Goal: Task Accomplishment & Management: Use online tool/utility

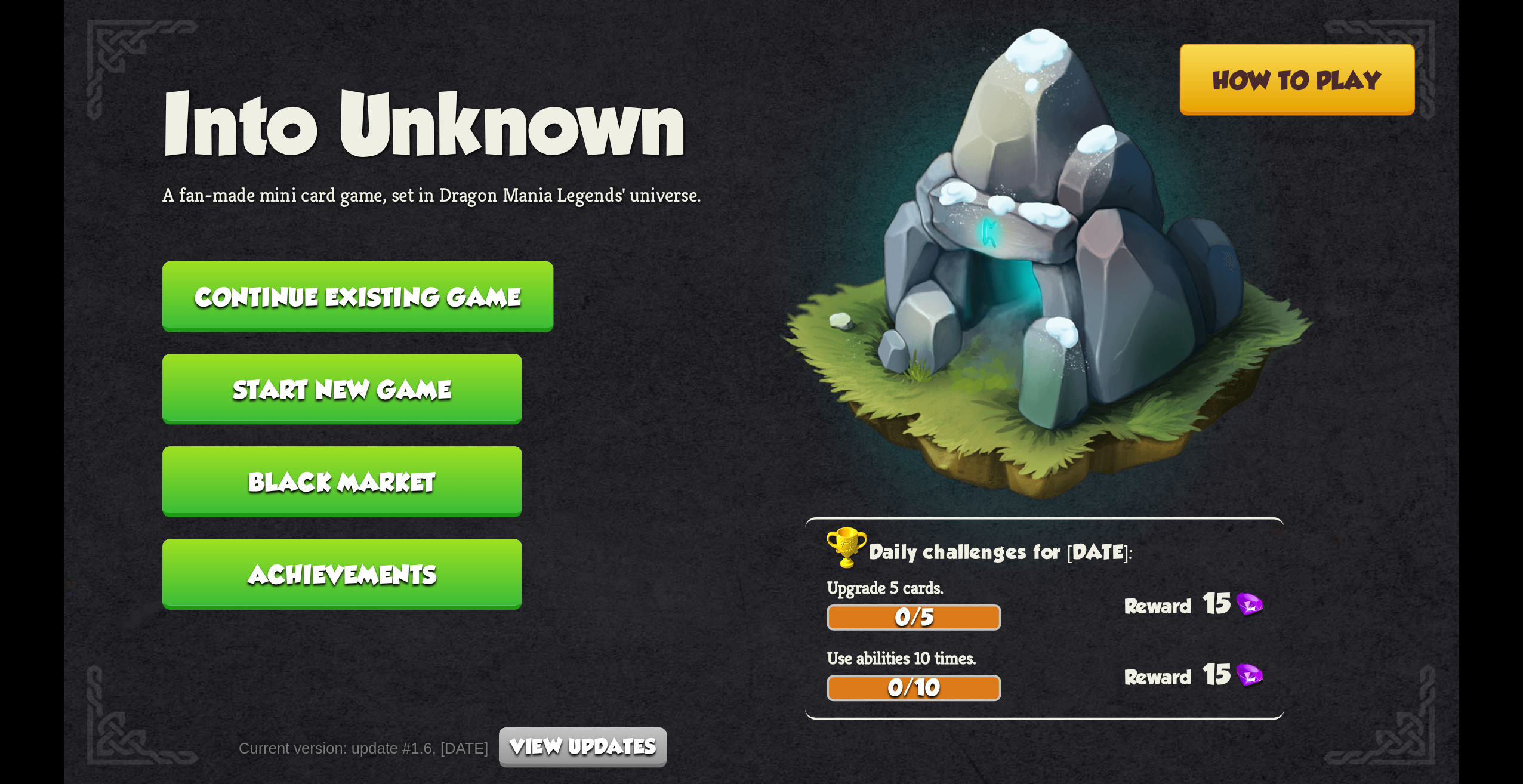
click at [334, 308] on button "Continue existing game" at bounding box center [358, 296] width 391 height 71
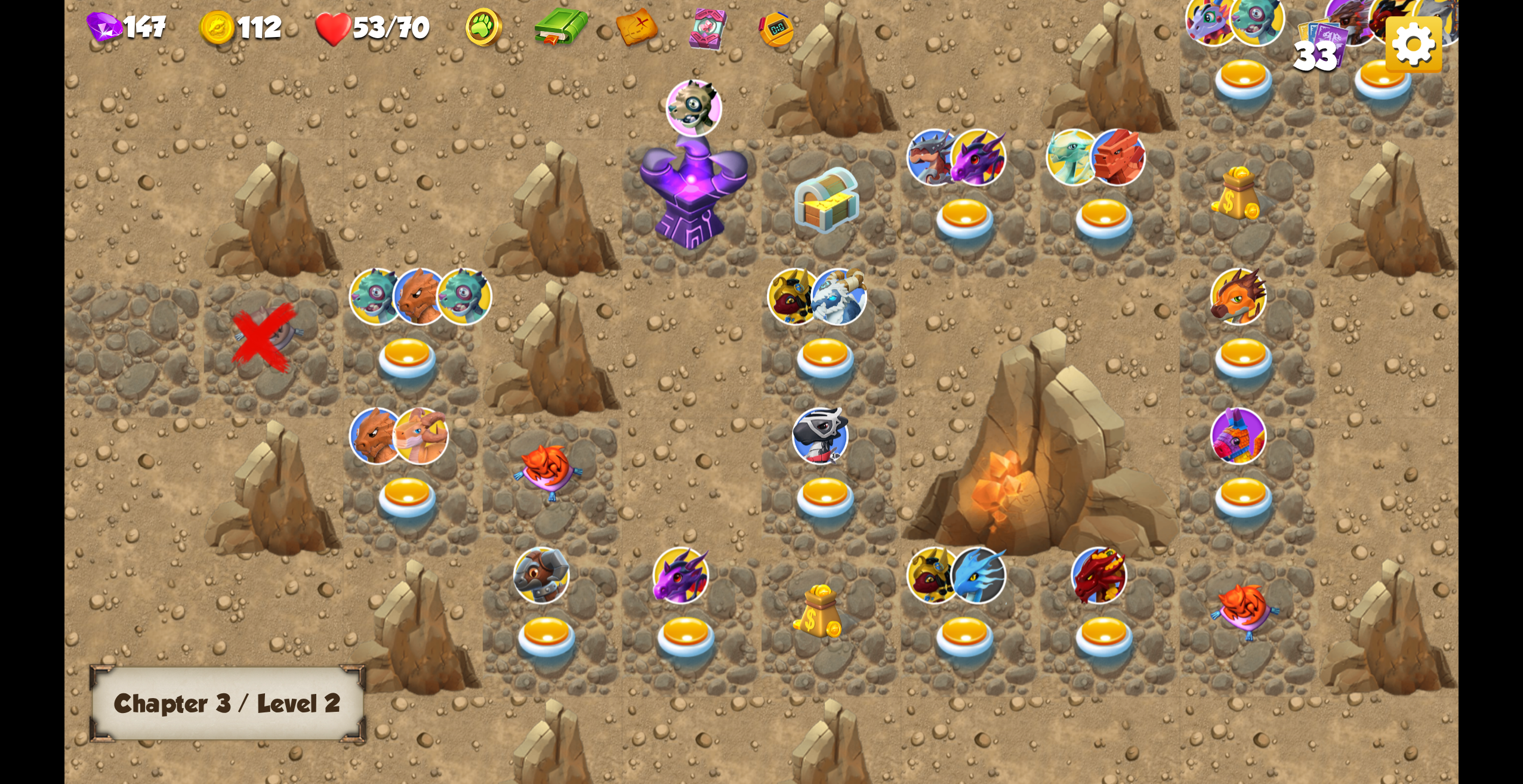
click at [410, 362] on img at bounding box center [408, 364] width 70 height 54
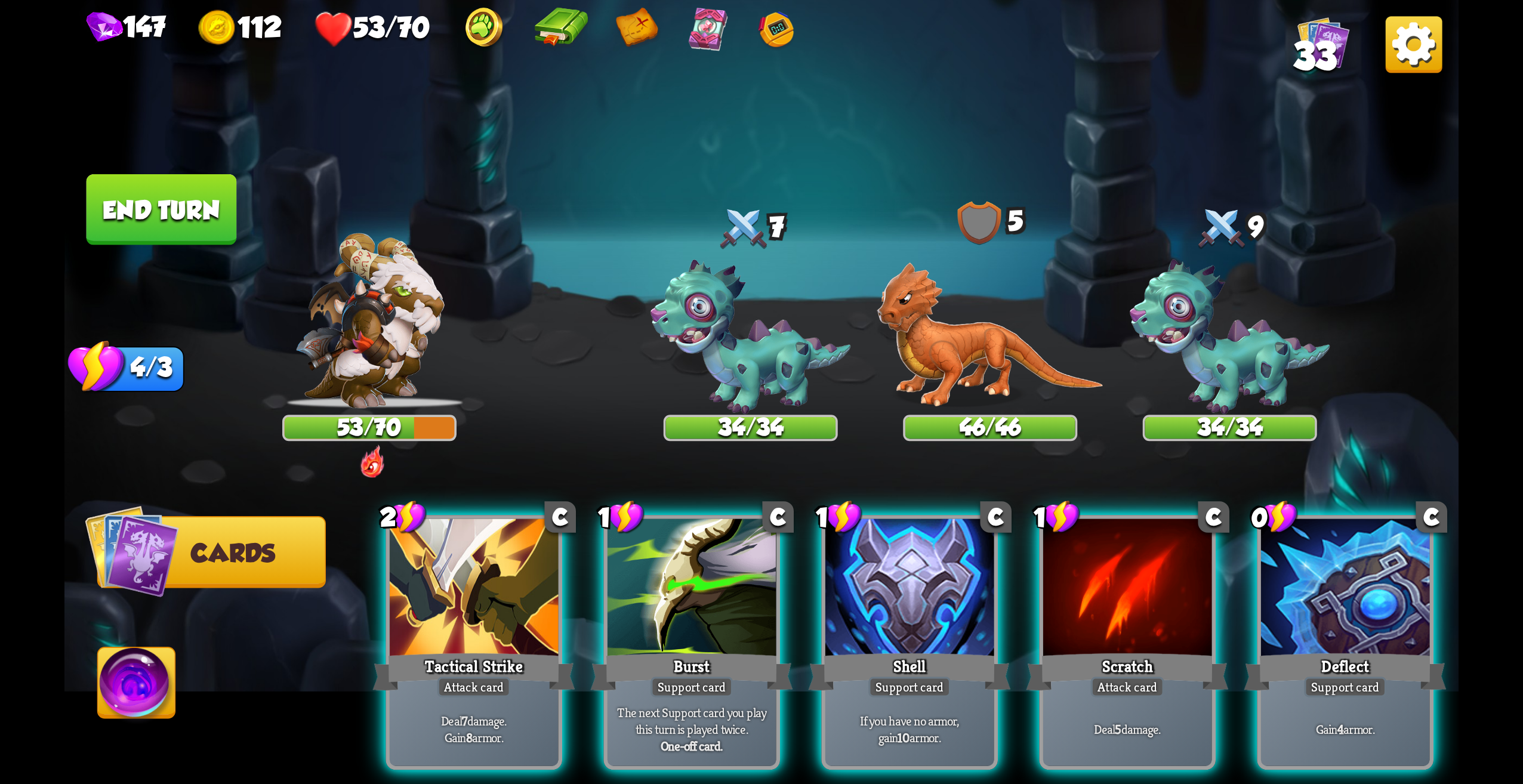
click at [163, 693] on img at bounding box center [137, 687] width 78 height 78
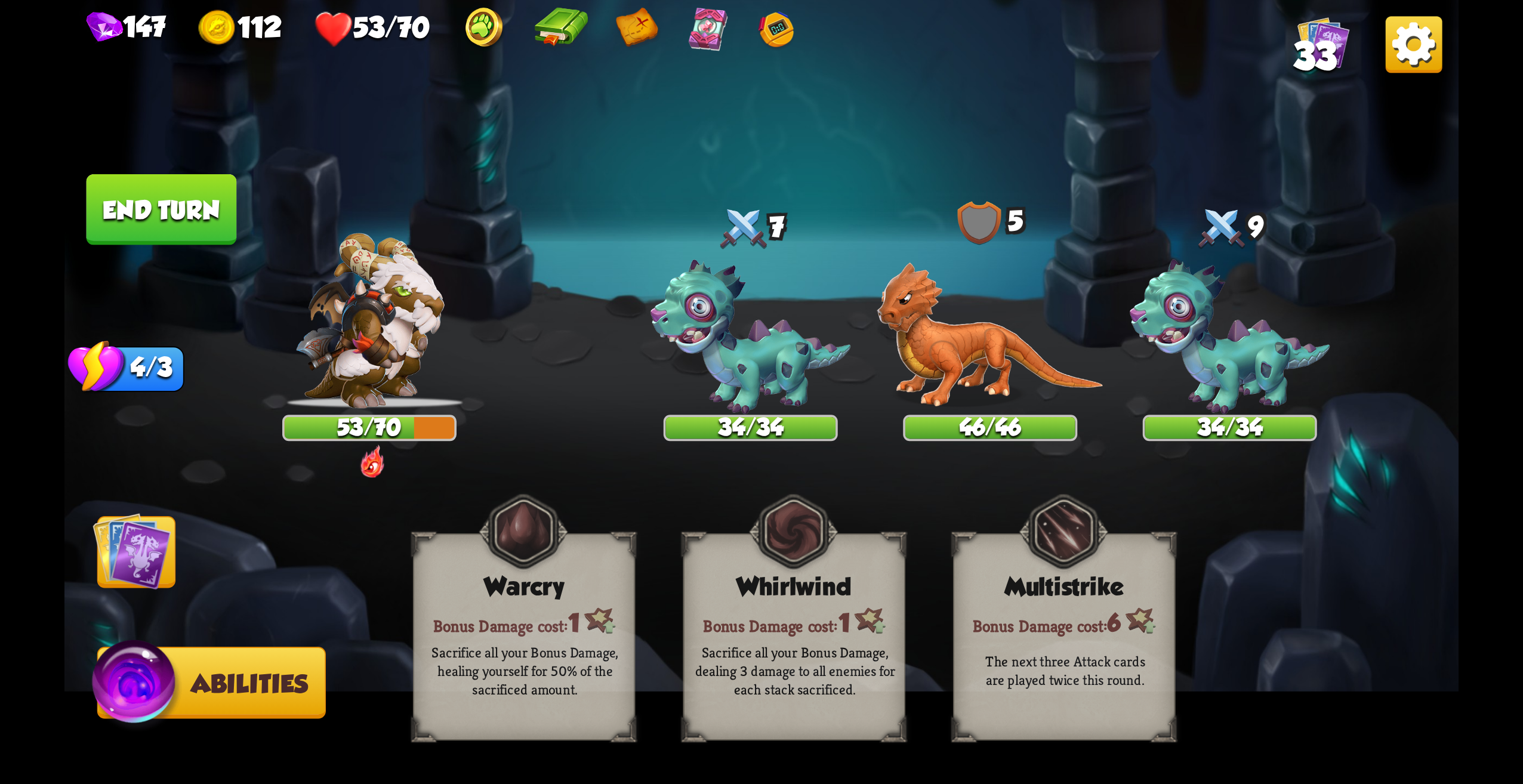
click at [182, 604] on img at bounding box center [762, 392] width 1395 height 784
click at [158, 550] on img at bounding box center [131, 551] width 78 height 78
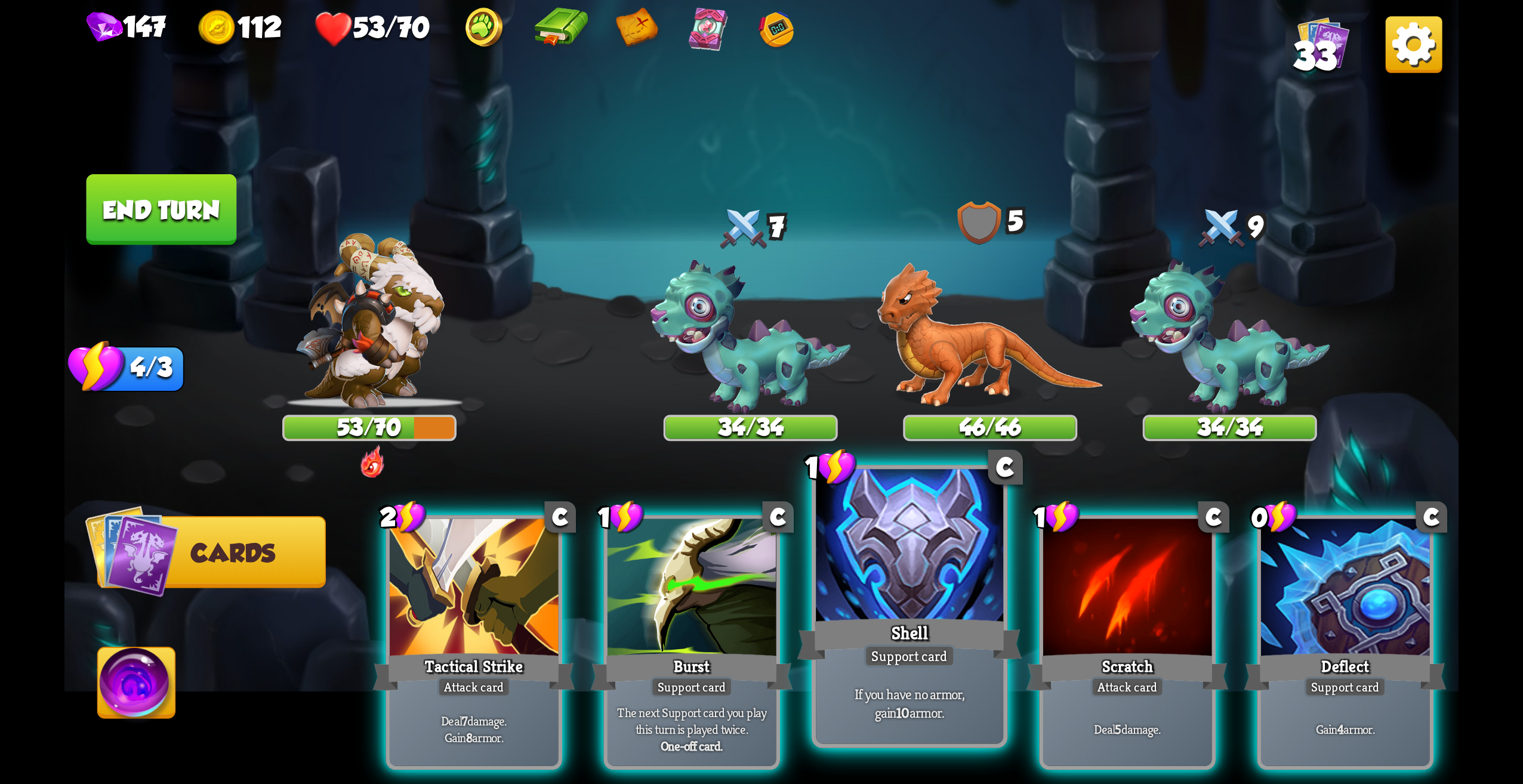
click at [930, 639] on div "Shell" at bounding box center [909, 639] width 225 height 50
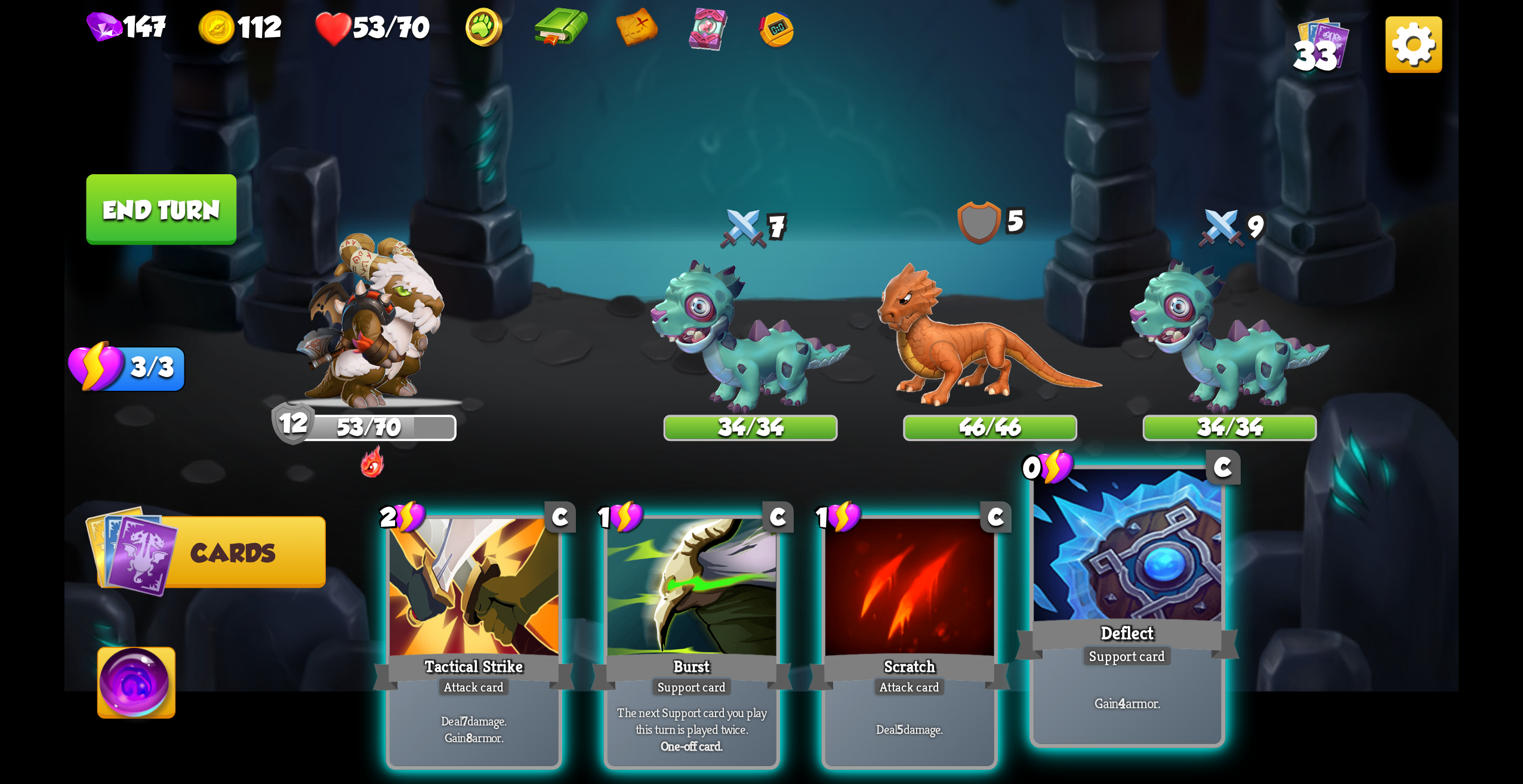
click at [1187, 602] on div at bounding box center [1127, 549] width 187 height 159
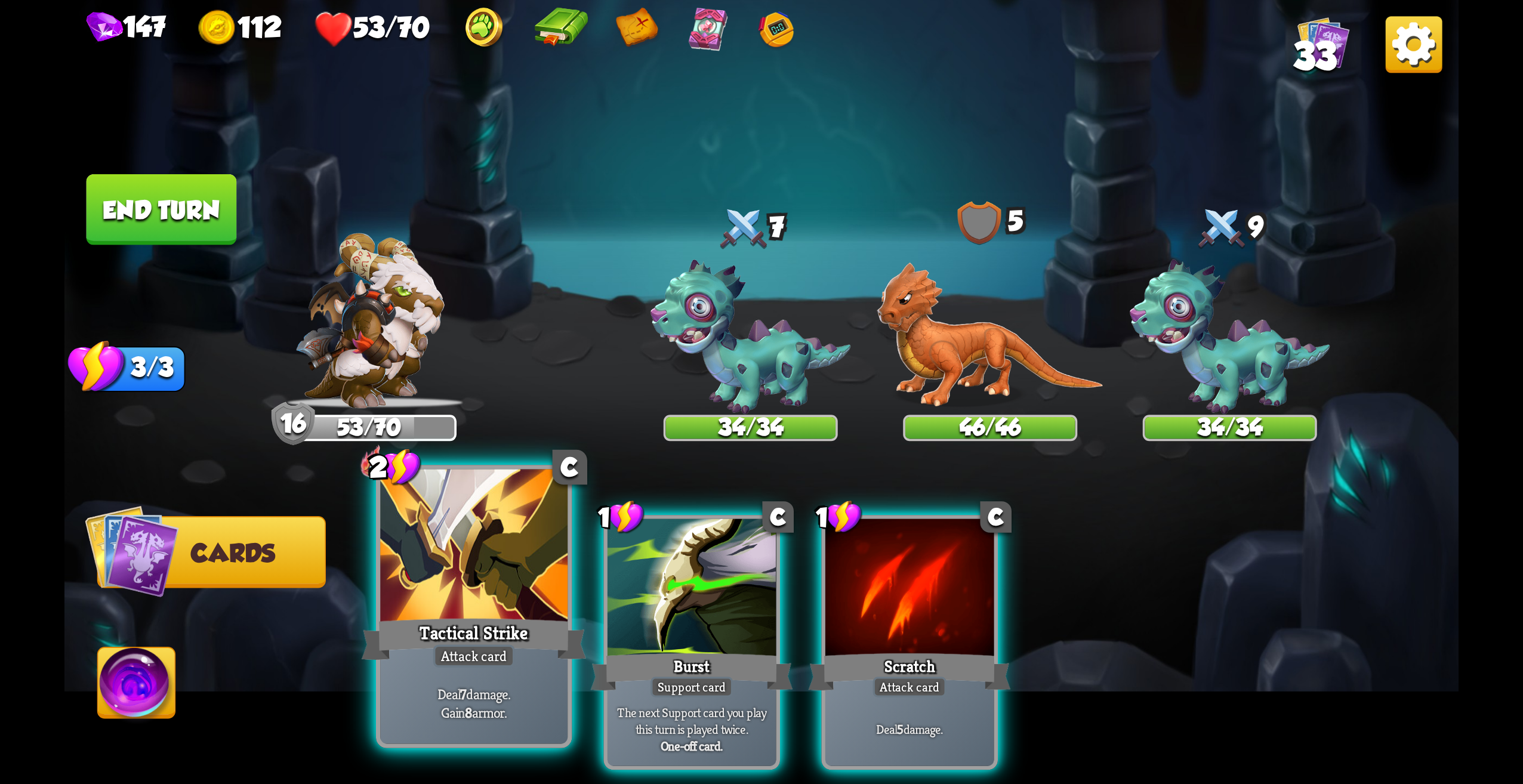
click at [520, 565] on div at bounding box center [473, 549] width 187 height 159
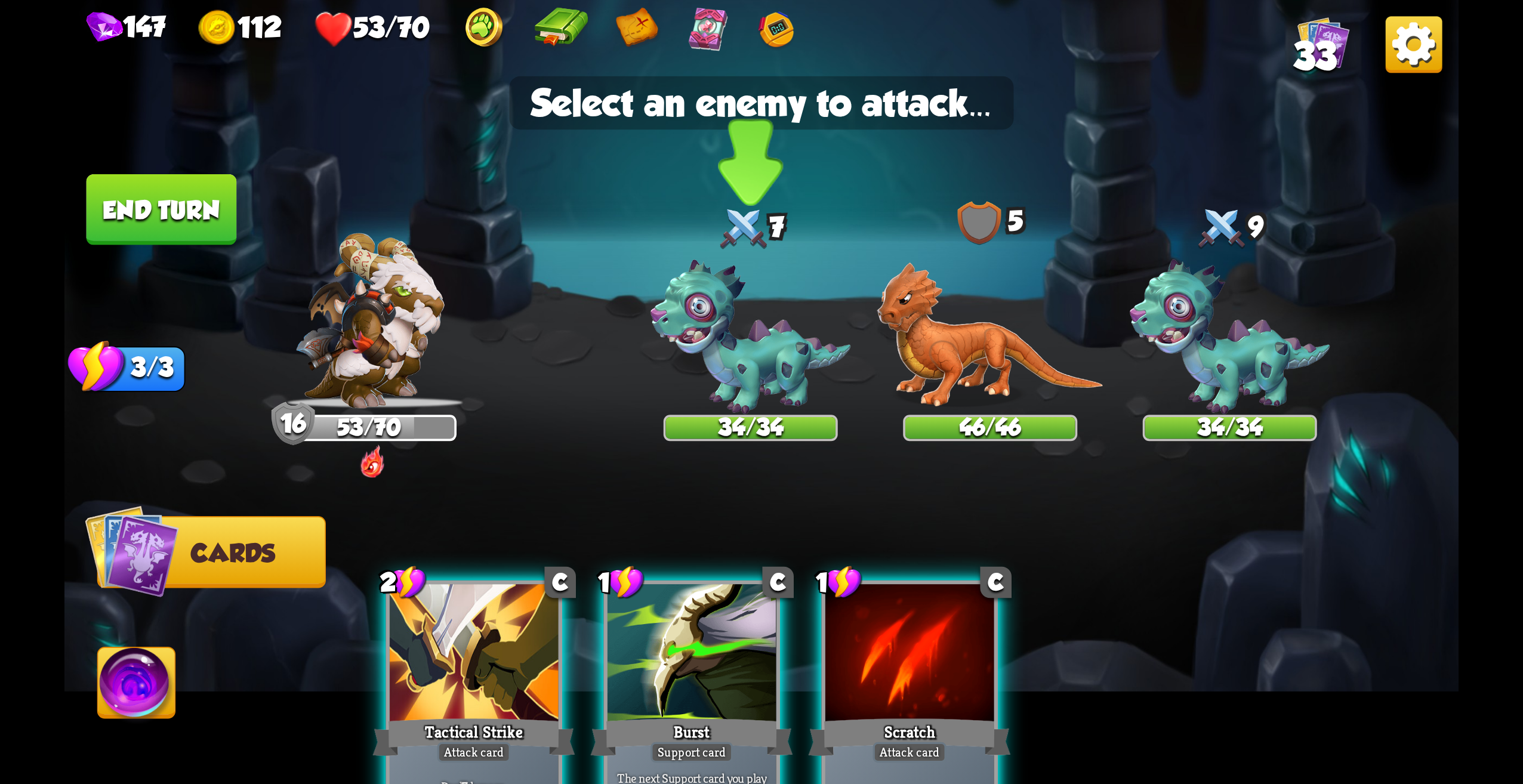
click at [709, 419] on div "34/34" at bounding box center [750, 428] width 170 height 22
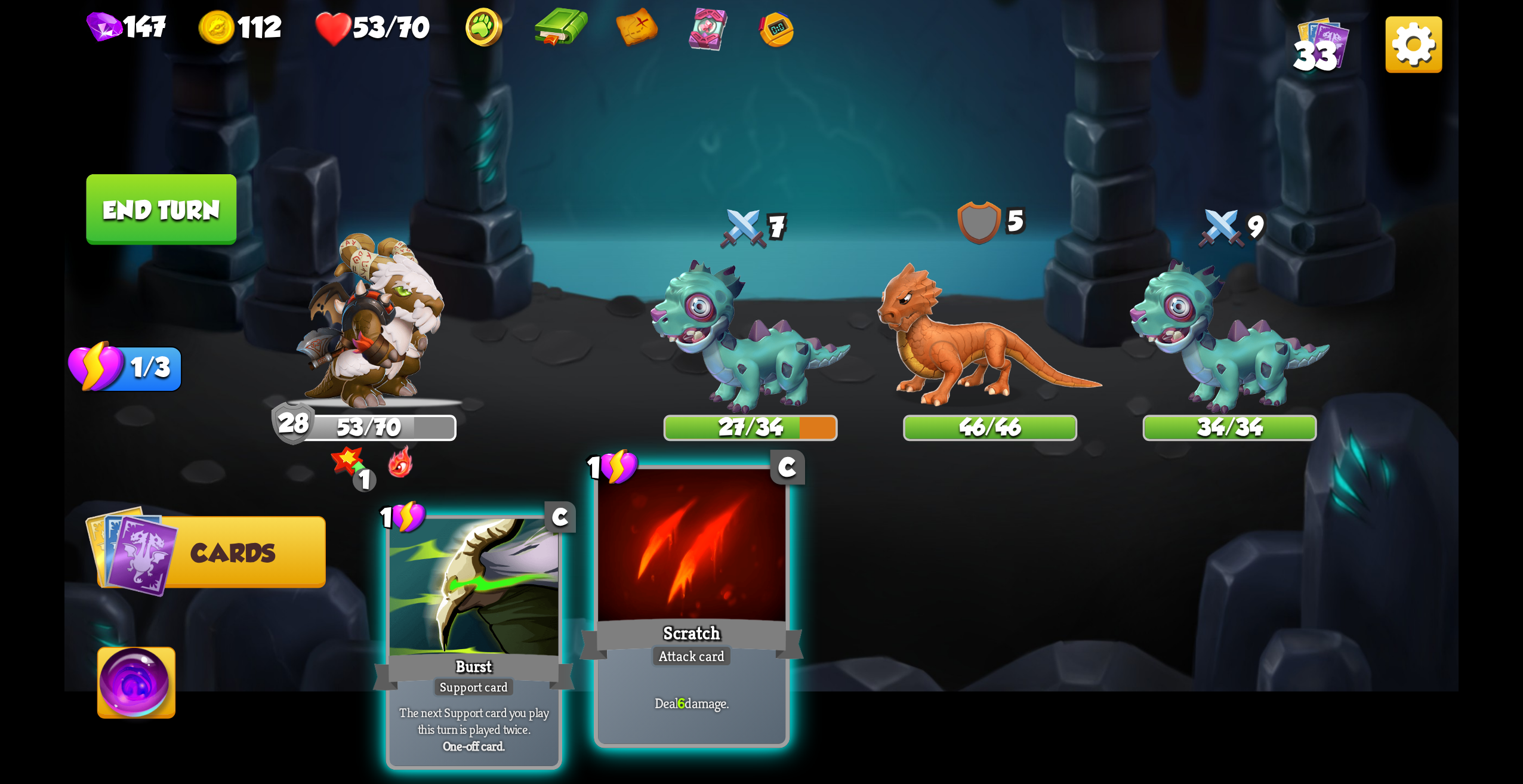
drag, startPoint x: 758, startPoint y: 582, endPoint x: 815, endPoint y: 390, distance: 200.3
click at [758, 582] on div at bounding box center [691, 549] width 187 height 159
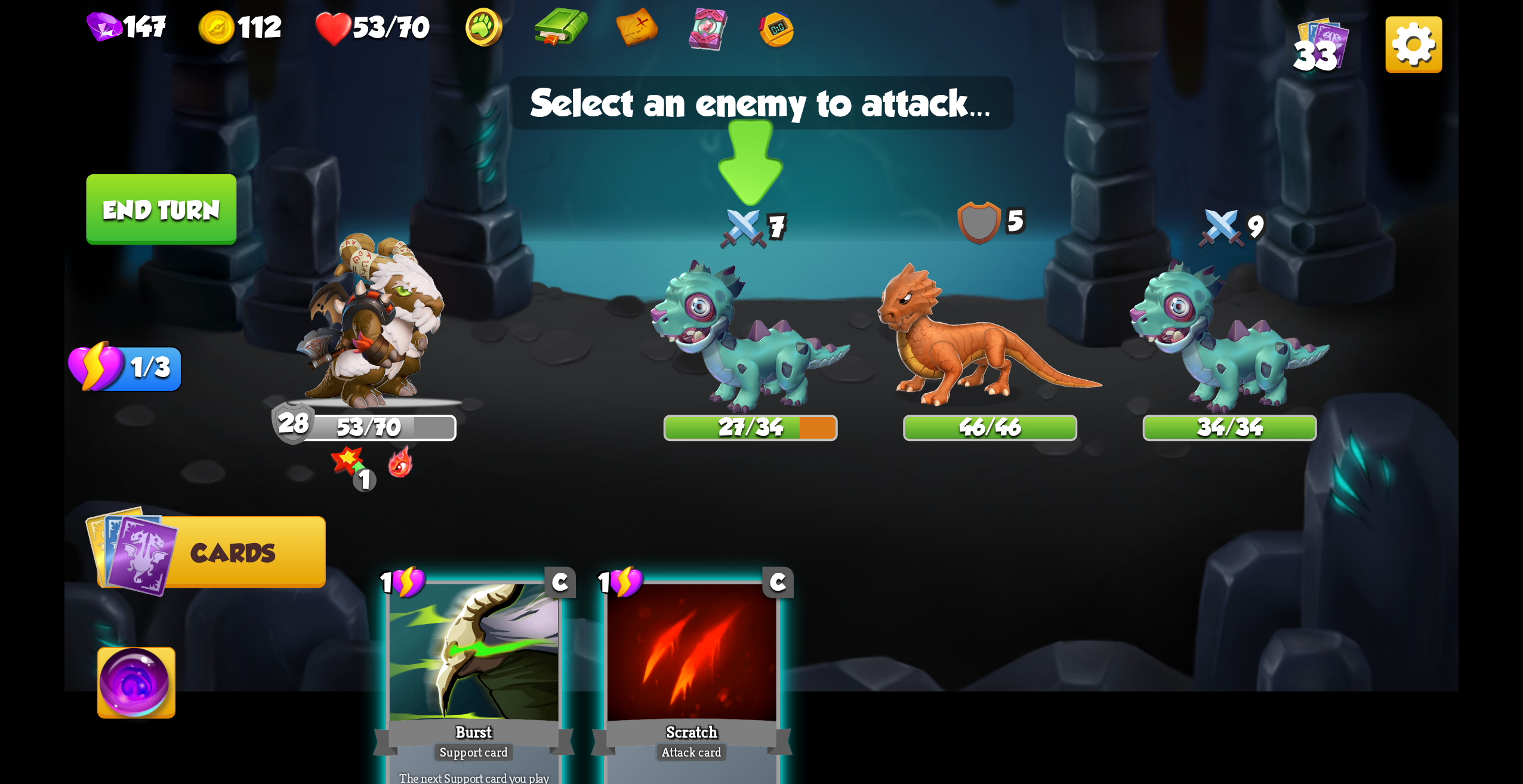
click at [776, 377] on img at bounding box center [751, 337] width 201 height 154
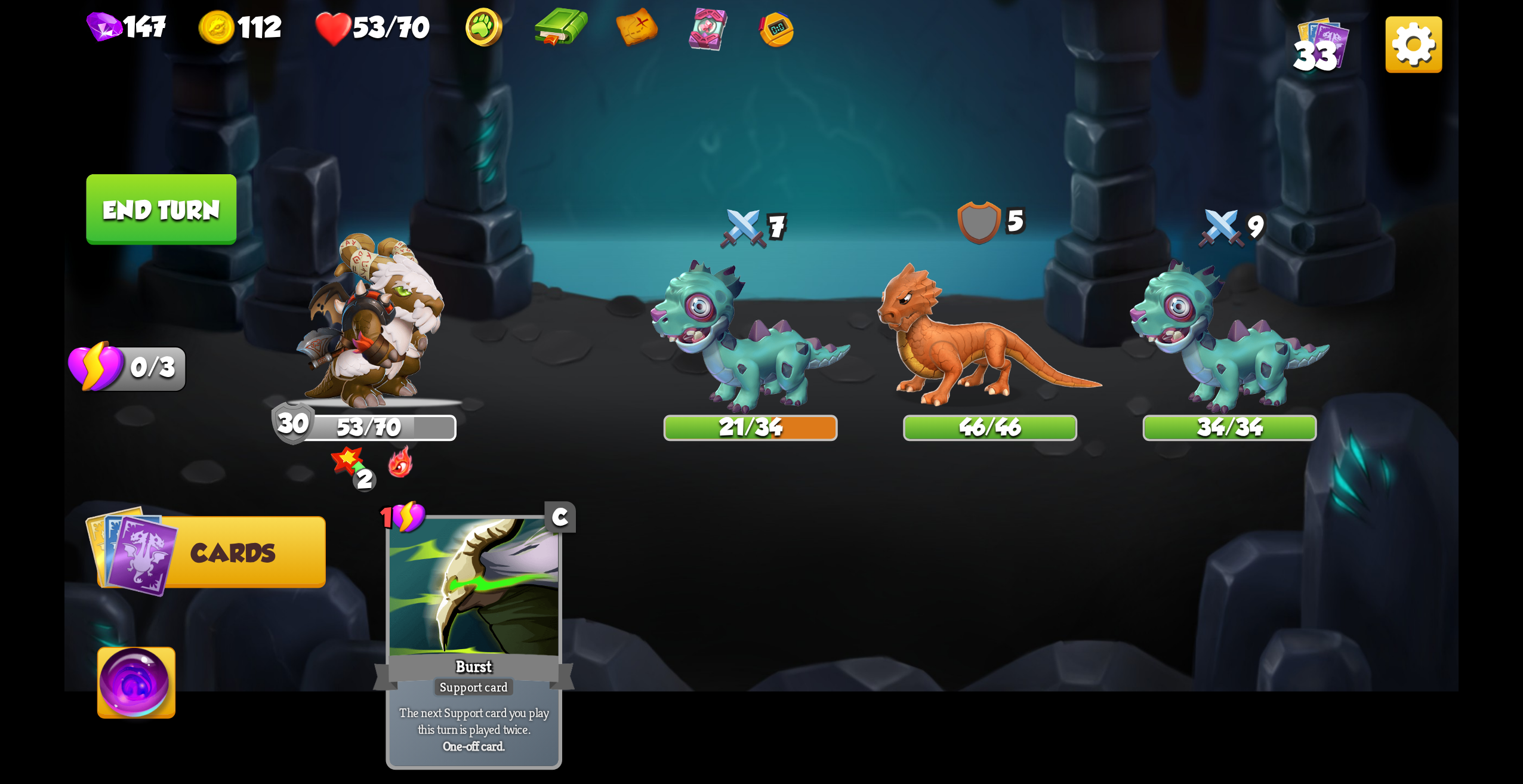
click at [186, 233] on button "End turn" at bounding box center [161, 209] width 151 height 71
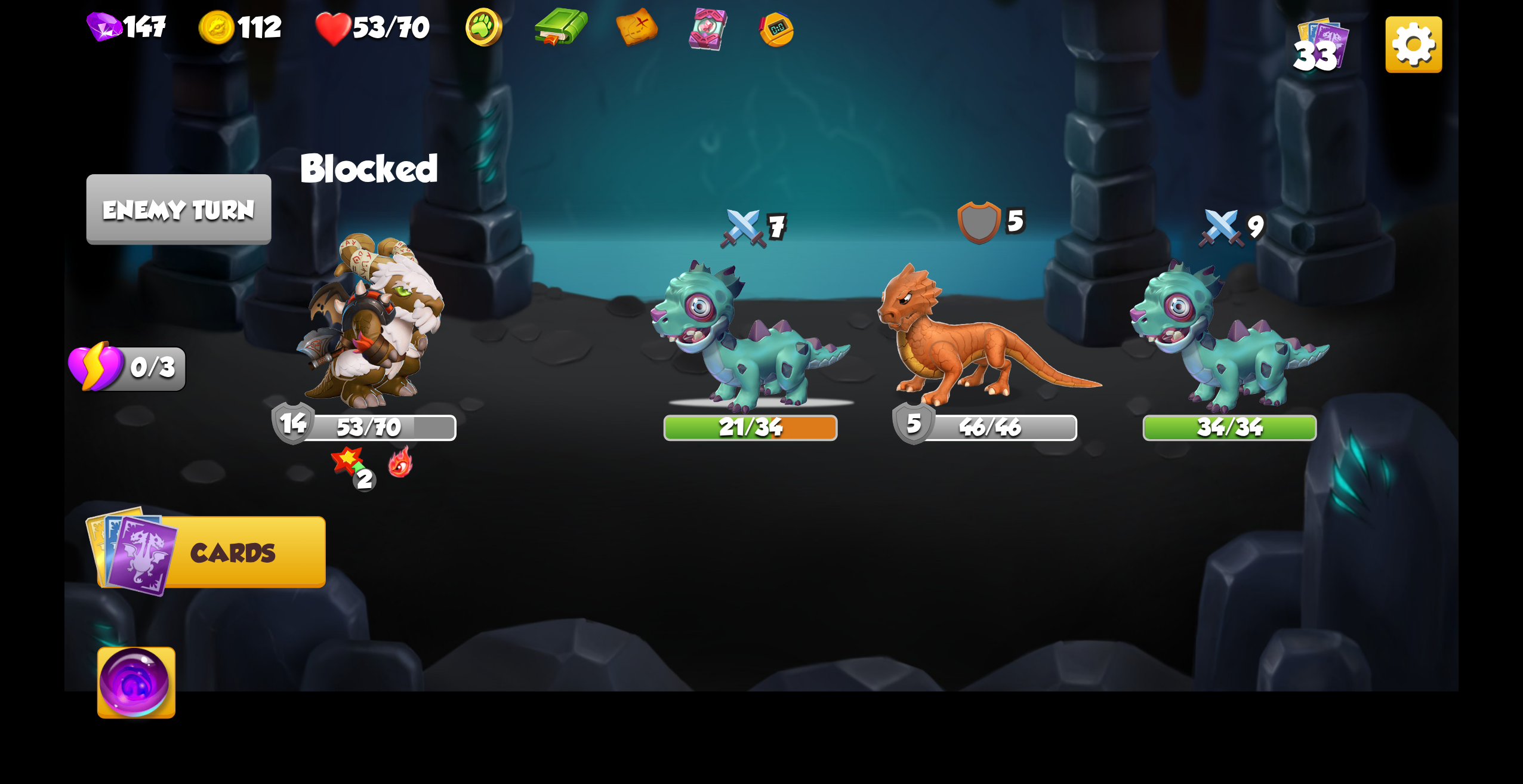
click at [0, 0] on div "Player turn" at bounding box center [0, 0] width 0 height 0
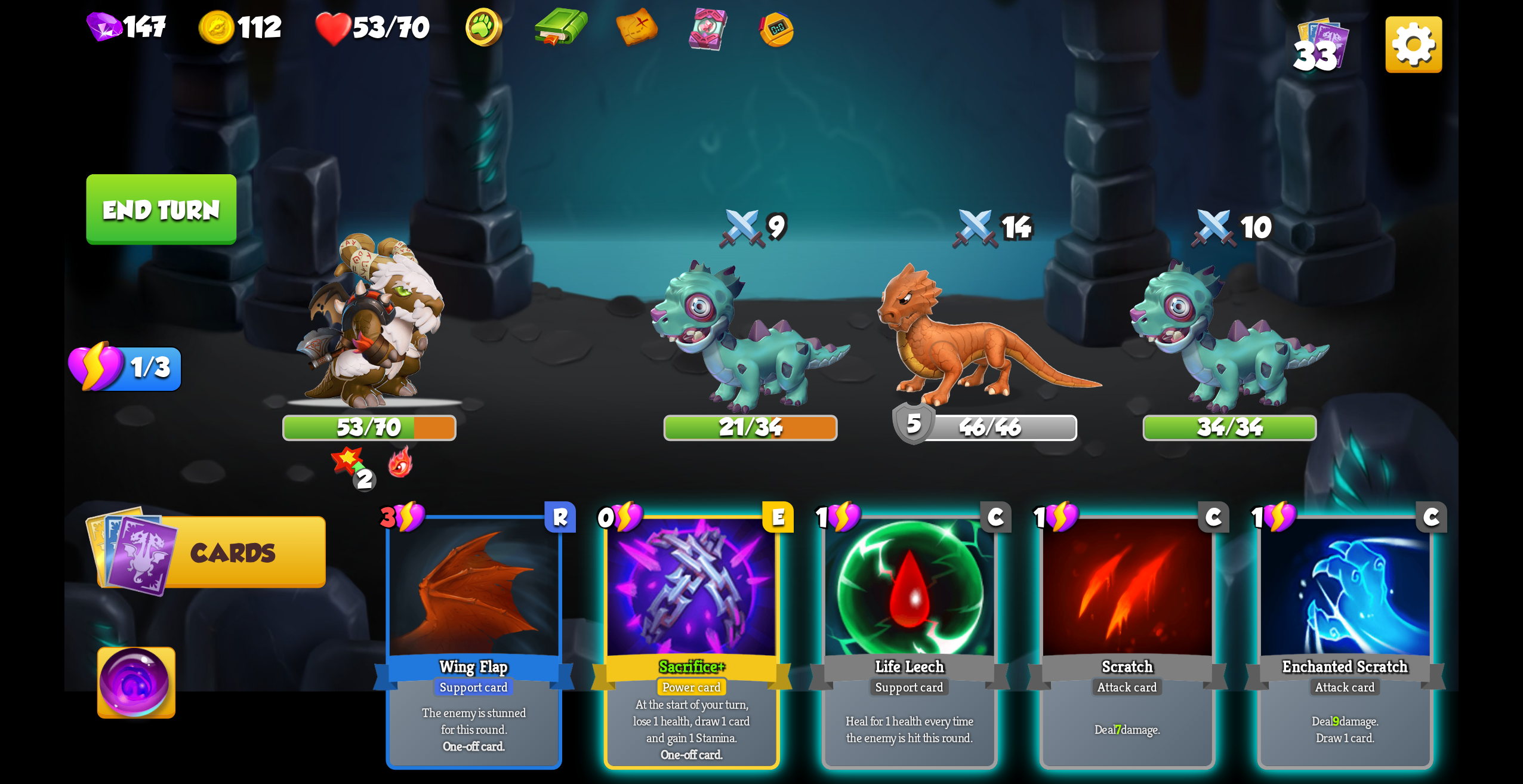
click at [758, 360] on div "Player turn" at bounding box center [762, 391] width 1395 height 215
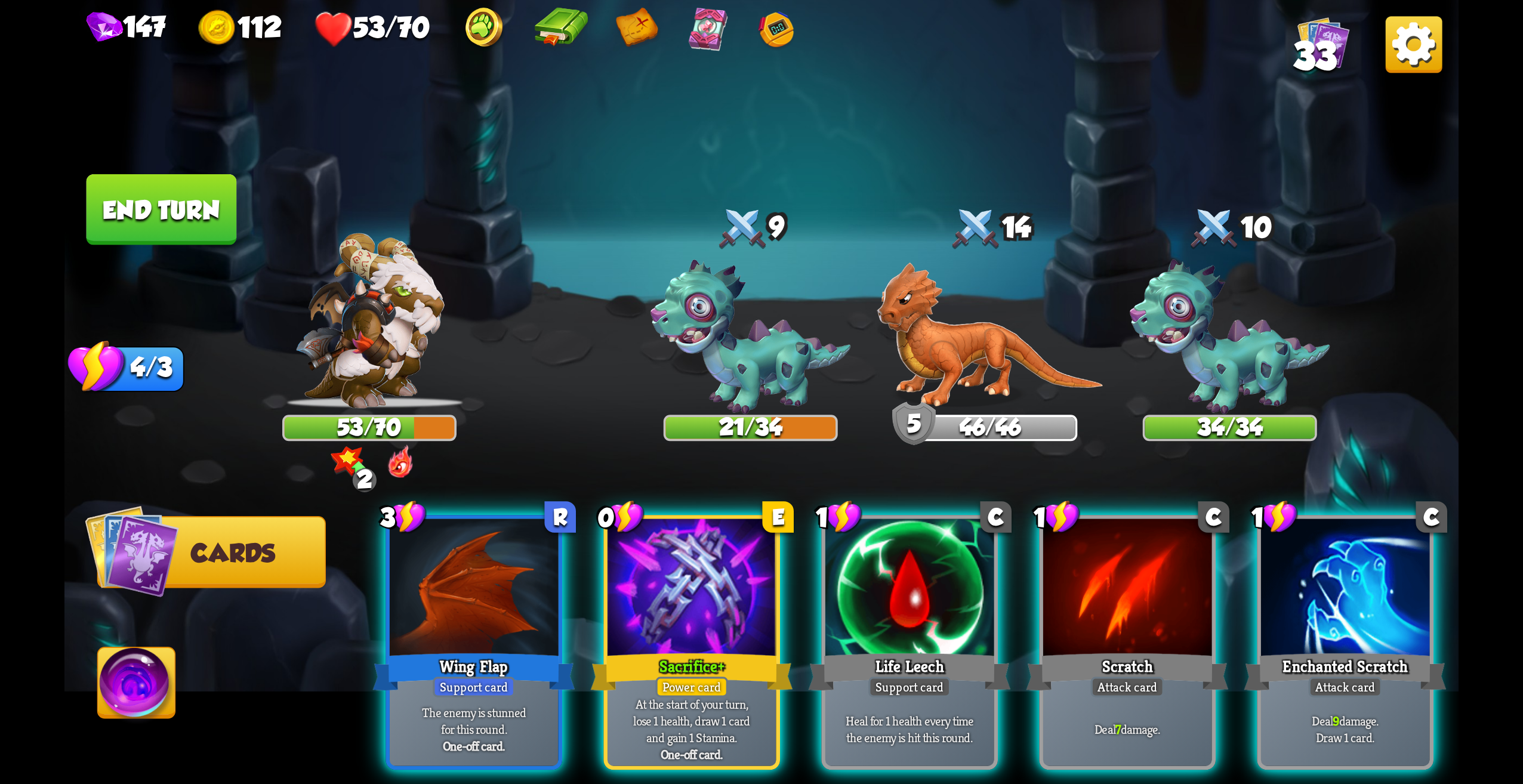
click at [741, 353] on img at bounding box center [751, 337] width 201 height 154
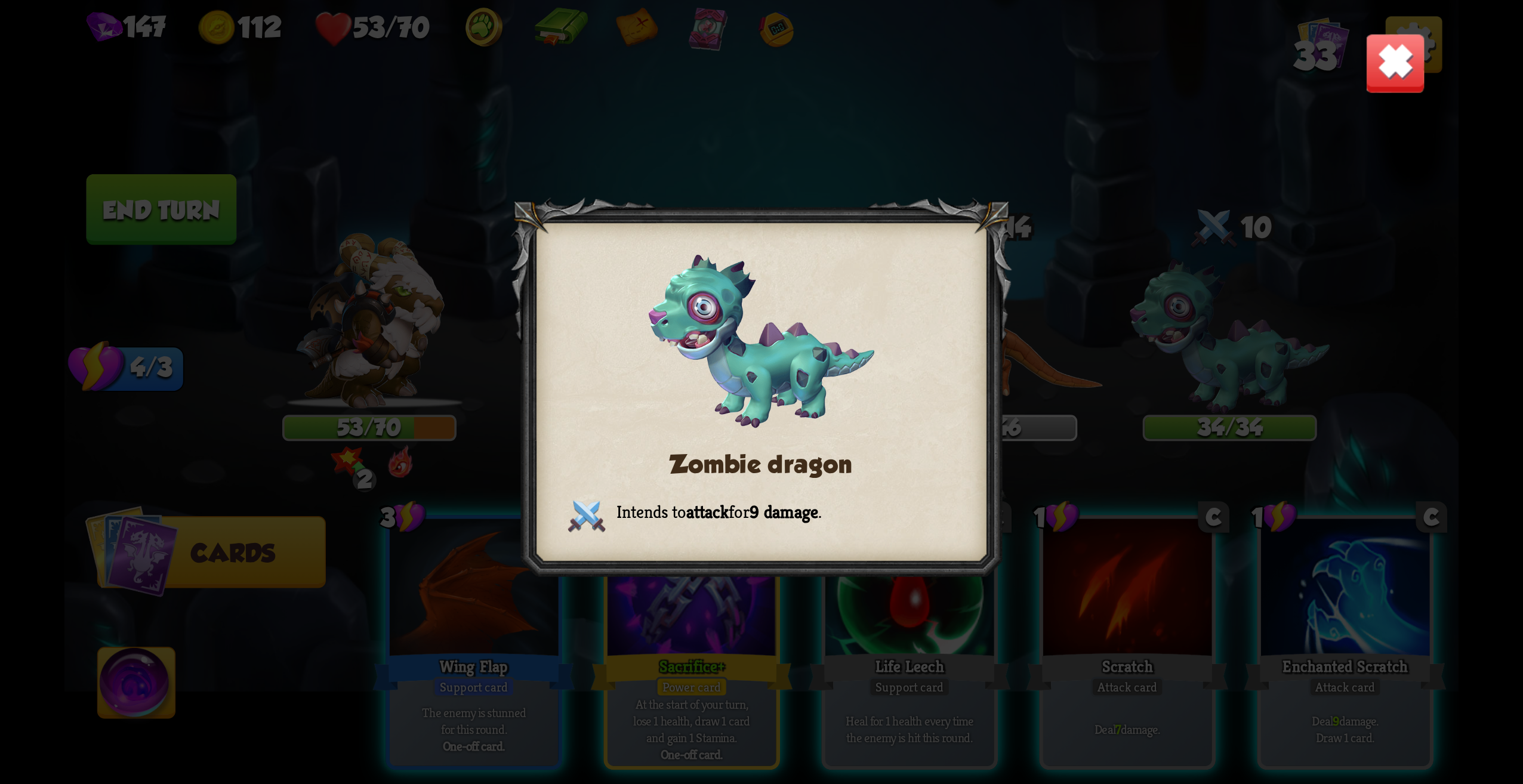
drag, startPoint x: 1362, startPoint y: 47, endPoint x: 1326, endPoint y: 102, distance: 65.7
click at [1362, 47] on div "Zombie dragon Intends to attack for 9 damage ." at bounding box center [762, 392] width 1395 height 784
click at [1369, 69] on img at bounding box center [1395, 63] width 61 height 61
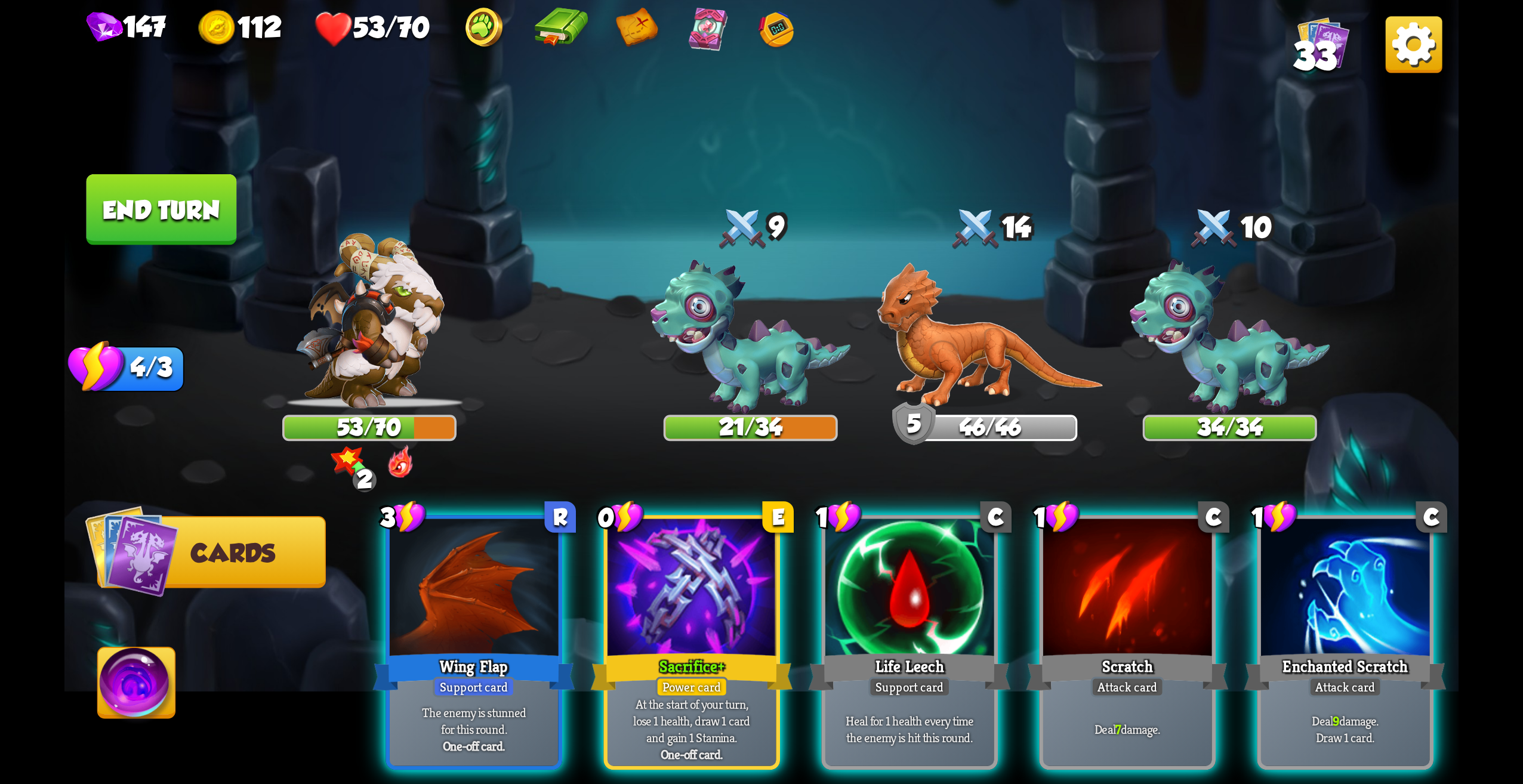
click at [960, 368] on img at bounding box center [989, 335] width 227 height 146
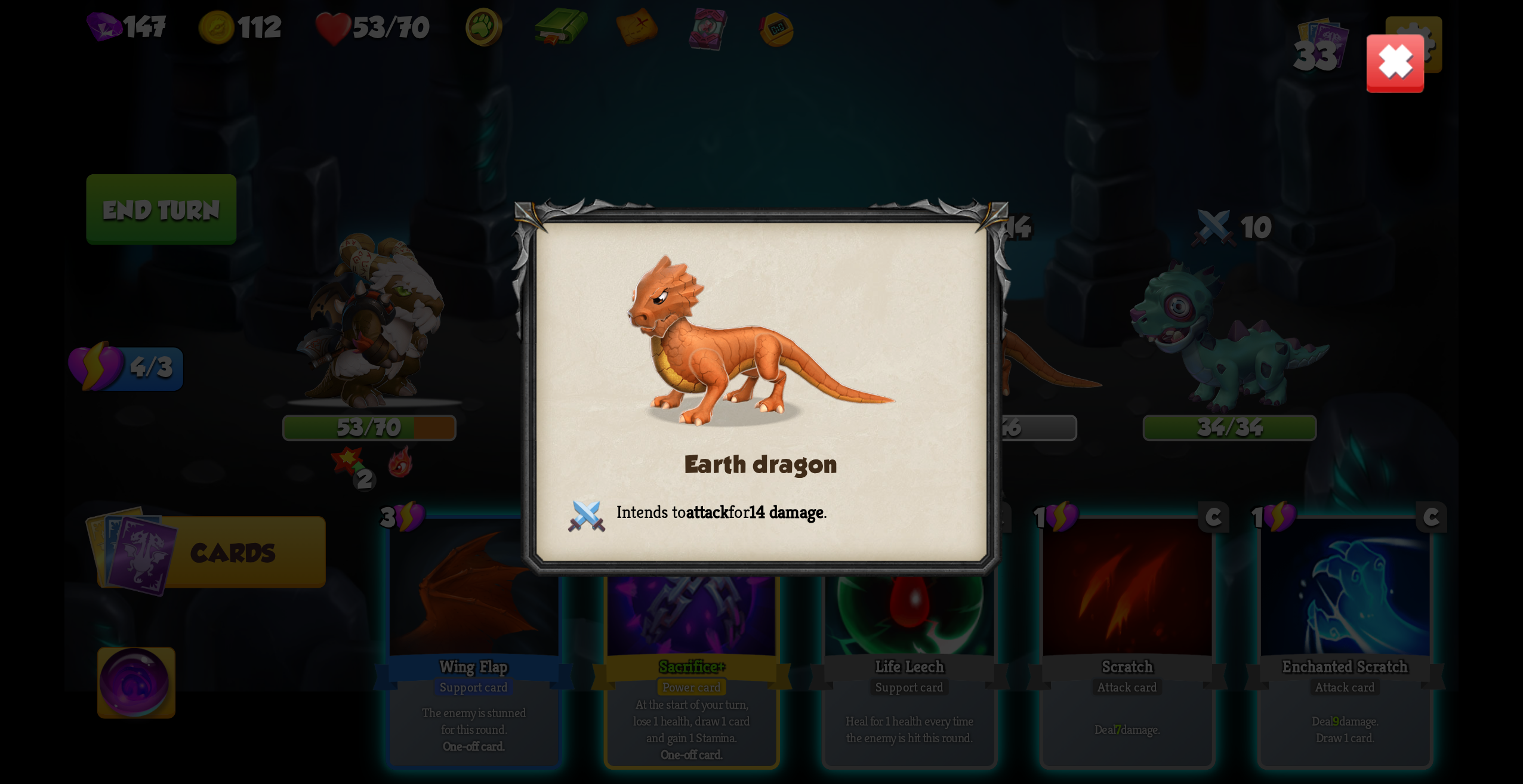
click at [1399, 90] on img at bounding box center [1395, 63] width 61 height 61
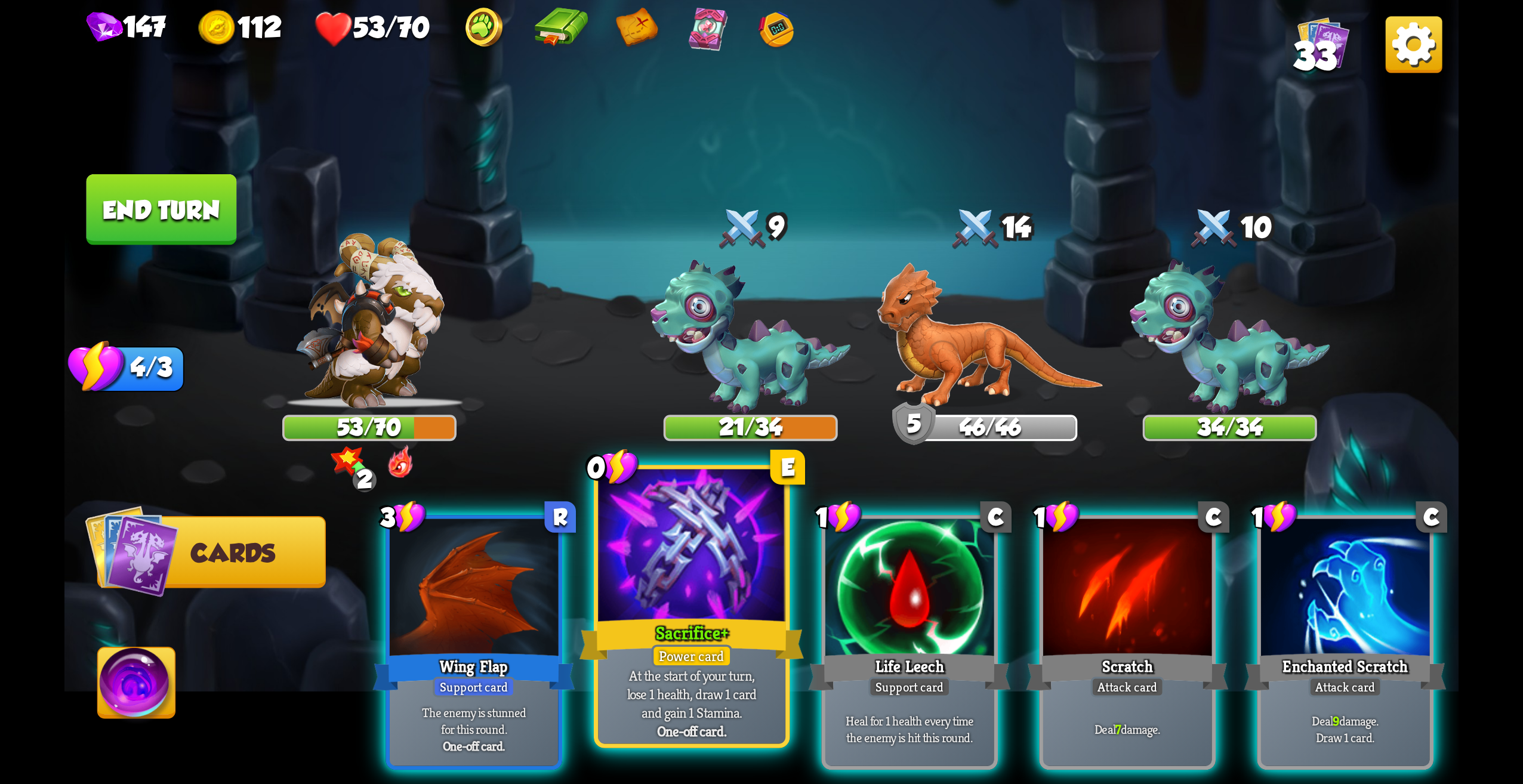
click at [709, 623] on div "Sacrifice +" at bounding box center [691, 639] width 225 height 50
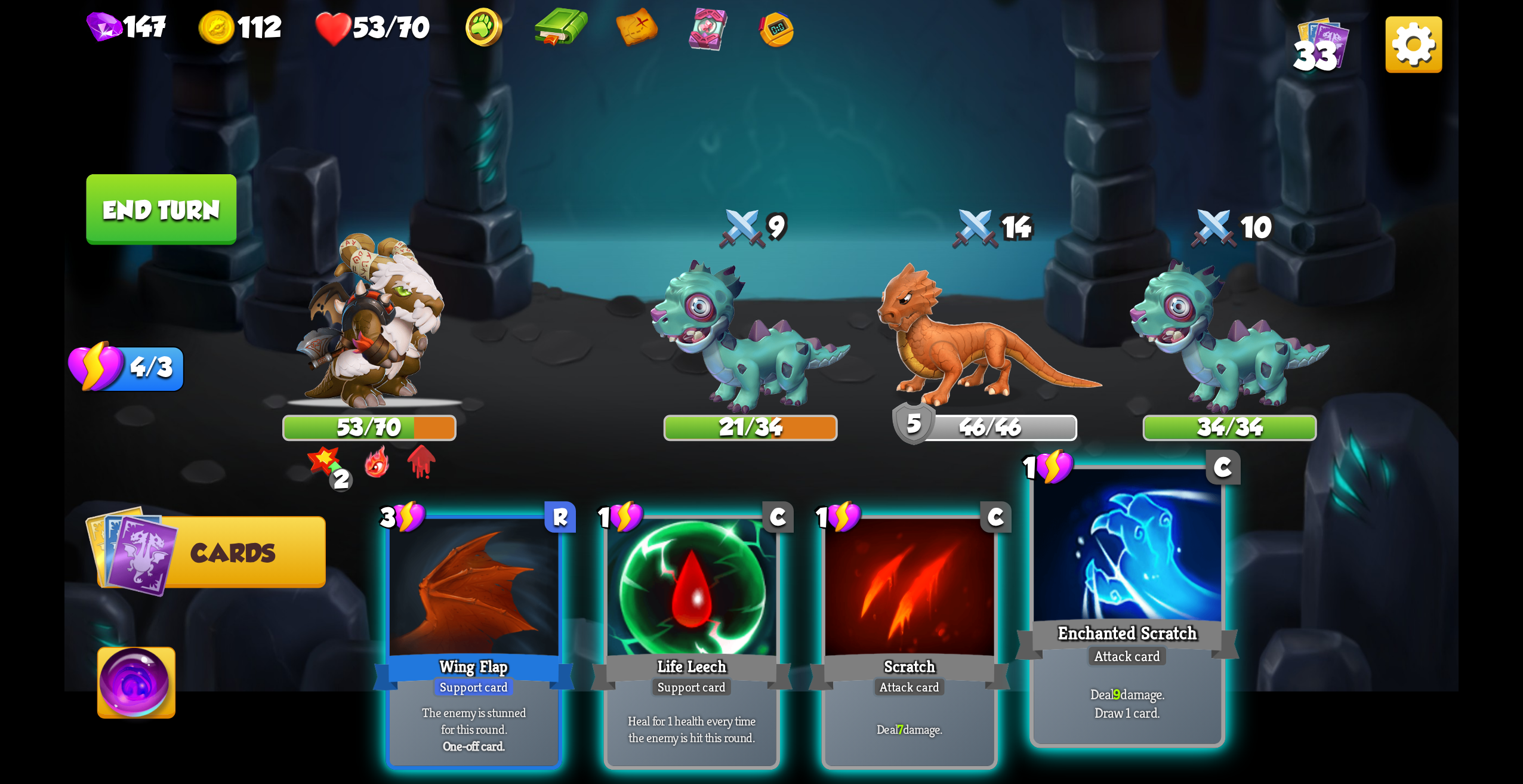
click at [1133, 594] on div at bounding box center [1127, 549] width 187 height 159
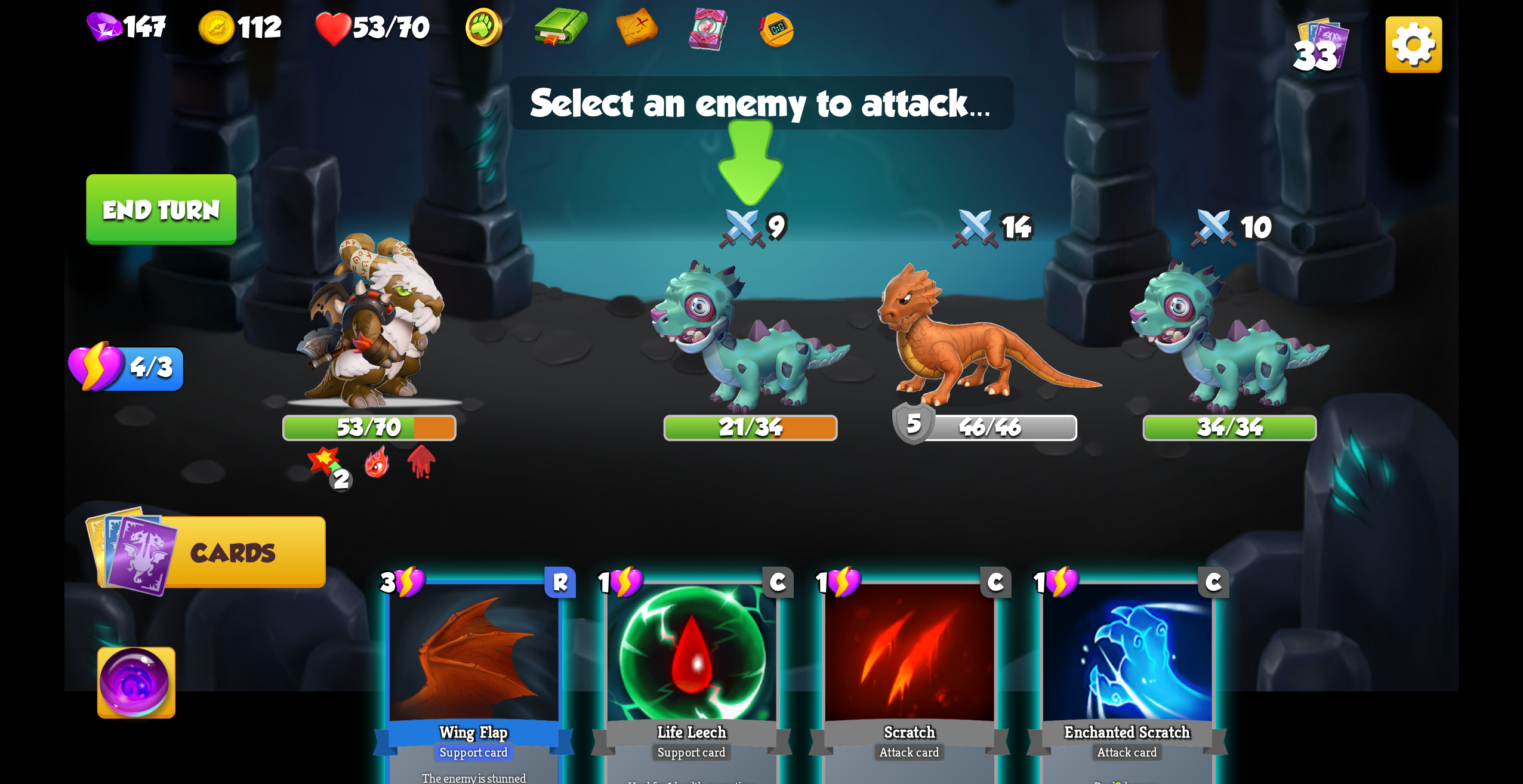
click at [756, 358] on img at bounding box center [751, 337] width 201 height 154
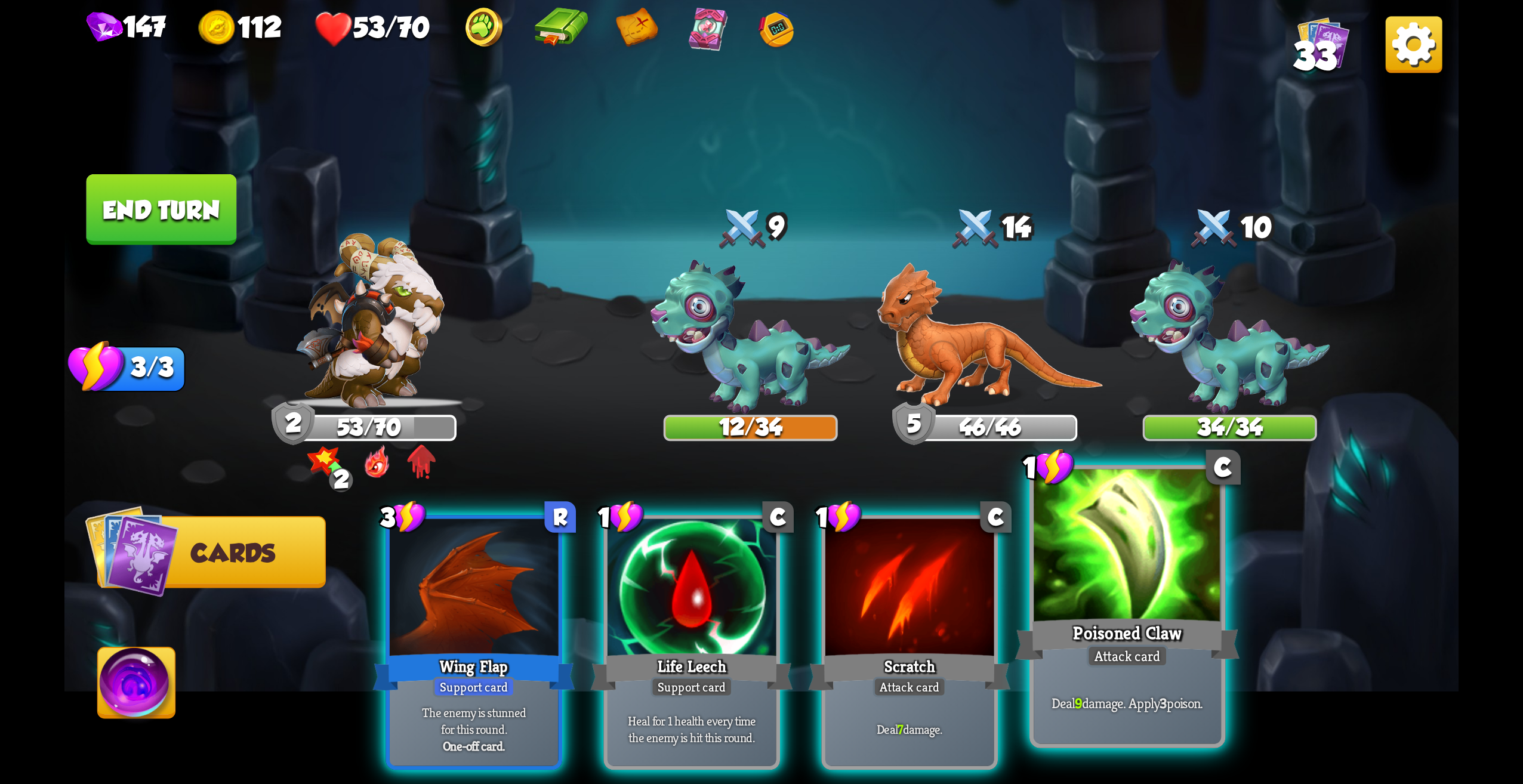
click at [1119, 581] on div at bounding box center [1127, 549] width 187 height 159
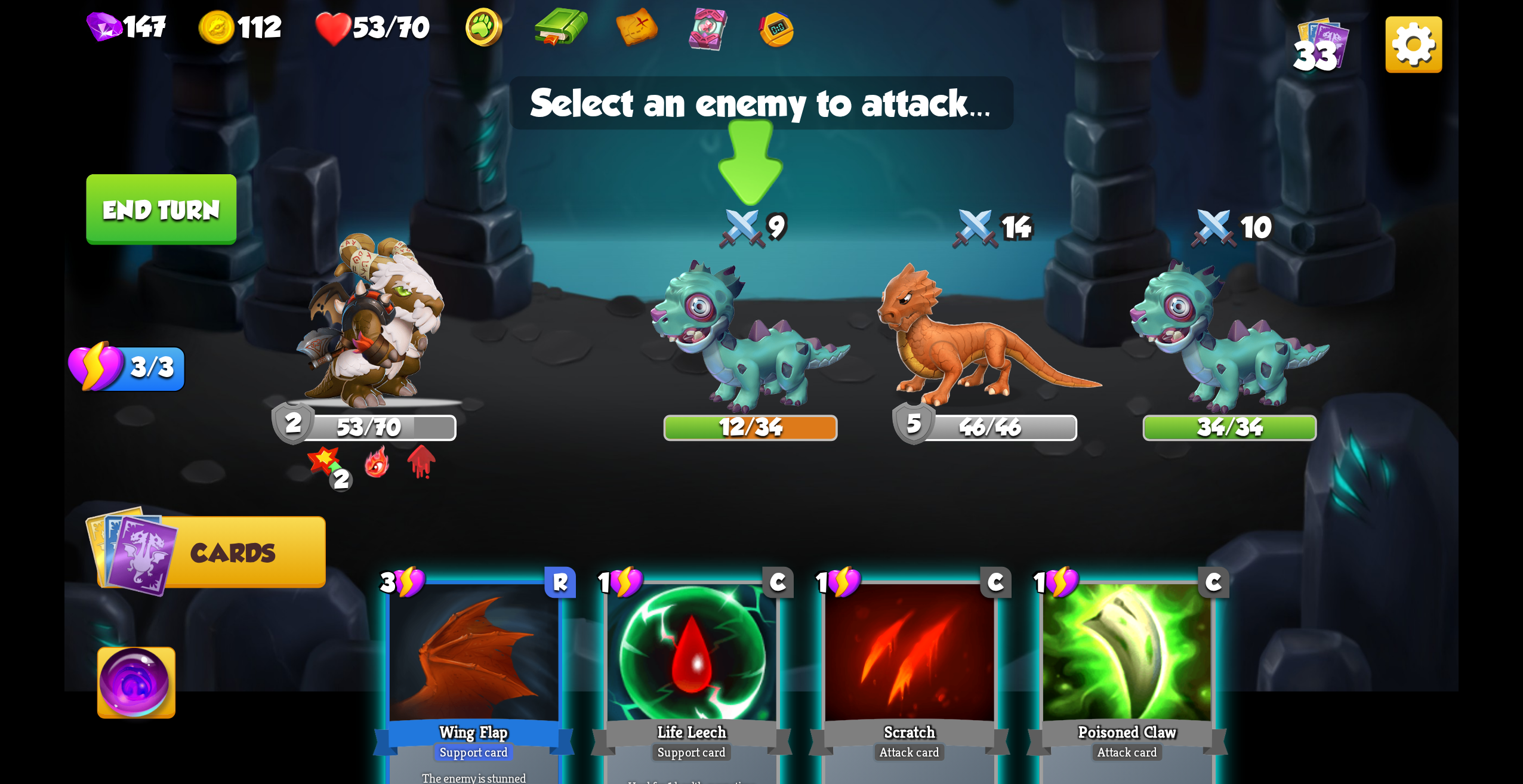
click at [707, 331] on img at bounding box center [751, 337] width 201 height 154
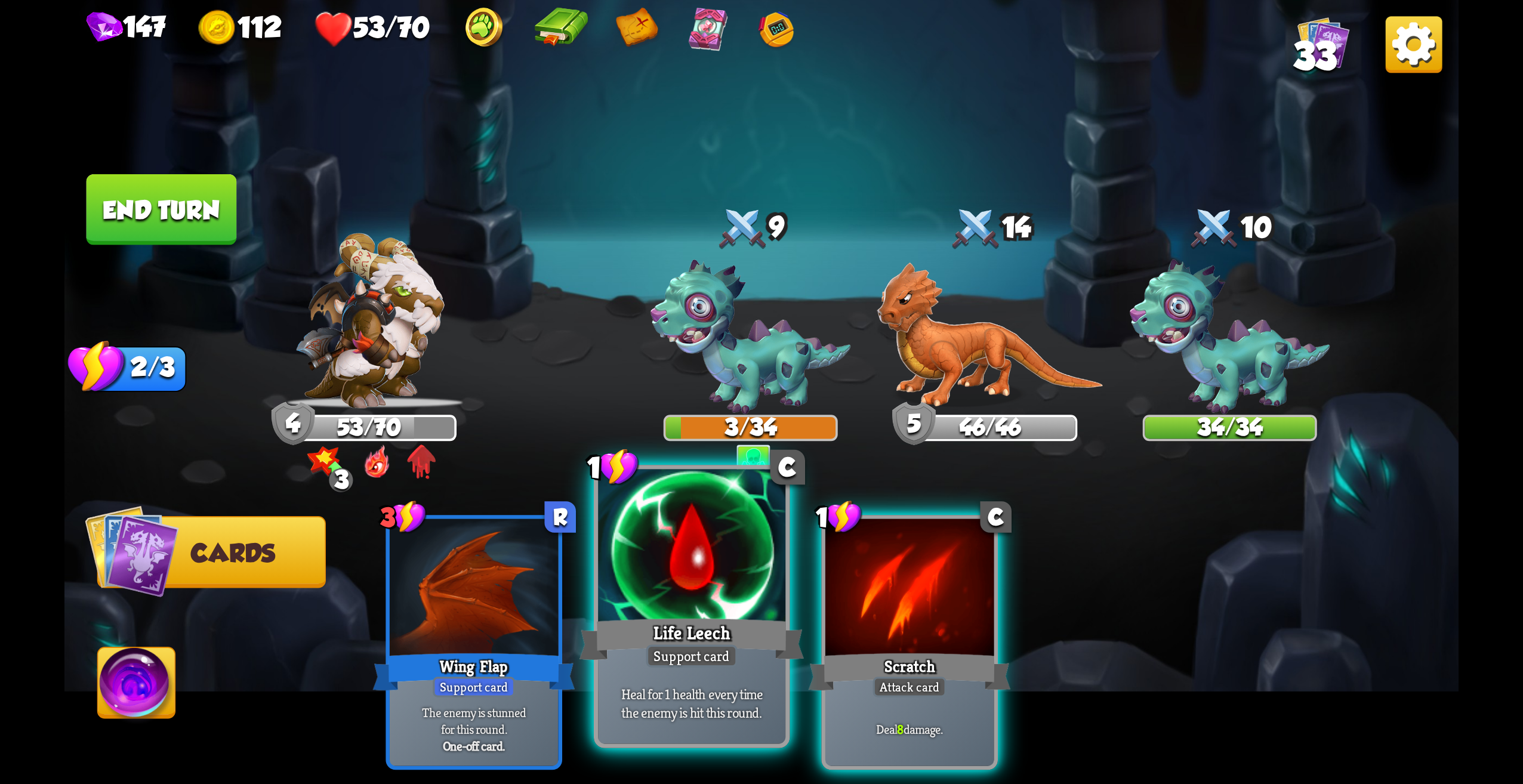
click at [717, 711] on p "Heal for 1 health every time the enemy is hit this round." at bounding box center [691, 702] width 178 height 37
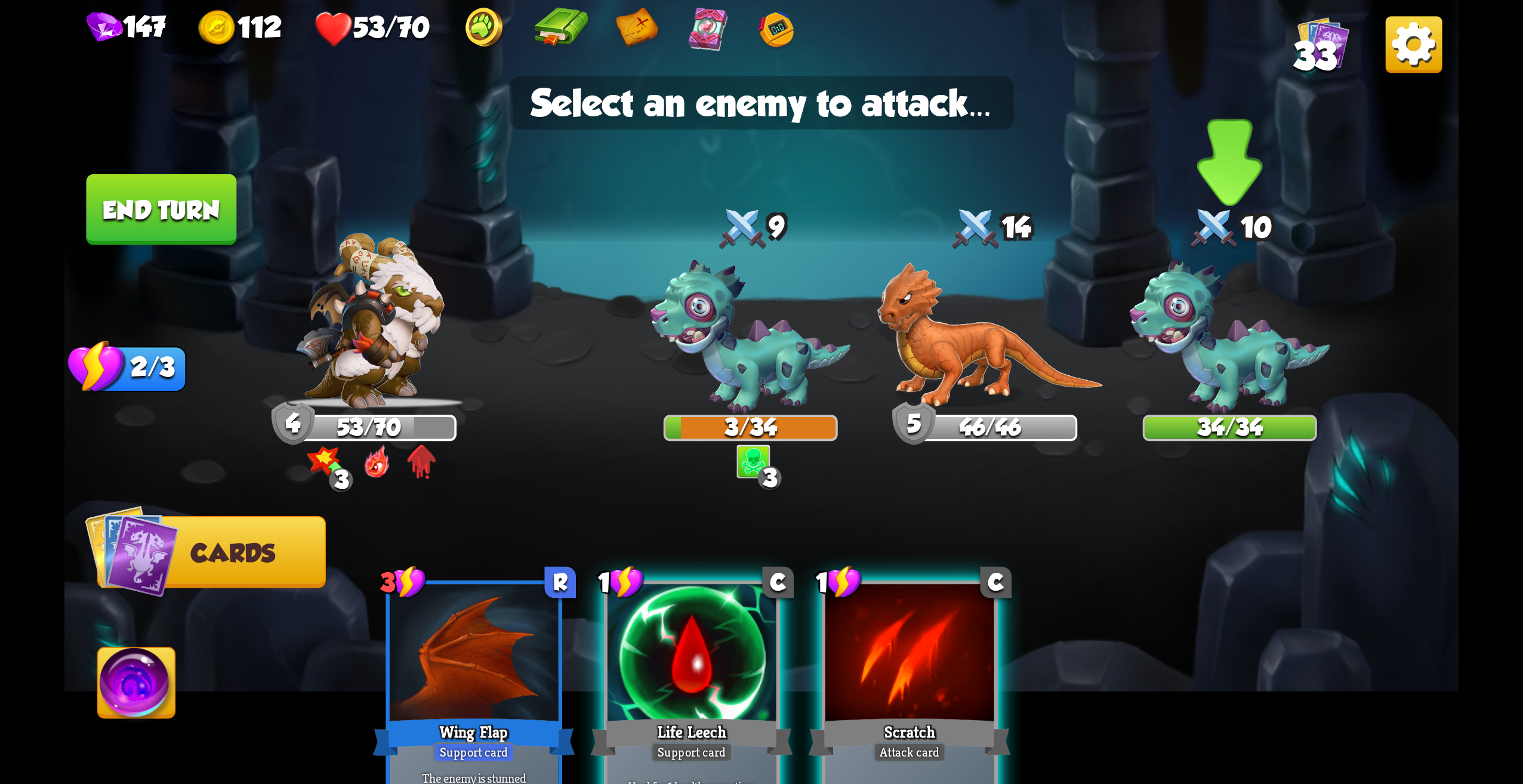
click at [1238, 360] on img at bounding box center [1230, 337] width 201 height 154
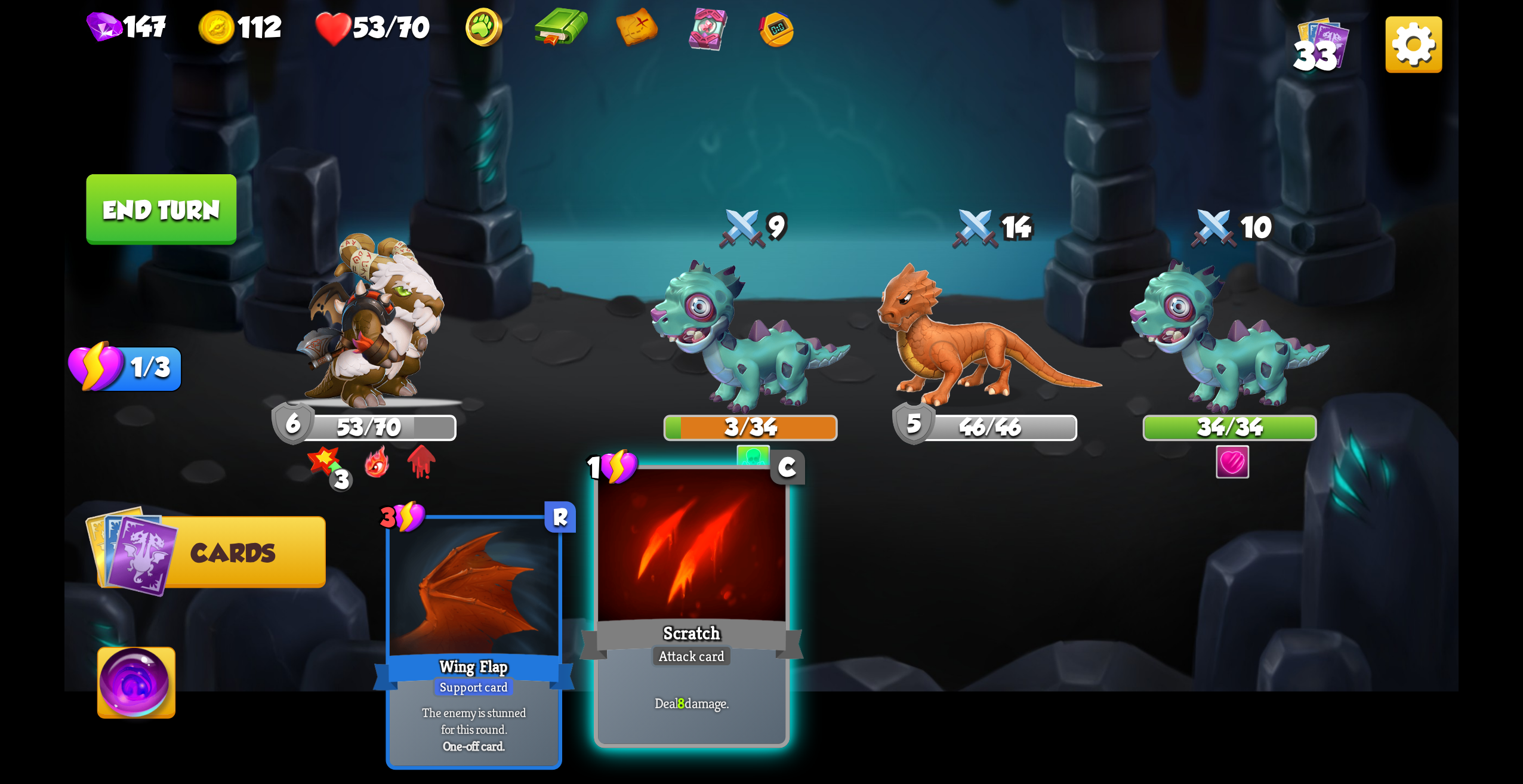
click at [725, 577] on div at bounding box center [691, 549] width 187 height 159
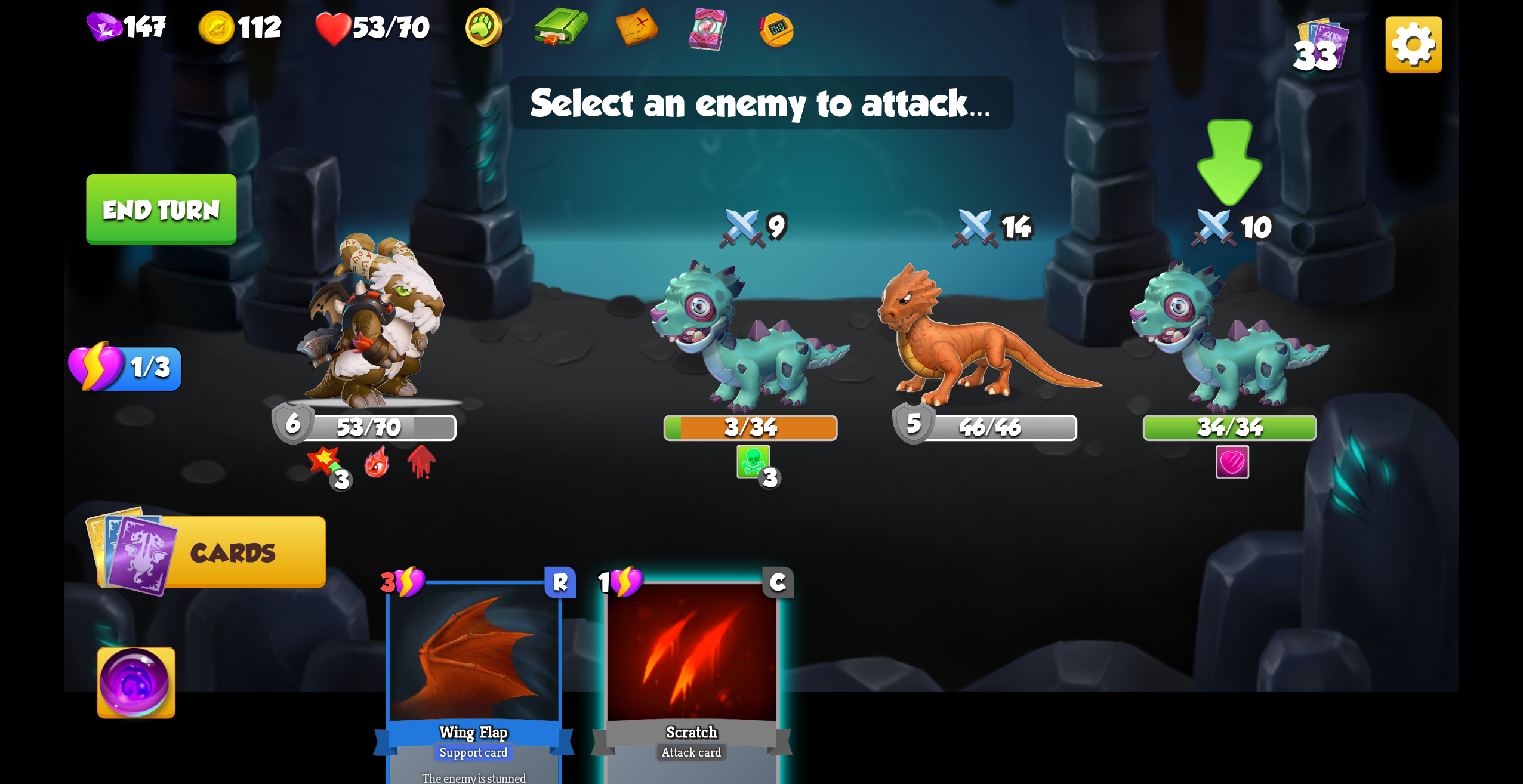
click at [1266, 373] on img at bounding box center [1230, 337] width 201 height 154
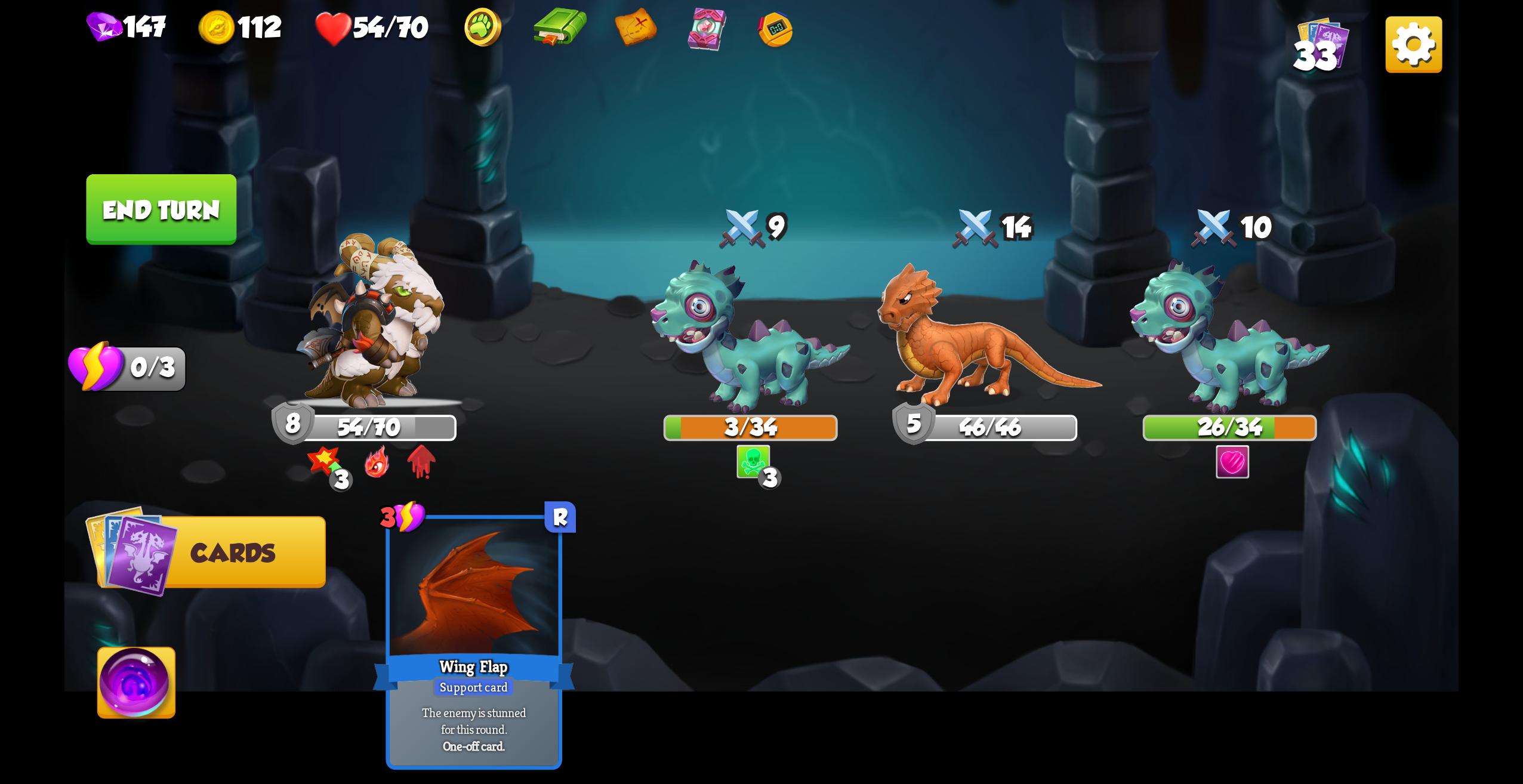
click at [215, 240] on button "End turn" at bounding box center [161, 209] width 151 height 71
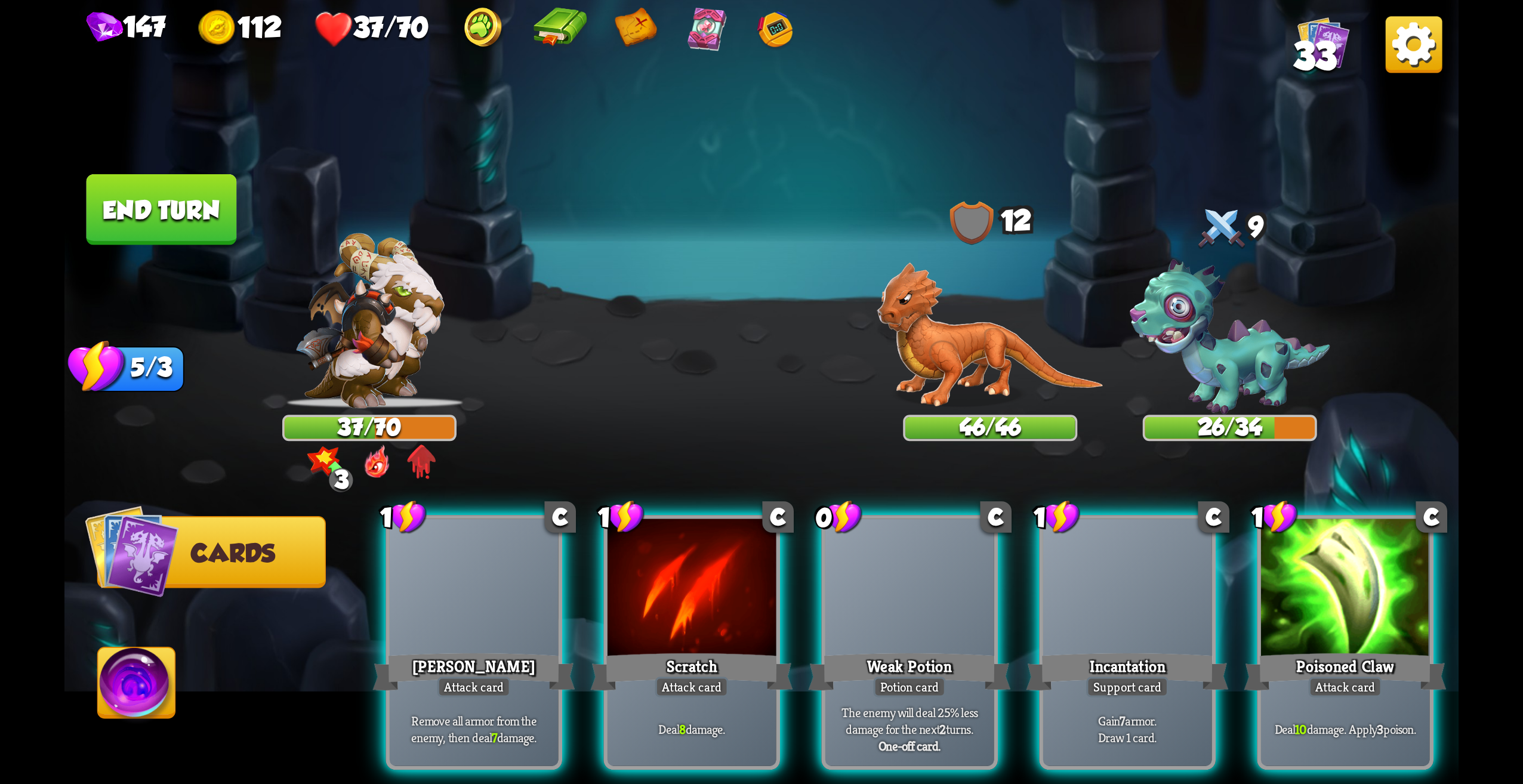
scroll to position [0, 114]
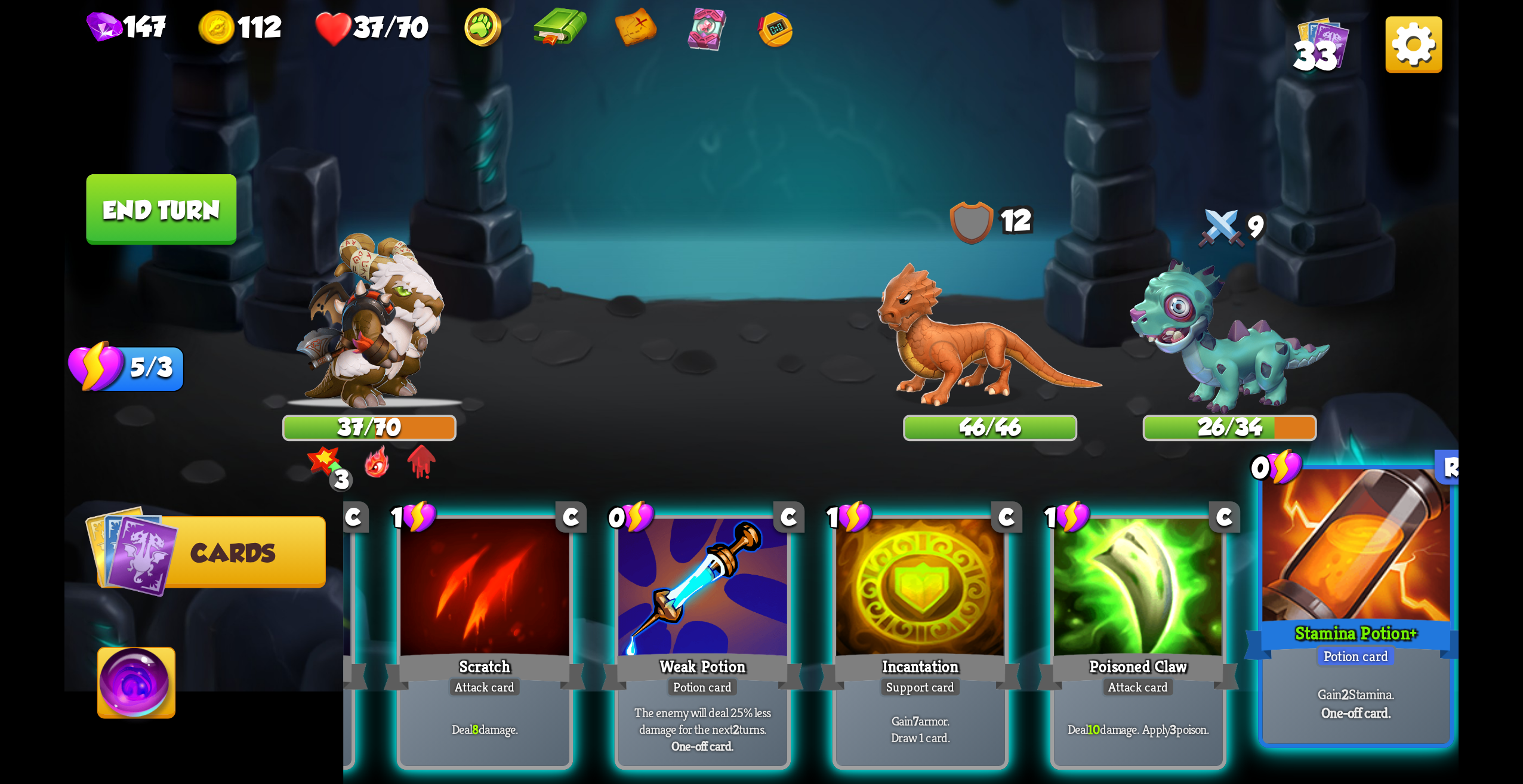
click at [1401, 684] on div "Gain 2 Stamina. One-off card." at bounding box center [1356, 703] width 187 height 82
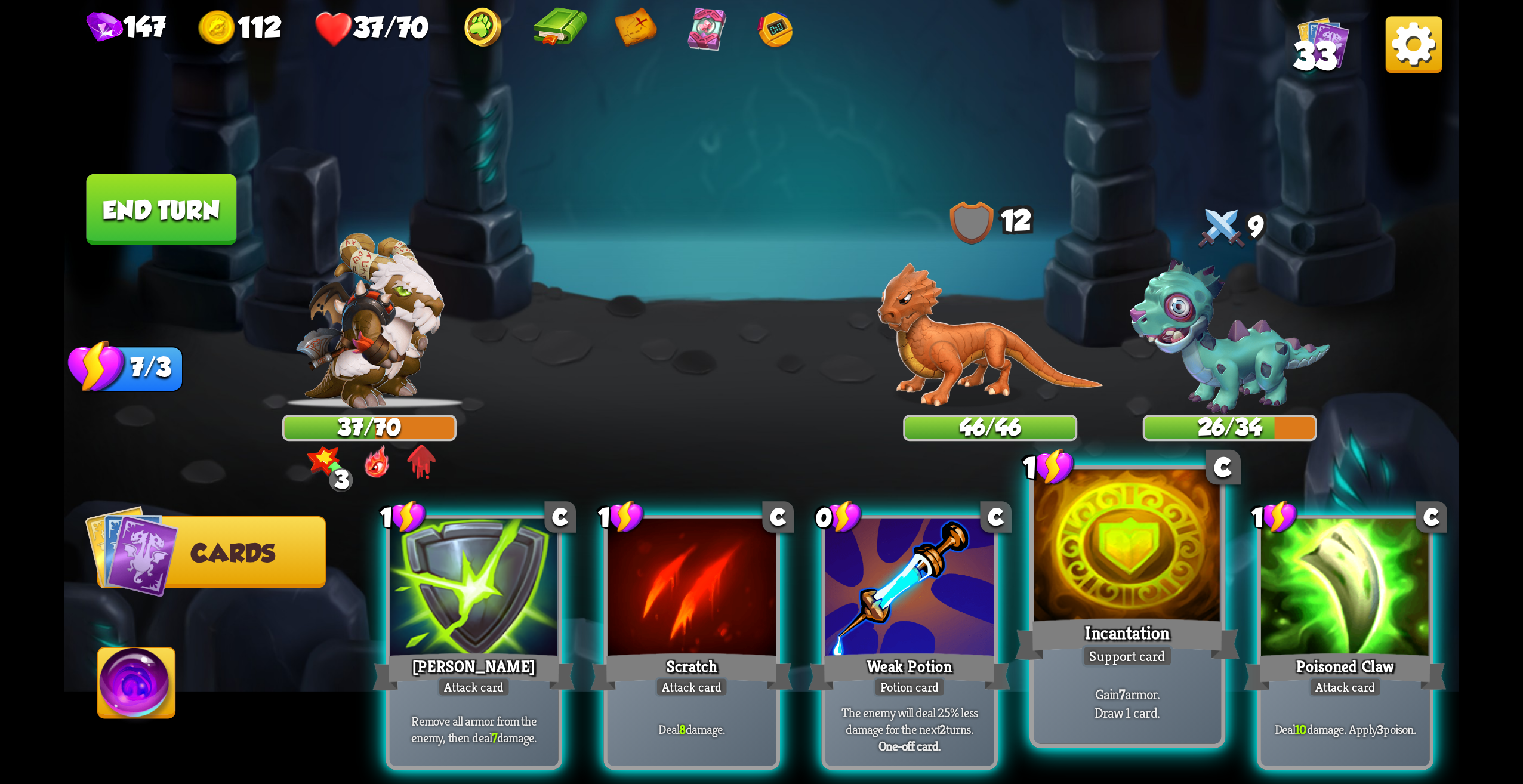
click at [1189, 629] on div "Incantation" at bounding box center [1127, 639] width 225 height 50
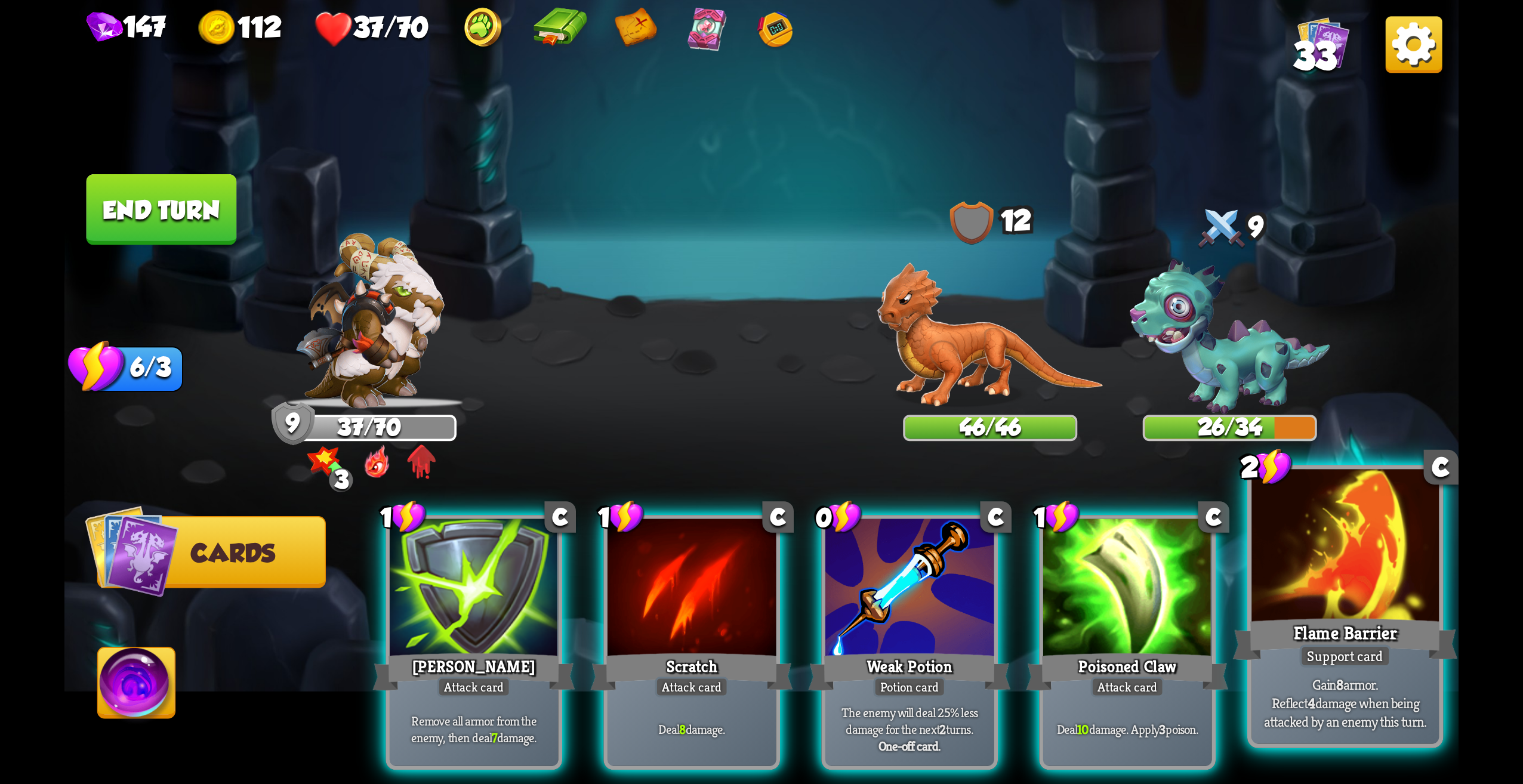
click at [1349, 632] on div "Flame Barrier" at bounding box center [1345, 639] width 225 height 50
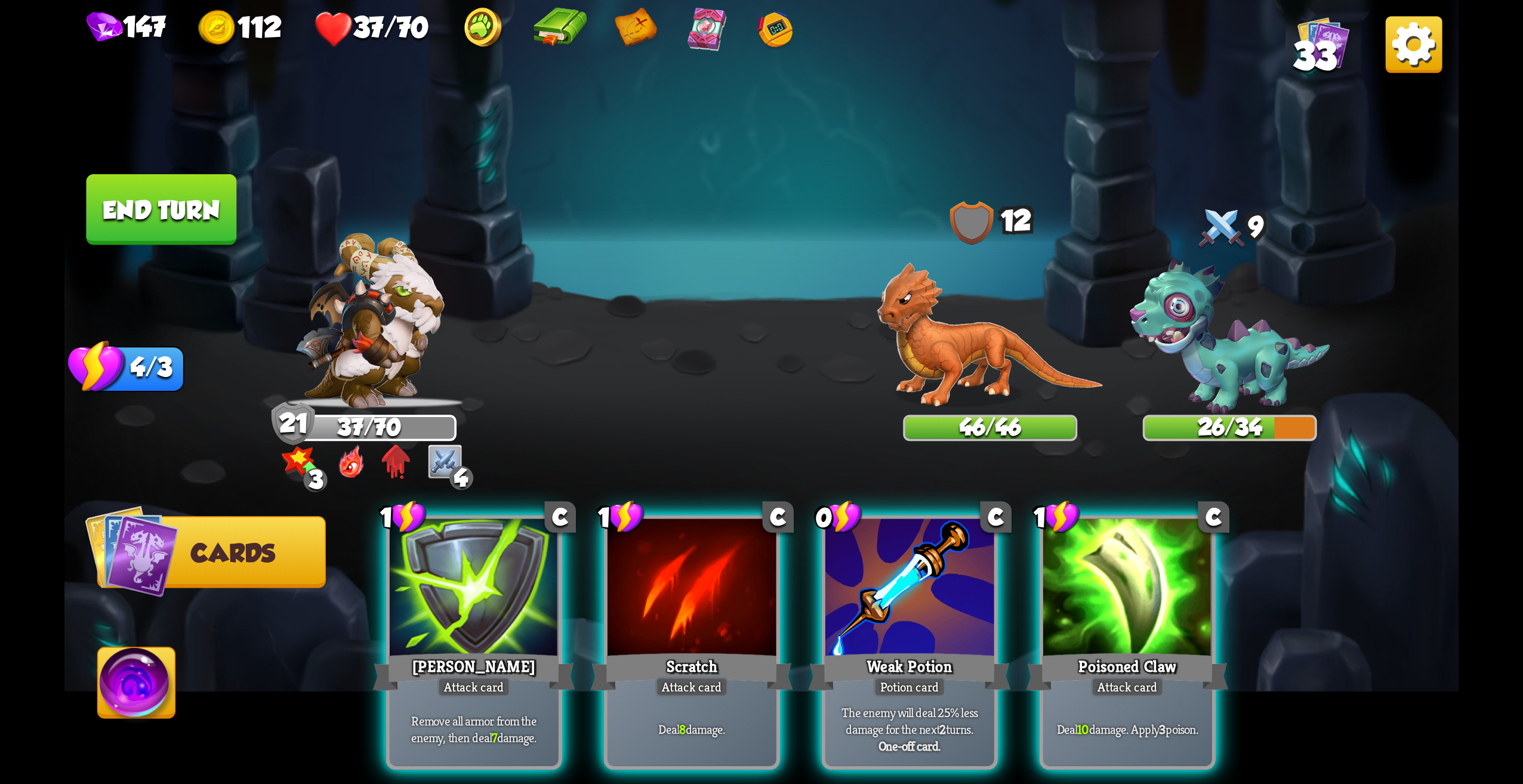
drag, startPoint x: 1084, startPoint y: 622, endPoint x: 1123, endPoint y: 472, distance: 155.0
click at [1084, 649] on div "Poisoned Claw" at bounding box center [1127, 671] width 203 height 46
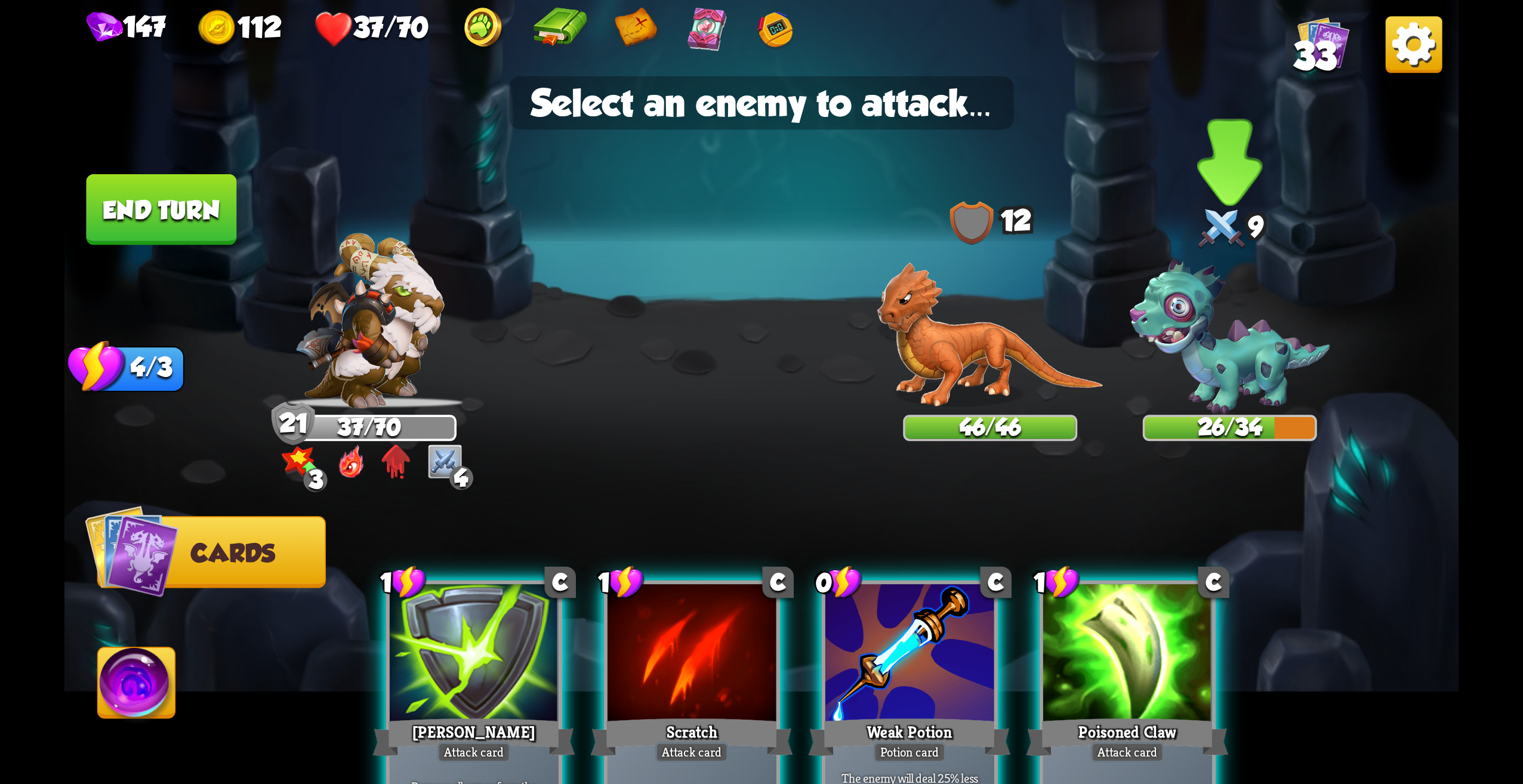
click at [1184, 364] on img at bounding box center [1230, 337] width 201 height 154
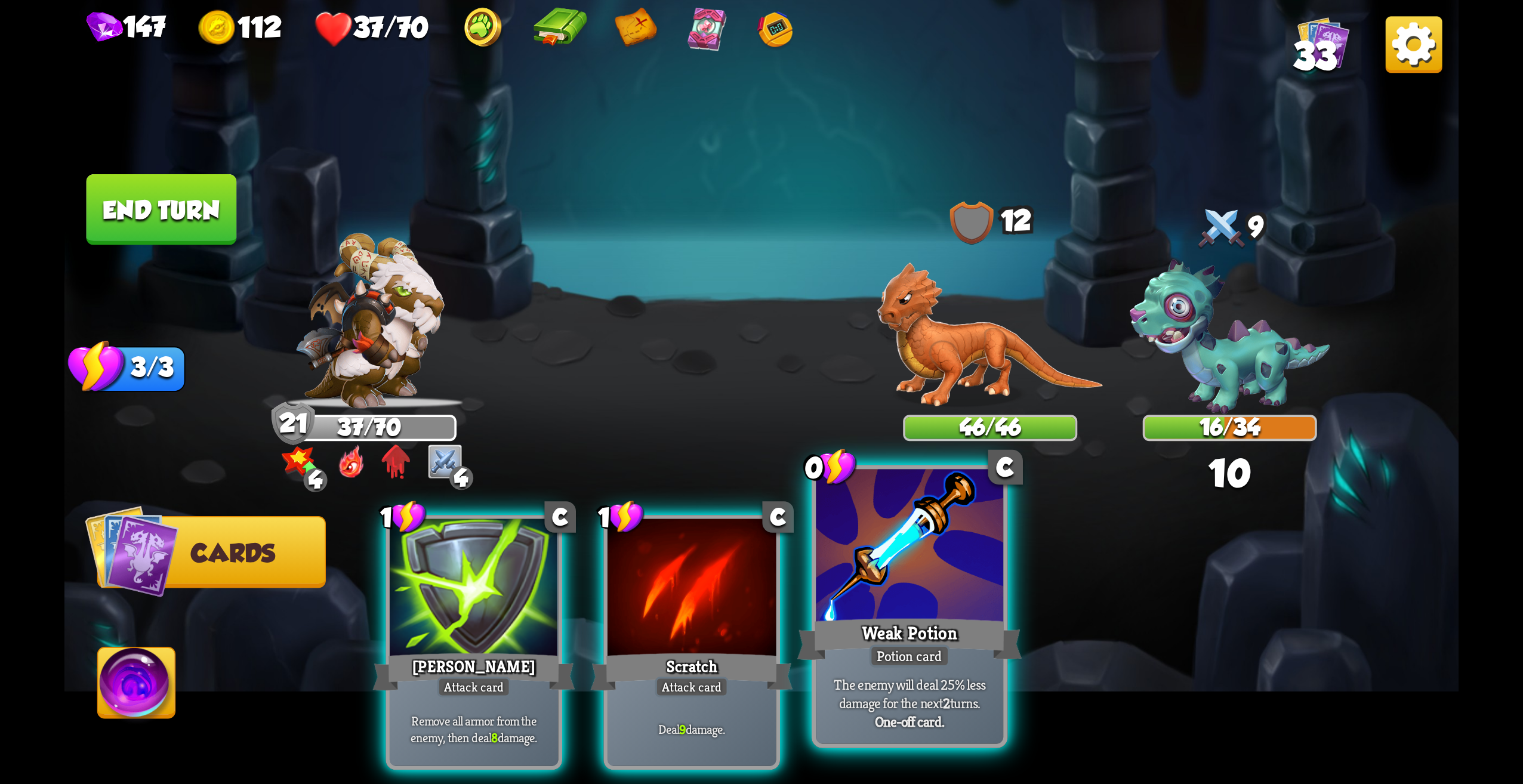
click at [956, 588] on div at bounding box center [909, 549] width 187 height 159
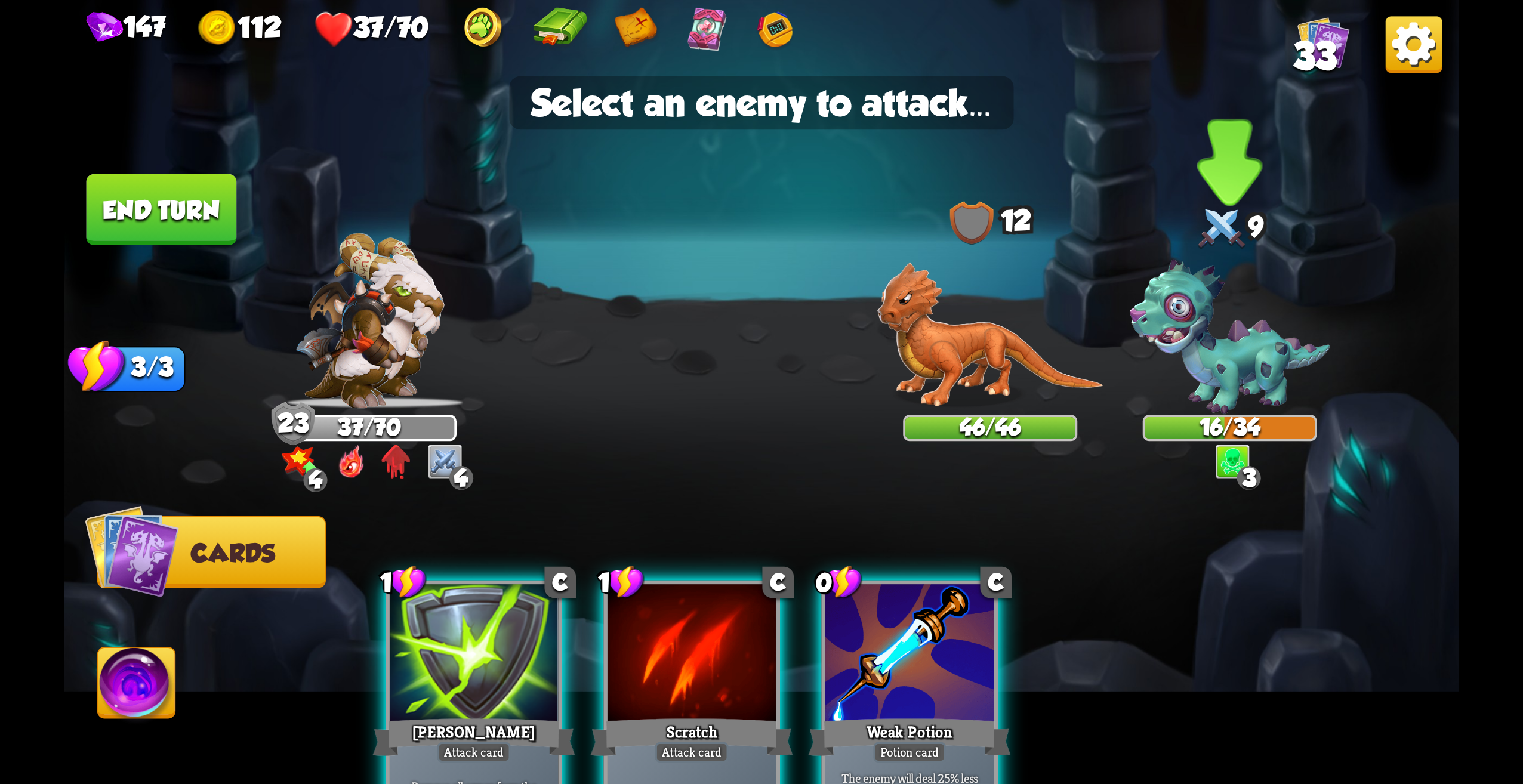
click at [1248, 381] on img at bounding box center [1230, 337] width 201 height 154
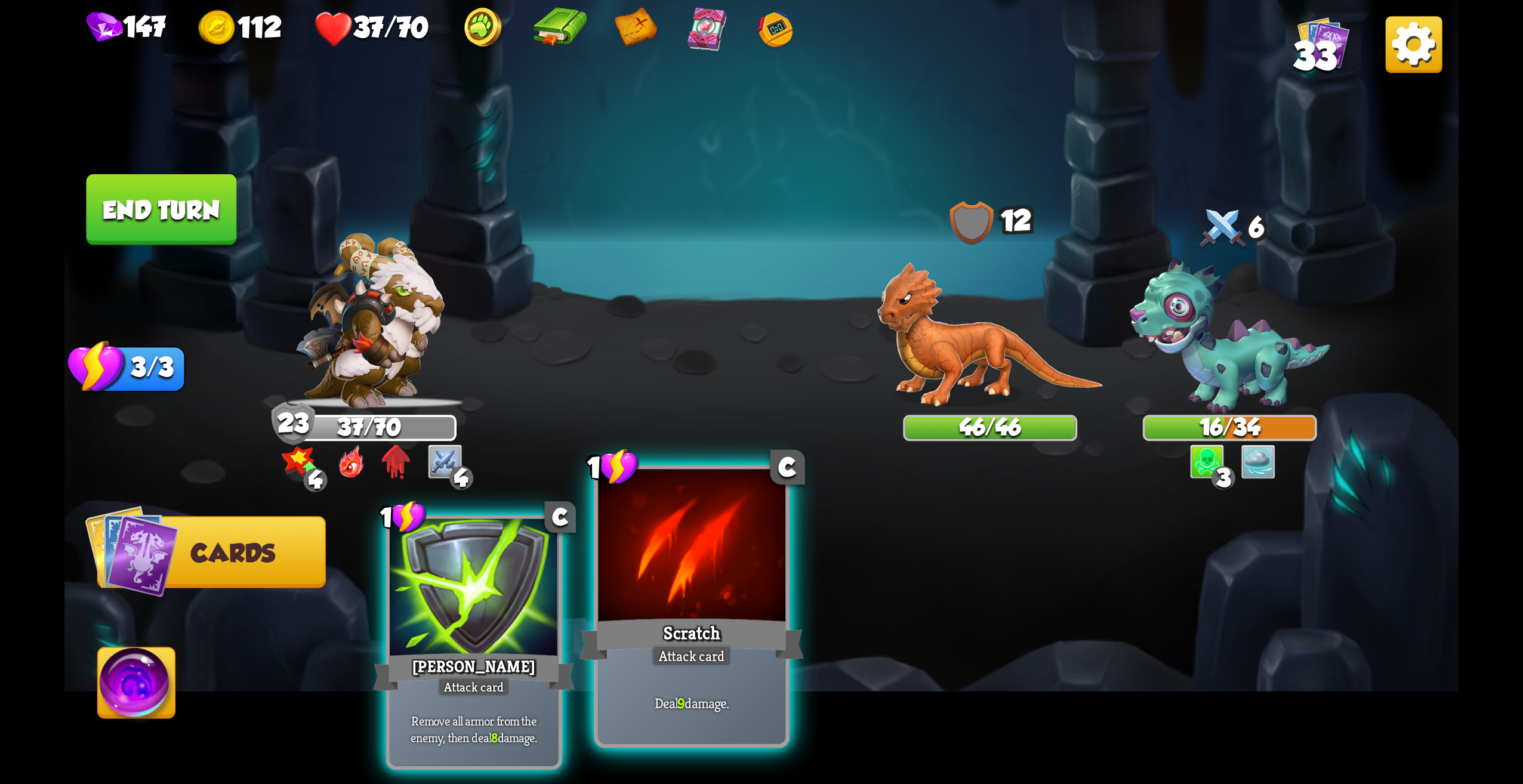
click at [734, 613] on div at bounding box center [691, 549] width 187 height 159
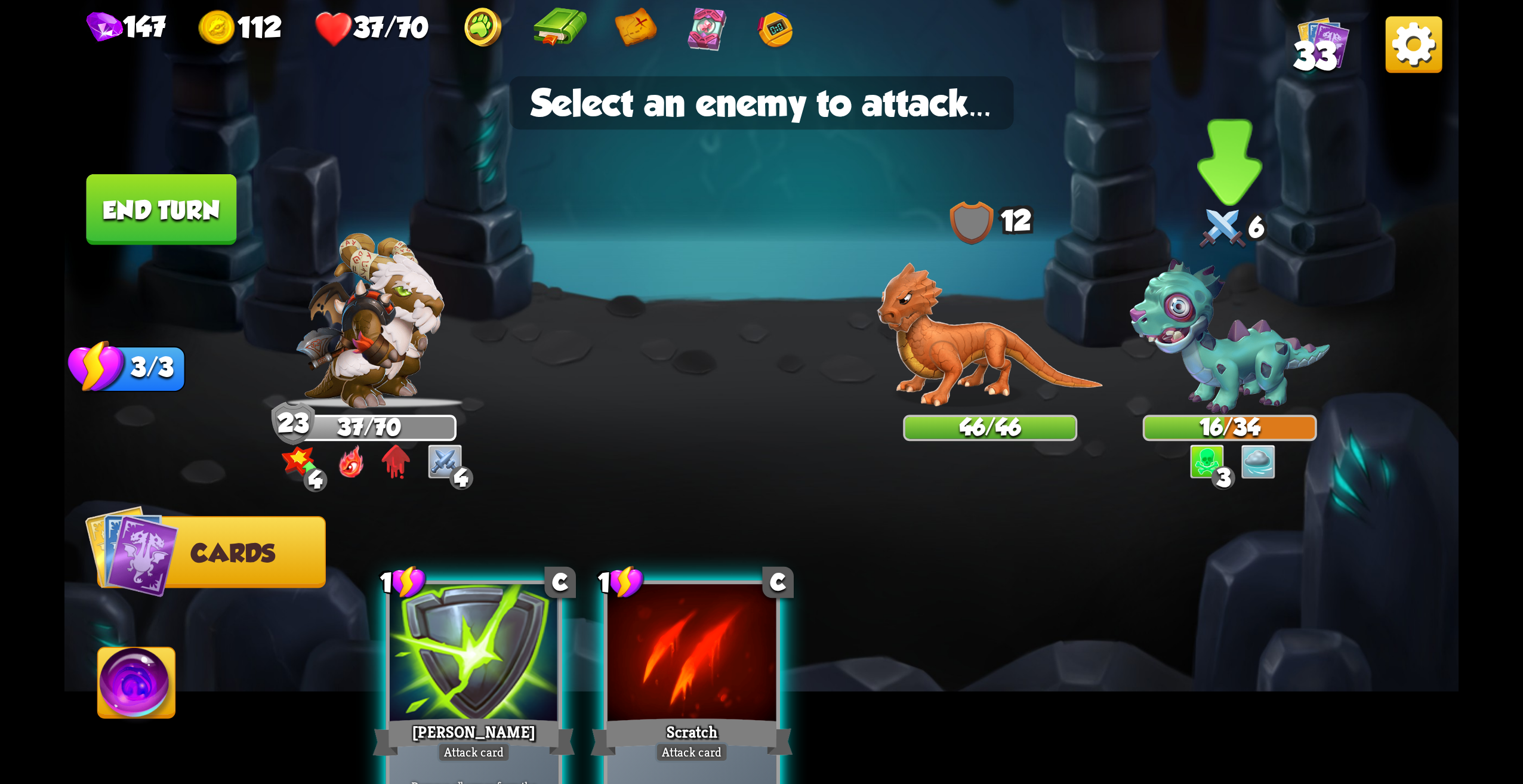
click at [1202, 373] on img at bounding box center [1230, 337] width 201 height 154
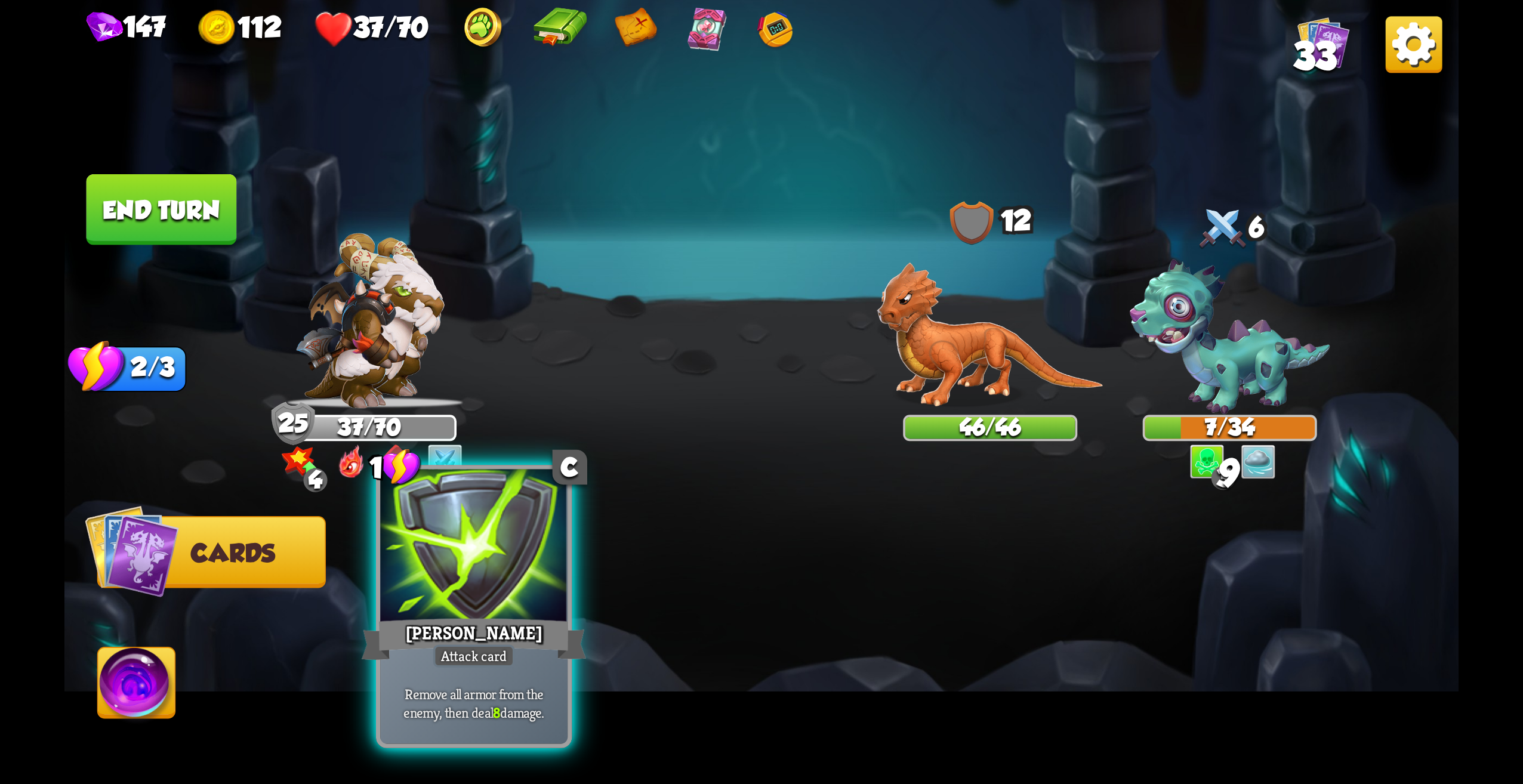
click at [522, 675] on div "Remove all armor from the enemy, then deal 8 damage." at bounding box center [473, 703] width 187 height 82
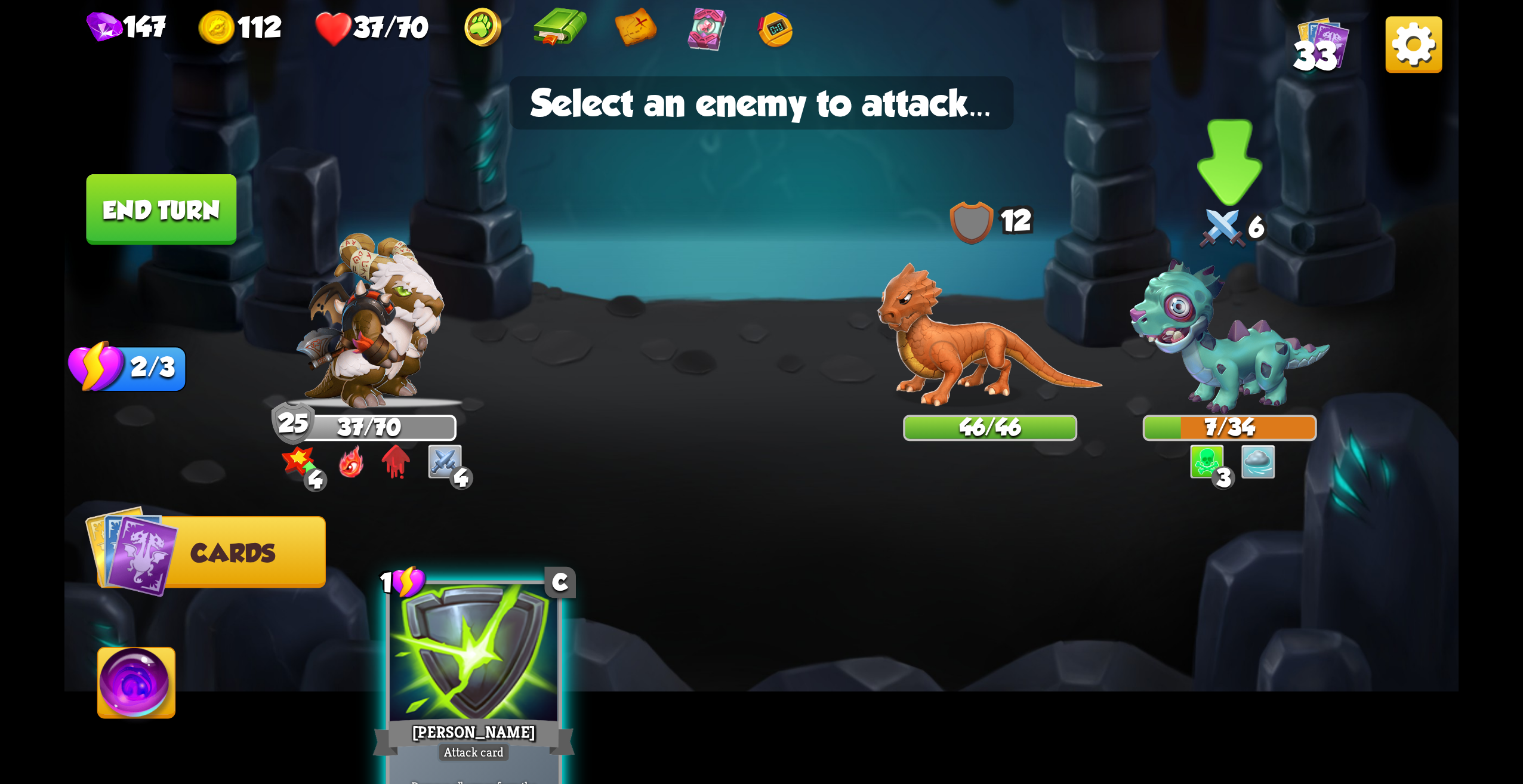
click at [1239, 340] on img at bounding box center [1230, 337] width 201 height 154
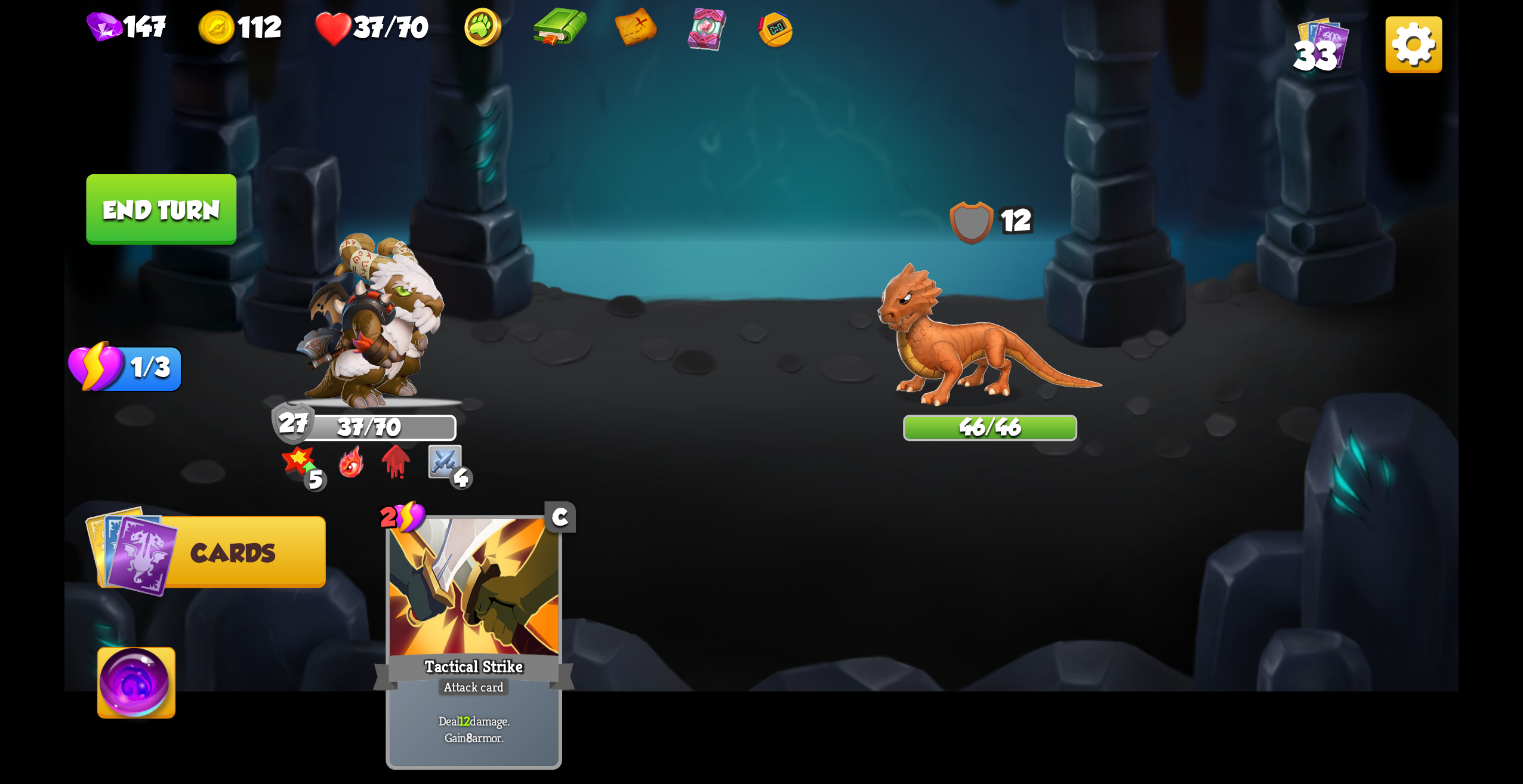
click at [164, 202] on button "End turn" at bounding box center [161, 209] width 151 height 71
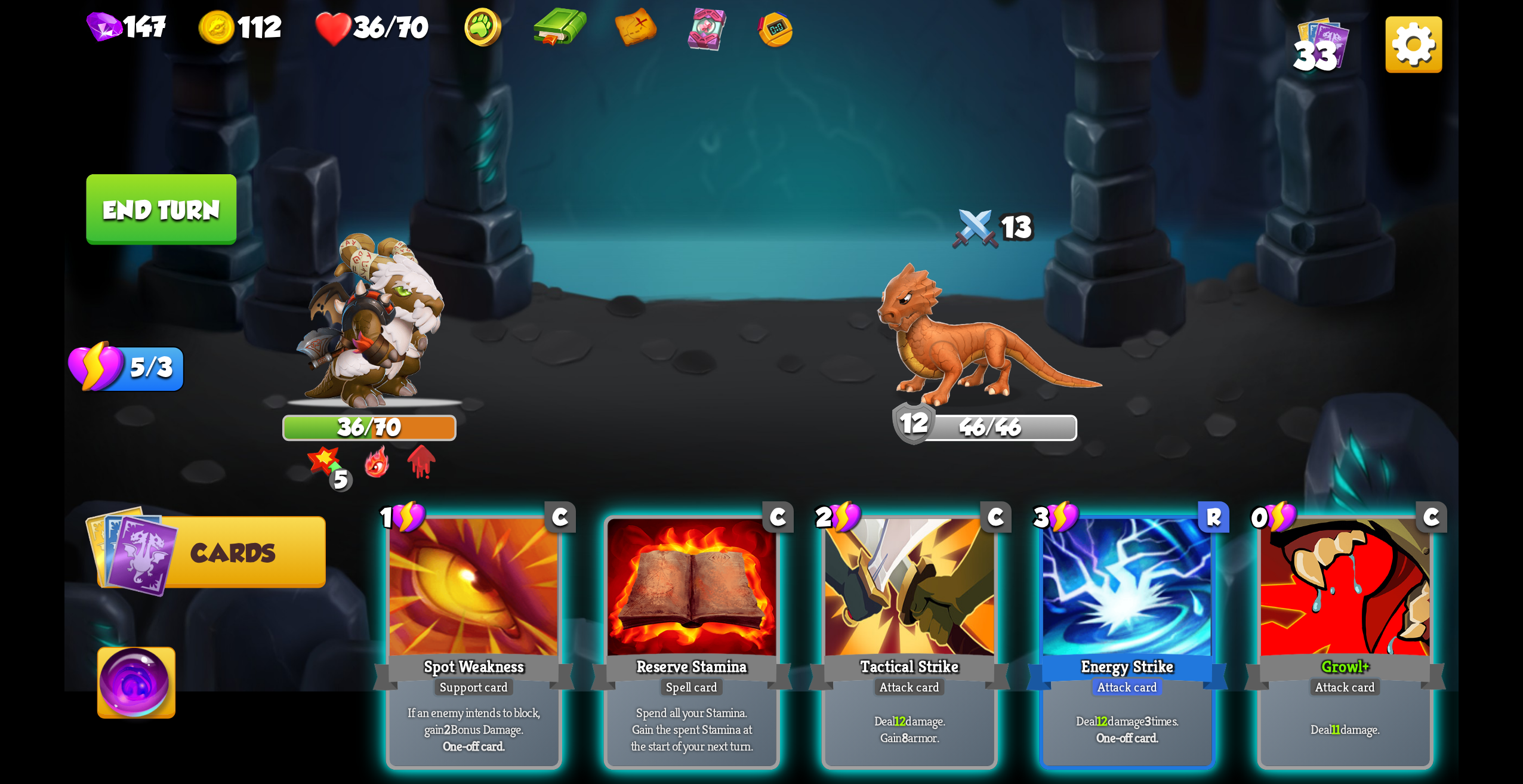
scroll to position [0, 114]
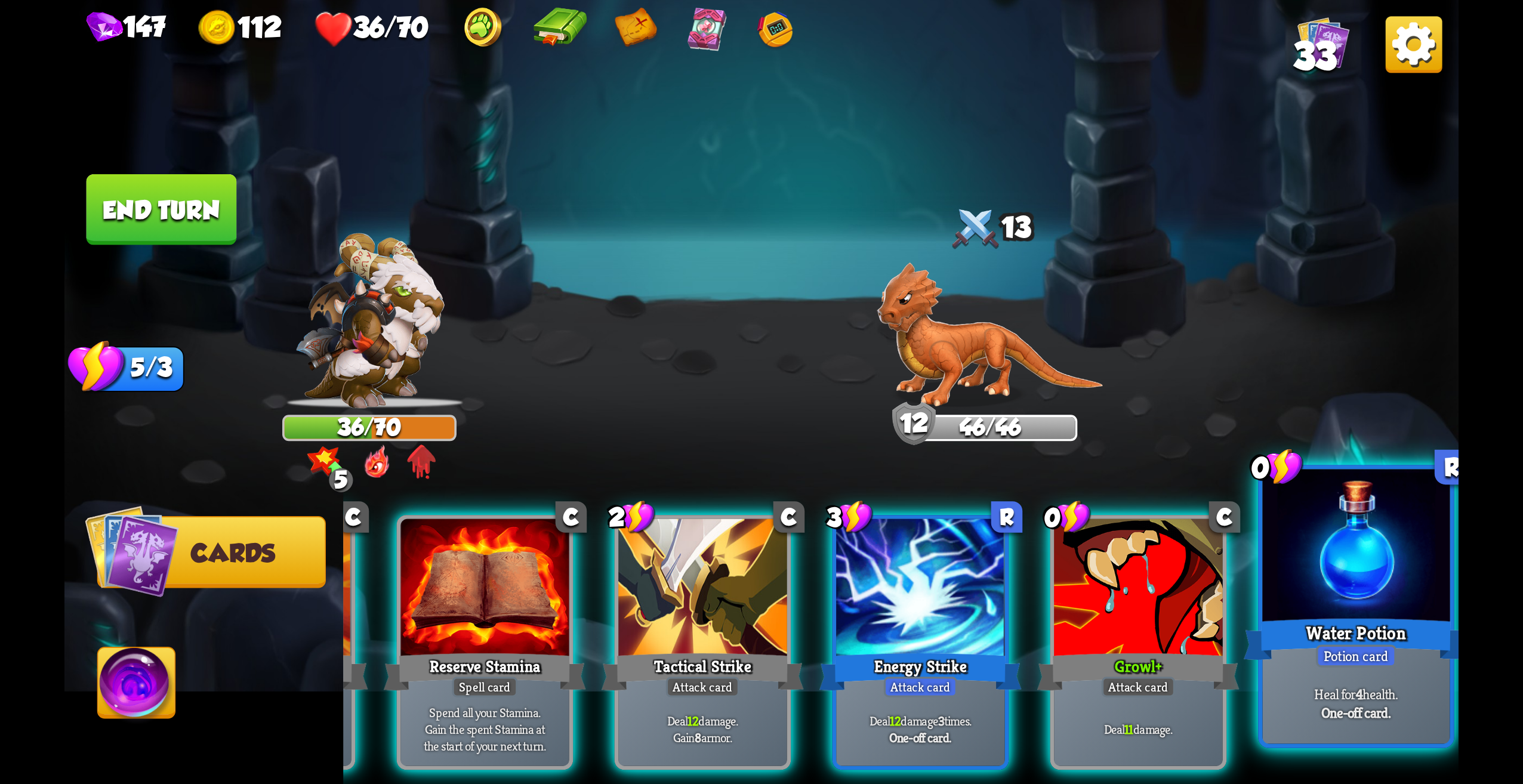
click at [1402, 648] on div "Water Potion" at bounding box center [1356, 639] width 225 height 50
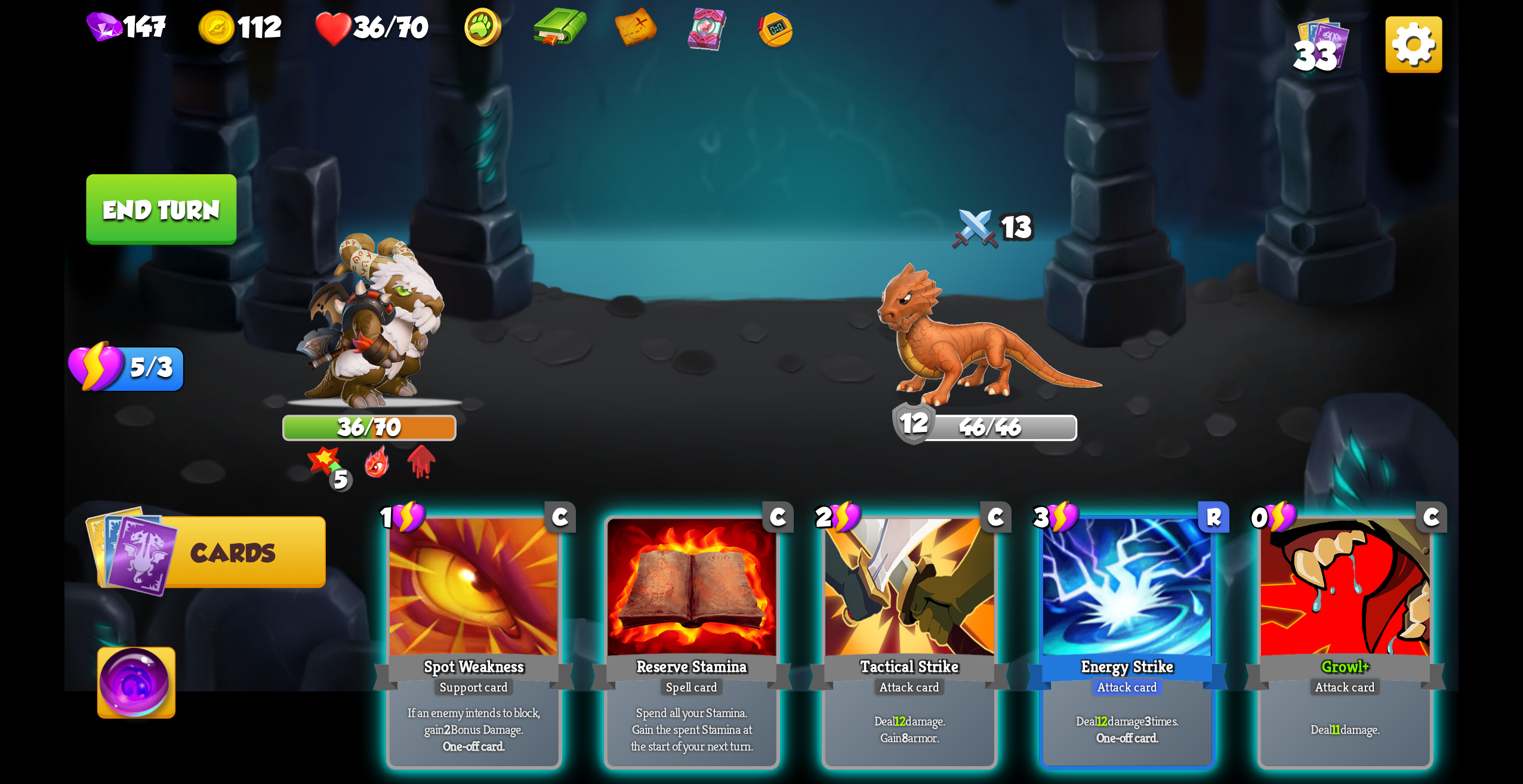
scroll to position [0, 0]
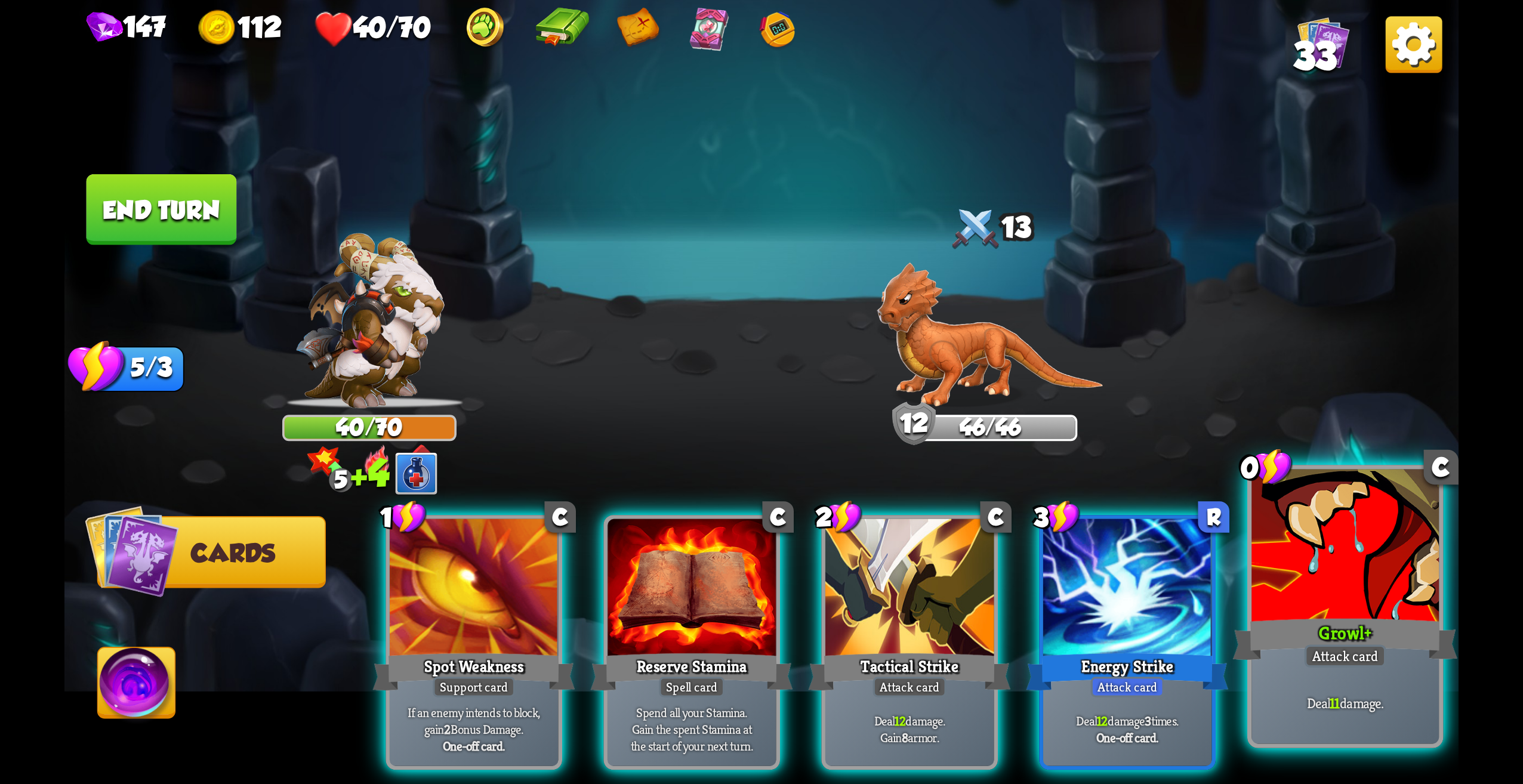
click at [1350, 618] on div "Growl +" at bounding box center [1345, 639] width 225 height 50
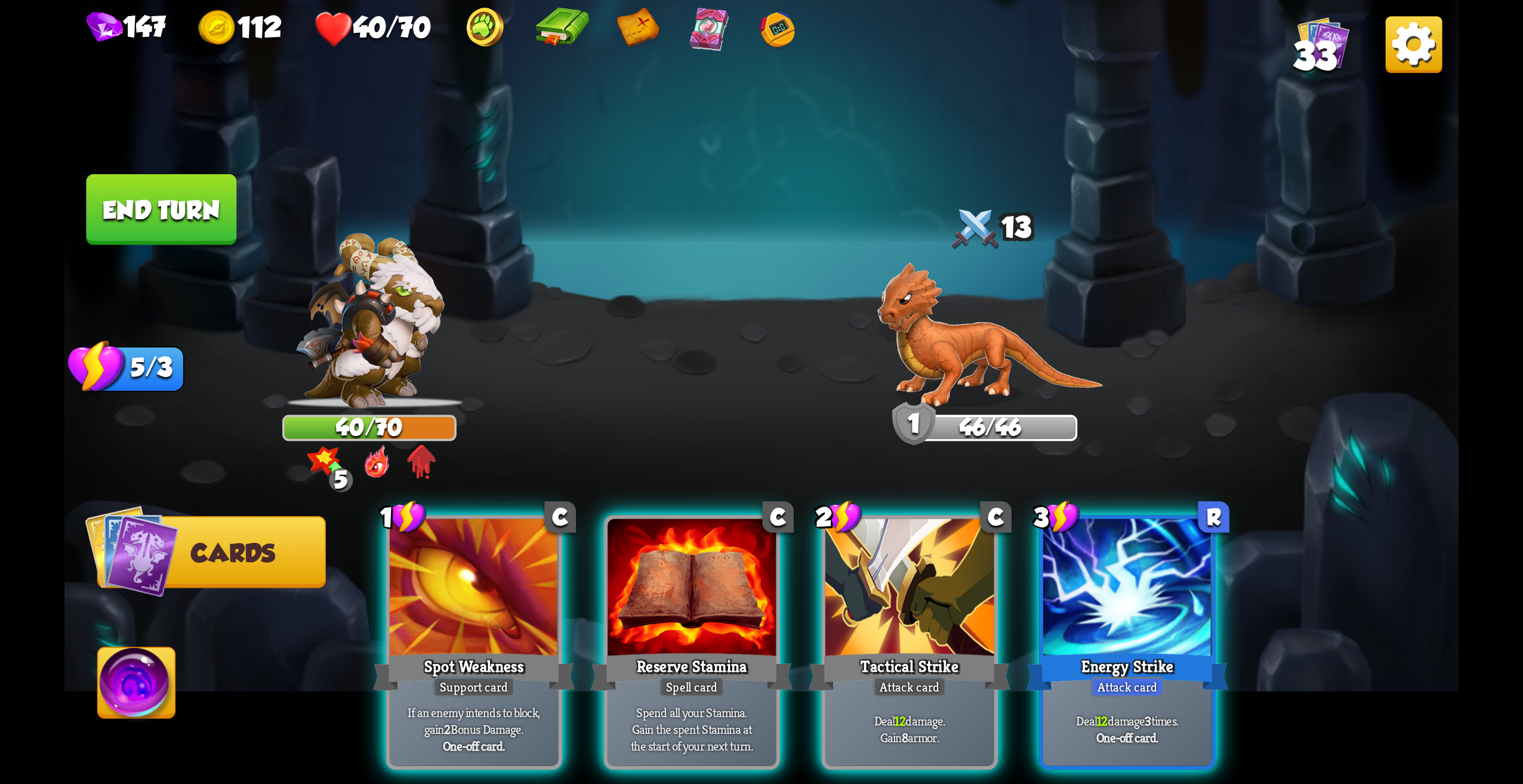
click at [1124, 649] on div "Energy Strike" at bounding box center [1127, 671] width 203 height 46
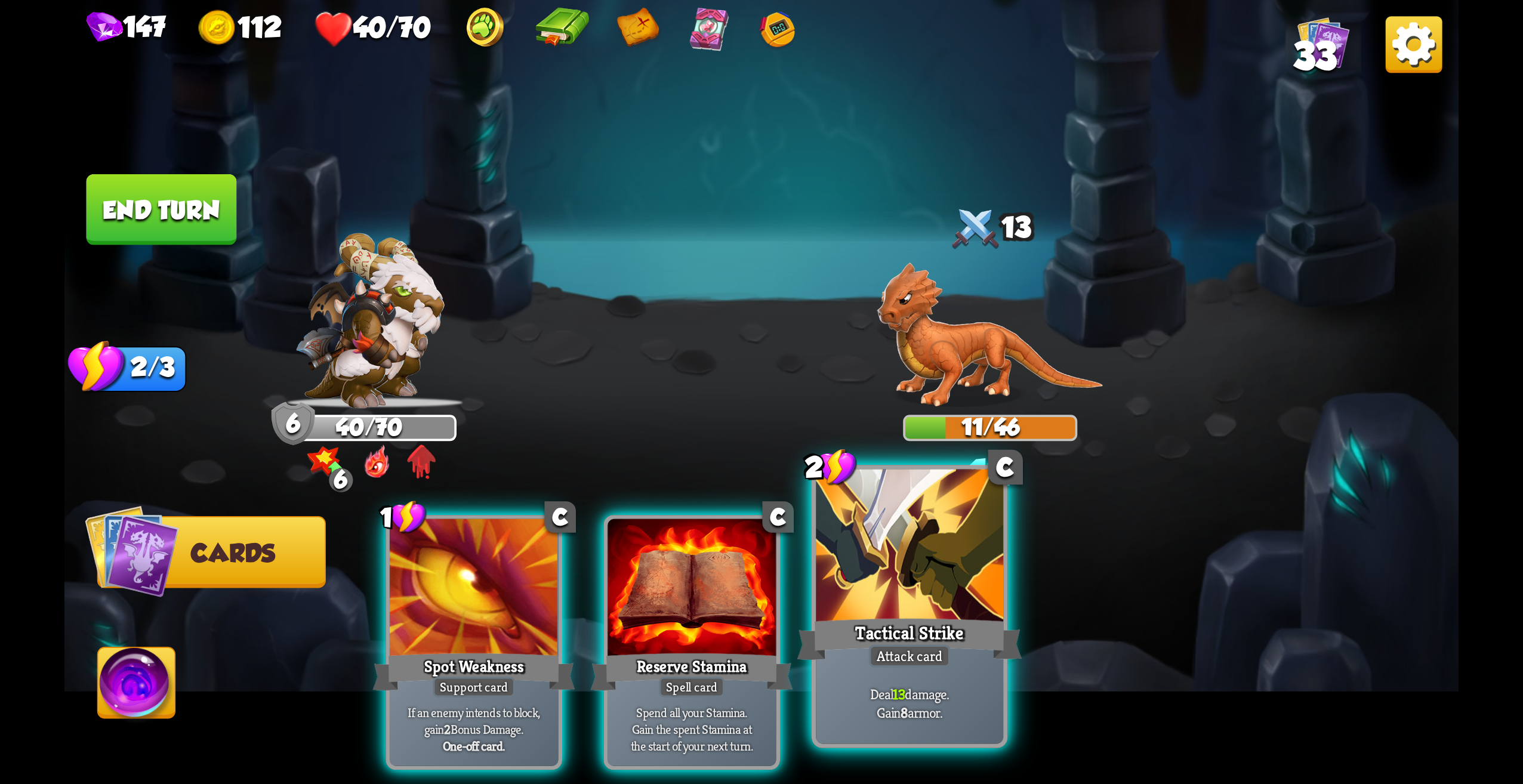
click at [954, 654] on div "Tactical Strike" at bounding box center [909, 639] width 225 height 50
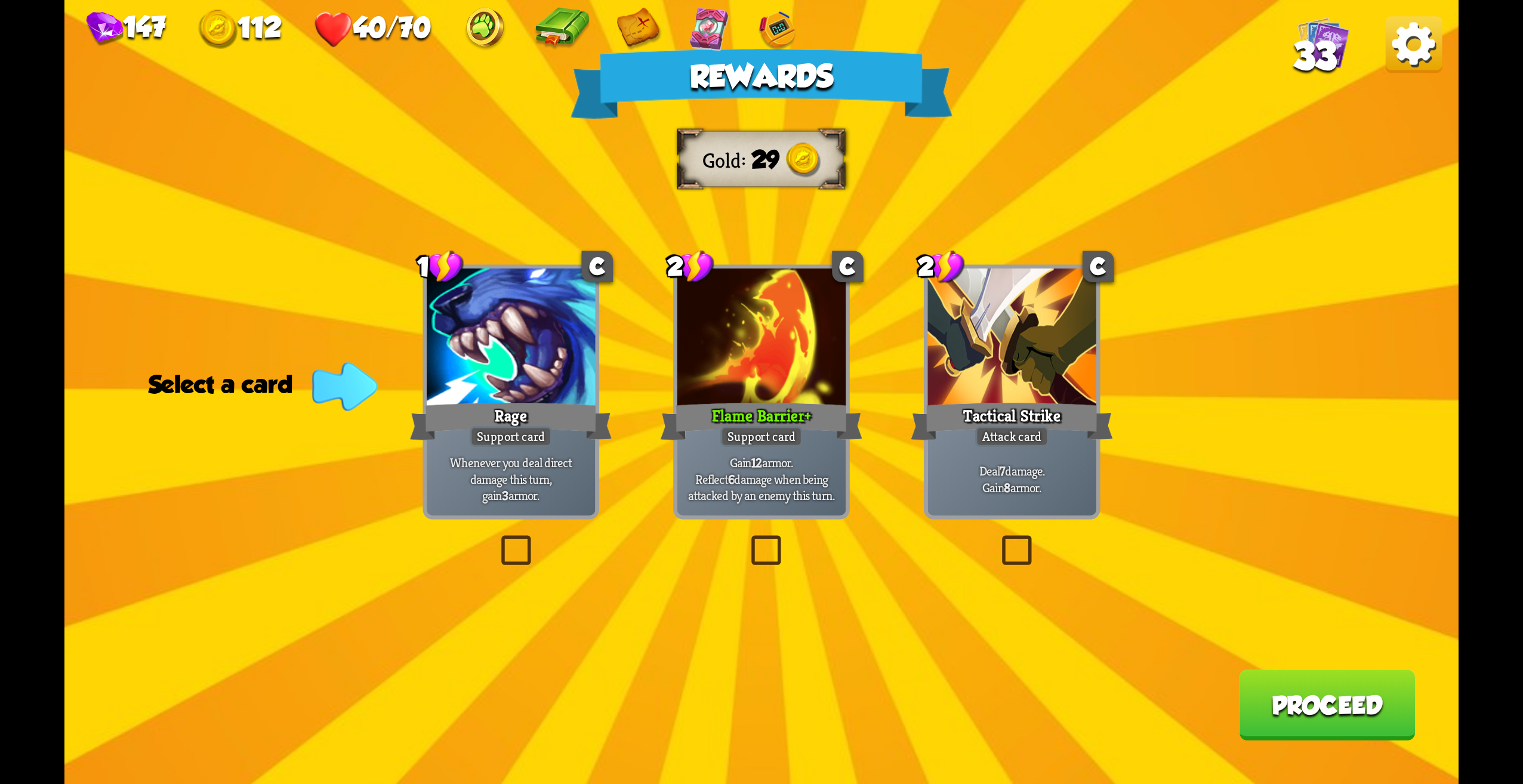
click at [746, 538] on label at bounding box center [746, 538] width 0 height 0
click at [0, 0] on input "checkbox" at bounding box center [0, 0] width 0 height 0
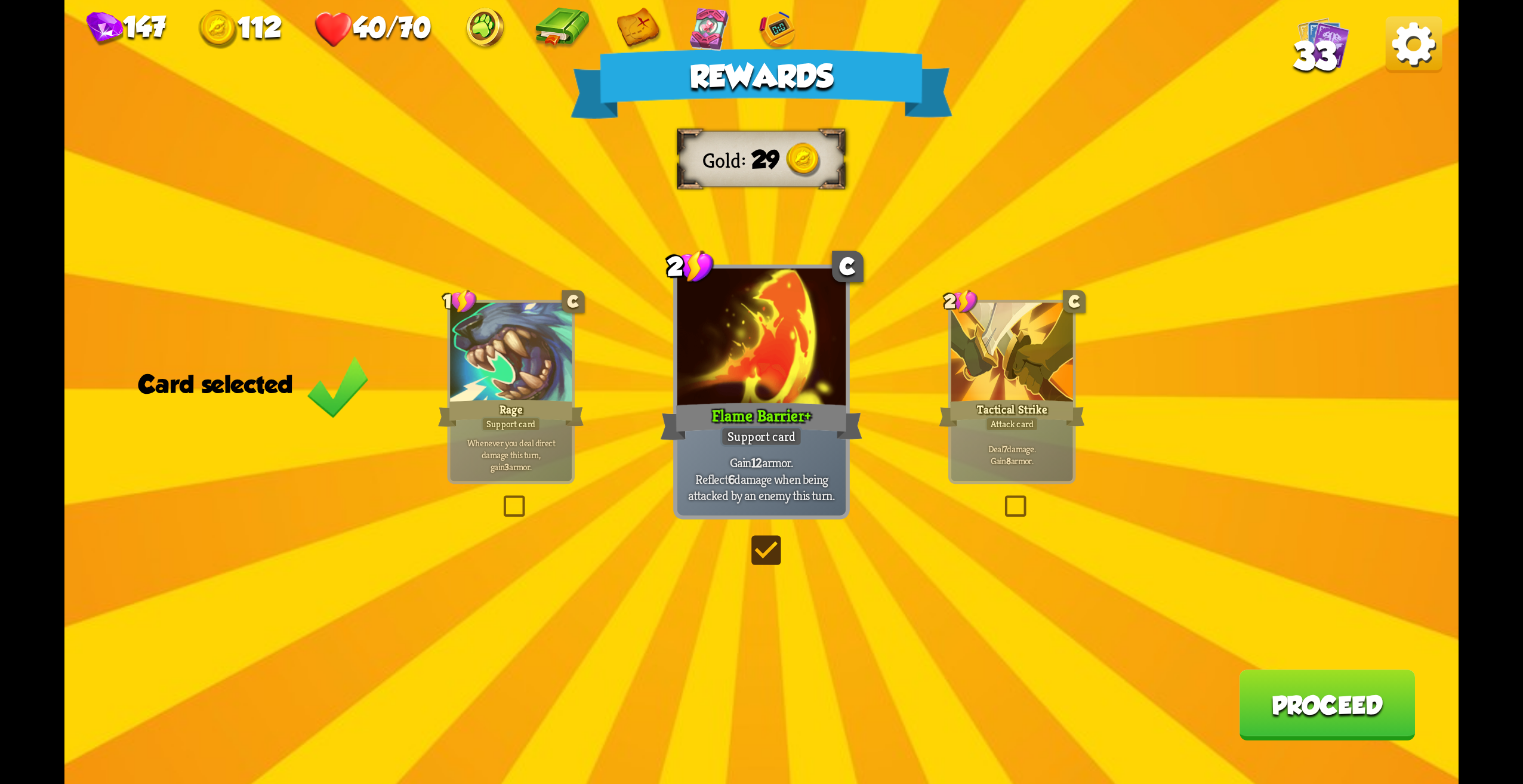
click at [1310, 687] on button "Proceed" at bounding box center [1327, 705] width 176 height 71
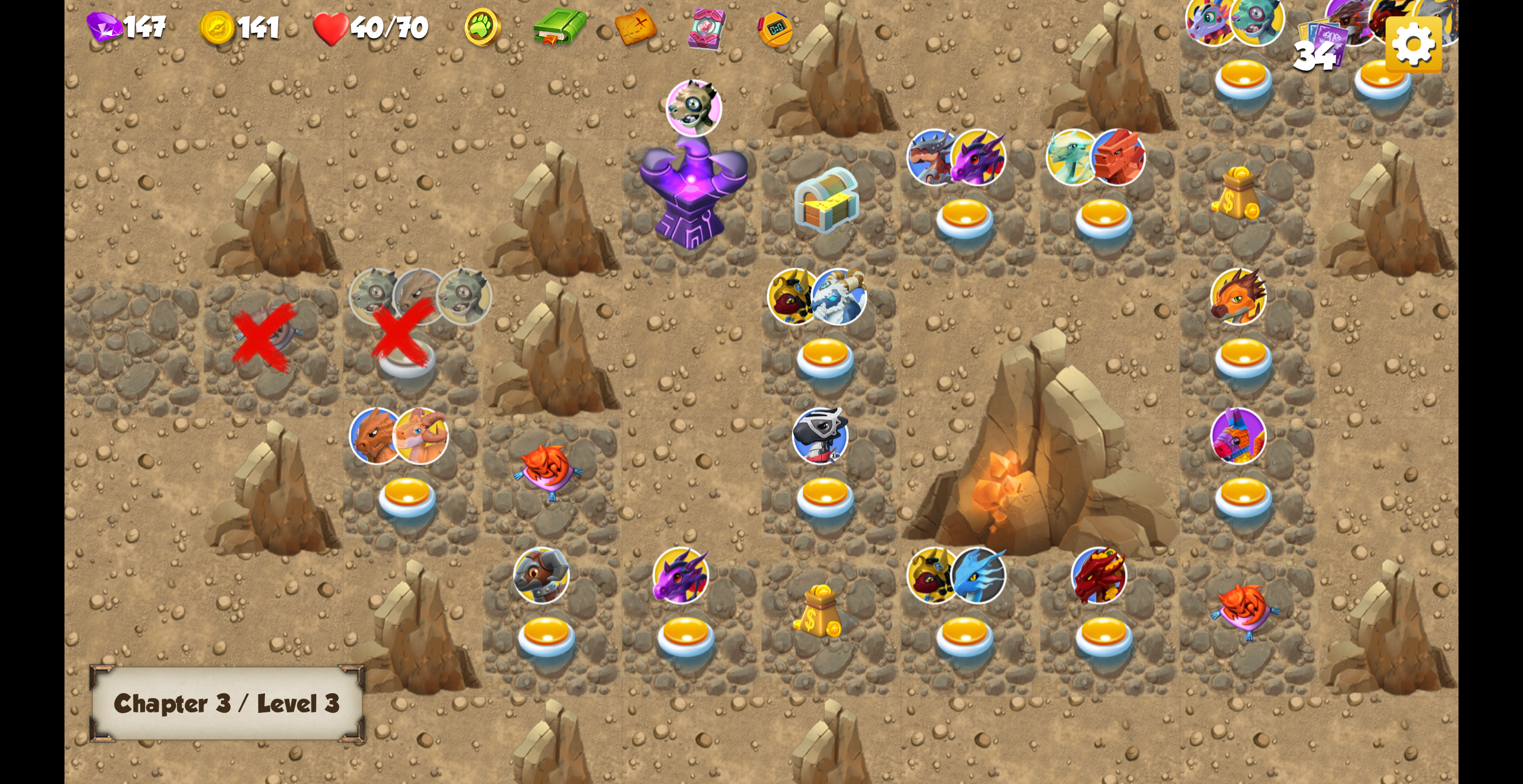
click at [527, 490] on img at bounding box center [548, 473] width 70 height 58
click at [437, 495] on img at bounding box center [408, 503] width 70 height 54
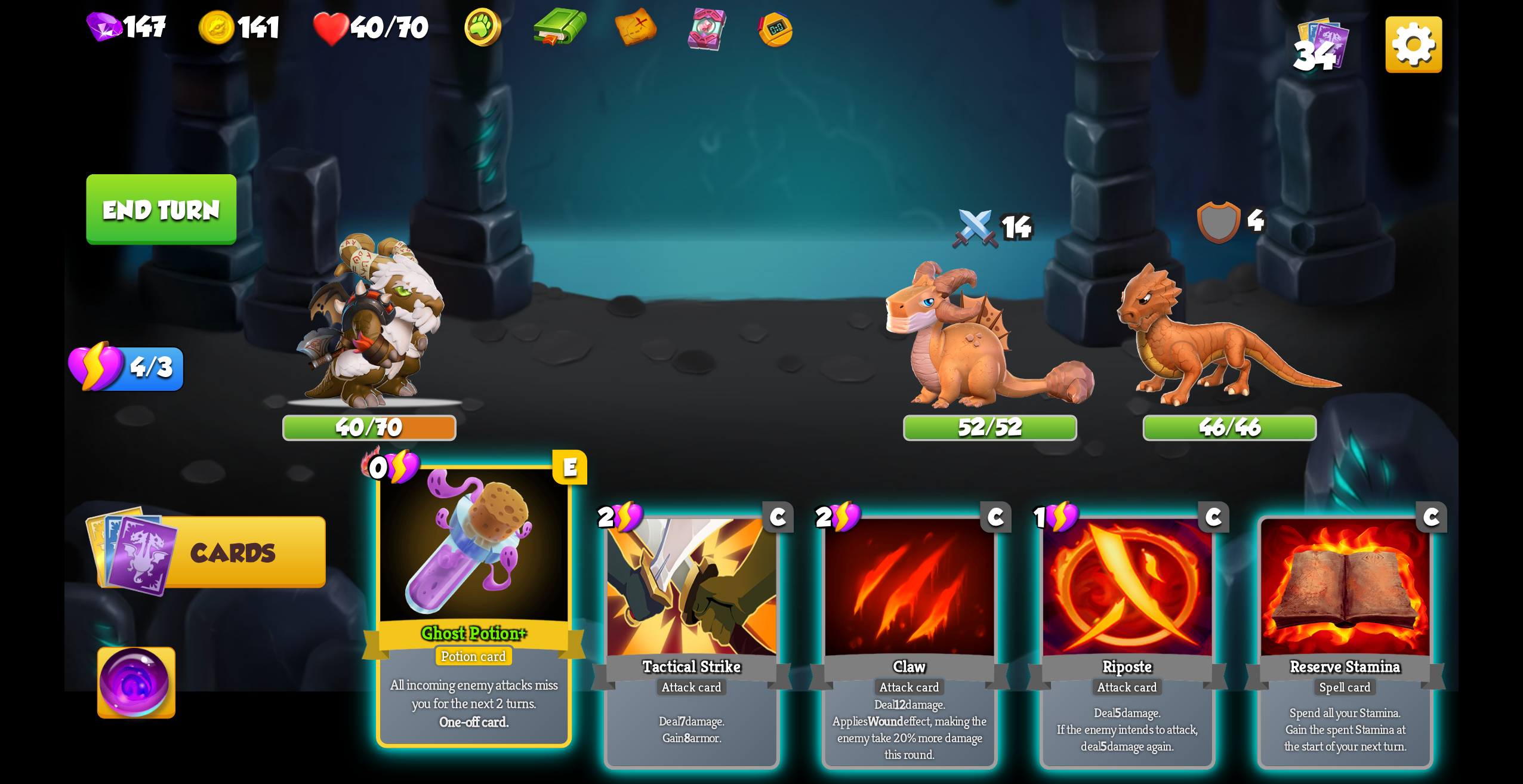
click at [488, 661] on div "Potion card" at bounding box center [473, 656] width 80 height 22
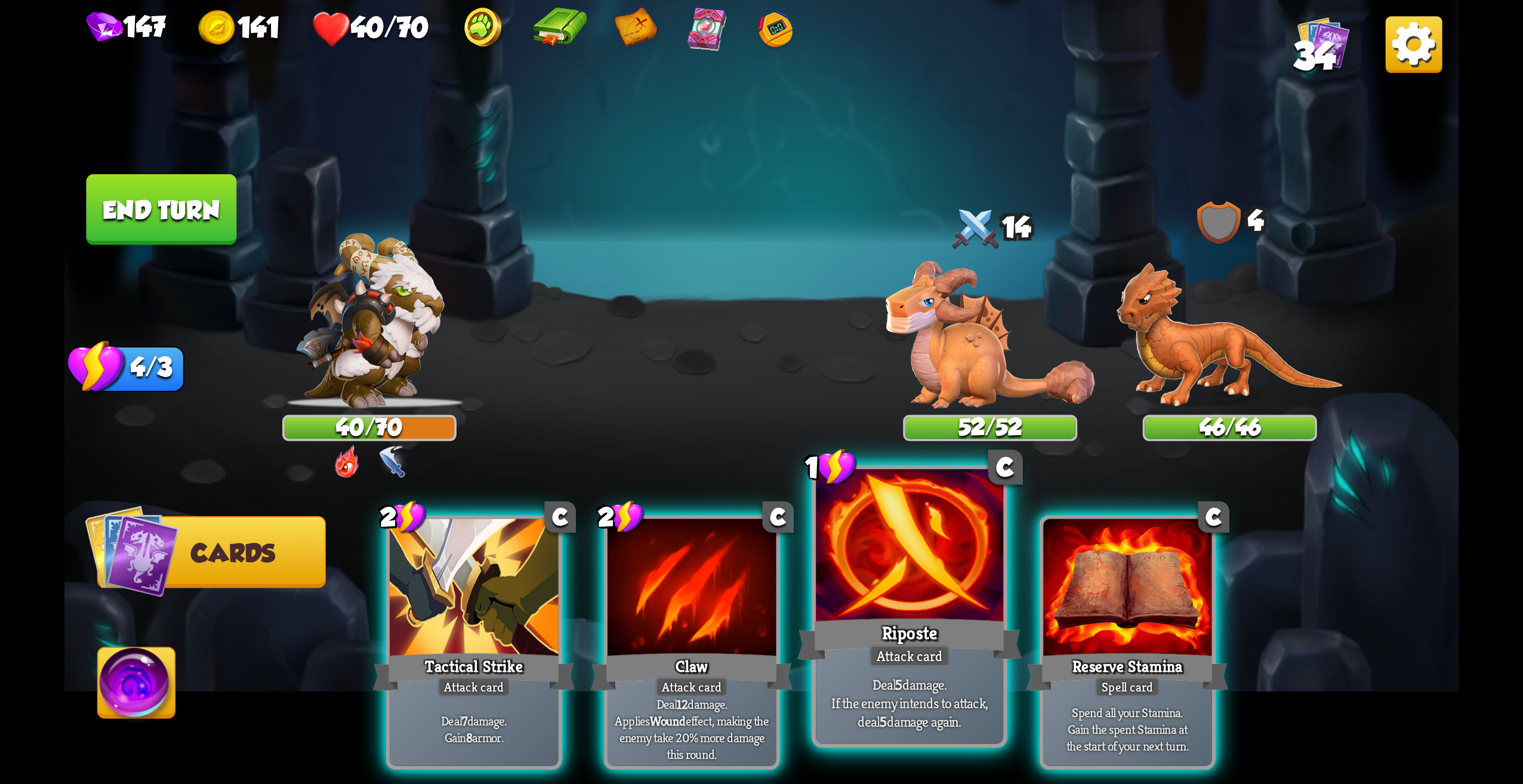
click at [878, 593] on div at bounding box center [909, 549] width 187 height 159
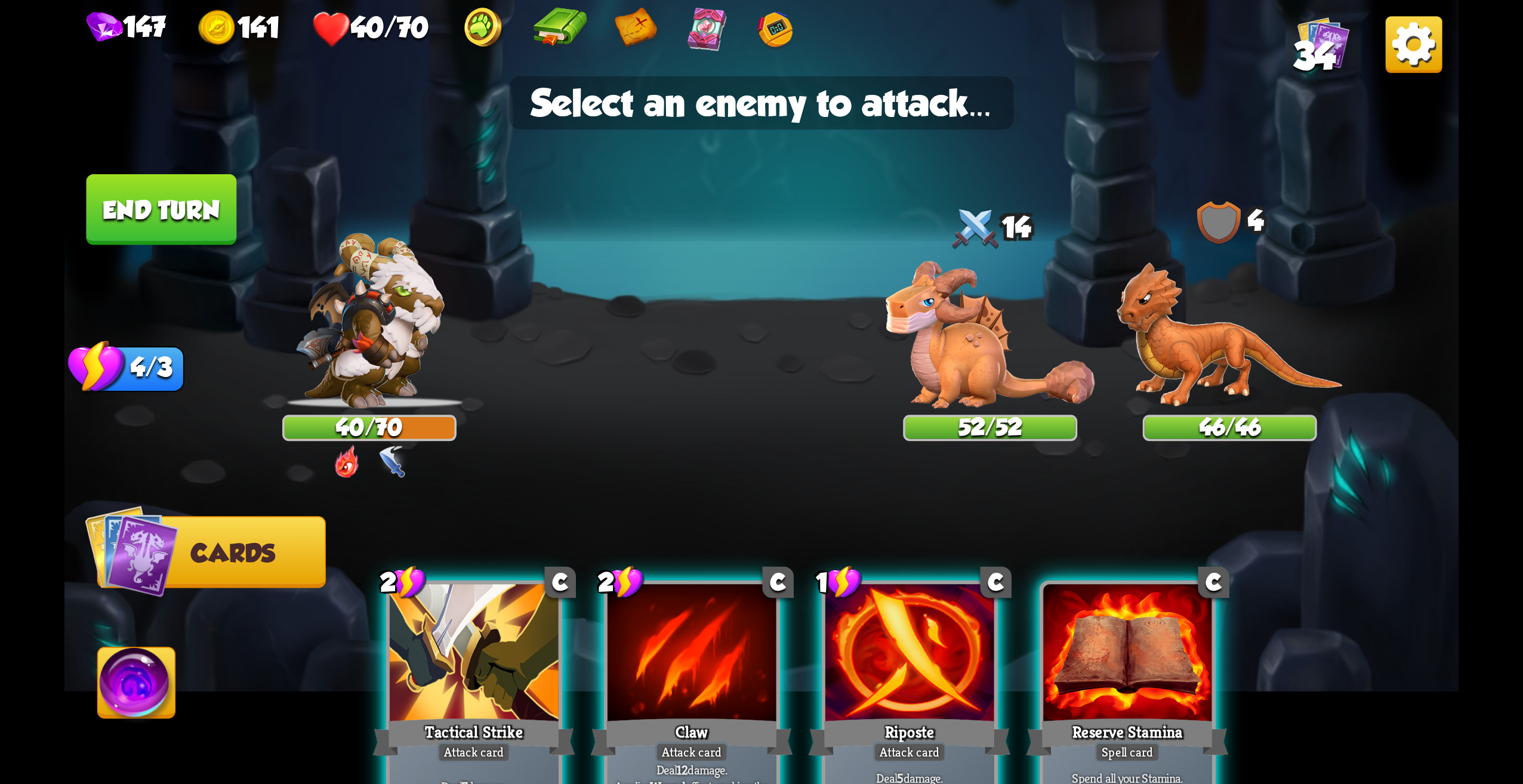
click at [833, 506] on div "2 C Tactical Strike Attack card Deal 7 damage. Gain 8 armor. 2 C Claw Attack ca…" at bounding box center [901, 675] width 1115 height 348
click at [895, 644] on div at bounding box center [910, 655] width 169 height 142
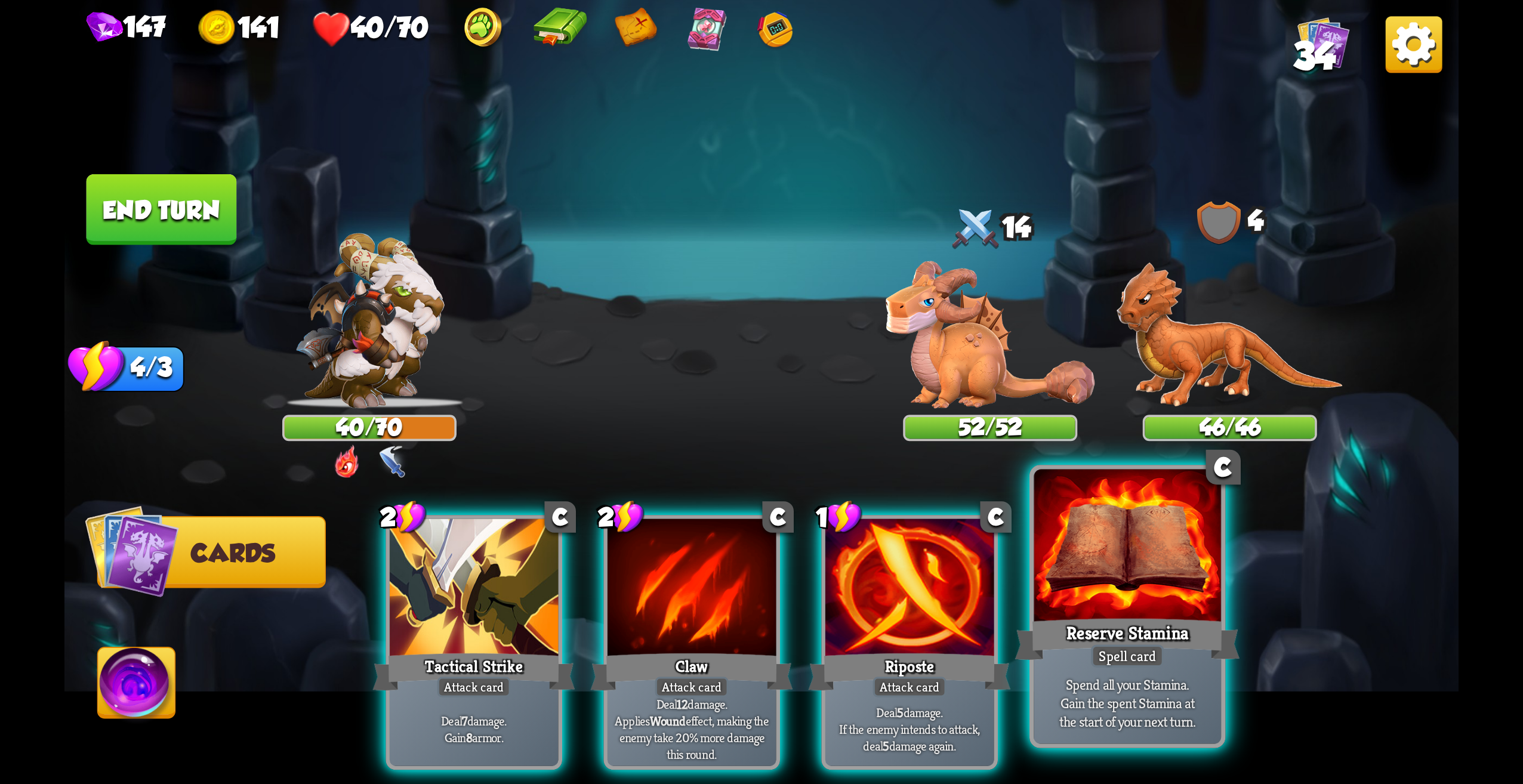
click at [1171, 609] on div at bounding box center [1127, 549] width 187 height 159
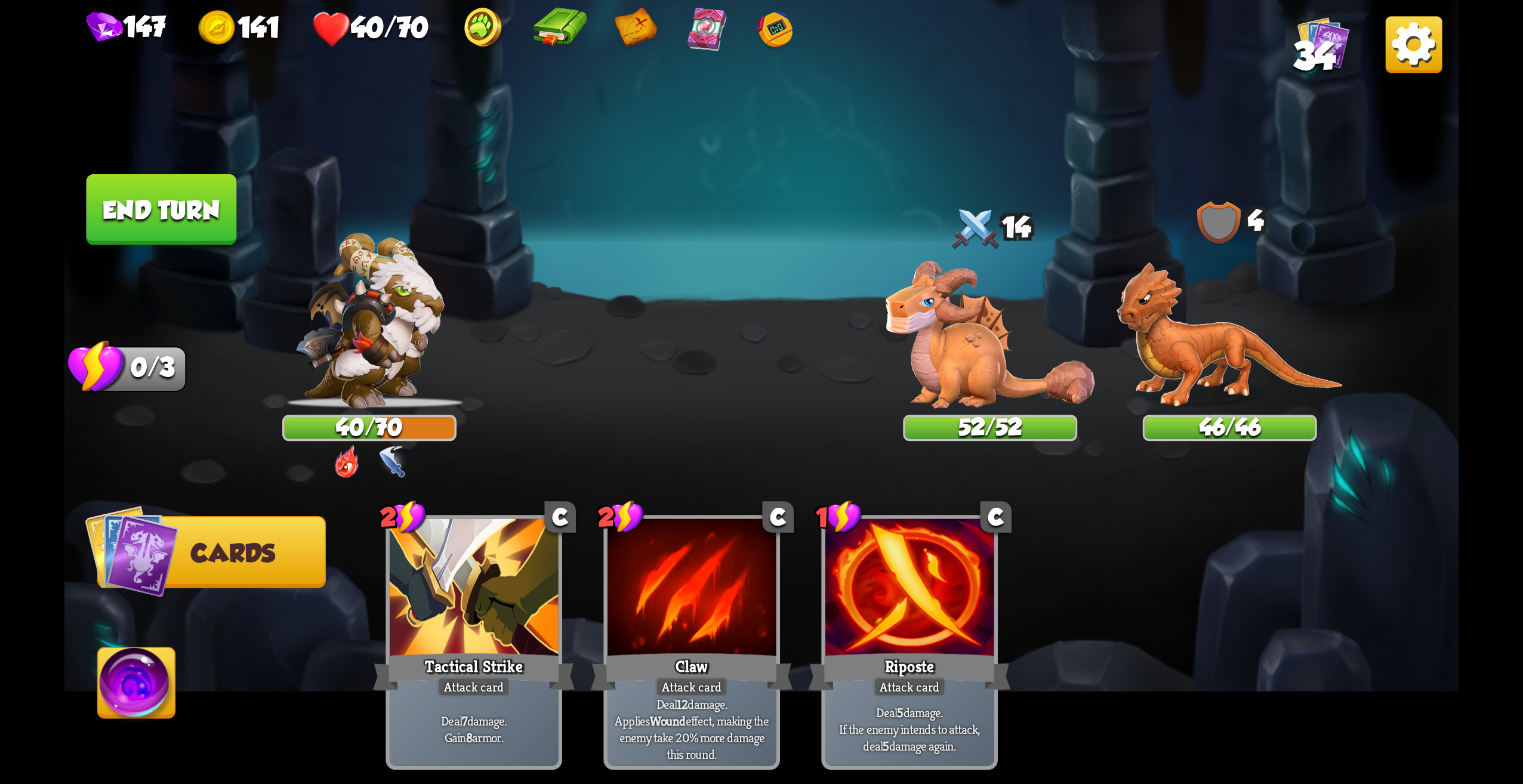
click at [162, 205] on button "End turn" at bounding box center [161, 209] width 151 height 71
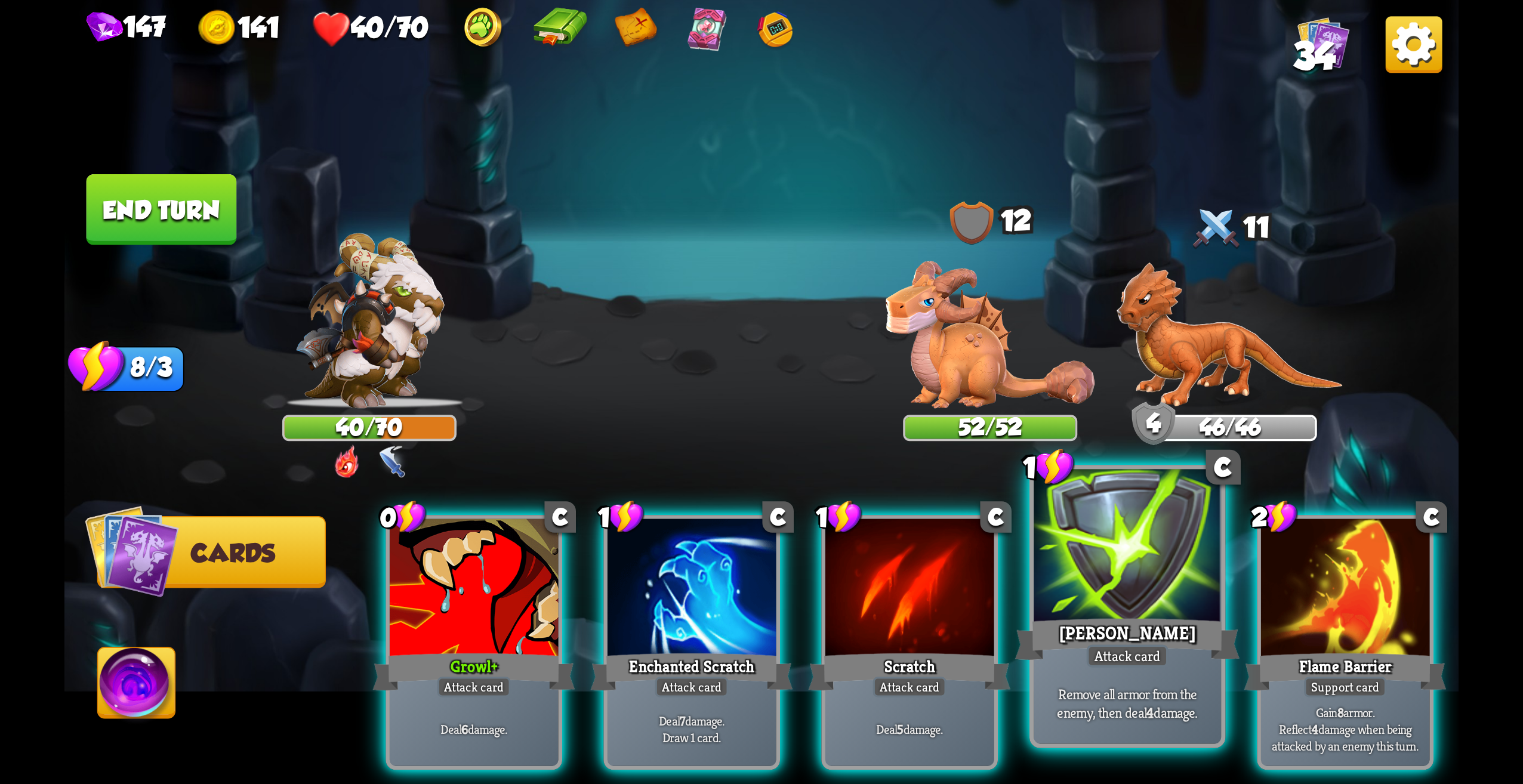
click at [1105, 680] on div "Remove all armor from the enemy, then deal 4 damage." at bounding box center [1127, 703] width 187 height 82
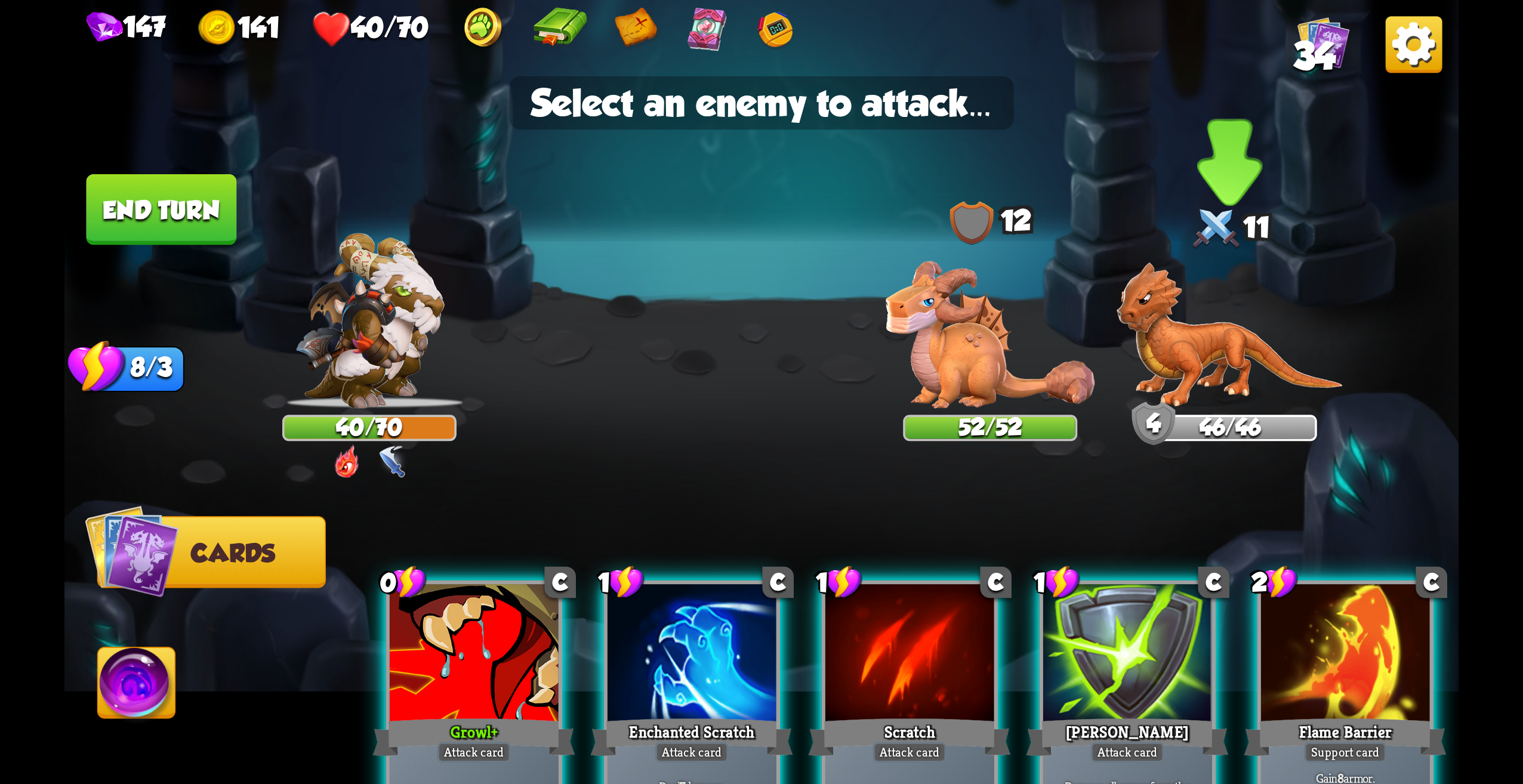
click at [1183, 315] on img at bounding box center [1230, 335] width 227 height 146
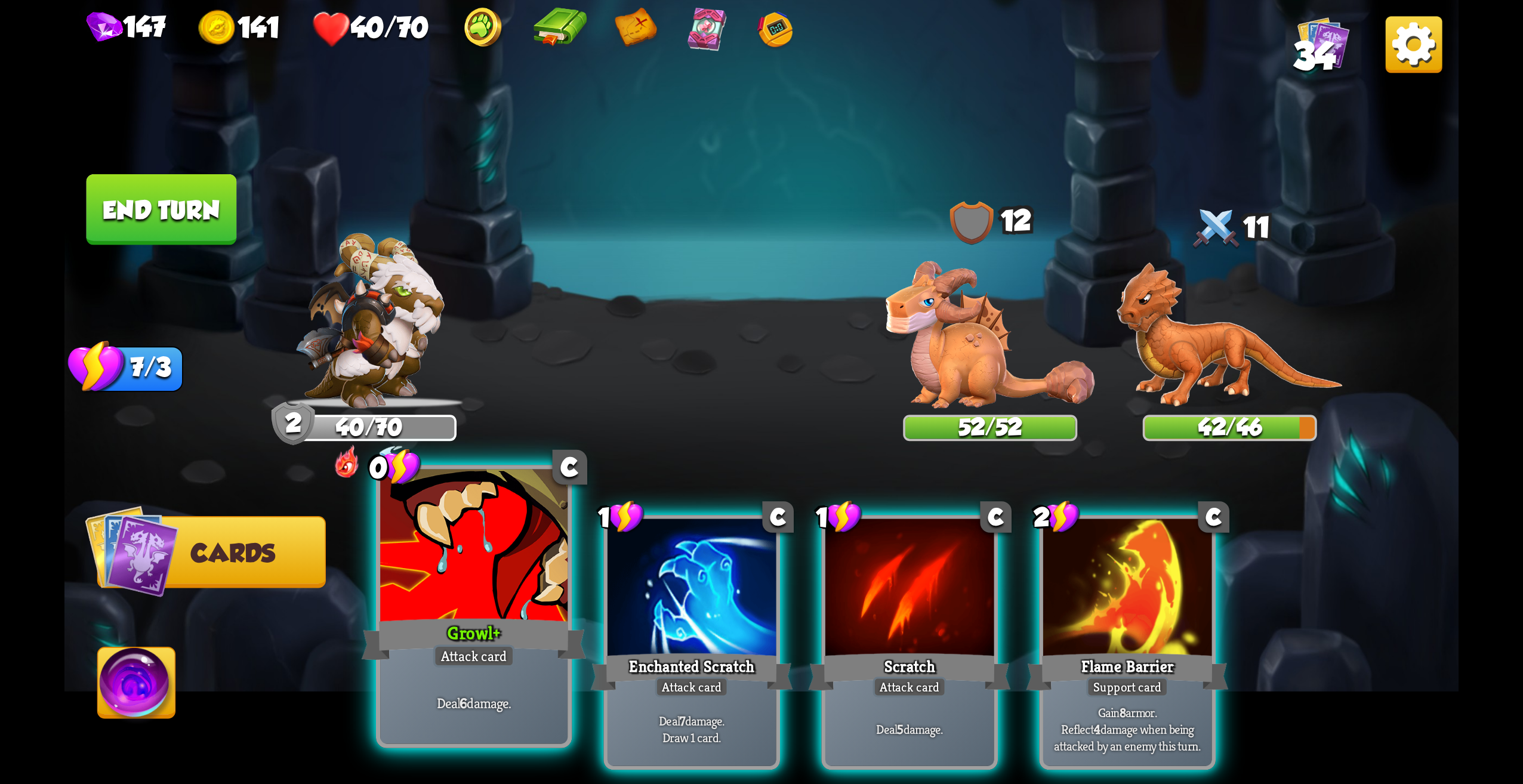
click at [475, 569] on div at bounding box center [473, 549] width 187 height 159
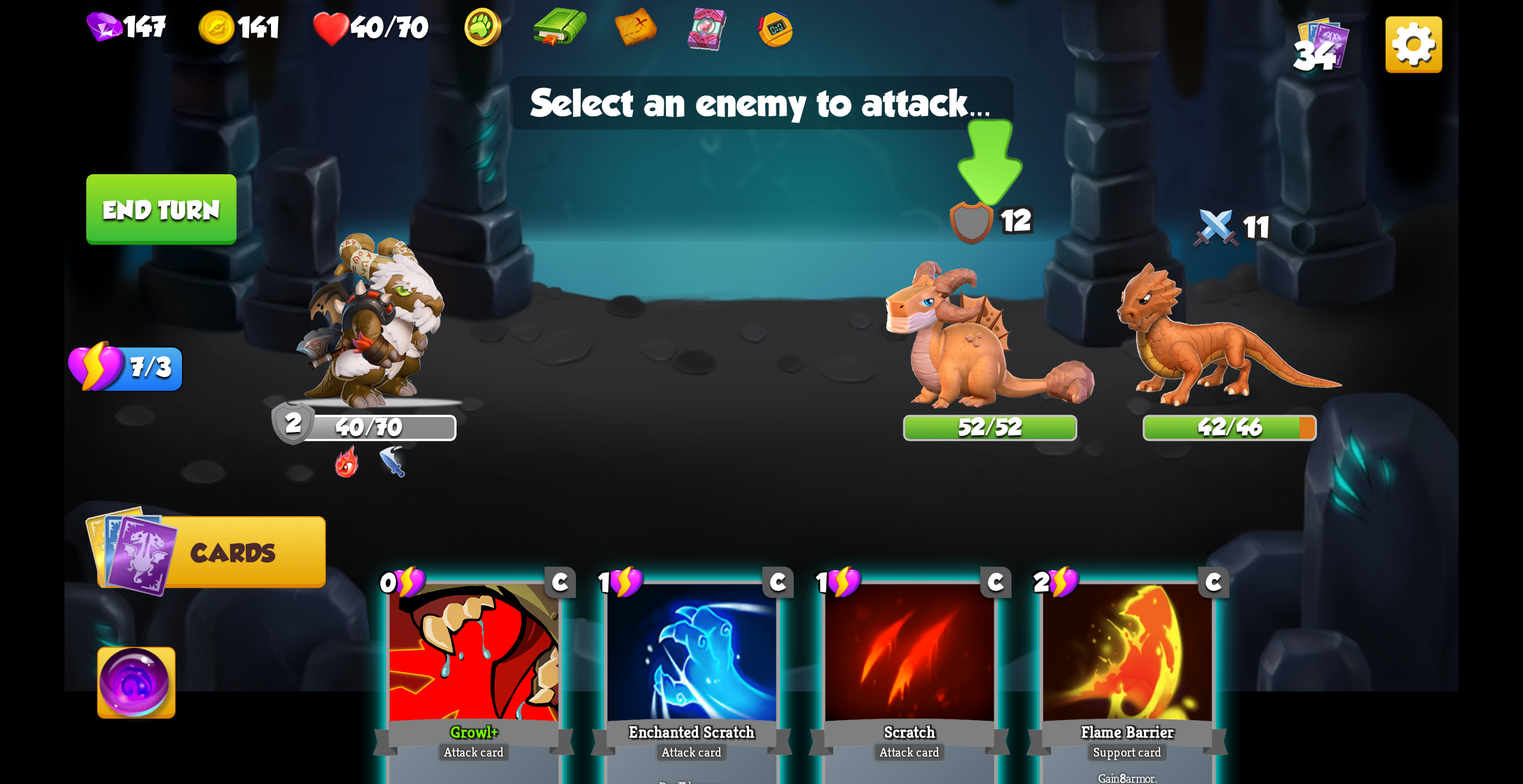
click at [1003, 345] on img at bounding box center [990, 334] width 209 height 147
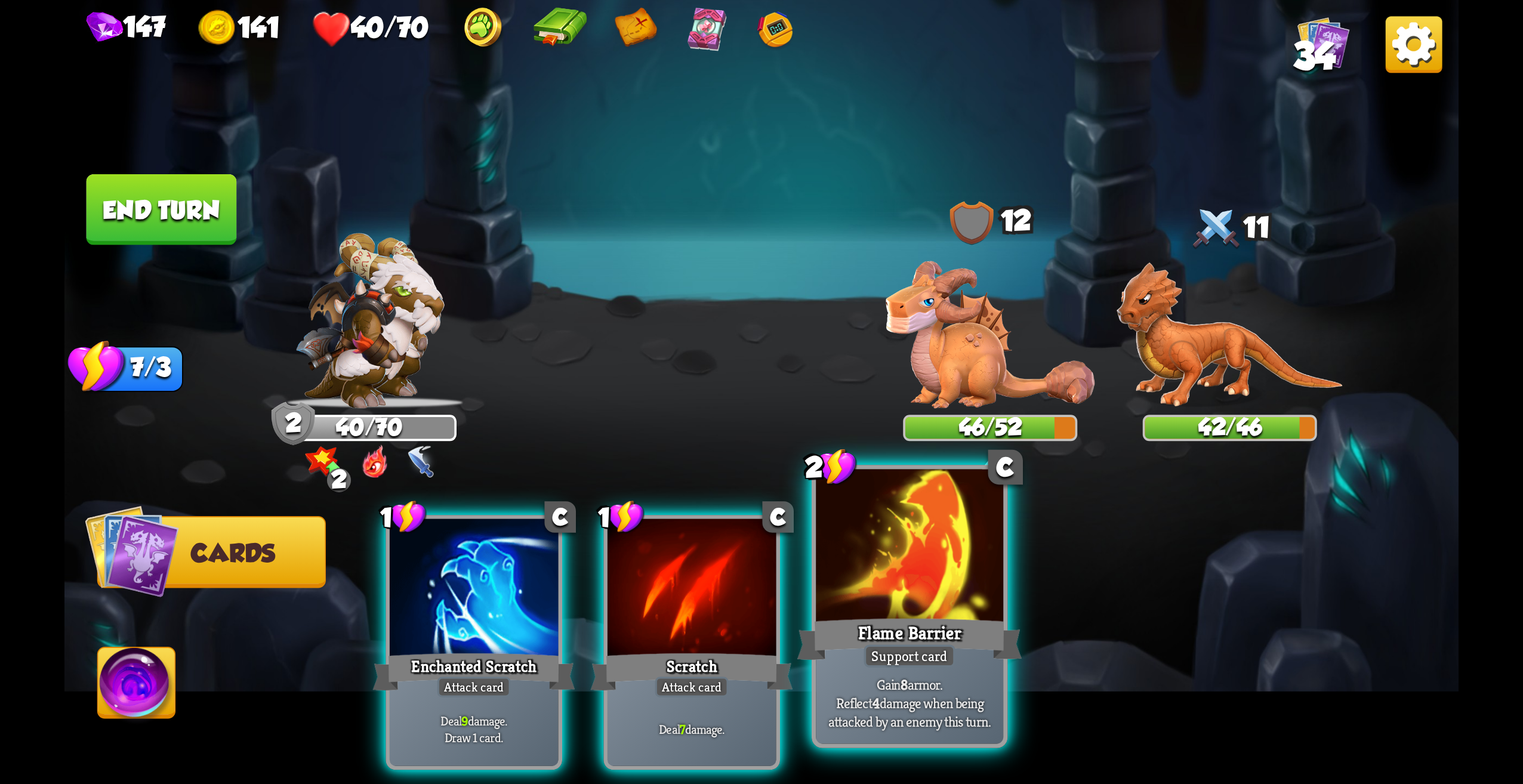
click at [921, 653] on div "Support card" at bounding box center [910, 656] width 91 height 22
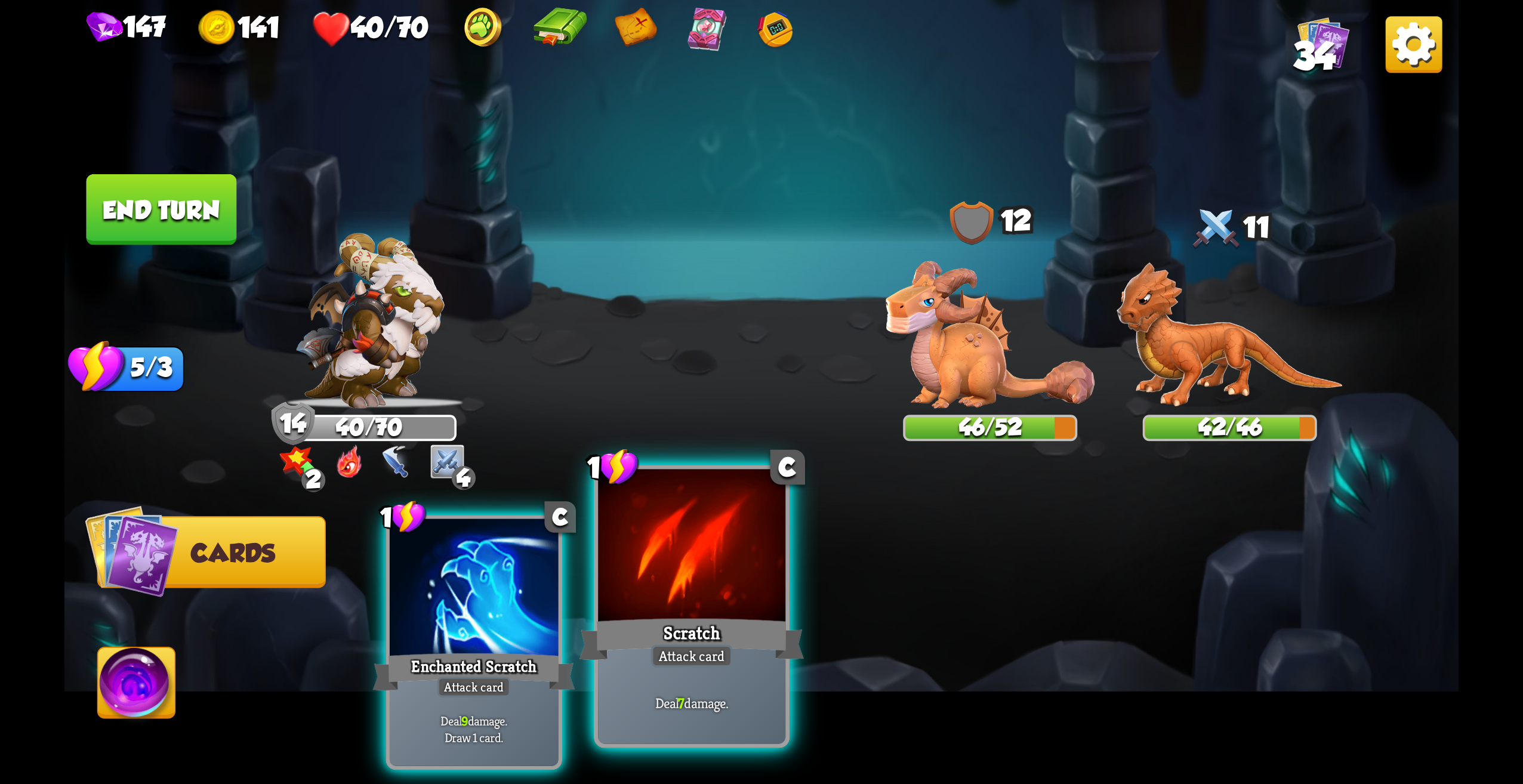
click at [760, 573] on div at bounding box center [691, 549] width 187 height 159
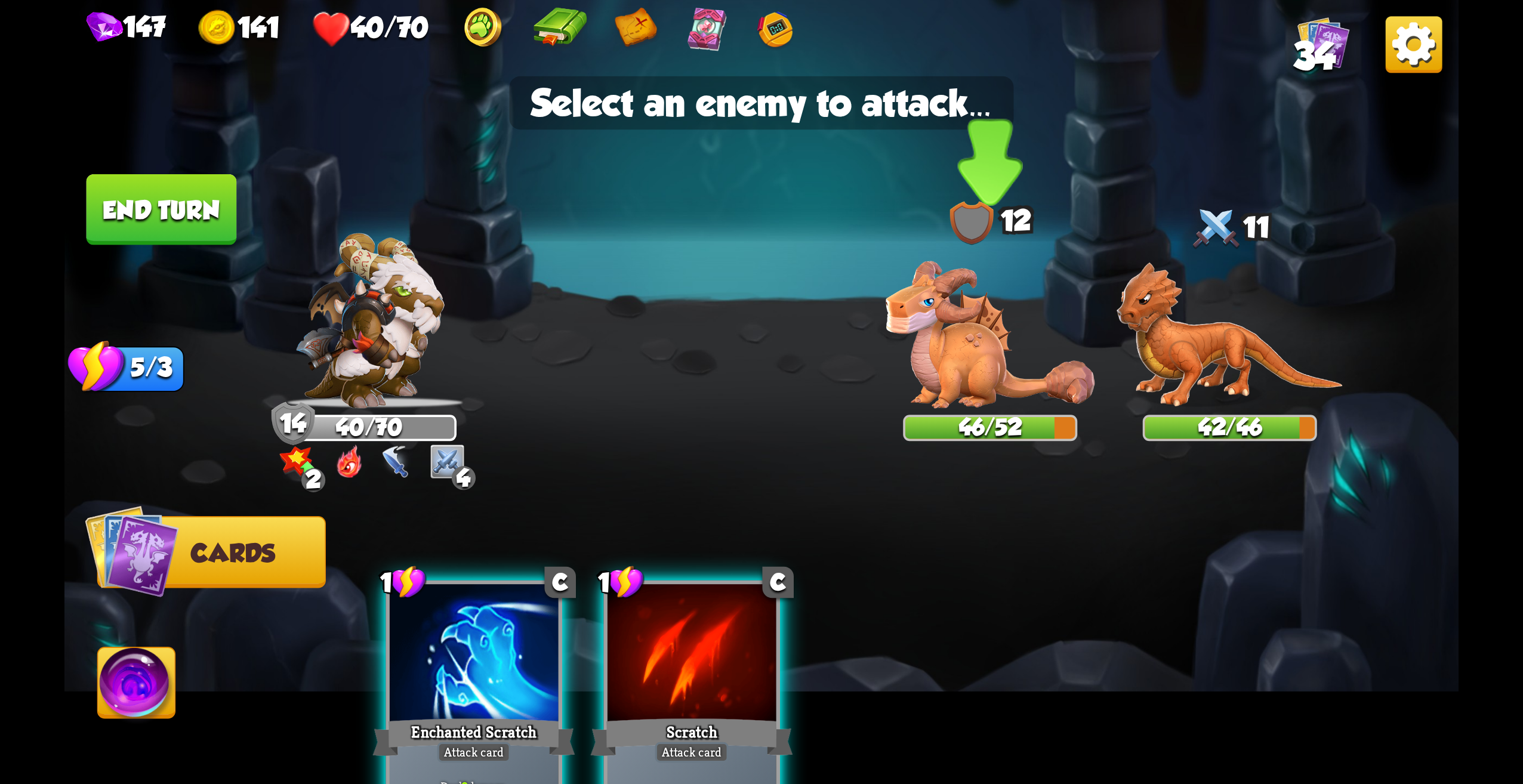
click at [1004, 358] on img at bounding box center [990, 334] width 209 height 147
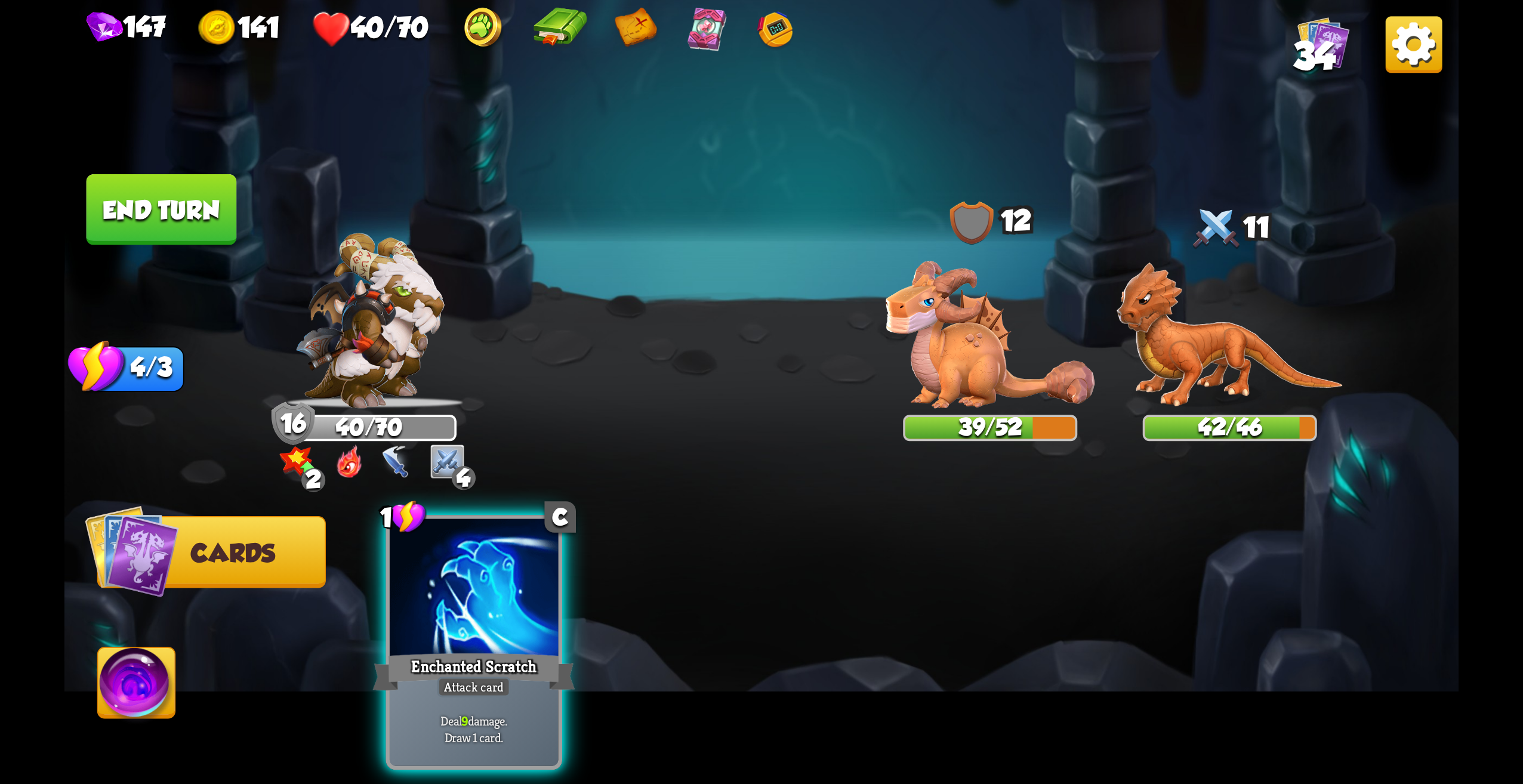
drag, startPoint x: 506, startPoint y: 599, endPoint x: 1008, endPoint y: 426, distance: 531.0
click at [508, 599] on div at bounding box center [474, 589] width 169 height 142
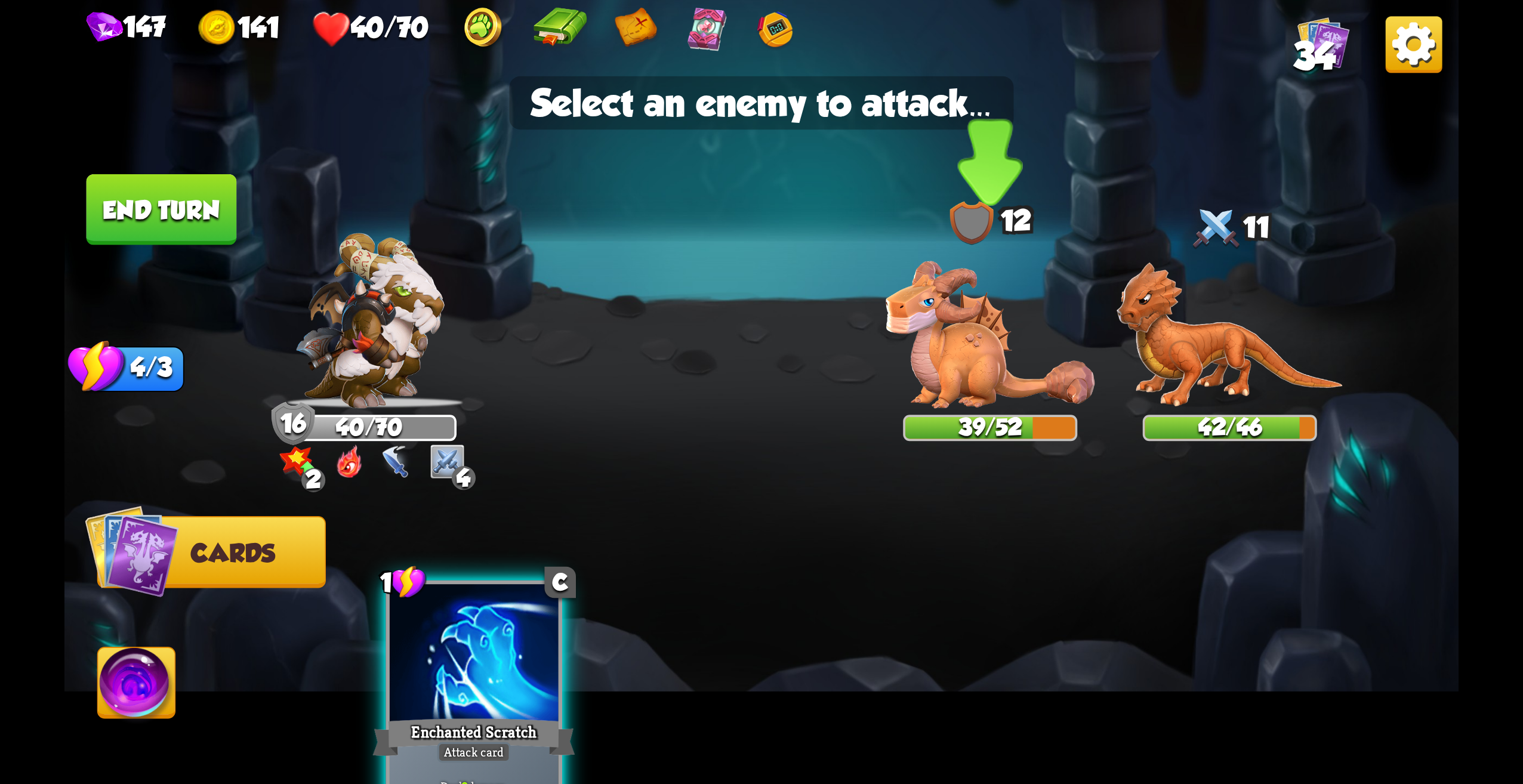
click at [989, 377] on img at bounding box center [990, 334] width 209 height 147
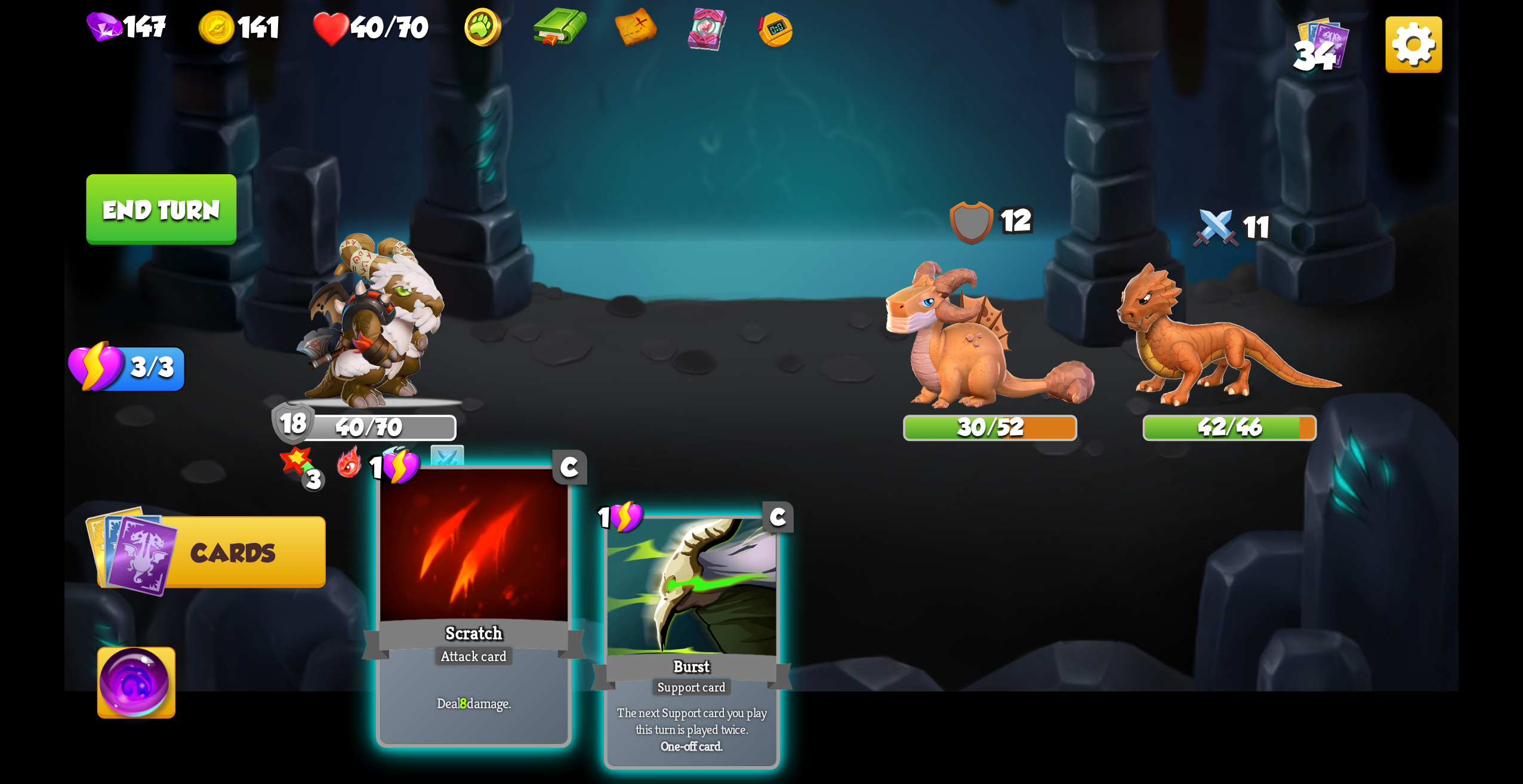
click at [453, 560] on div at bounding box center [473, 549] width 187 height 159
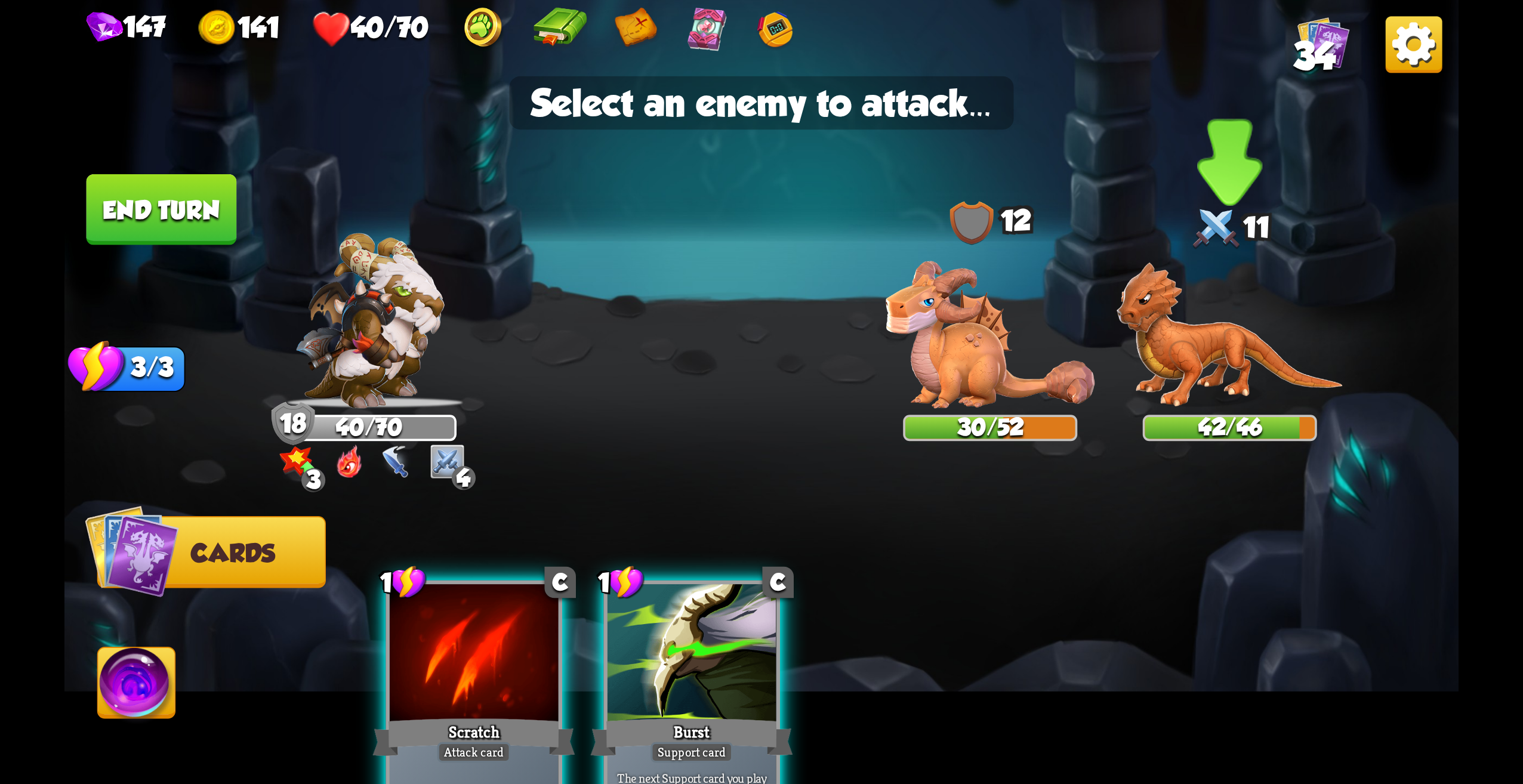
click at [1185, 372] on img at bounding box center [1230, 335] width 227 height 146
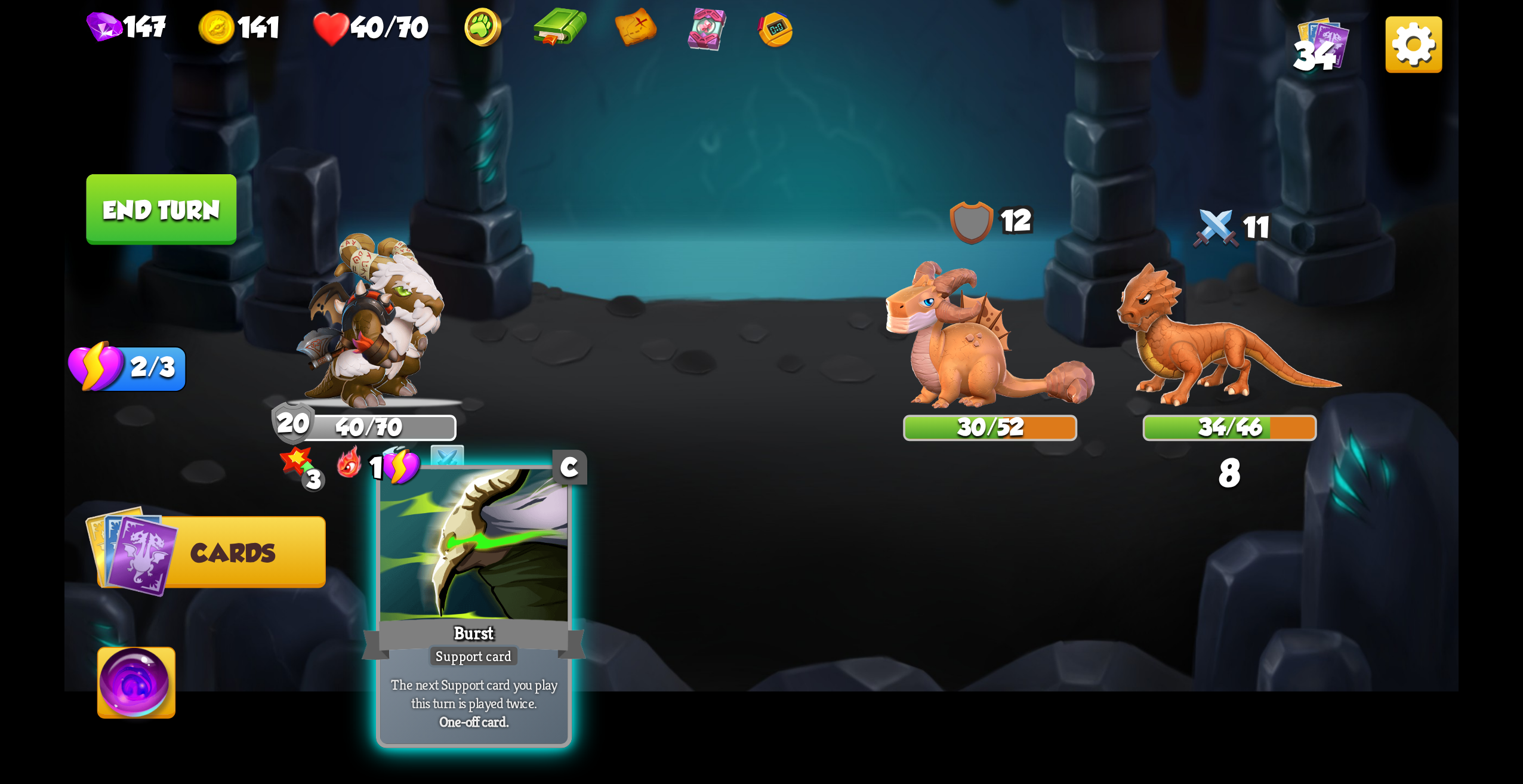
click at [473, 574] on div at bounding box center [473, 549] width 187 height 159
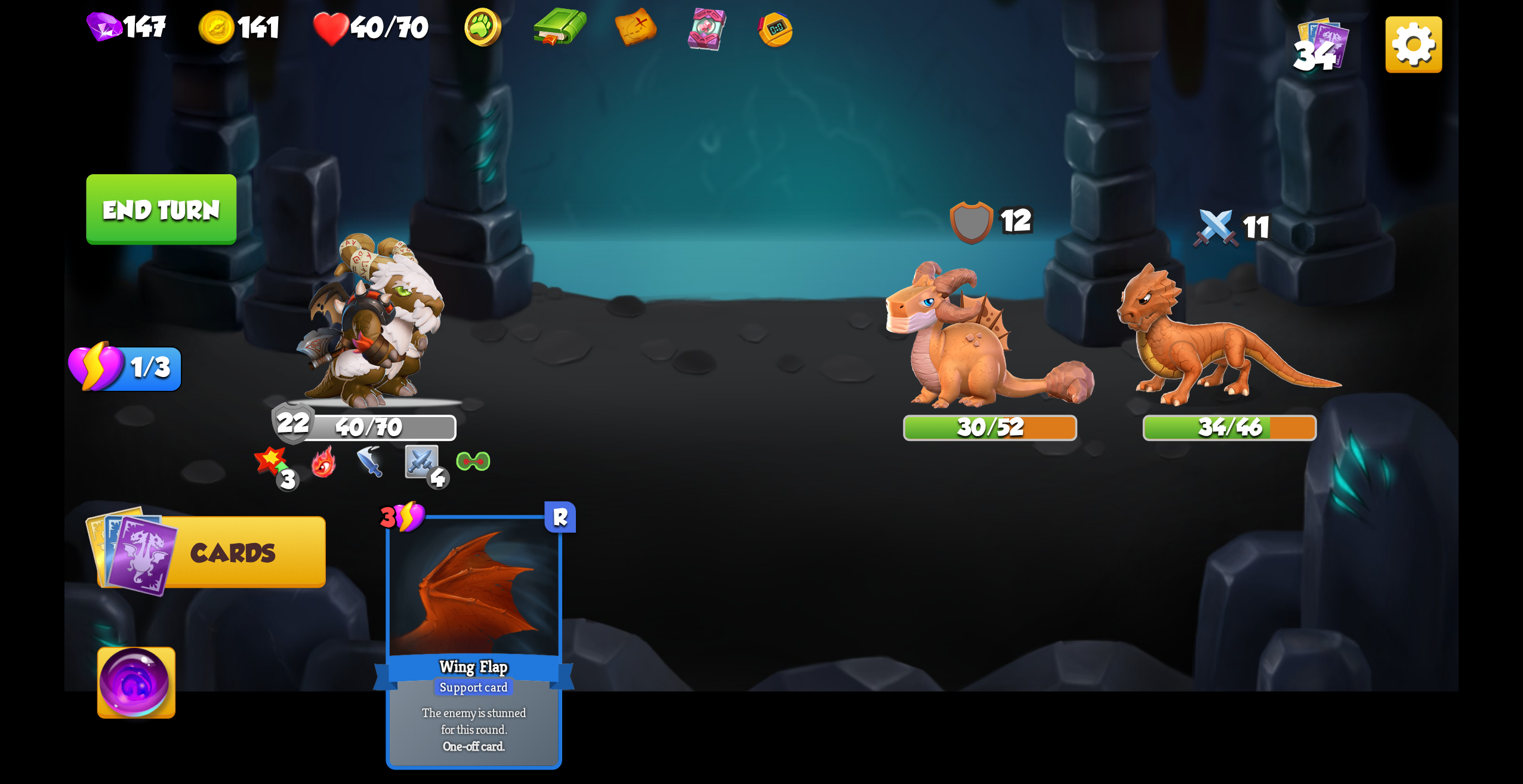
click at [160, 227] on button "End turn" at bounding box center [161, 209] width 151 height 71
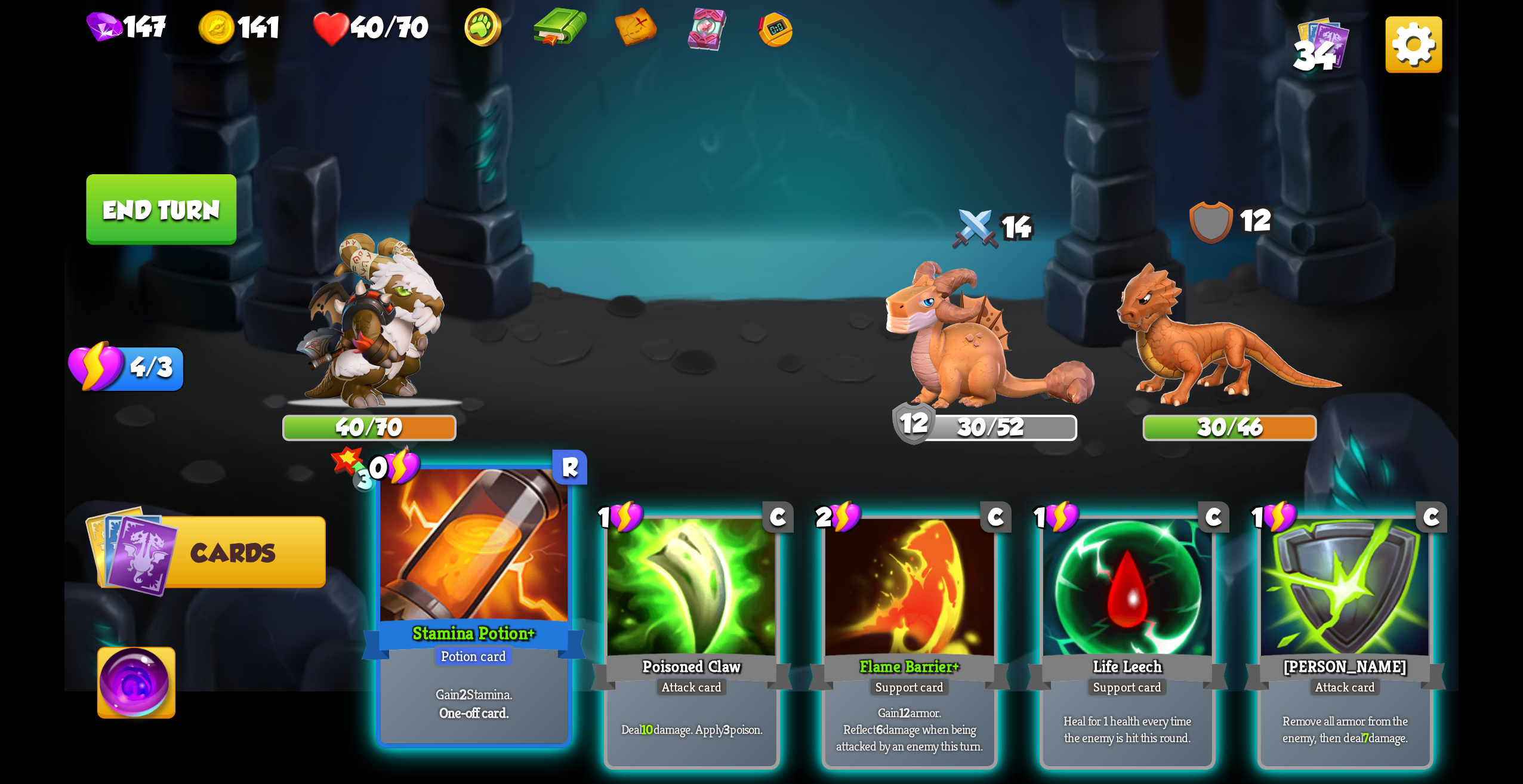
click at [498, 604] on div at bounding box center [473, 549] width 187 height 159
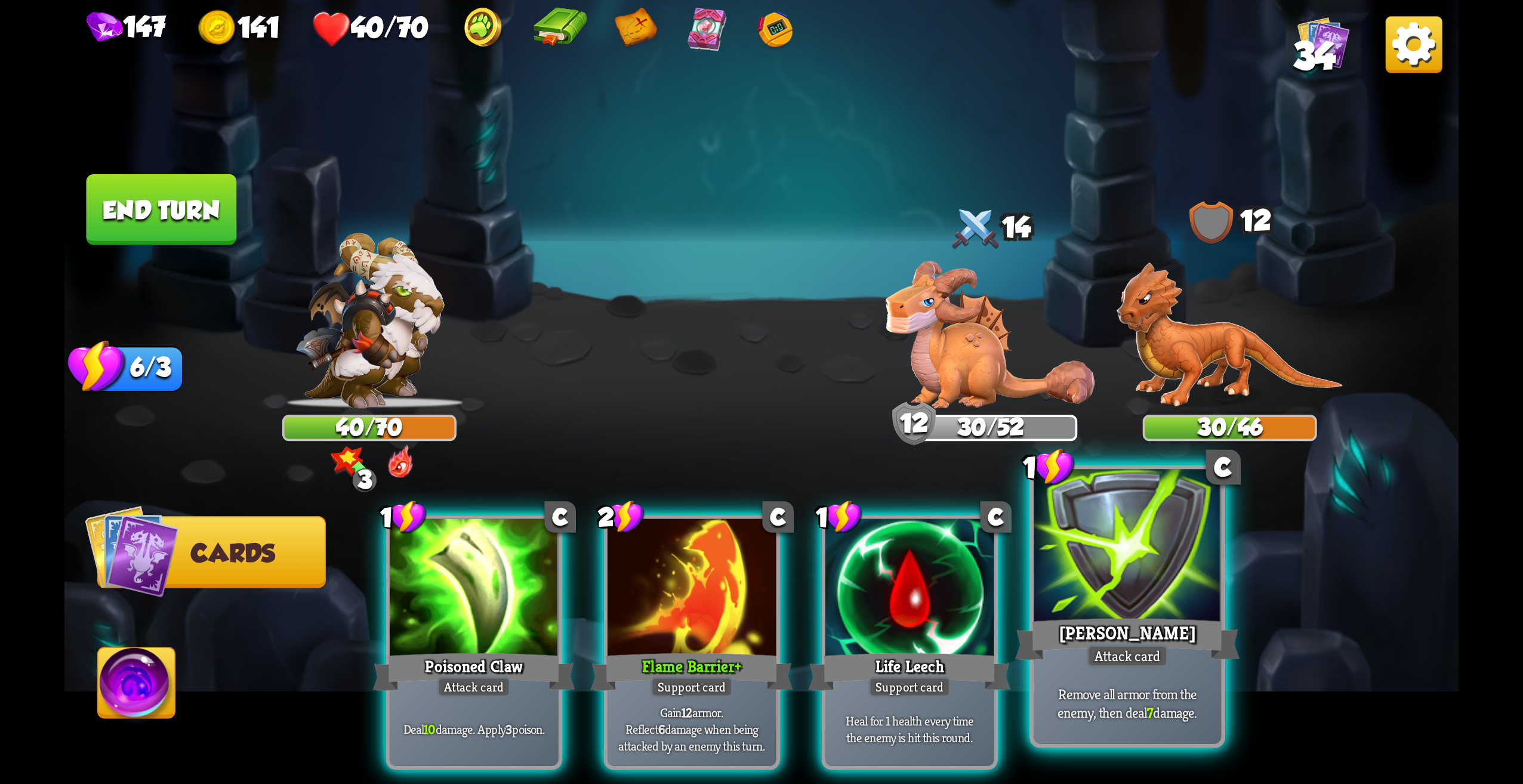
click at [1147, 551] on div at bounding box center [1127, 549] width 187 height 159
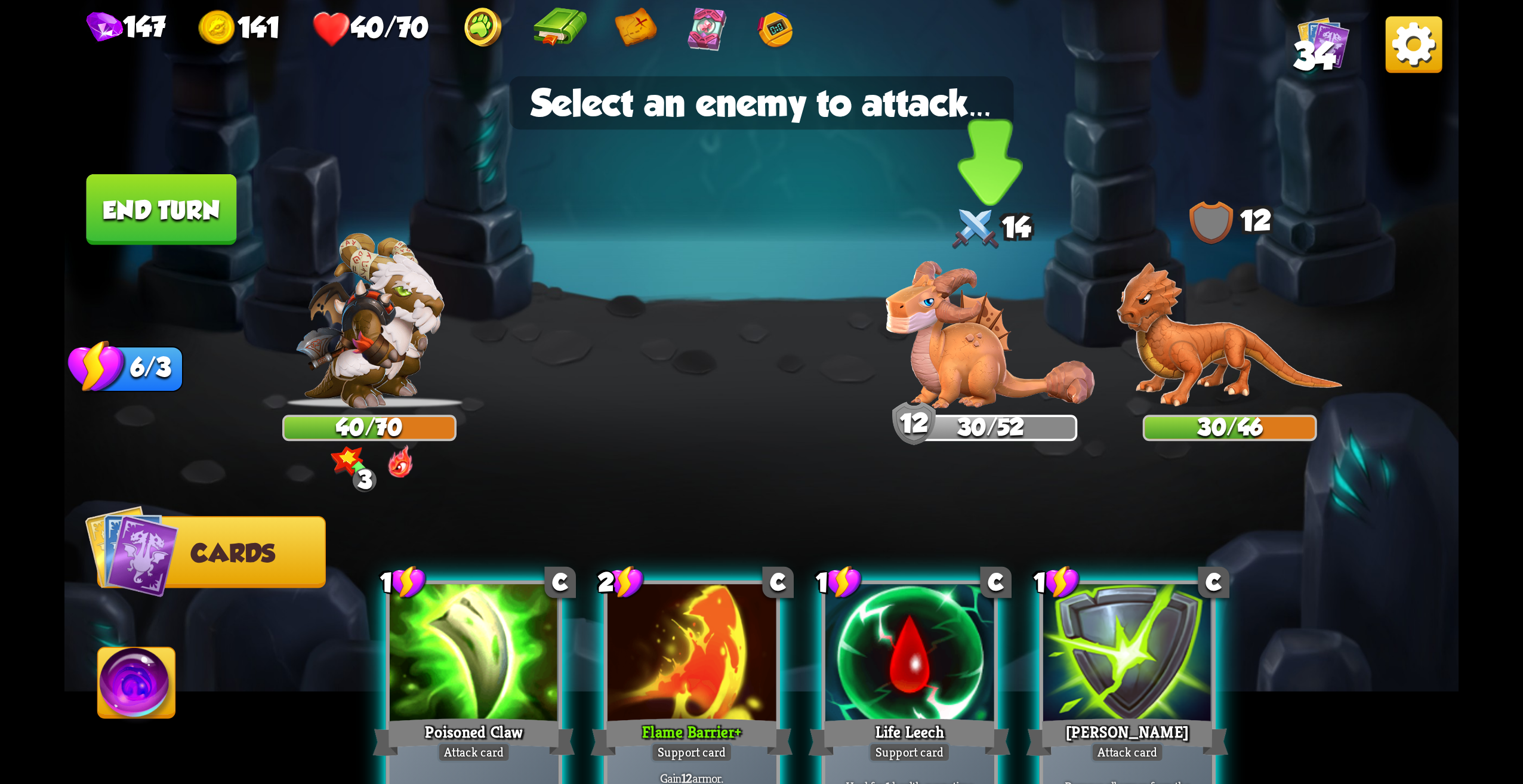
drag, startPoint x: 897, startPoint y: 332, endPoint x: 904, endPoint y: 330, distance: 7.3
click at [897, 331] on img at bounding box center [990, 334] width 209 height 147
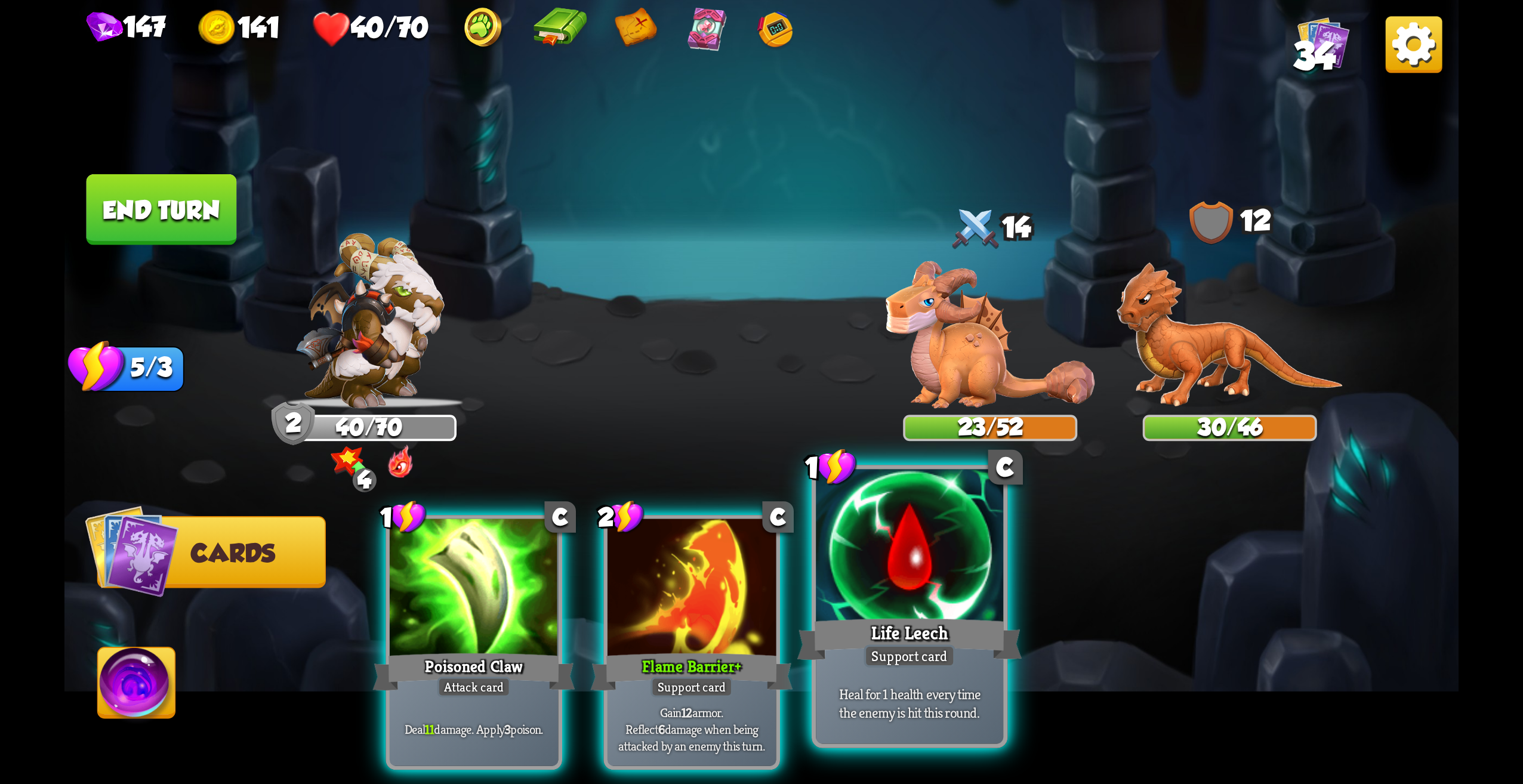
click at [933, 656] on div "Support card" at bounding box center [910, 656] width 91 height 22
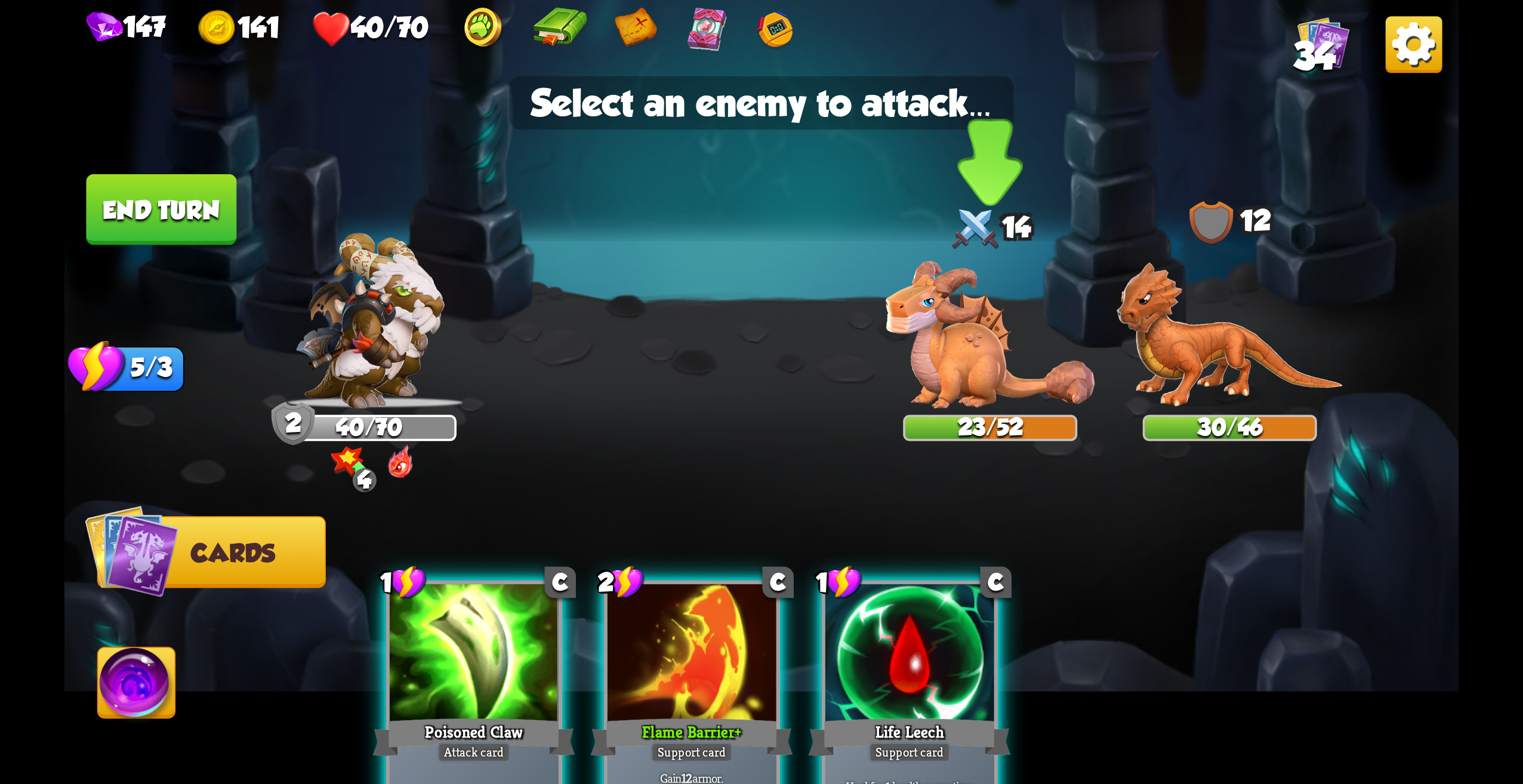
click at [990, 342] on img at bounding box center [990, 334] width 209 height 147
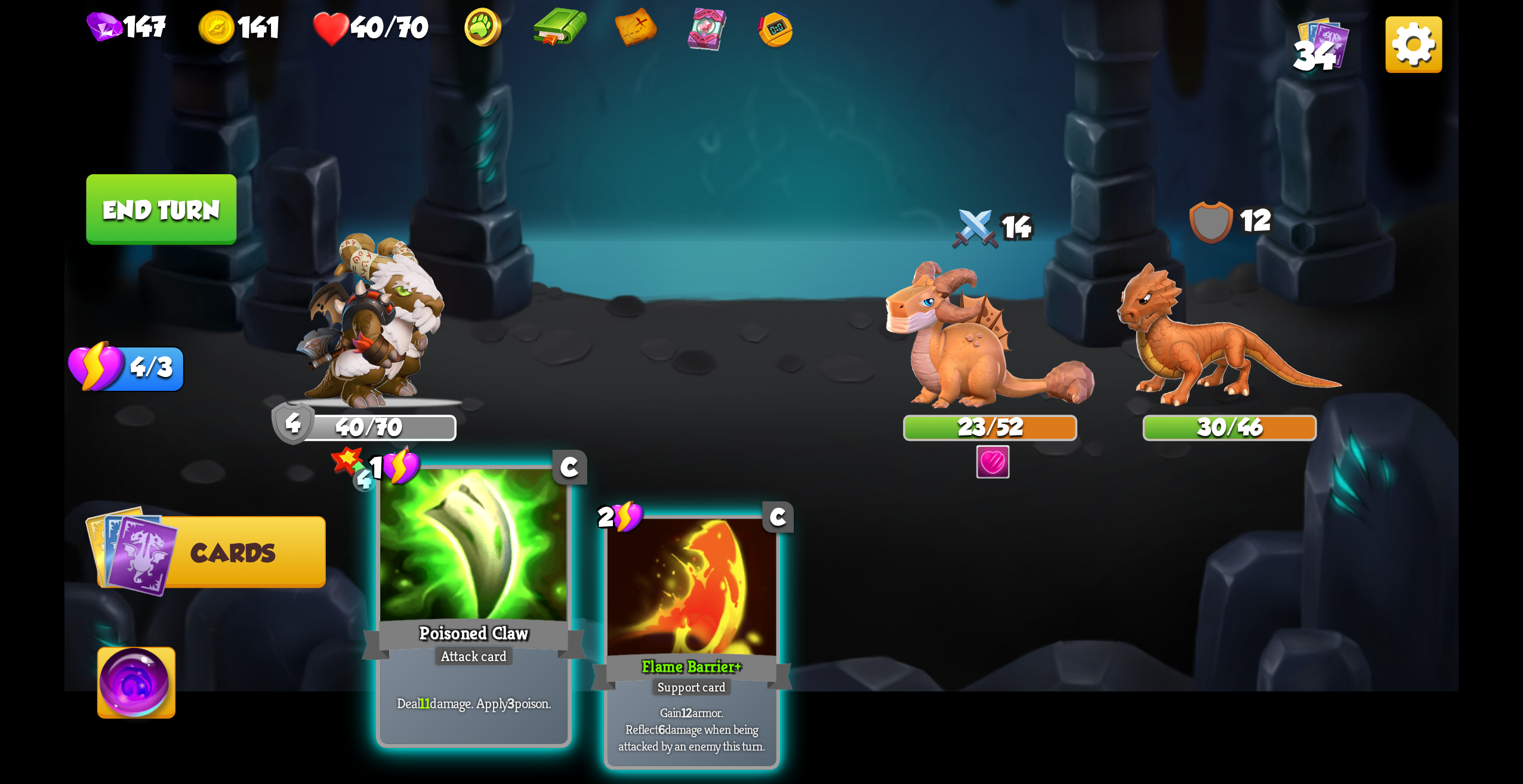
click at [519, 540] on div at bounding box center [473, 549] width 187 height 159
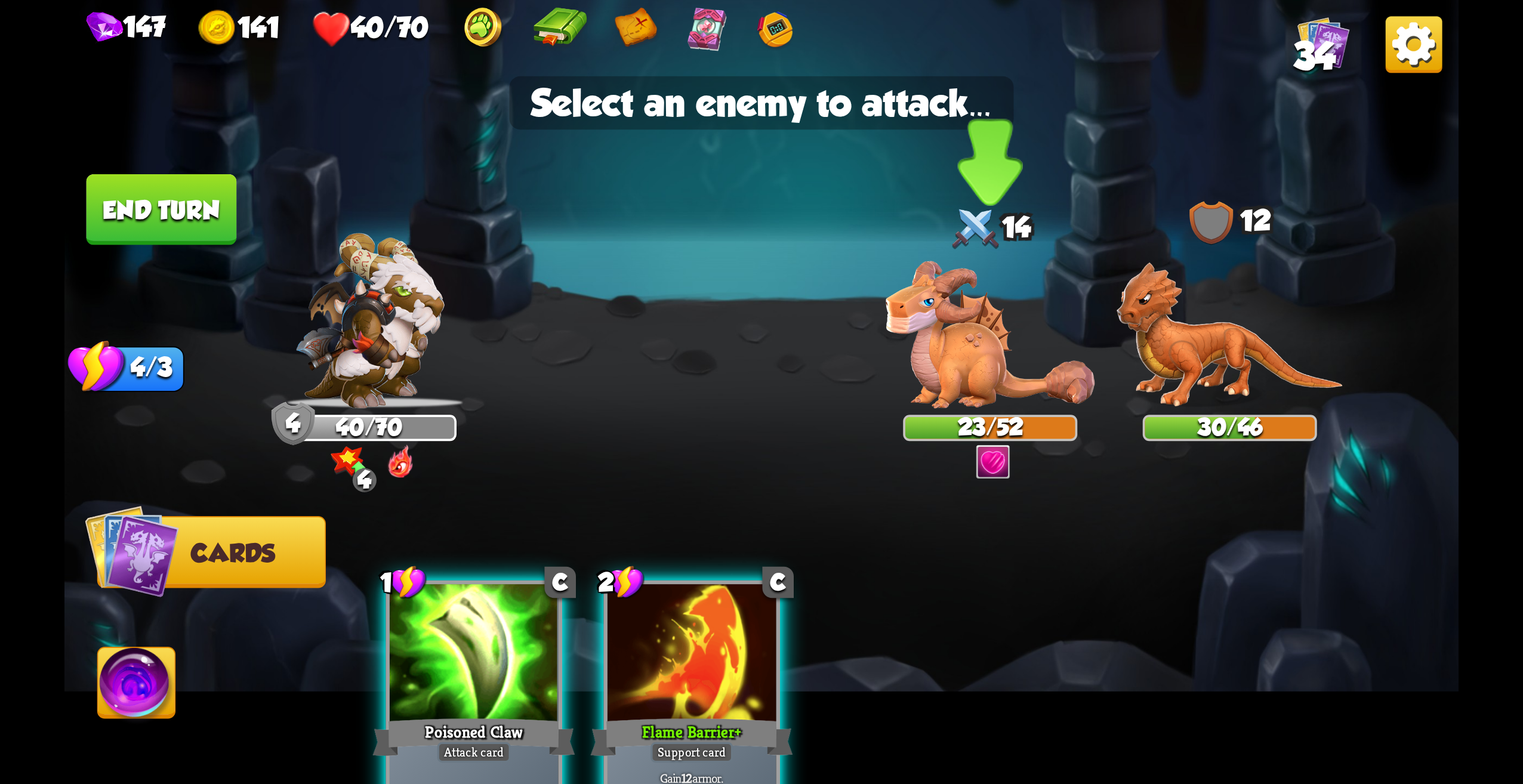
click at [948, 361] on img at bounding box center [990, 334] width 209 height 147
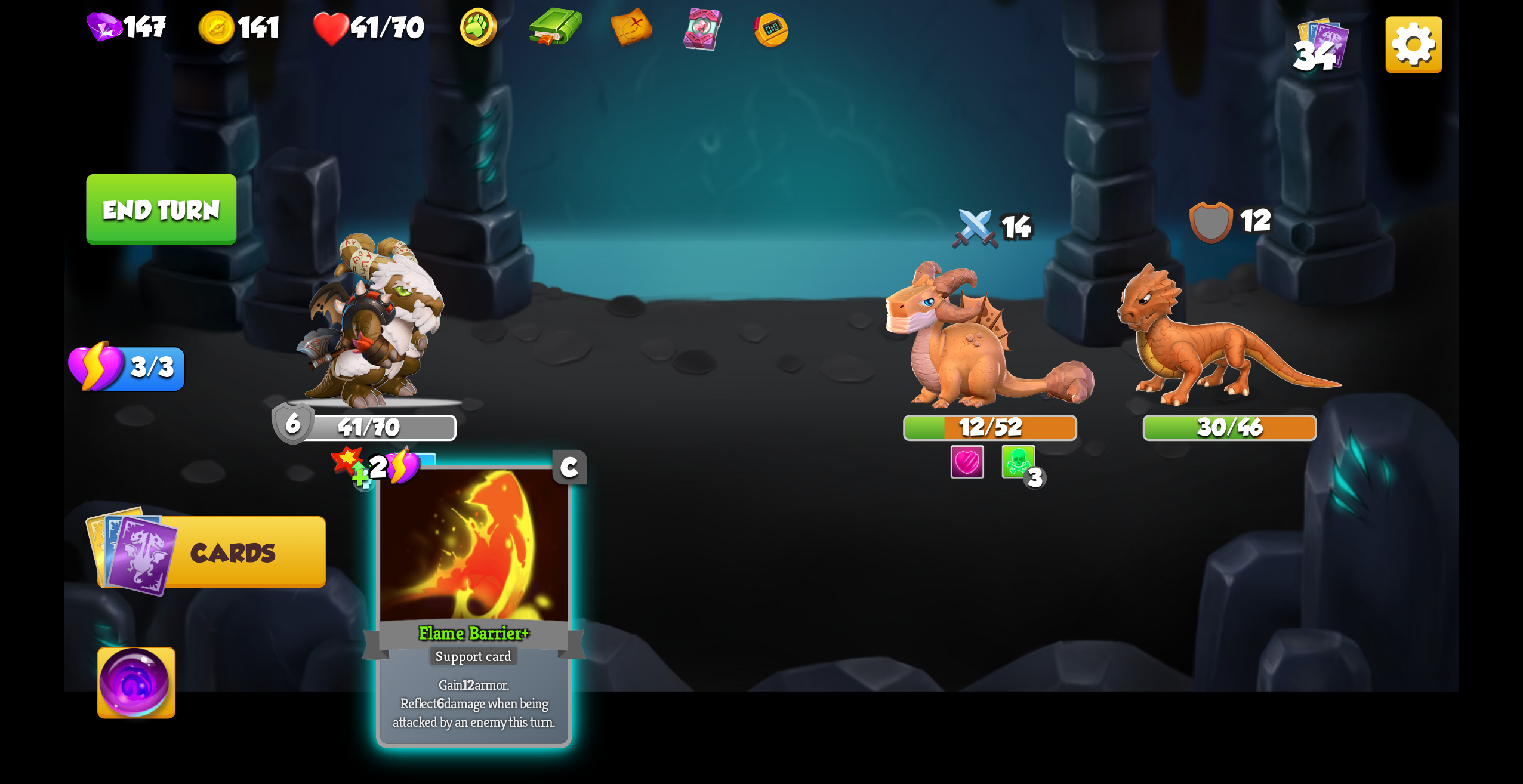
click at [452, 551] on div at bounding box center [473, 549] width 187 height 159
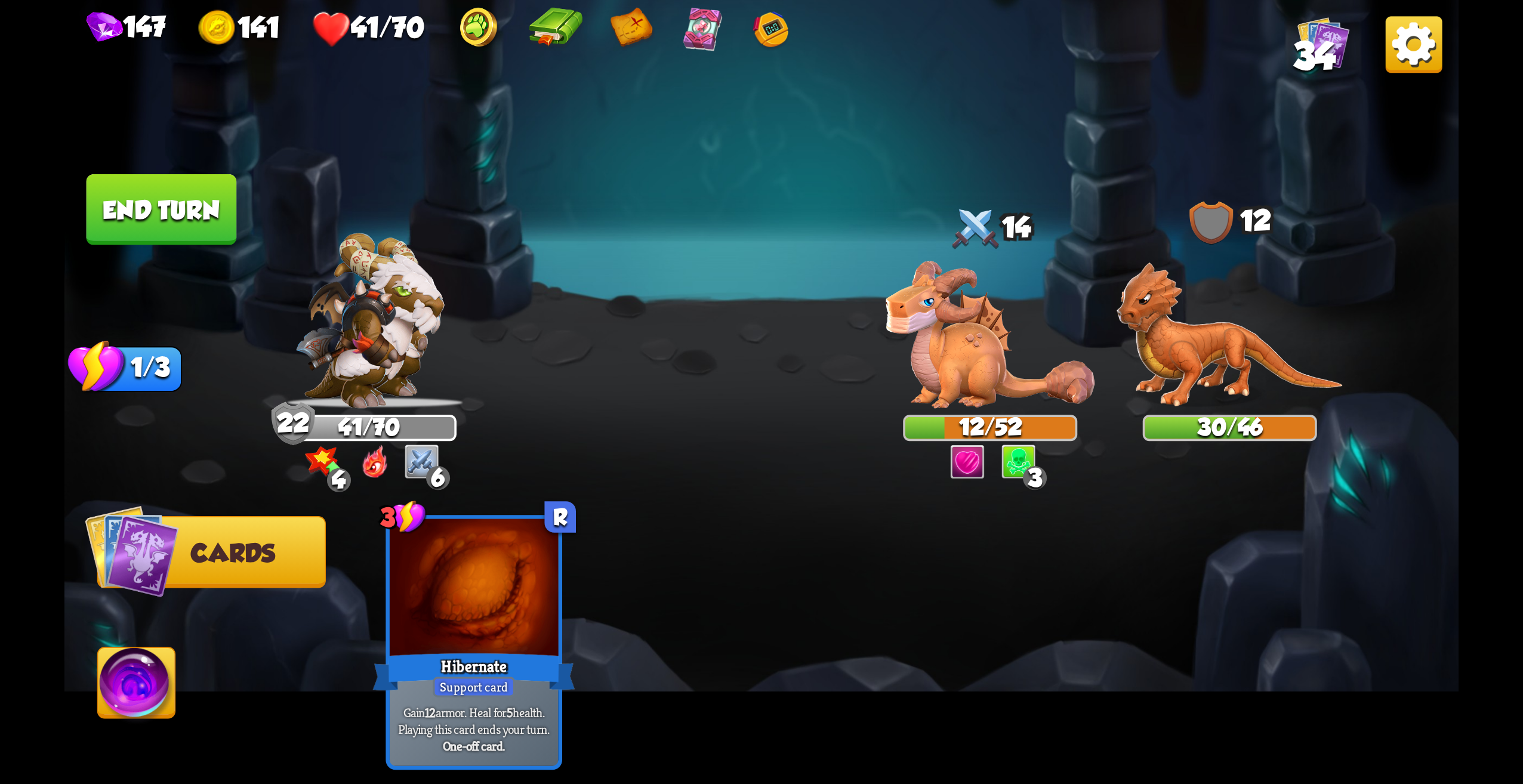
click at [163, 185] on button "End turn" at bounding box center [161, 209] width 151 height 71
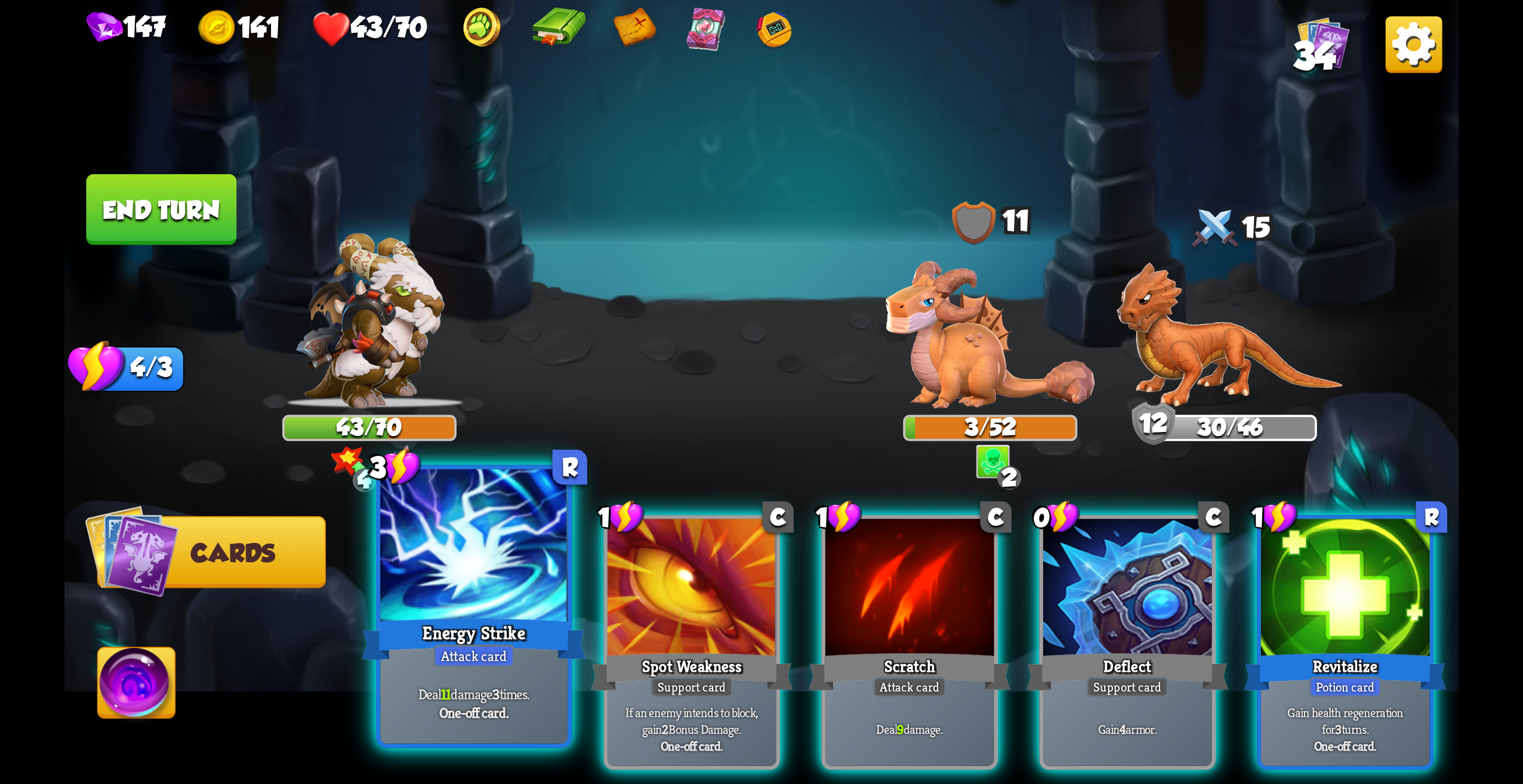
click at [496, 682] on div "Deal 11 damage 3 times. One-off card." at bounding box center [473, 703] width 187 height 82
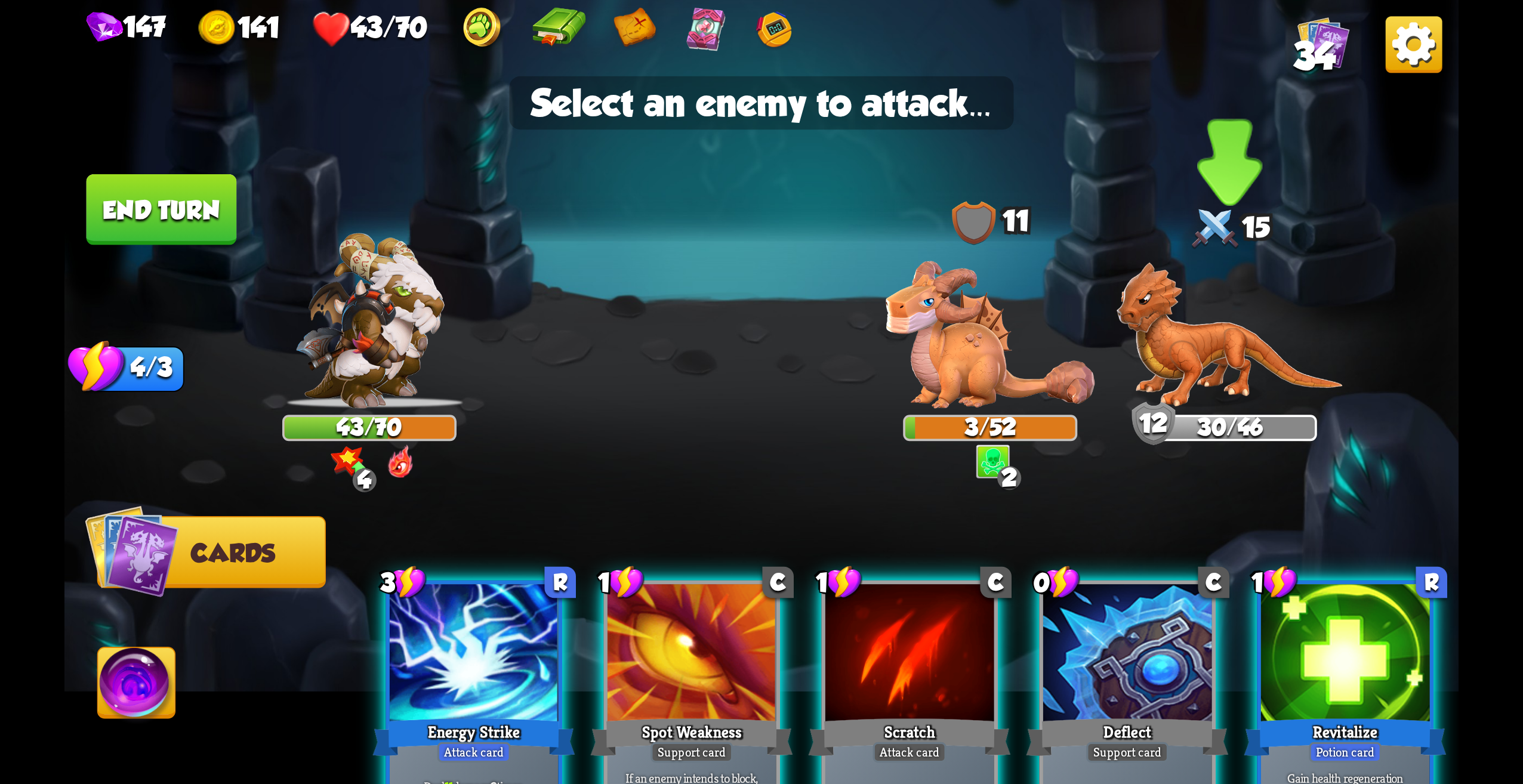
click at [1214, 365] on img at bounding box center [1230, 335] width 227 height 146
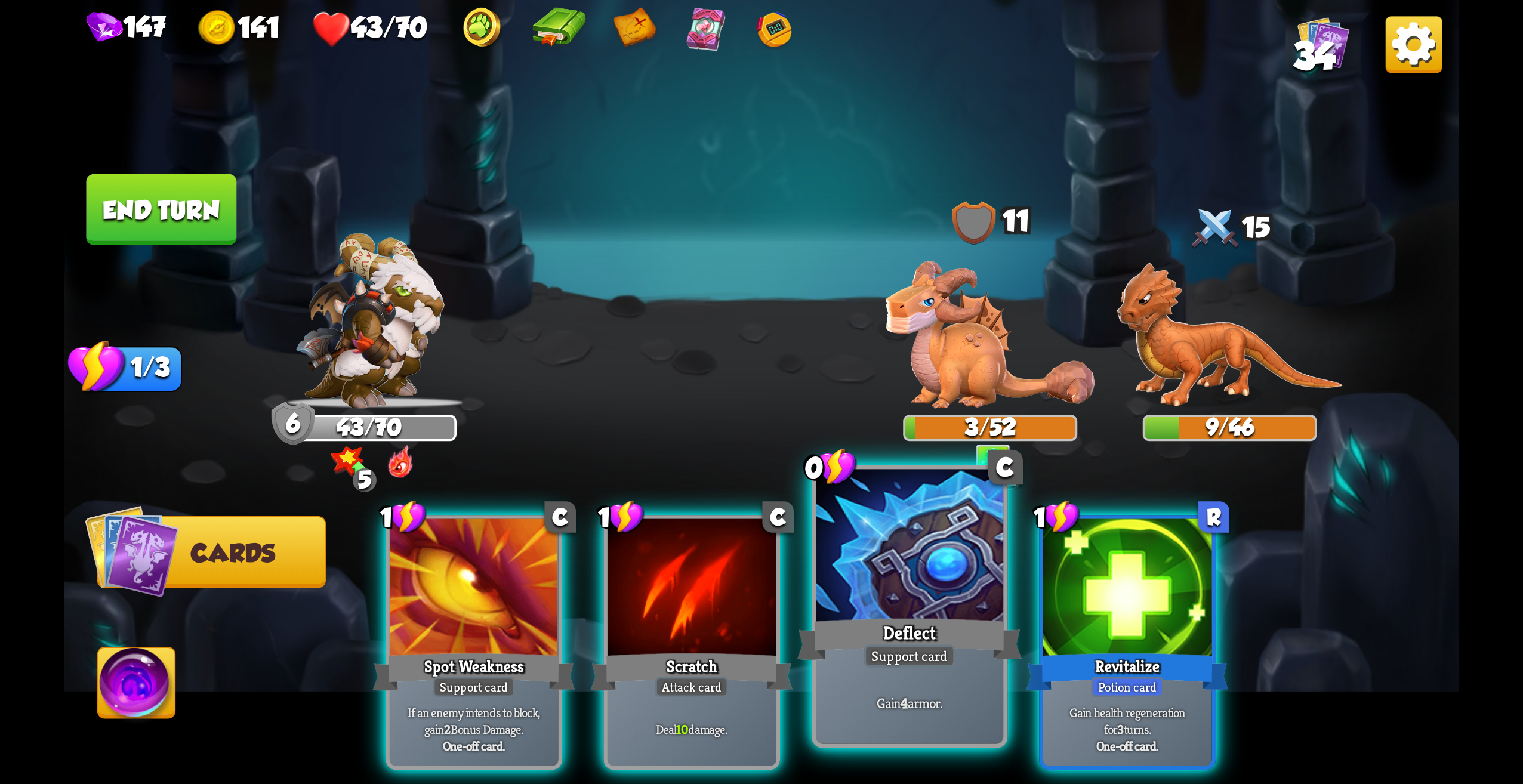
click at [933, 647] on div "Support card" at bounding box center [910, 656] width 91 height 22
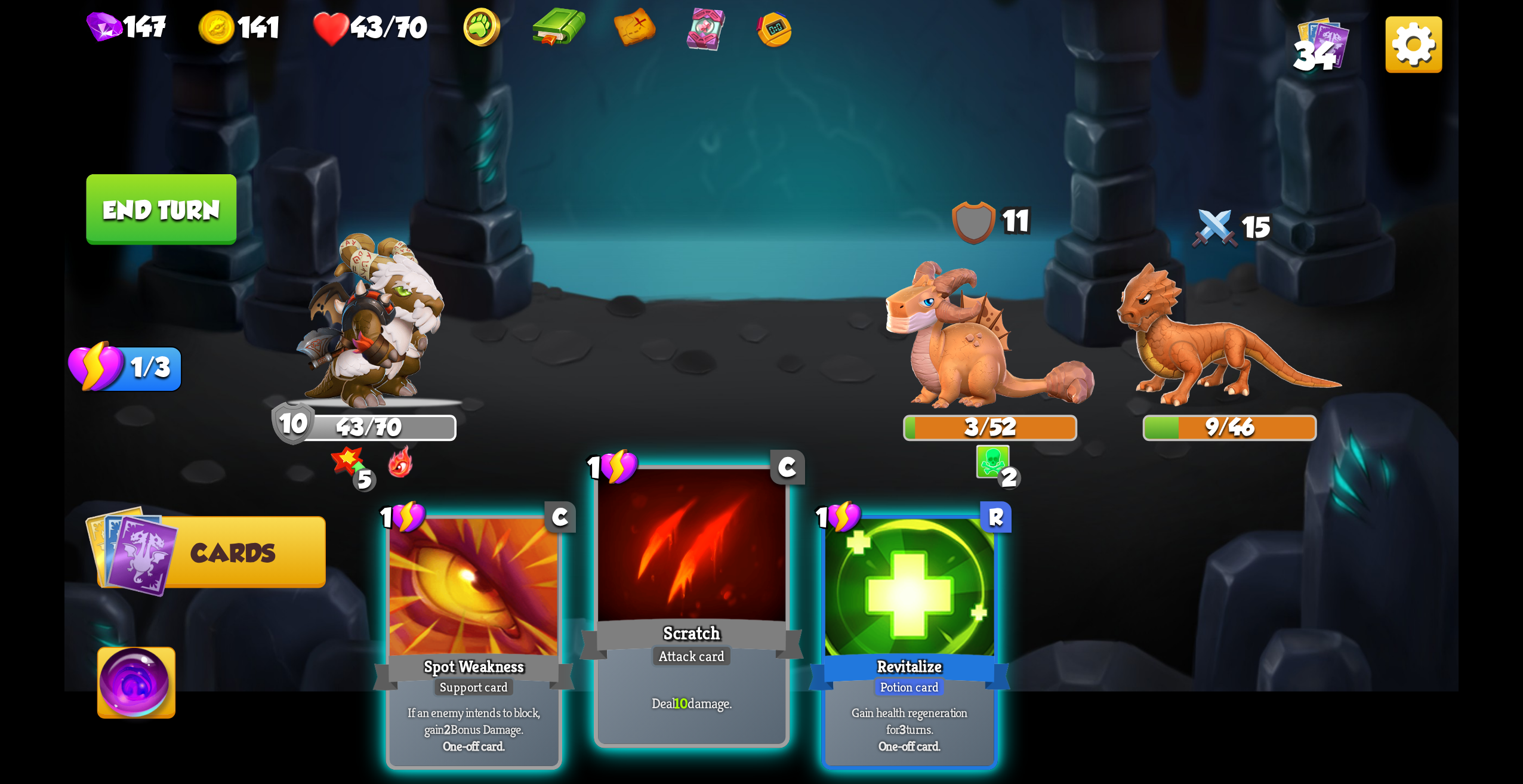
click at [712, 666] on div "Attack card" at bounding box center [691, 656] width 82 height 22
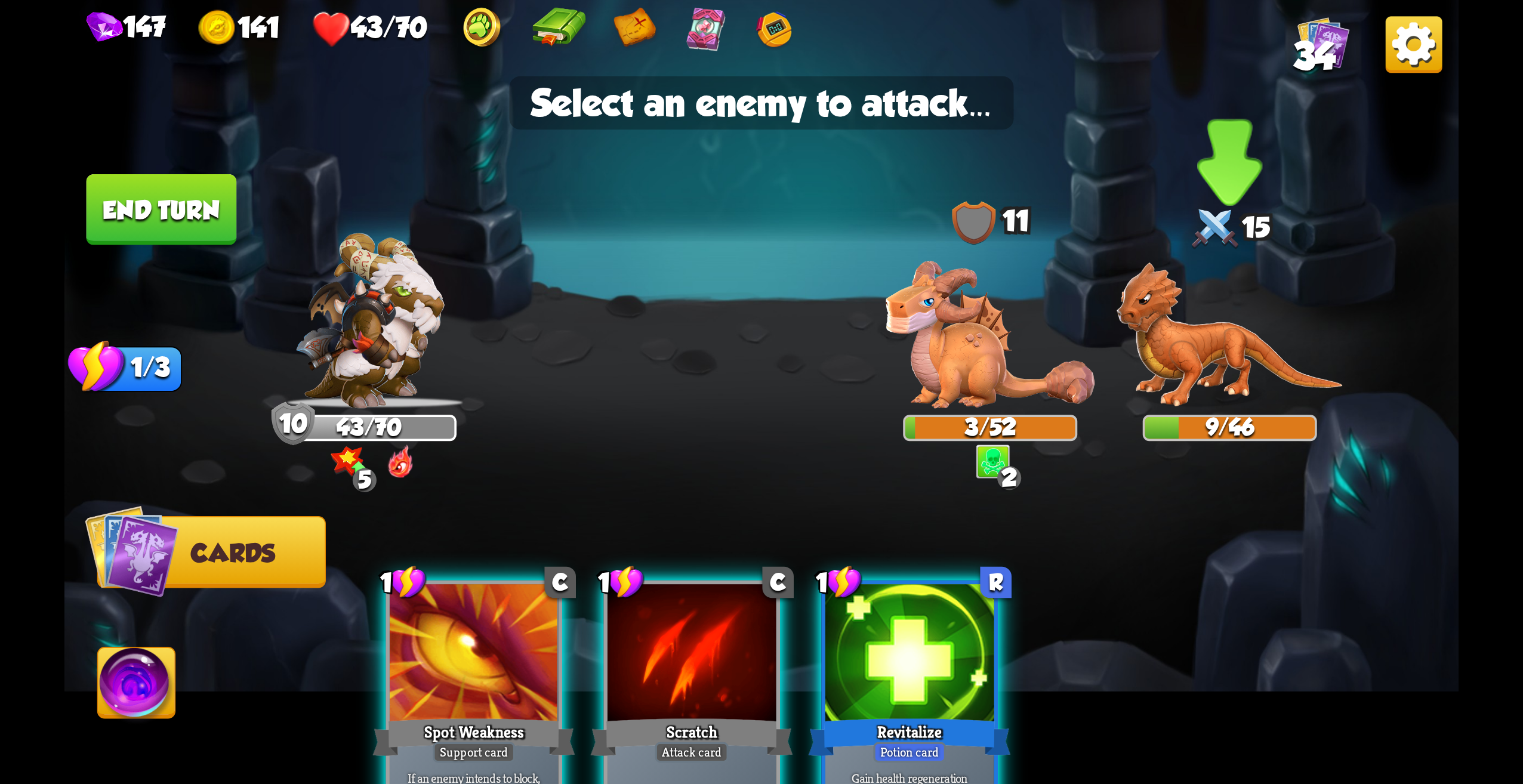
click at [1189, 384] on img at bounding box center [1230, 335] width 227 height 146
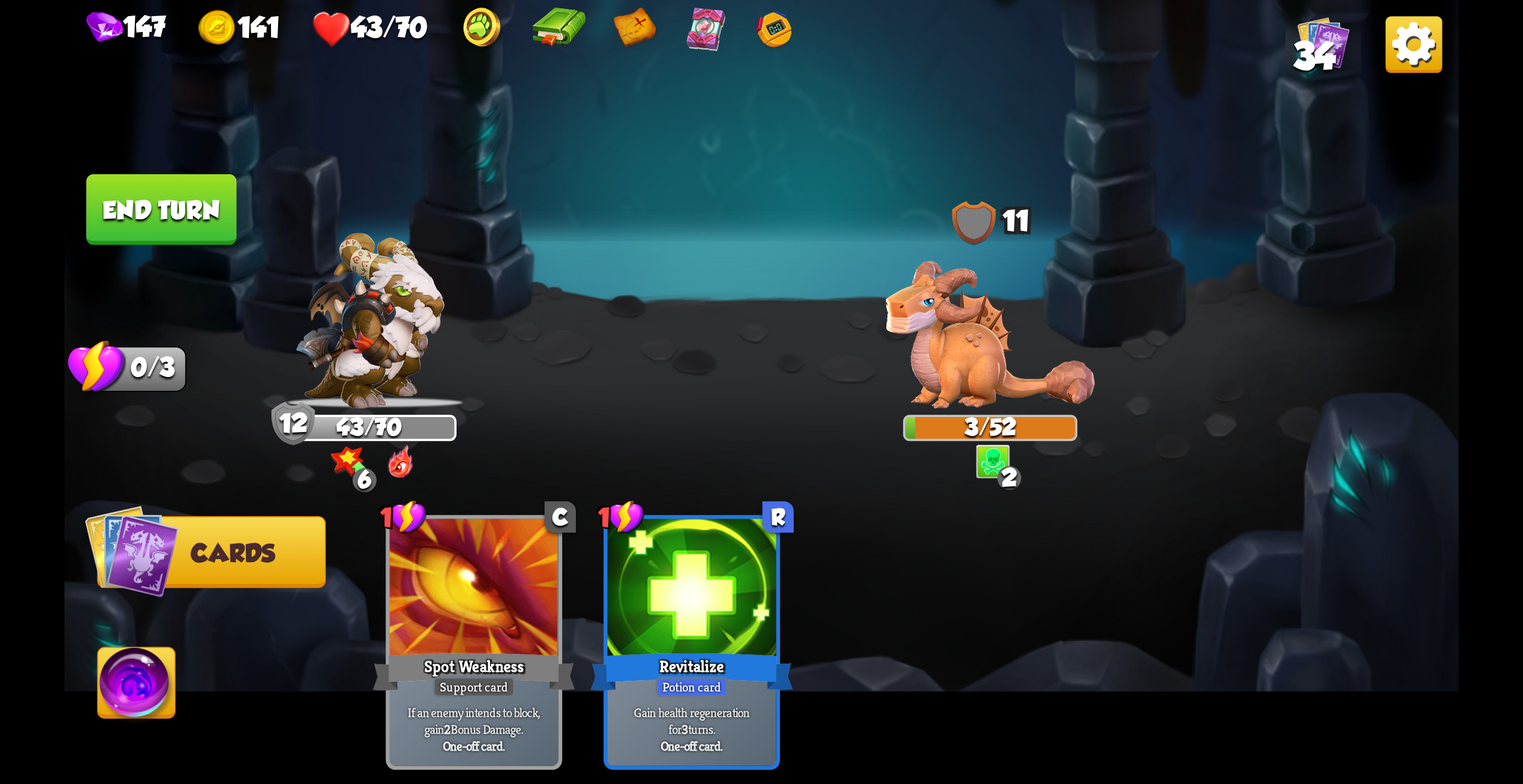
click at [217, 197] on button "End turn" at bounding box center [161, 209] width 151 height 71
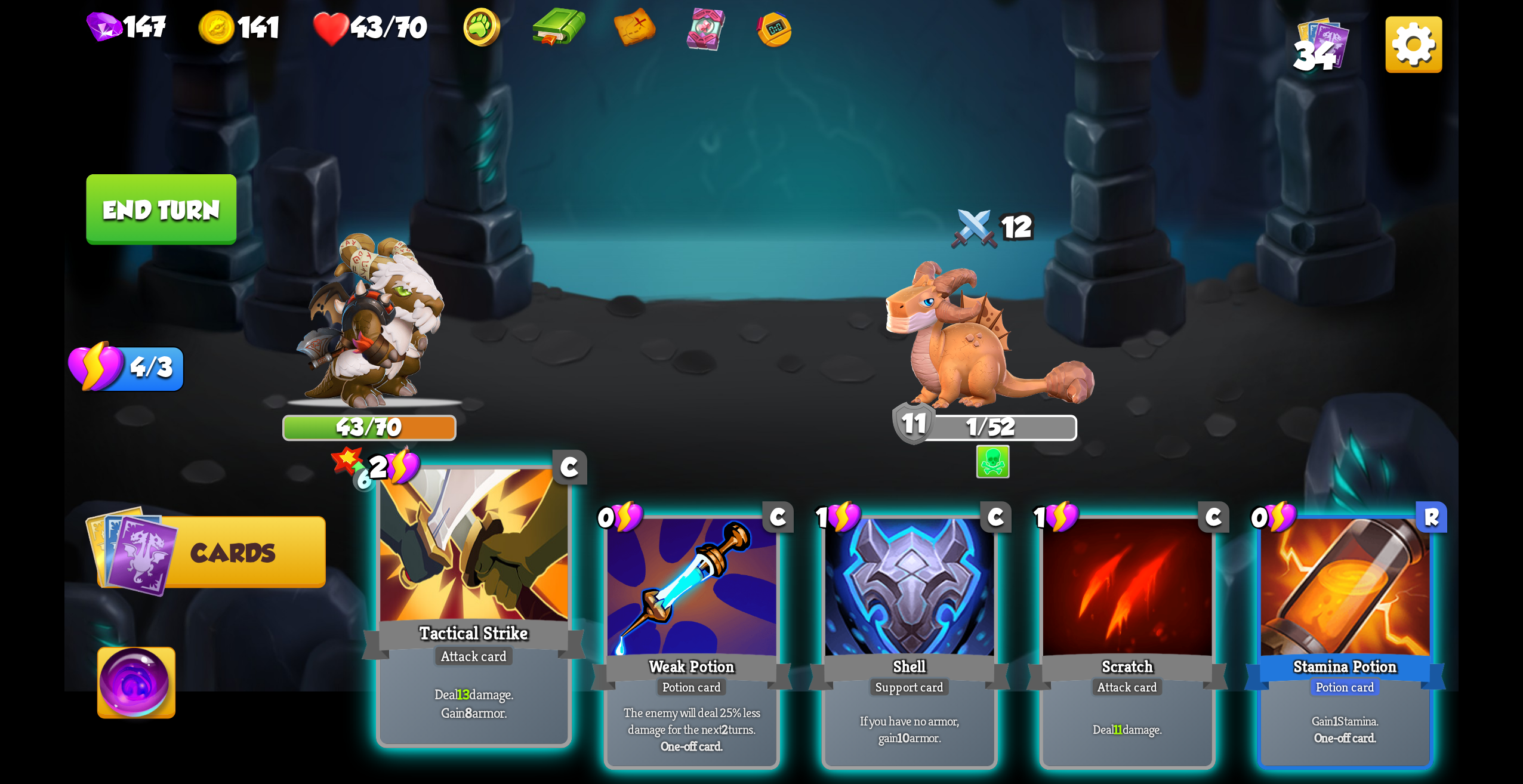
click at [501, 625] on div "Tactical Strike" at bounding box center [474, 639] width 225 height 50
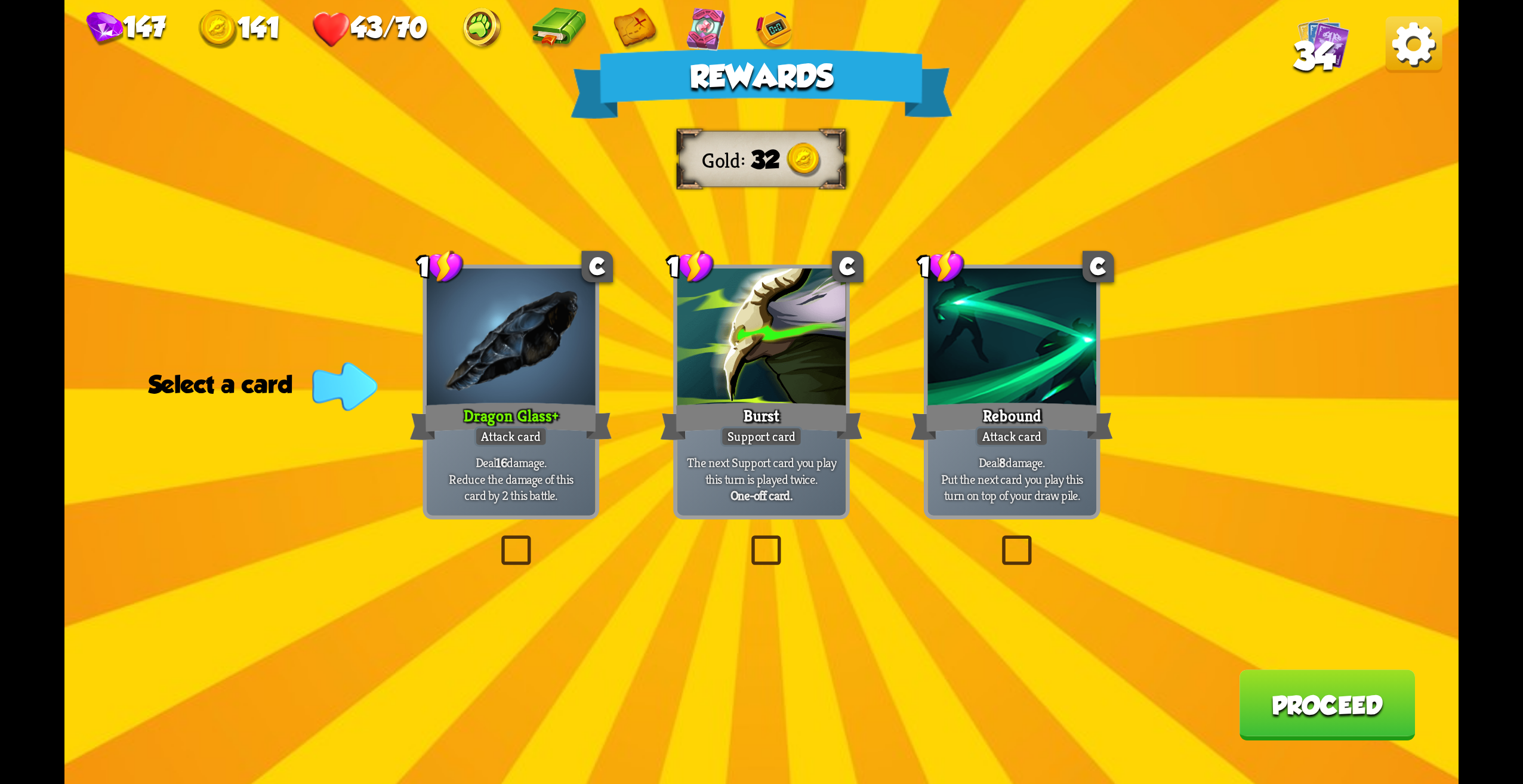
click at [997, 538] on label at bounding box center [997, 538] width 0 height 0
click at [0, 0] on input "checkbox" at bounding box center [0, 0] width 0 height 0
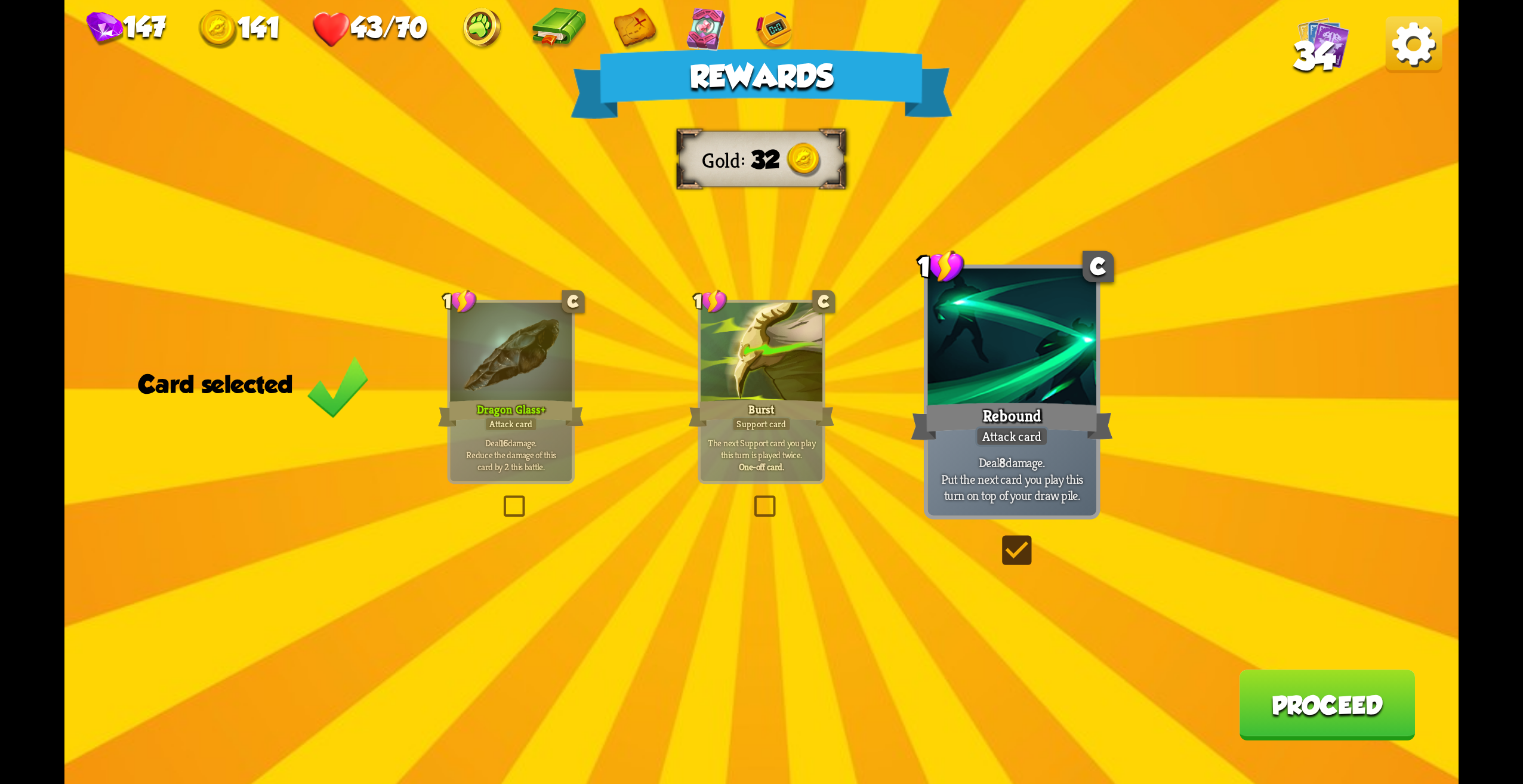
click at [1383, 726] on button "Proceed" at bounding box center [1327, 705] width 176 height 71
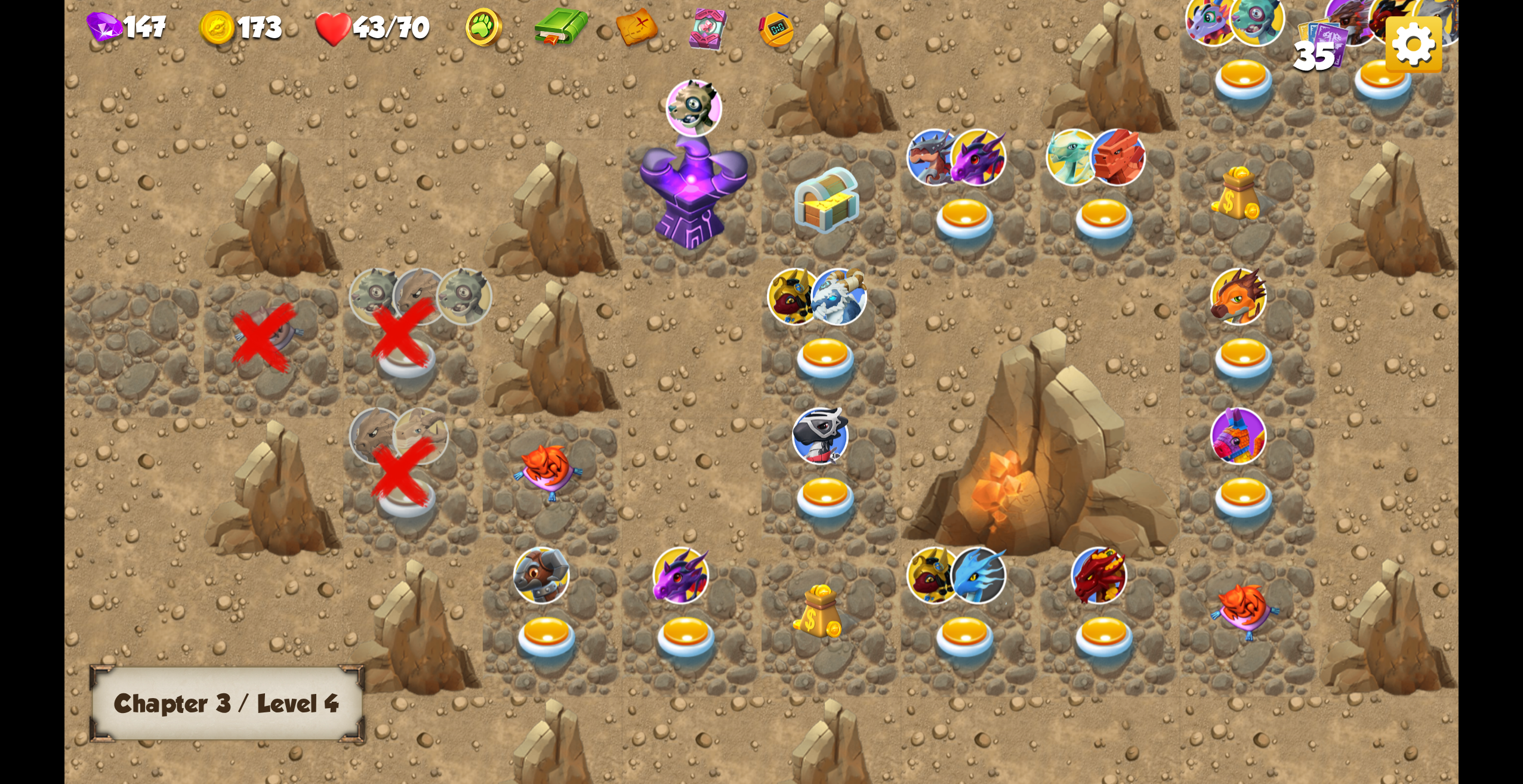
click at [557, 470] on img at bounding box center [548, 473] width 70 height 58
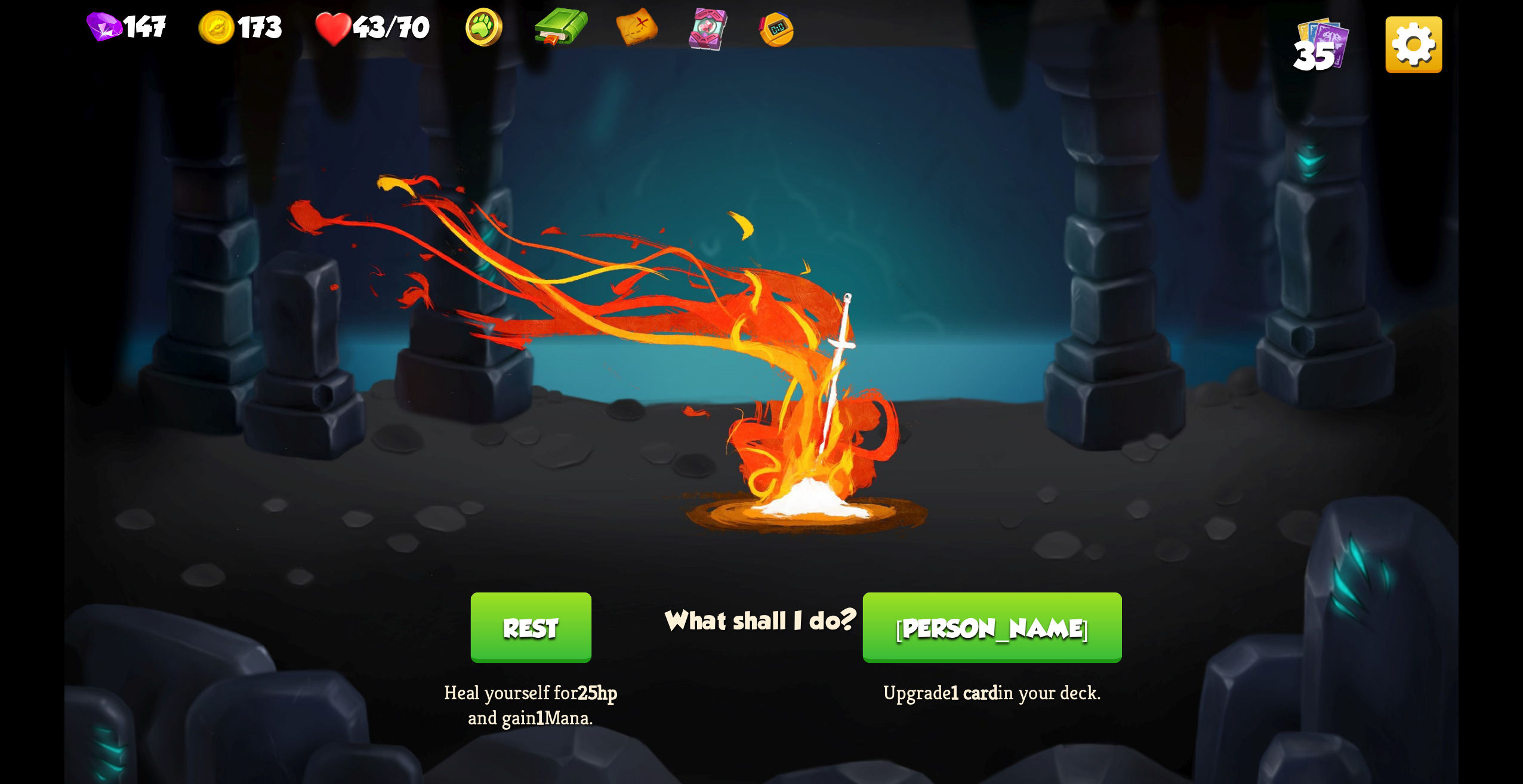
drag, startPoint x: 949, startPoint y: 579, endPoint x: 955, endPoint y: 619, distance: 40.4
click at [954, 617] on div "You feel rested! What shall I do? Rest Heal yourself for 25hp and gain 1 Mana. …" at bounding box center [762, 392] width 1395 height 784
click at [956, 619] on button "[PERSON_NAME]" at bounding box center [992, 628] width 259 height 71
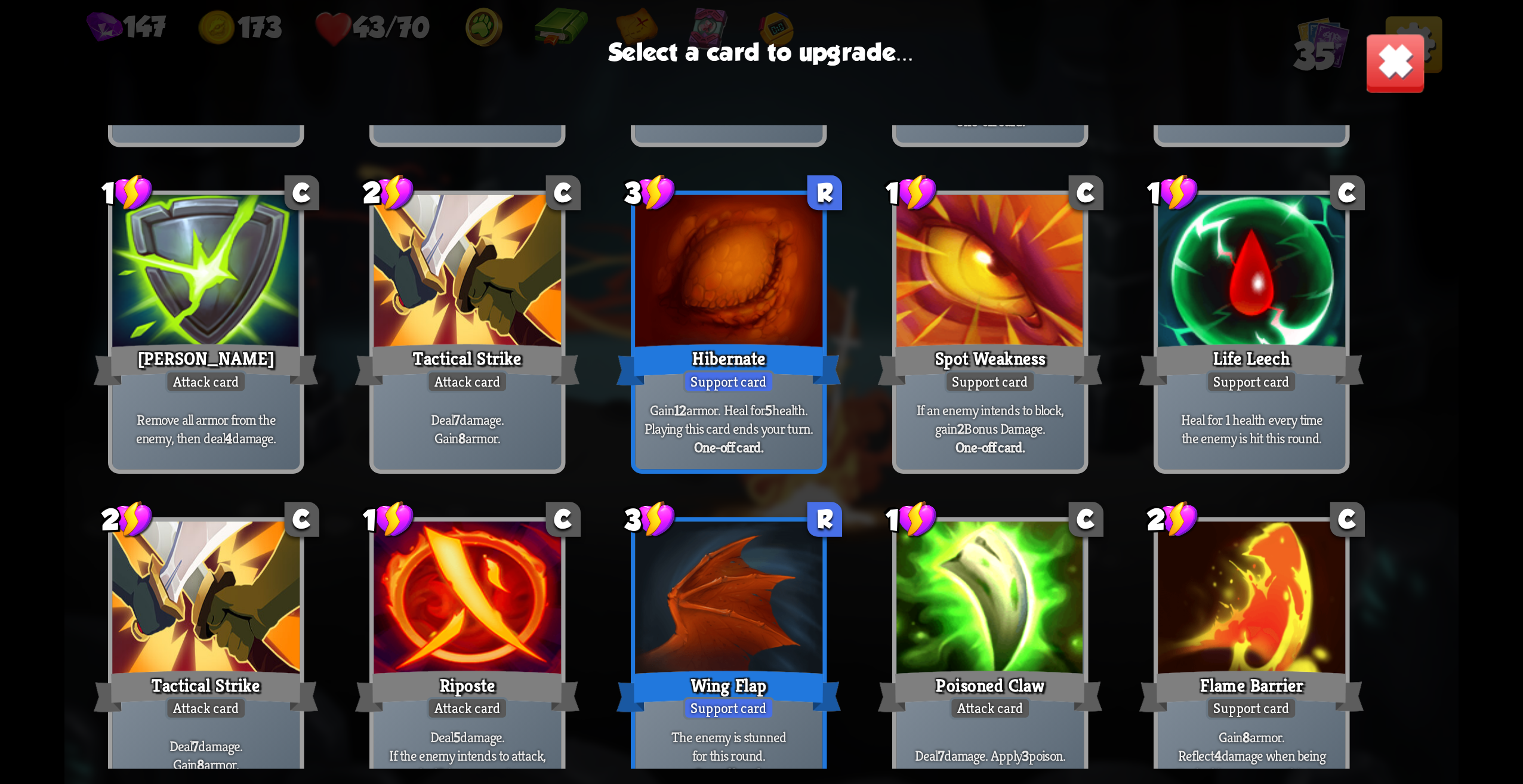
scroll to position [733, 0]
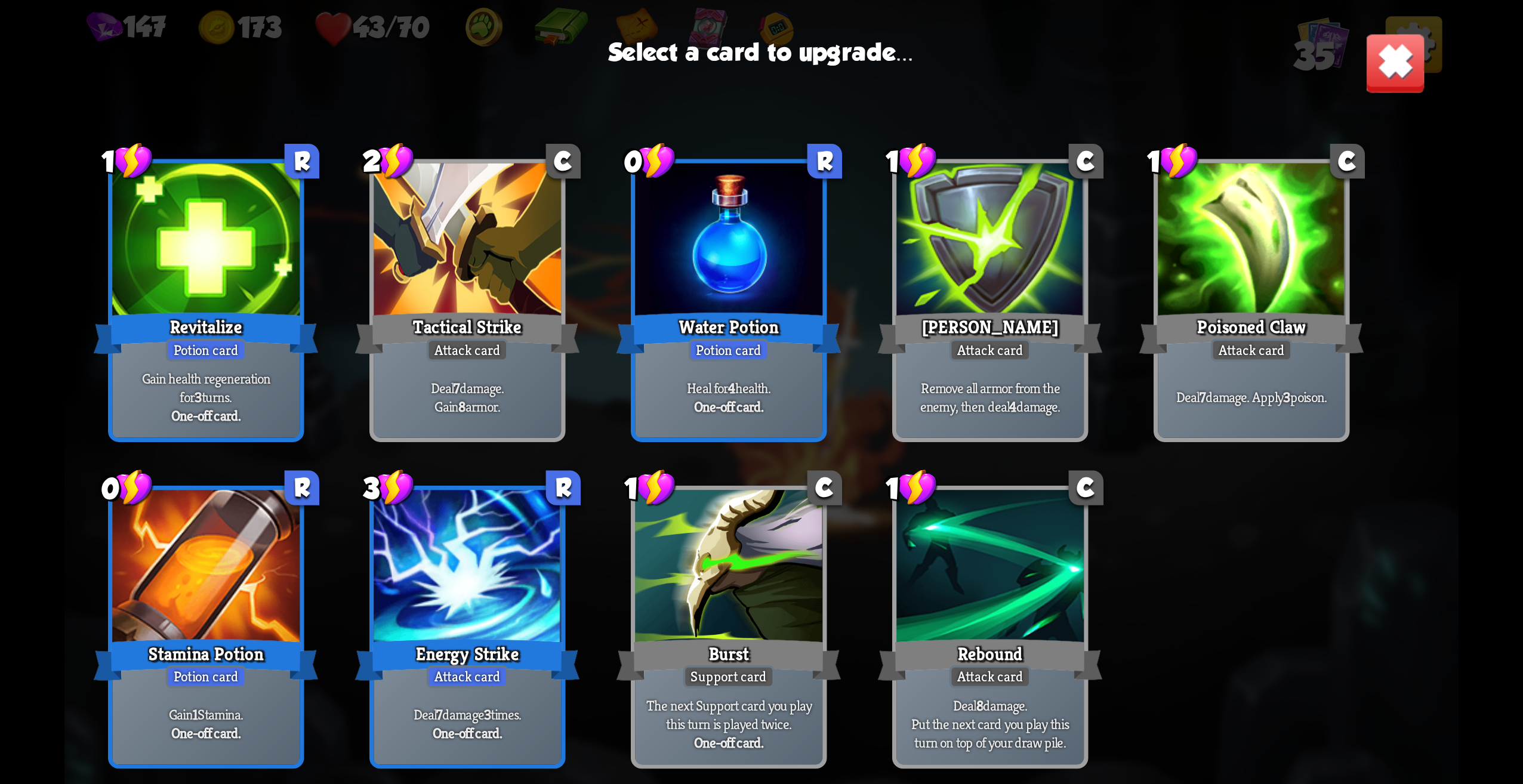
click at [701, 322] on div "Water Potion" at bounding box center [728, 333] width 225 height 50
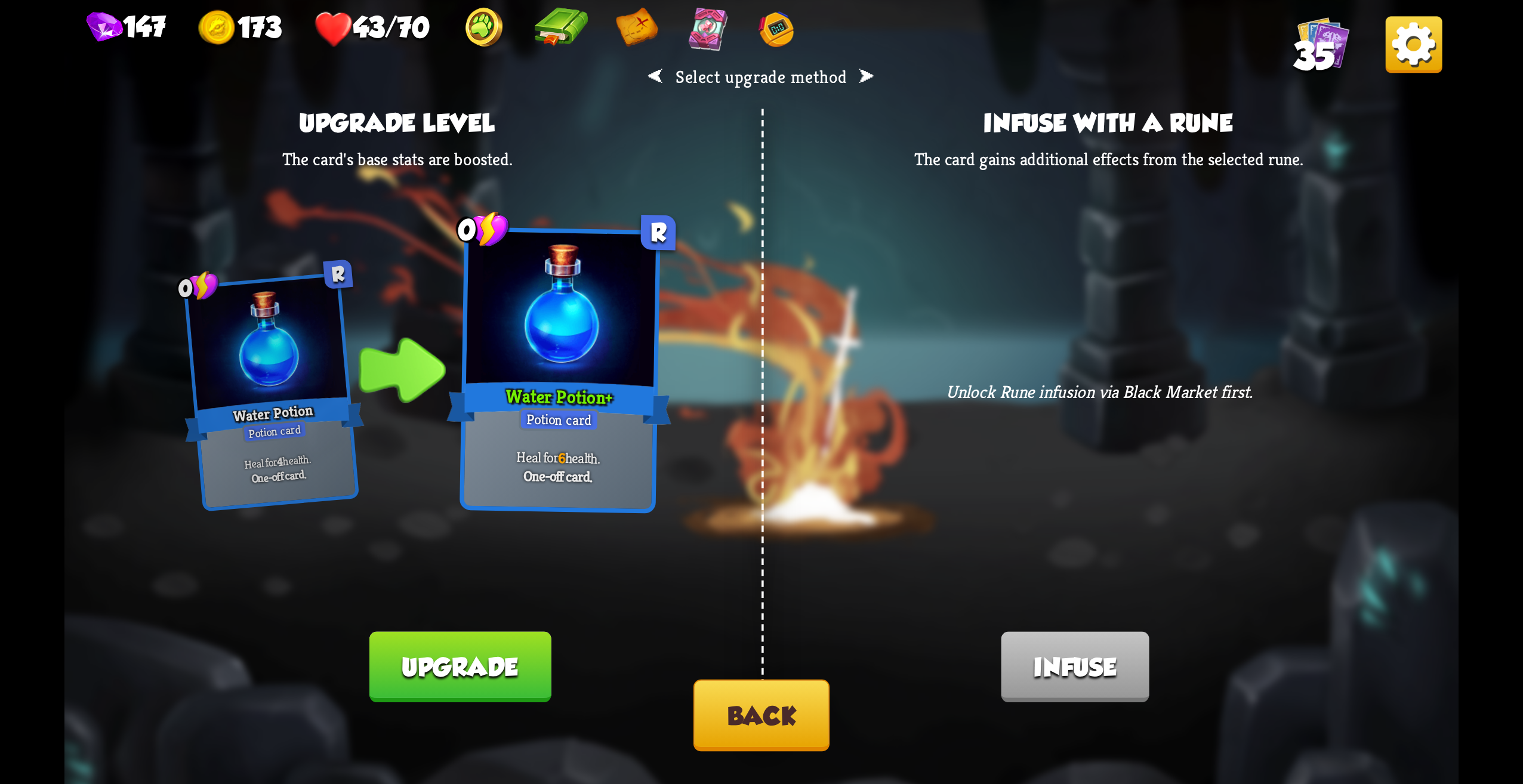
click at [821, 711] on button "Back" at bounding box center [762, 715] width 136 height 72
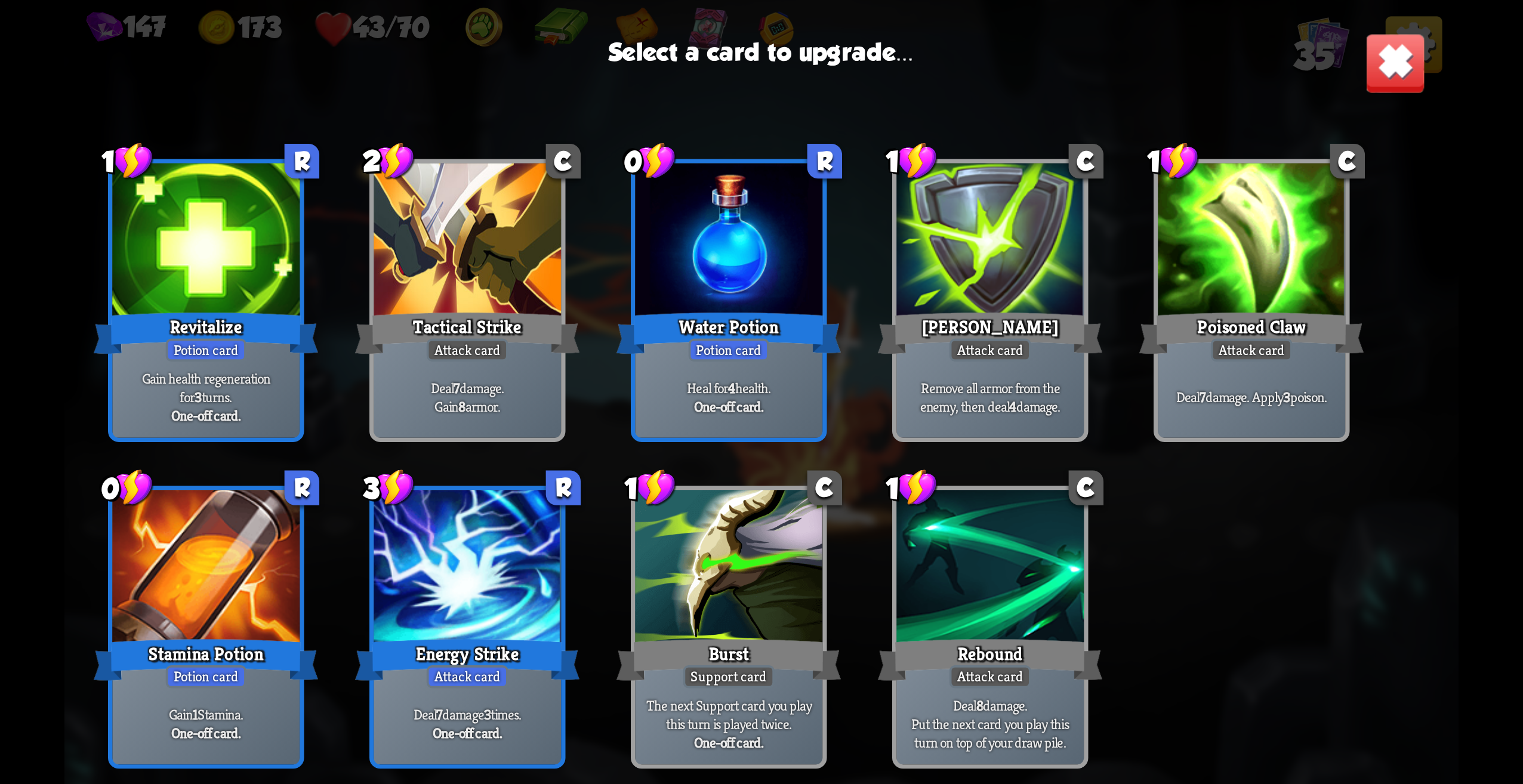
click at [1400, 63] on img at bounding box center [1395, 63] width 61 height 61
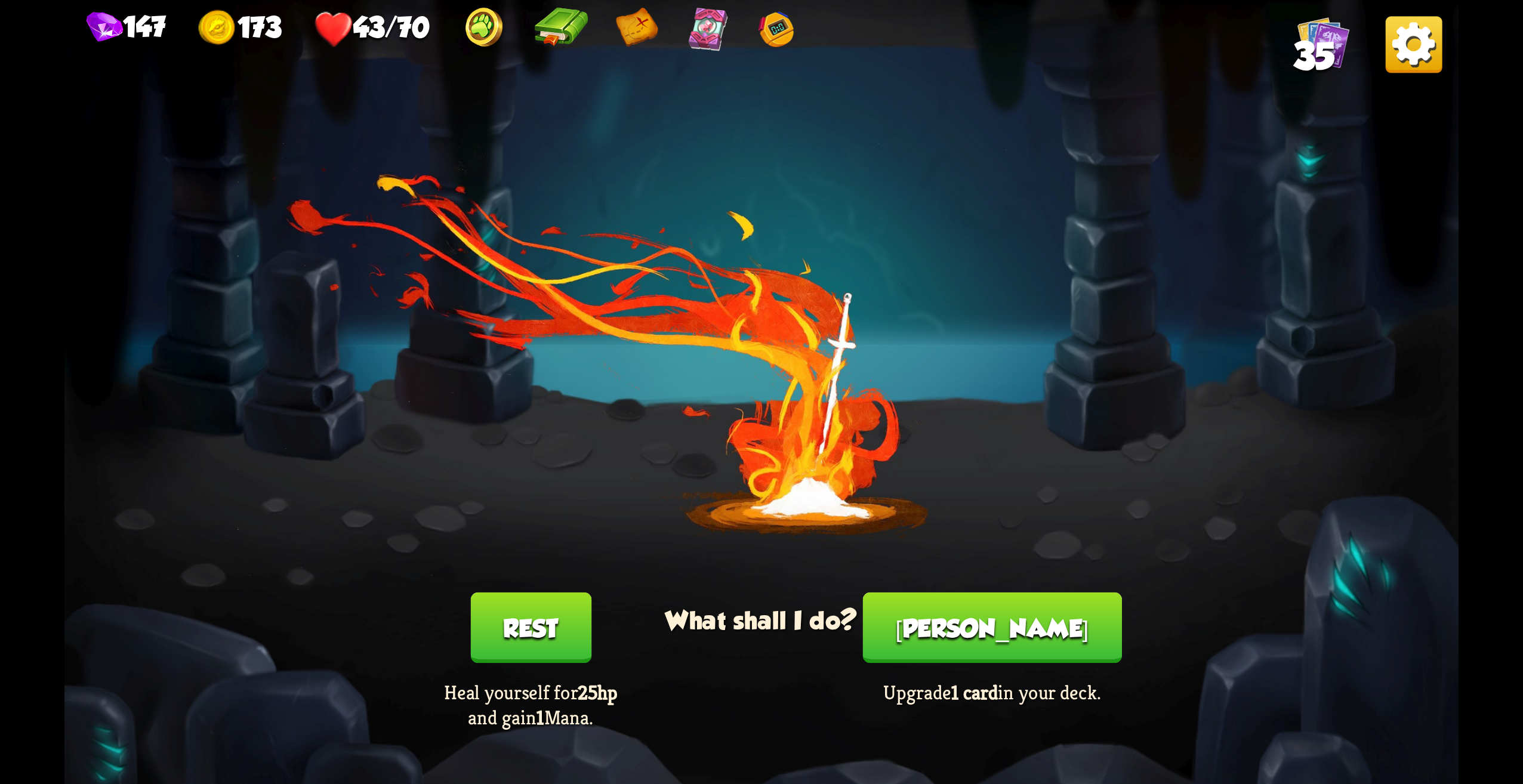
click at [560, 610] on button "Rest" at bounding box center [531, 628] width 122 height 71
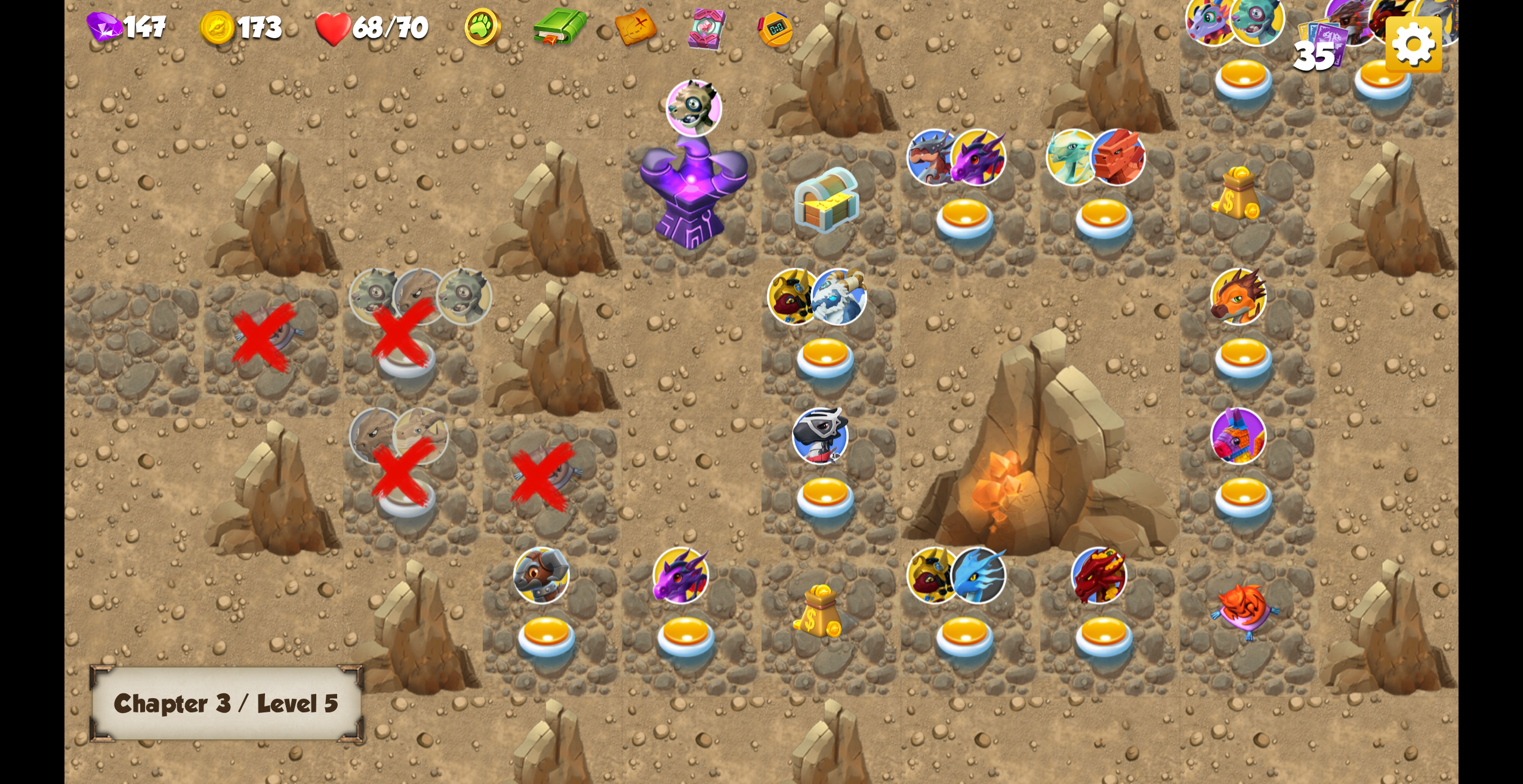
click at [535, 645] on img at bounding box center [548, 643] width 70 height 54
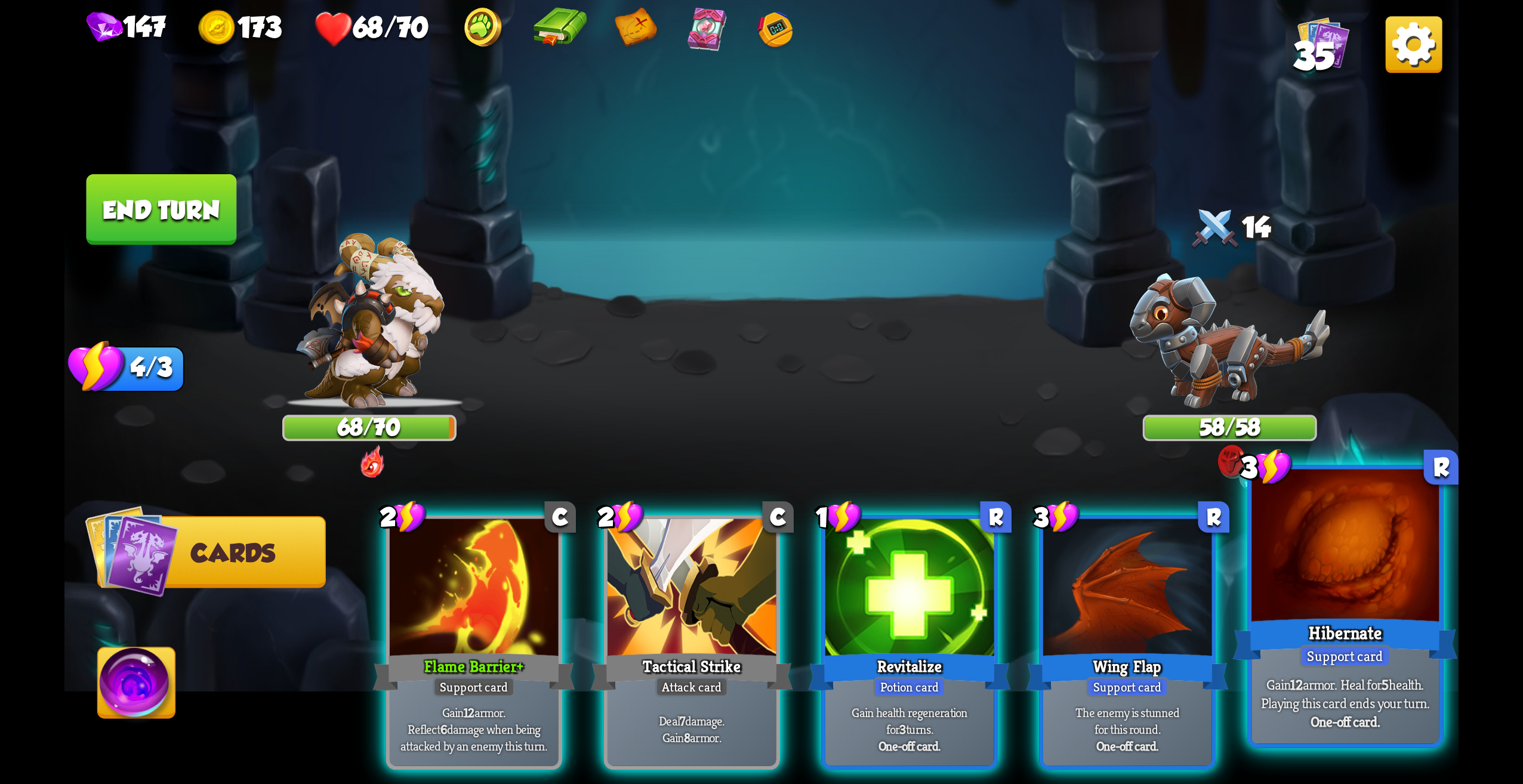
click at [1395, 607] on div at bounding box center [1345, 549] width 187 height 159
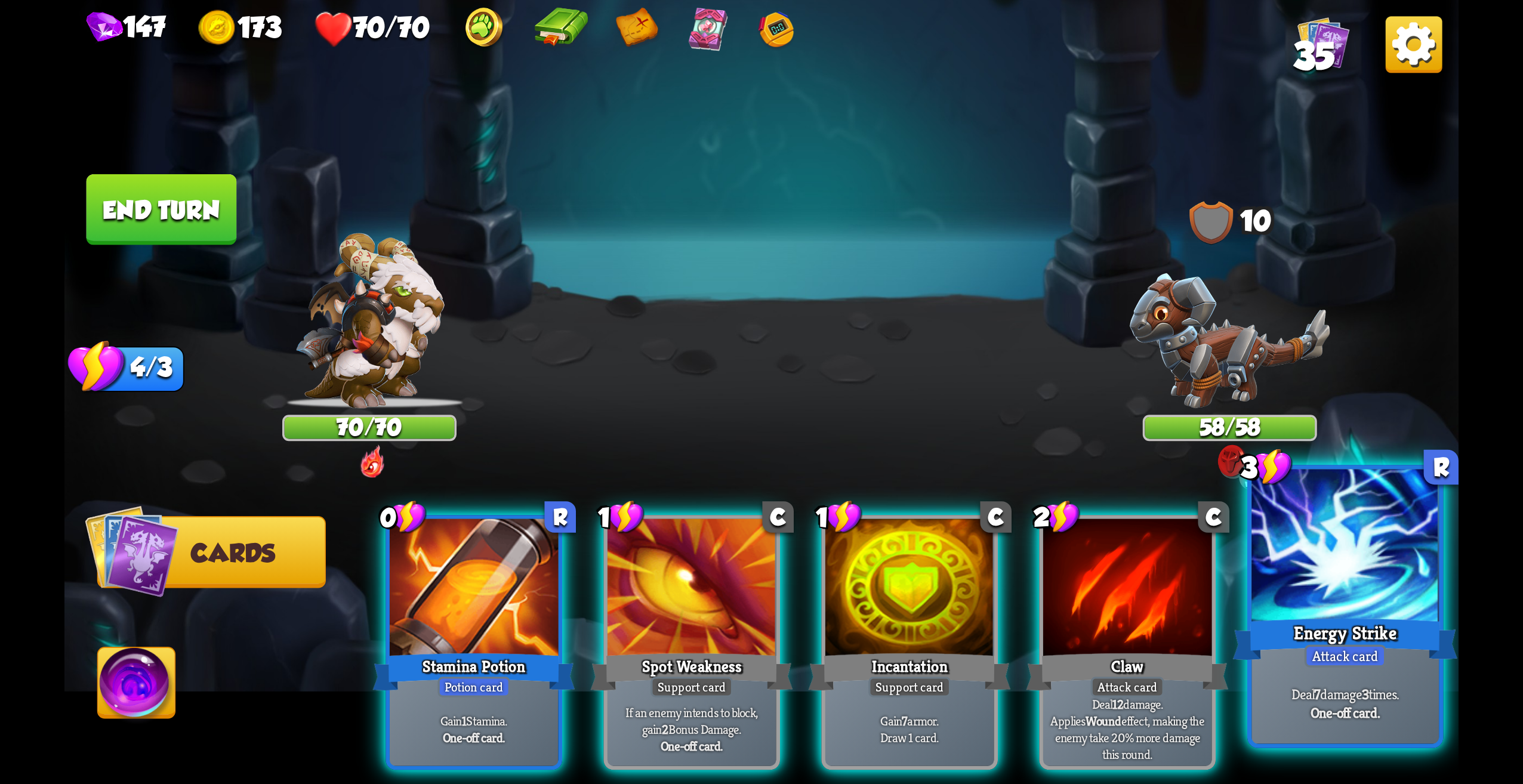
click at [1375, 633] on div "Energy Strike" at bounding box center [1345, 639] width 225 height 50
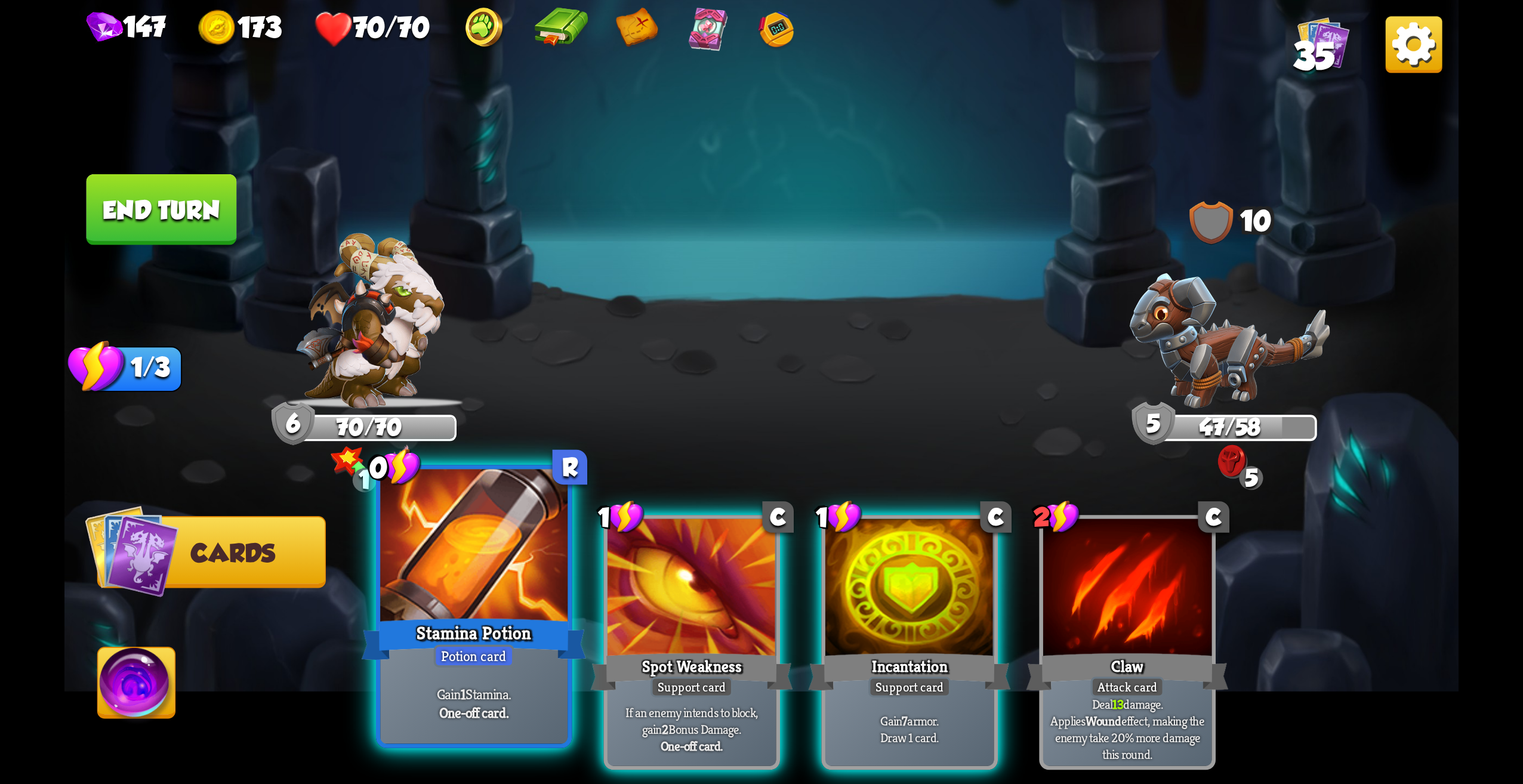
click at [515, 595] on div at bounding box center [473, 549] width 187 height 159
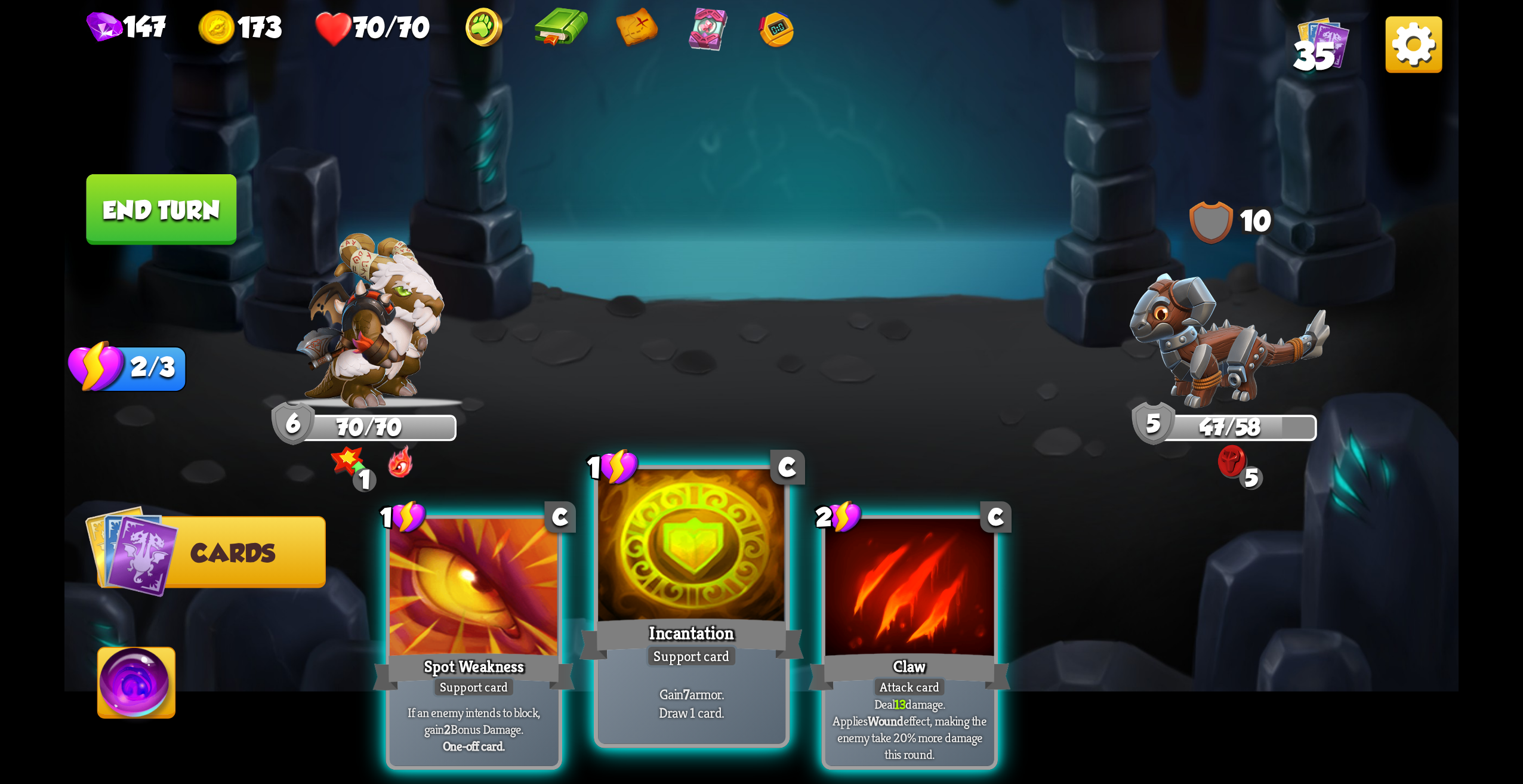
click at [727, 635] on div "Incantation" at bounding box center [691, 639] width 225 height 50
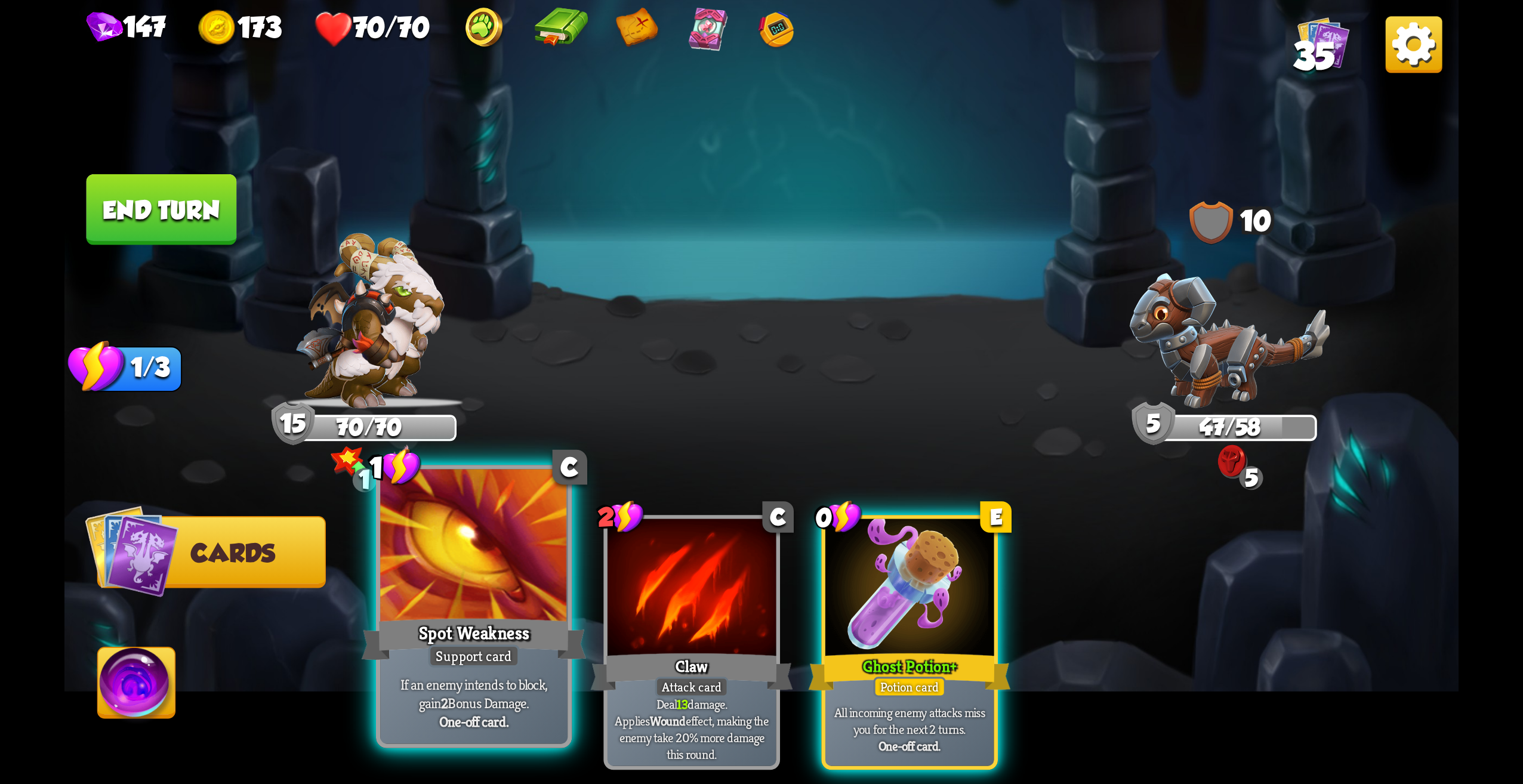
click at [509, 663] on div "Support card" at bounding box center [474, 656] width 91 height 22
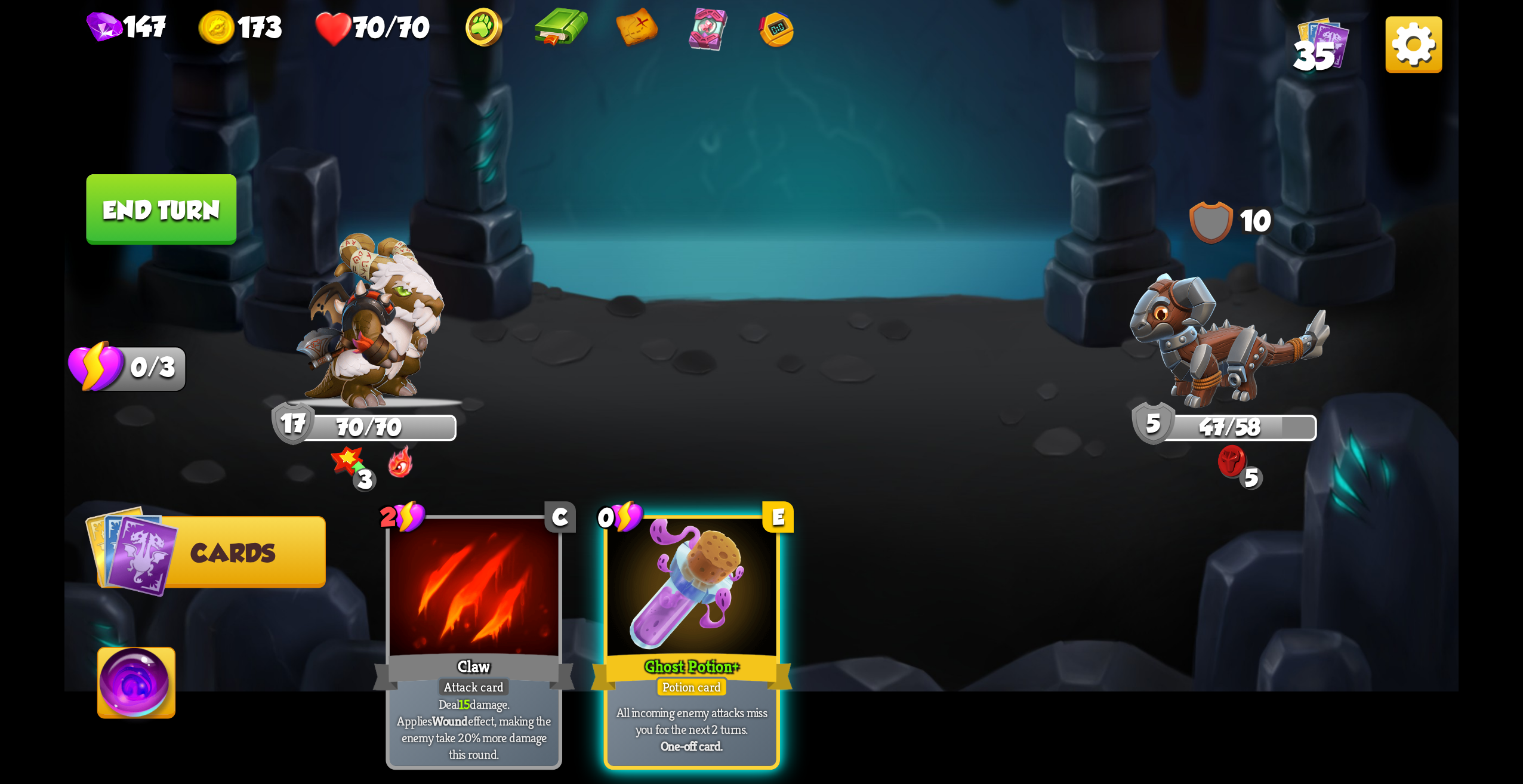
click at [128, 213] on button "End turn" at bounding box center [161, 209] width 151 height 71
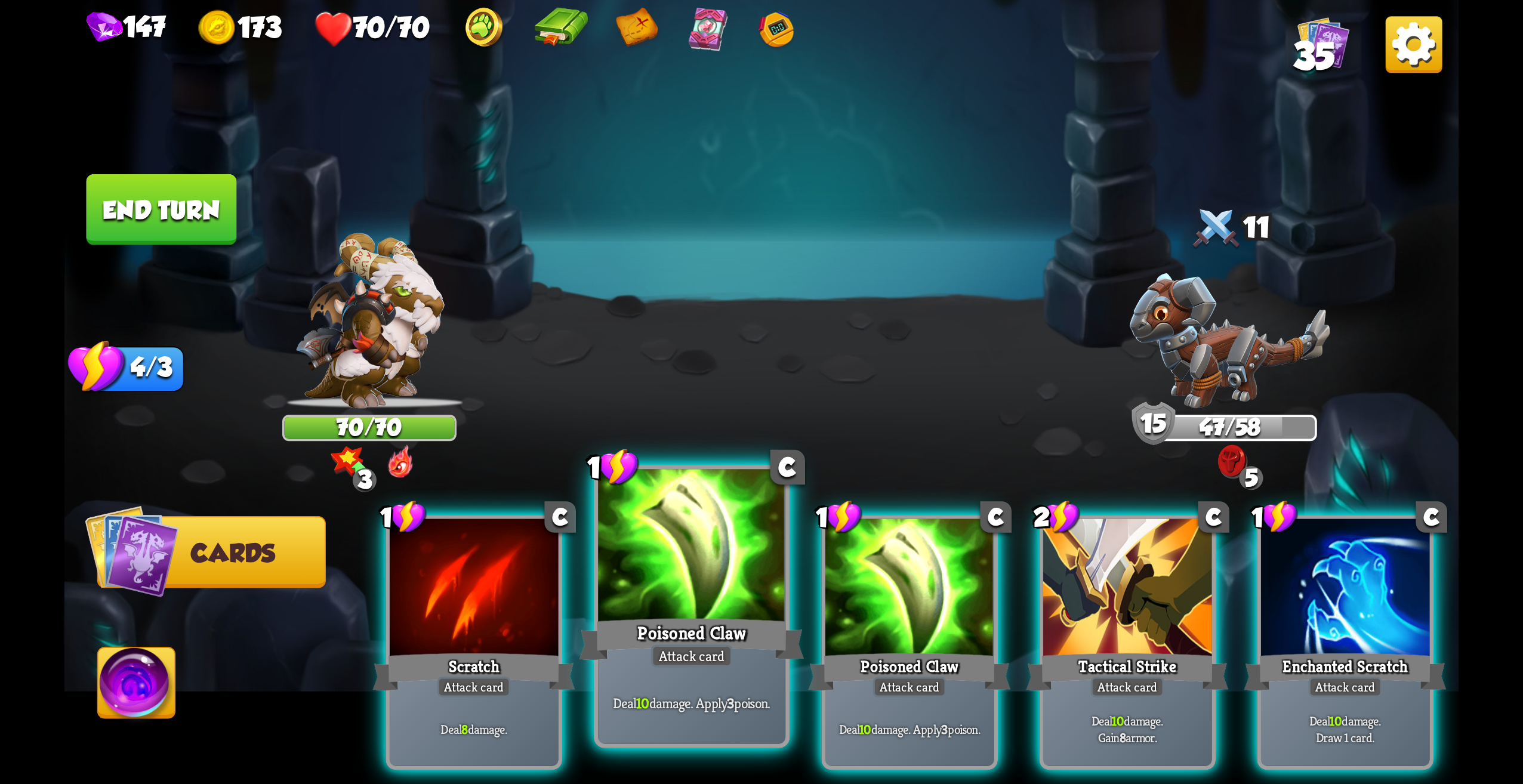
click at [748, 644] on div "Poisoned Claw" at bounding box center [691, 639] width 225 height 50
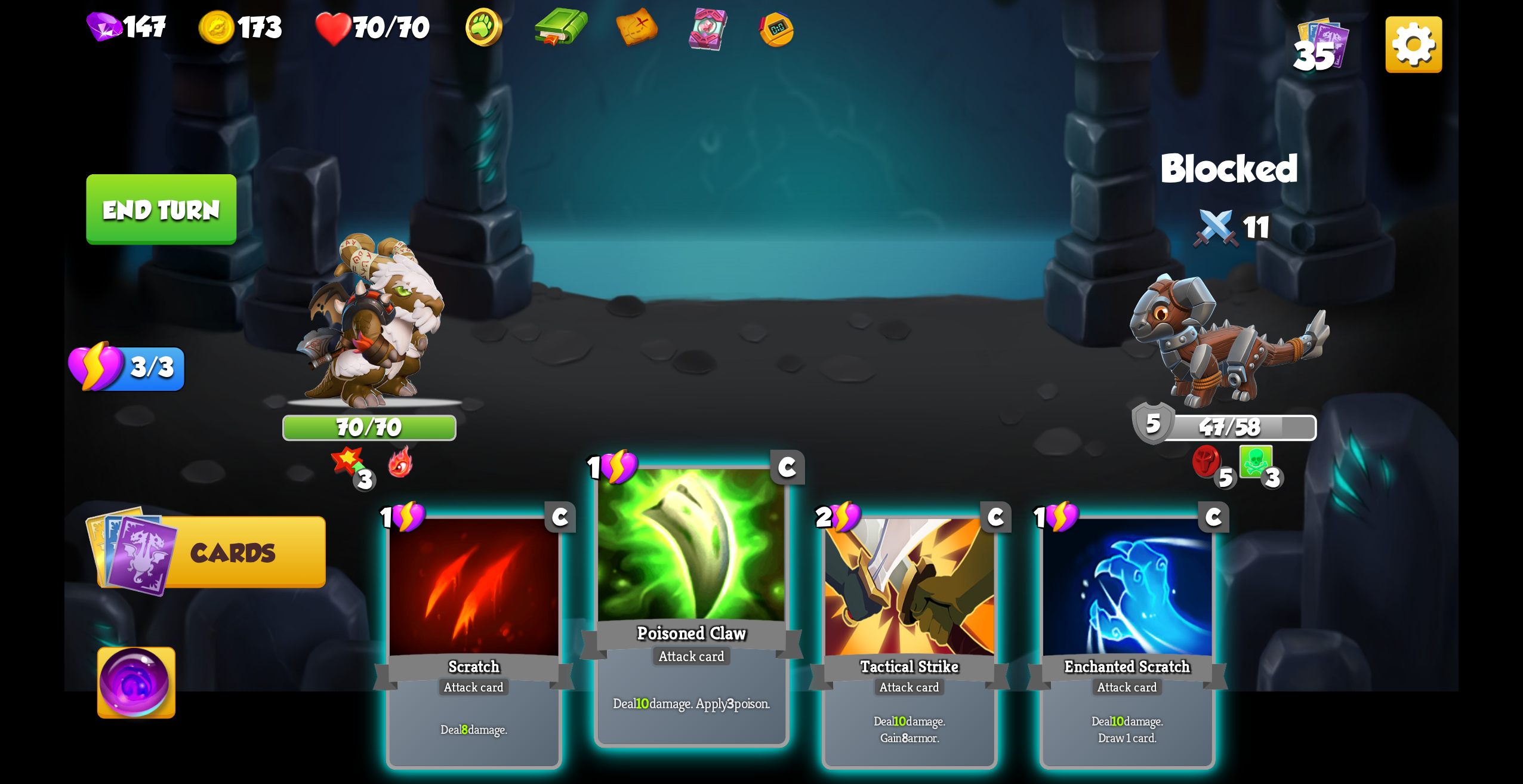
click at [748, 644] on div "Poisoned Claw" at bounding box center [691, 639] width 225 height 50
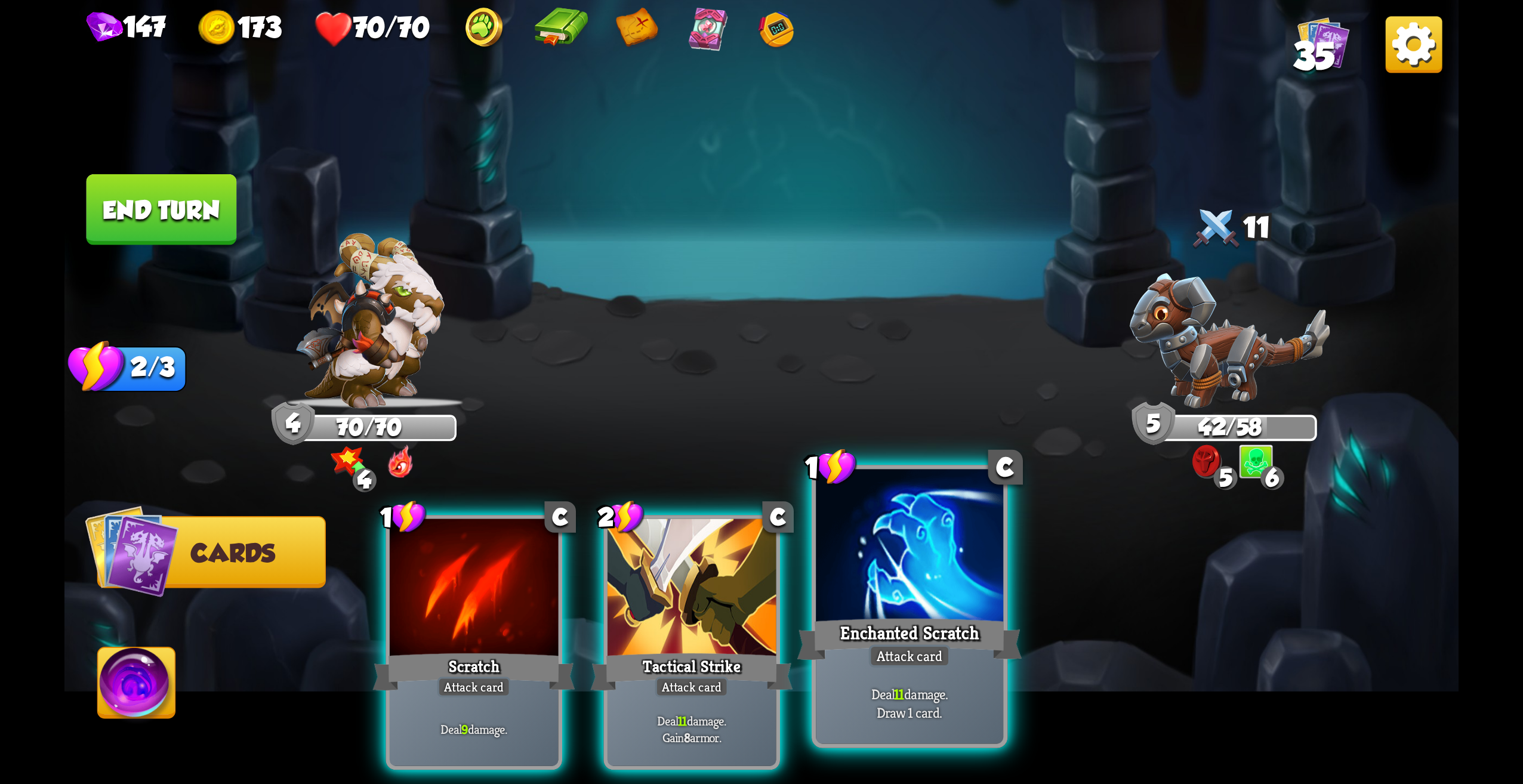
click at [889, 650] on div "Attack card" at bounding box center [909, 656] width 82 height 22
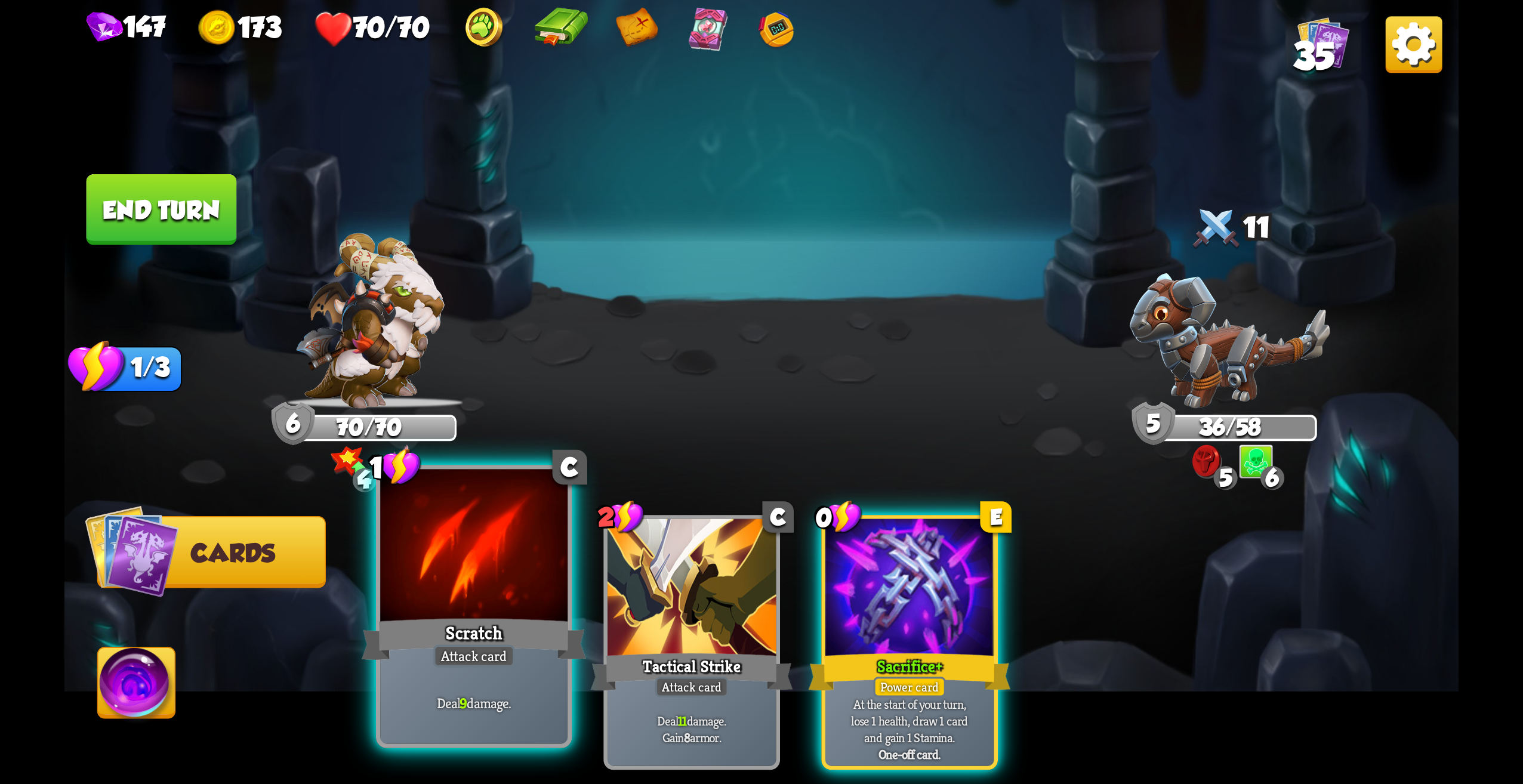
click at [479, 607] on div at bounding box center [473, 549] width 187 height 159
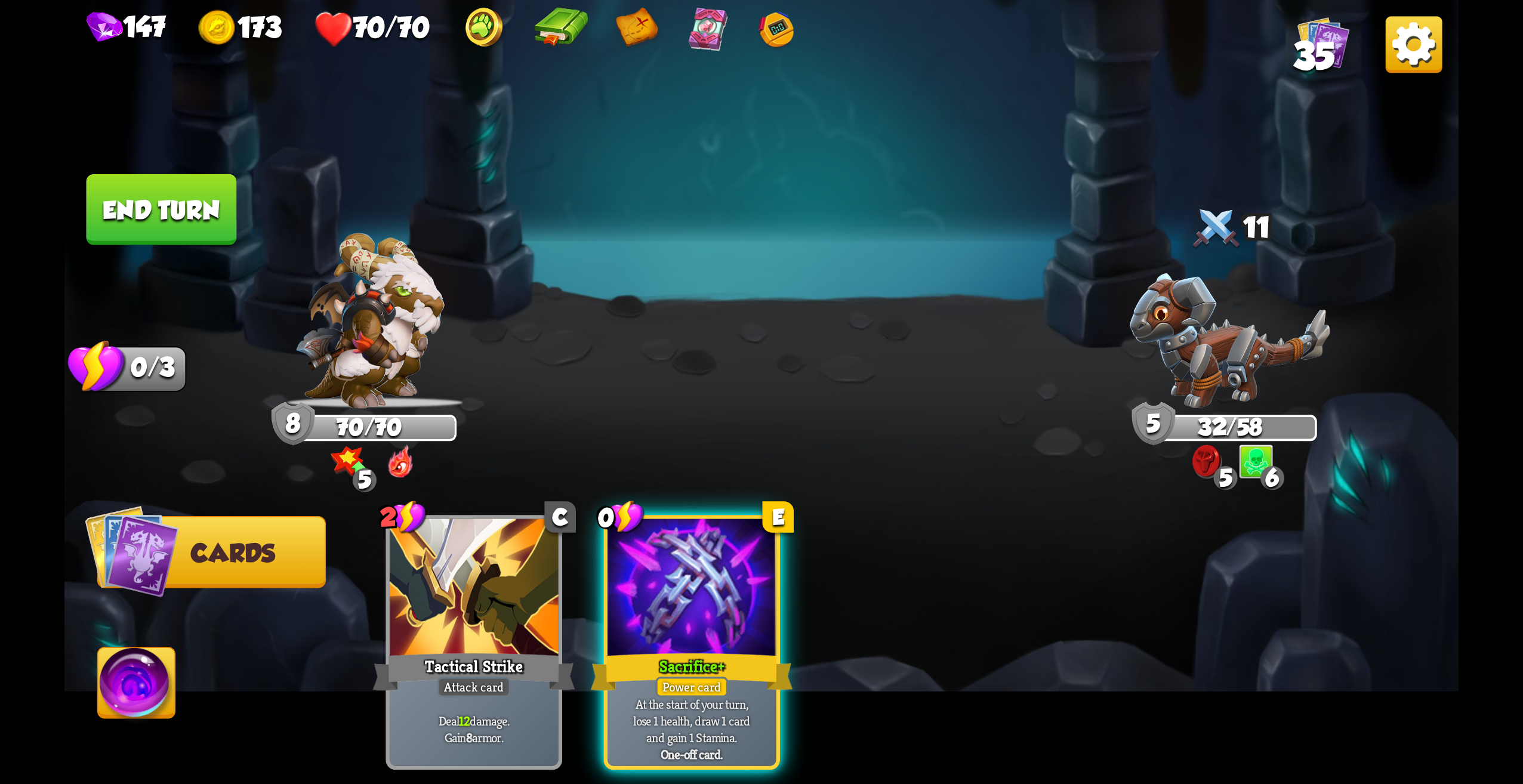
click at [159, 230] on button "End turn" at bounding box center [161, 209] width 151 height 71
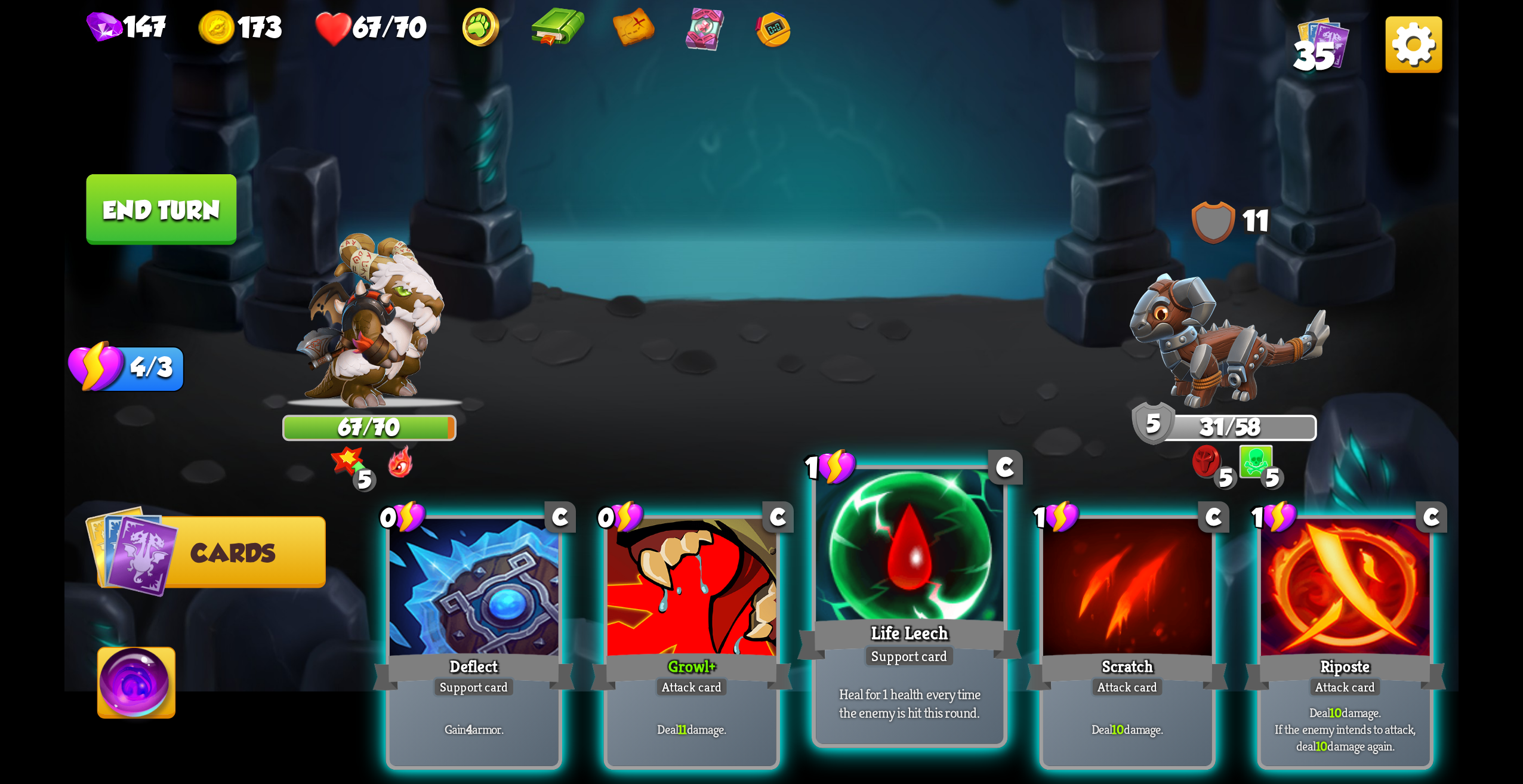
click at [911, 635] on div "Life Leech" at bounding box center [909, 639] width 225 height 50
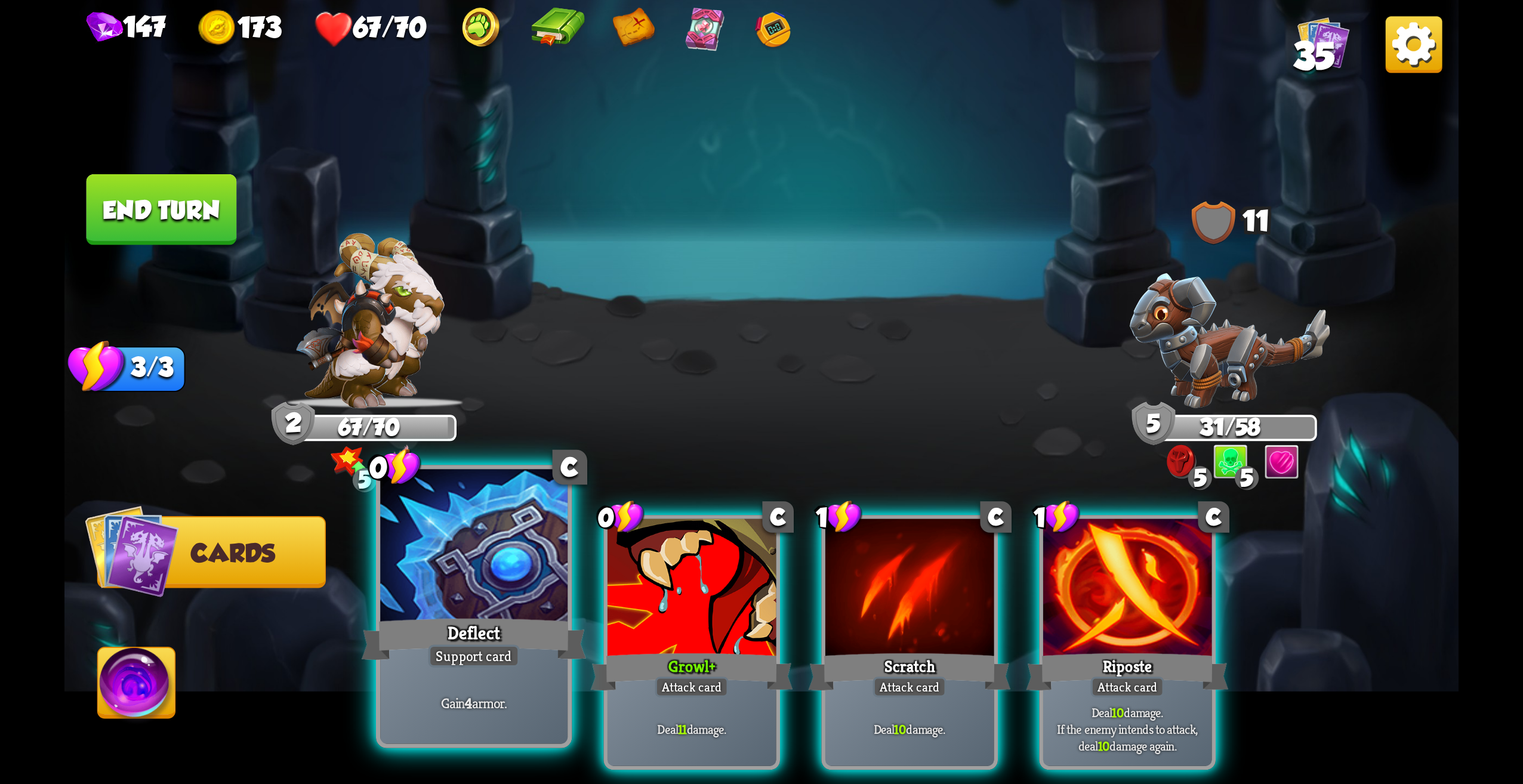
click at [425, 634] on div "Deflect" at bounding box center [474, 639] width 225 height 50
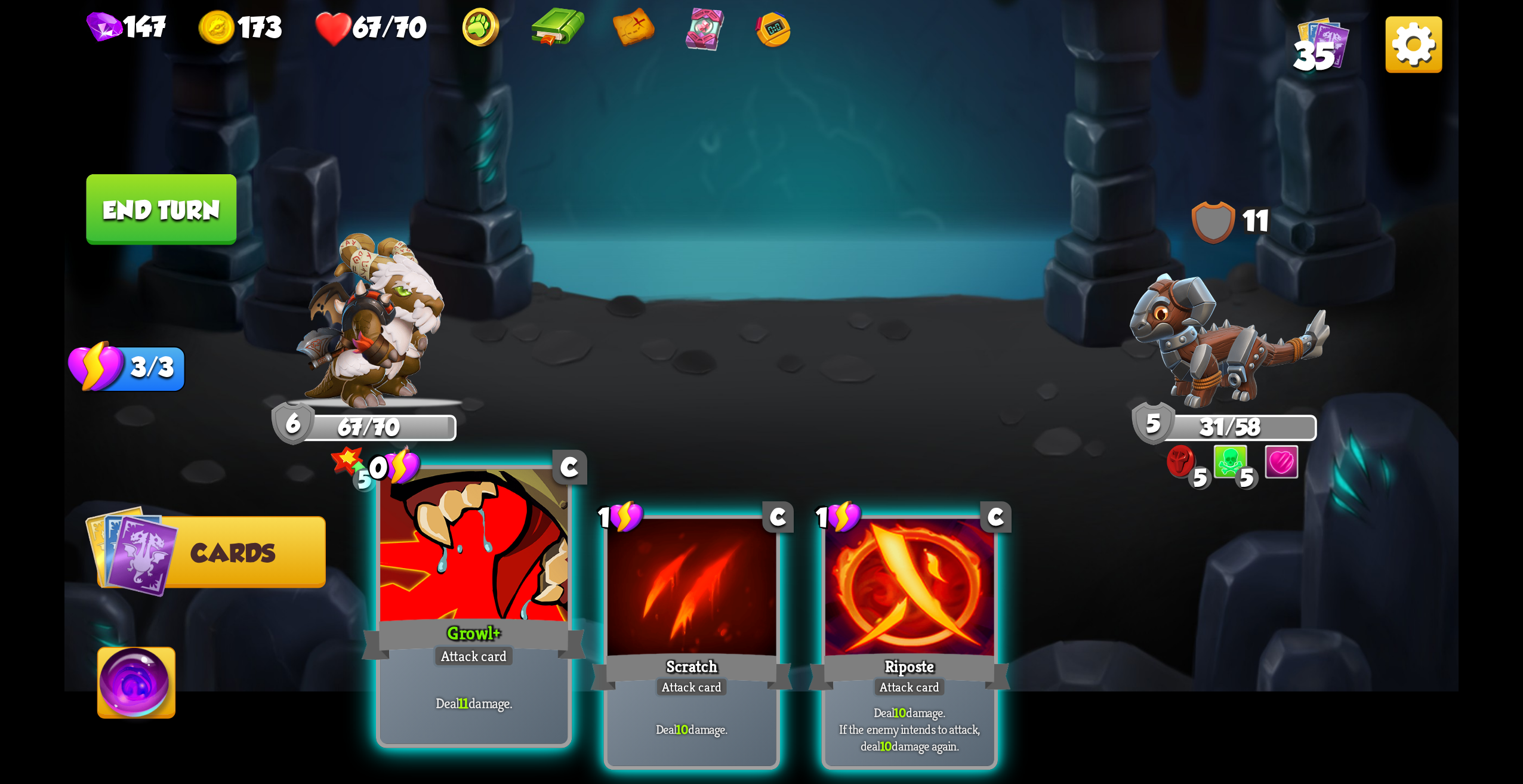
click at [515, 684] on div "Deal 11 damage." at bounding box center [473, 703] width 187 height 82
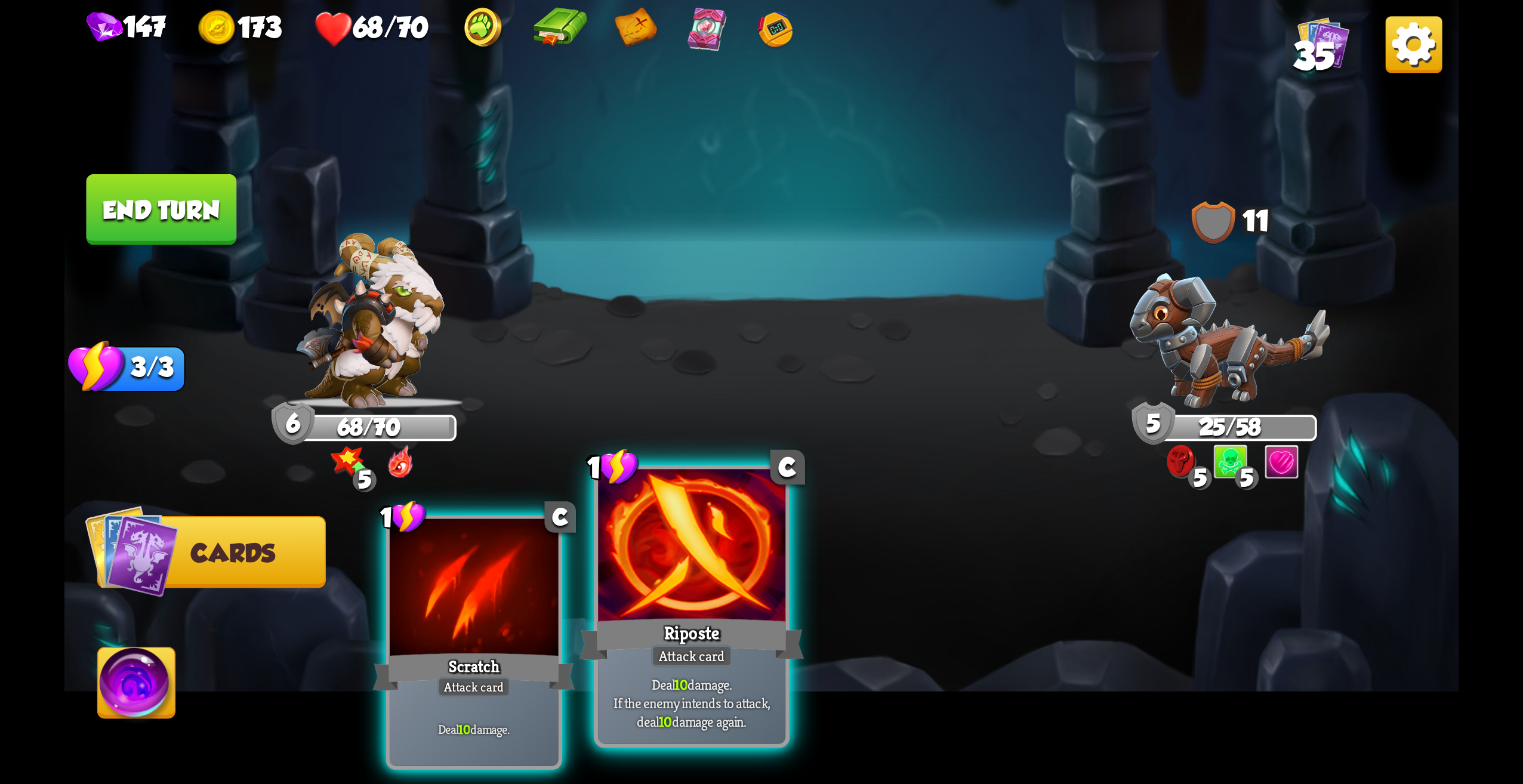
click at [695, 645] on div "Attack card" at bounding box center [691, 656] width 82 height 22
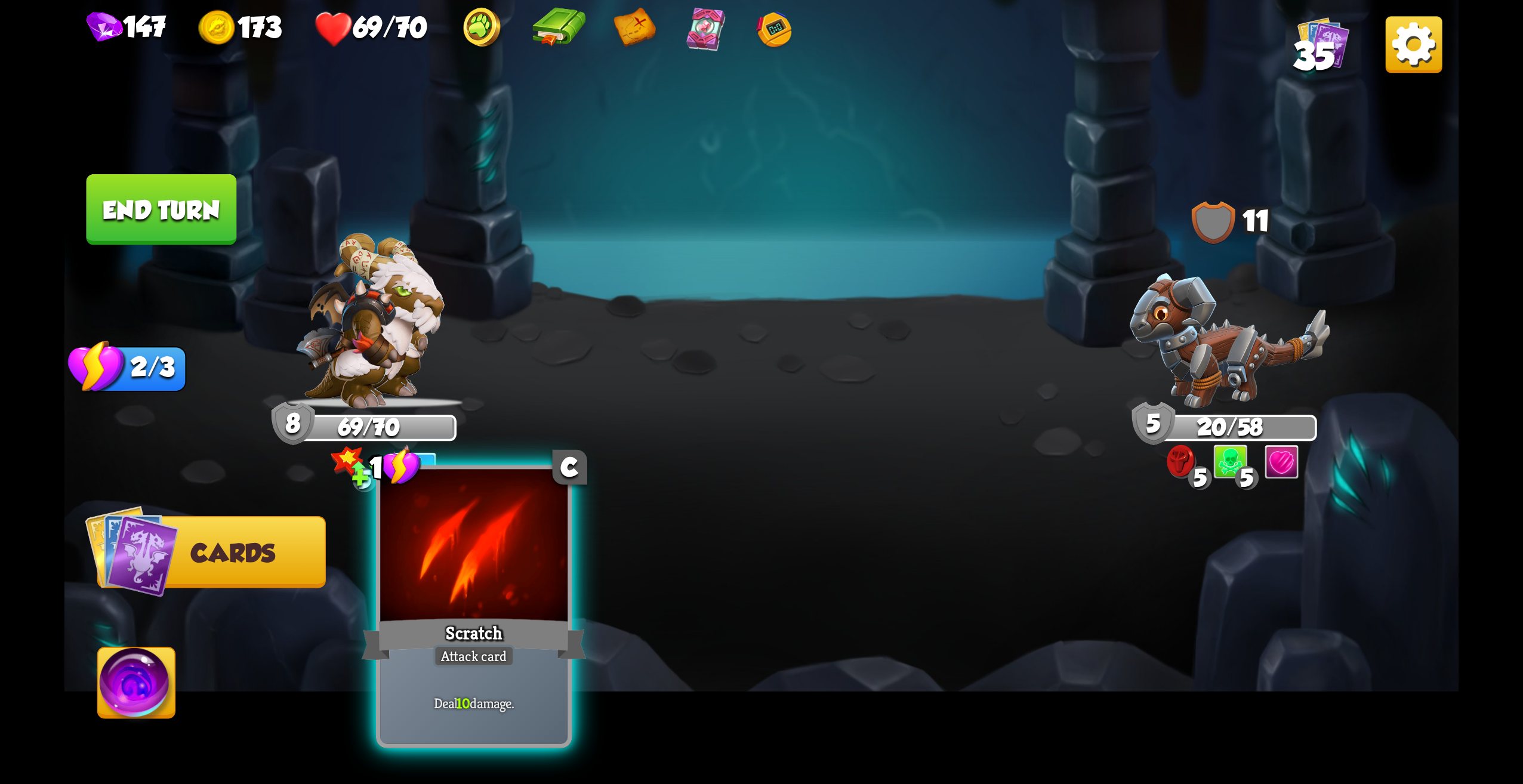
click at [459, 565] on div at bounding box center [473, 549] width 187 height 159
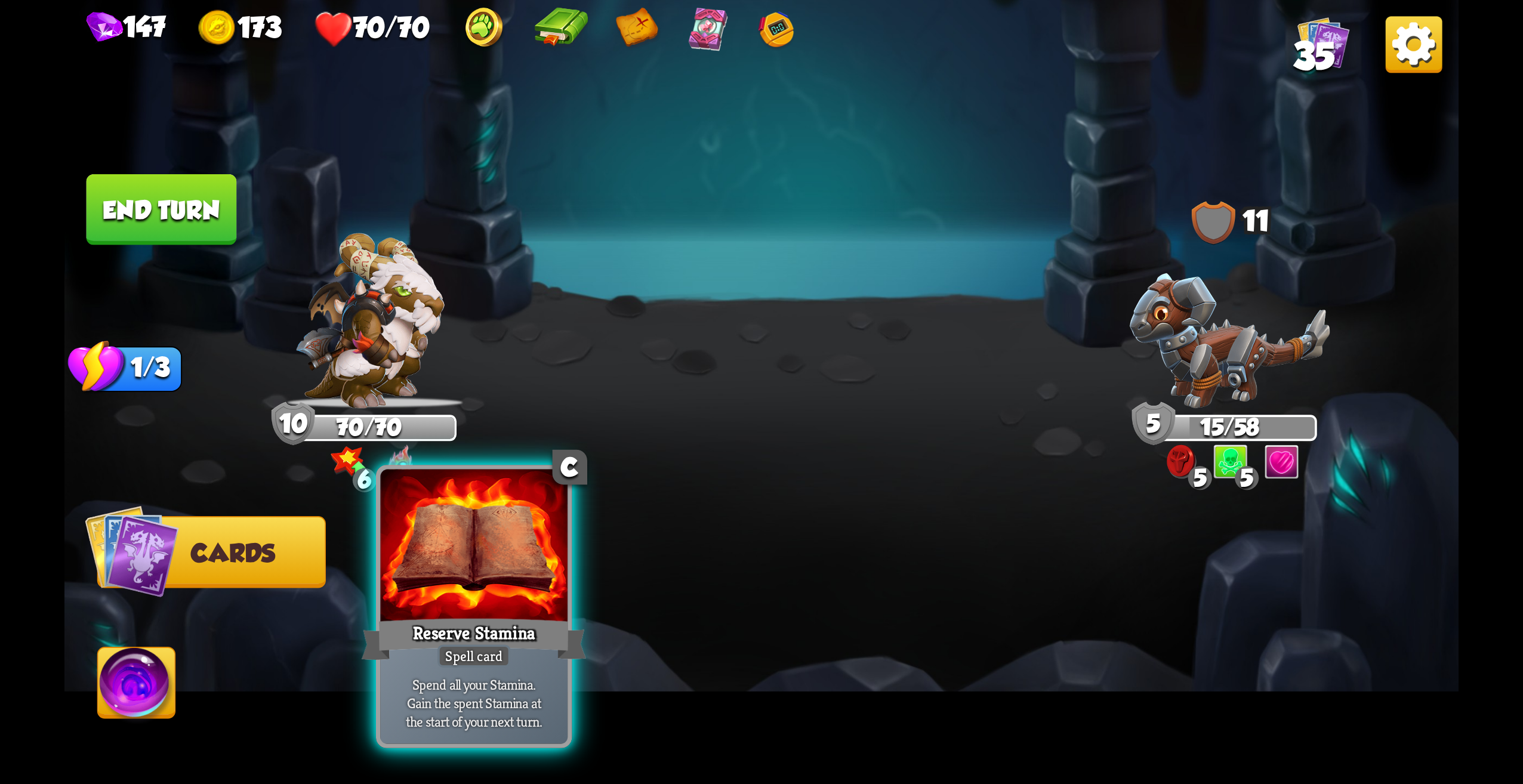
click at [539, 608] on div at bounding box center [473, 549] width 187 height 159
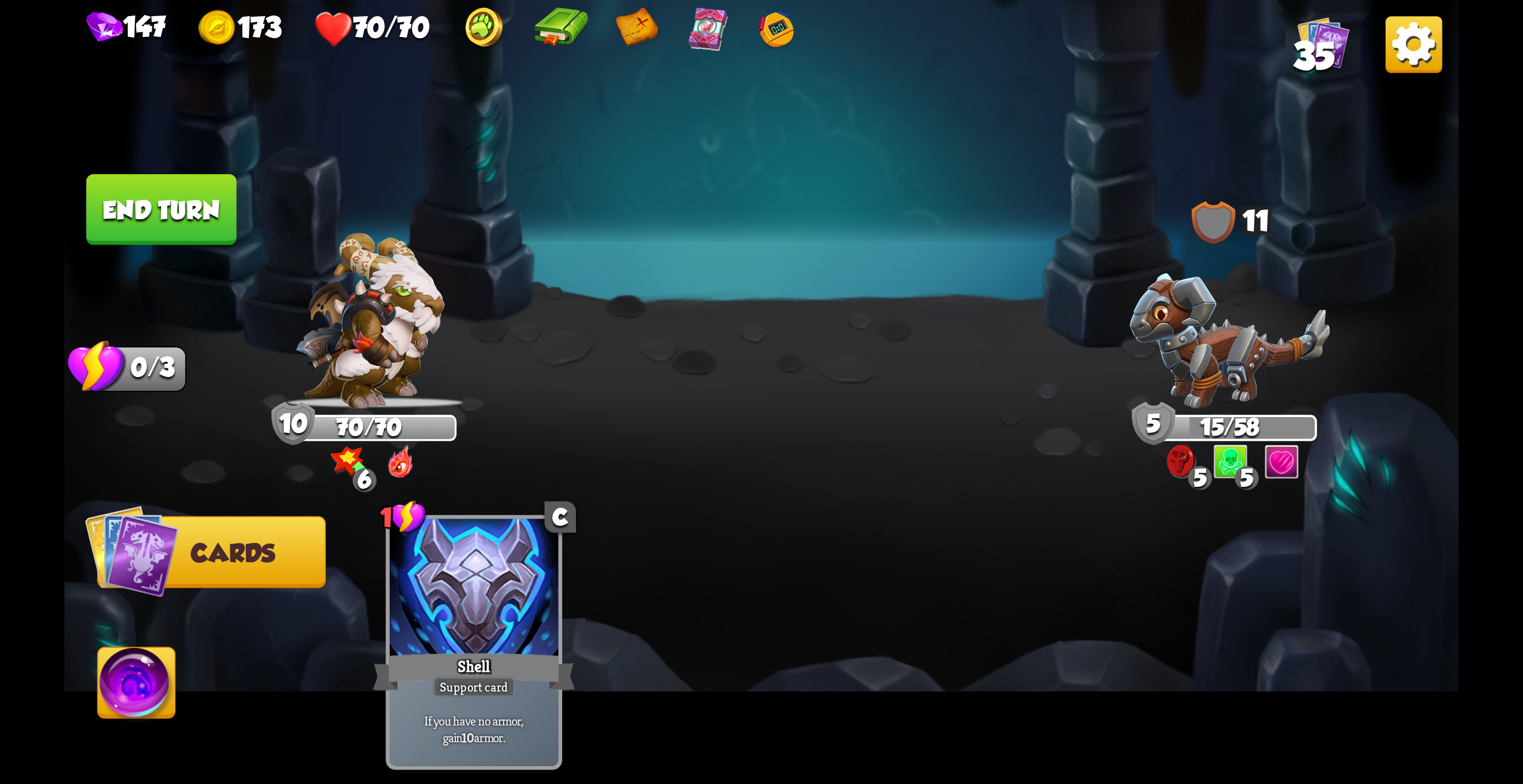
click at [152, 185] on button "End turn" at bounding box center [161, 209] width 151 height 71
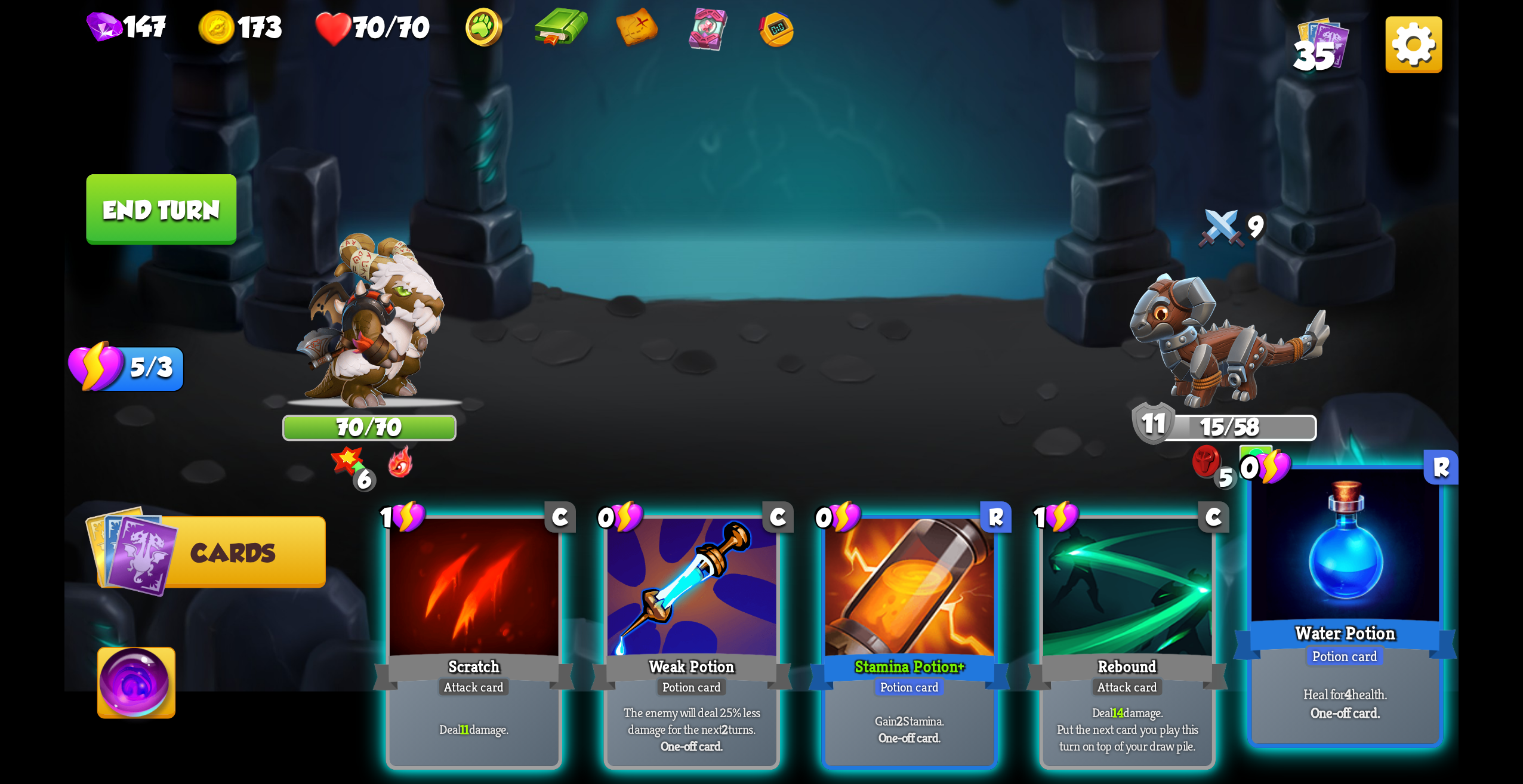
click at [1305, 619] on div "Water Potion" at bounding box center [1345, 639] width 225 height 50
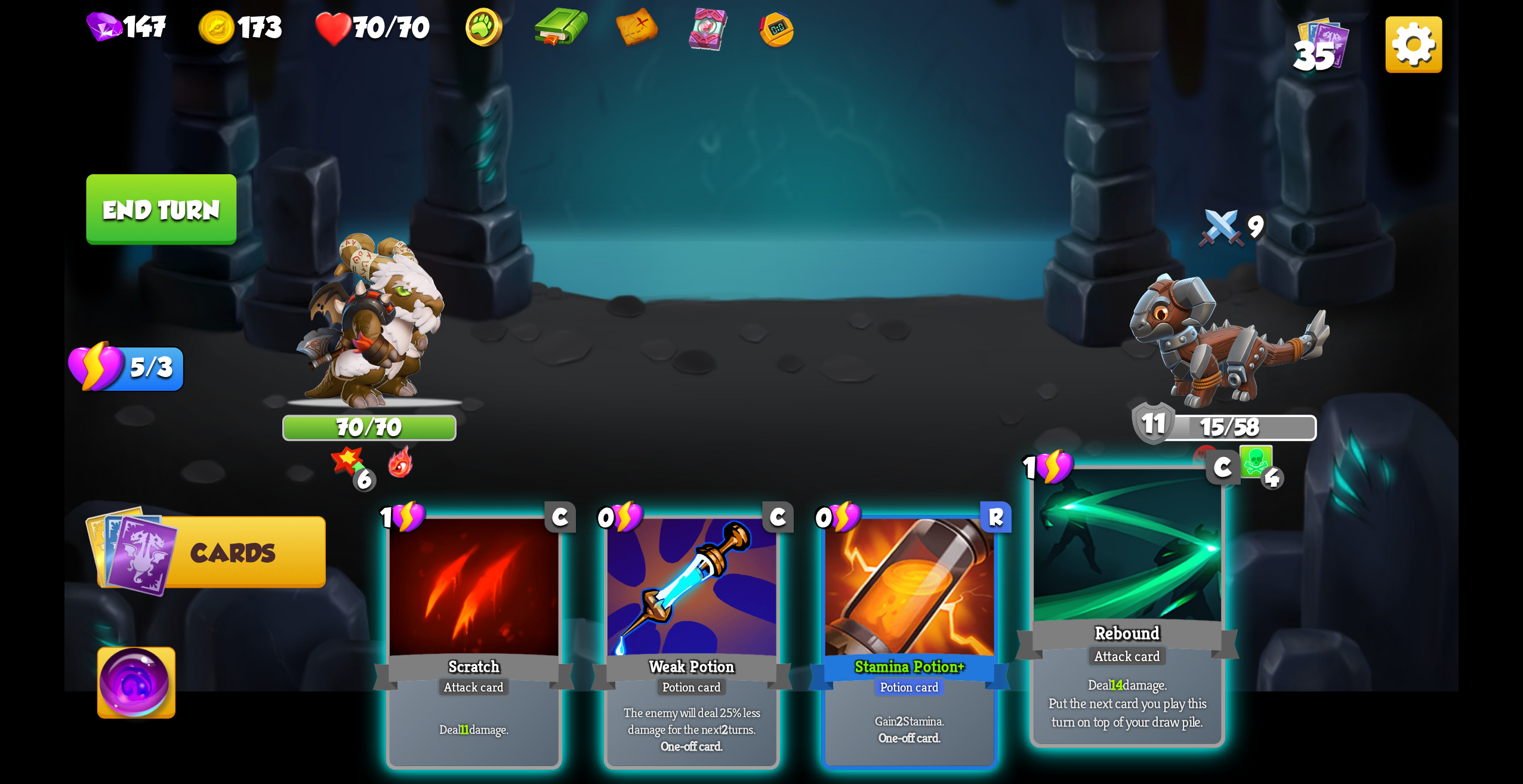
click at [1134, 562] on div at bounding box center [1127, 549] width 187 height 159
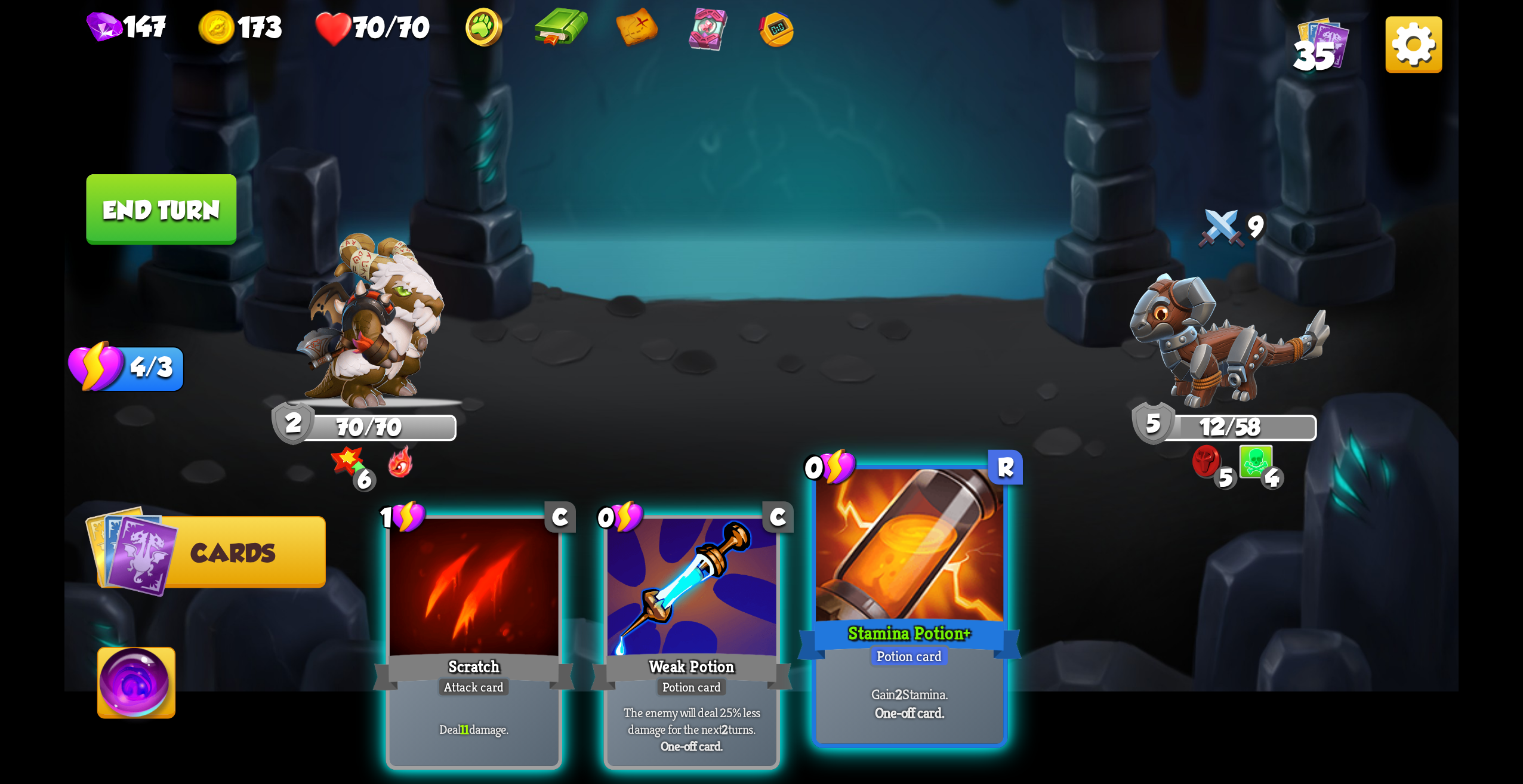
click at [921, 587] on div at bounding box center [909, 549] width 187 height 159
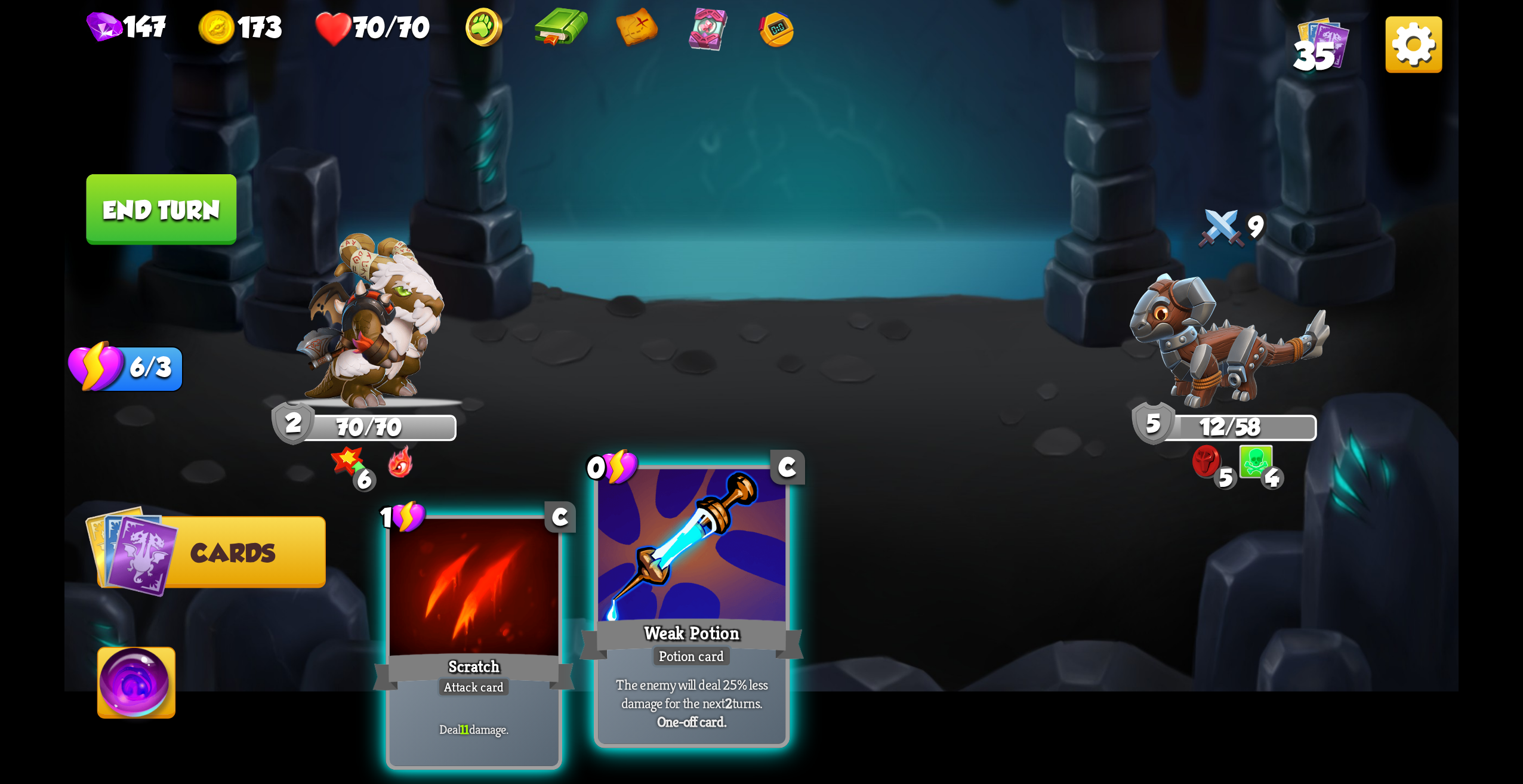
click at [702, 569] on div at bounding box center [691, 549] width 187 height 159
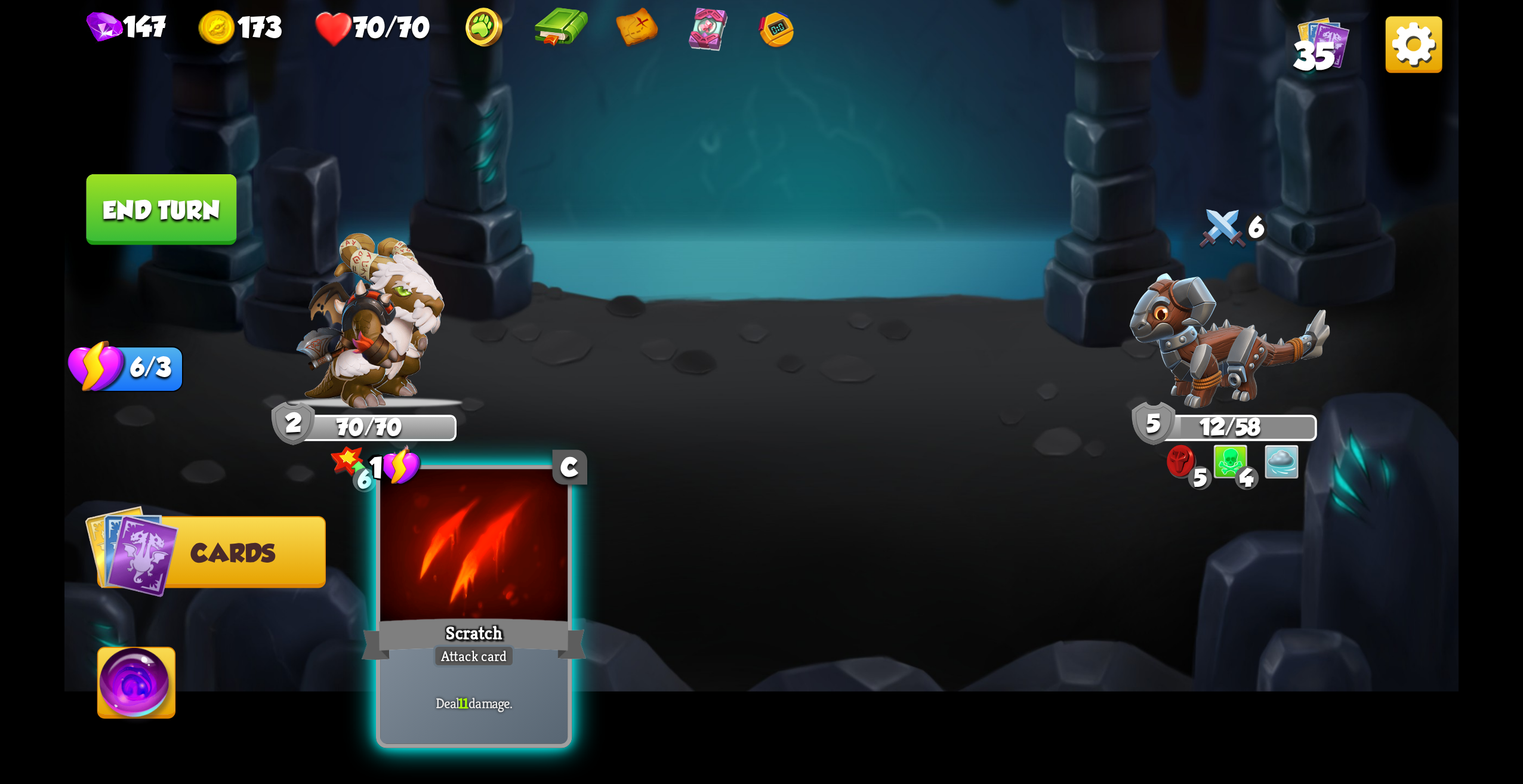
click at [536, 565] on div at bounding box center [473, 549] width 187 height 159
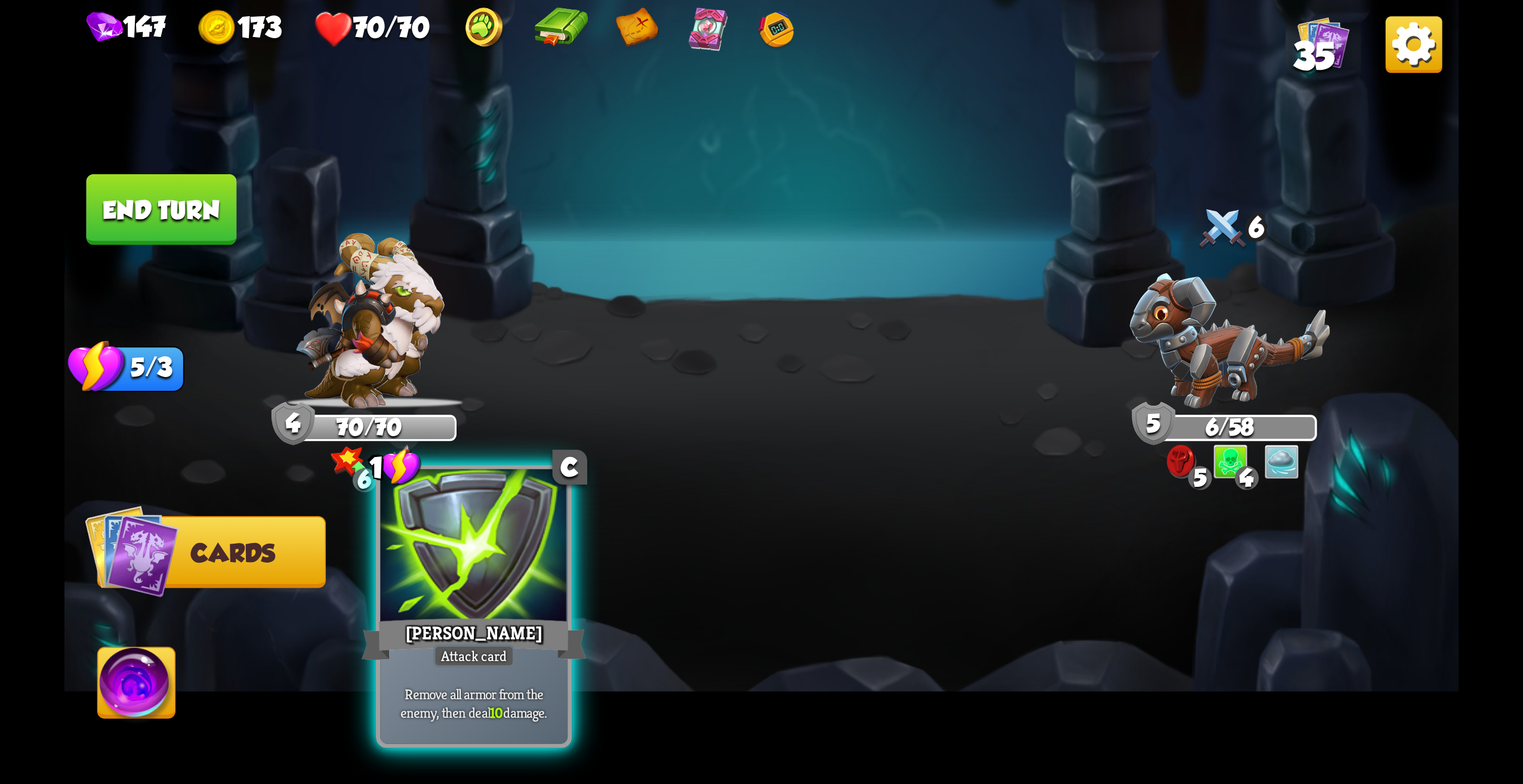
click at [488, 556] on div at bounding box center [473, 549] width 187 height 159
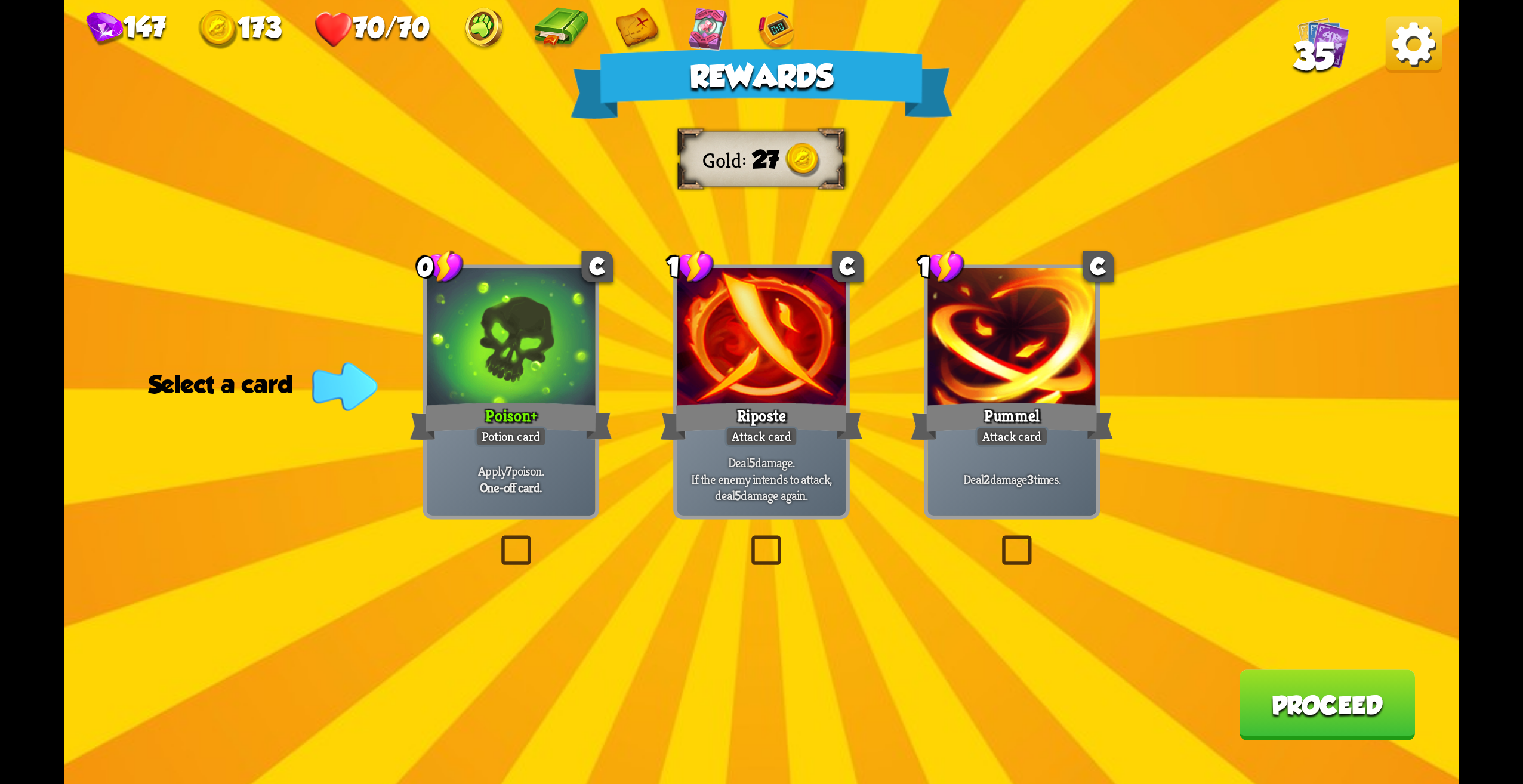
click at [533, 497] on div "Apply 7 poison. One-off card." at bounding box center [511, 478] width 169 height 73
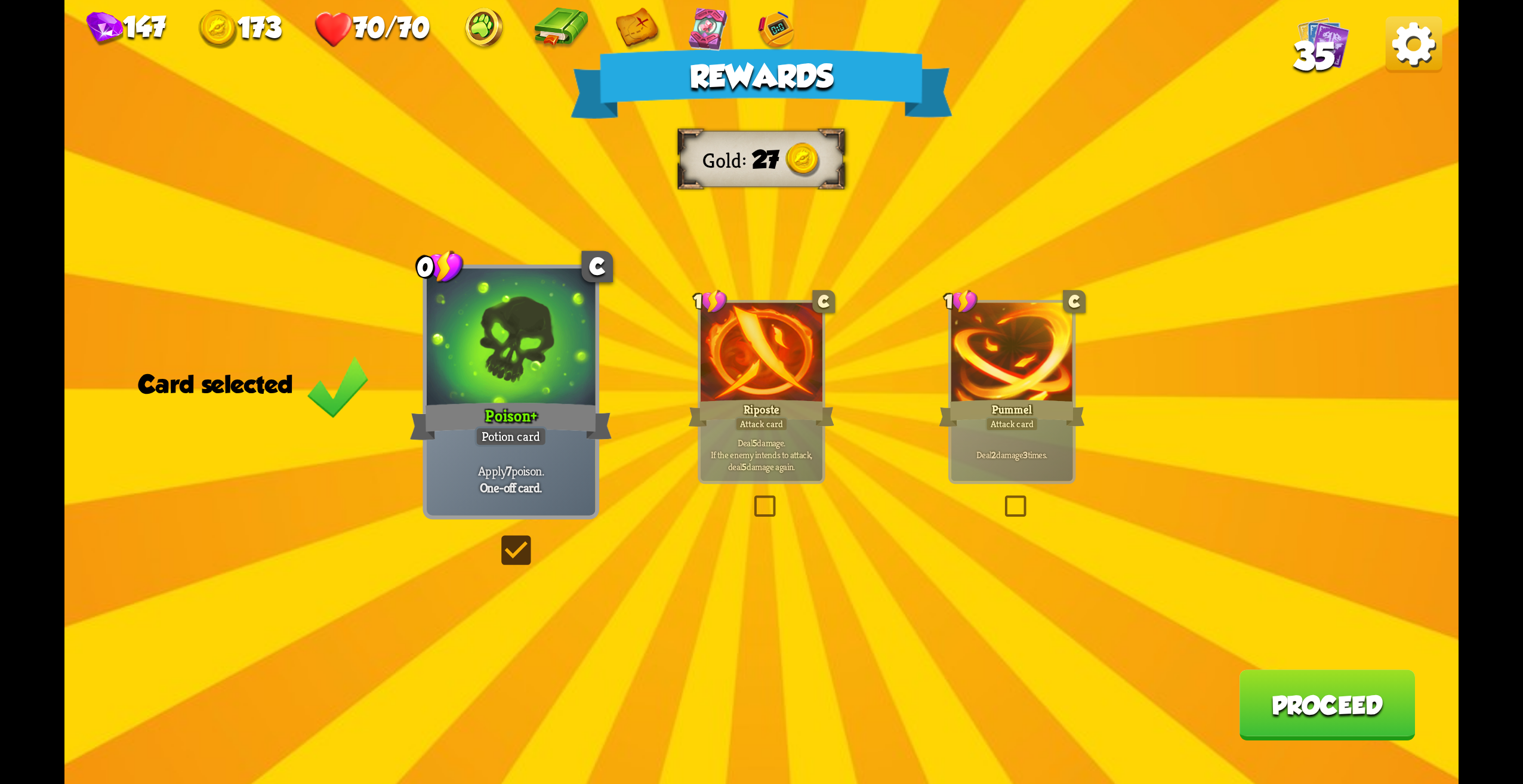
drag, startPoint x: 1309, startPoint y: 662, endPoint x: 1317, endPoint y: 659, distance: 8.5
click at [1317, 659] on div "Rewards Gold 27 Card selected 0 C Poison + Potion card Apply 7 poison. One-off …" at bounding box center [762, 392] width 1395 height 784
click at [1270, 740] on button "Proceed" at bounding box center [1327, 705] width 176 height 71
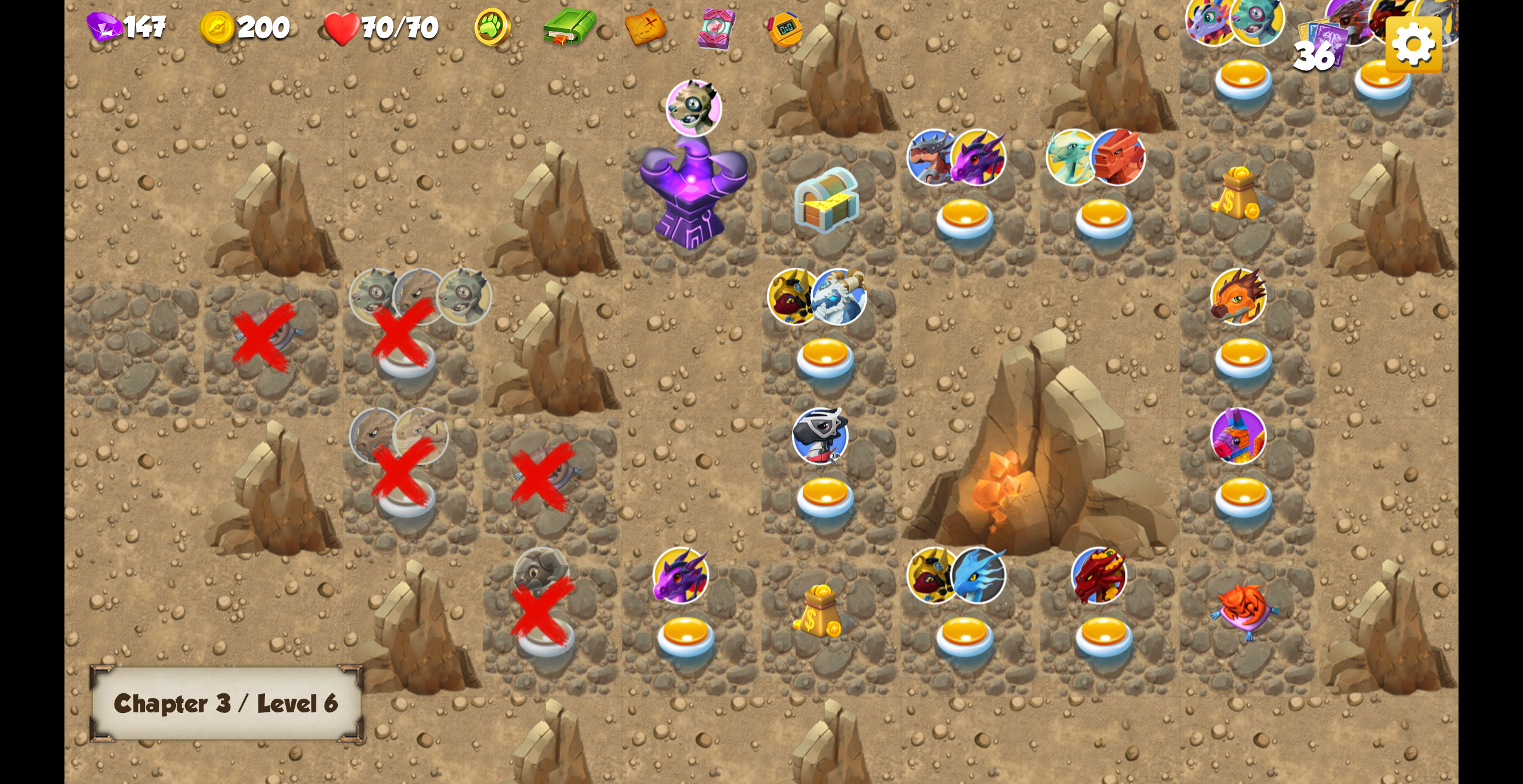
click at [690, 632] on img at bounding box center [688, 643] width 70 height 54
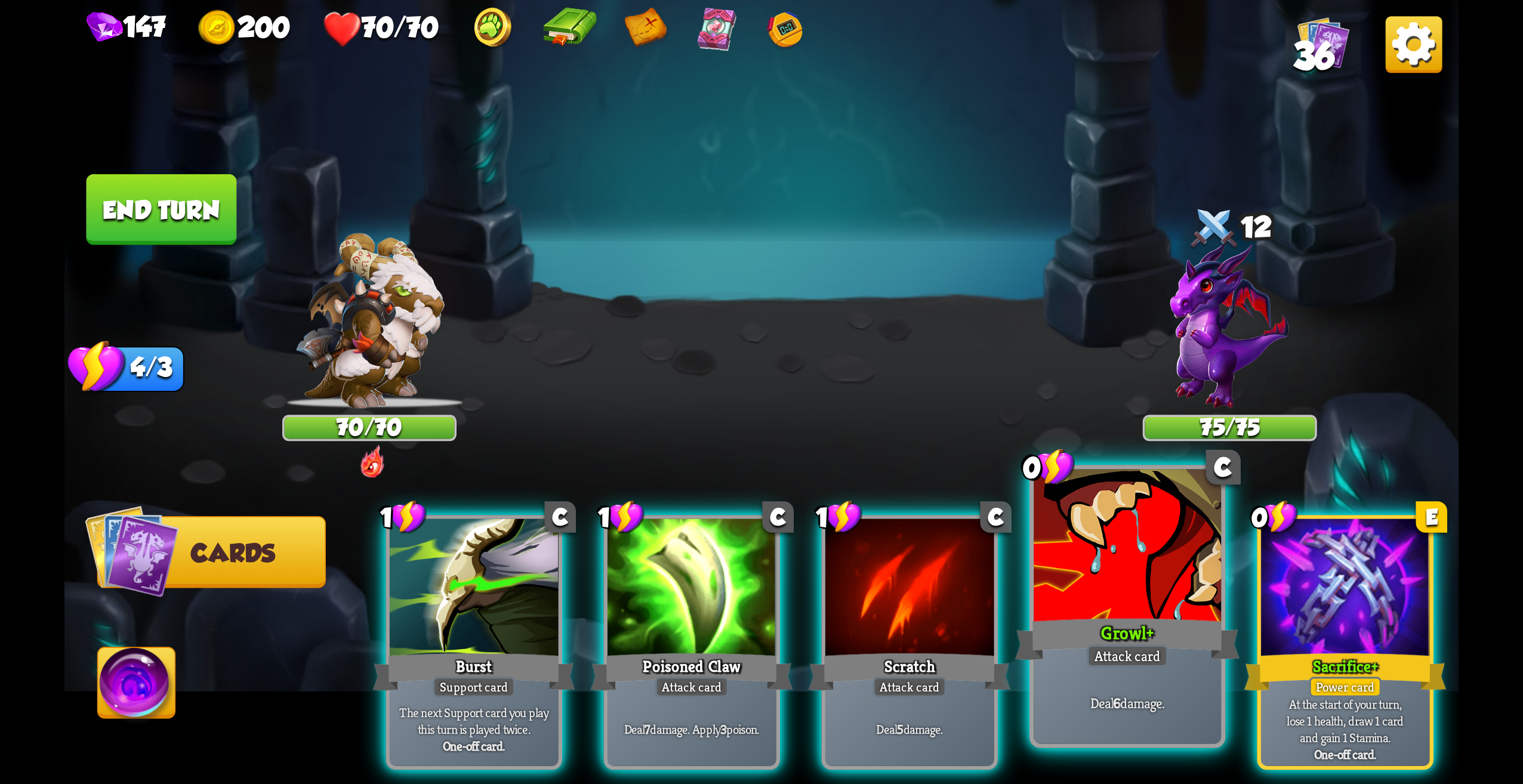
click at [1156, 587] on div at bounding box center [1127, 549] width 187 height 159
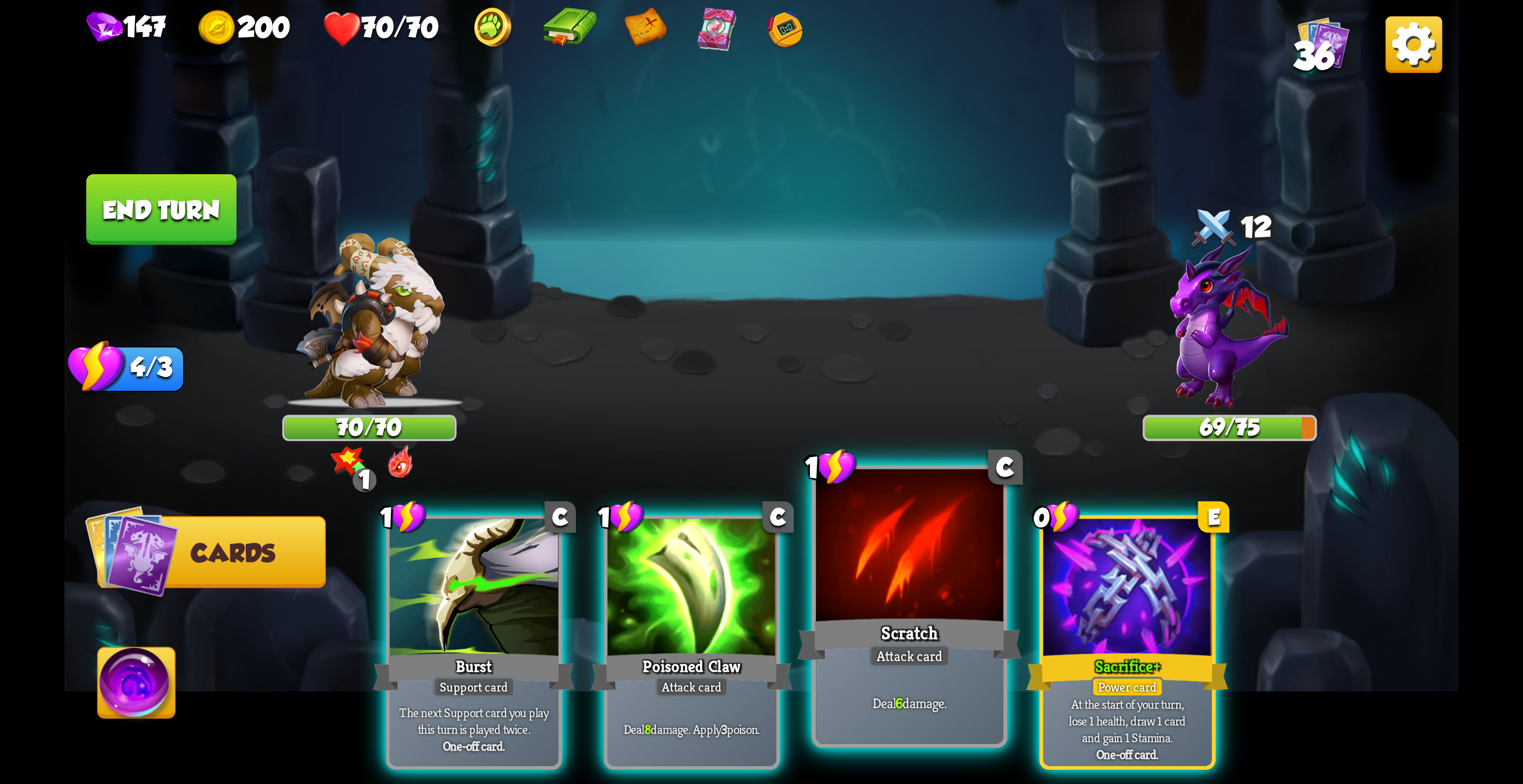
click at [890, 555] on div at bounding box center [909, 549] width 187 height 159
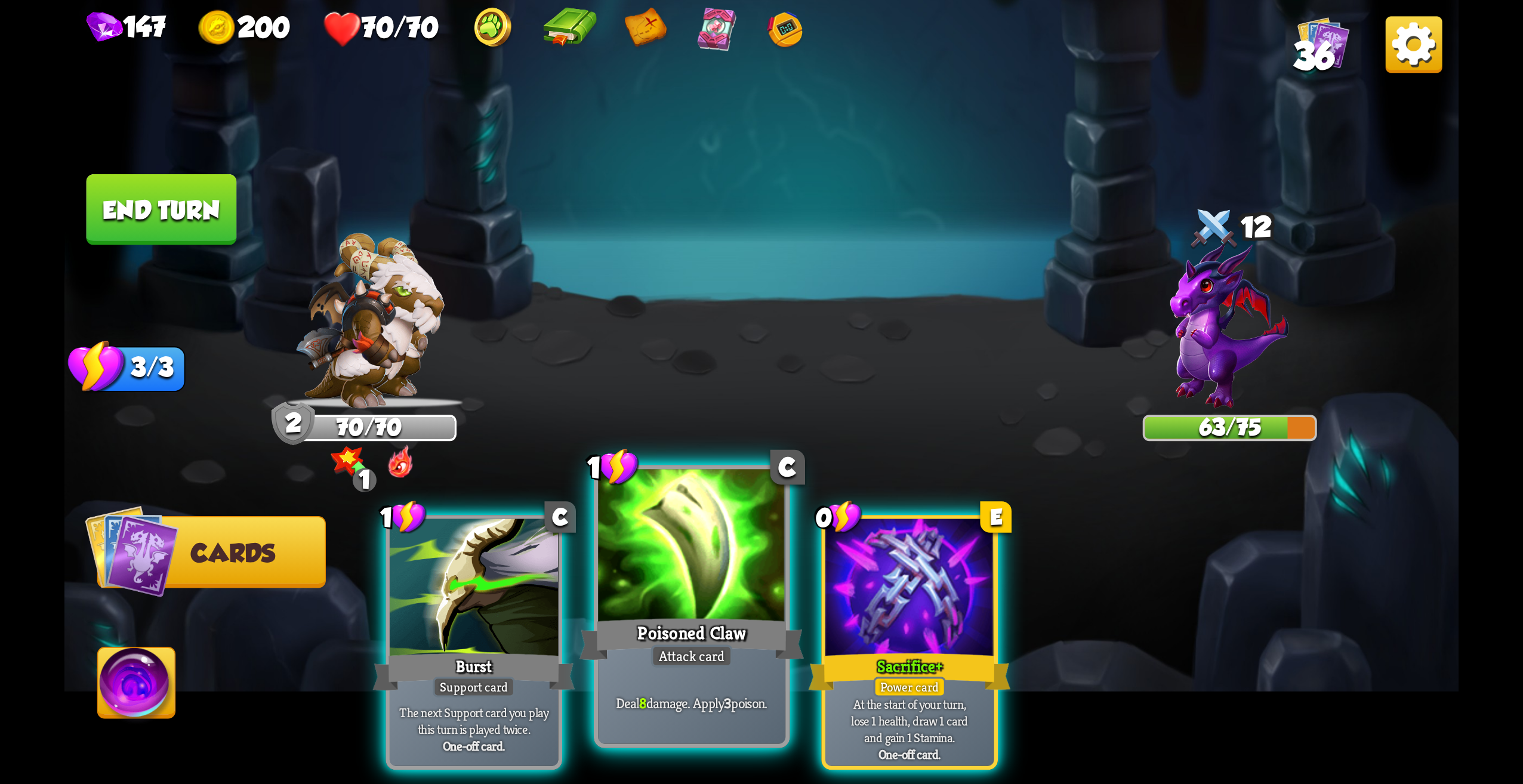
click at [696, 626] on div "Poisoned Claw" at bounding box center [691, 639] width 225 height 50
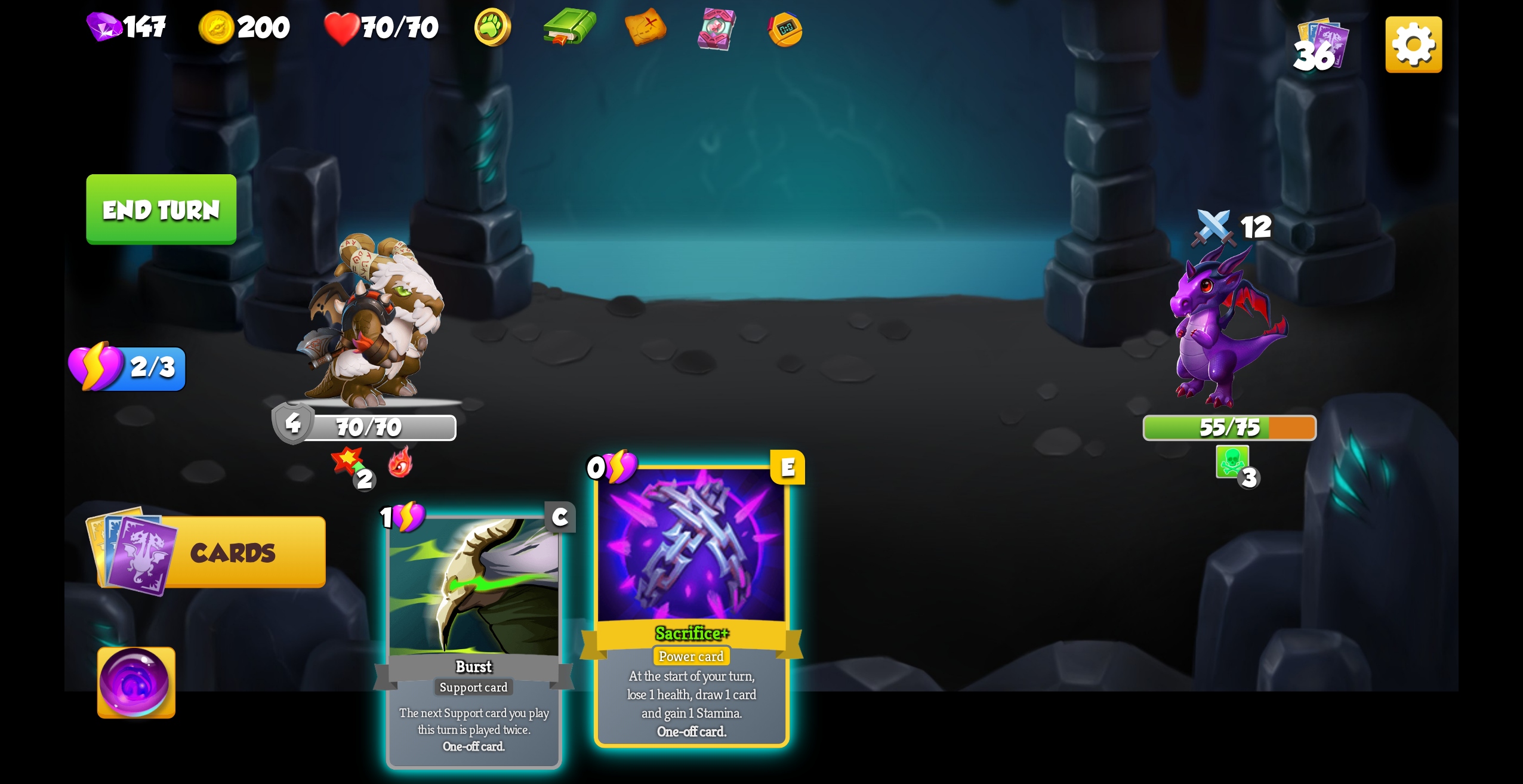
click at [659, 636] on div "Sacrifice +" at bounding box center [691, 639] width 225 height 50
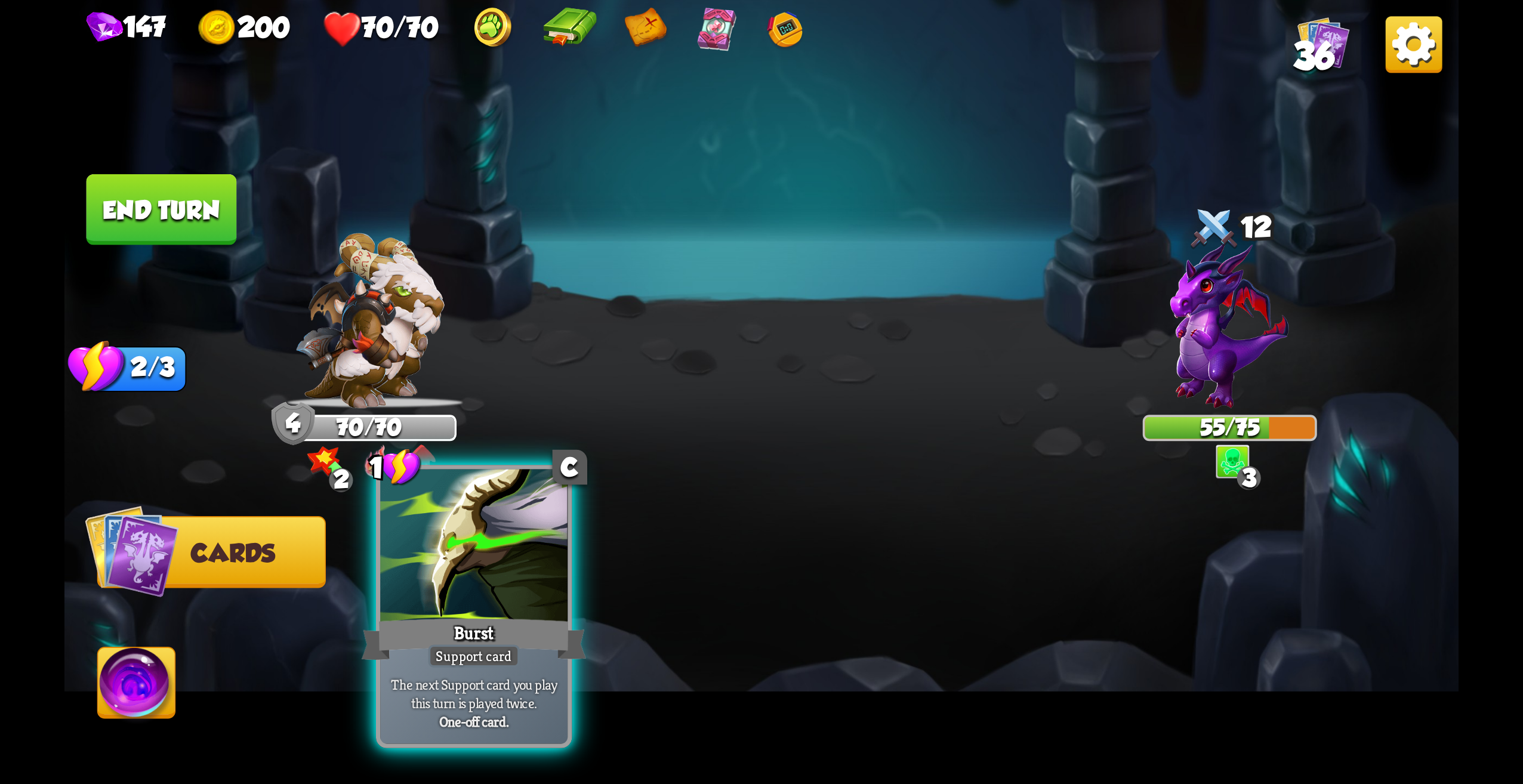
click at [523, 608] on div at bounding box center [473, 549] width 187 height 159
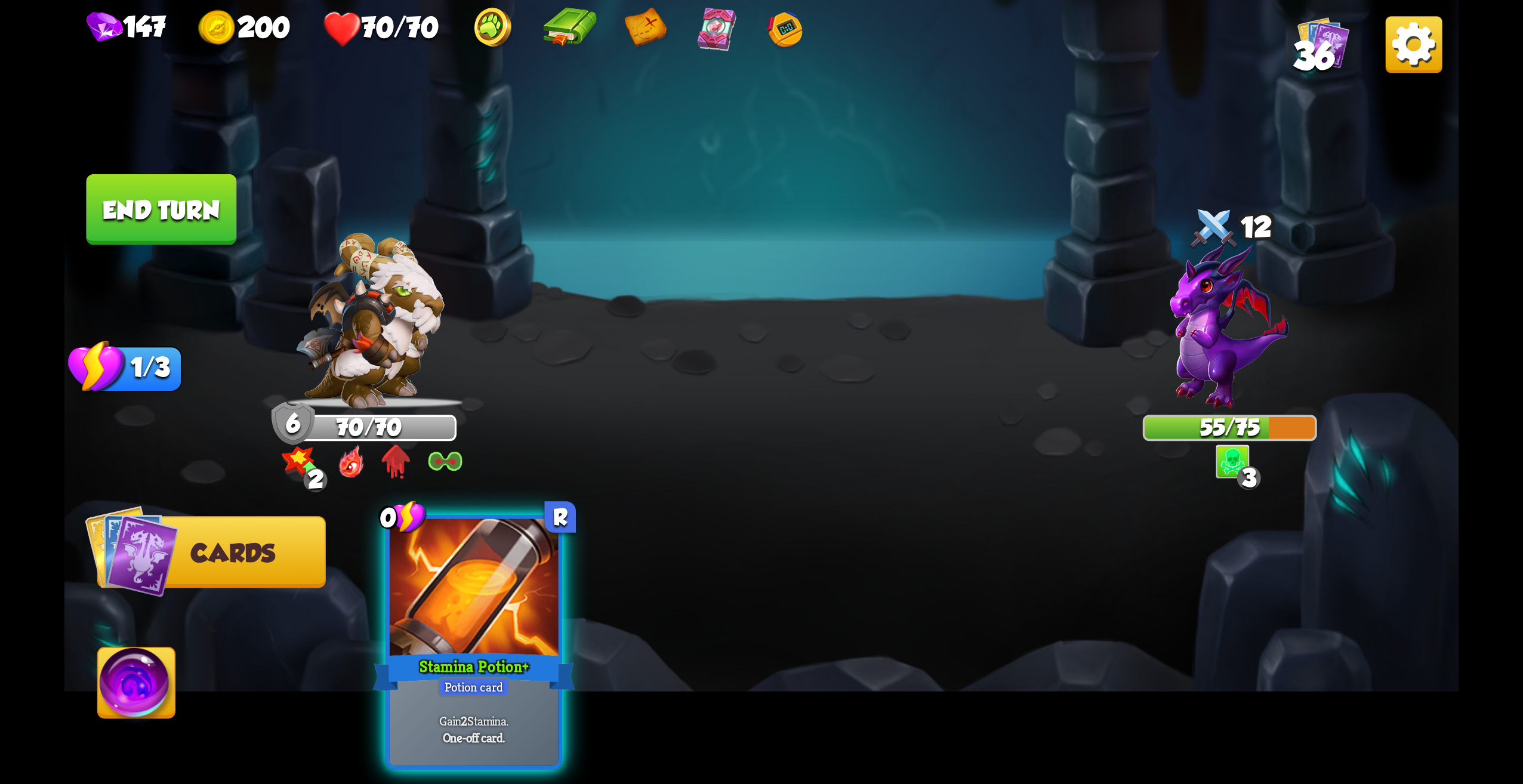
click at [523, 608] on div at bounding box center [474, 589] width 169 height 142
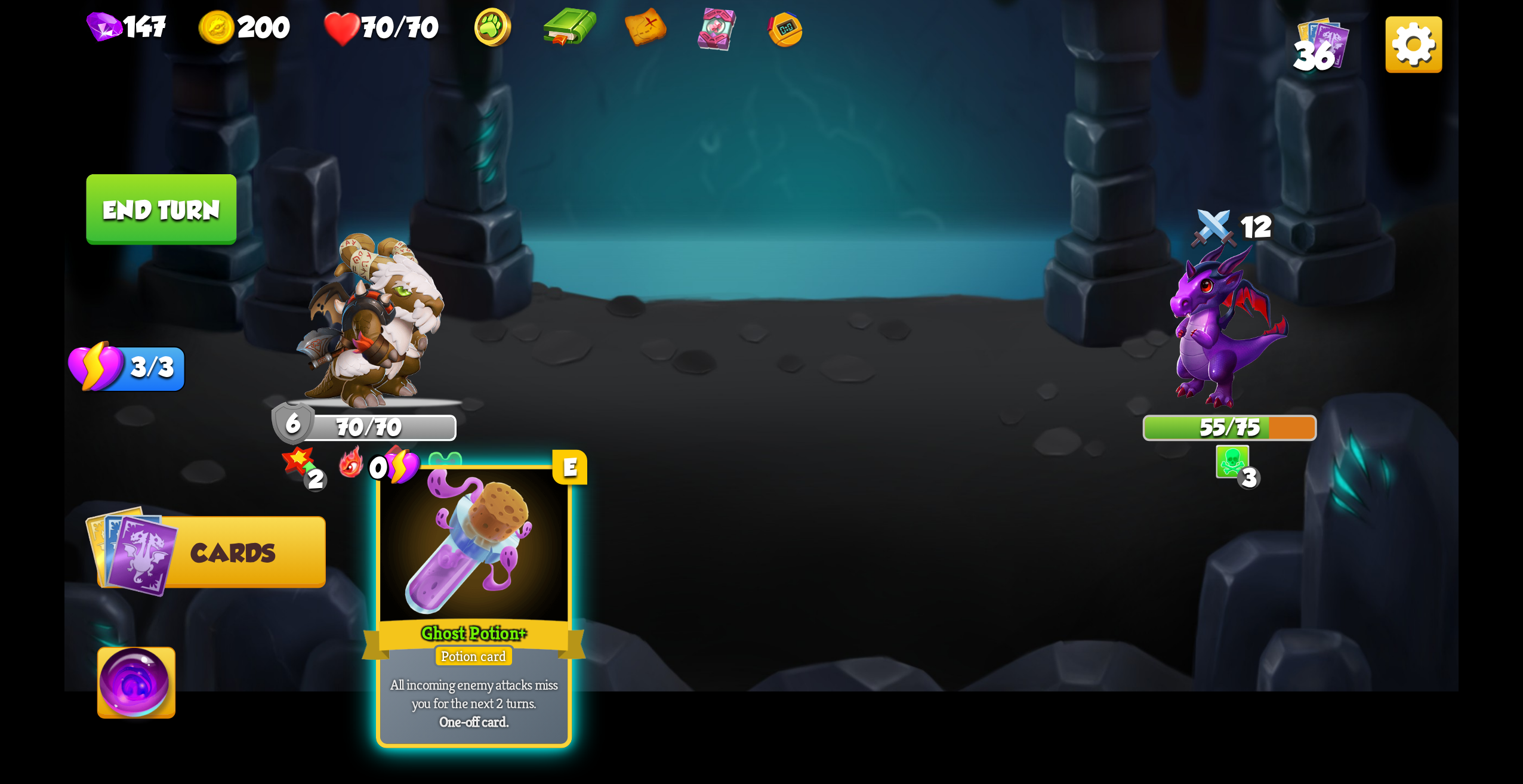
click at [496, 566] on div at bounding box center [473, 549] width 187 height 159
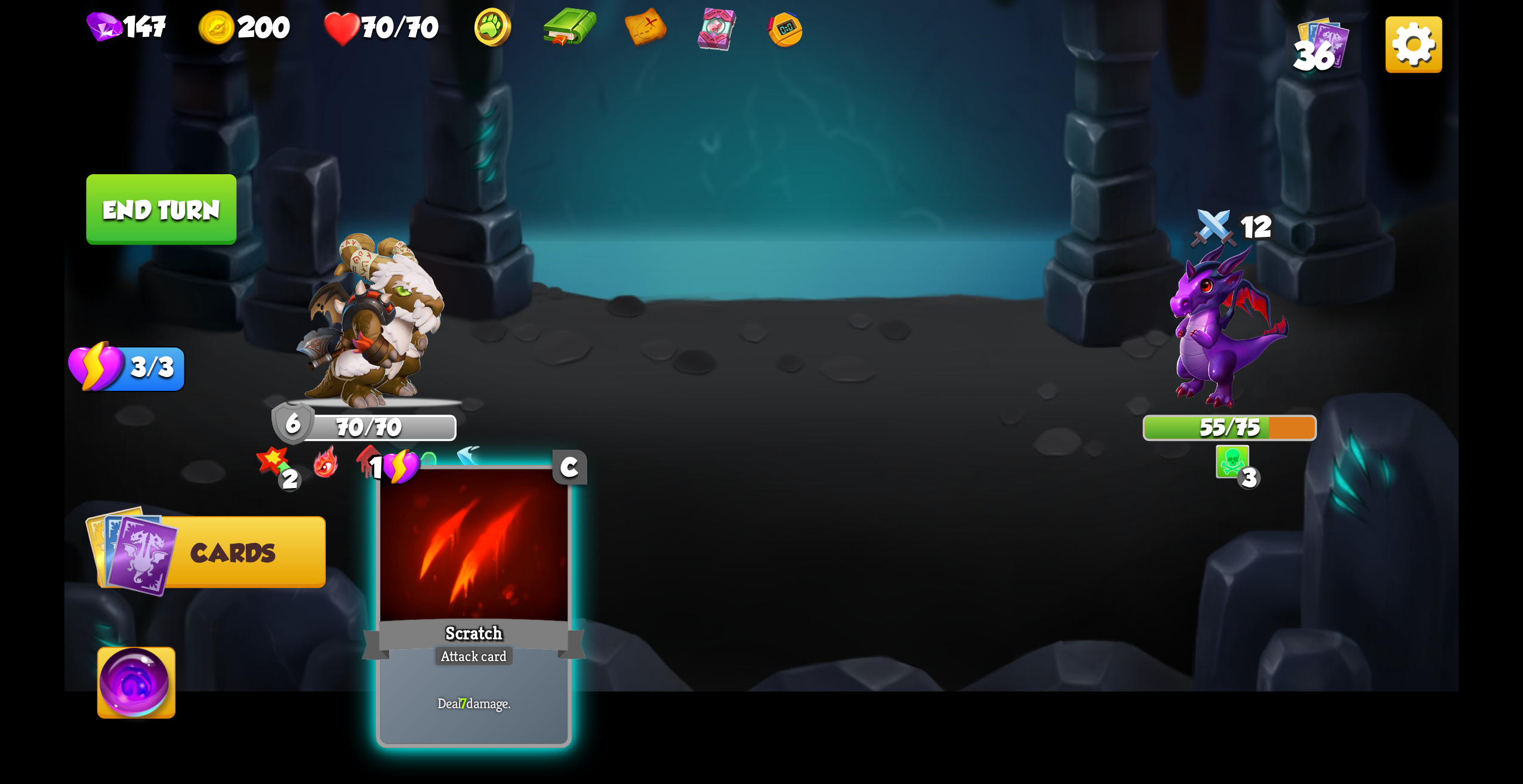
click at [469, 602] on div at bounding box center [473, 549] width 187 height 159
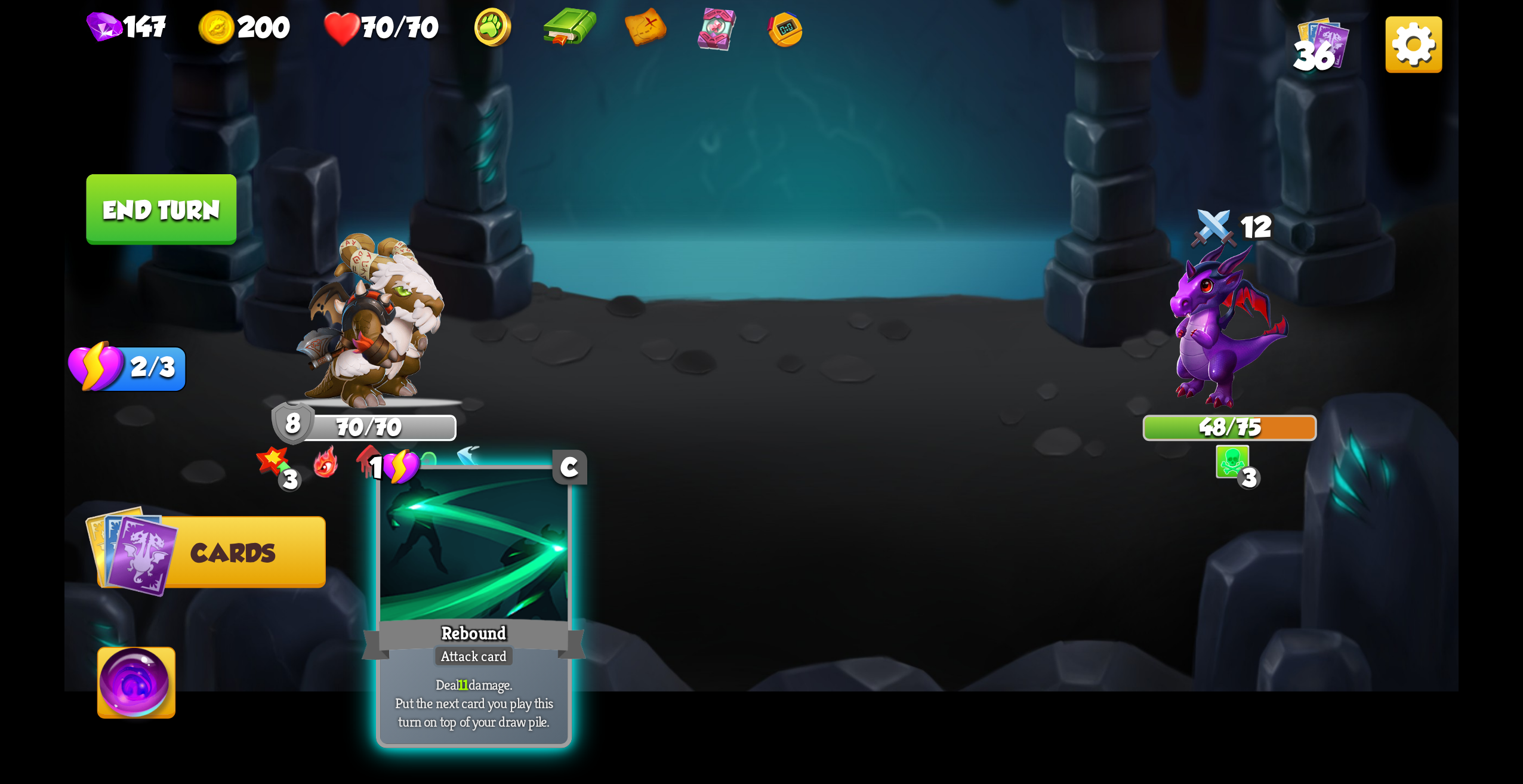
click at [519, 573] on div at bounding box center [473, 549] width 187 height 159
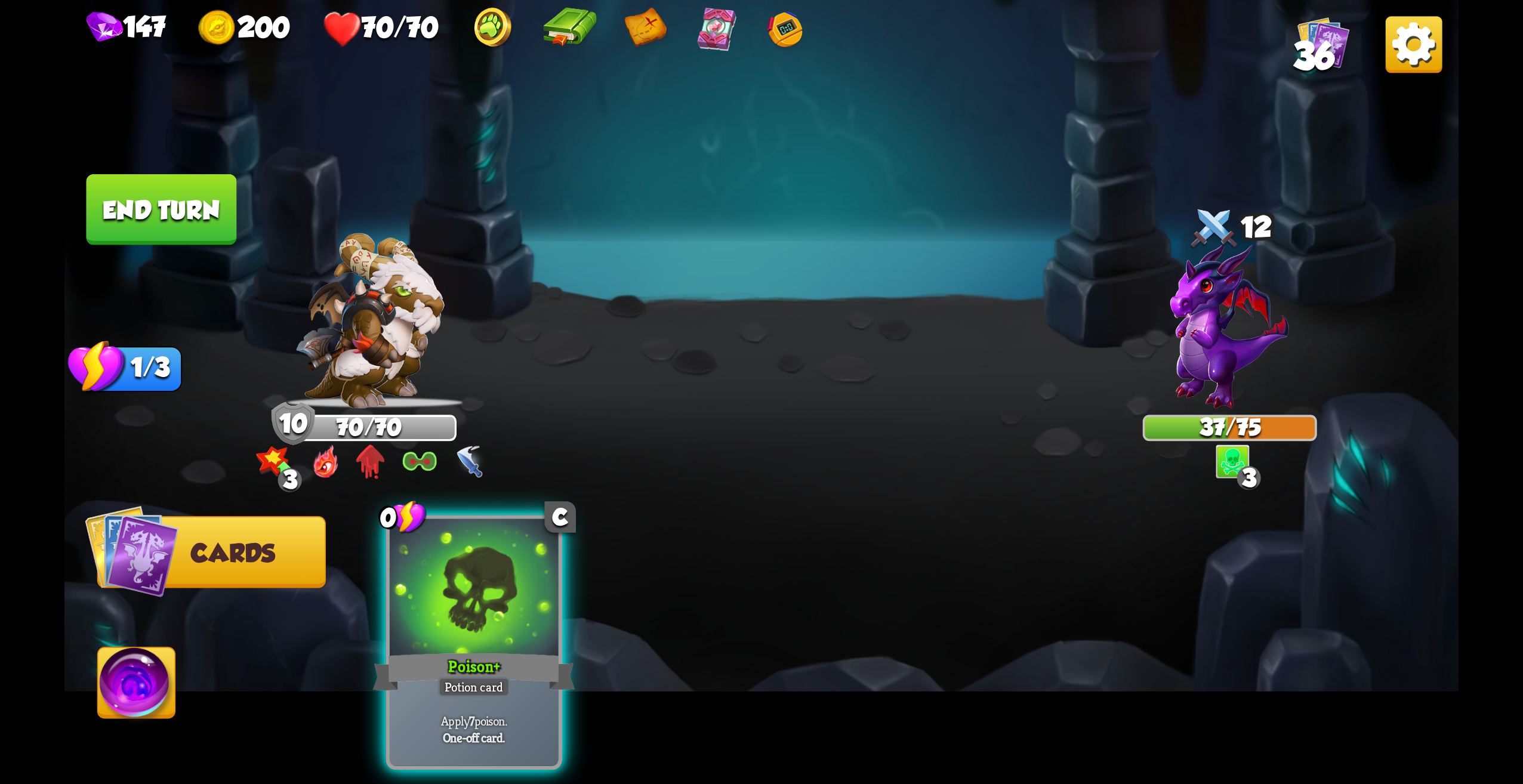
click at [503, 649] on div "Poison +" at bounding box center [474, 671] width 203 height 46
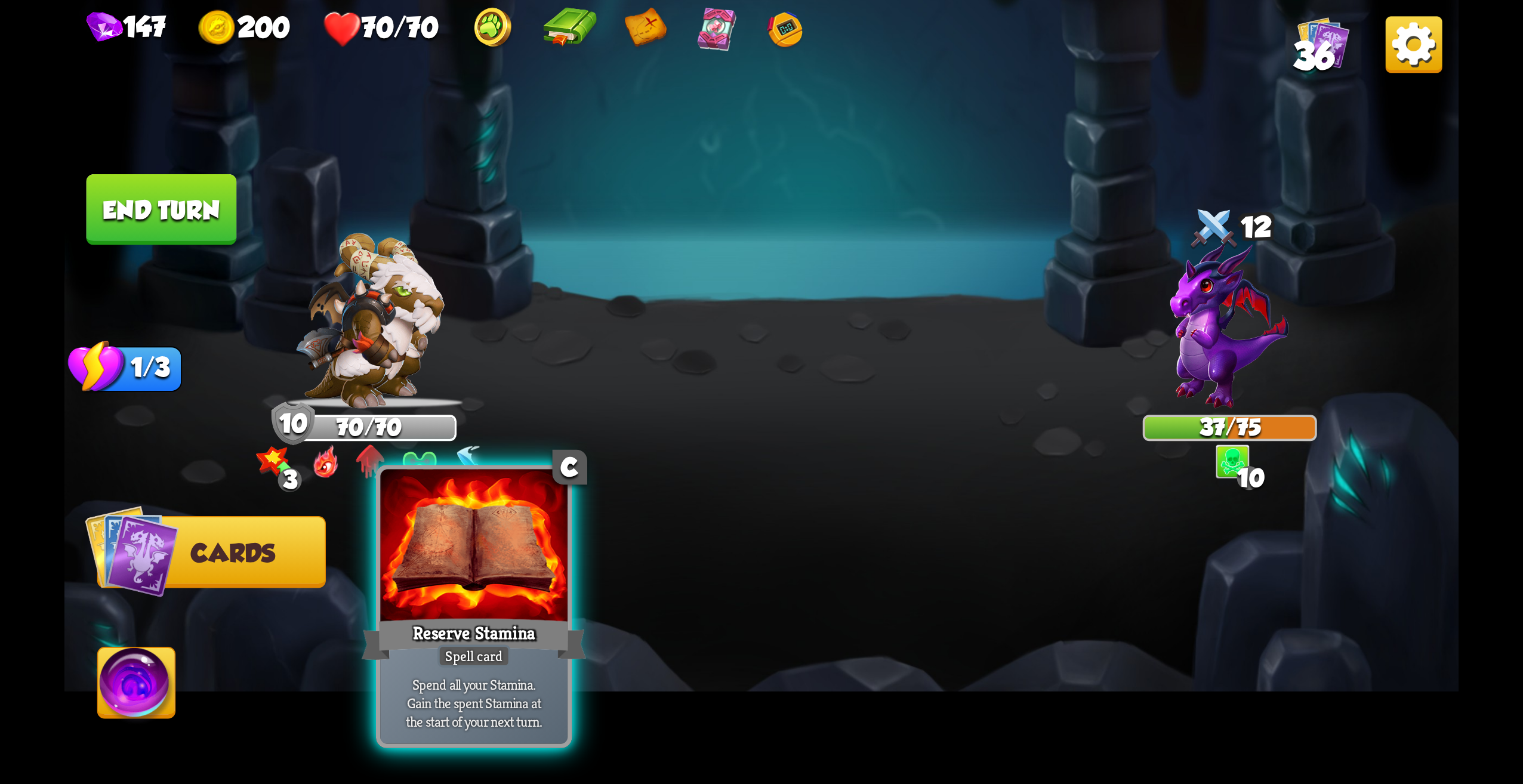
click at [476, 608] on div at bounding box center [473, 549] width 187 height 159
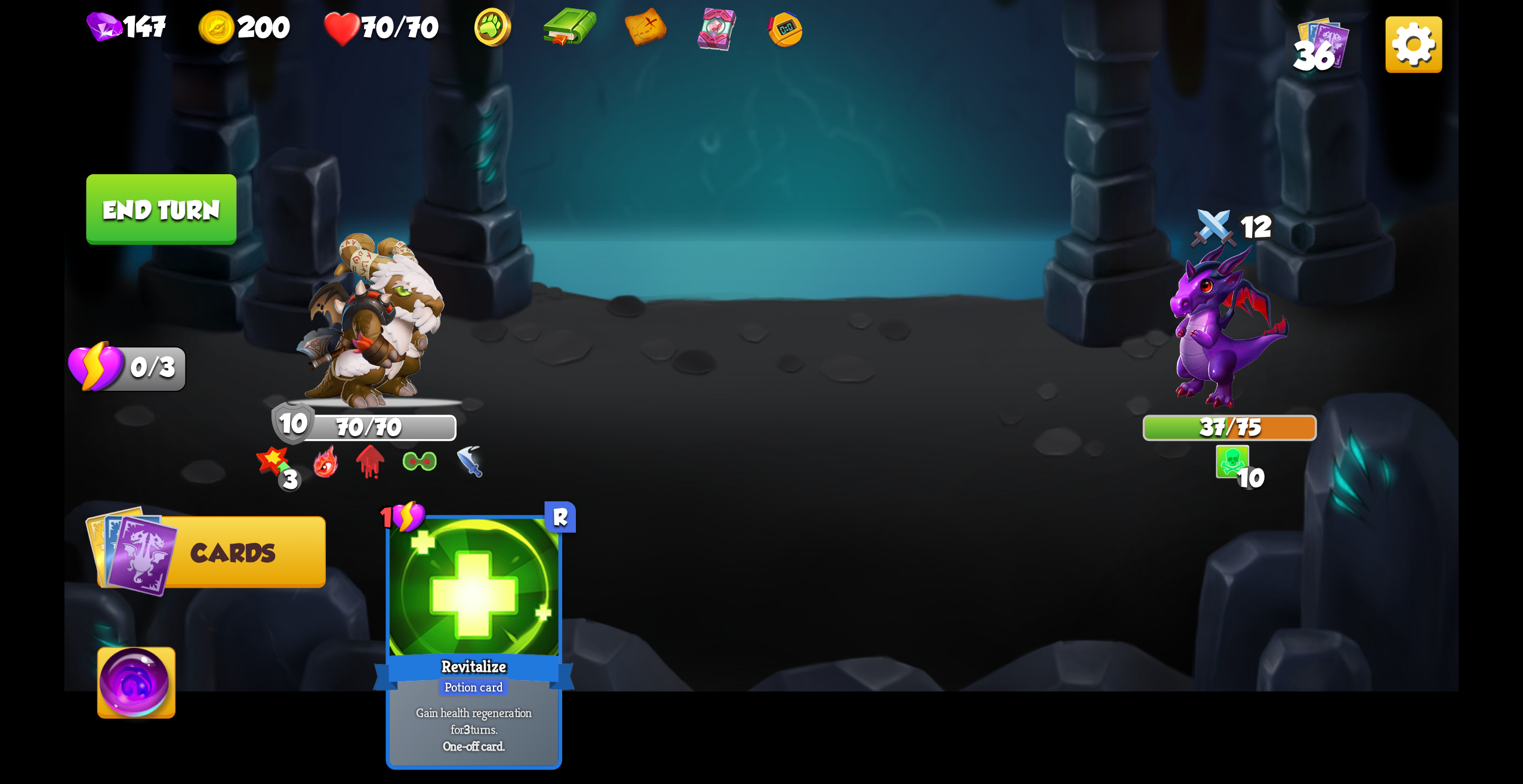
click at [160, 236] on button "End turn" at bounding box center [161, 209] width 151 height 71
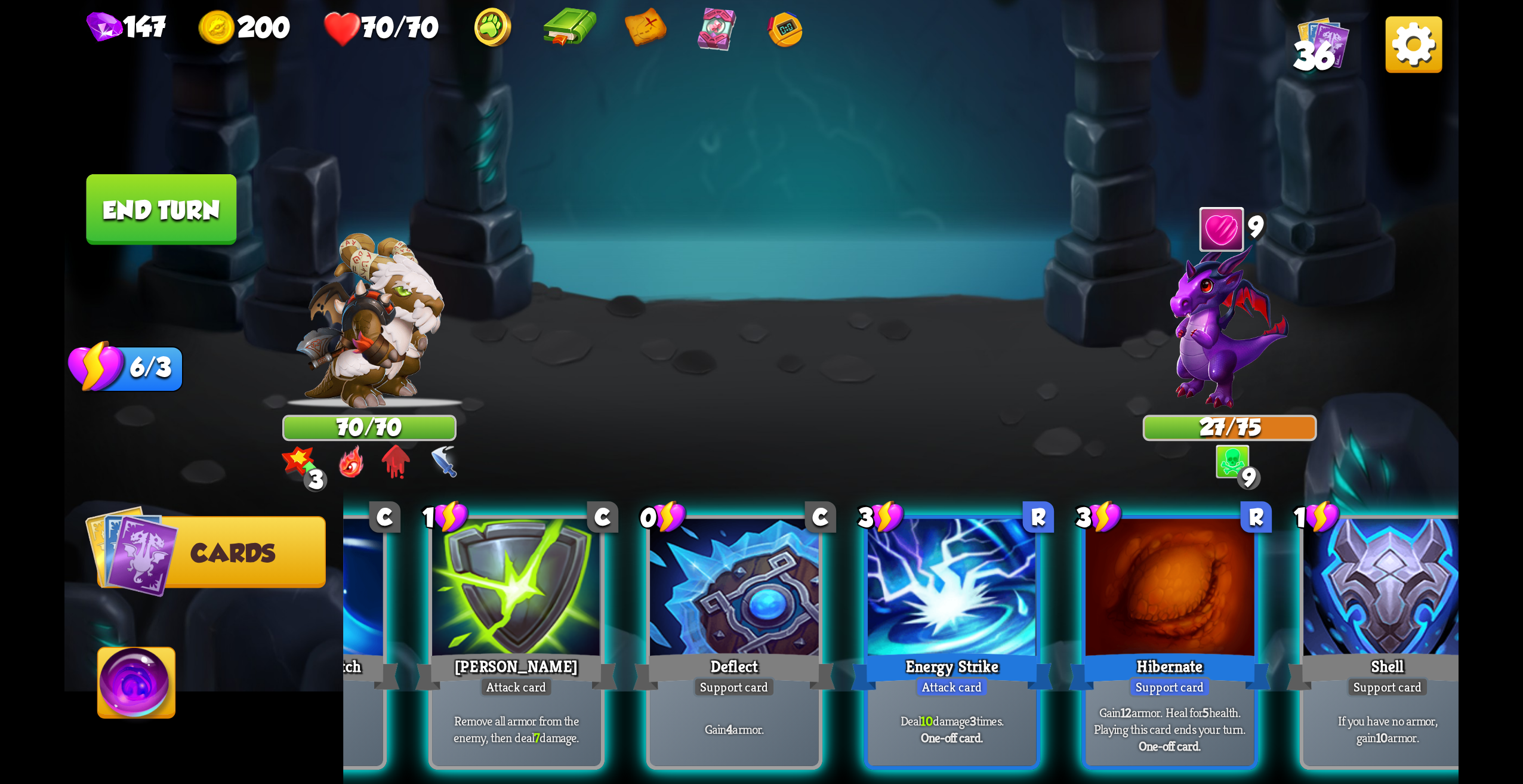
scroll to position [0, 114]
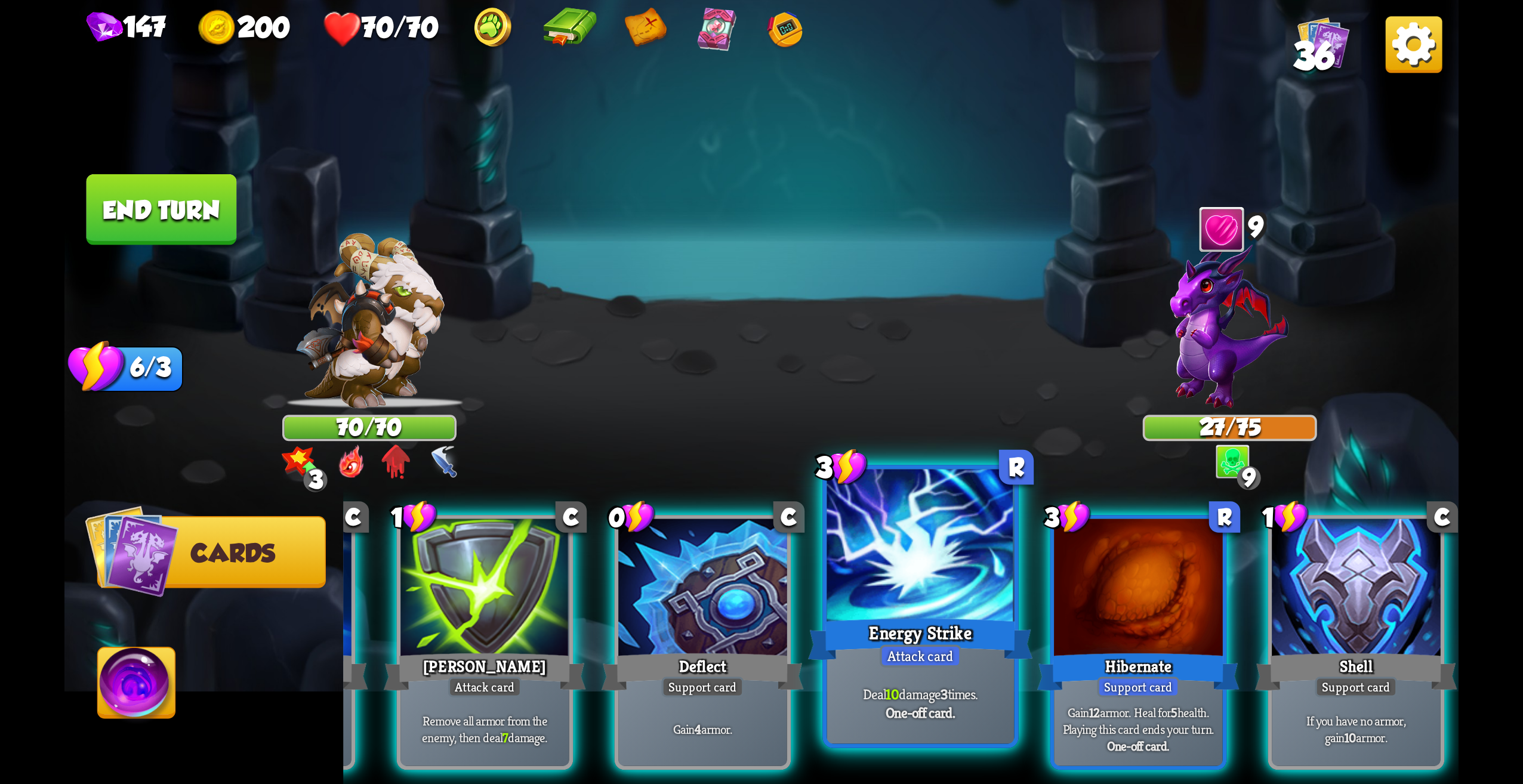
click at [905, 678] on div "Deal 10 damage 3 times. One-off card." at bounding box center [921, 703] width 187 height 82
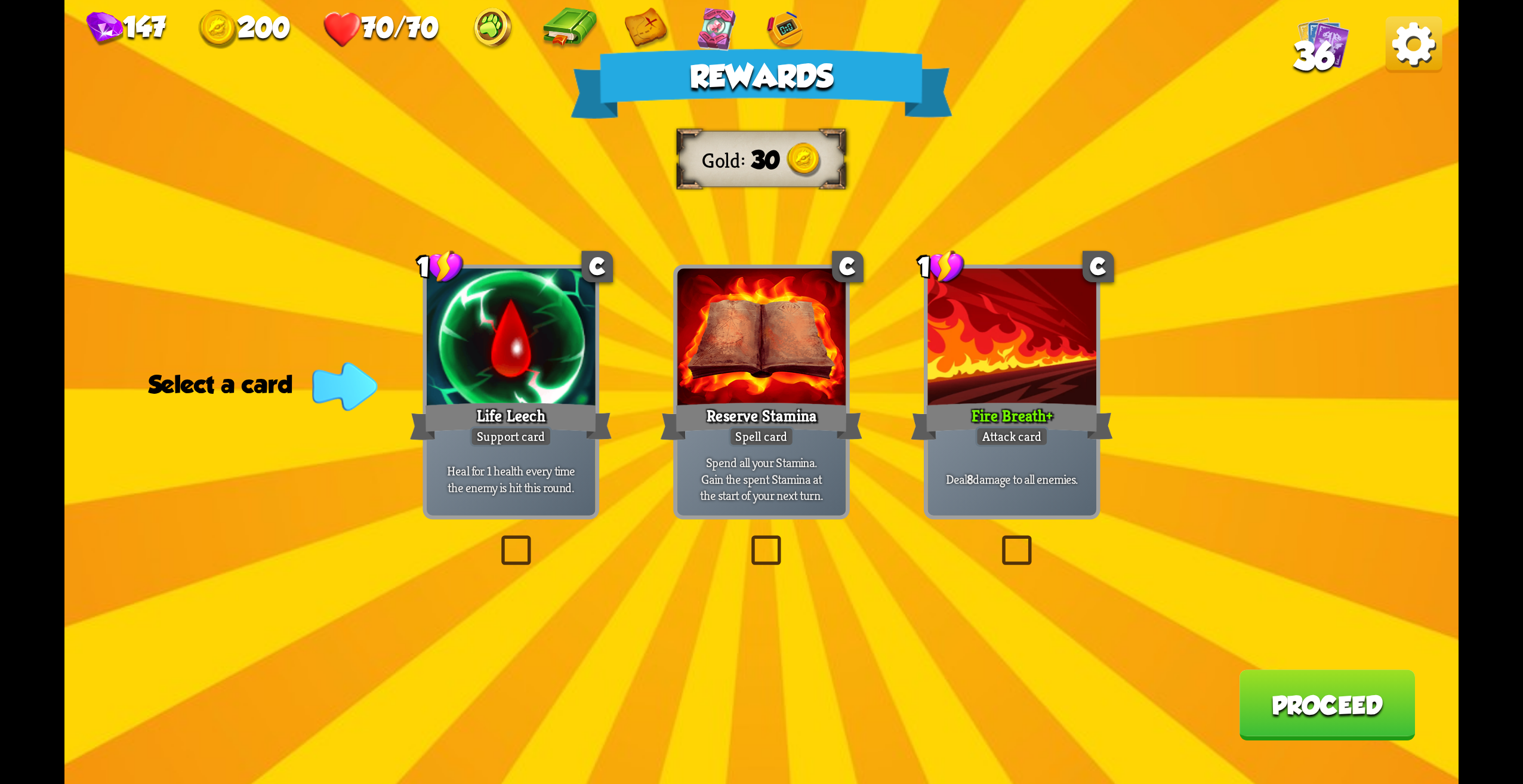
click at [997, 538] on label at bounding box center [997, 538] width 0 height 0
click at [0, 0] on input "checkbox" at bounding box center [0, 0] width 0 height 0
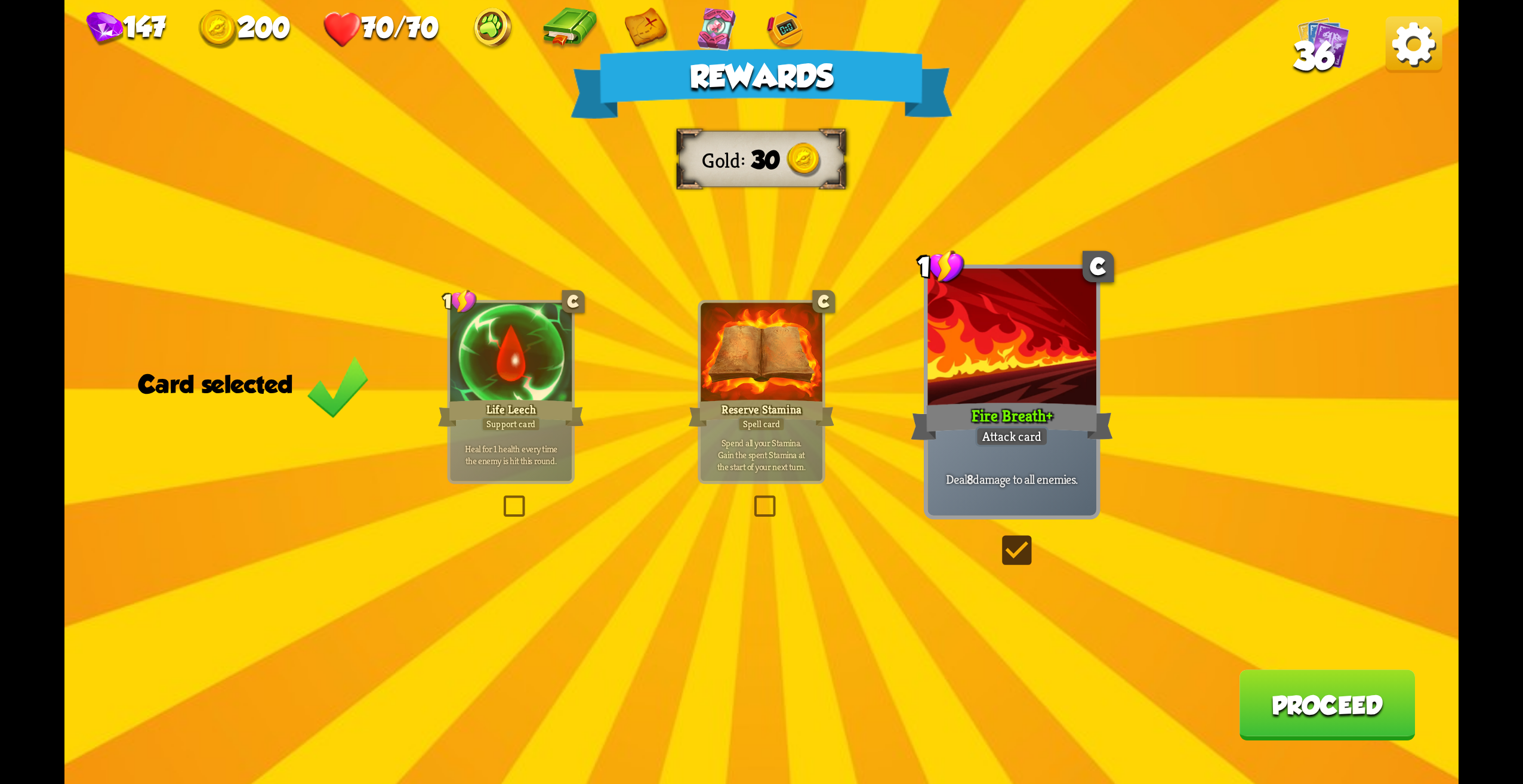
click at [1327, 719] on button "Proceed" at bounding box center [1327, 705] width 176 height 71
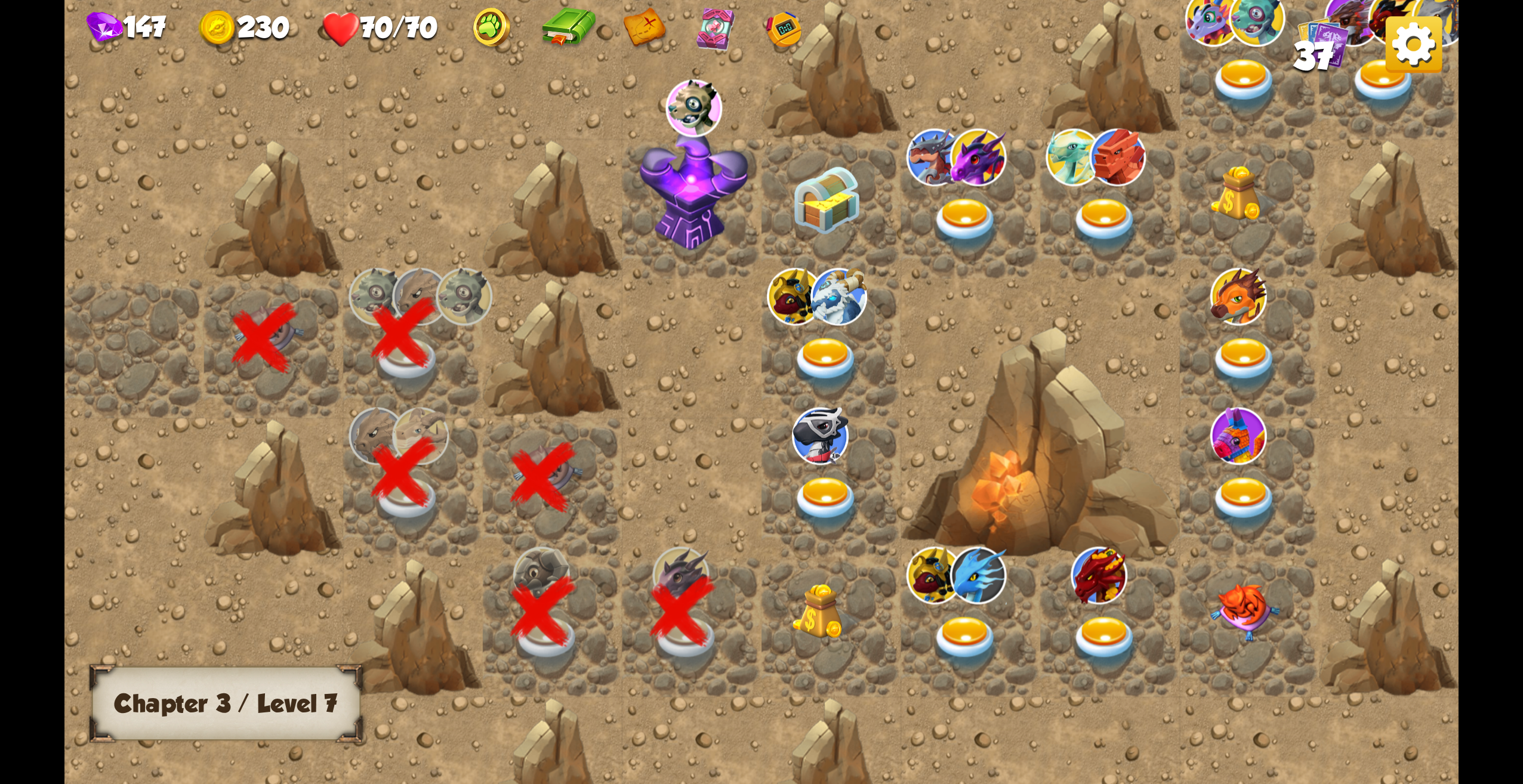
click at [830, 640] on img at bounding box center [827, 612] width 70 height 57
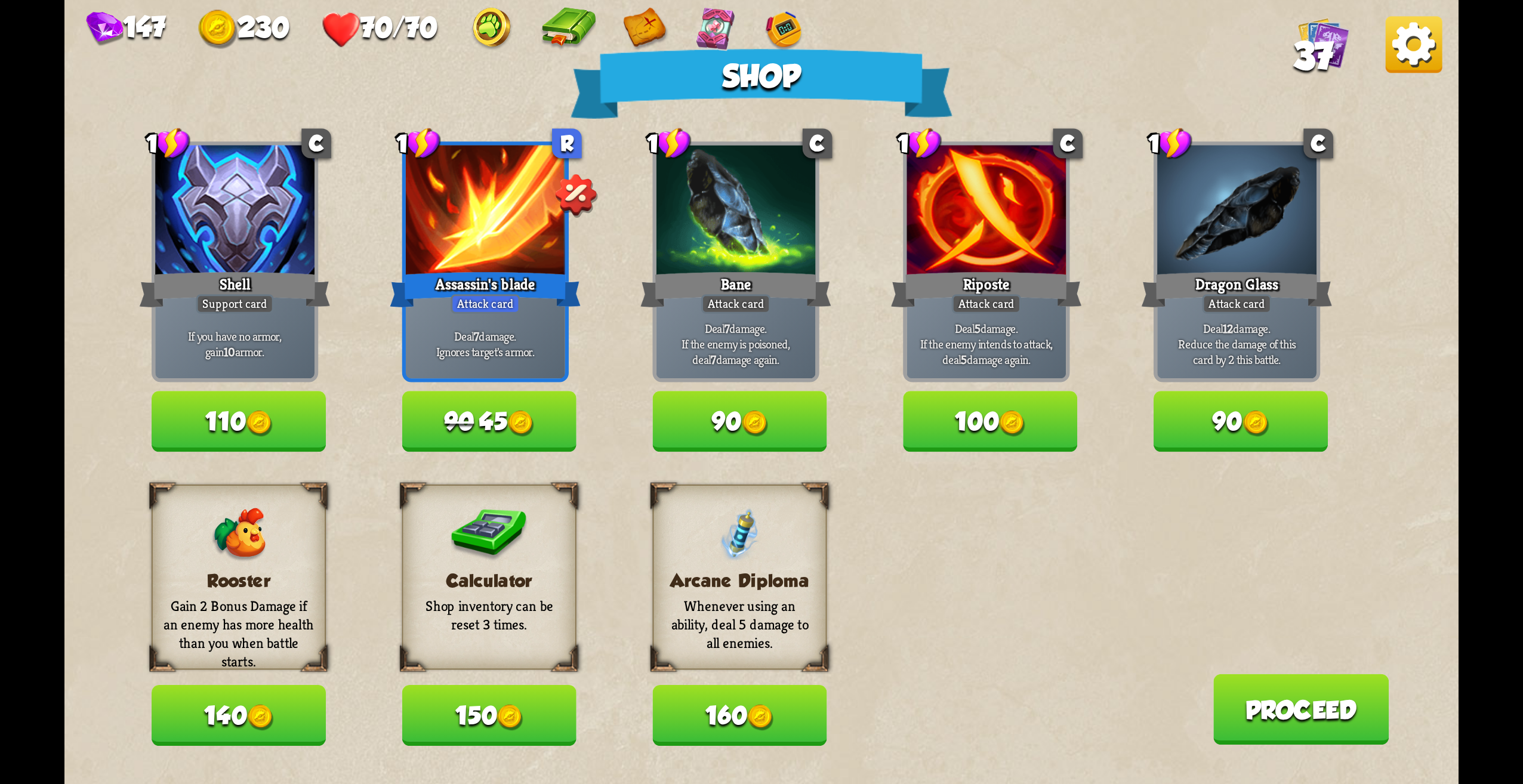
click at [568, 438] on button "90 45" at bounding box center [490, 421] width 174 height 61
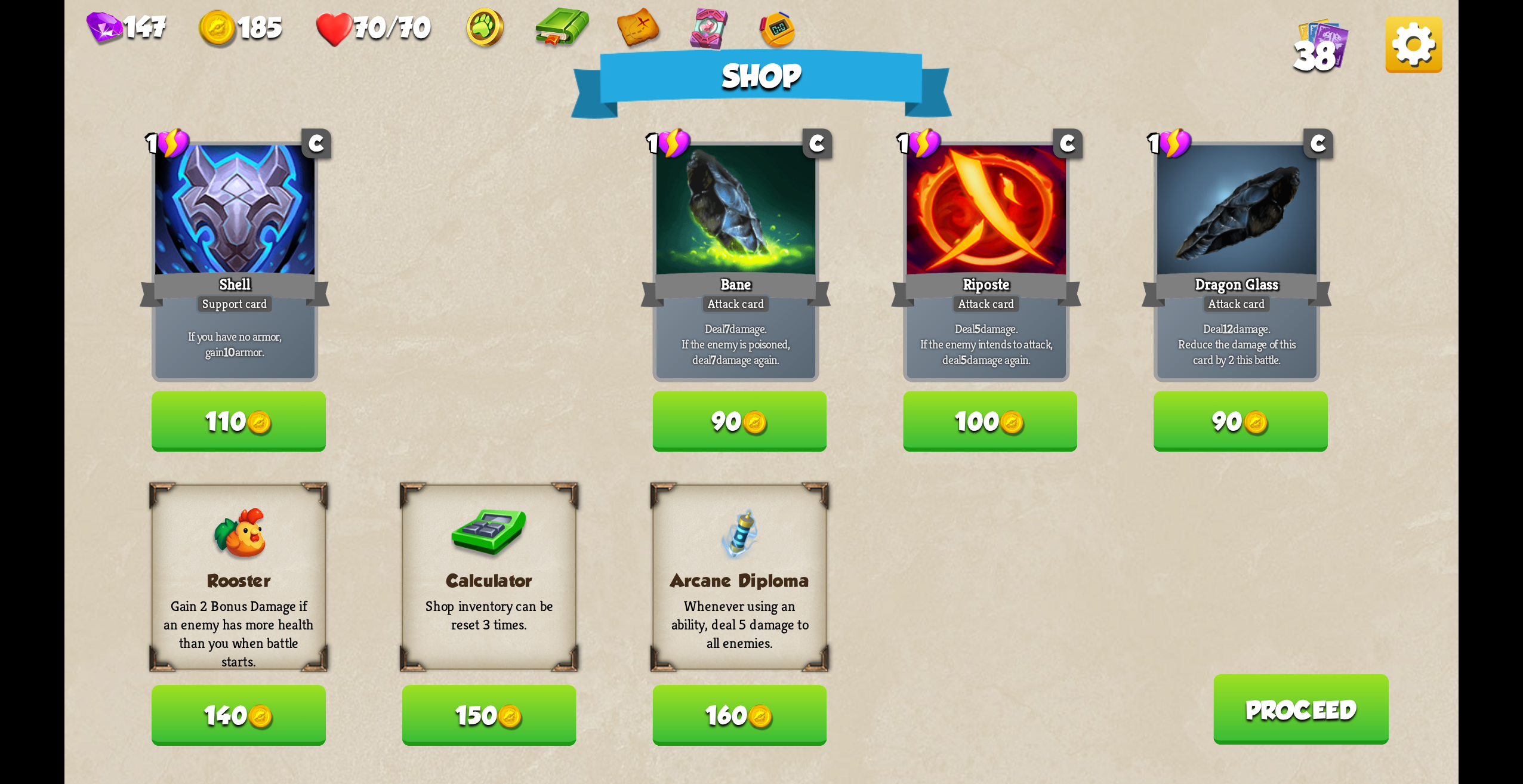
click at [545, 728] on button "150" at bounding box center [490, 716] width 174 height 61
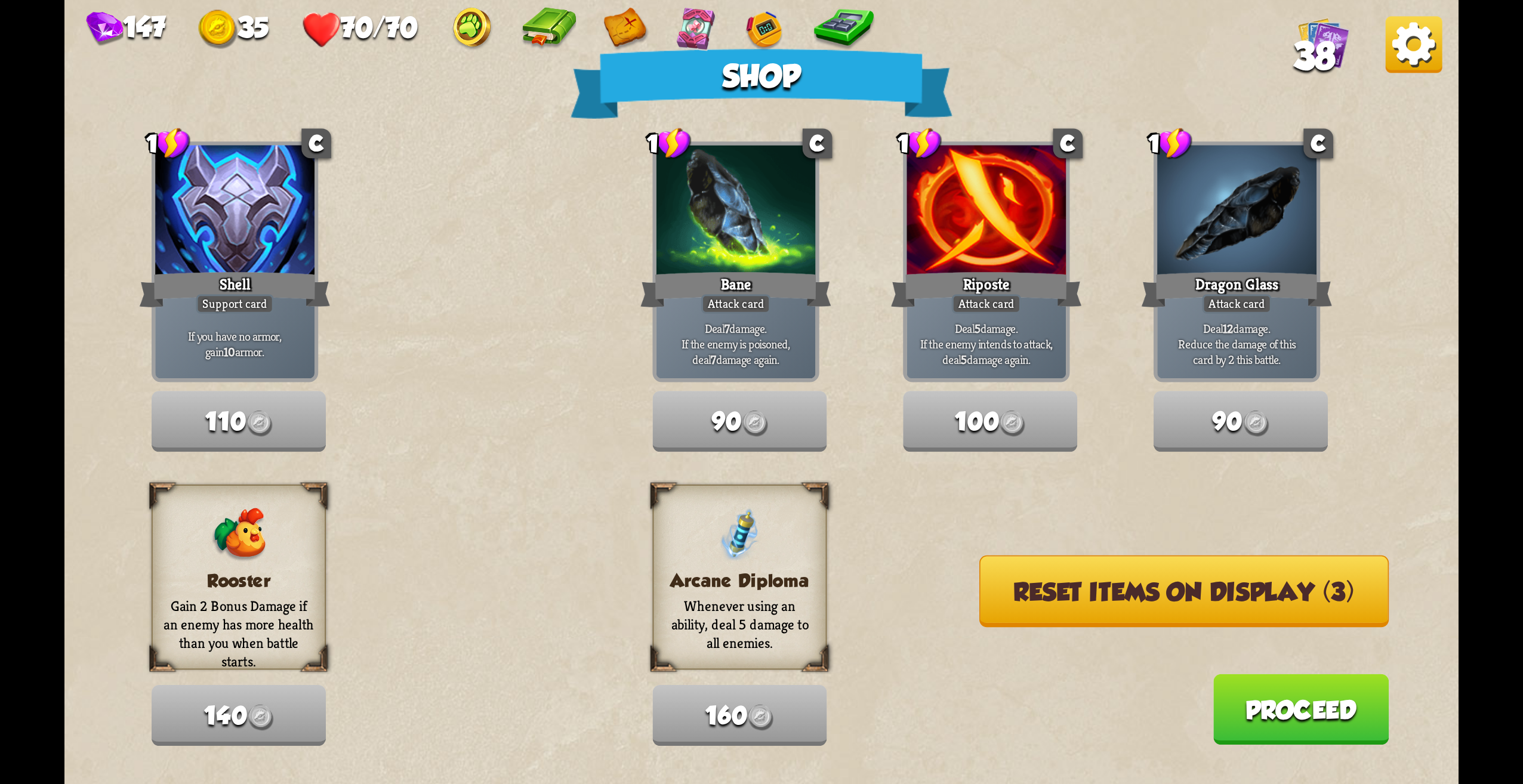
click at [1088, 594] on button "Reset items on display (3)" at bounding box center [1183, 591] width 409 height 72
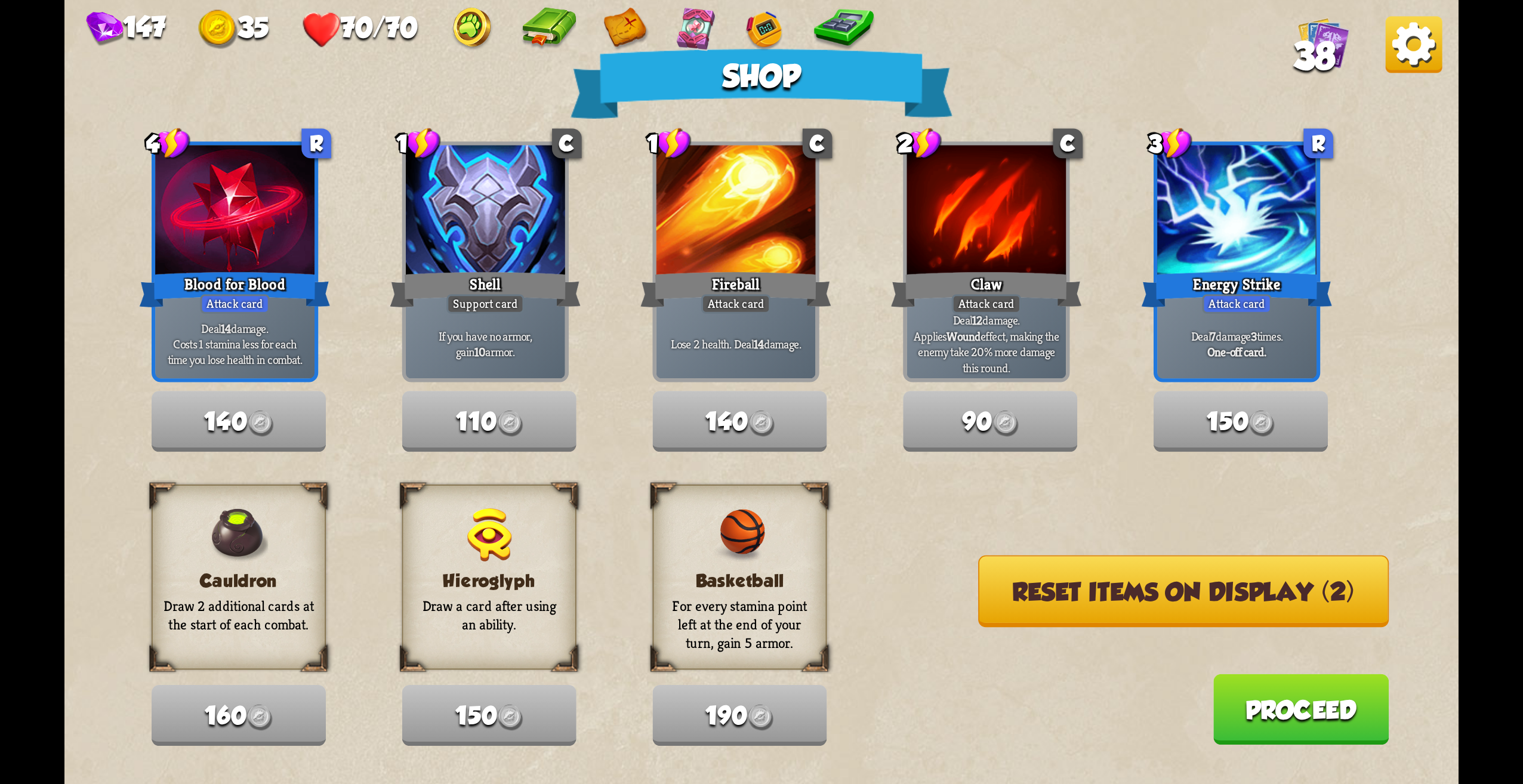
click at [1140, 592] on button "Reset items on display (2)" at bounding box center [1183, 591] width 410 height 72
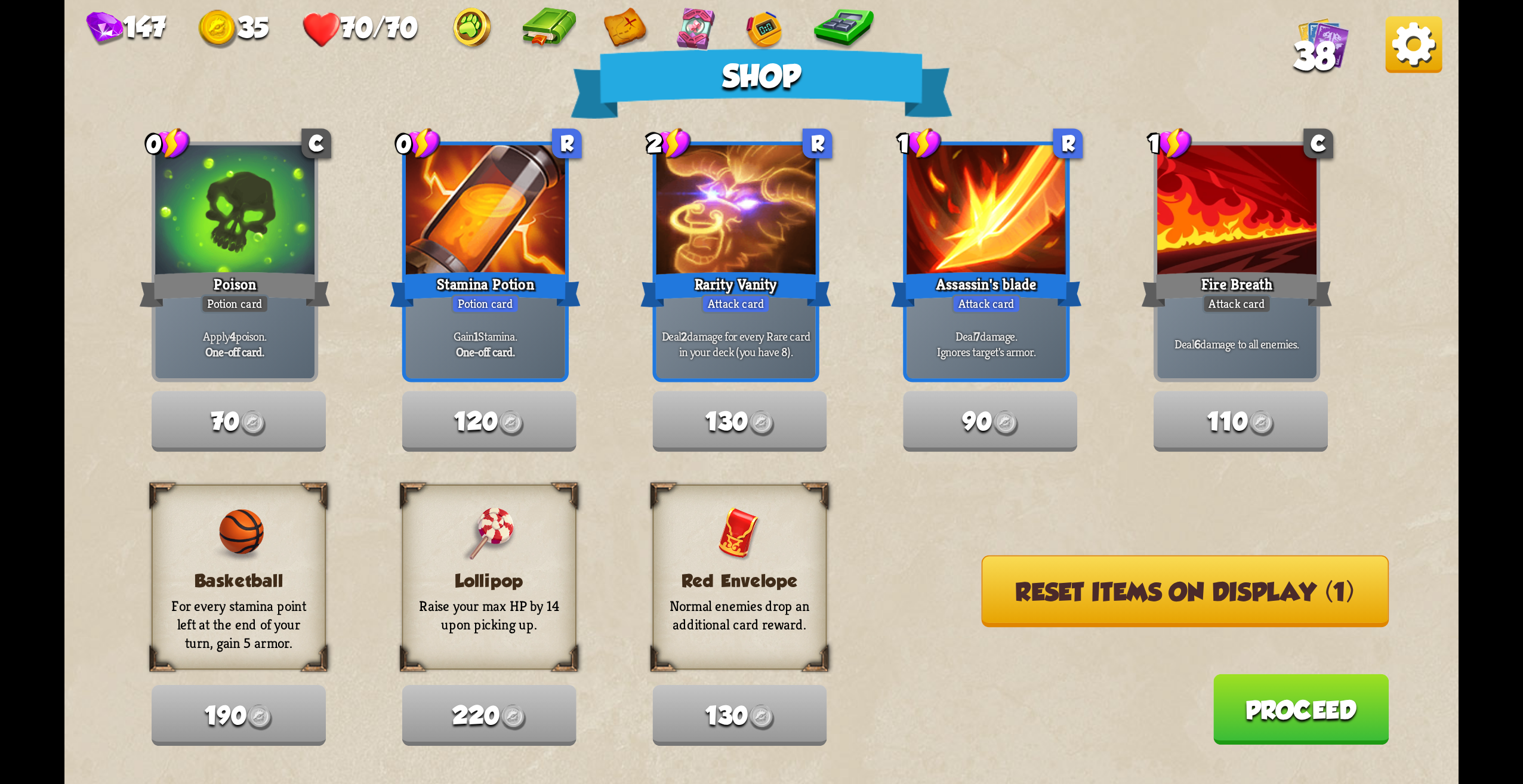
click at [1142, 572] on button "Reset items on display (1)" at bounding box center [1185, 591] width 408 height 72
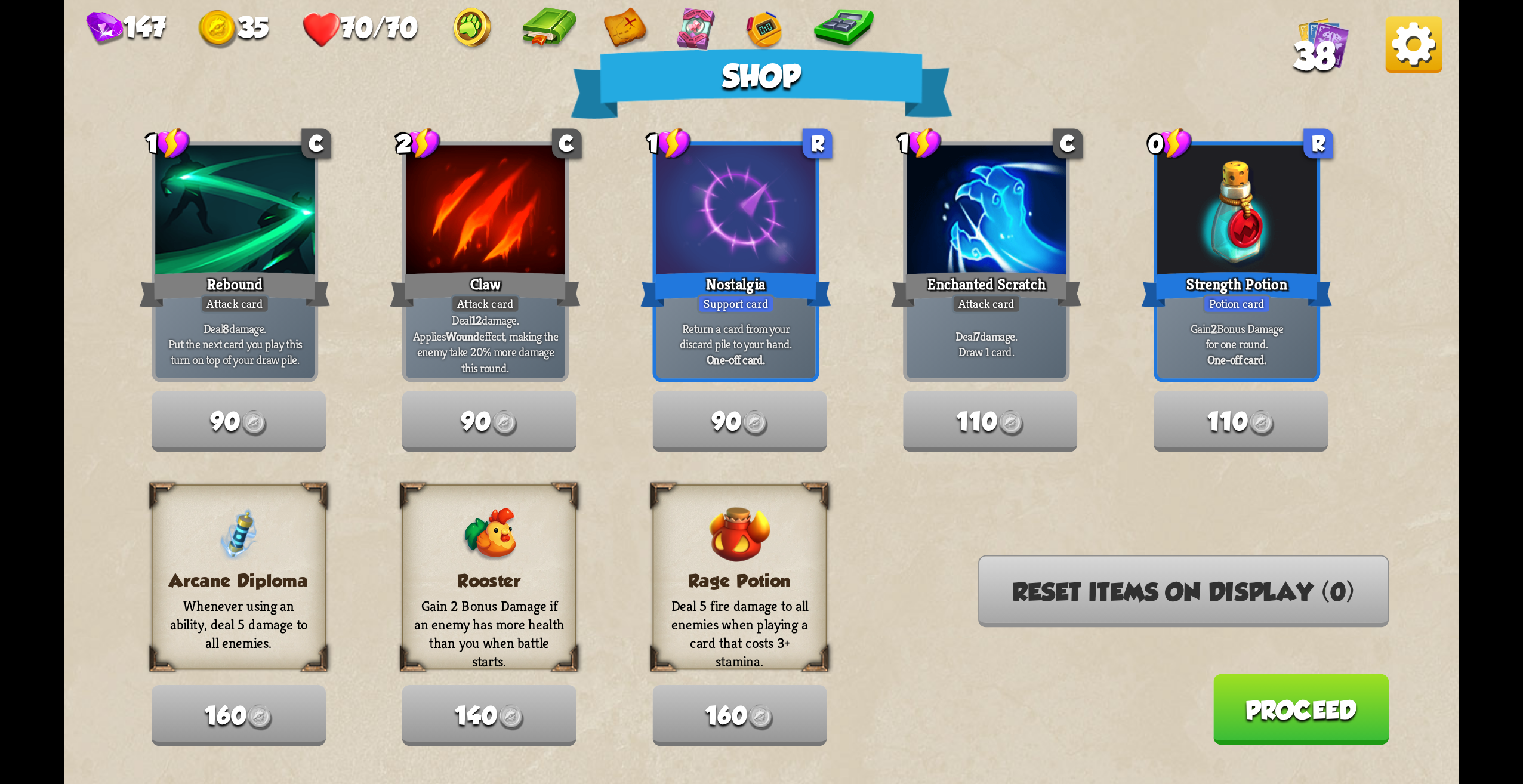
click at [1306, 716] on button "Proceed" at bounding box center [1301, 709] width 176 height 71
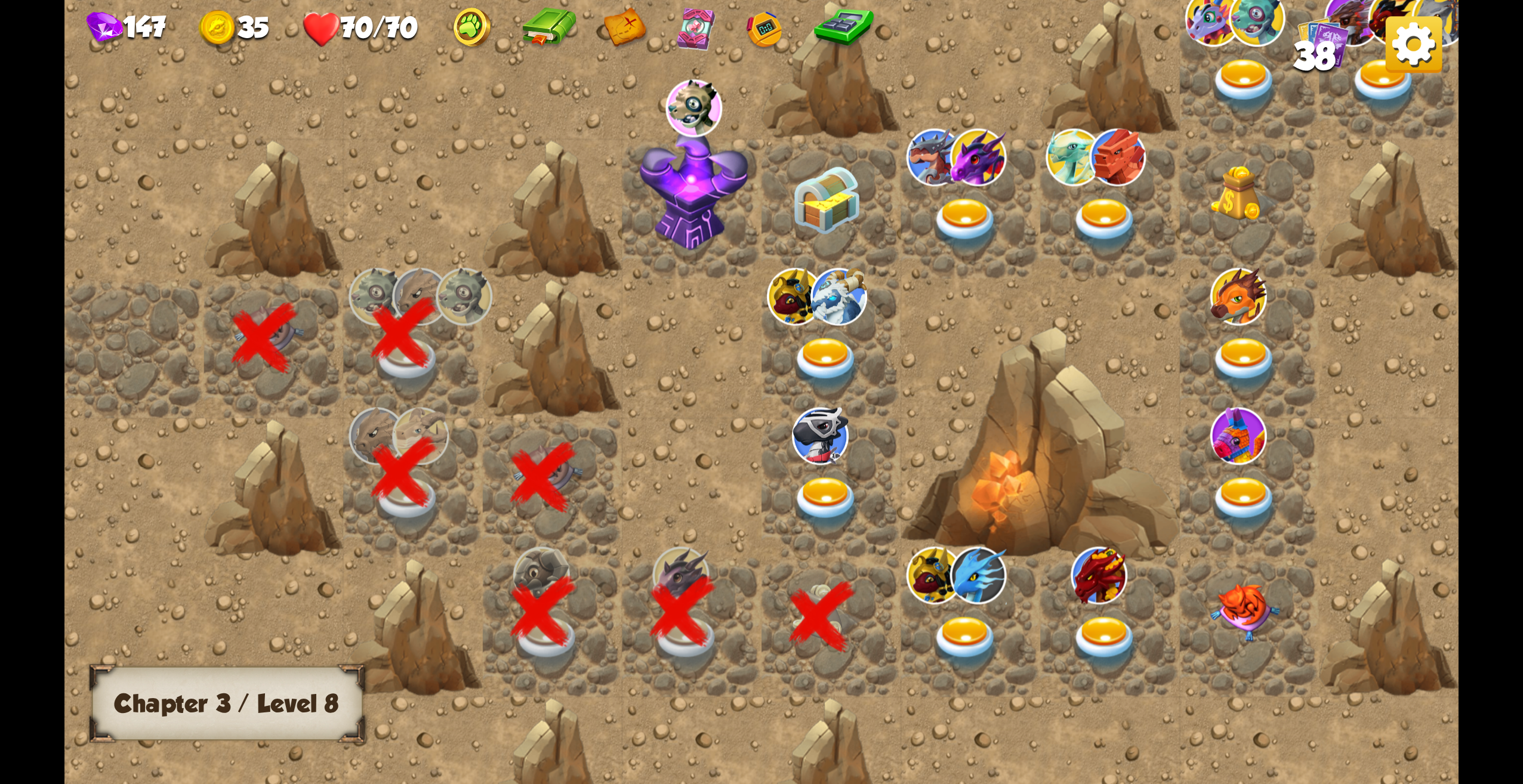
click at [964, 650] on img at bounding box center [966, 643] width 70 height 54
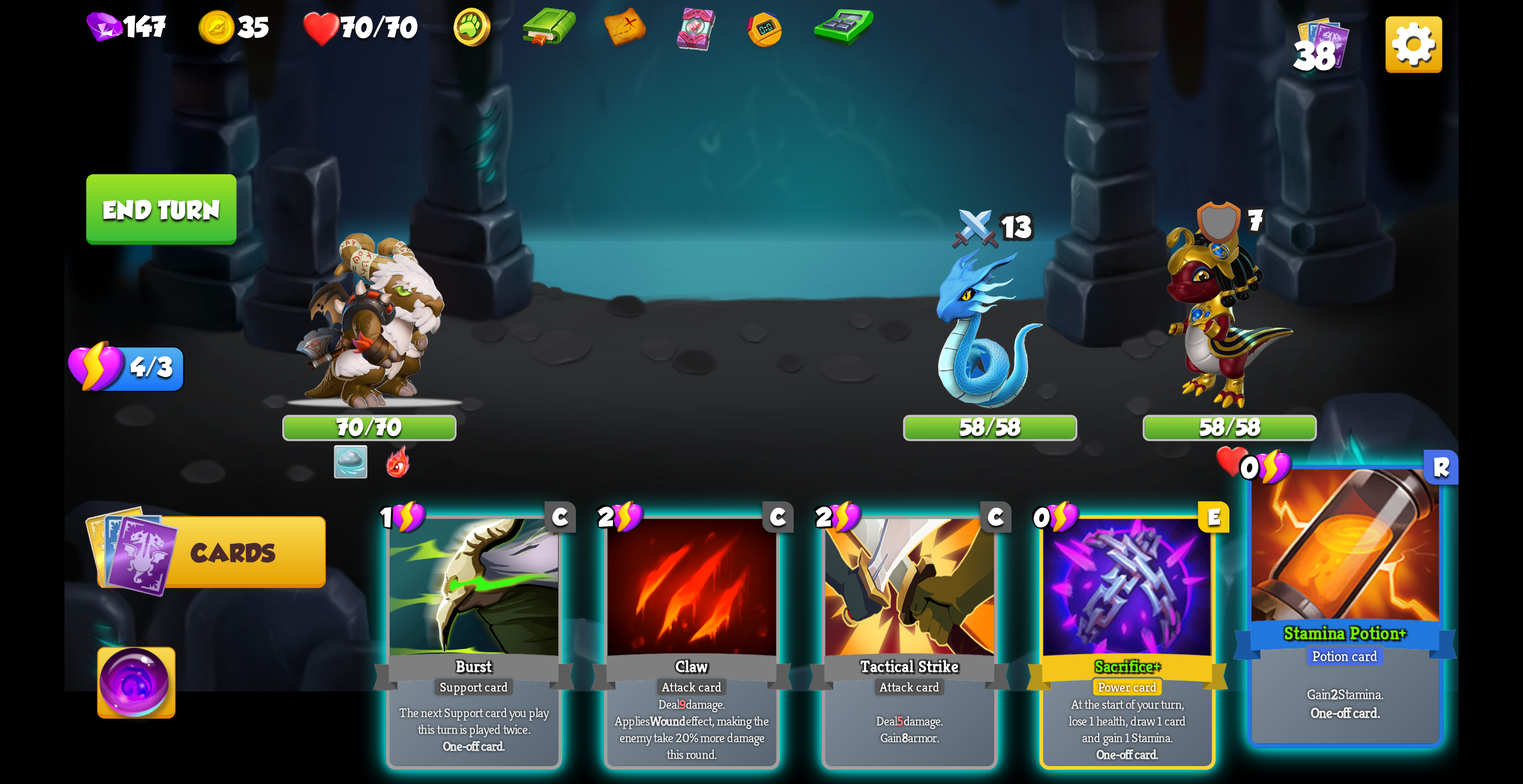
click at [1313, 581] on div at bounding box center [1345, 549] width 187 height 159
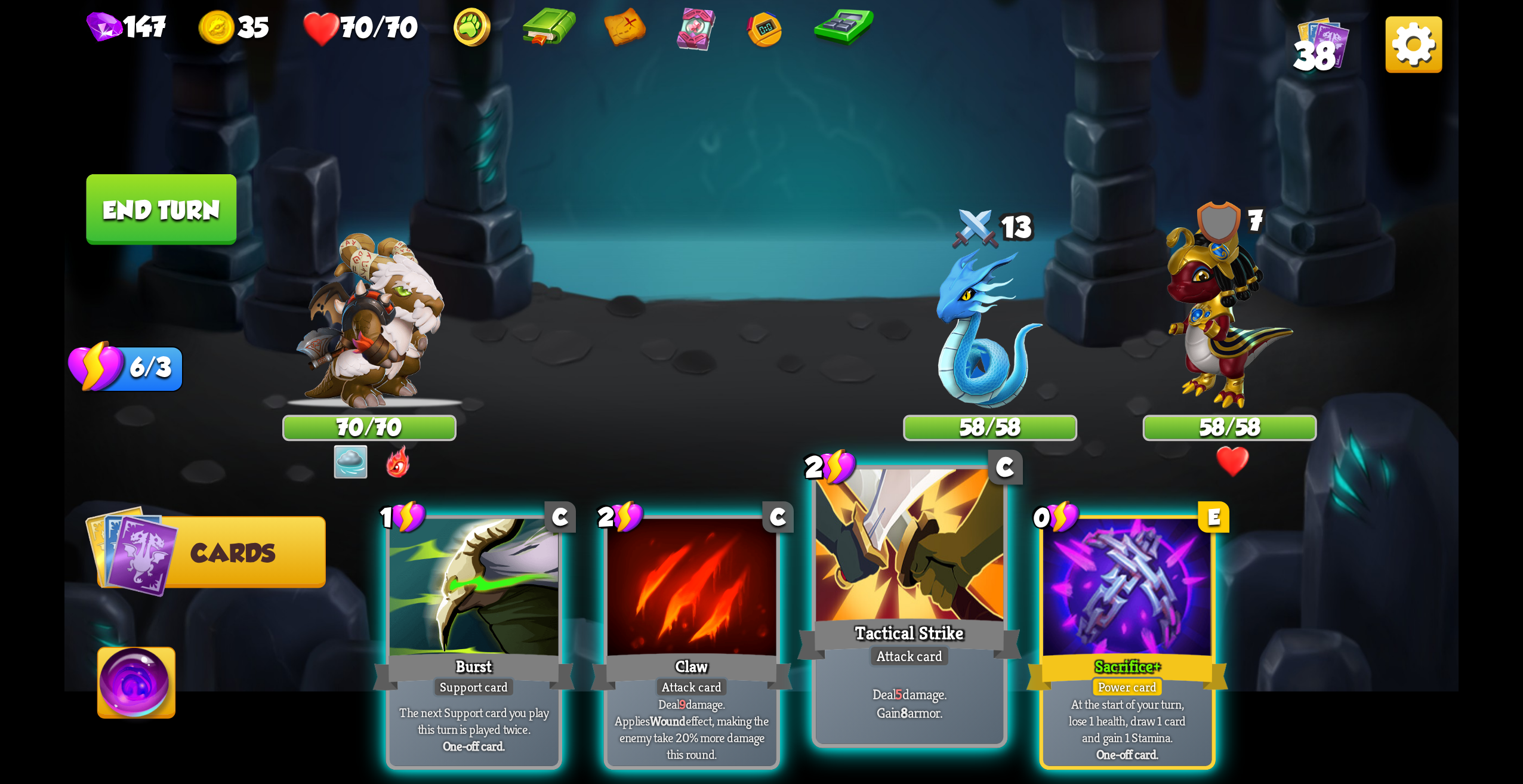
click at [951, 674] on div "Deal 5 damage. Gain 8 armor." at bounding box center [909, 703] width 187 height 82
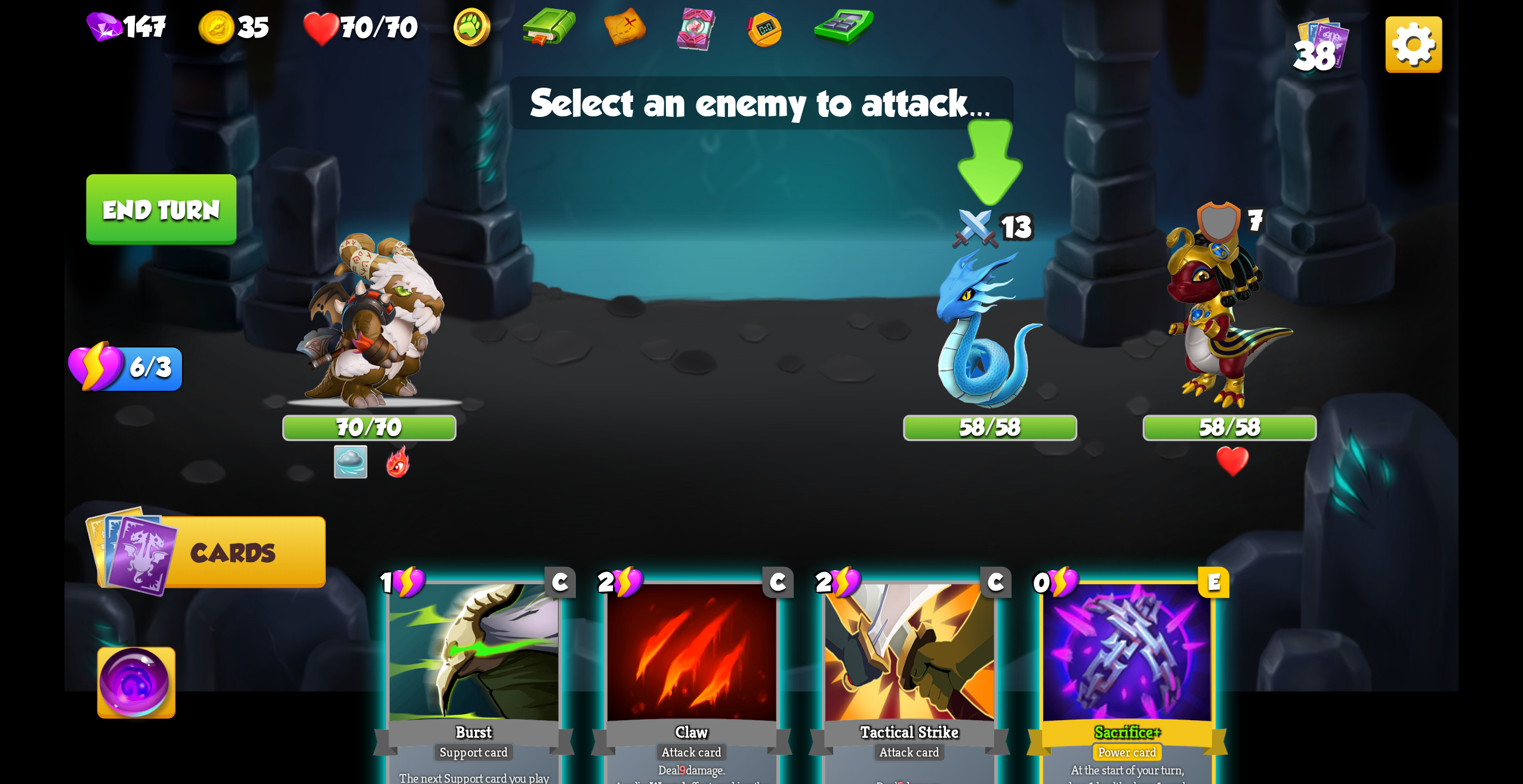
click at [974, 397] on img at bounding box center [990, 328] width 107 height 160
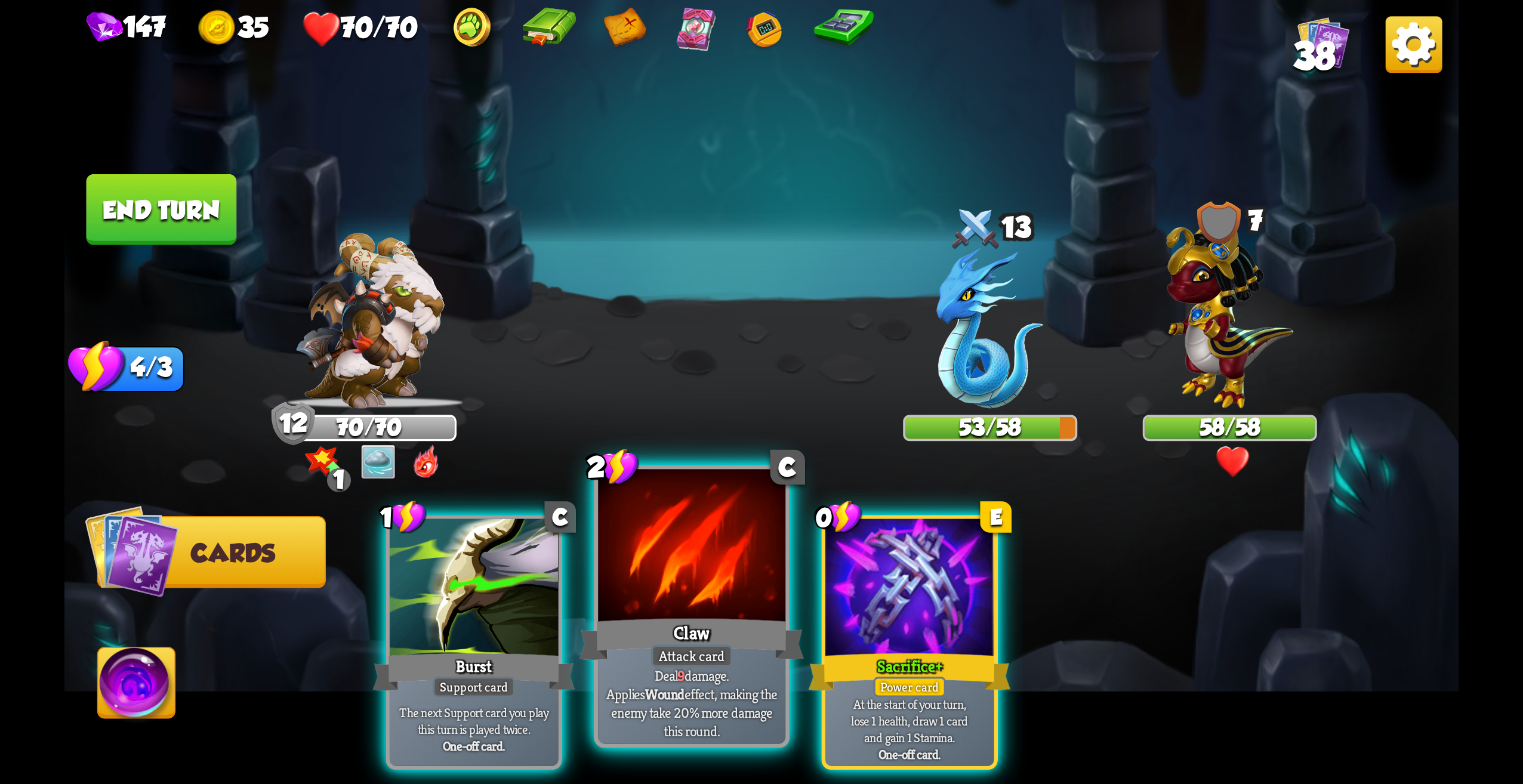
click at [684, 638] on div "Claw" at bounding box center [691, 639] width 225 height 50
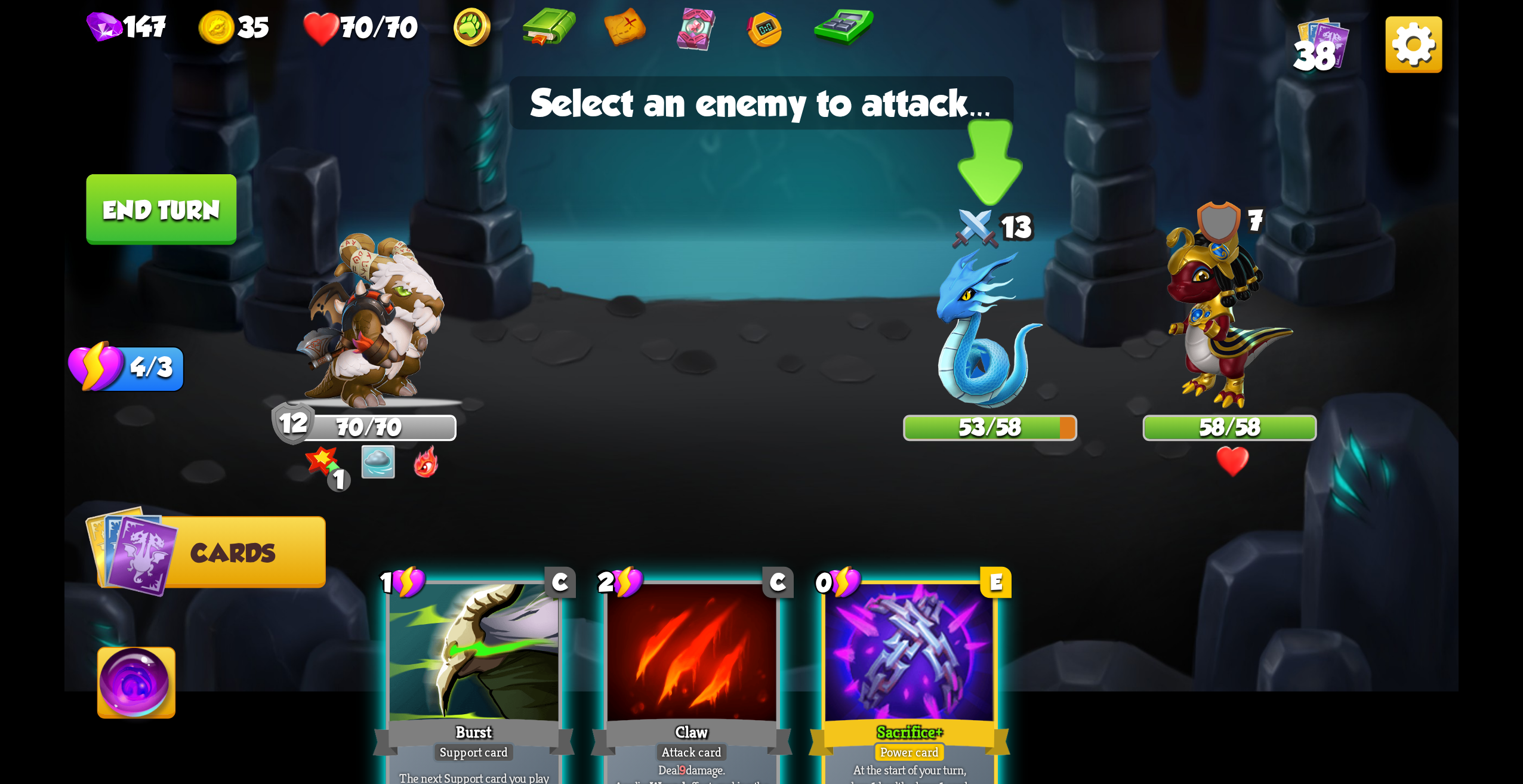
click at [959, 348] on img at bounding box center [990, 328] width 107 height 160
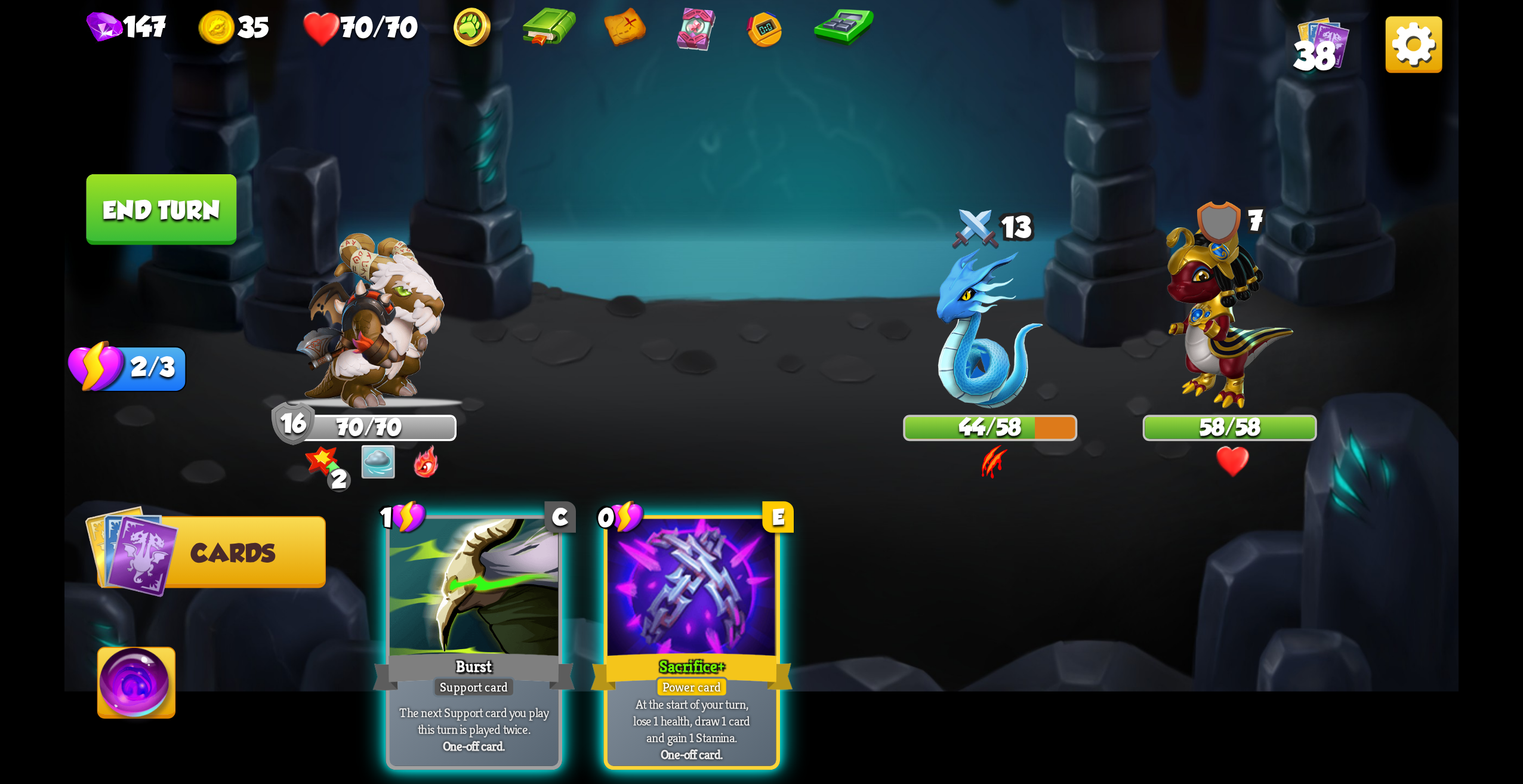
click at [694, 596] on div at bounding box center [692, 589] width 169 height 142
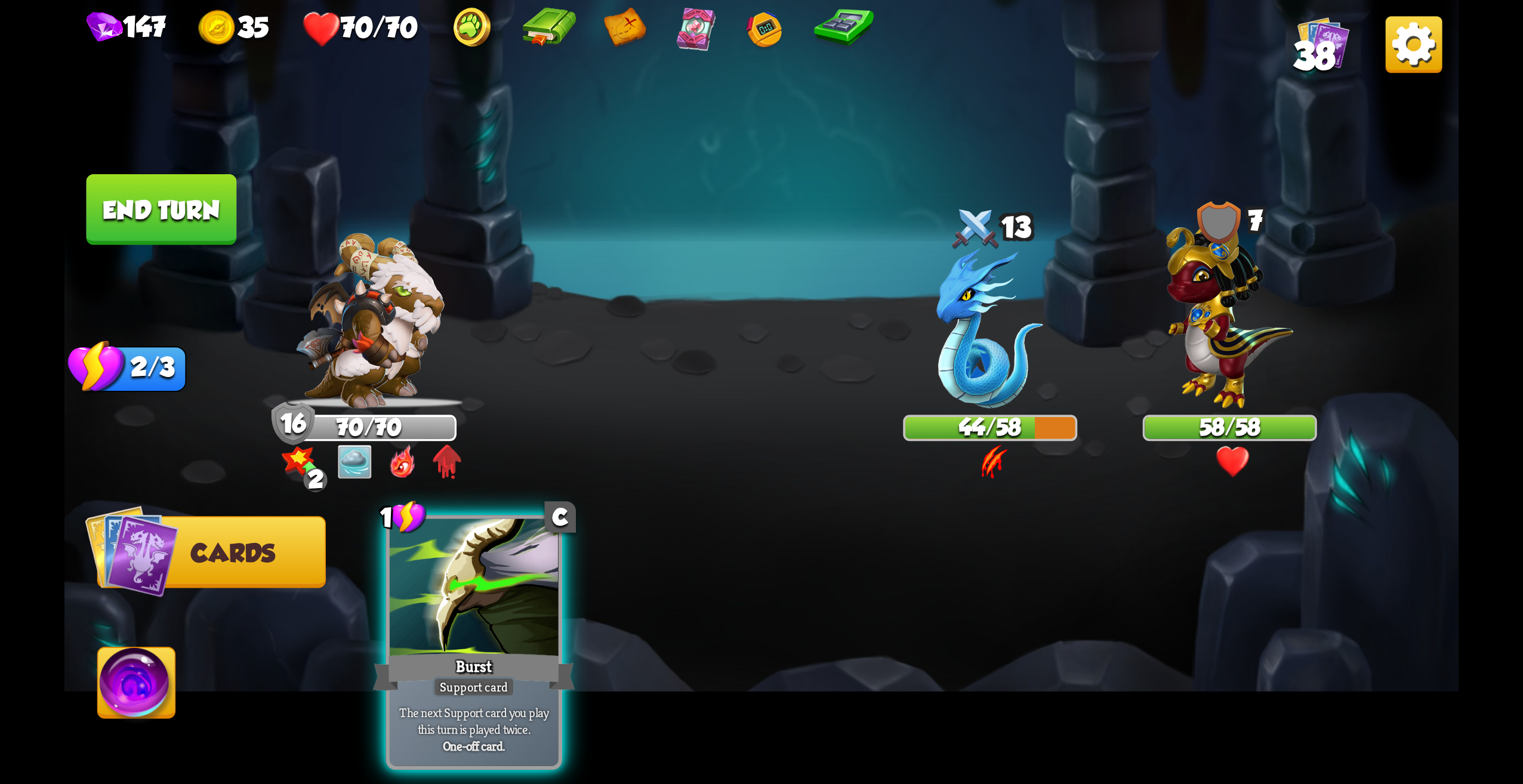
click at [529, 583] on div at bounding box center [474, 589] width 169 height 142
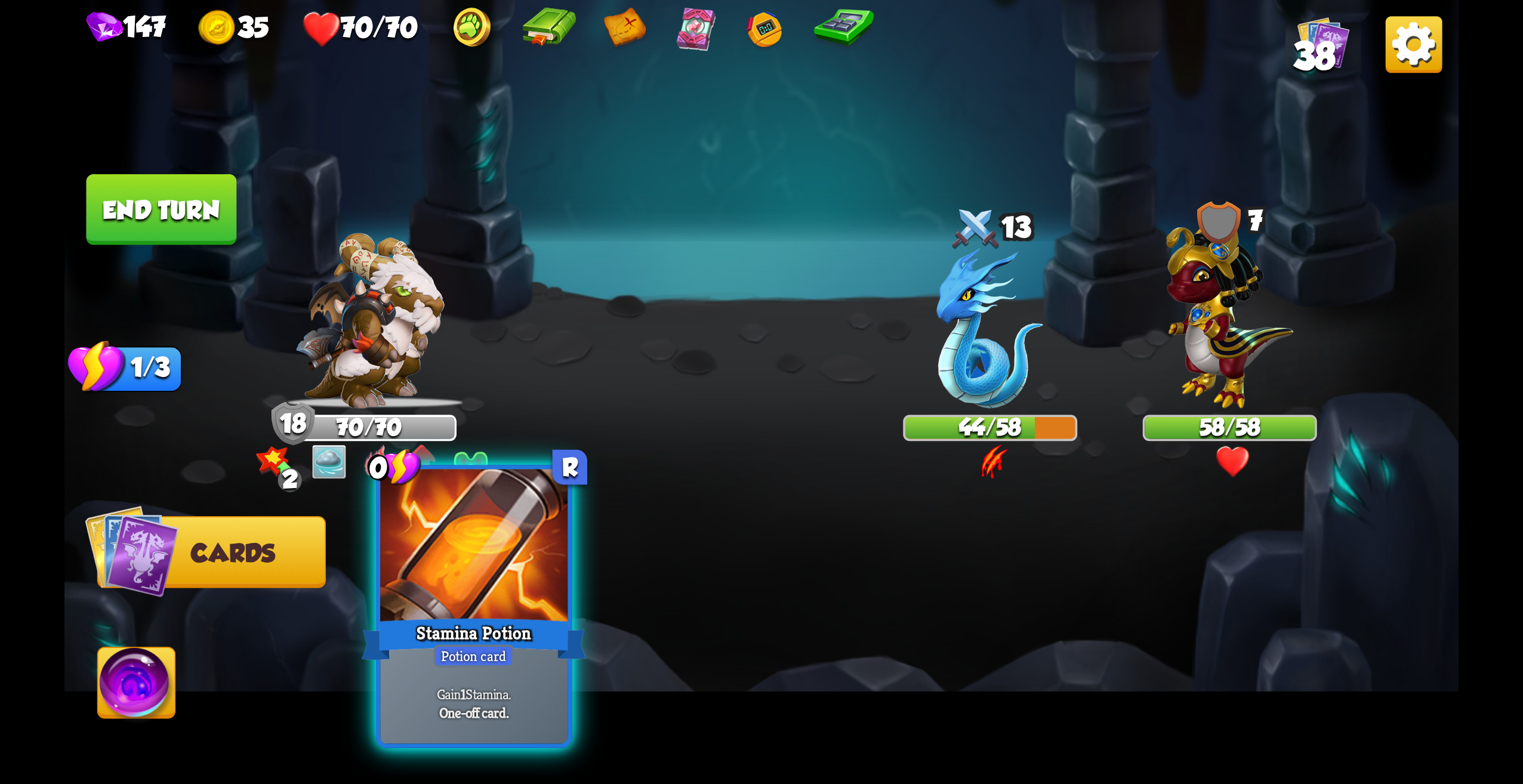
click at [506, 583] on div at bounding box center [473, 549] width 187 height 159
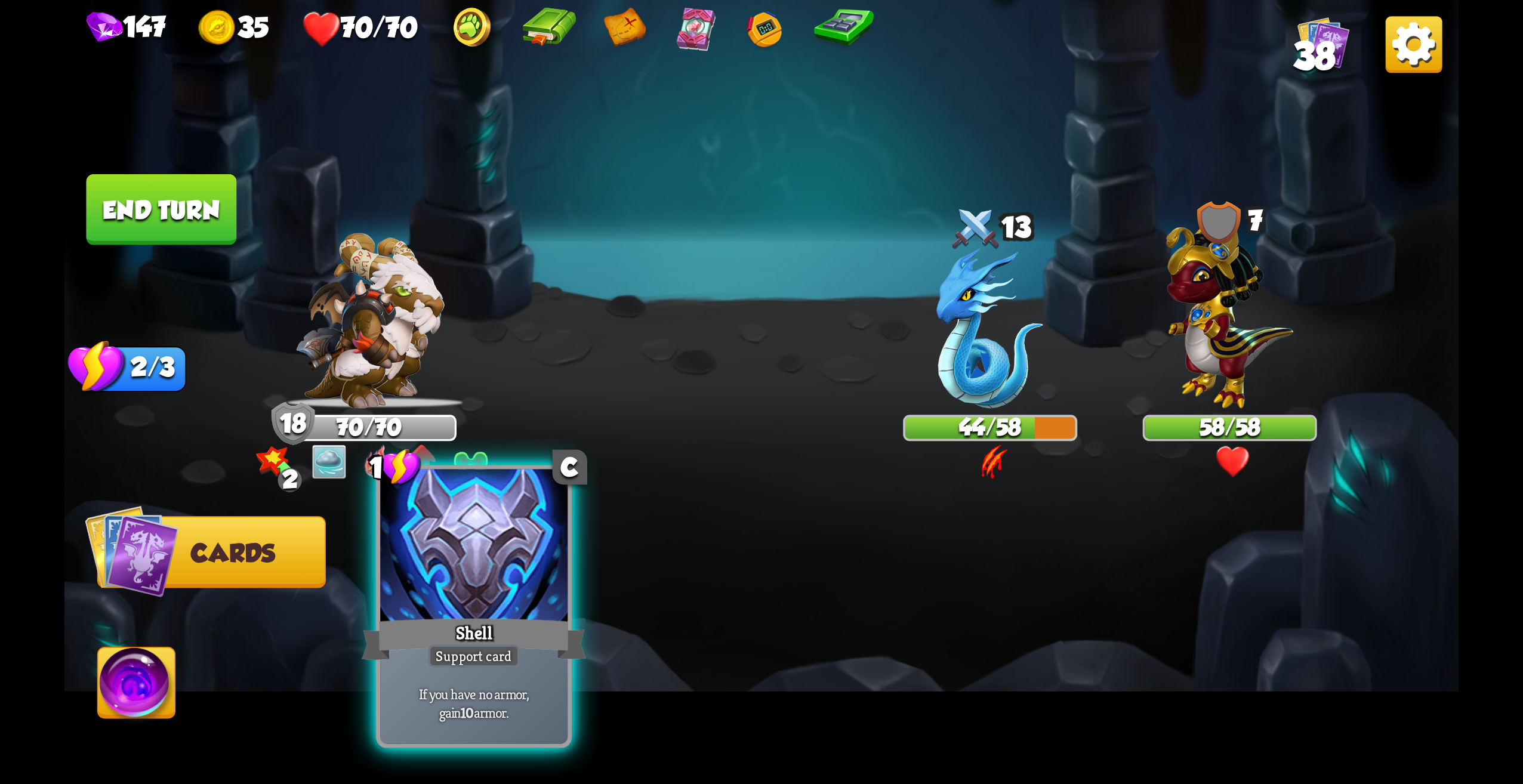
click at [483, 650] on div "Support card" at bounding box center [474, 656] width 91 height 22
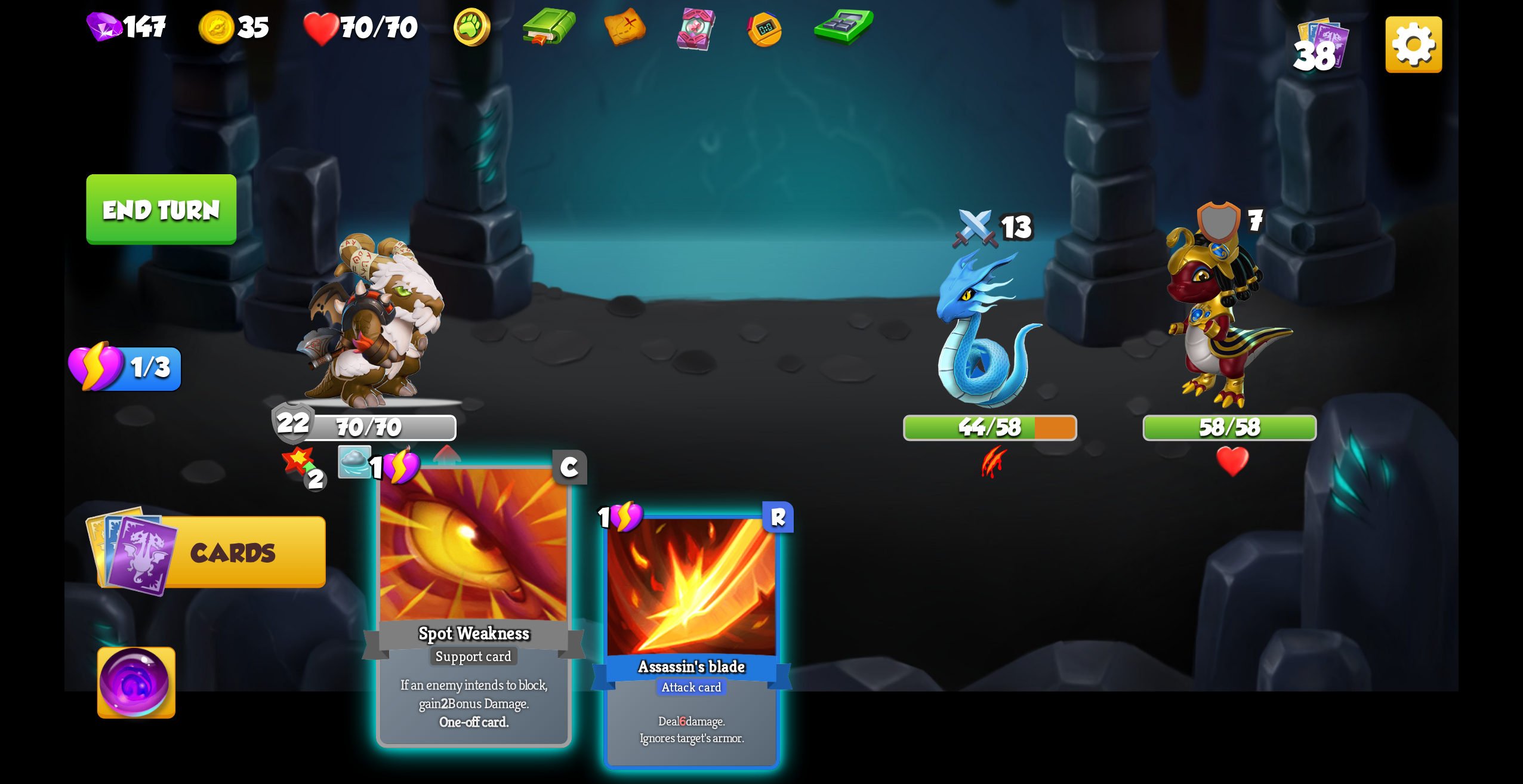
click at [501, 695] on p "If an enemy intends to block, gain 2 Bonus Damage." at bounding box center [474, 694] width 178 height 37
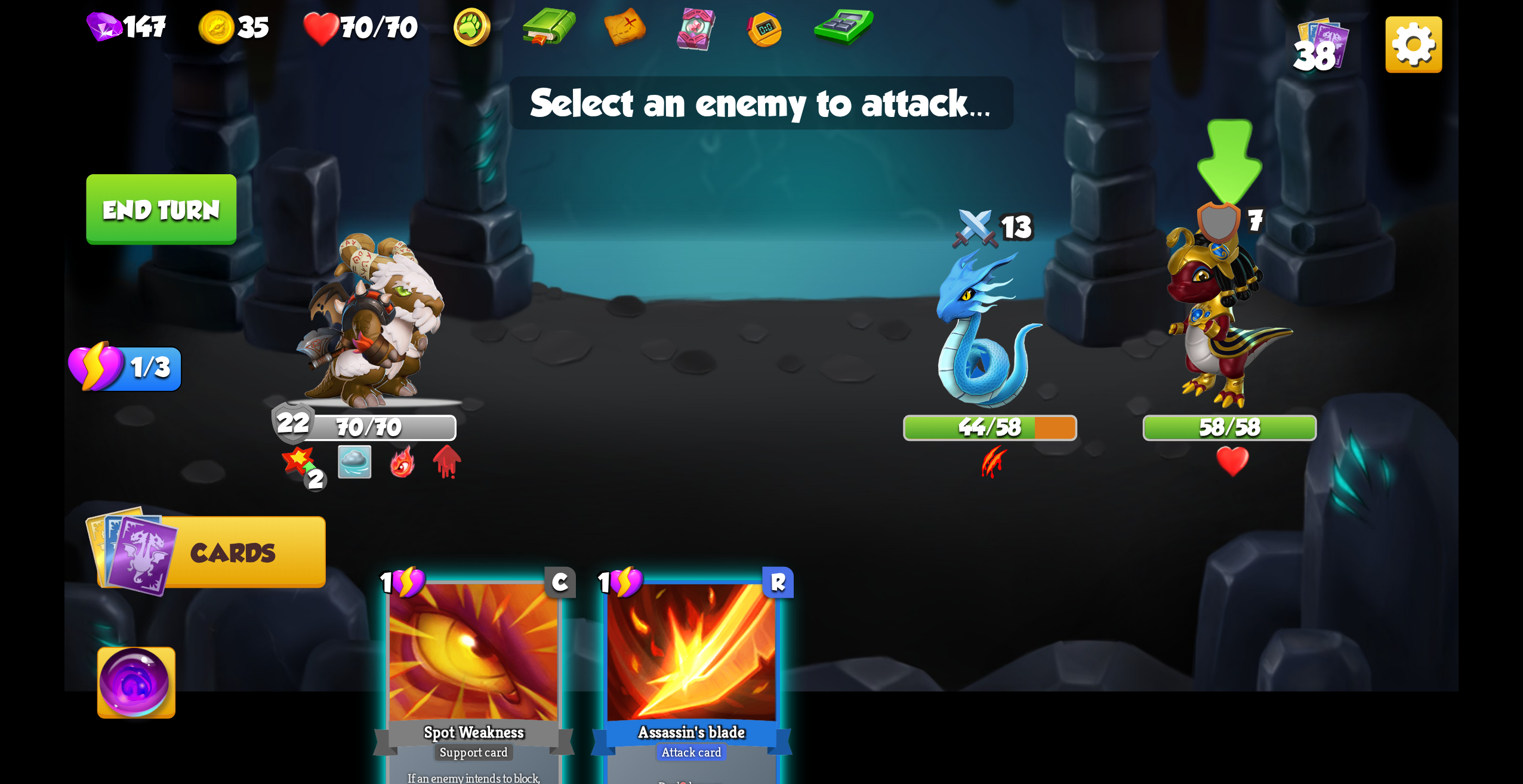
click at [1200, 334] on img at bounding box center [1229, 309] width 127 height 198
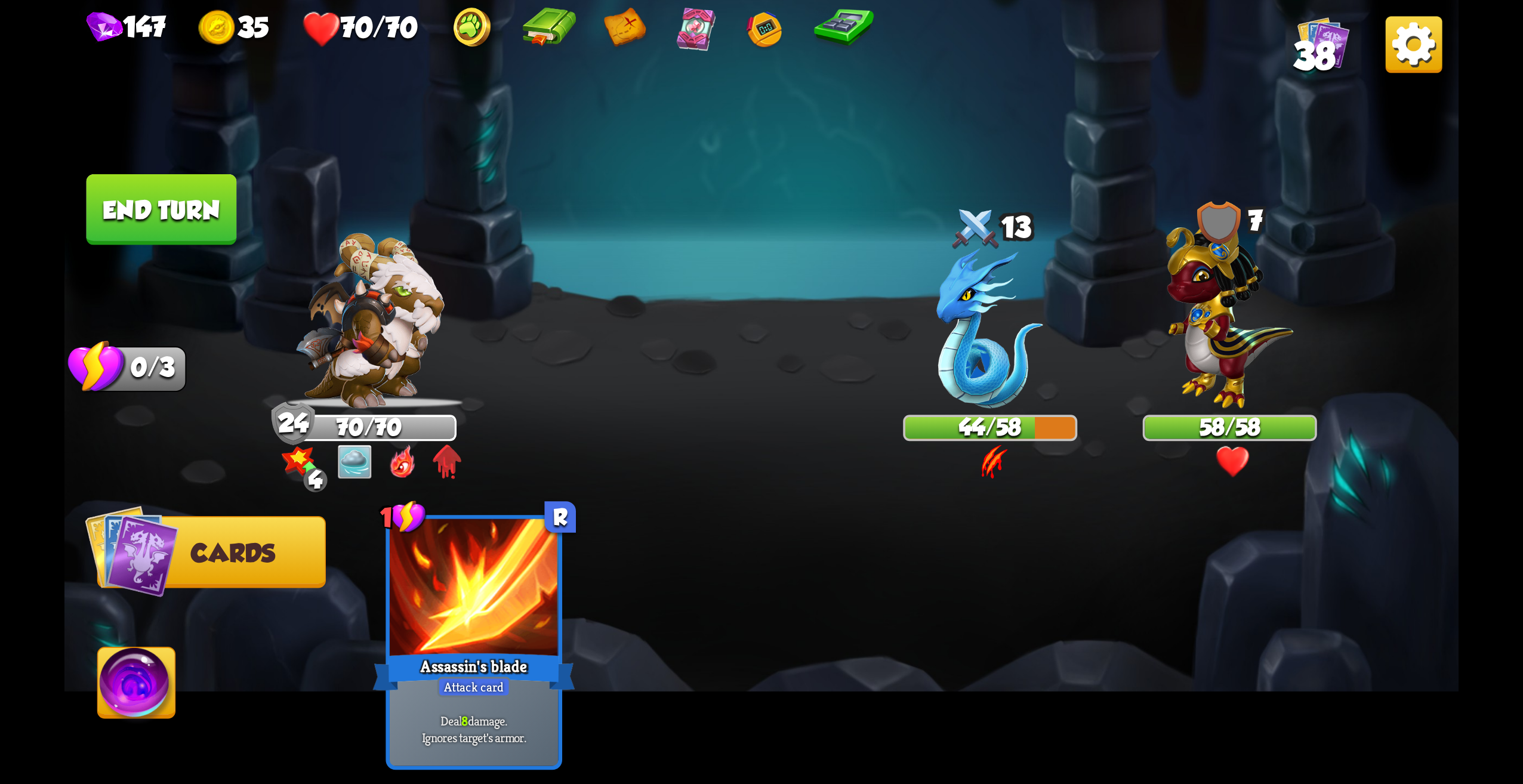
click at [172, 229] on button "End turn" at bounding box center [161, 209] width 151 height 71
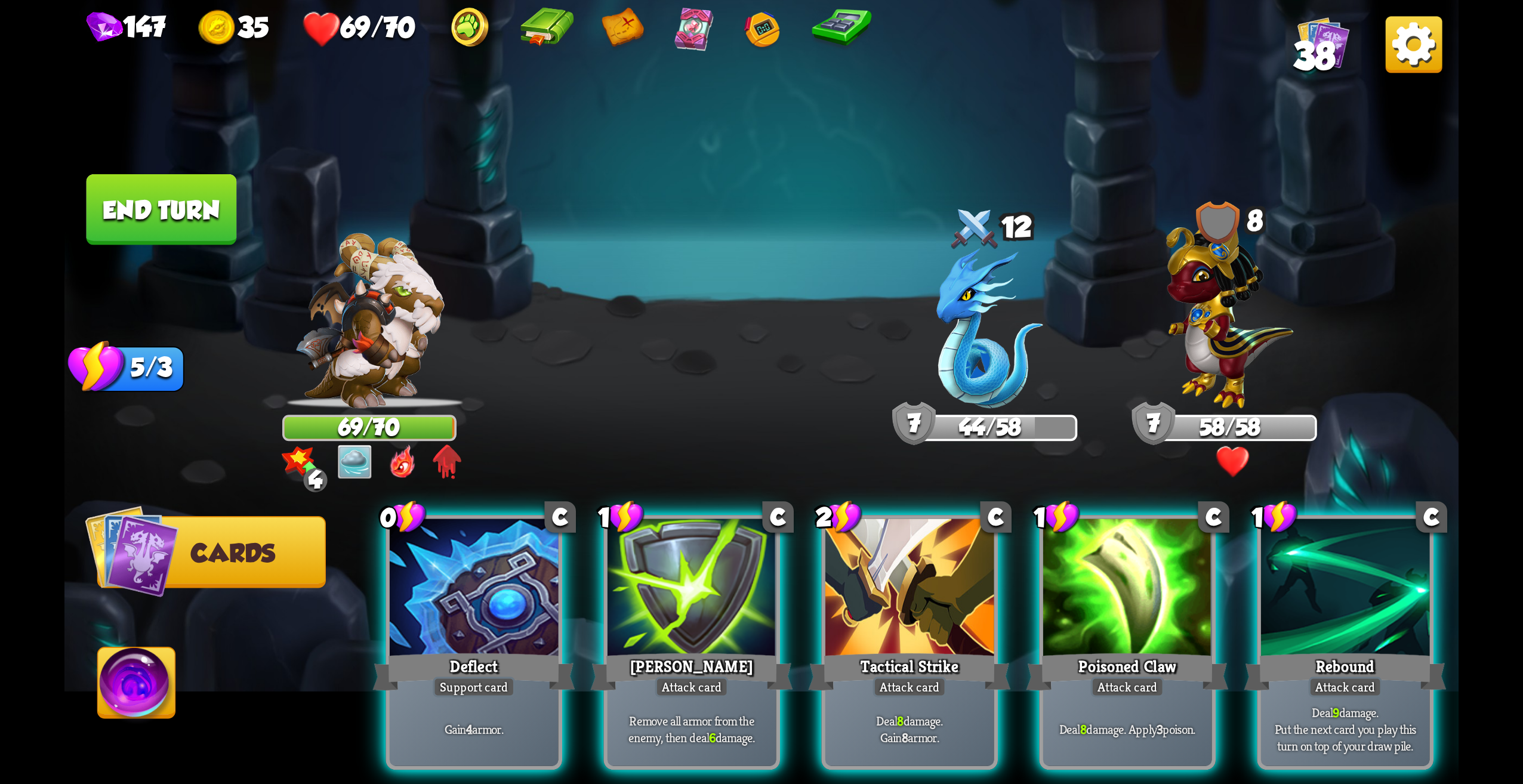
scroll to position [0, 114]
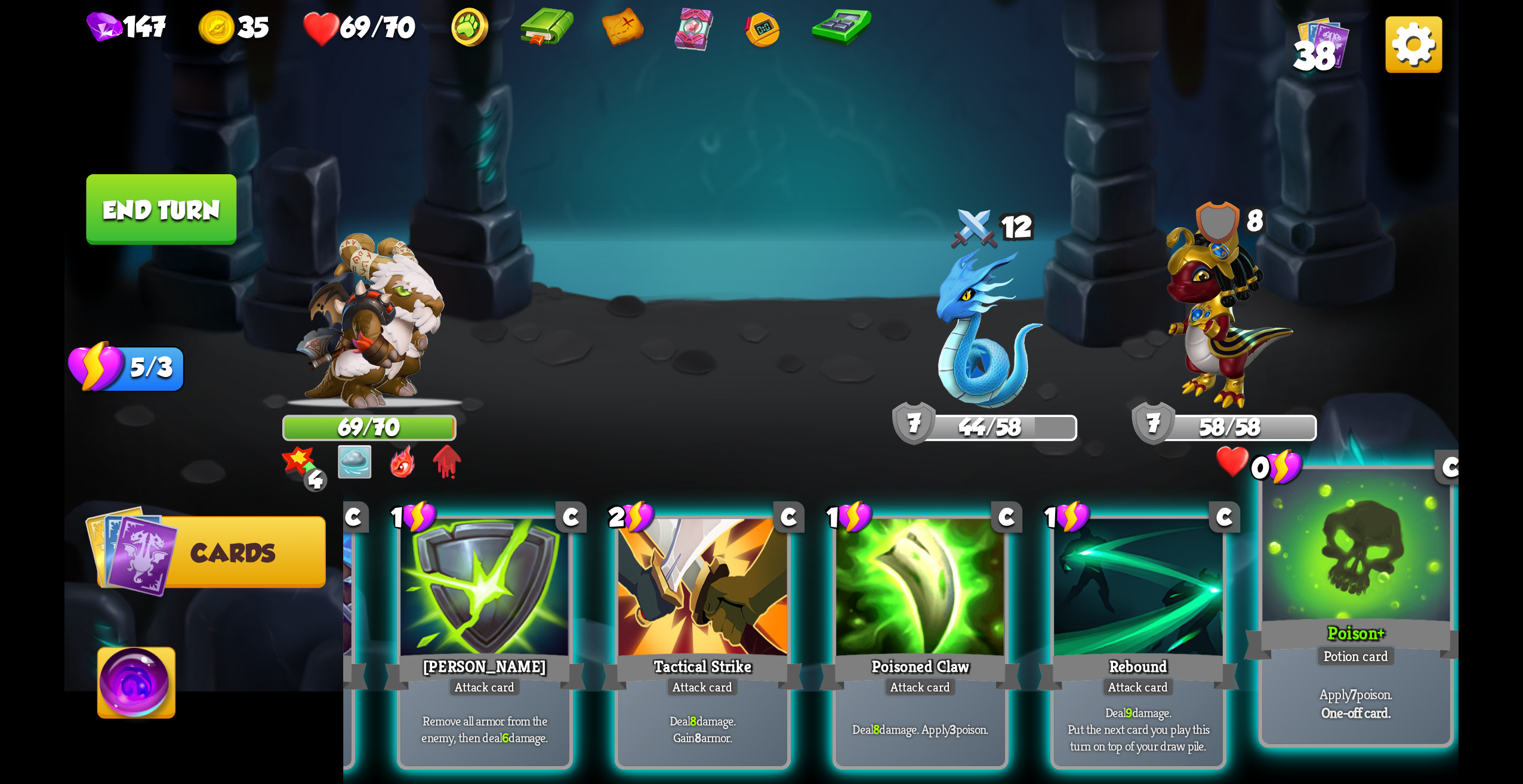
click at [1371, 728] on div "Apply 7 poison. One-off card." at bounding box center [1356, 703] width 187 height 82
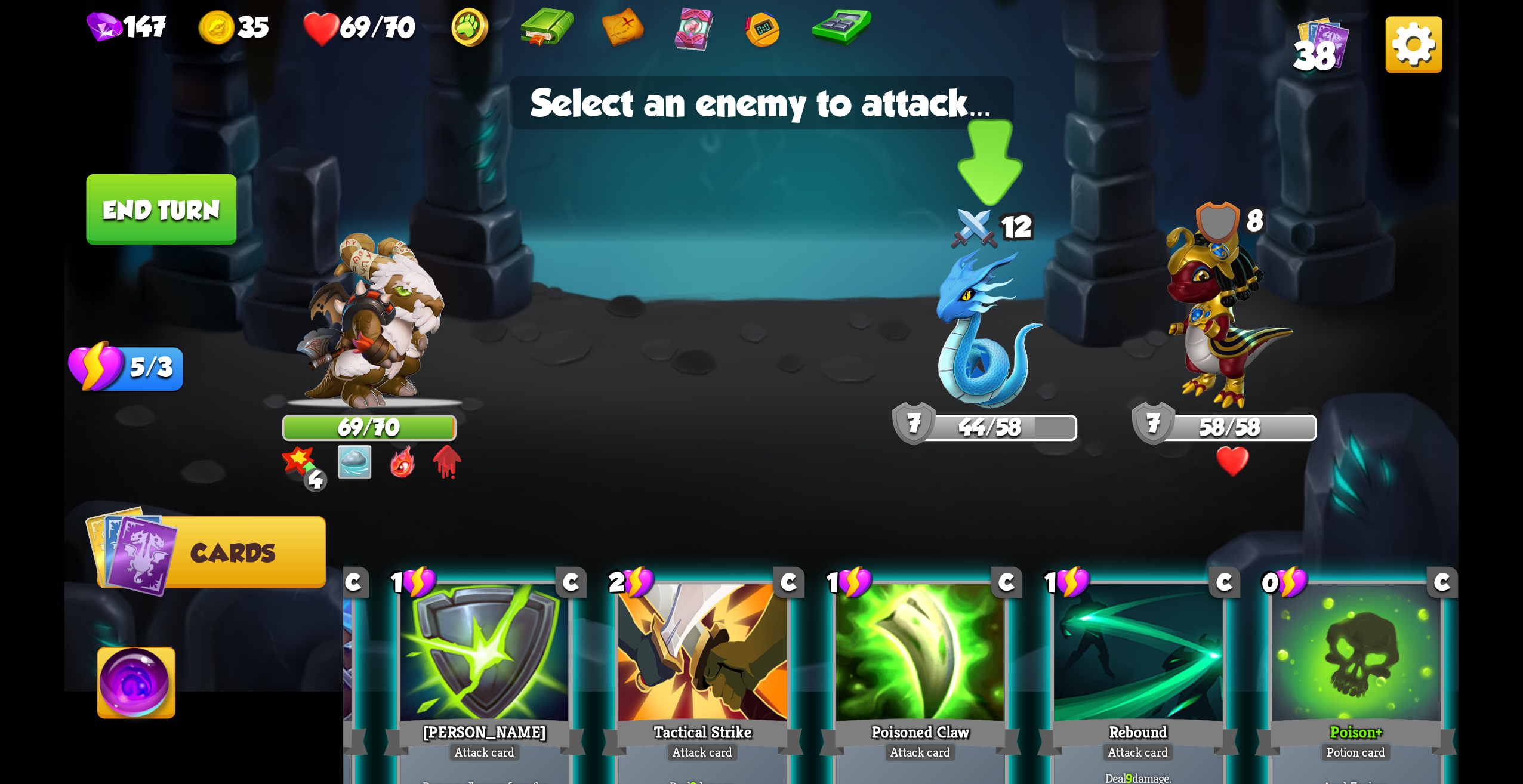
click at [949, 356] on img at bounding box center [990, 328] width 107 height 160
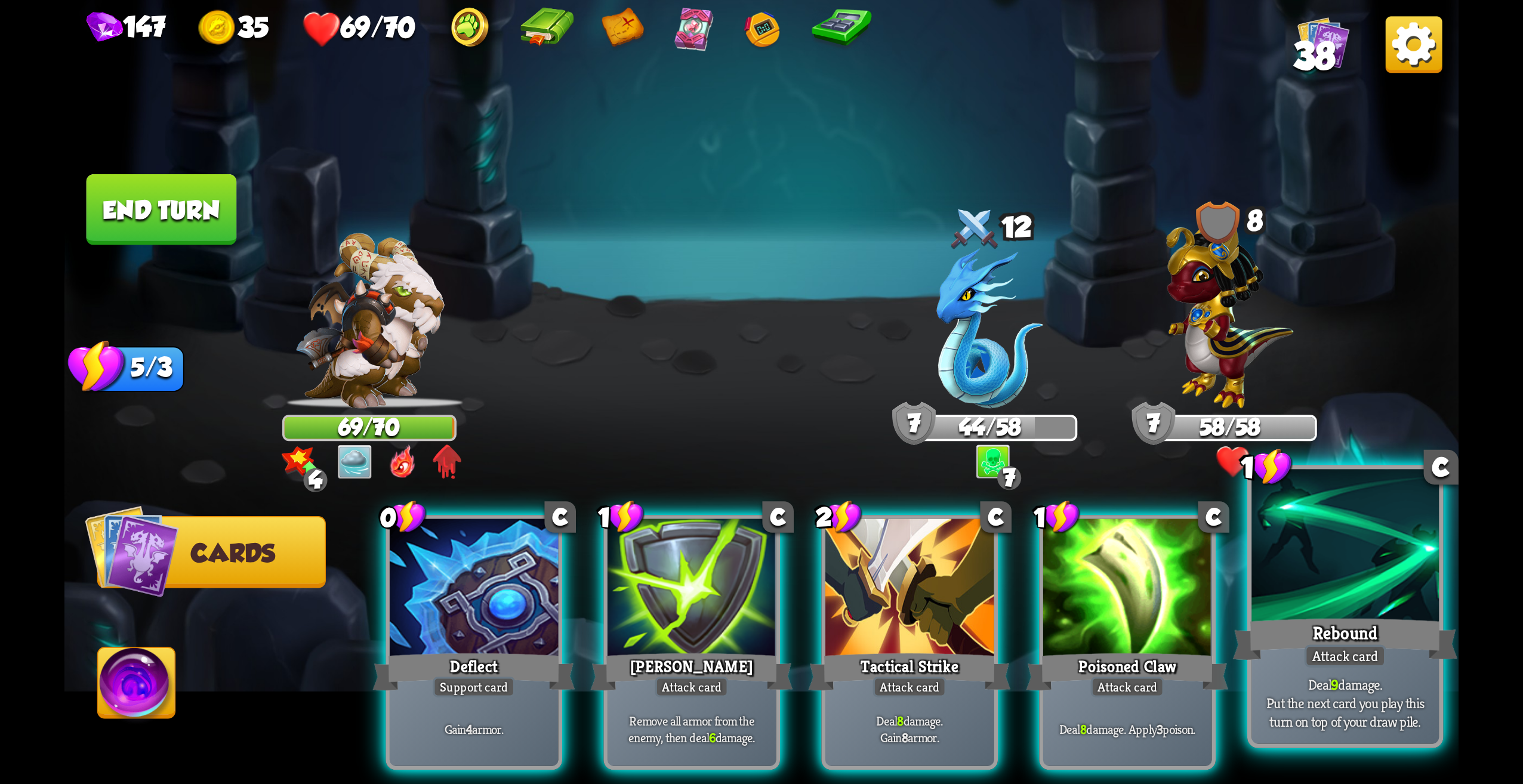
click at [1389, 695] on p "Deal 9 damage. Put the next card you play this turn on top of your draw pile." at bounding box center [1345, 703] width 178 height 55
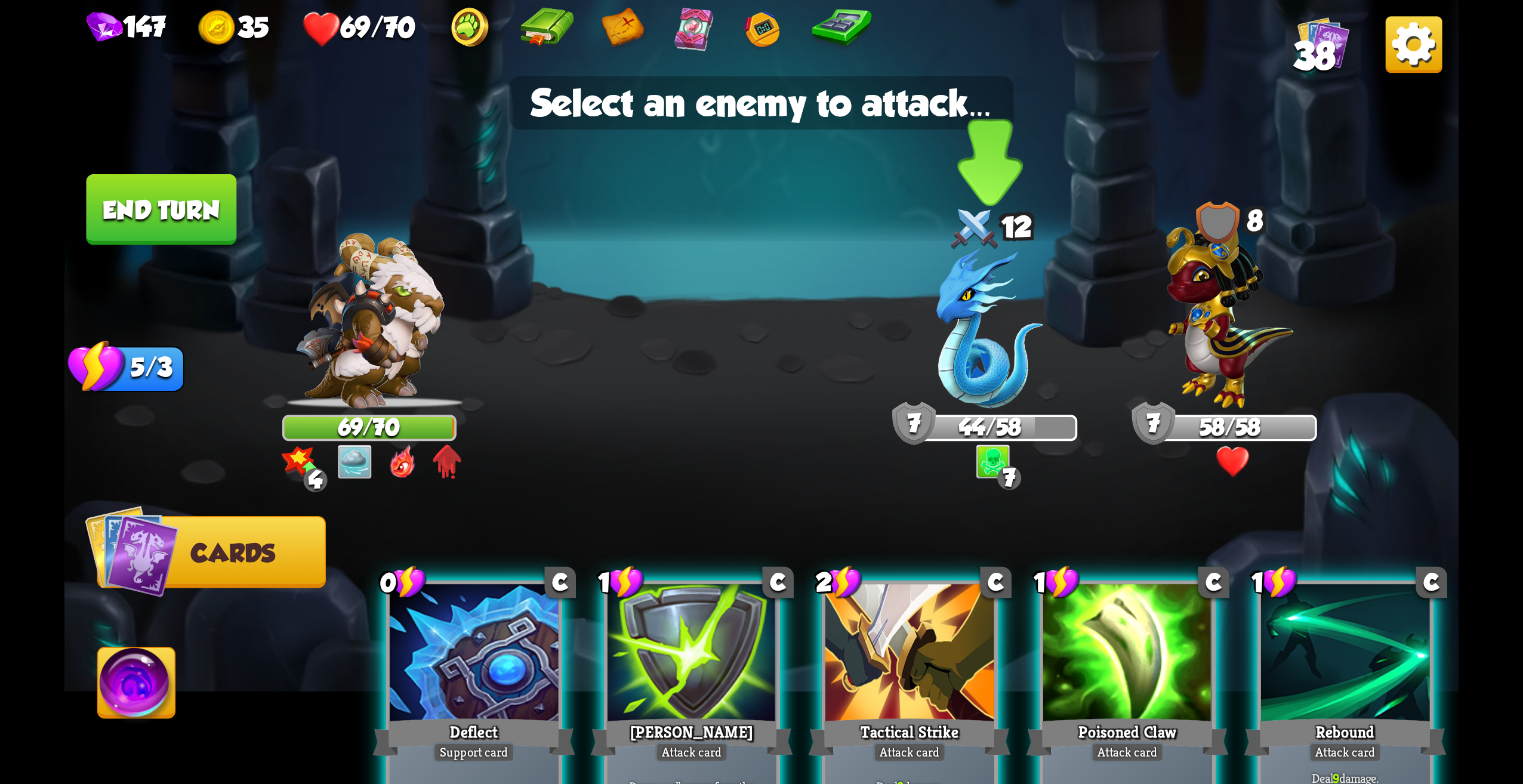
click at [987, 380] on img at bounding box center [990, 328] width 107 height 160
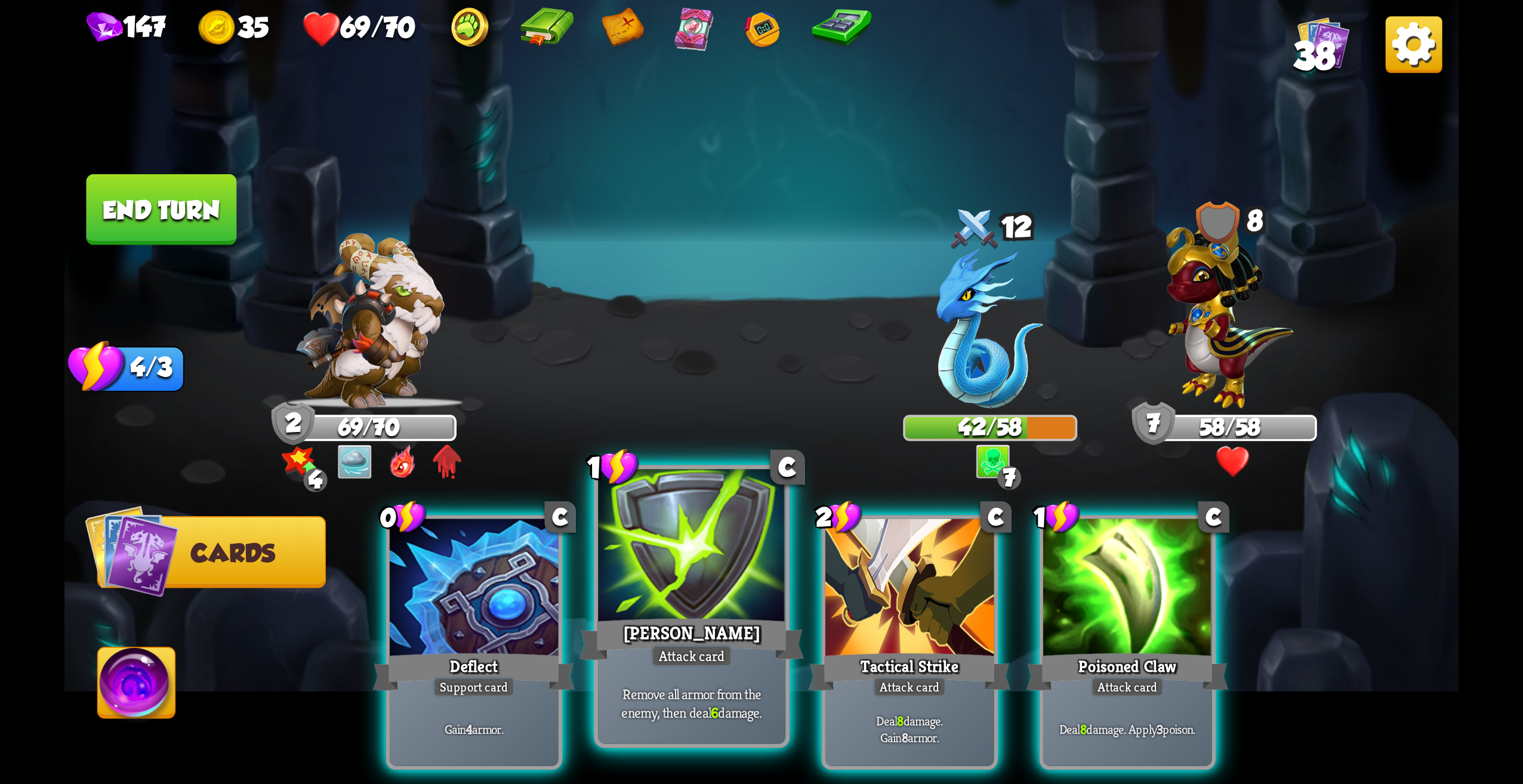
click at [714, 601] on div at bounding box center [691, 549] width 187 height 159
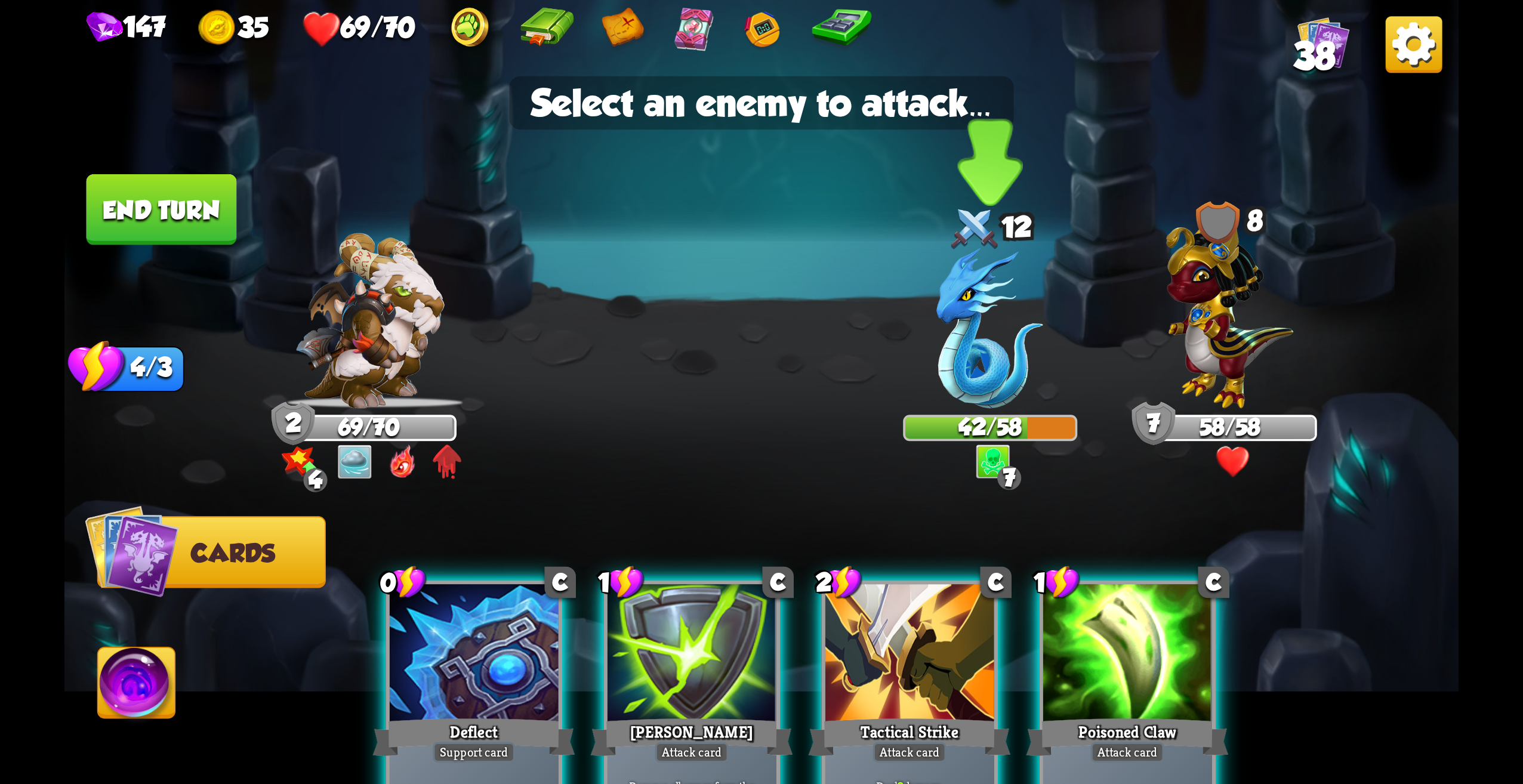
click at [985, 381] on img at bounding box center [990, 328] width 107 height 160
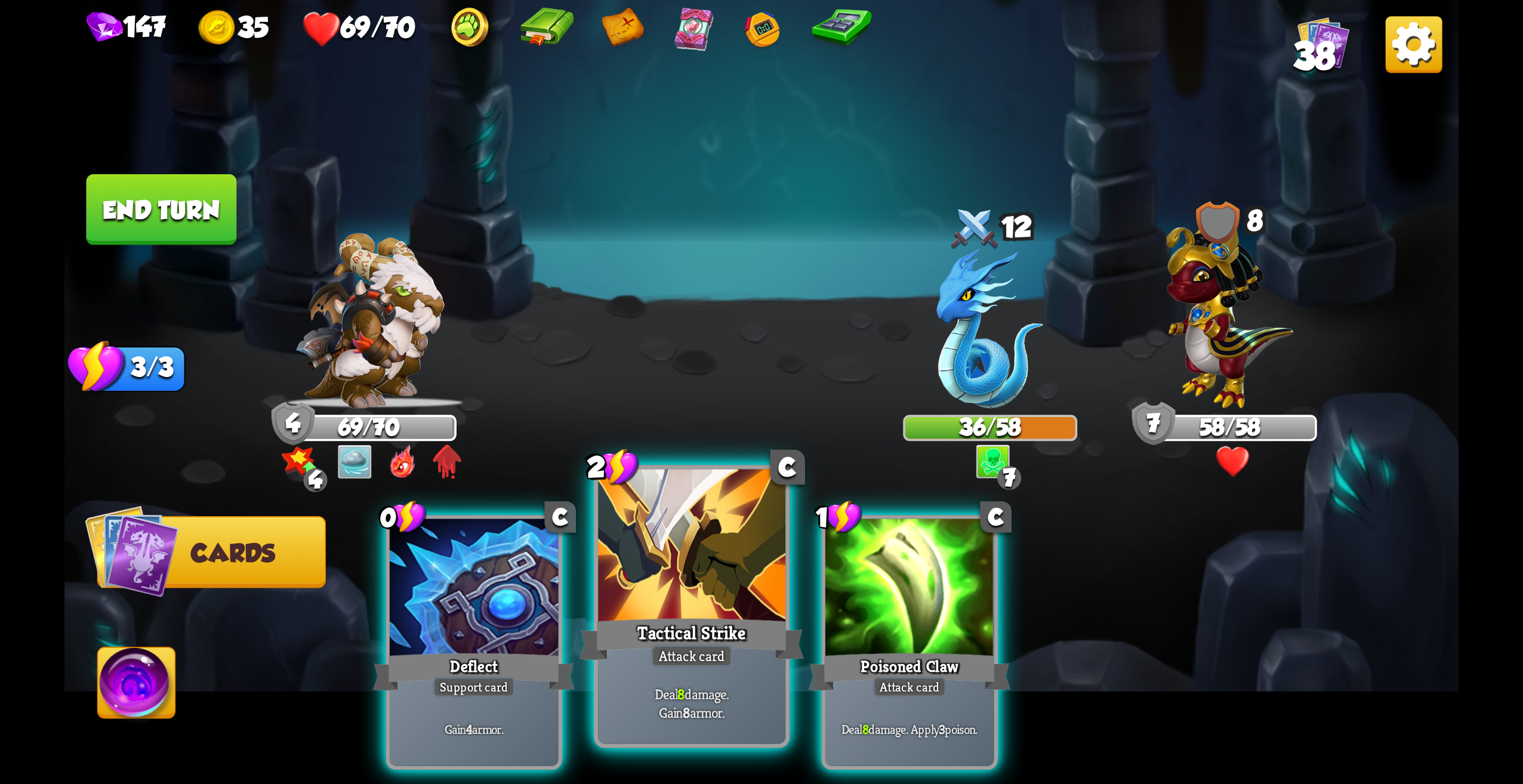
click at [715, 606] on div at bounding box center [691, 549] width 187 height 159
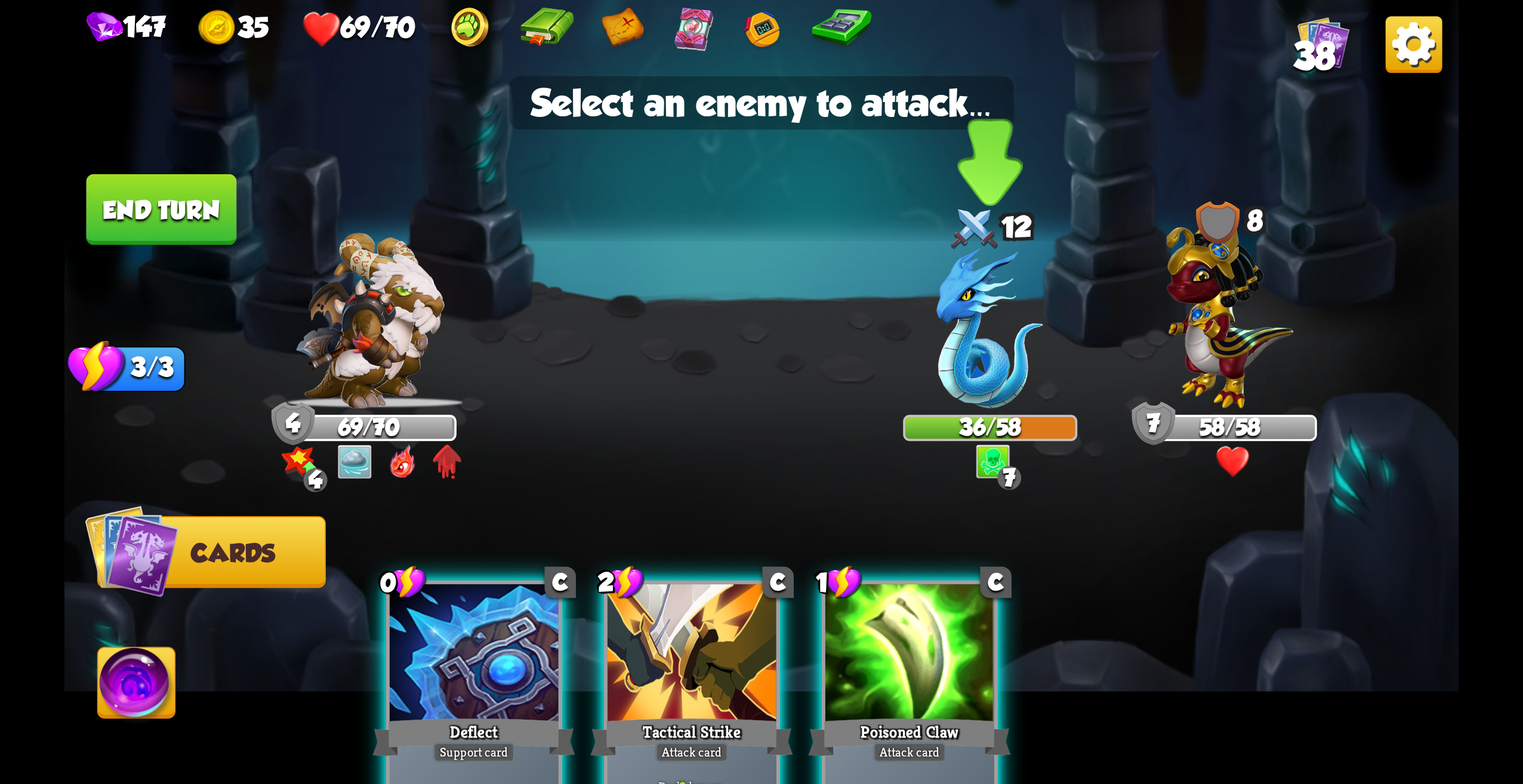
click at [999, 374] on img at bounding box center [990, 328] width 107 height 160
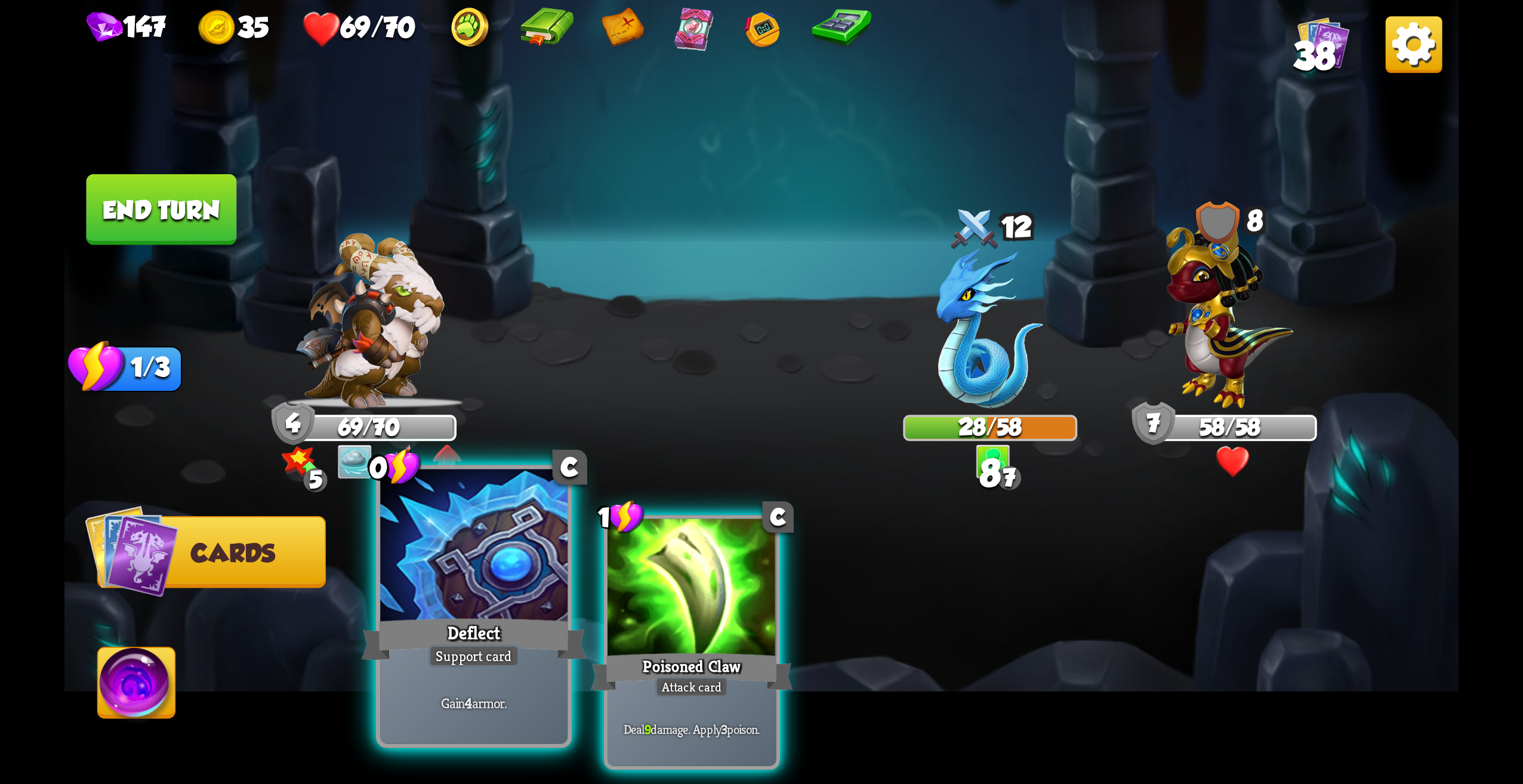
click at [496, 619] on div "Deflect" at bounding box center [474, 639] width 225 height 50
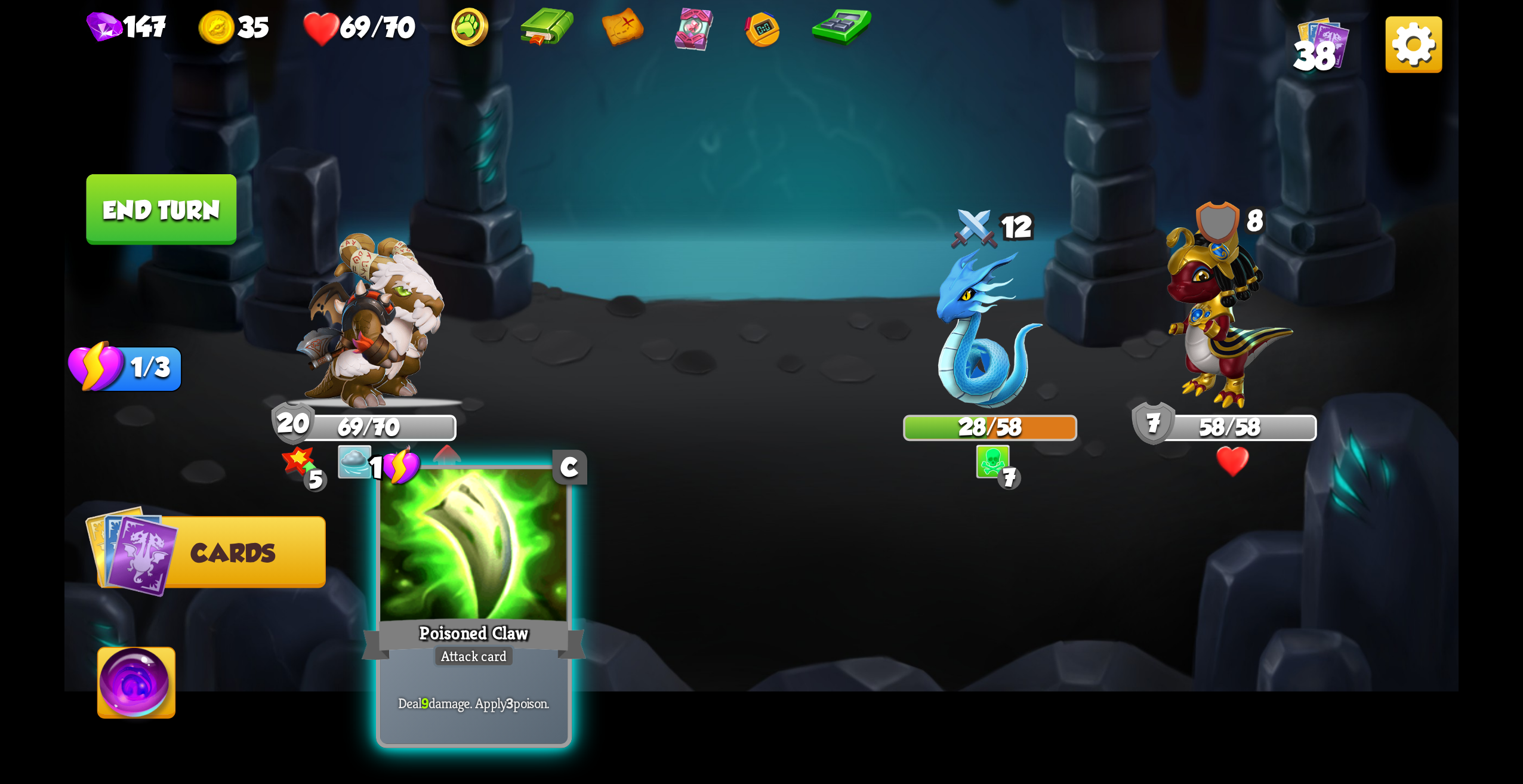
click at [533, 600] on div at bounding box center [473, 549] width 187 height 159
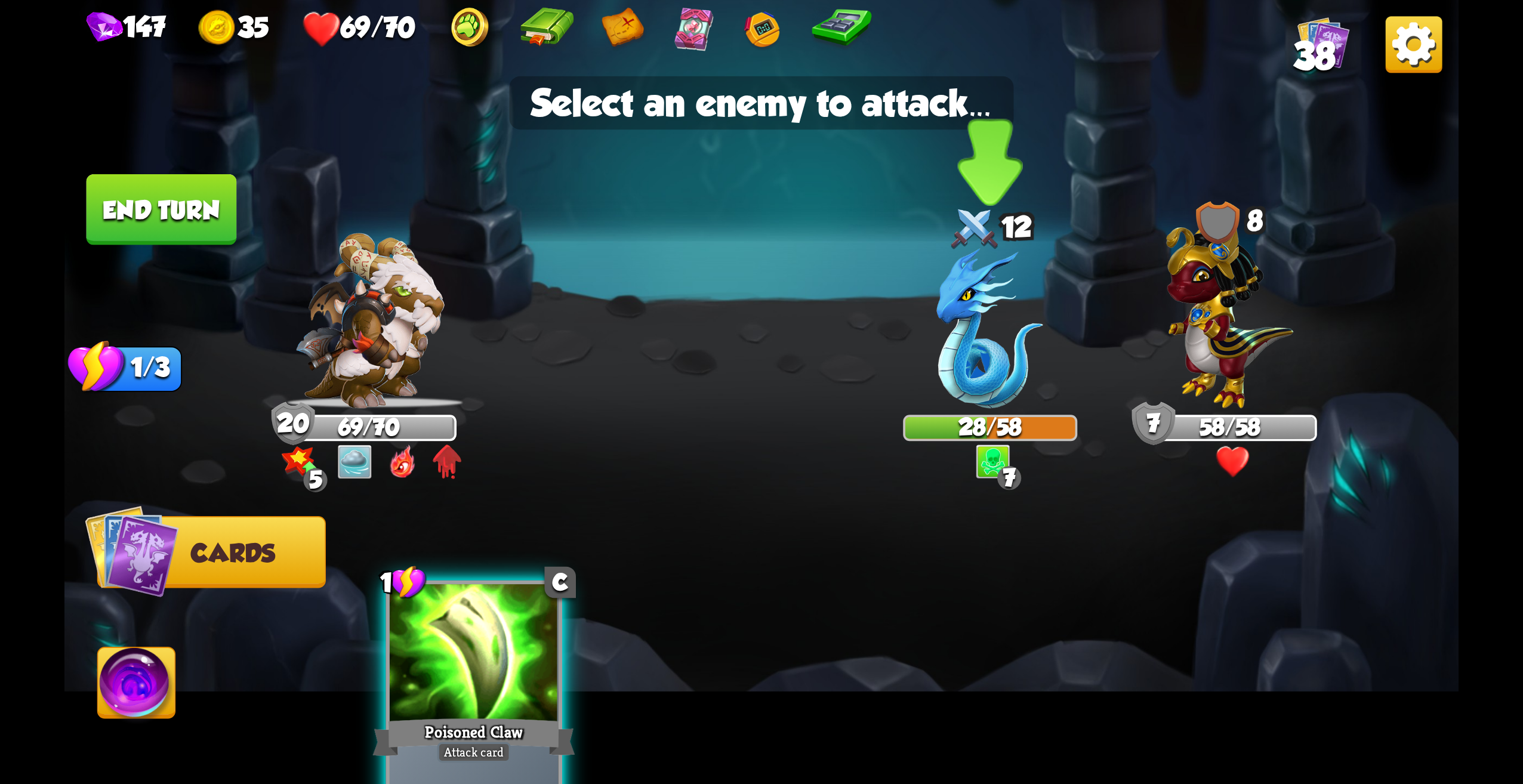
click at [1015, 384] on img at bounding box center [990, 328] width 107 height 160
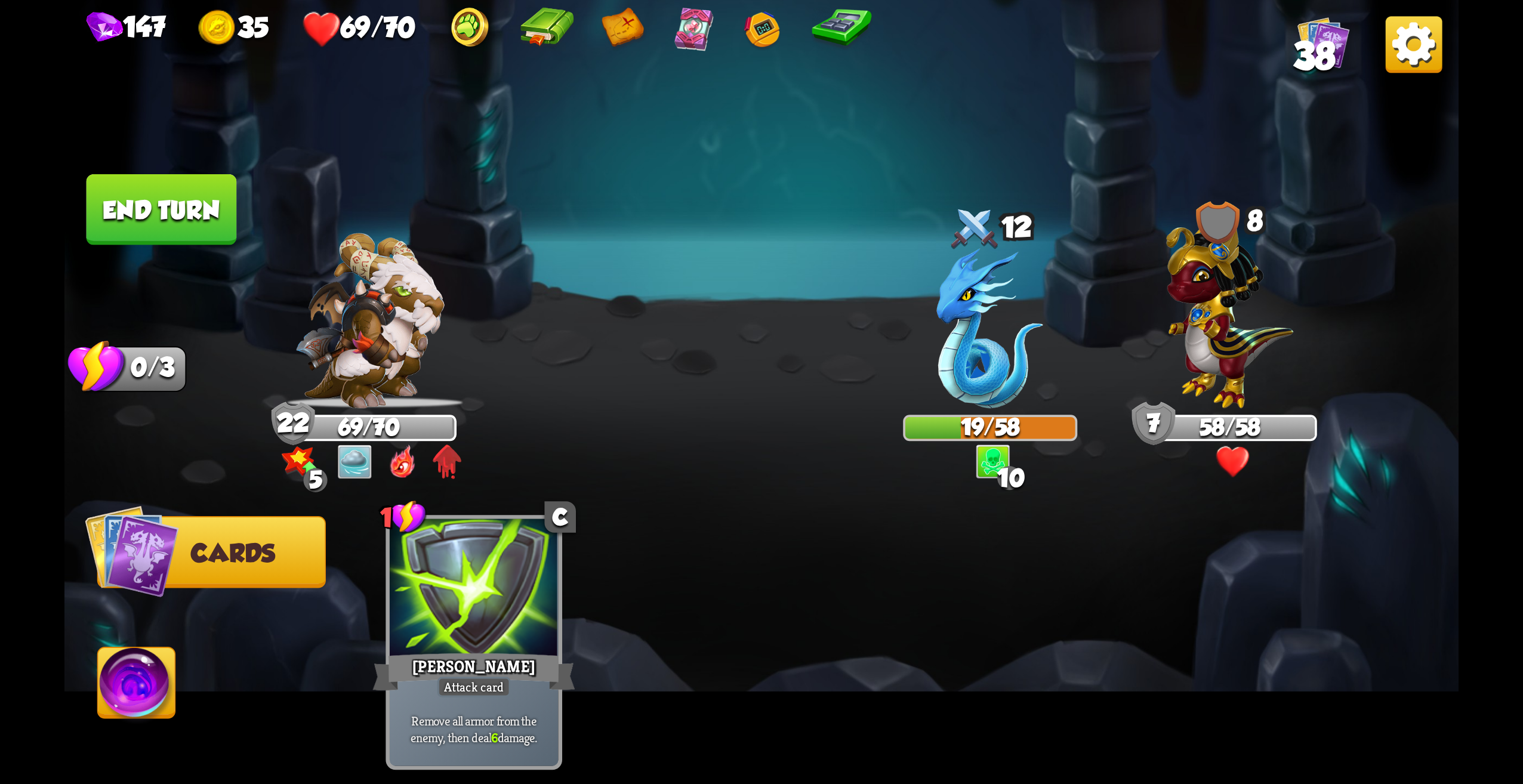
click at [155, 230] on button "End turn" at bounding box center [161, 209] width 151 height 71
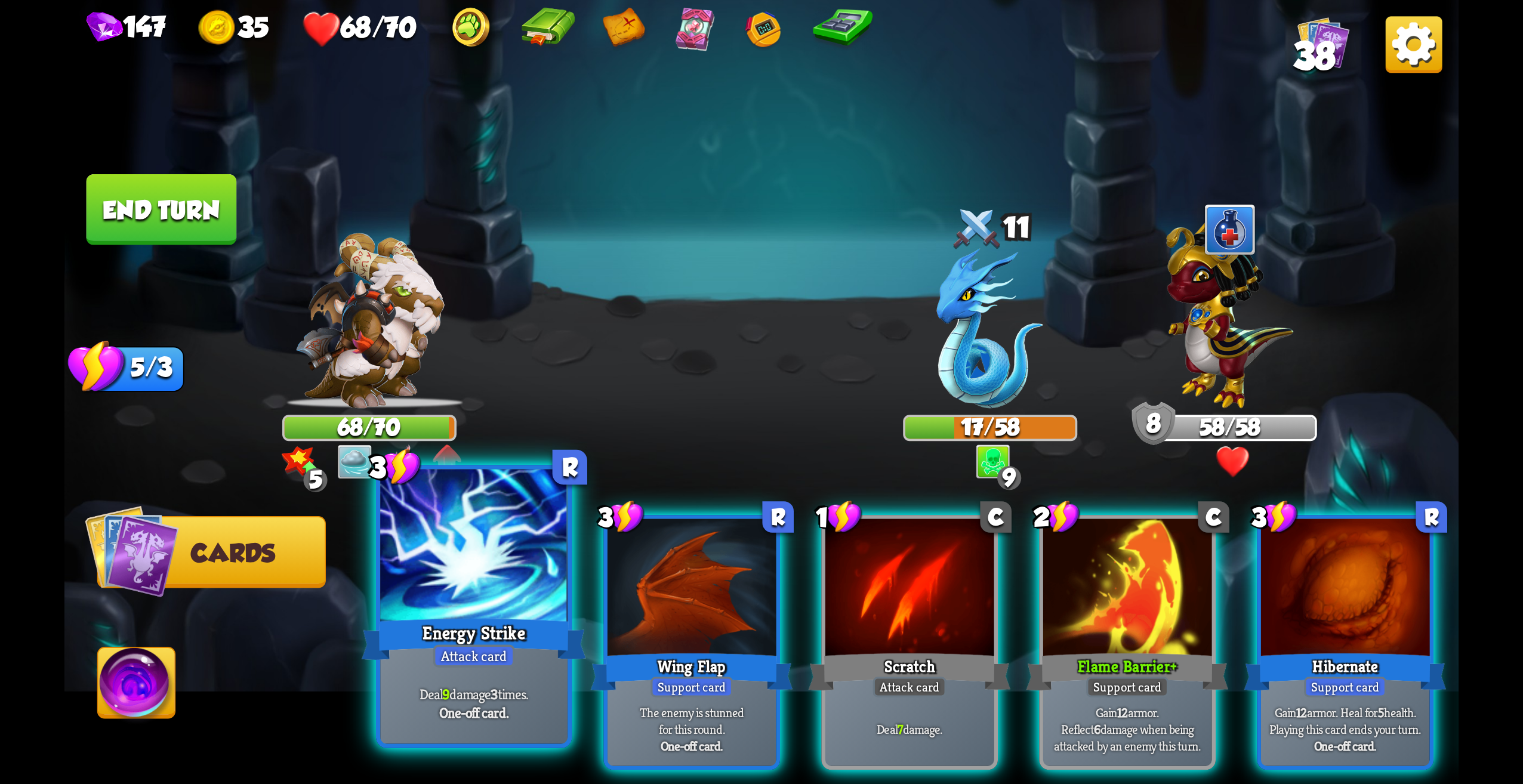
click at [517, 731] on div "Deal 9 damage 3 times. One-off card." at bounding box center [473, 703] width 187 height 82
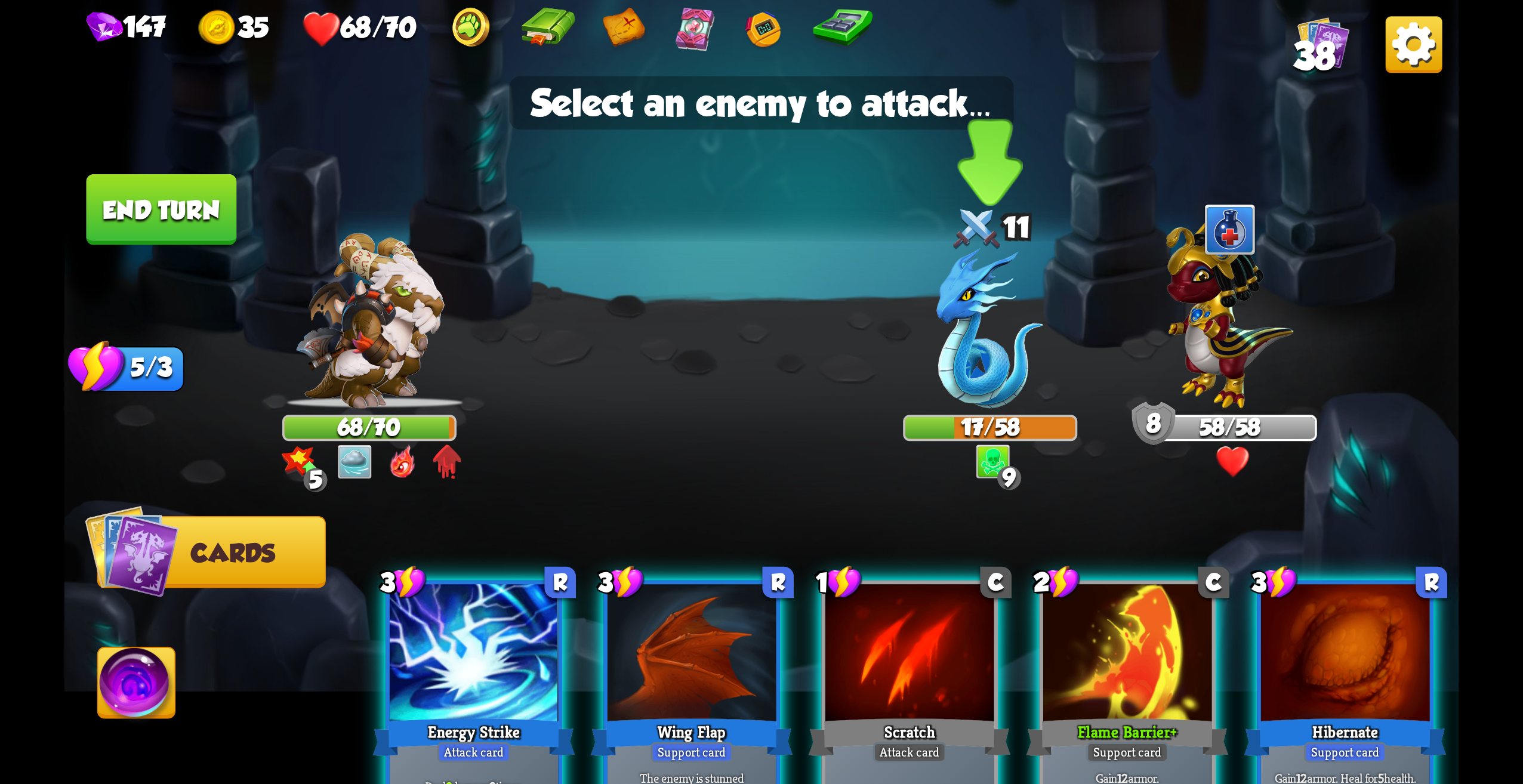
click at [903, 373] on div at bounding box center [990, 332] width 174 height 152
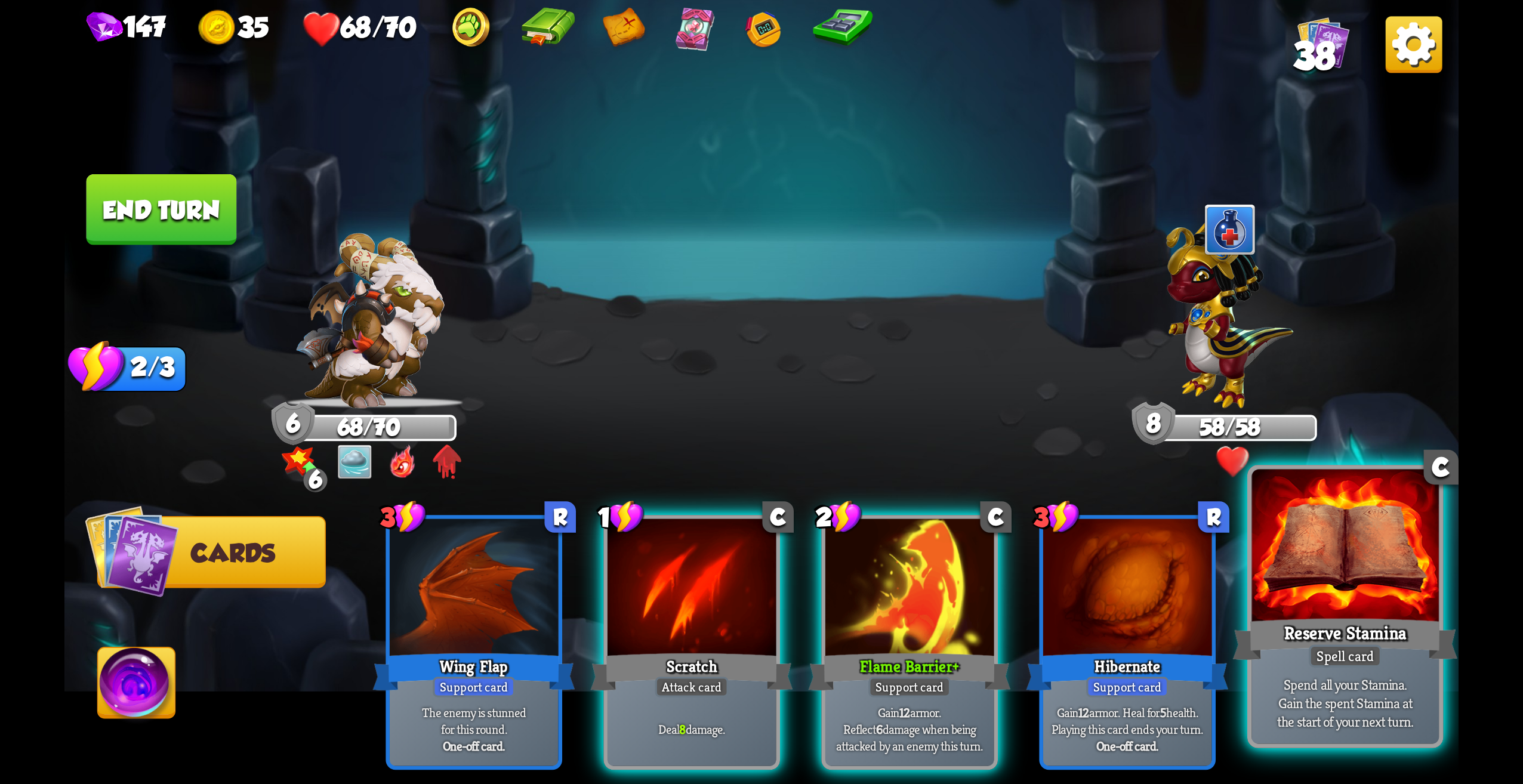
click at [1378, 592] on div at bounding box center [1345, 549] width 187 height 159
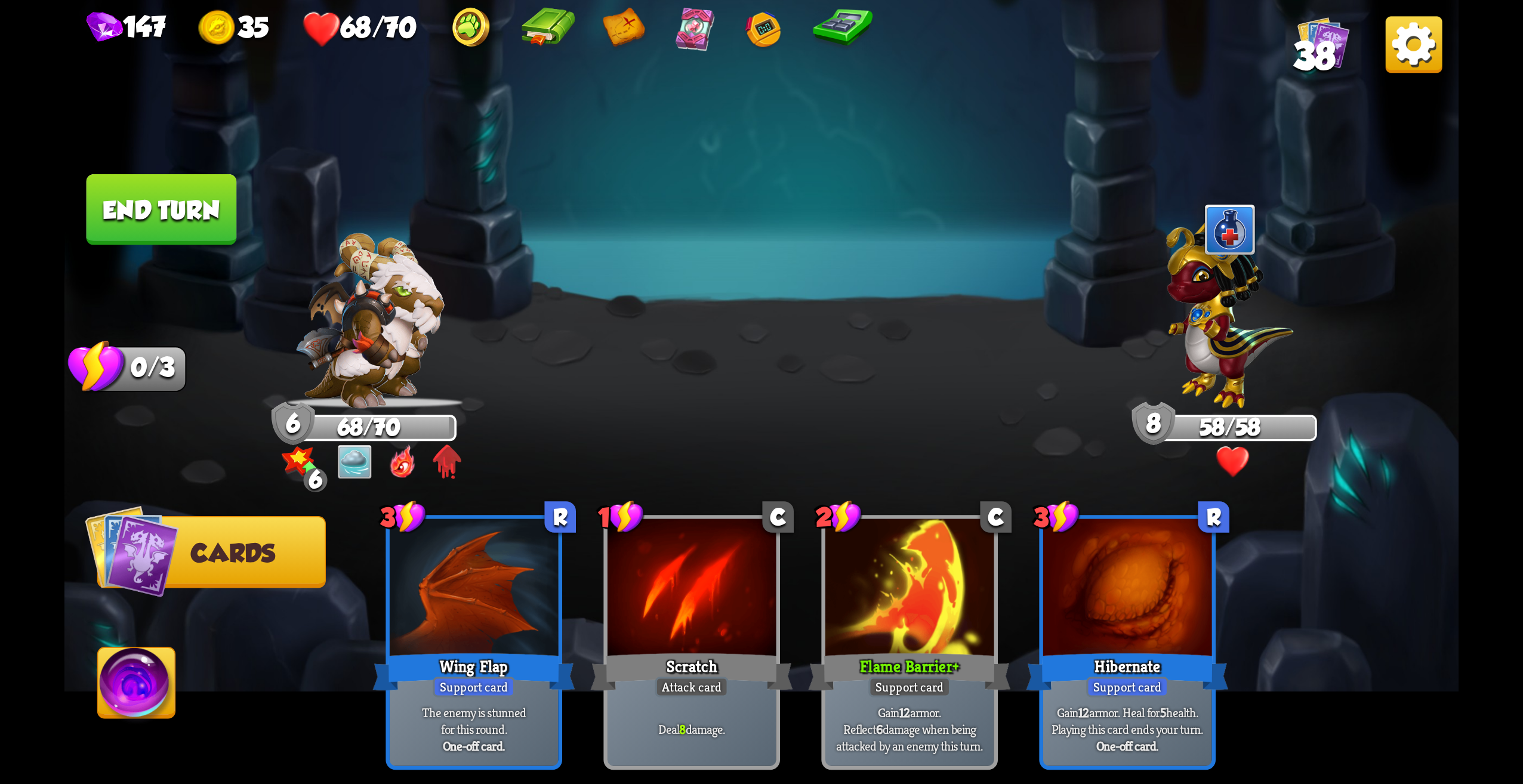
click at [159, 206] on button "End turn" at bounding box center [161, 209] width 151 height 71
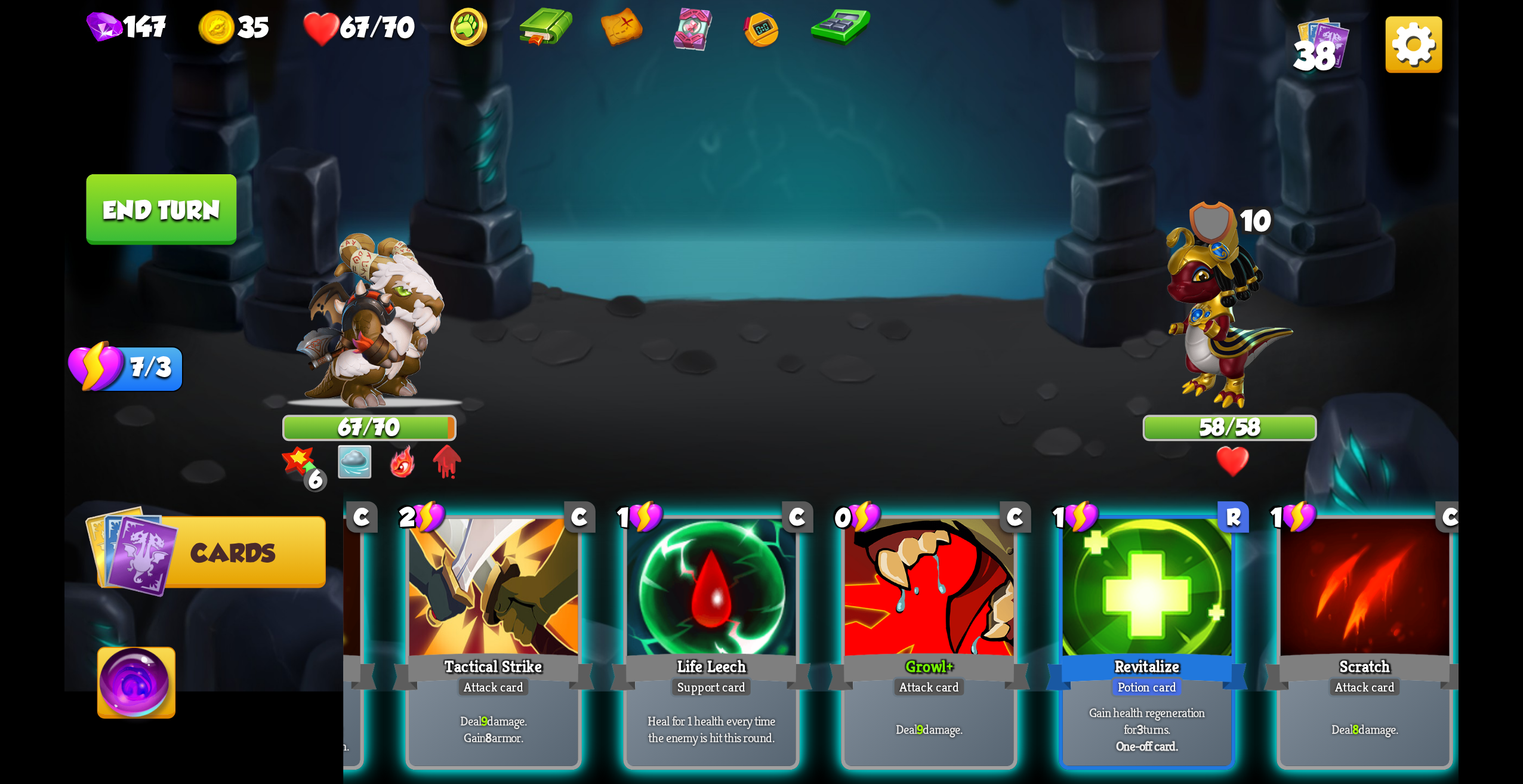
scroll to position [0, 114]
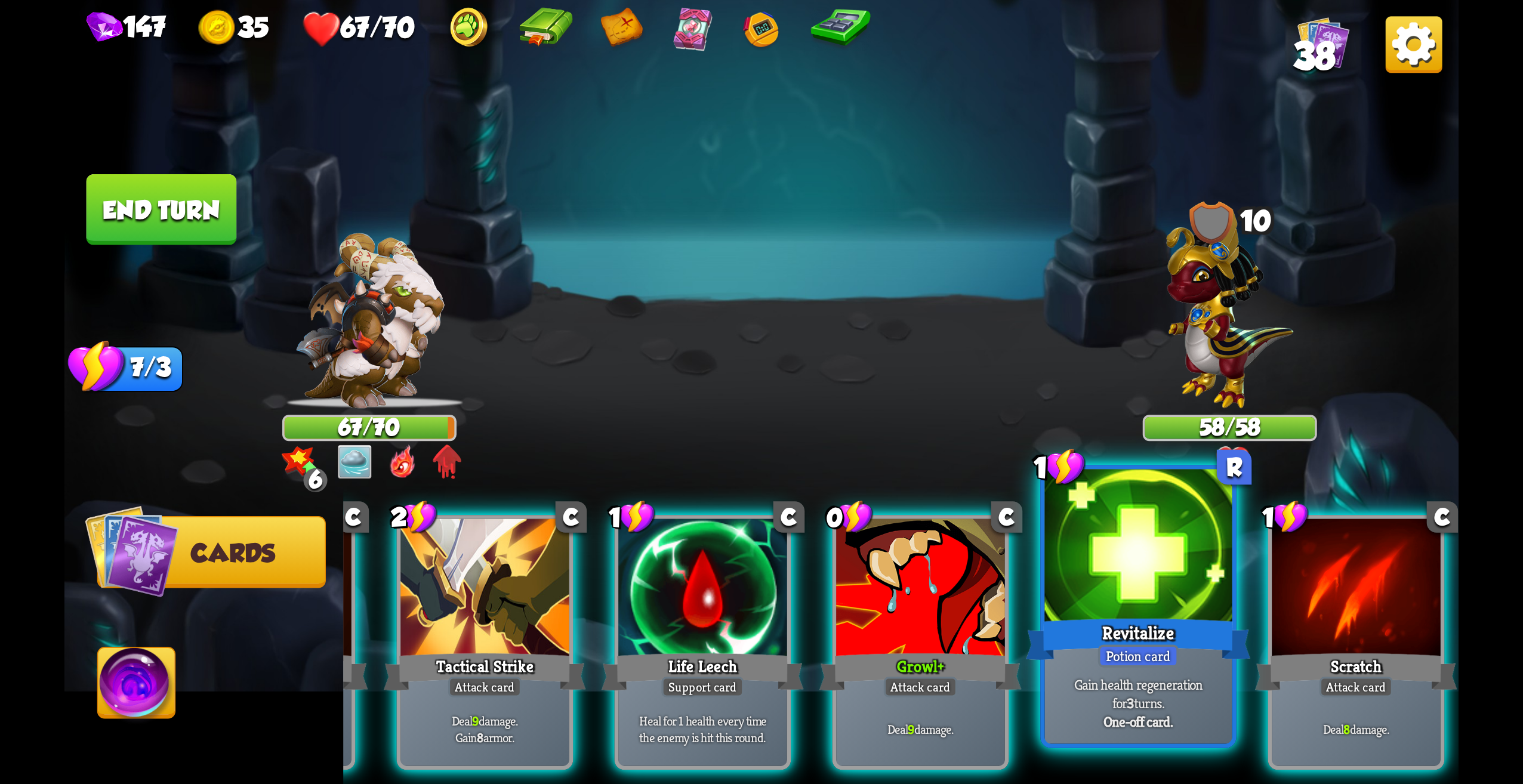
click at [1183, 688] on p "Gain health regeneration for 3 turns." at bounding box center [1138, 694] width 178 height 37
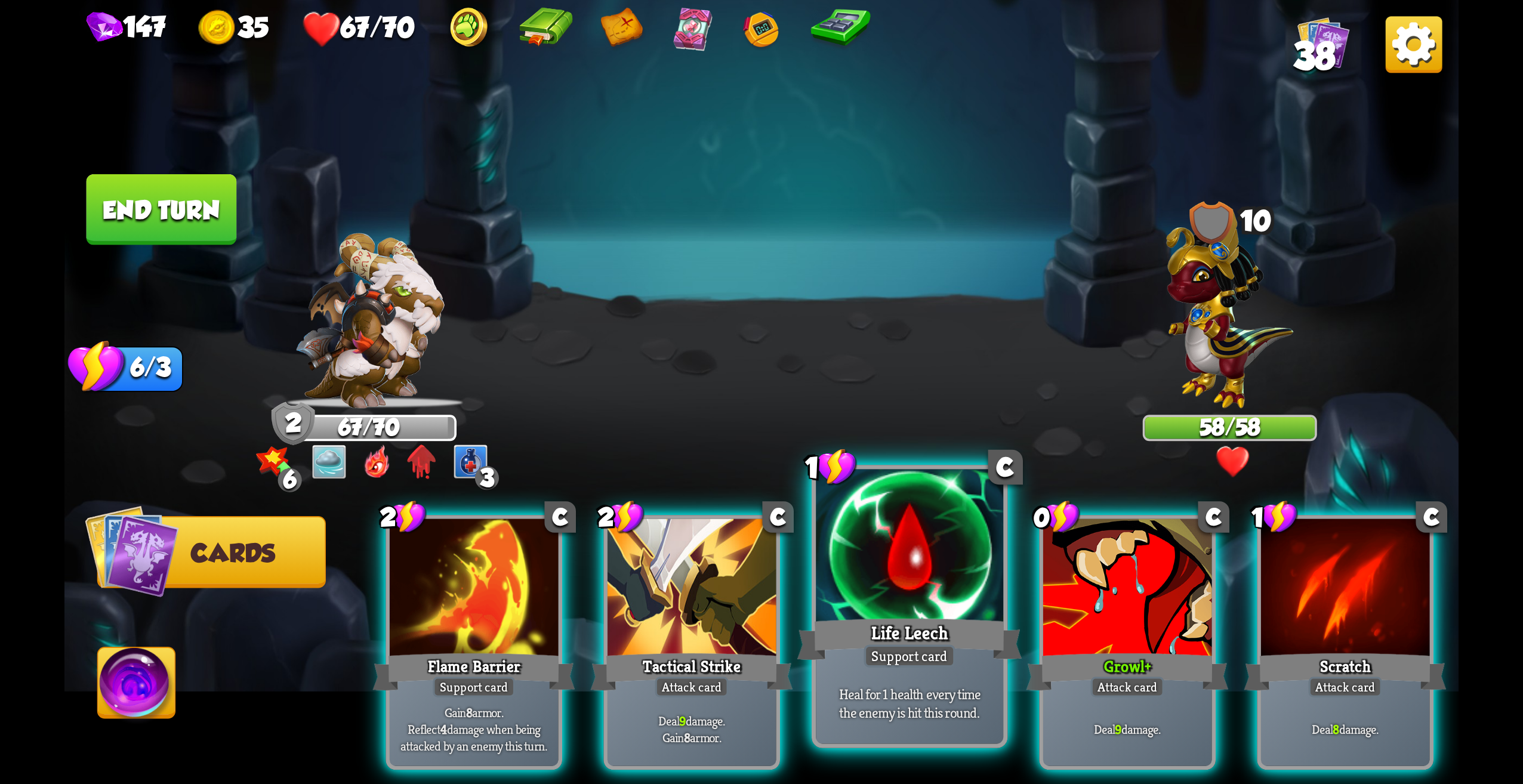
click at [928, 692] on p "Heal for 1 health every time the enemy is hit this round." at bounding box center [909, 702] width 178 height 37
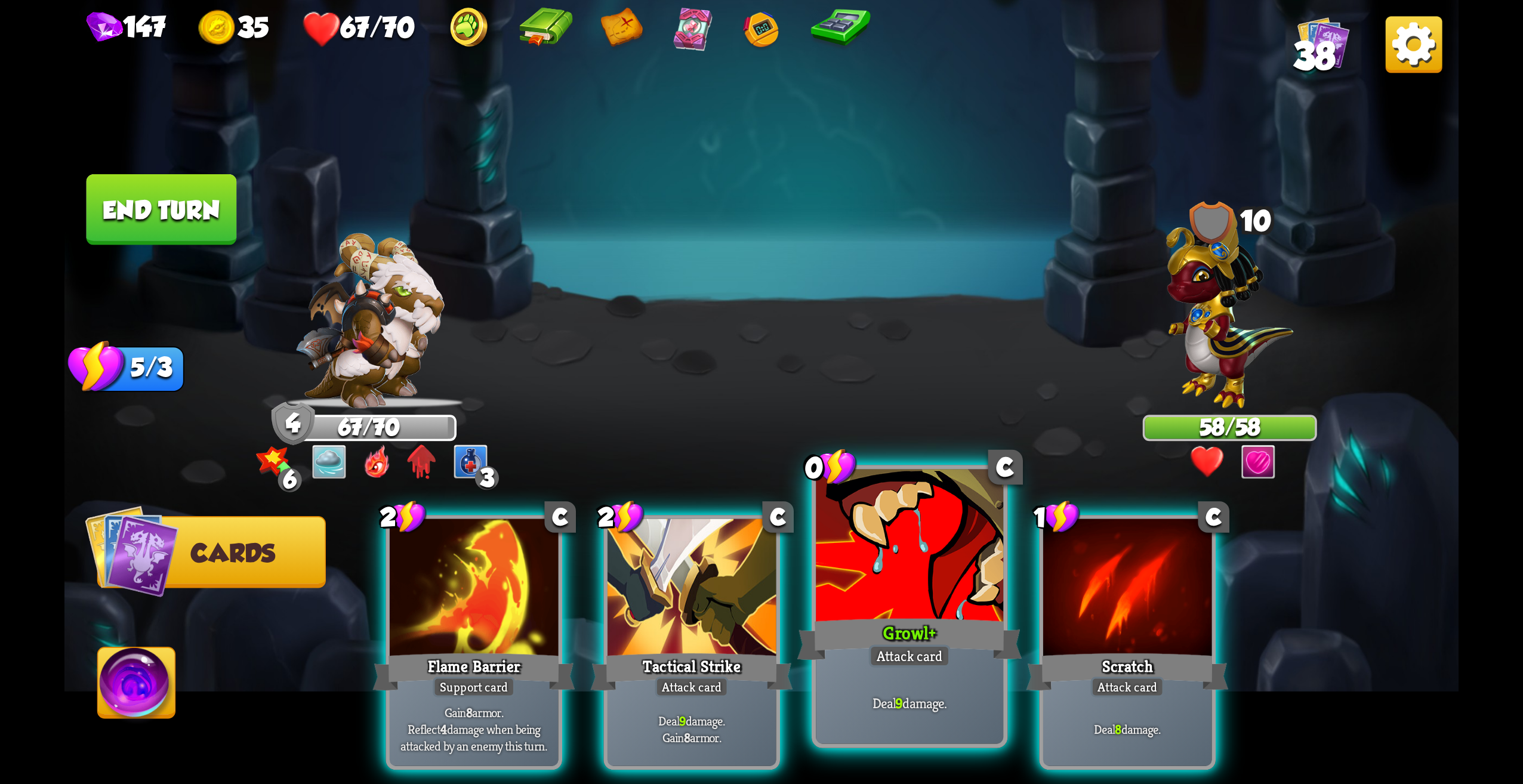
click at [975, 694] on p "Deal 9 damage." at bounding box center [909, 702] width 178 height 18
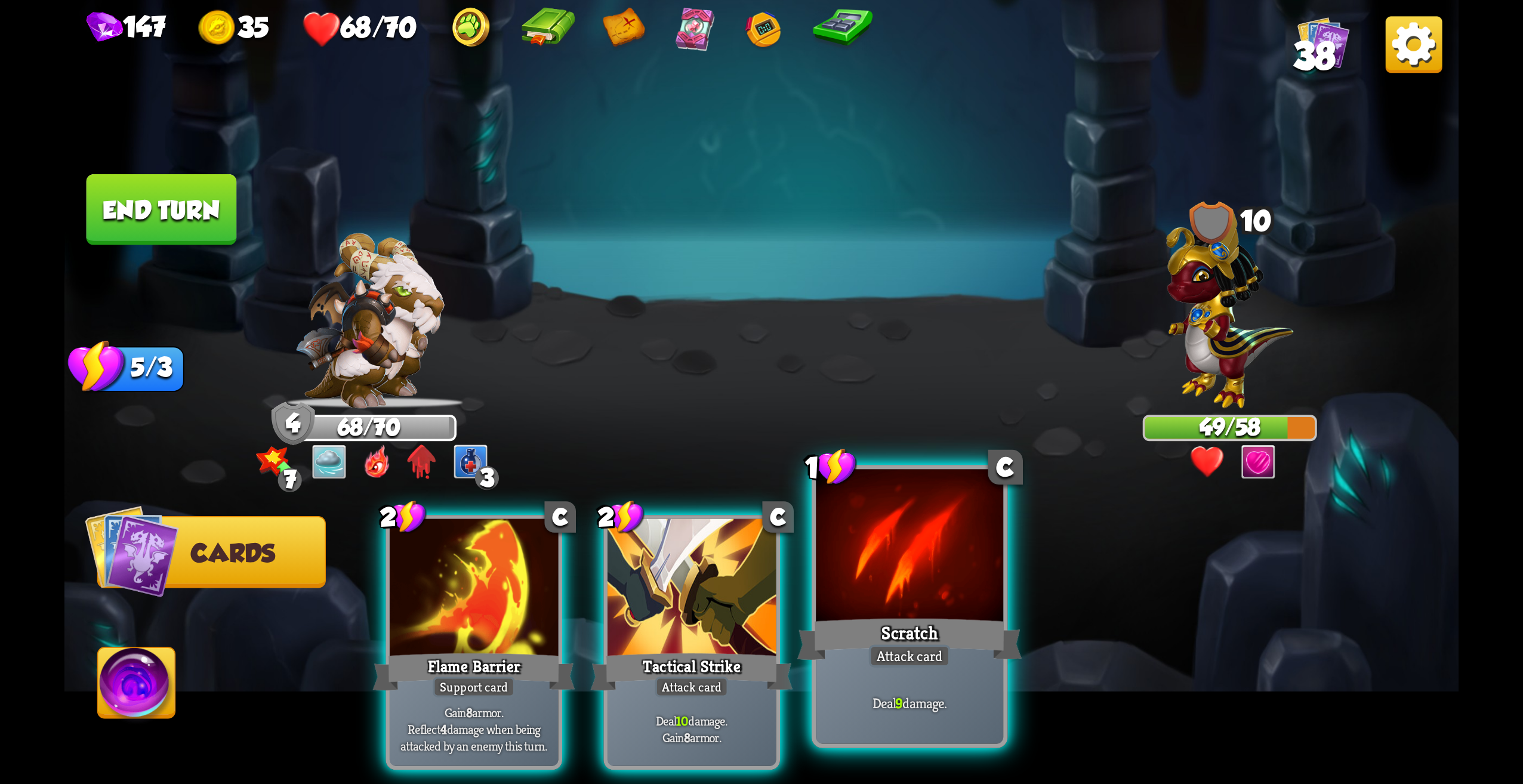
click at [959, 625] on div "Scratch" at bounding box center [909, 639] width 225 height 50
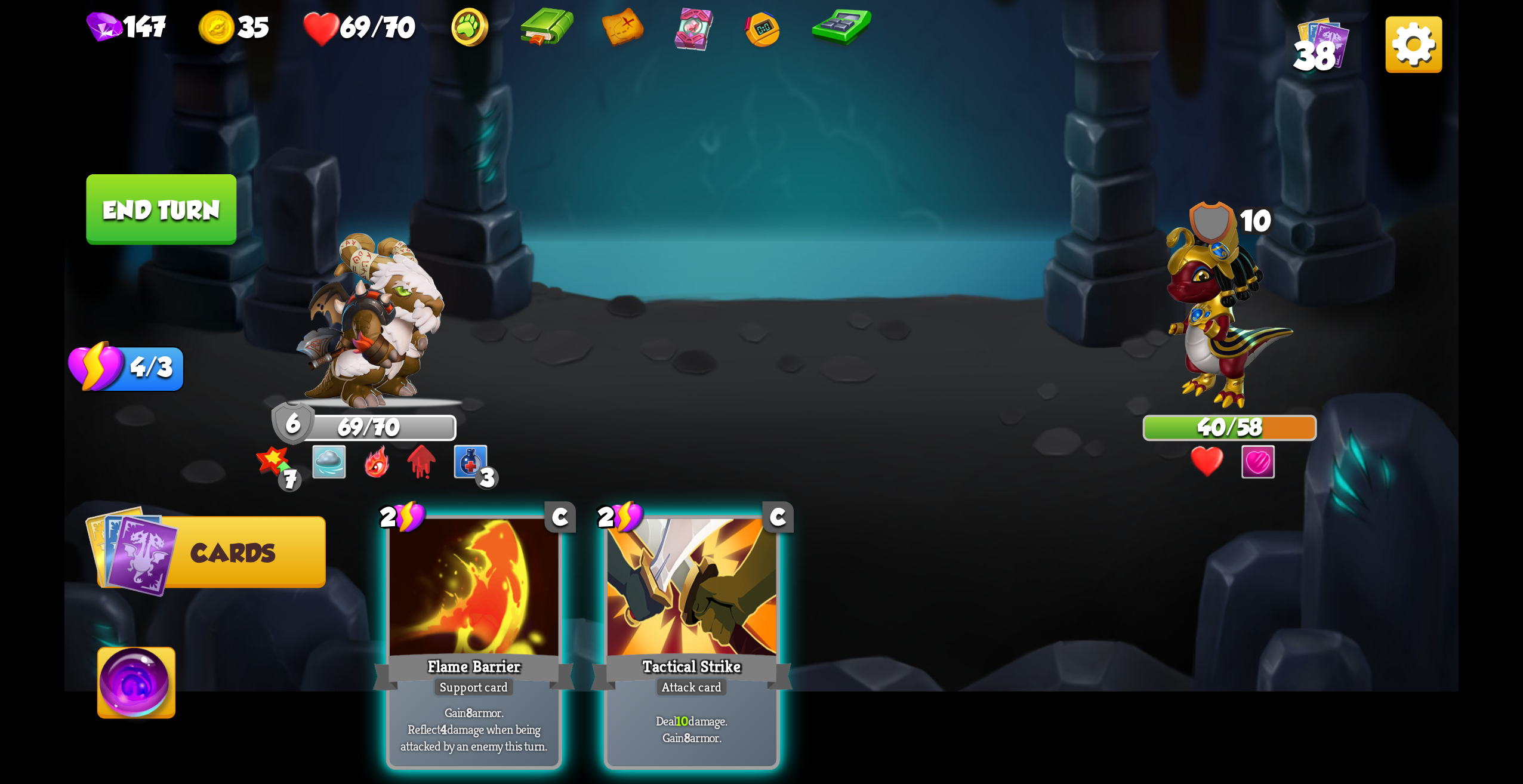
click at [705, 607] on div at bounding box center [692, 589] width 169 height 142
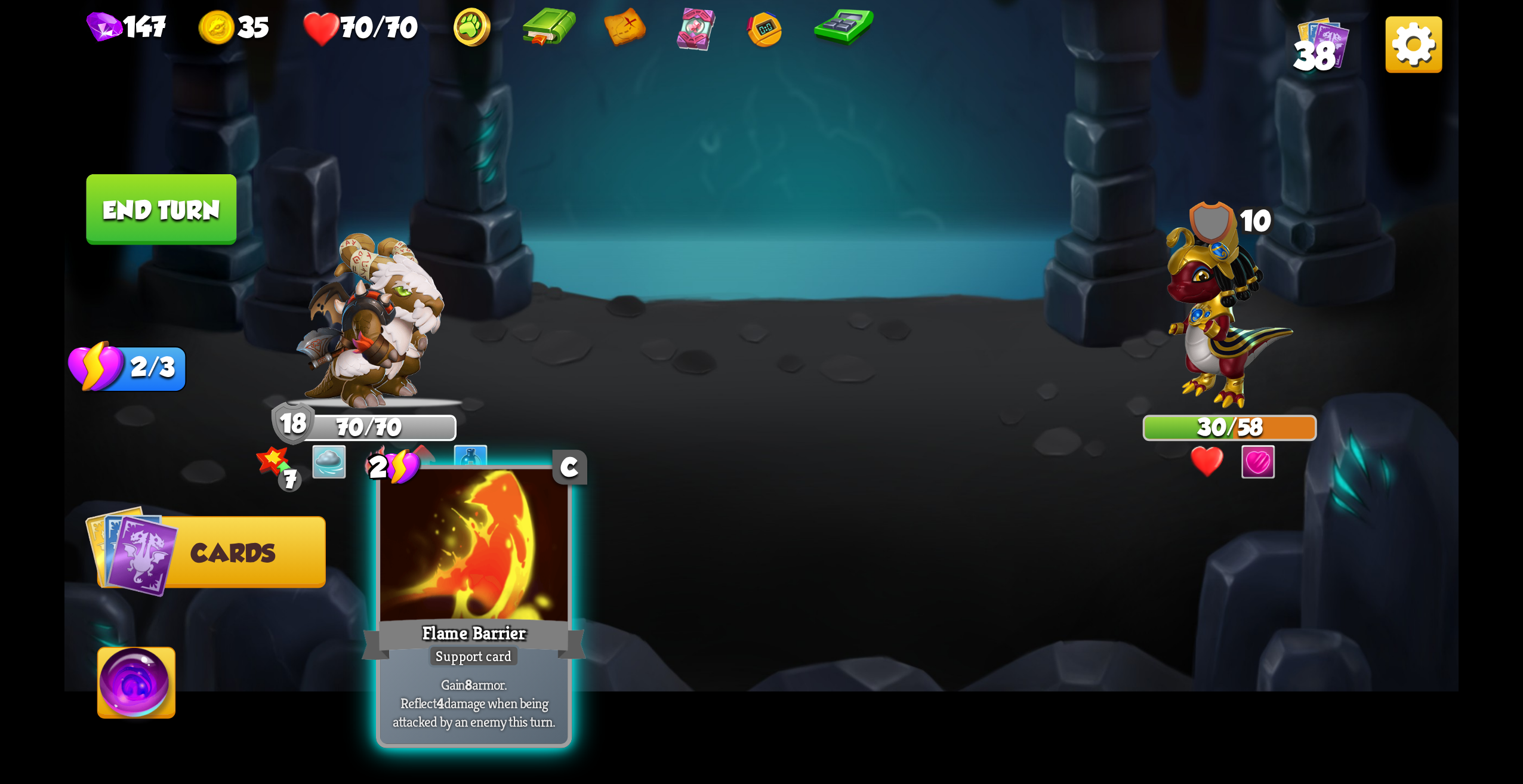
click at [496, 591] on div at bounding box center [473, 549] width 187 height 159
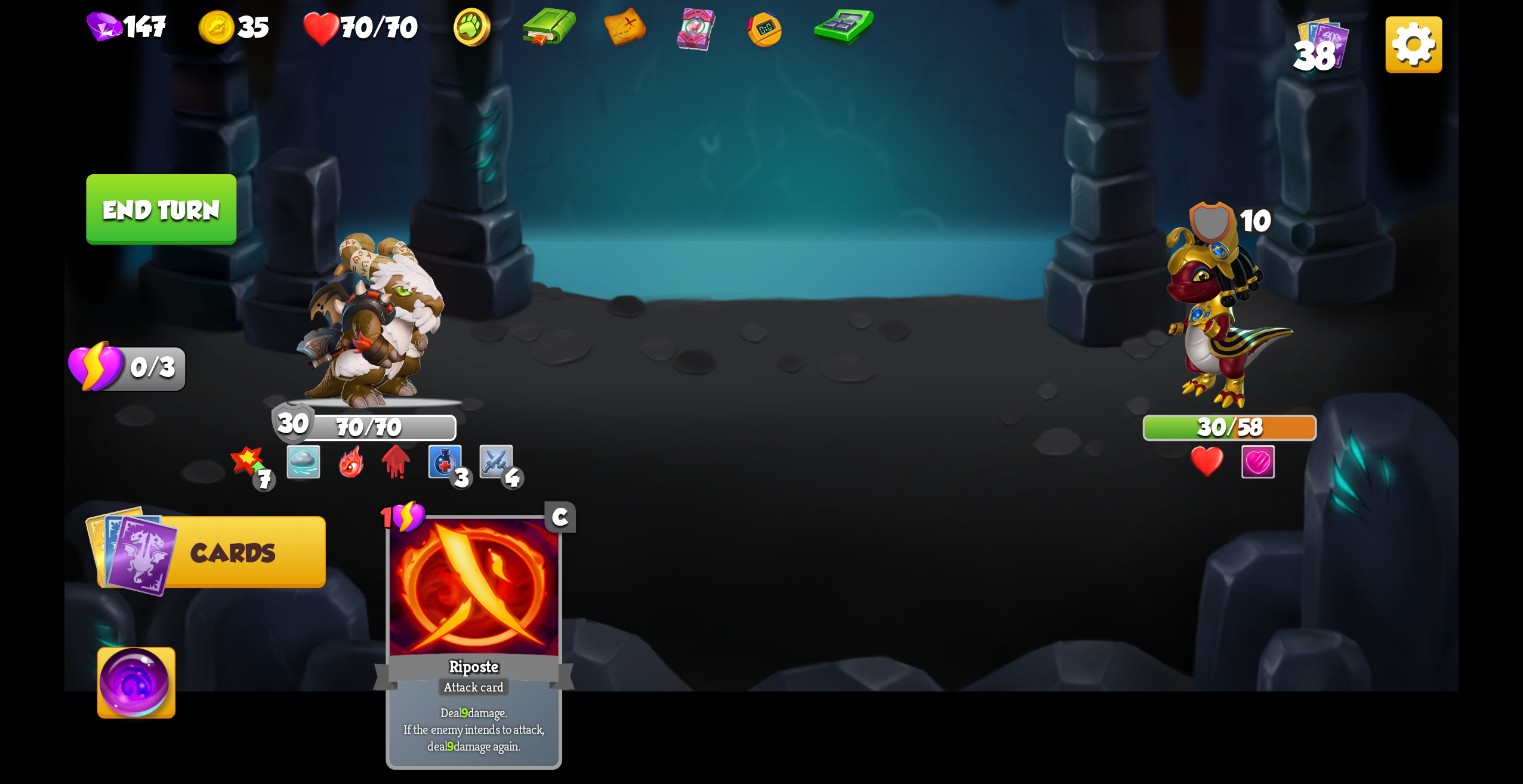
click at [193, 240] on button "End turn" at bounding box center [161, 209] width 151 height 71
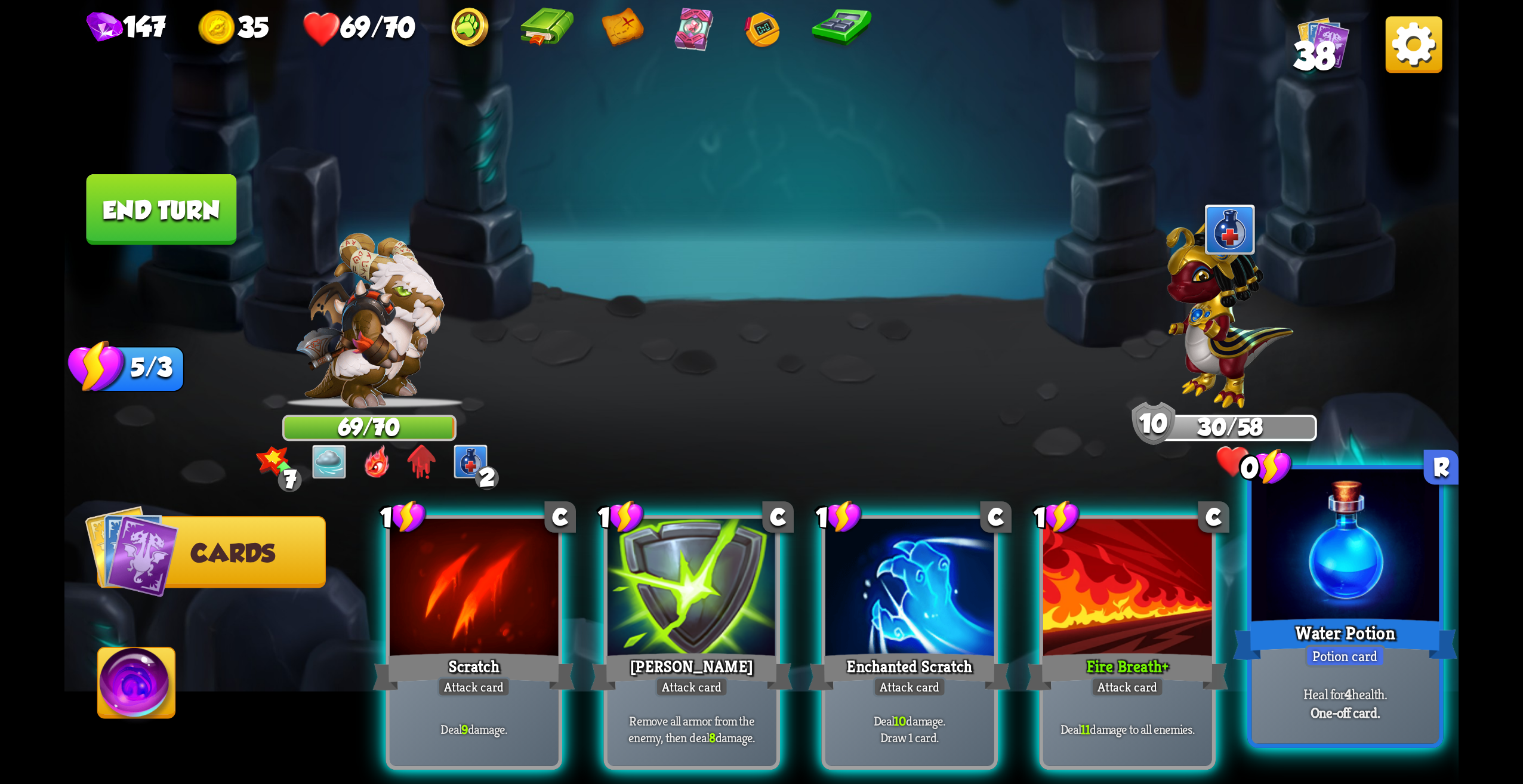
click at [1339, 648] on div "Potion card" at bounding box center [1345, 656] width 80 height 22
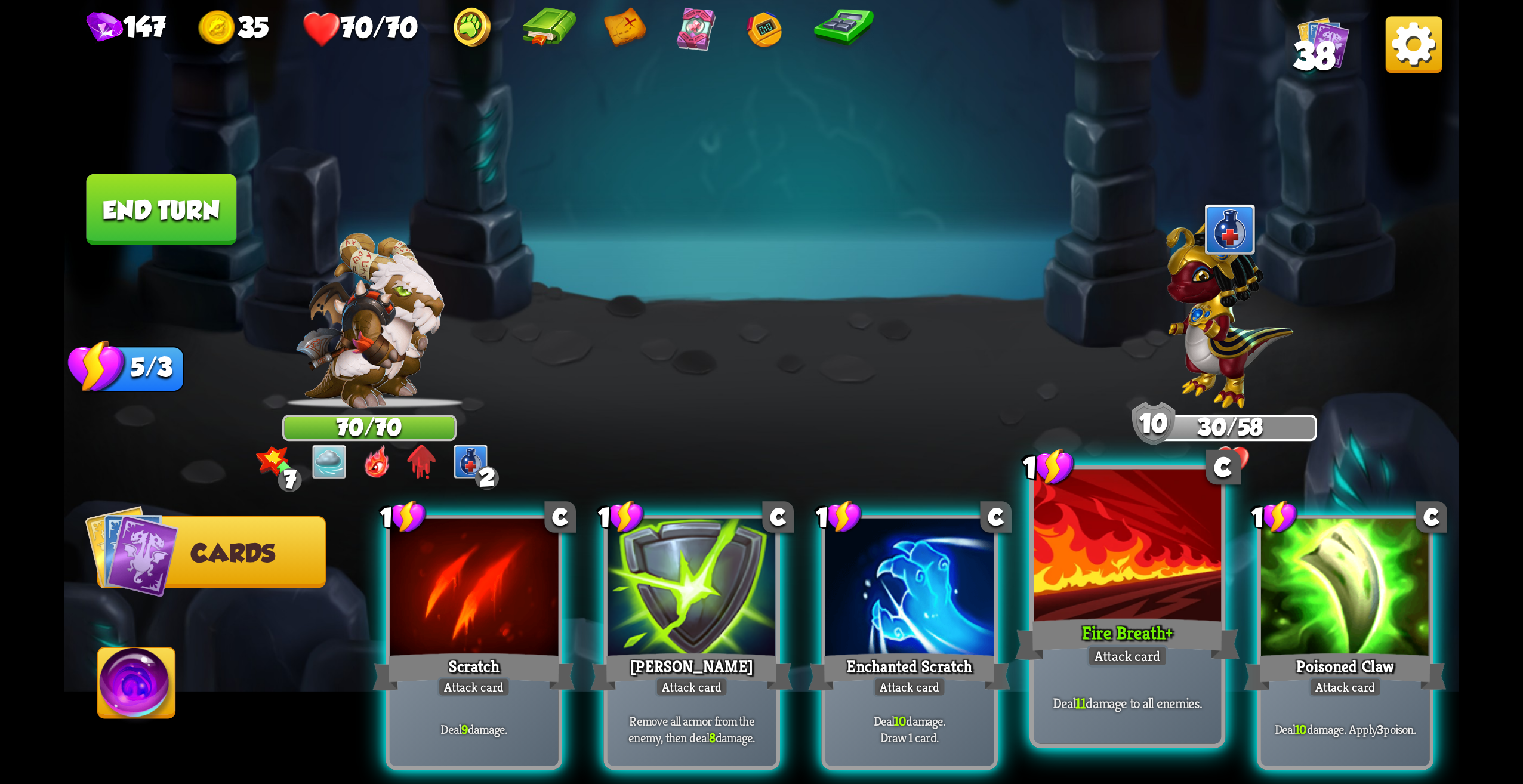
click at [1152, 641] on div "Fire Breath +" at bounding box center [1127, 639] width 225 height 50
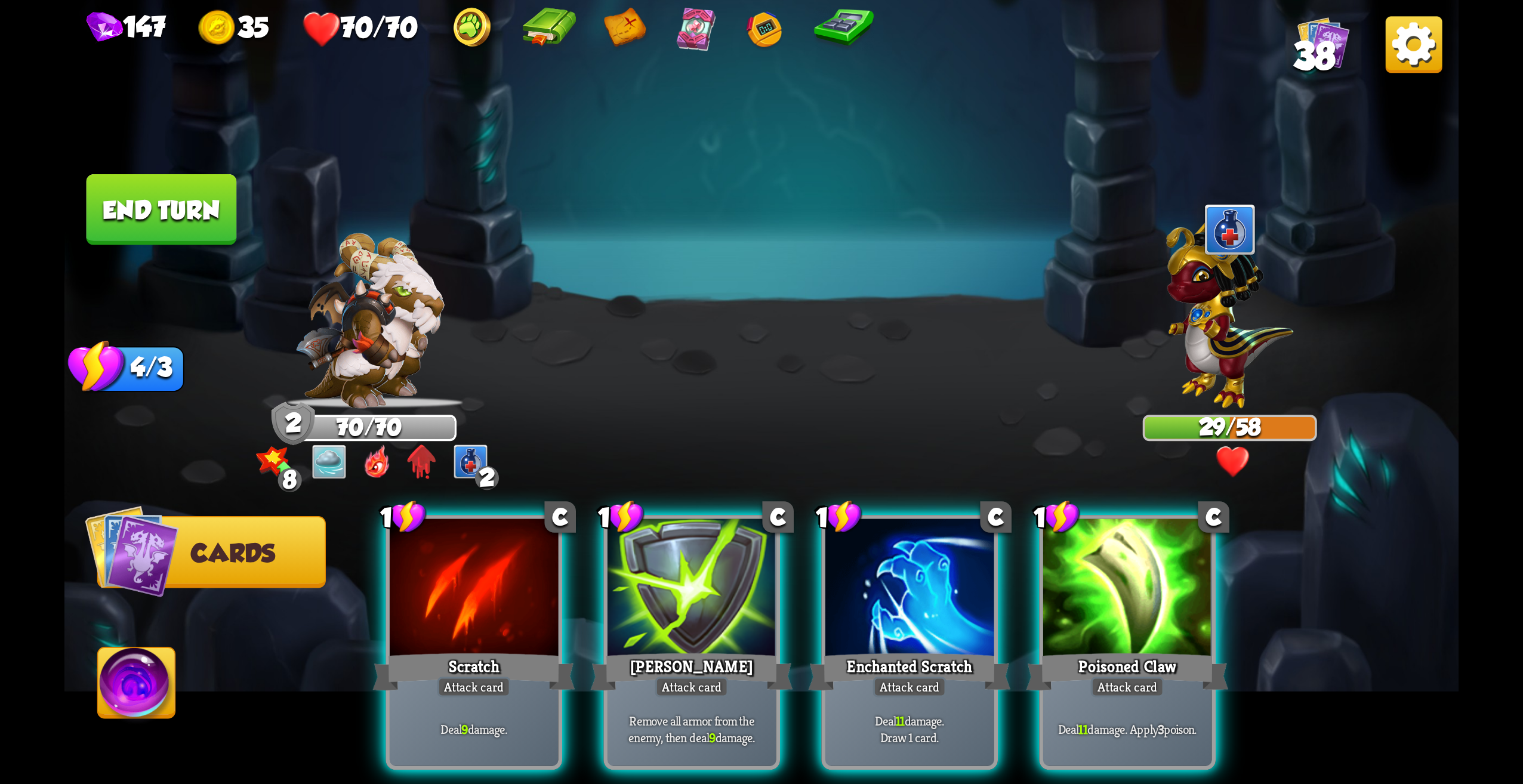
click at [1134, 597] on div at bounding box center [1127, 589] width 169 height 142
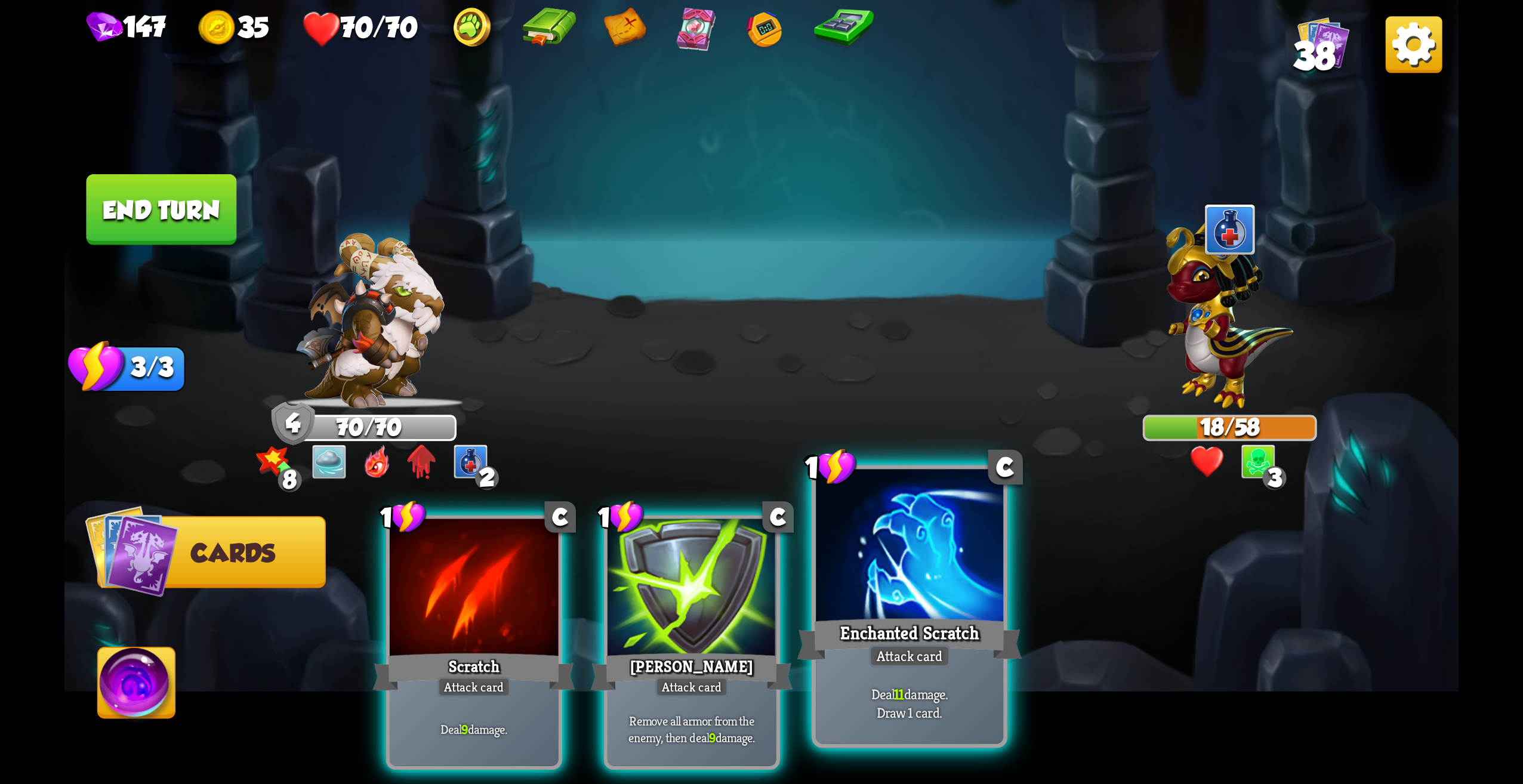
click at [950, 625] on div "Enchanted Scratch" at bounding box center [909, 639] width 225 height 50
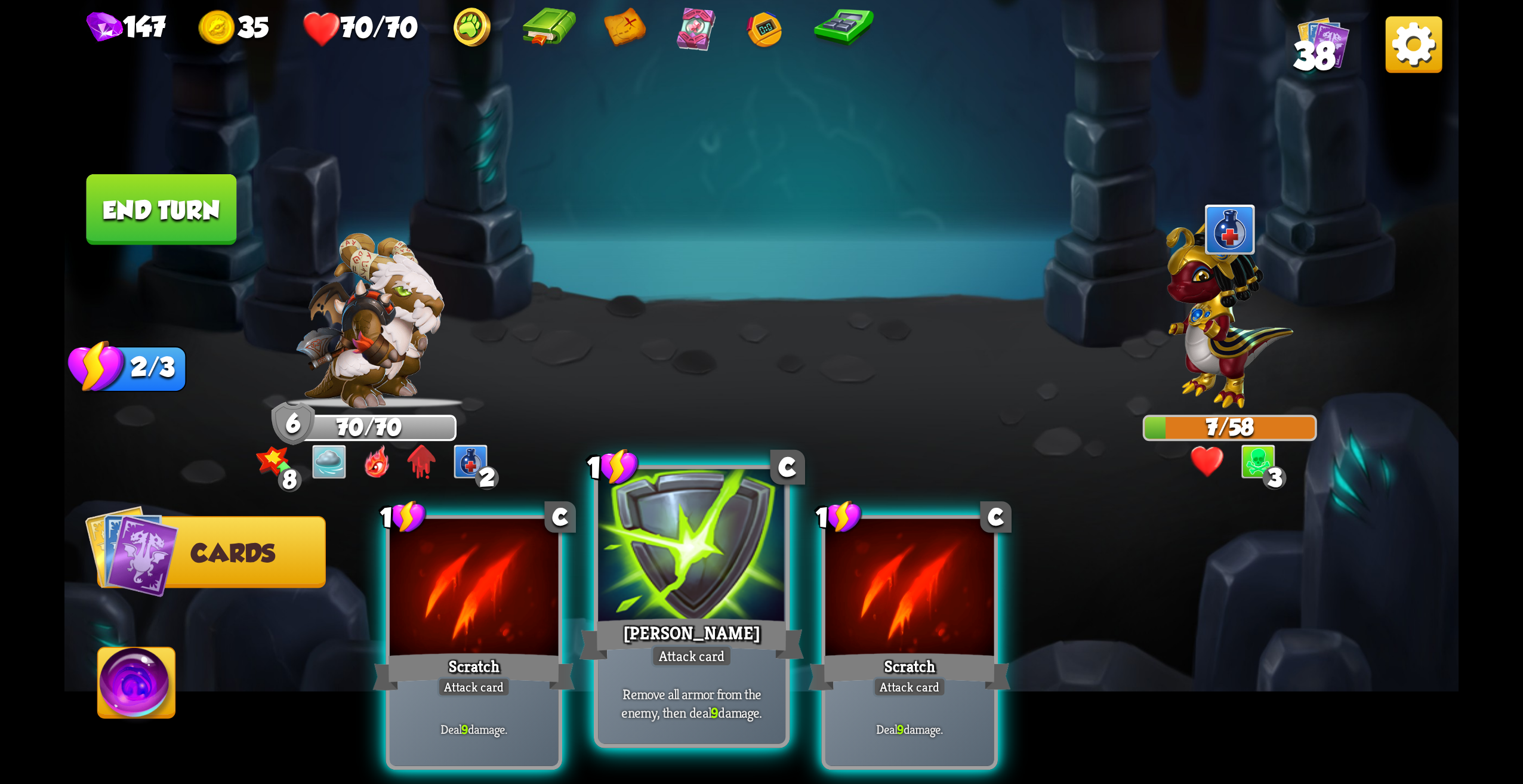
click at [702, 643] on div "[PERSON_NAME]" at bounding box center [691, 639] width 225 height 50
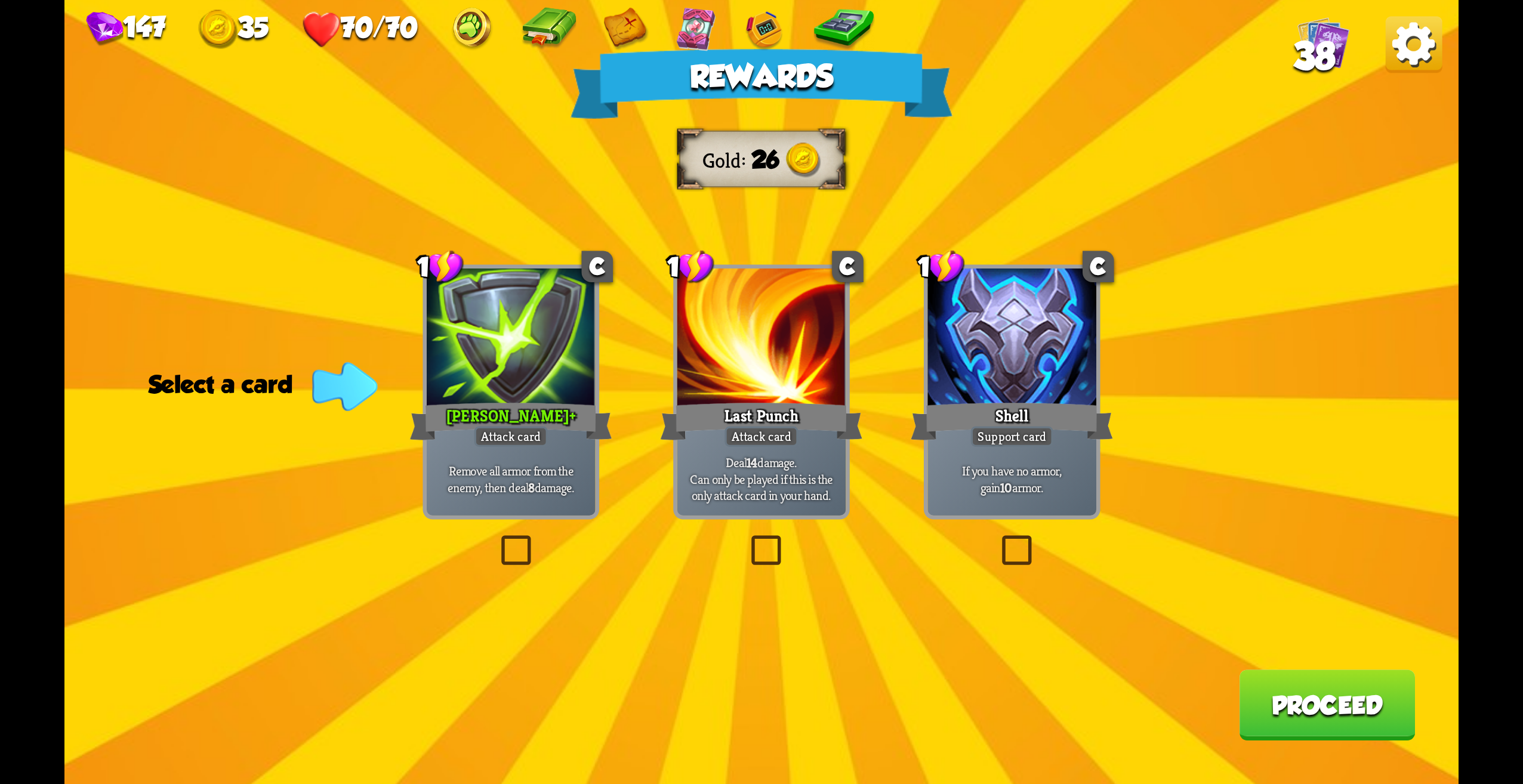
click at [496, 538] on label at bounding box center [496, 538] width 0 height 0
click at [0, 0] on input "checkbox" at bounding box center [0, 0] width 0 height 0
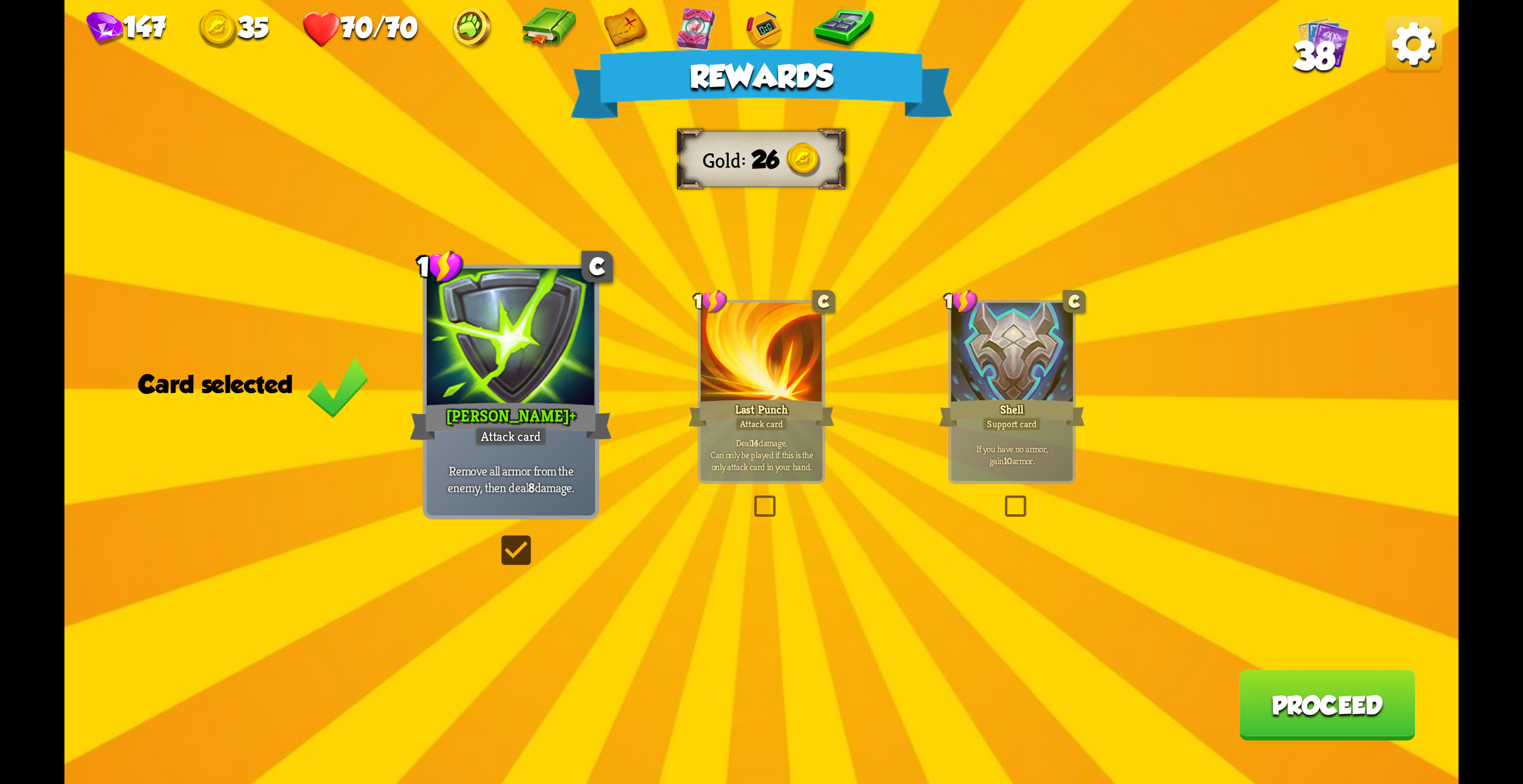
click at [1369, 708] on button "Proceed" at bounding box center [1327, 705] width 176 height 71
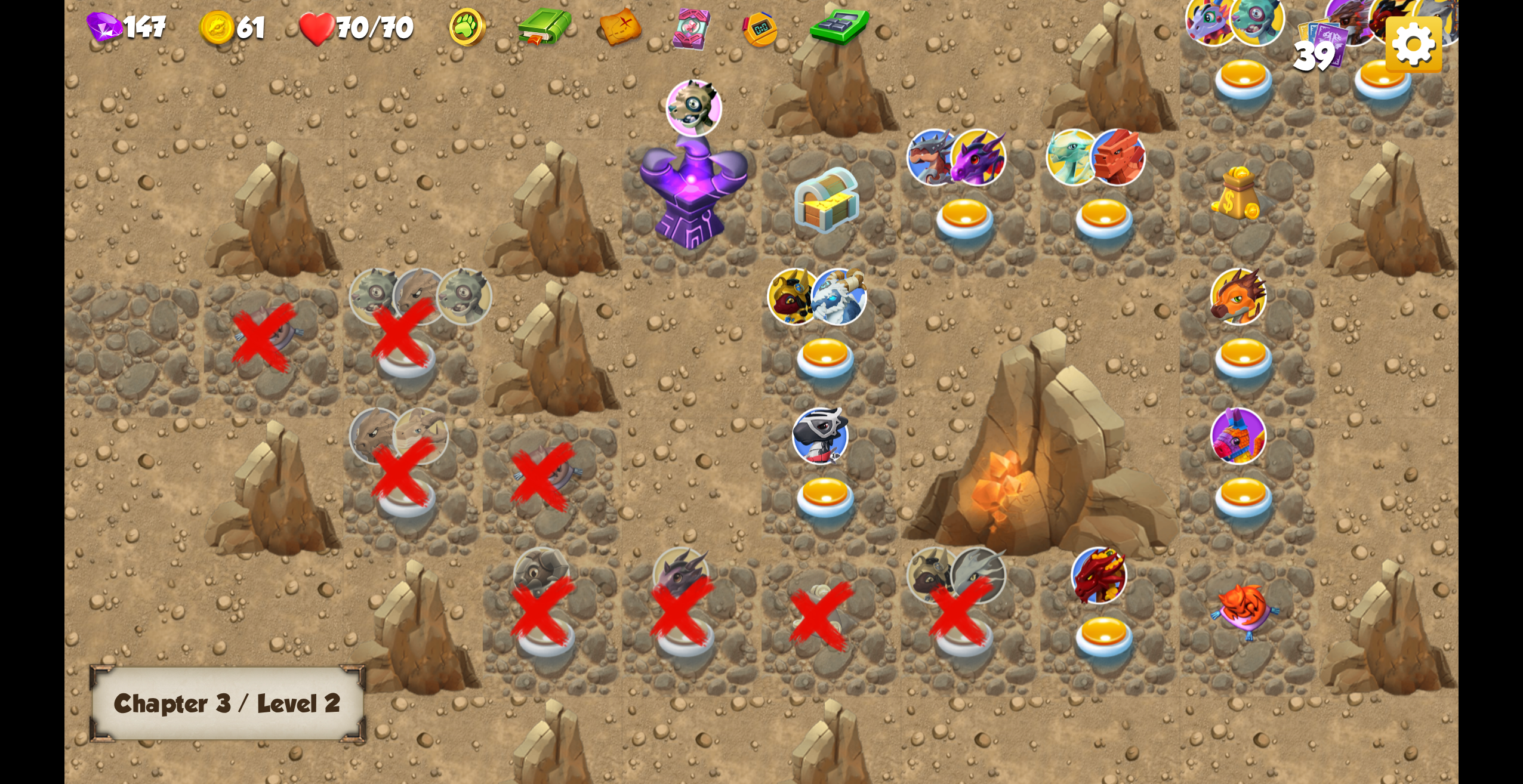
click at [1111, 636] on img at bounding box center [1105, 643] width 70 height 54
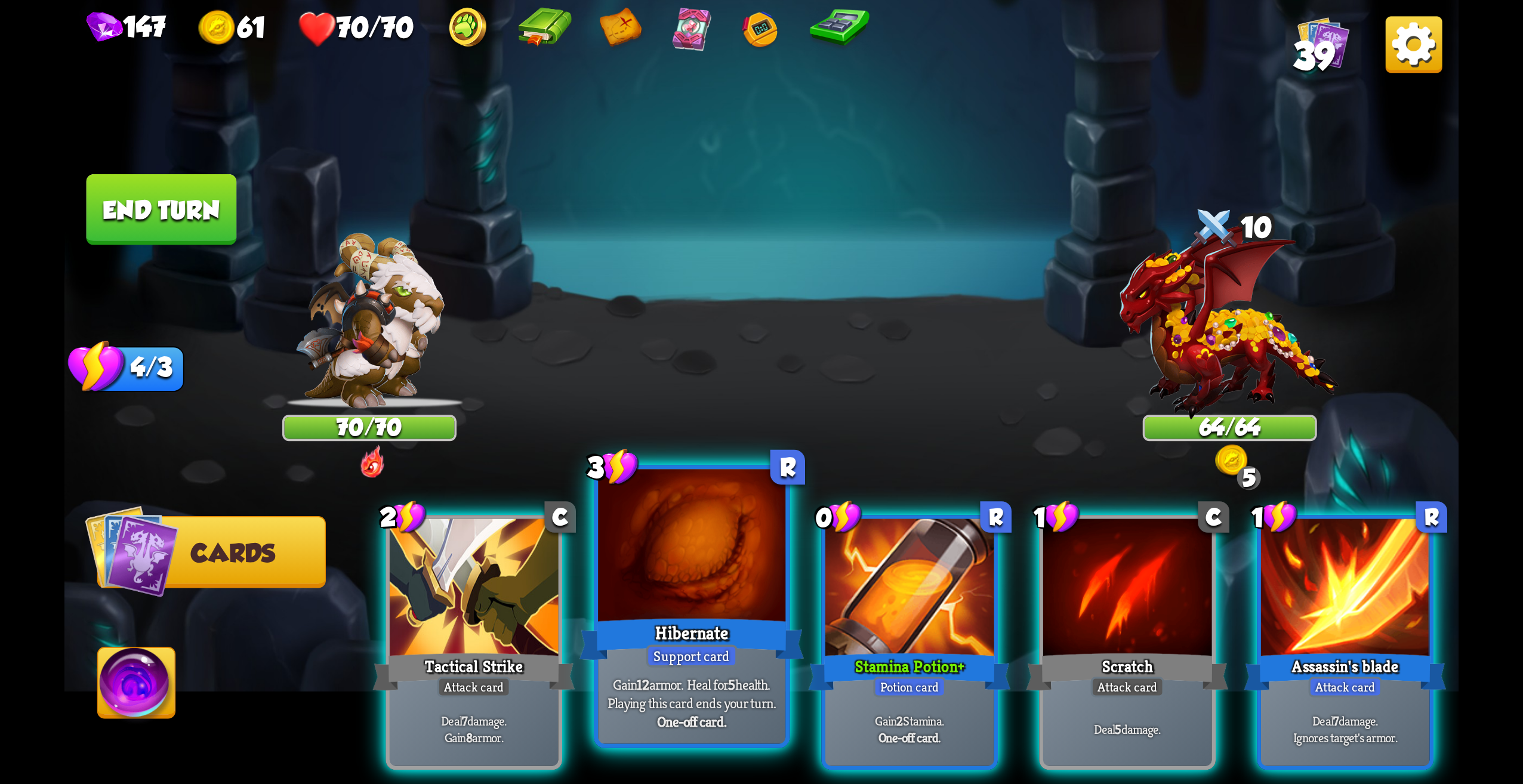
click at [704, 550] on div at bounding box center [691, 549] width 187 height 159
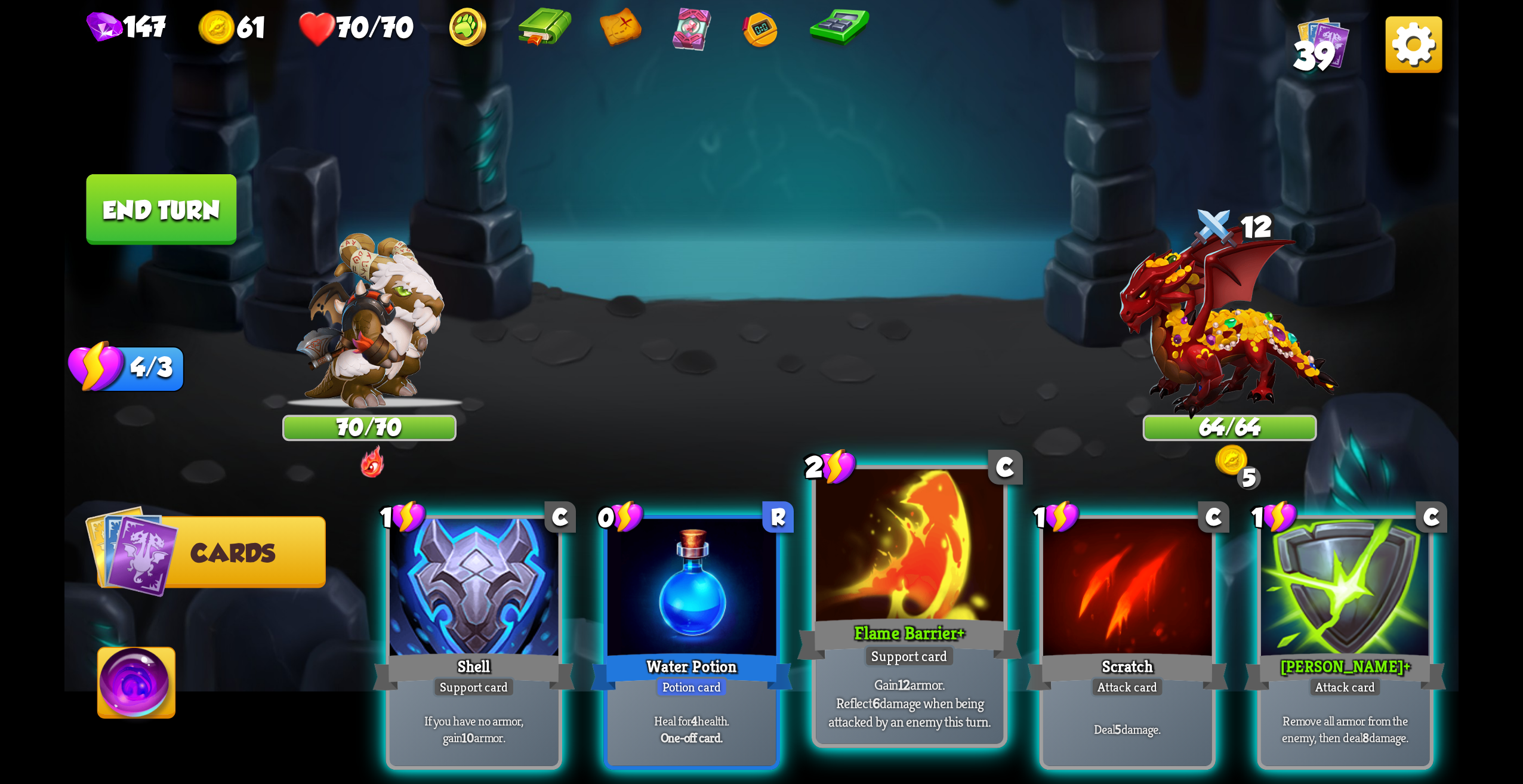
click at [975, 663] on div "Flame Barrier +" at bounding box center [909, 639] width 225 height 50
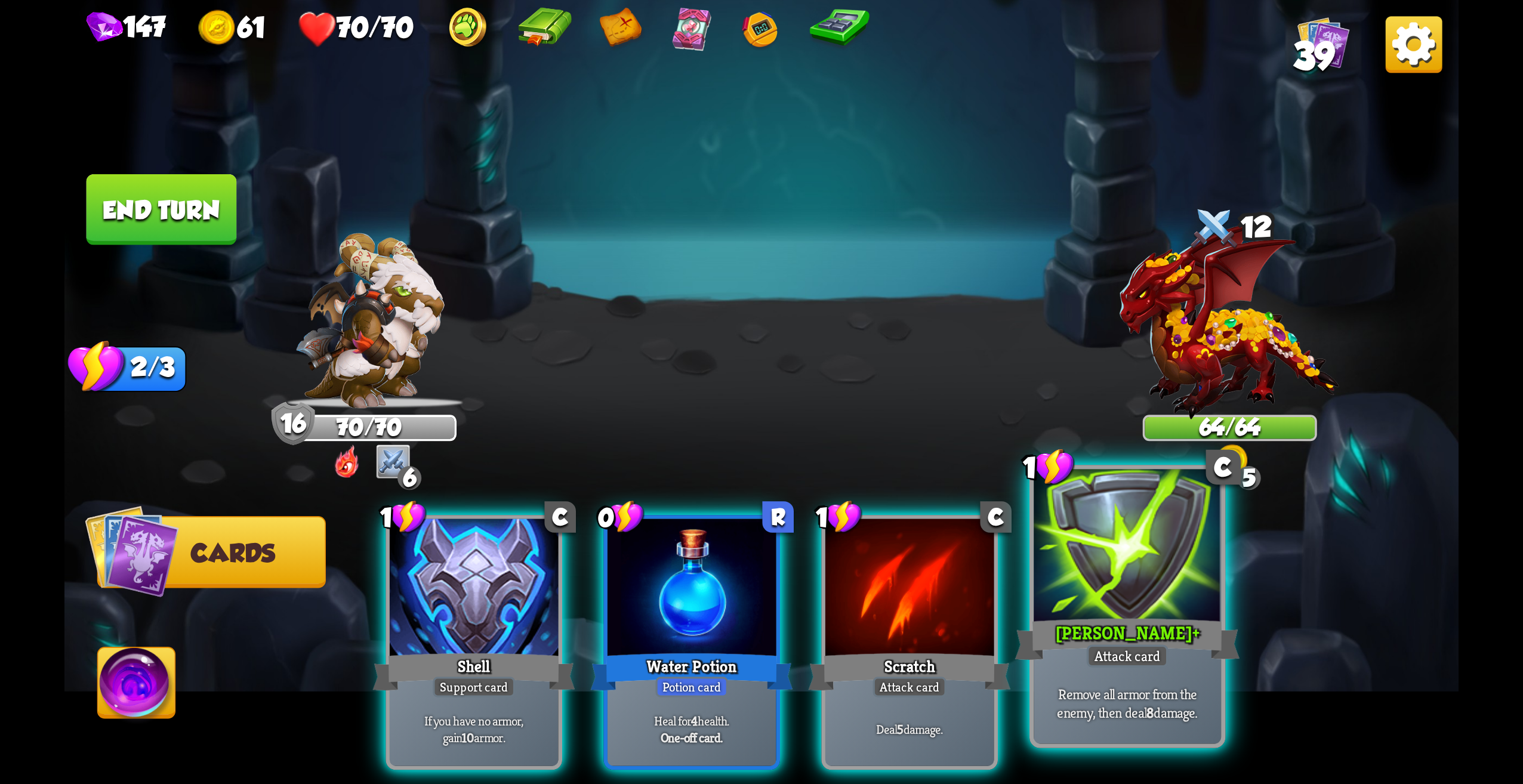
click at [1105, 666] on div "Attack card" at bounding box center [1127, 656] width 82 height 22
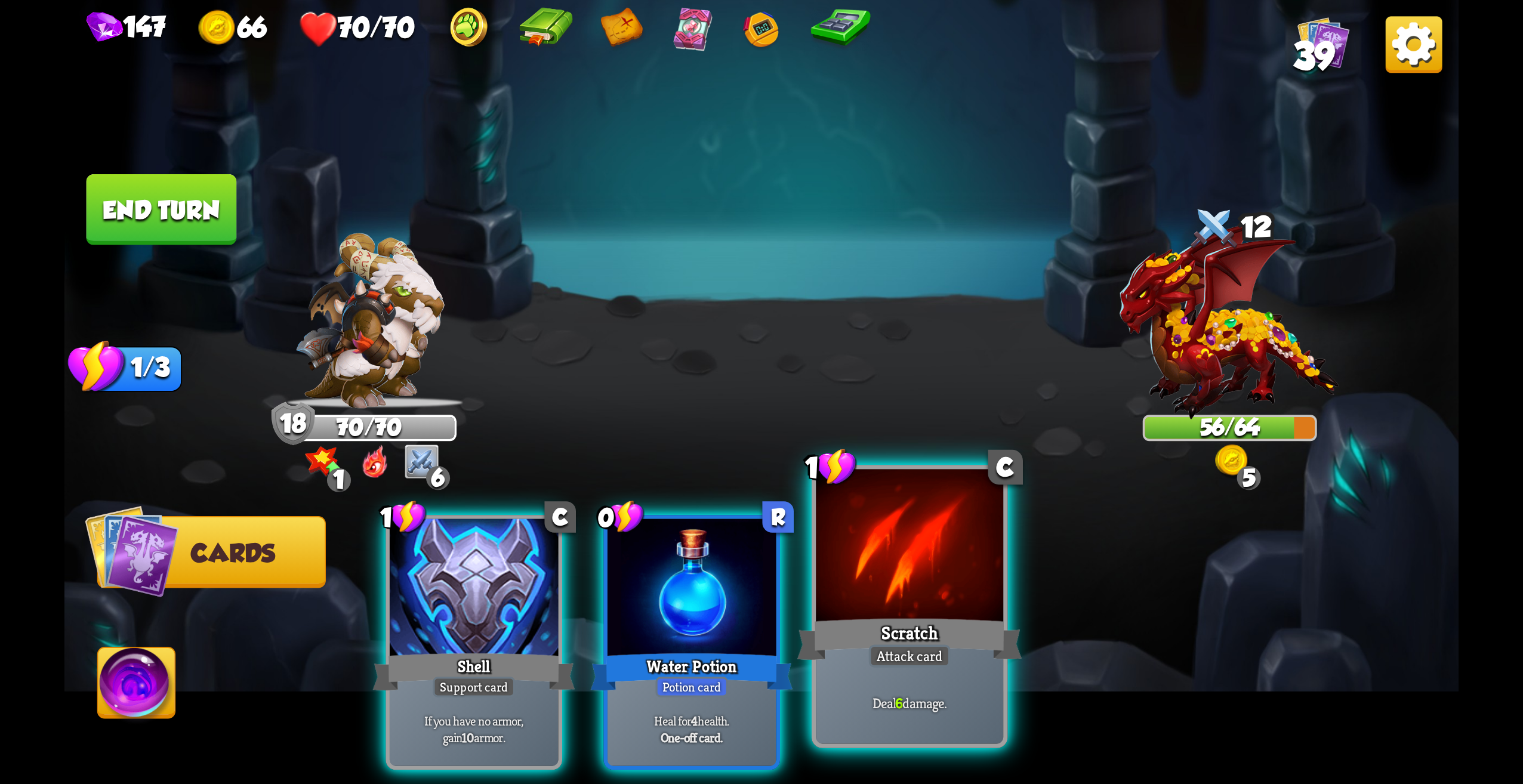
click at [902, 625] on div "Scratch" at bounding box center [909, 639] width 225 height 50
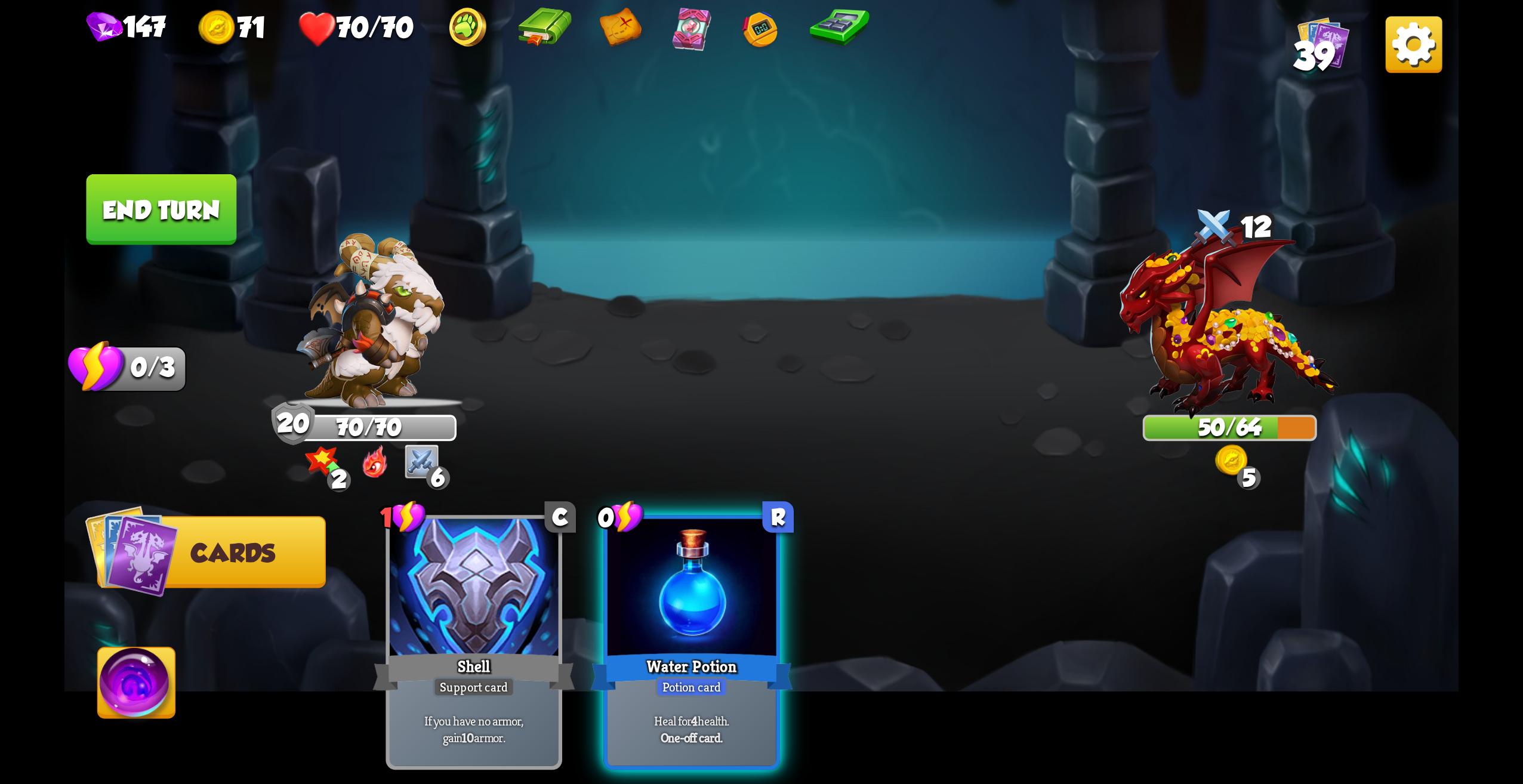
click at [198, 237] on button "End turn" at bounding box center [161, 209] width 151 height 71
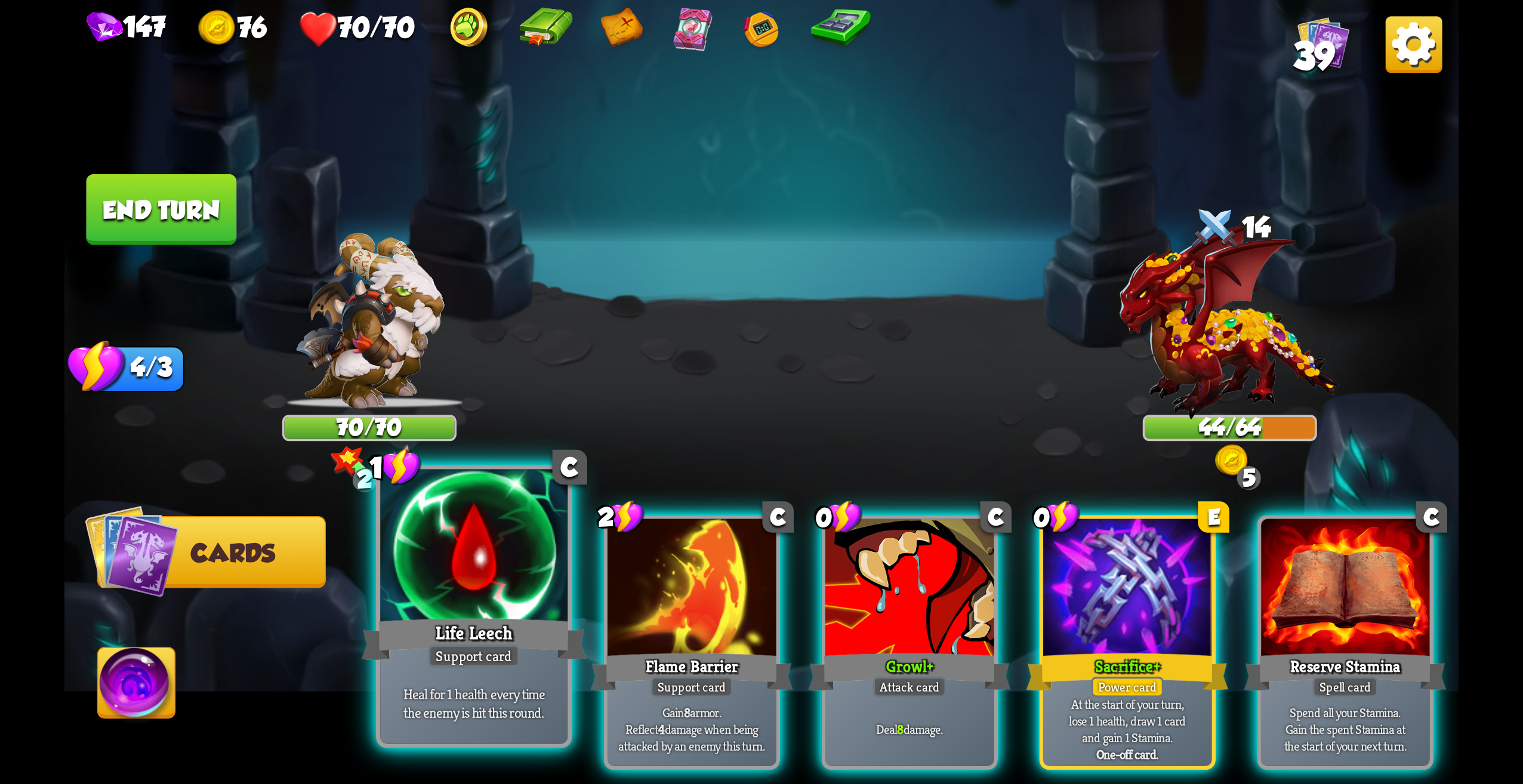
click at [497, 669] on div "Heal for 1 health every time the enemy is hit this round." at bounding box center [473, 703] width 187 height 82
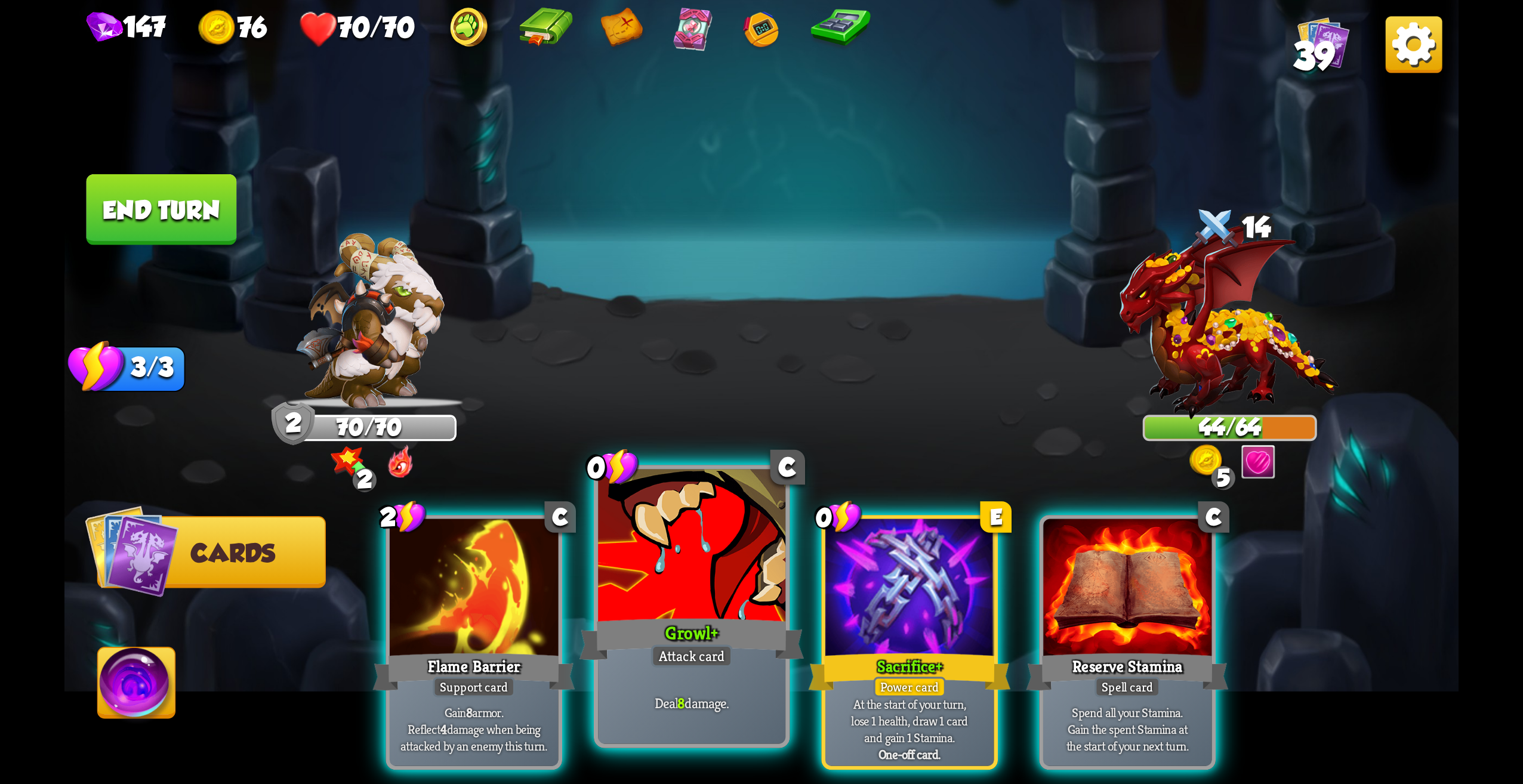
click at [720, 644] on div "0 C Growl + Attack card Deal 8 damage." at bounding box center [692, 606] width 197 height 283
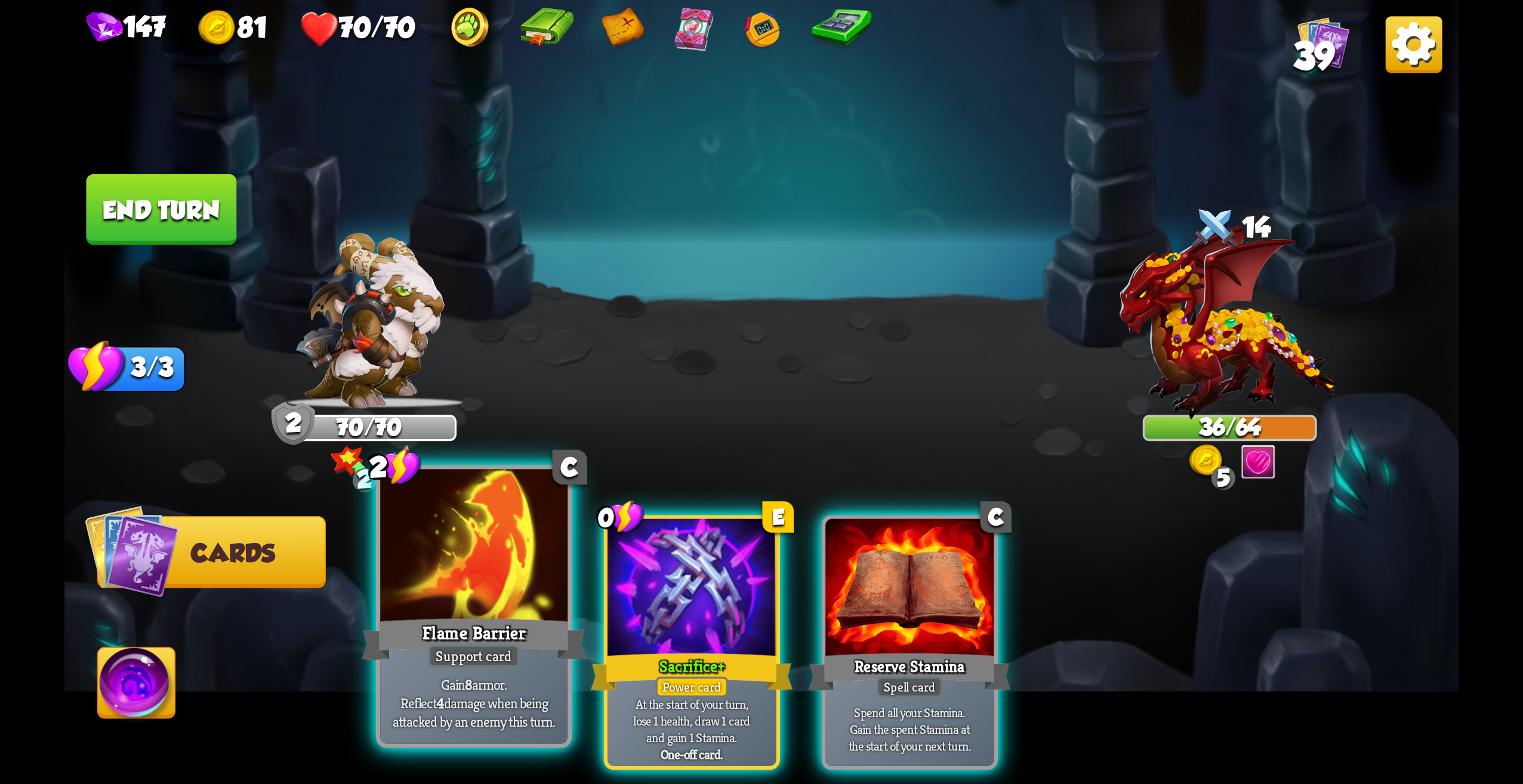
click at [509, 655] on div "Support card" at bounding box center [474, 656] width 91 height 22
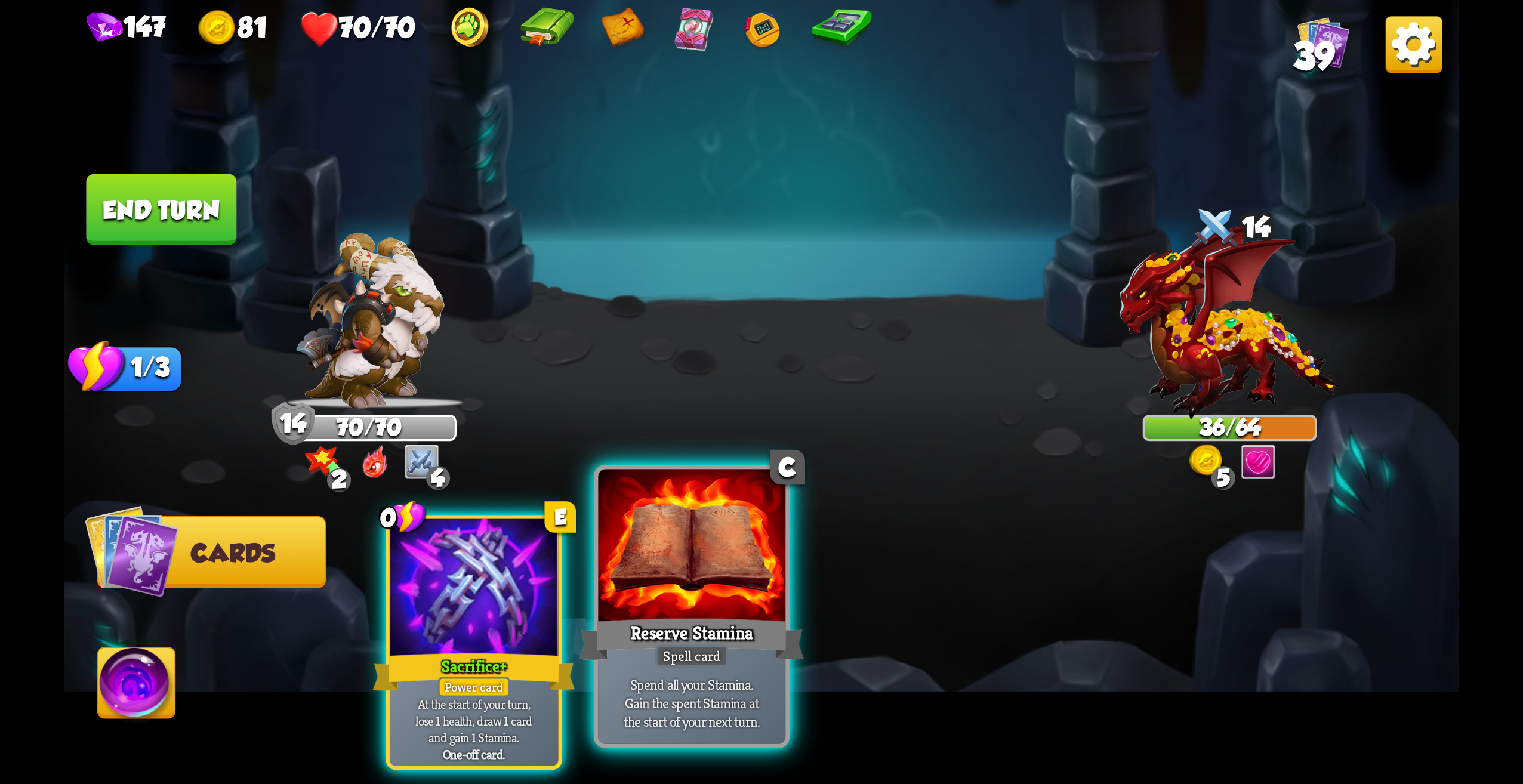
click at [662, 630] on div "Reserve Stamina" at bounding box center [691, 639] width 225 height 50
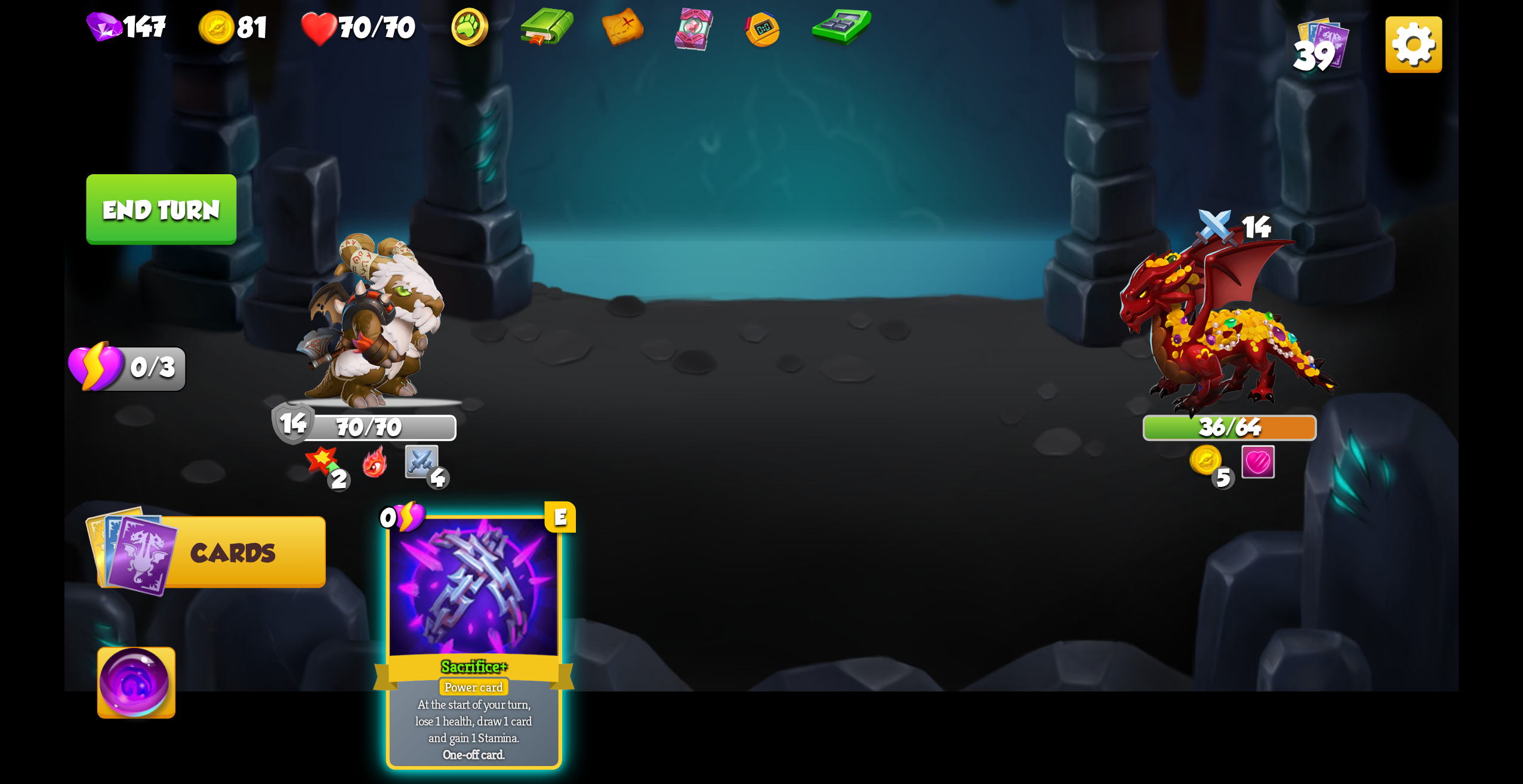
click at [232, 229] on button "End turn" at bounding box center [161, 209] width 151 height 71
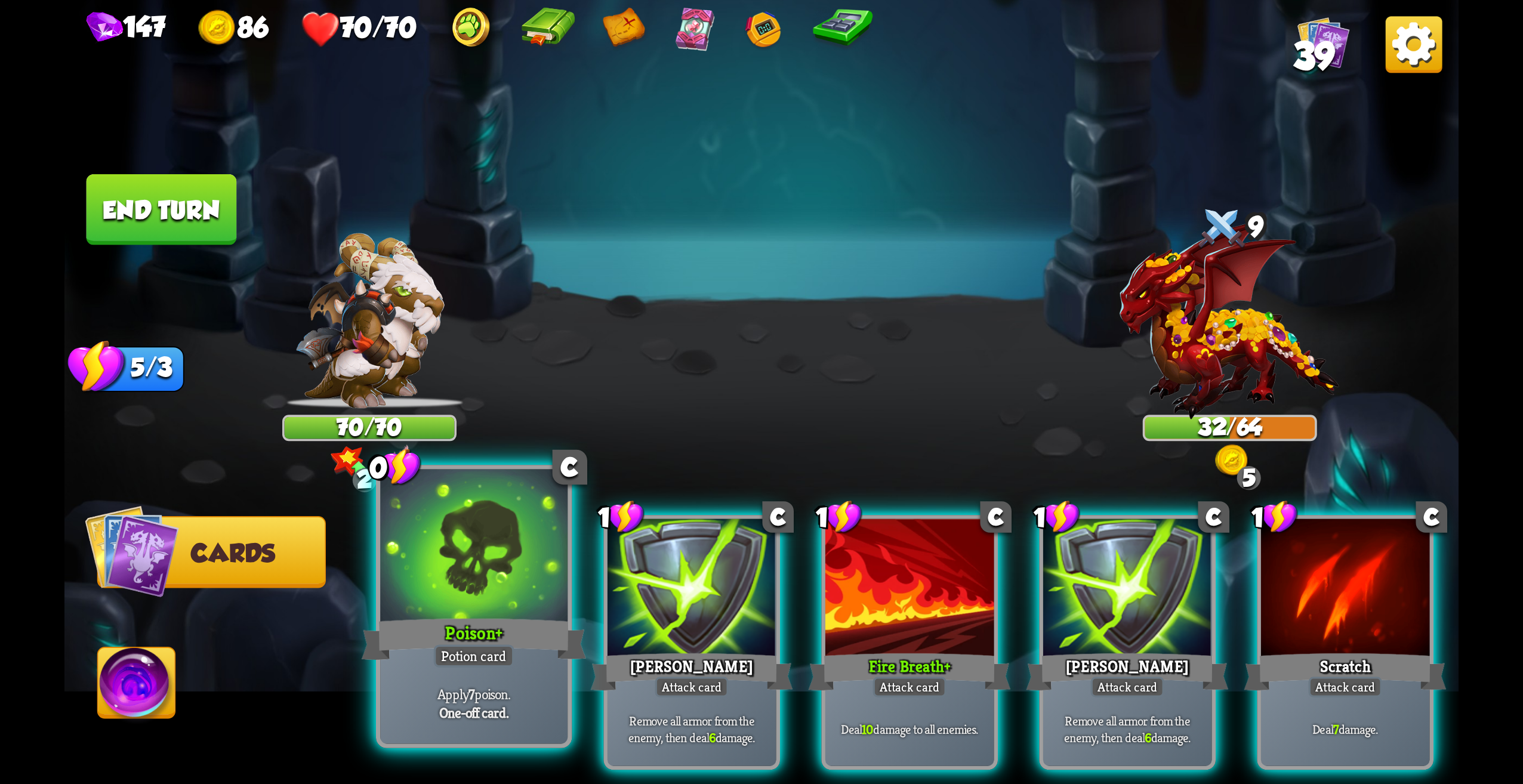
click at [514, 645] on div "Poison +" at bounding box center [474, 639] width 225 height 50
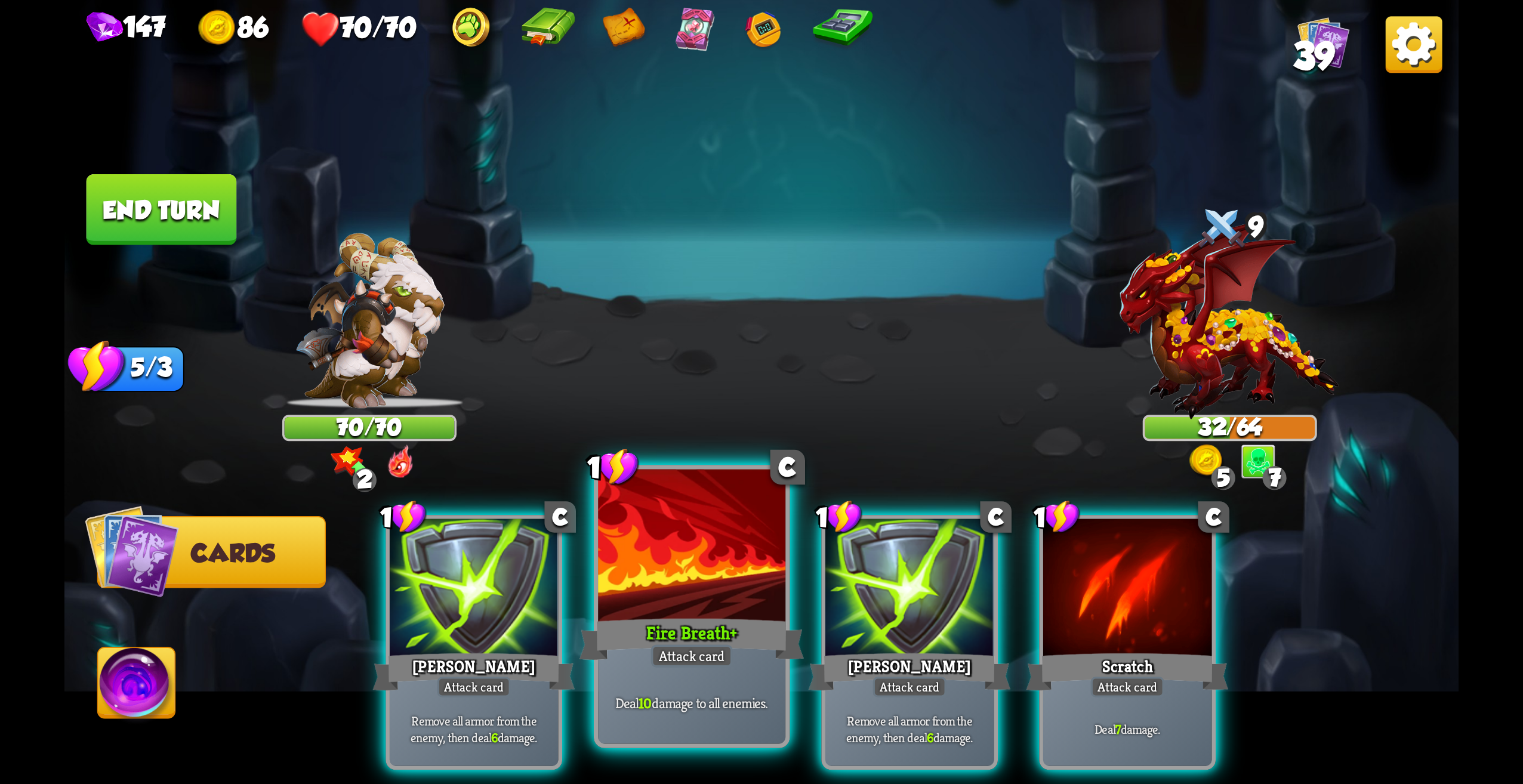
click at [703, 577] on div at bounding box center [691, 549] width 187 height 159
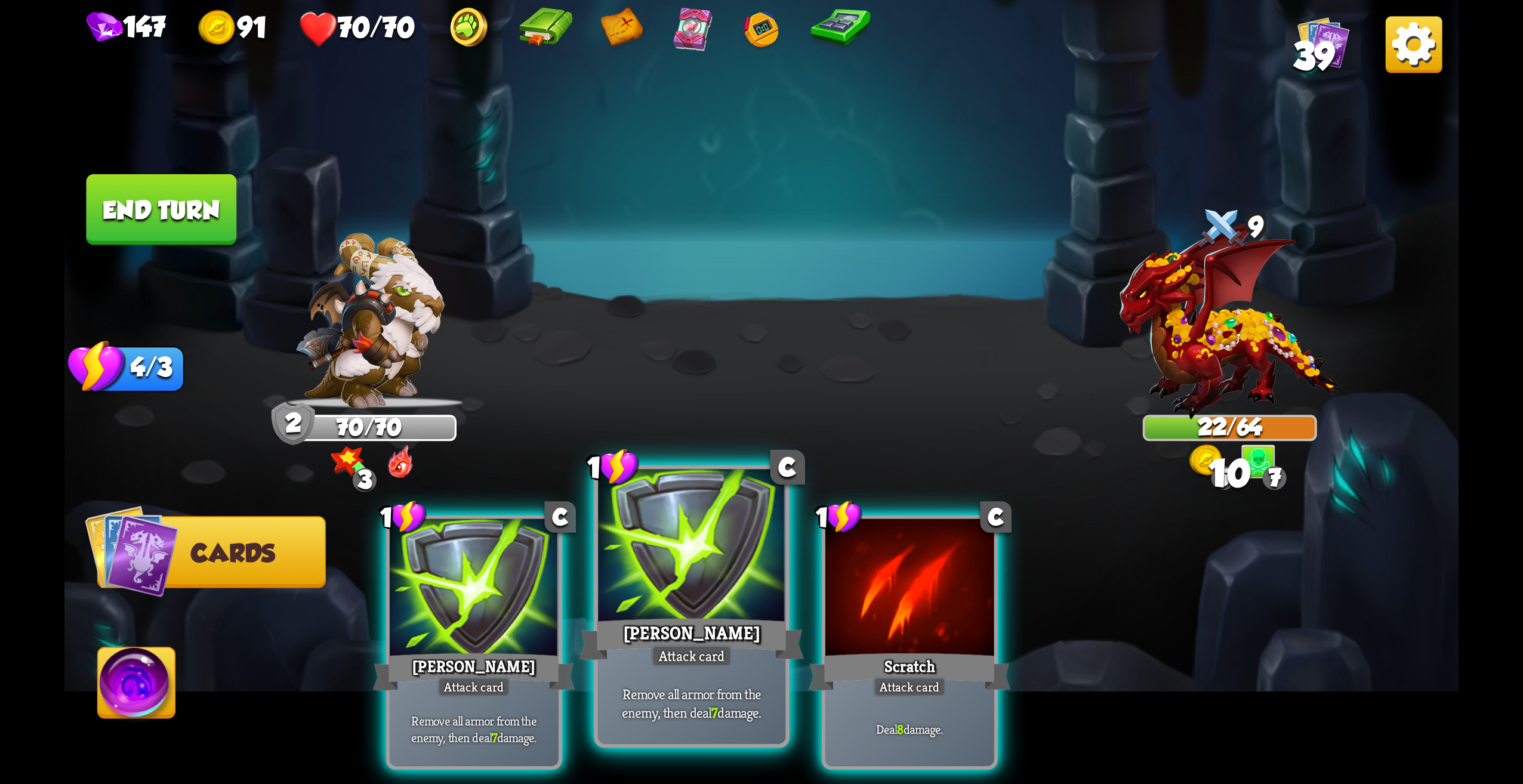
click at [740, 633] on div "[PERSON_NAME]" at bounding box center [691, 639] width 225 height 50
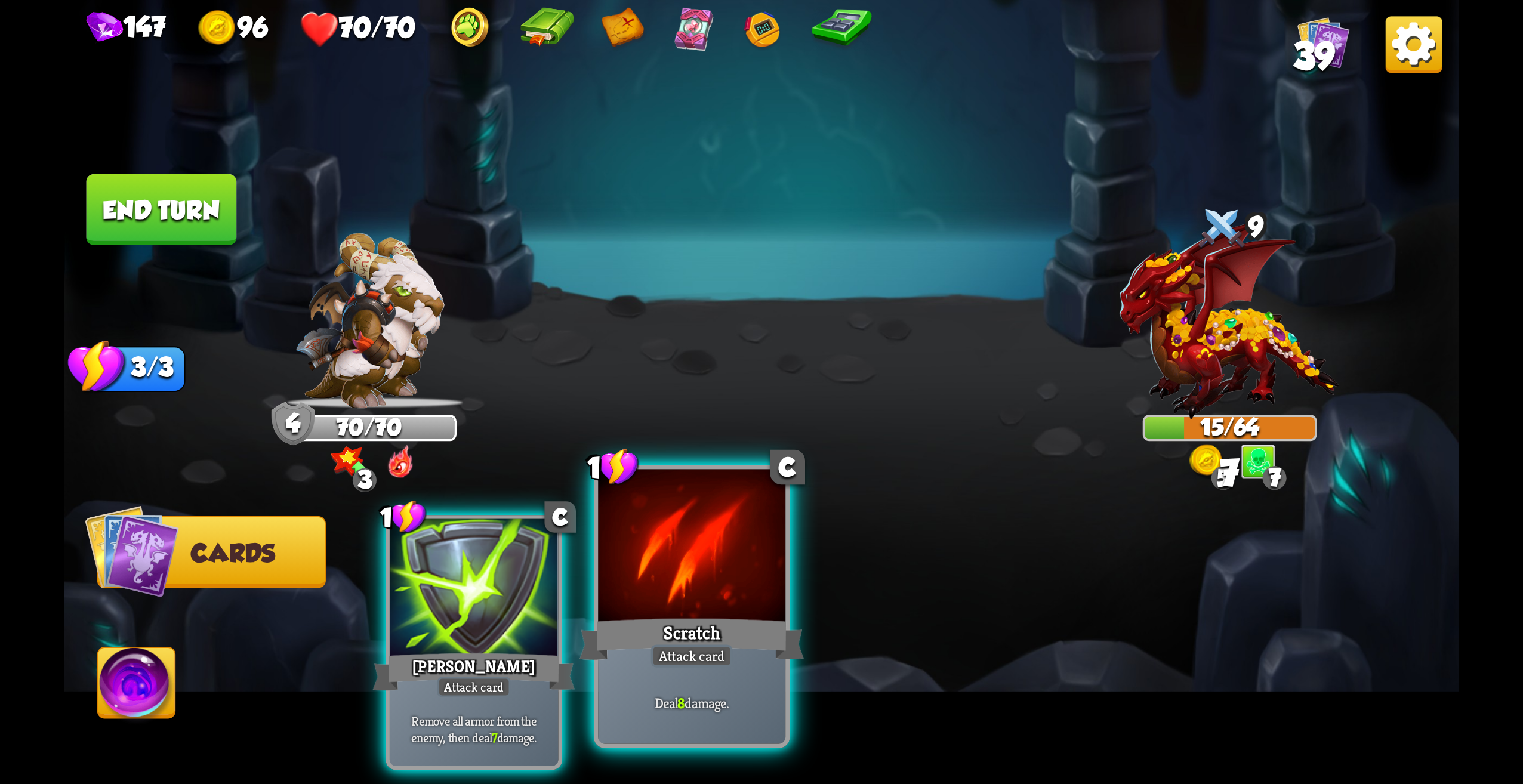
click at [657, 690] on div "Deal 8 damage." at bounding box center [691, 703] width 187 height 82
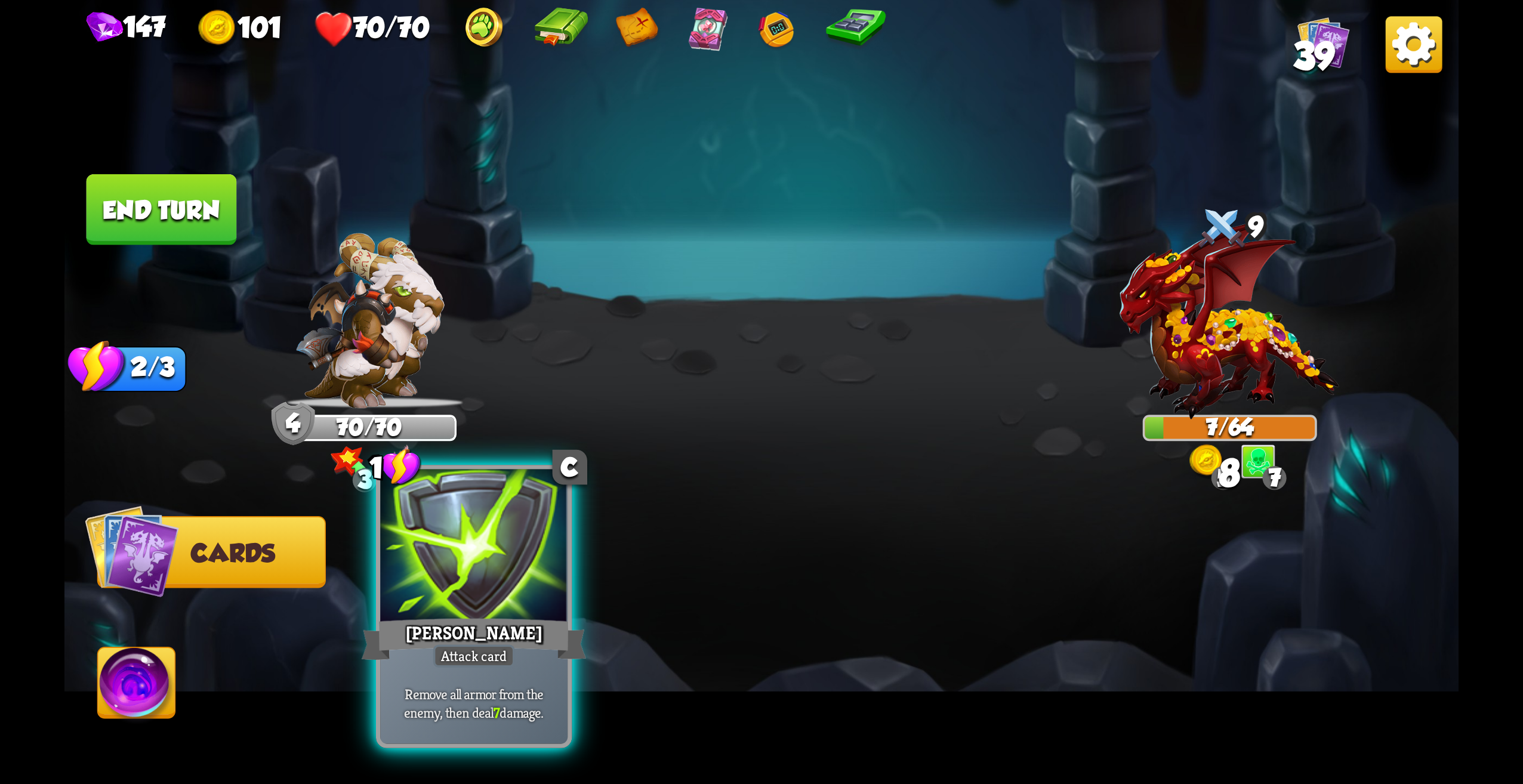
click at [552, 663] on div "[PERSON_NAME]" at bounding box center [474, 639] width 225 height 50
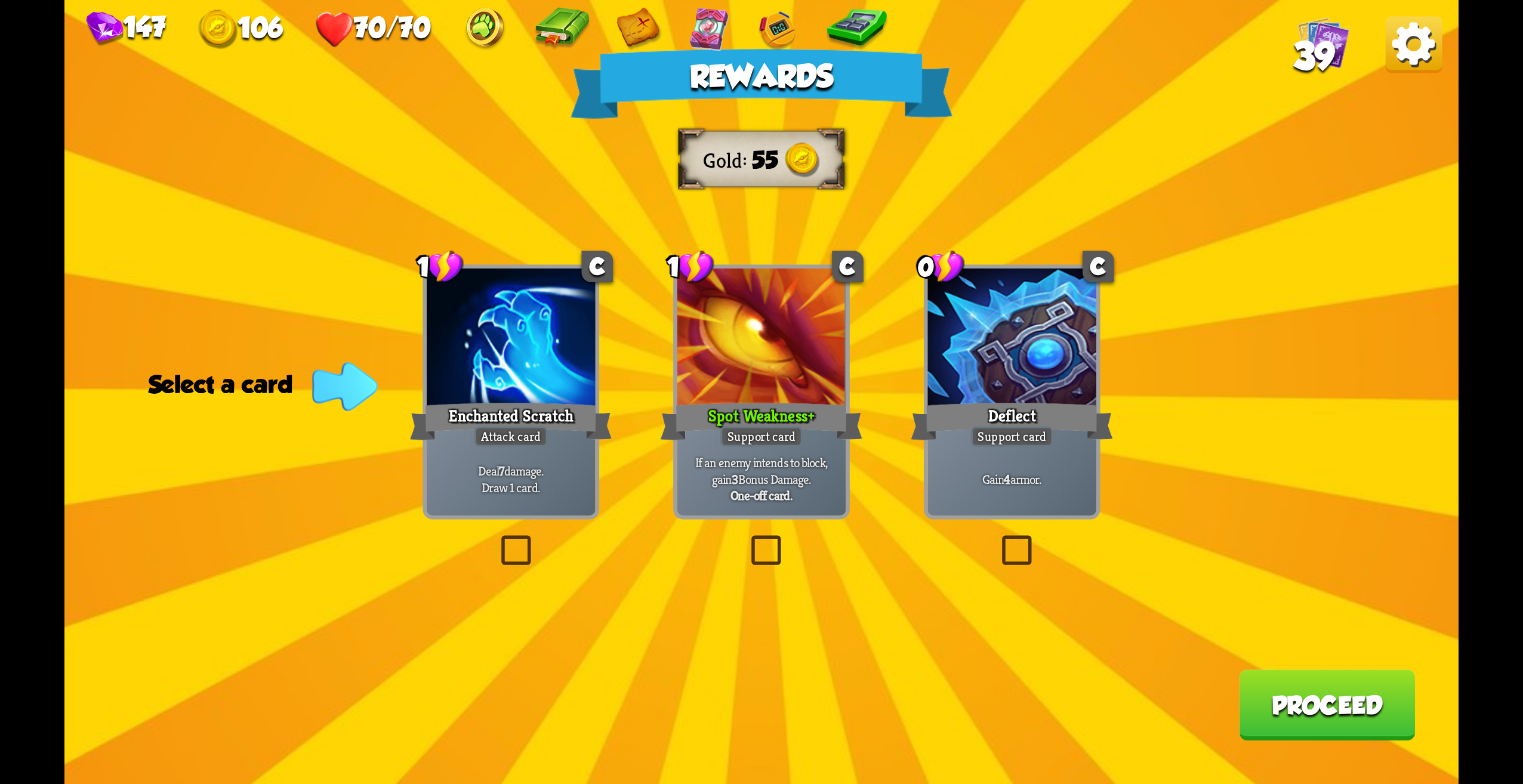
click at [791, 547] on div "Rewards Gold 55 Select a card 1 C Enchanted Scratch Attack card Deal 7 damage. …" at bounding box center [762, 392] width 1395 height 784
click at [746, 538] on label at bounding box center [746, 538] width 0 height 0
click at [0, 0] on input "checkbox" at bounding box center [0, 0] width 0 height 0
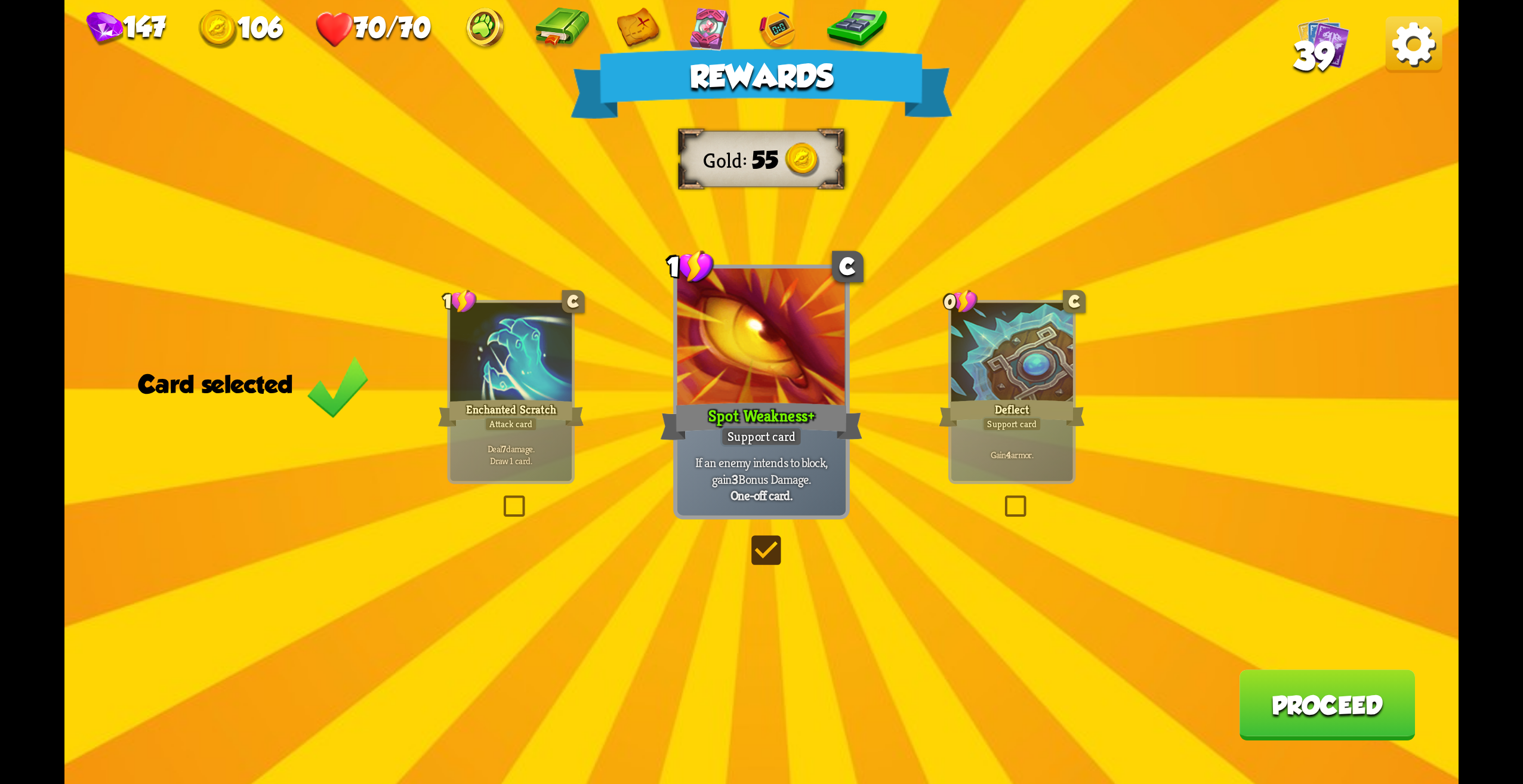
click at [1002, 488] on div "Rewards Gold 55 Card selected 1 C Enchanted Scratch Attack card Deal 7 damage. …" at bounding box center [762, 392] width 1395 height 784
click at [1005, 492] on div "Rewards Gold 55 Card selected 1 C Enchanted Scratch Attack card Deal 7 damage. …" at bounding box center [762, 392] width 1395 height 784
drag, startPoint x: 1017, startPoint y: 496, endPoint x: 1022, endPoint y: 494, distance: 5.4
click at [1002, 498] on label at bounding box center [1002, 498] width 0 height 0
click at [0, 0] on input "checkbox" at bounding box center [0, 0] width 0 height 0
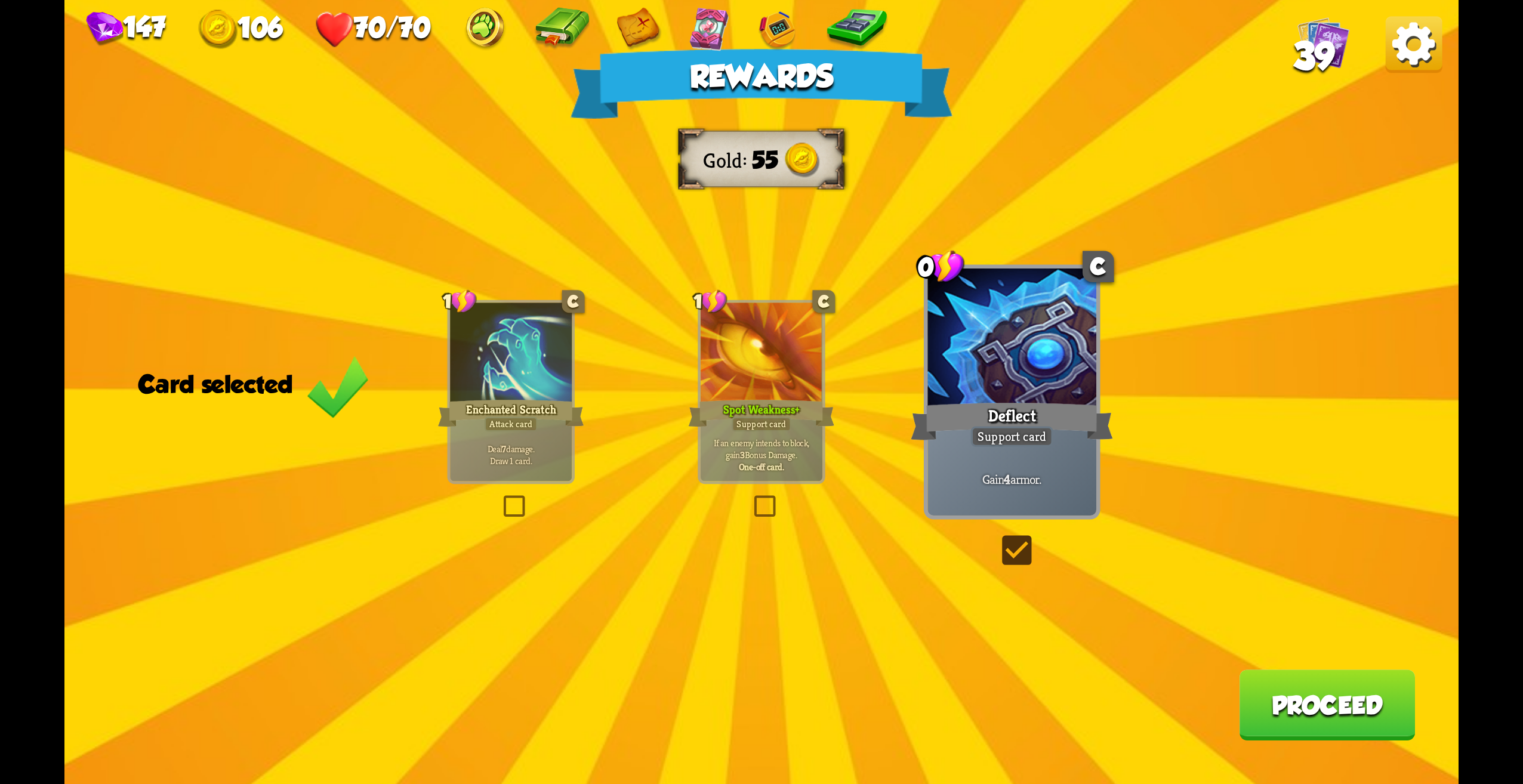
click at [751, 498] on label at bounding box center [751, 498] width 0 height 0
click at [0, 0] on input "checkbox" at bounding box center [0, 0] width 0 height 0
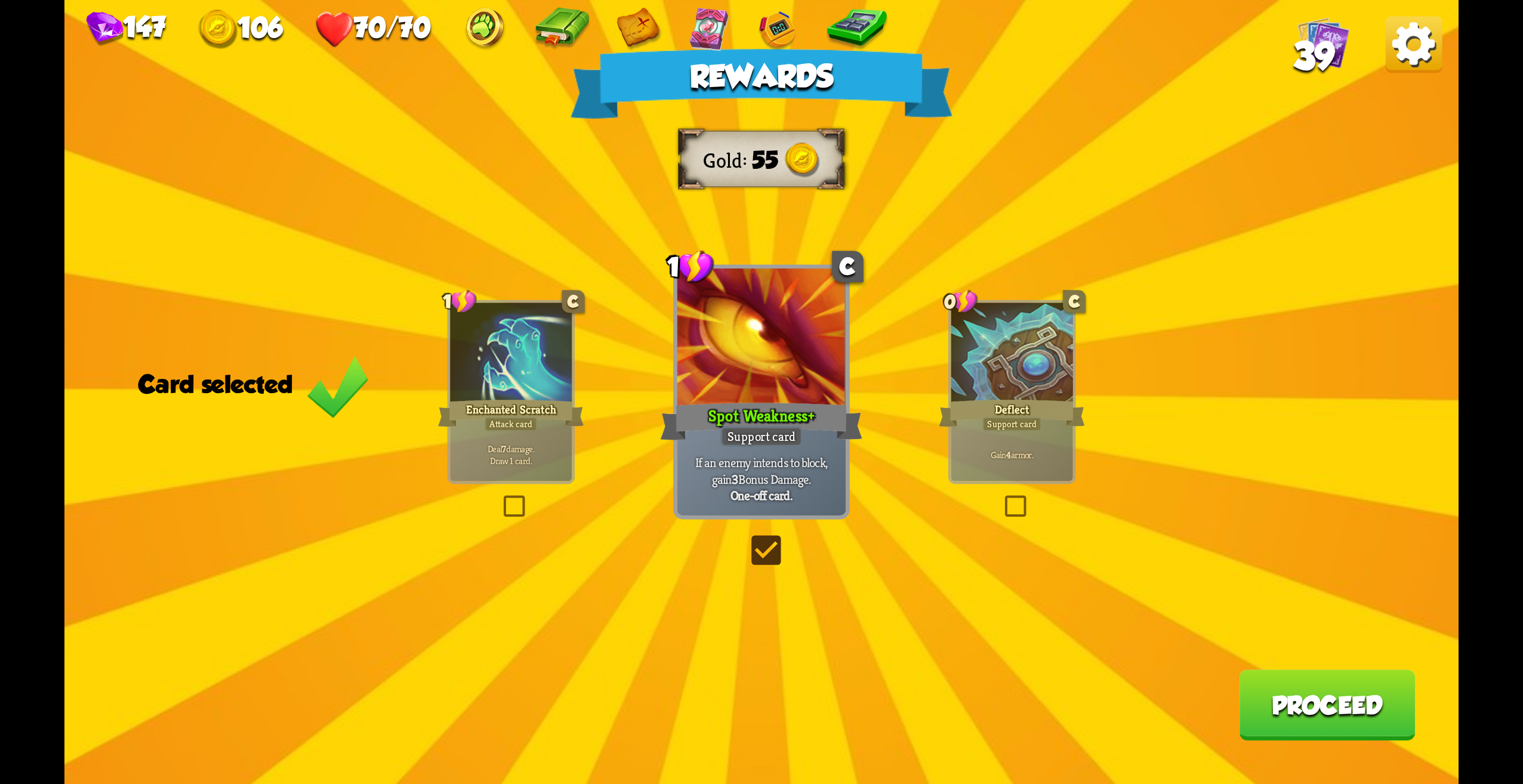
click at [1305, 697] on button "Proceed" at bounding box center [1327, 705] width 176 height 71
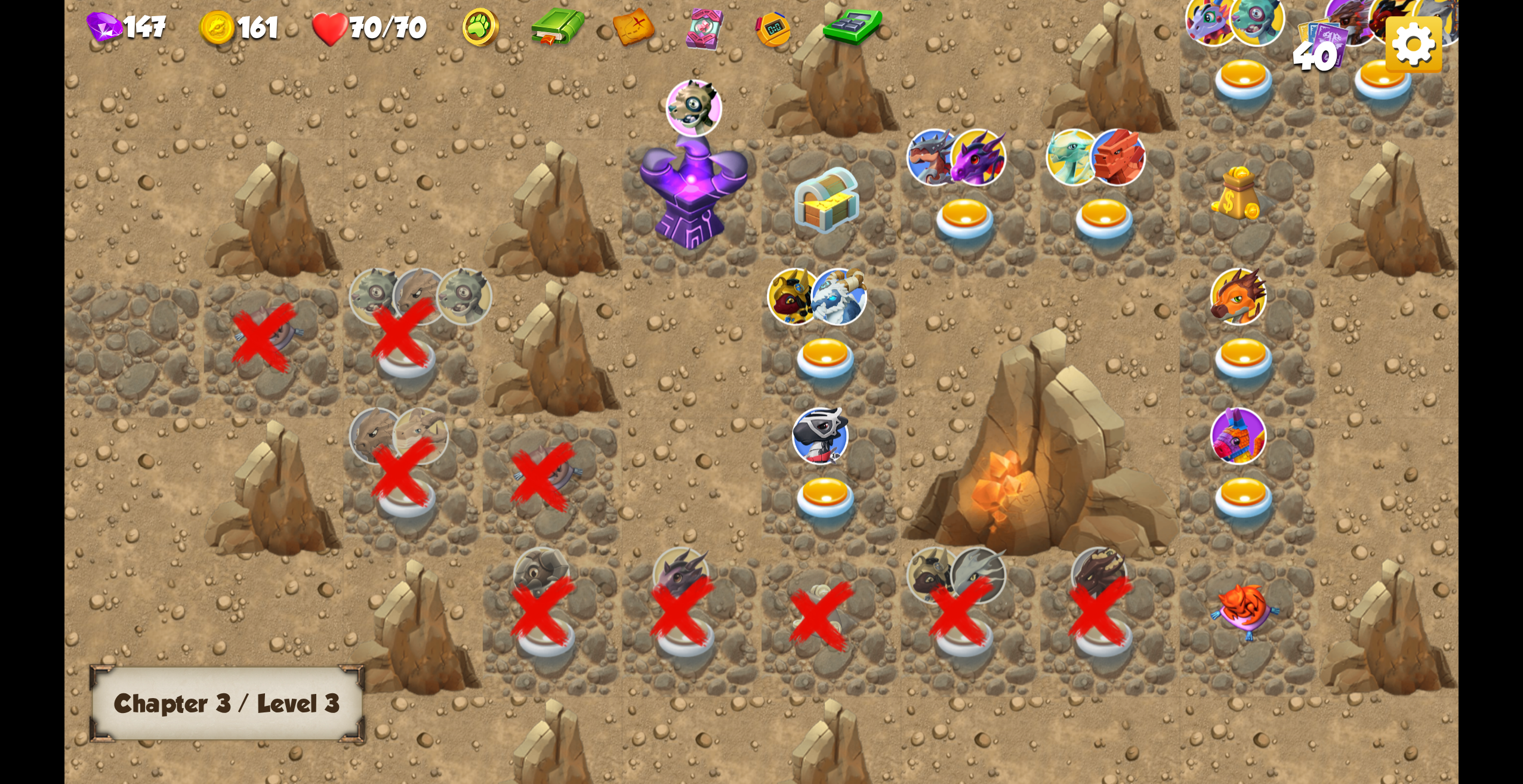
click at [1246, 629] on img at bounding box center [1245, 612] width 70 height 58
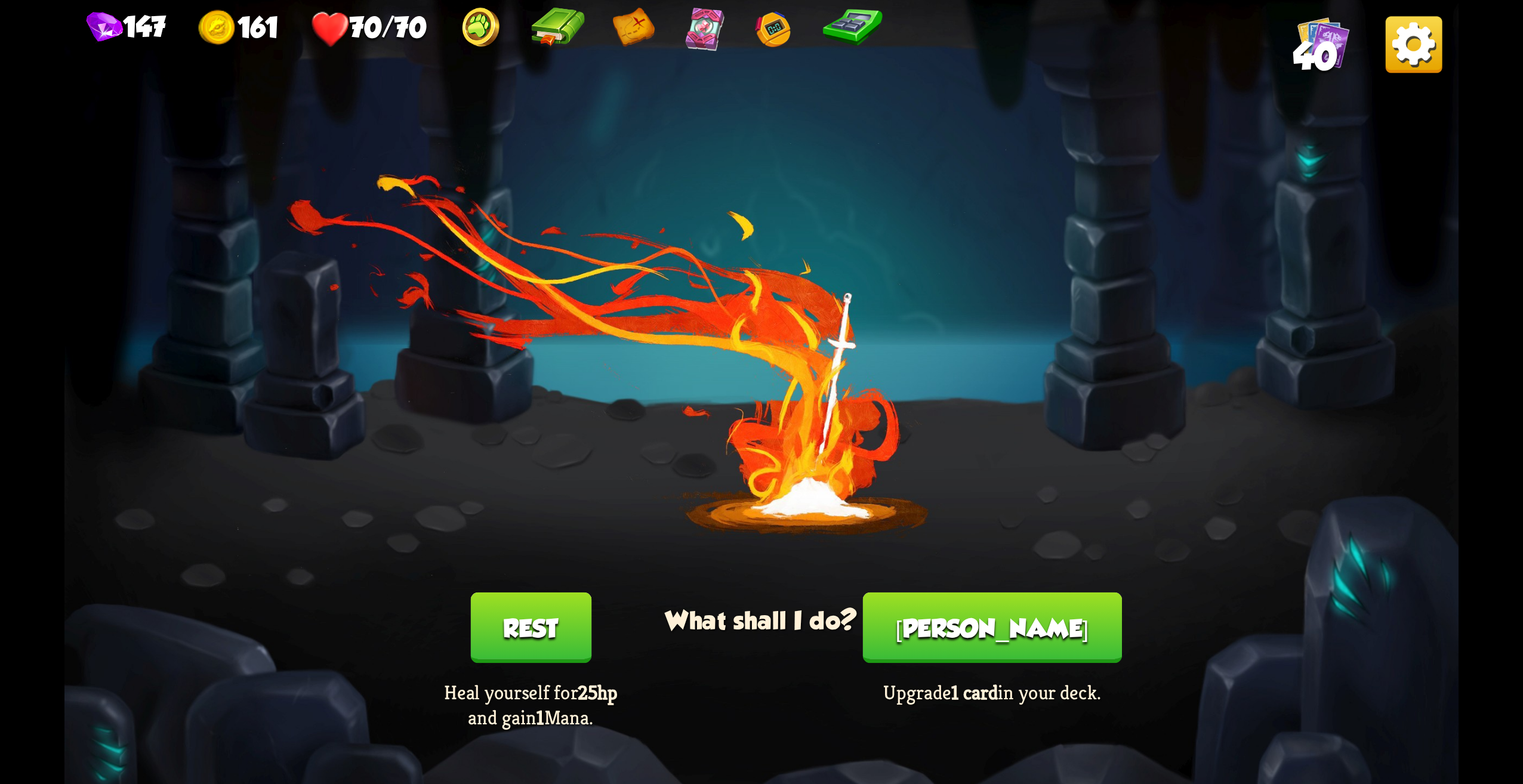
click at [1012, 635] on button "[PERSON_NAME]" at bounding box center [992, 628] width 259 height 71
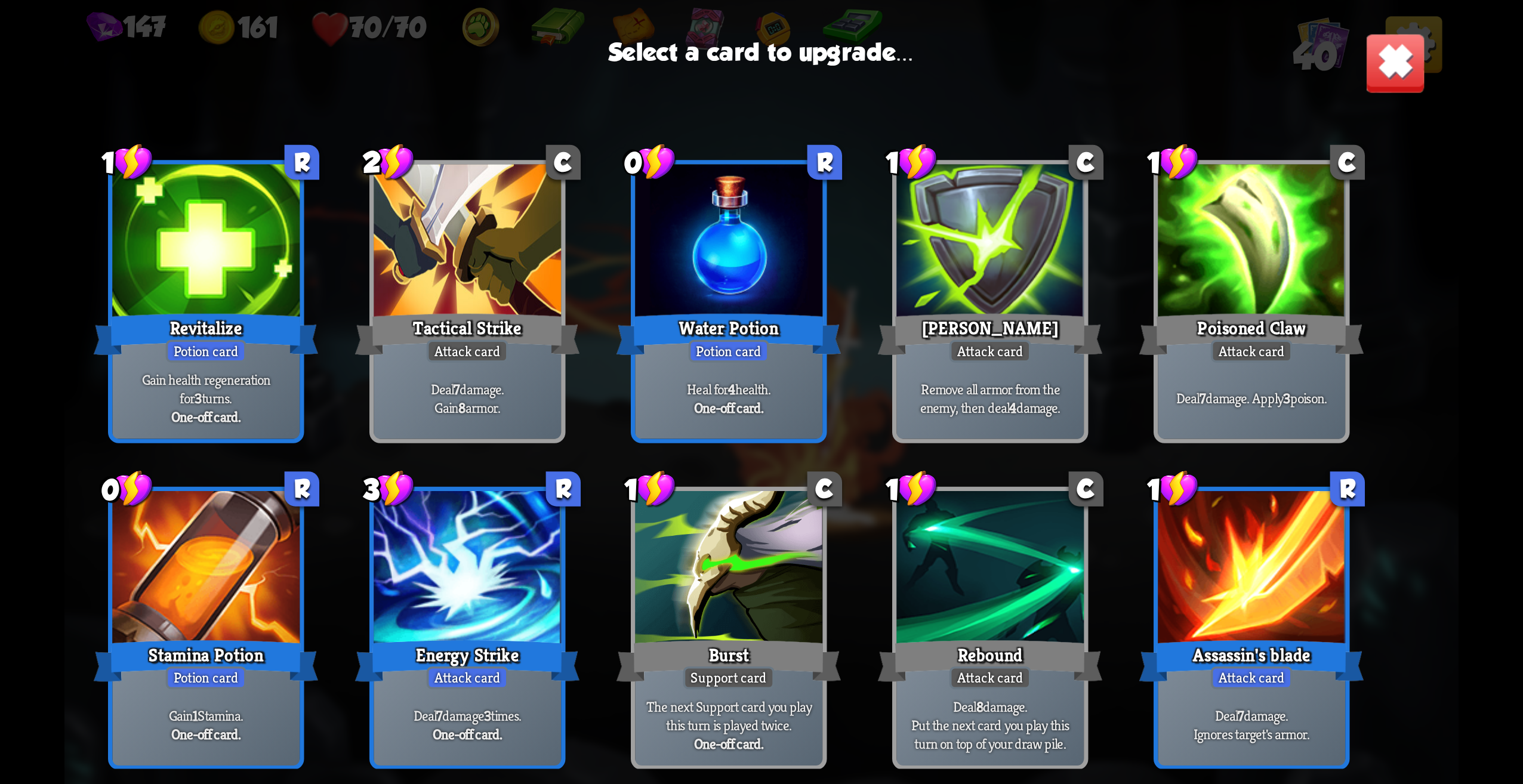
scroll to position [733, 0]
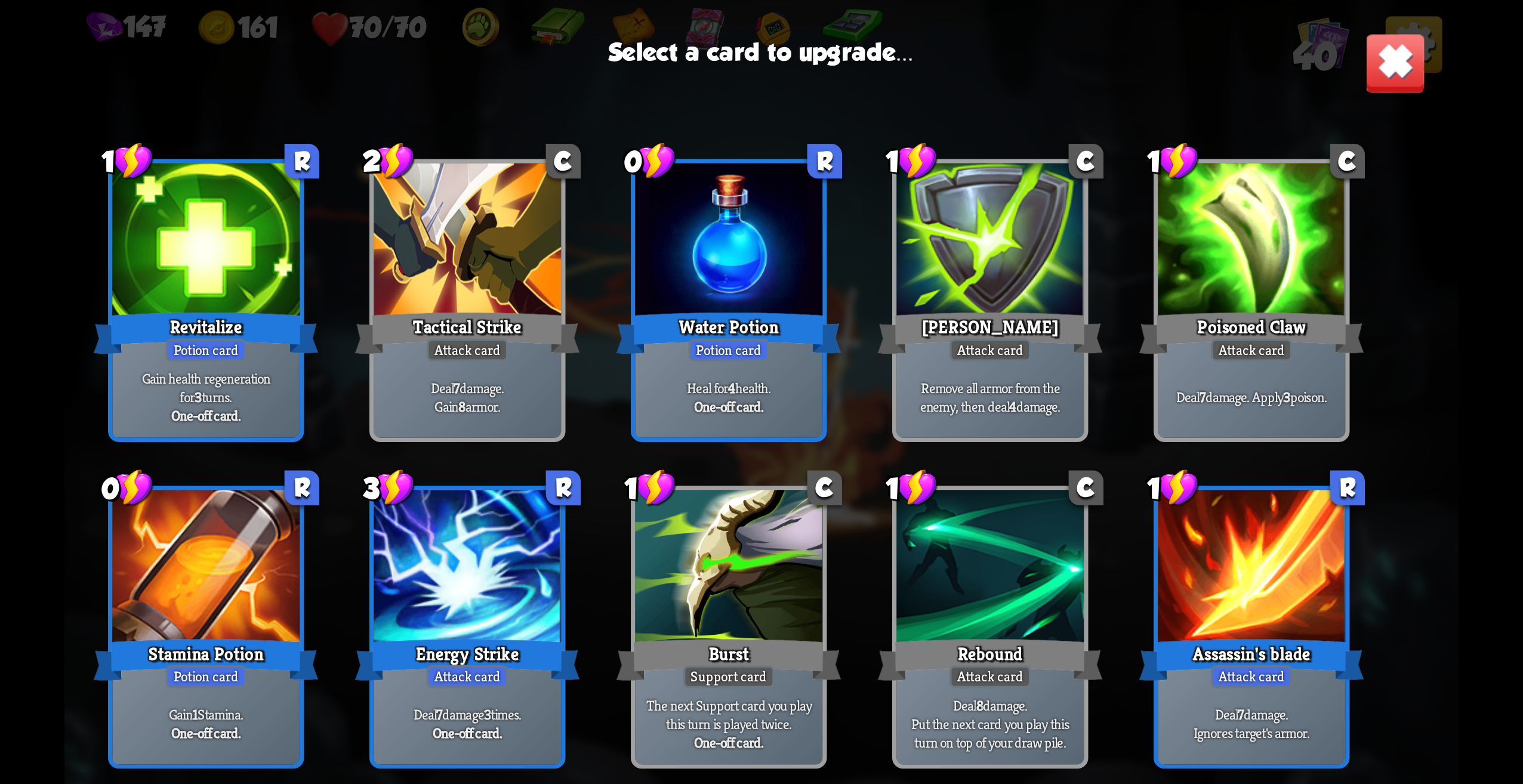
click at [190, 632] on div at bounding box center [205, 569] width 187 height 159
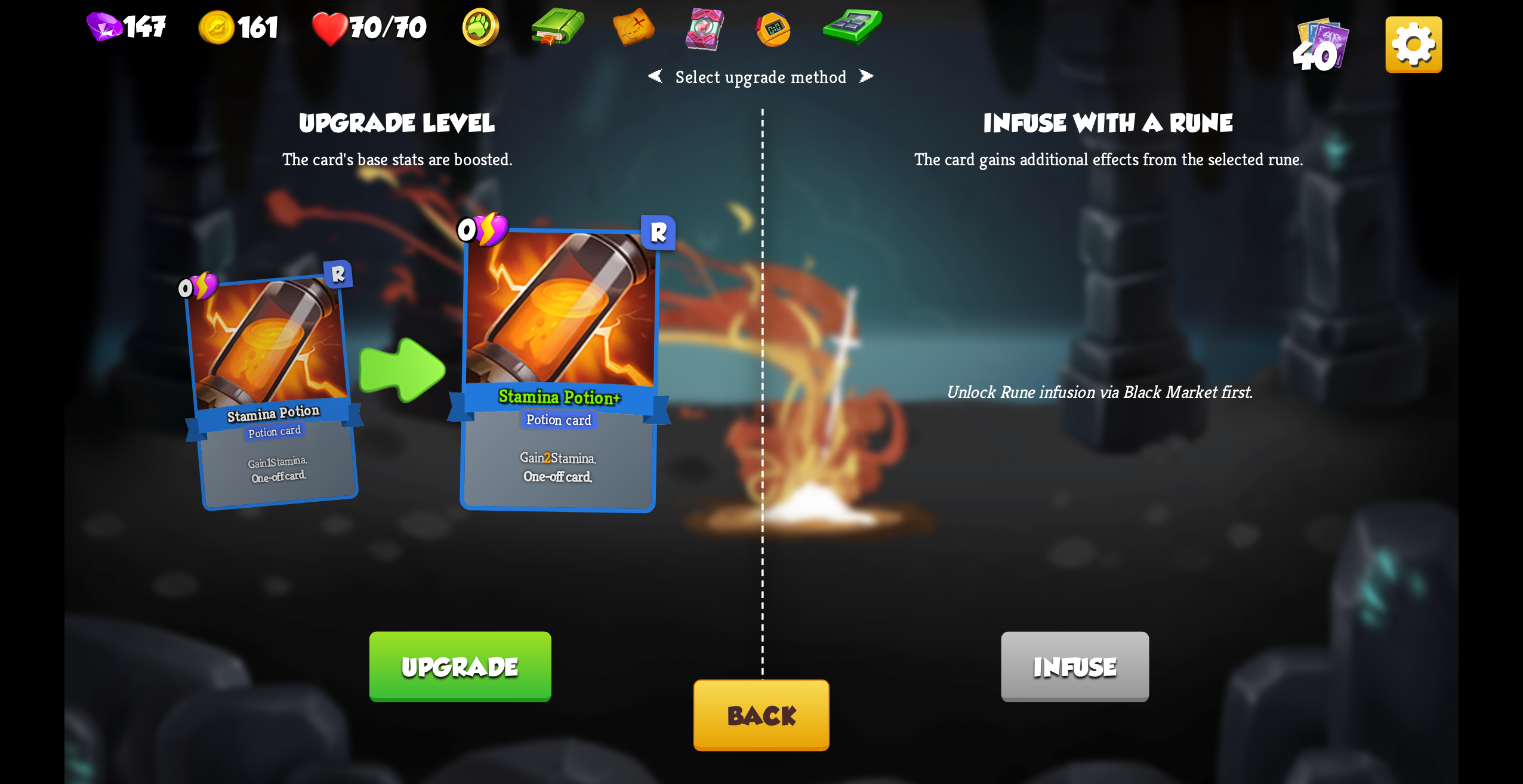
click at [743, 714] on button "Back" at bounding box center [762, 715] width 136 height 72
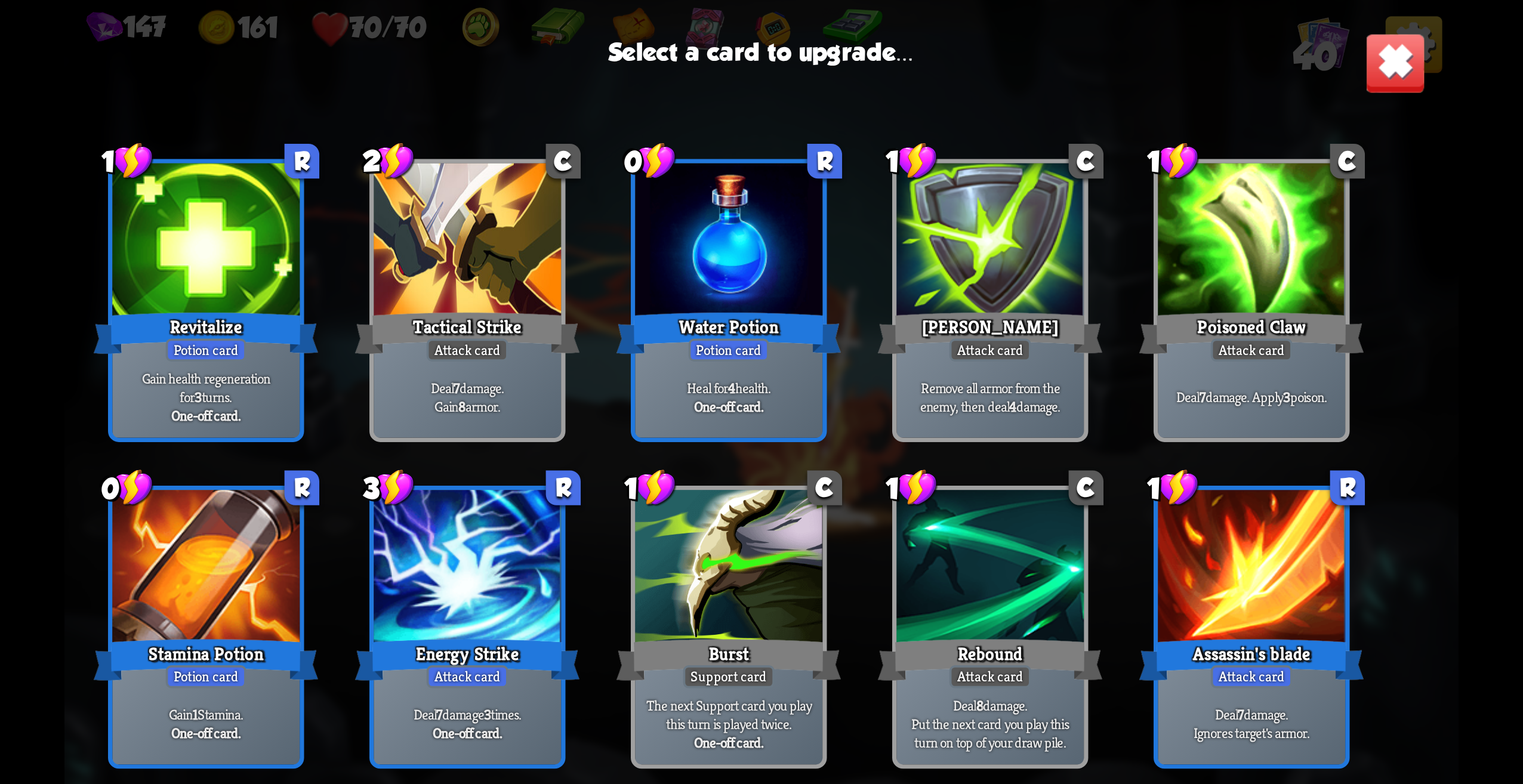
click at [1319, 730] on p "Deal 7 damage. Ignores target's armor." at bounding box center [1251, 723] width 178 height 37
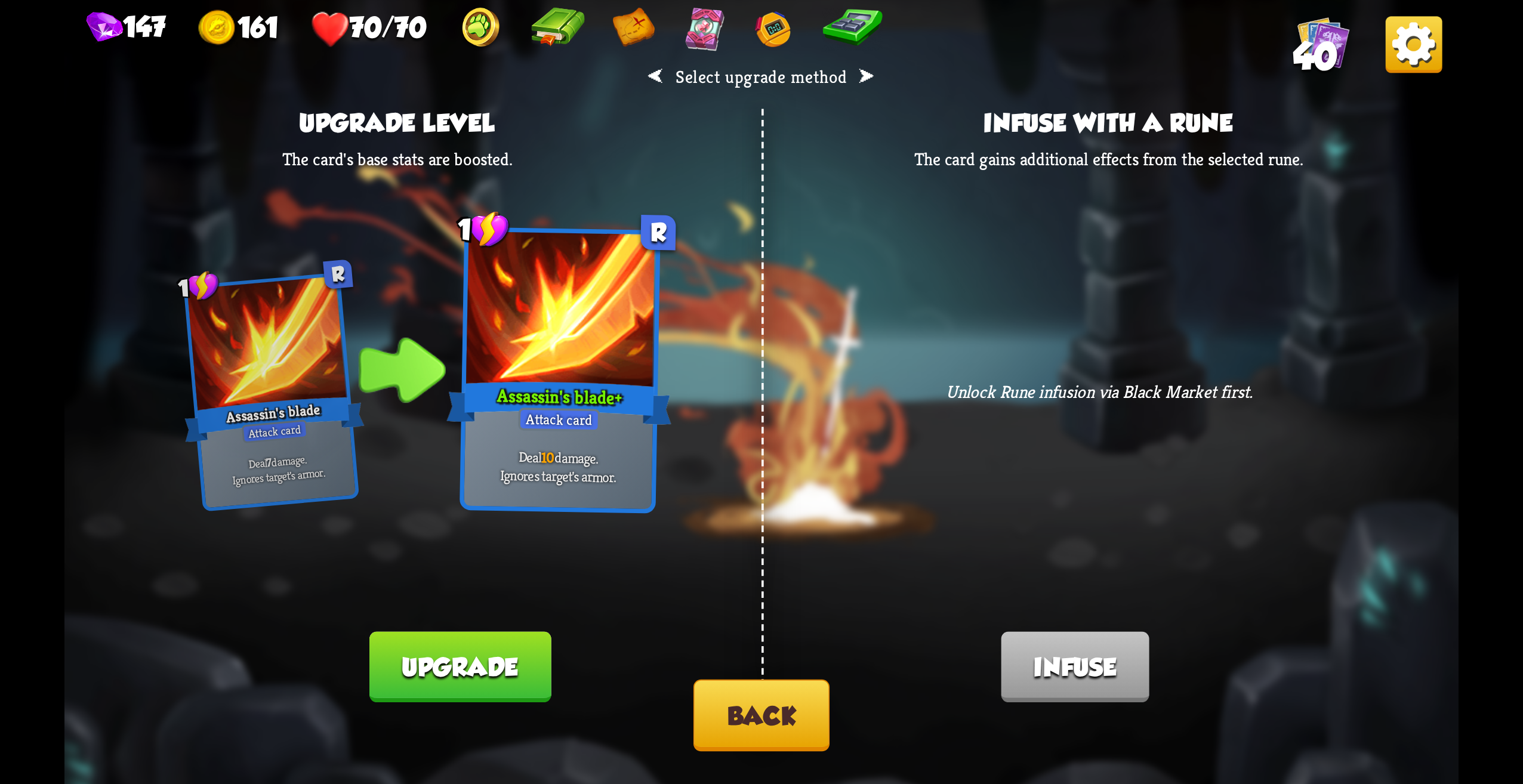
click at [765, 700] on button "Back" at bounding box center [762, 715] width 136 height 72
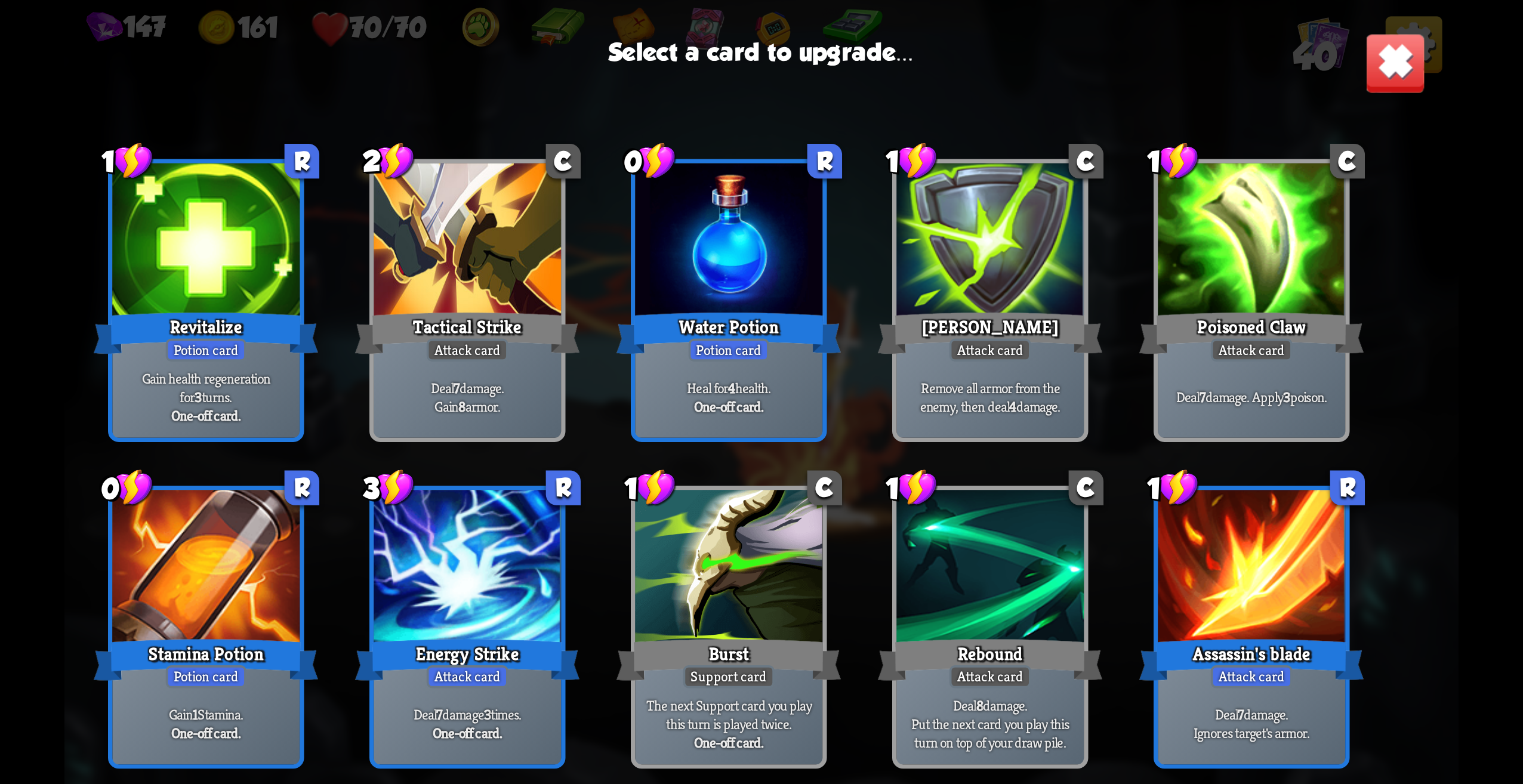
click at [496, 694] on div "Deal 7 damage 3 times. One-off card." at bounding box center [466, 724] width 187 height 82
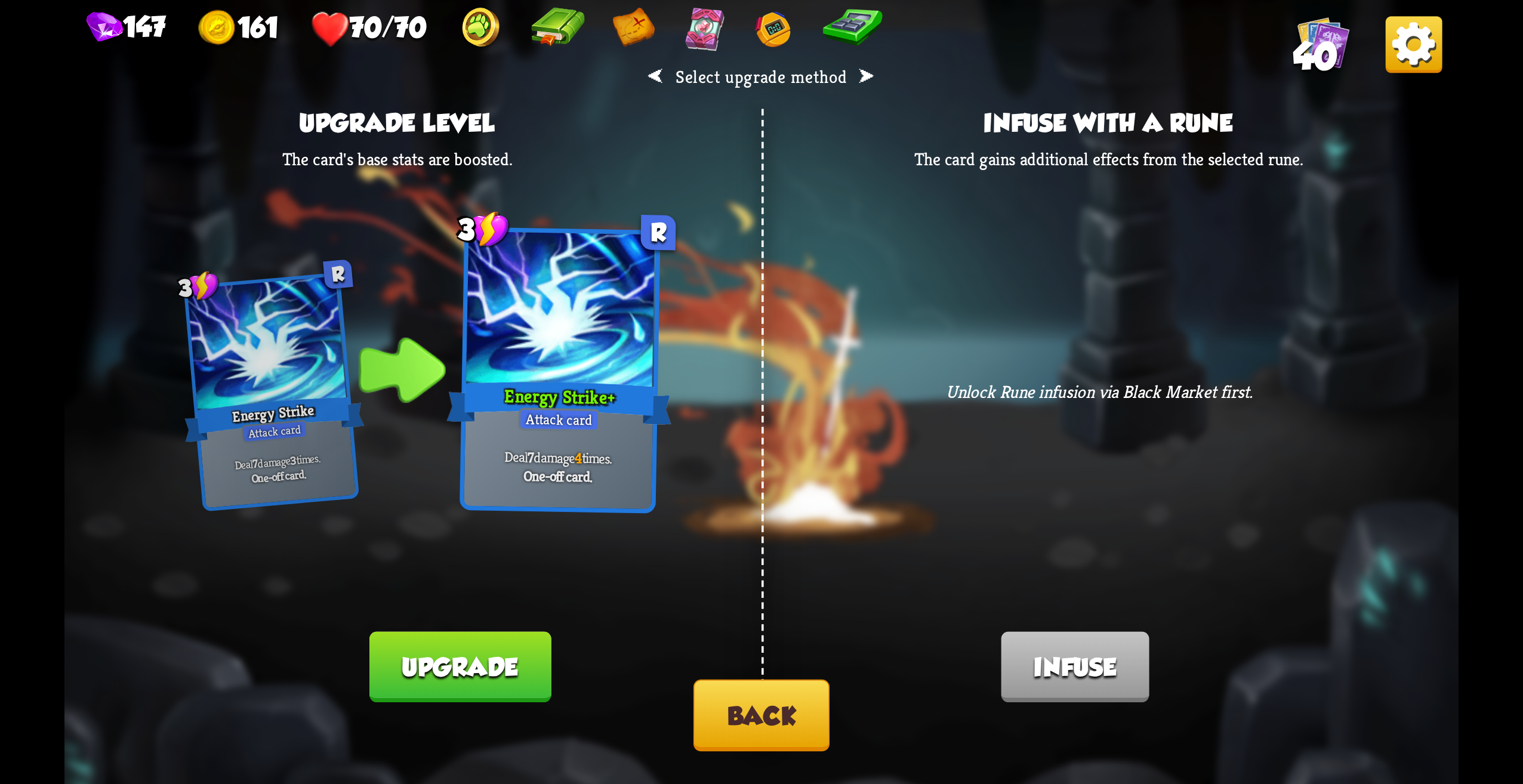
click at [756, 725] on button "Back" at bounding box center [762, 715] width 136 height 72
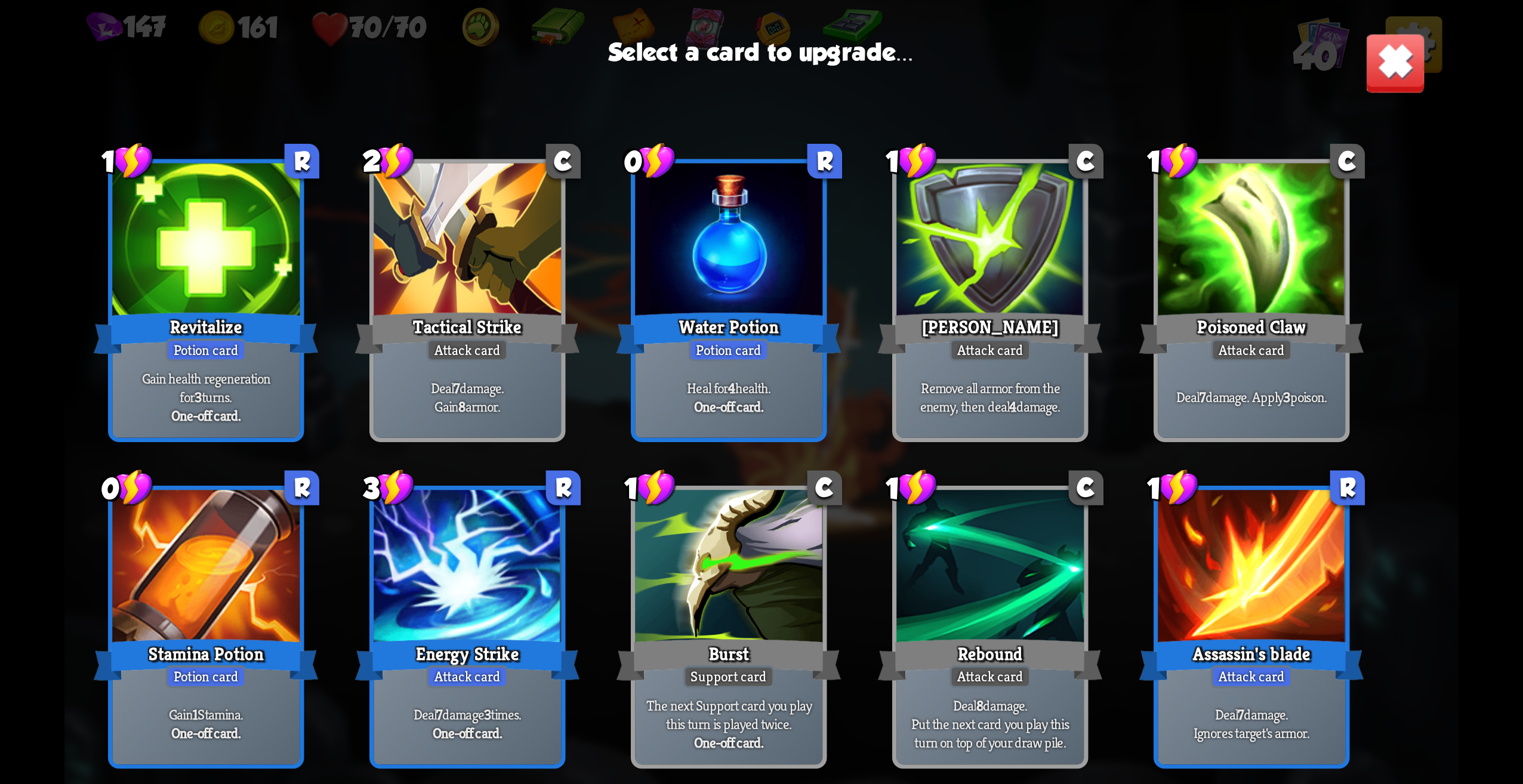
click at [1062, 739] on p "Deal 8 damage. Put the next card you play this turn on top of your draw pile." at bounding box center [990, 724] width 178 height 55
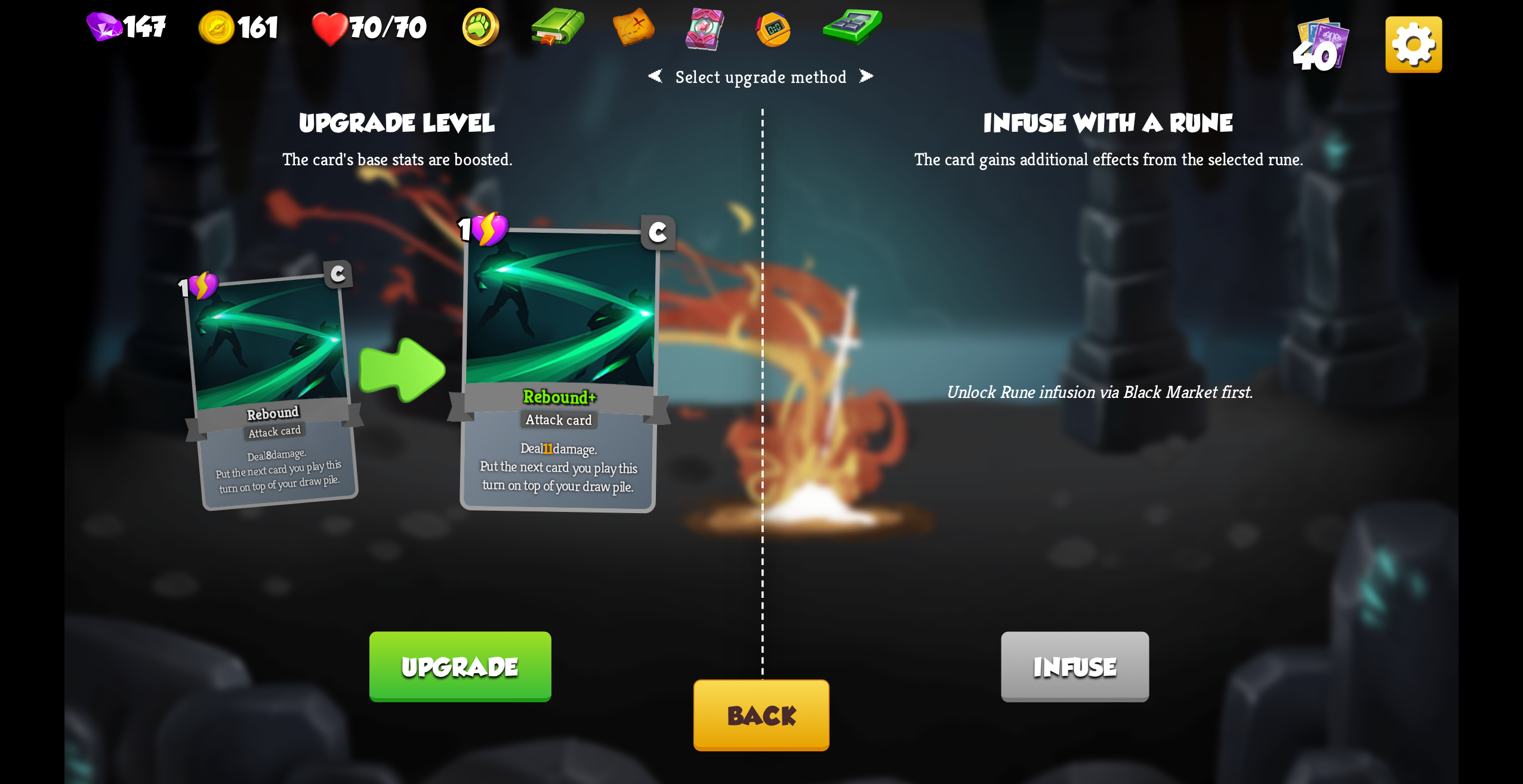
click at [749, 721] on button "Back" at bounding box center [762, 715] width 136 height 72
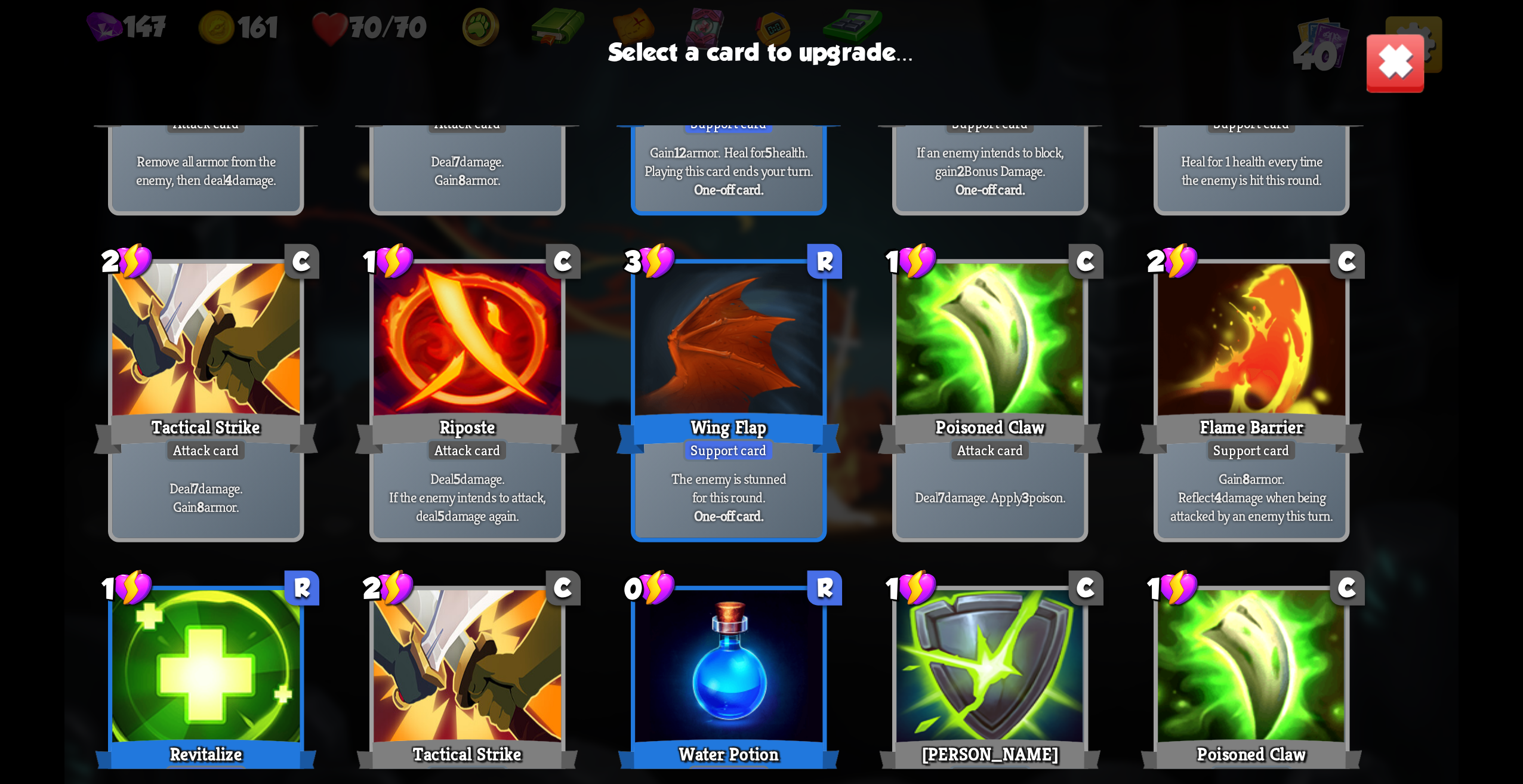
scroll to position [495, 0]
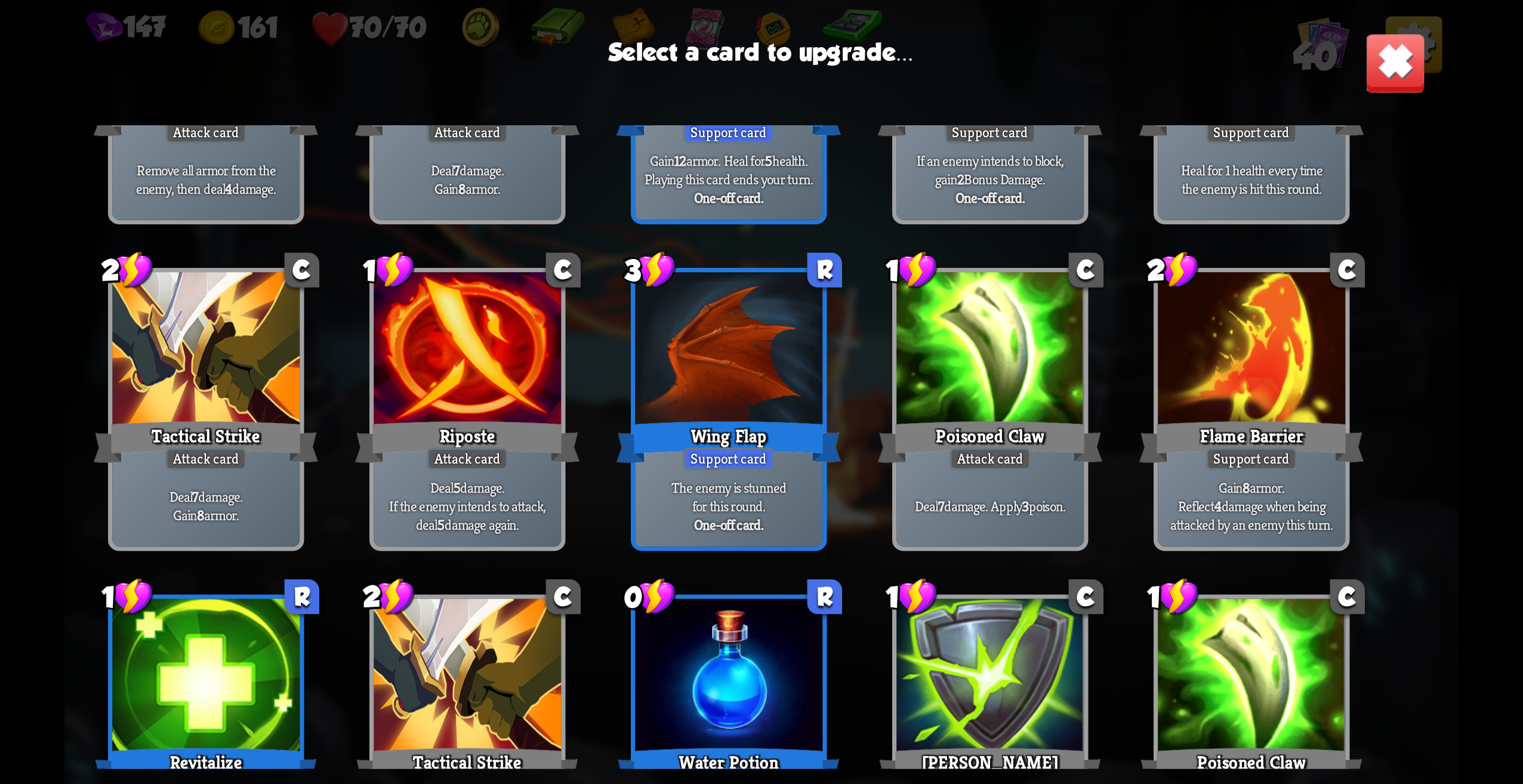
click at [219, 635] on div at bounding box center [205, 678] width 187 height 159
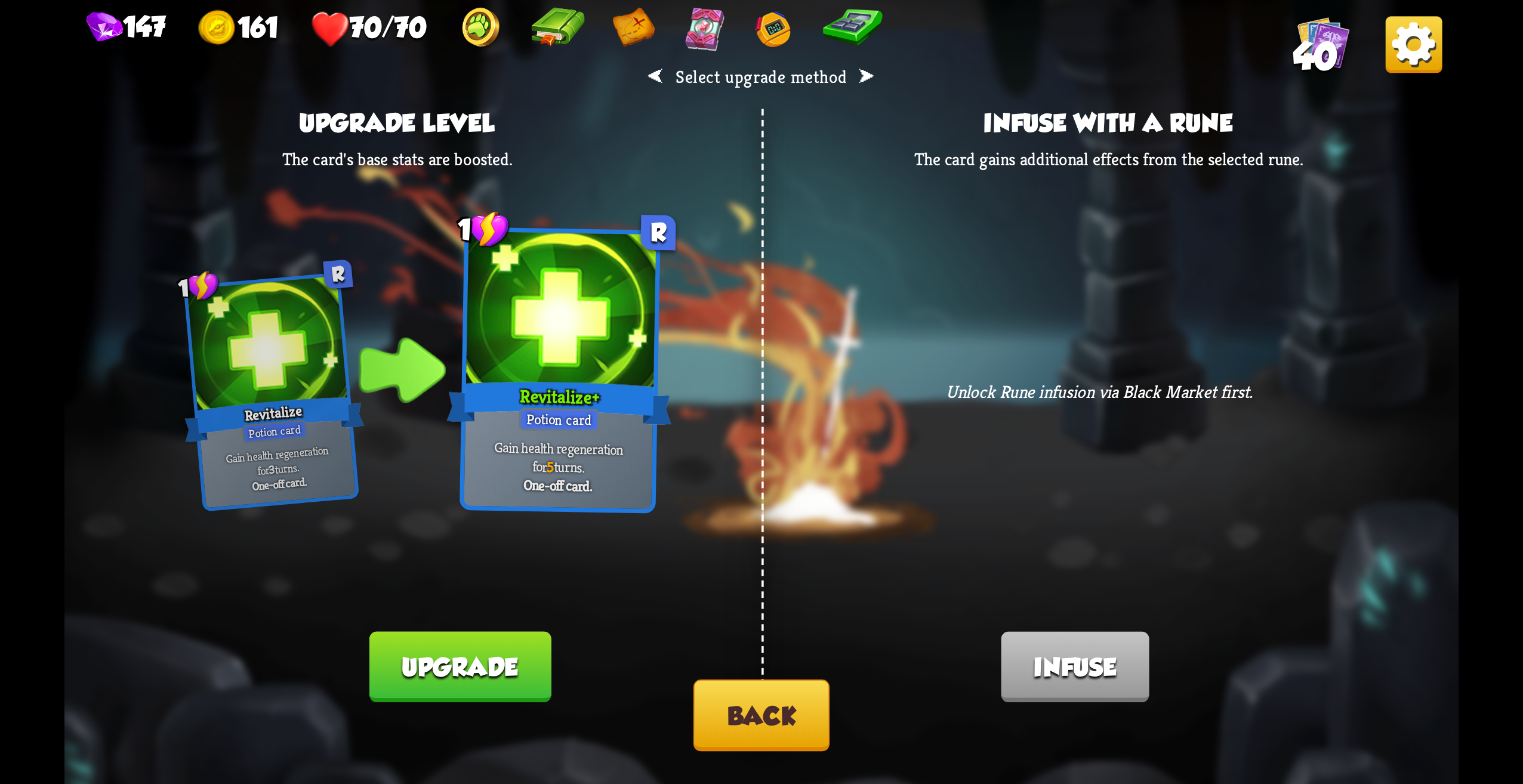
click at [791, 735] on button "Back" at bounding box center [762, 715] width 136 height 72
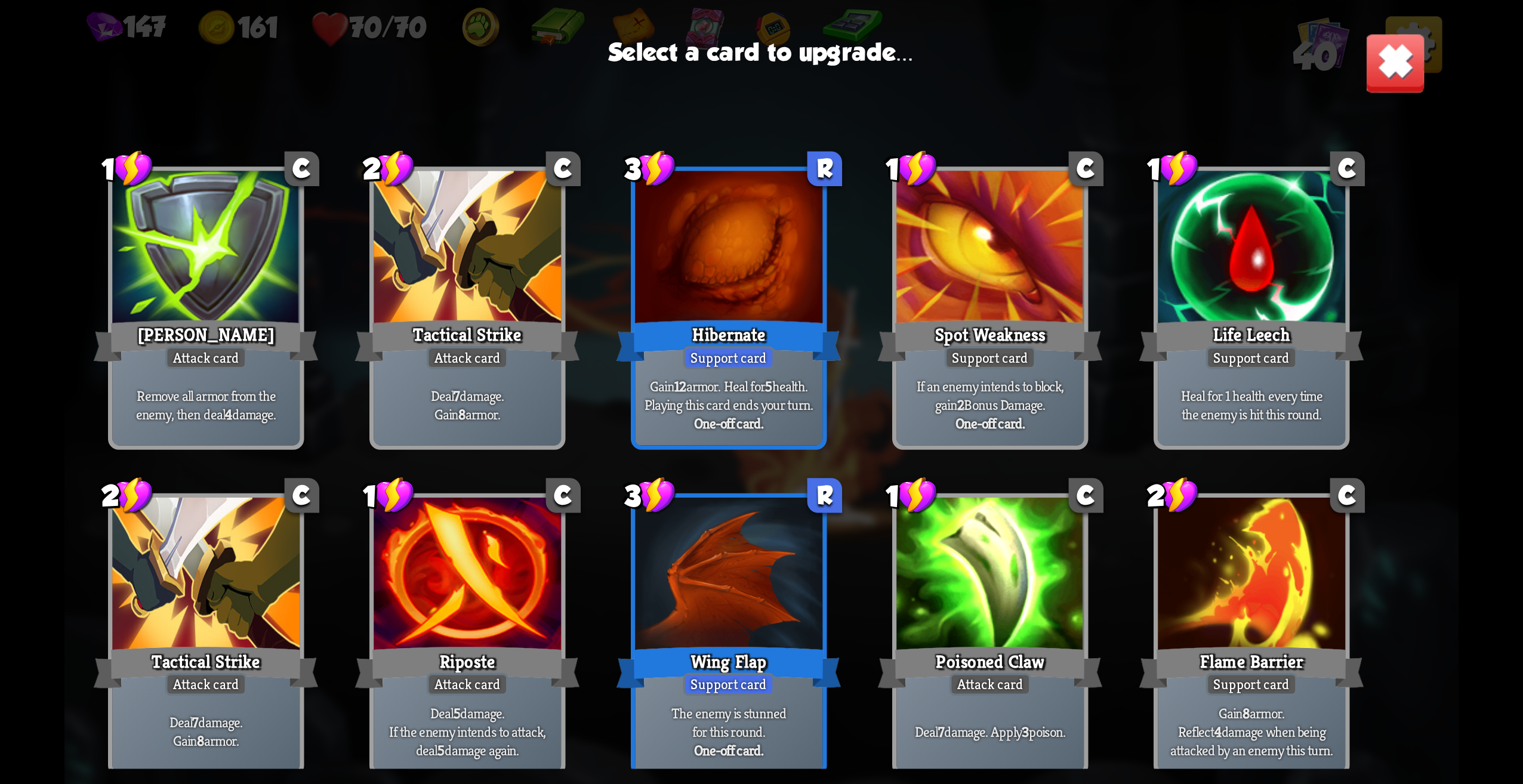
scroll to position [376, 0]
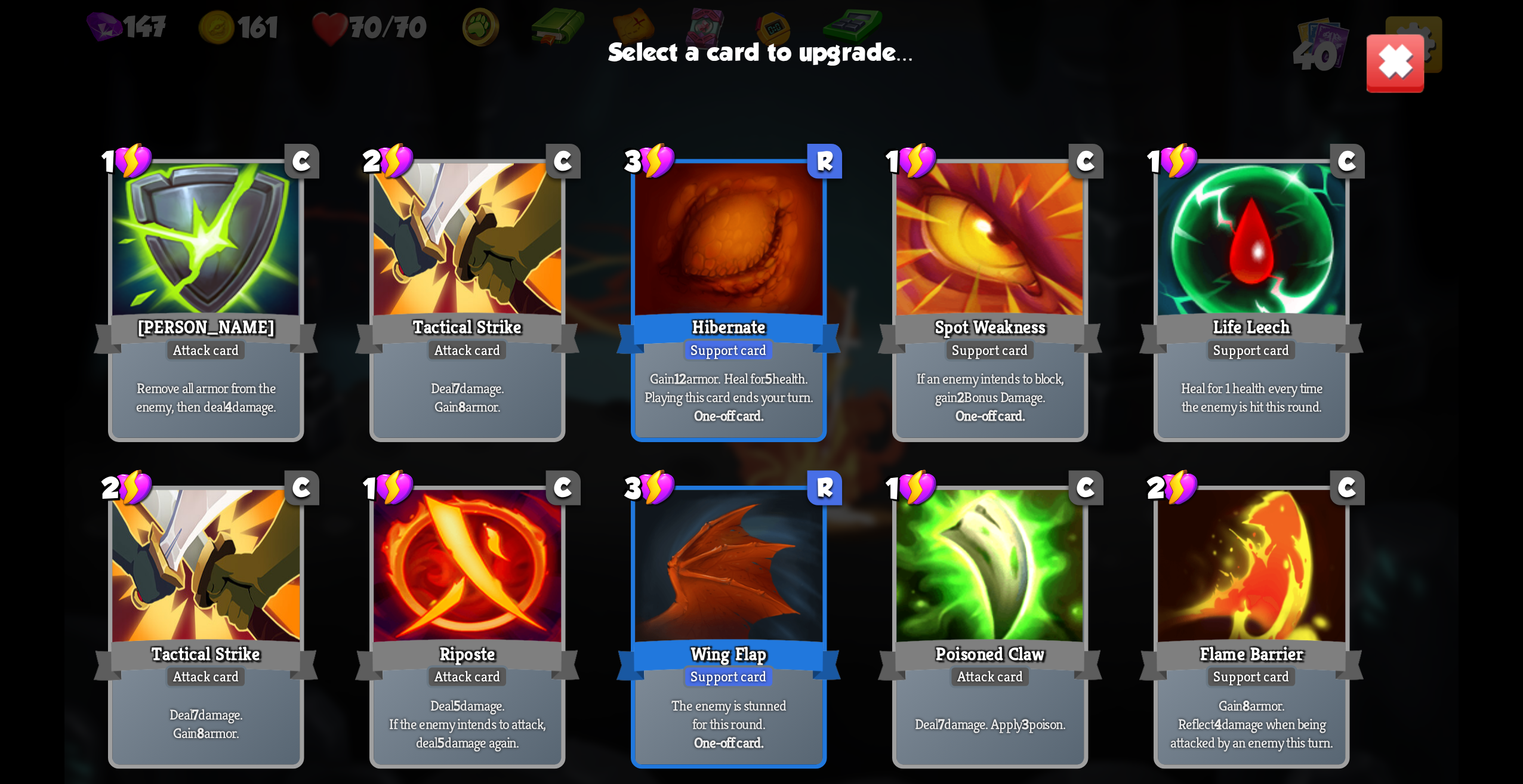
click at [969, 393] on p "If an enemy intends to block, gain 2 Bonus Damage." at bounding box center [990, 388] width 178 height 37
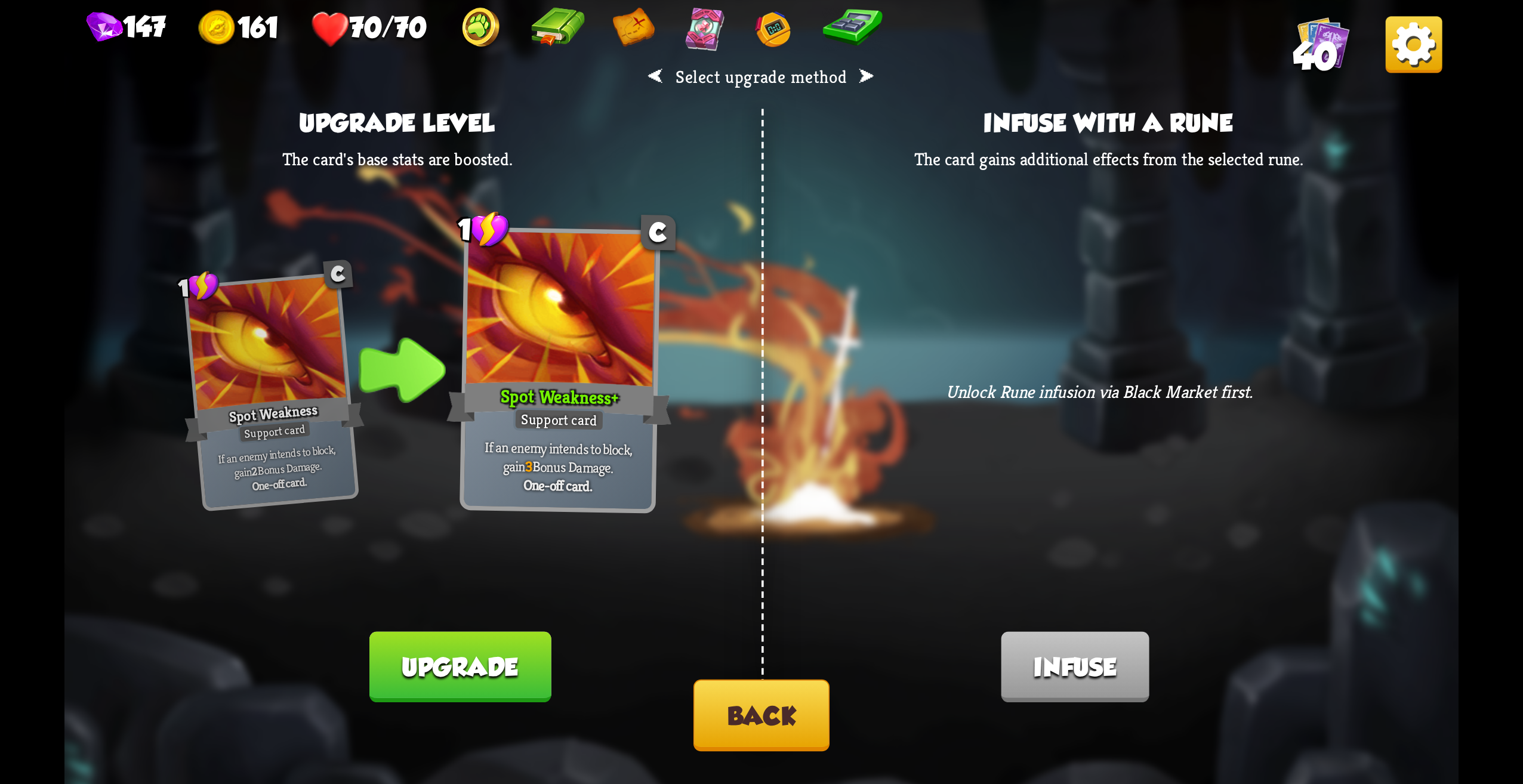
click at [788, 712] on button "Back" at bounding box center [762, 715] width 136 height 72
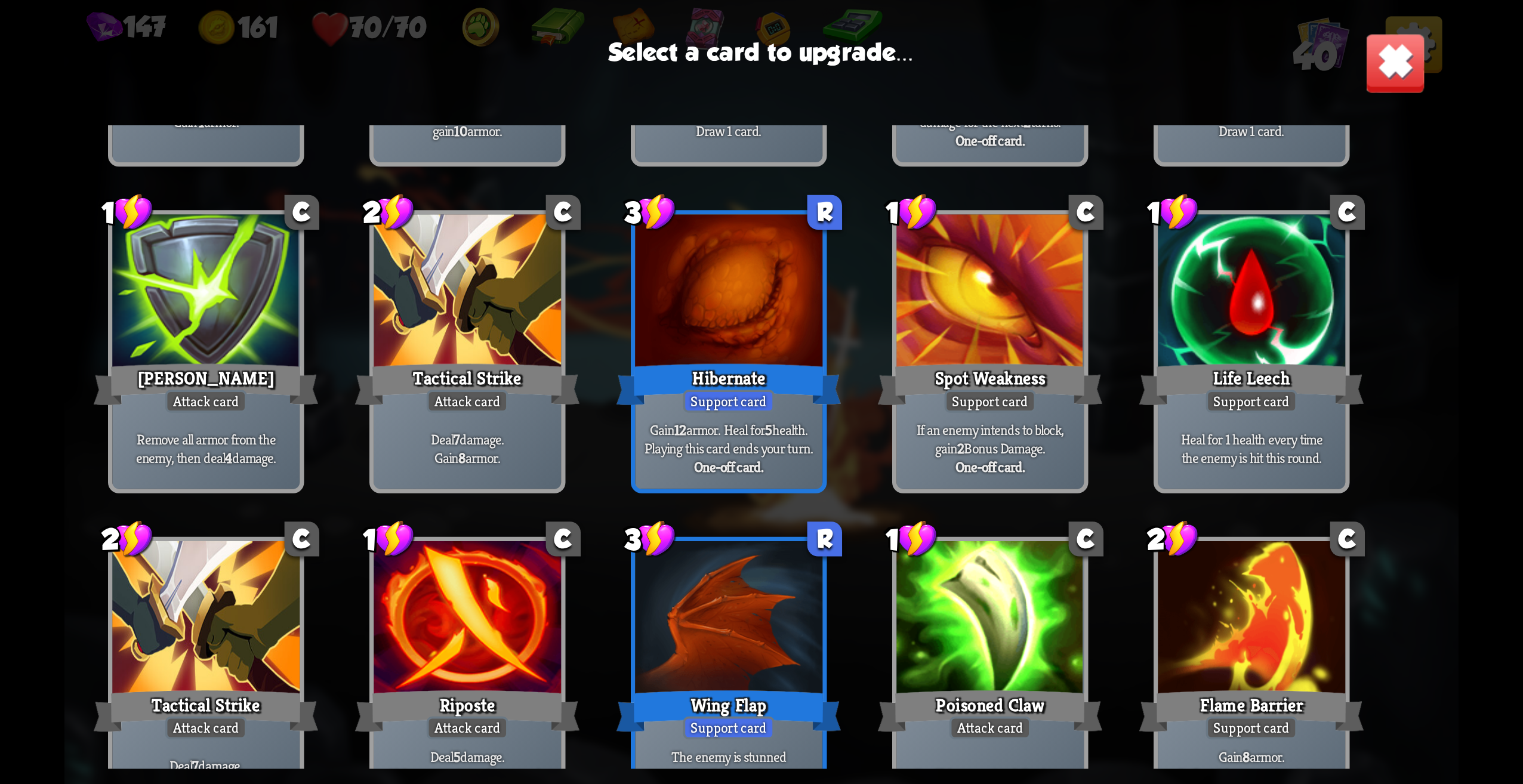
scroll to position [256, 0]
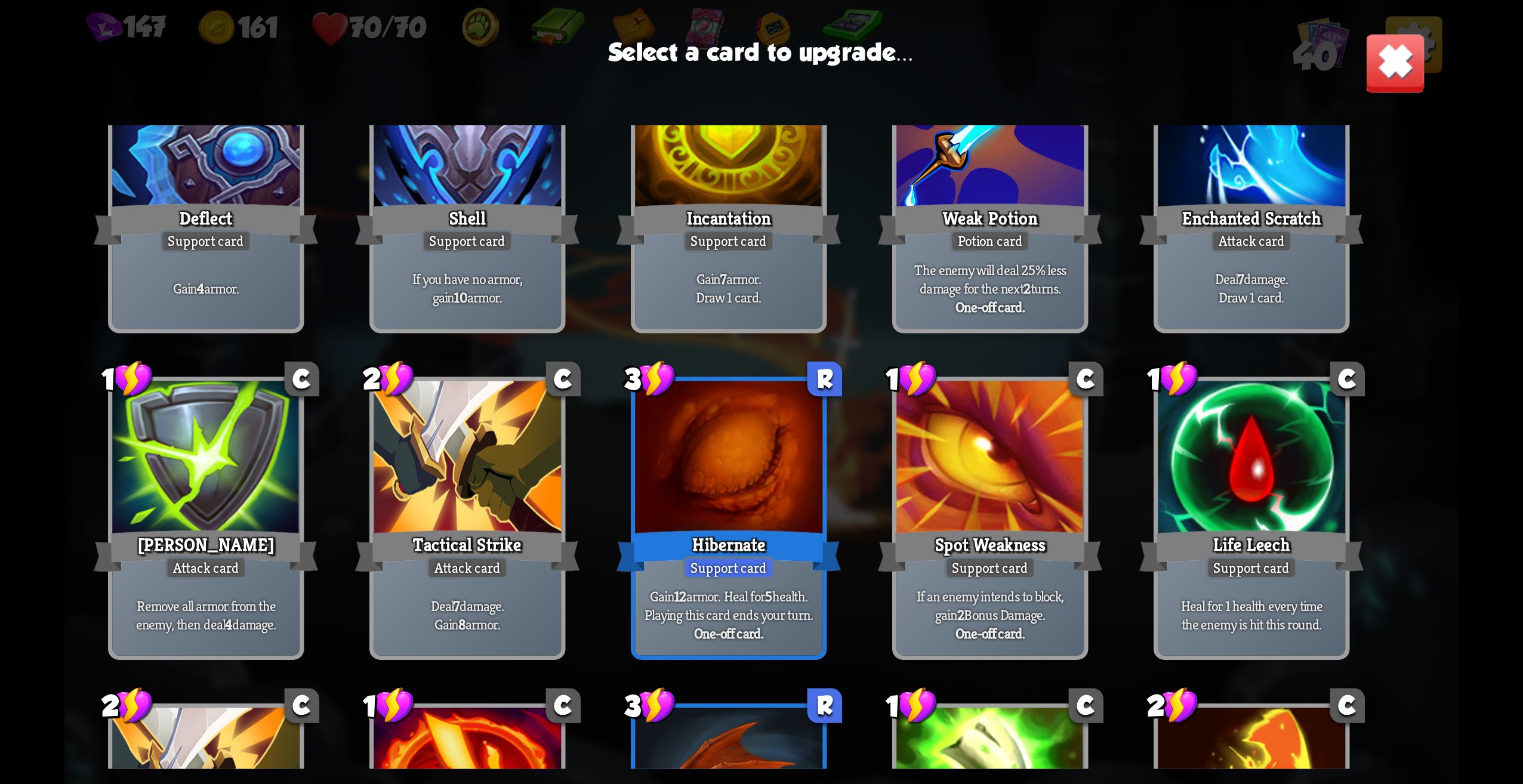
click at [824, 557] on div "Hibernate" at bounding box center [728, 551] width 225 height 50
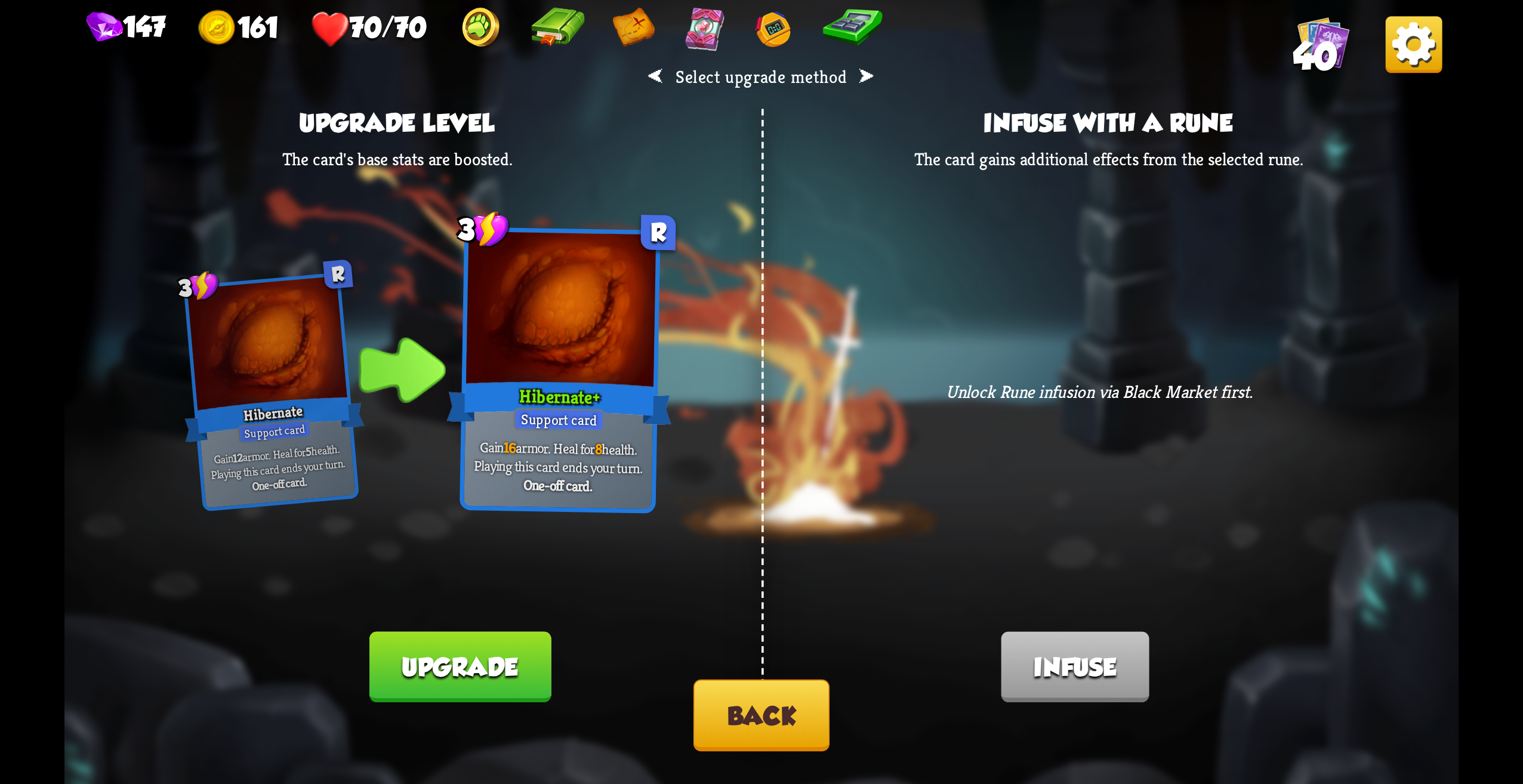
click at [750, 724] on button "Back" at bounding box center [762, 715] width 136 height 72
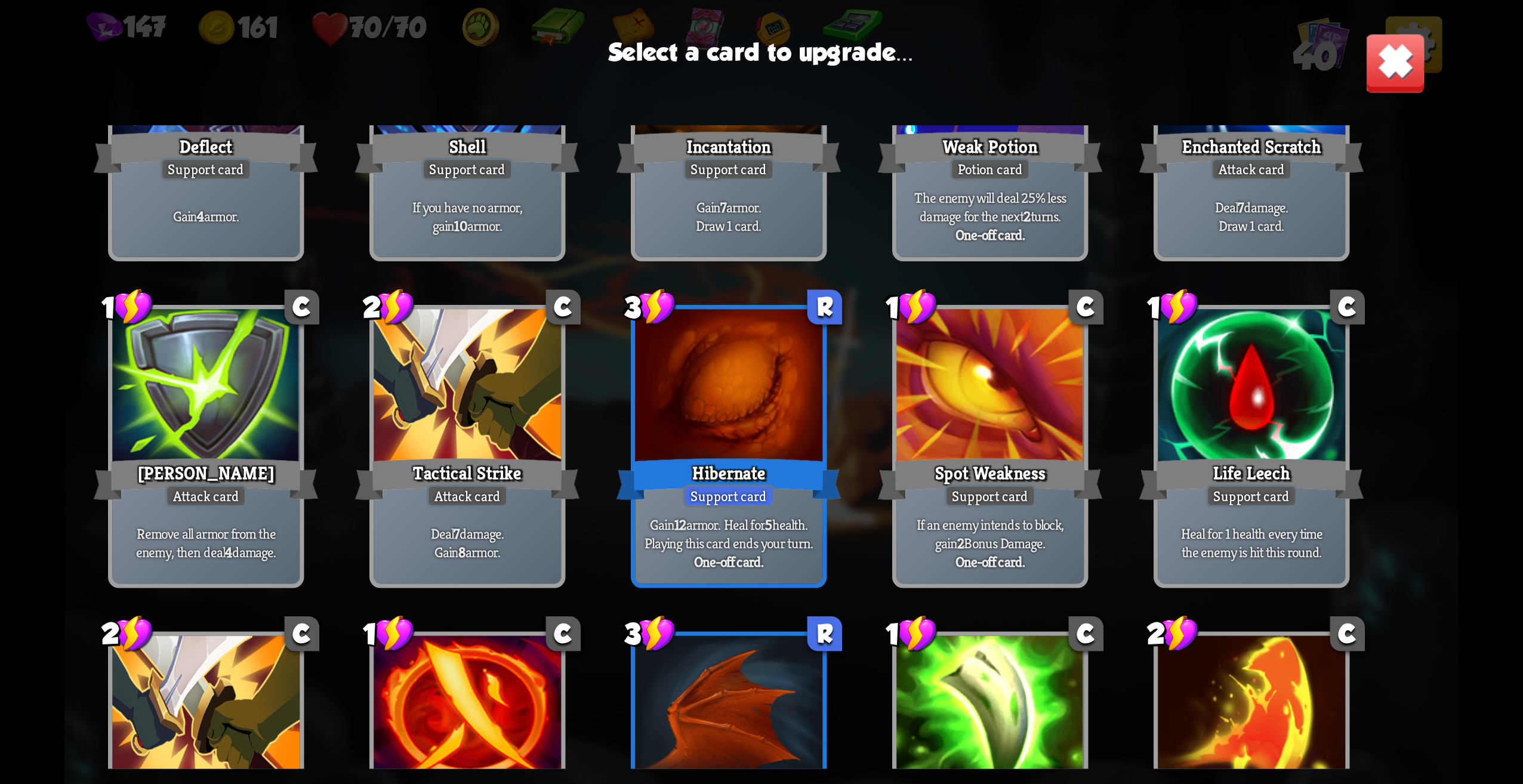
scroll to position [298, 0]
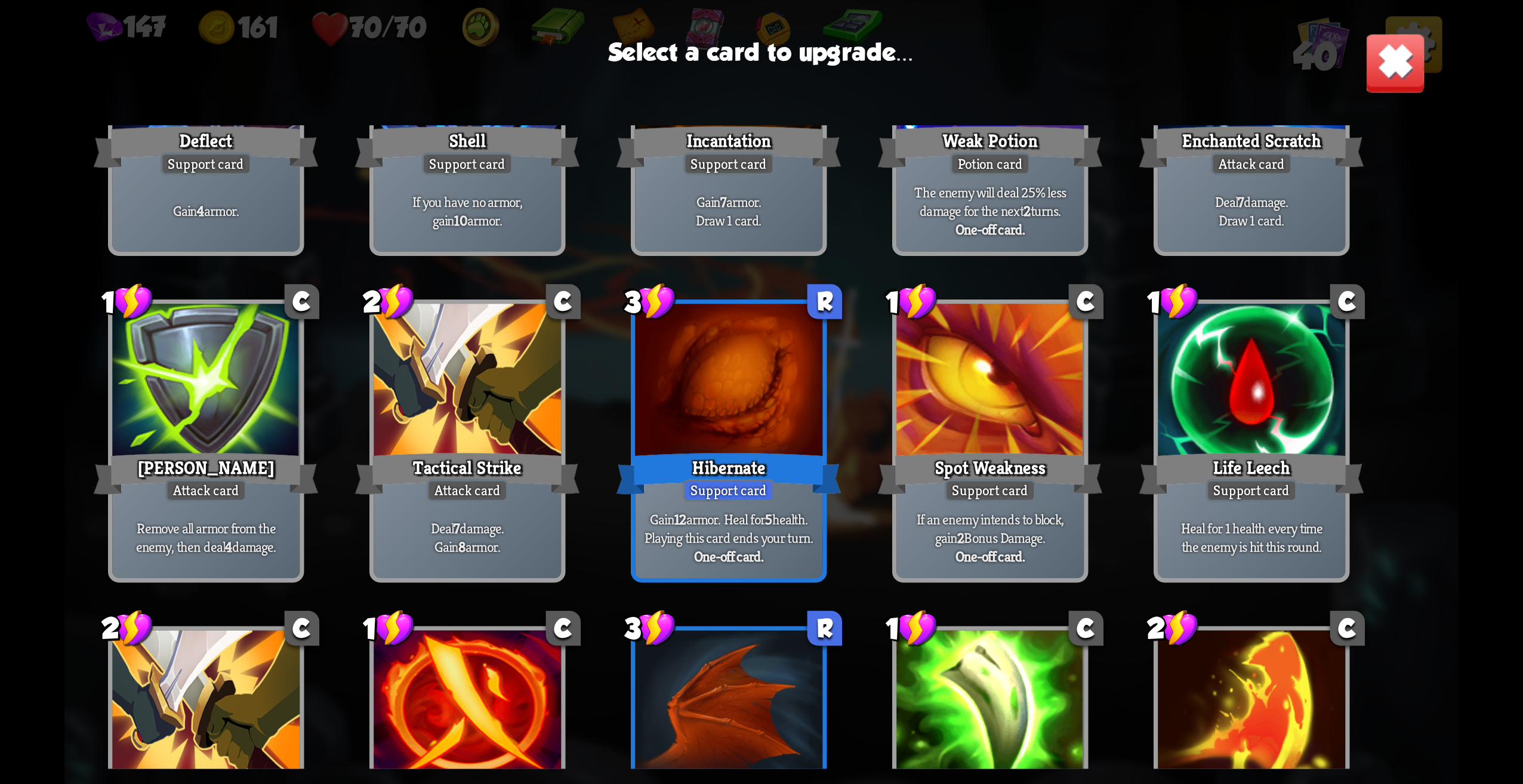
click at [486, 545] on p "Deal 7 damage. Gain 8 armor." at bounding box center [467, 537] width 178 height 37
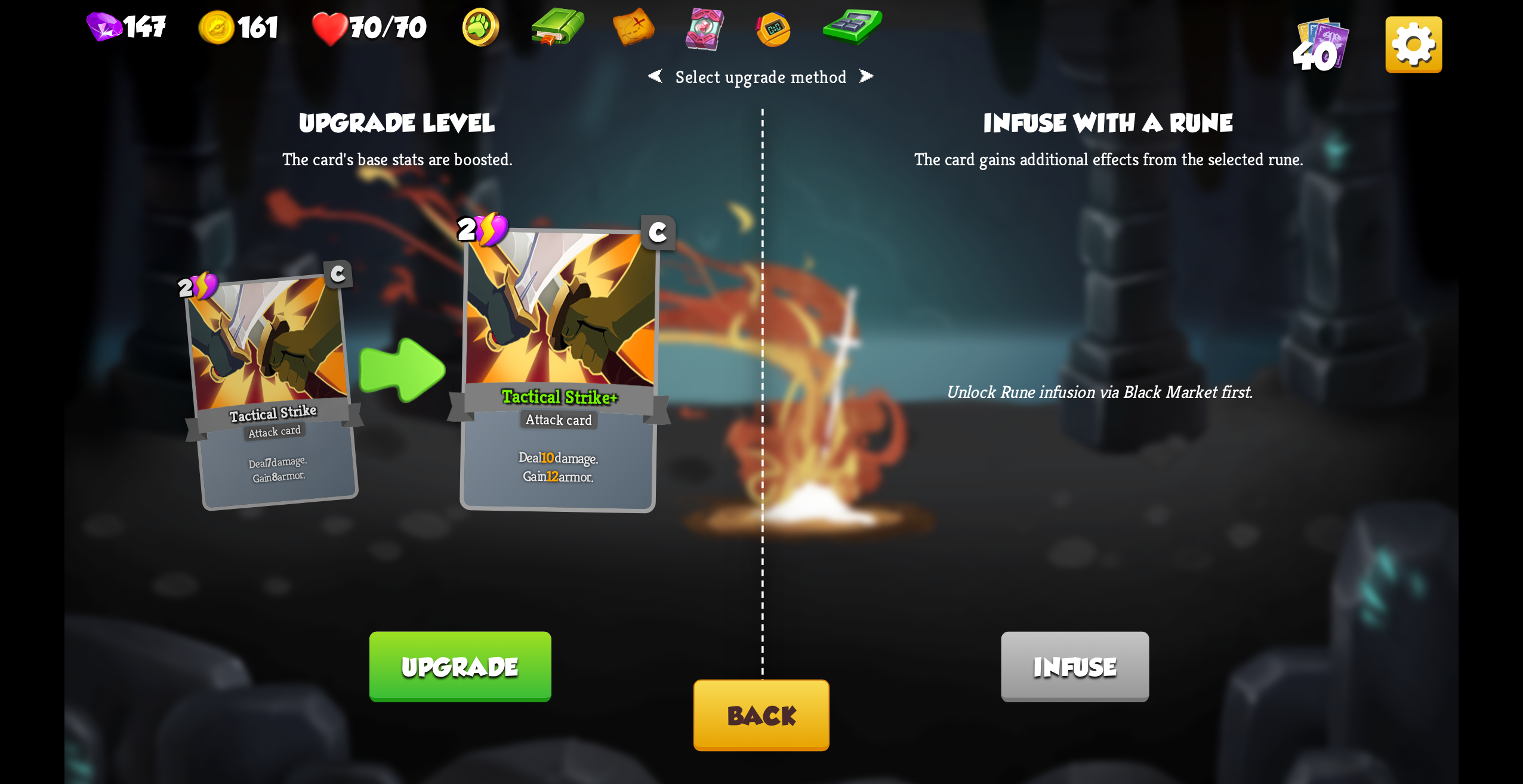
click at [760, 714] on button "Back" at bounding box center [762, 715] width 136 height 72
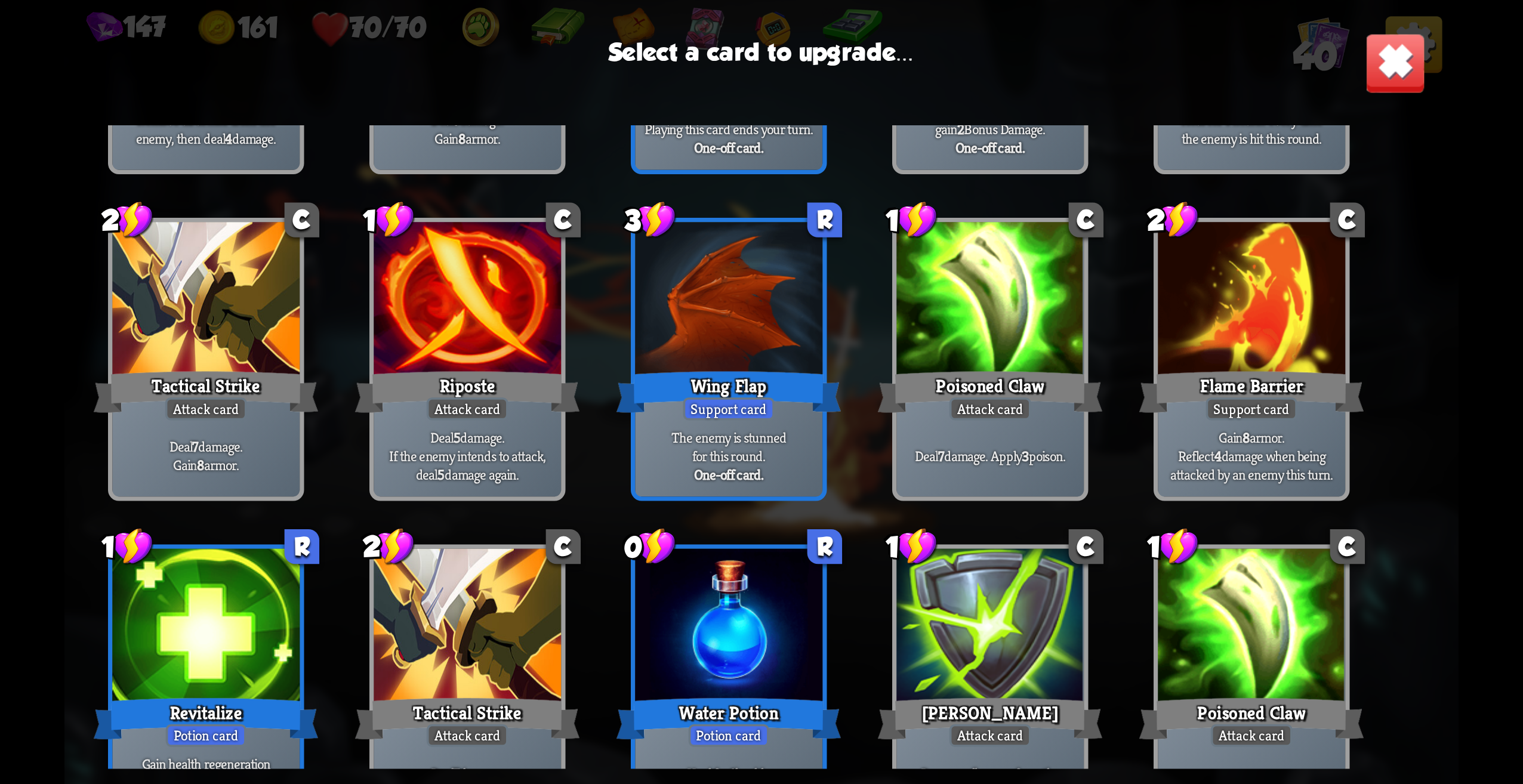
scroll to position [537, 0]
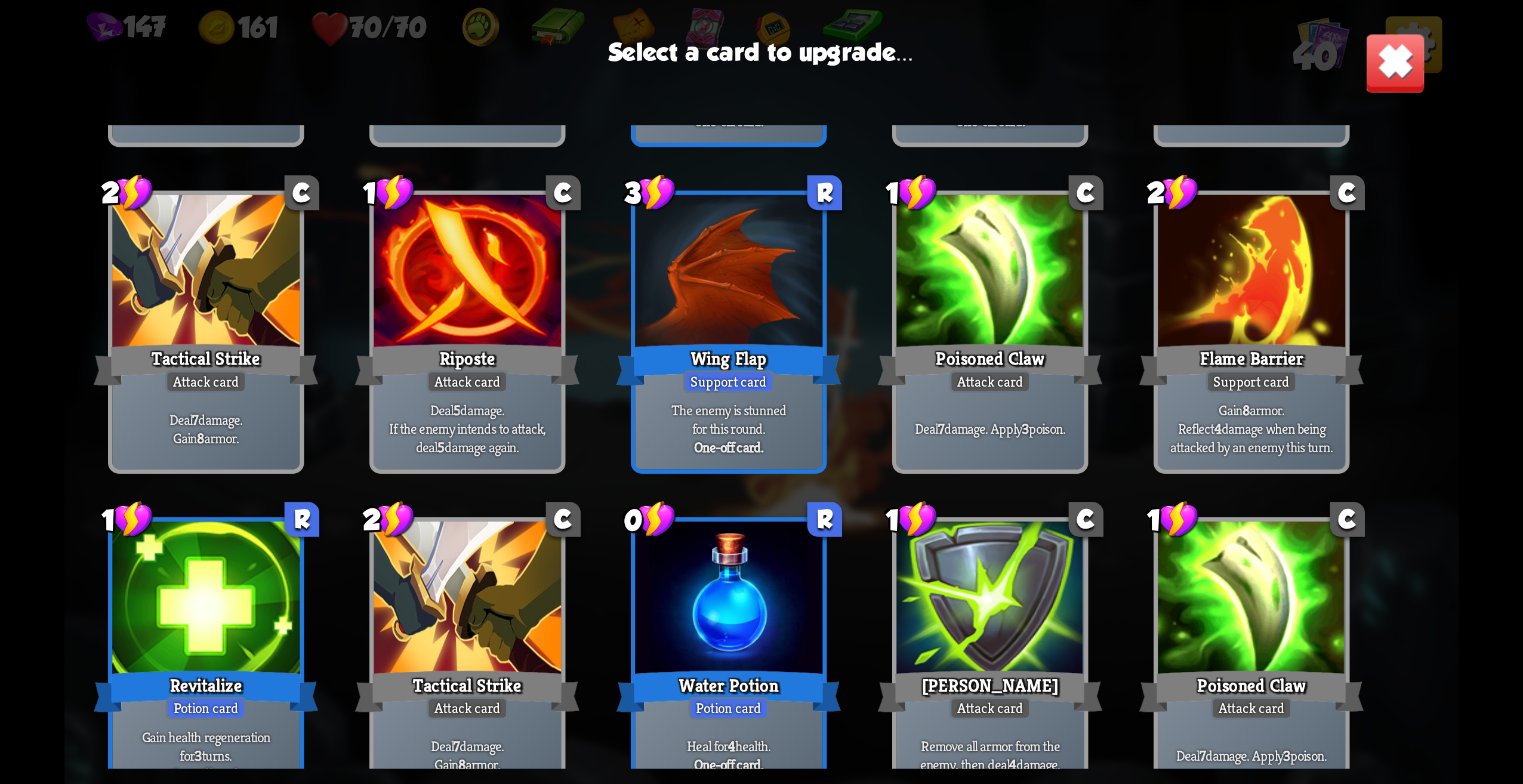
click at [271, 650] on div at bounding box center [205, 601] width 187 height 159
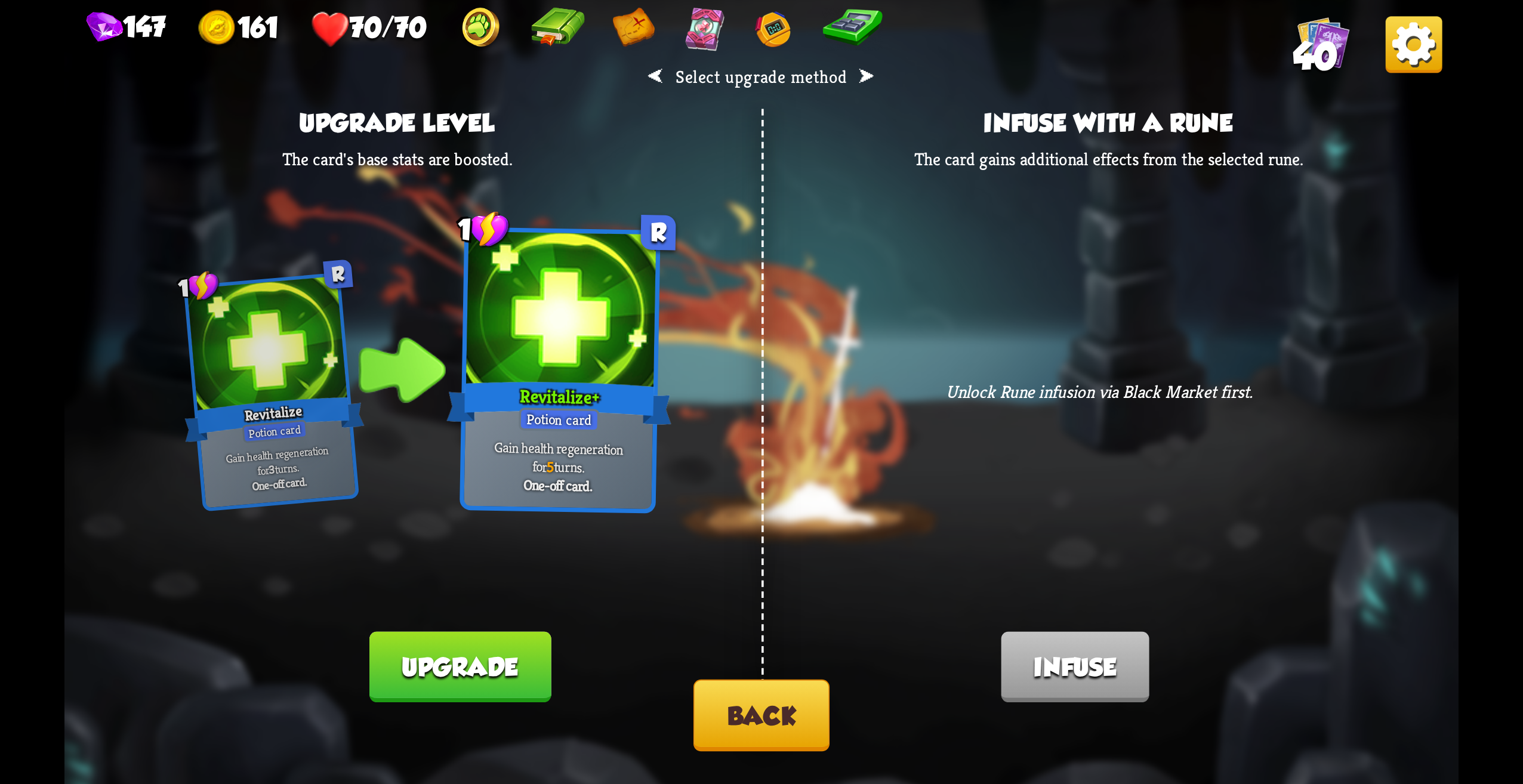
click at [463, 669] on button "Upgrade" at bounding box center [460, 667] width 182 height 71
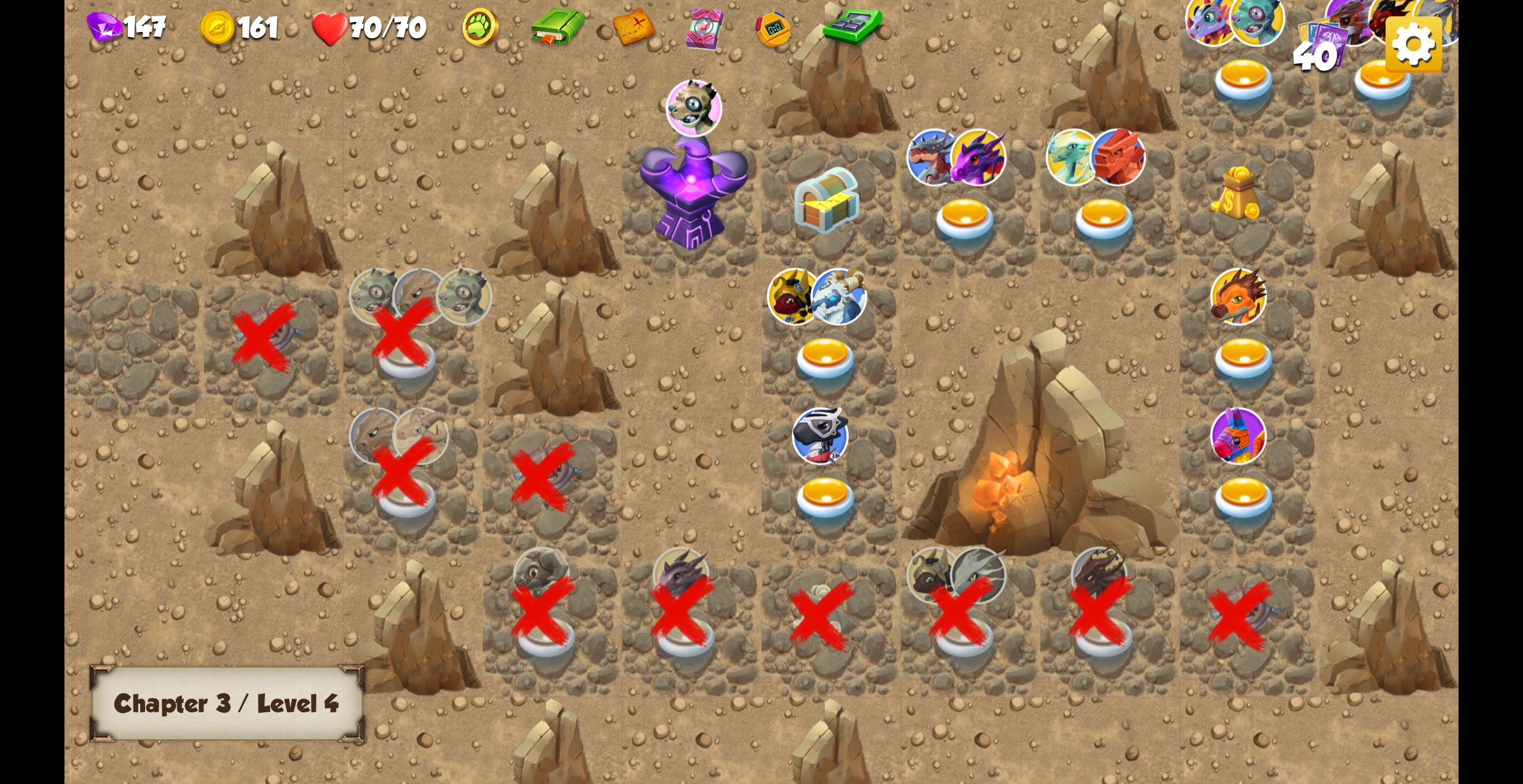
click at [1248, 501] on img at bounding box center [1245, 503] width 70 height 54
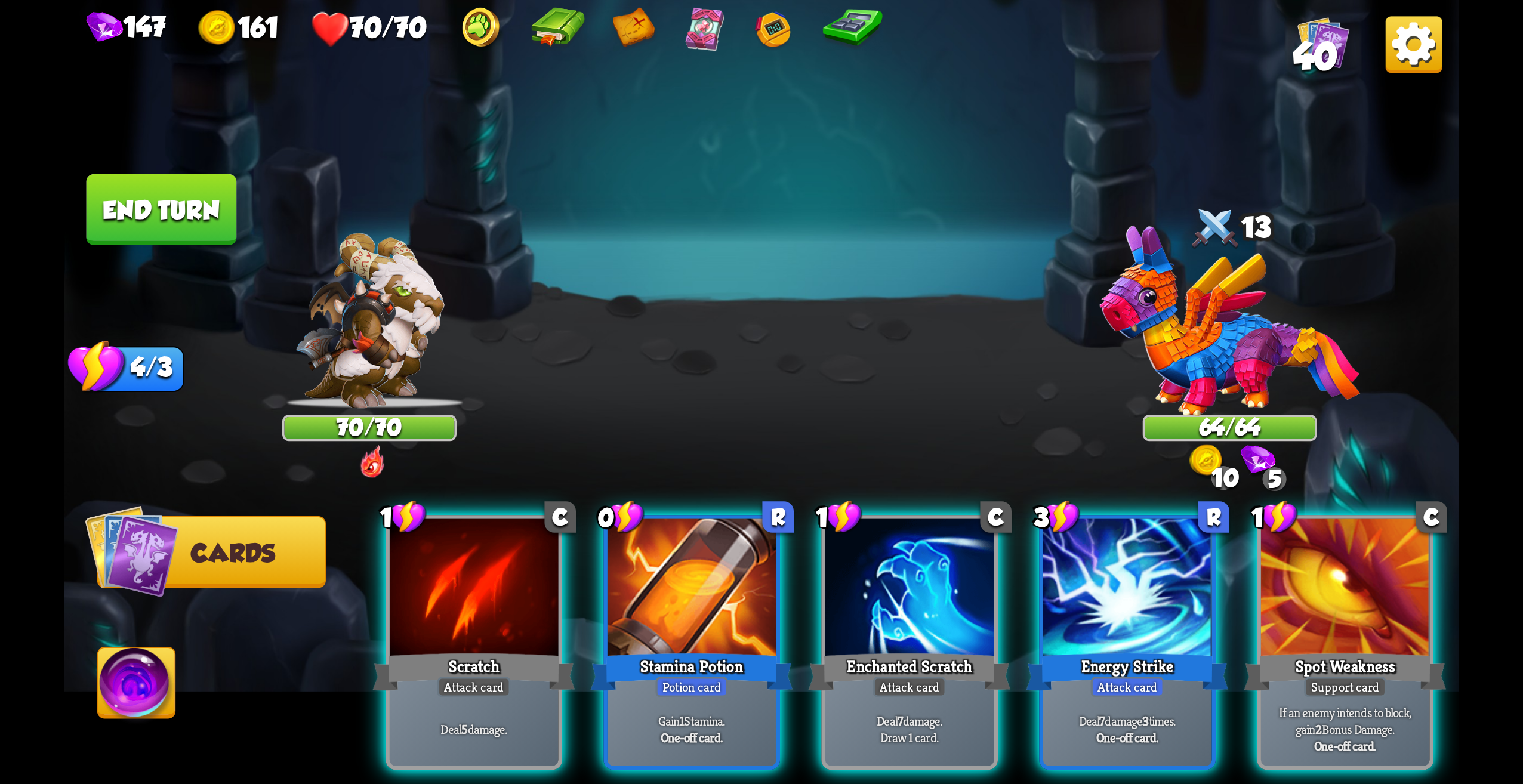
click at [1219, 364] on div "Select an enemy to attack... You don't have enough stamina to play that card...…" at bounding box center [762, 392] width 1395 height 784
click at [1220, 357] on img at bounding box center [1230, 320] width 261 height 191
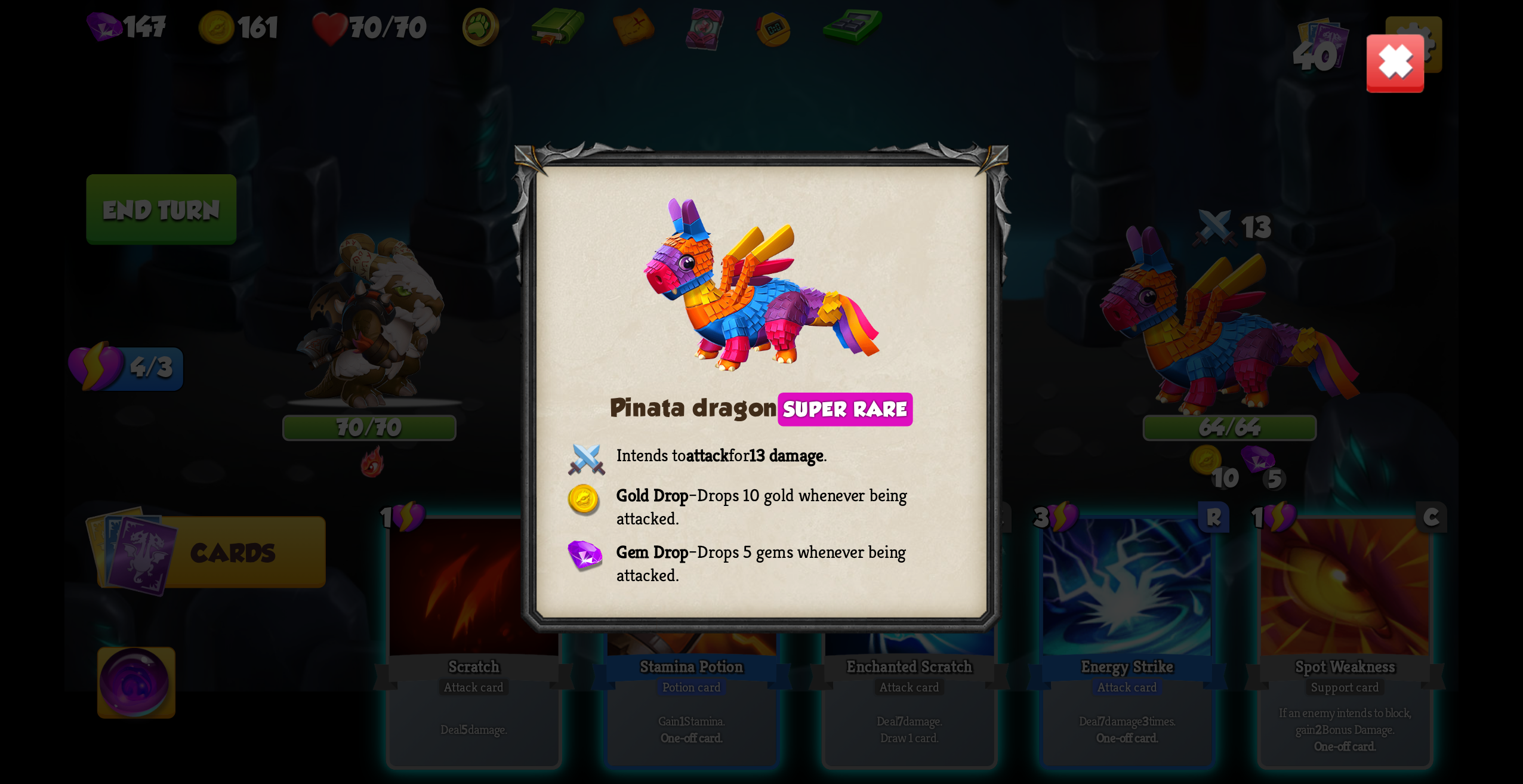
click at [1043, 442] on div "Pinata dragon Super rare Intends to attack for 13 damage . Gold Drop – Drops 10…" at bounding box center [762, 392] width 1395 height 784
click at [1398, 78] on img at bounding box center [1395, 63] width 61 height 61
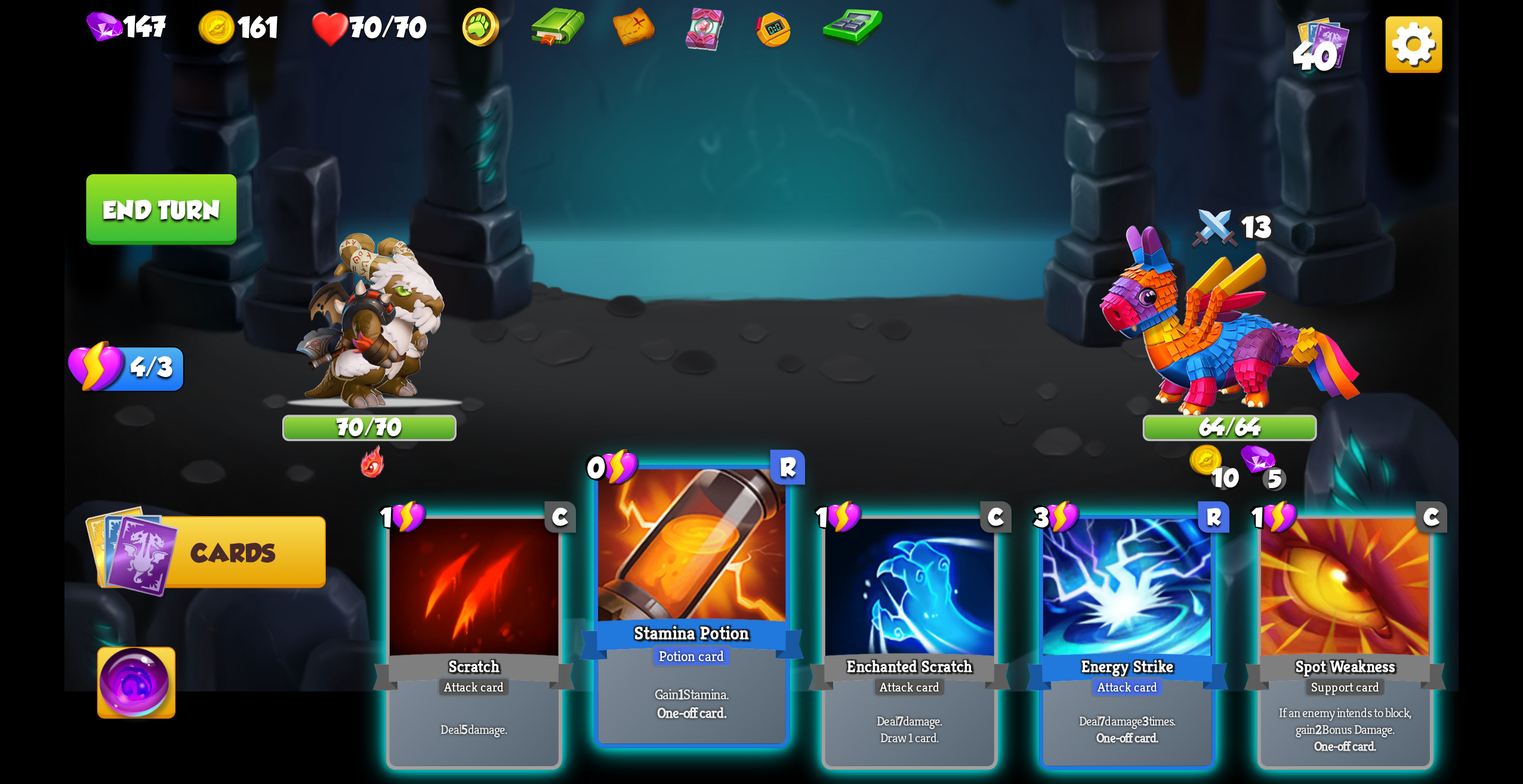
click at [690, 638] on div "Stamina Potion" at bounding box center [691, 639] width 225 height 50
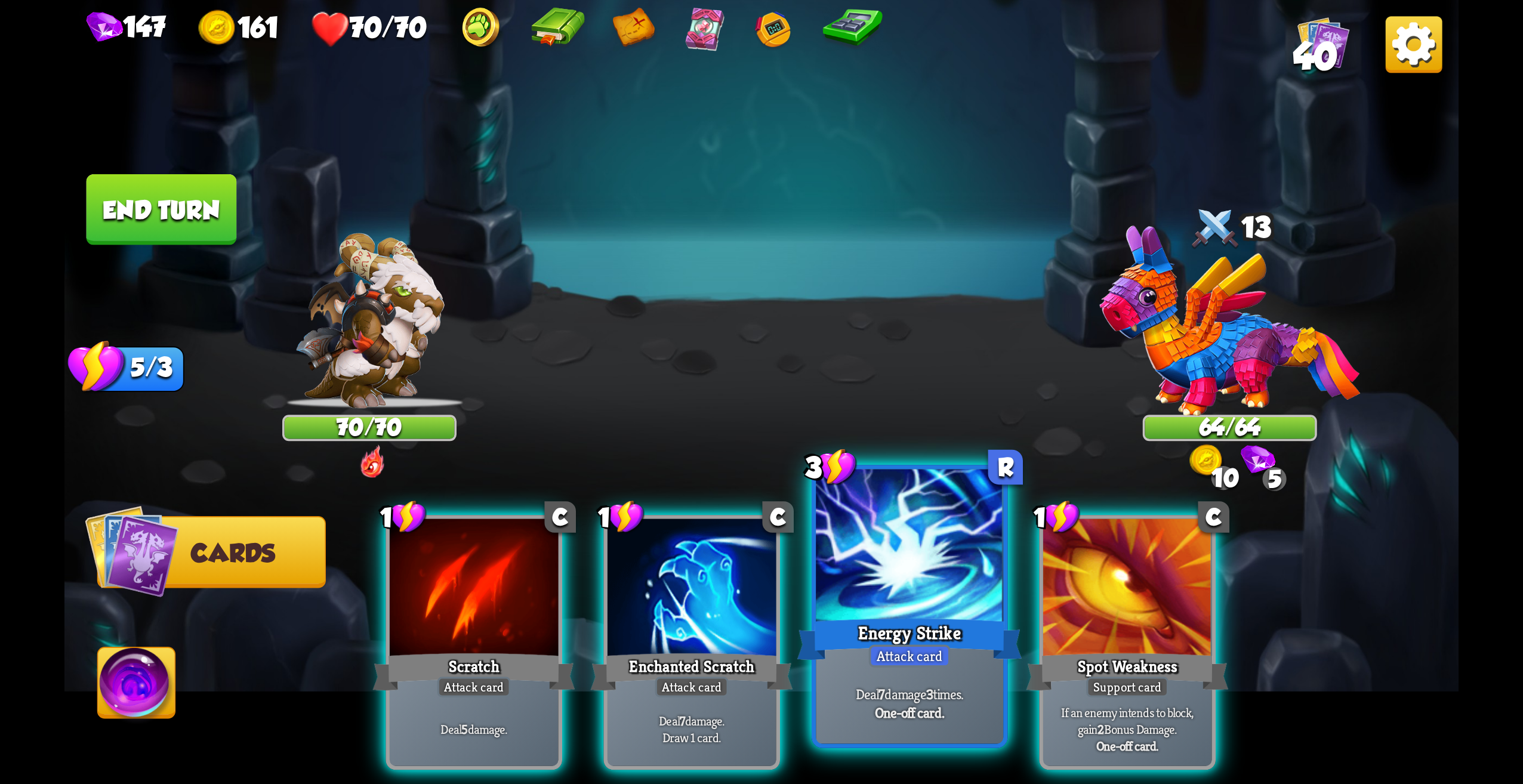
click at [946, 587] on div at bounding box center [909, 549] width 187 height 159
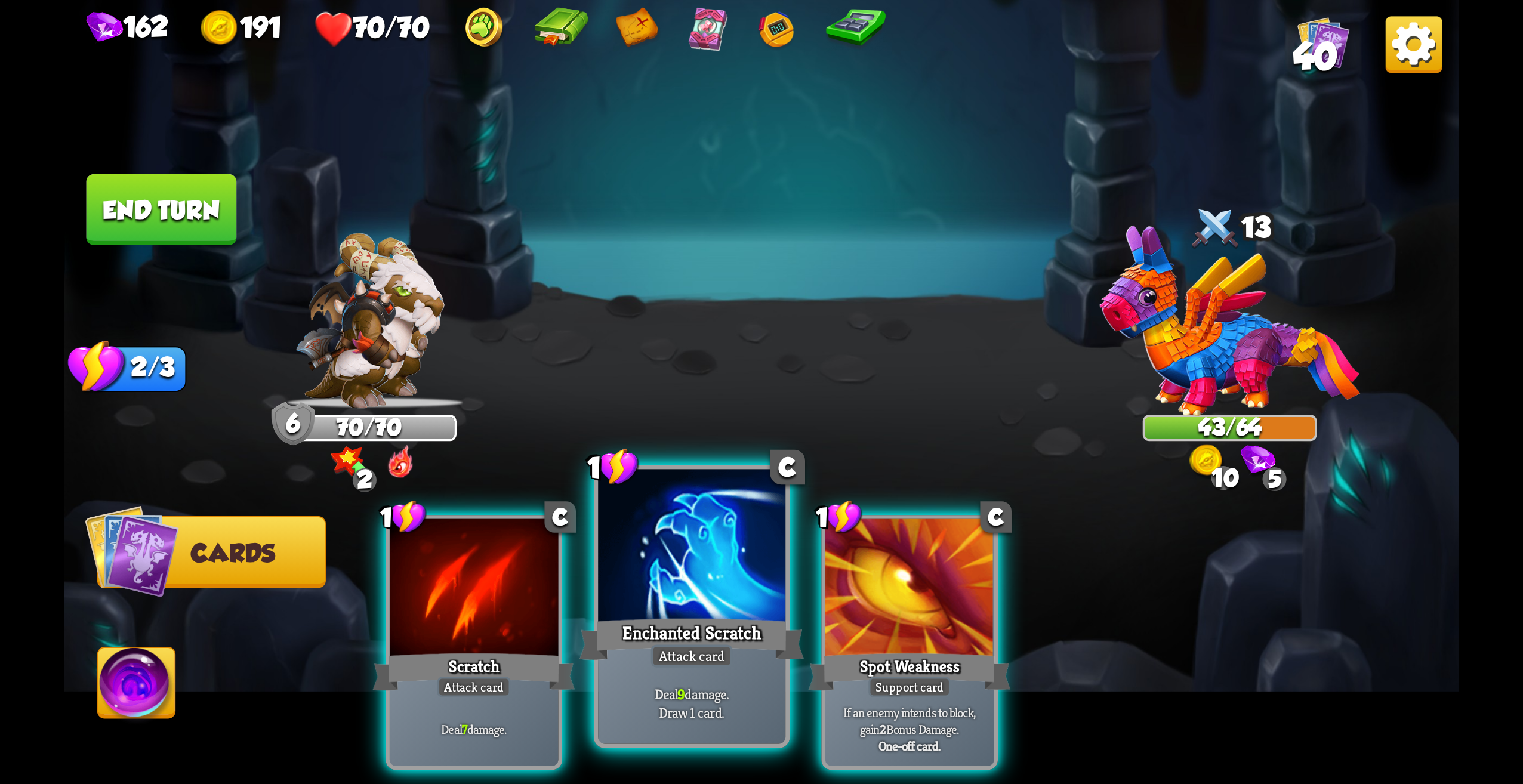
click at [733, 643] on div "Enchanted Scratch" at bounding box center [691, 639] width 225 height 50
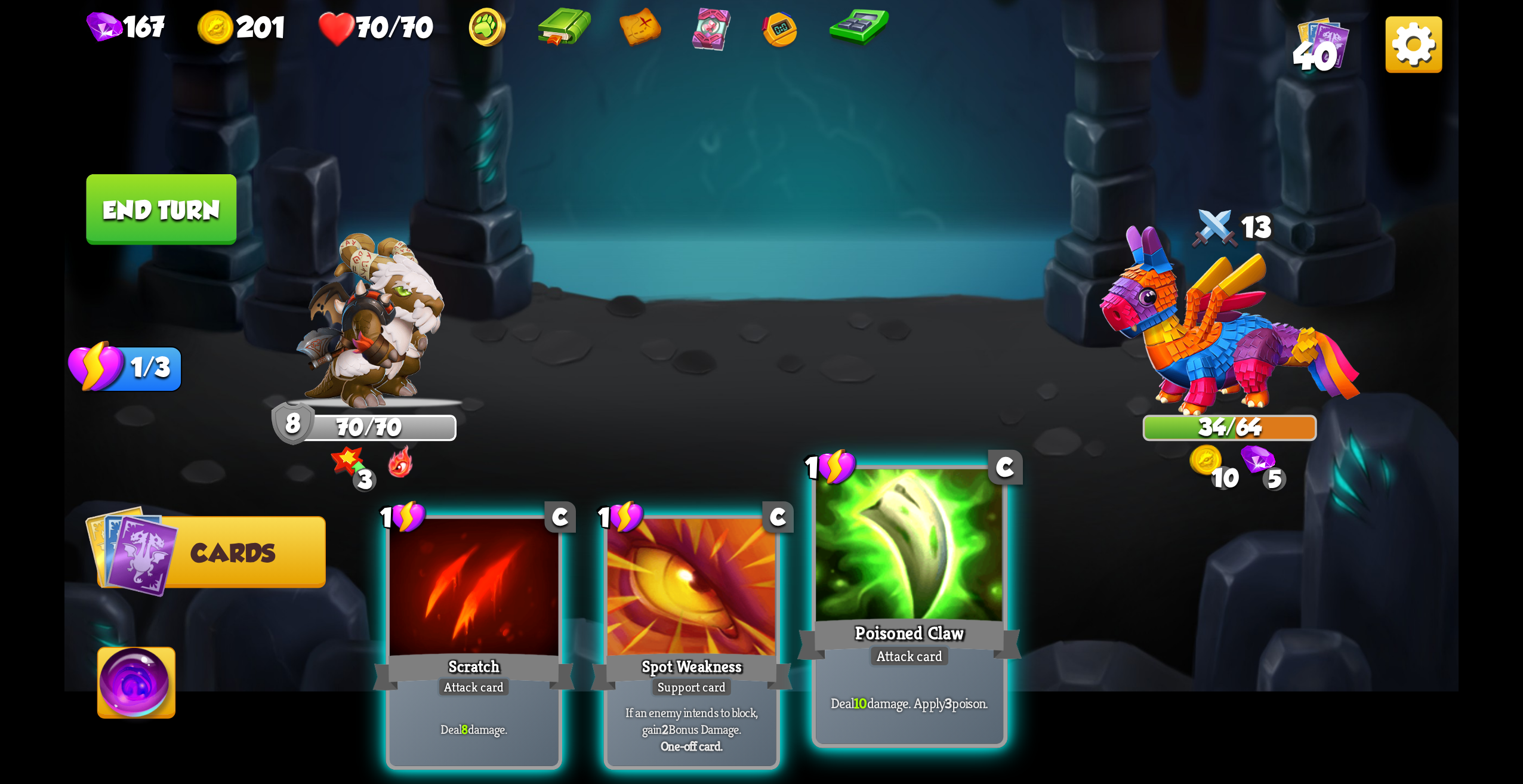
click at [916, 668] on div "Deal 10 damage. Apply 3 poison." at bounding box center [909, 703] width 187 height 82
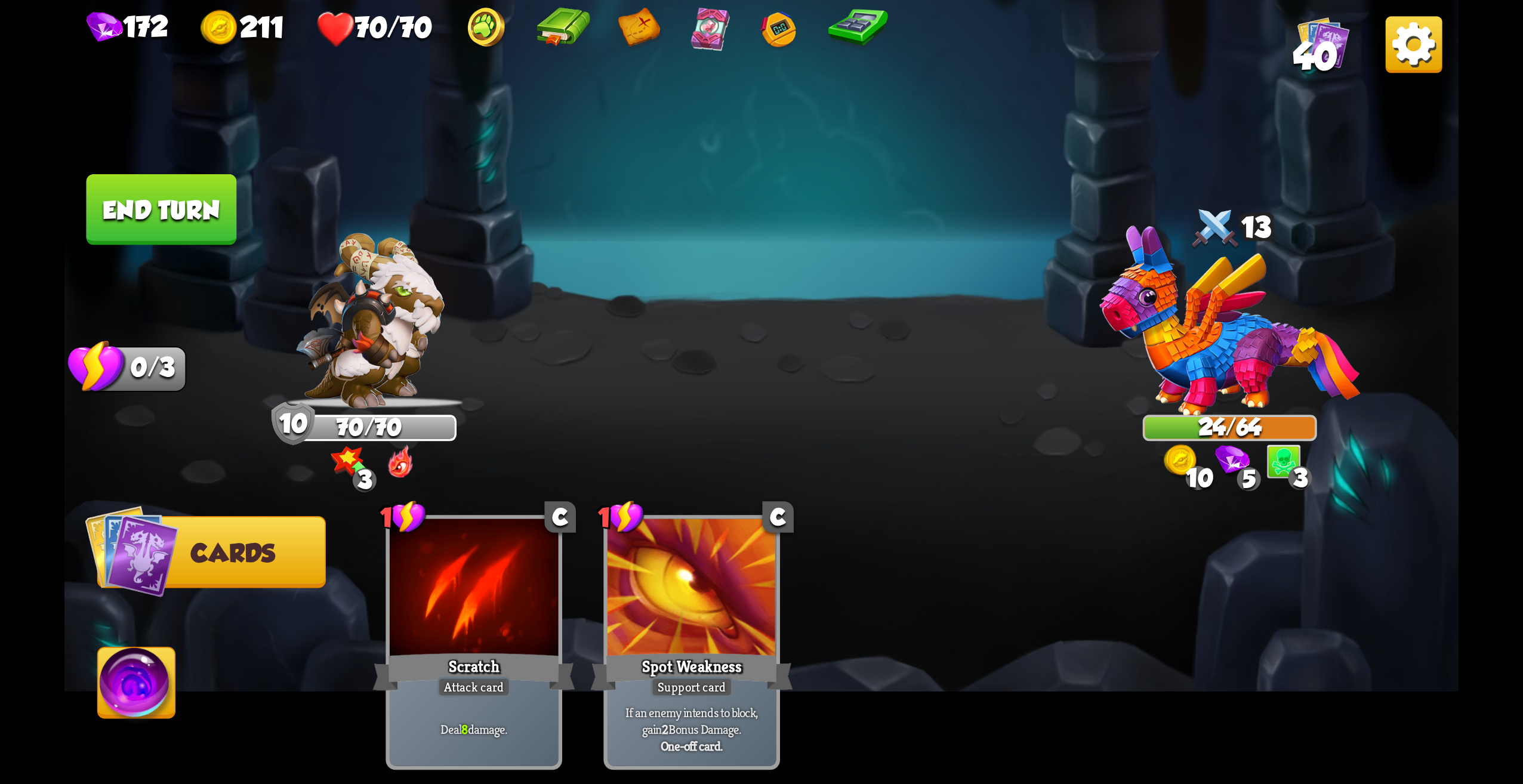
click at [207, 219] on button "End turn" at bounding box center [161, 209] width 151 height 71
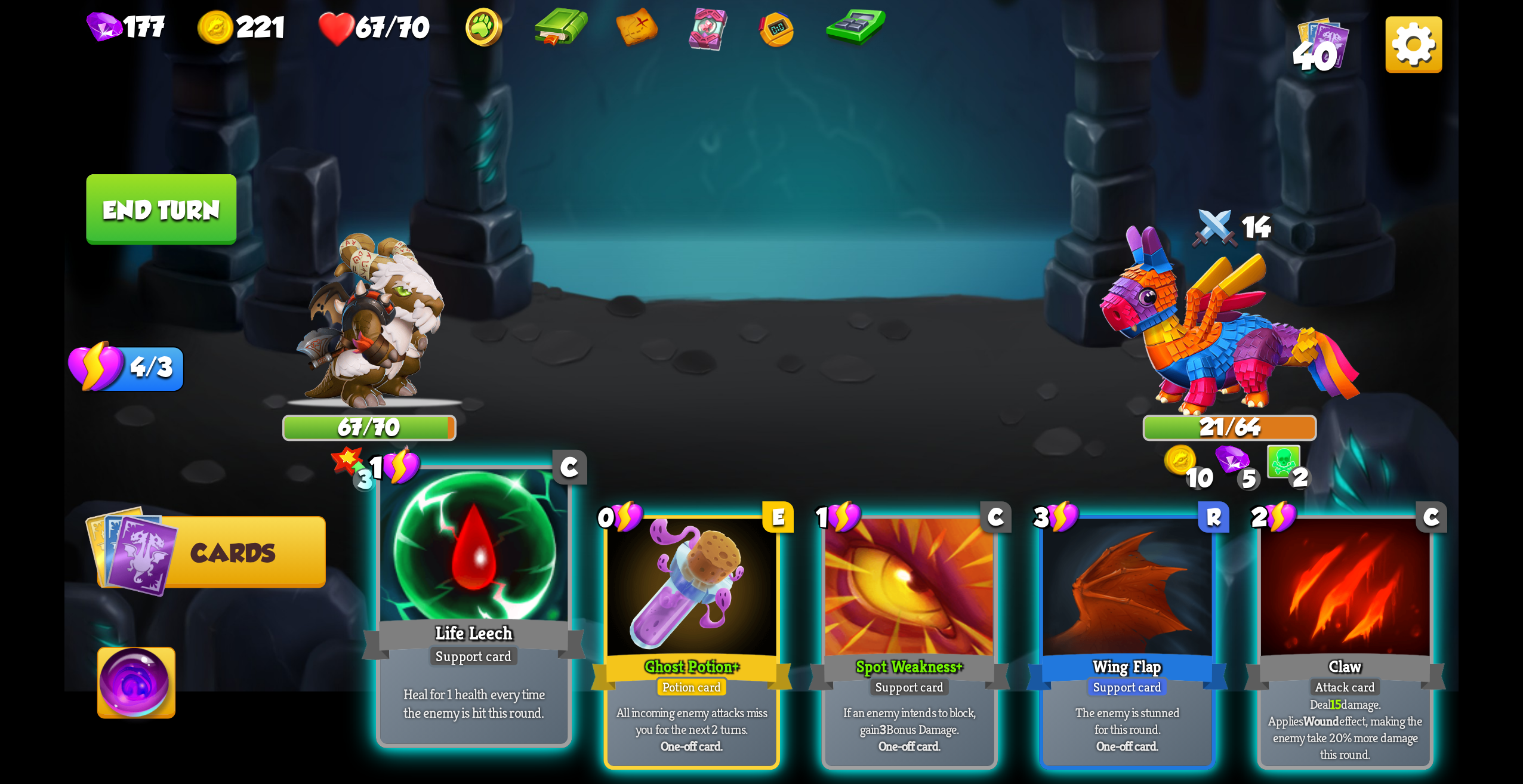
click at [506, 701] on p "Heal for 1 health every time the enemy is hit this round." at bounding box center [474, 702] width 178 height 37
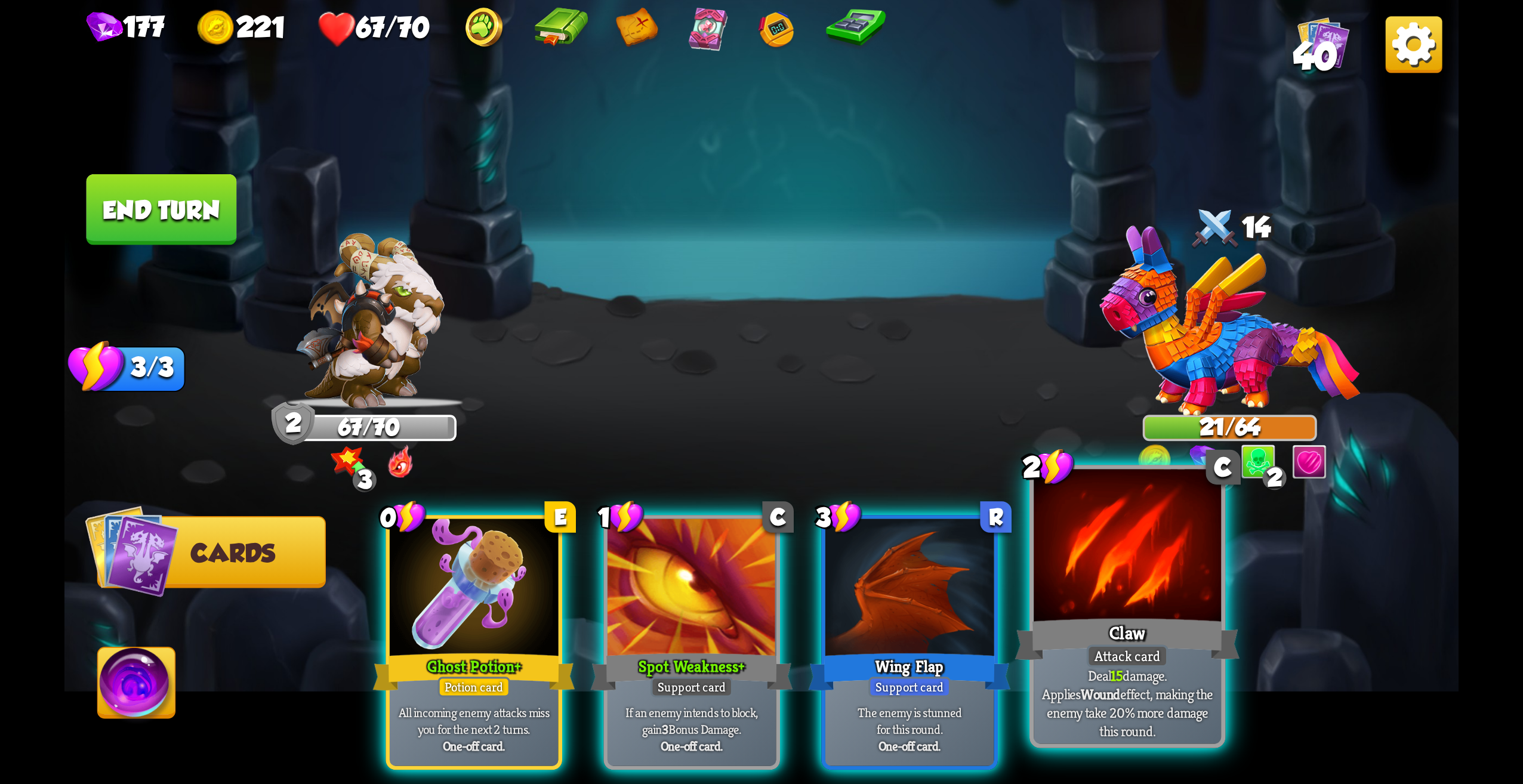
click at [1089, 697] on p "Deal 15 damage. Applies Wound effect, making the enemy take 20% more damage thi…" at bounding box center [1127, 703] width 178 height 74
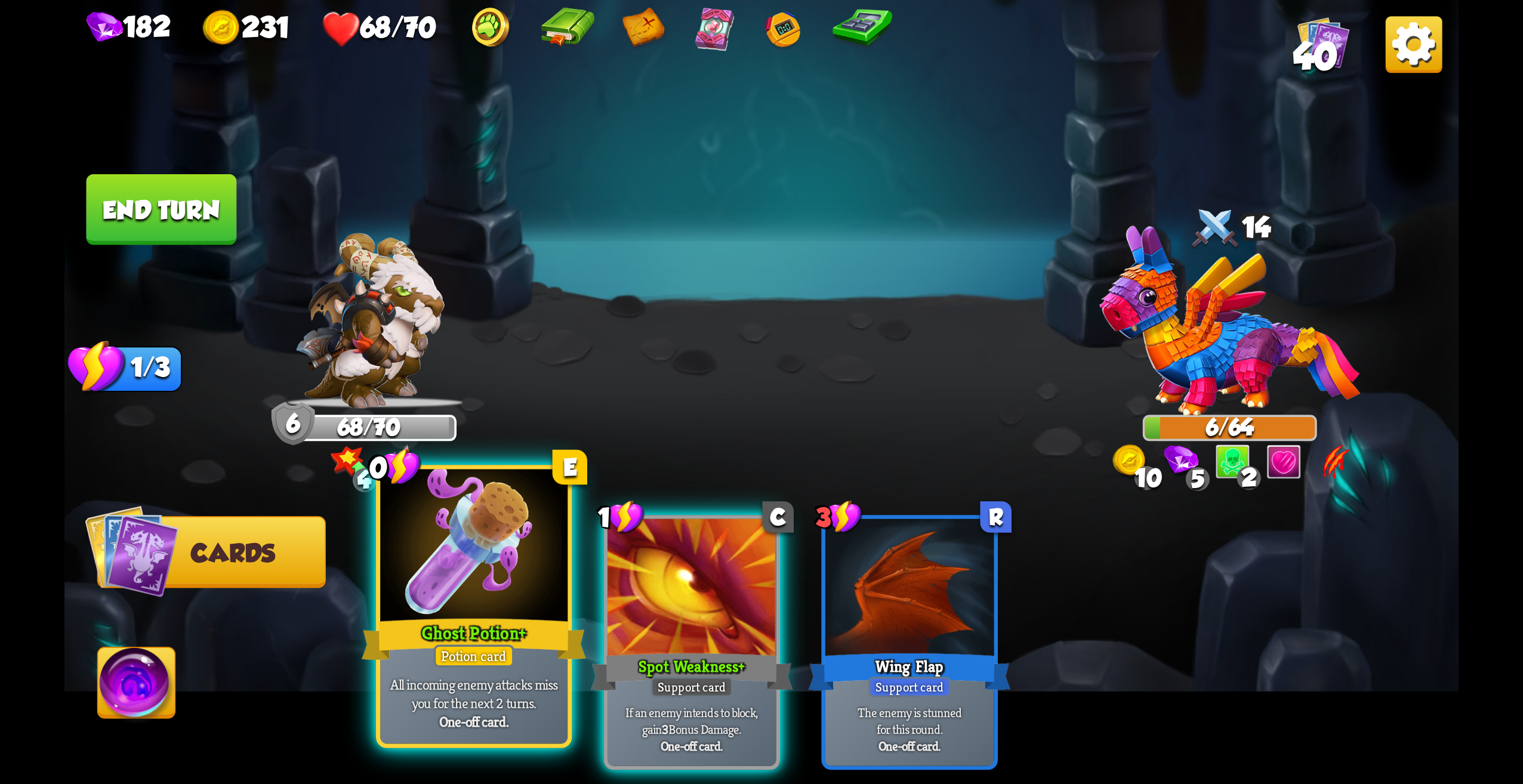
click at [480, 684] on p "All incoming enemy attacks miss you for the next 2 turns." at bounding box center [474, 694] width 178 height 37
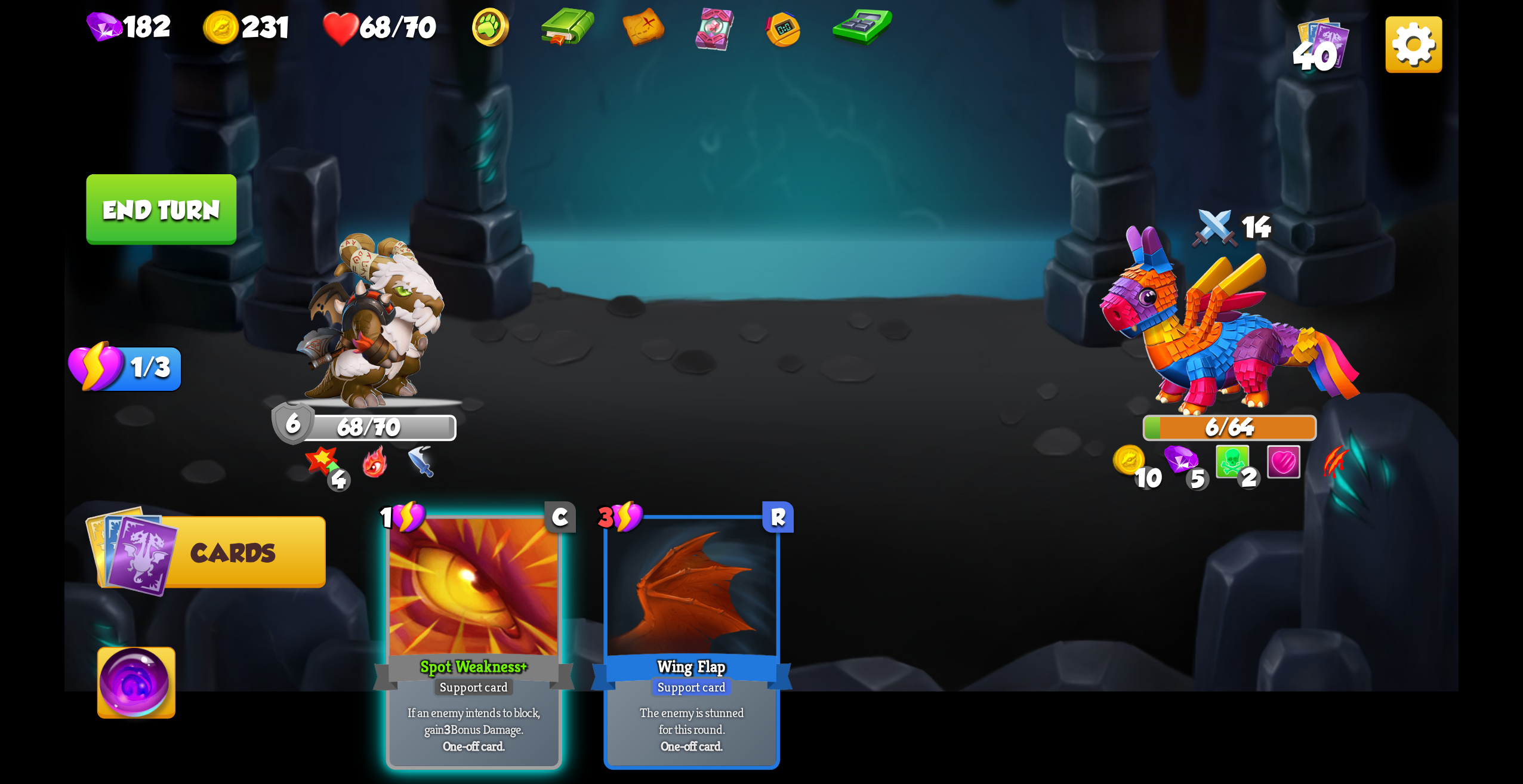
click at [183, 229] on button "End turn" at bounding box center [161, 209] width 151 height 71
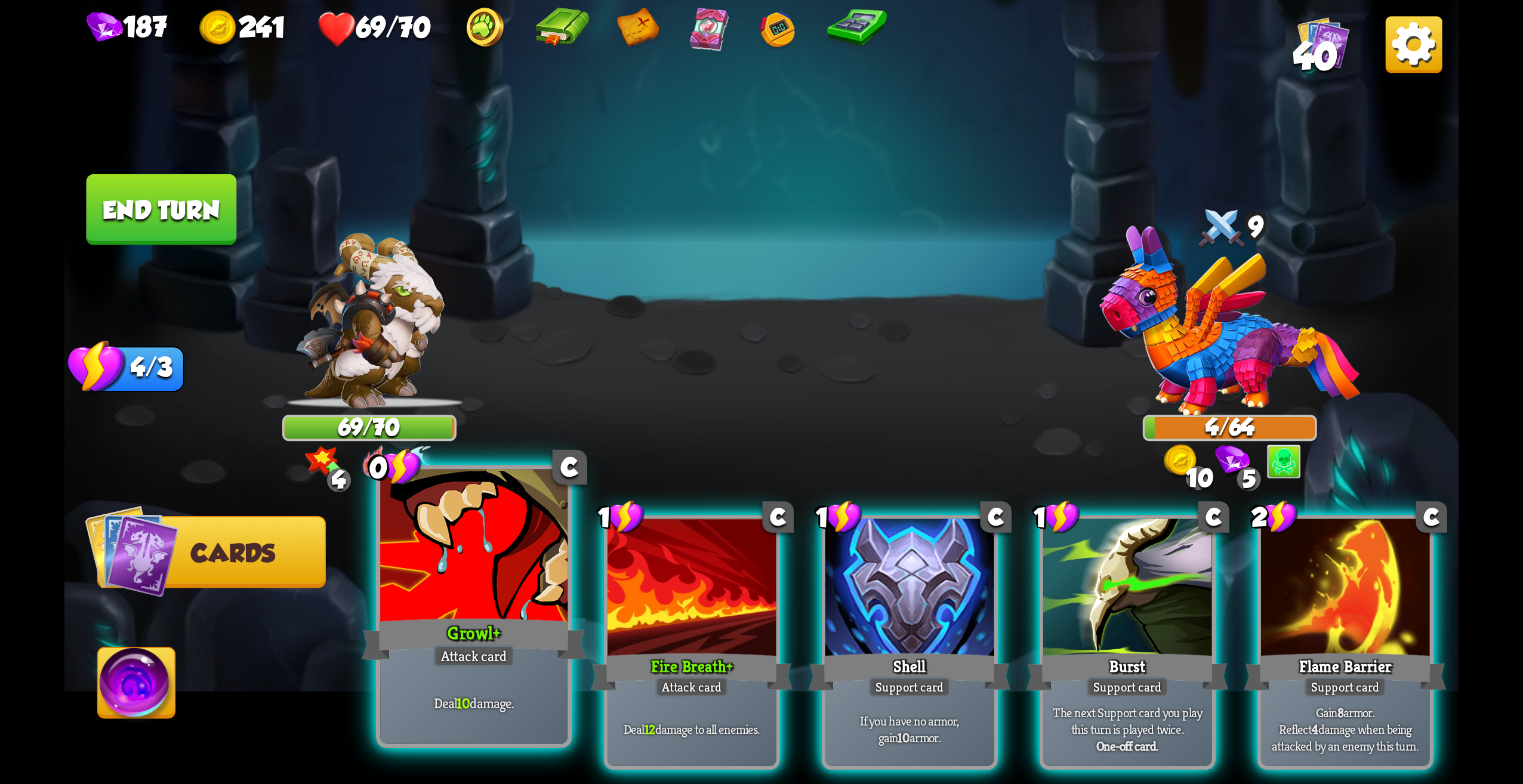
click at [536, 699] on p "Deal 10 damage." at bounding box center [474, 702] width 178 height 18
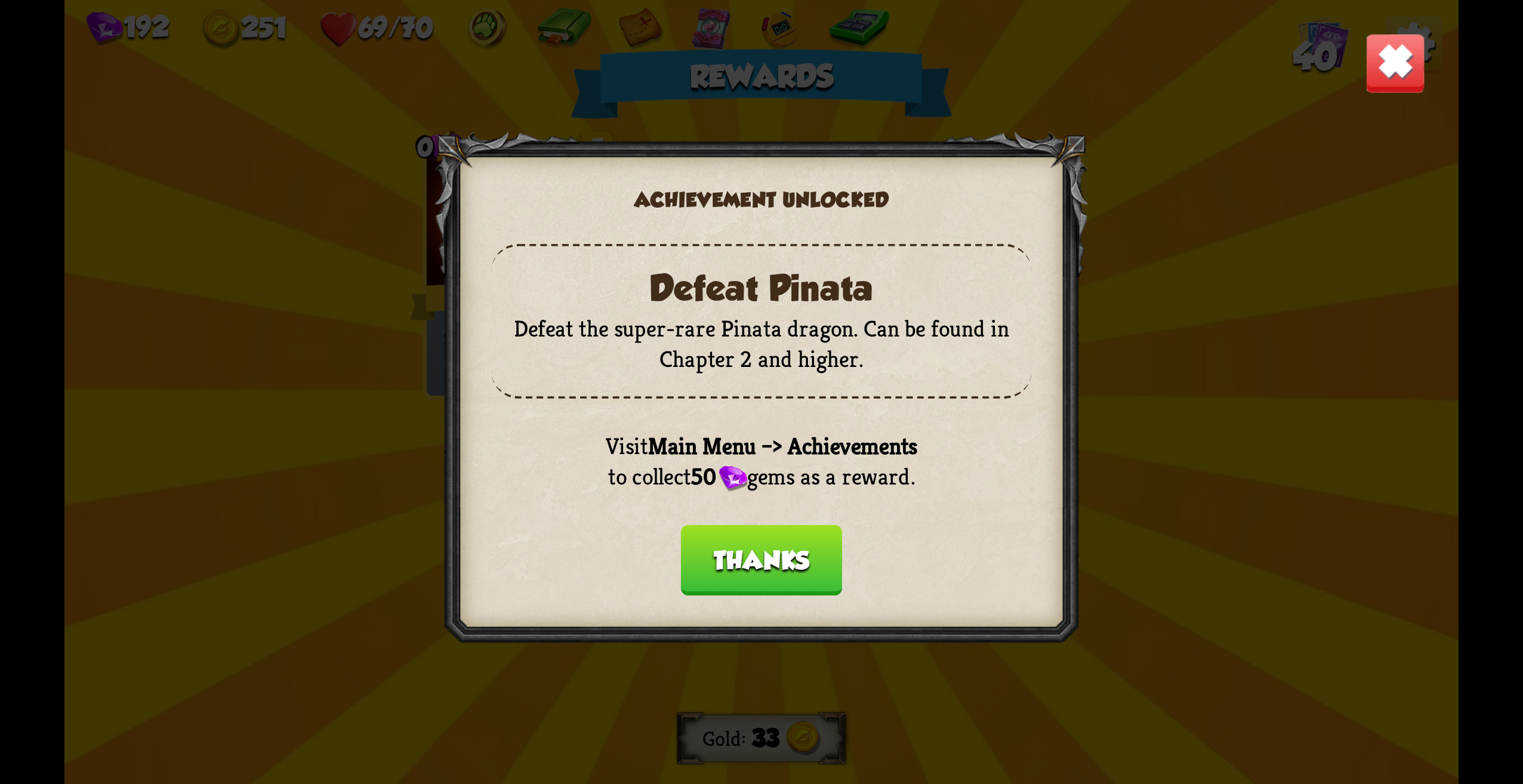
click at [779, 569] on button "Thanks" at bounding box center [761, 560] width 161 height 71
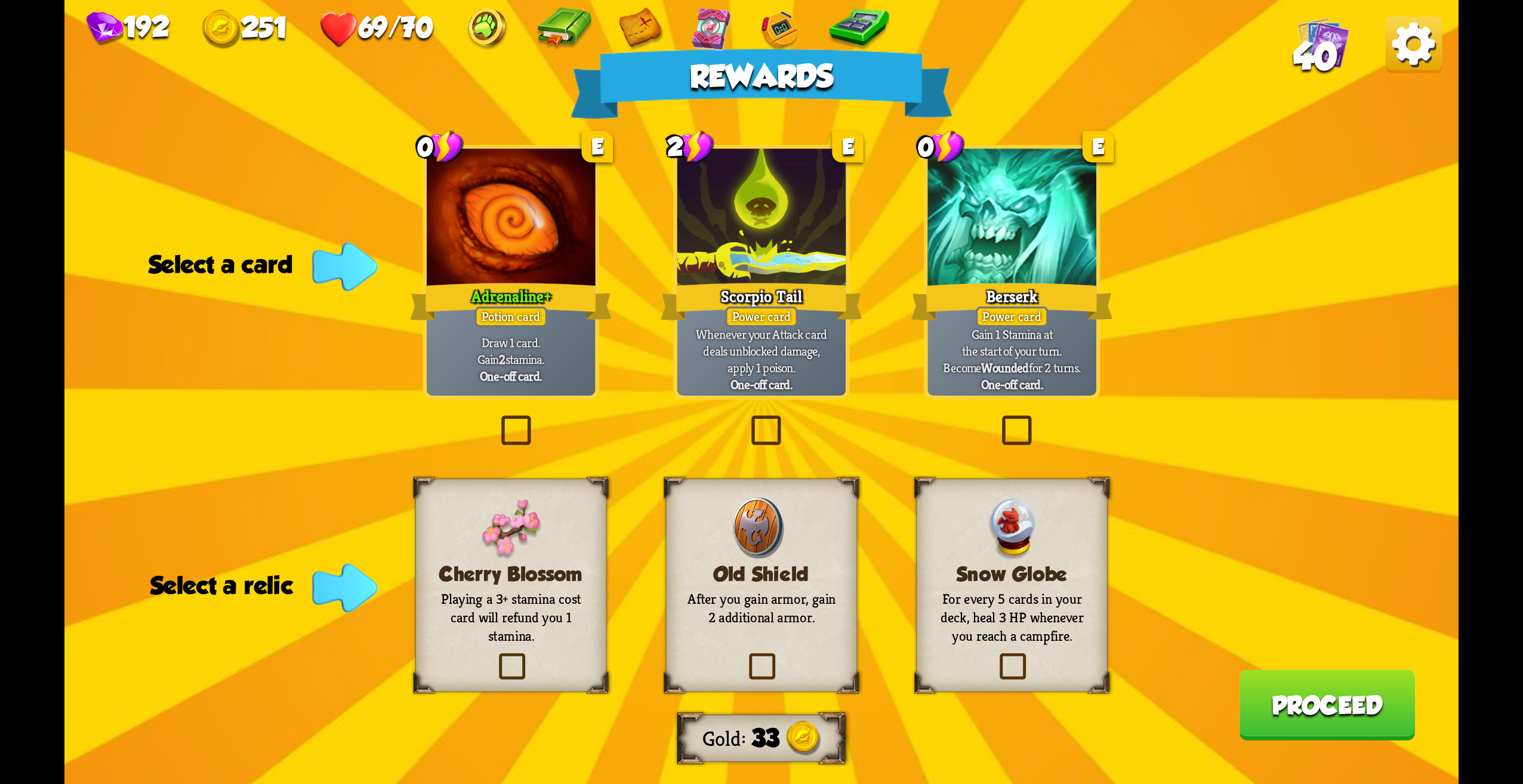
click at [496, 420] on label at bounding box center [496, 420] width 0 height 0
click at [0, 0] on input "checkbox" at bounding box center [0, 0] width 0 height 0
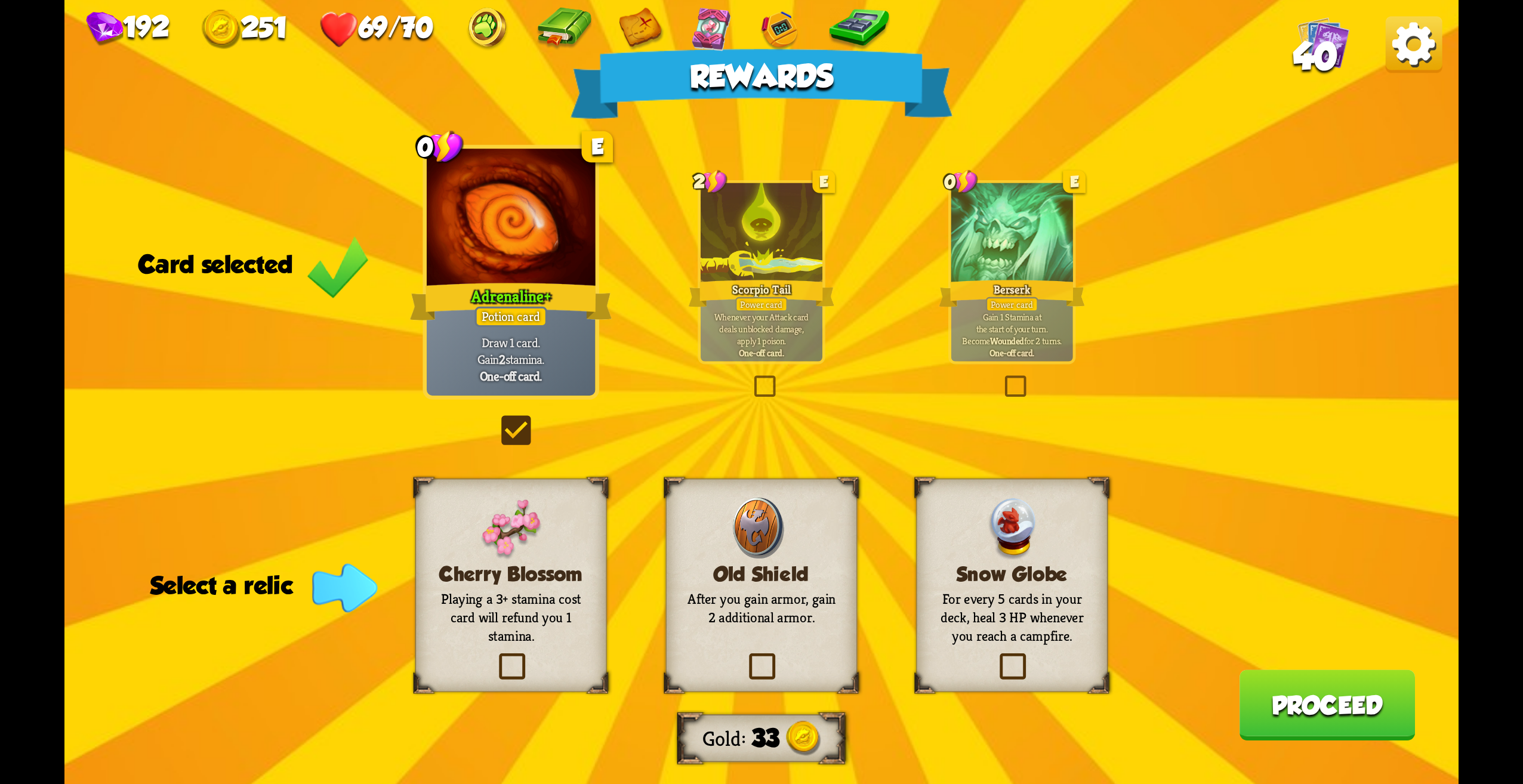
click at [496, 420] on label at bounding box center [496, 420] width 0 height 0
click at [0, 0] on input "checkbox" at bounding box center [0, 0] width 0 height 0
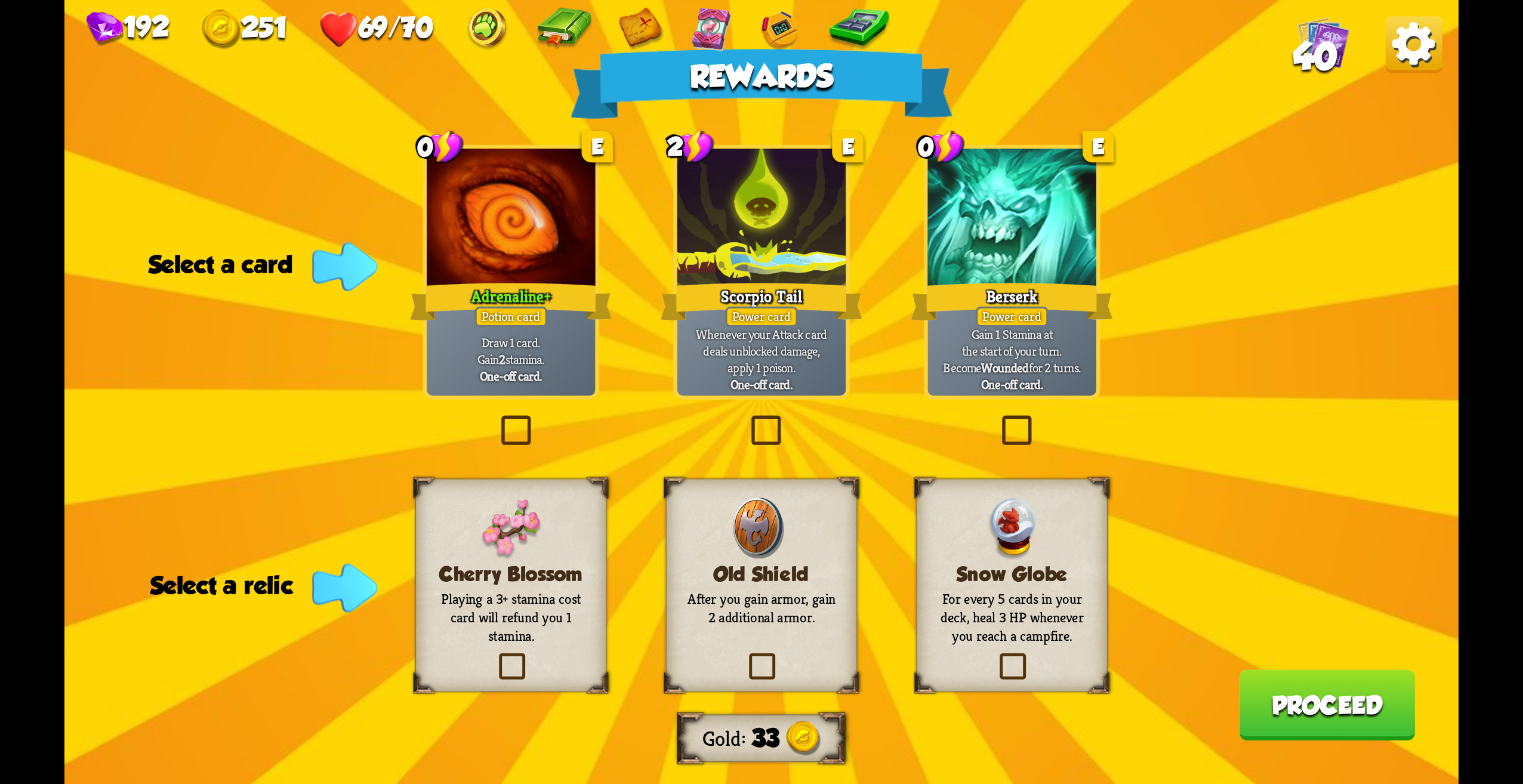
click at [543, 354] on p "Draw 1 card. Gain 2 stamina." at bounding box center [511, 351] width 160 height 34
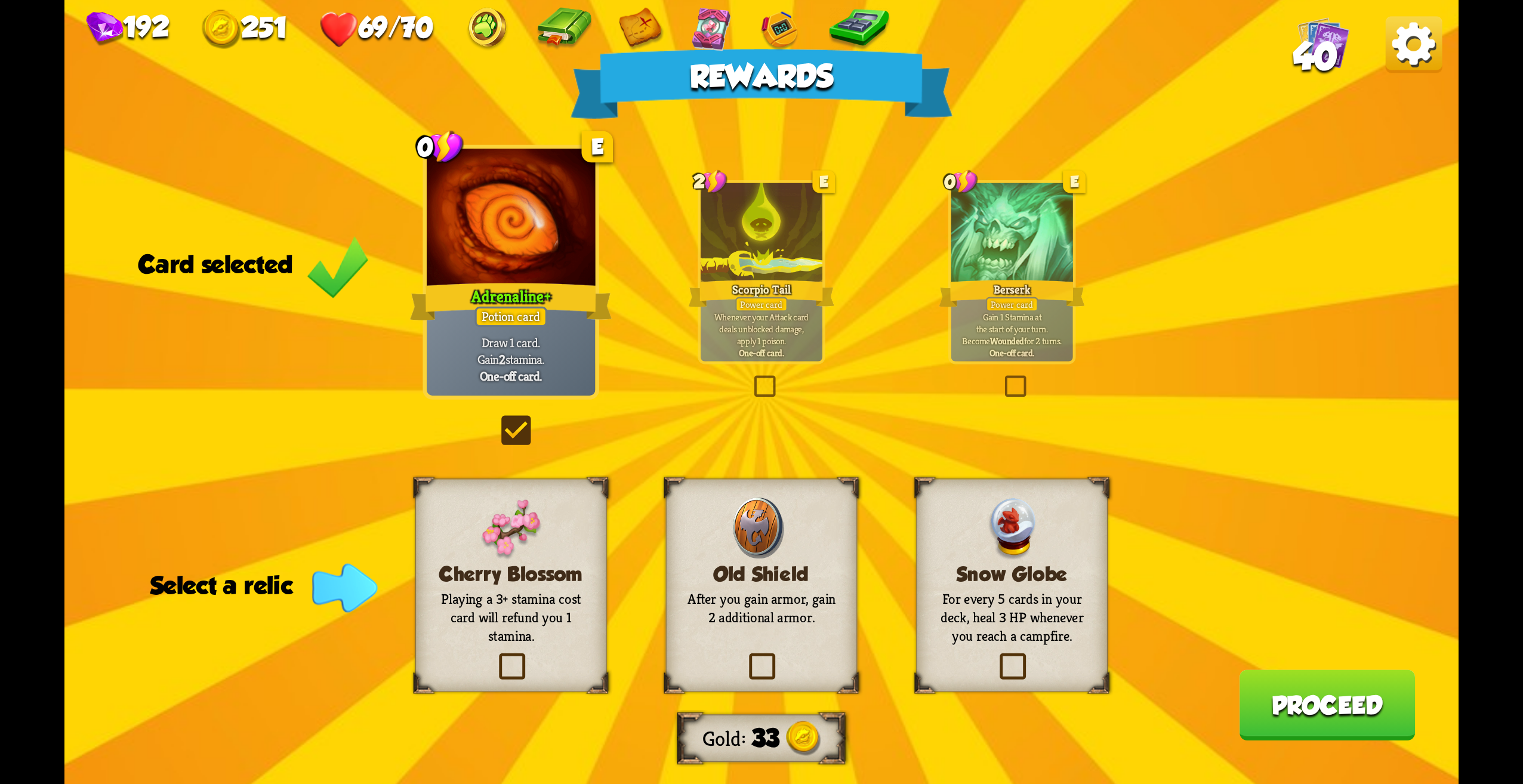
click at [781, 662] on div "Old Shield After you gain armor, gain 2 additional armor." at bounding box center [761, 585] width 191 height 214
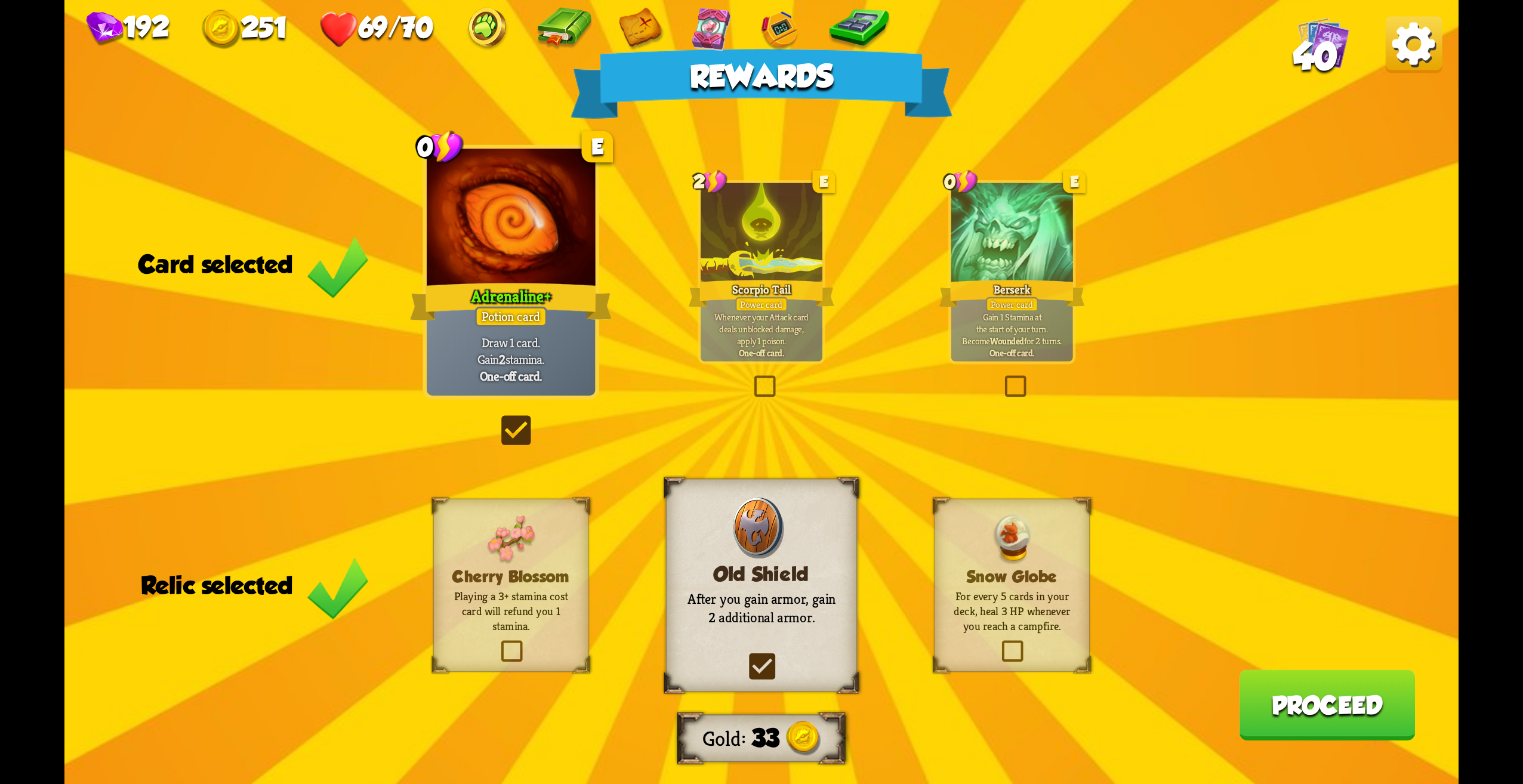
click at [1301, 705] on button "Proceed" at bounding box center [1327, 705] width 176 height 71
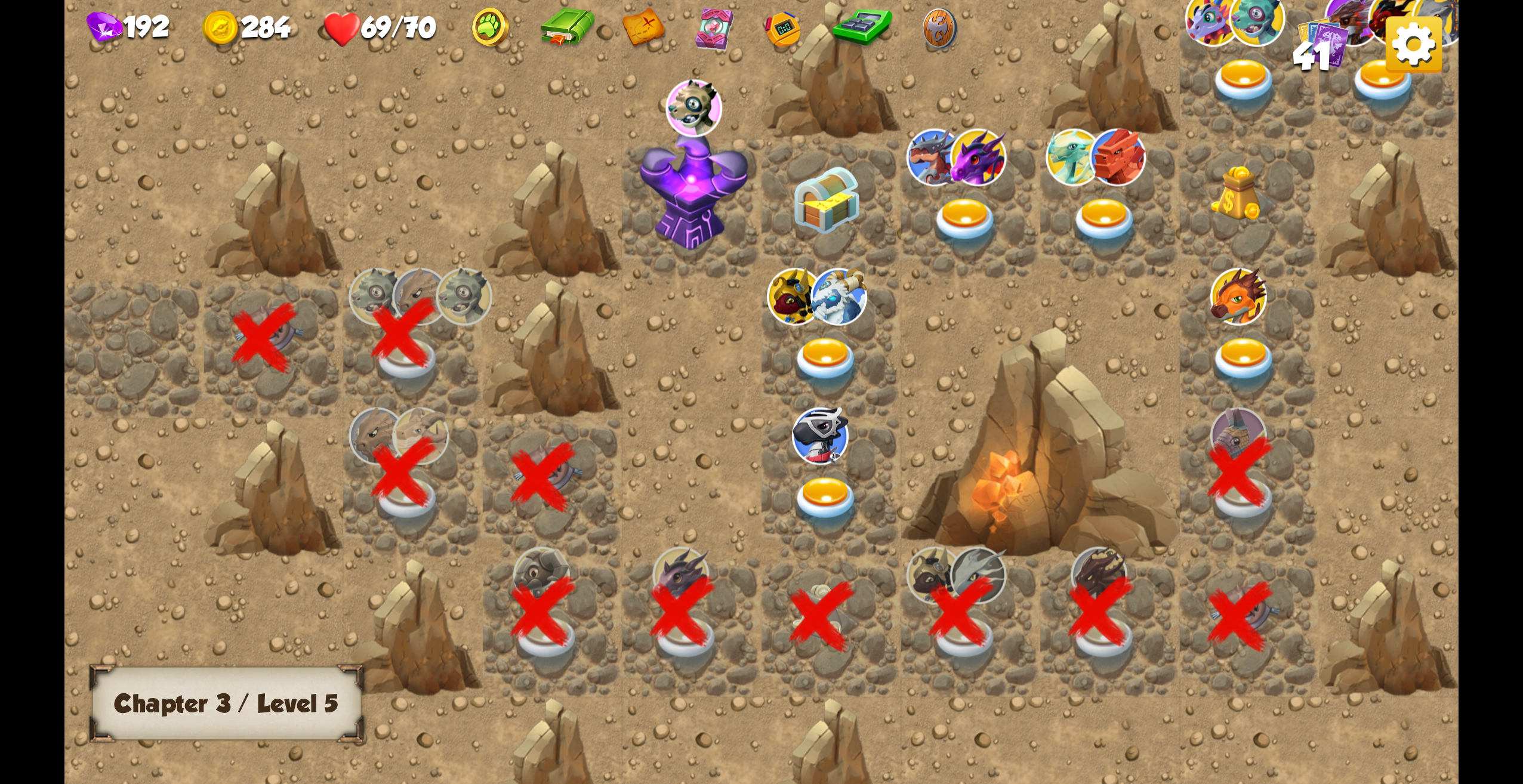
click at [1408, 46] on img at bounding box center [1414, 45] width 57 height 57
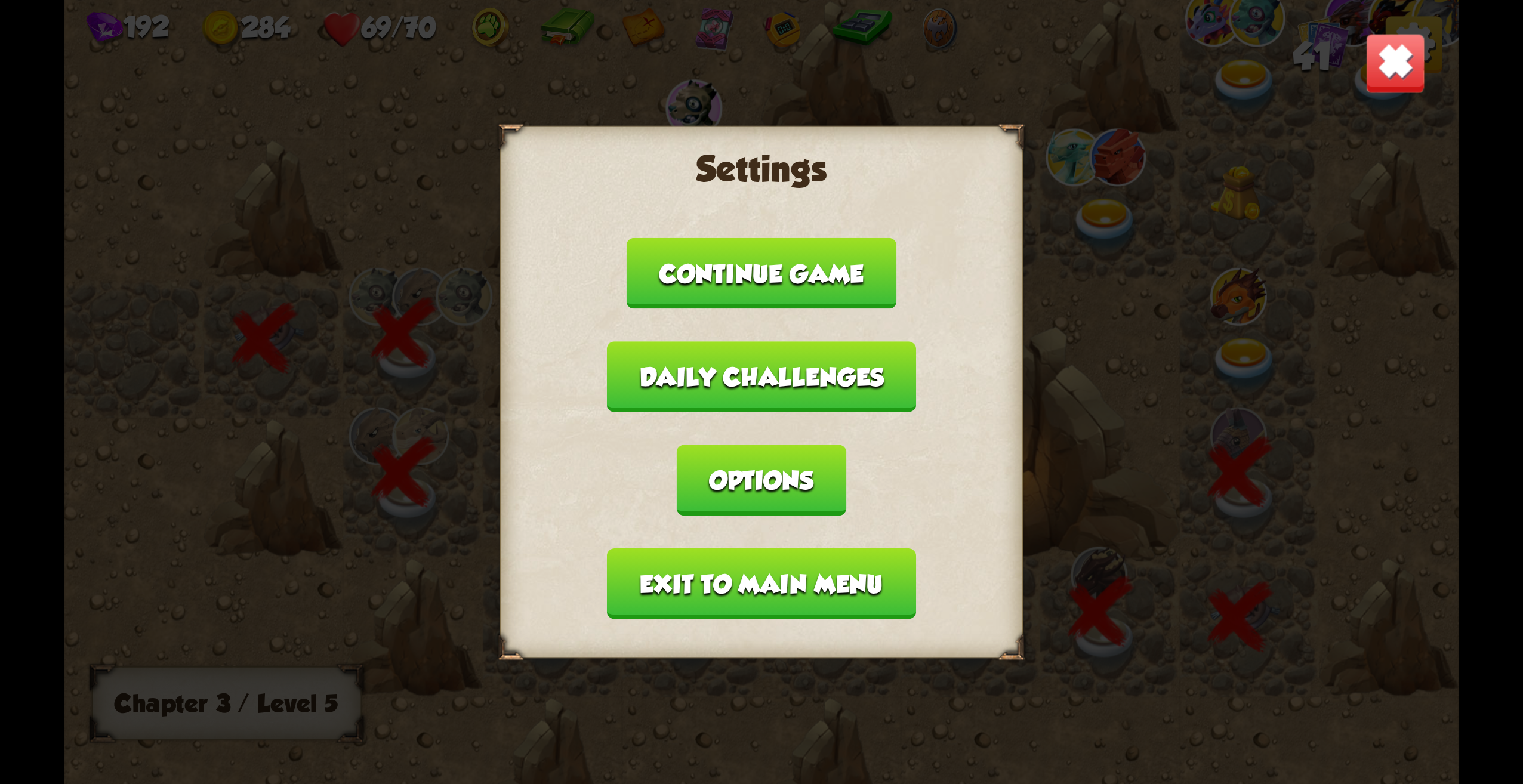
click at [824, 395] on button "Daily challenges" at bounding box center [761, 376] width 309 height 71
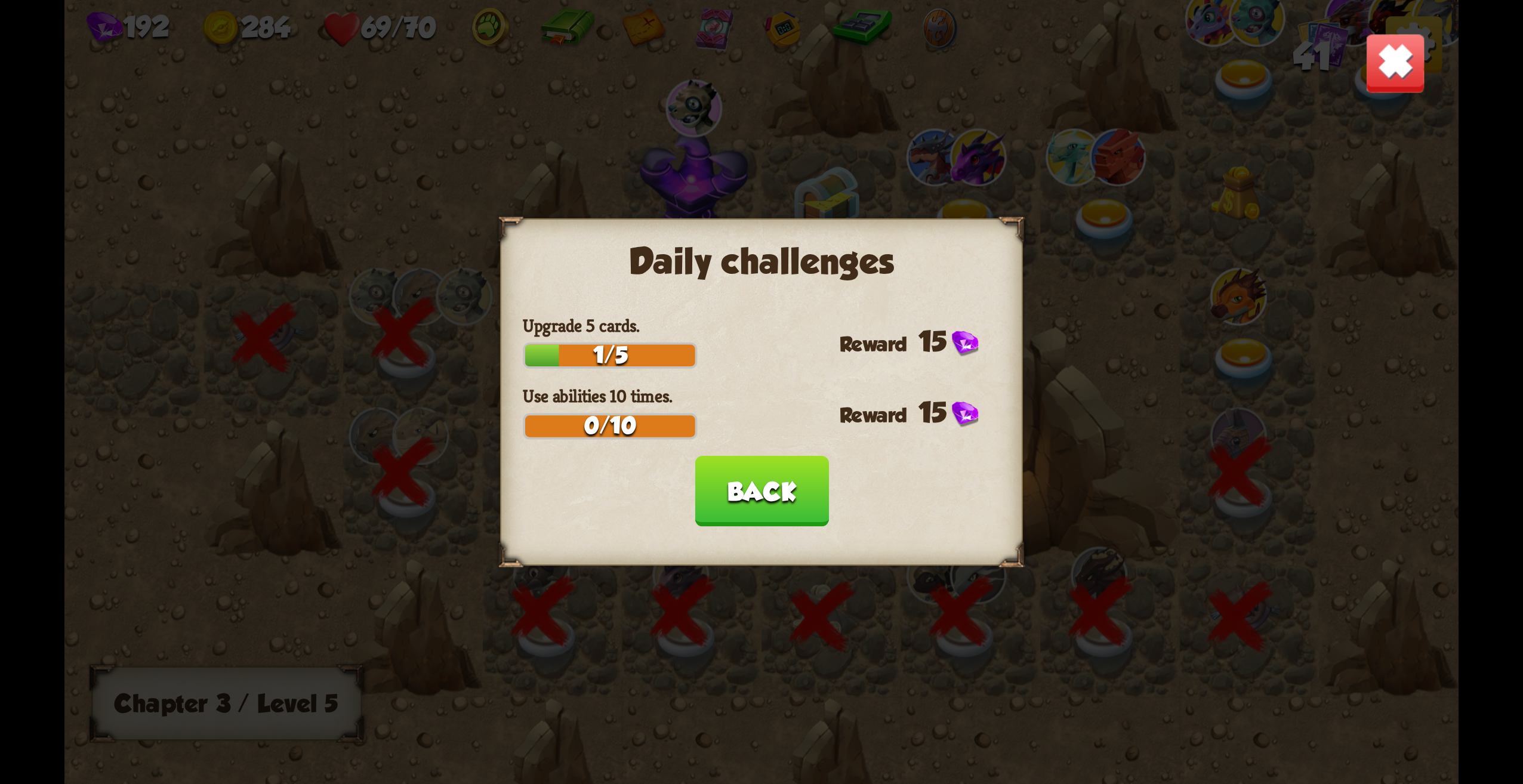
click at [812, 490] on button "Back" at bounding box center [761, 491] width 134 height 71
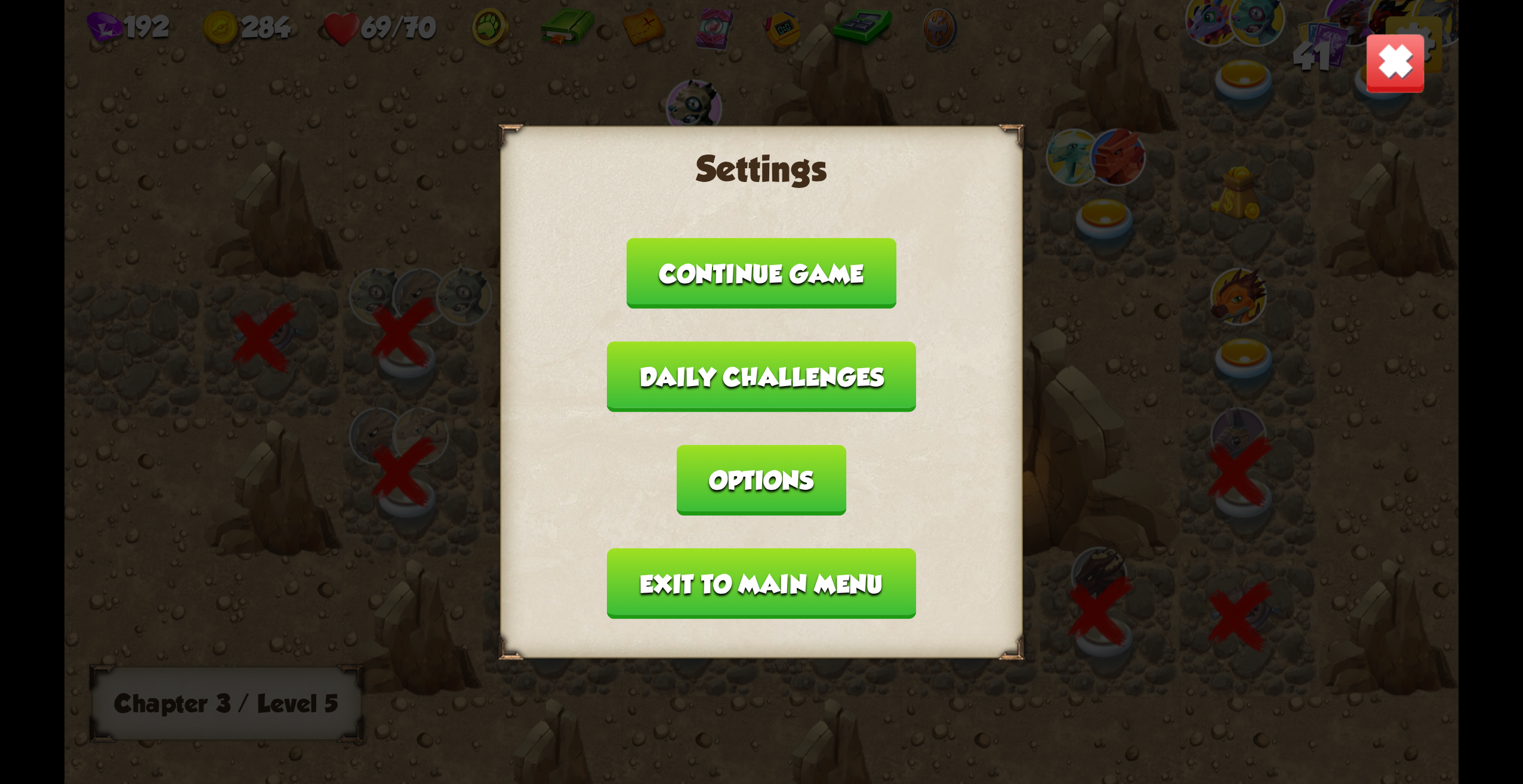
click at [1388, 54] on img at bounding box center [1395, 63] width 61 height 61
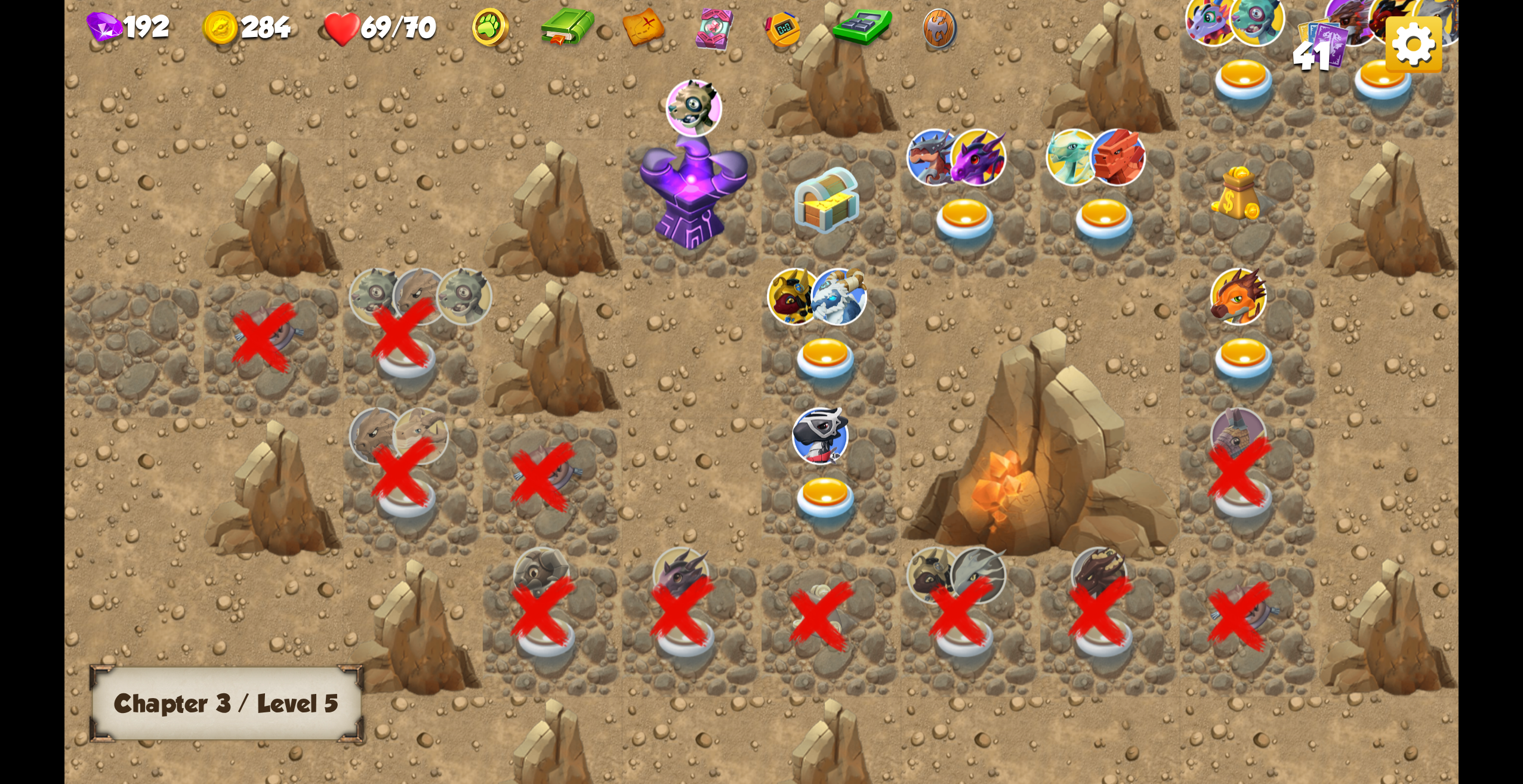
click at [1337, 50] on img at bounding box center [1323, 42] width 53 height 53
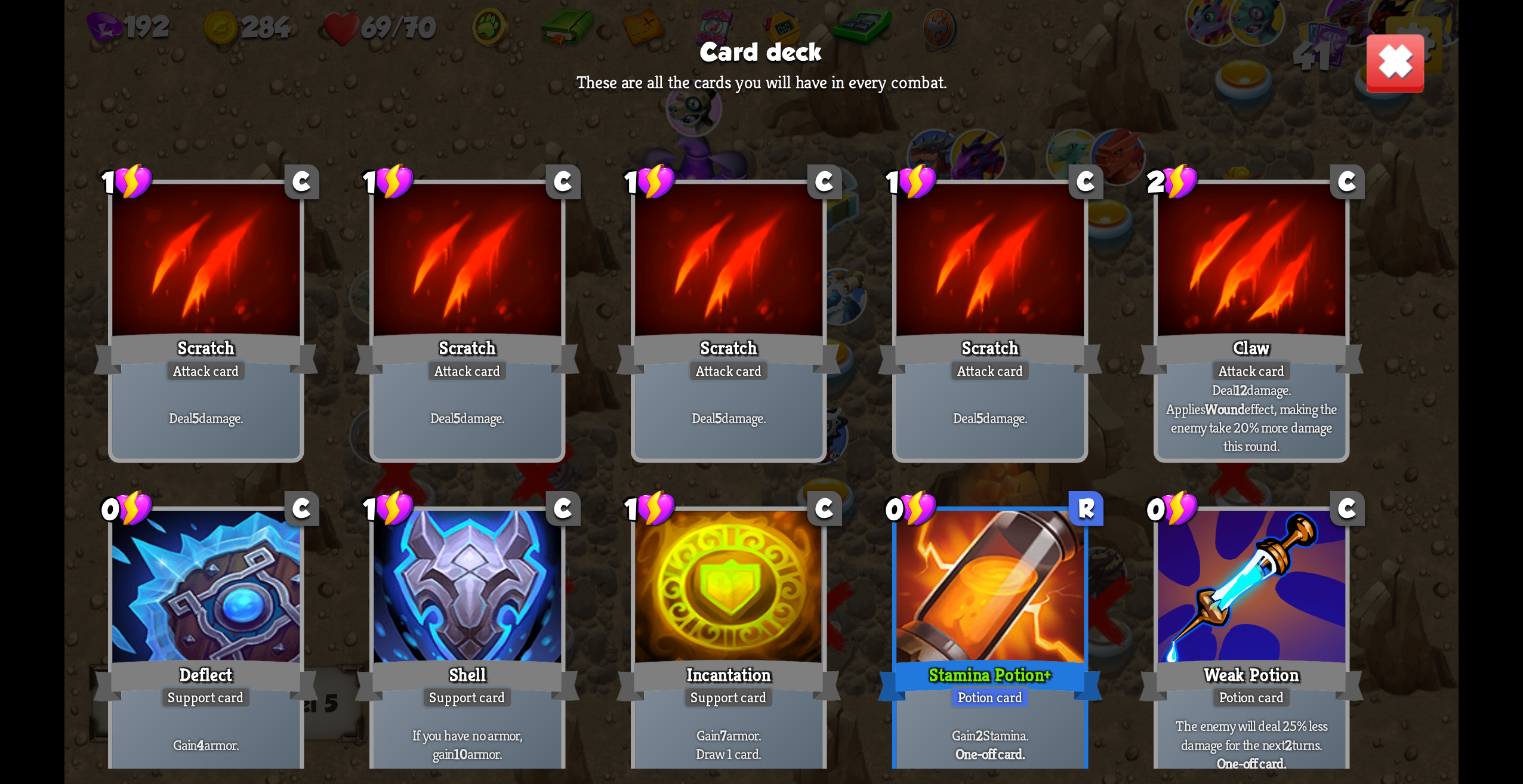
scroll to position [0, 0]
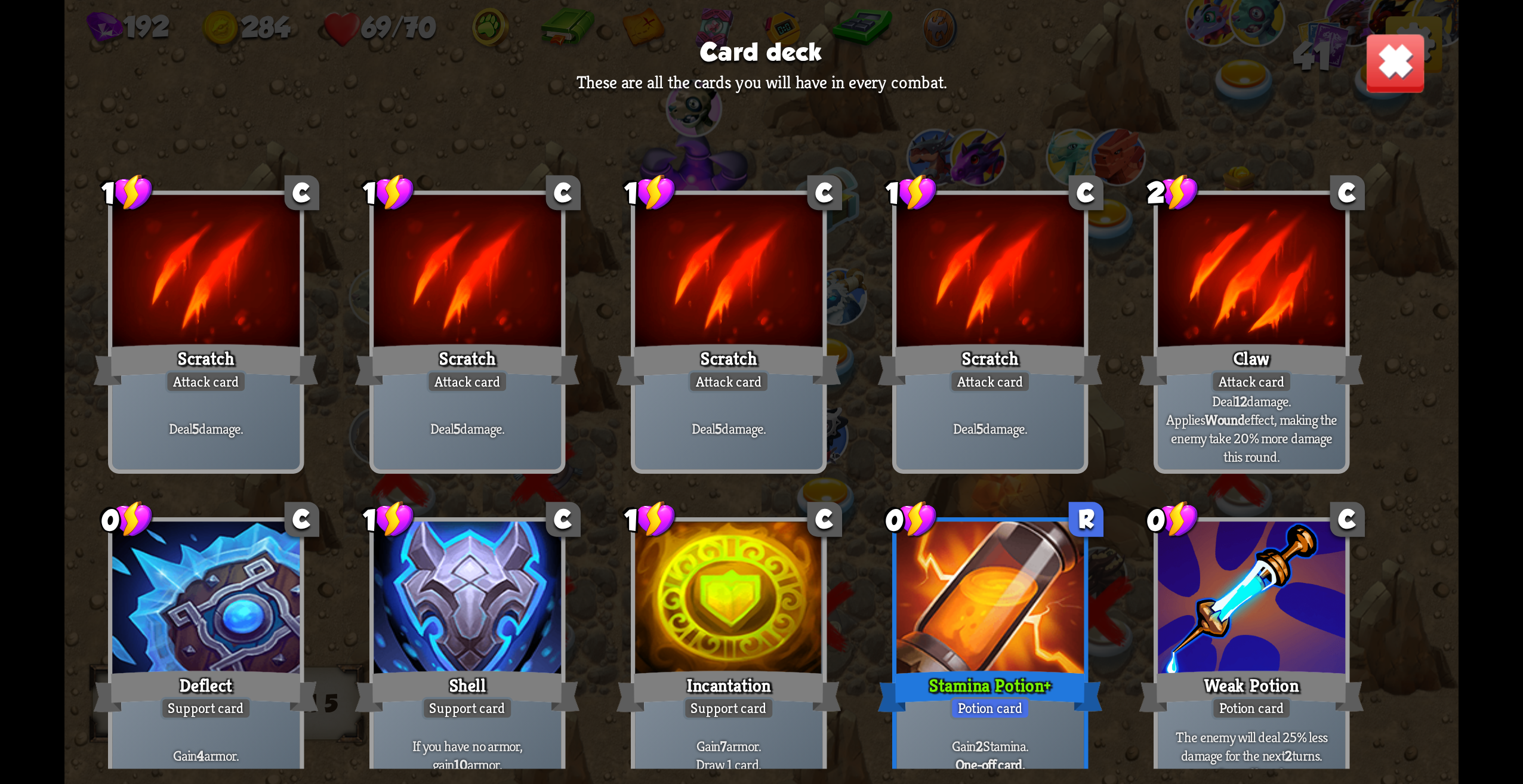
click at [1399, 62] on img at bounding box center [1395, 63] width 61 height 61
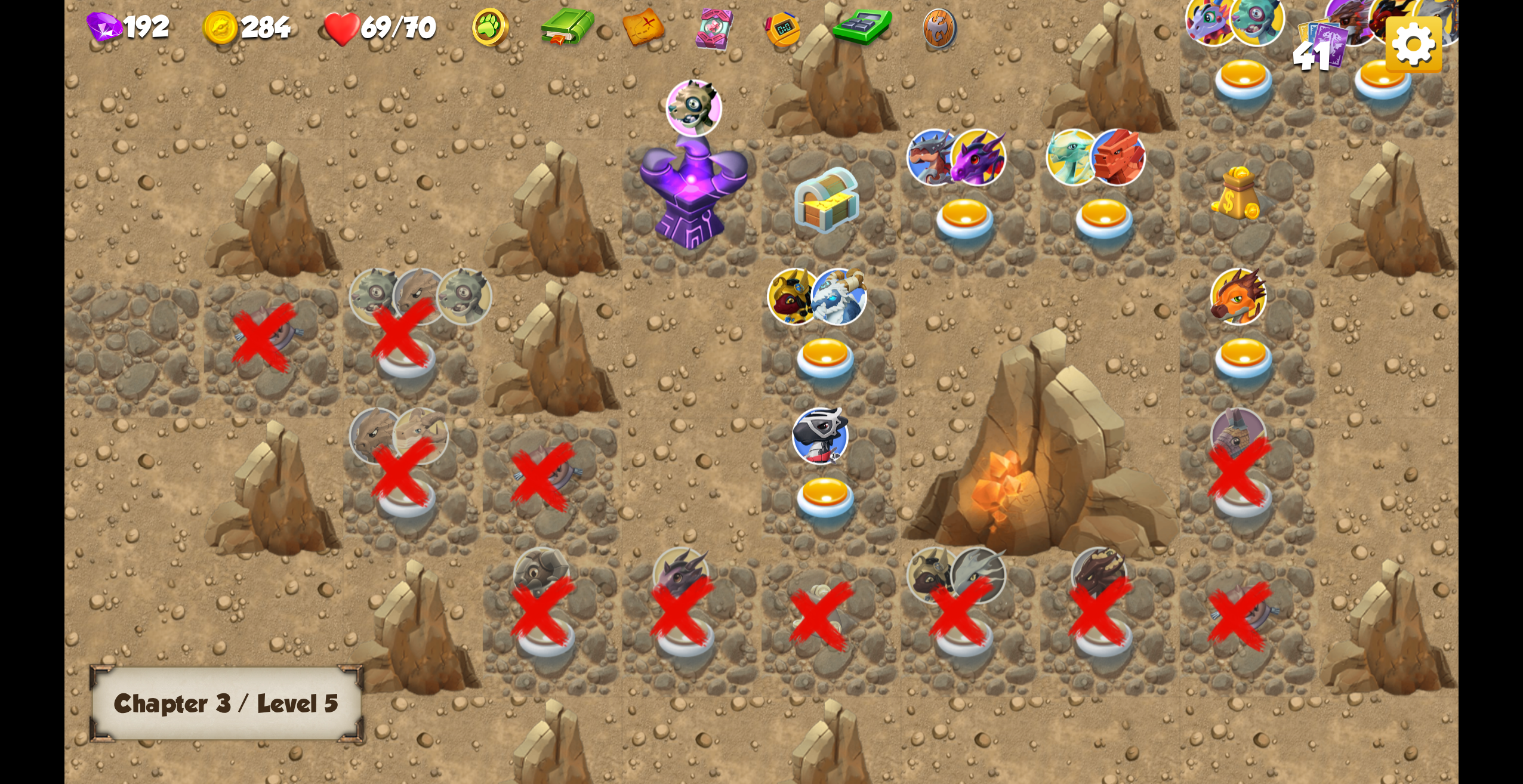
drag, startPoint x: 1400, startPoint y: 300, endPoint x: 1353, endPoint y: 429, distance: 137.3
click at [1353, 429] on div at bounding box center [971, 391] width 1813 height 1062
click at [1377, 94] on img at bounding box center [1384, 86] width 70 height 54
click at [1240, 364] on img at bounding box center [1245, 364] width 70 height 54
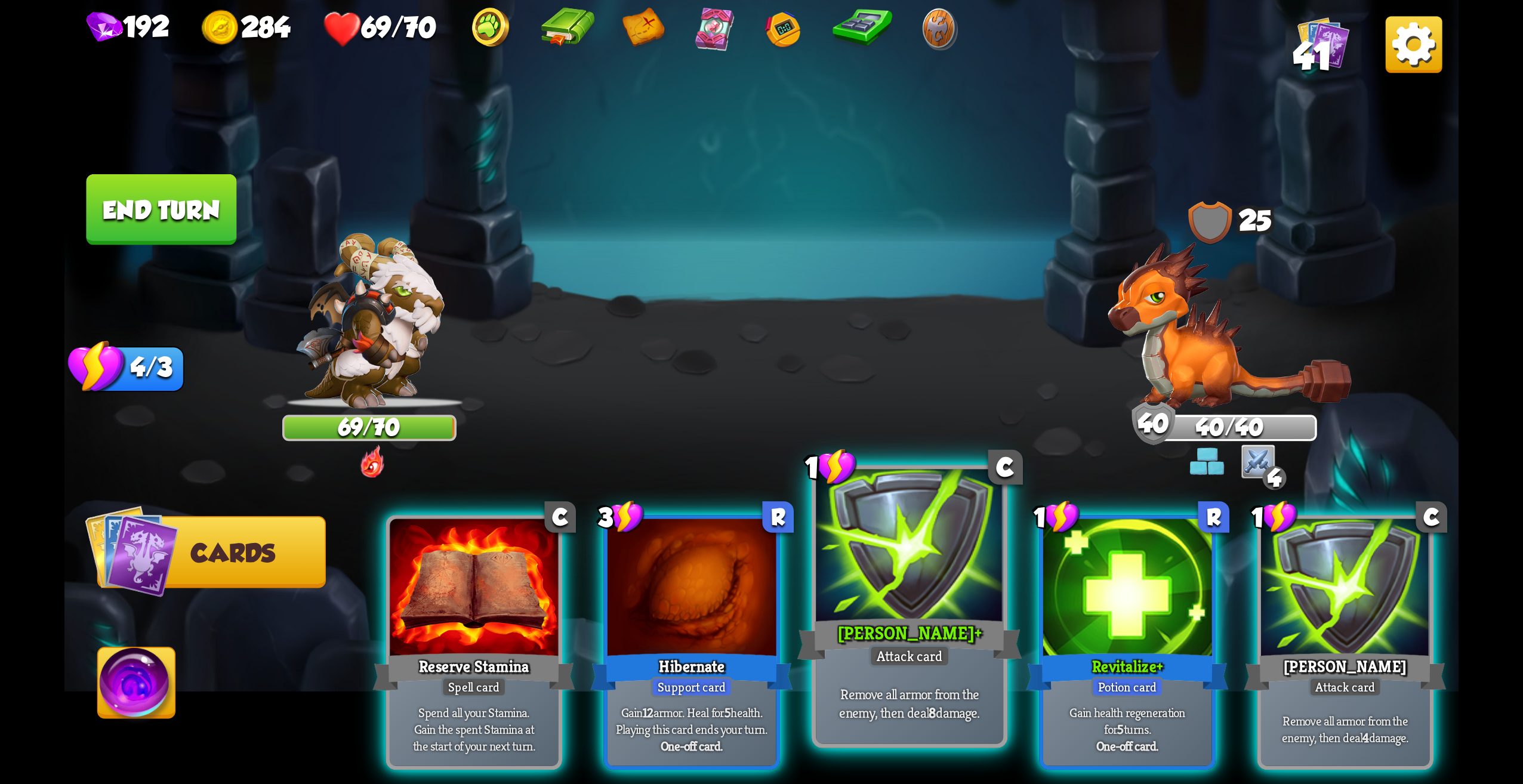
click at [888, 608] on div at bounding box center [909, 549] width 187 height 159
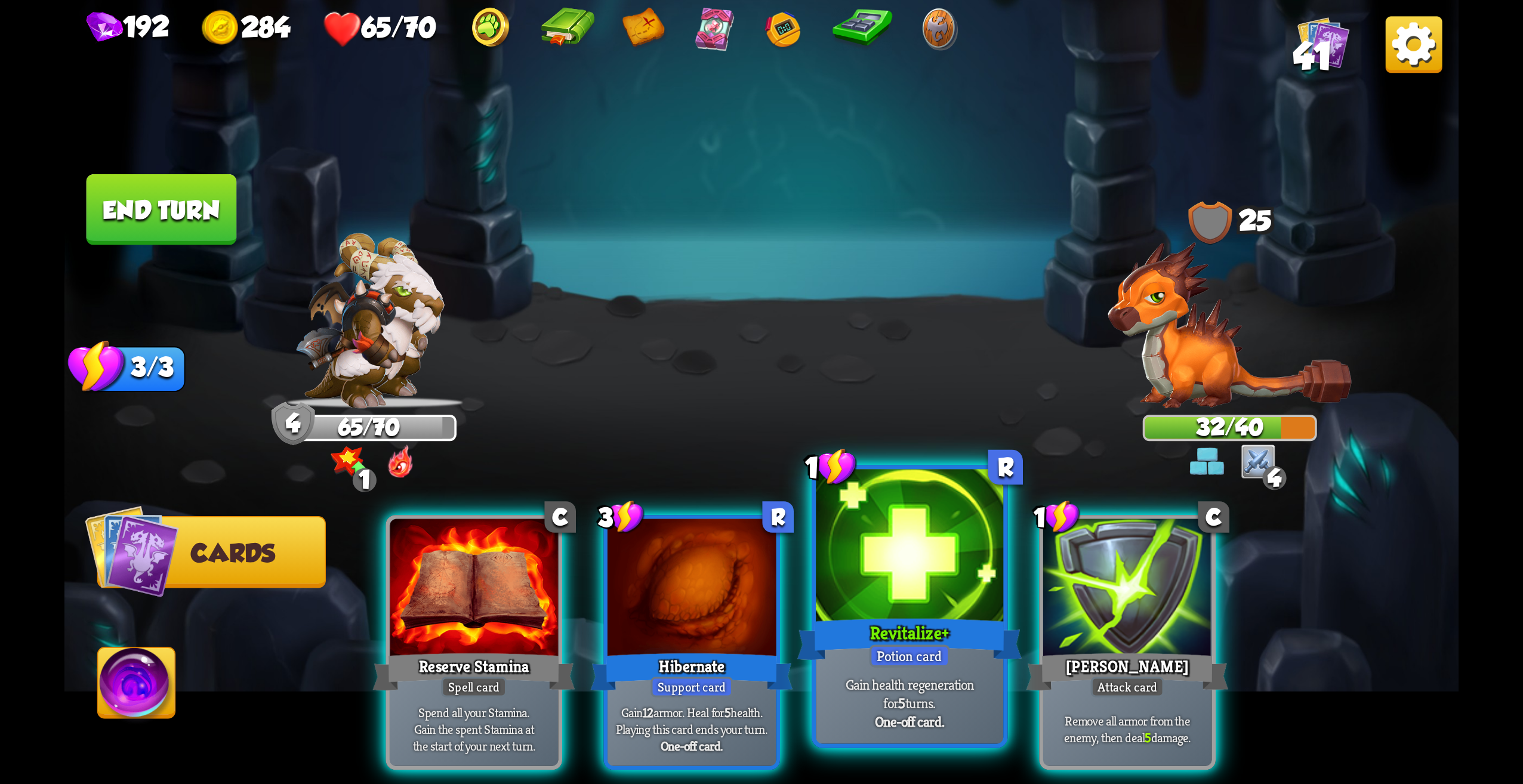
click at [948, 655] on div "Potion card" at bounding box center [909, 656] width 80 height 22
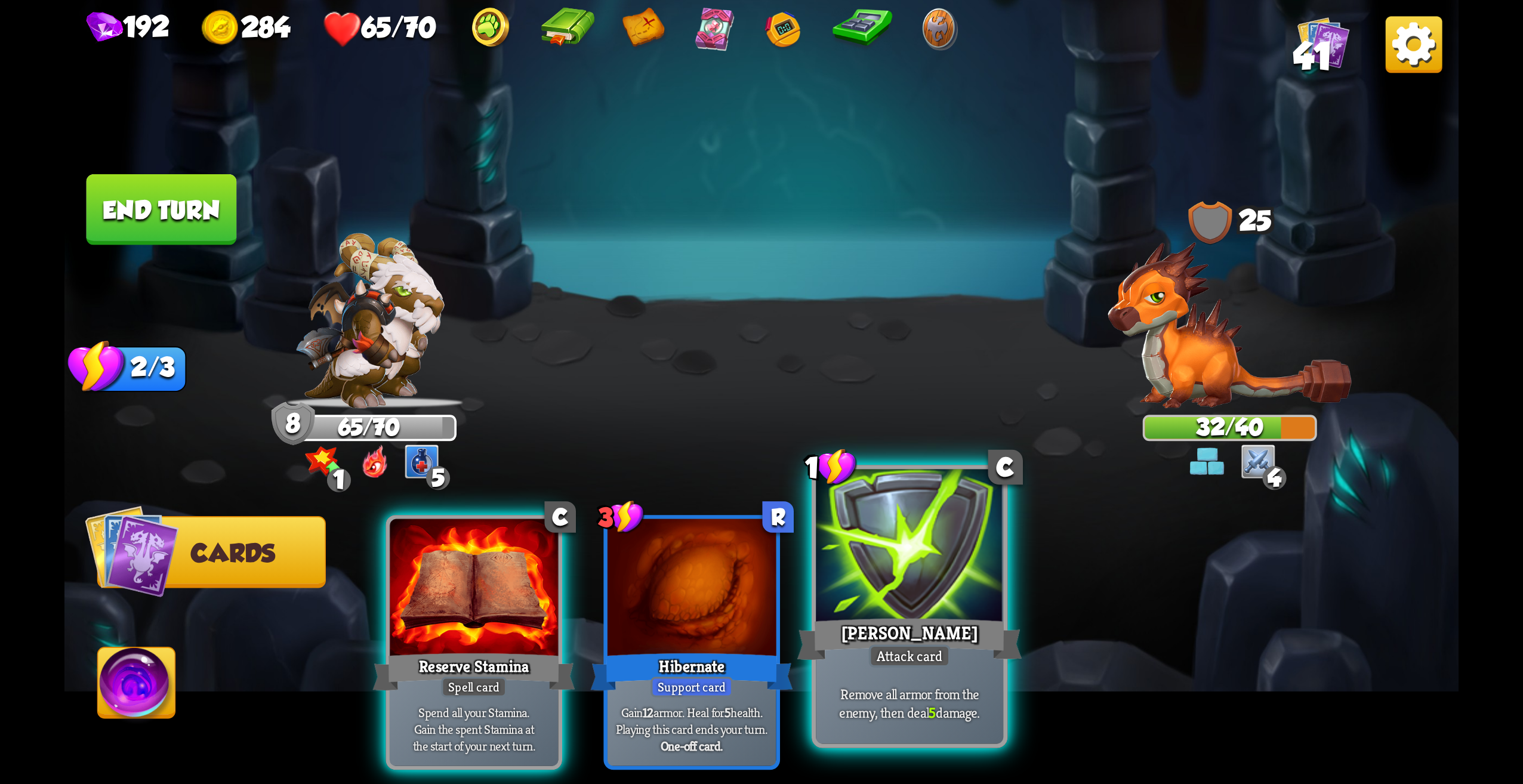
click at [953, 608] on div at bounding box center [909, 549] width 187 height 159
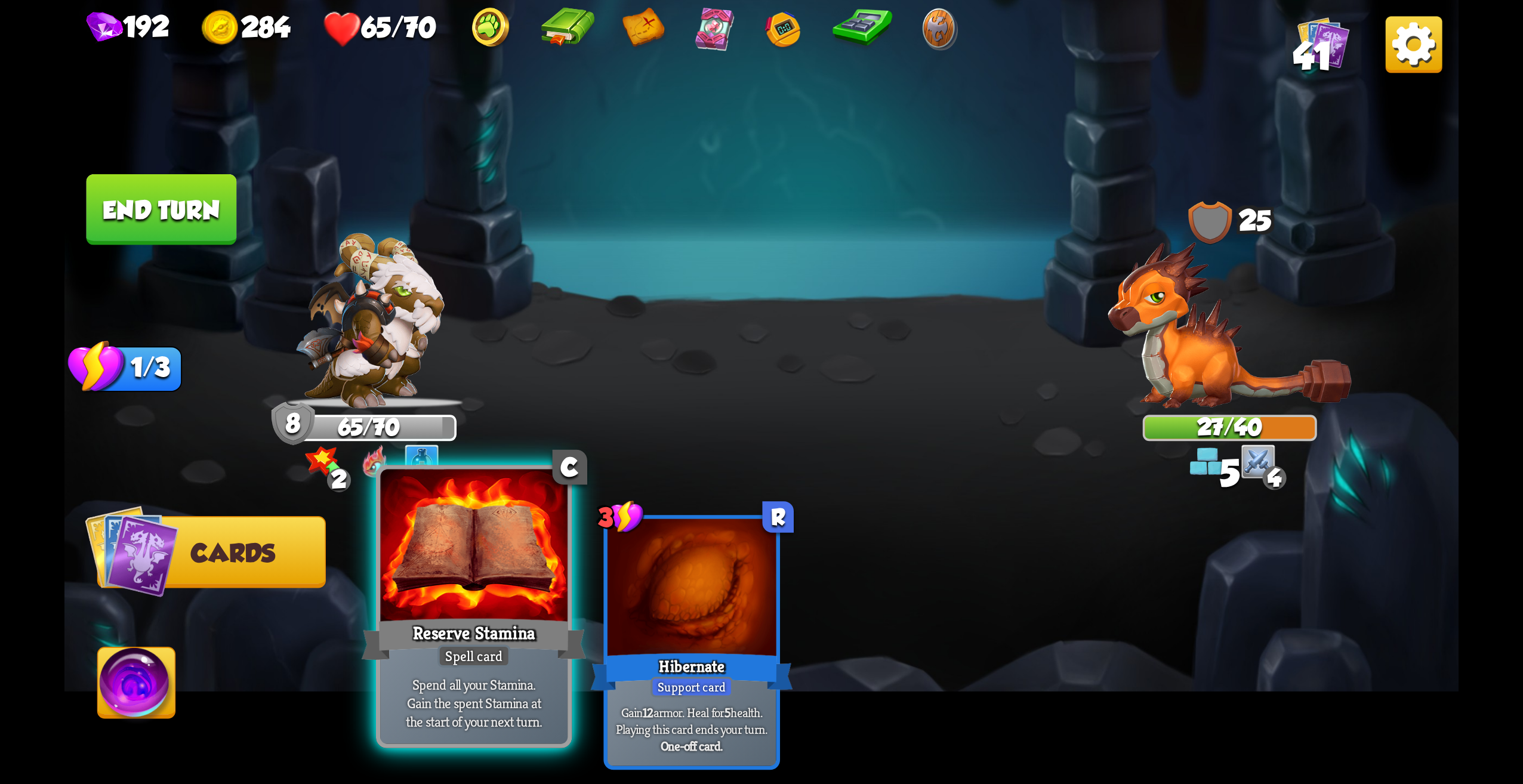
click at [496, 605] on div at bounding box center [473, 549] width 187 height 159
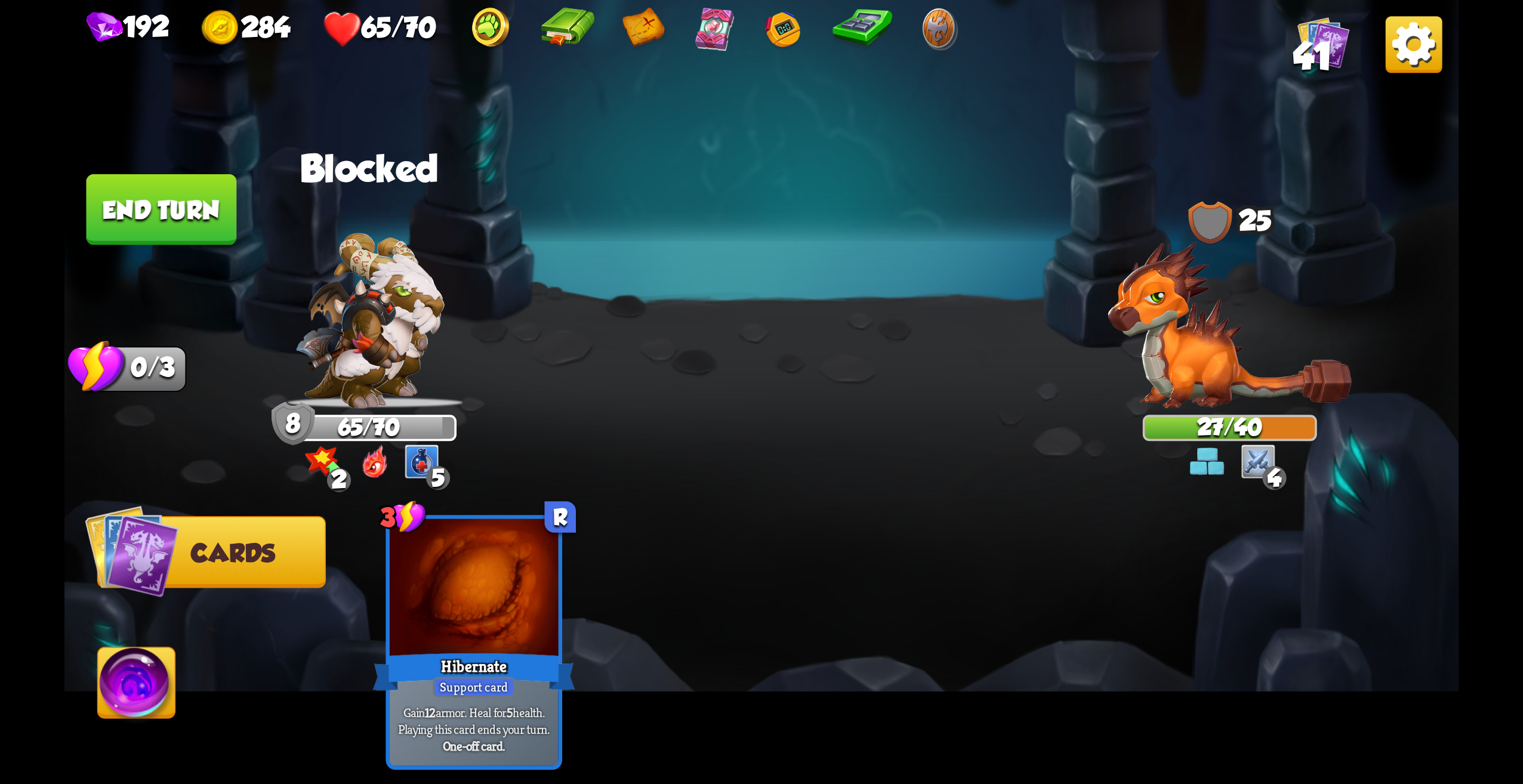
click at [143, 252] on img at bounding box center [762, 392] width 1395 height 784
click at [146, 246] on img at bounding box center [762, 392] width 1395 height 784
click at [169, 236] on button "End turn" at bounding box center [161, 209] width 151 height 71
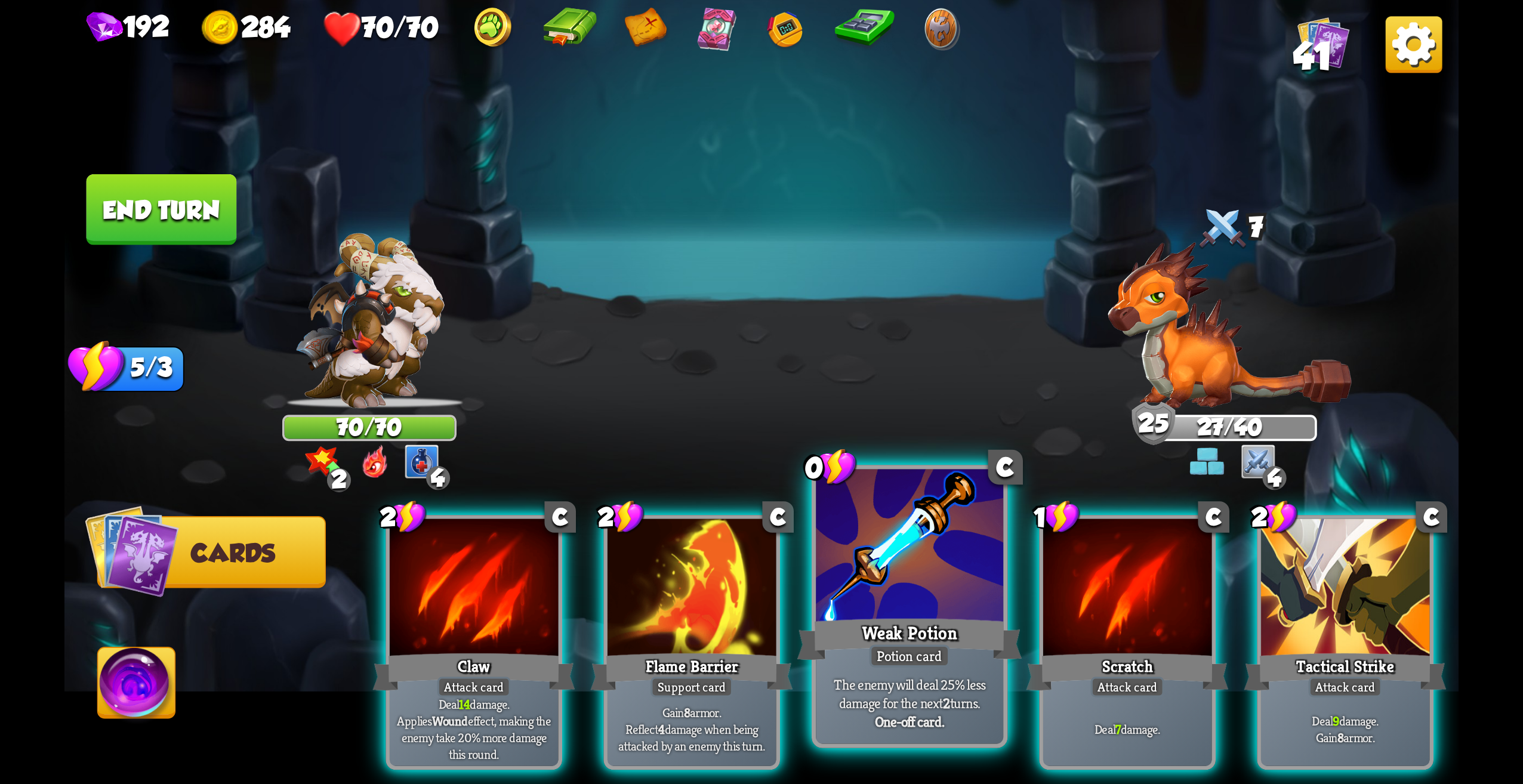
click at [885, 654] on div "Potion card" at bounding box center [909, 656] width 80 height 22
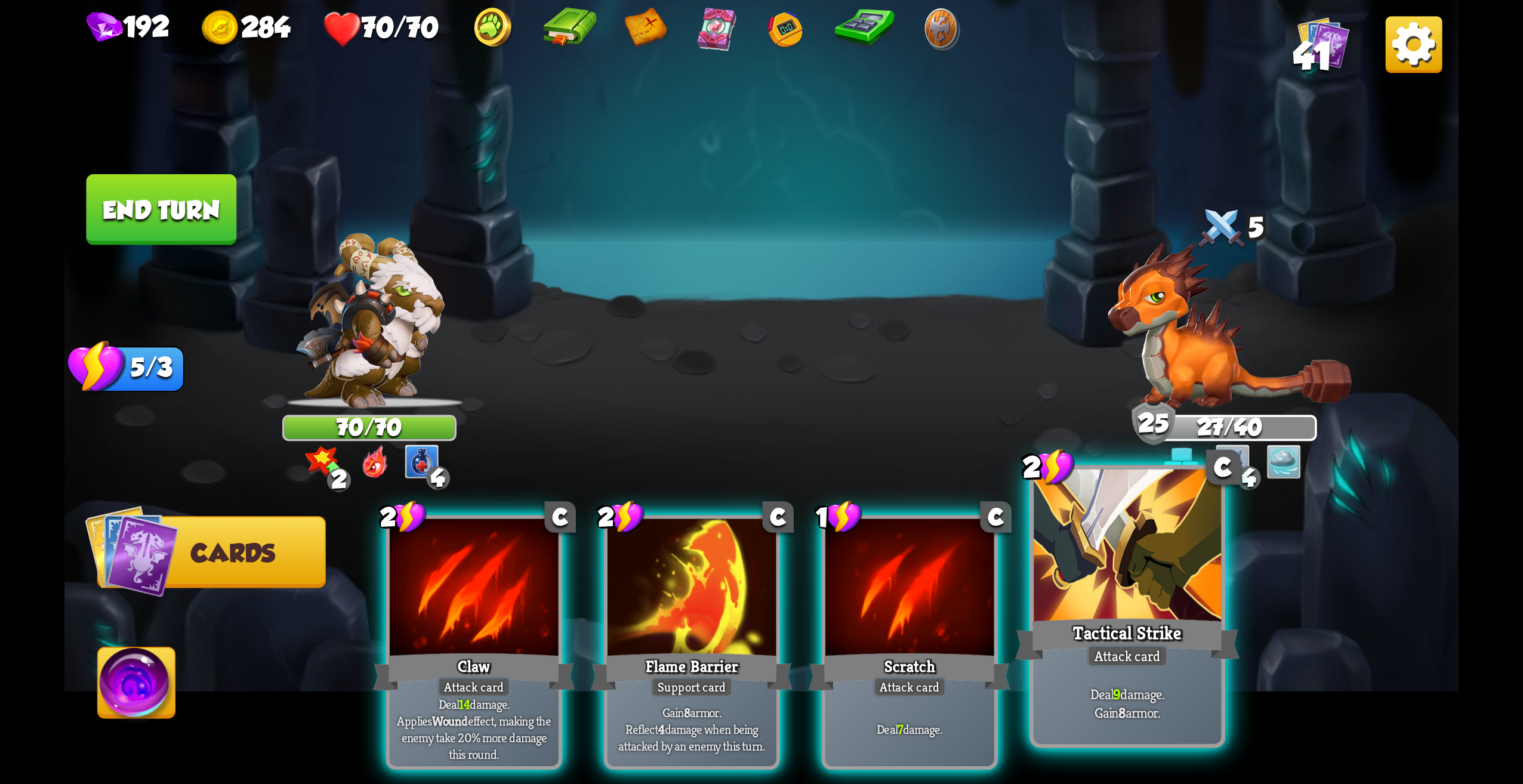
click at [1077, 650] on div "Tactical Strike" at bounding box center [1127, 639] width 225 height 50
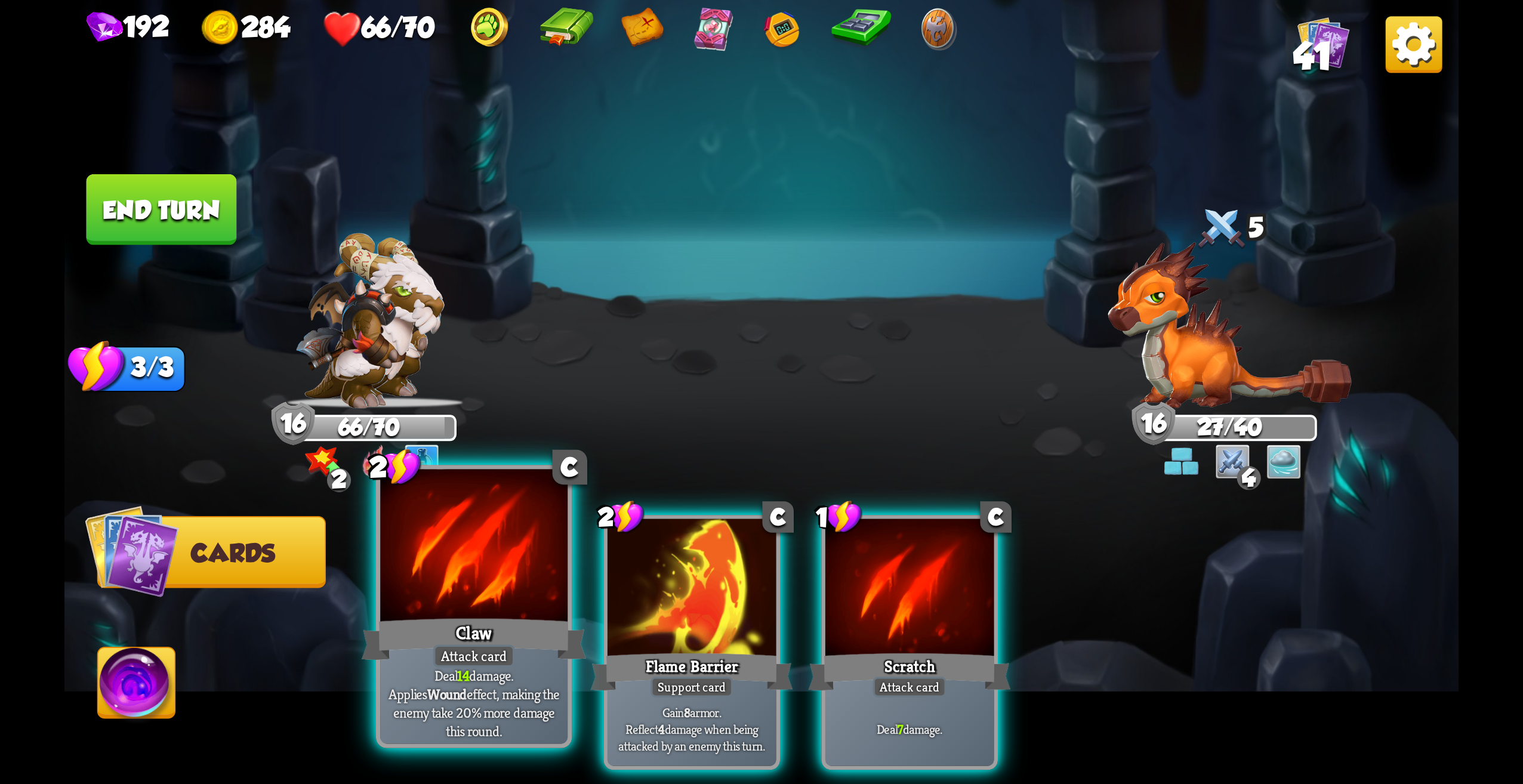
click at [534, 630] on div "Claw" at bounding box center [474, 639] width 225 height 50
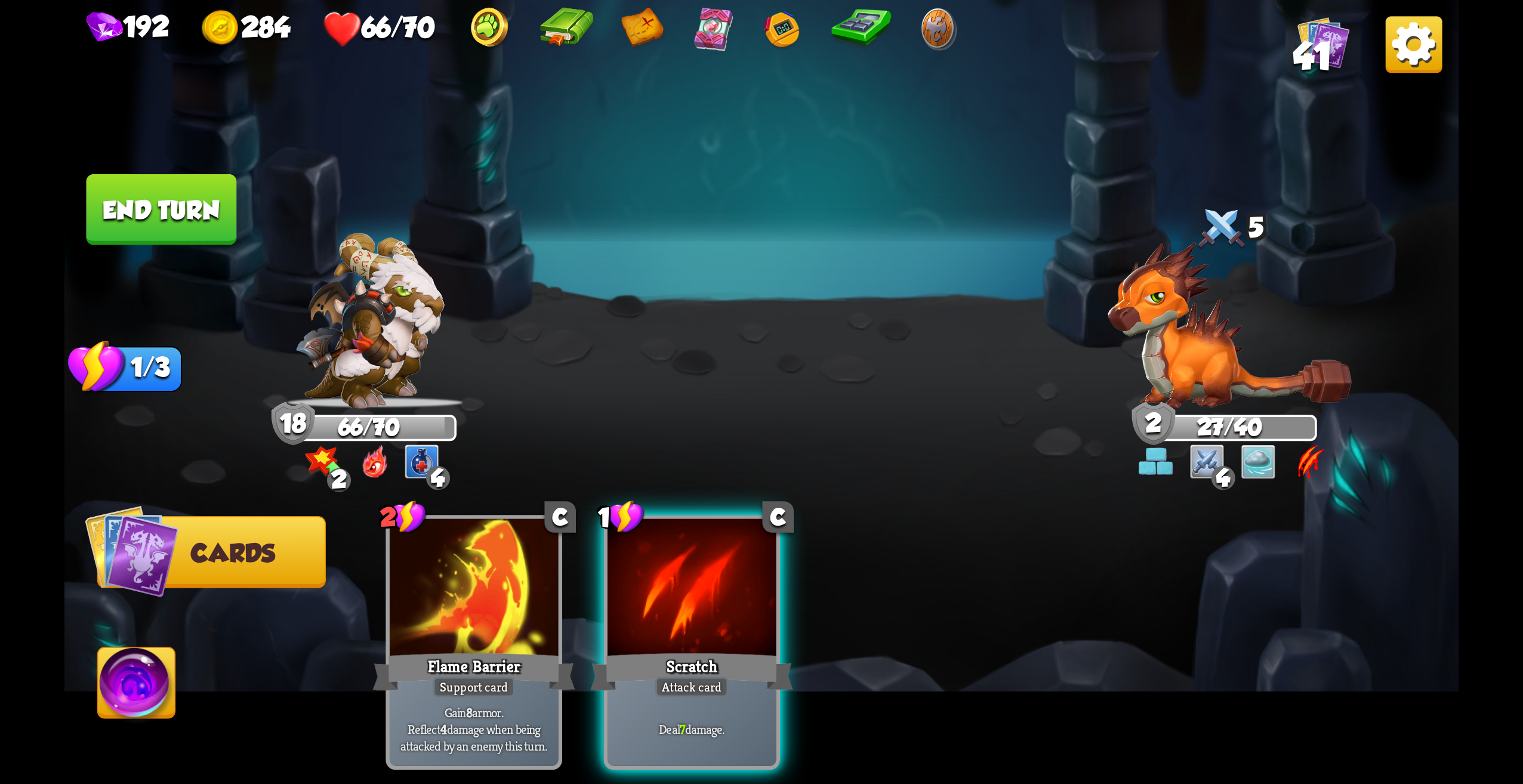
click at [747, 596] on div at bounding box center [692, 589] width 169 height 142
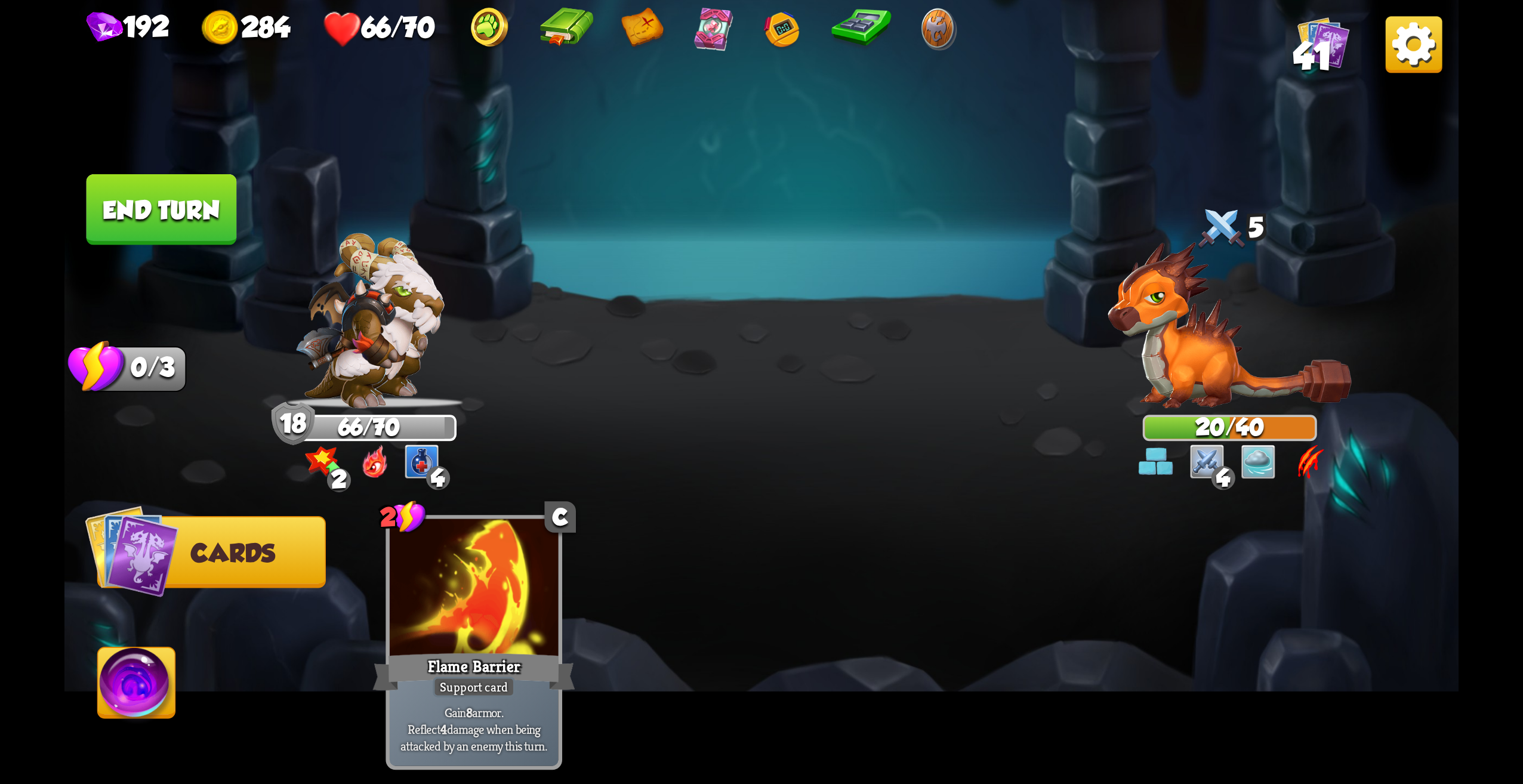
click at [159, 206] on button "End turn" at bounding box center [161, 209] width 151 height 71
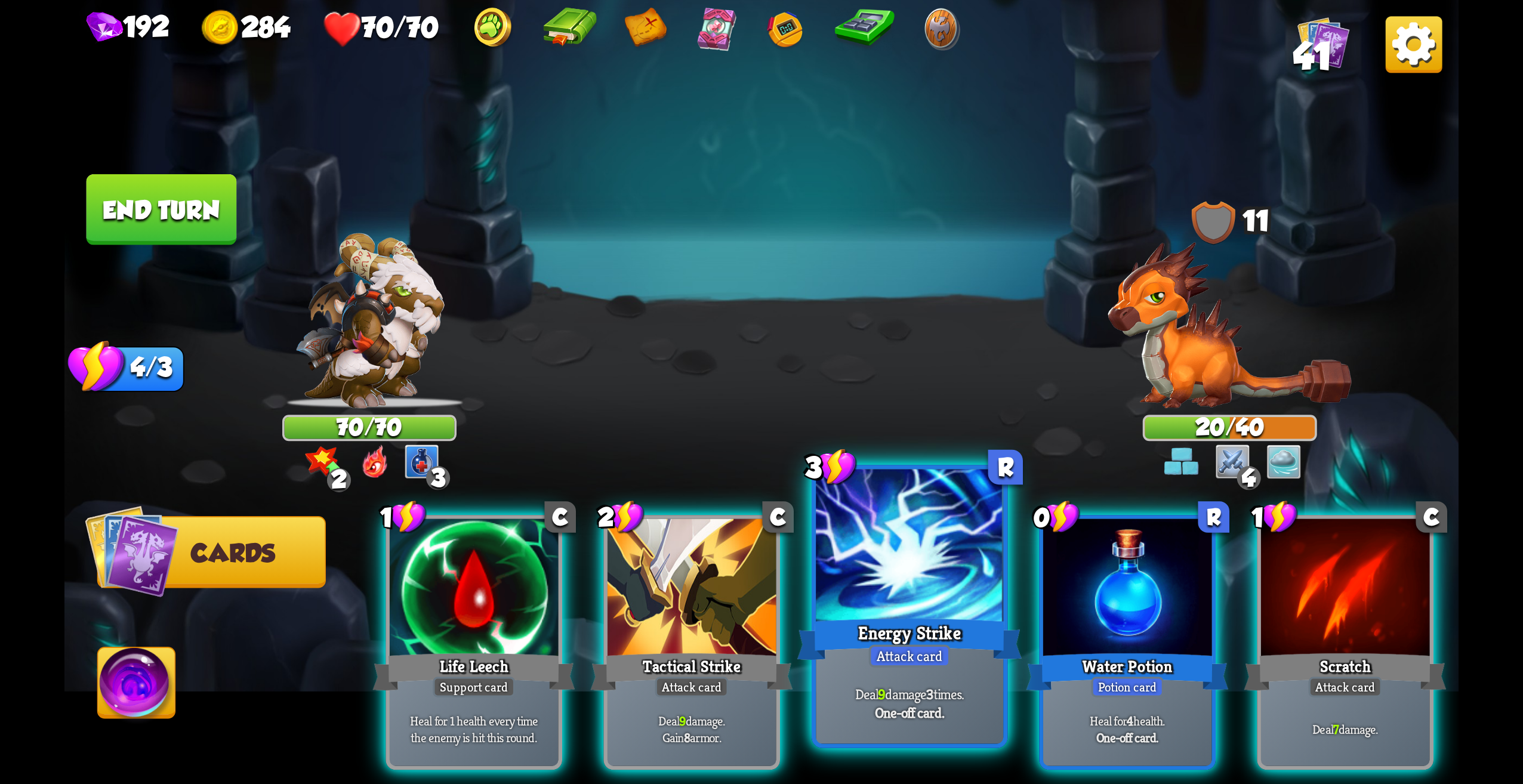
click at [931, 589] on div at bounding box center [909, 549] width 187 height 159
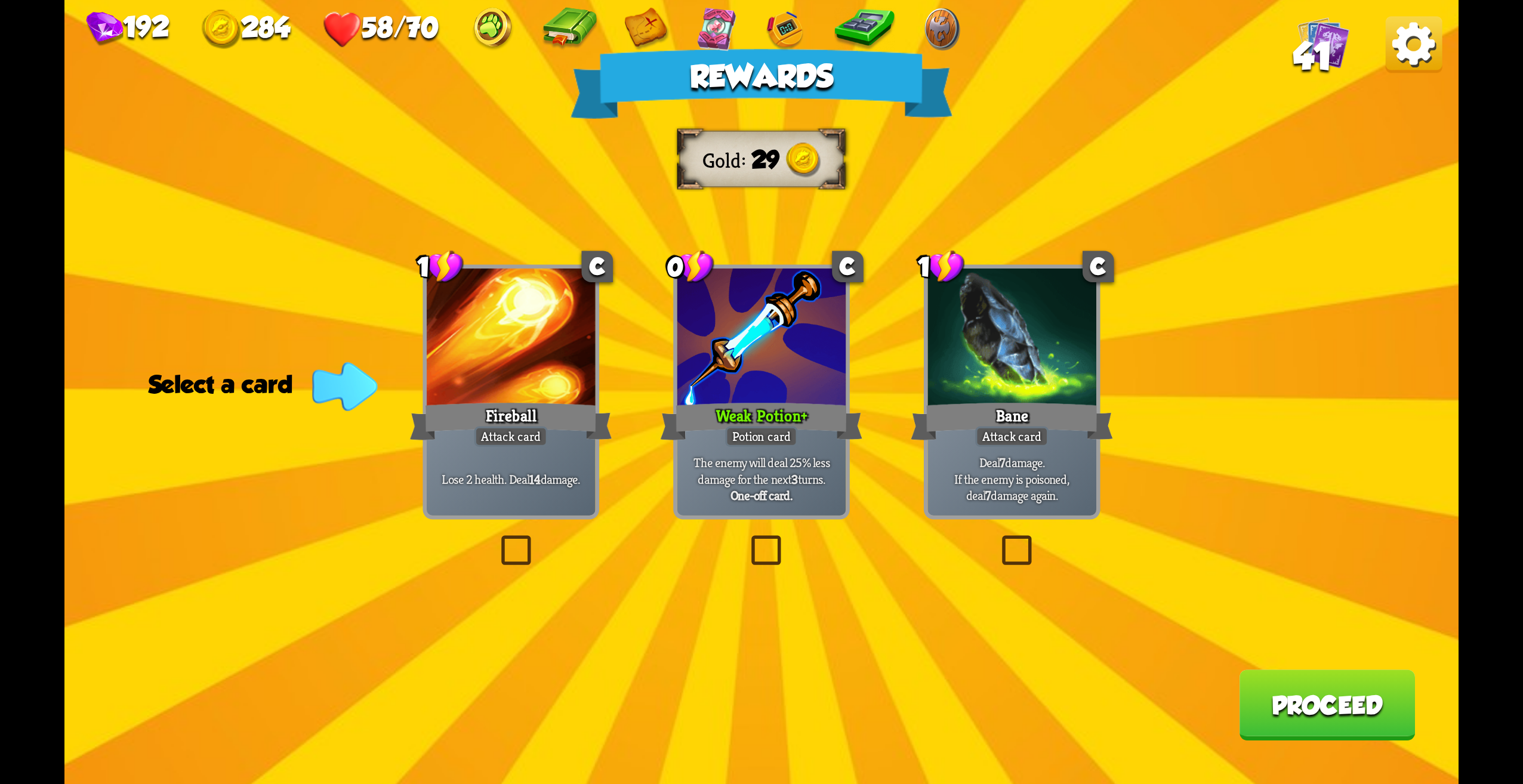
drag, startPoint x: 777, startPoint y: 537, endPoint x: 773, endPoint y: 543, distance: 7.2
click at [746, 538] on label at bounding box center [746, 538] width 0 height 0
click at [0, 0] on input "checkbox" at bounding box center [0, 0] width 0 height 0
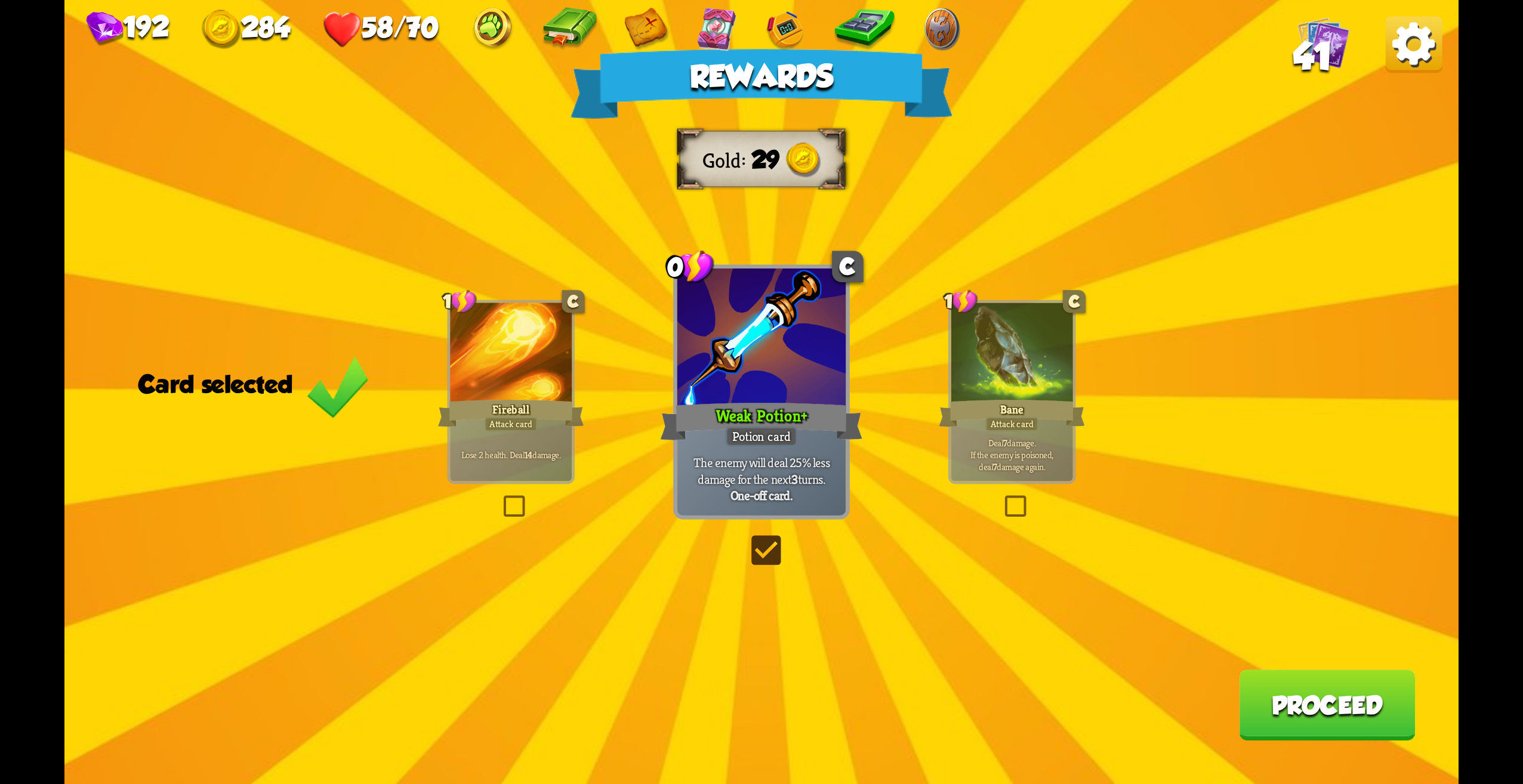
click at [1323, 731] on button "Proceed" at bounding box center [1327, 705] width 176 height 71
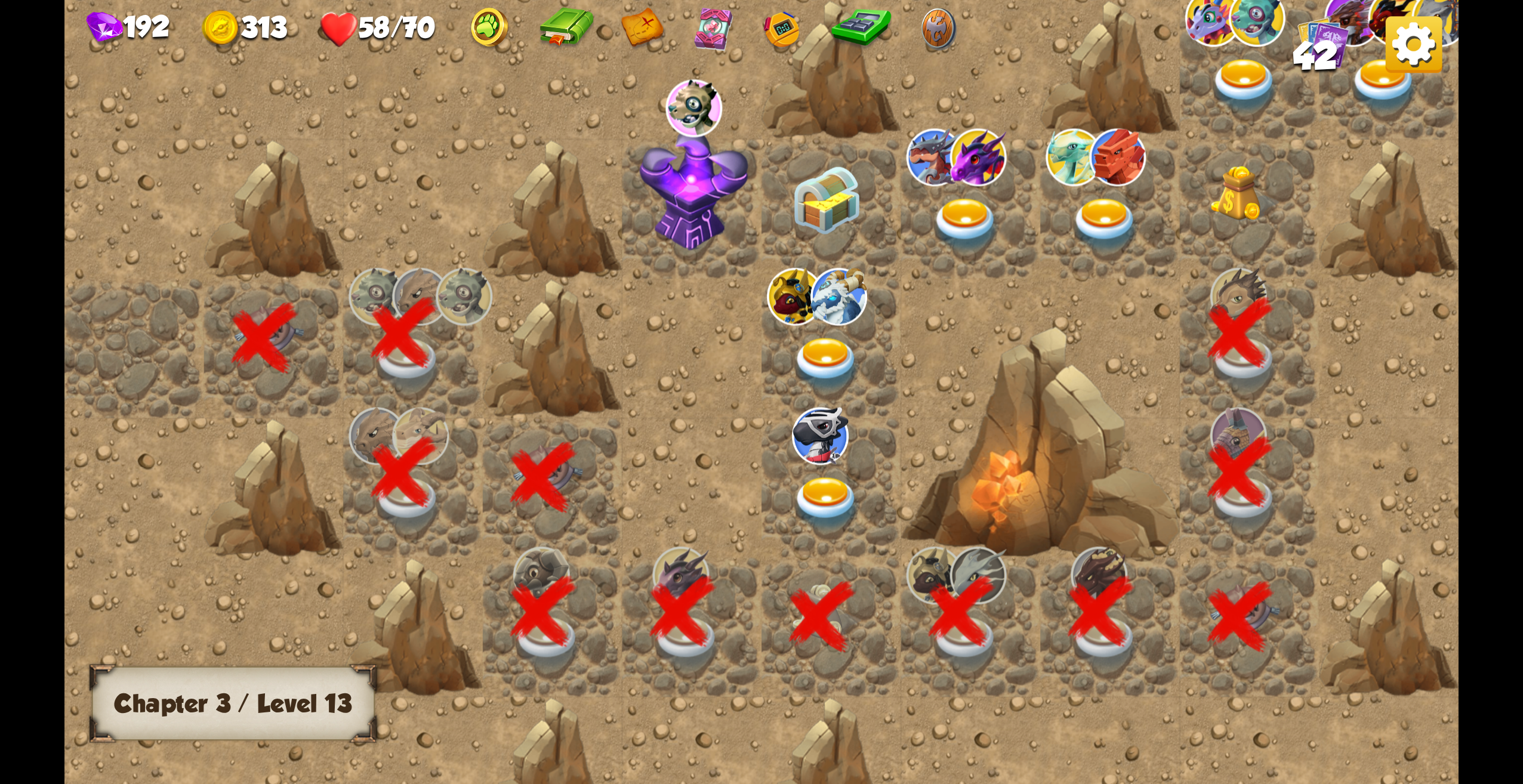
scroll to position [0, 229]
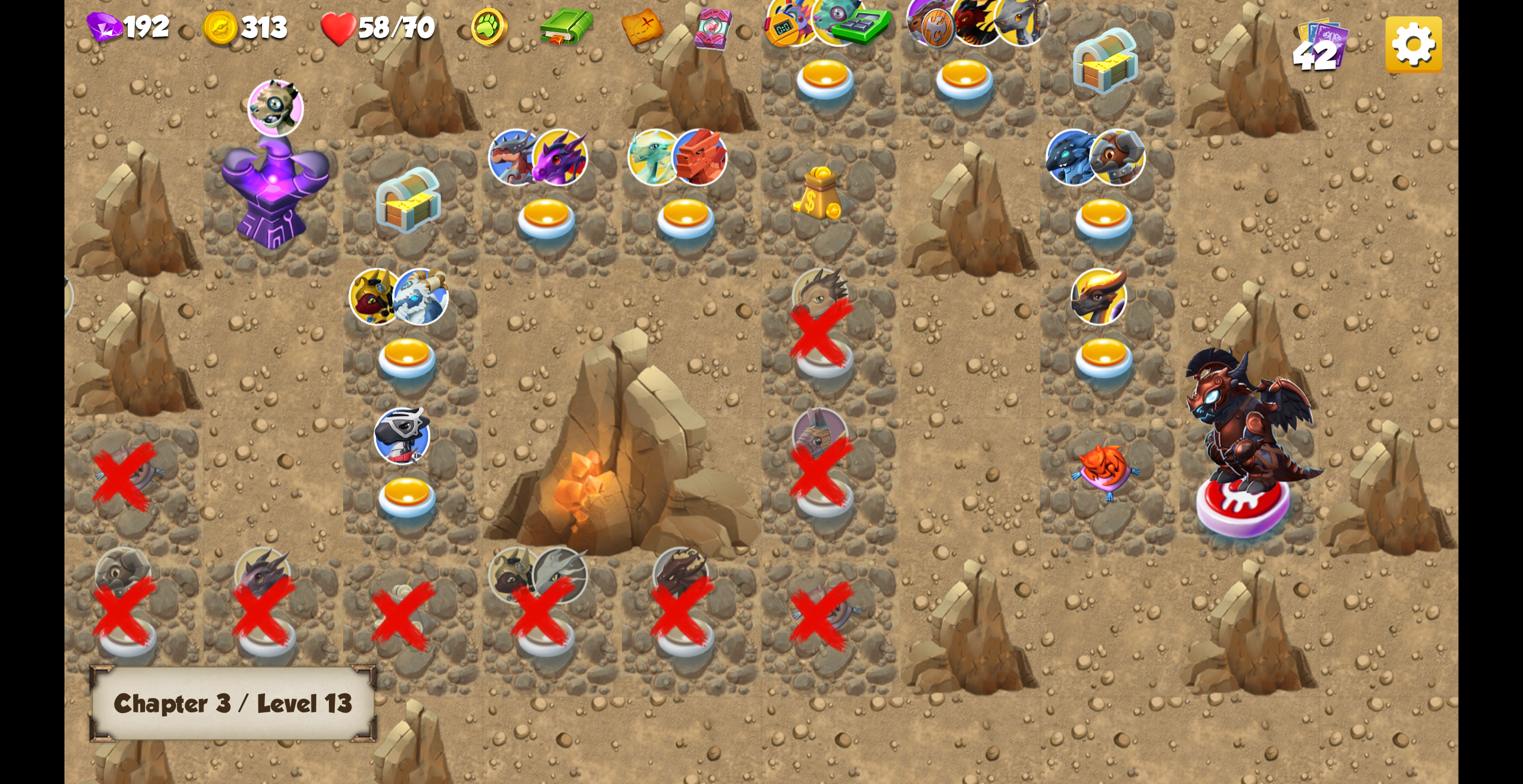
click at [832, 201] on img at bounding box center [827, 194] width 70 height 57
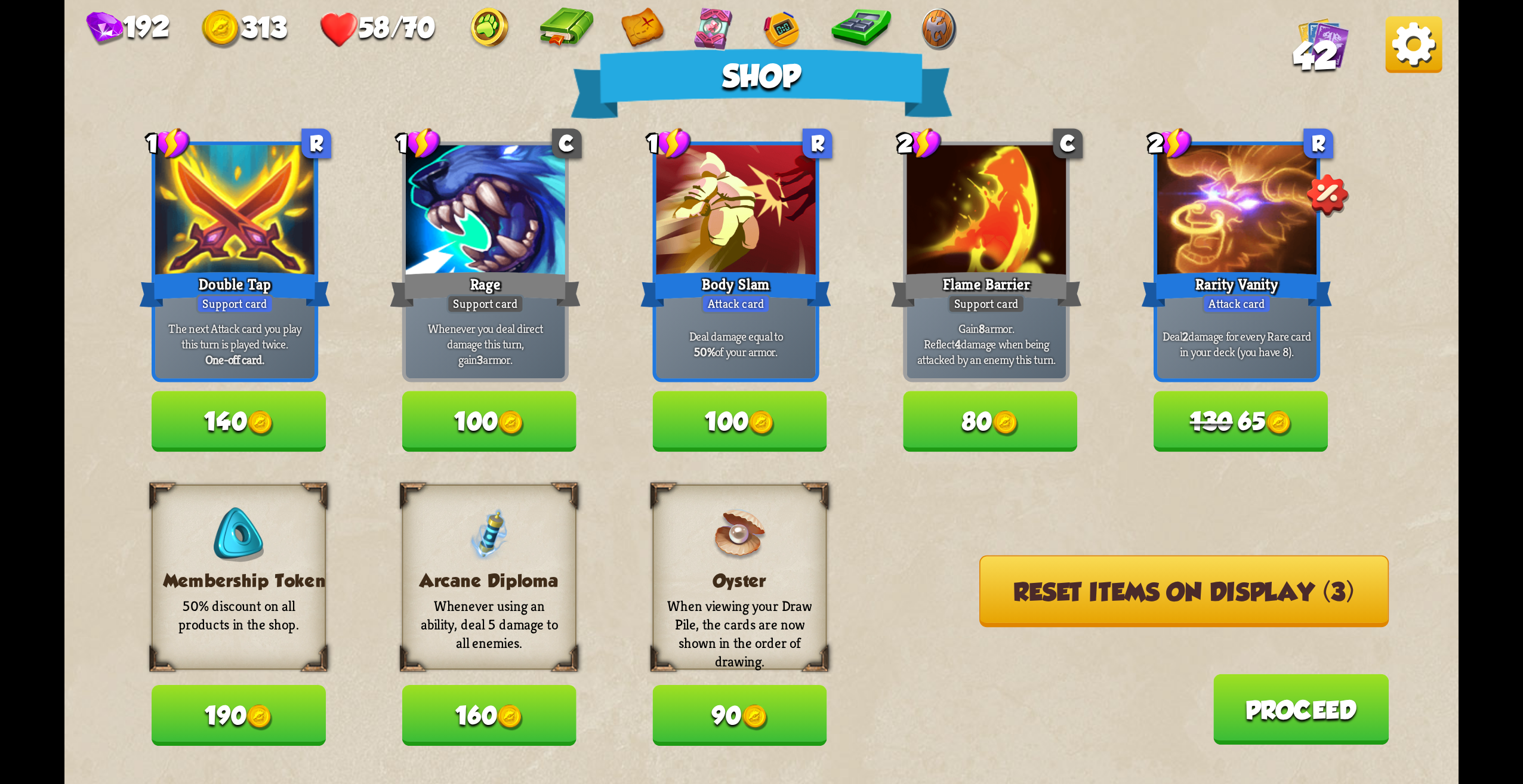
click at [287, 709] on button "190" at bounding box center [239, 716] width 174 height 61
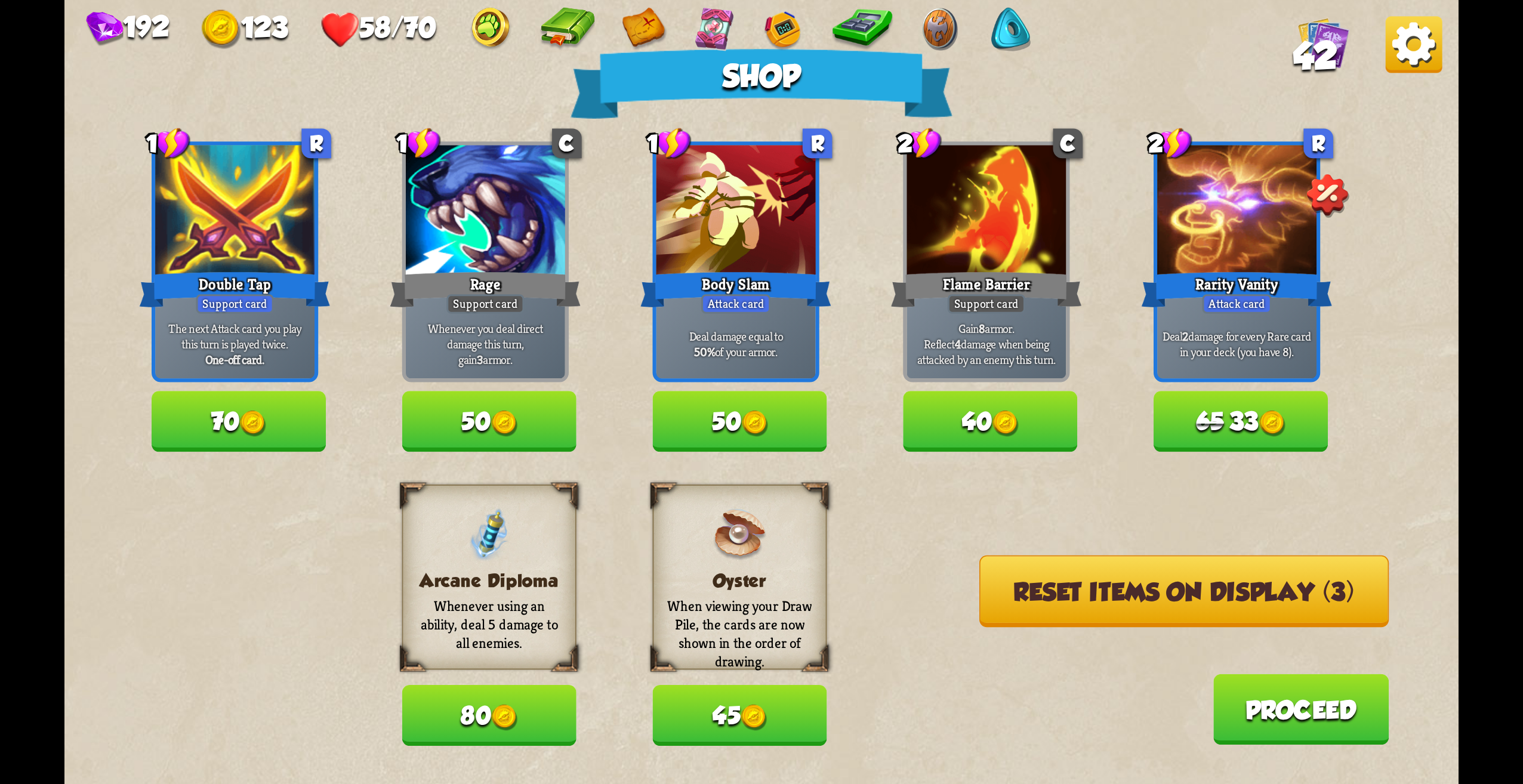
click at [240, 444] on button "70" at bounding box center [239, 421] width 174 height 61
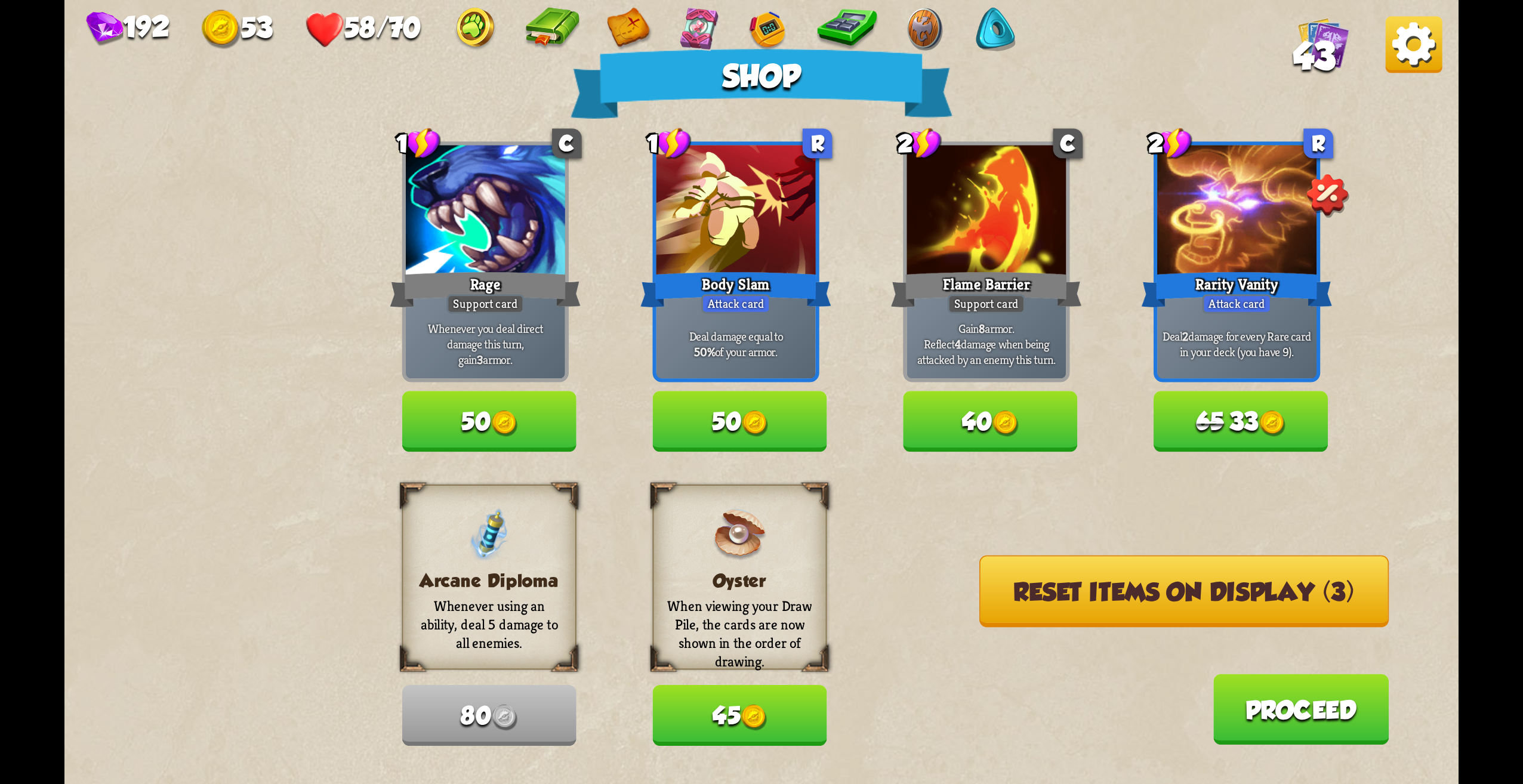
click at [1209, 577] on button "Reset items on display (3)" at bounding box center [1183, 591] width 409 height 72
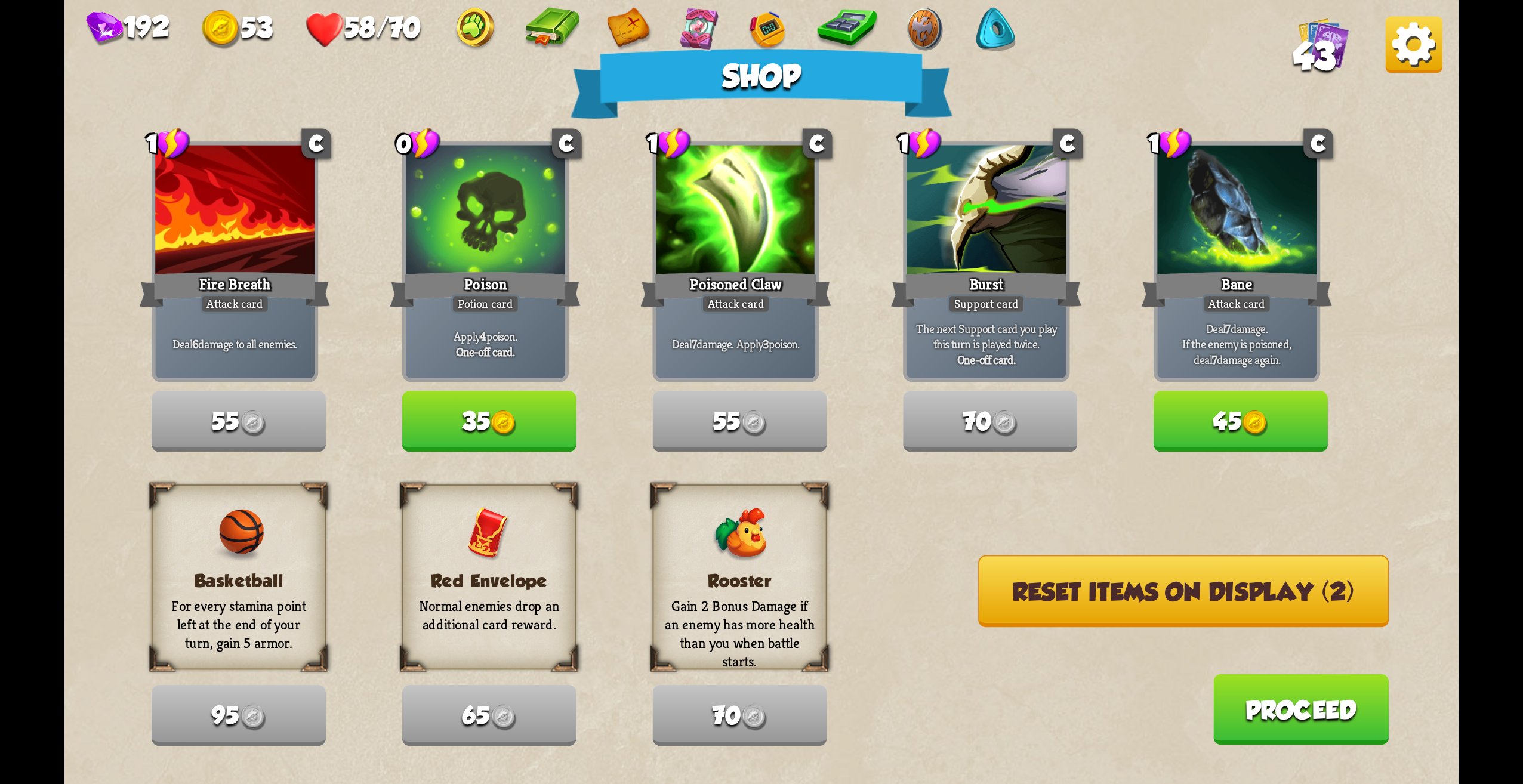
click at [1087, 583] on button "Reset items on display (2)" at bounding box center [1183, 591] width 410 height 72
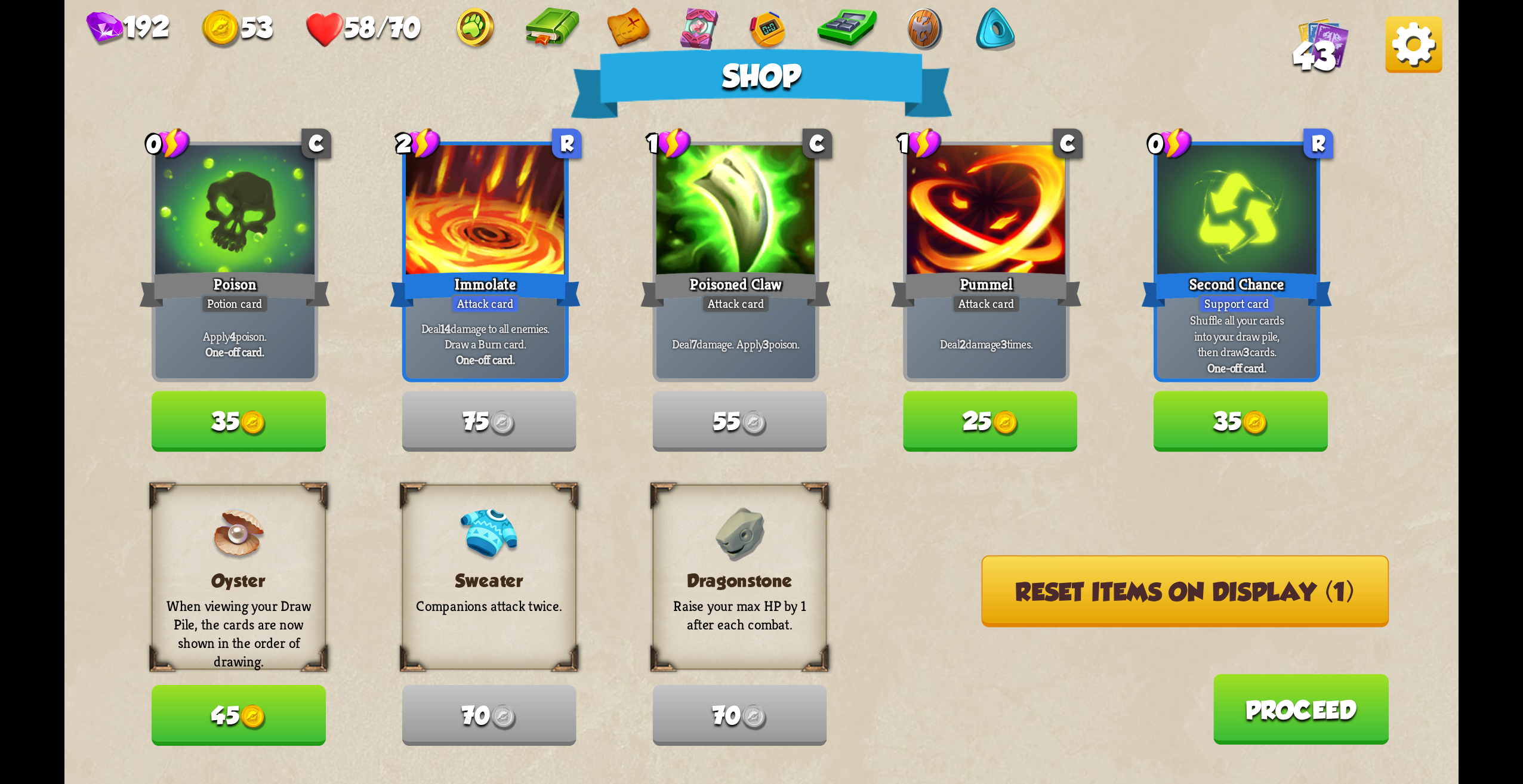
click at [1181, 594] on button "Reset items on display (1)" at bounding box center [1185, 591] width 408 height 72
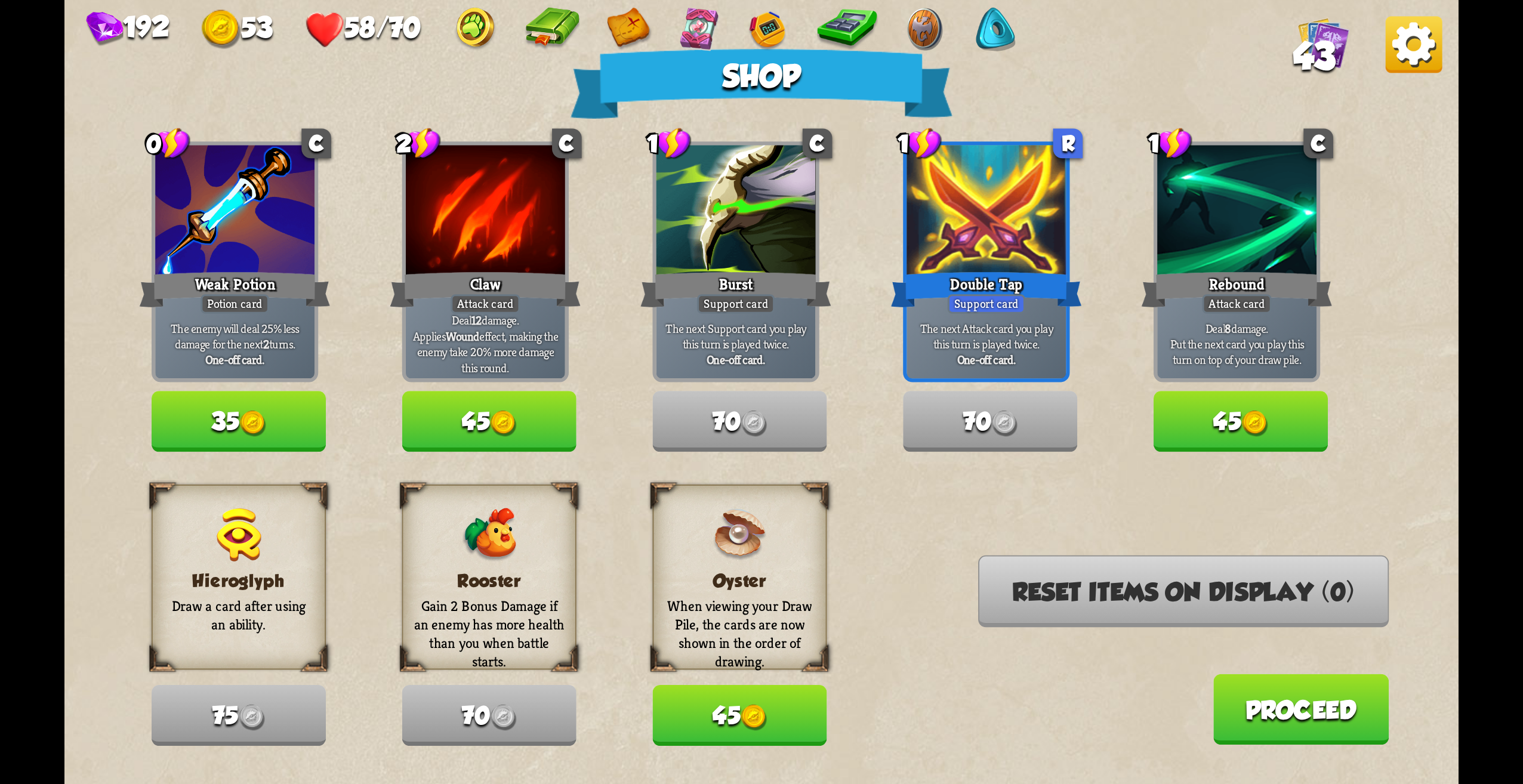
click at [1313, 431] on button "45" at bounding box center [1241, 421] width 174 height 61
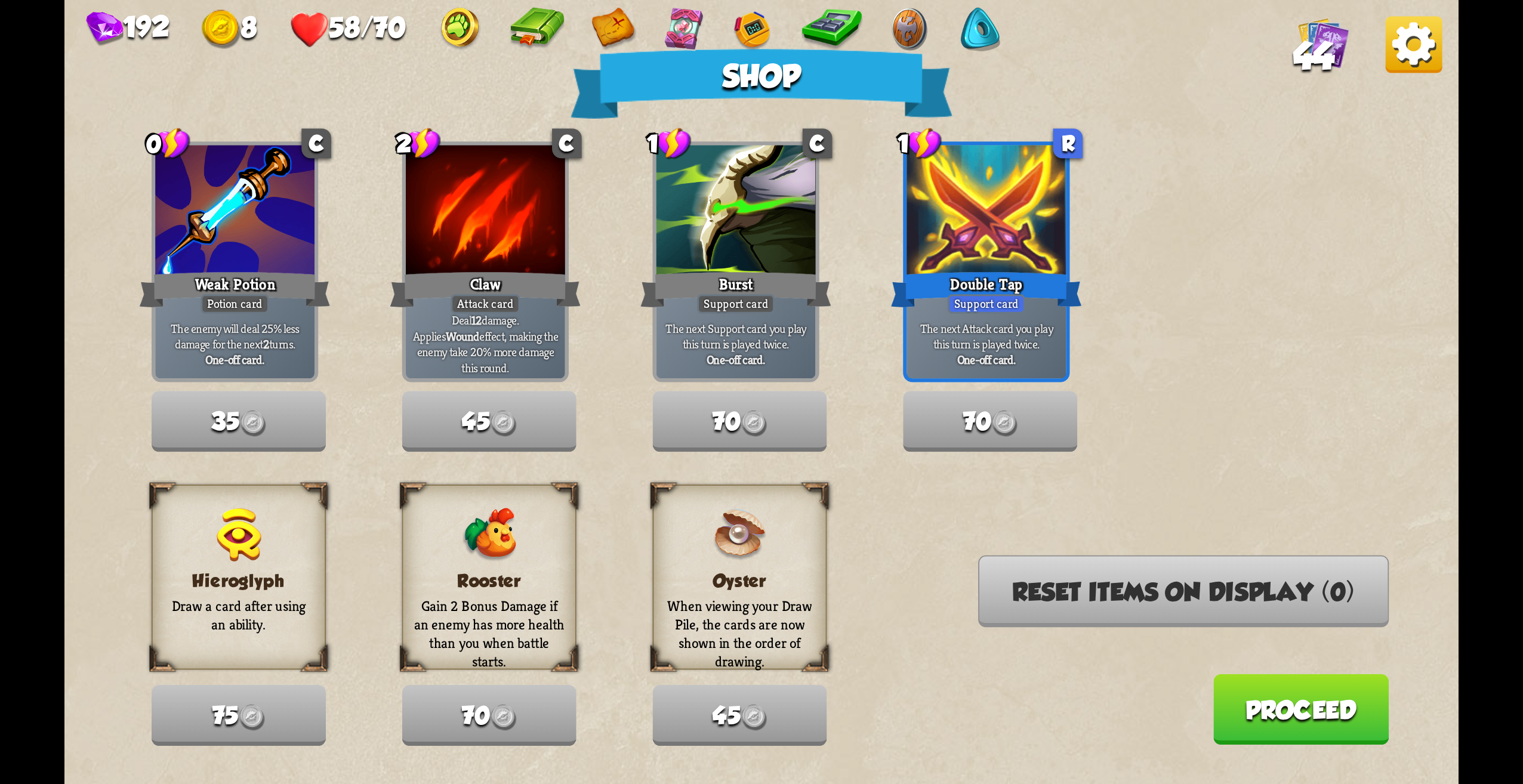
click at [1303, 692] on button "Proceed" at bounding box center [1301, 709] width 176 height 71
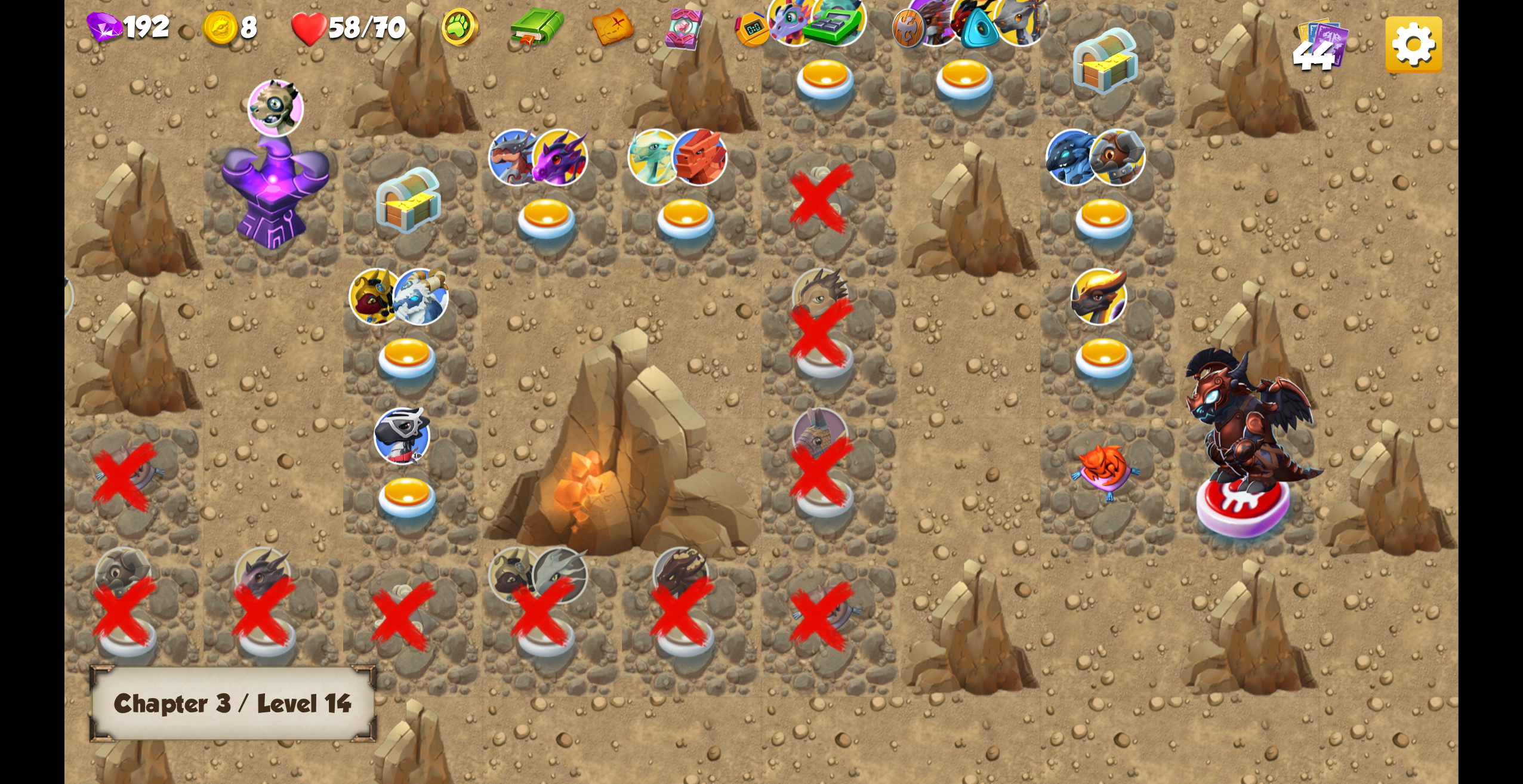
click at [705, 215] on img at bounding box center [688, 225] width 70 height 54
click at [682, 222] on img at bounding box center [688, 225] width 70 height 54
click at [846, 86] on img at bounding box center [827, 86] width 70 height 54
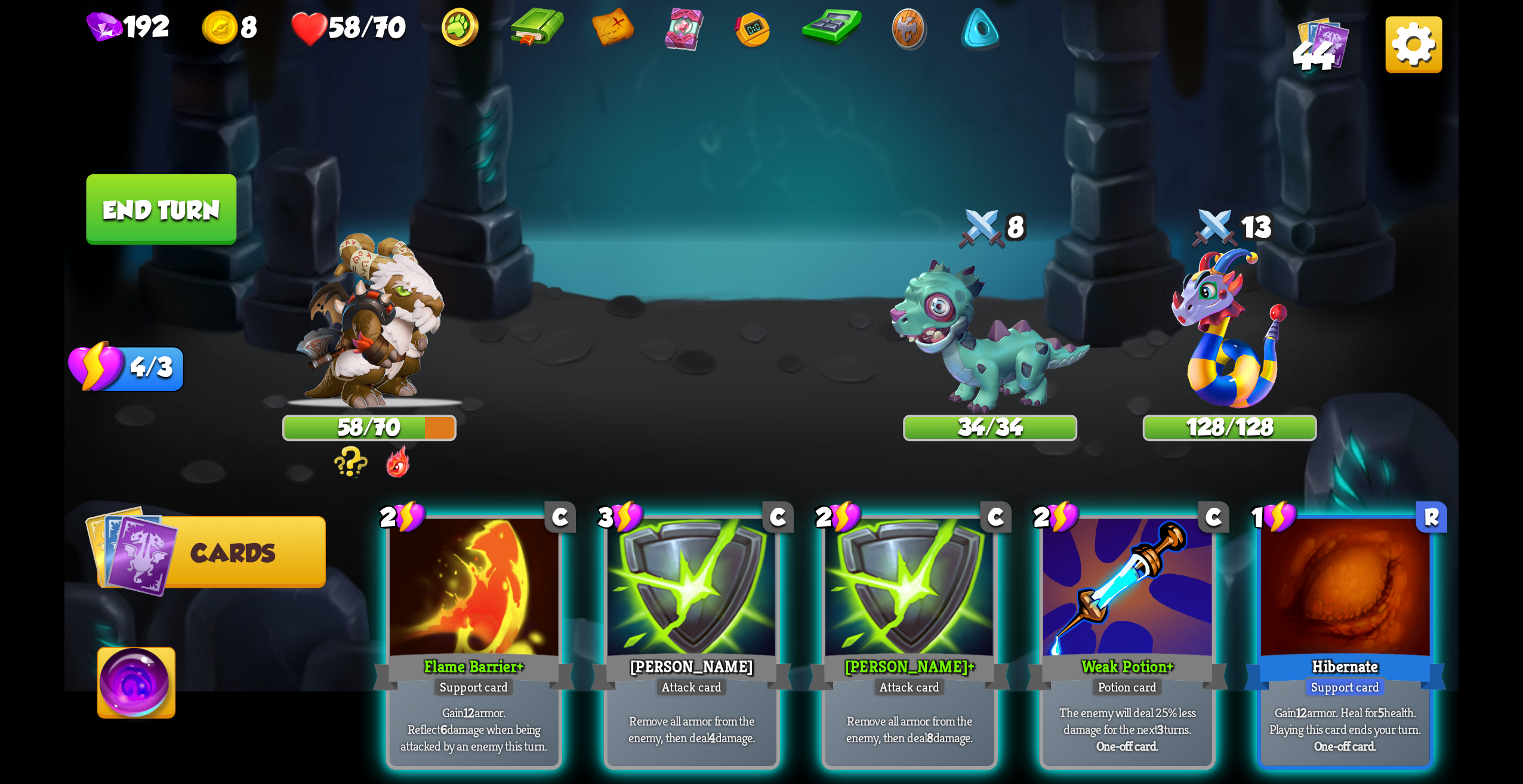
click at [363, 396] on img at bounding box center [369, 321] width 149 height 176
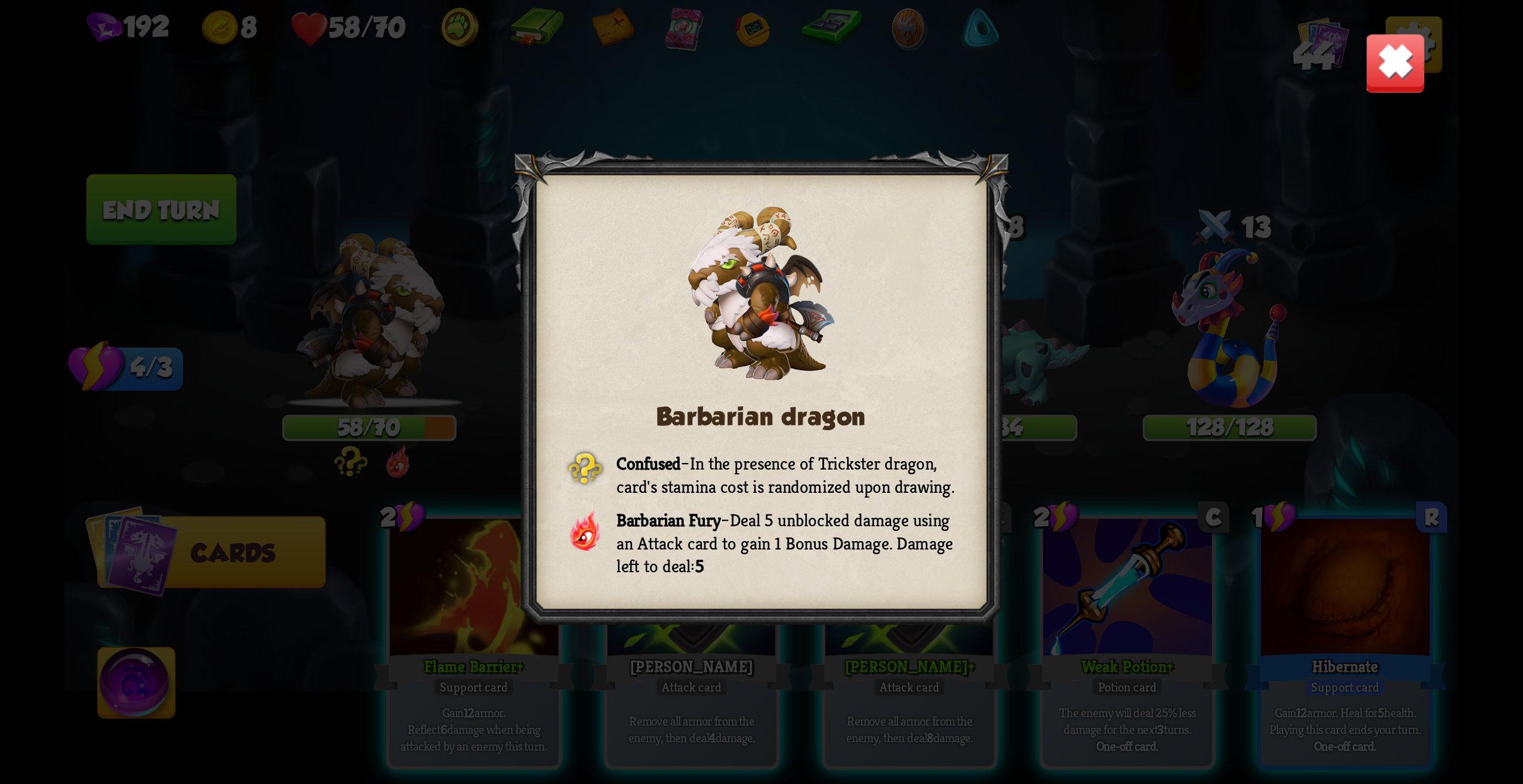
click at [1401, 56] on img at bounding box center [1395, 63] width 61 height 61
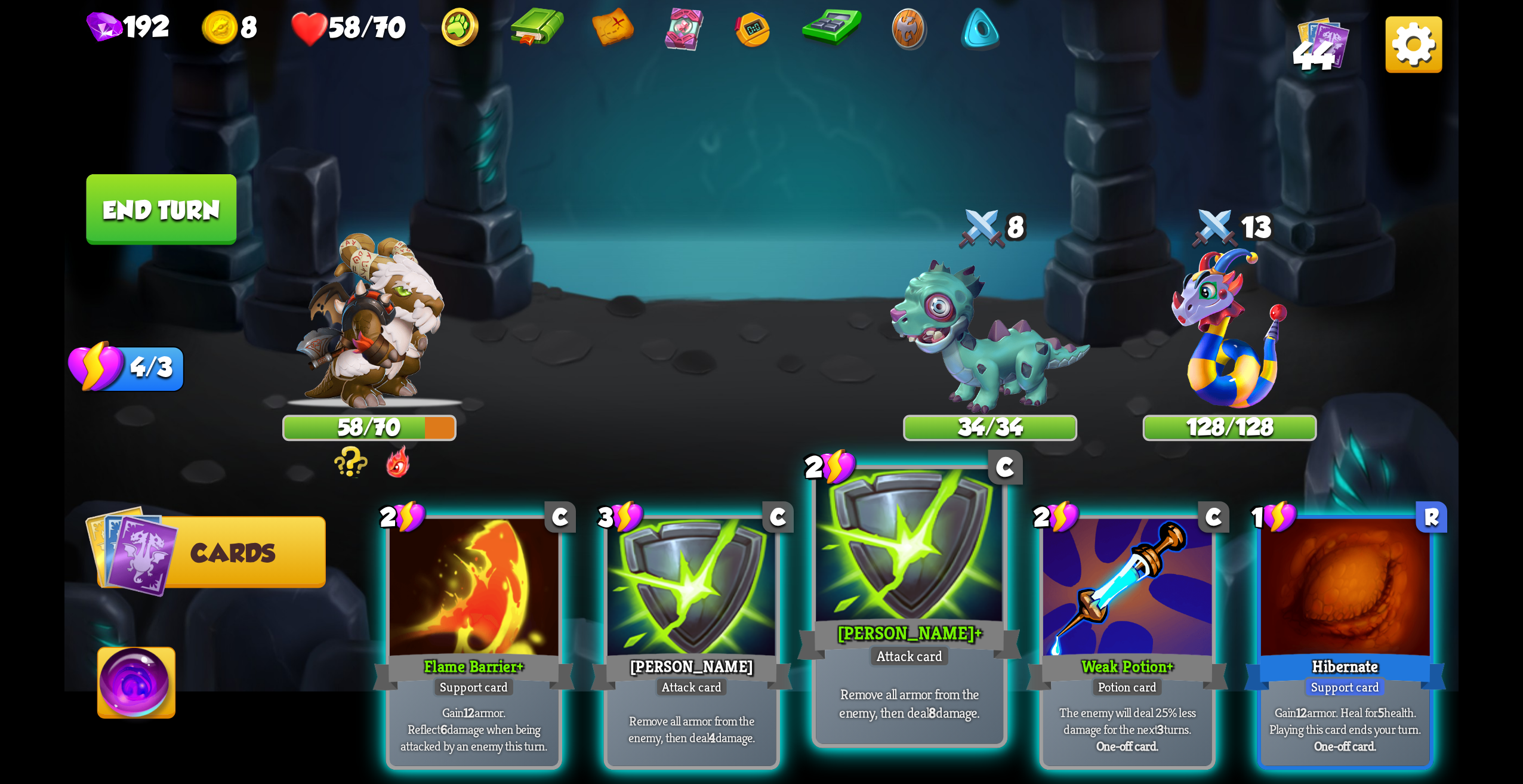
click at [942, 600] on div at bounding box center [909, 549] width 187 height 159
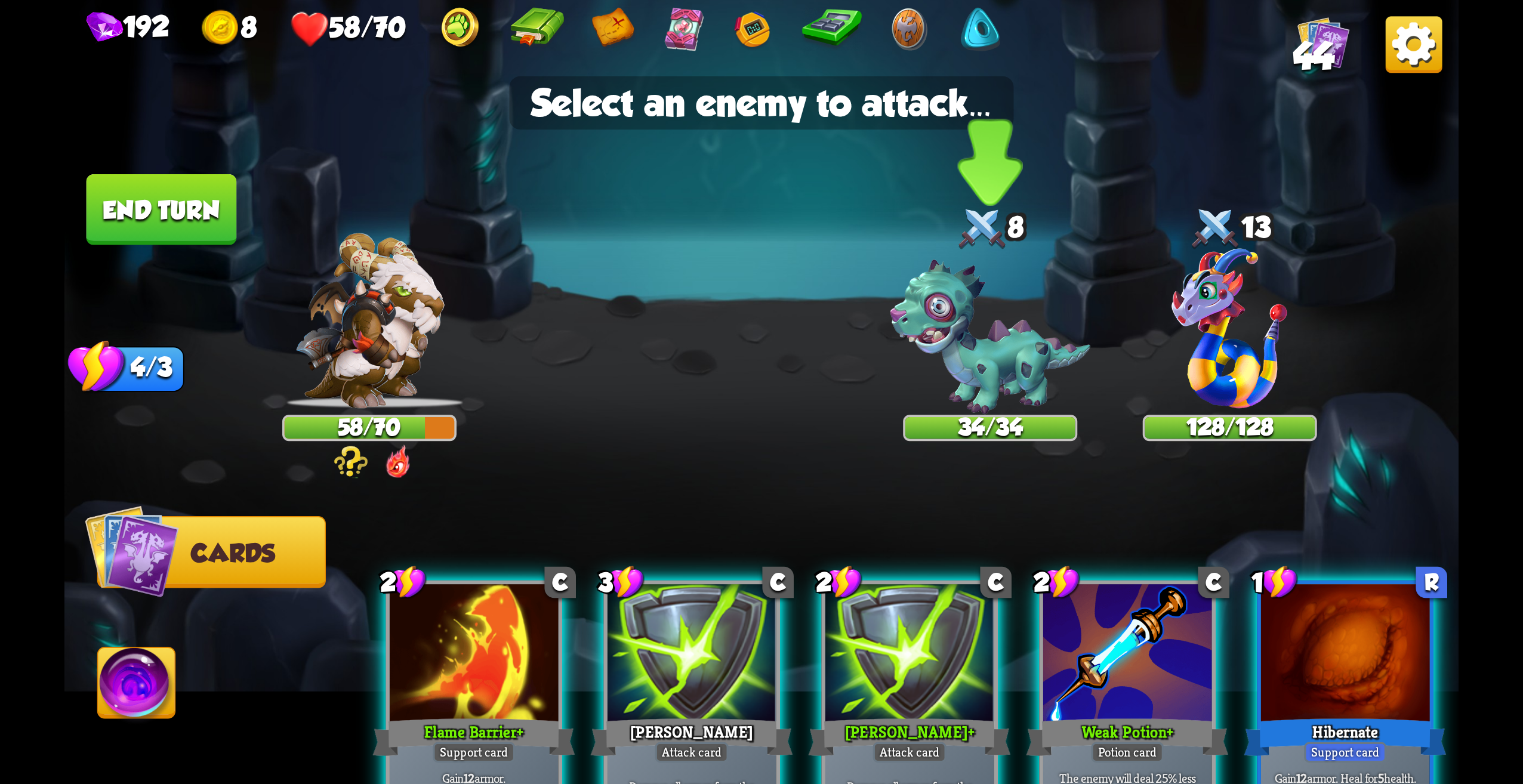
click at [999, 332] on img at bounding box center [989, 337] width 201 height 154
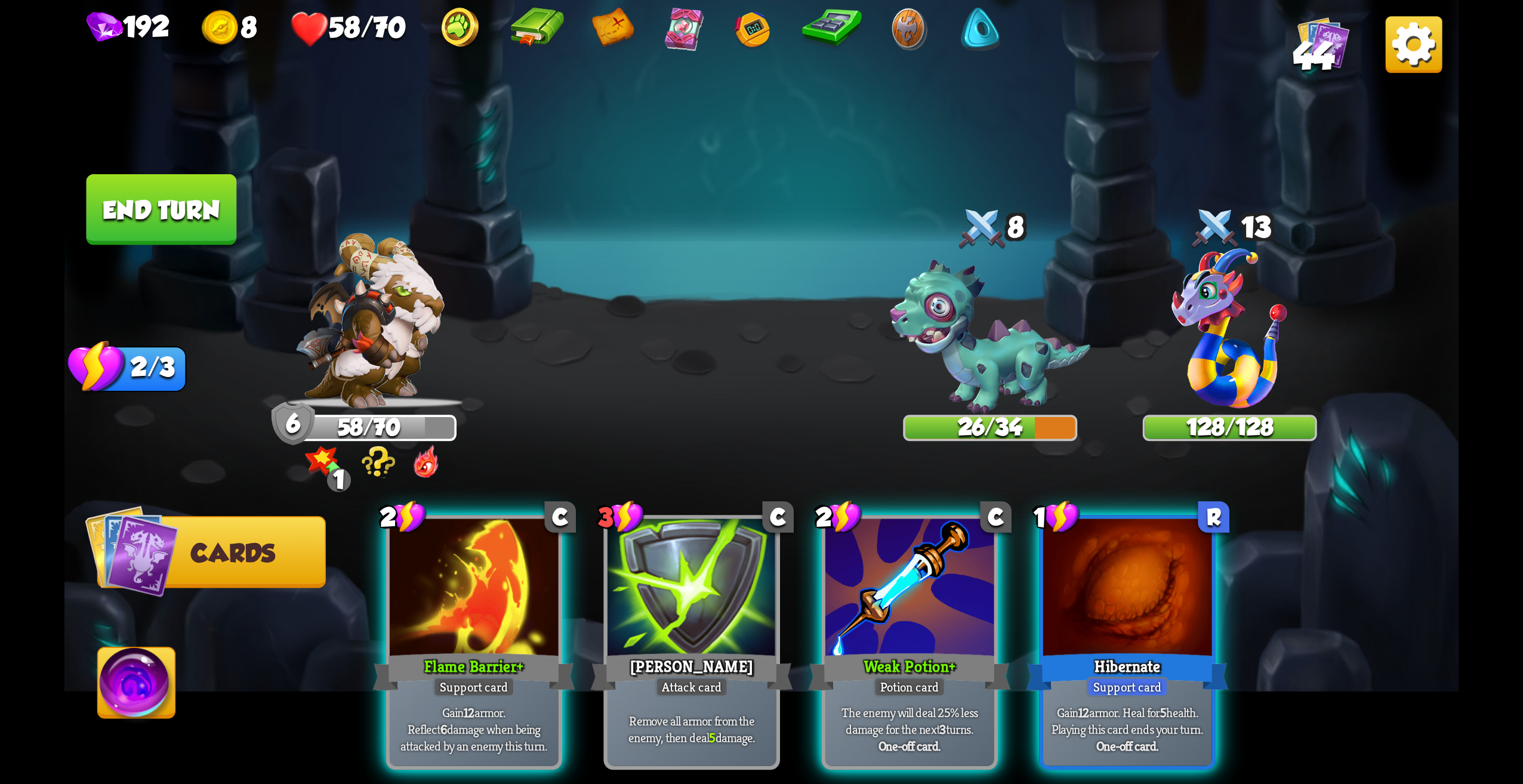
click at [1121, 693] on div "Gain 12 armor. Heal for 5 health. Playing this card ends your turn. One-off car…" at bounding box center [1127, 729] width 169 height 73
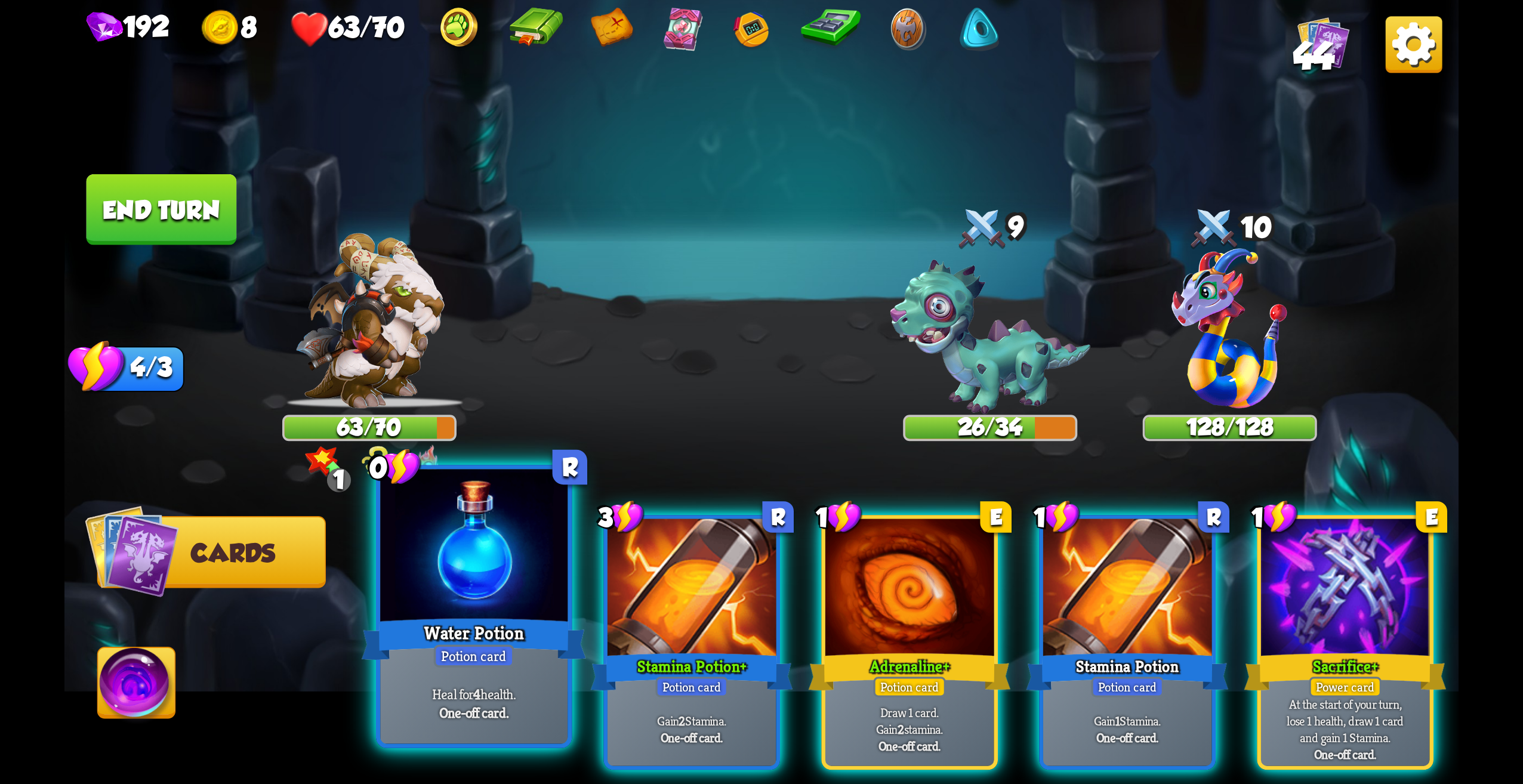
click at [494, 625] on div "Water Potion" at bounding box center [474, 639] width 225 height 50
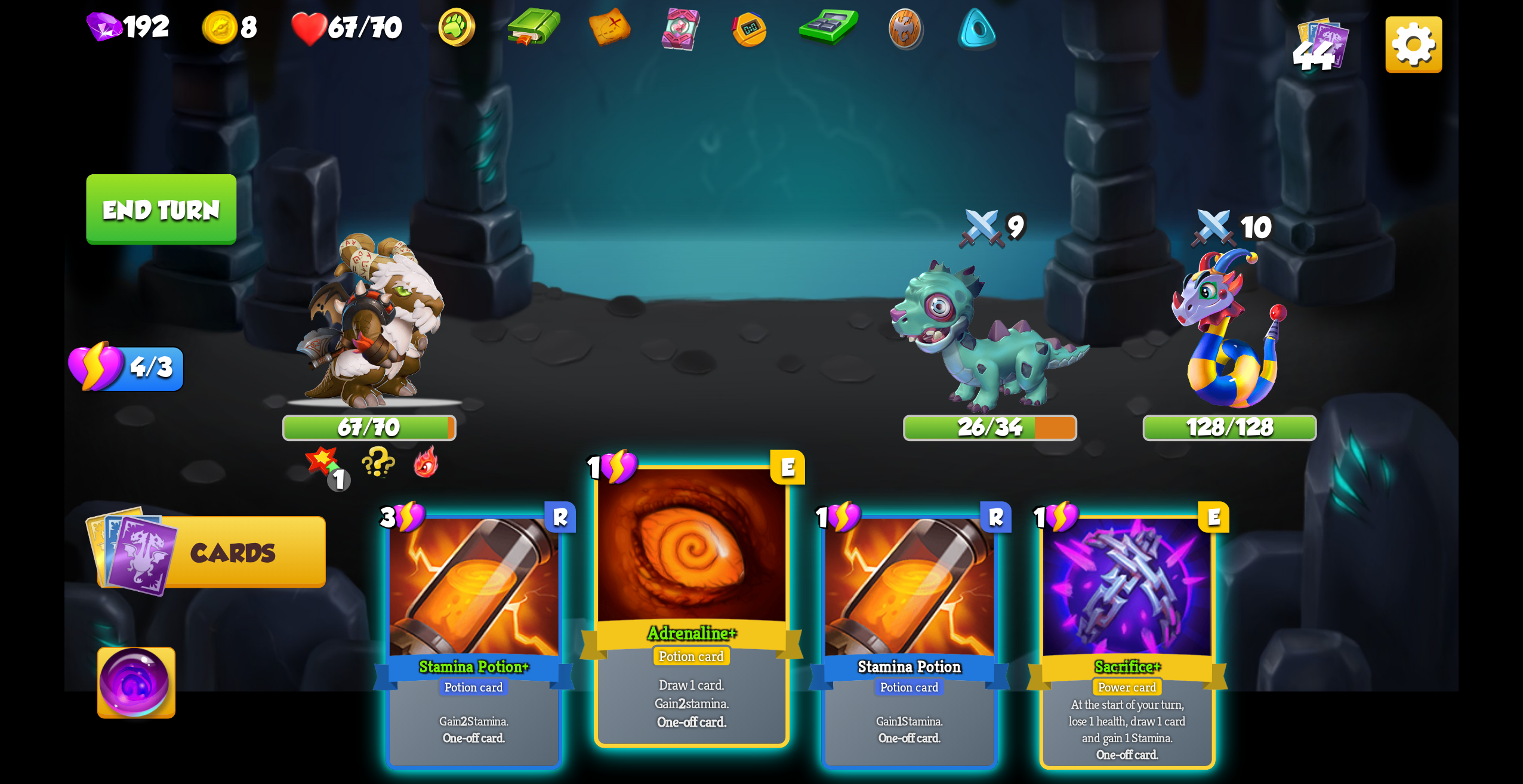
click at [671, 638] on div "Adrenaline +" at bounding box center [691, 639] width 225 height 50
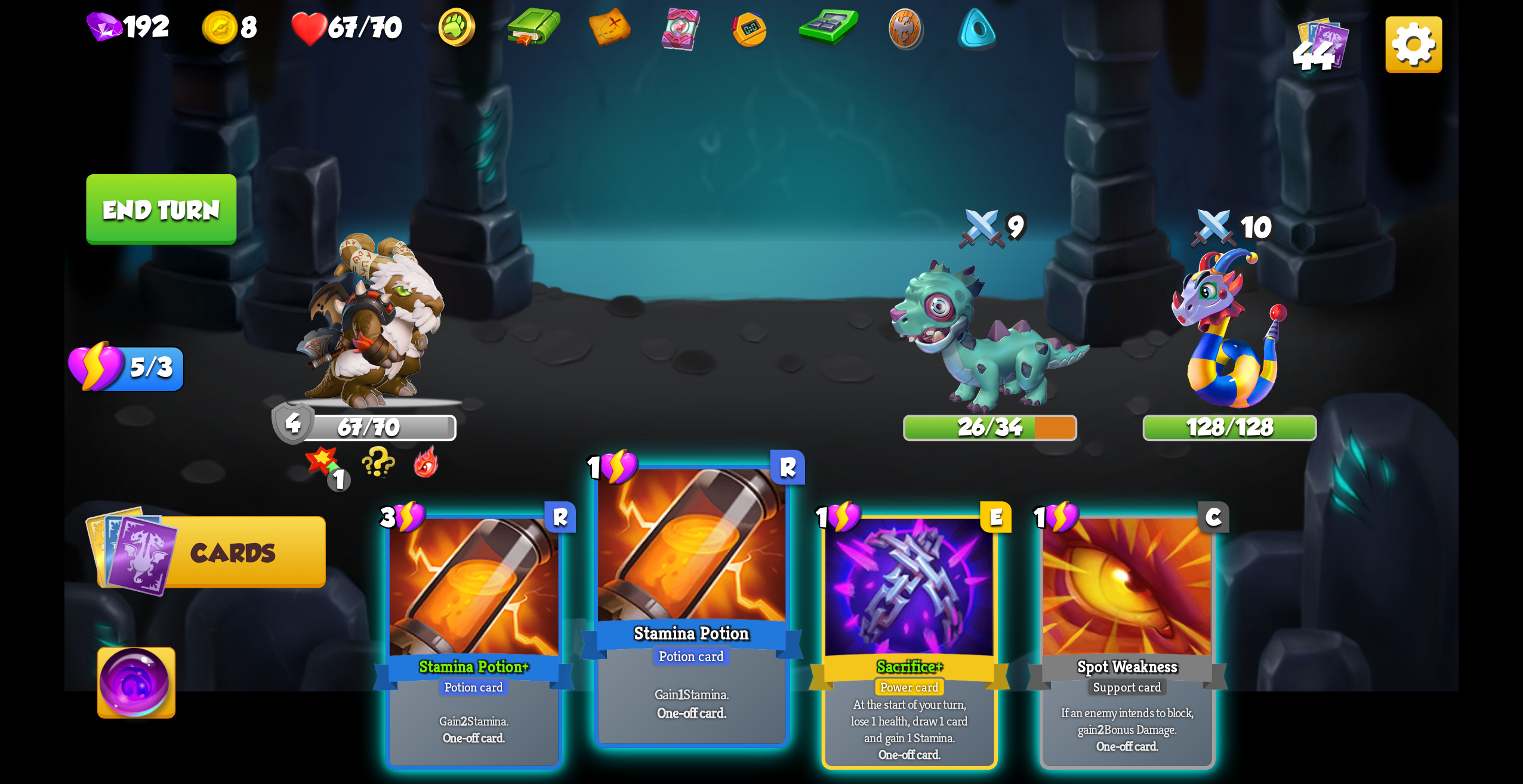
click at [694, 693] on p "Gain 1 Stamina." at bounding box center [691, 693] width 178 height 18
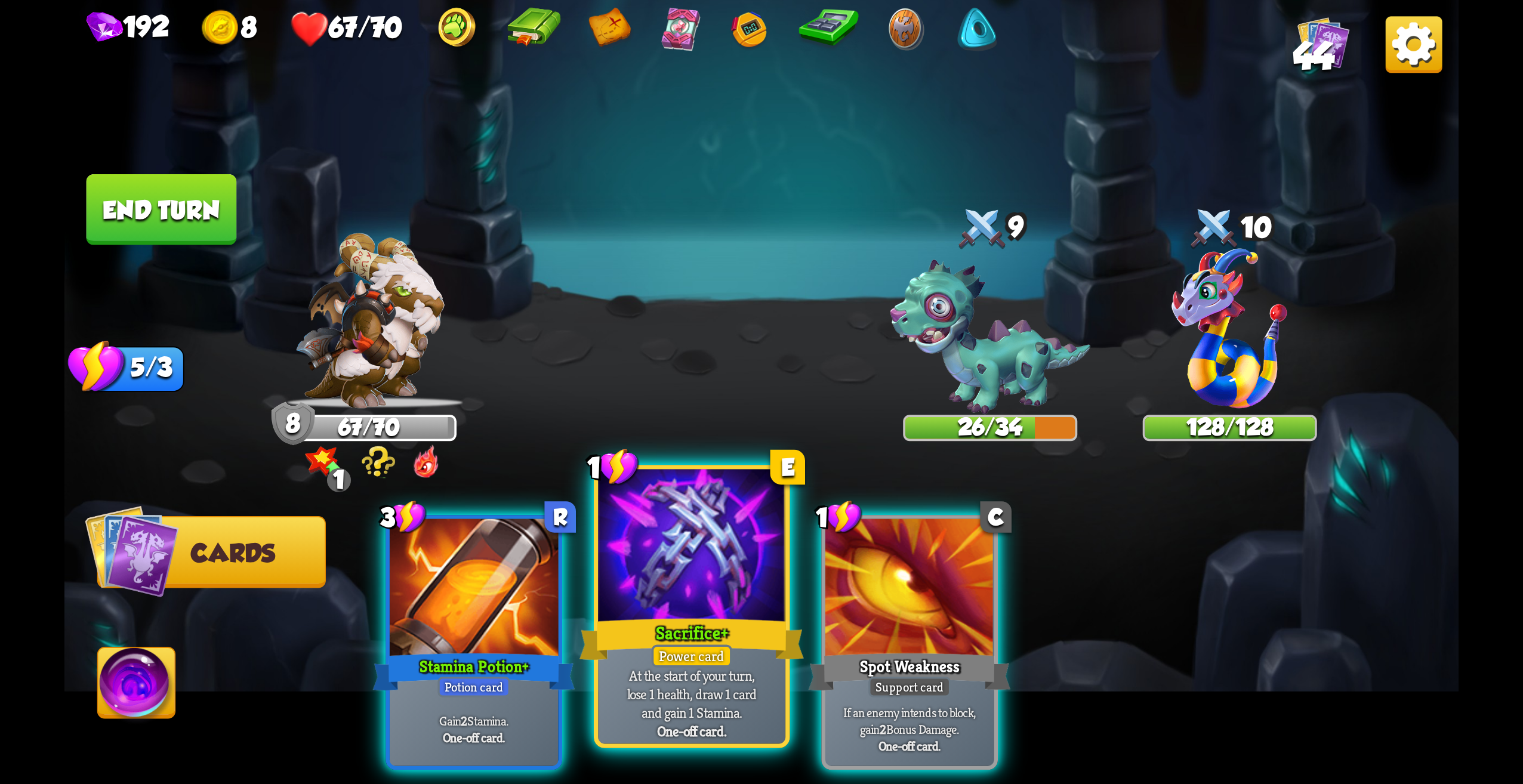
click at [694, 581] on div at bounding box center [691, 549] width 187 height 159
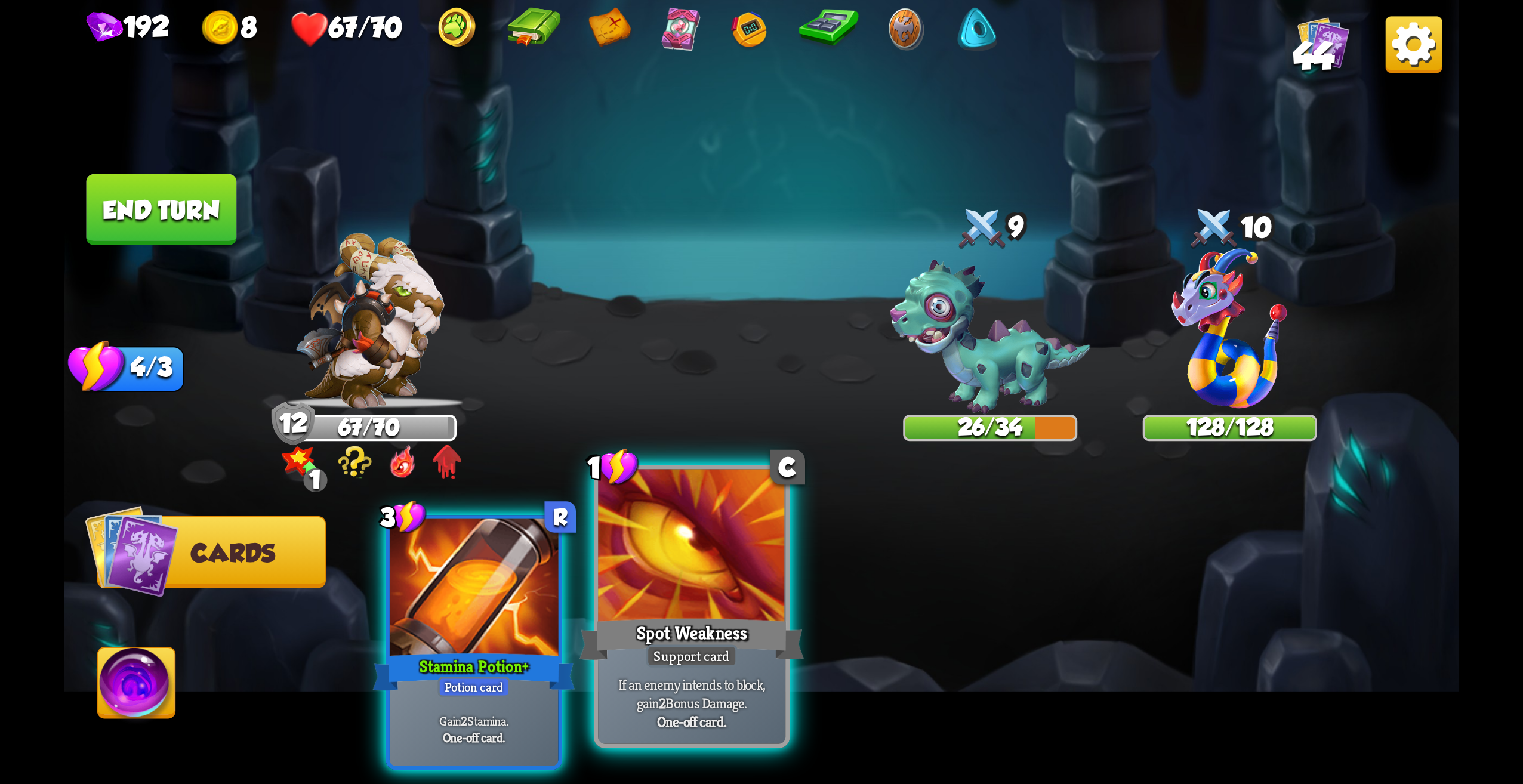
click at [653, 612] on div at bounding box center [691, 549] width 187 height 159
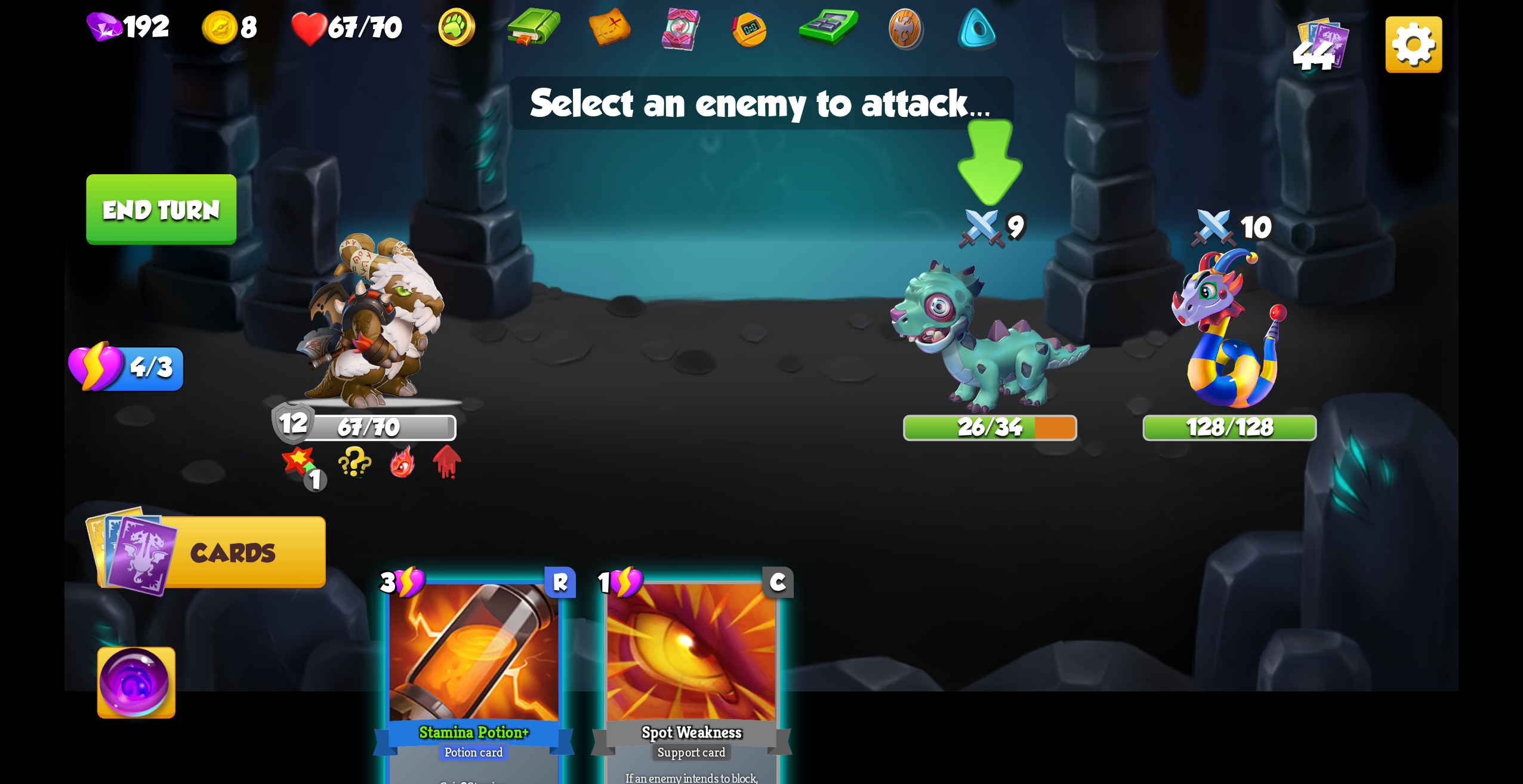
click at [989, 358] on img at bounding box center [989, 337] width 201 height 154
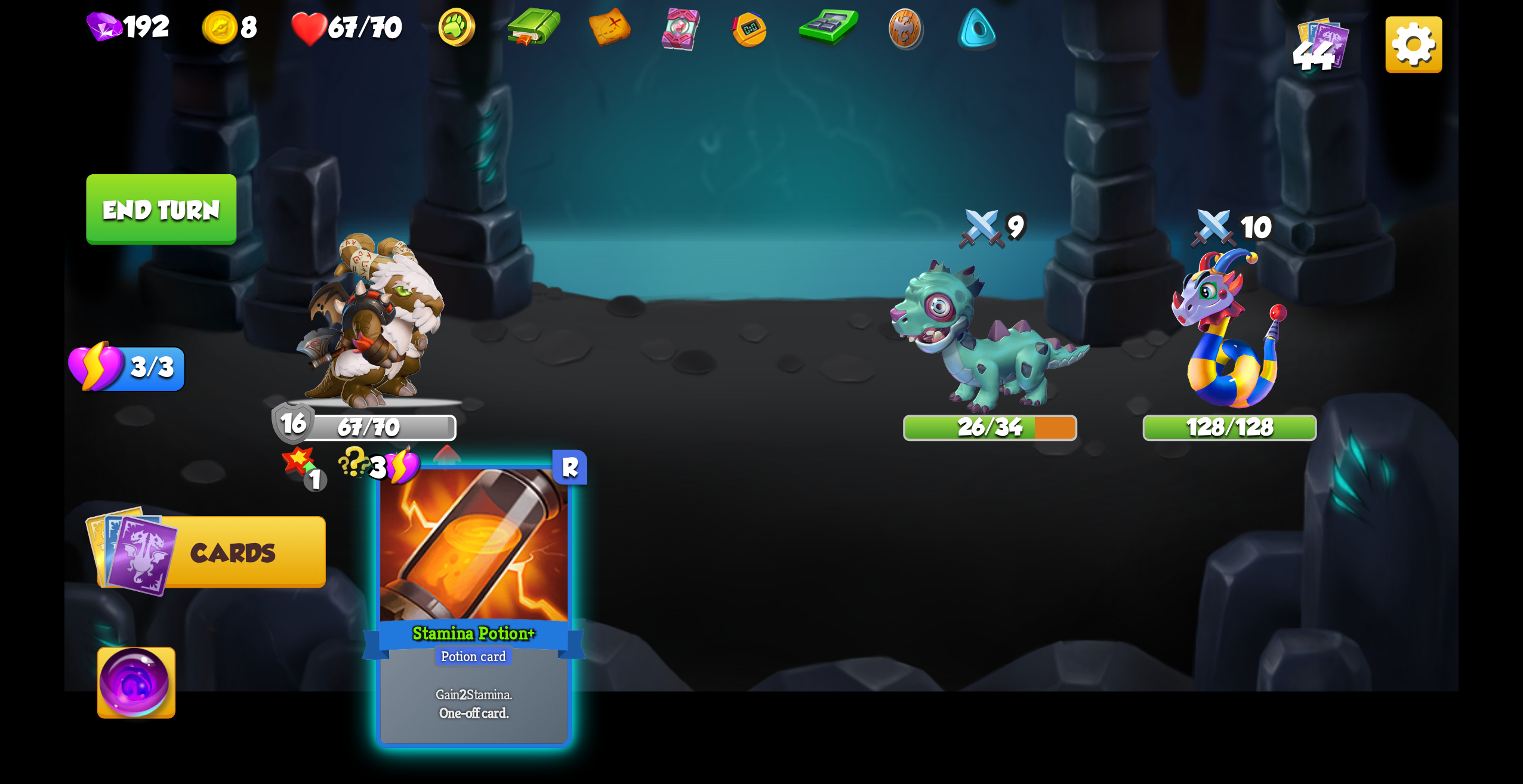
click at [510, 590] on div at bounding box center [473, 549] width 187 height 159
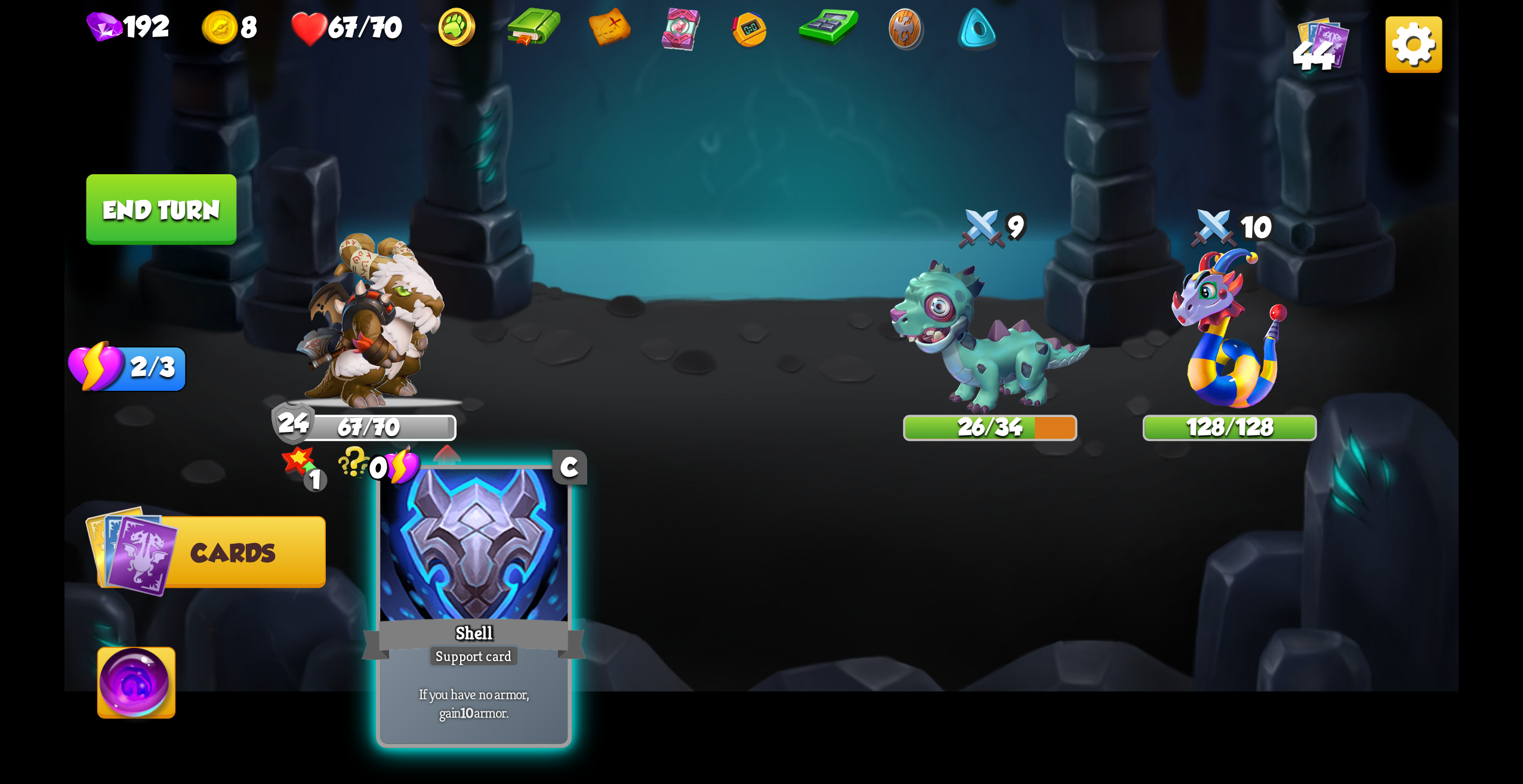
click at [536, 607] on div at bounding box center [473, 549] width 187 height 159
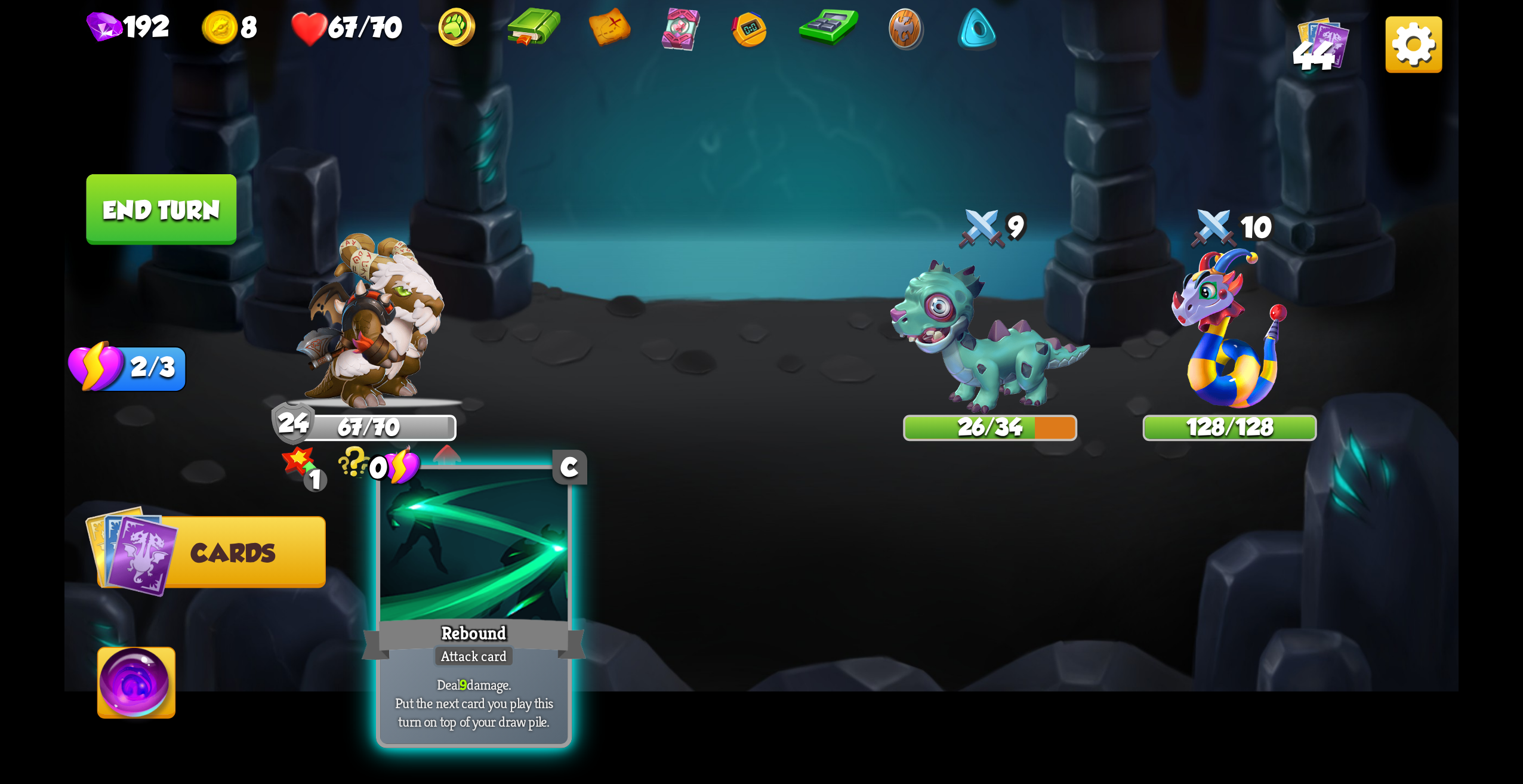
click at [480, 563] on div at bounding box center [473, 549] width 187 height 159
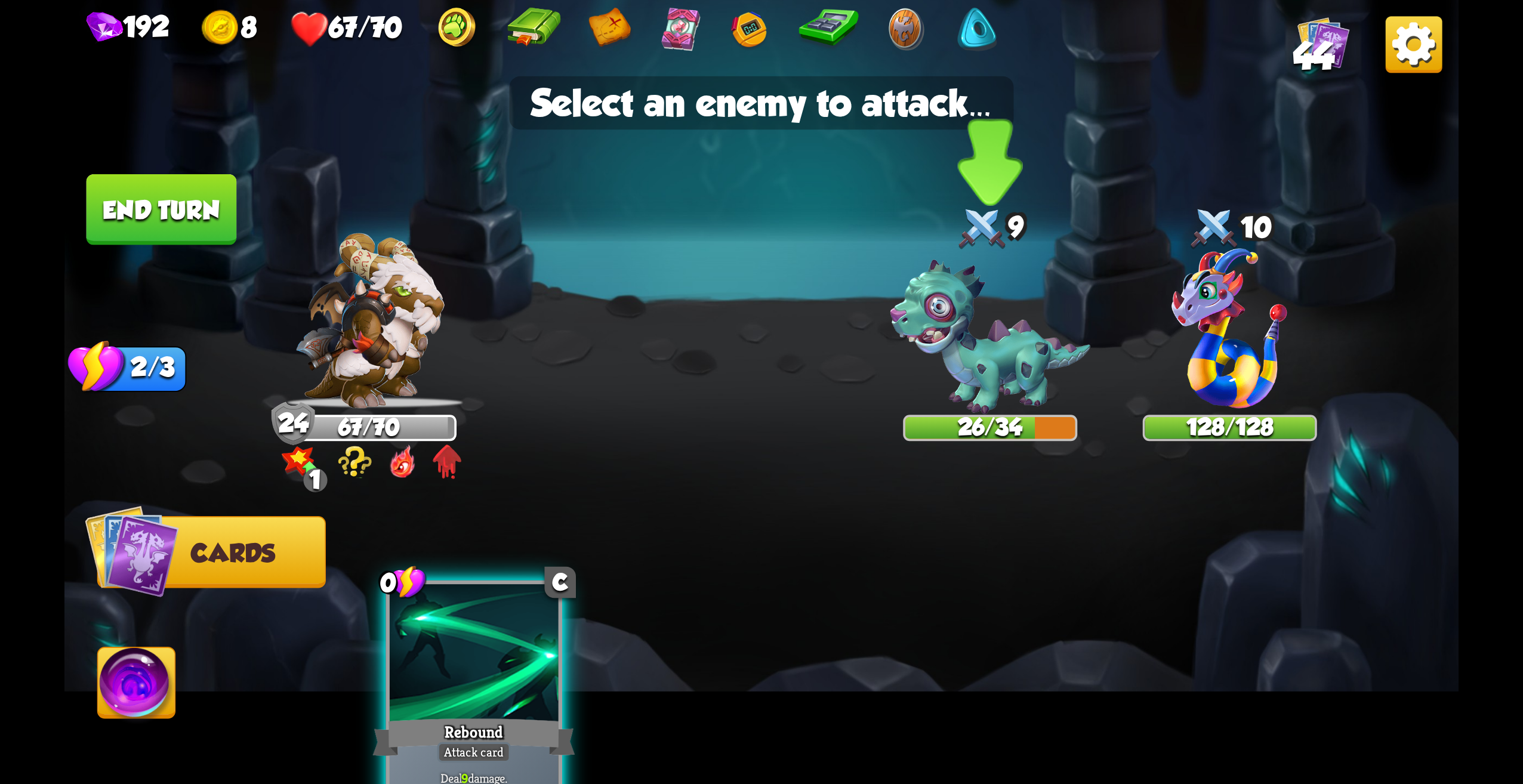
click at [1017, 369] on img at bounding box center [989, 337] width 201 height 154
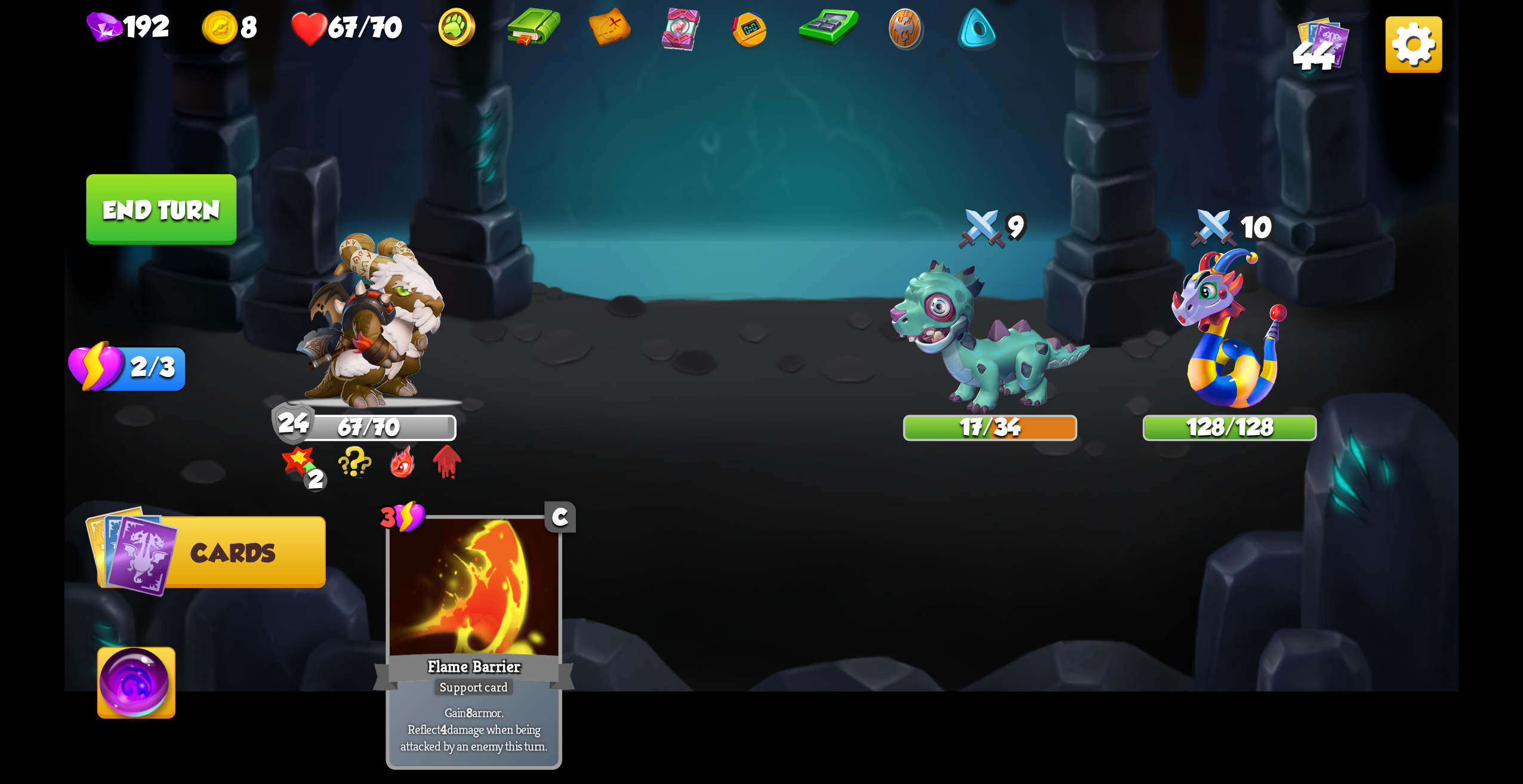
click at [148, 223] on button "End turn" at bounding box center [161, 209] width 151 height 71
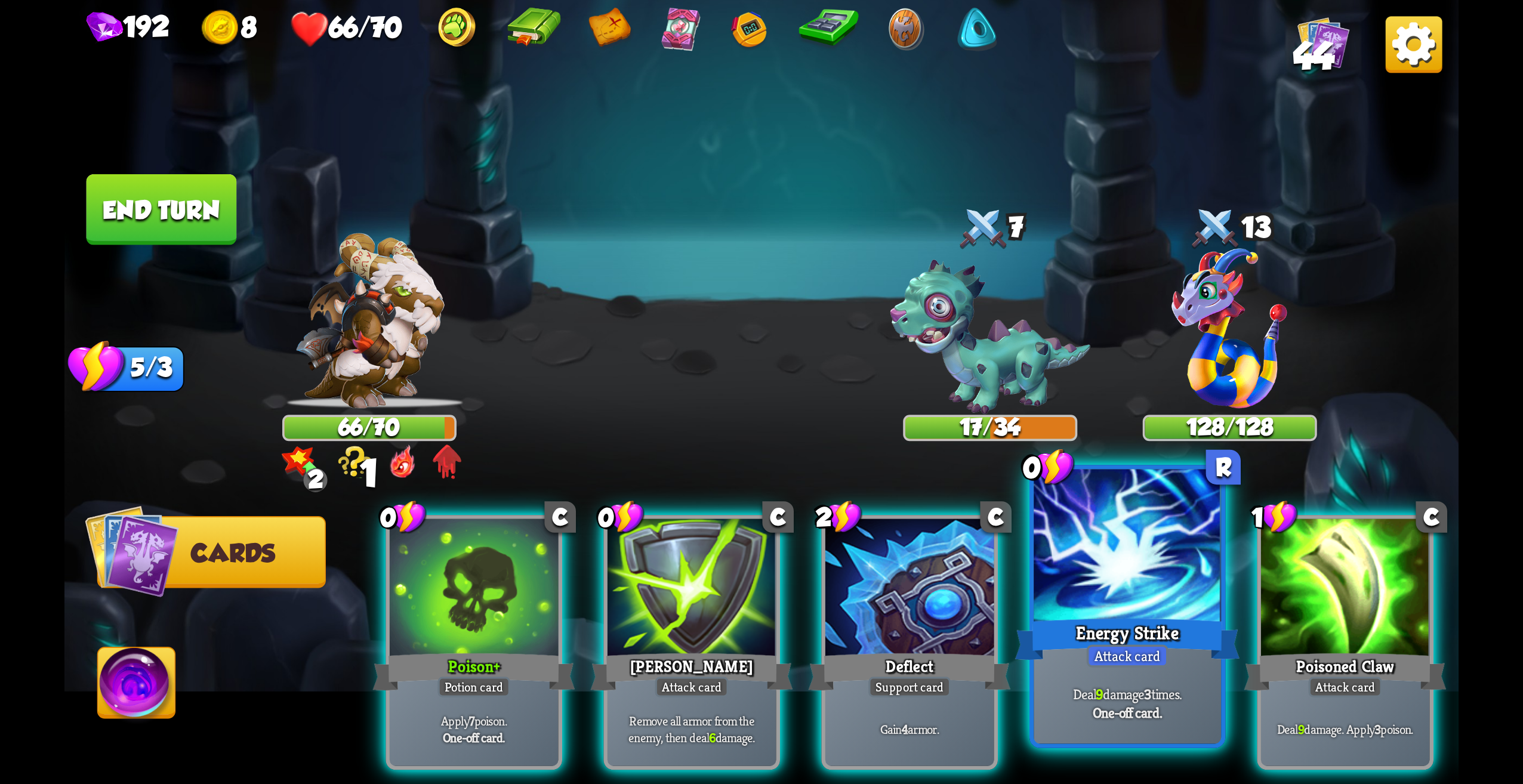
drag, startPoint x: 1211, startPoint y: 681, endPoint x: 1208, endPoint y: 653, distance: 28.2
click at [1211, 680] on div "Deal 9 damage 3 times. One-off card." at bounding box center [1127, 703] width 187 height 82
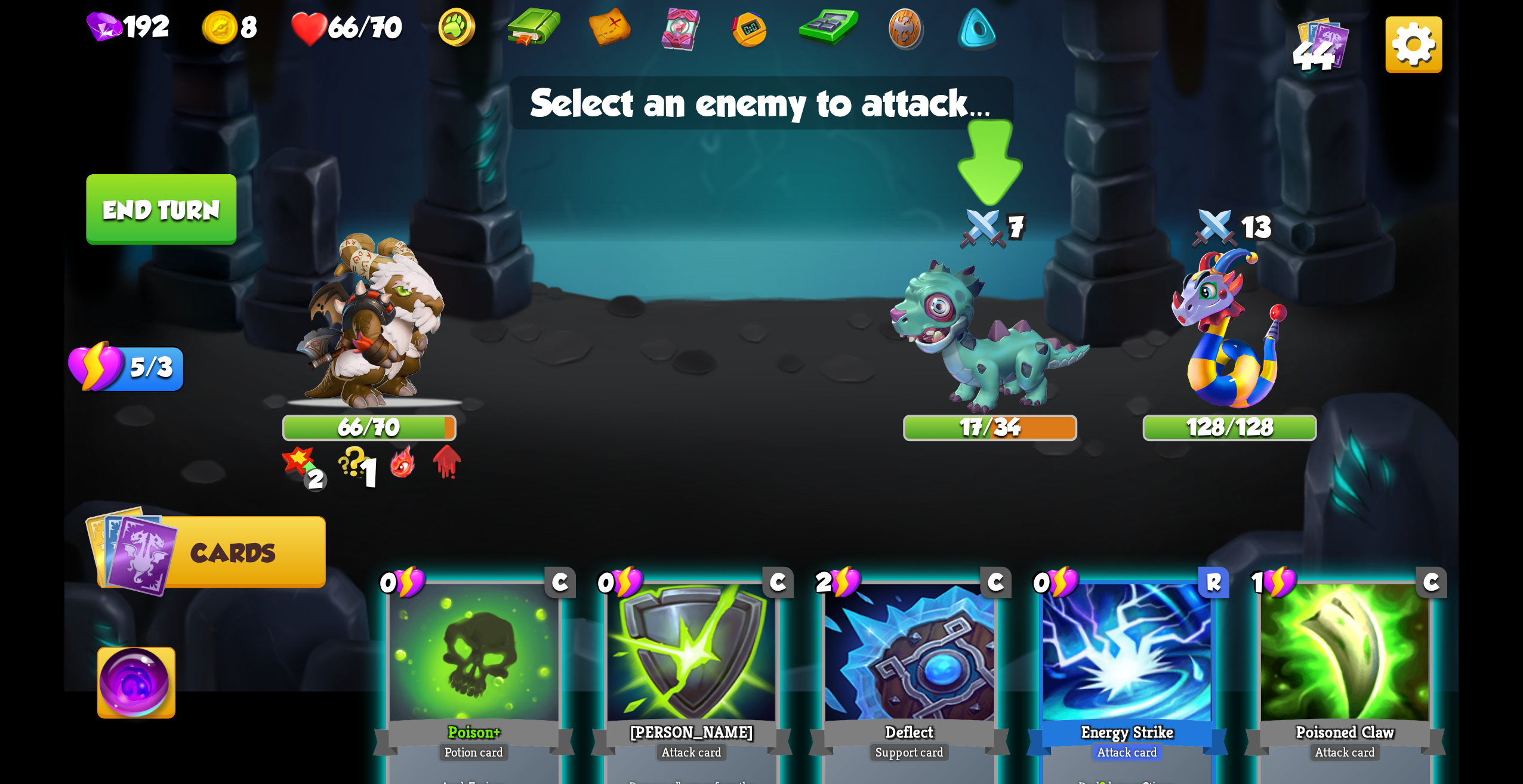
click at [1040, 380] on img at bounding box center [989, 337] width 201 height 154
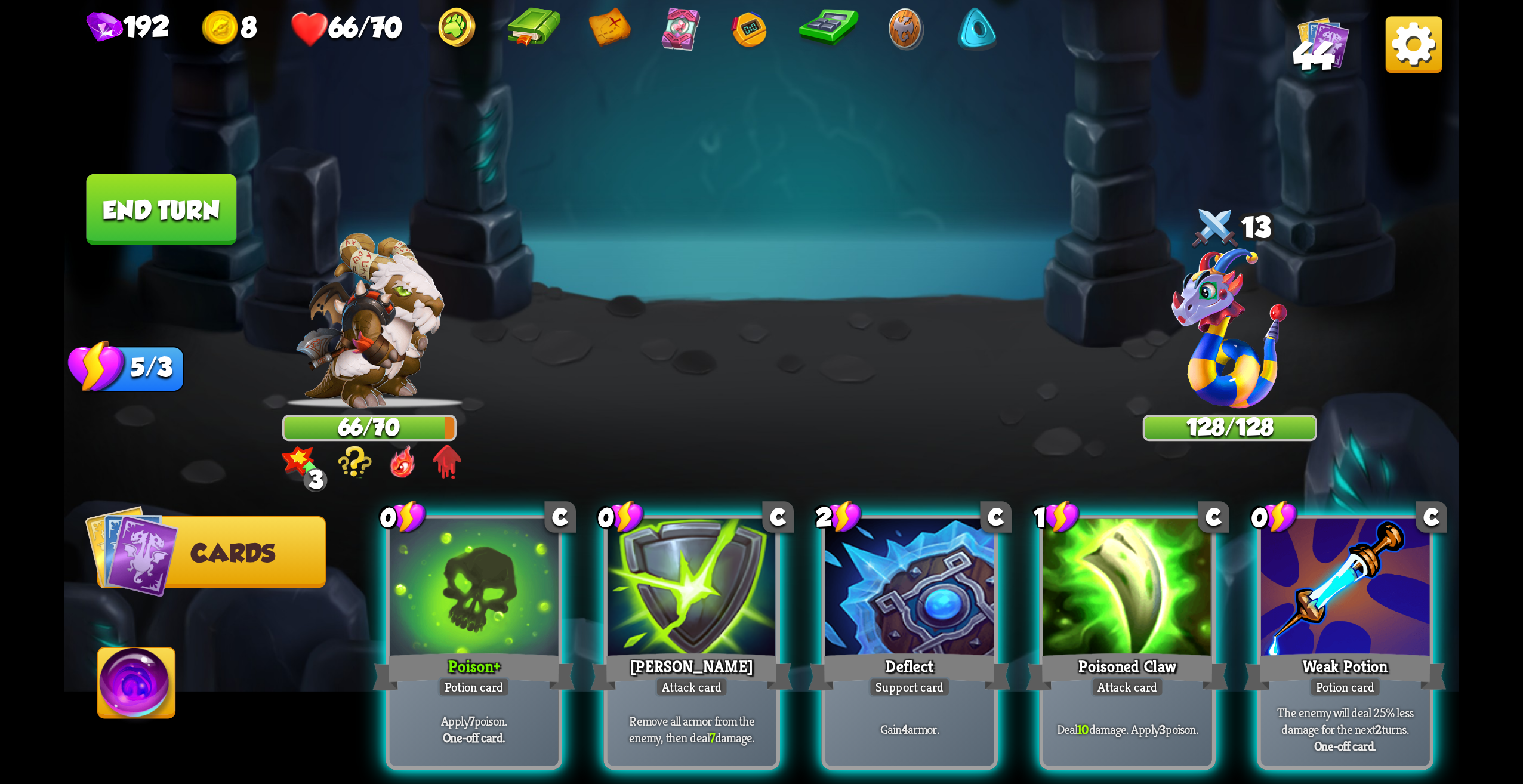
click at [1258, 294] on img at bounding box center [1230, 328] width 115 height 160
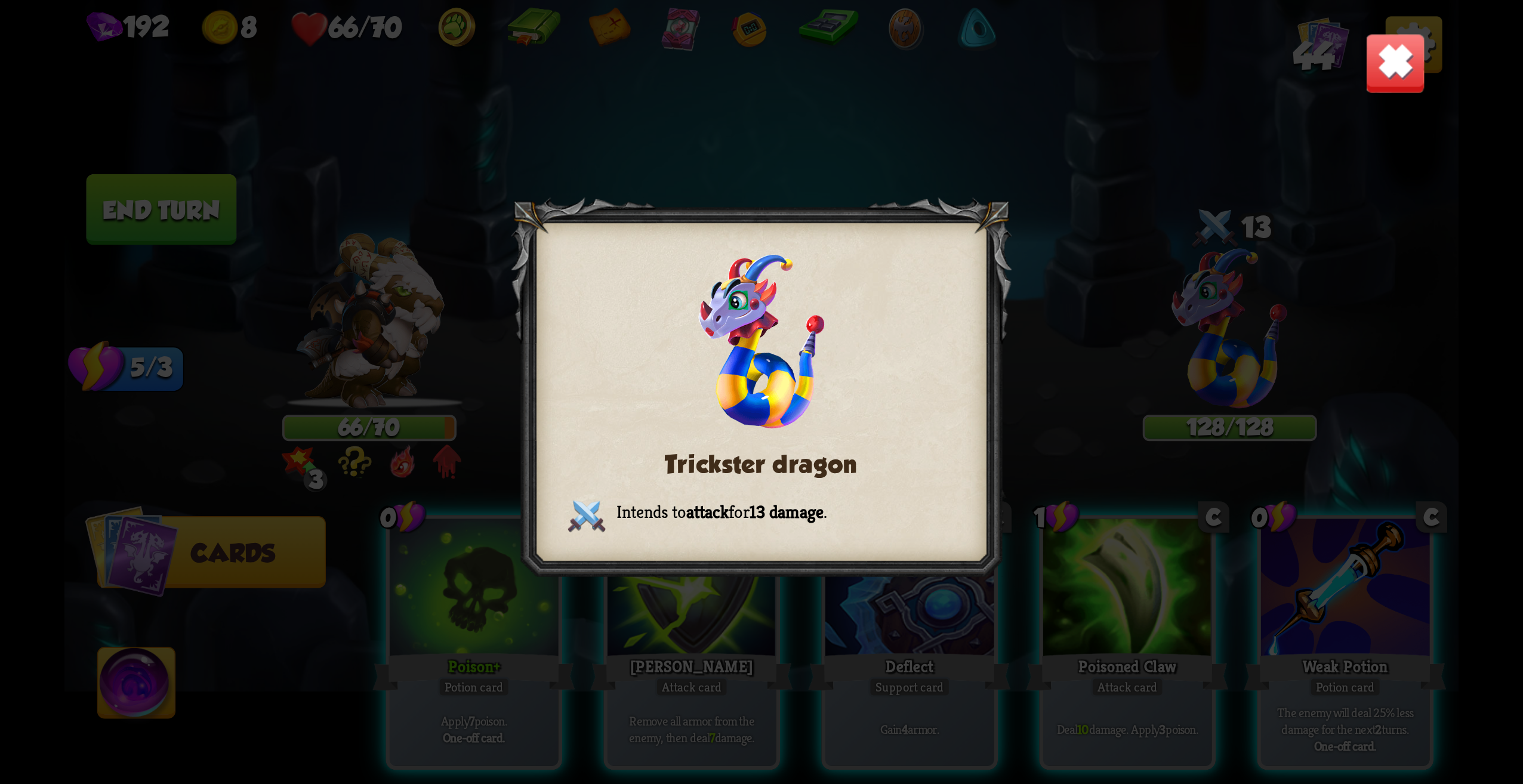
click at [1397, 59] on img at bounding box center [1395, 63] width 61 height 61
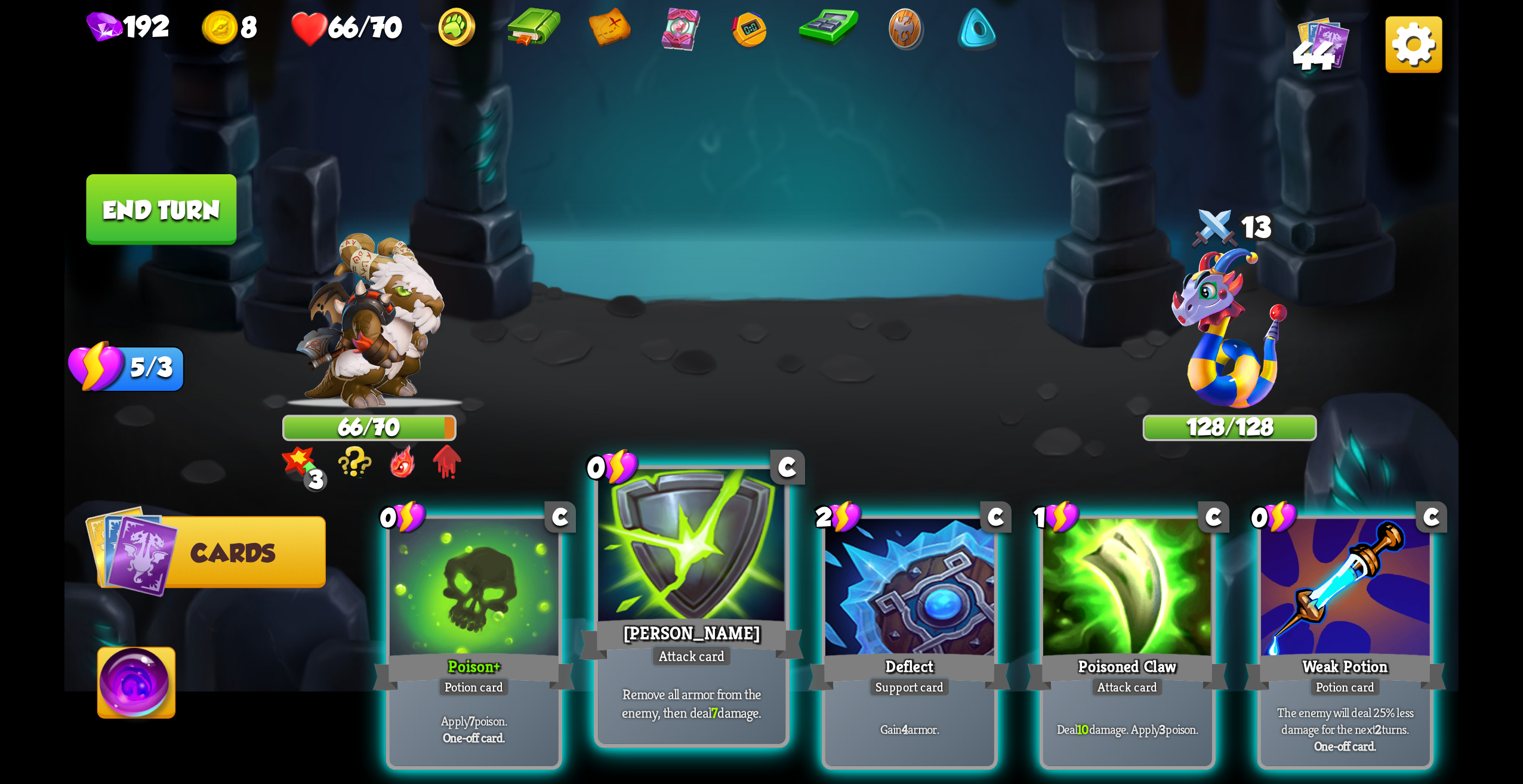
click at [700, 647] on div "Attack card" at bounding box center [691, 656] width 82 height 22
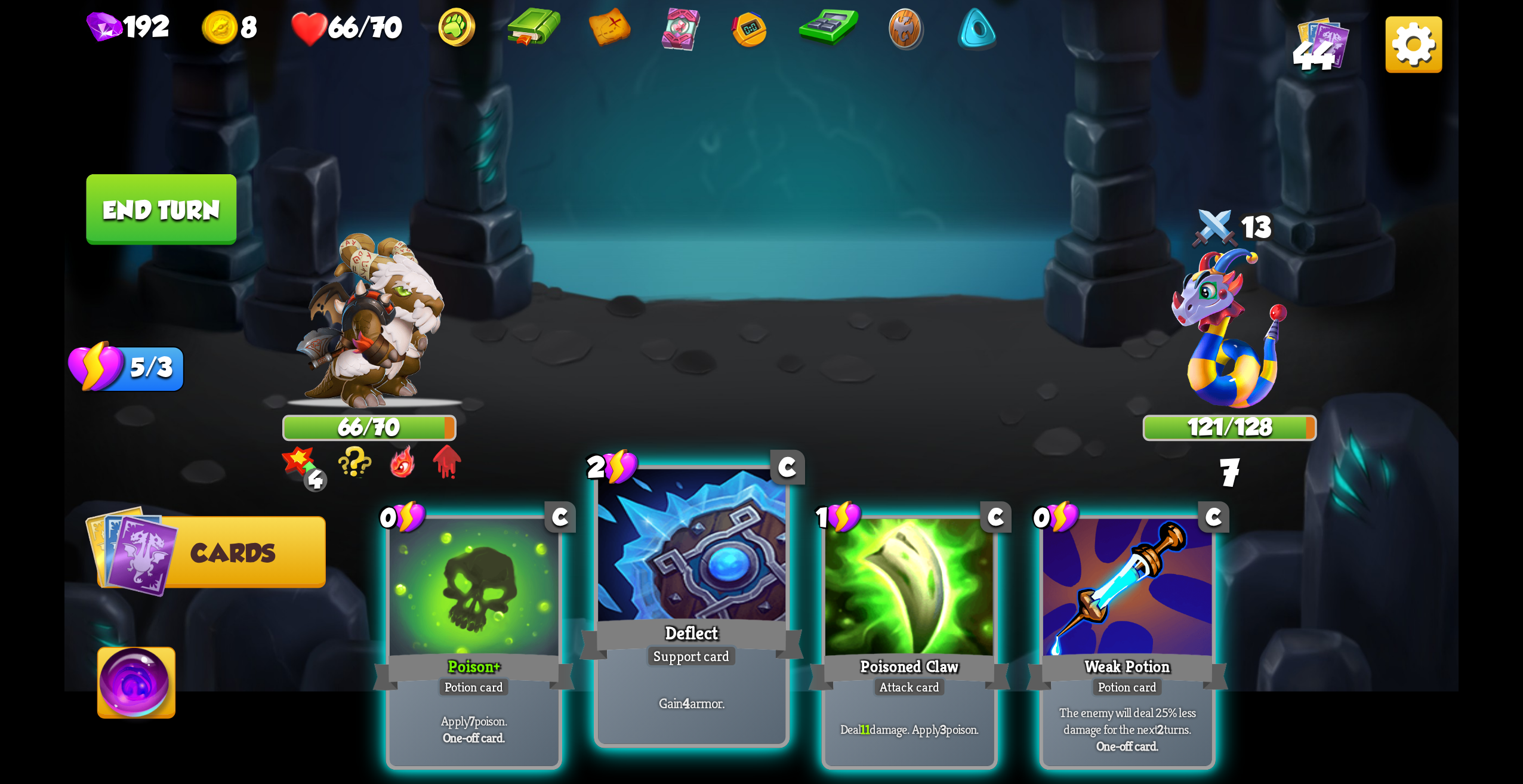
click at [724, 685] on div "Gain 4 armor." at bounding box center [691, 703] width 187 height 82
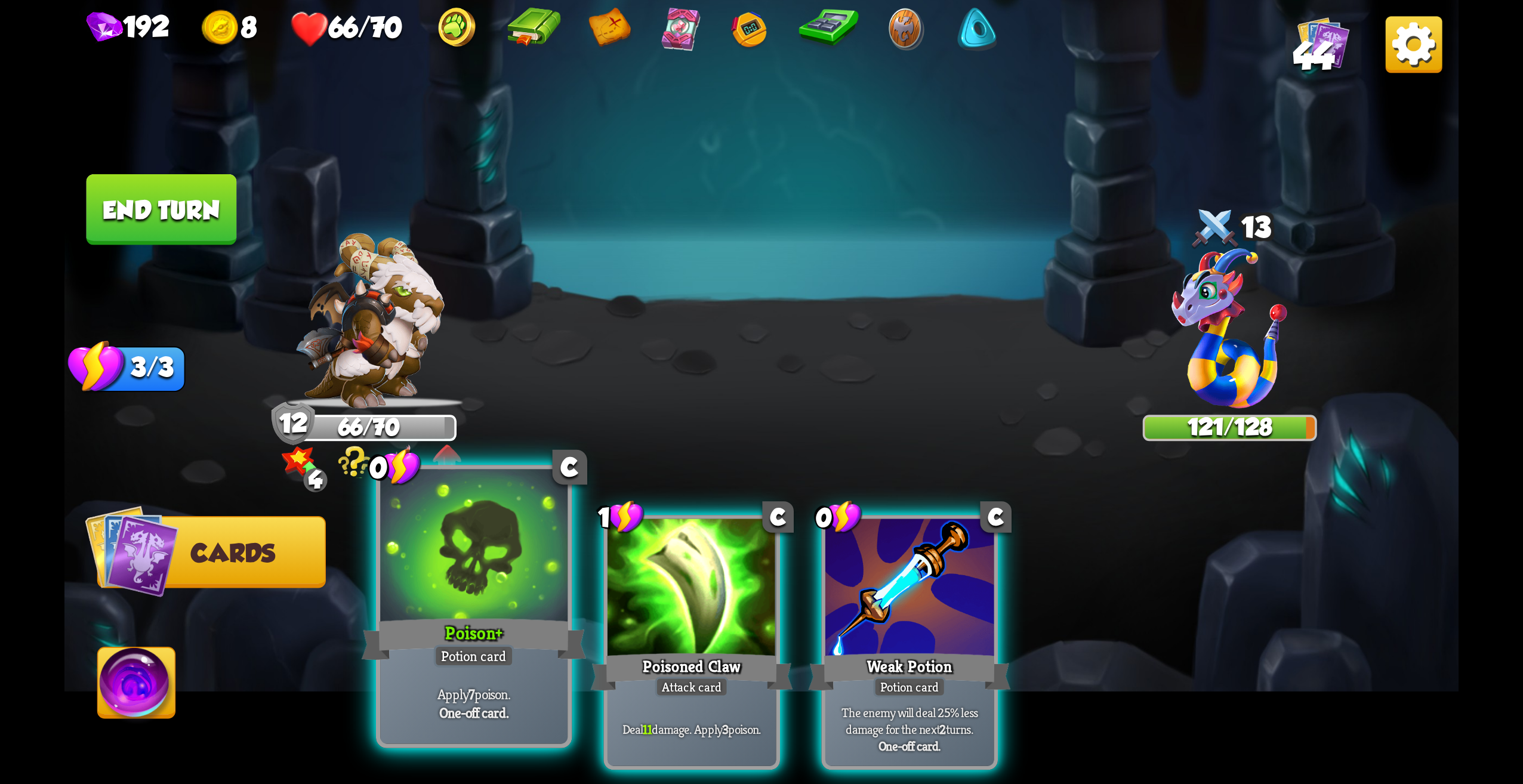
click at [498, 643] on b "+" at bounding box center [499, 633] width 7 height 22
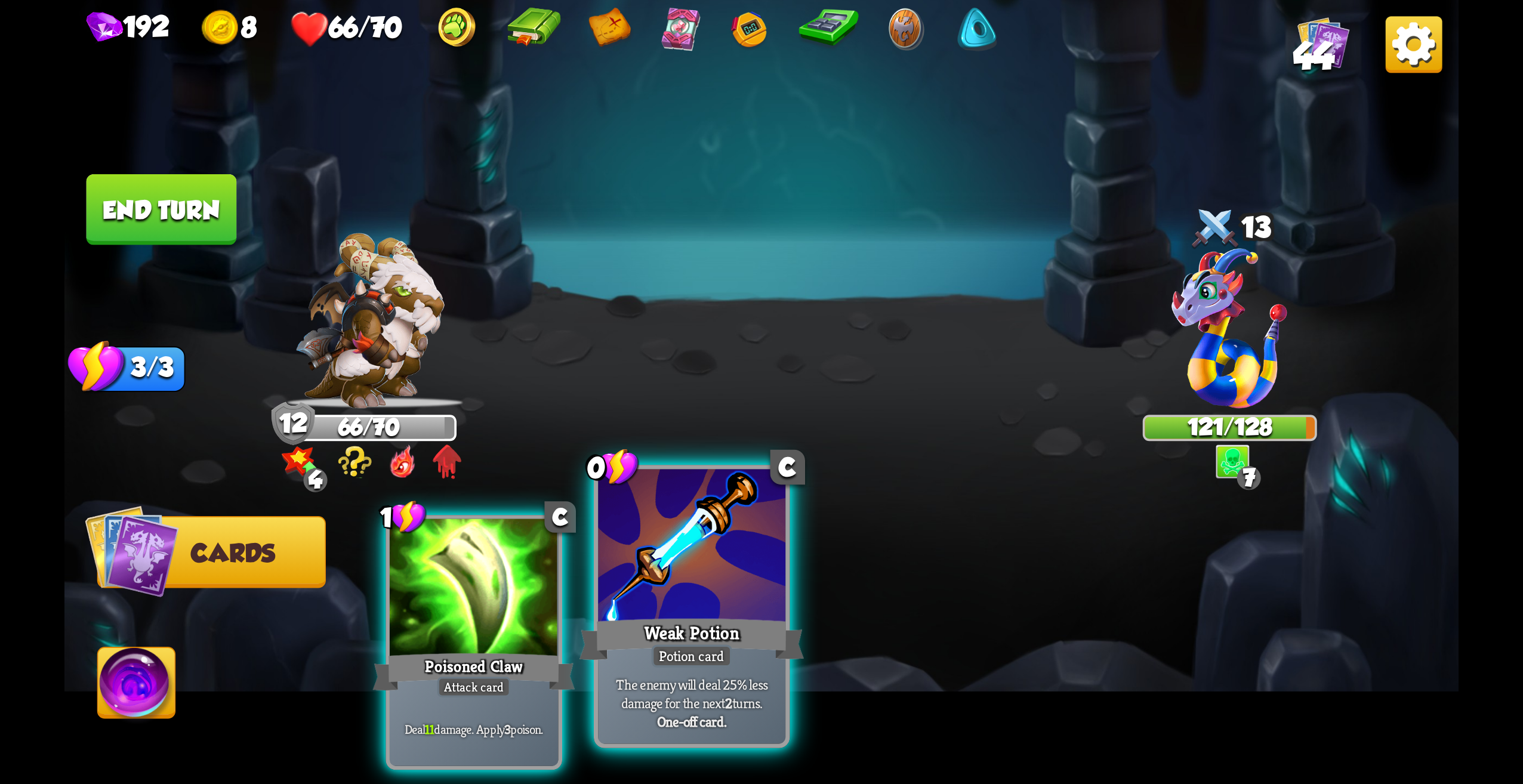
click at [657, 666] on div "Potion card" at bounding box center [691, 656] width 80 height 22
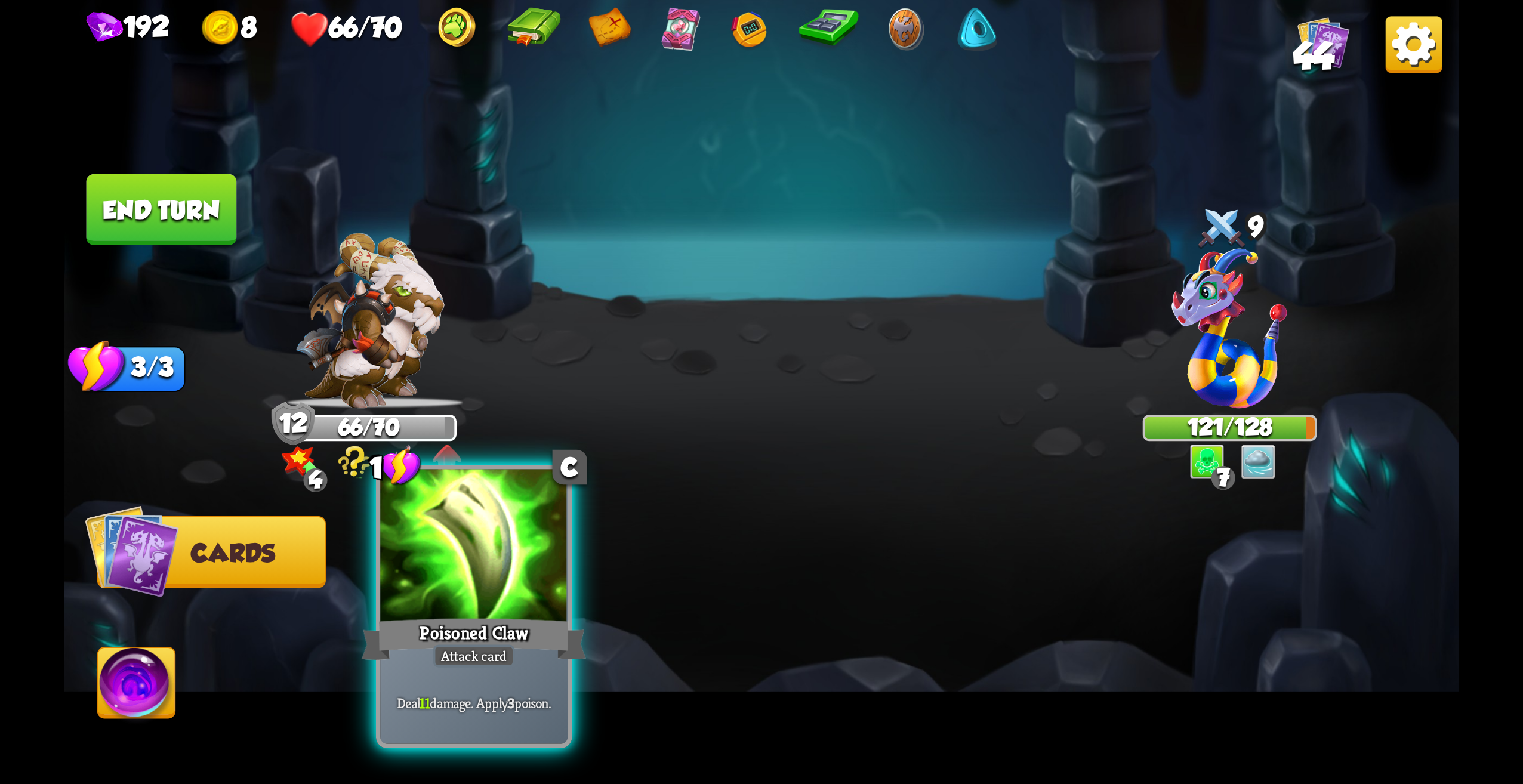
click at [505, 656] on div "Attack card" at bounding box center [474, 656] width 82 height 22
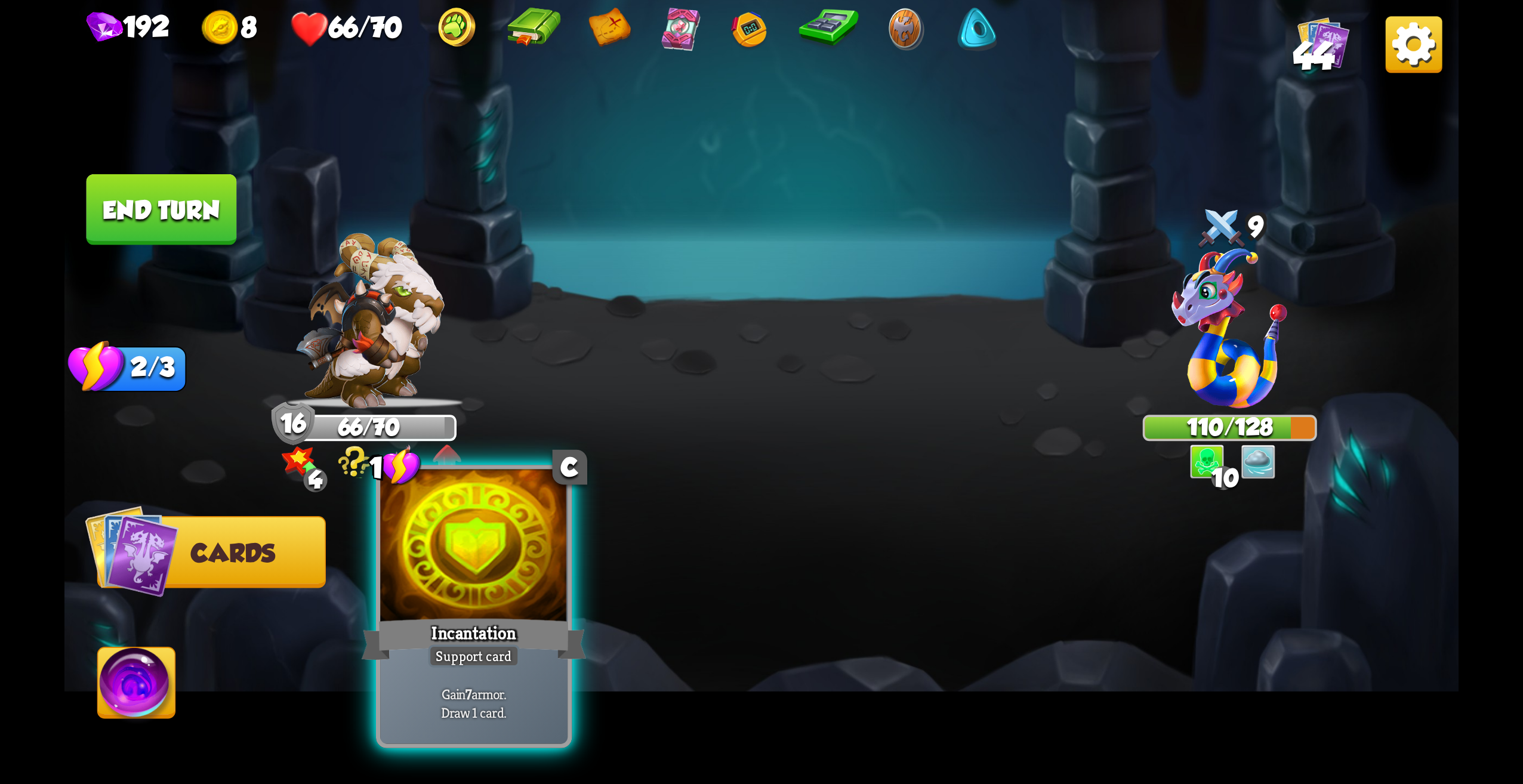
click at [535, 608] on div at bounding box center [473, 549] width 187 height 159
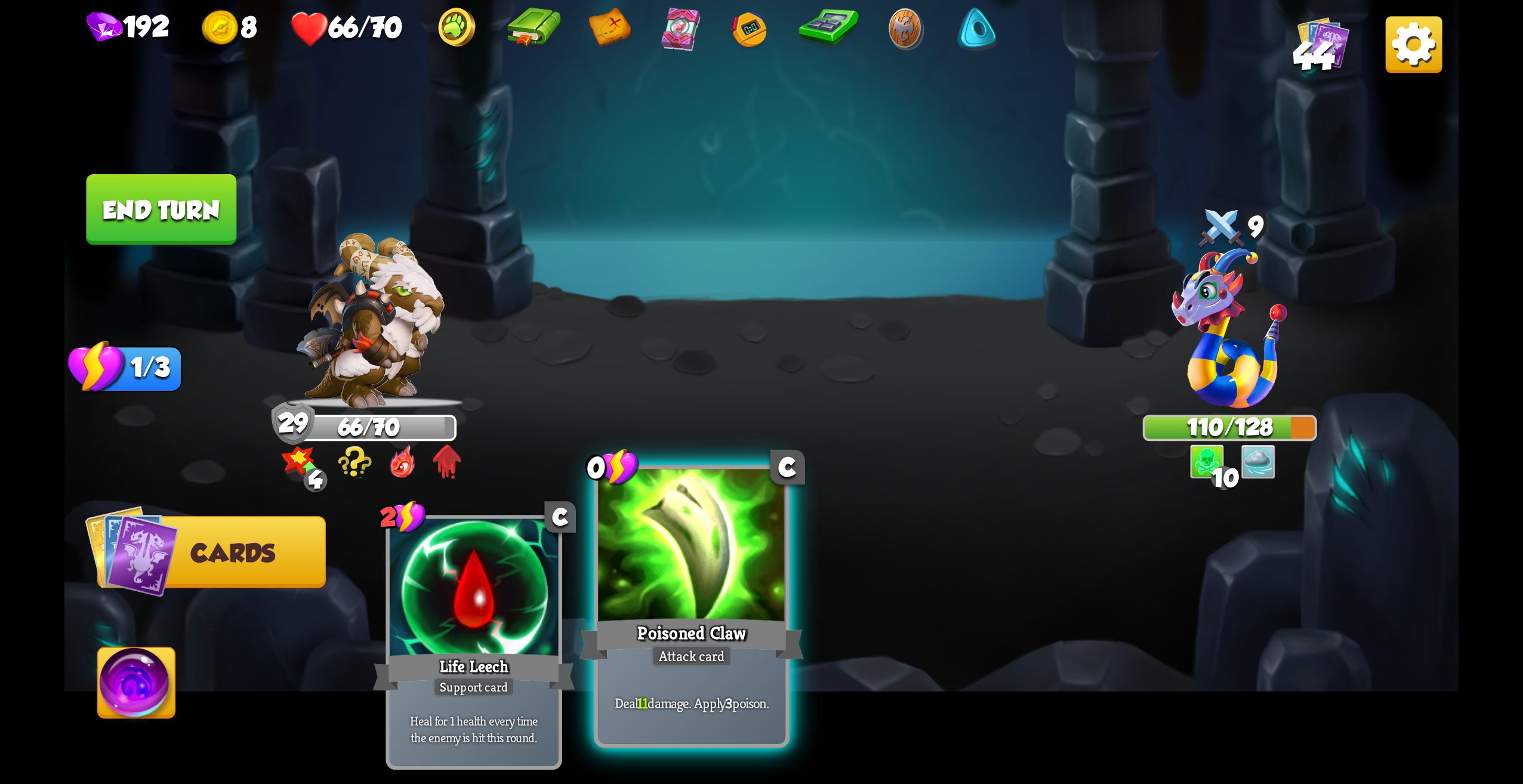
click at [717, 624] on div "Poisoned Claw" at bounding box center [691, 639] width 225 height 50
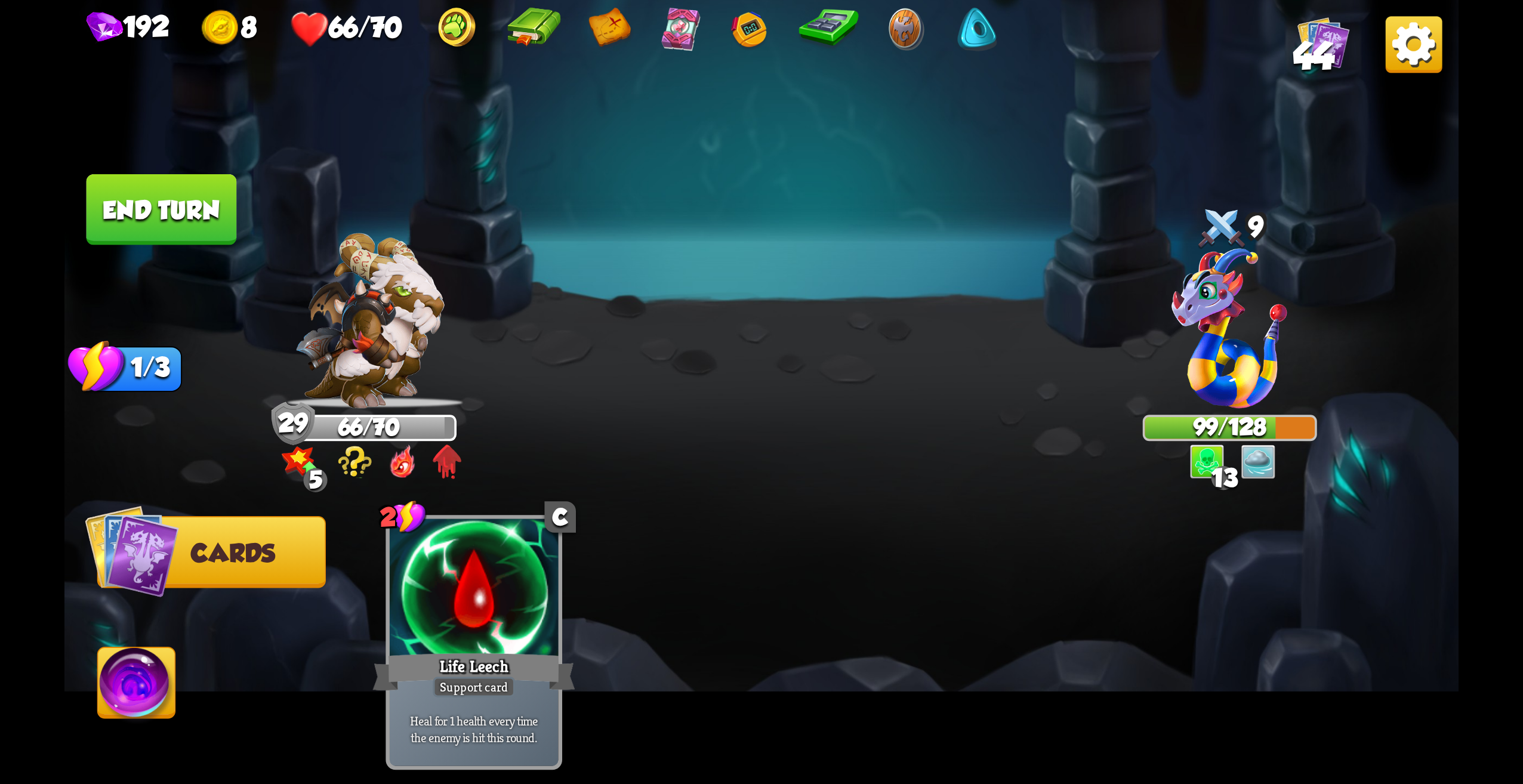
click at [175, 196] on button "End turn" at bounding box center [161, 209] width 151 height 71
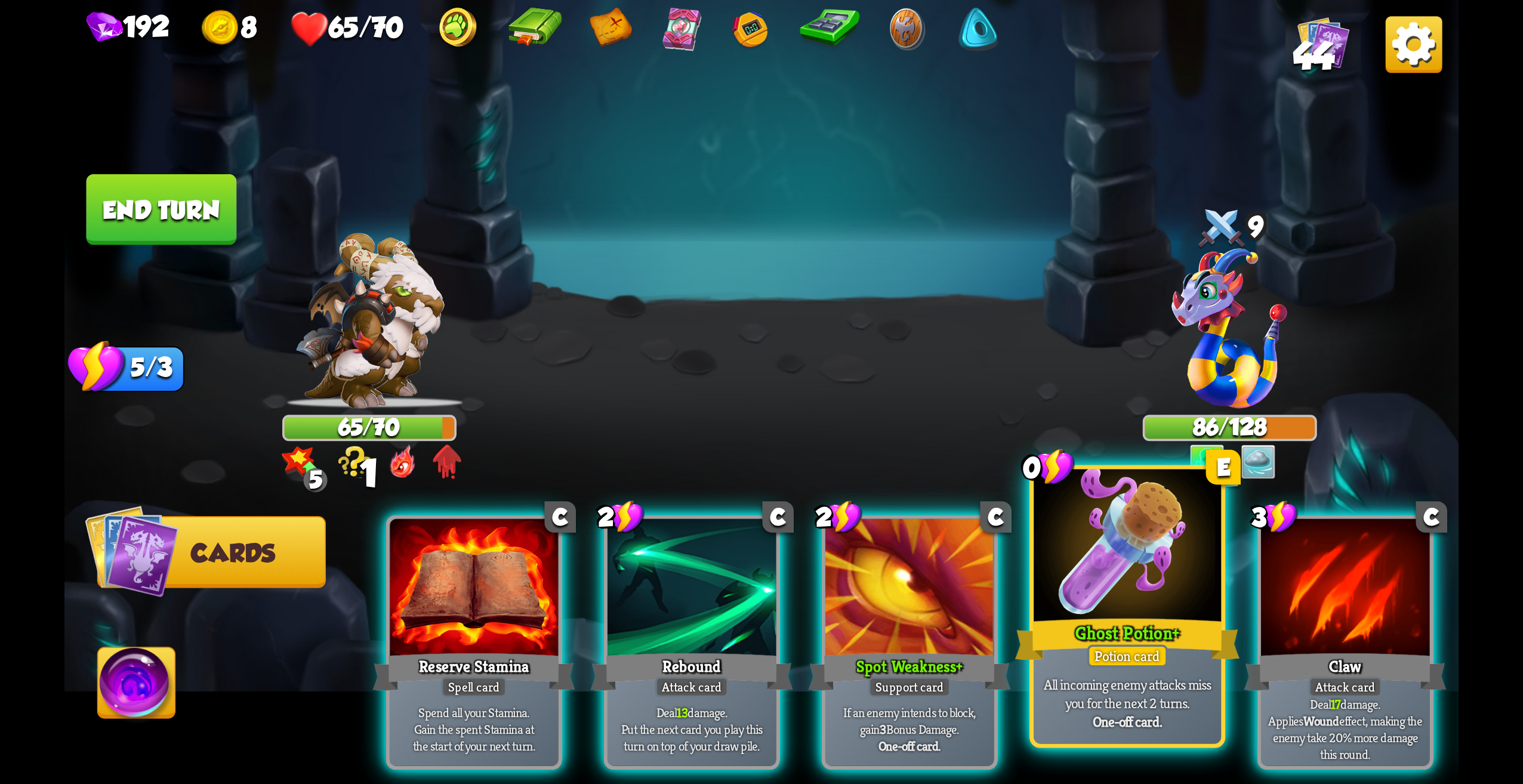
click at [1145, 570] on div at bounding box center [1127, 549] width 187 height 159
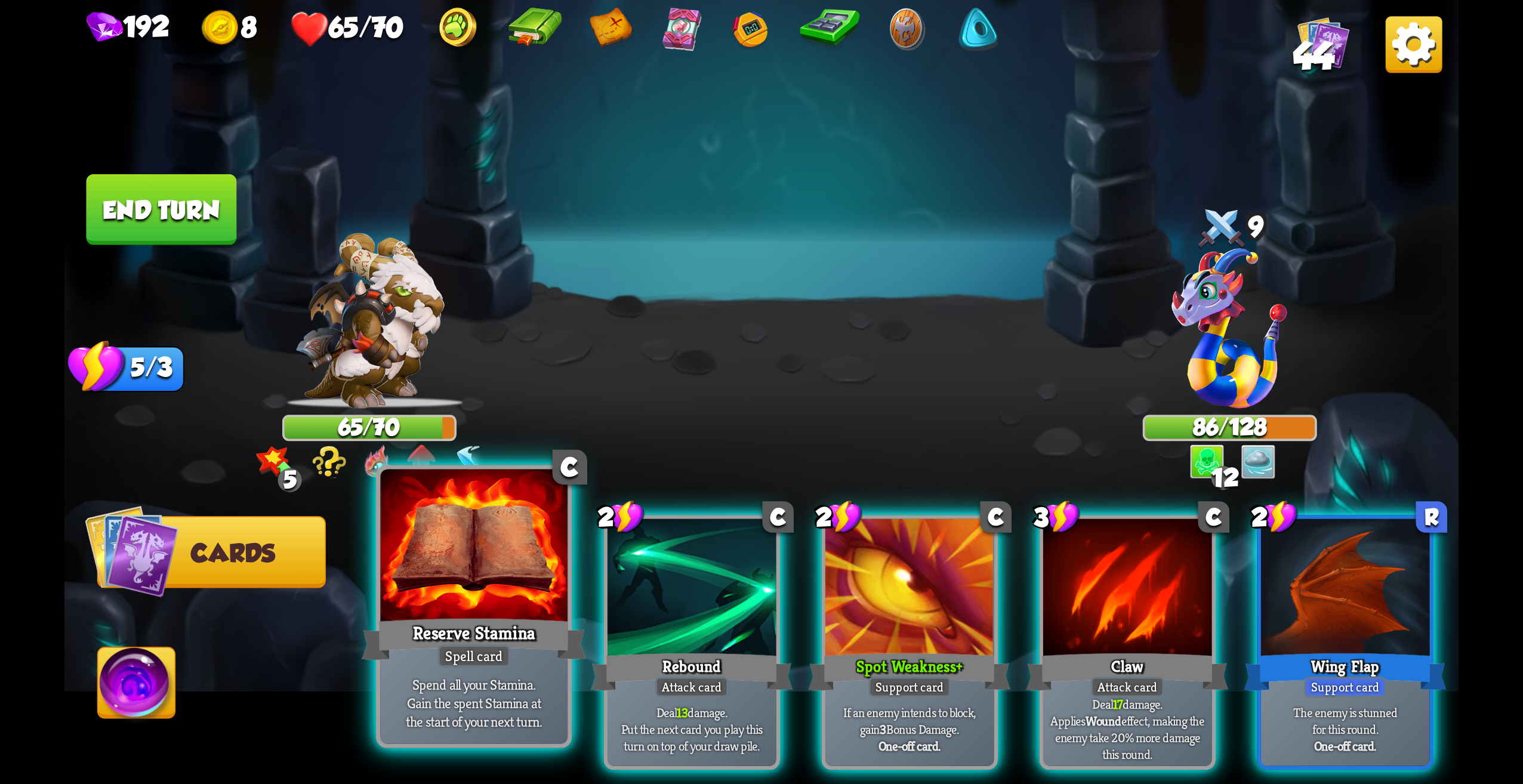
click at [524, 625] on div "Reserve Stamina" at bounding box center [474, 639] width 225 height 50
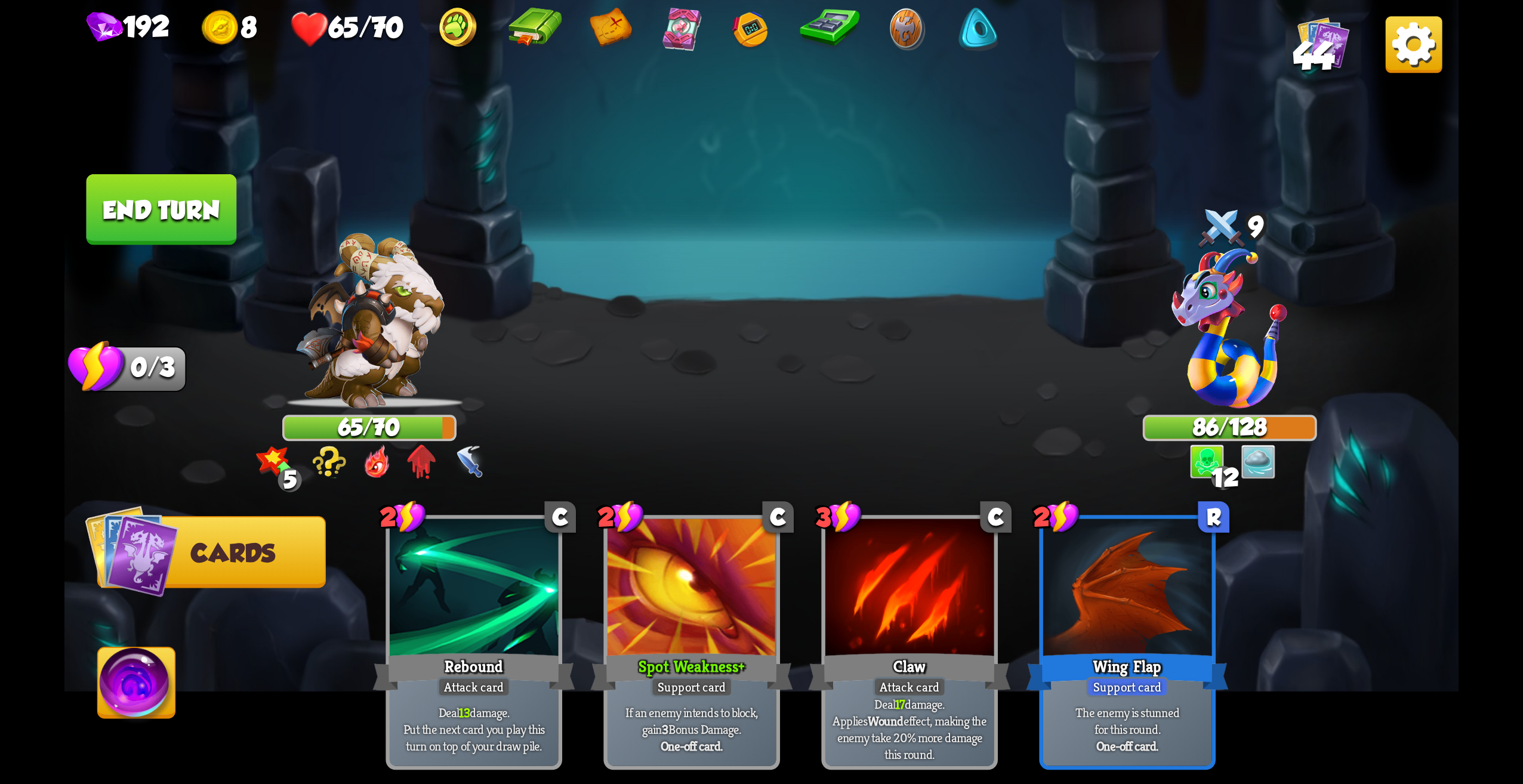
click at [157, 228] on button "End turn" at bounding box center [161, 209] width 151 height 71
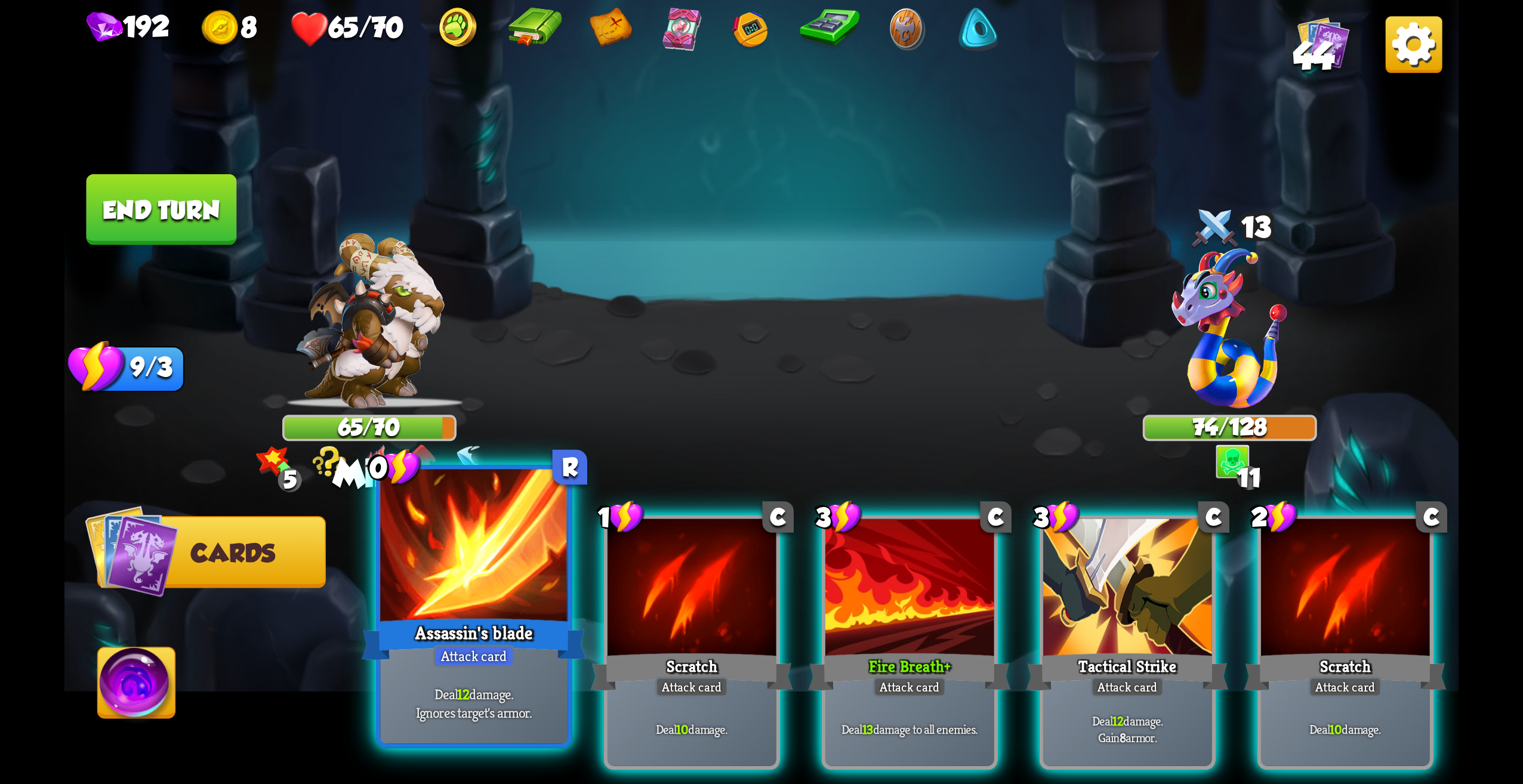
click at [544, 619] on div "Assassin's blade" at bounding box center [474, 639] width 225 height 50
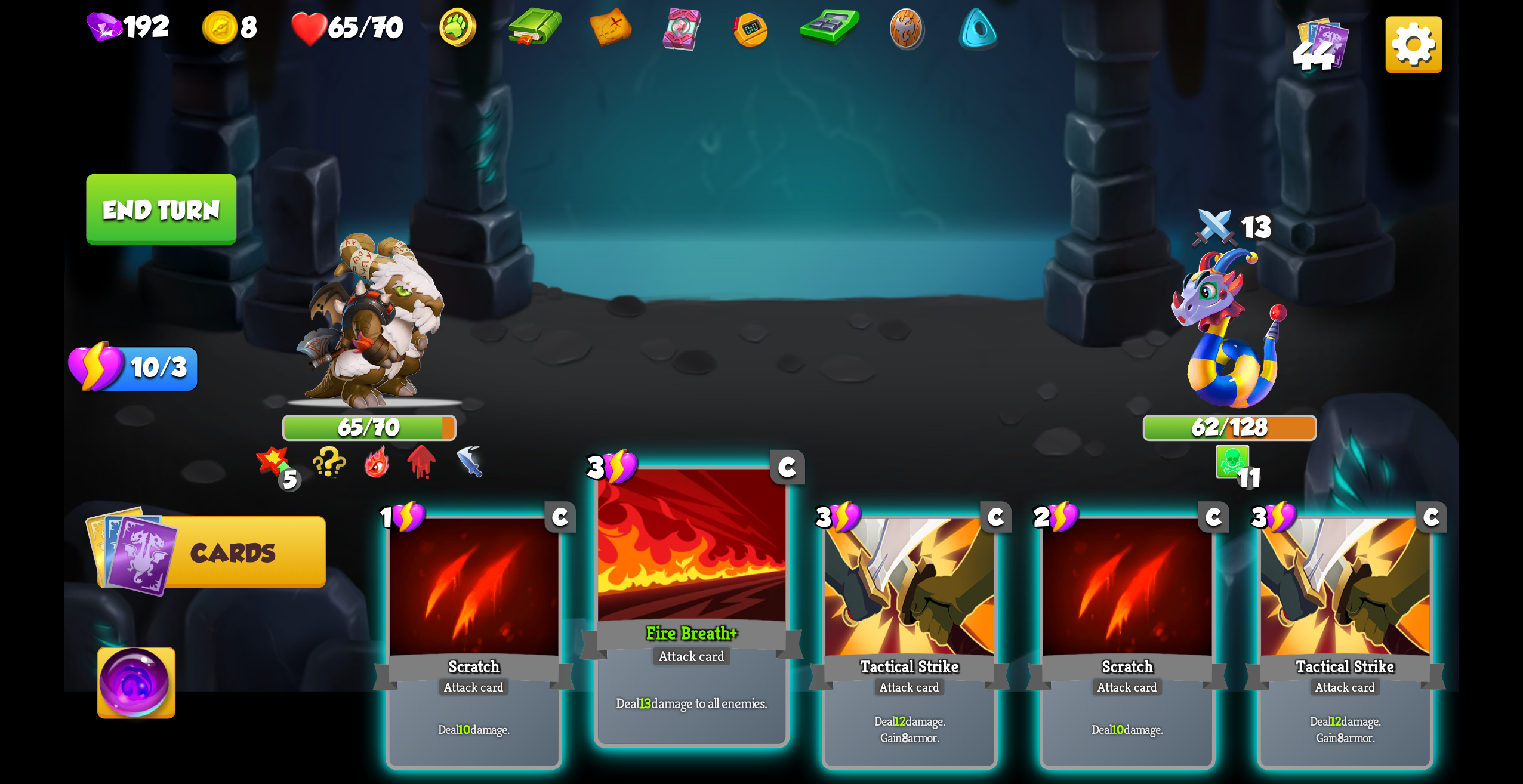
click at [678, 583] on div at bounding box center [691, 549] width 187 height 159
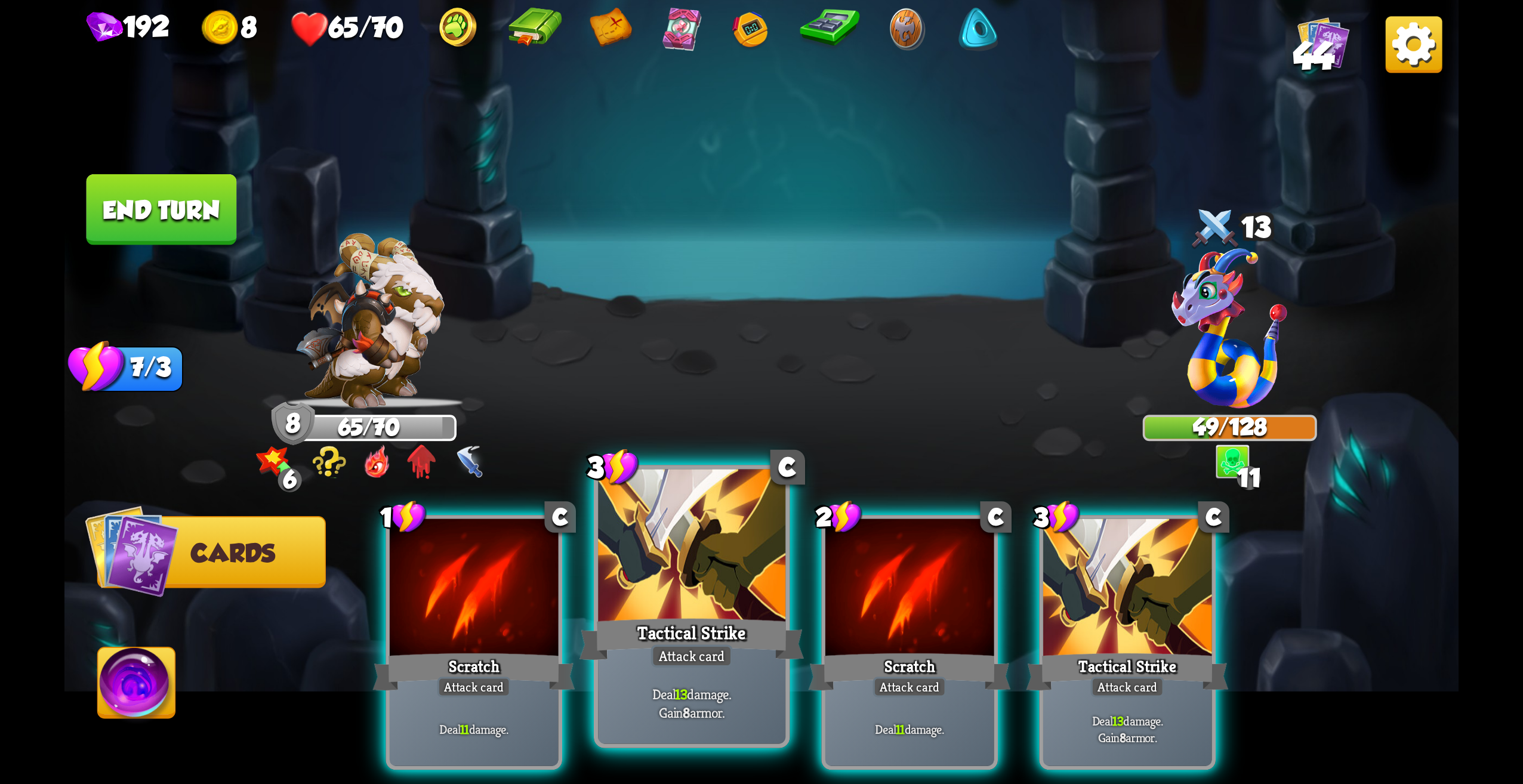
click at [737, 634] on div "Tactical Strike" at bounding box center [691, 639] width 225 height 50
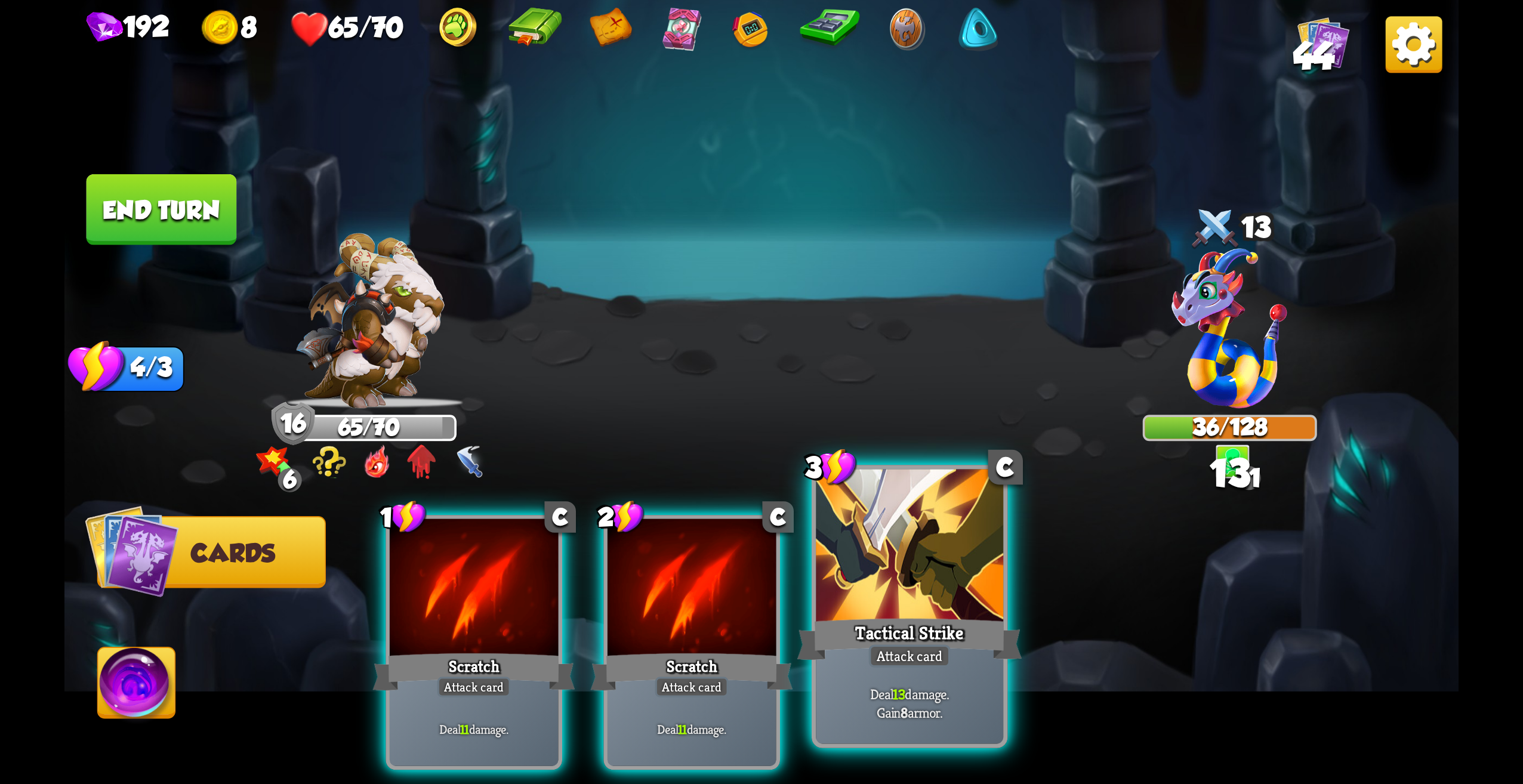
click at [953, 650] on div "Tactical Strike" at bounding box center [909, 639] width 225 height 50
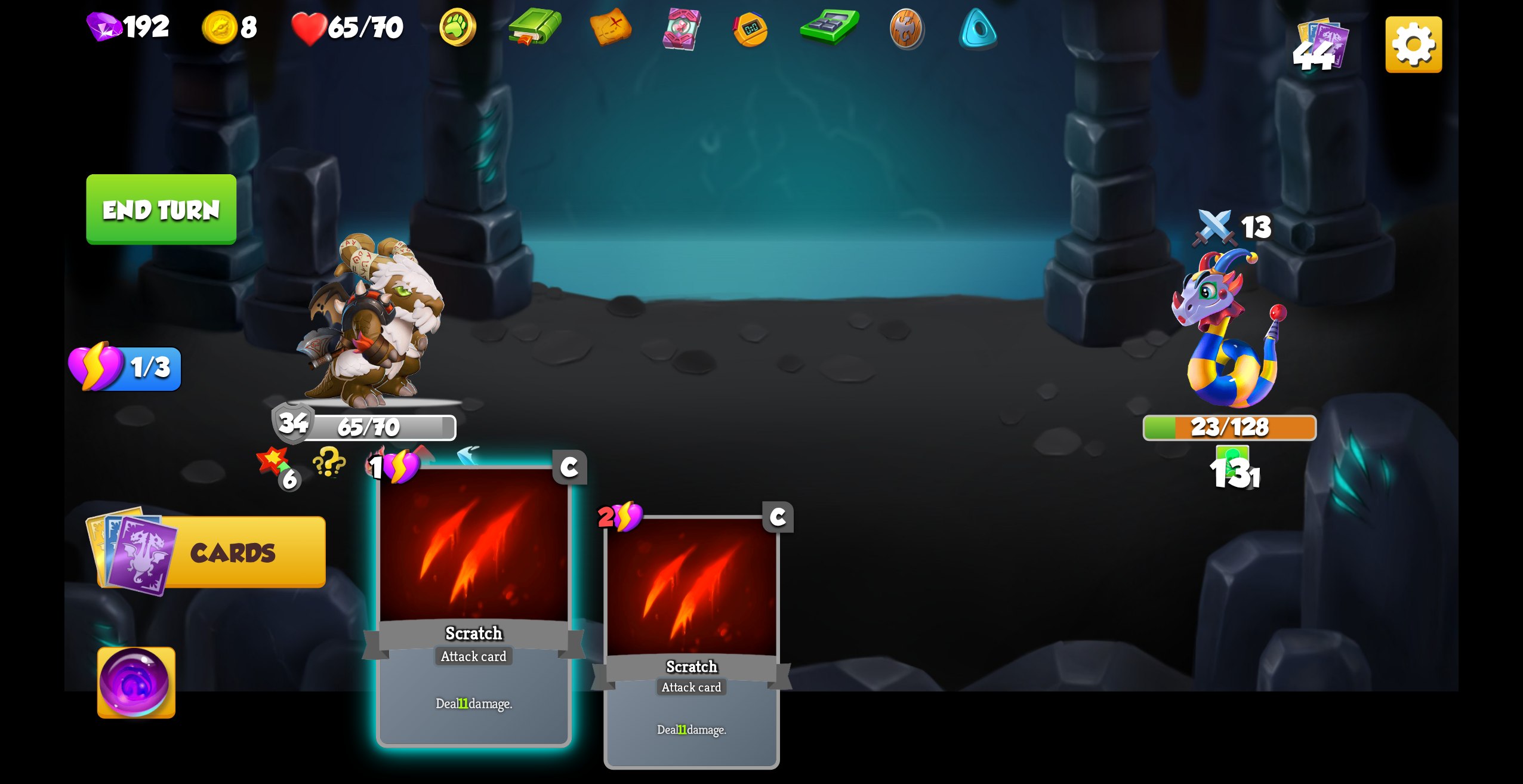
click at [540, 638] on div "Scratch" at bounding box center [474, 639] width 225 height 50
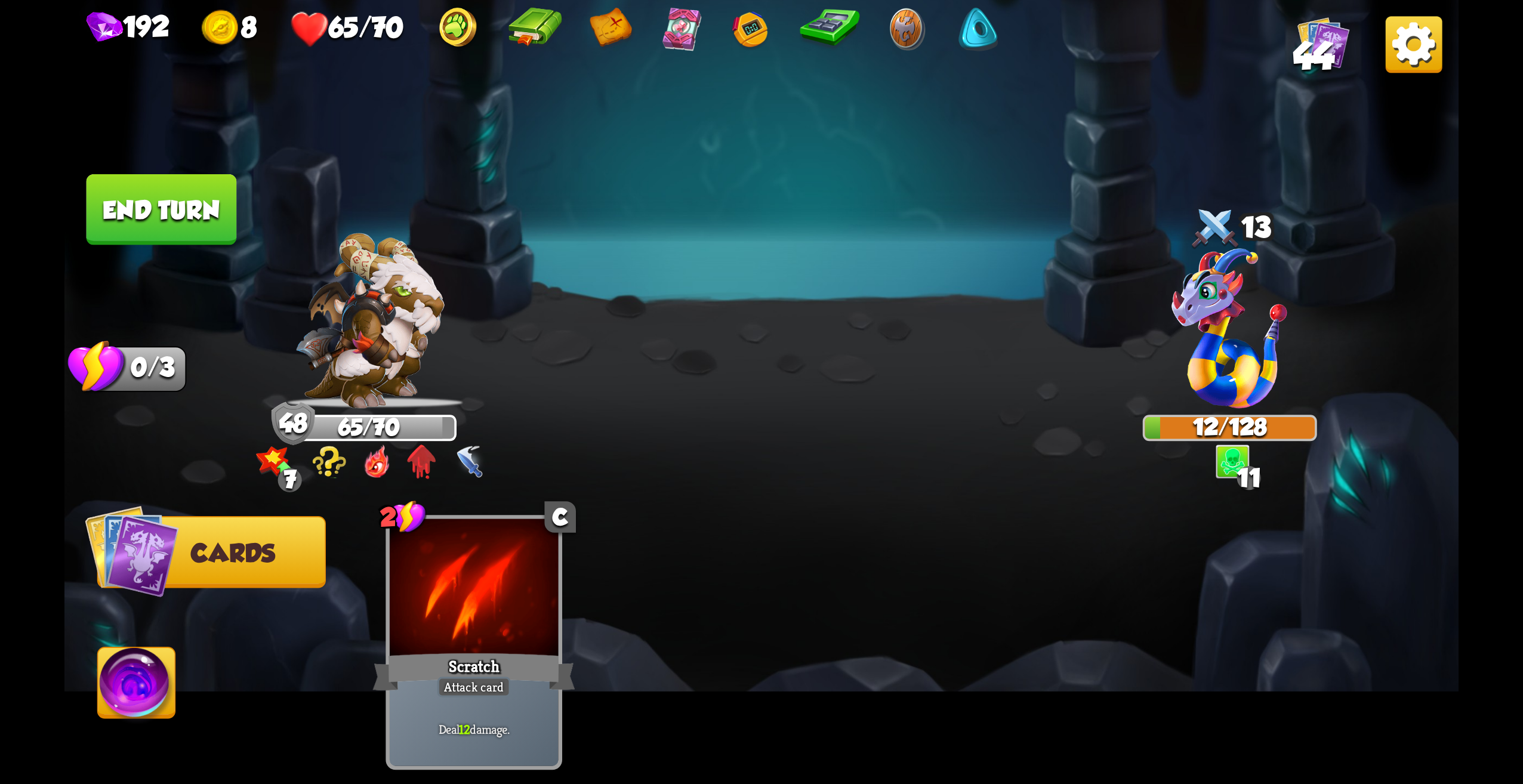
click at [233, 208] on button "End turn" at bounding box center [161, 209] width 151 height 71
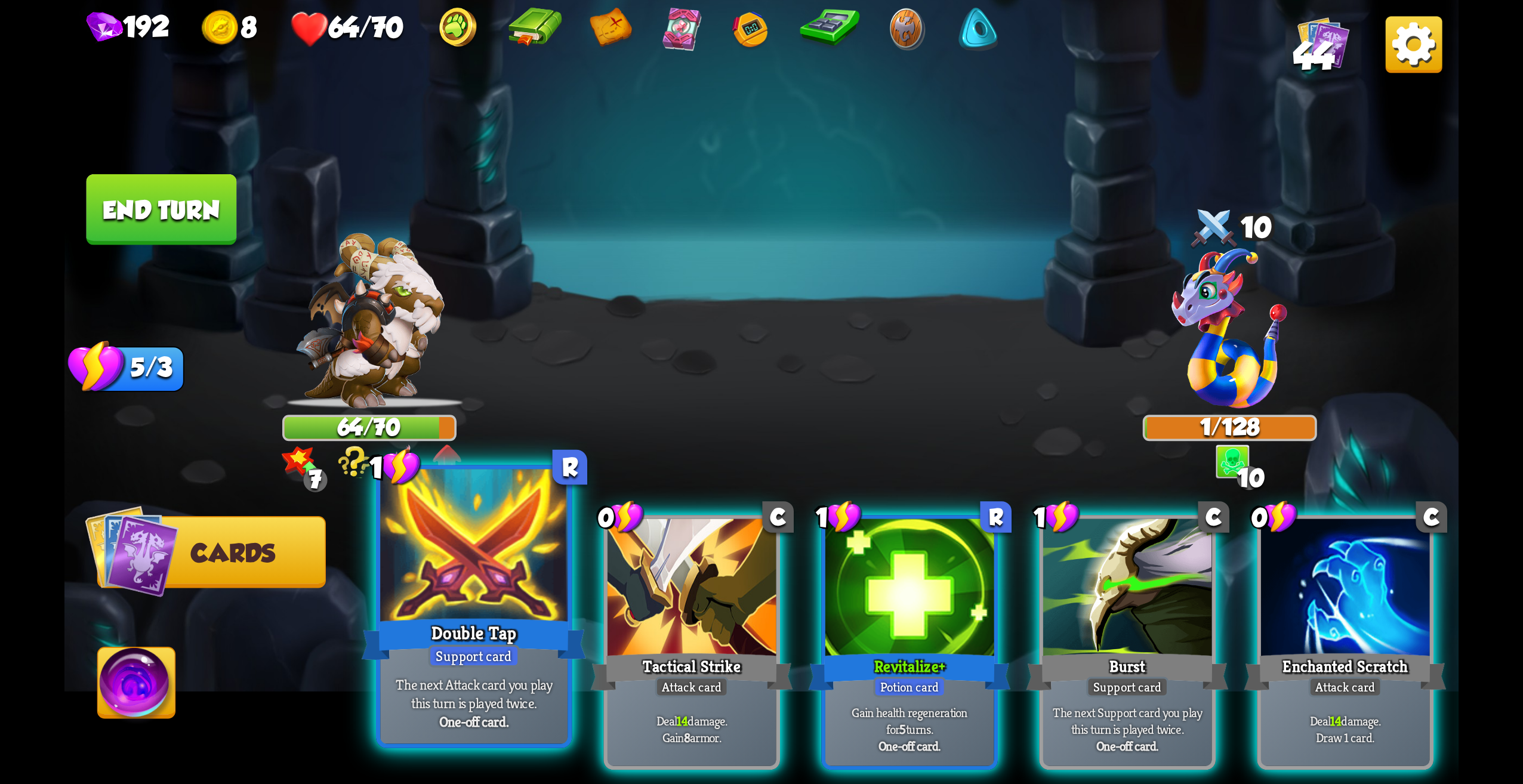
click at [502, 610] on div at bounding box center [473, 549] width 187 height 159
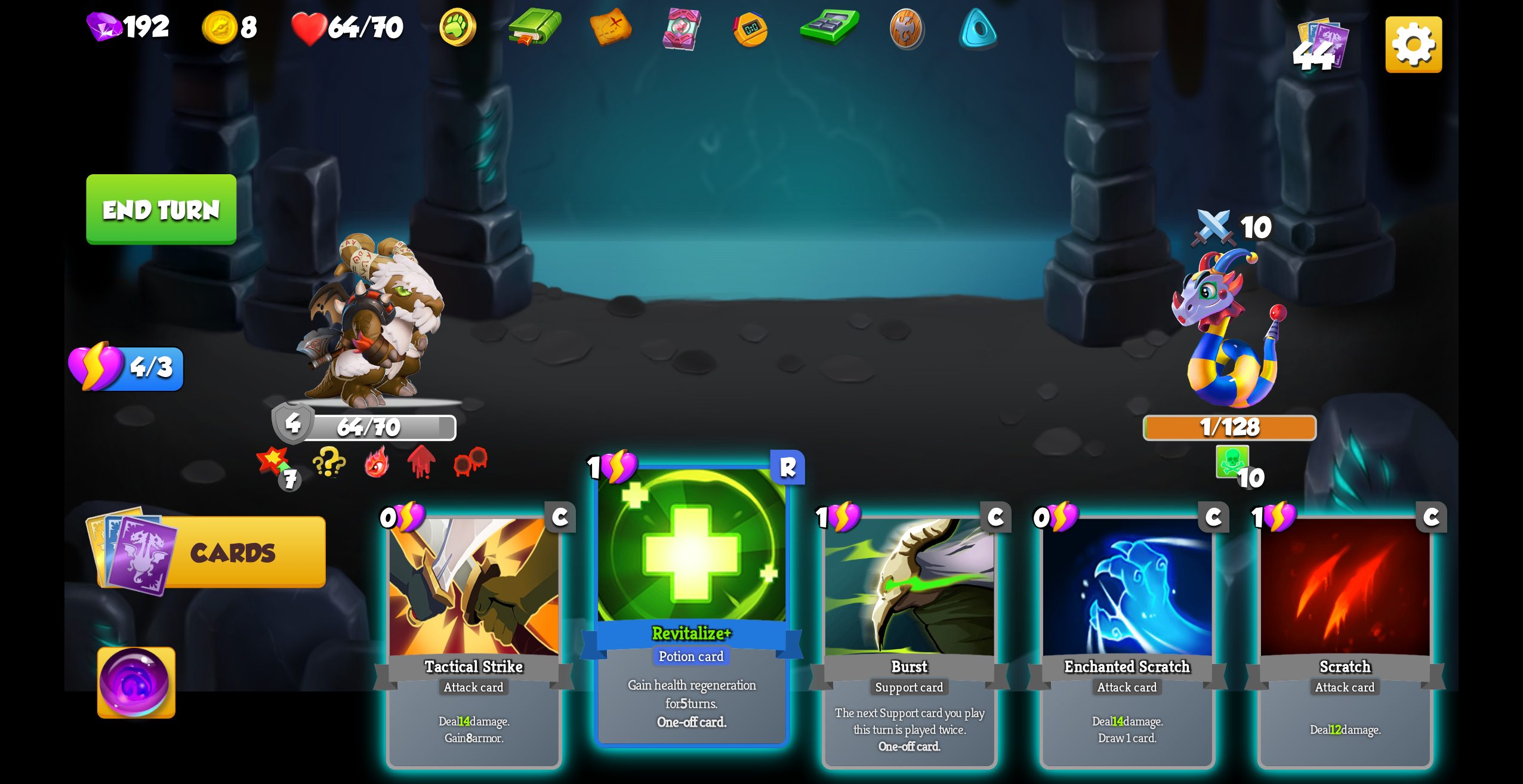
click at [726, 661] on div "Potion card" at bounding box center [691, 656] width 80 height 22
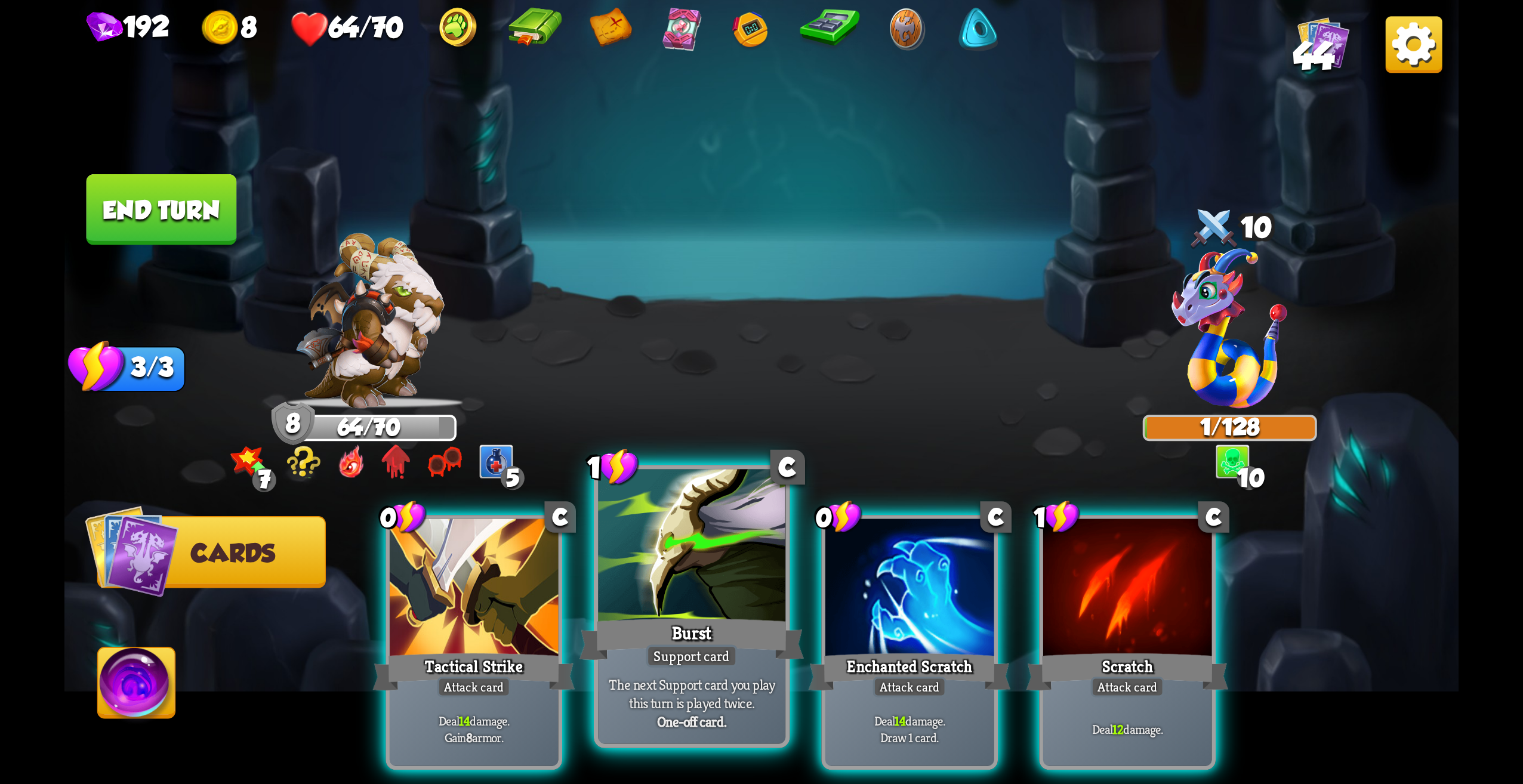
click at [676, 591] on div at bounding box center [691, 549] width 187 height 159
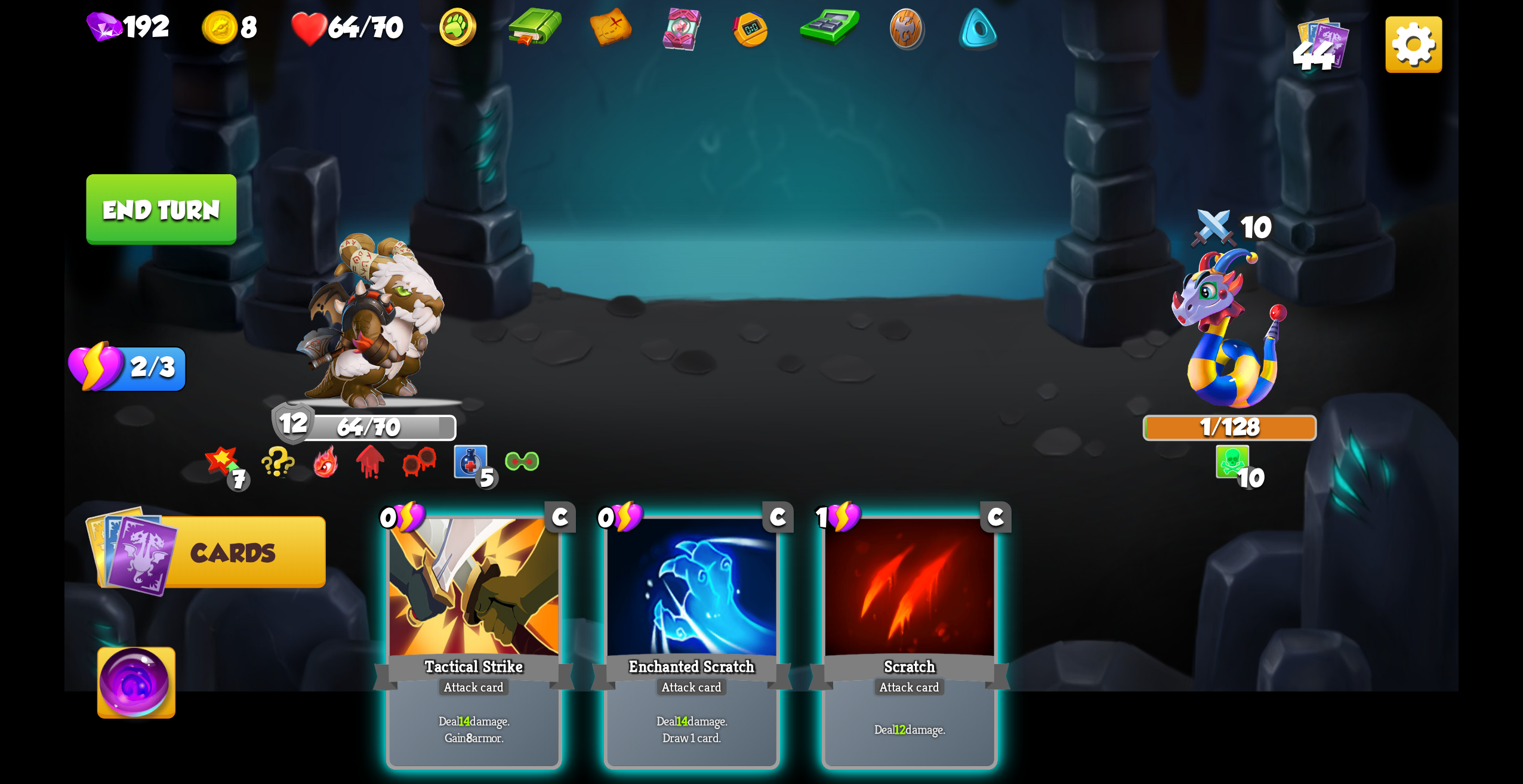
click at [166, 210] on button "End turn" at bounding box center [161, 209] width 151 height 71
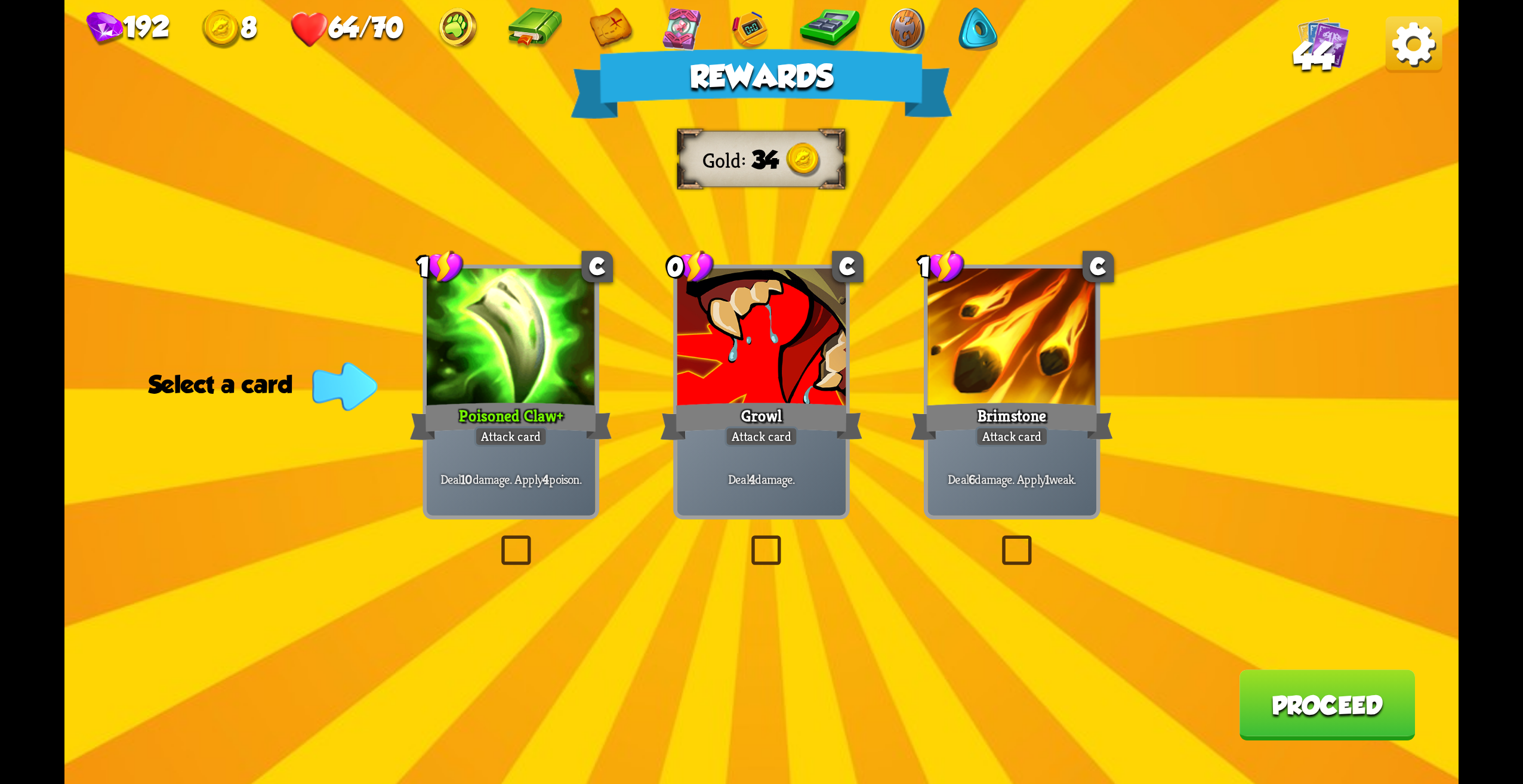
click at [519, 509] on div "Deal 10 damage. Apply 4 poison." at bounding box center [511, 478] width 169 height 73
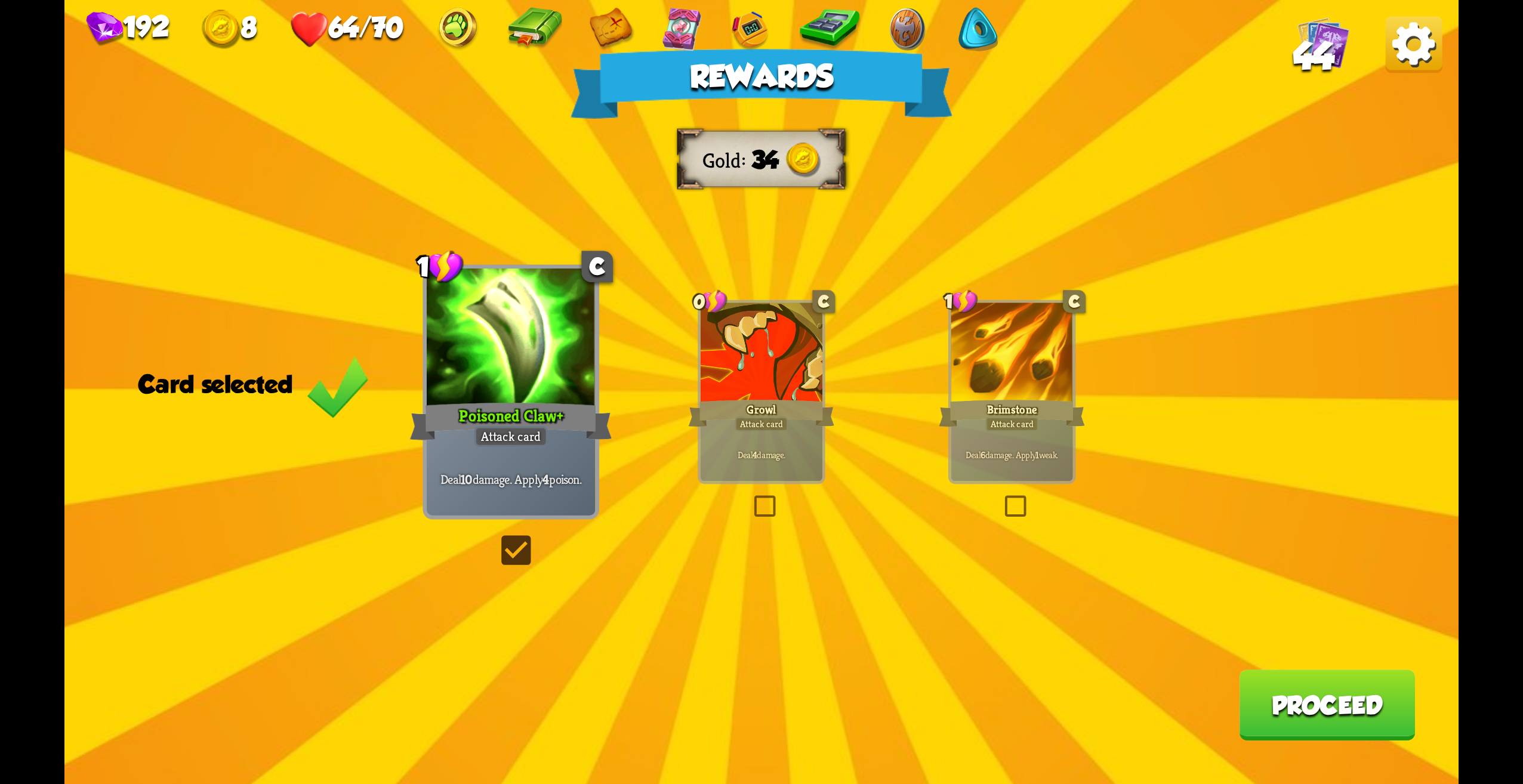
click at [1340, 737] on button "Proceed" at bounding box center [1327, 705] width 176 height 71
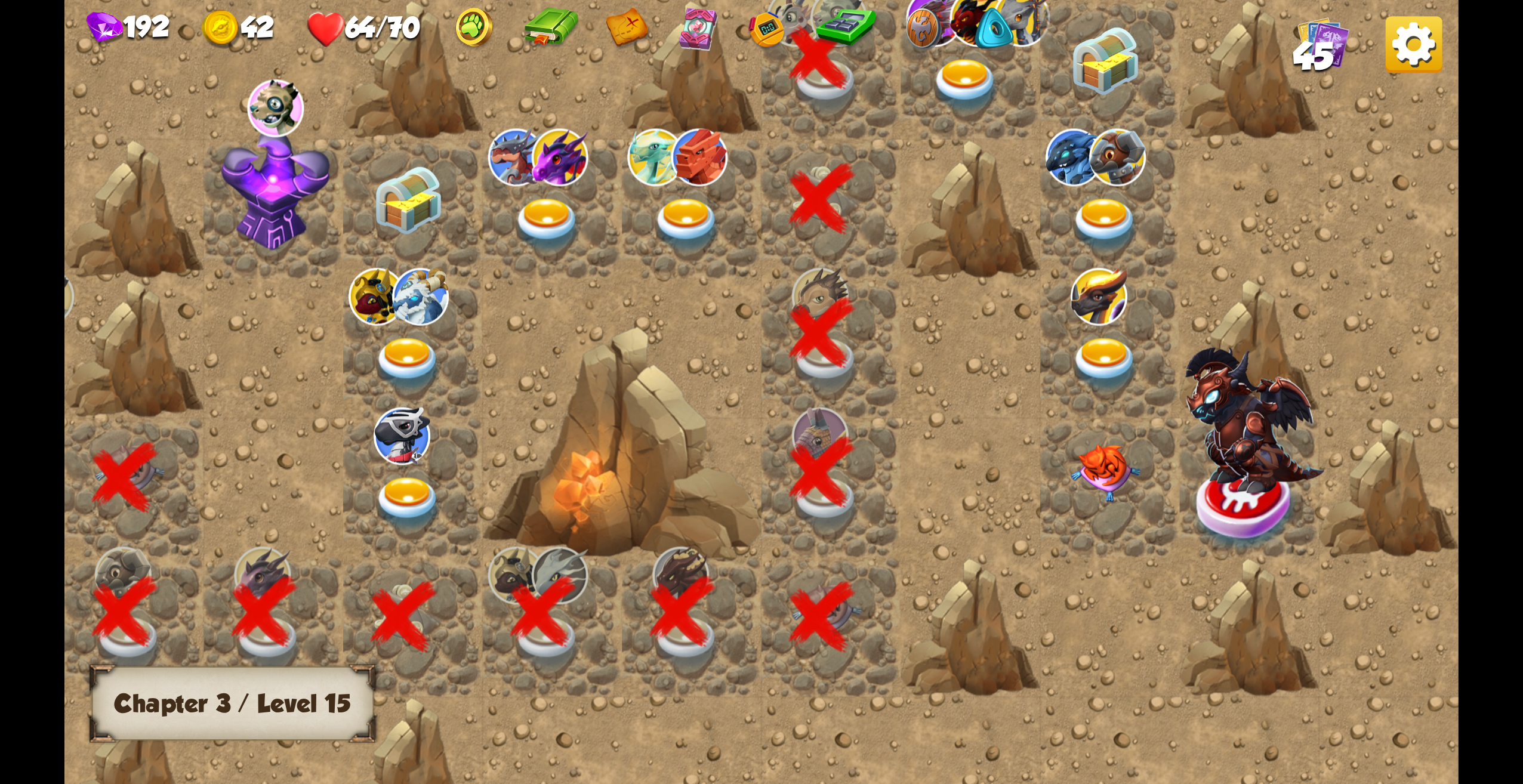
click at [975, 61] on img at bounding box center [966, 86] width 70 height 54
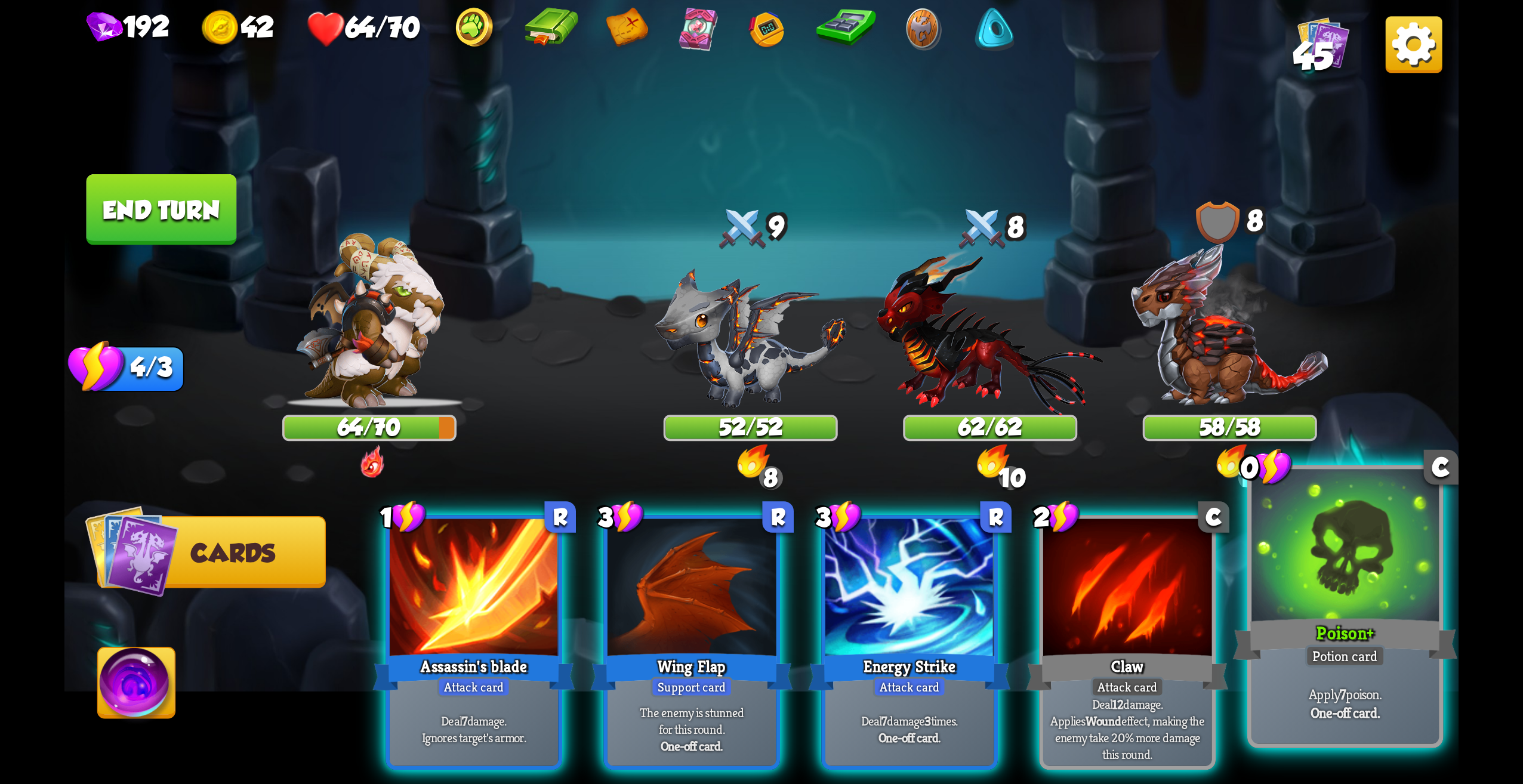
click at [1360, 719] on b "One-off card." at bounding box center [1345, 712] width 69 height 18
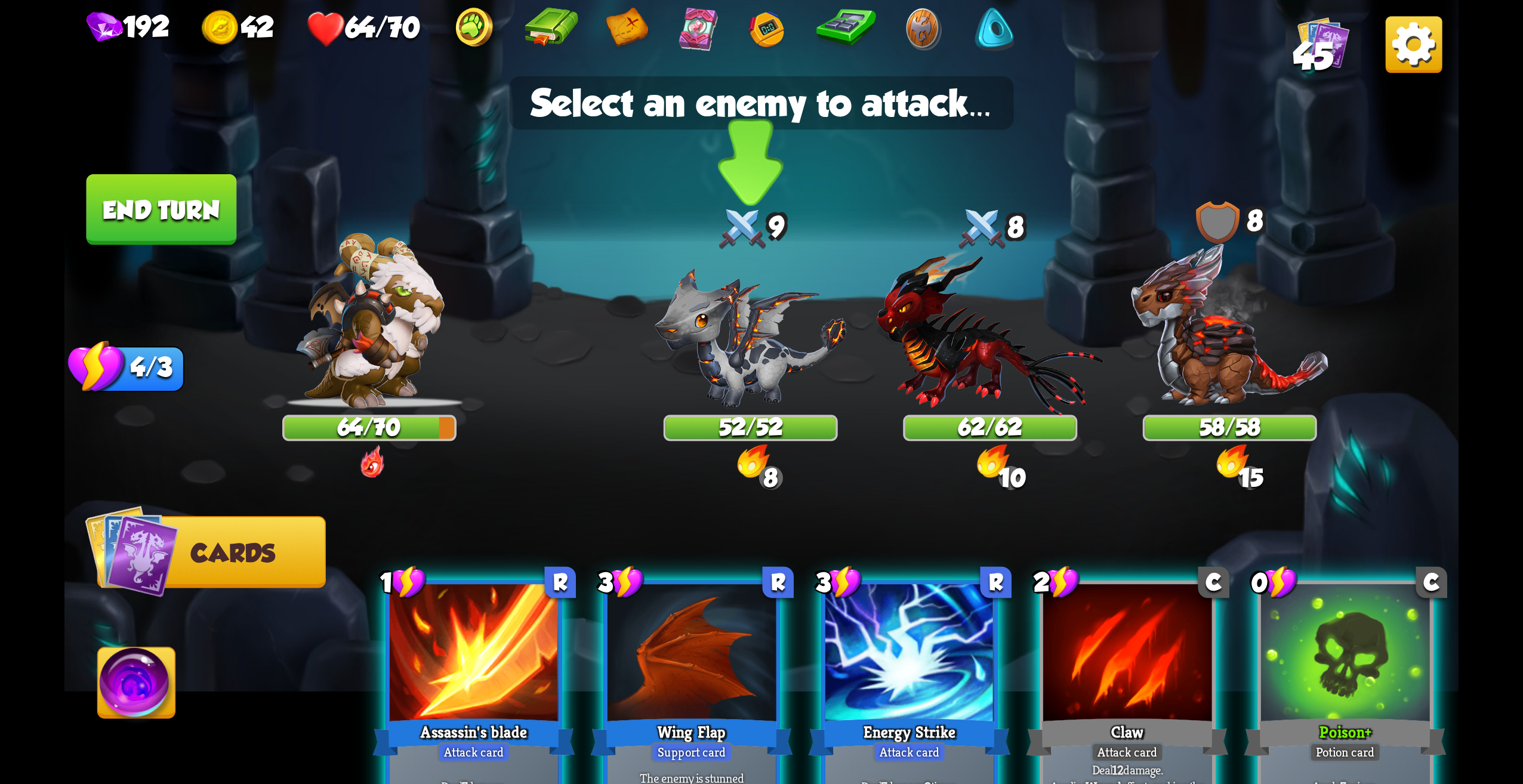
drag, startPoint x: 733, startPoint y: 364, endPoint x: 752, endPoint y: 426, distance: 64.8
click at [733, 364] on img at bounding box center [751, 338] width 191 height 140
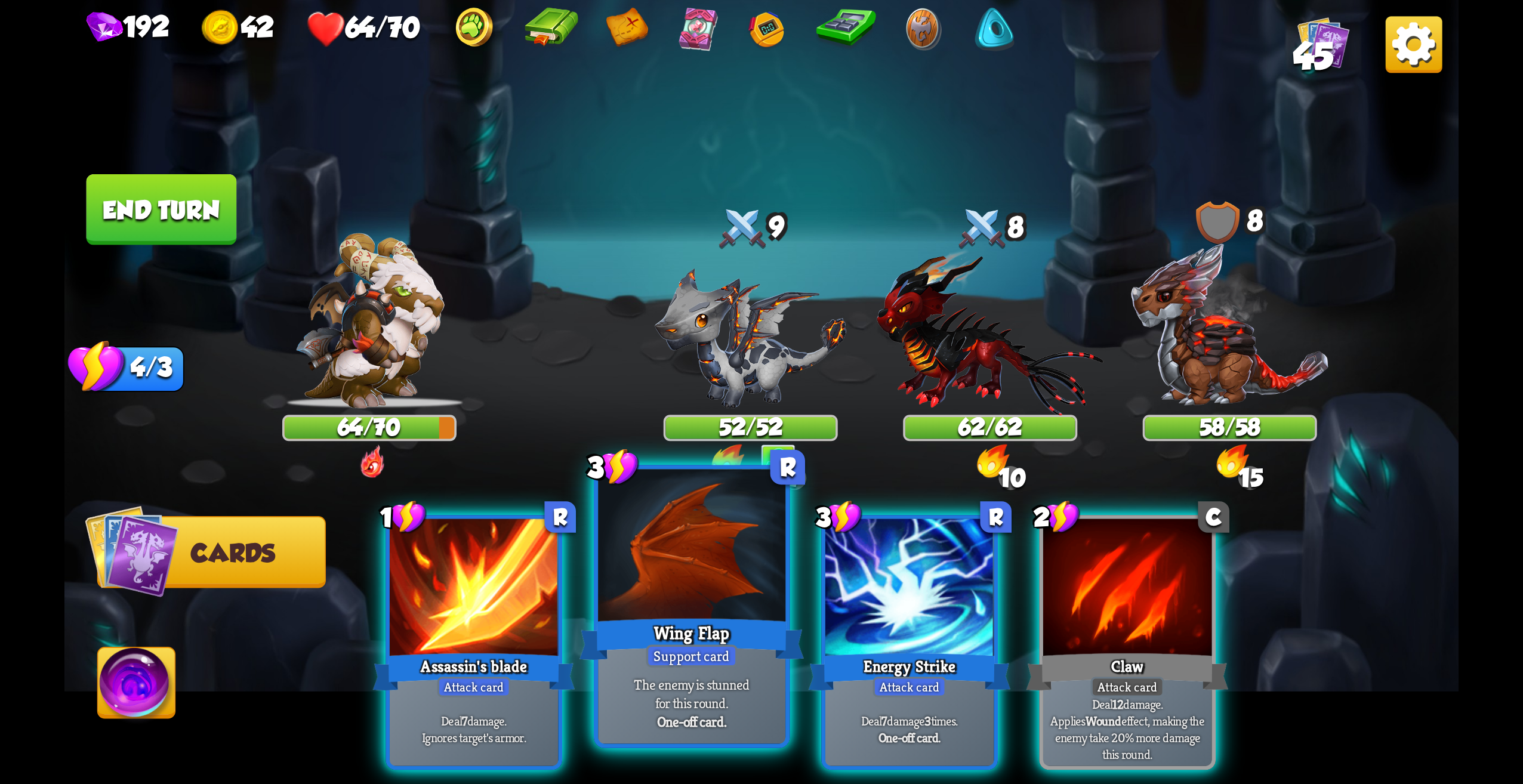
click at [709, 577] on div at bounding box center [691, 549] width 187 height 159
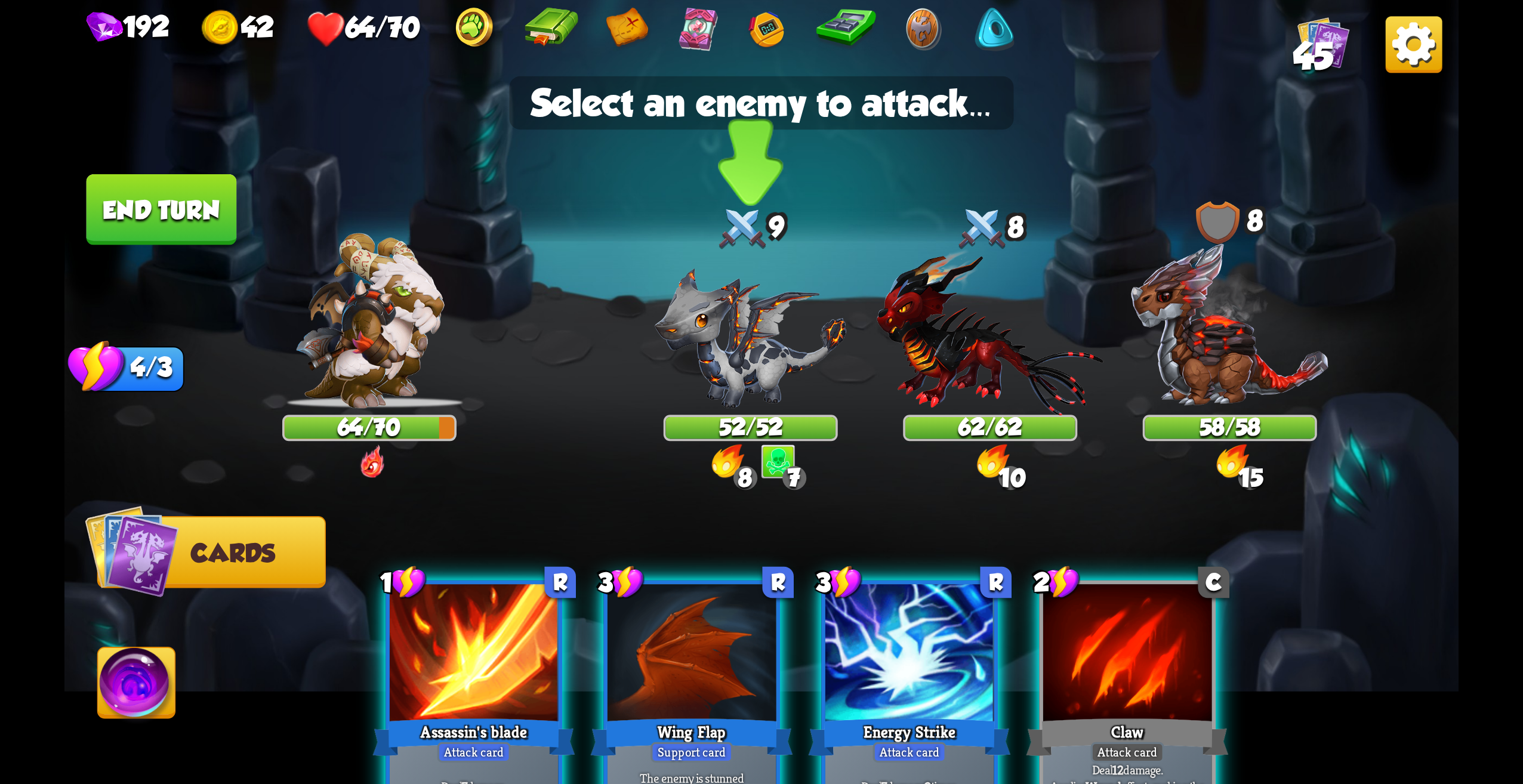
click at [723, 384] on img at bounding box center [751, 338] width 191 height 140
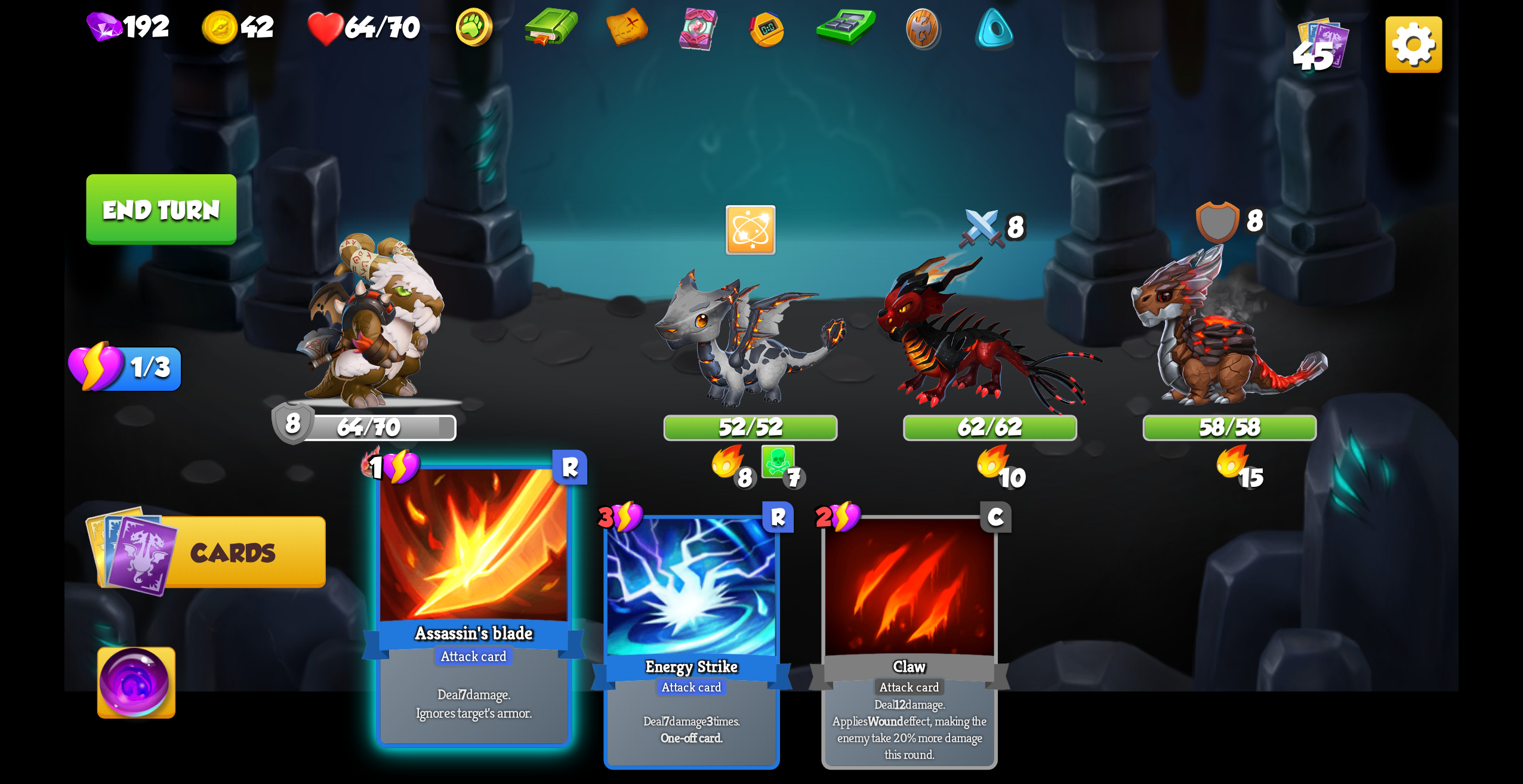
click at [514, 622] on div "Assassin's blade" at bounding box center [474, 639] width 225 height 50
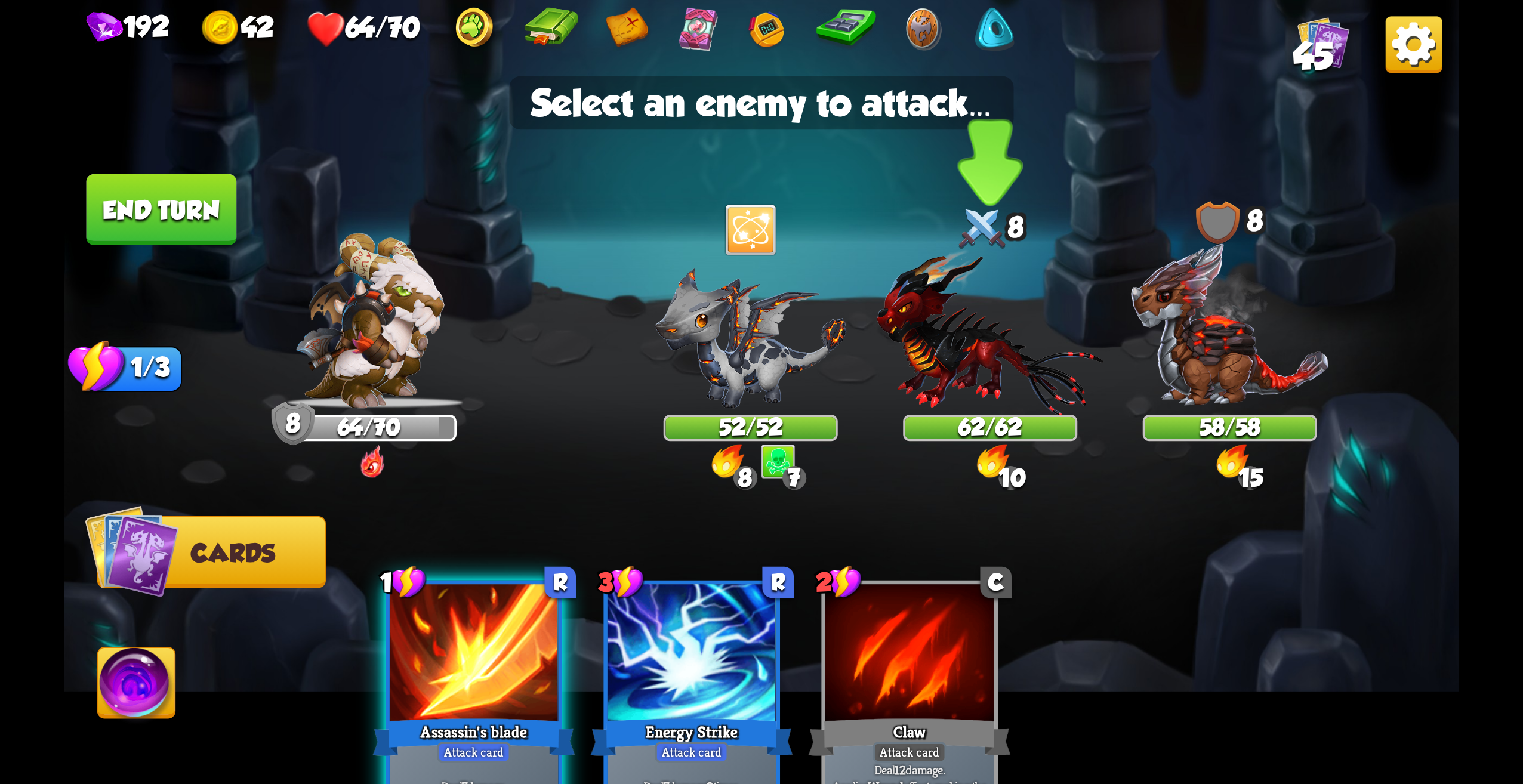
click at [961, 333] on img at bounding box center [989, 332] width 227 height 166
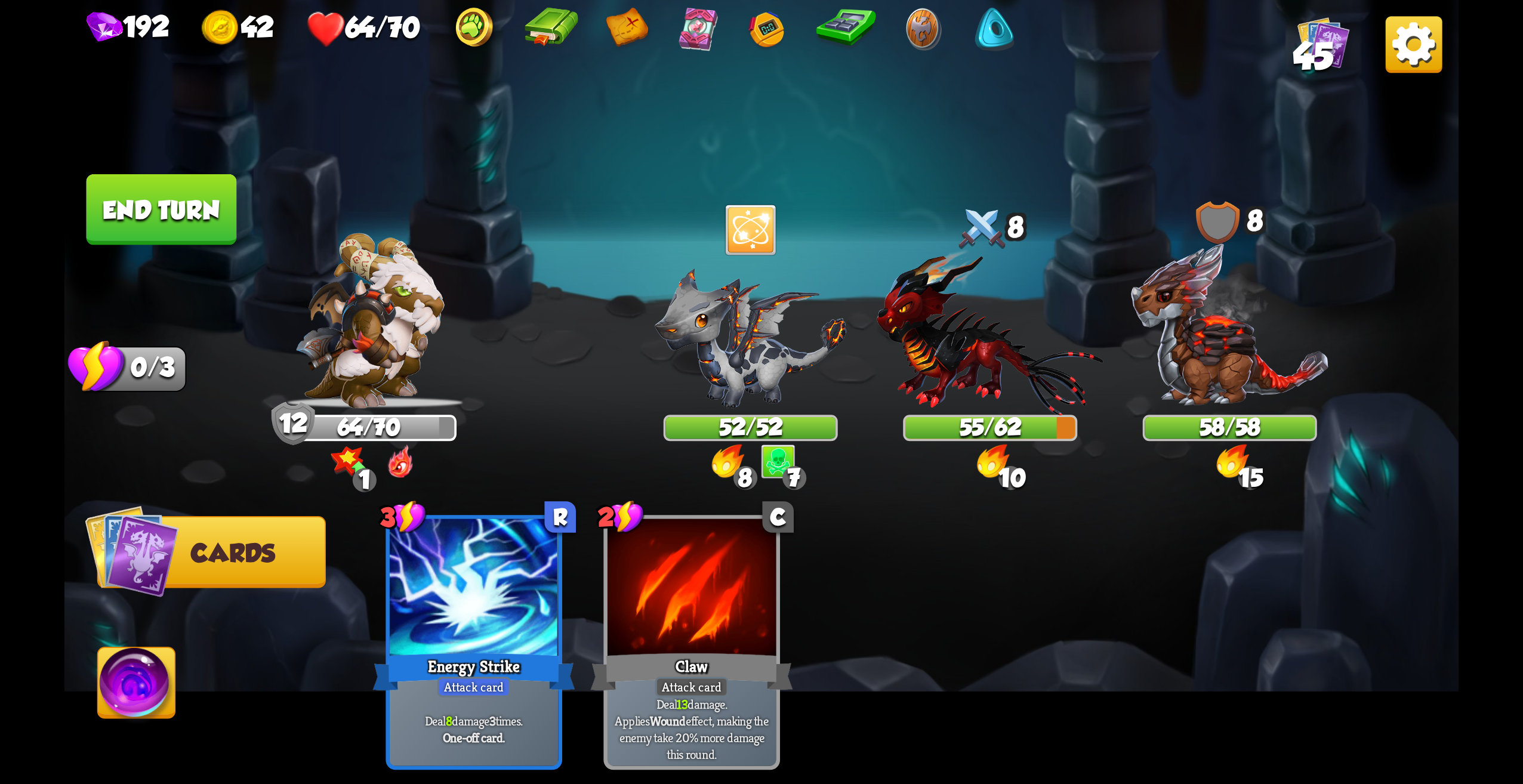
click at [140, 177] on button "End turn" at bounding box center [161, 209] width 151 height 71
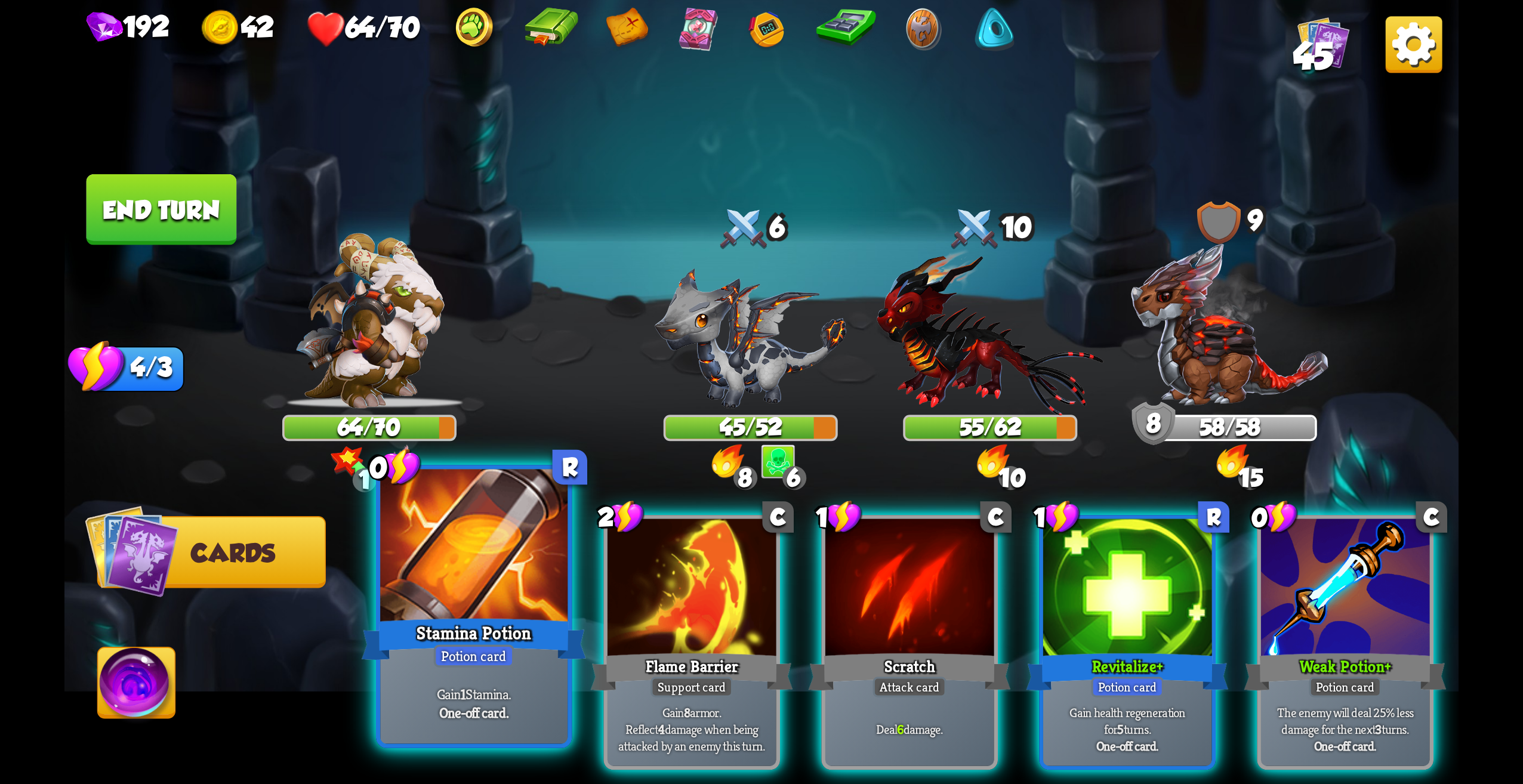
click at [503, 568] on div at bounding box center [473, 549] width 187 height 159
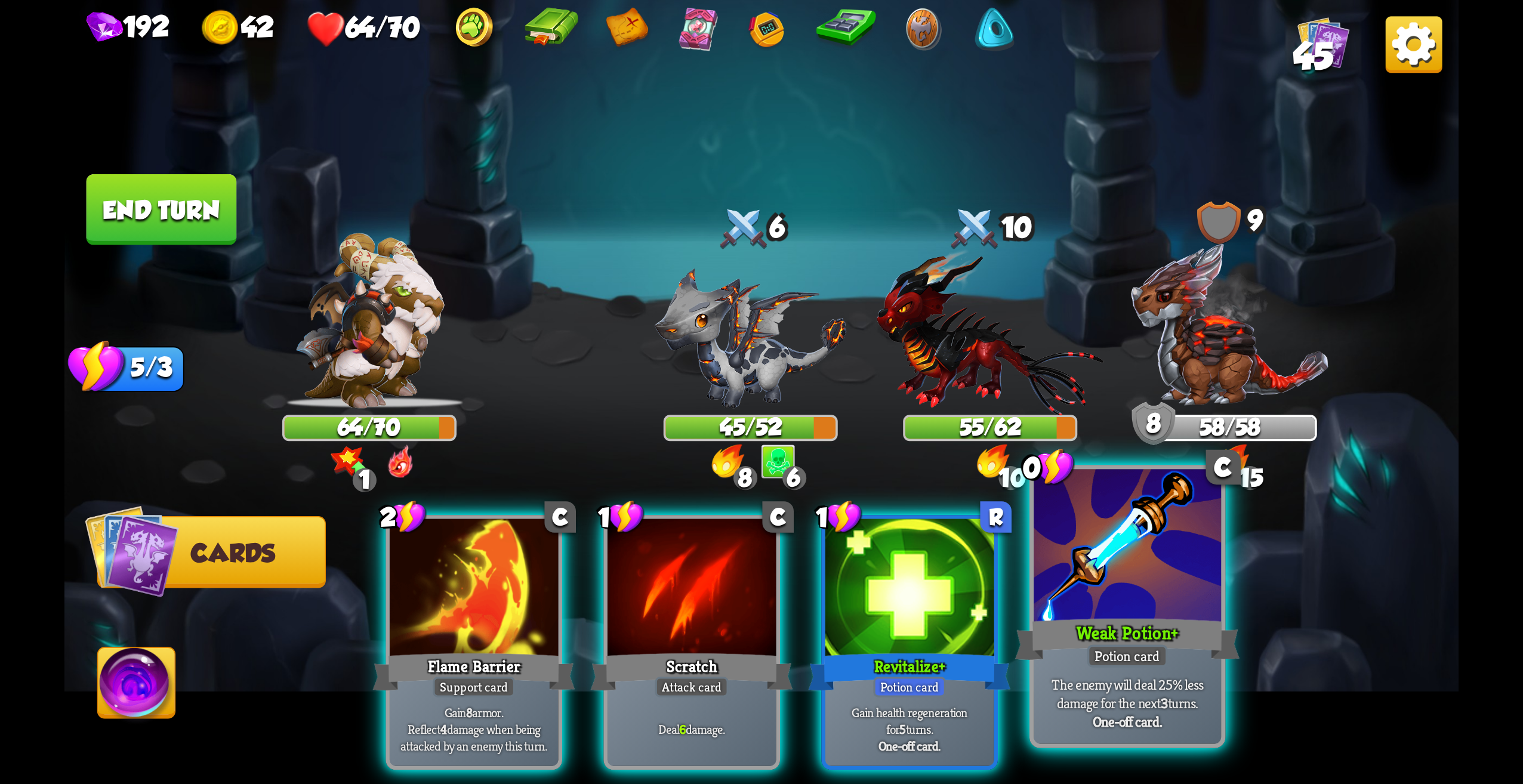
click at [1166, 609] on div at bounding box center [1127, 549] width 187 height 159
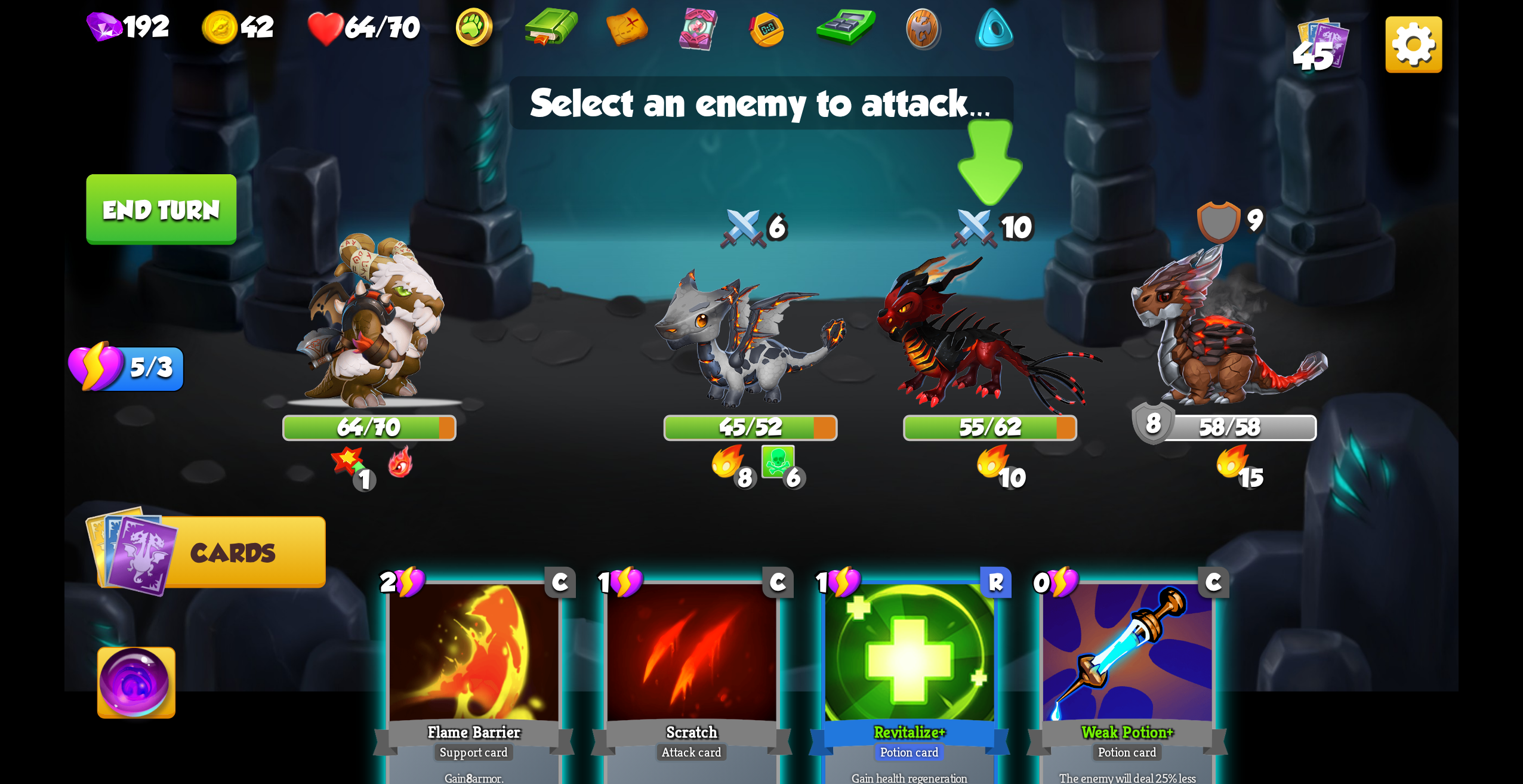
click at [978, 319] on img at bounding box center [989, 332] width 227 height 166
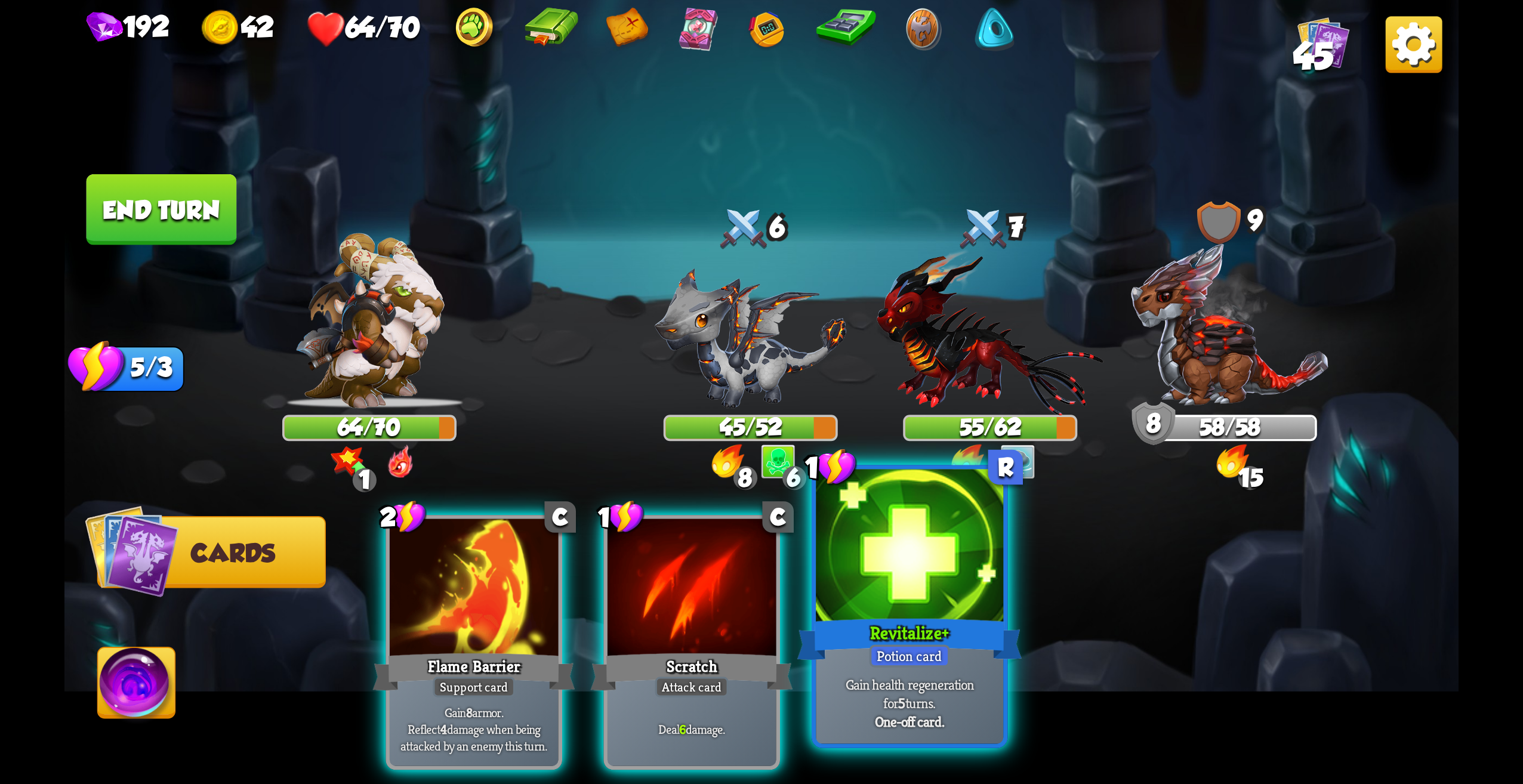
click at [902, 593] on div at bounding box center [909, 549] width 187 height 159
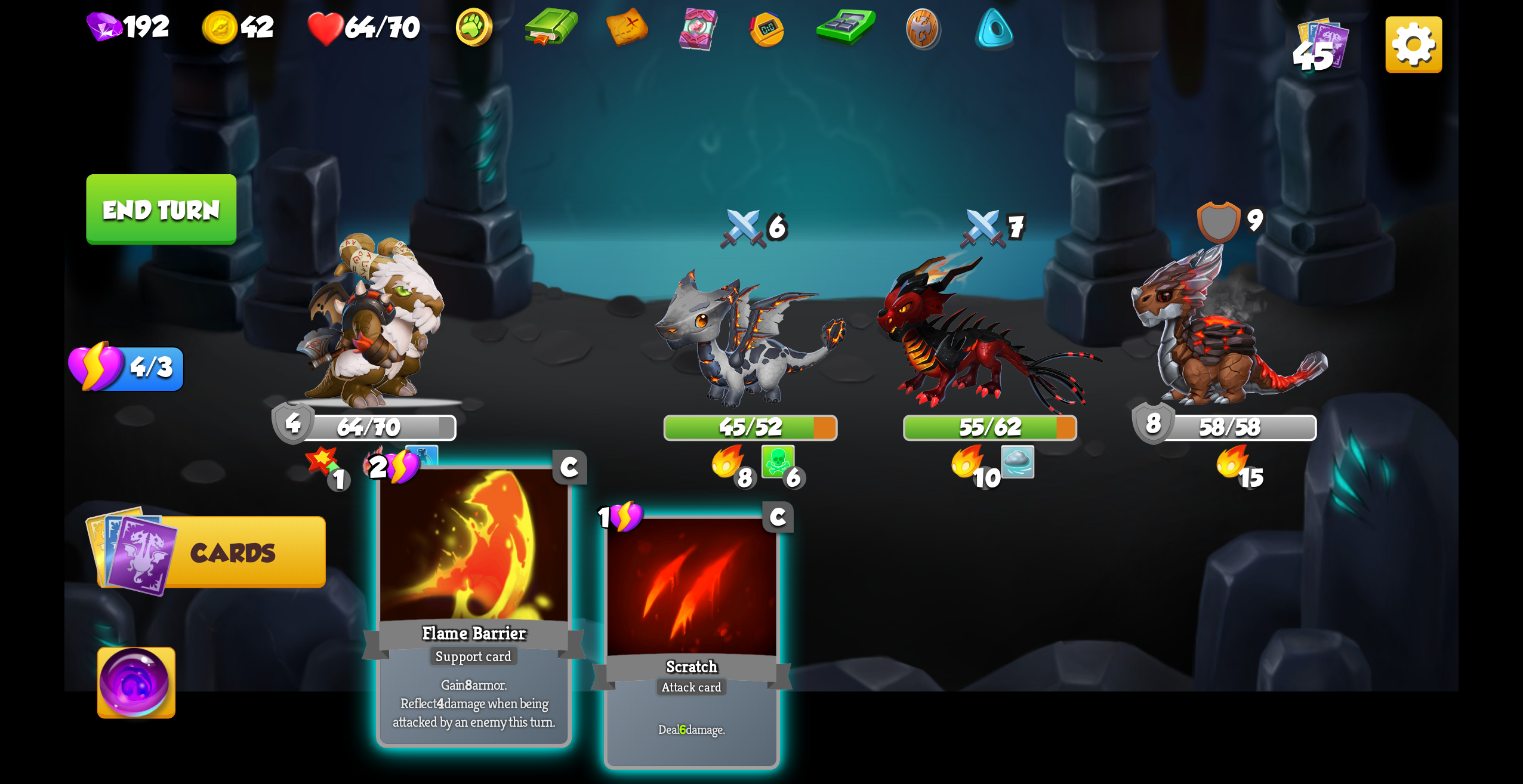
click at [471, 607] on div at bounding box center [473, 549] width 187 height 159
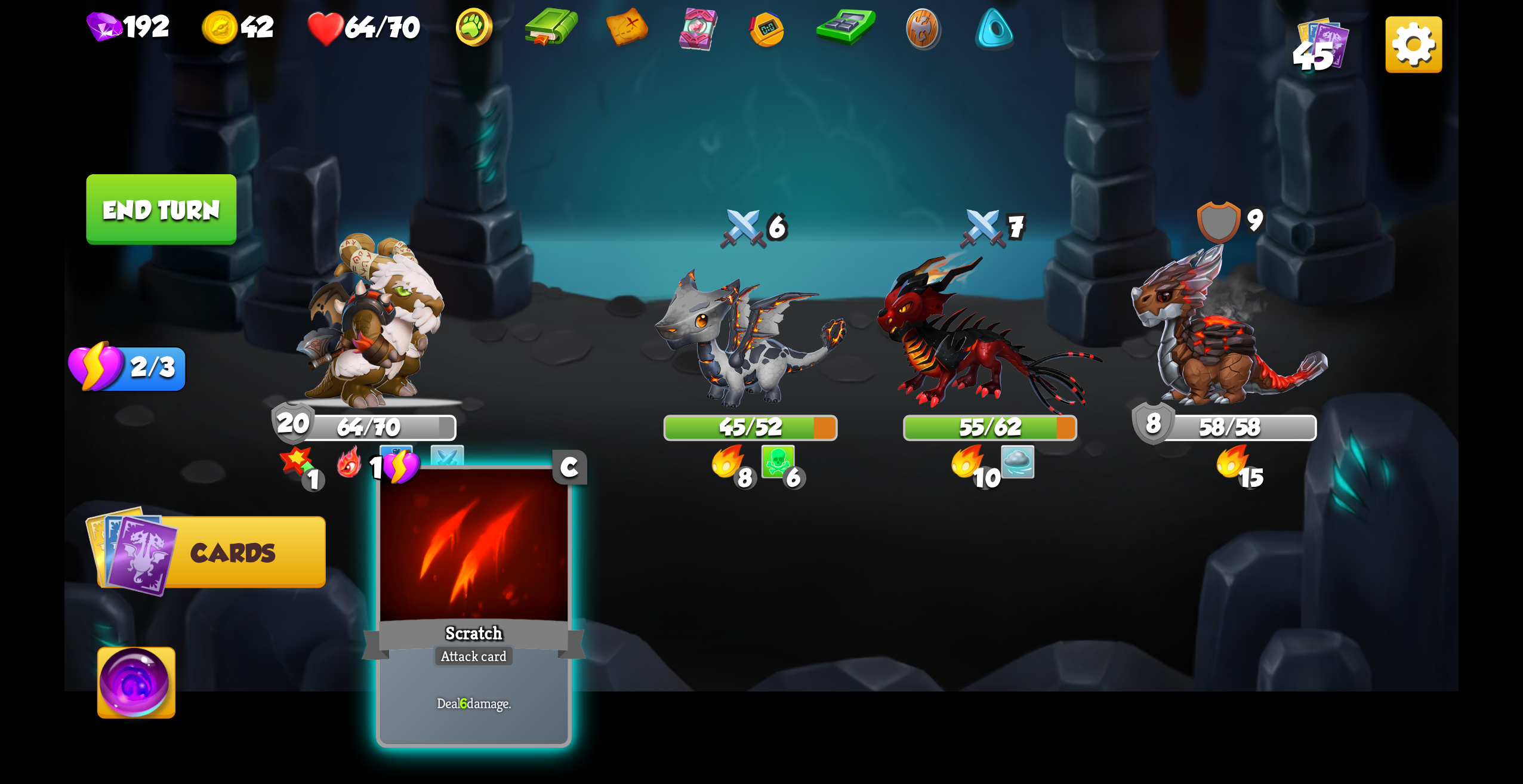
click at [537, 592] on div at bounding box center [473, 549] width 187 height 159
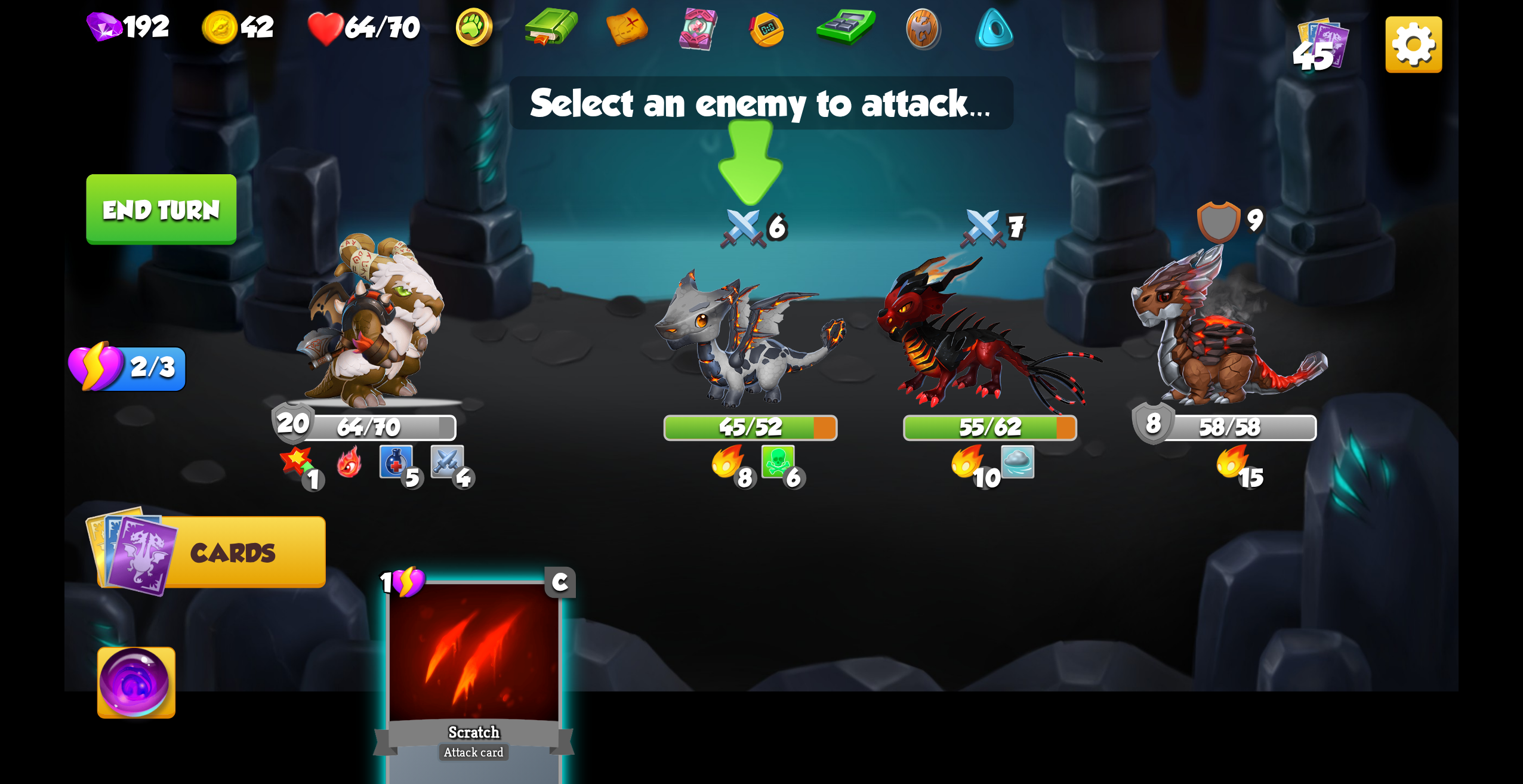
click at [793, 339] on img at bounding box center [751, 338] width 191 height 140
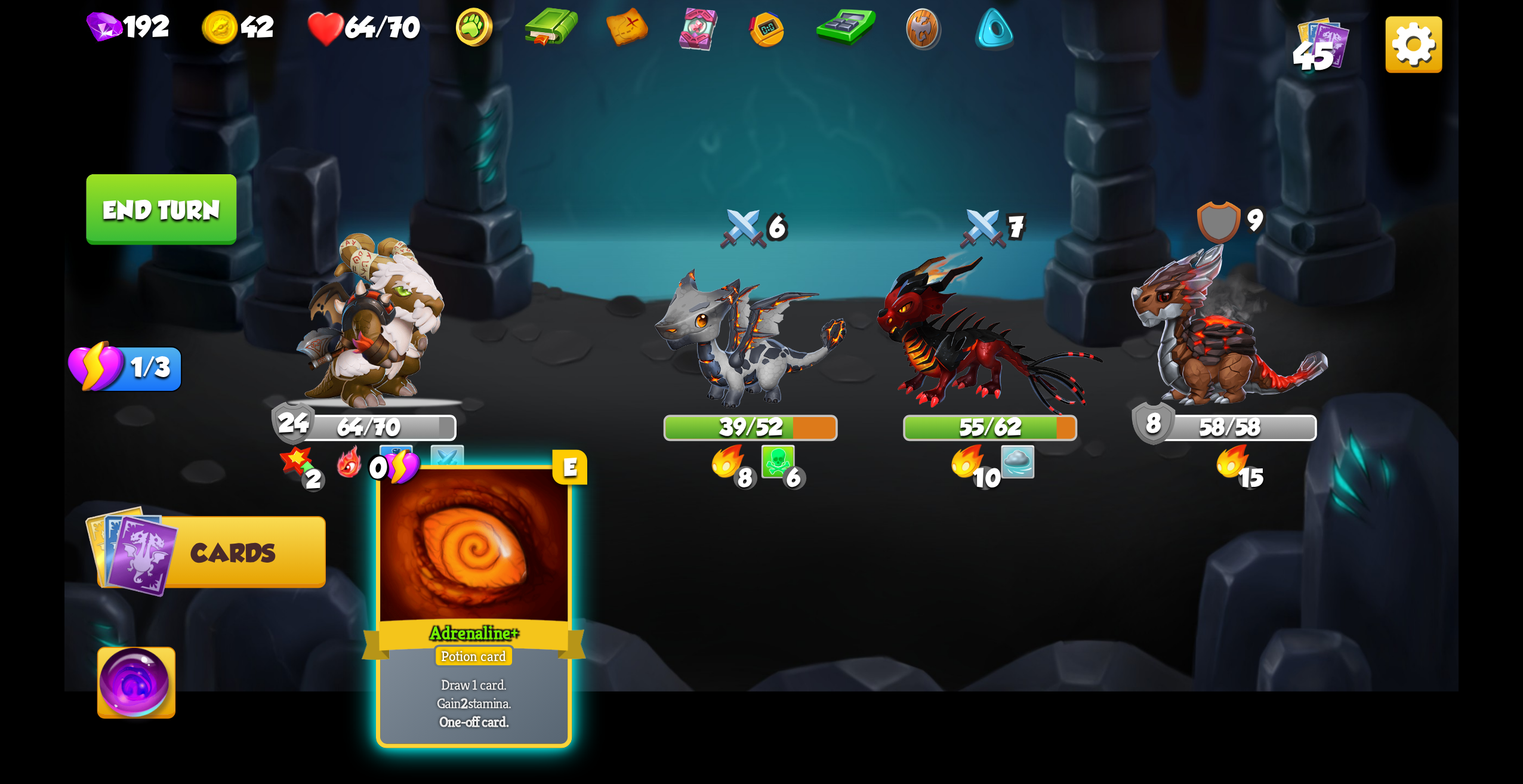
click at [523, 600] on div at bounding box center [473, 549] width 187 height 159
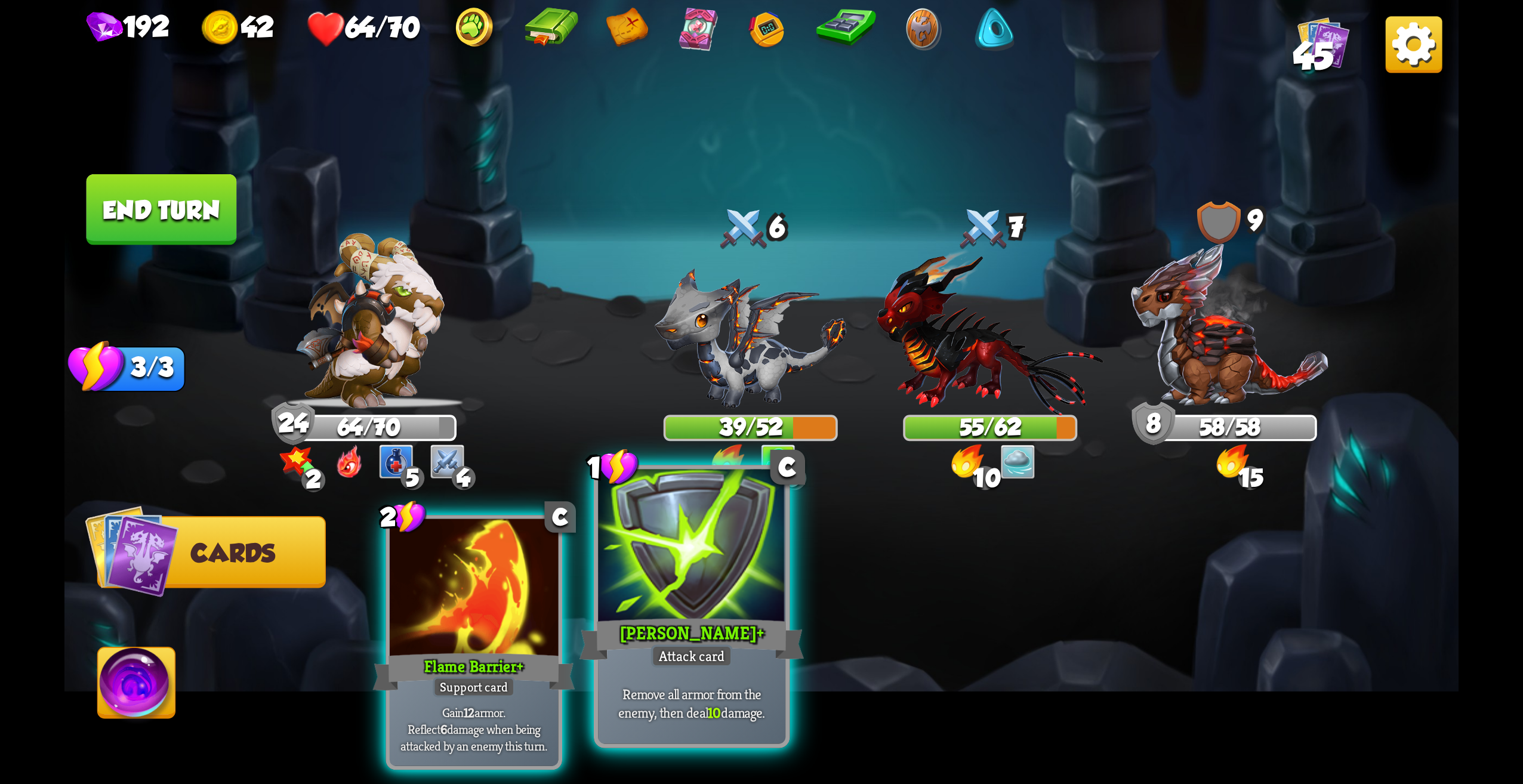
click at [731, 570] on div at bounding box center [691, 549] width 187 height 159
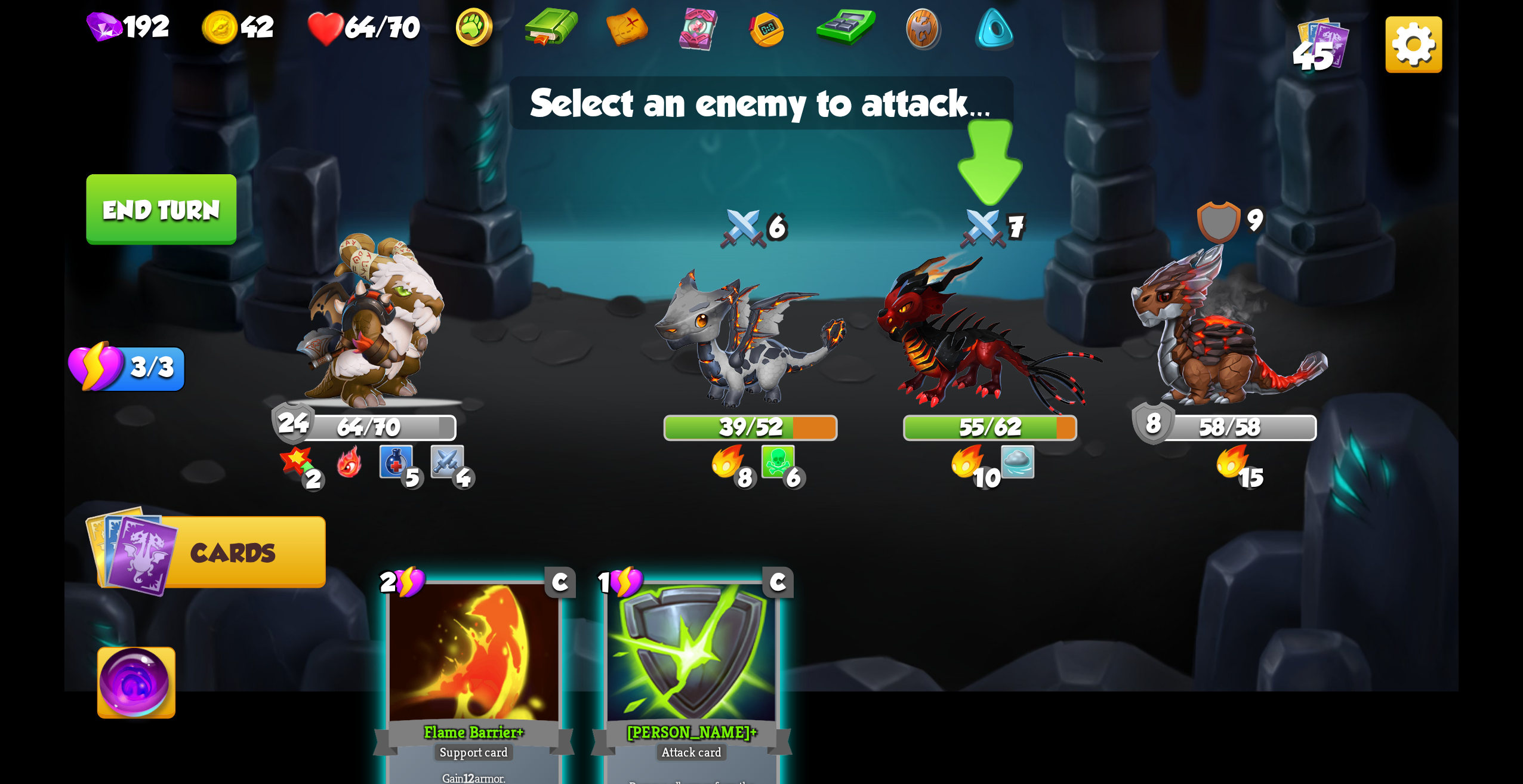
click at [974, 352] on img at bounding box center [989, 332] width 227 height 166
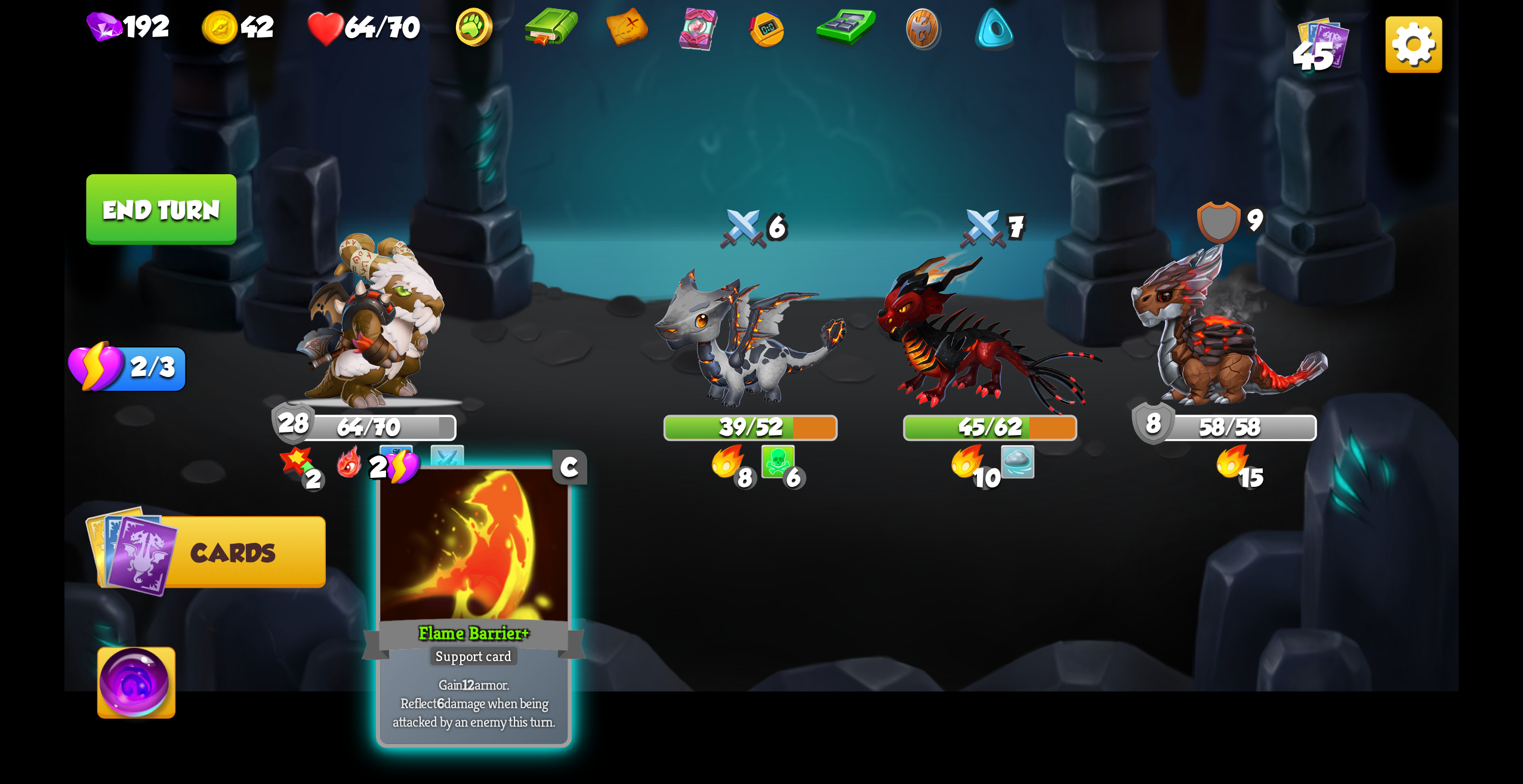
click at [511, 578] on div at bounding box center [473, 549] width 187 height 159
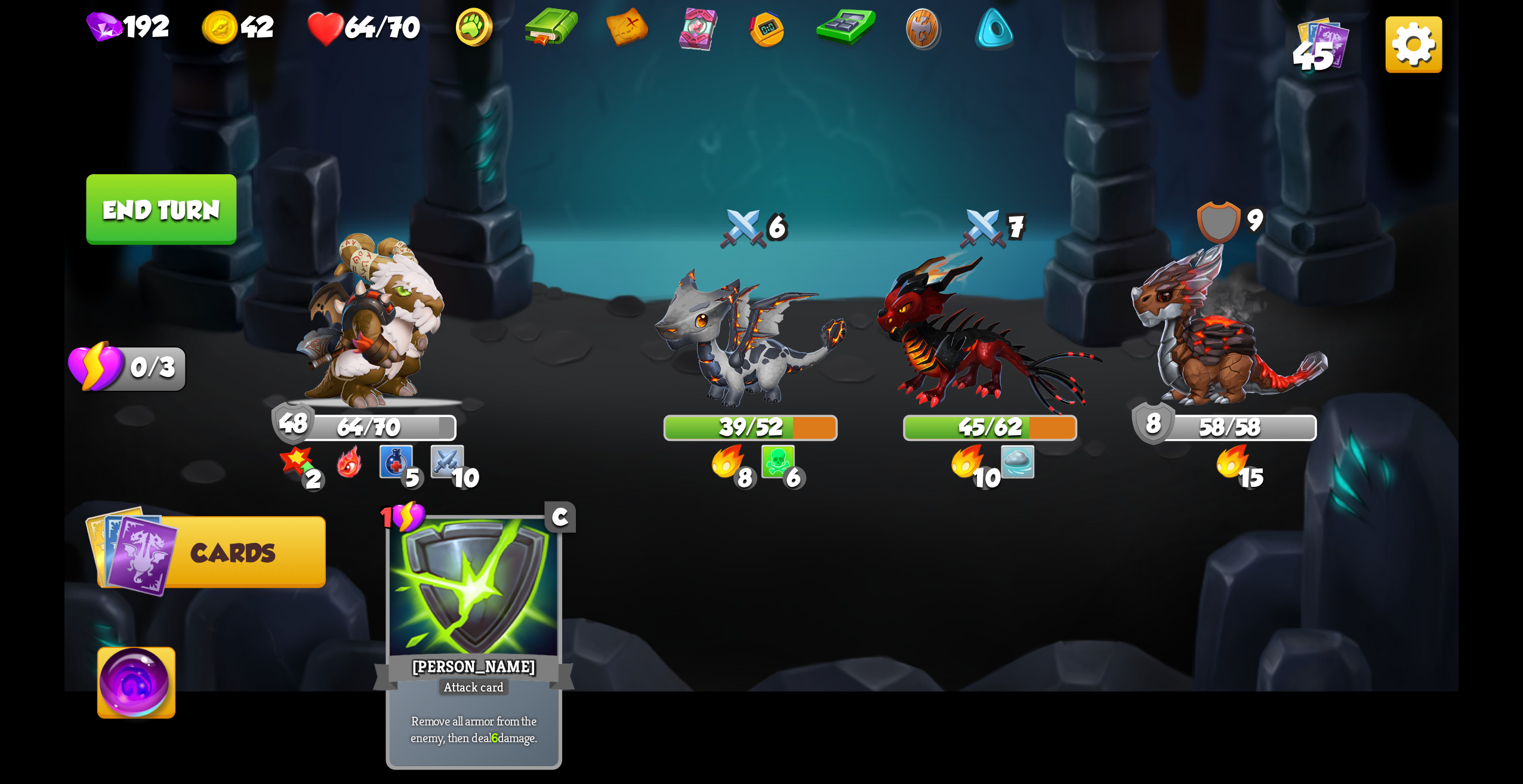
click at [172, 218] on button "End turn" at bounding box center [161, 209] width 151 height 71
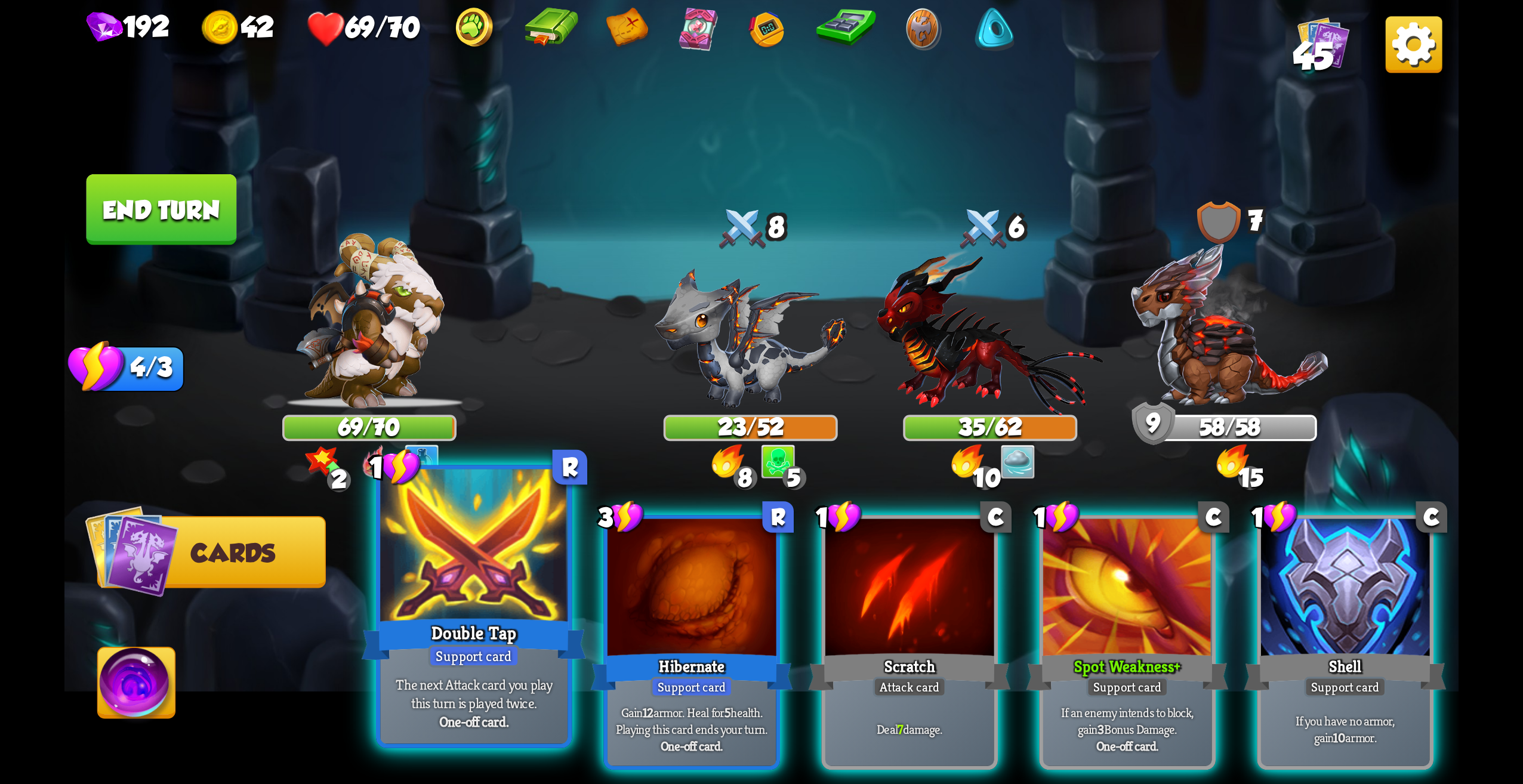
click at [507, 567] on div at bounding box center [473, 549] width 187 height 159
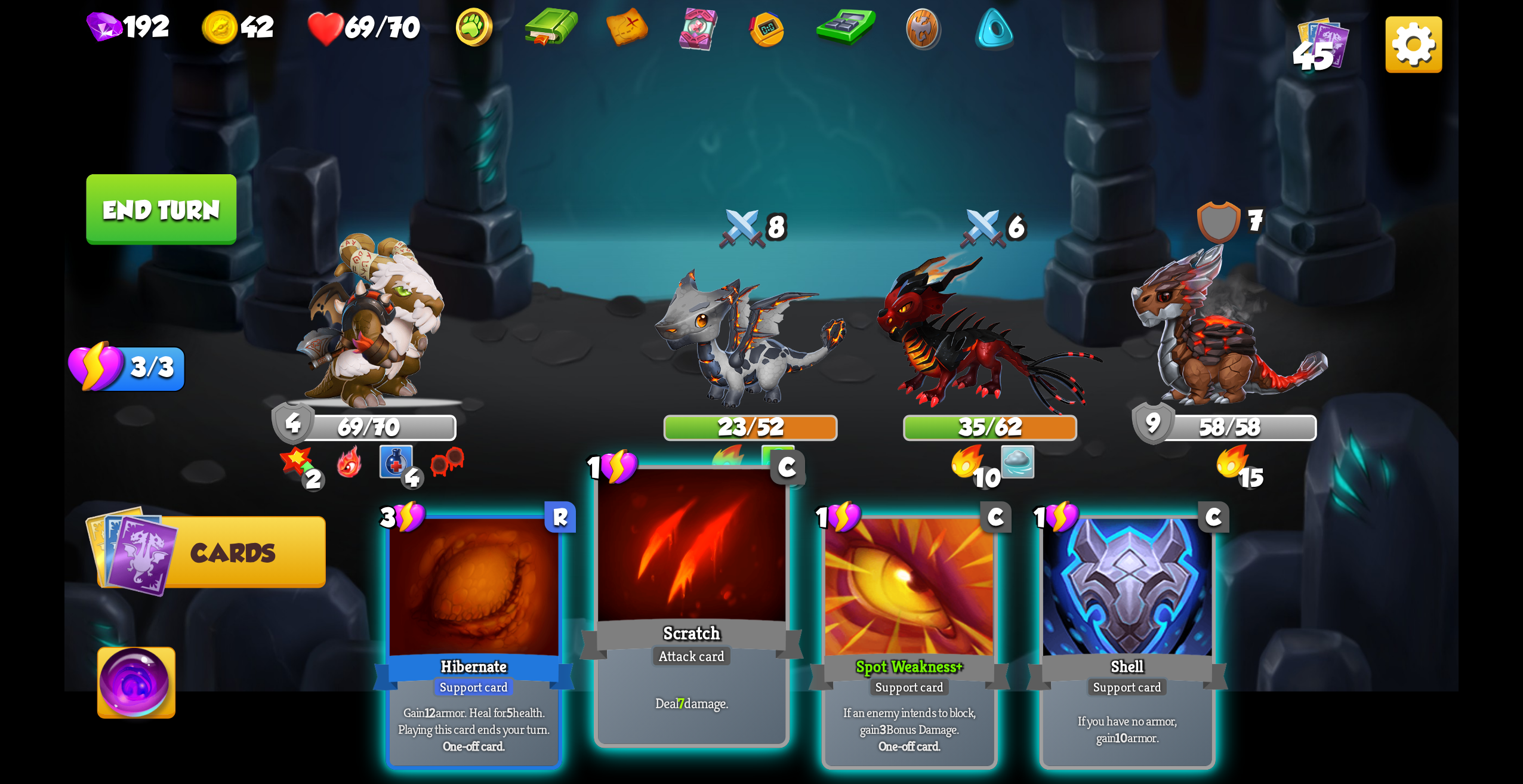
click at [767, 599] on div at bounding box center [691, 549] width 187 height 159
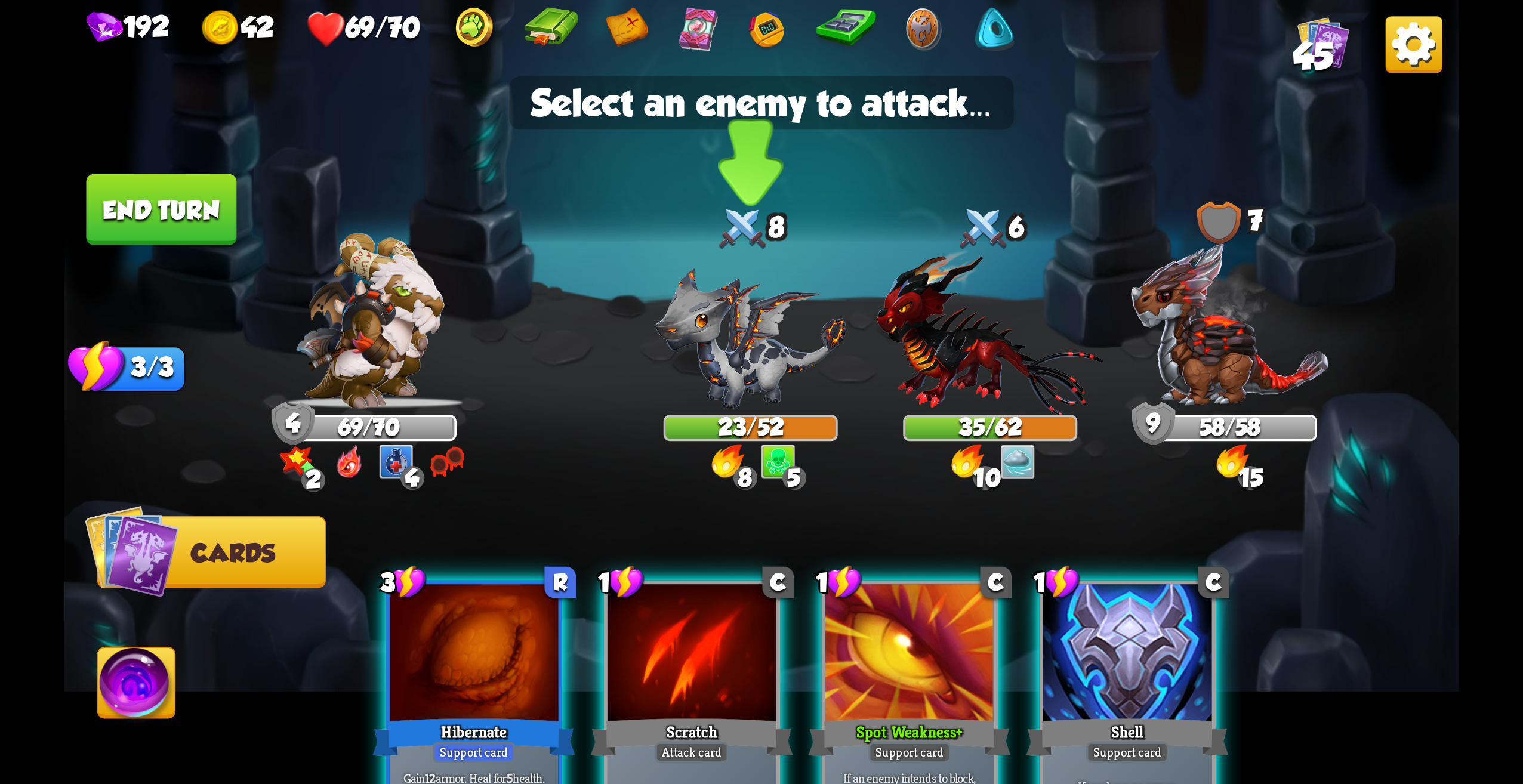
click at [743, 391] on img at bounding box center [751, 338] width 191 height 140
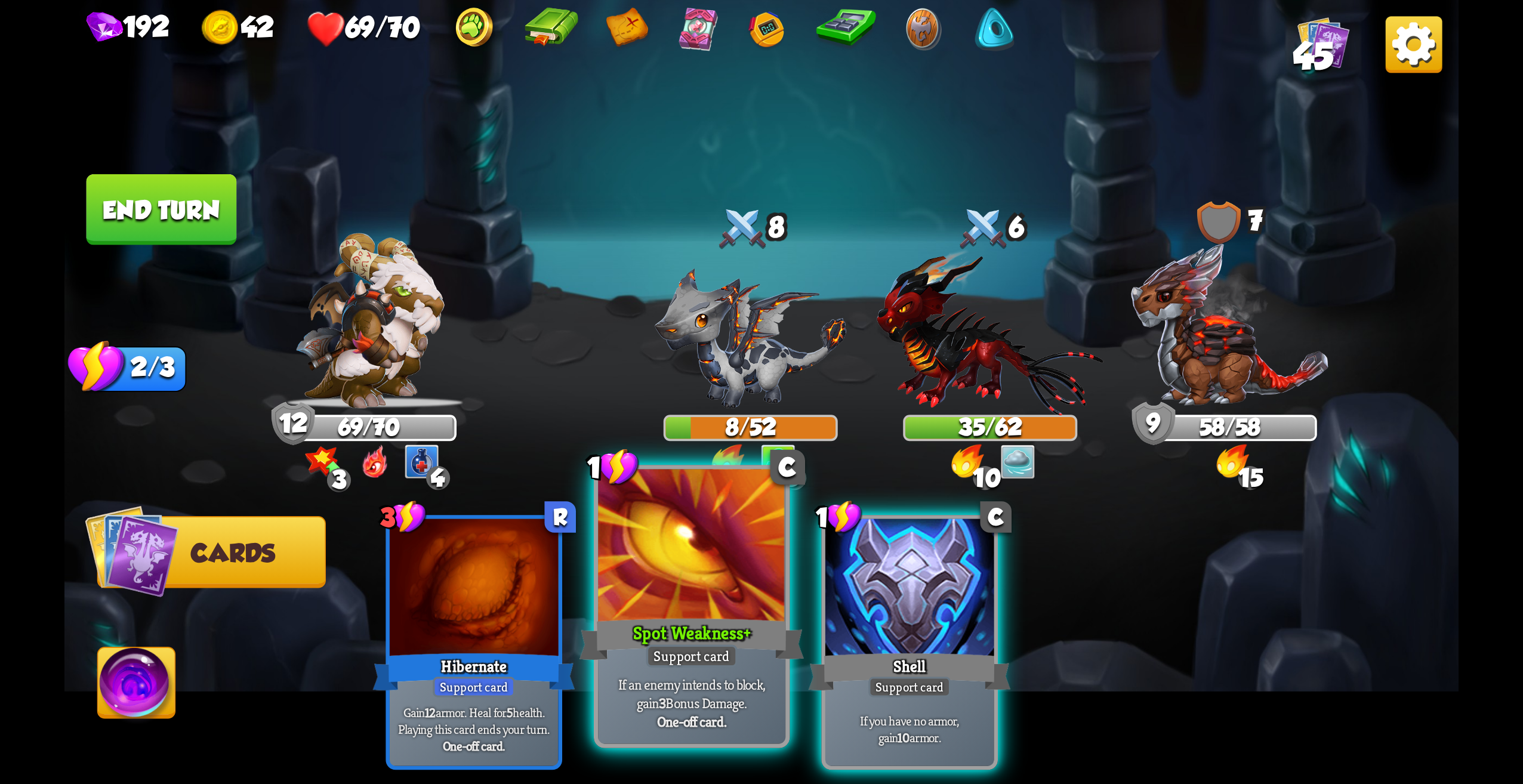
click at [748, 548] on div at bounding box center [691, 549] width 187 height 159
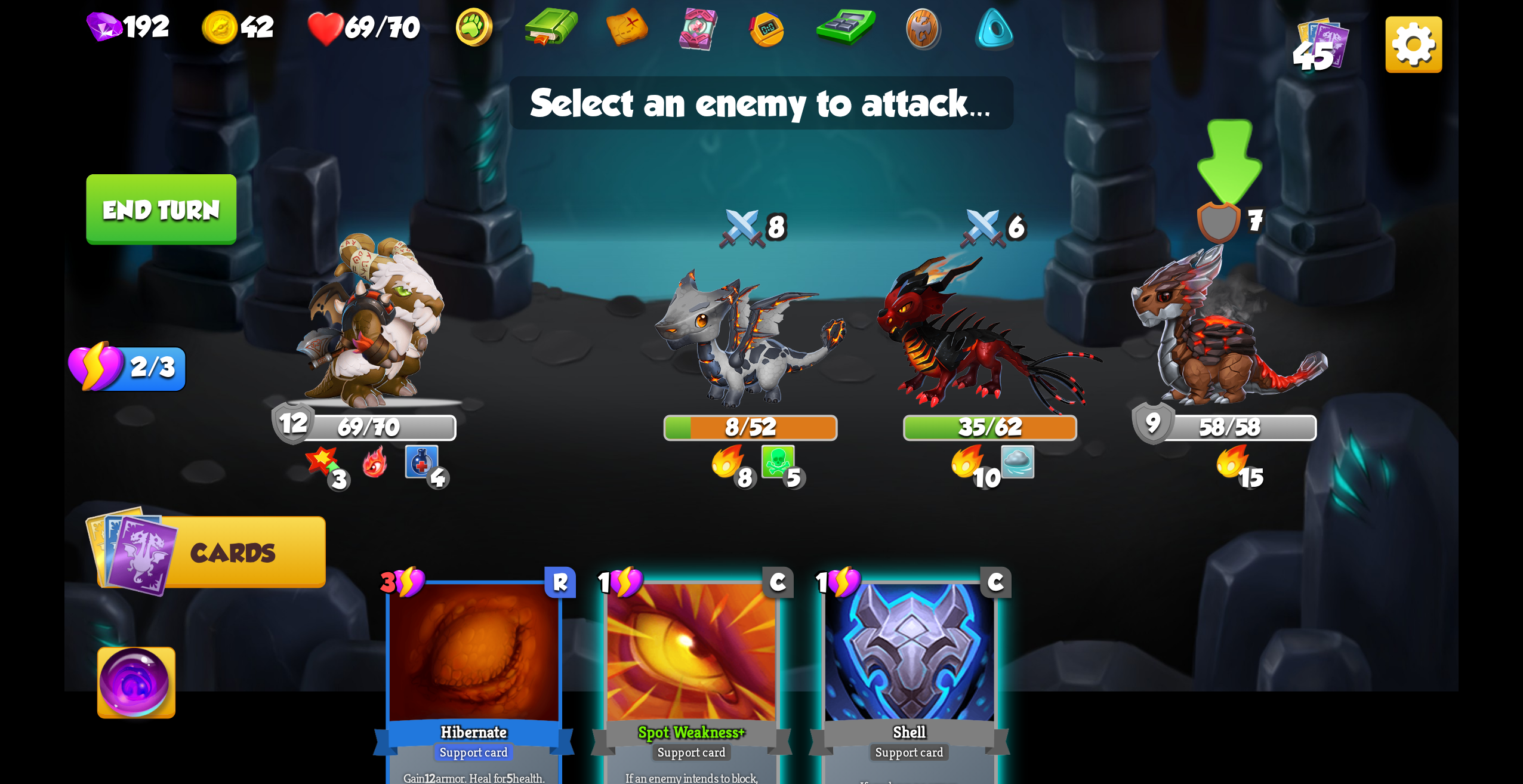
click at [1232, 377] on img at bounding box center [1230, 325] width 201 height 167
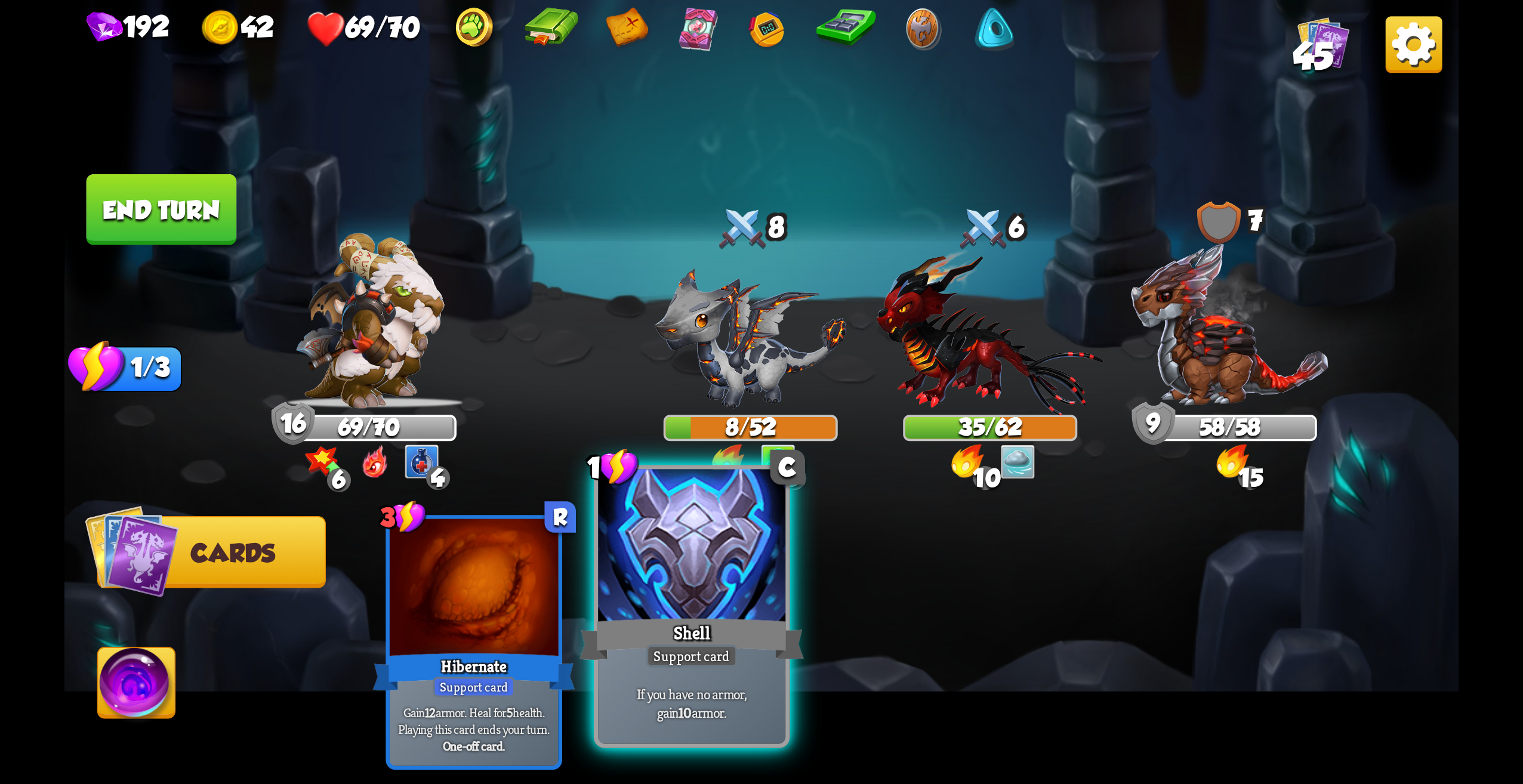
click at [684, 638] on div "Shell" at bounding box center [691, 639] width 225 height 50
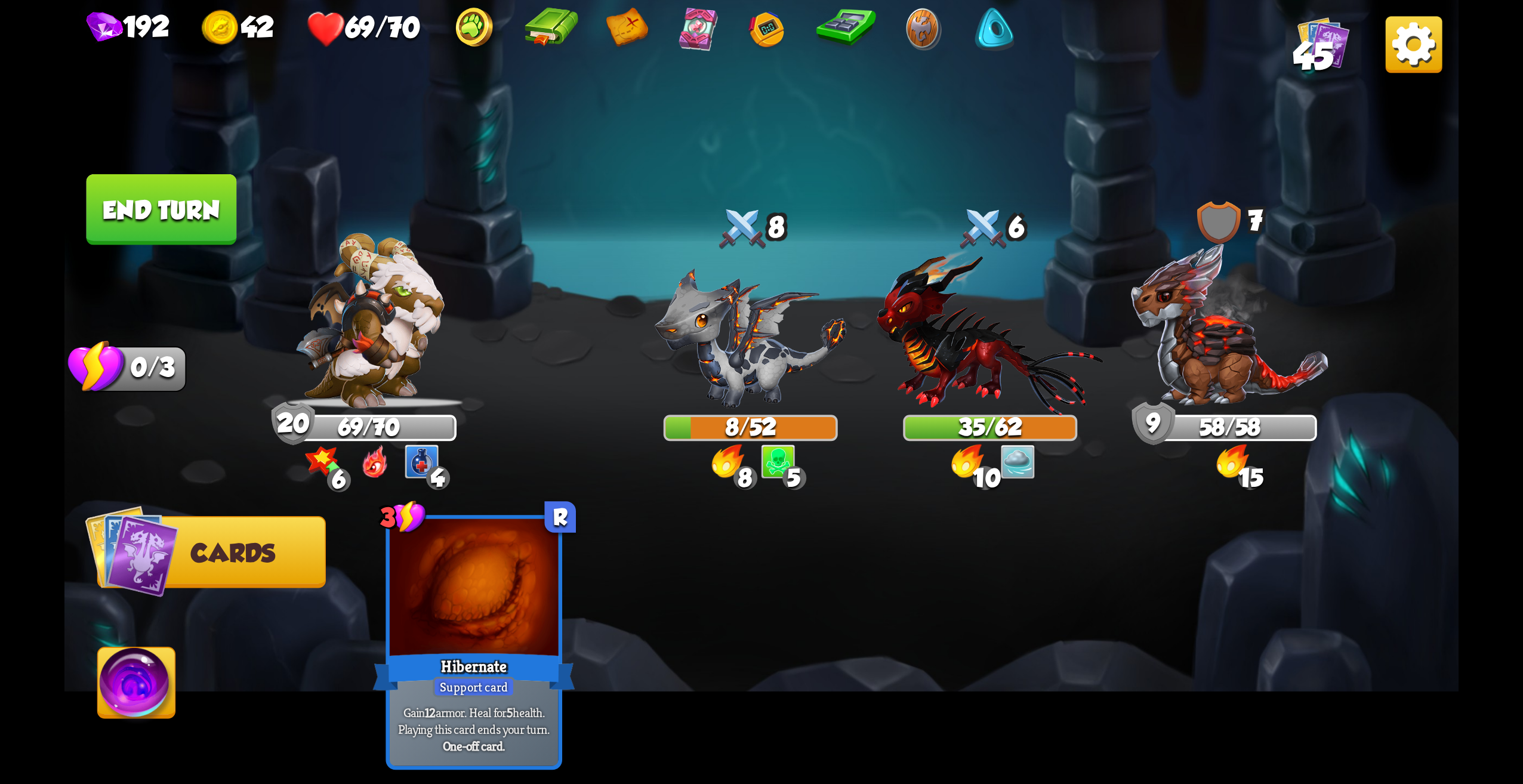
click at [179, 218] on button "End turn" at bounding box center [161, 209] width 151 height 71
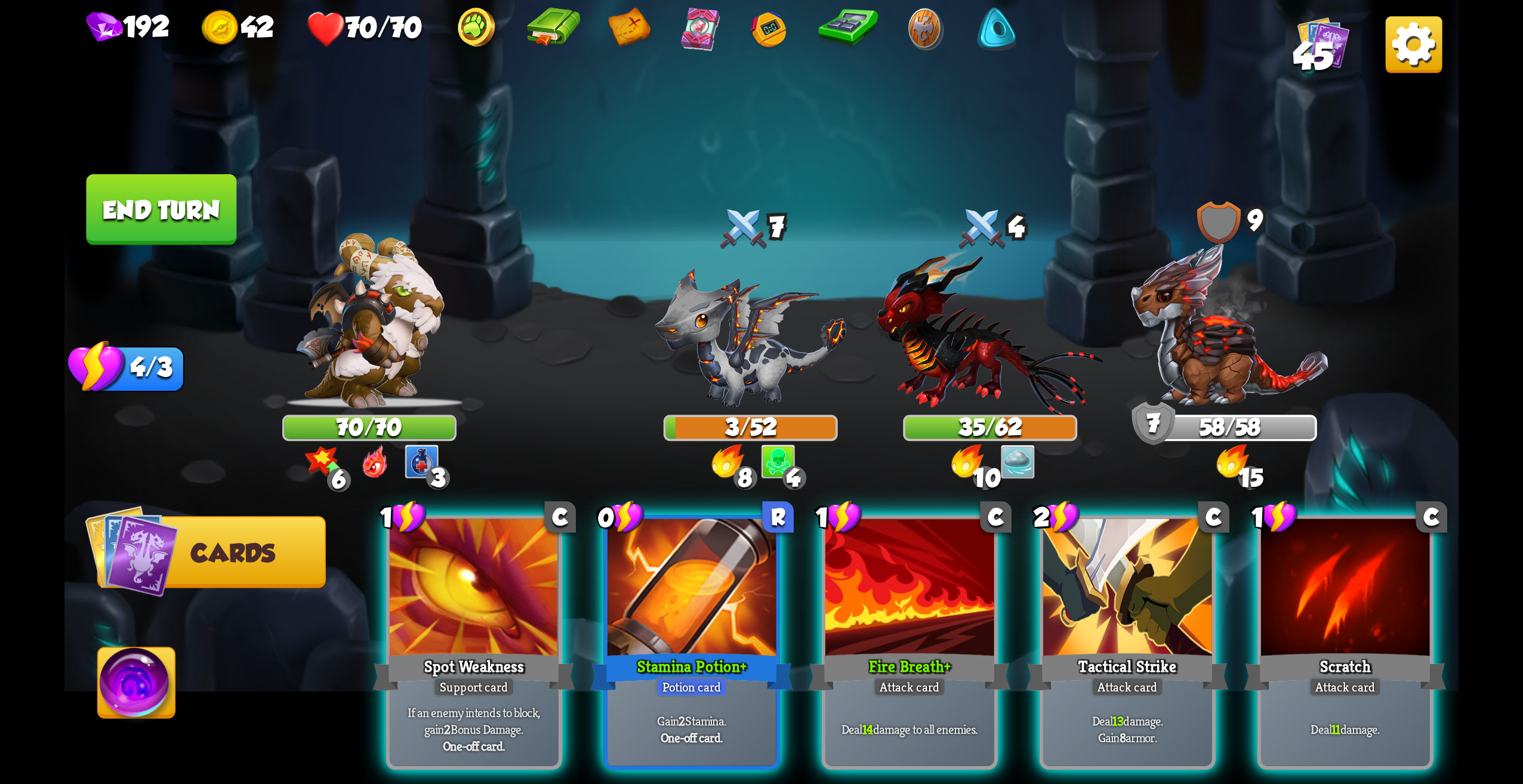
drag, startPoint x: 1156, startPoint y: 601, endPoint x: 971, endPoint y: 365, distance: 299.9
click at [1155, 596] on div at bounding box center [1127, 589] width 169 height 142
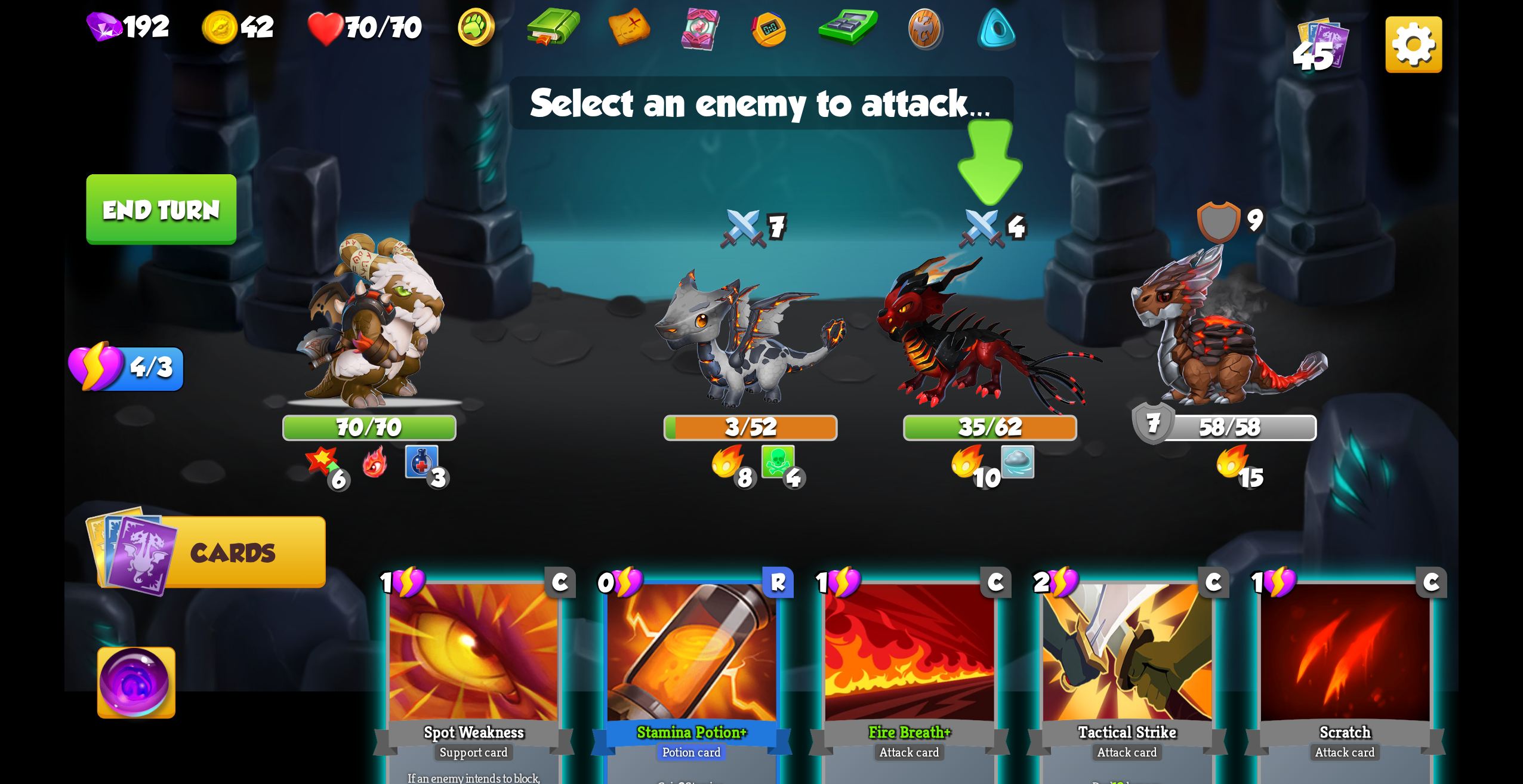
click at [967, 337] on img at bounding box center [989, 332] width 227 height 166
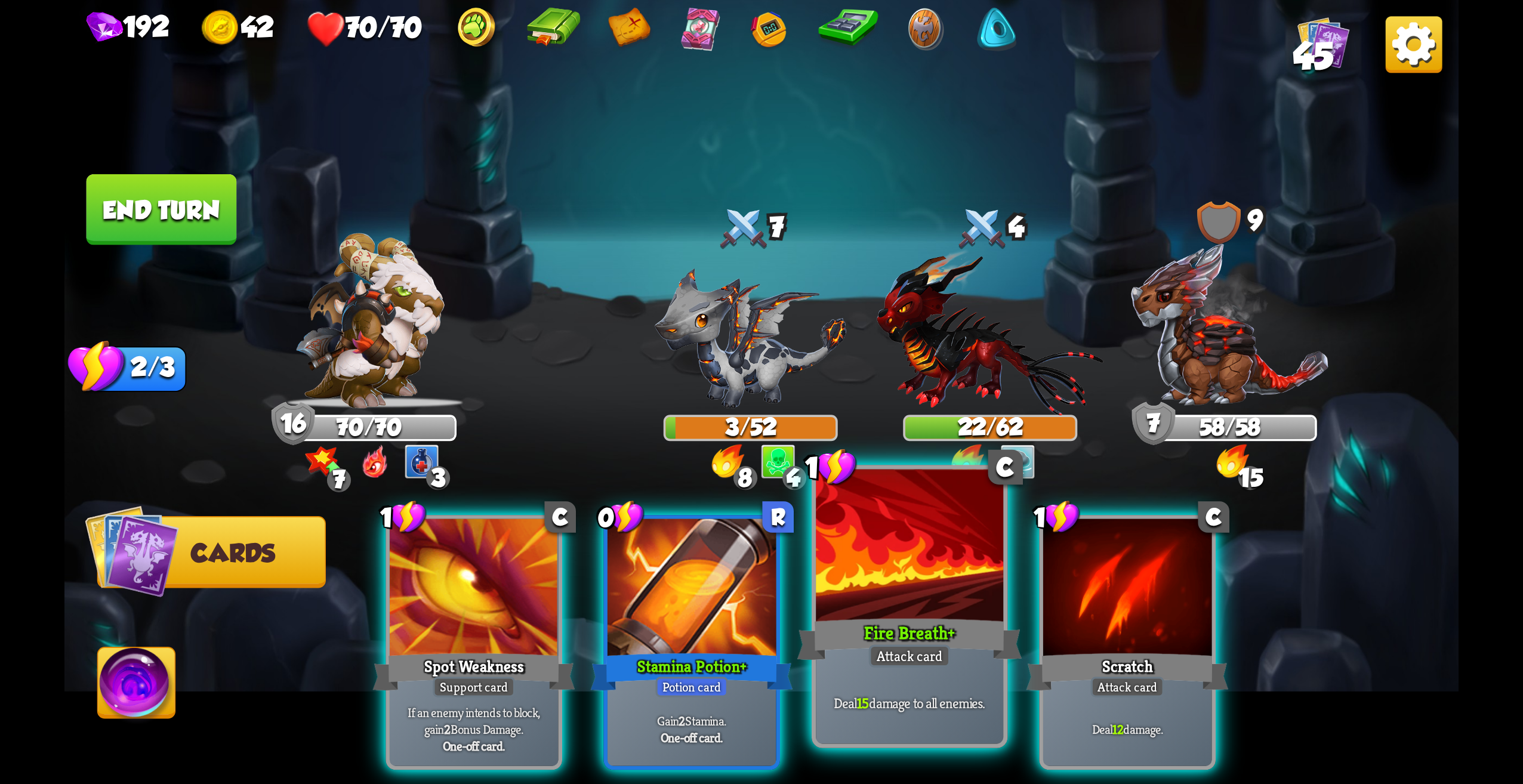
click at [891, 665] on div "Attack card" at bounding box center [909, 656] width 82 height 22
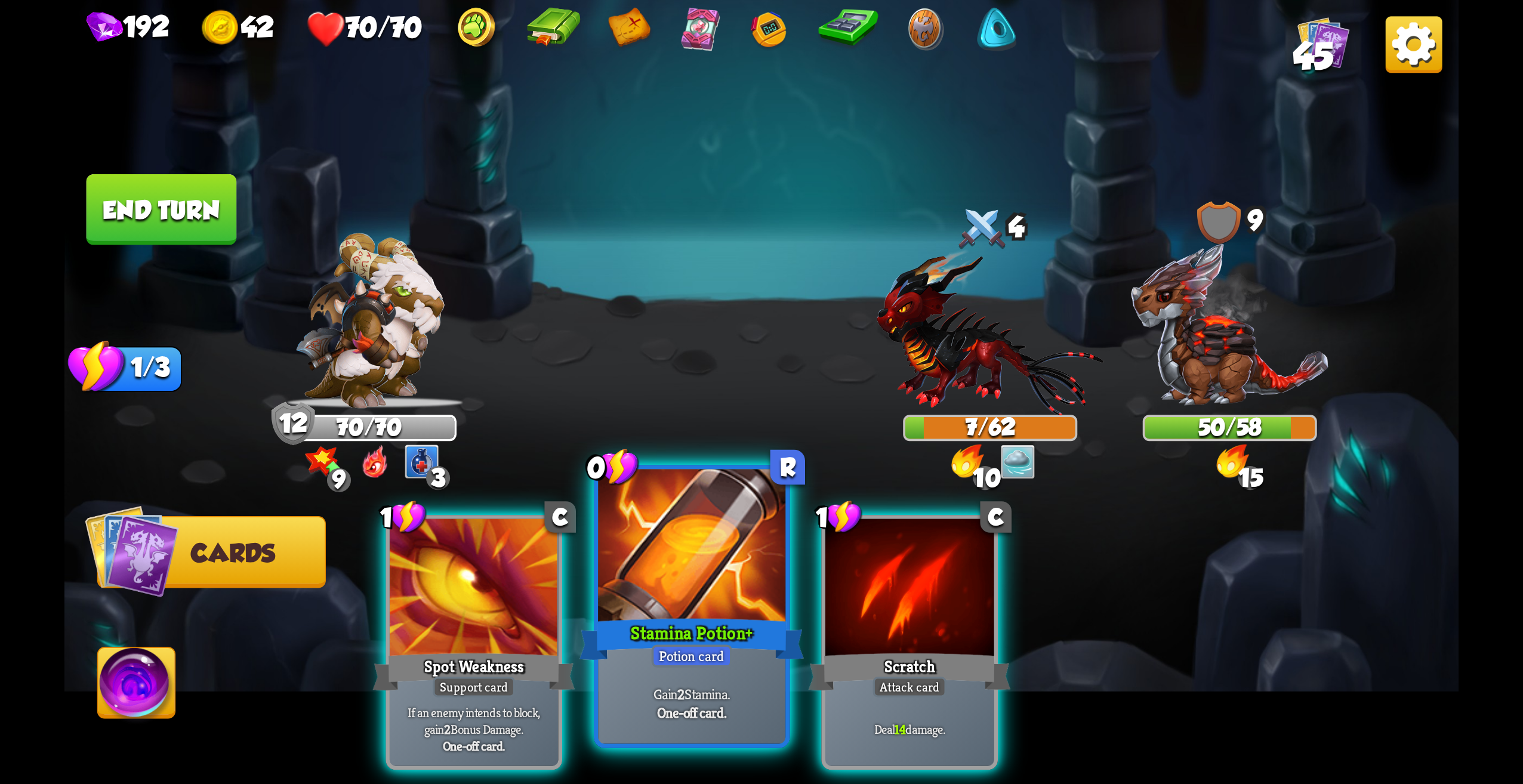
click at [751, 569] on div at bounding box center [691, 549] width 187 height 159
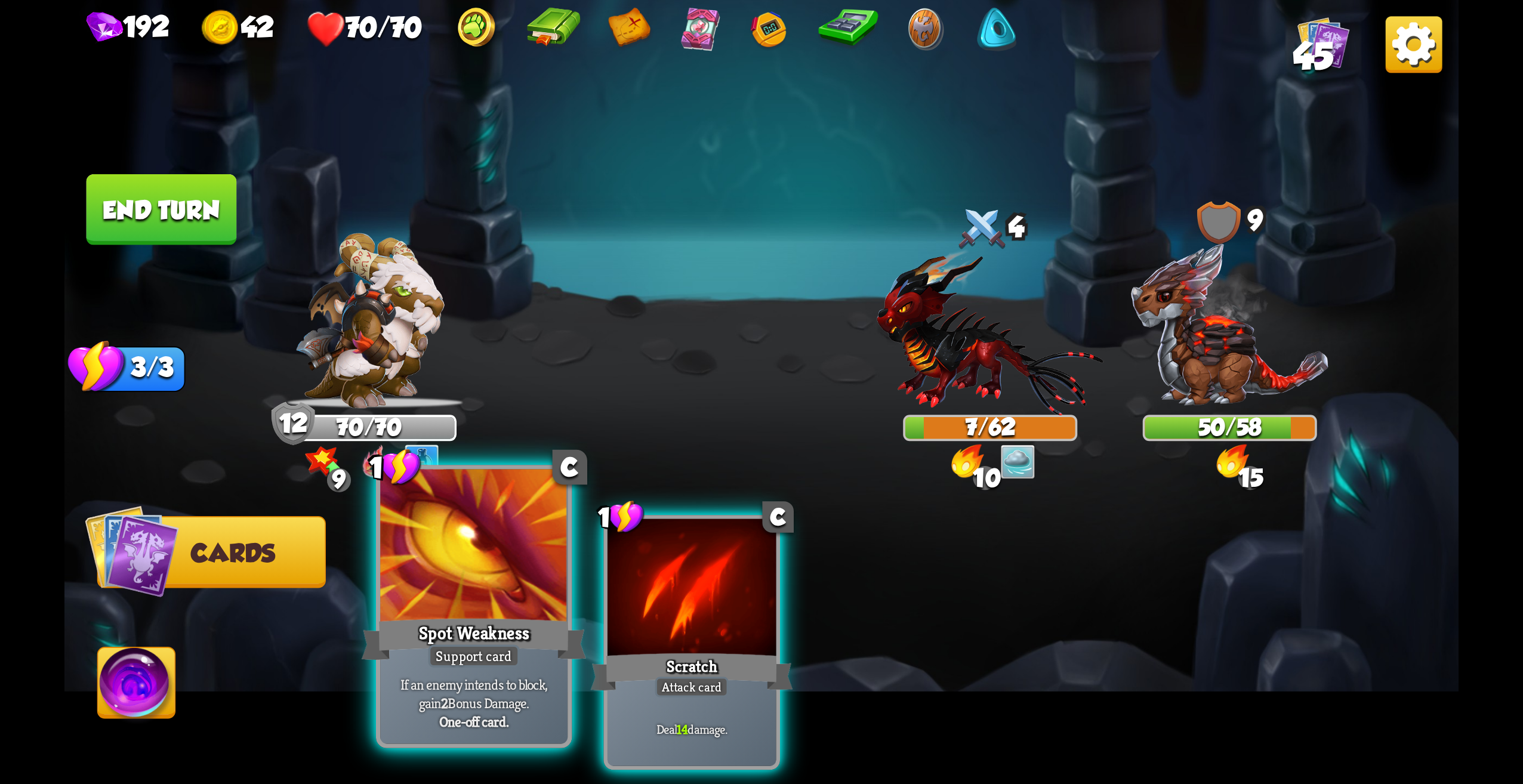
click at [546, 661] on div "Spot Weakness" at bounding box center [474, 639] width 225 height 50
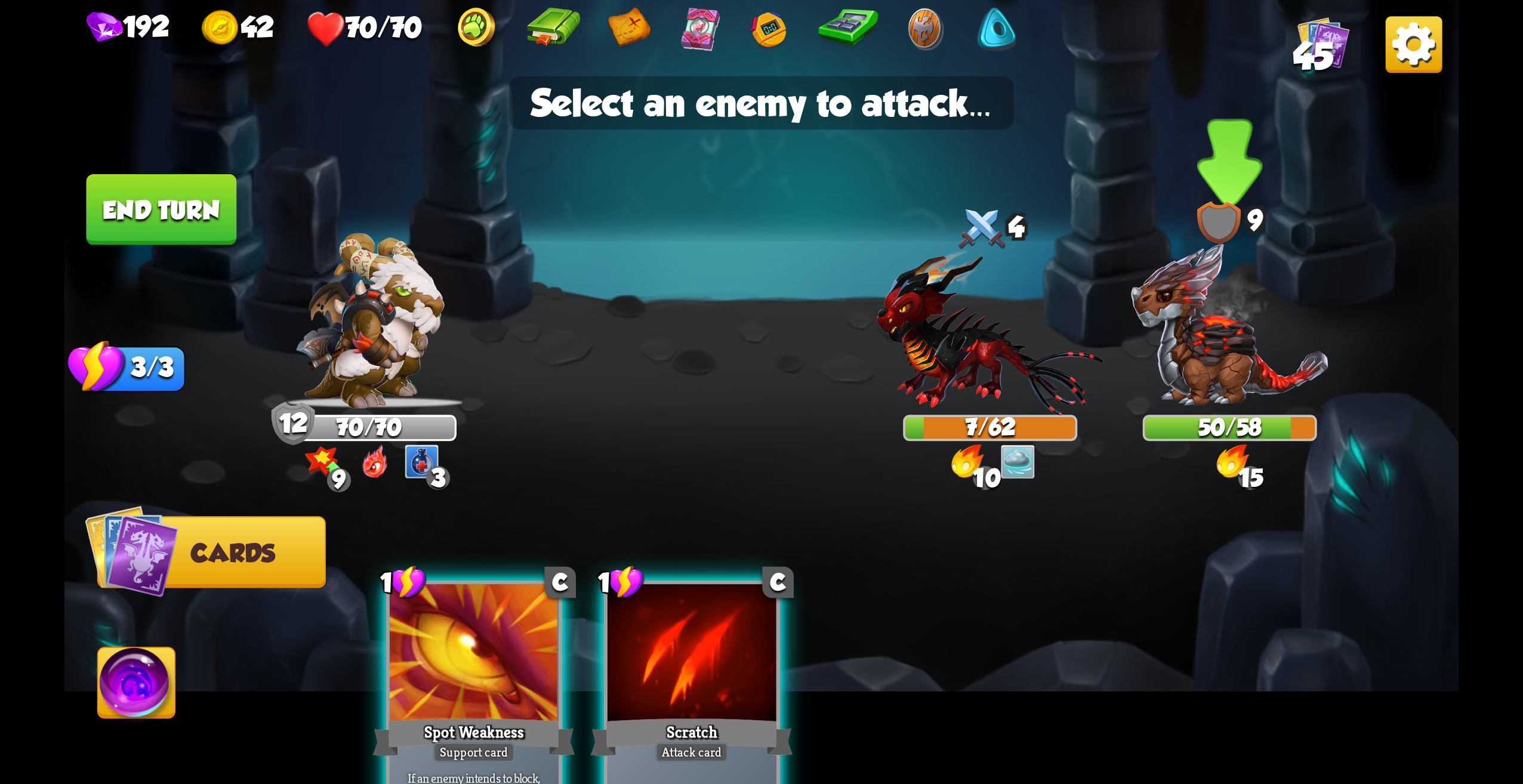
click at [1207, 332] on img at bounding box center [1230, 325] width 201 height 167
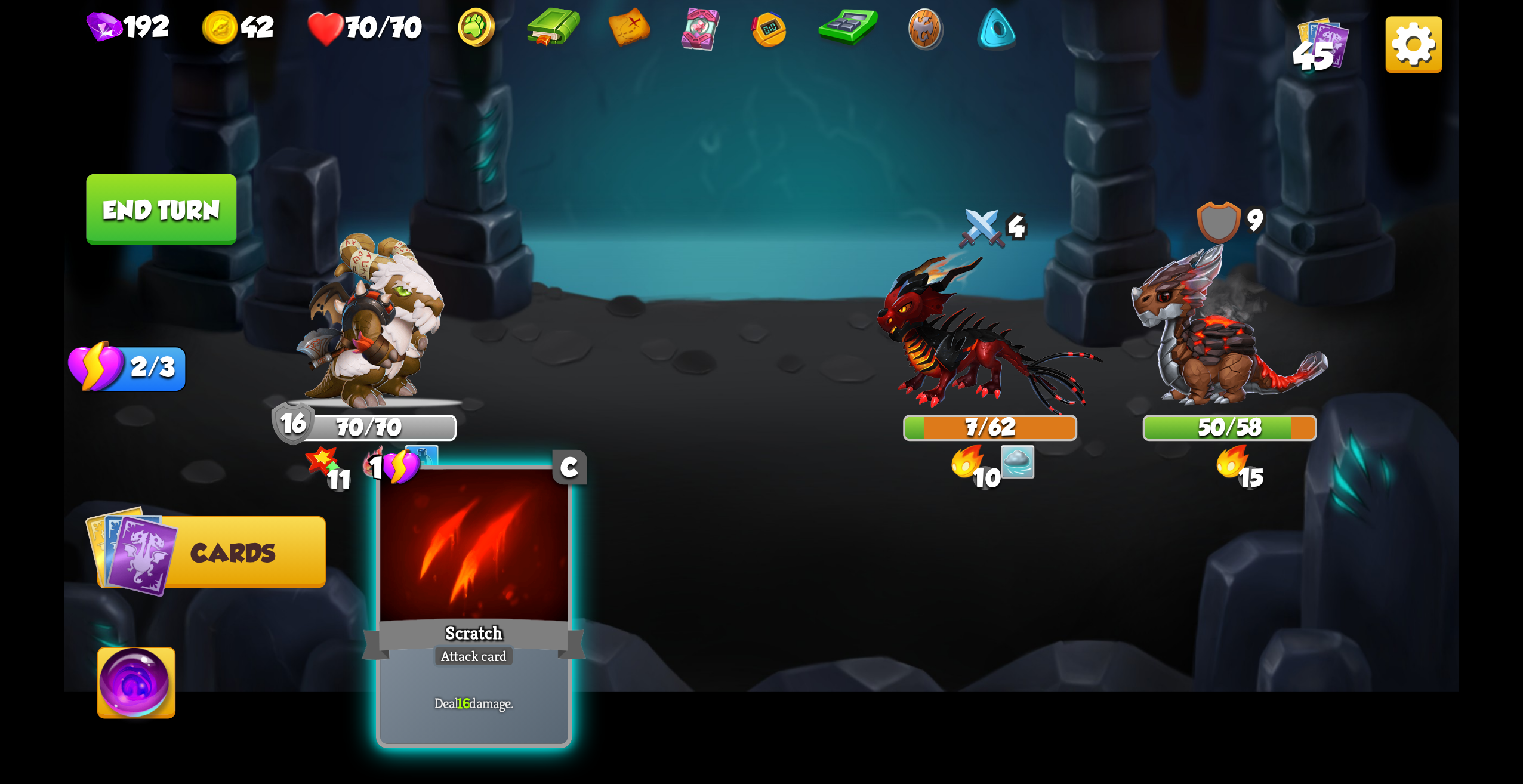
click at [517, 555] on div at bounding box center [473, 549] width 187 height 159
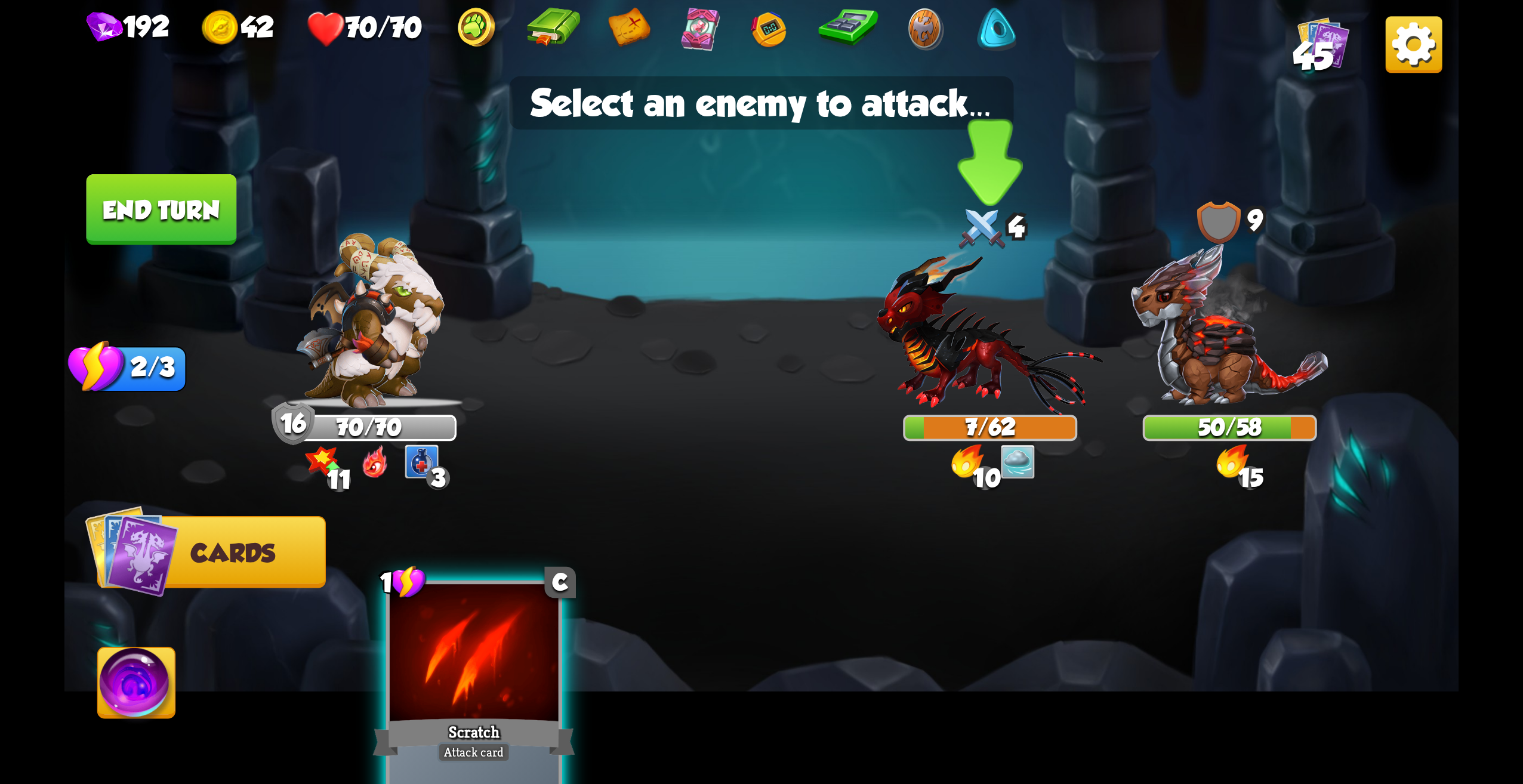
click at [982, 370] on img at bounding box center [989, 332] width 227 height 166
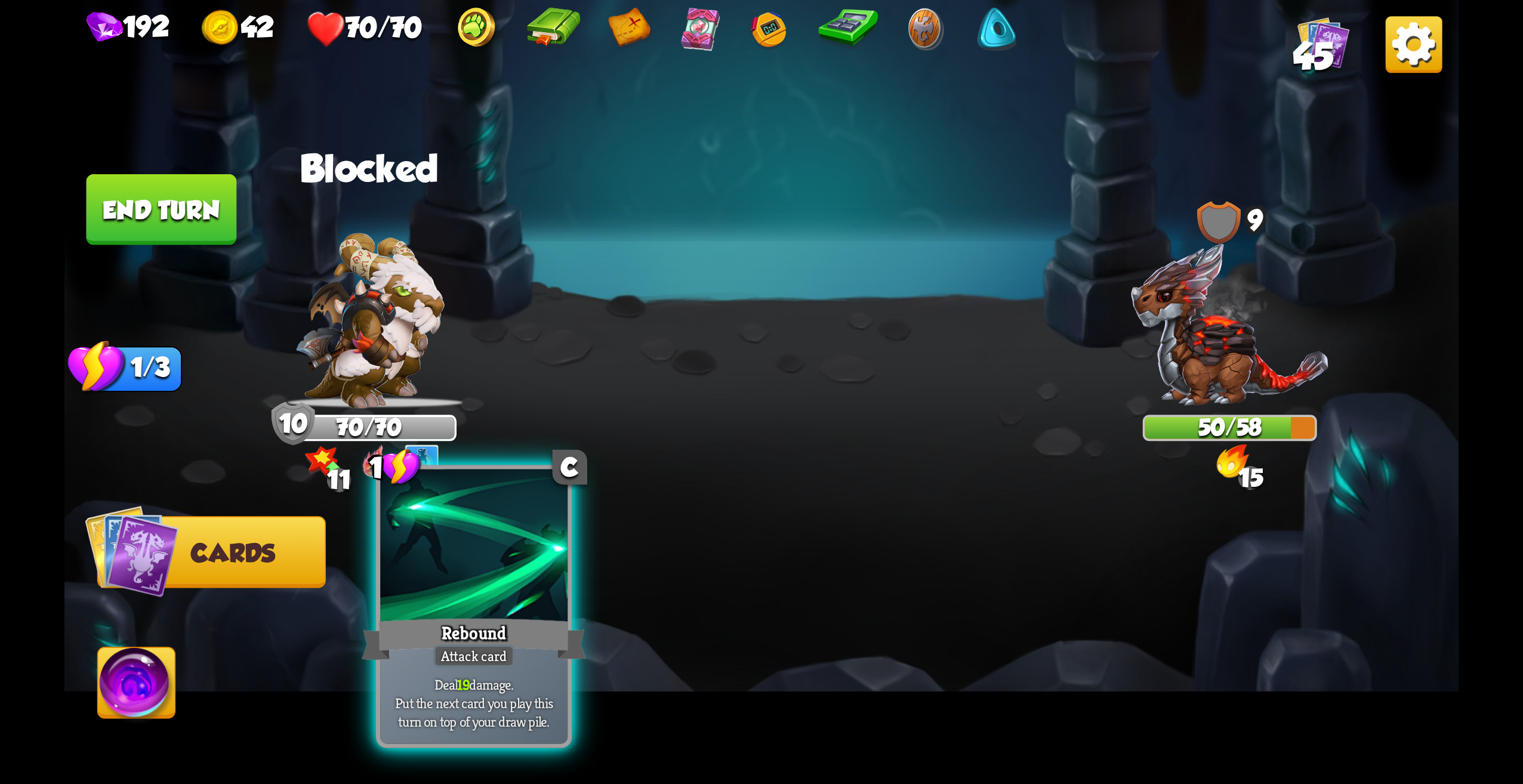
click at [484, 594] on div at bounding box center [473, 549] width 187 height 159
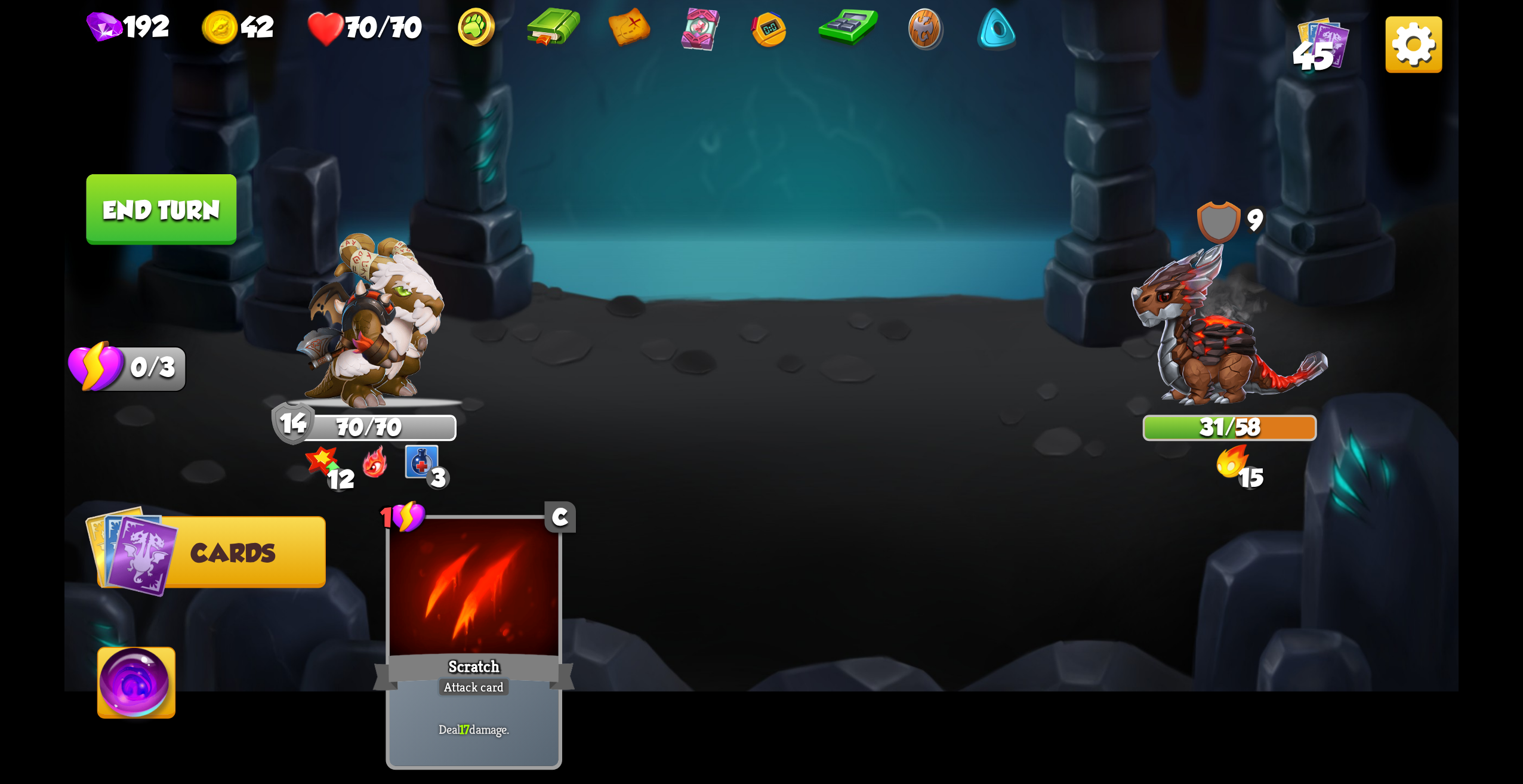
click at [163, 218] on button "End turn" at bounding box center [161, 209] width 151 height 71
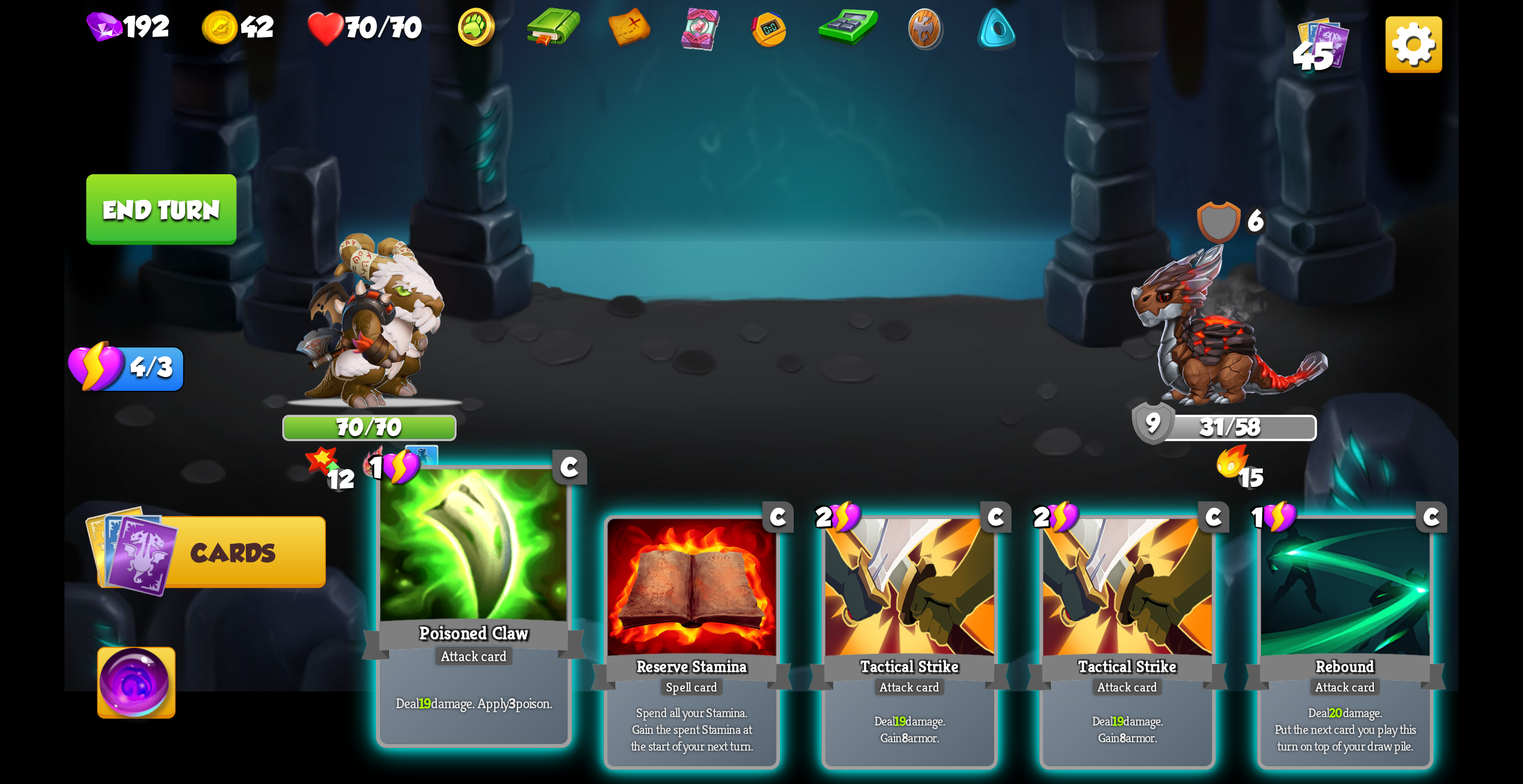
click at [521, 563] on div at bounding box center [473, 549] width 187 height 159
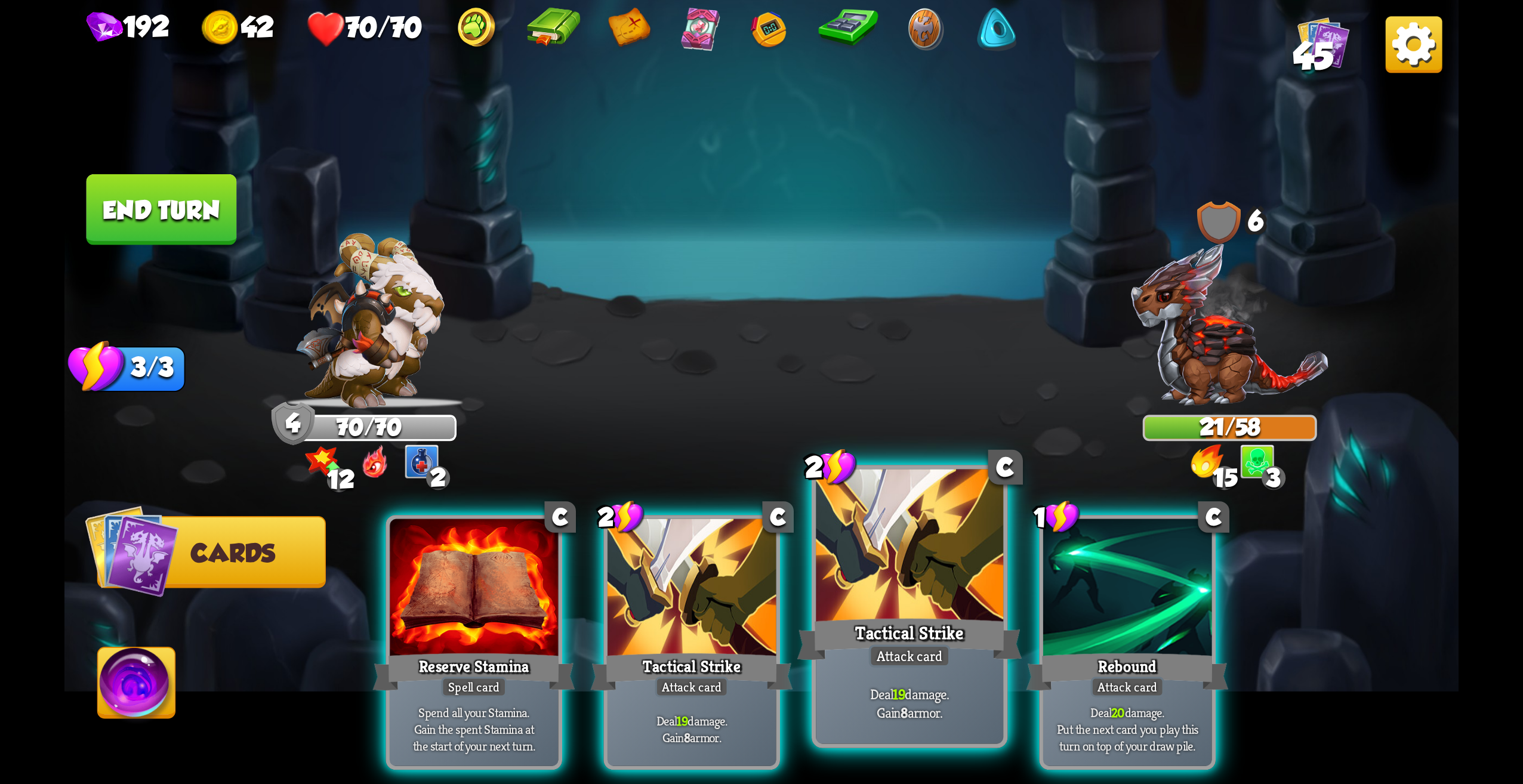
click at [874, 594] on div at bounding box center [909, 549] width 187 height 159
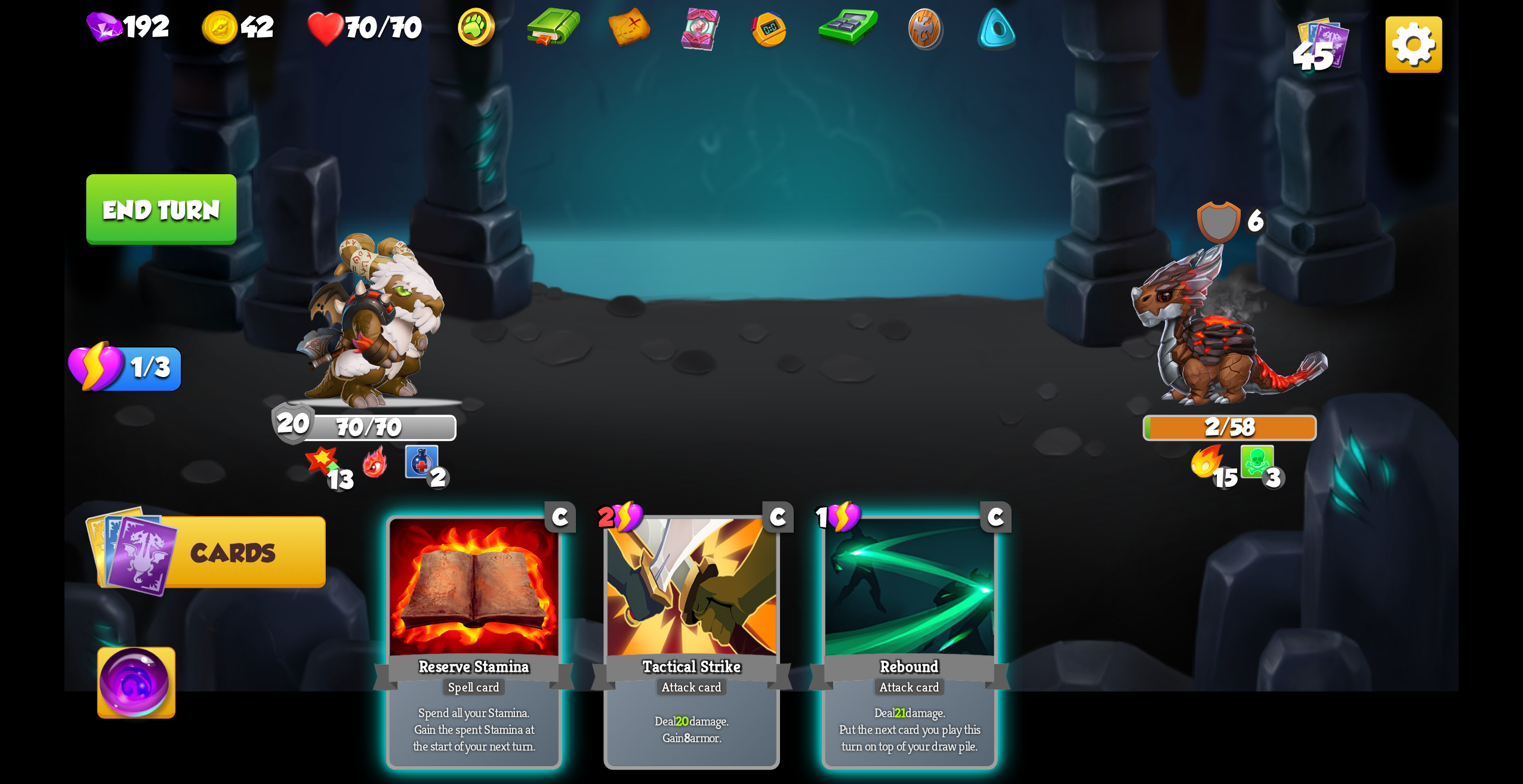
click at [946, 534] on div at bounding box center [910, 589] width 169 height 142
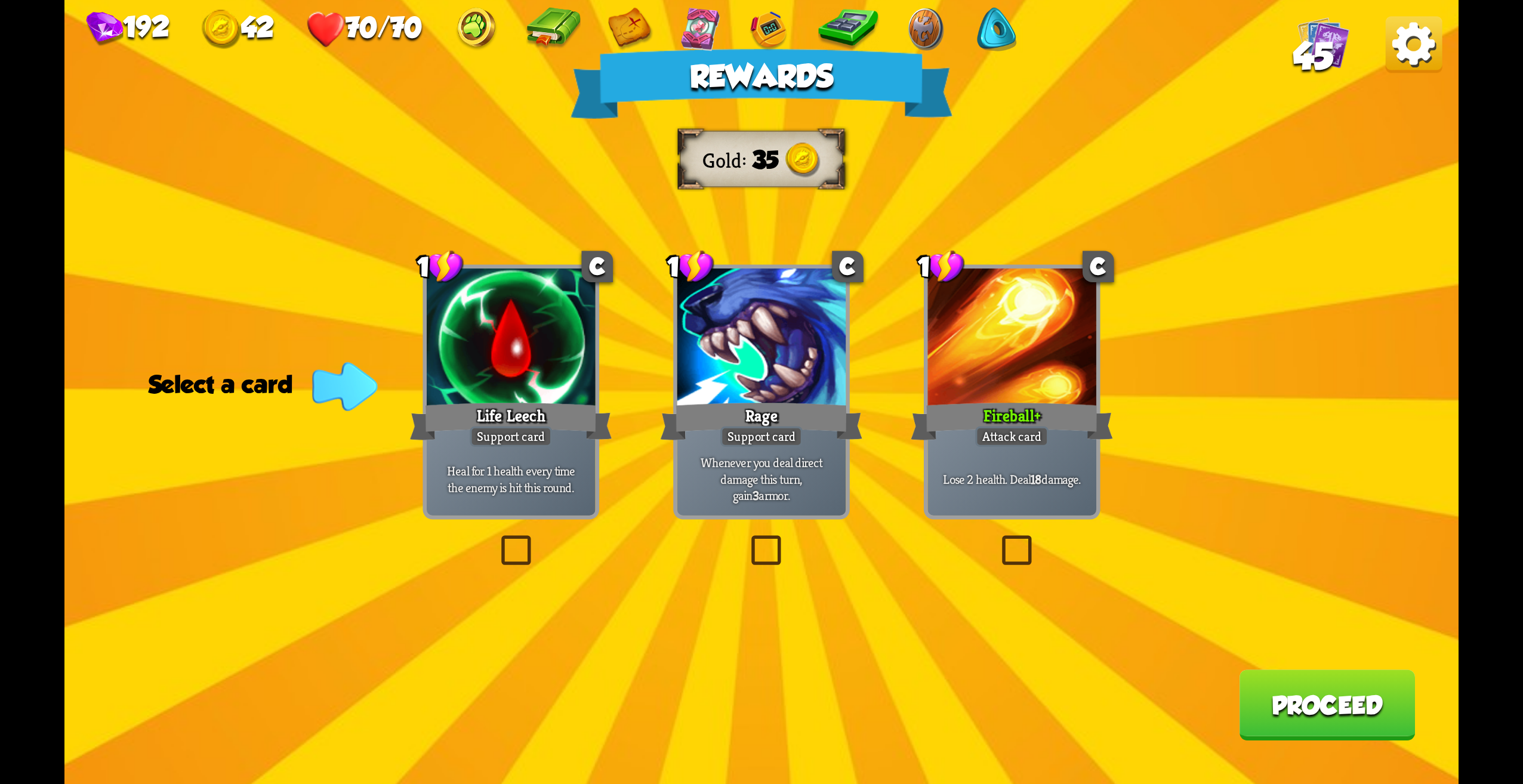
click at [496, 538] on label at bounding box center [496, 538] width 0 height 0
click at [0, 0] on input "checkbox" at bounding box center [0, 0] width 0 height 0
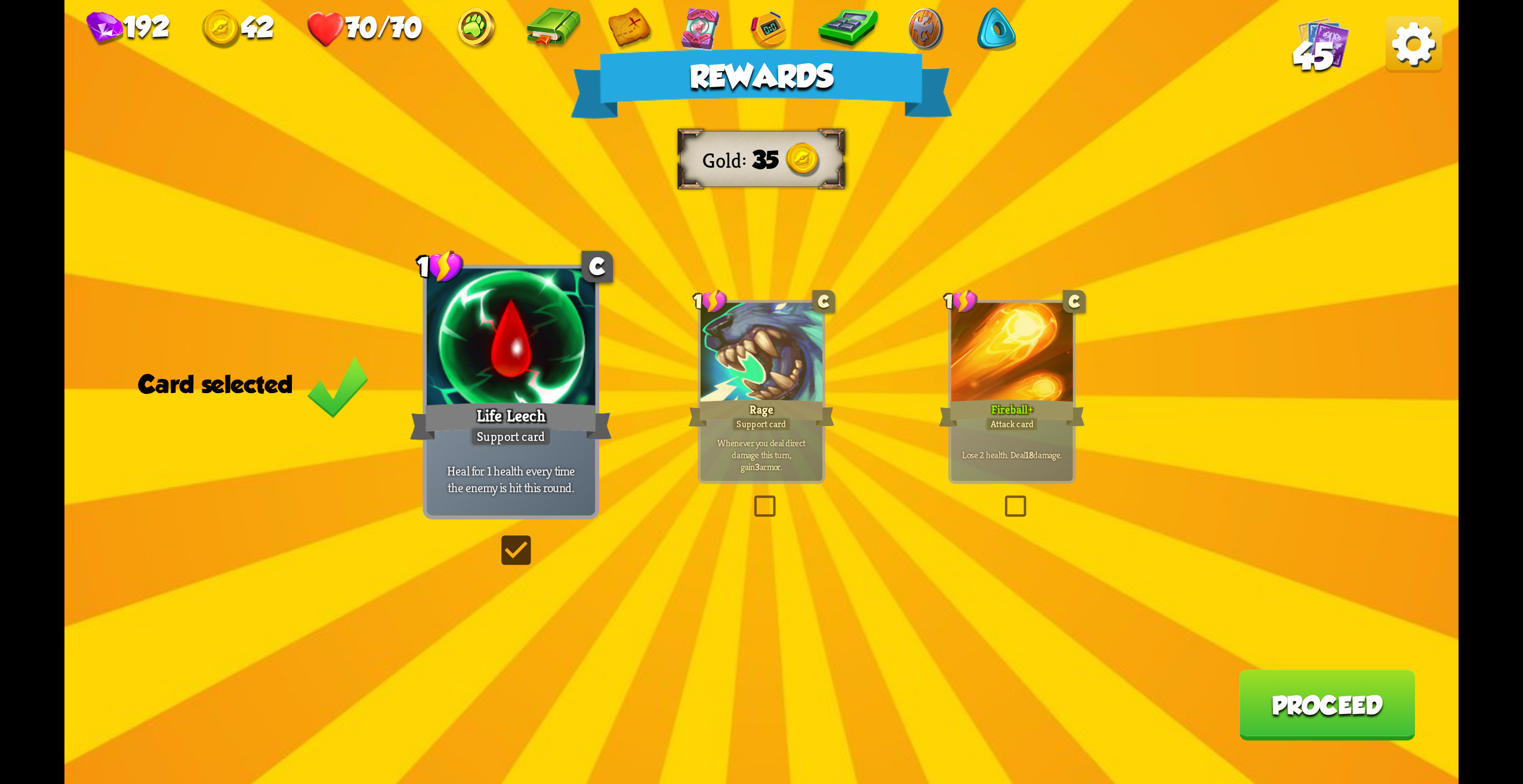
click at [1355, 714] on button "Proceed" at bounding box center [1327, 705] width 176 height 71
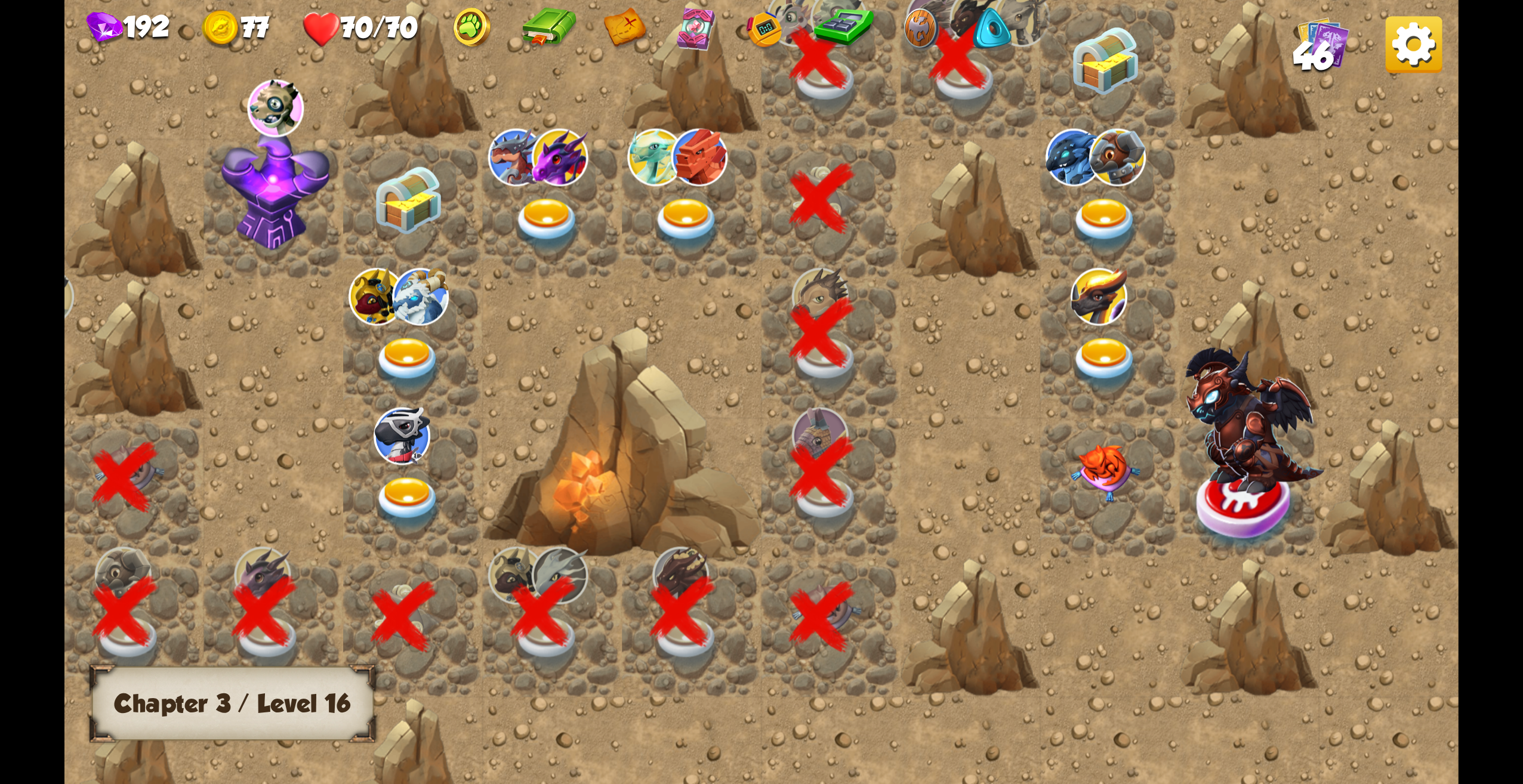
click at [1103, 77] on img at bounding box center [1105, 60] width 70 height 69
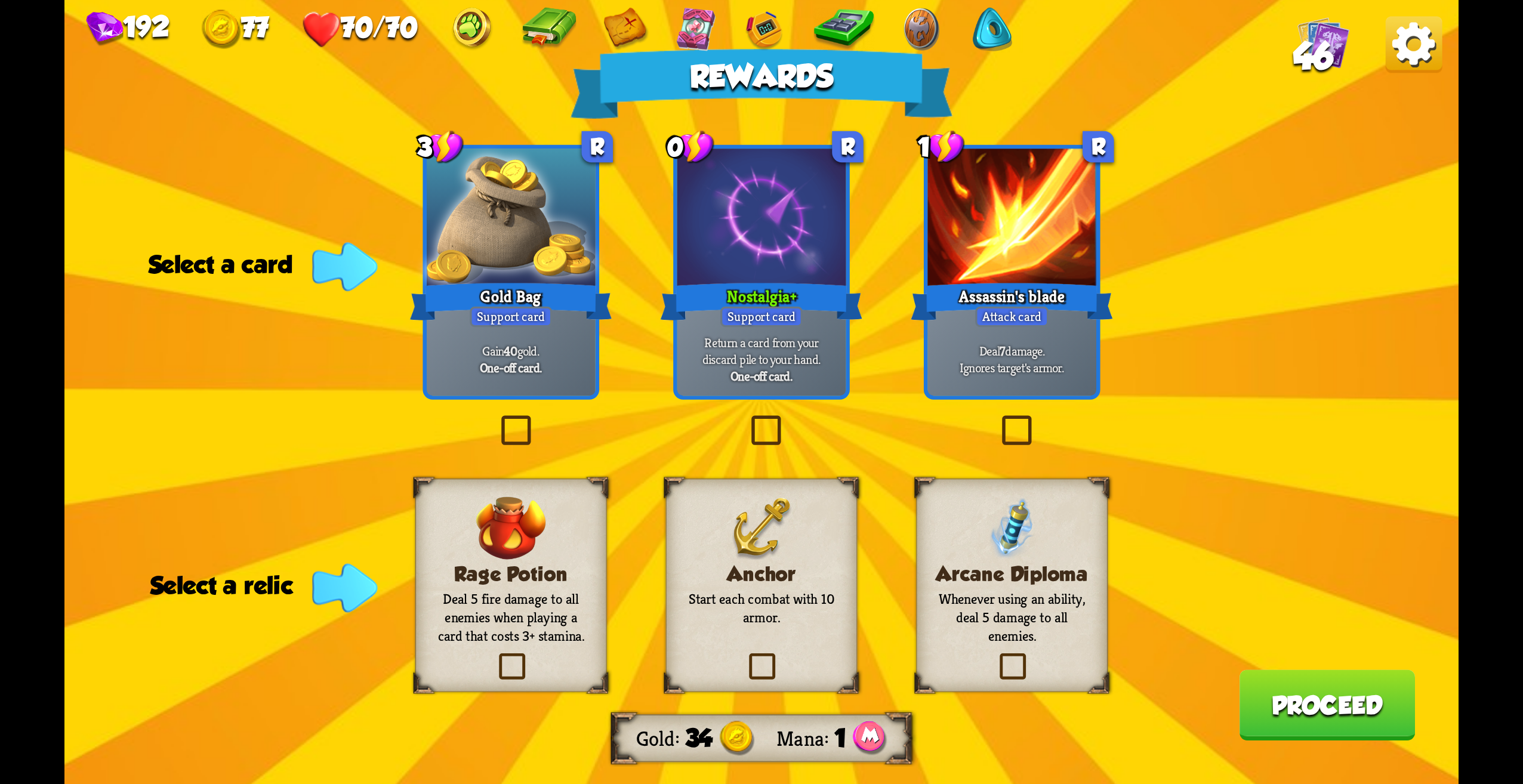
click at [866, 341] on div "Rewards Gold 34 Mana 1 Select a card 3 R Gold Bag Support card Gain 40 gold. On…" at bounding box center [762, 392] width 1395 height 784
click at [802, 328] on div "Return a card from your discard pile to your hand. One-off card." at bounding box center [762, 358] width 169 height 73
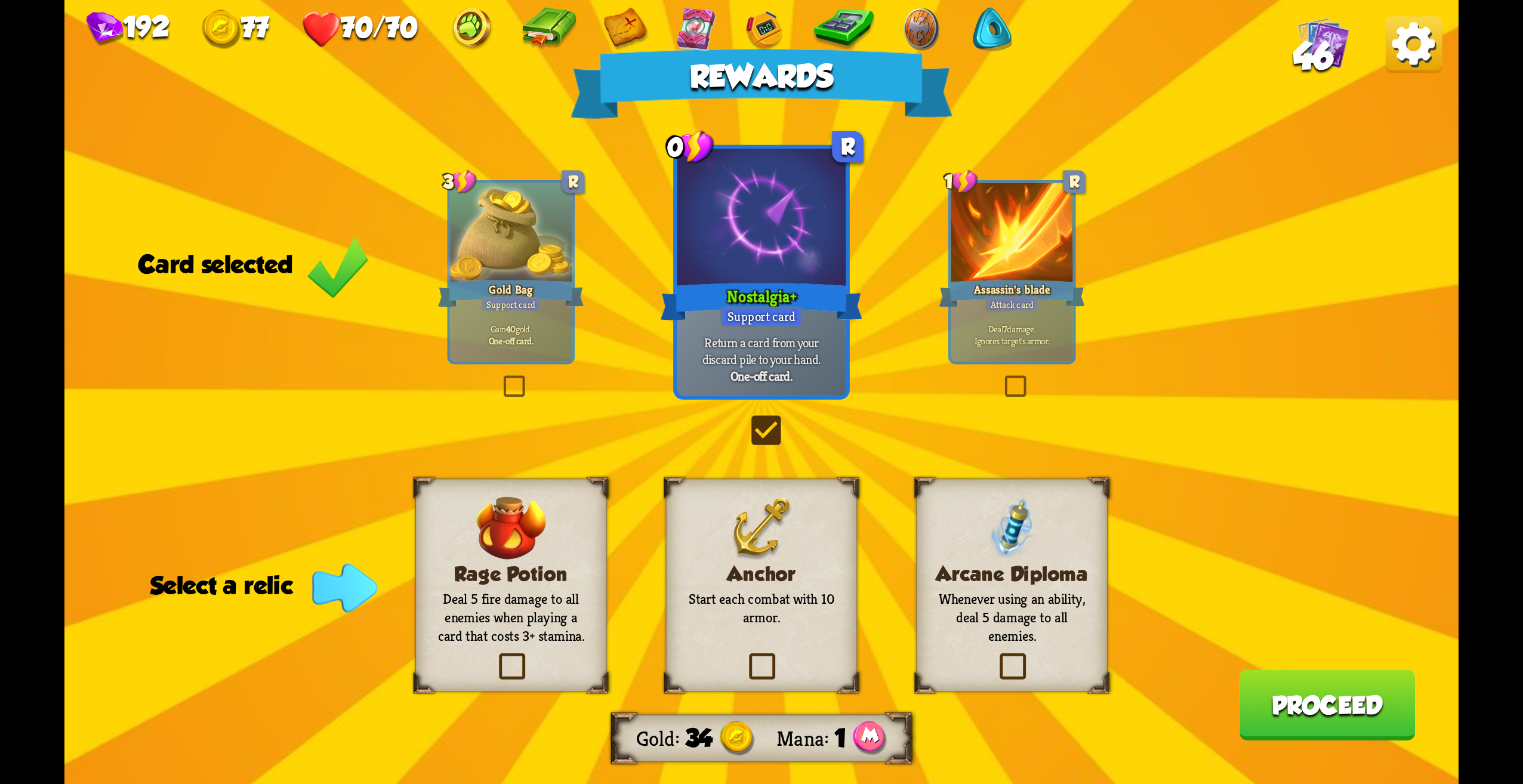
click at [787, 660] on div "Anchor Start each combat with 10 armor." at bounding box center [761, 585] width 191 height 214
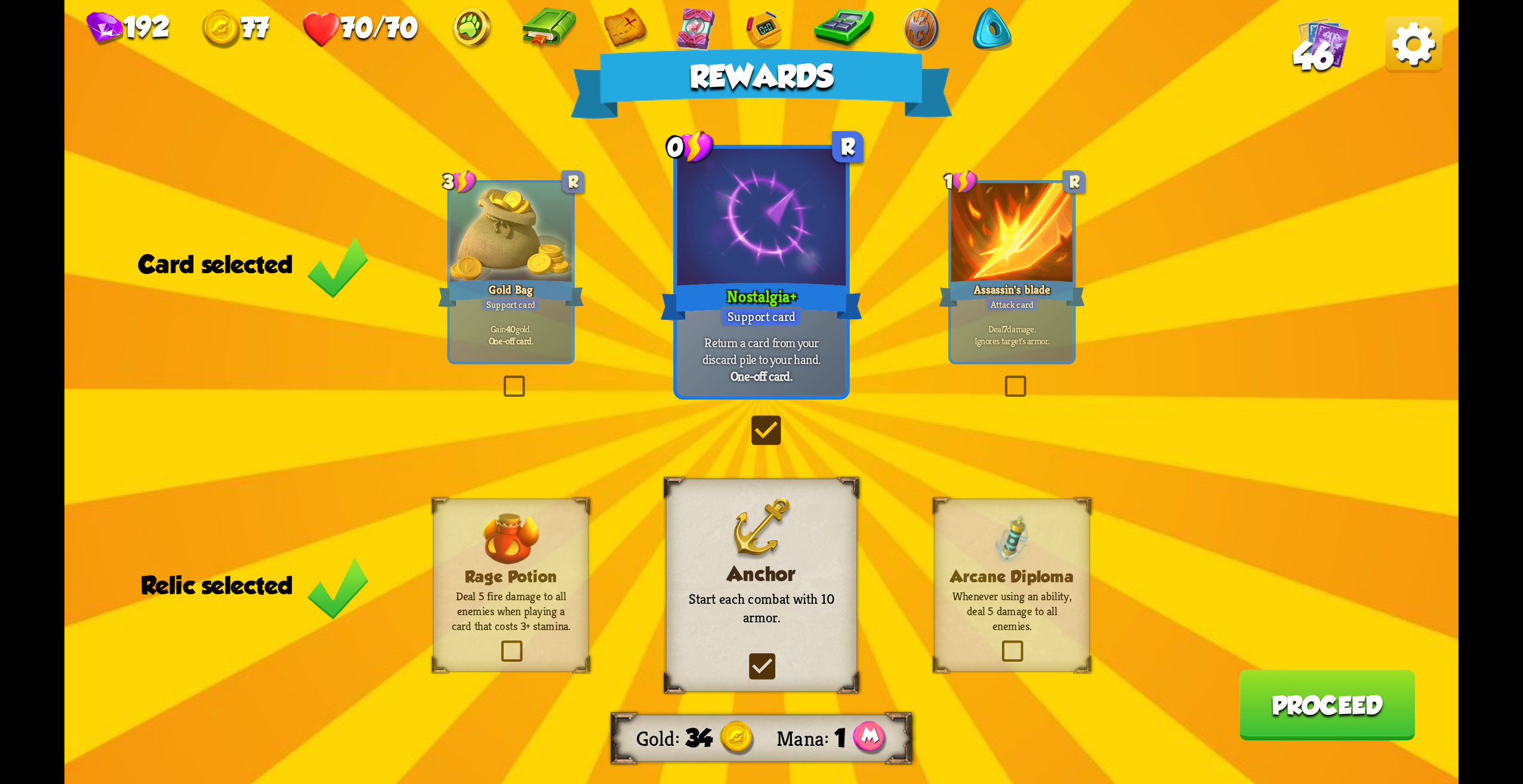
click at [603, 632] on div "Rewards Gold 34 Mana 1 Card selected 3 R Gold Bag Support card Gain 40 gold. On…" at bounding box center [762, 392] width 1395 height 784
click at [553, 632] on p "Deal 5 fire damage to all enemies when playing a card that costs 3+ stamina." at bounding box center [511, 611] width 126 height 45
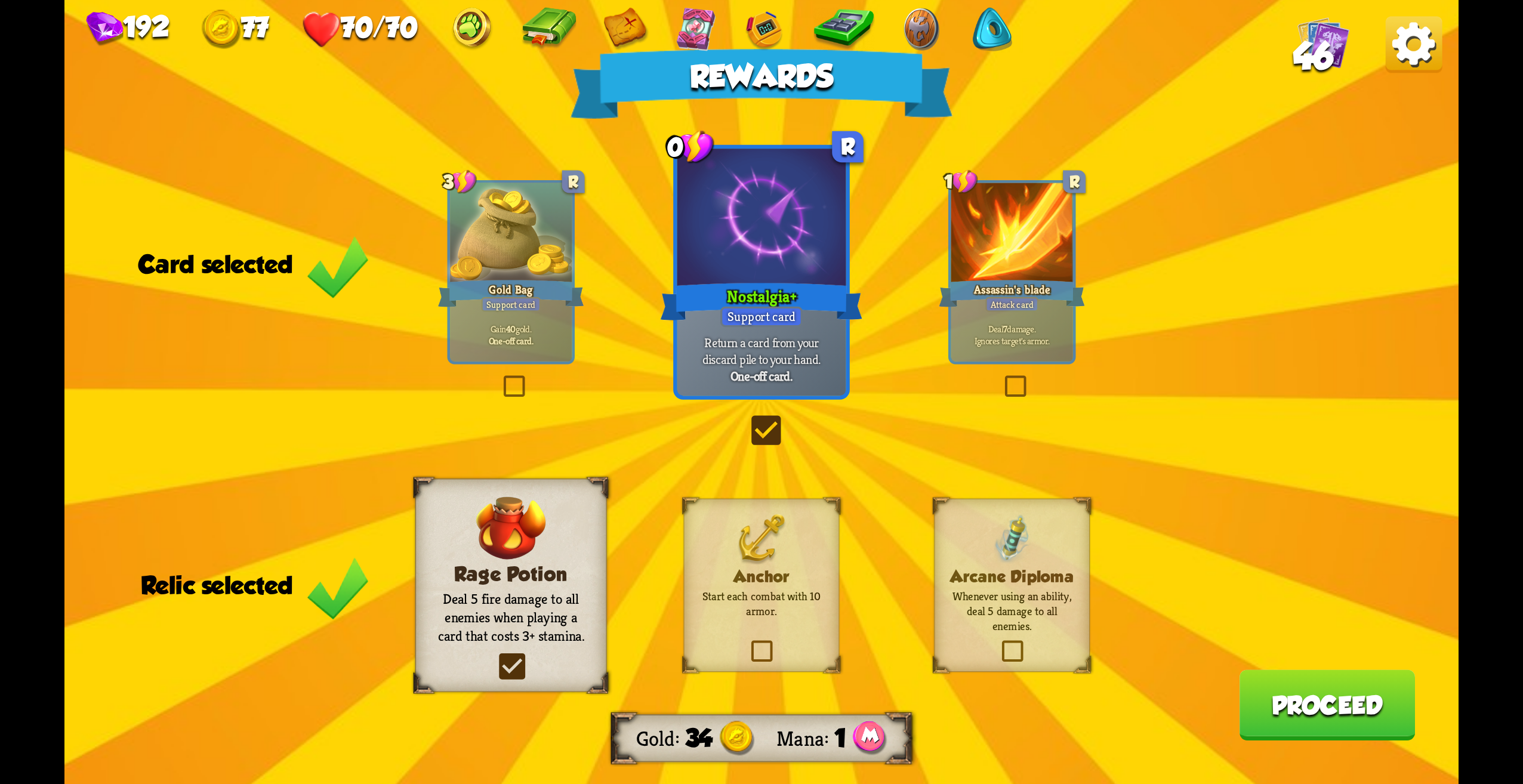
click at [748, 643] on label at bounding box center [748, 643] width 0 height 0
click at [0, 0] on input "checkbox" at bounding box center [0, 0] width 0 height 0
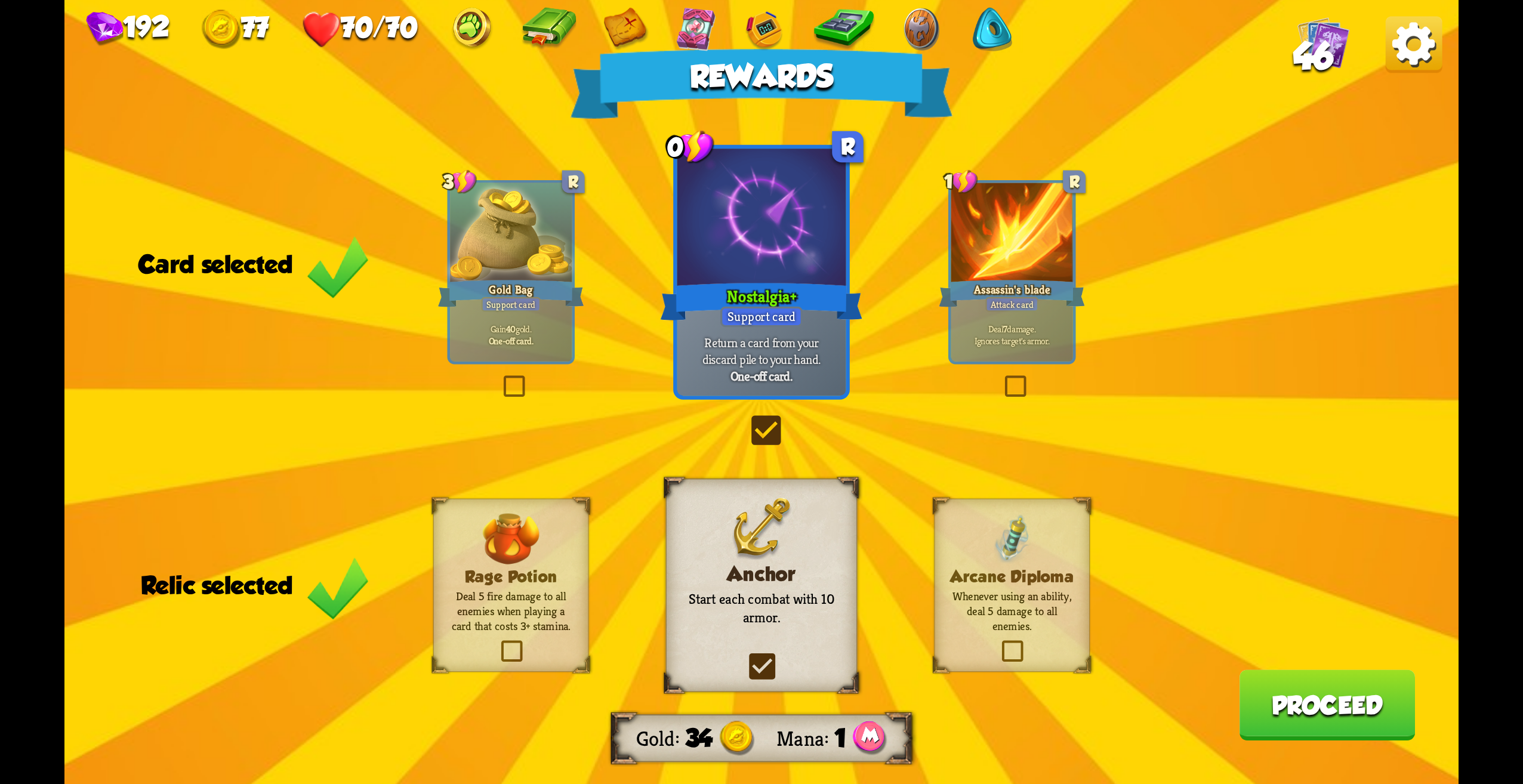
click at [1320, 719] on button "Proceed" at bounding box center [1327, 705] width 176 height 71
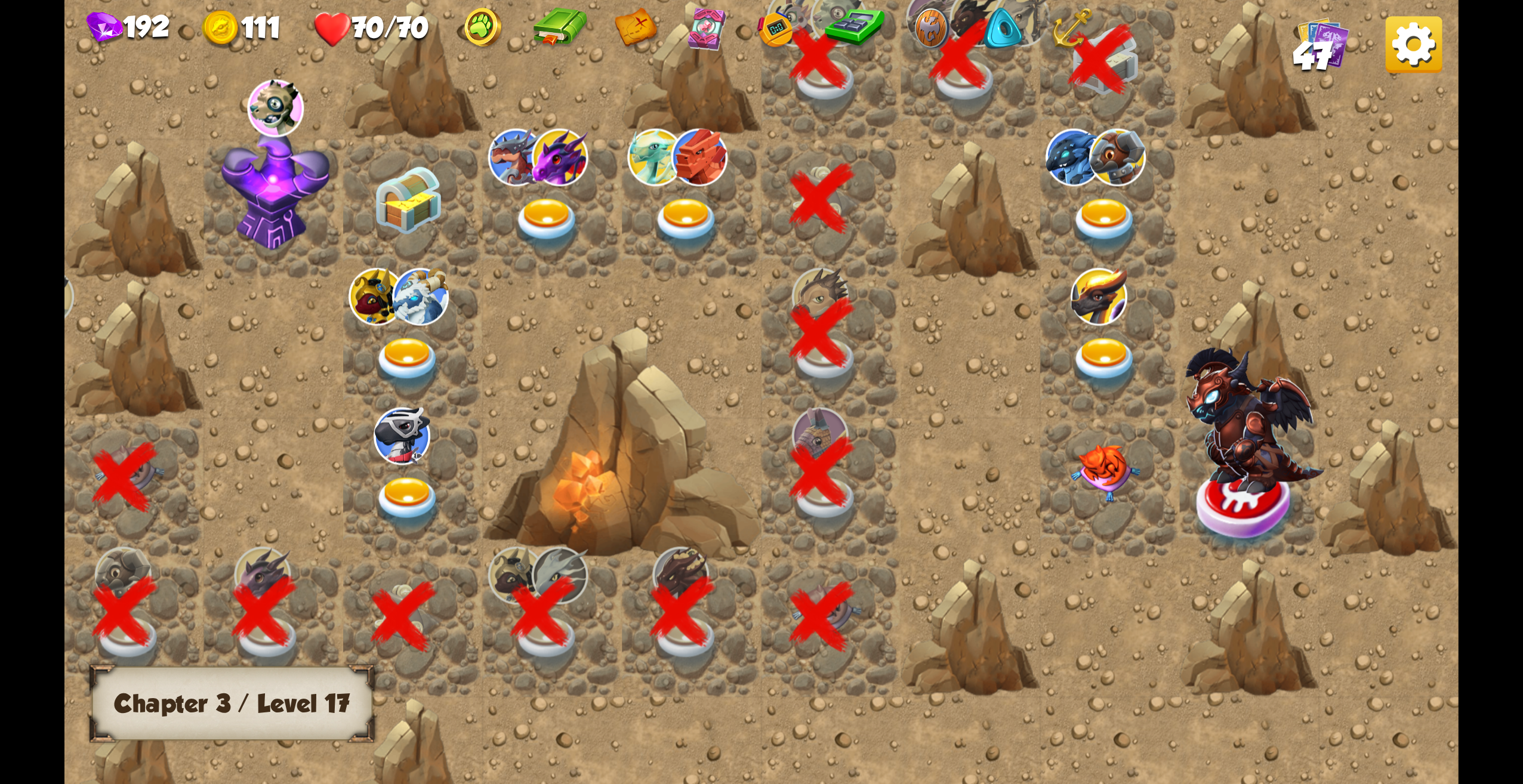
click at [1086, 187] on div at bounding box center [1110, 209] width 140 height 140
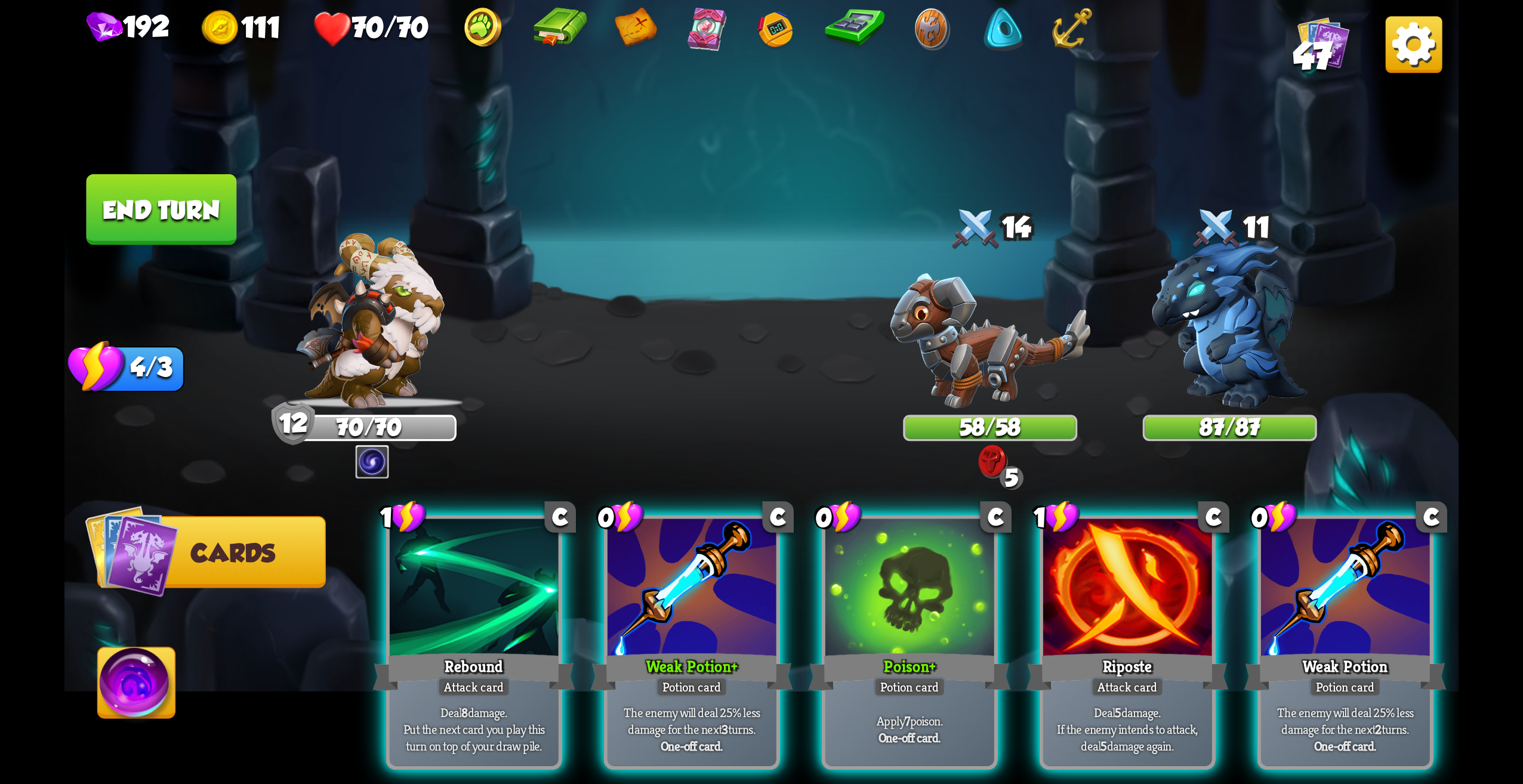
click at [1229, 271] on img at bounding box center [1229, 324] width 156 height 168
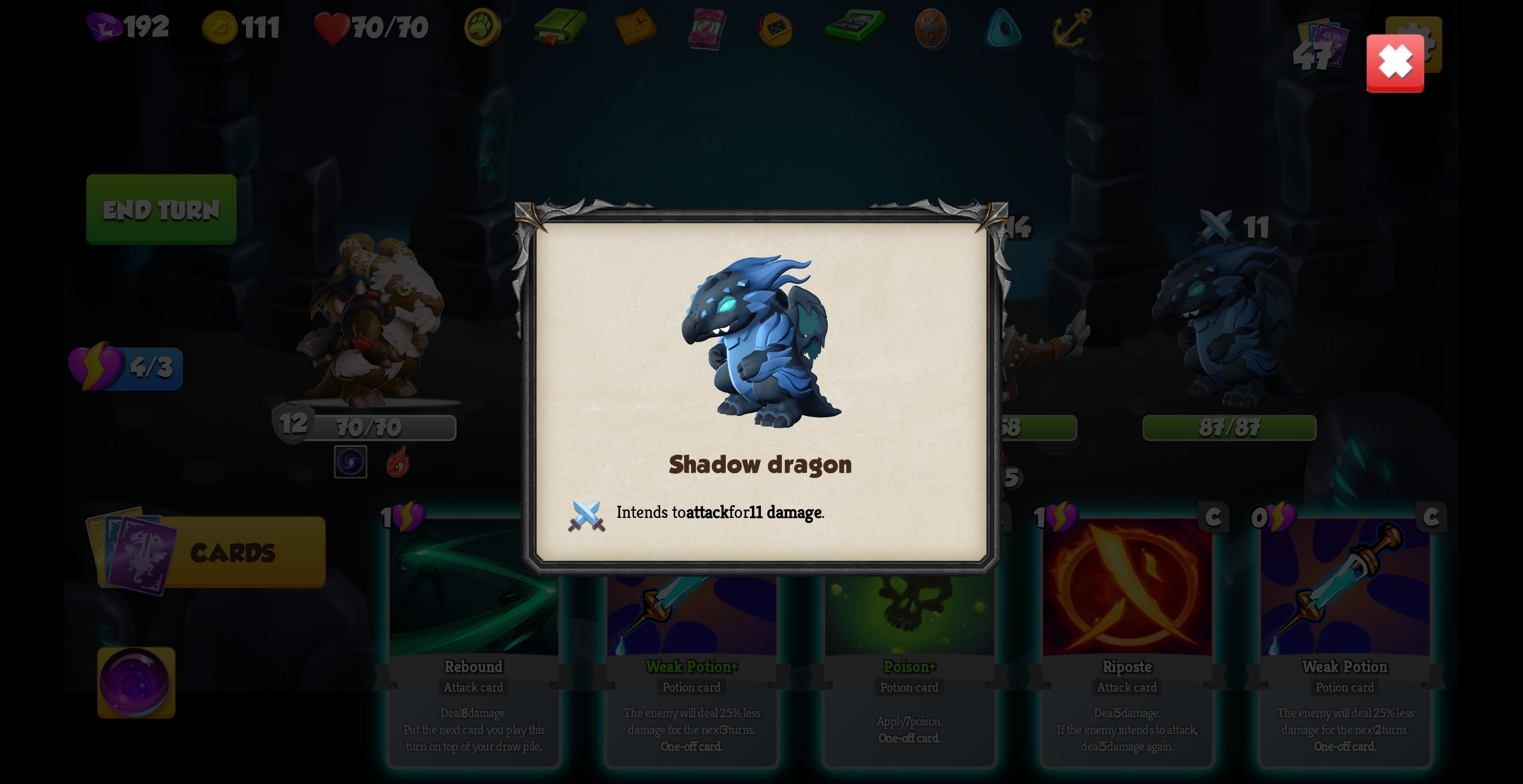
click at [1389, 63] on img at bounding box center [1395, 63] width 61 height 61
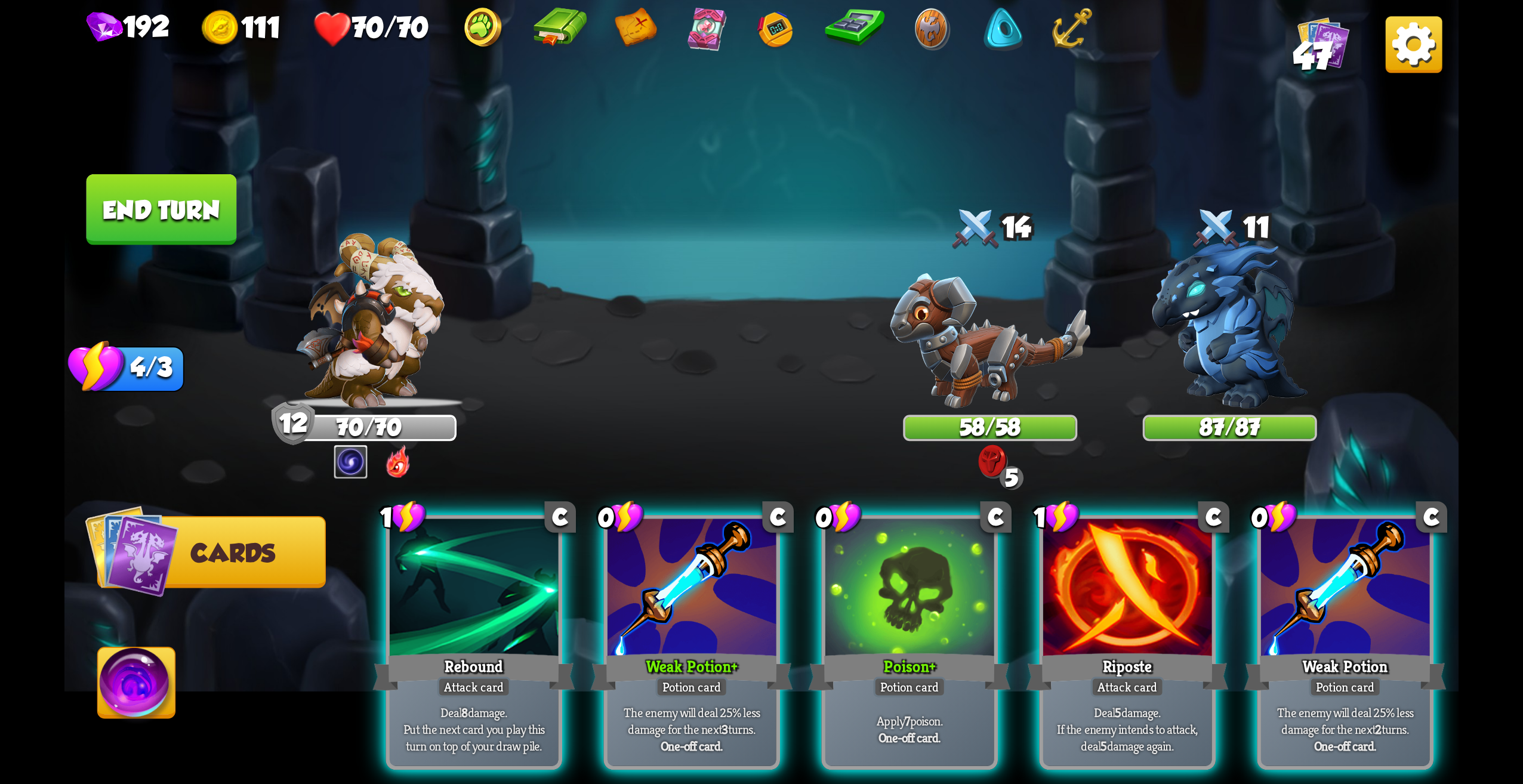
drag, startPoint x: 1047, startPoint y: 247, endPoint x: 1038, endPoint y: 248, distance: 9.1
click at [1038, 248] on div "14" at bounding box center [990, 230] width 174 height 57
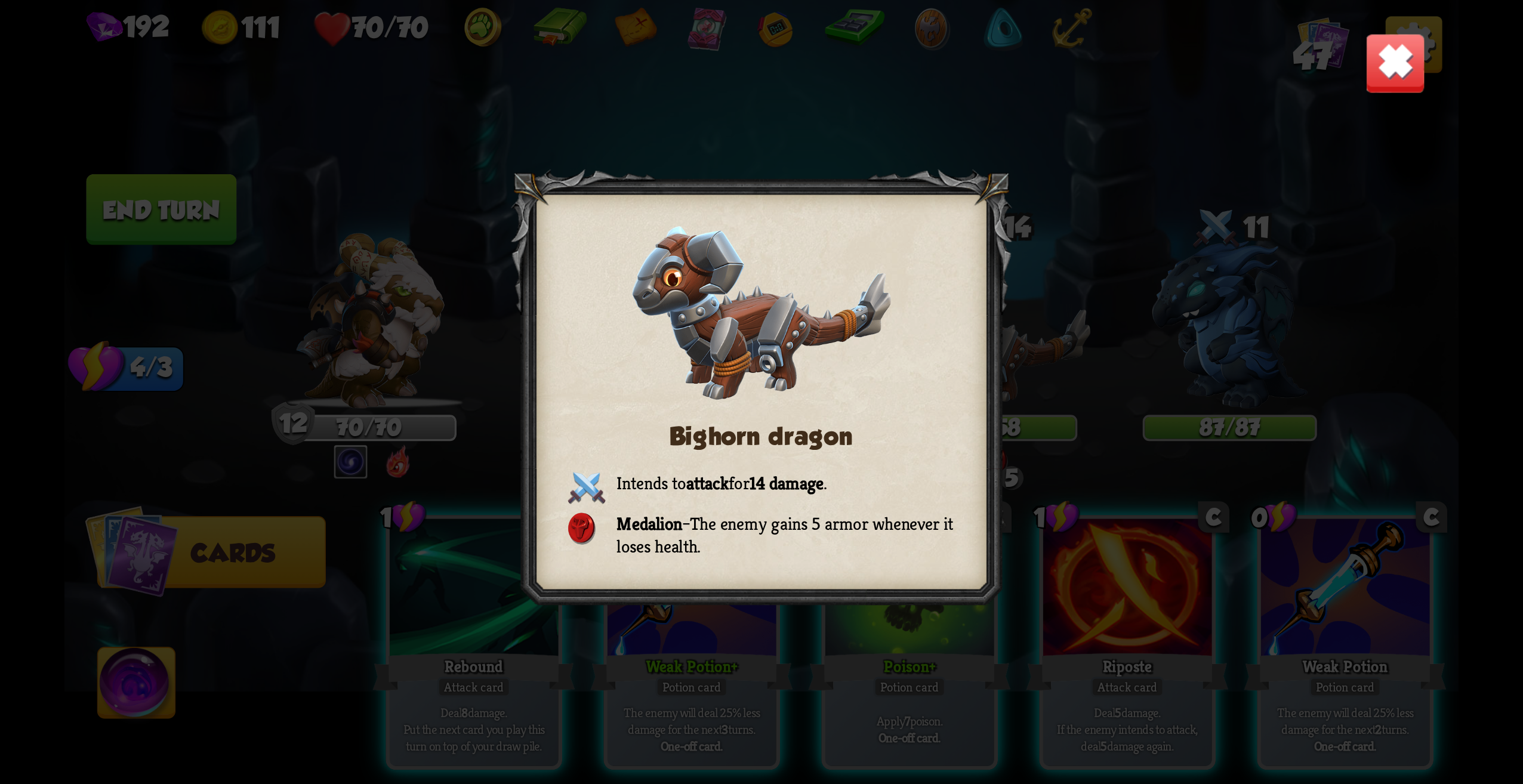
click at [1376, 40] on img at bounding box center [1395, 63] width 61 height 61
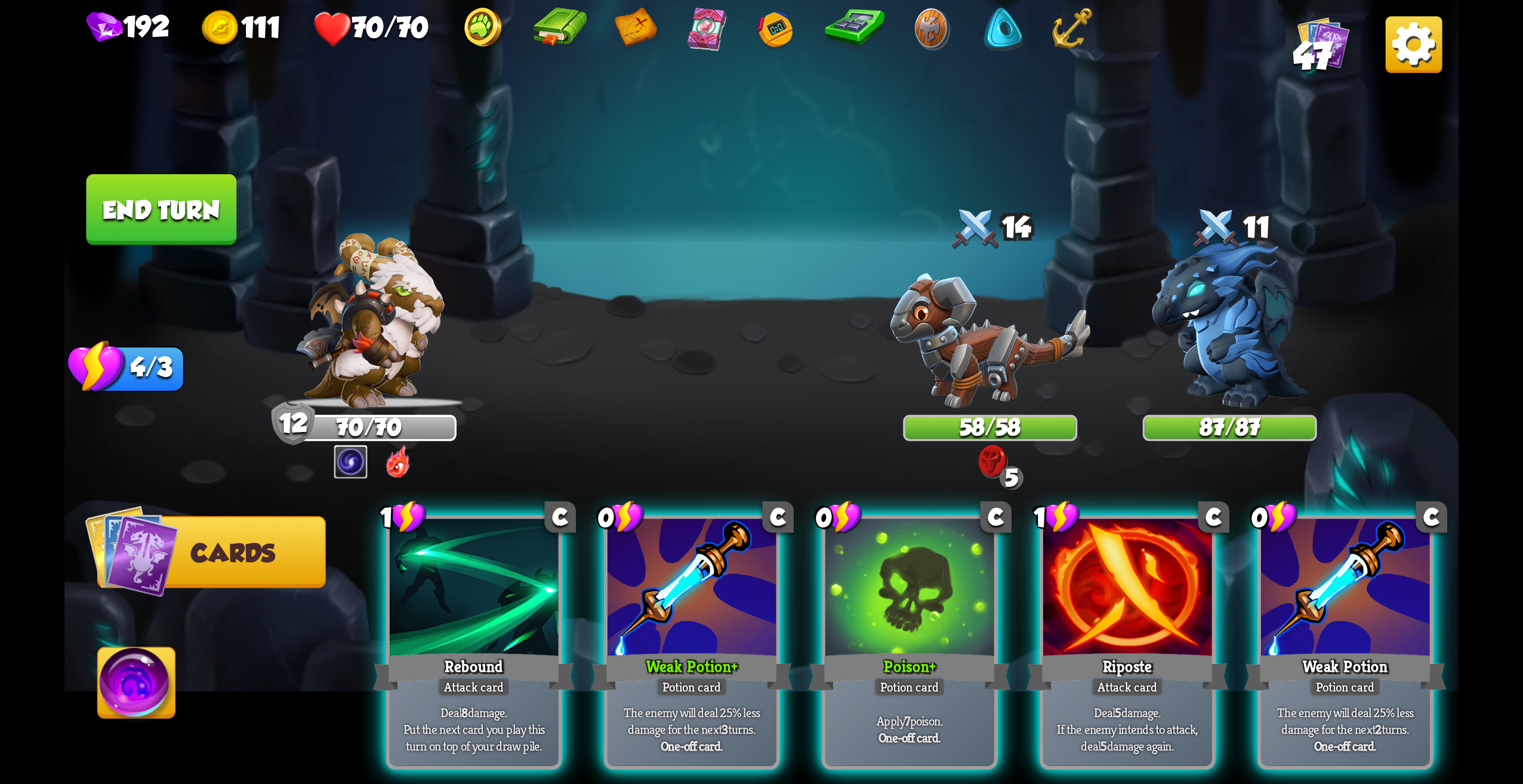
click at [337, 475] on div "0 0" at bounding box center [369, 462] width 94 height 34
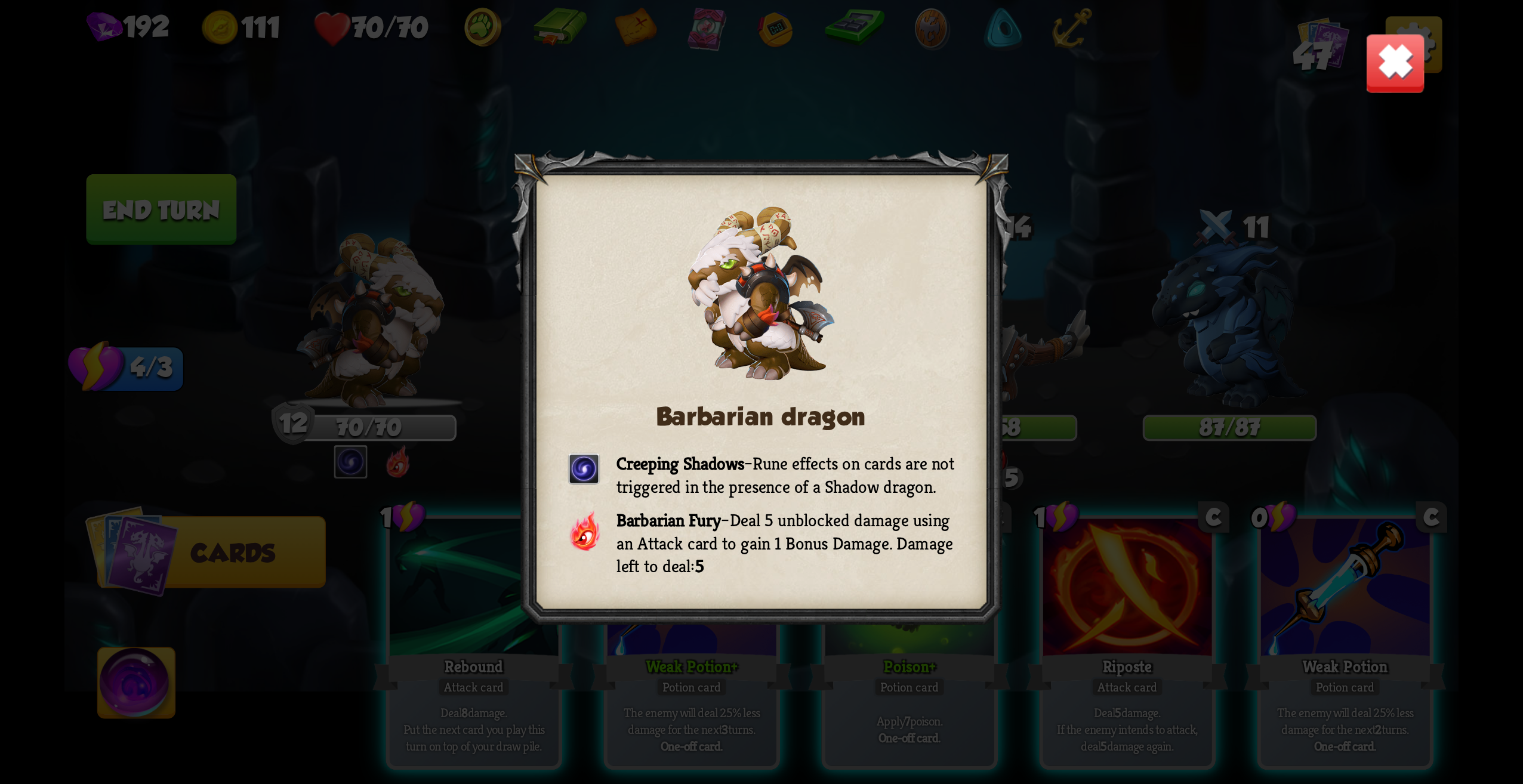
click at [1389, 72] on img at bounding box center [1395, 63] width 61 height 61
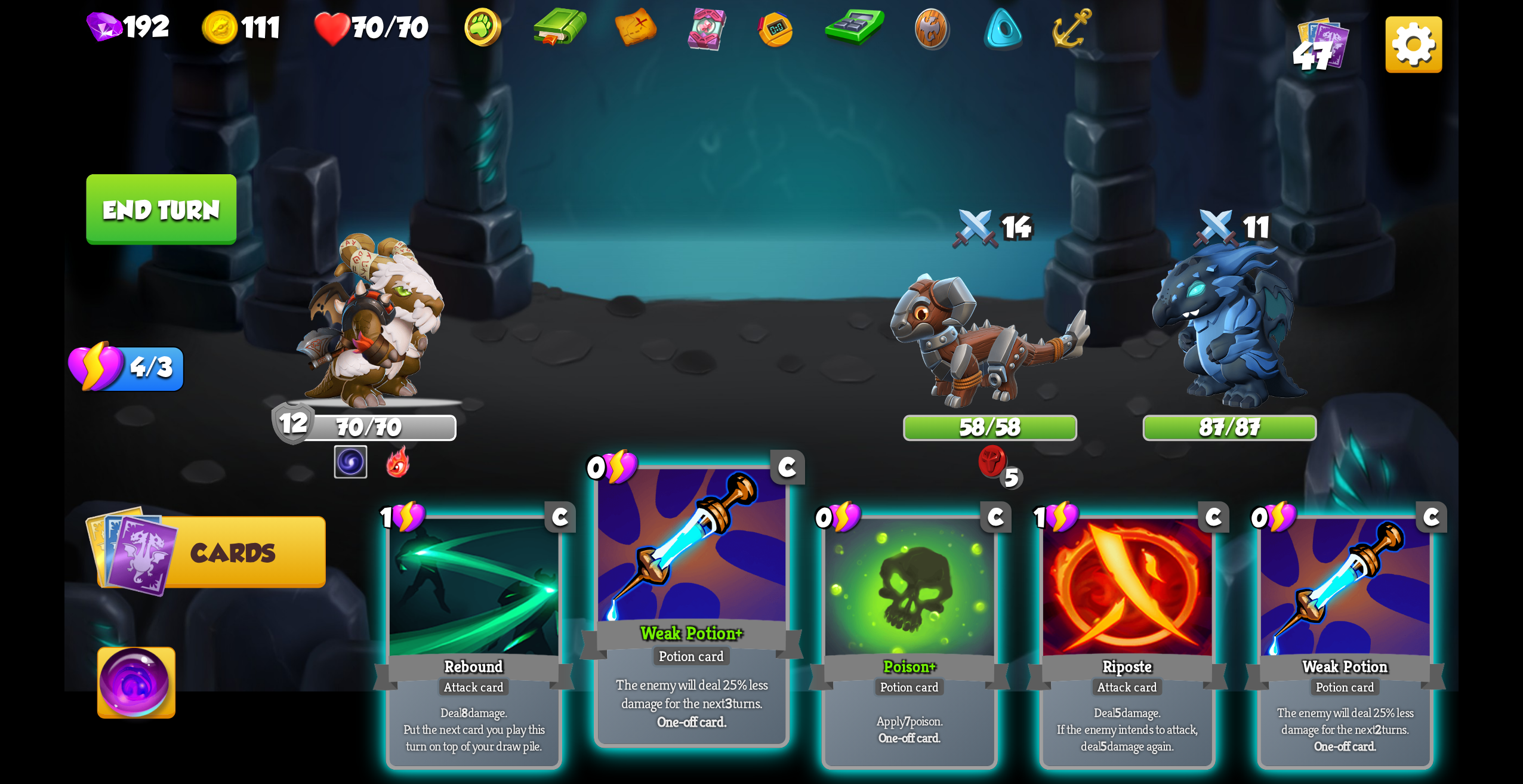
click at [694, 649] on div "Potion card" at bounding box center [691, 656] width 80 height 22
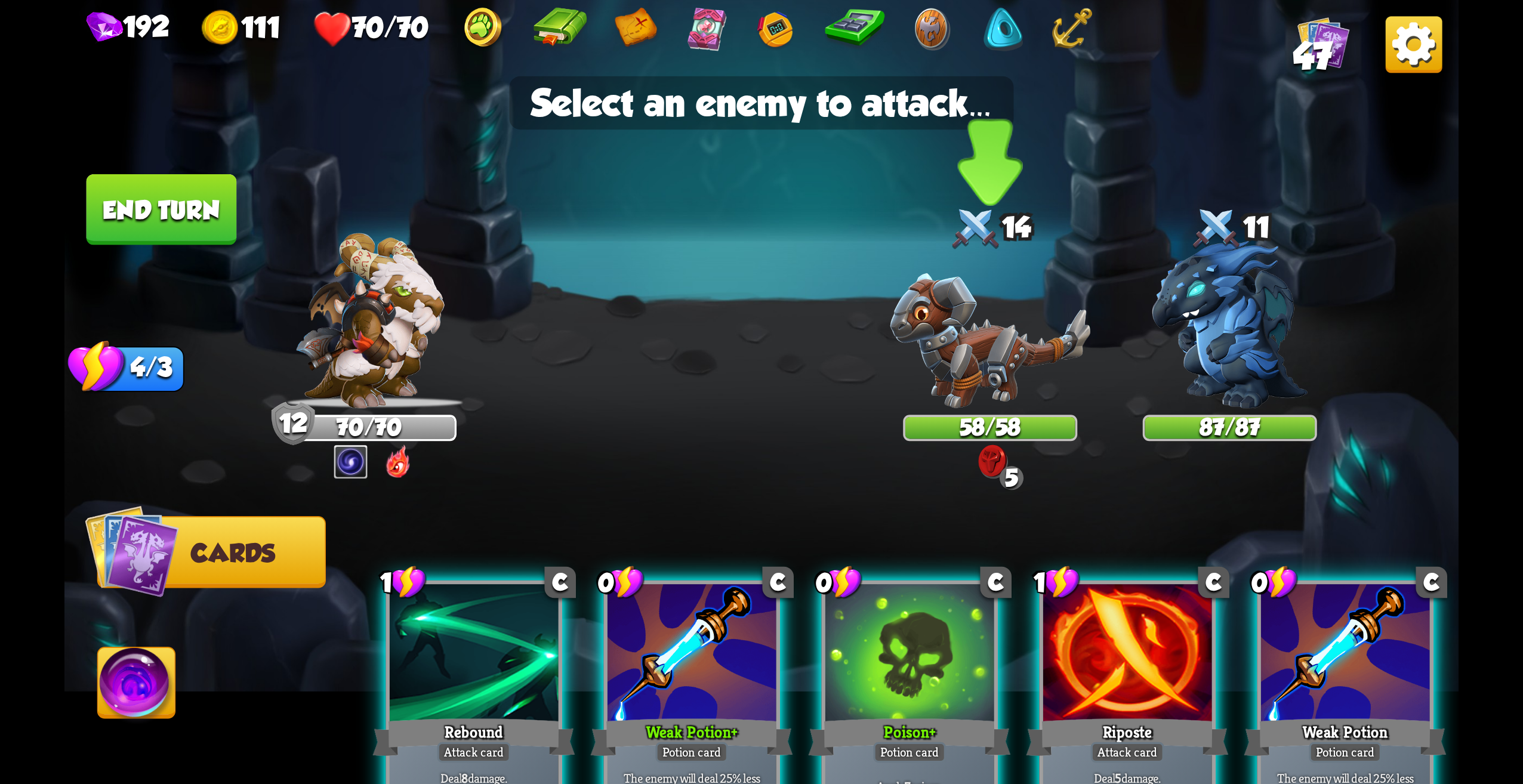
click at [1014, 348] on img at bounding box center [989, 340] width 201 height 135
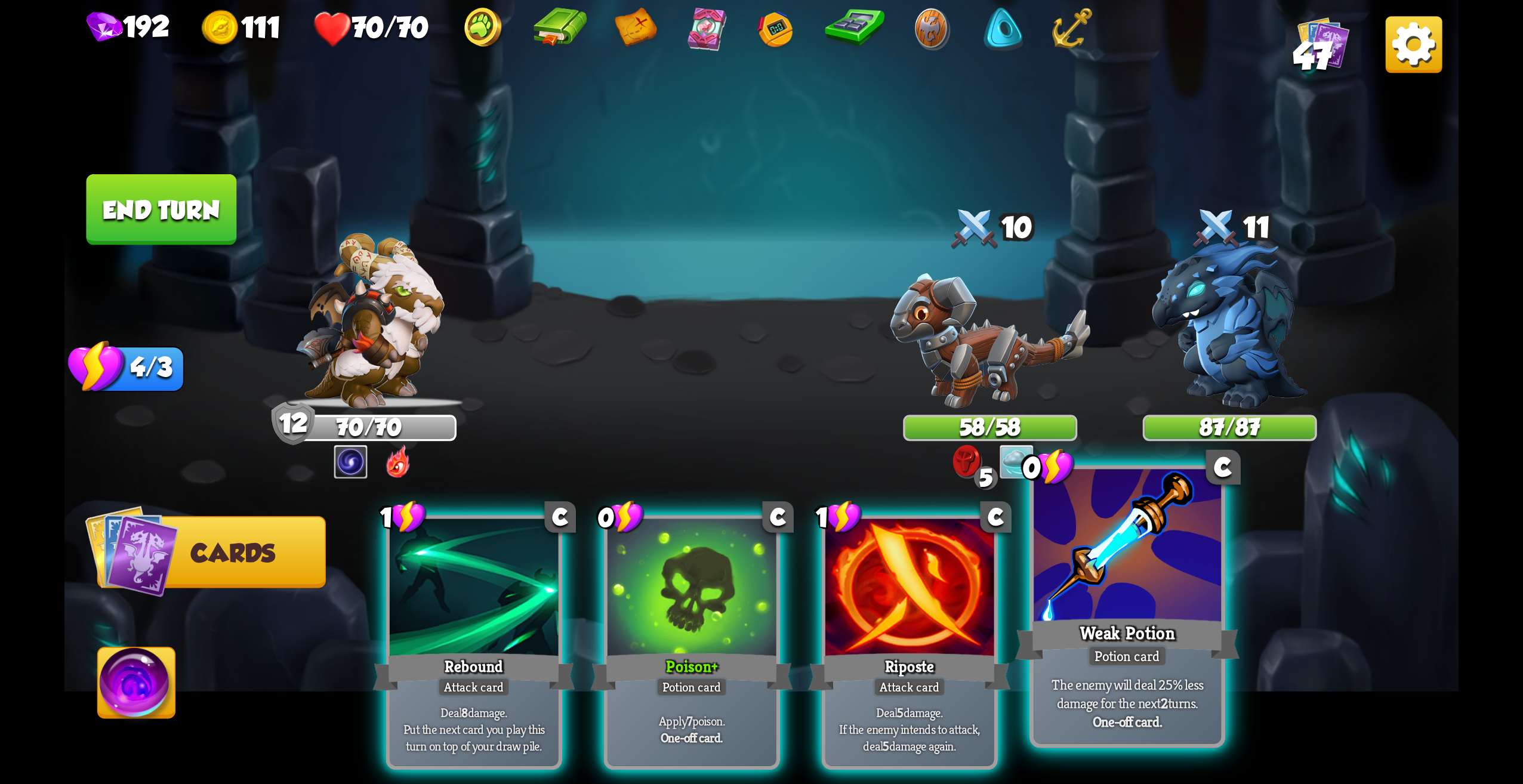
click at [1103, 540] on div at bounding box center [1127, 549] width 187 height 159
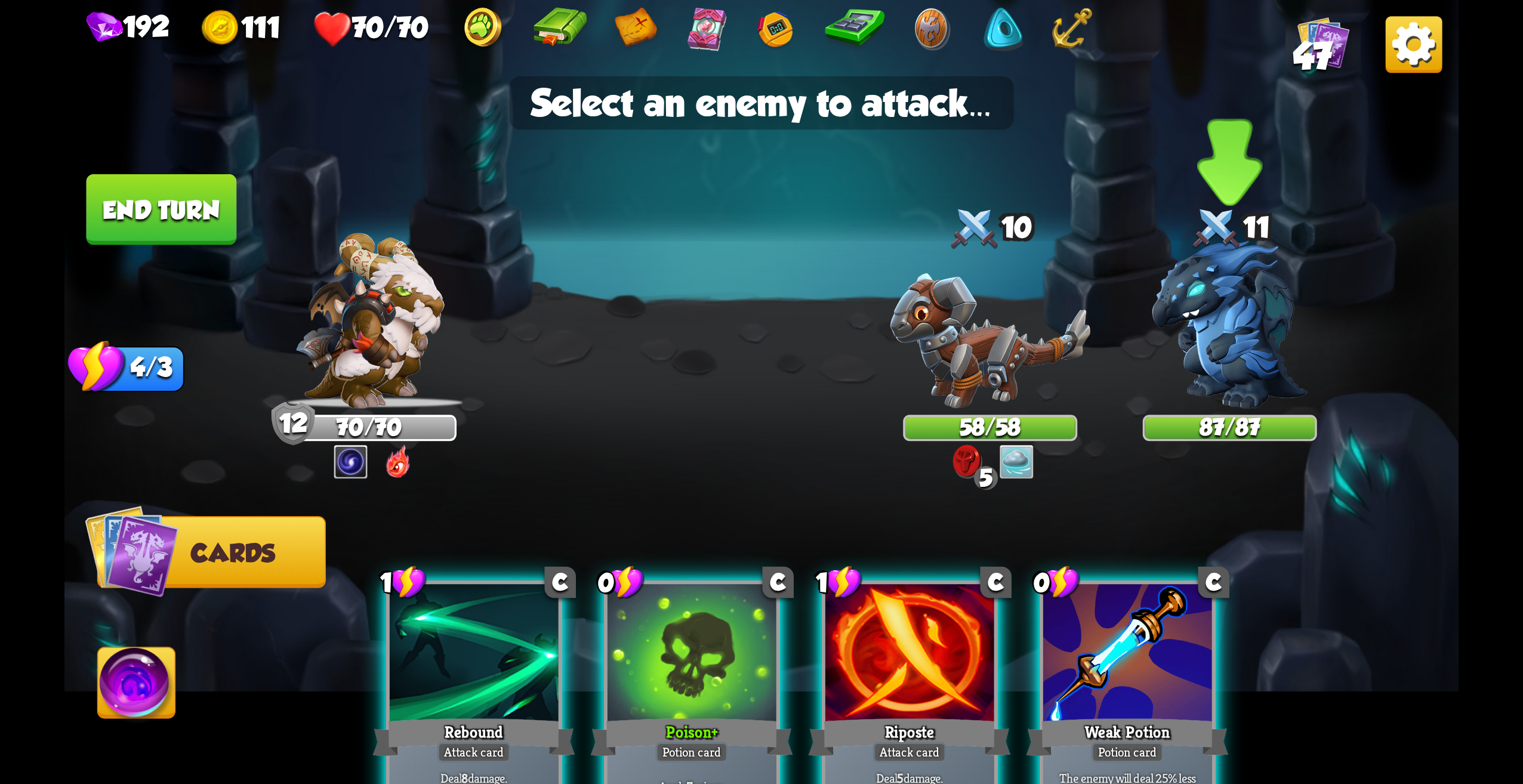
click at [1208, 345] on img at bounding box center [1229, 324] width 156 height 168
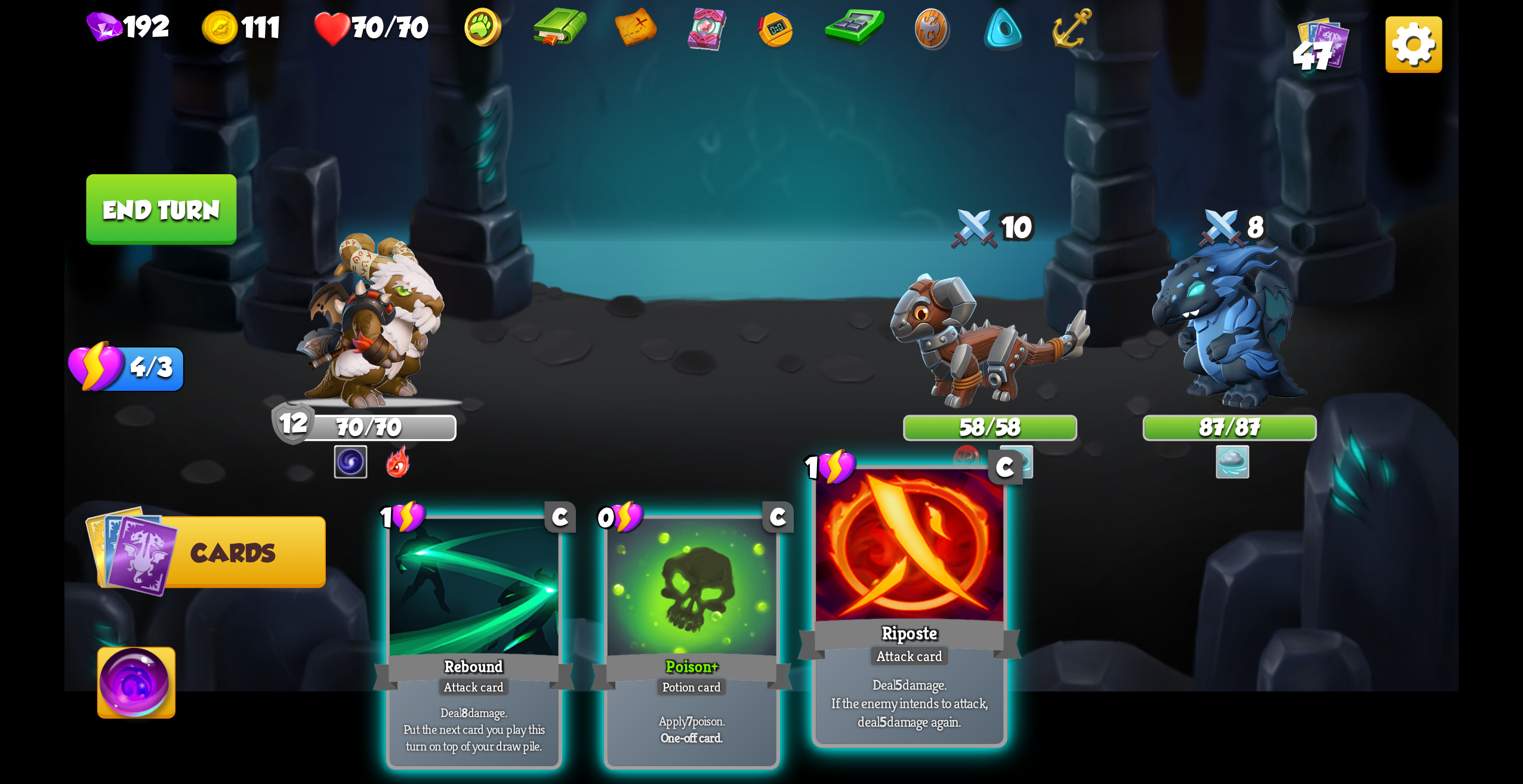
click at [923, 630] on div "1 C Riposte Attack card Deal 5 damage. If the enemy intends to attack, deal 5 d…" at bounding box center [910, 606] width 197 height 283
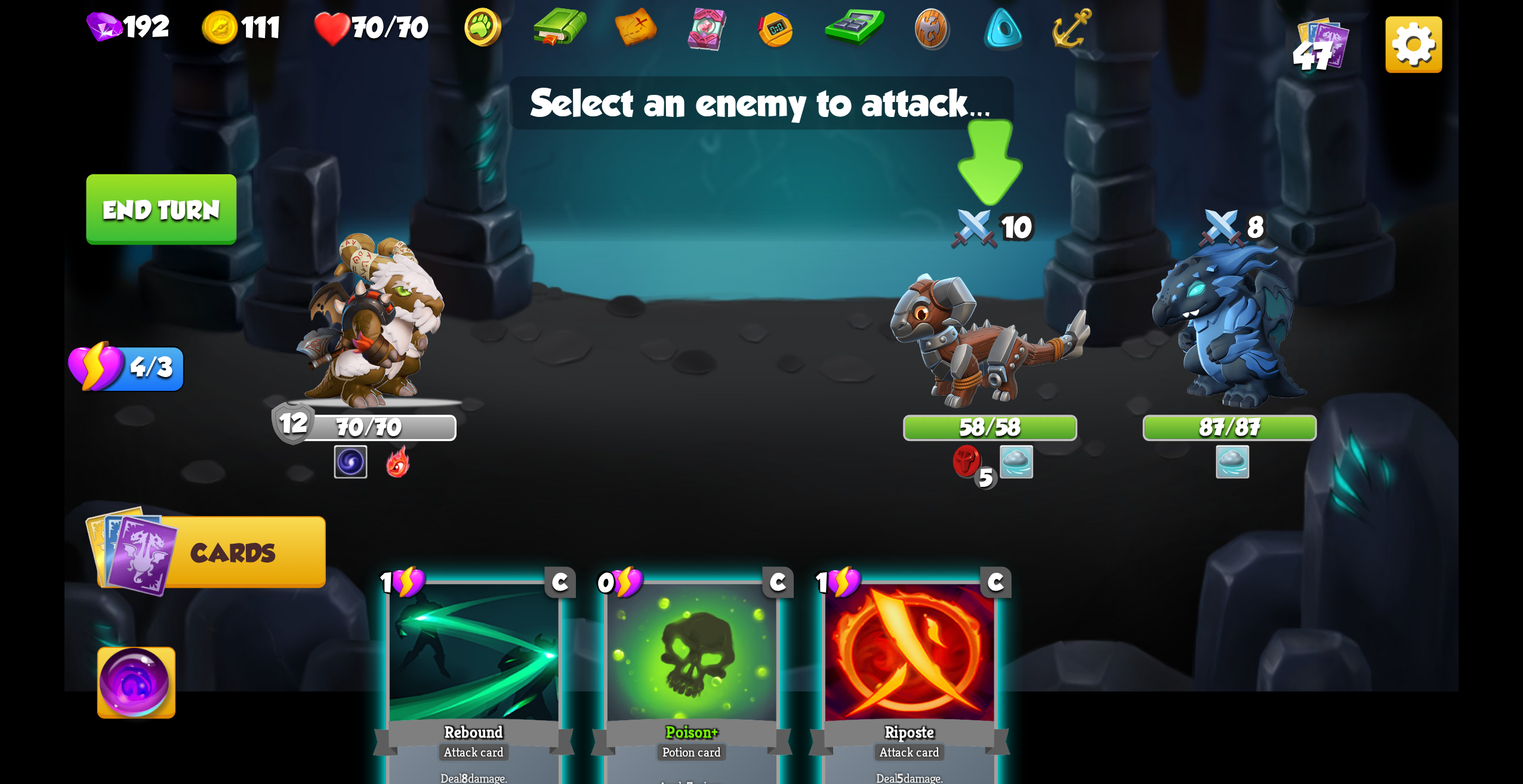
click at [999, 349] on img at bounding box center [989, 340] width 201 height 135
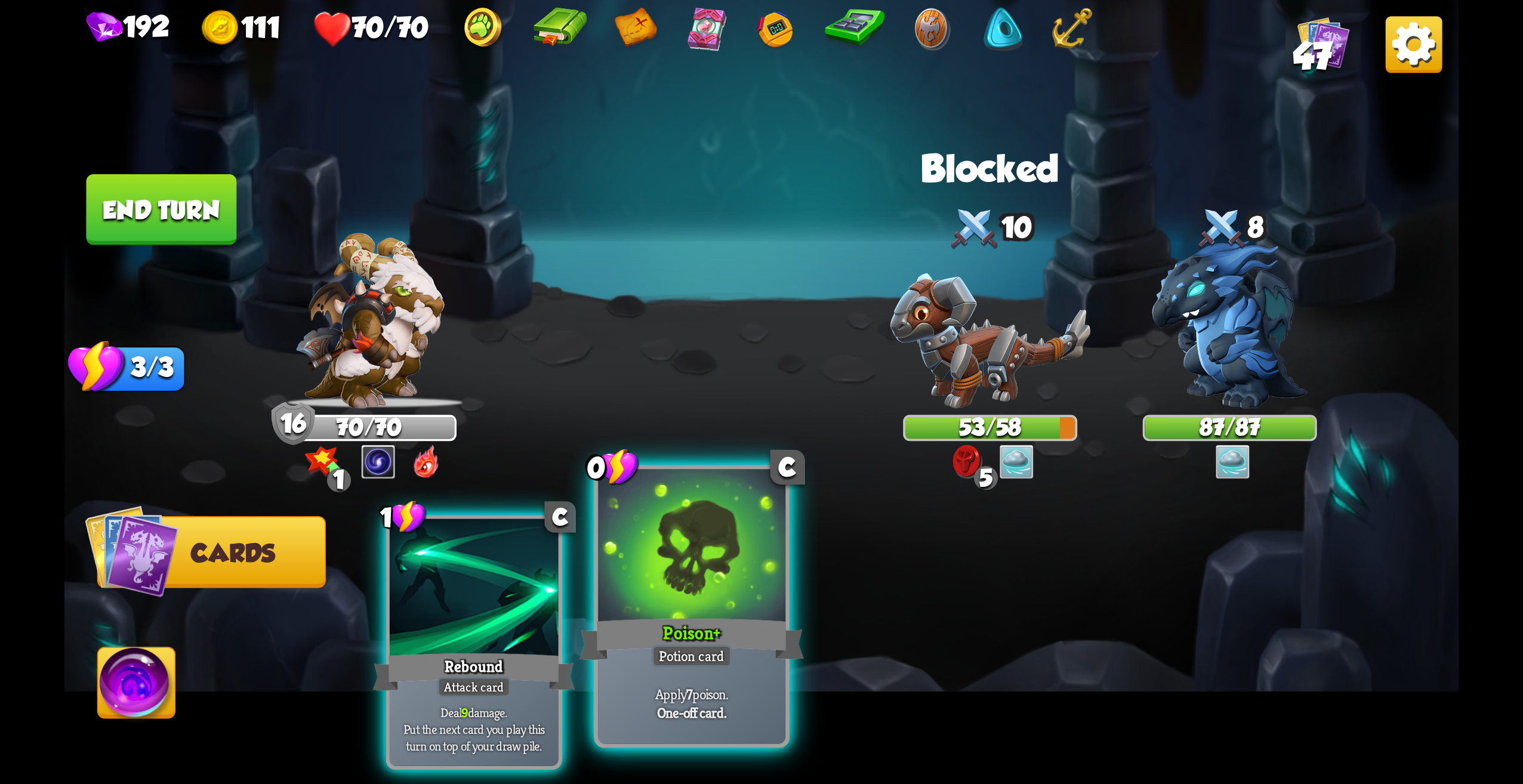
click at [691, 586] on div at bounding box center [691, 549] width 187 height 159
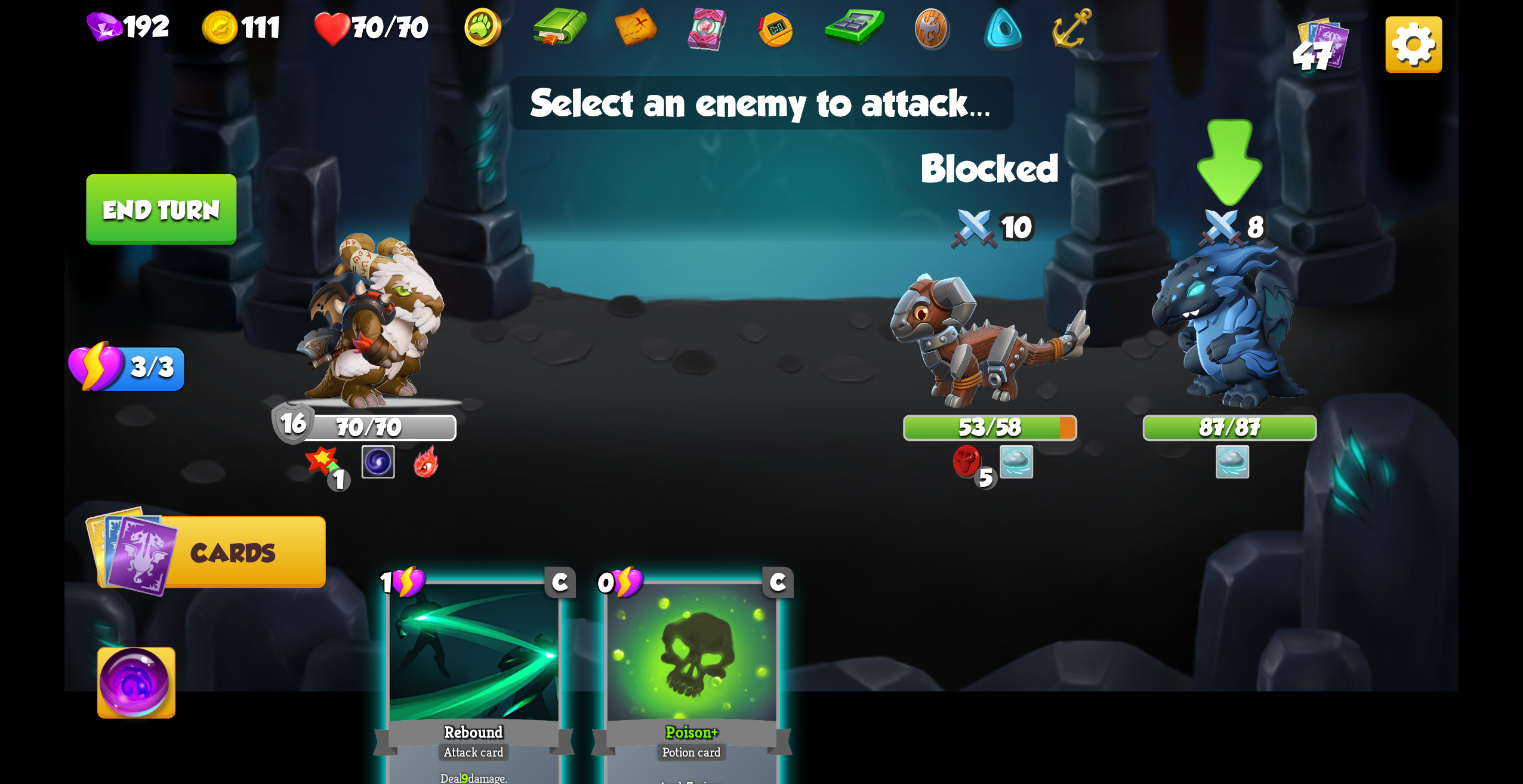
click at [1189, 350] on img at bounding box center [1229, 324] width 156 height 168
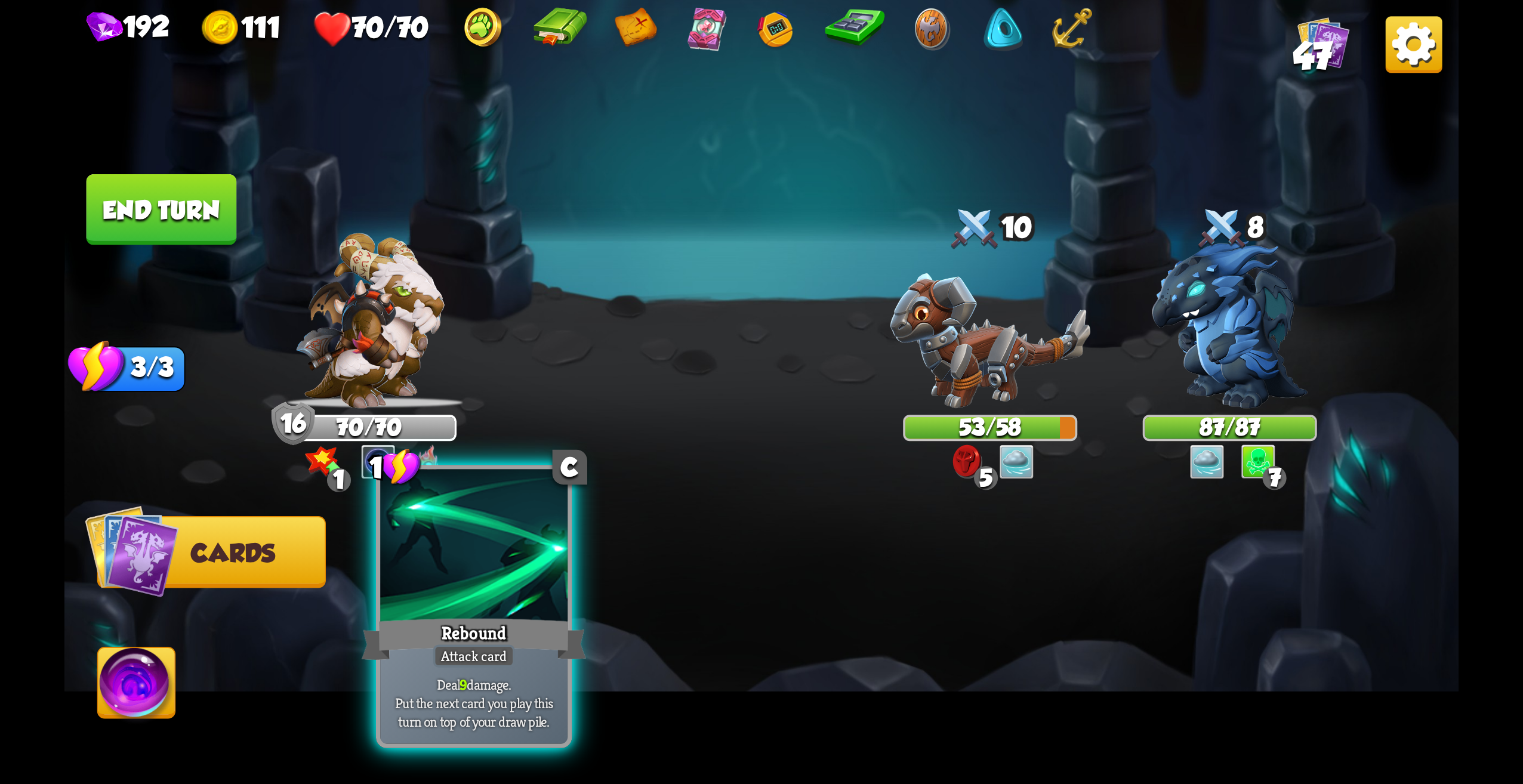
click at [496, 591] on div at bounding box center [473, 549] width 187 height 159
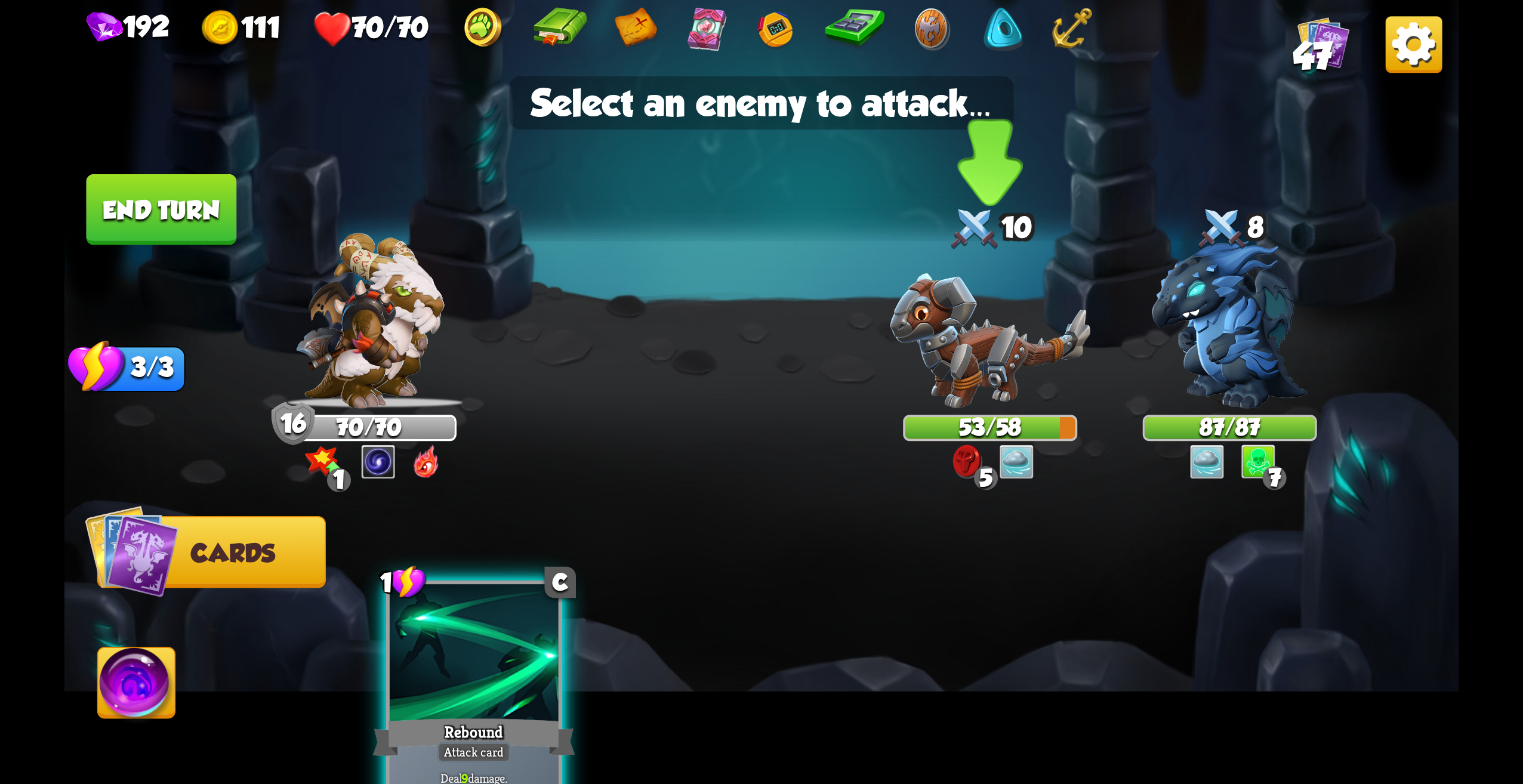
click at [998, 352] on img at bounding box center [989, 340] width 201 height 135
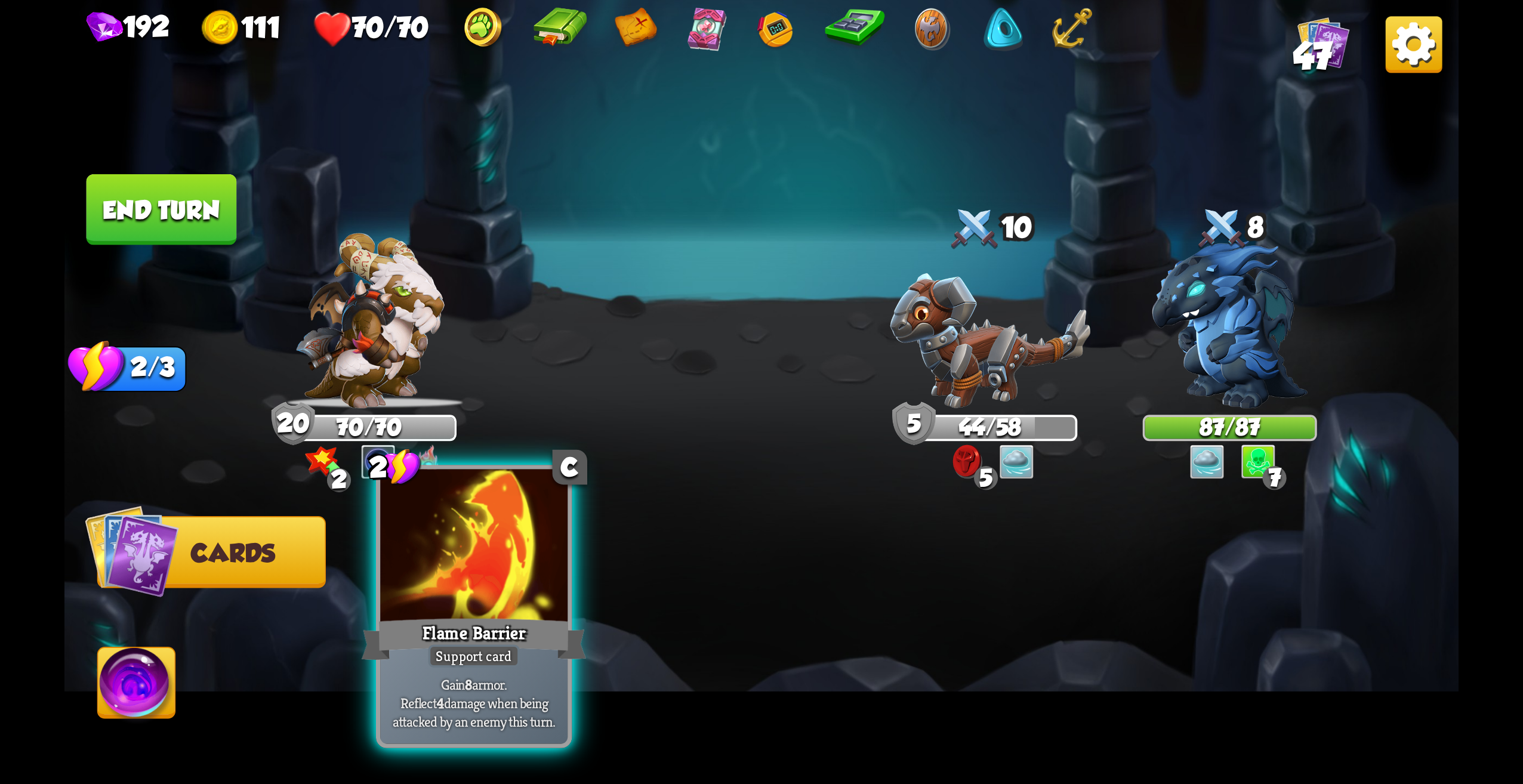
click at [510, 626] on div "Flame Barrier" at bounding box center [474, 639] width 225 height 50
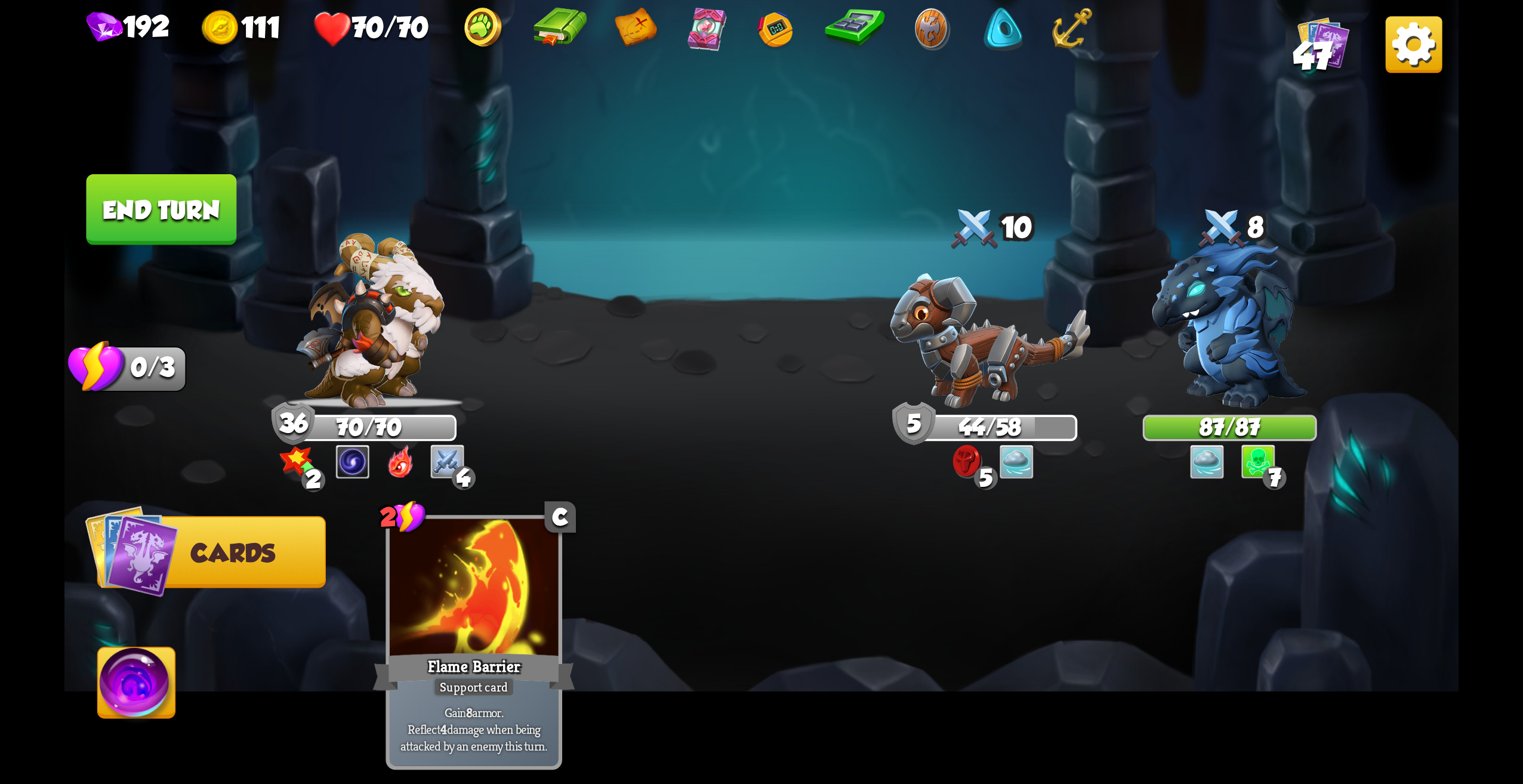
click at [183, 218] on button "End turn" at bounding box center [161, 209] width 151 height 71
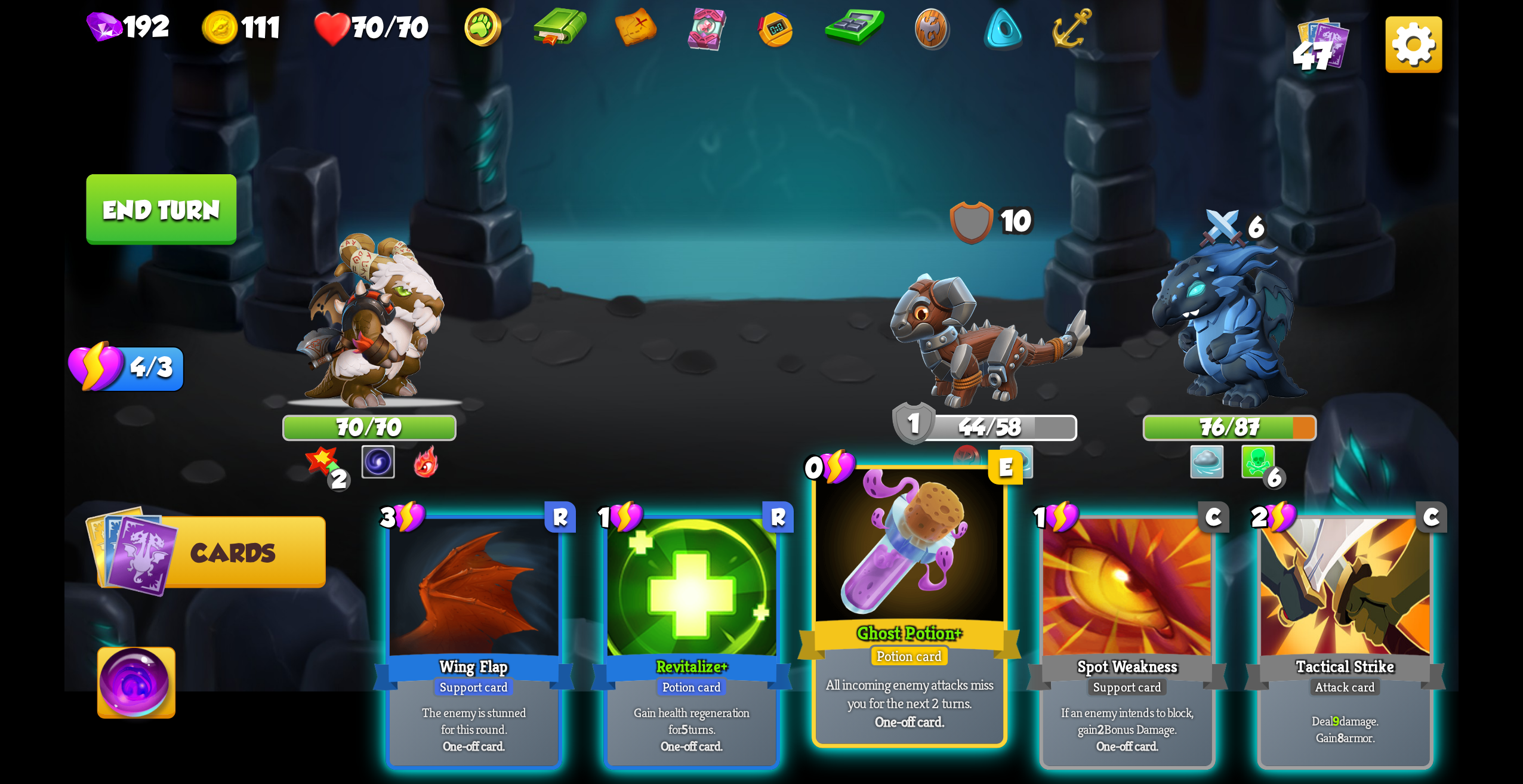
click at [928, 660] on div "Potion card" at bounding box center [909, 656] width 80 height 22
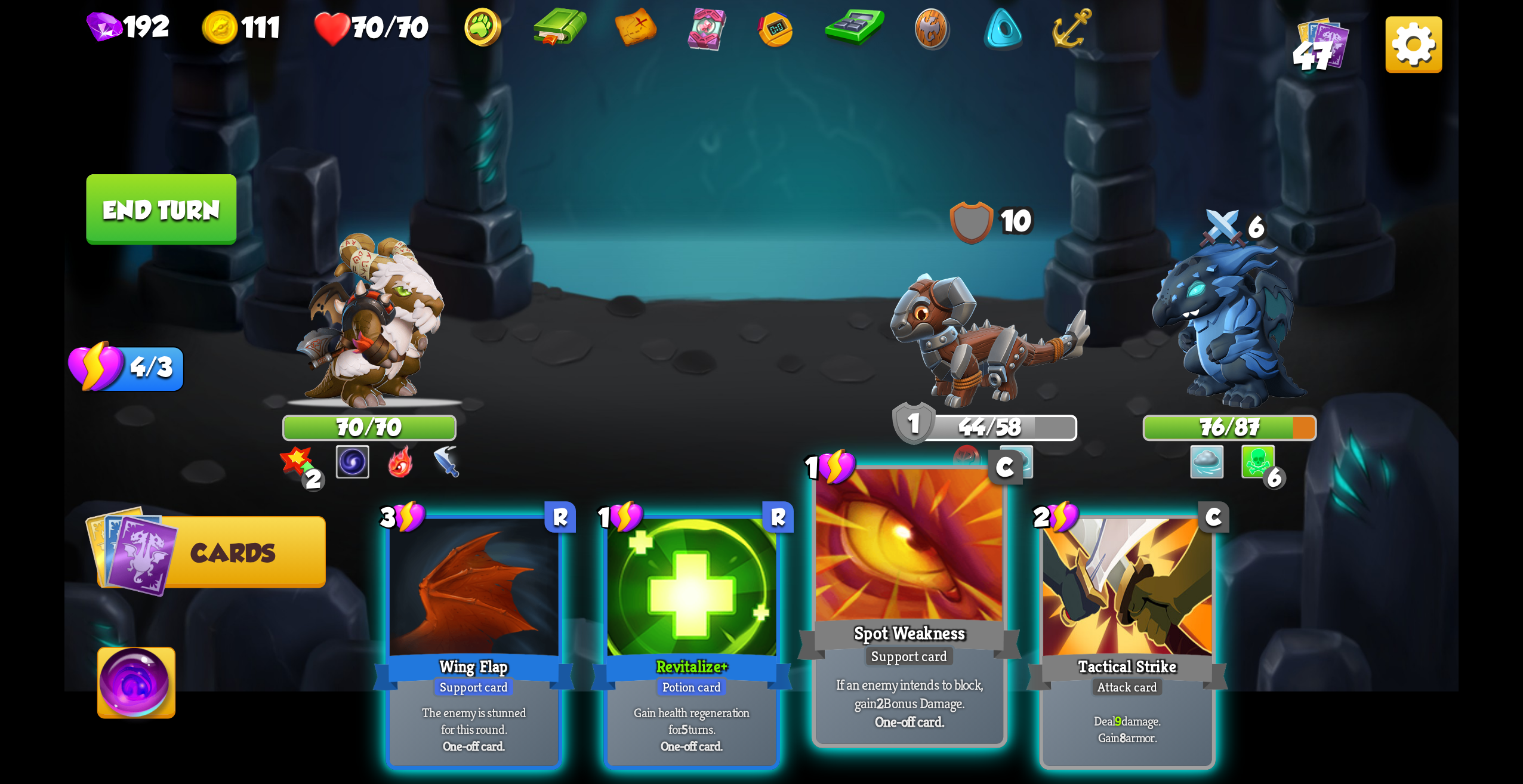
click at [954, 649] on div "Support card" at bounding box center [910, 656] width 91 height 22
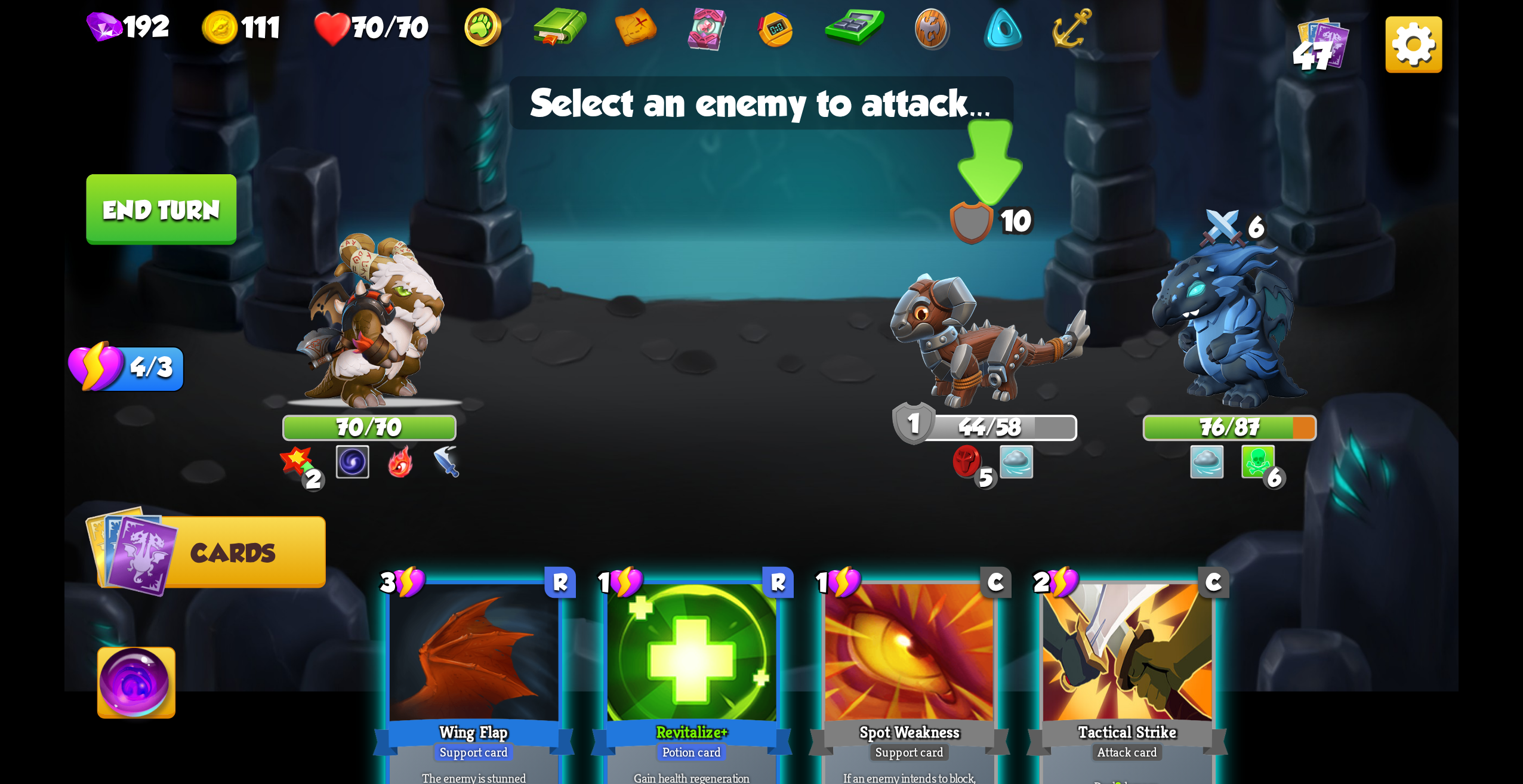
click at [971, 346] on img at bounding box center [989, 340] width 201 height 135
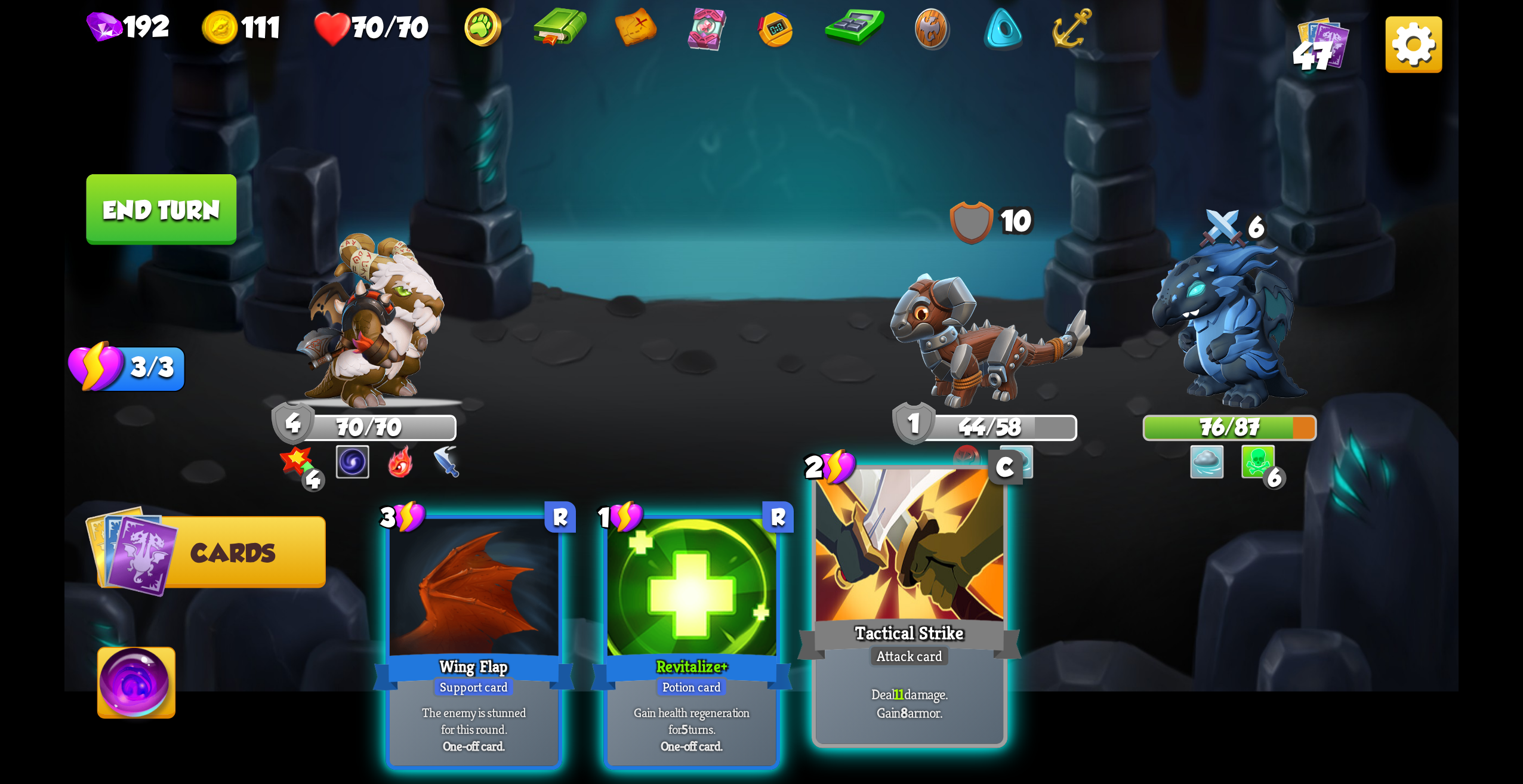
click at [945, 684] on p "Deal 11 damage. Gain 8 armor." at bounding box center [909, 702] width 178 height 37
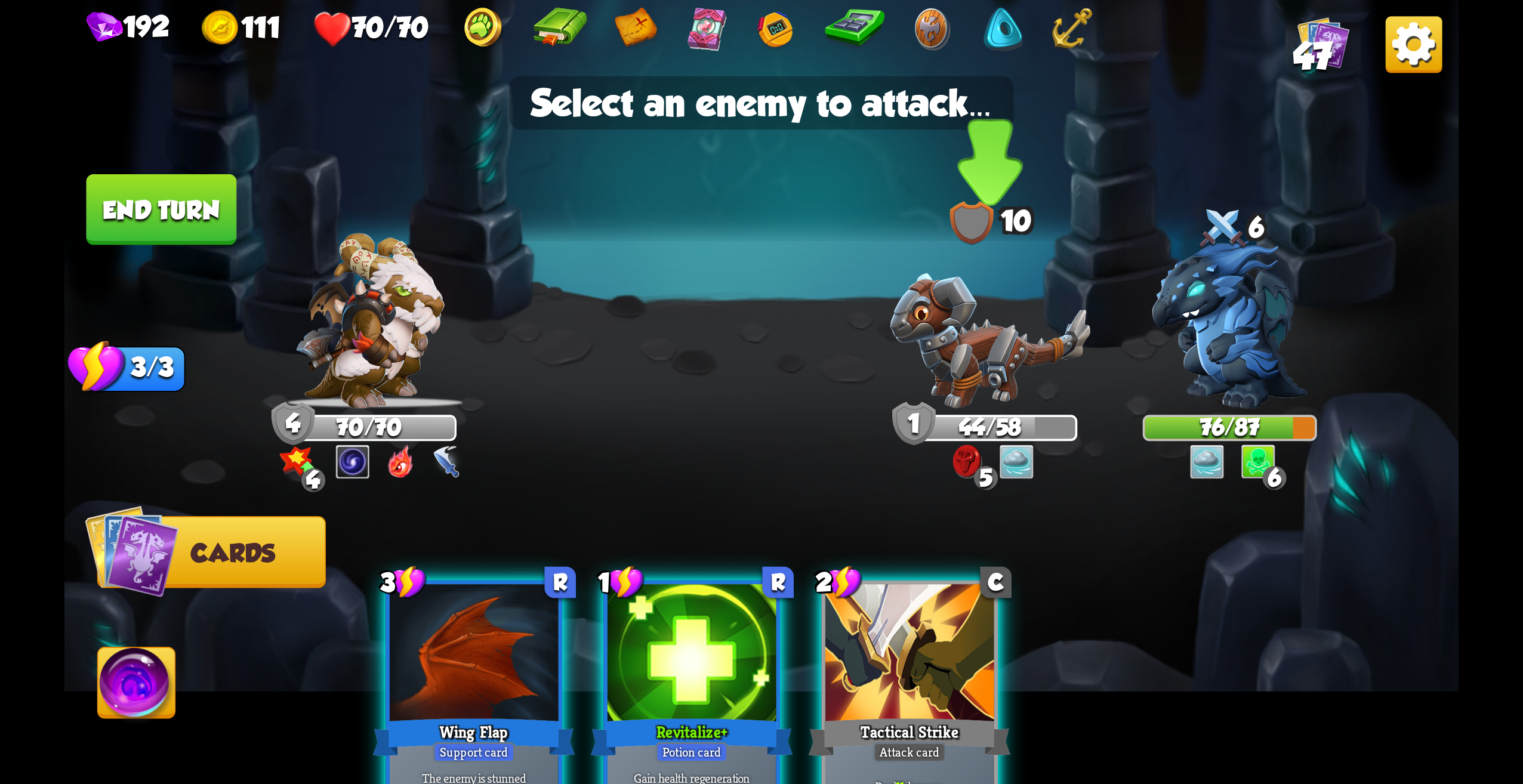
click at [971, 385] on img at bounding box center [989, 340] width 201 height 135
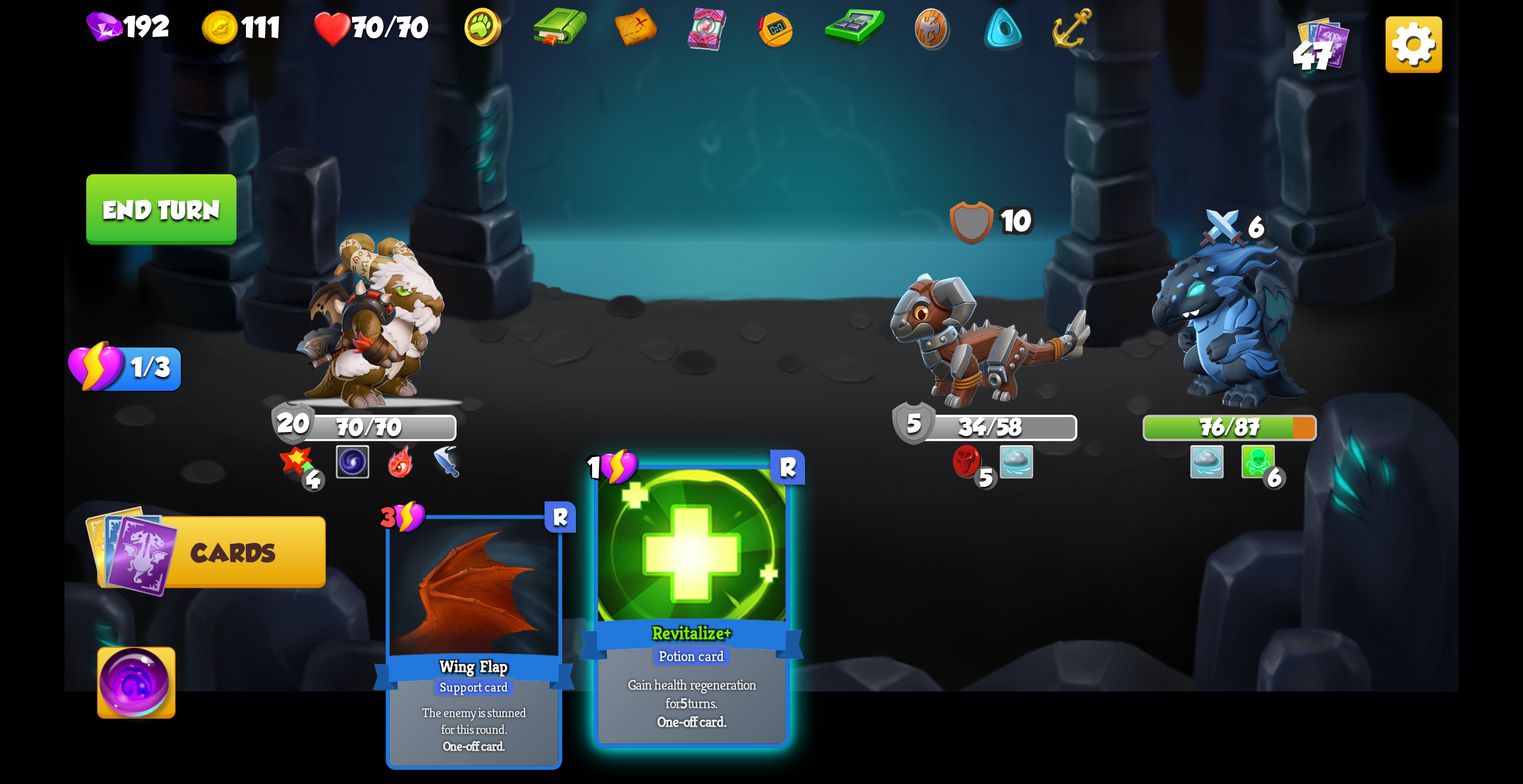
click at [689, 595] on div at bounding box center [691, 549] width 187 height 159
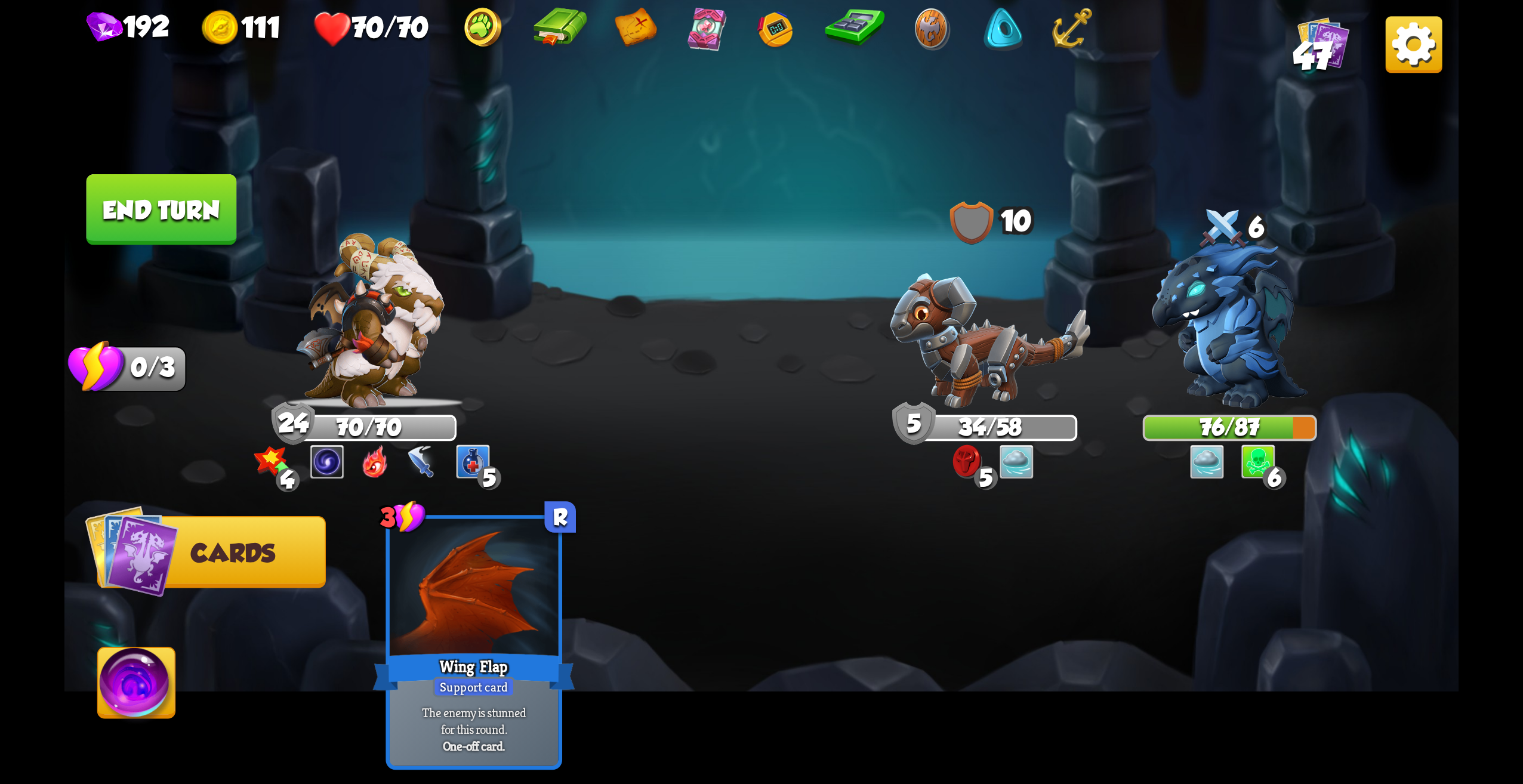
click at [140, 213] on button "End turn" at bounding box center [161, 210] width 153 height 72
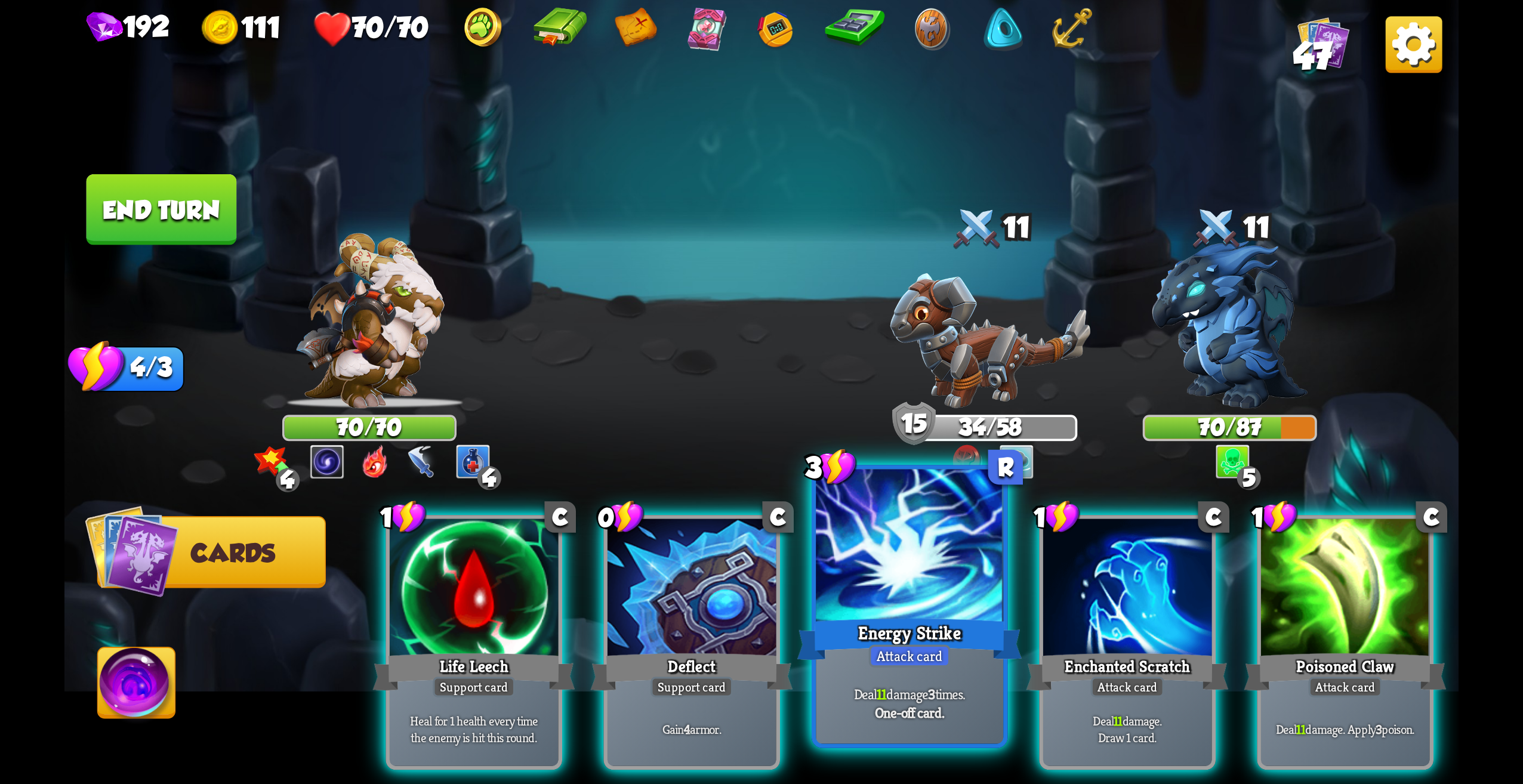
click at [929, 594] on div at bounding box center [909, 549] width 187 height 159
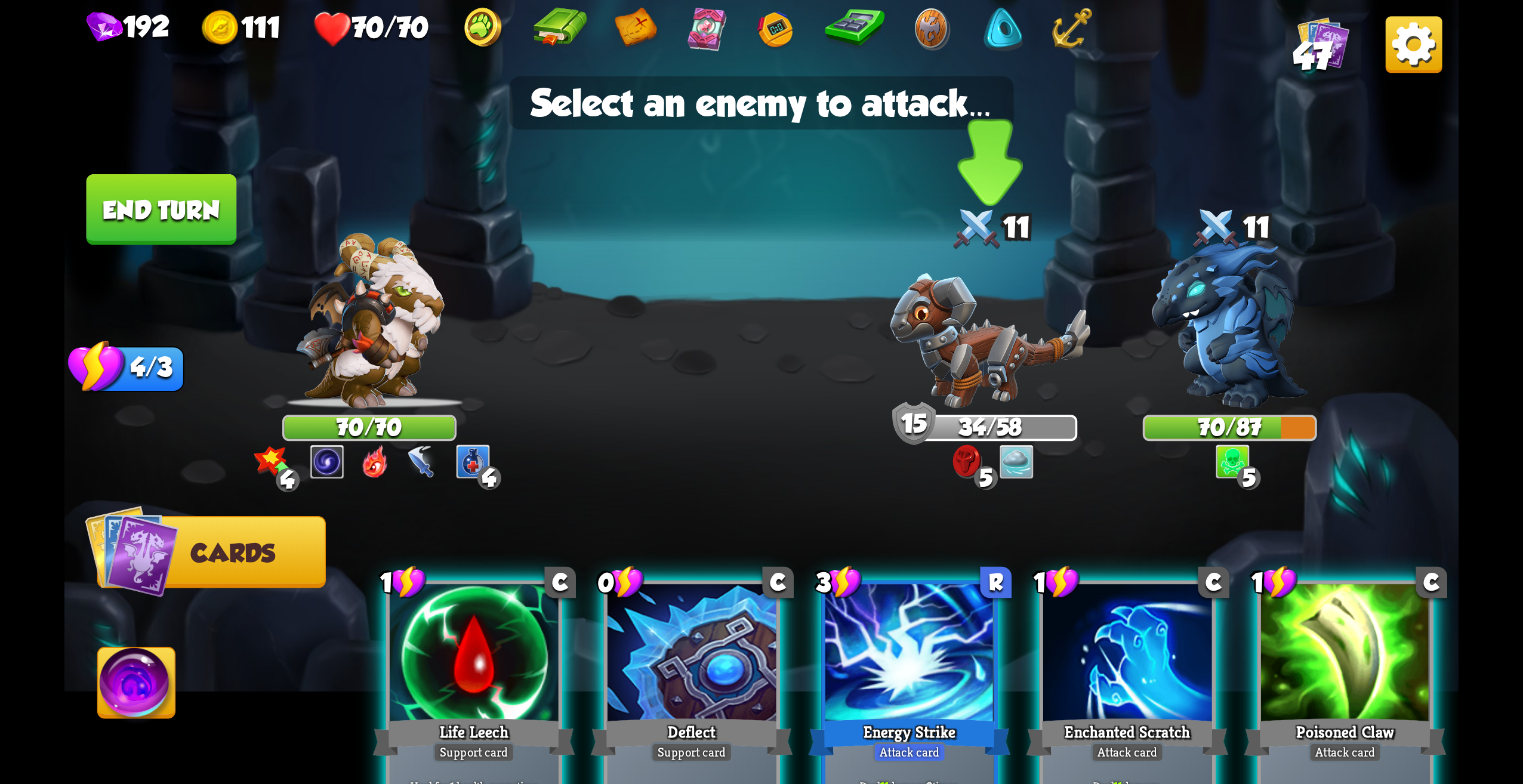
click at [994, 345] on img at bounding box center [989, 340] width 201 height 135
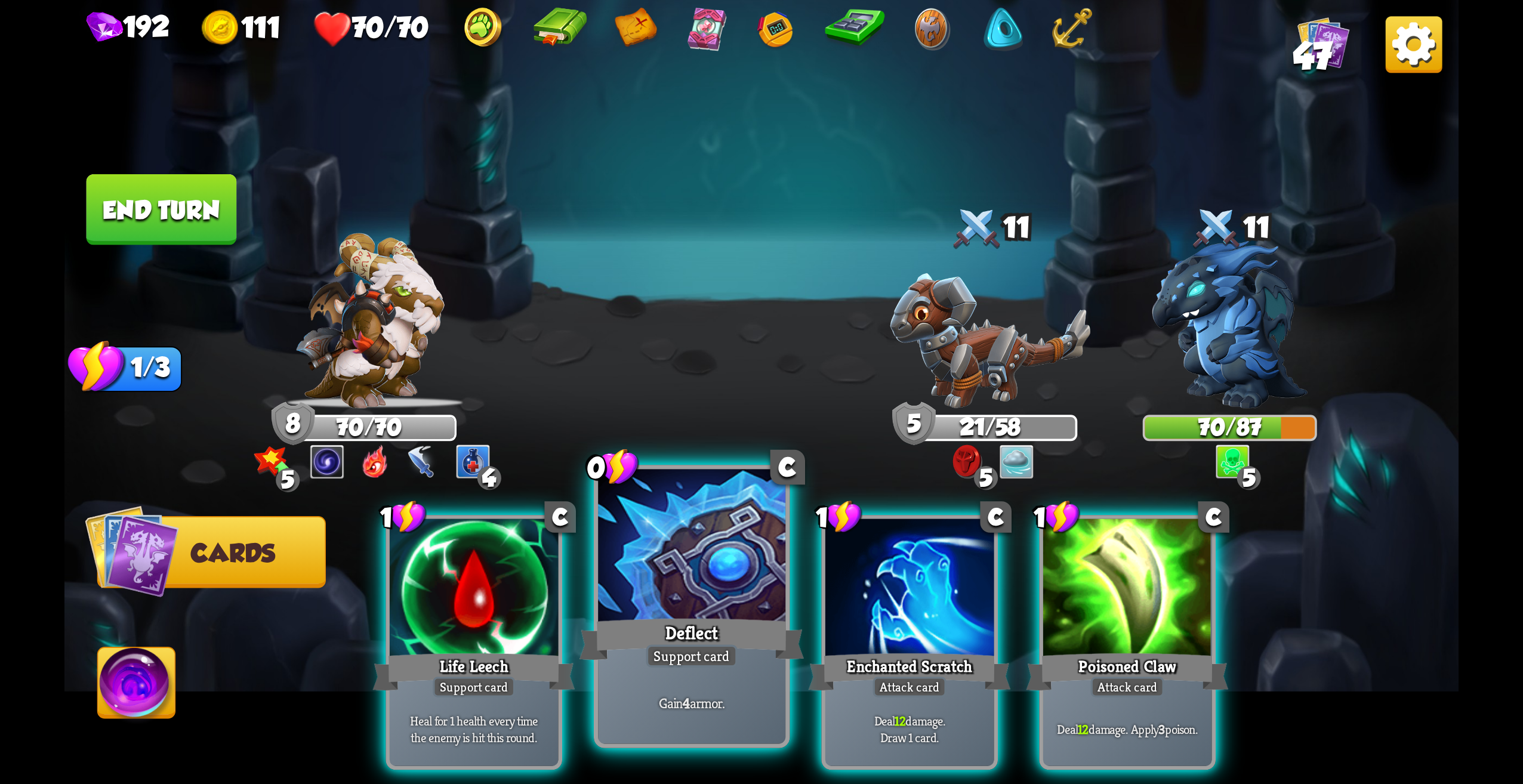
click at [722, 574] on div at bounding box center [691, 549] width 187 height 159
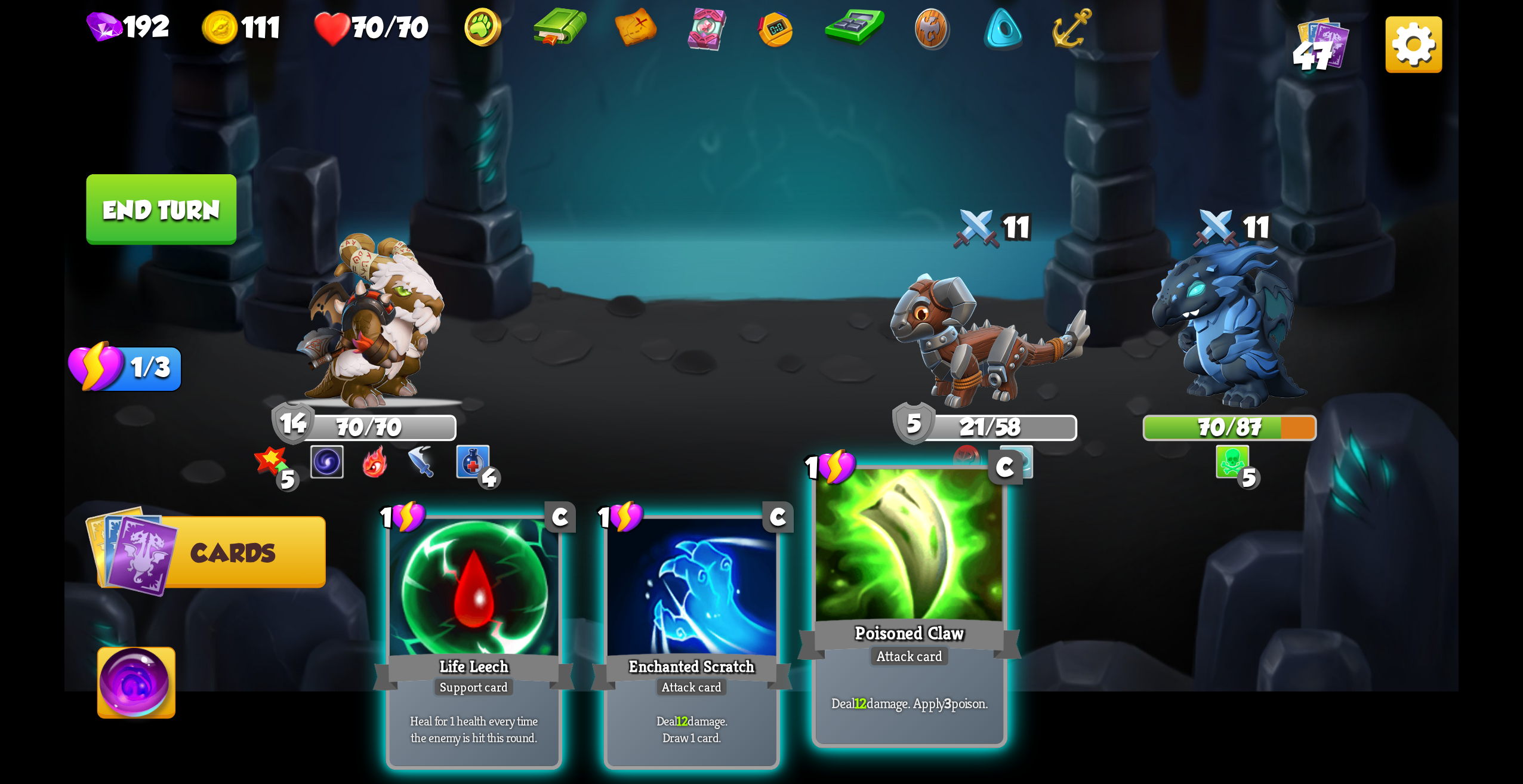
click at [911, 622] on div "Poisoned Claw" at bounding box center [909, 639] width 225 height 50
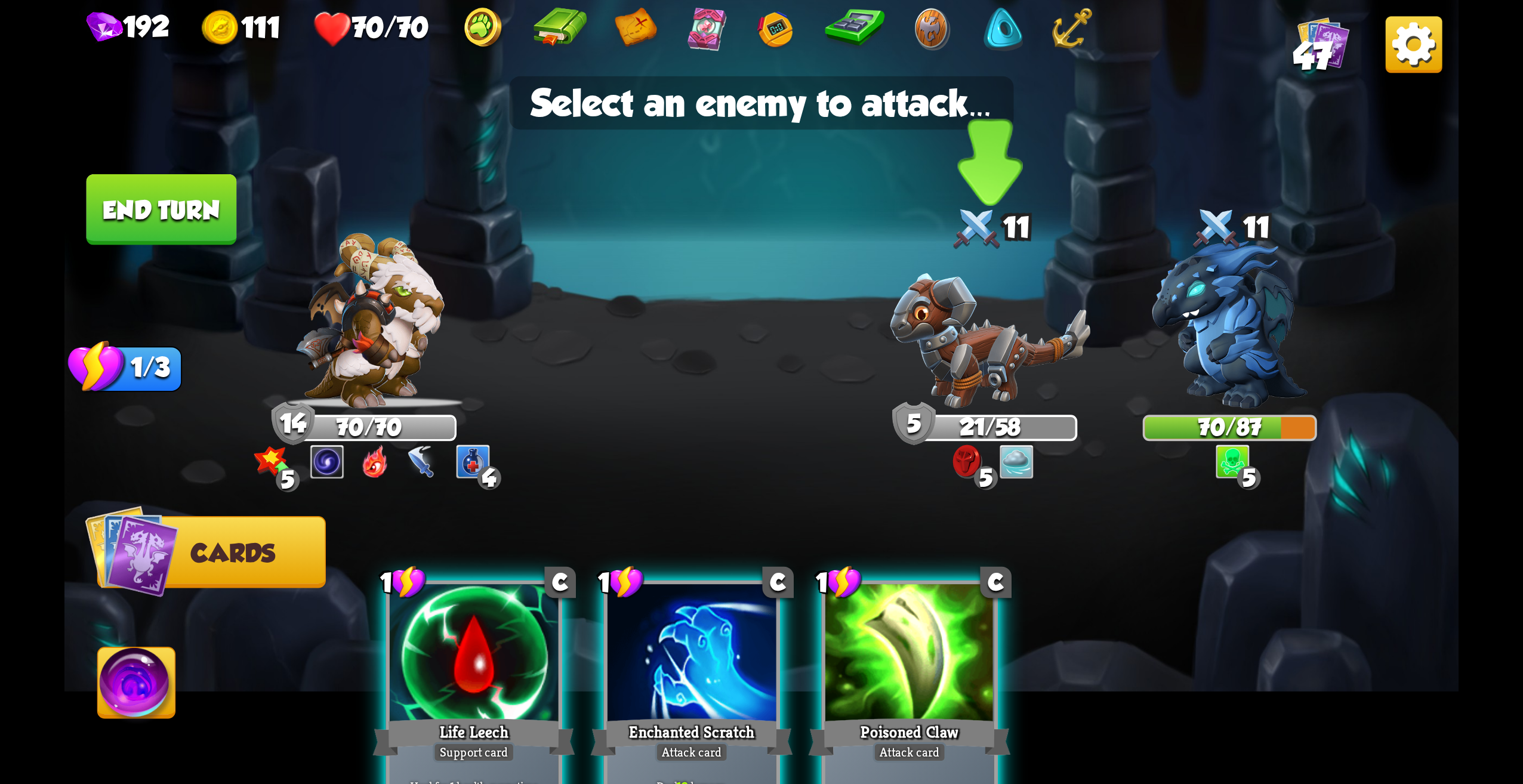
click at [1002, 357] on img at bounding box center [989, 340] width 201 height 135
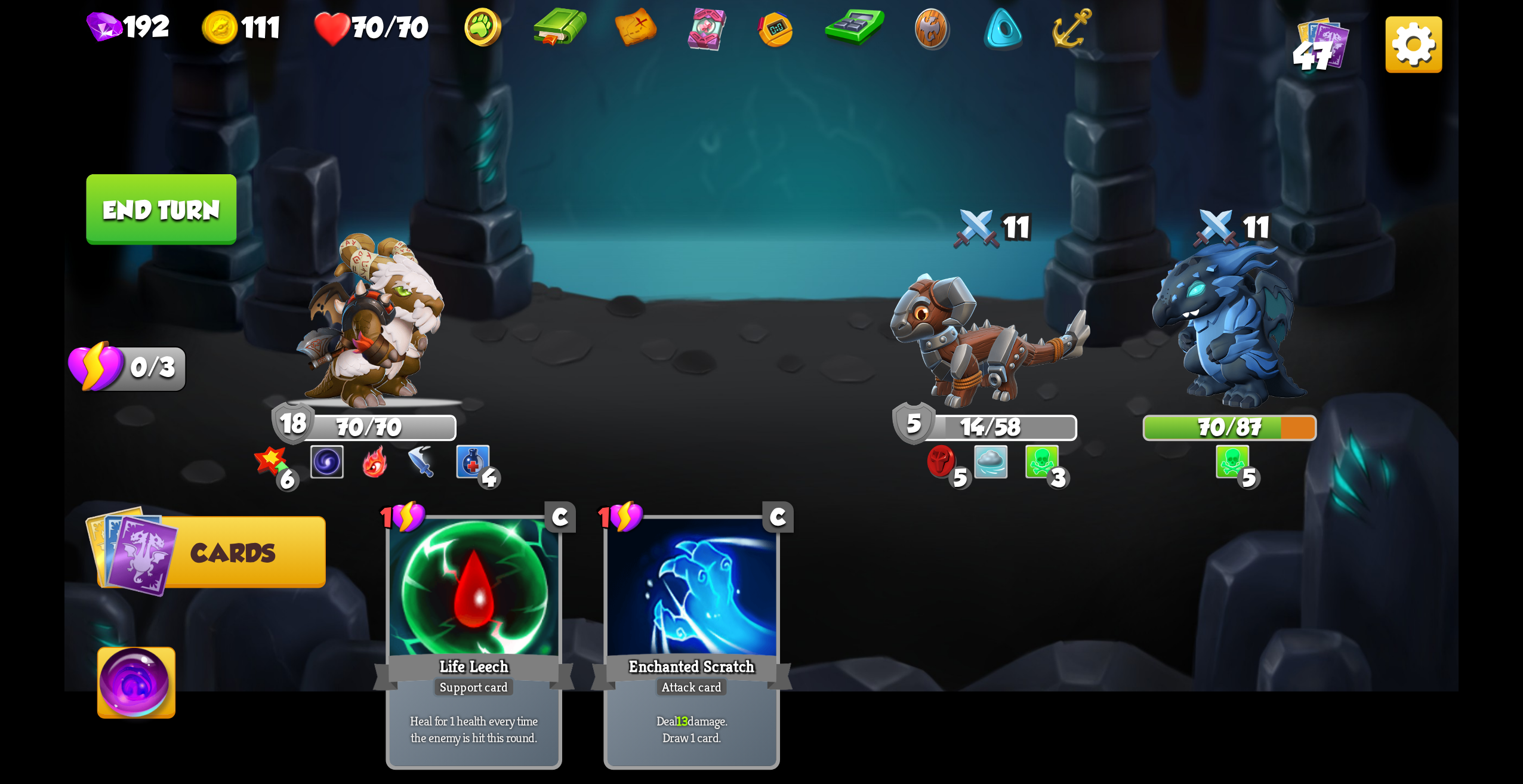
click at [173, 193] on button "End turn" at bounding box center [161, 209] width 151 height 71
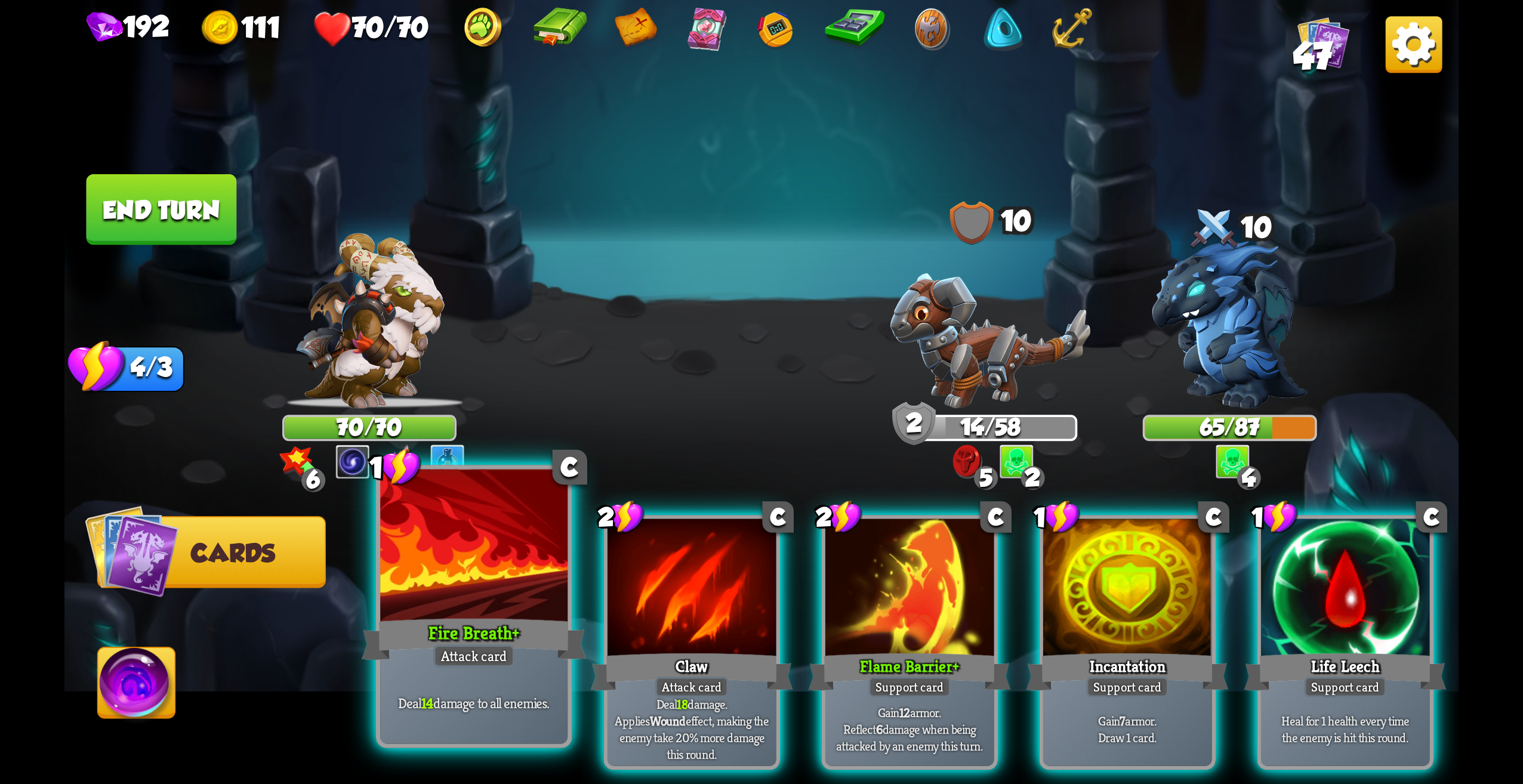
click at [490, 557] on div at bounding box center [473, 549] width 187 height 159
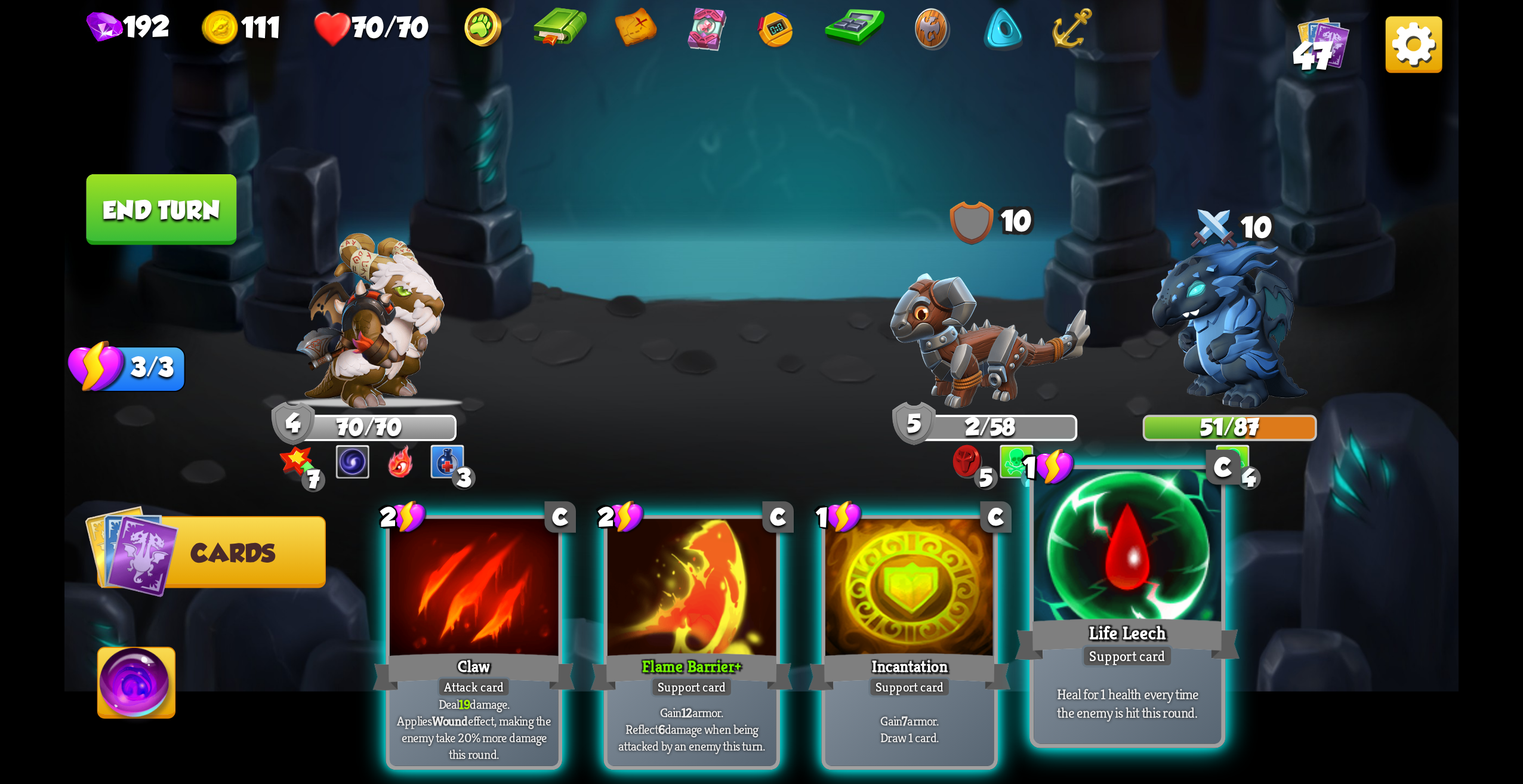
click at [1157, 591] on div at bounding box center [1127, 549] width 187 height 159
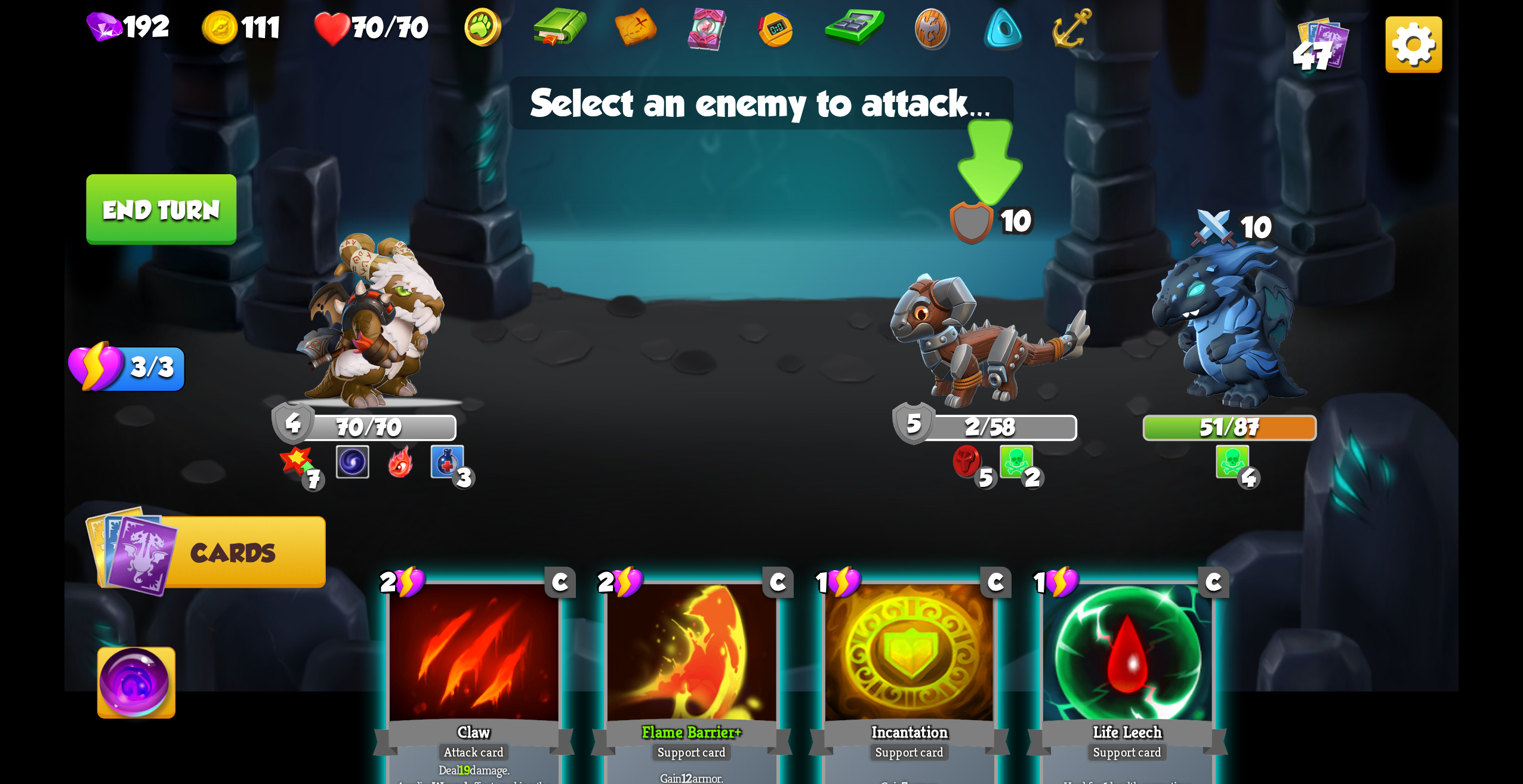
click at [993, 360] on img at bounding box center [989, 340] width 201 height 135
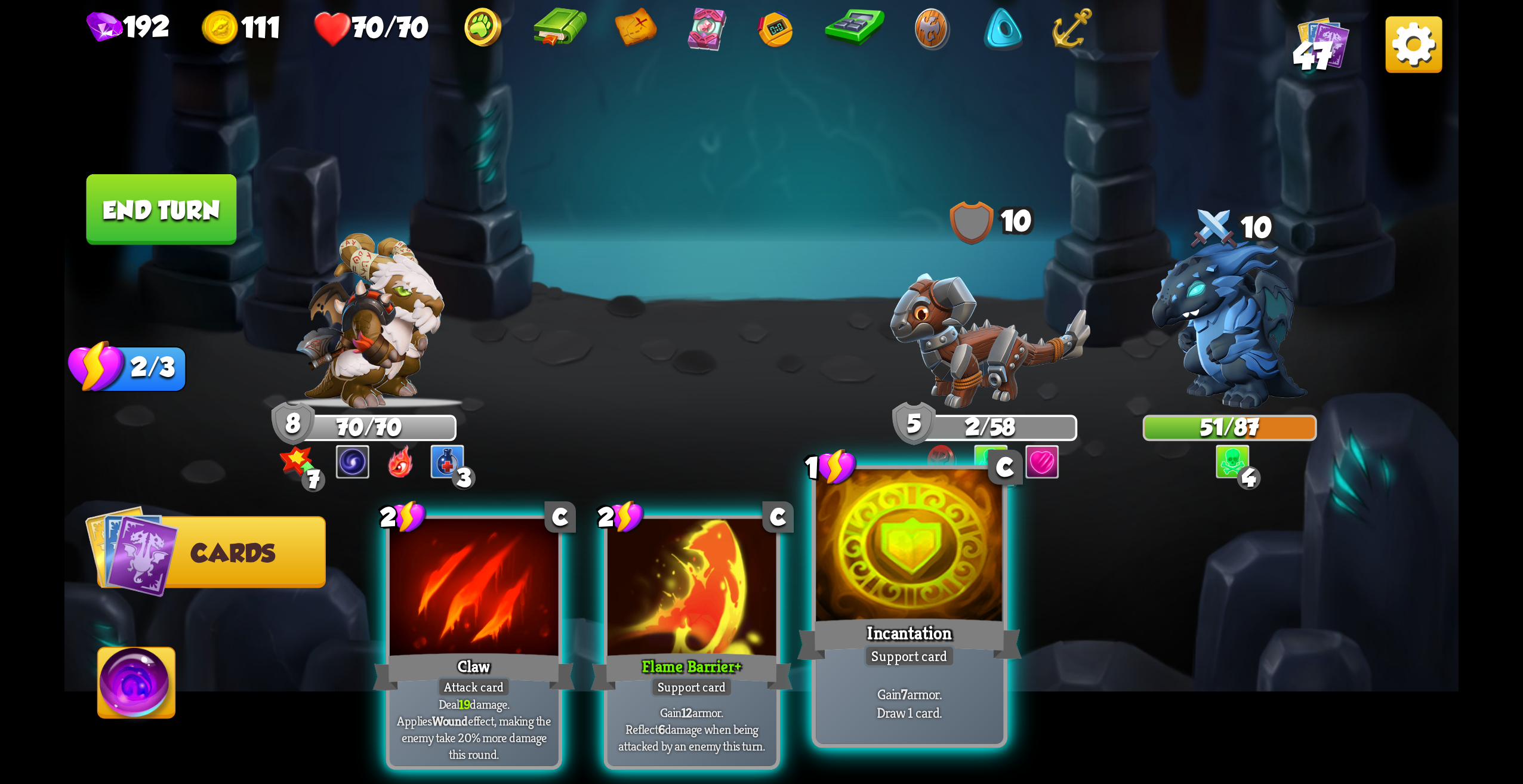
click at [906, 627] on div "Incantation" at bounding box center [909, 639] width 225 height 50
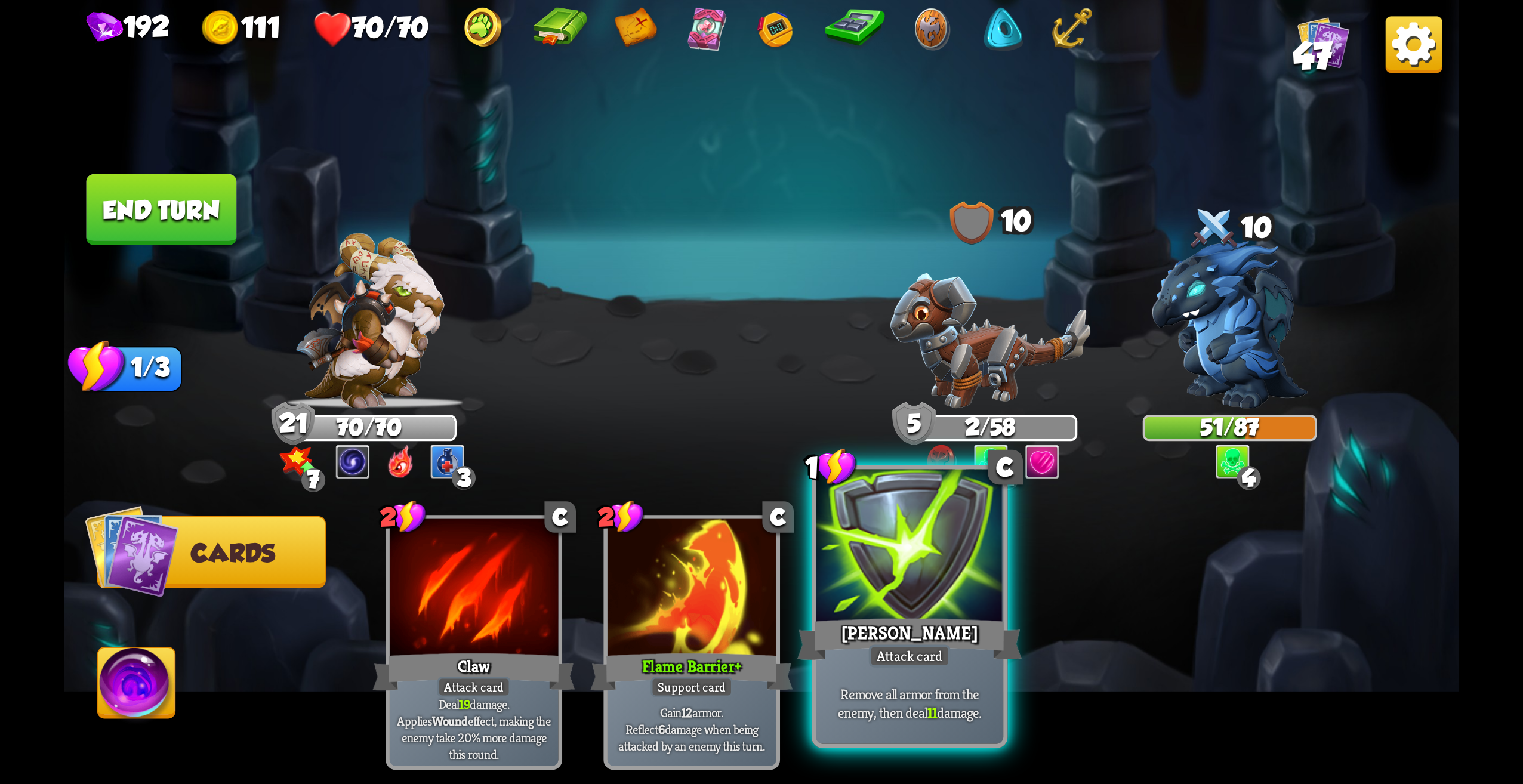
click at [911, 591] on div at bounding box center [909, 549] width 187 height 159
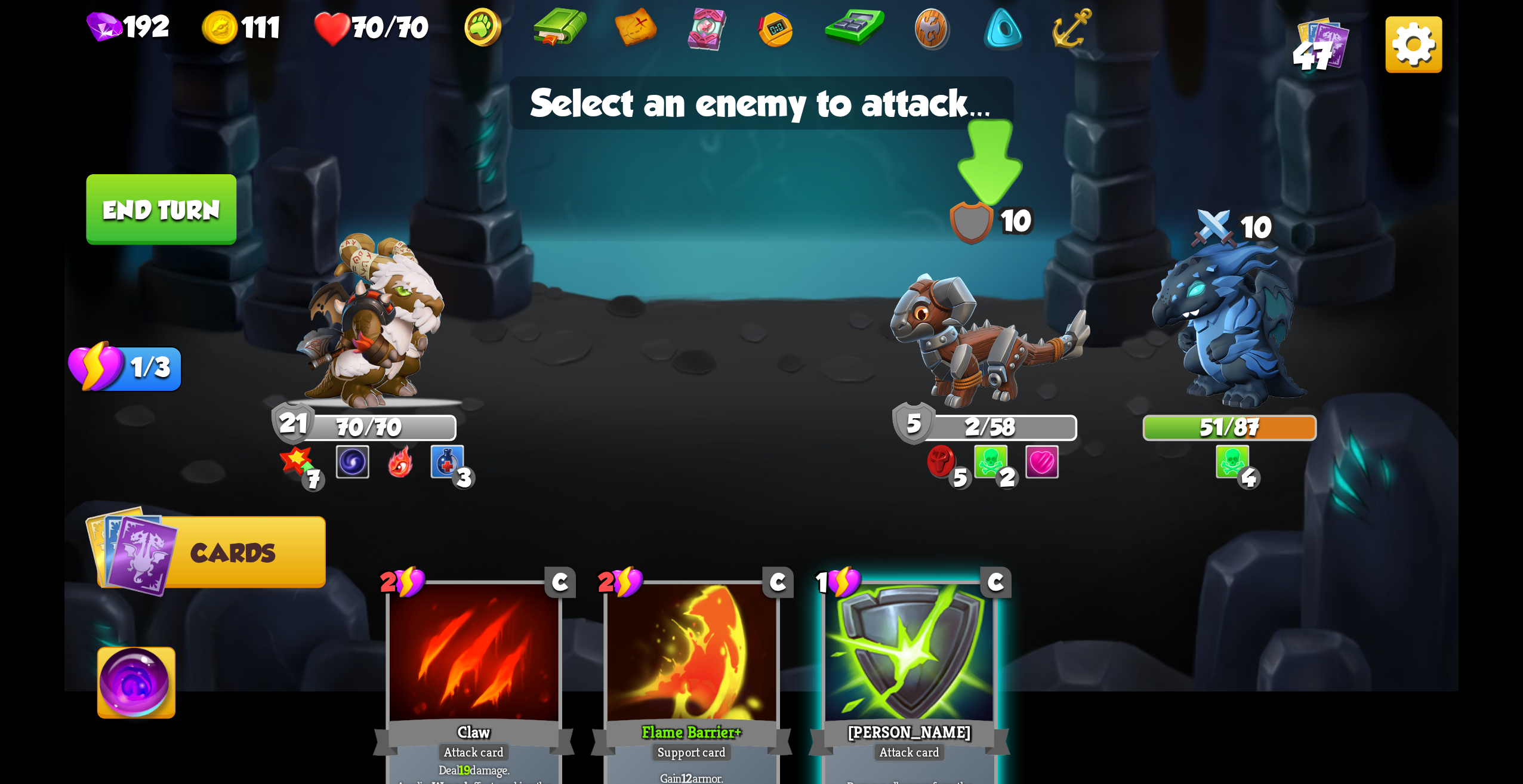
click at [959, 330] on img at bounding box center [989, 340] width 201 height 135
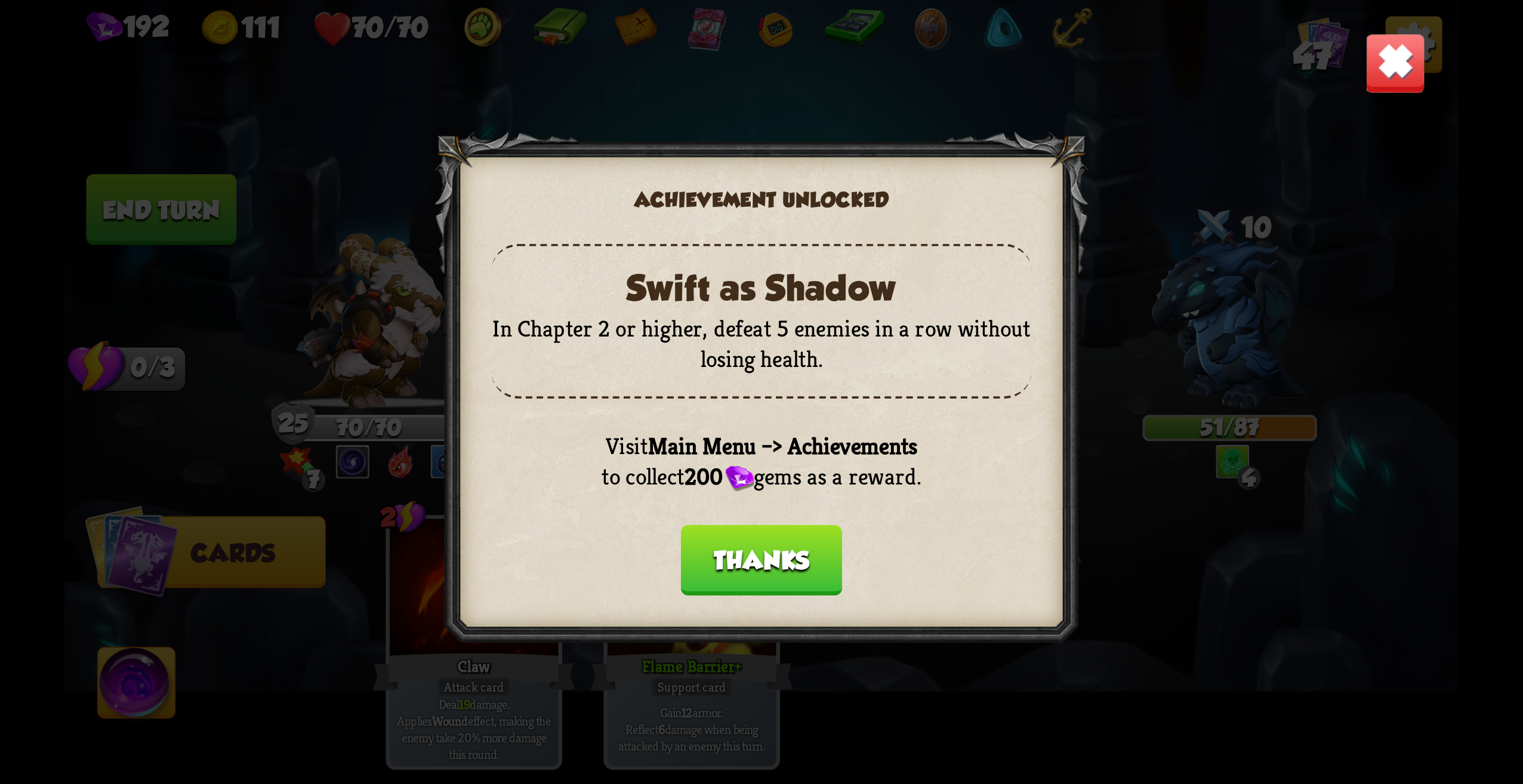
click at [792, 553] on button "Thanks" at bounding box center [761, 560] width 161 height 71
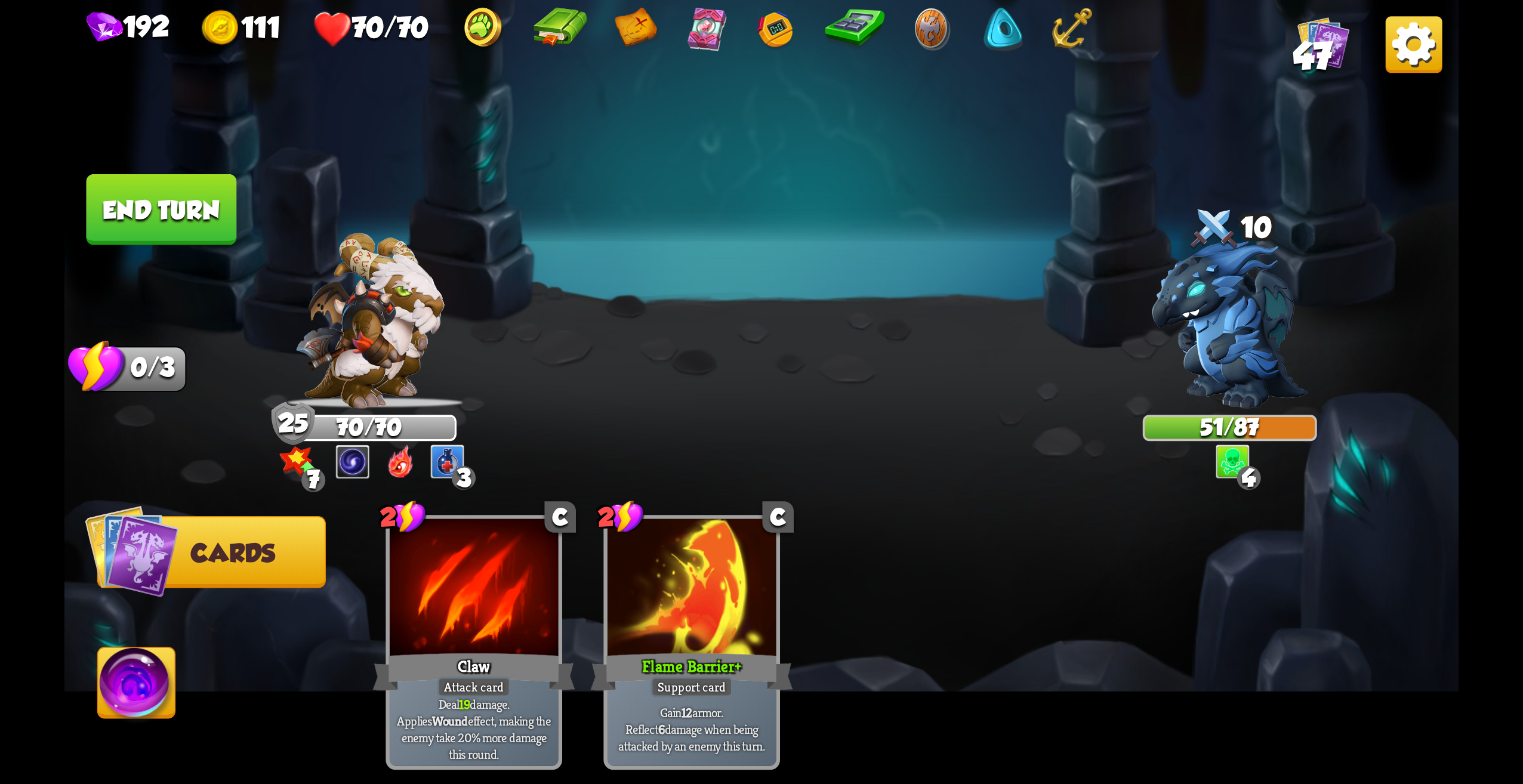
click at [199, 239] on button "End turn" at bounding box center [161, 209] width 151 height 71
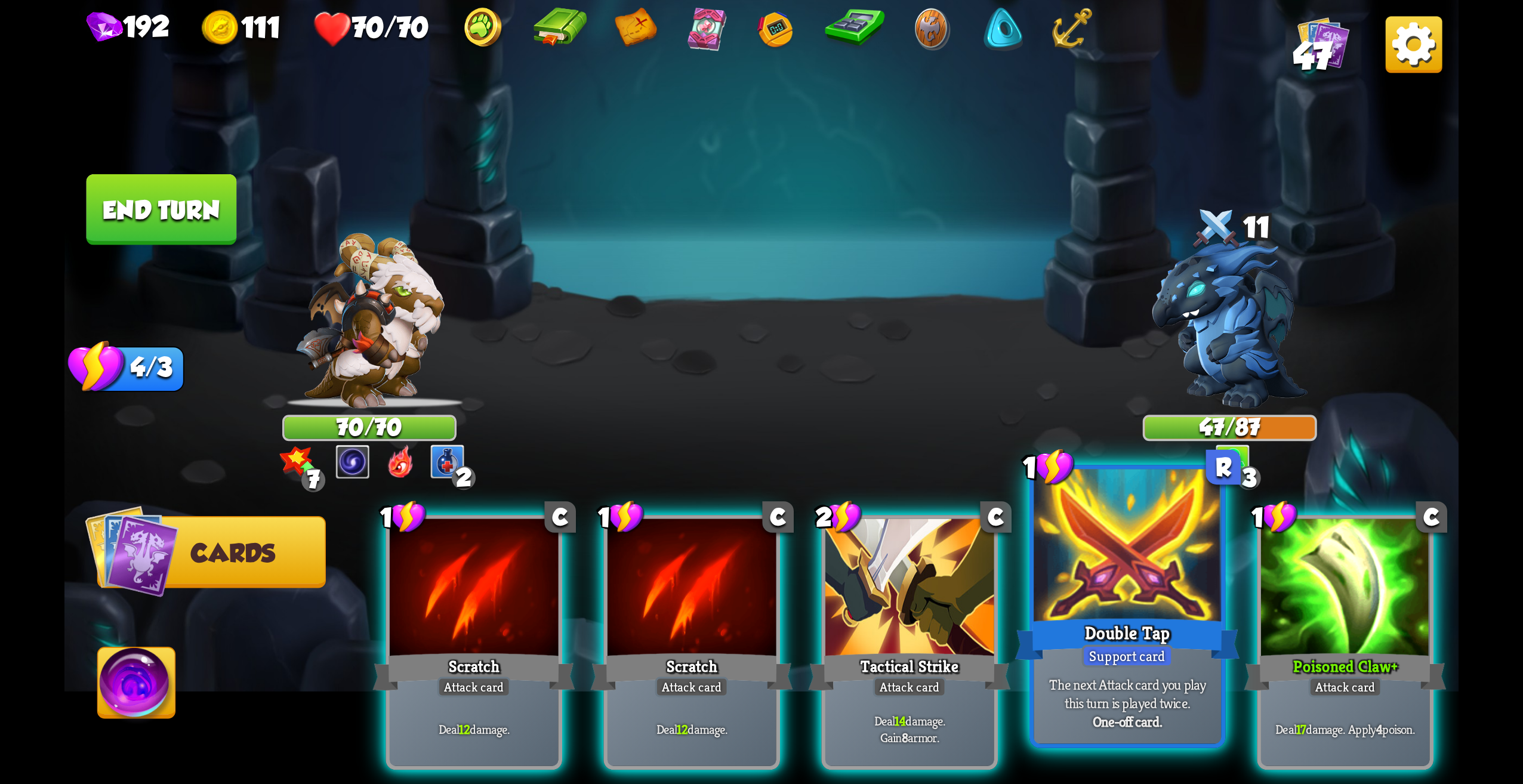
click at [1063, 590] on div at bounding box center [1127, 549] width 187 height 159
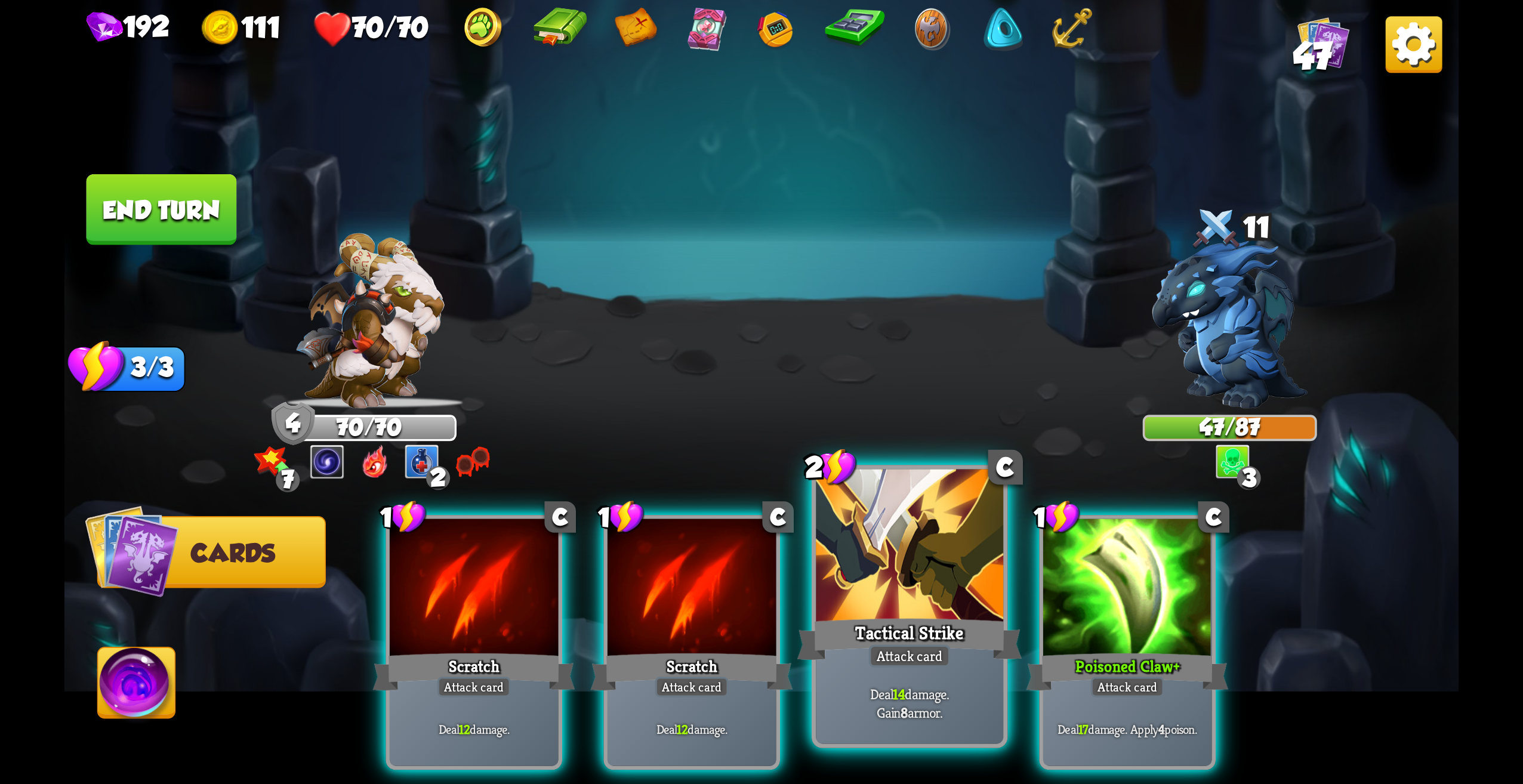
click at [930, 599] on div at bounding box center [909, 549] width 187 height 159
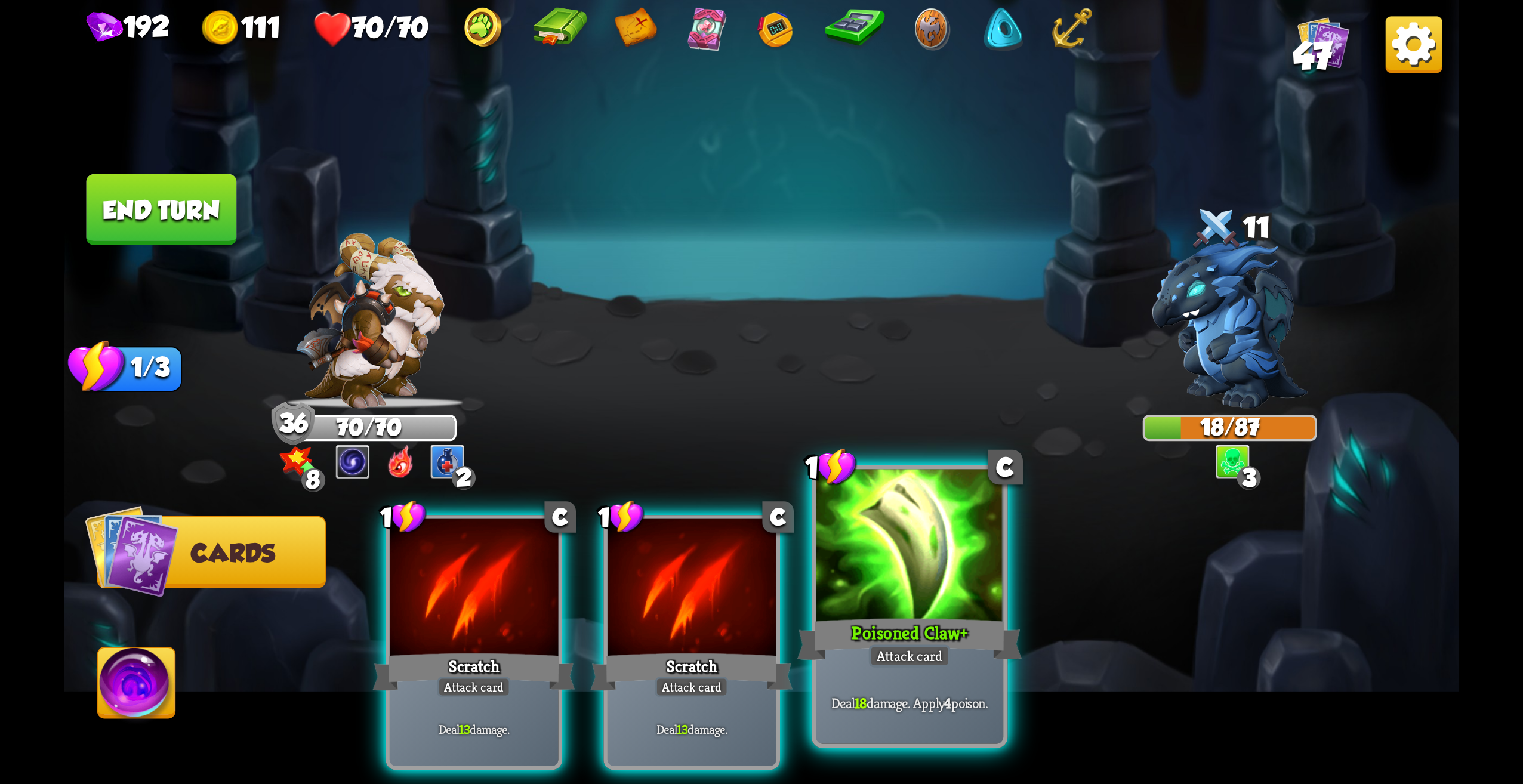
click at [950, 549] on div at bounding box center [909, 549] width 187 height 159
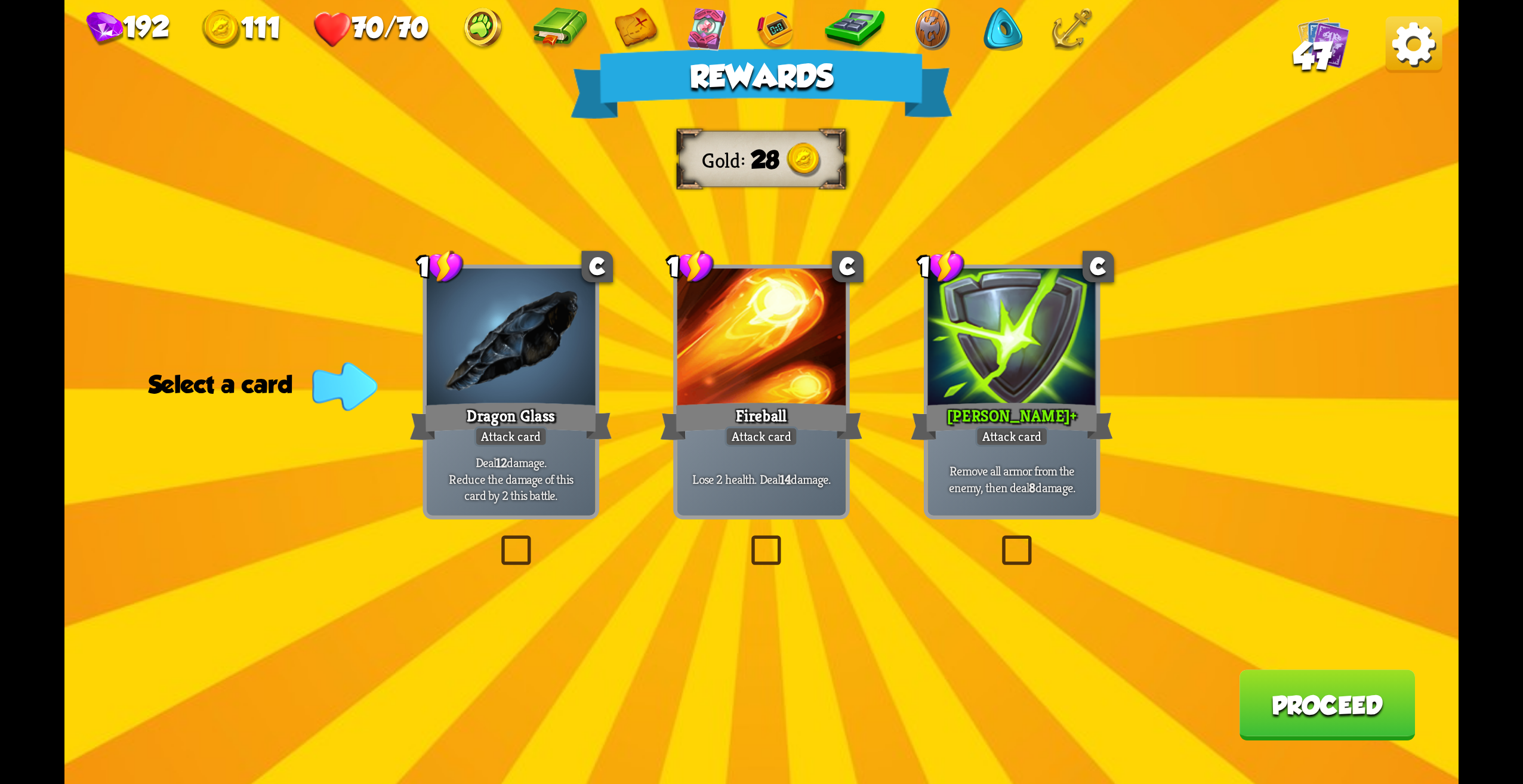
click at [997, 538] on label at bounding box center [997, 538] width 0 height 0
click at [0, 0] on input "checkbox" at bounding box center [0, 0] width 0 height 0
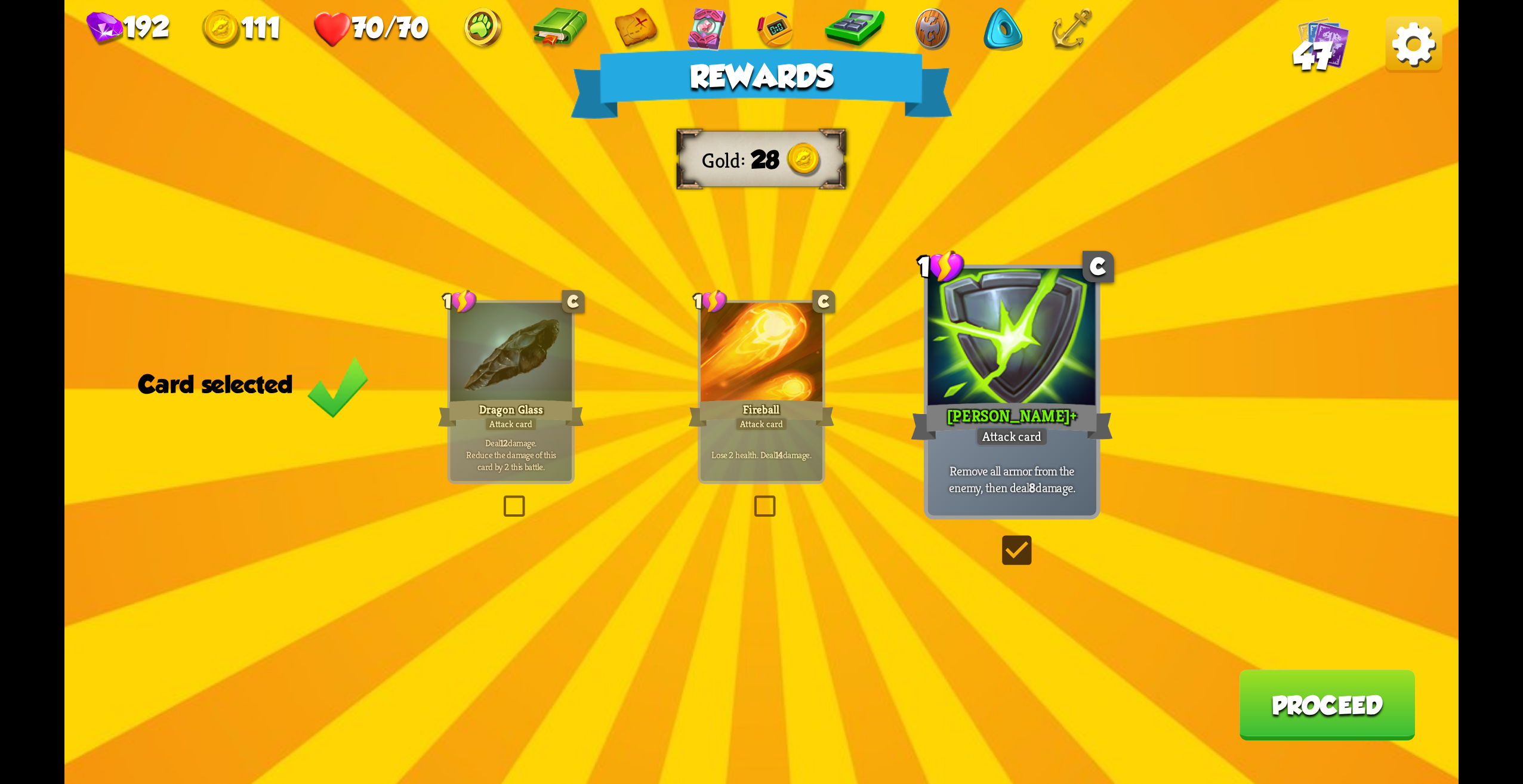
click at [936, 676] on div "Rewards Gold 28 Card selected 1 C Dragon Glass Attack card Deal 12 damage. Redu…" at bounding box center [762, 392] width 1395 height 784
click at [917, 674] on div "Rewards Gold 28 Card selected 1 C Dragon Glass Attack card Deal 12 damage. Redu…" at bounding box center [762, 392] width 1395 height 784
click at [688, 641] on div "Rewards Gold 28 Card selected 1 C Dragon Glass Attack card Deal 12 damage. Redu…" at bounding box center [762, 392] width 1395 height 784
click at [1315, 705] on button "Proceed" at bounding box center [1327, 705] width 176 height 71
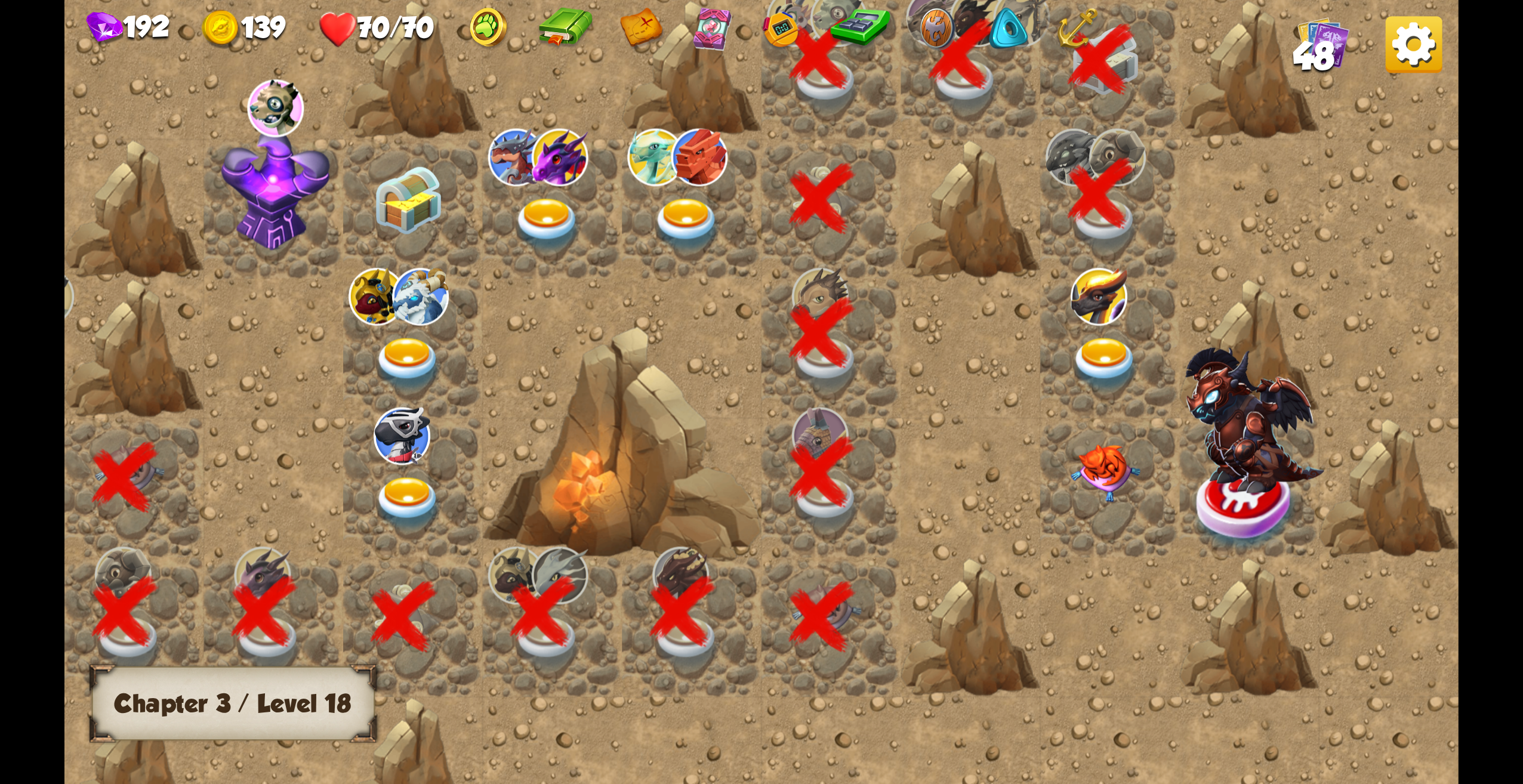
click at [1231, 500] on img at bounding box center [1246, 507] width 104 height 90
click at [1125, 356] on img at bounding box center [1105, 364] width 70 height 54
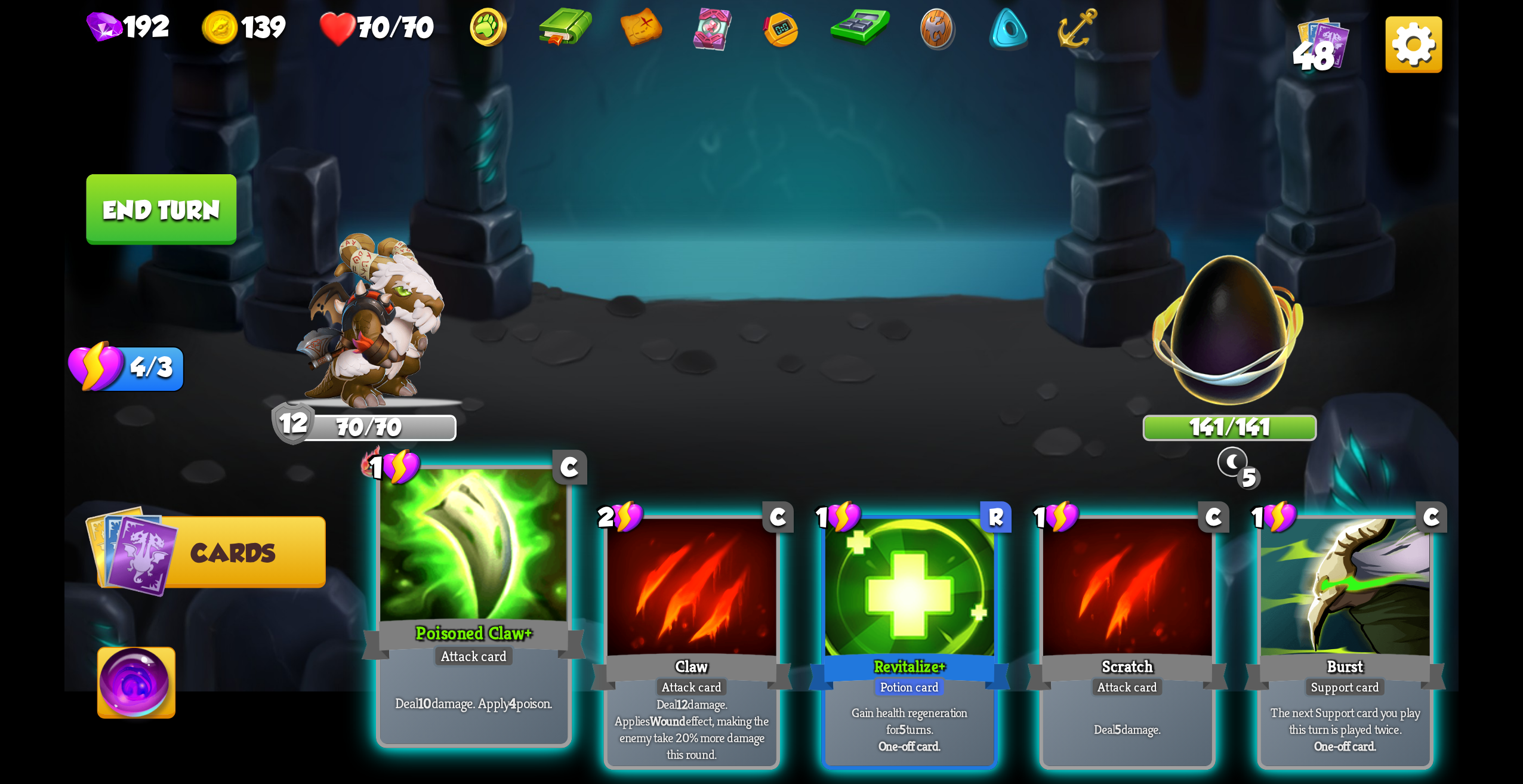
click at [499, 689] on div "Deal 10 damage. Apply 4 poison." at bounding box center [473, 703] width 187 height 82
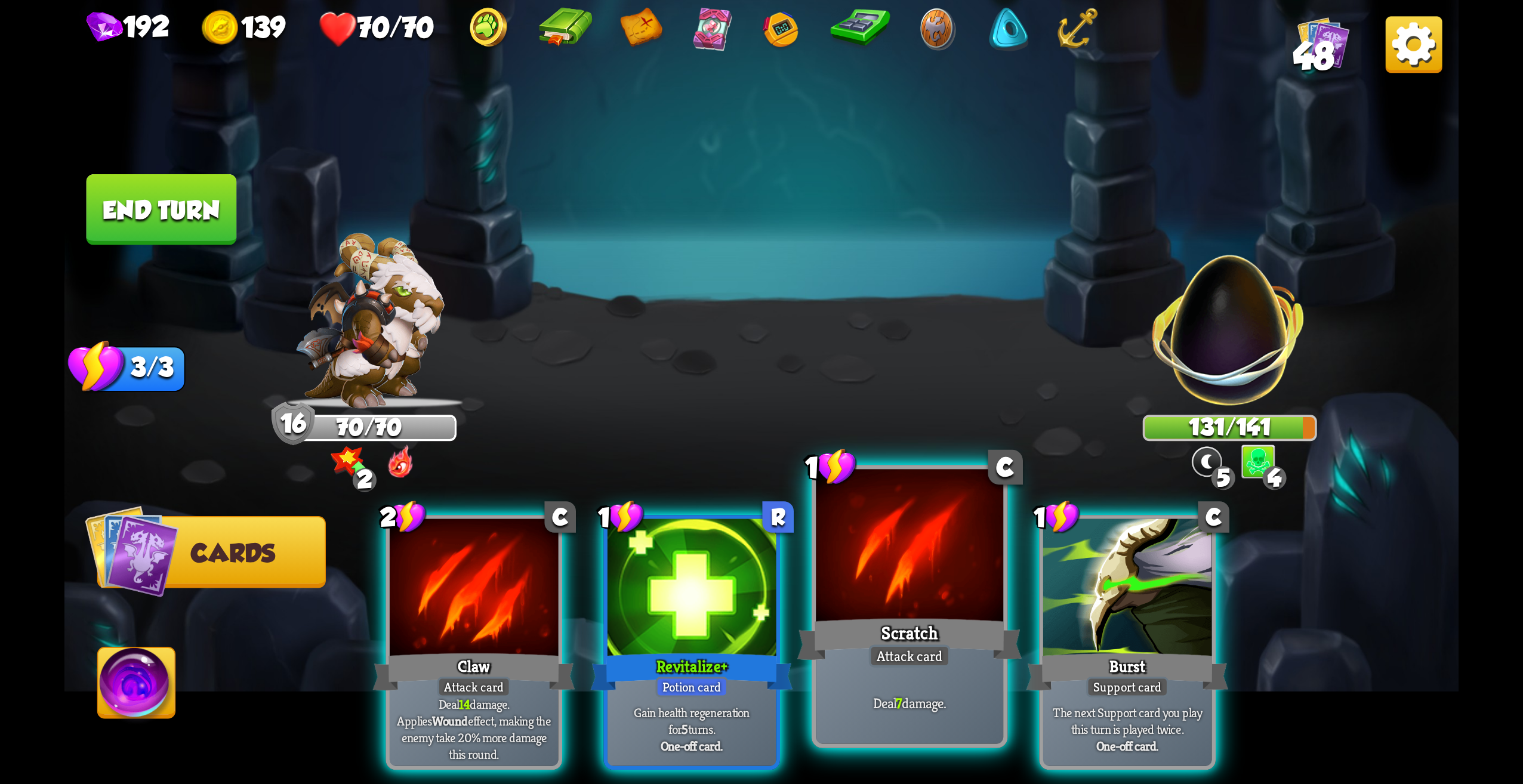
click at [948, 612] on div at bounding box center [909, 549] width 187 height 159
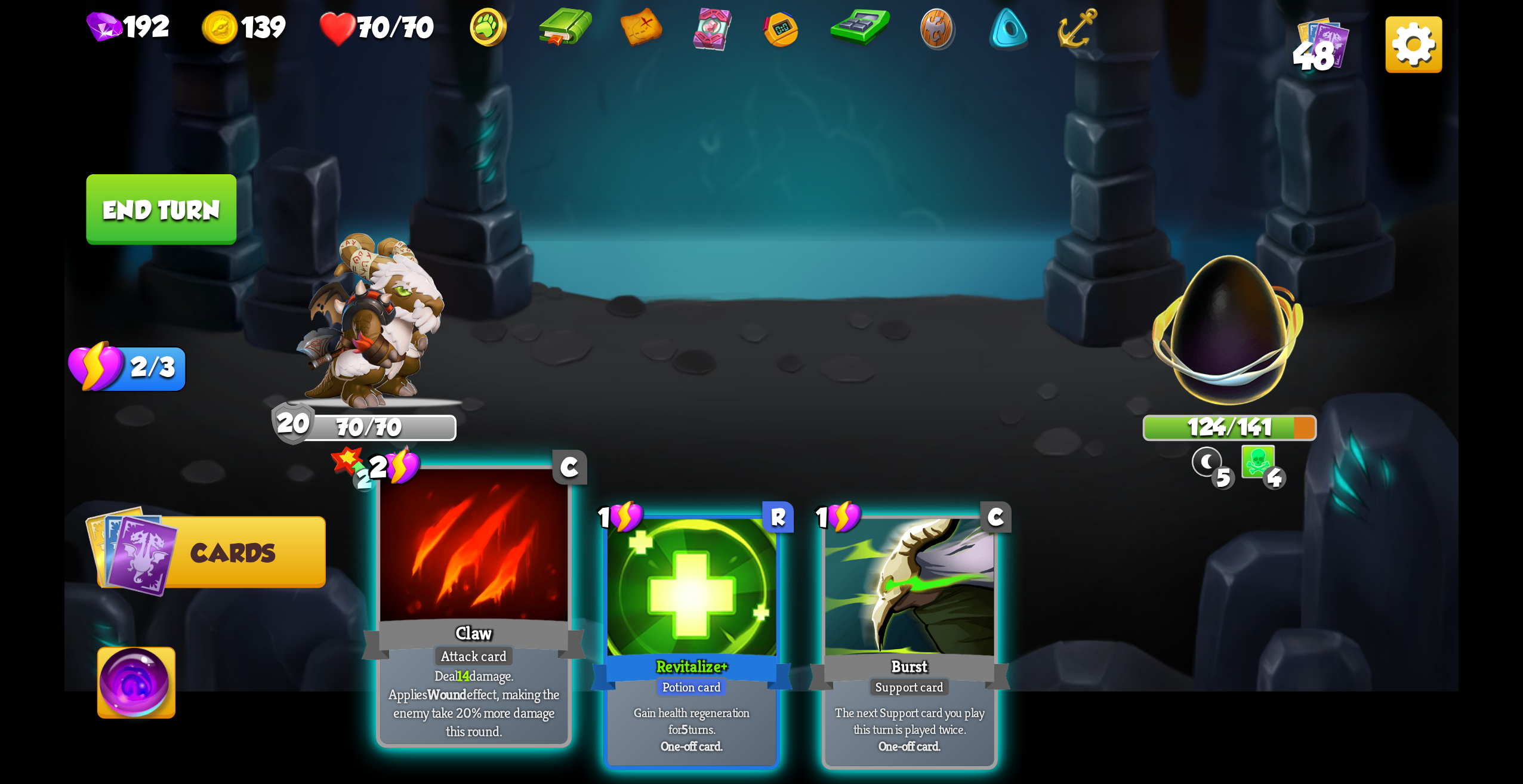
click at [471, 630] on div "Claw" at bounding box center [474, 639] width 225 height 50
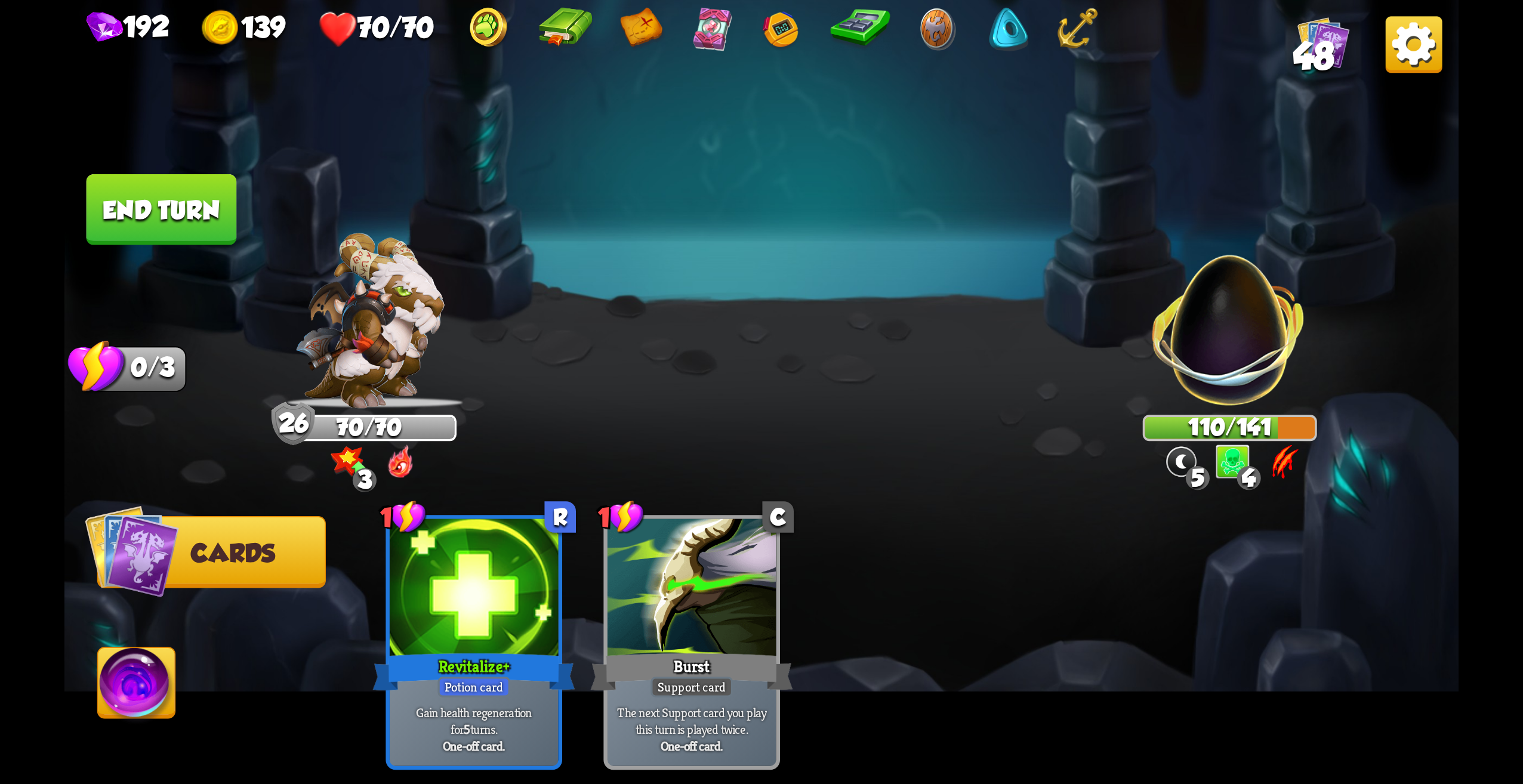
click at [179, 228] on button "End turn" at bounding box center [161, 209] width 151 height 71
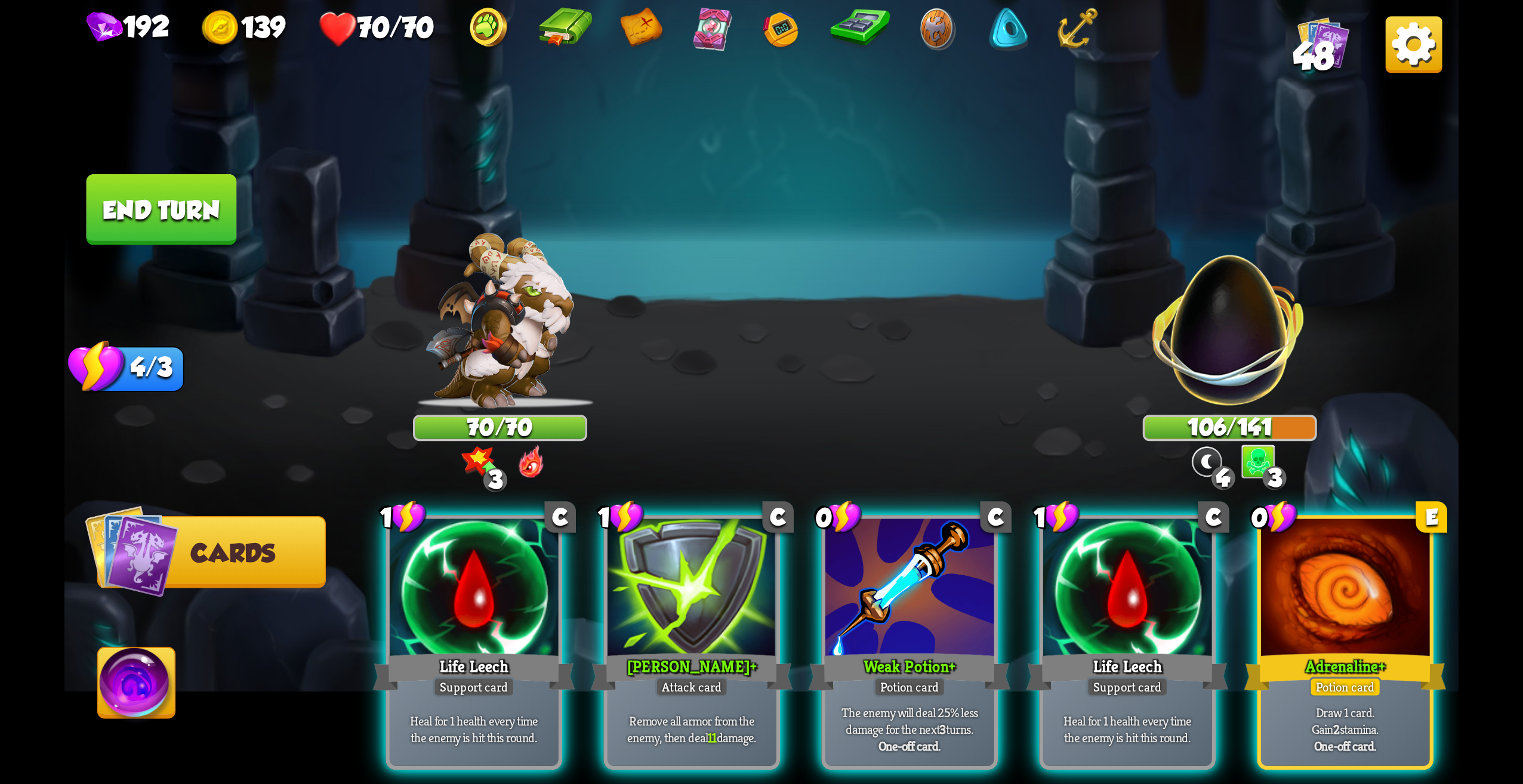
click at [1383, 704] on p "Draw 1 card. Gain 2 stamina." at bounding box center [1345, 720] width 160 height 34
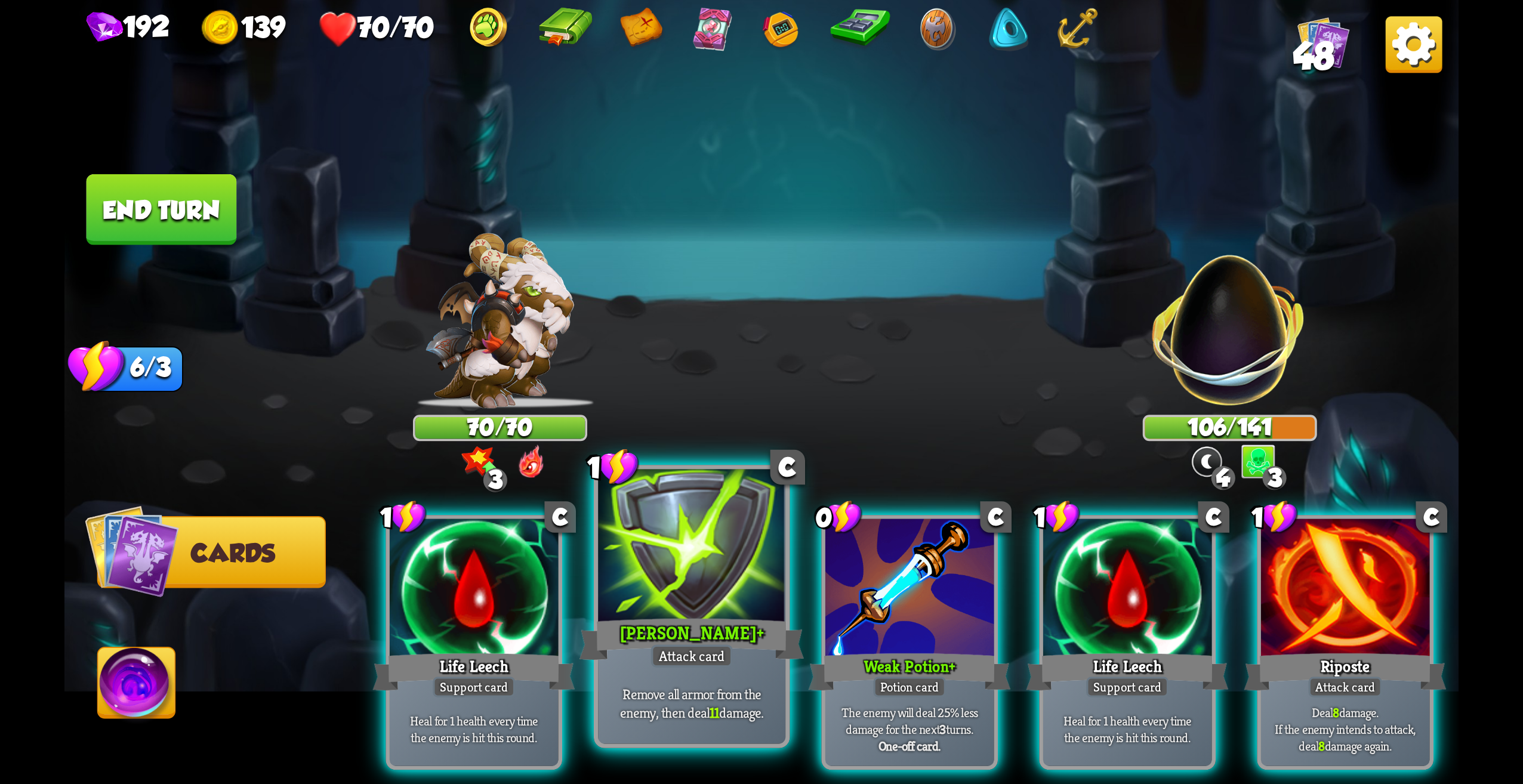
click at [715, 585] on div at bounding box center [691, 549] width 187 height 159
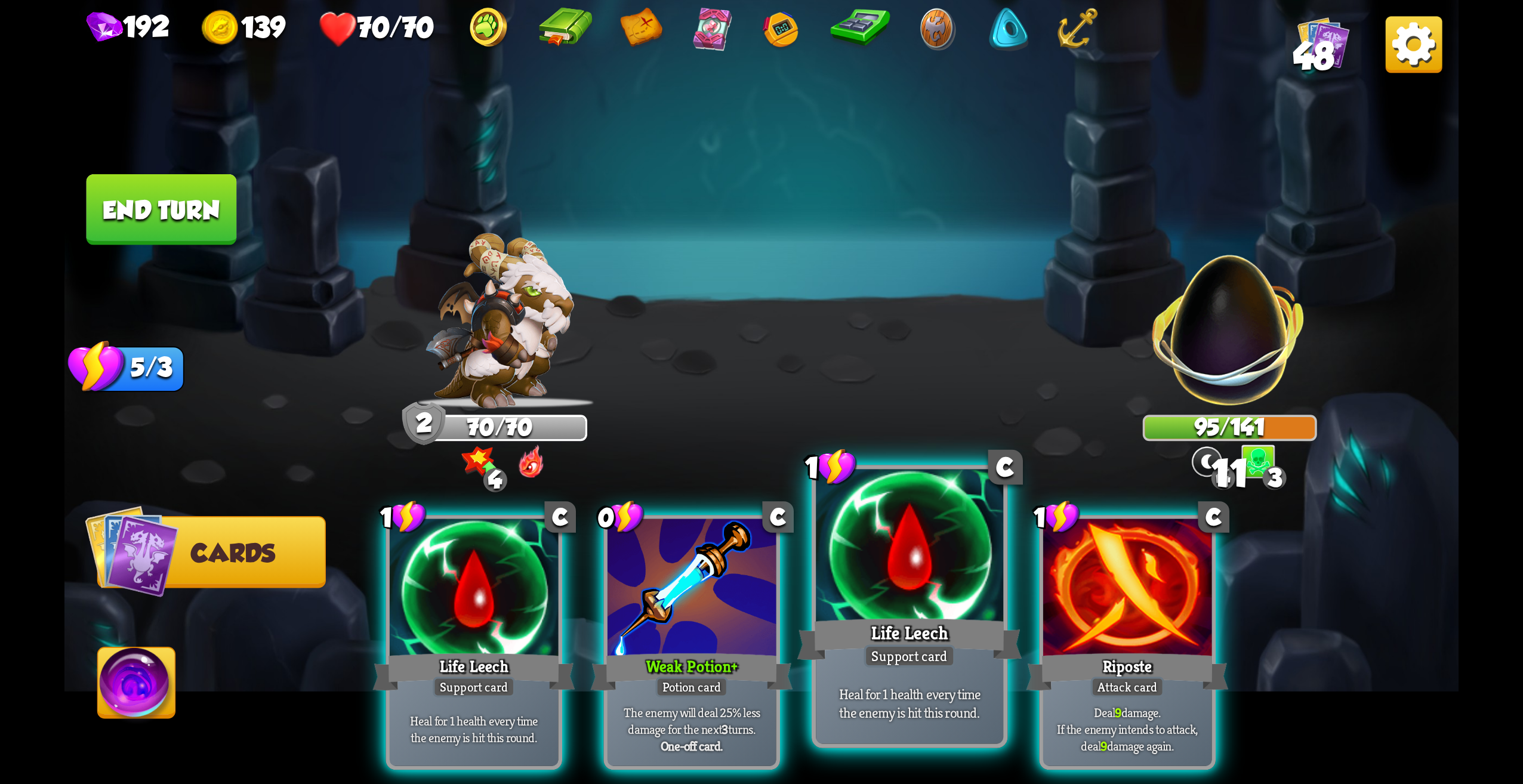
click at [902, 632] on div "Life Leech" at bounding box center [909, 639] width 225 height 50
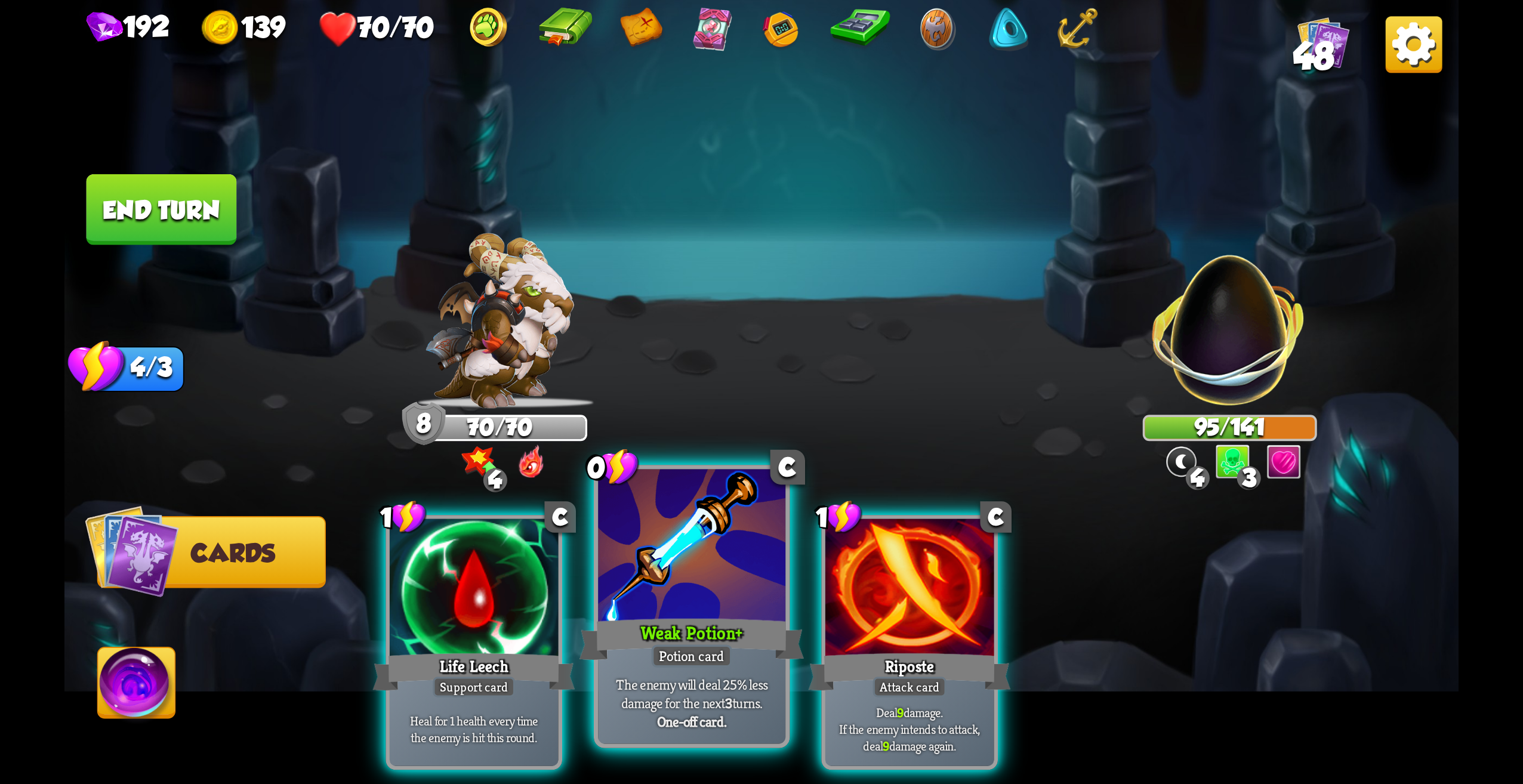
click at [674, 650] on div "Potion card" at bounding box center [691, 656] width 80 height 22
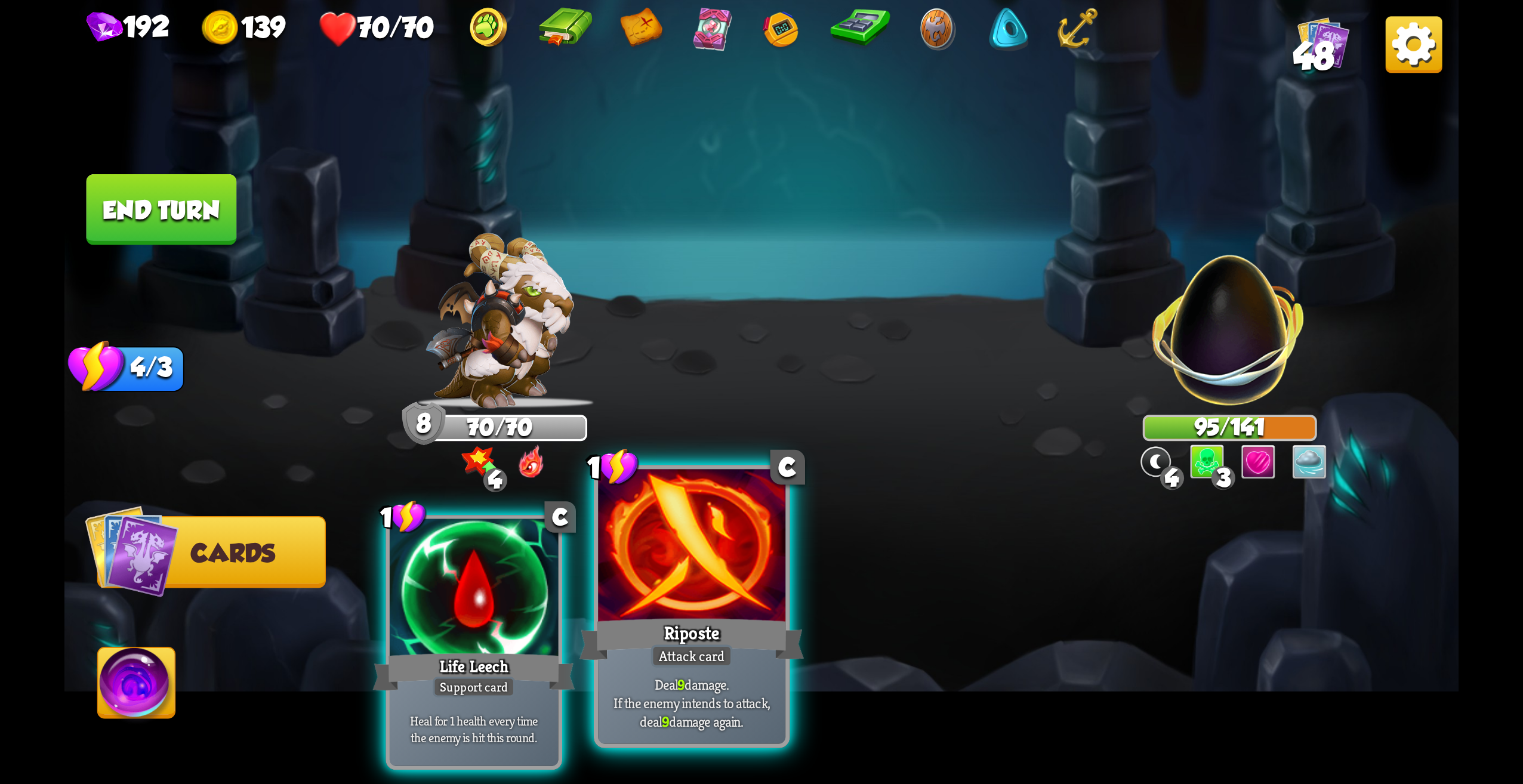
click at [660, 621] on div "Riposte" at bounding box center [691, 639] width 225 height 50
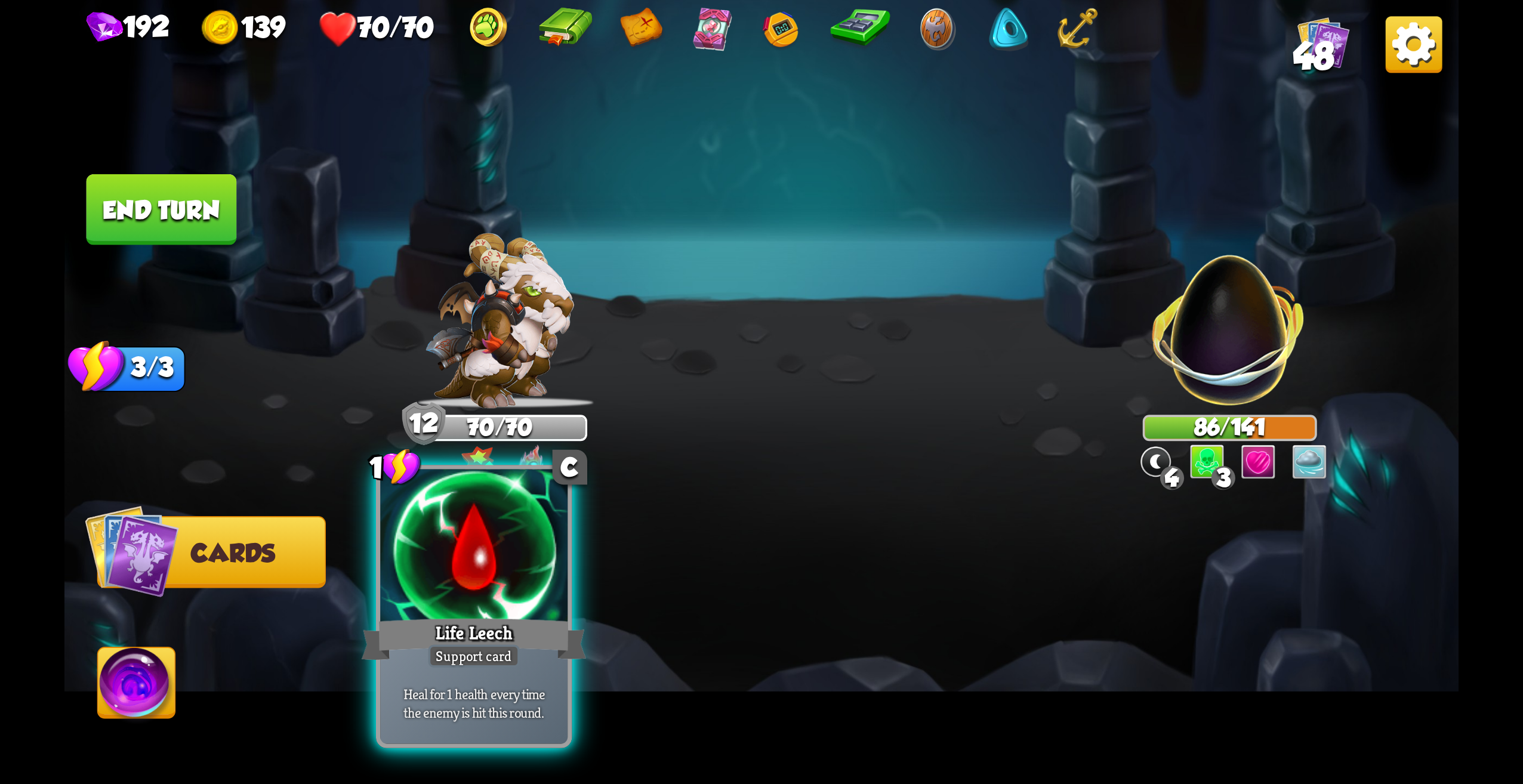
click at [486, 648] on div "Support card" at bounding box center [474, 656] width 91 height 22
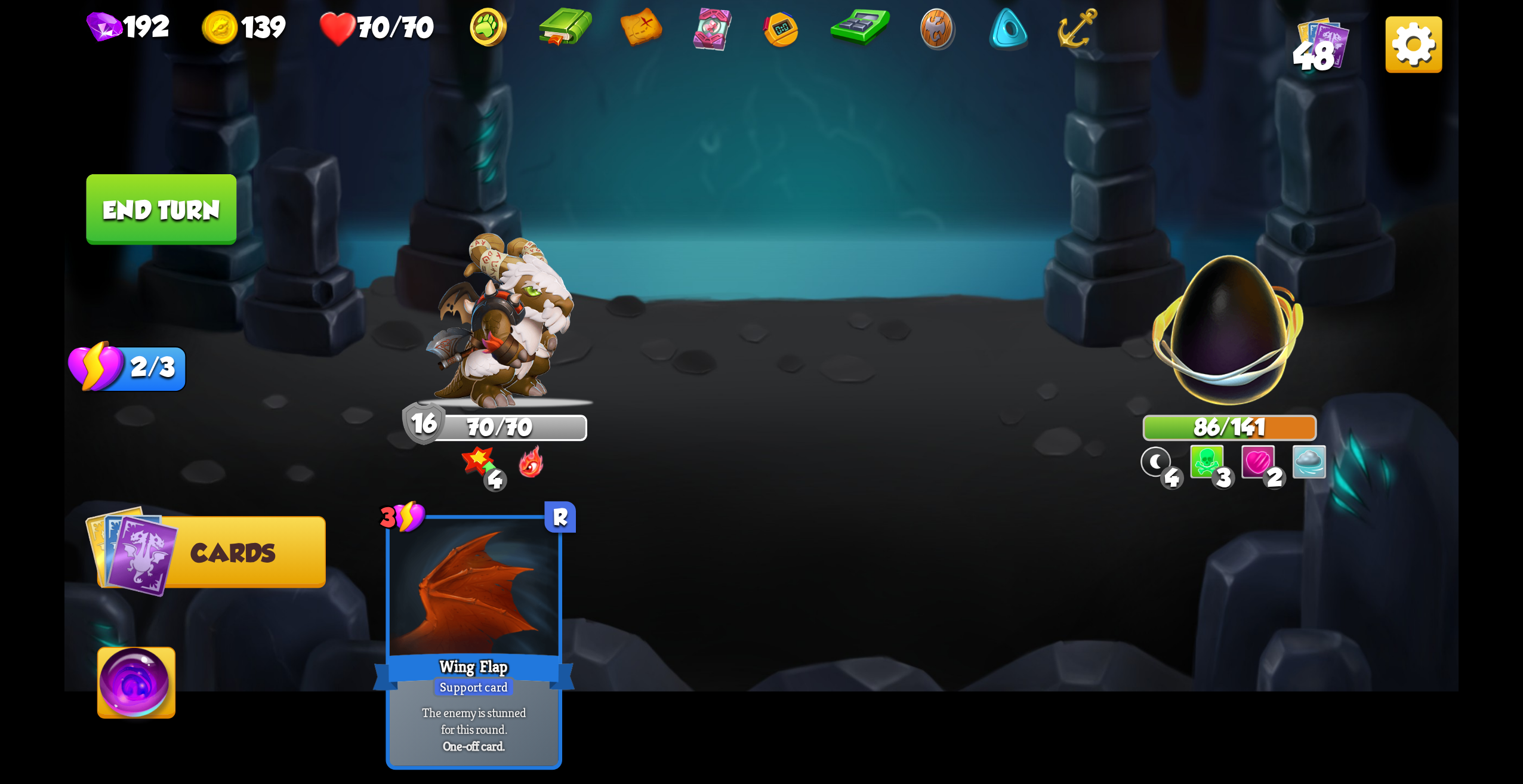
click at [167, 237] on button "End turn" at bounding box center [161, 209] width 151 height 71
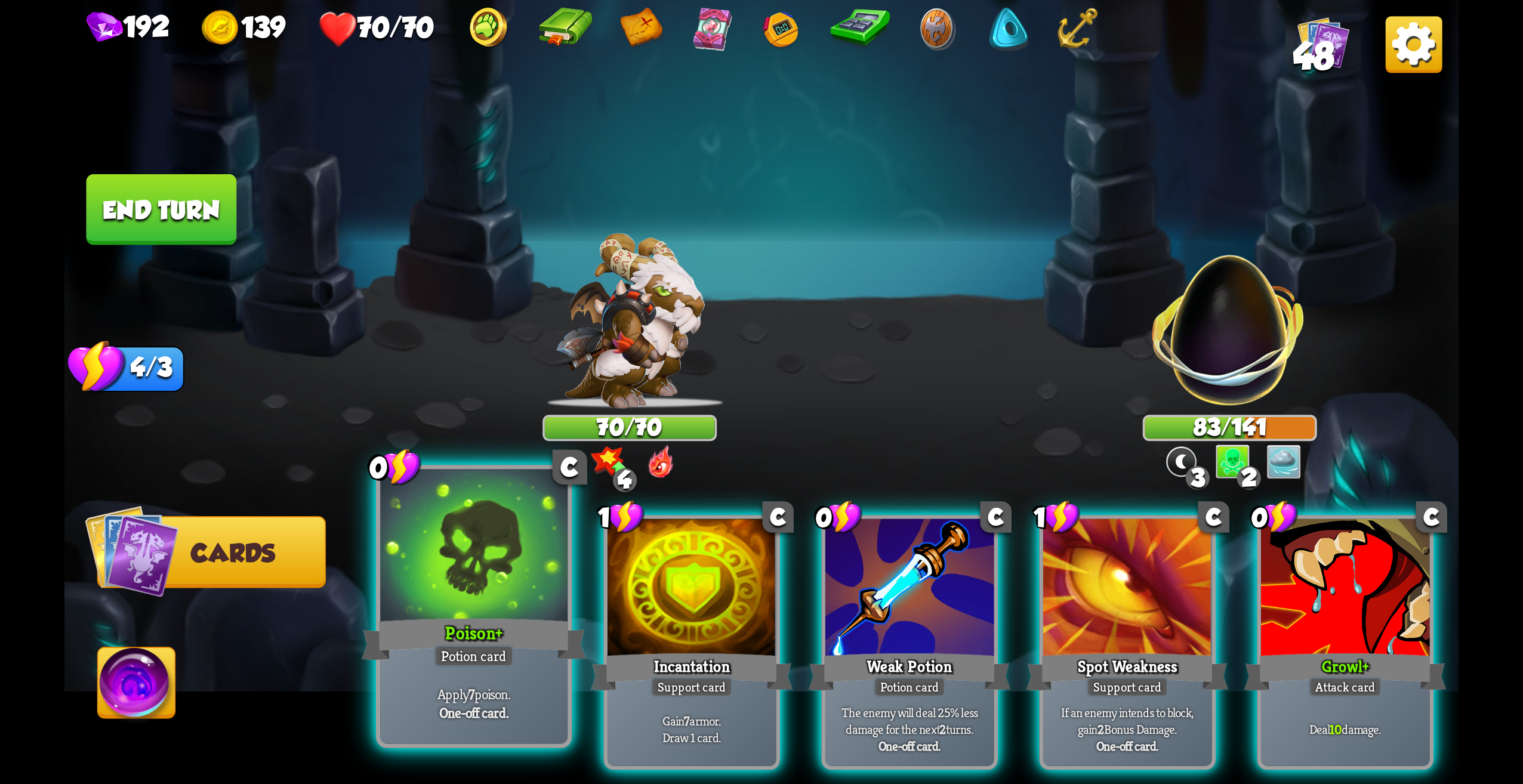
click at [530, 663] on div "Poison +" at bounding box center [474, 639] width 225 height 50
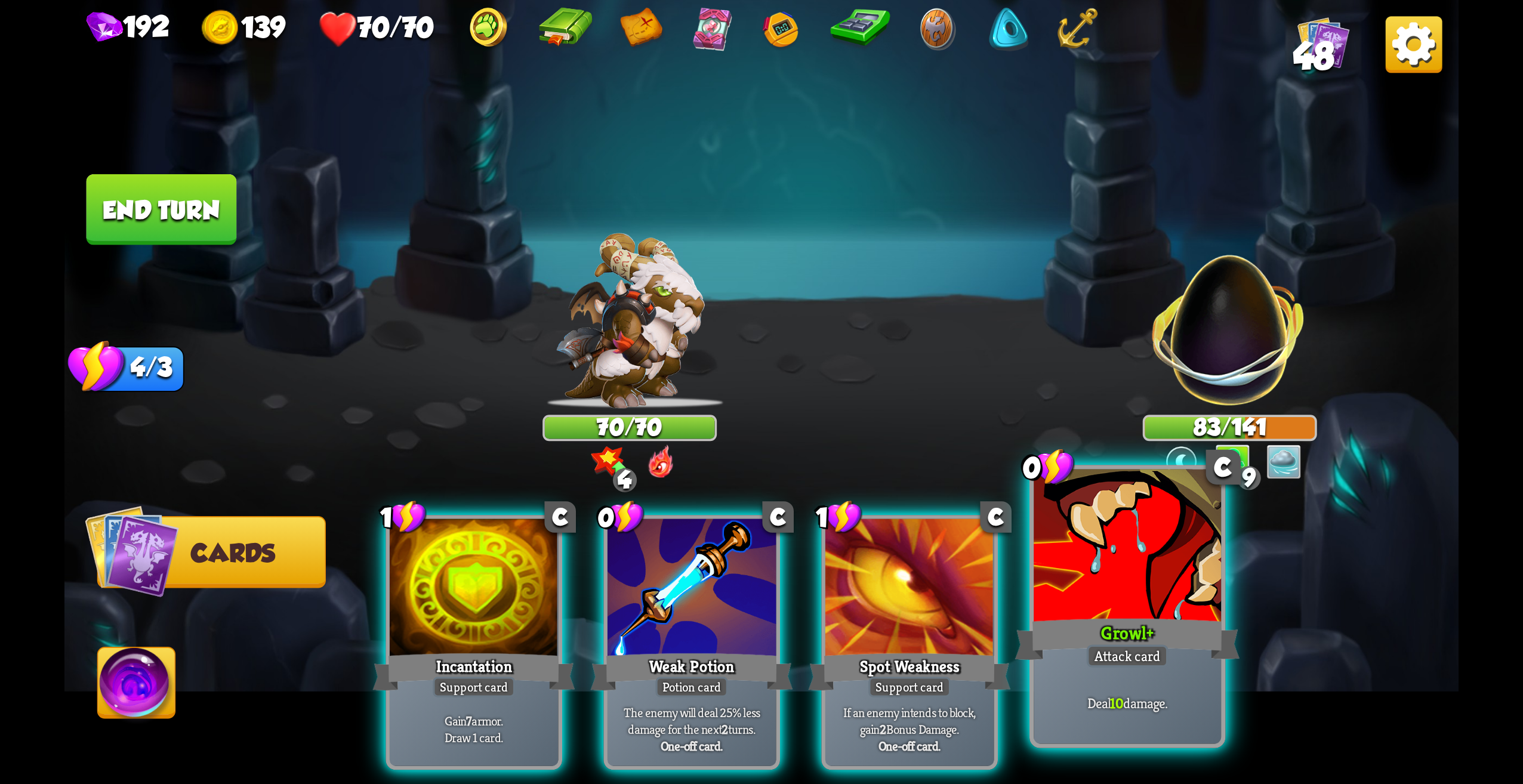
click at [1094, 675] on div "Deal 10 damage." at bounding box center [1127, 703] width 187 height 82
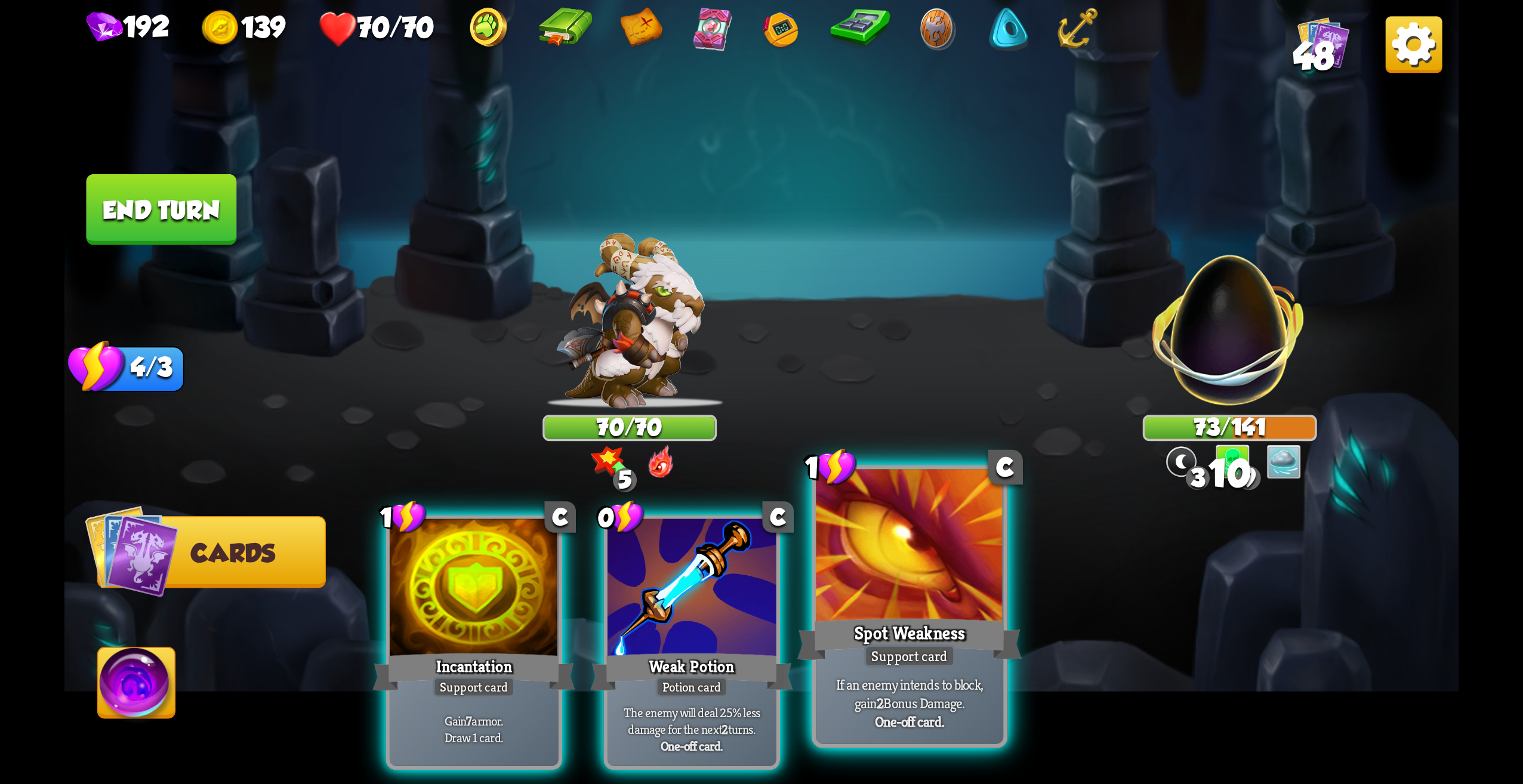
click at [939, 588] on div at bounding box center [909, 549] width 187 height 159
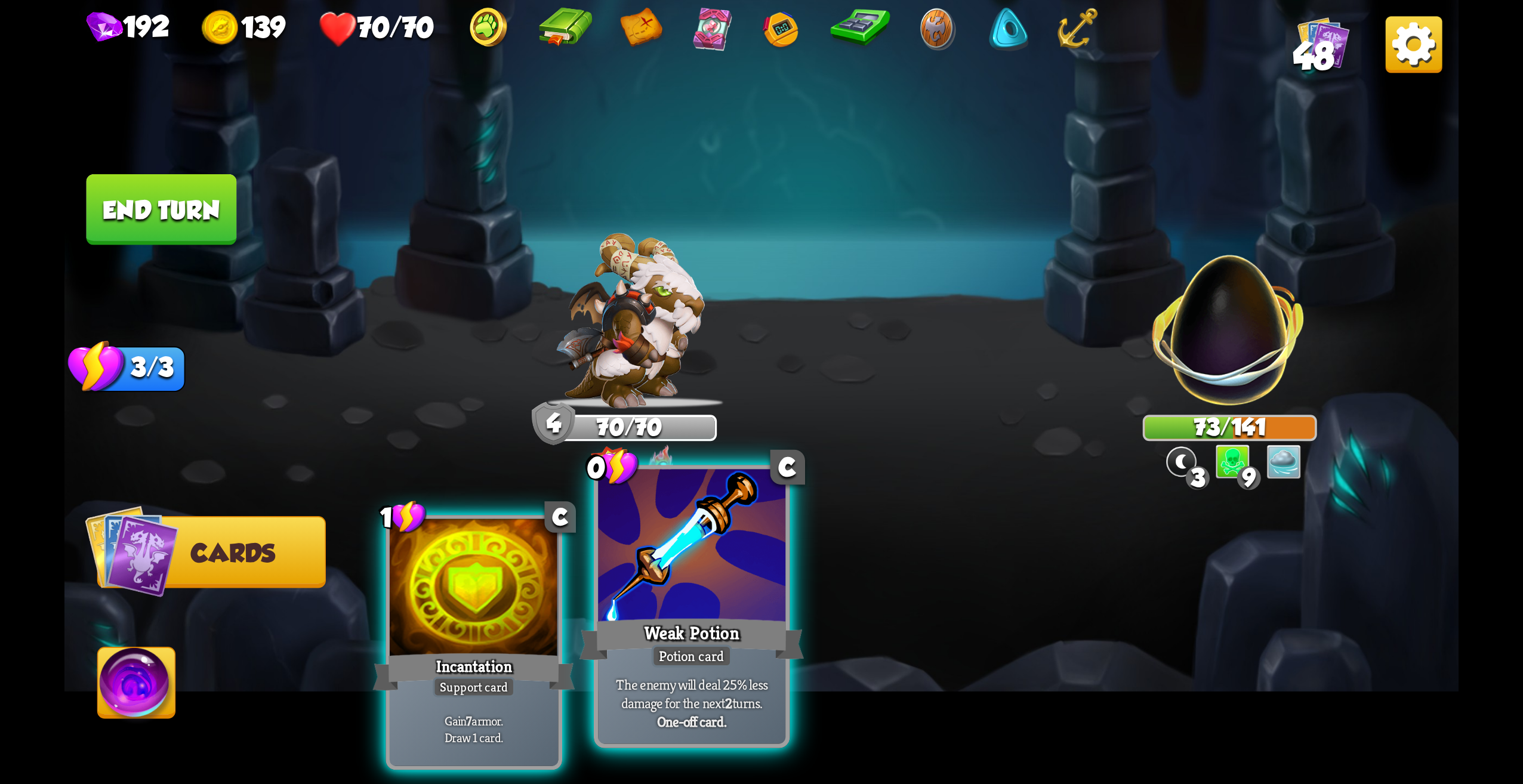
click at [673, 594] on div at bounding box center [691, 549] width 187 height 159
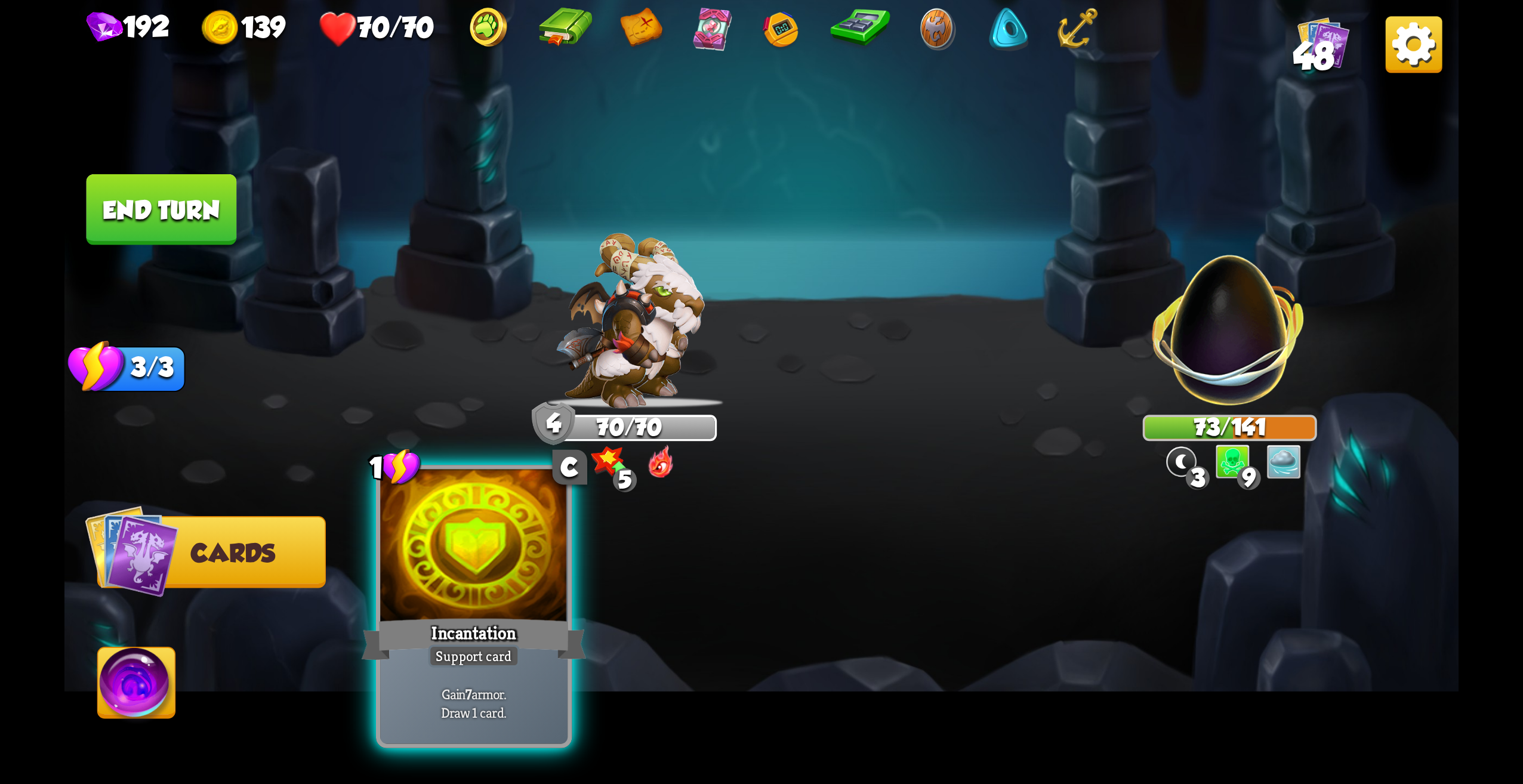
click at [494, 610] on div at bounding box center [473, 549] width 187 height 159
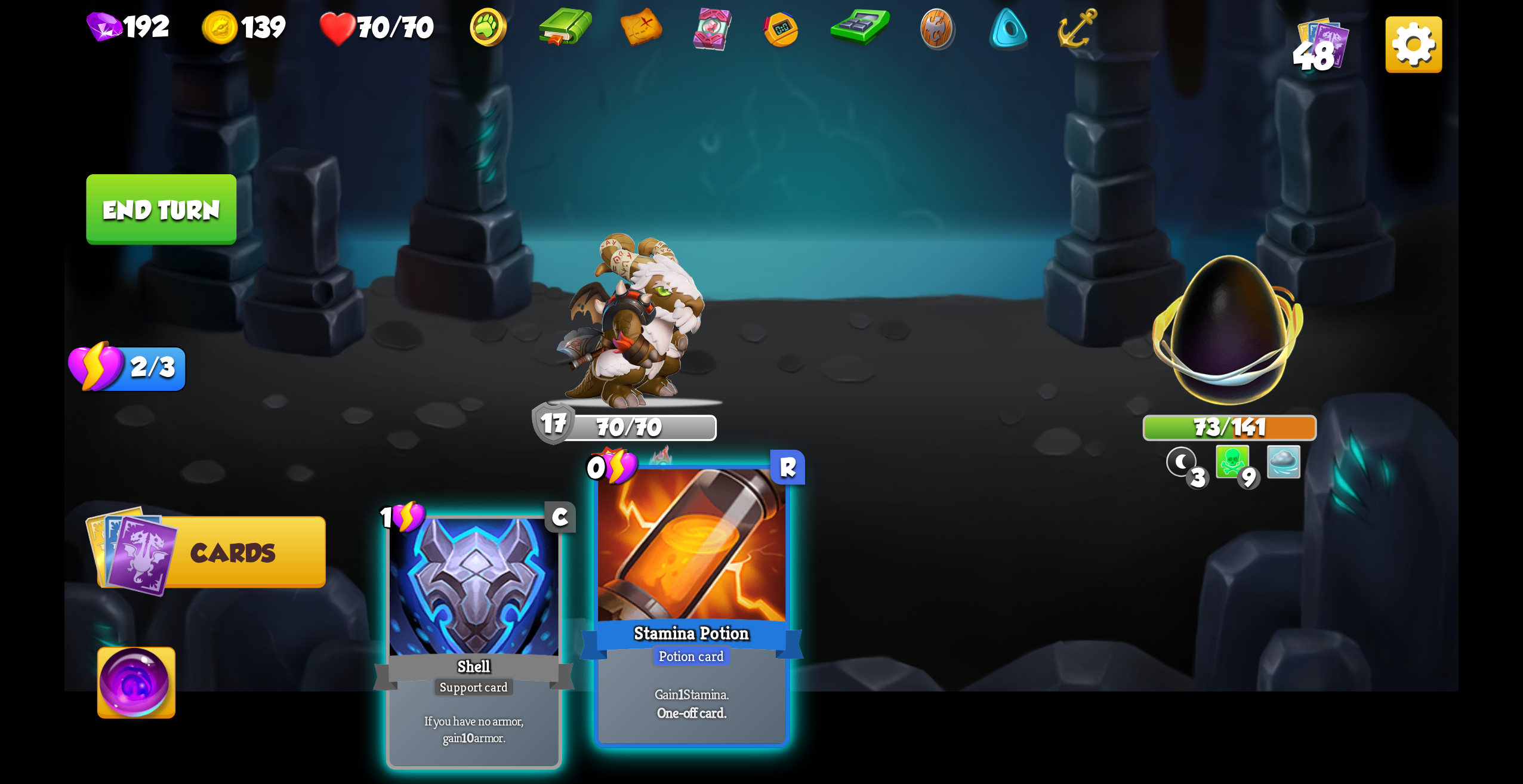
click at [752, 663] on div "Stamina Potion" at bounding box center [691, 639] width 225 height 50
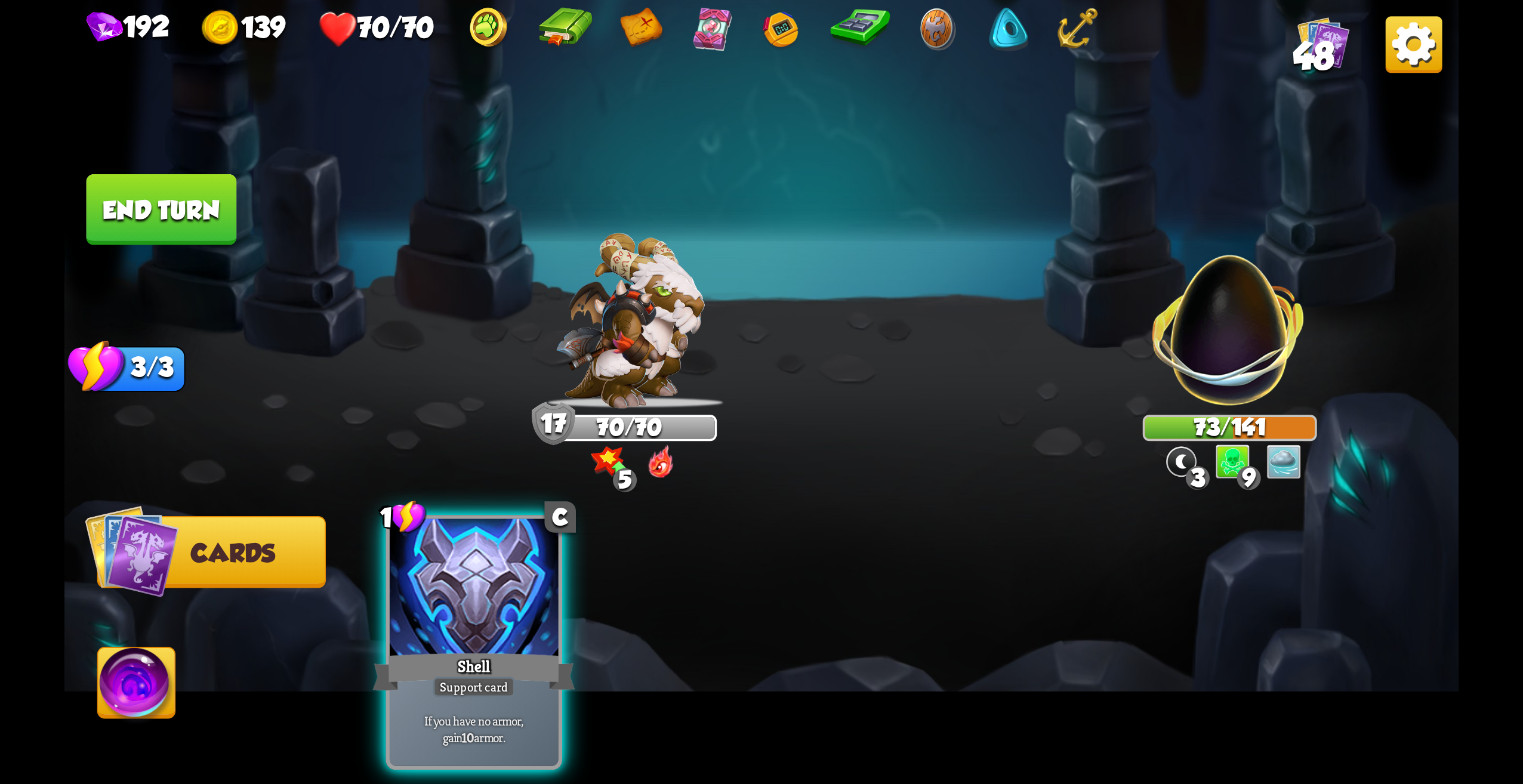
click at [525, 712] on p "If you have no armor, gain 10 armor." at bounding box center [474, 729] width 160 height 34
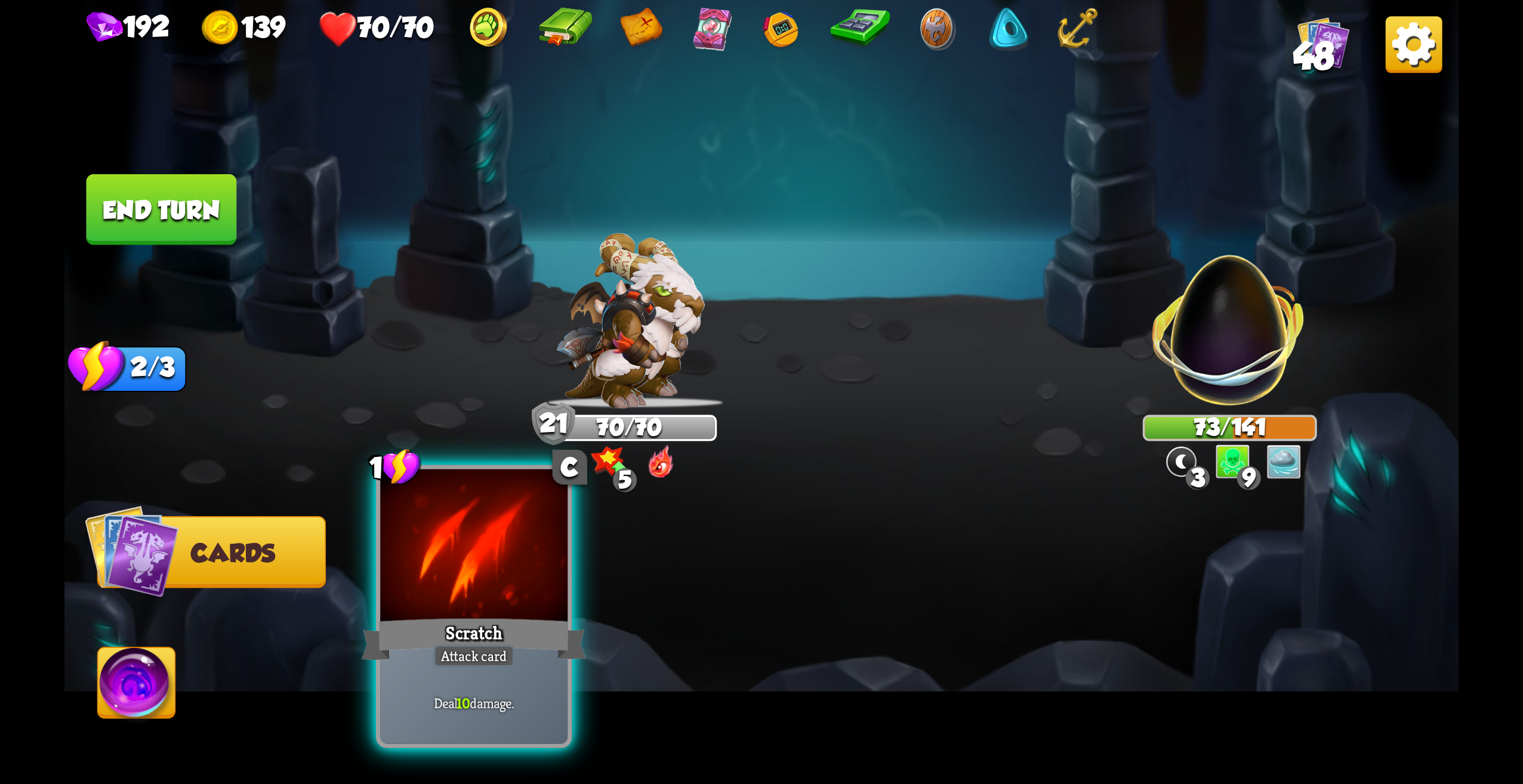
click at [486, 623] on div "Scratch" at bounding box center [474, 639] width 225 height 50
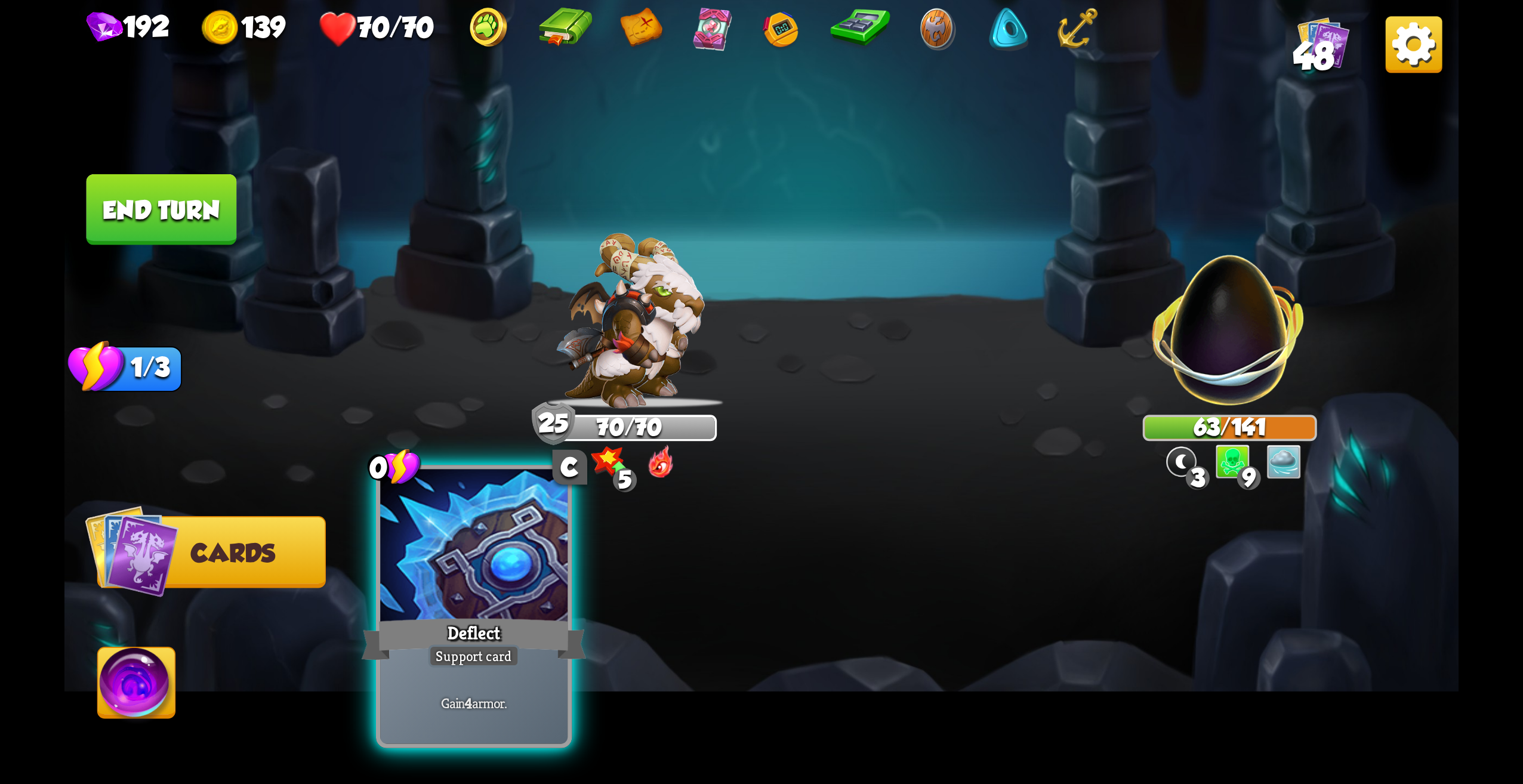
click at [513, 641] on div "Deflect" at bounding box center [474, 639] width 225 height 50
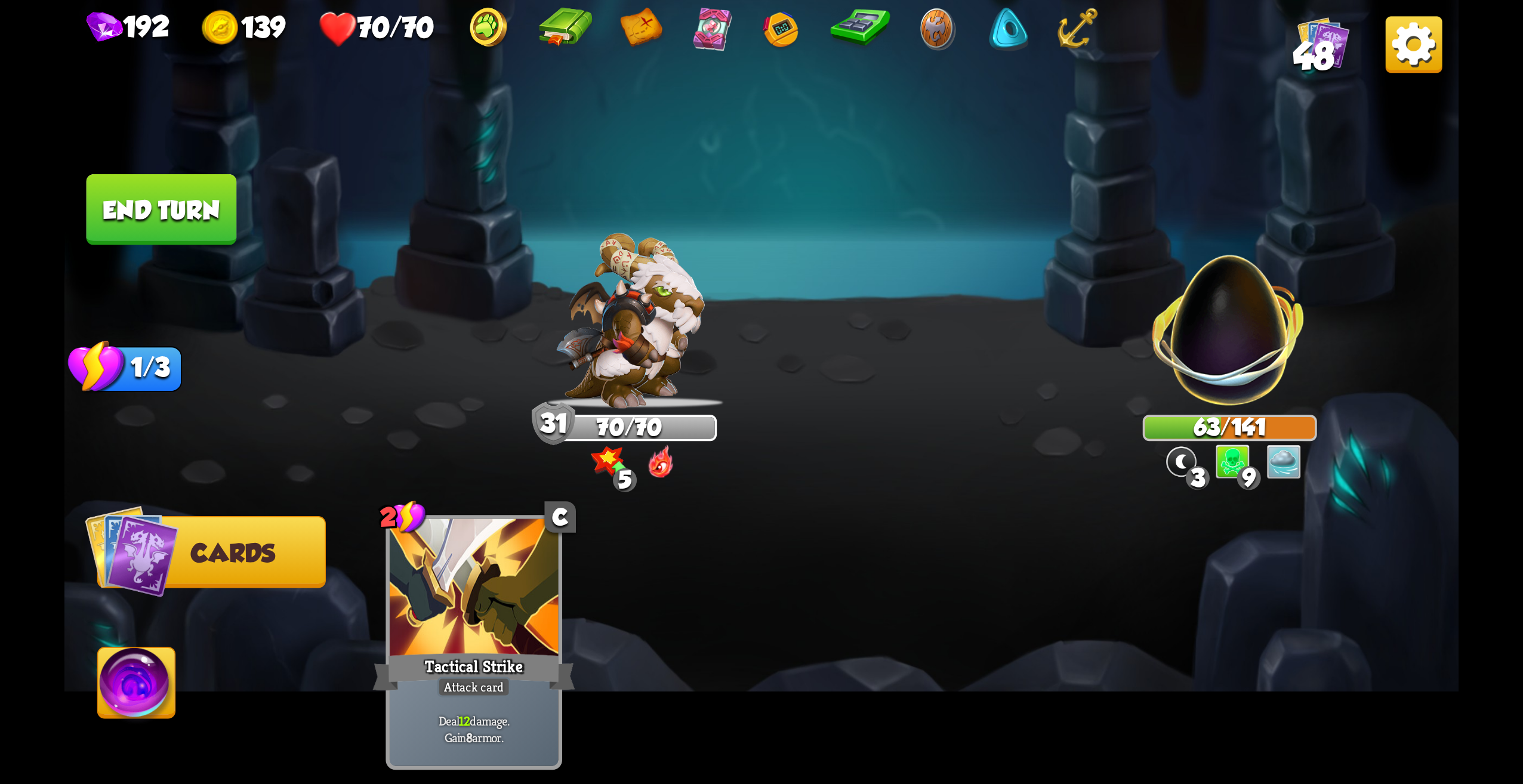
click at [137, 212] on button "End turn" at bounding box center [160, 210] width 153 height 72
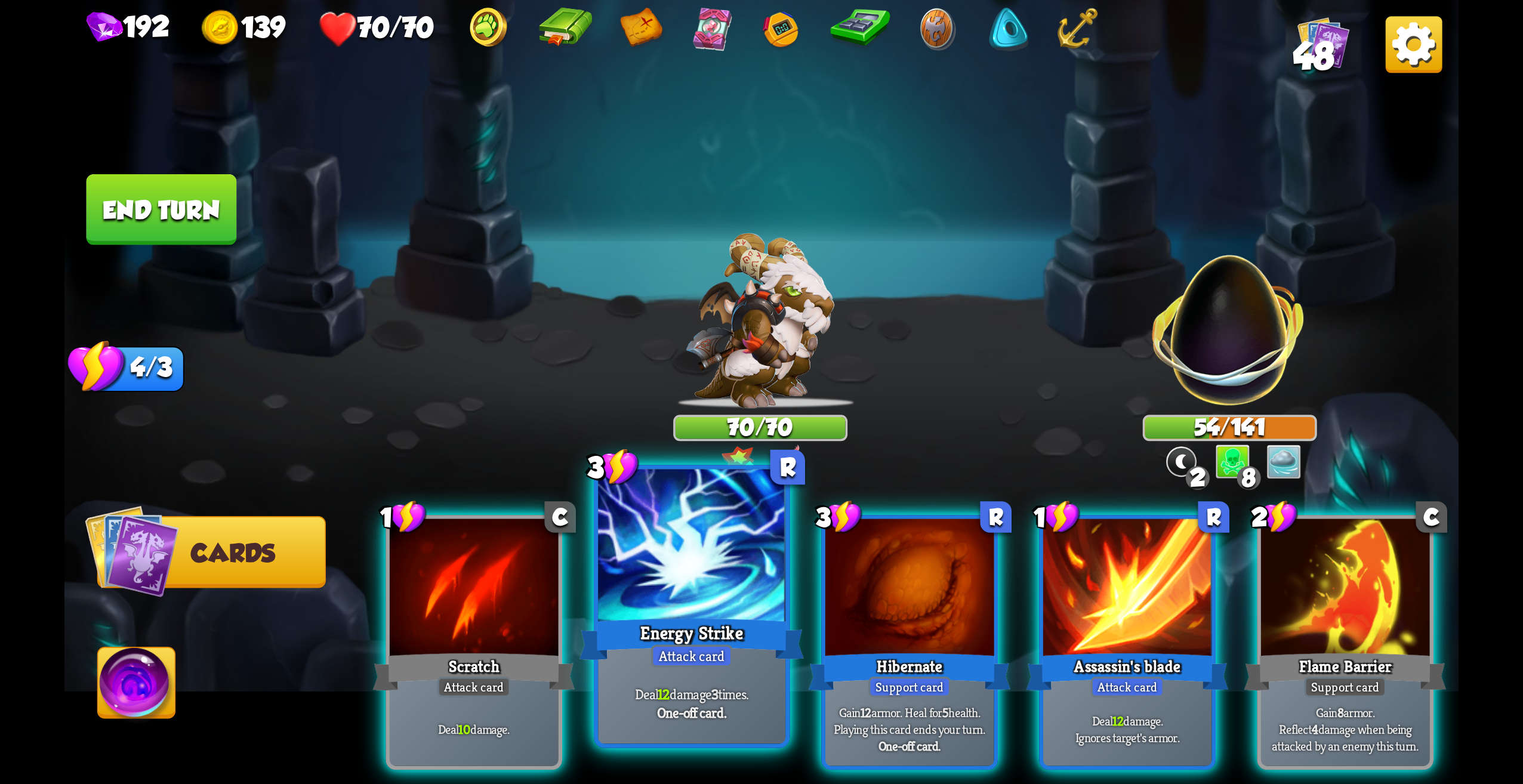
click at [747, 661] on div "Energy Strike" at bounding box center [691, 639] width 225 height 50
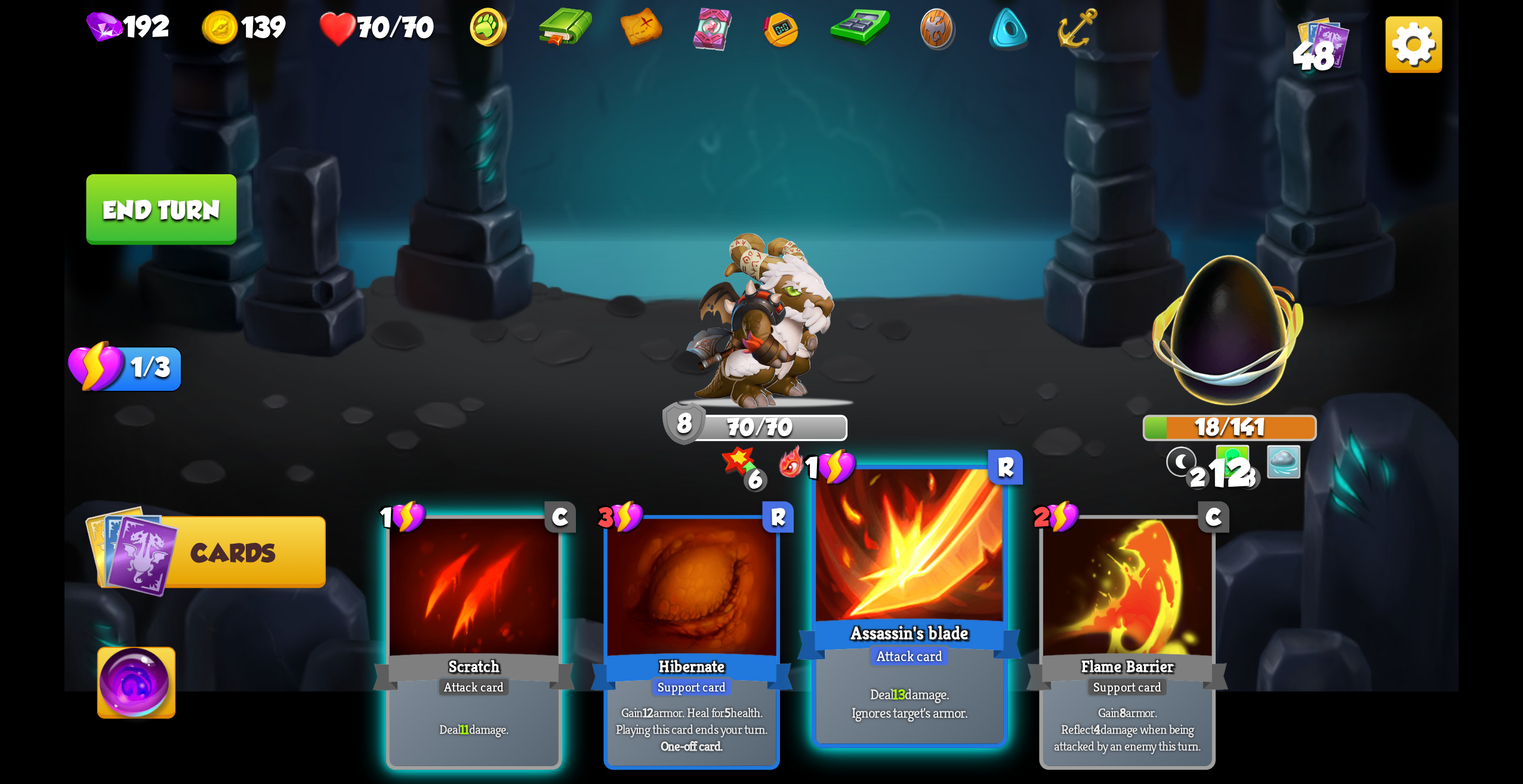
click at [942, 644] on div "Attack card" at bounding box center [909, 656] width 82 height 22
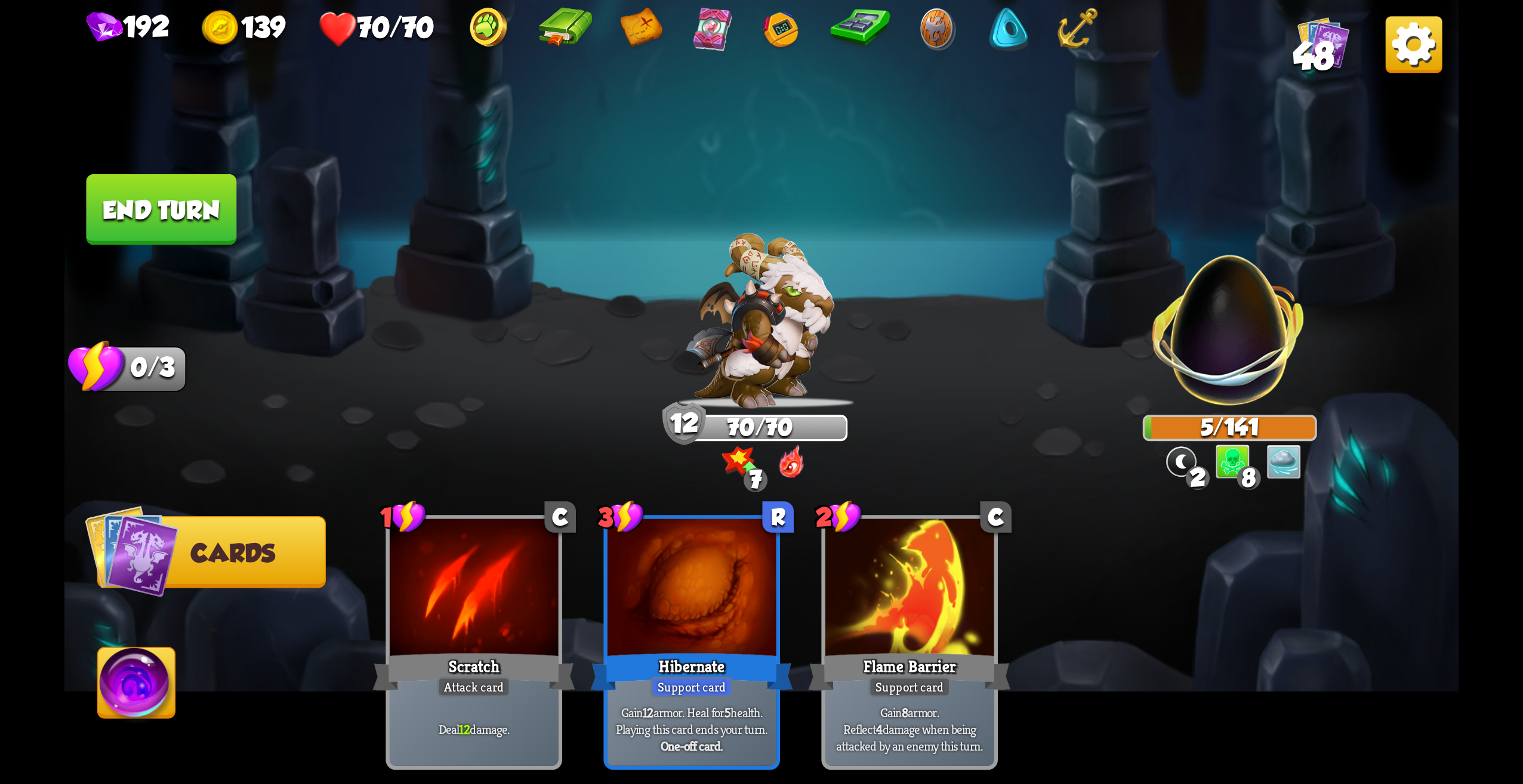
click at [190, 213] on button "End turn" at bounding box center [161, 209] width 151 height 71
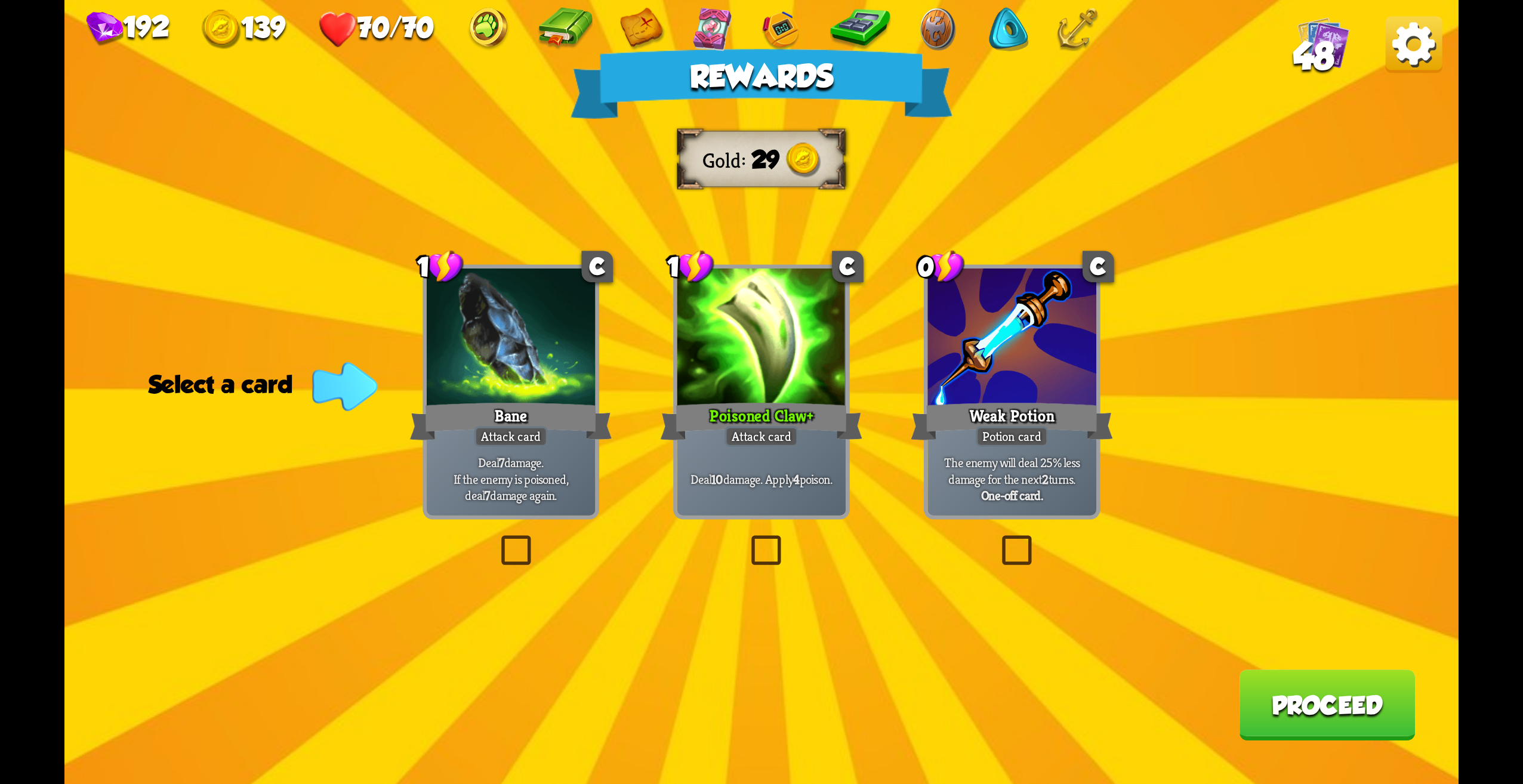
click at [746, 538] on label at bounding box center [746, 538] width 0 height 0
click at [0, 0] on input "checkbox" at bounding box center [0, 0] width 0 height 0
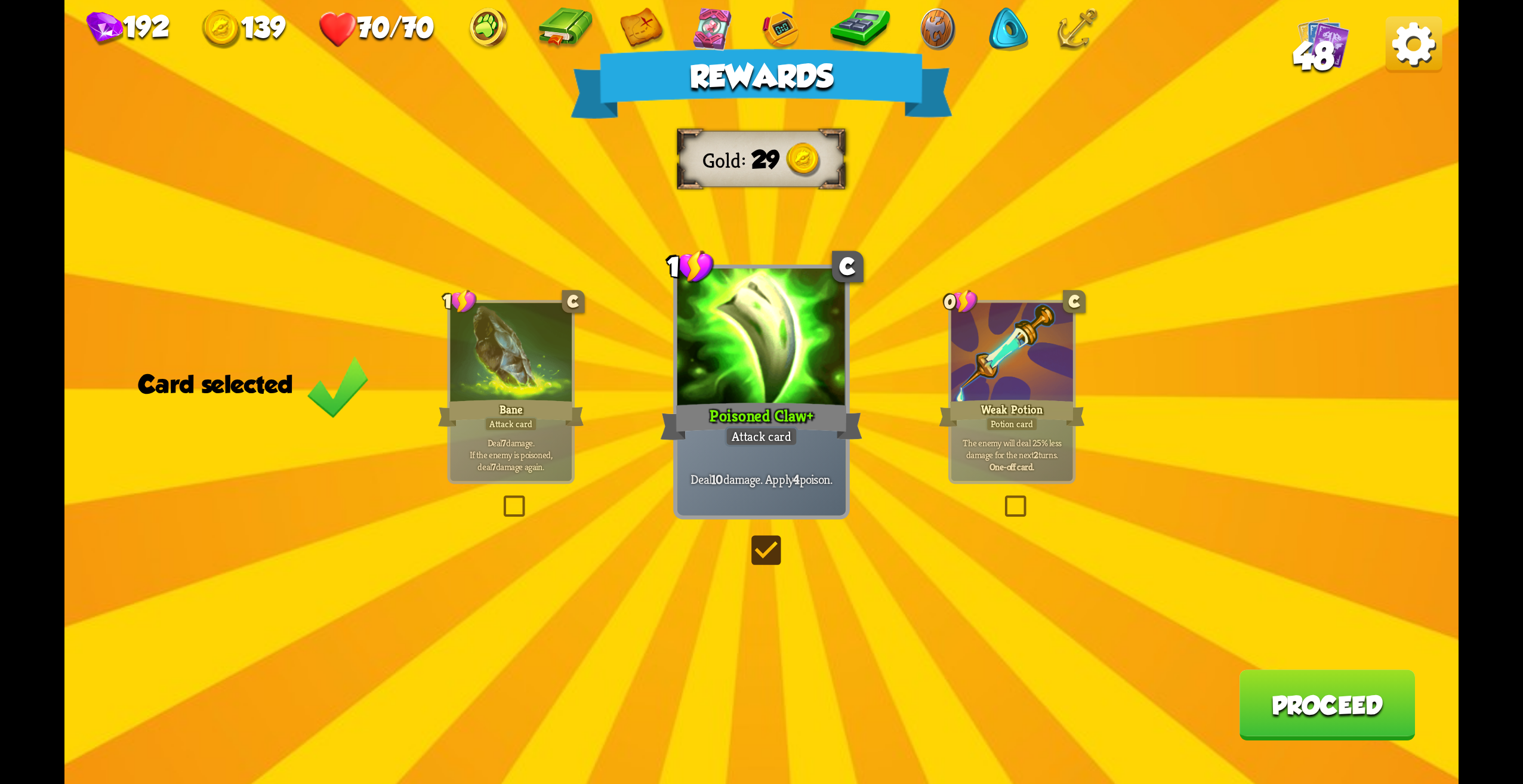
click at [1365, 722] on button "Proceed" at bounding box center [1327, 705] width 176 height 71
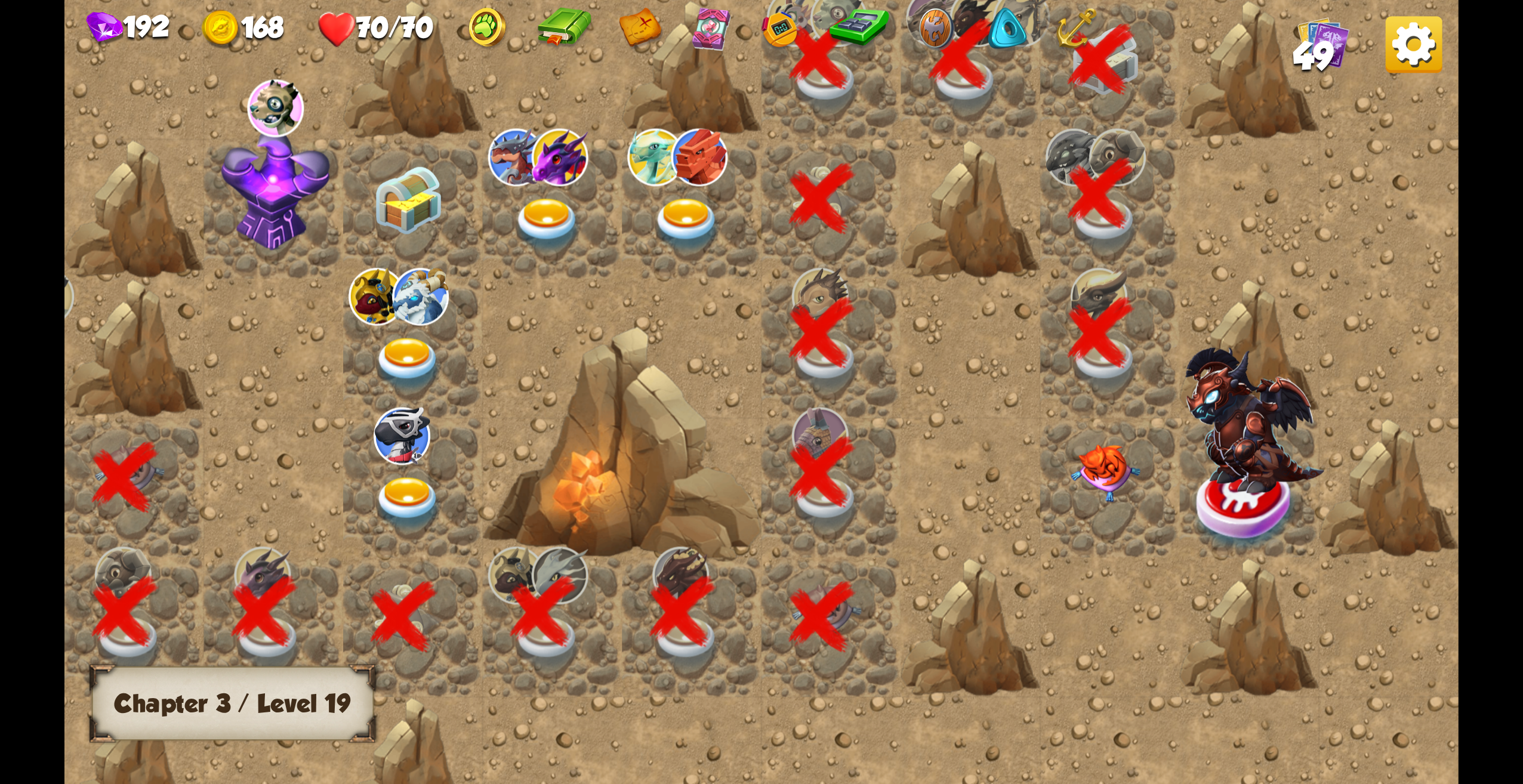
click at [1115, 491] on img at bounding box center [1105, 473] width 70 height 58
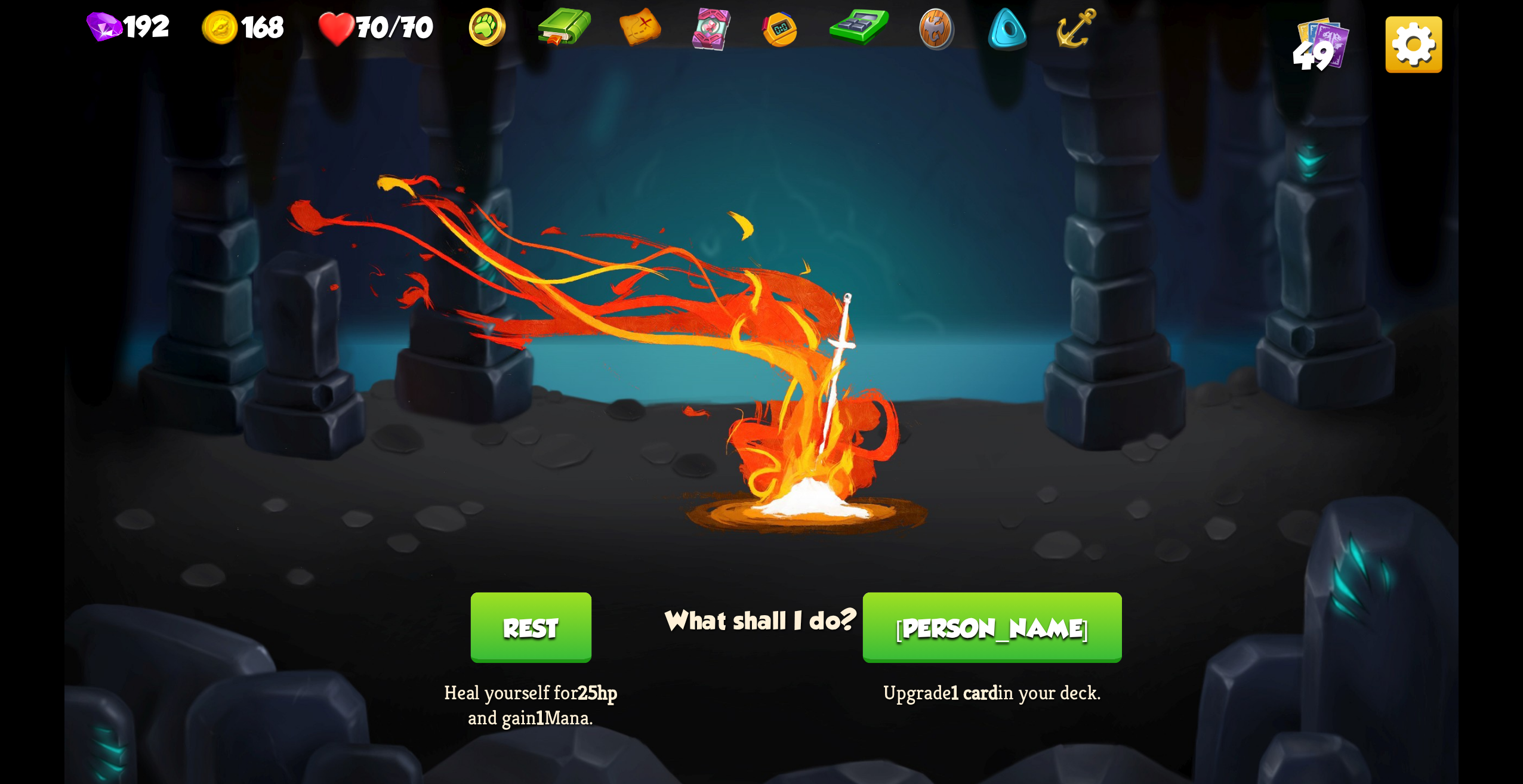
click at [958, 650] on button "[PERSON_NAME]" at bounding box center [992, 628] width 259 height 71
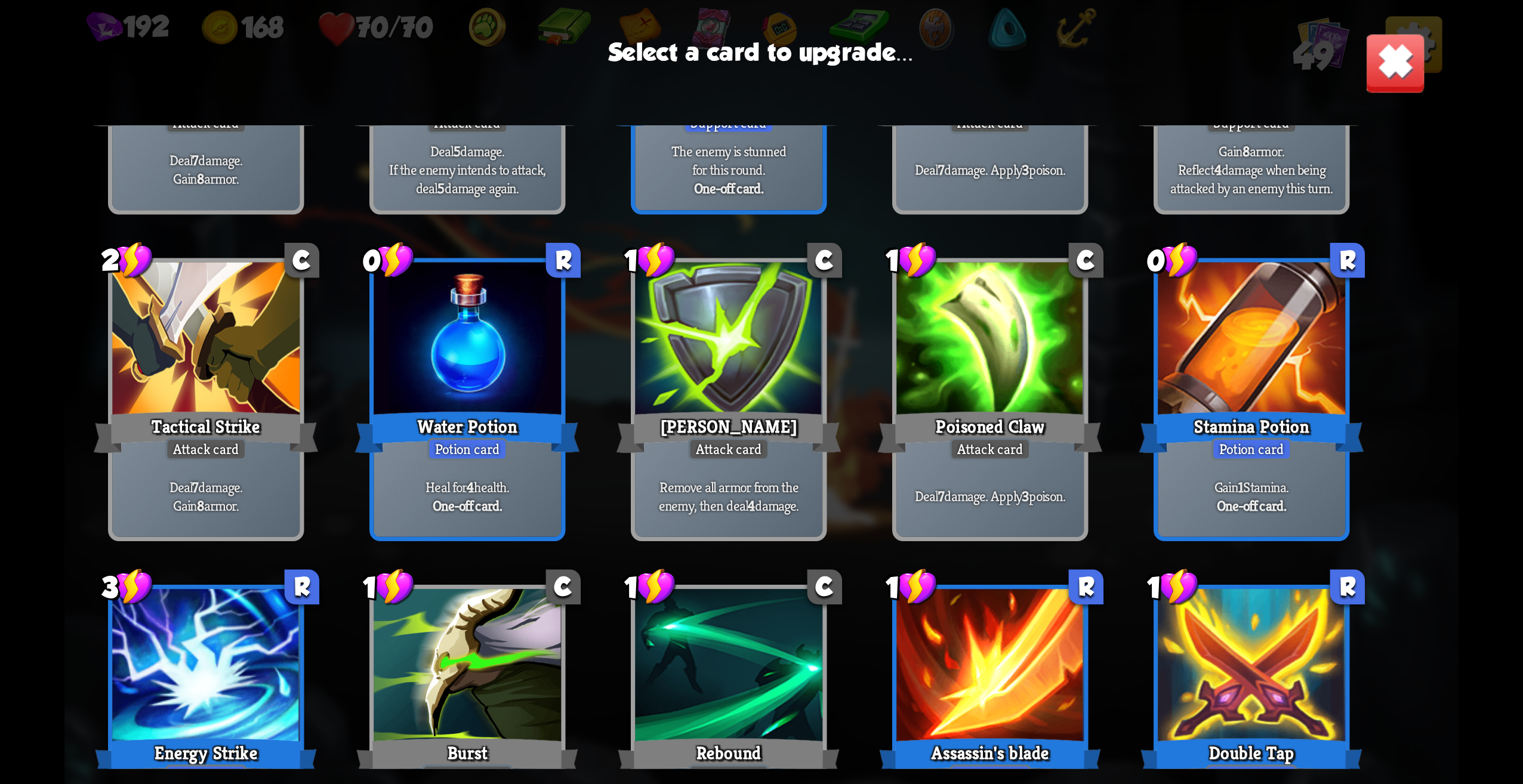
scroll to position [775, 0]
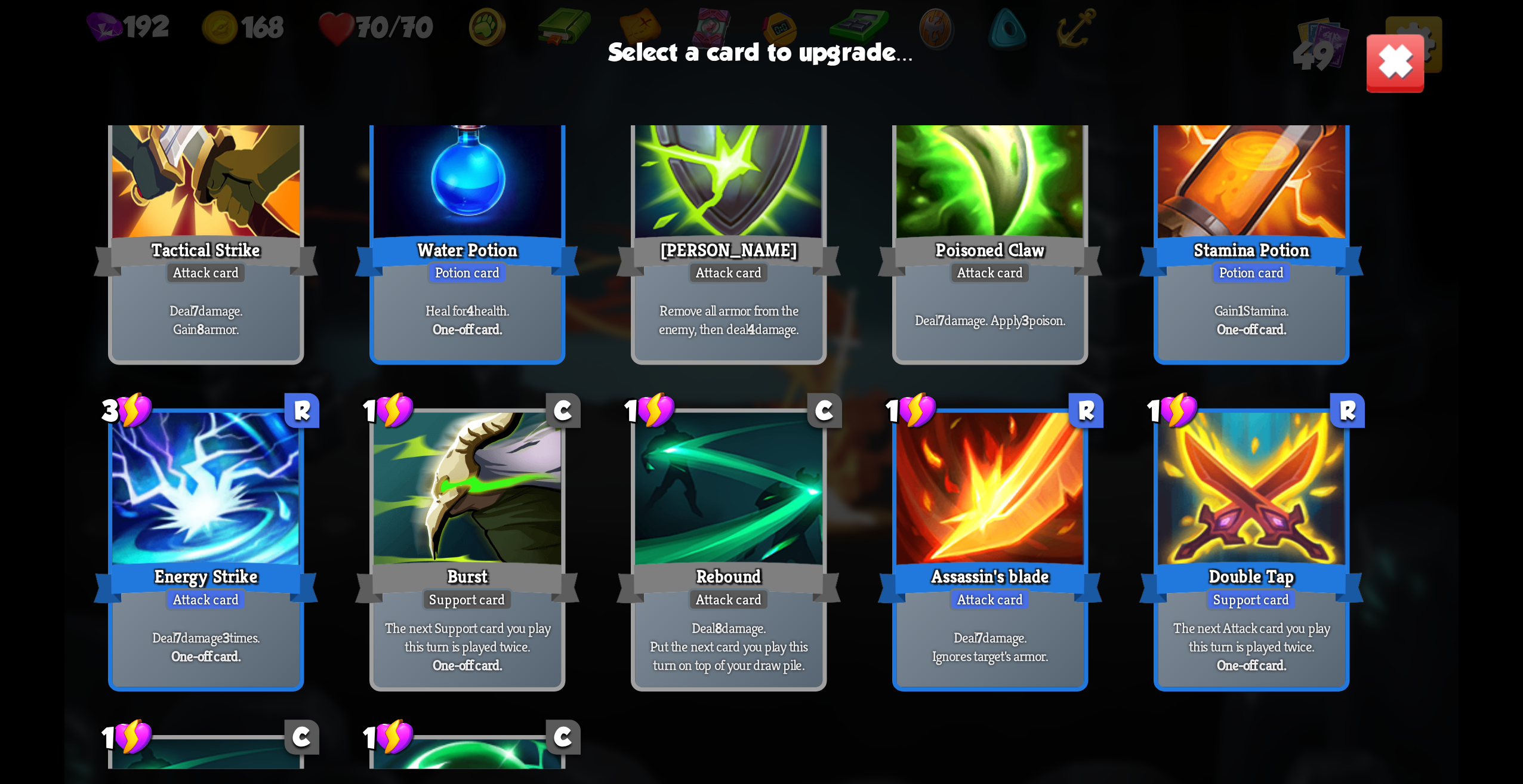
click at [1301, 581] on div "Double Tap" at bounding box center [1251, 582] width 225 height 50
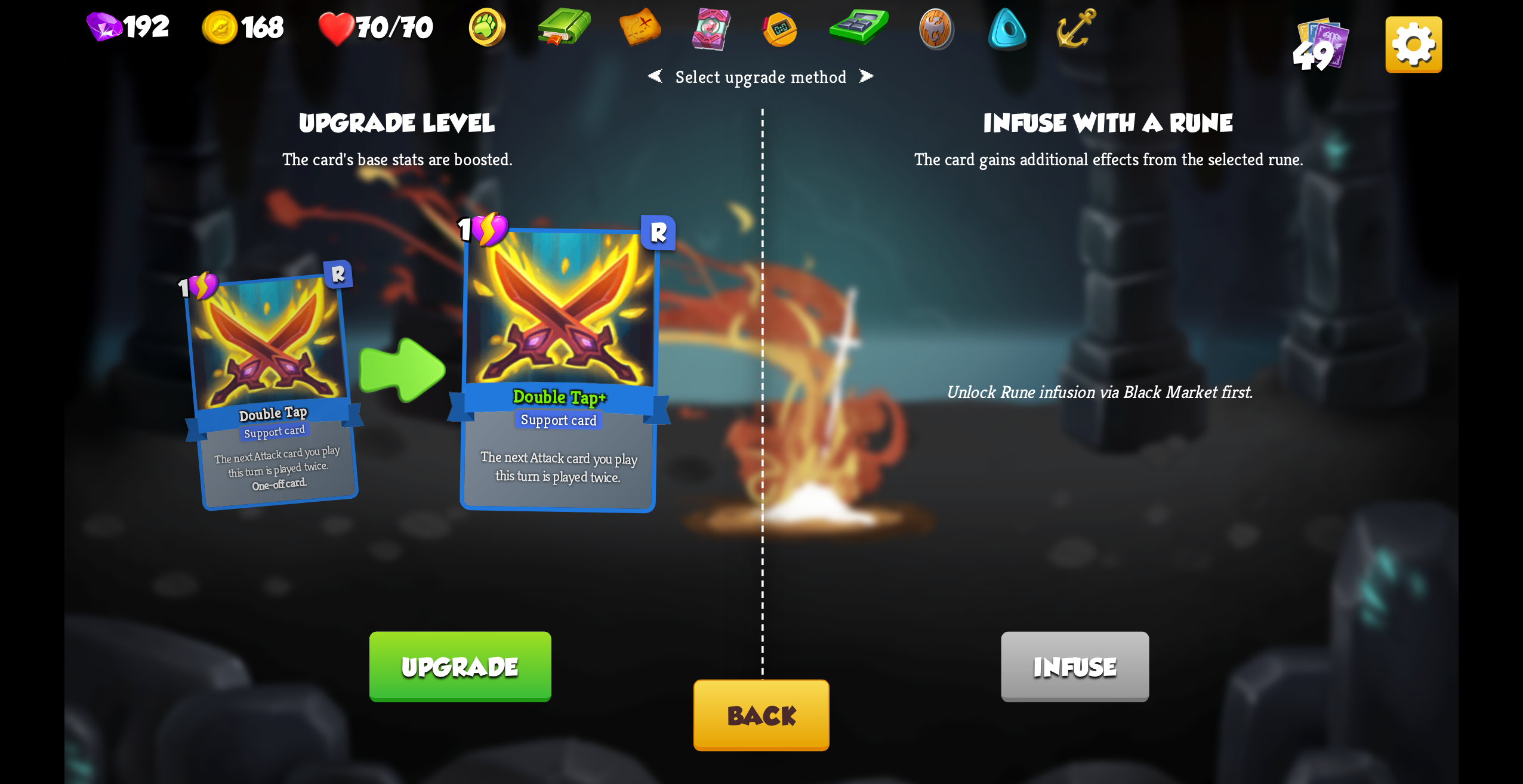
click at [753, 726] on button "Back" at bounding box center [762, 715] width 136 height 72
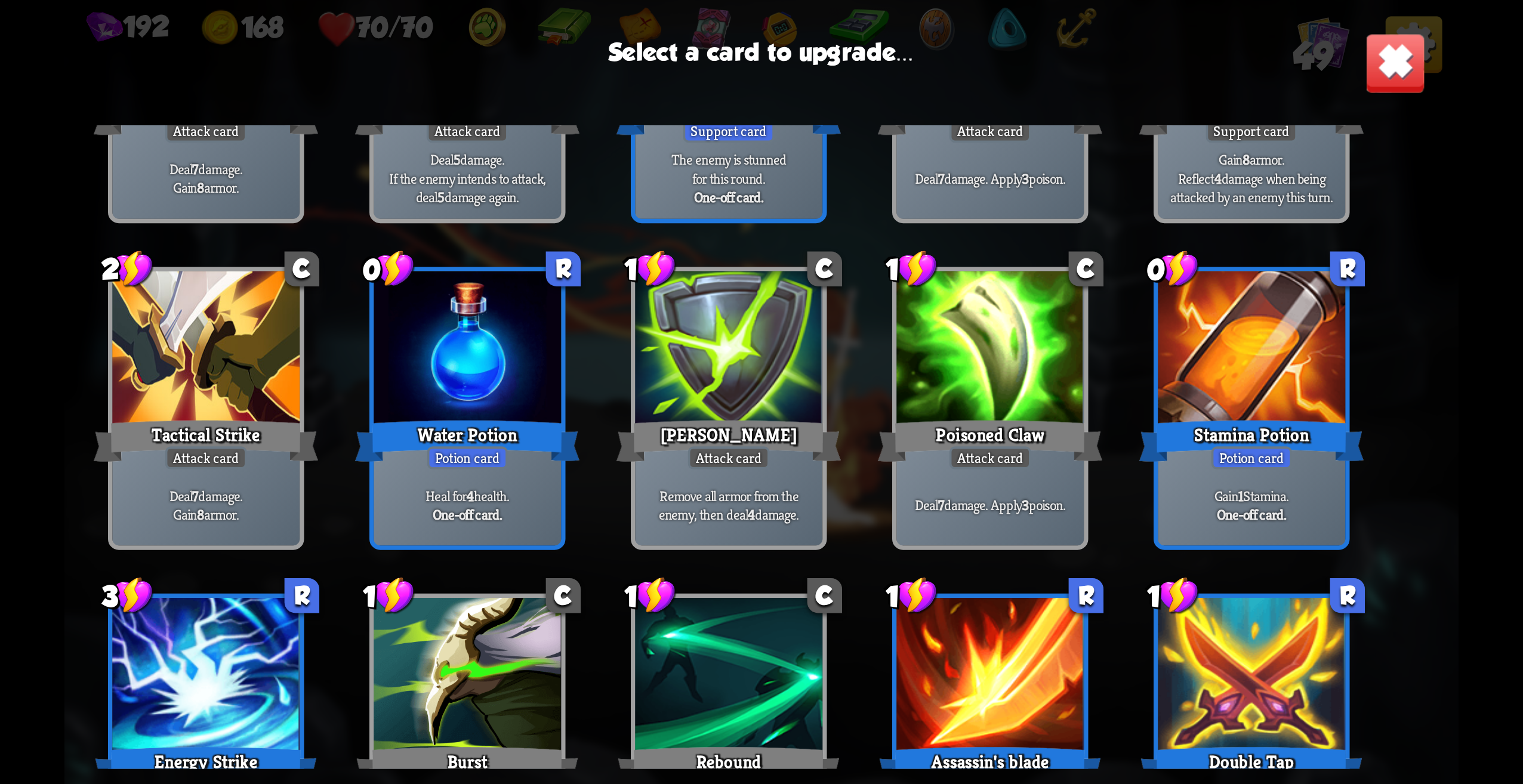
scroll to position [674, 0]
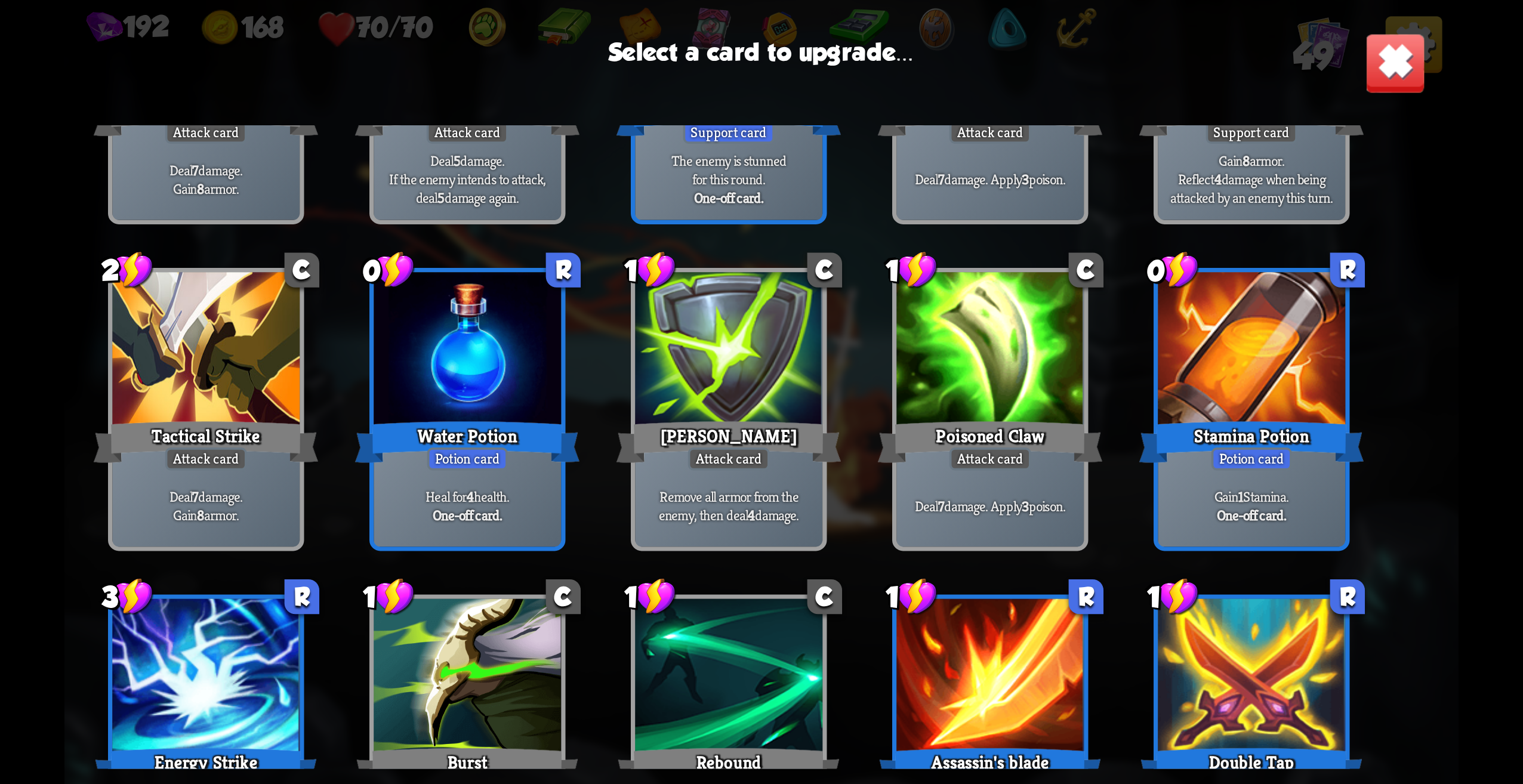
click at [237, 612] on div at bounding box center [205, 678] width 187 height 159
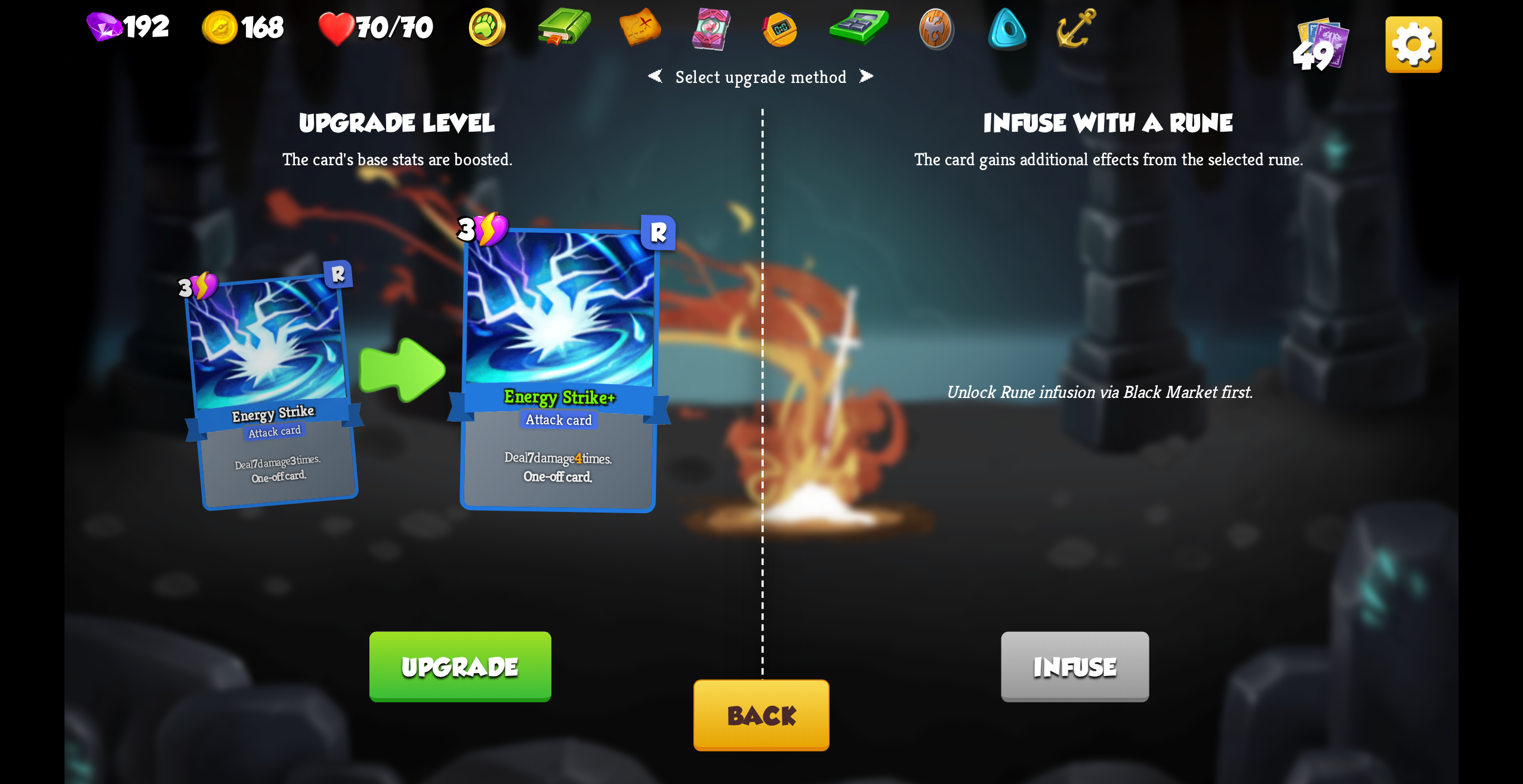
click at [760, 732] on button "Back" at bounding box center [762, 715] width 136 height 72
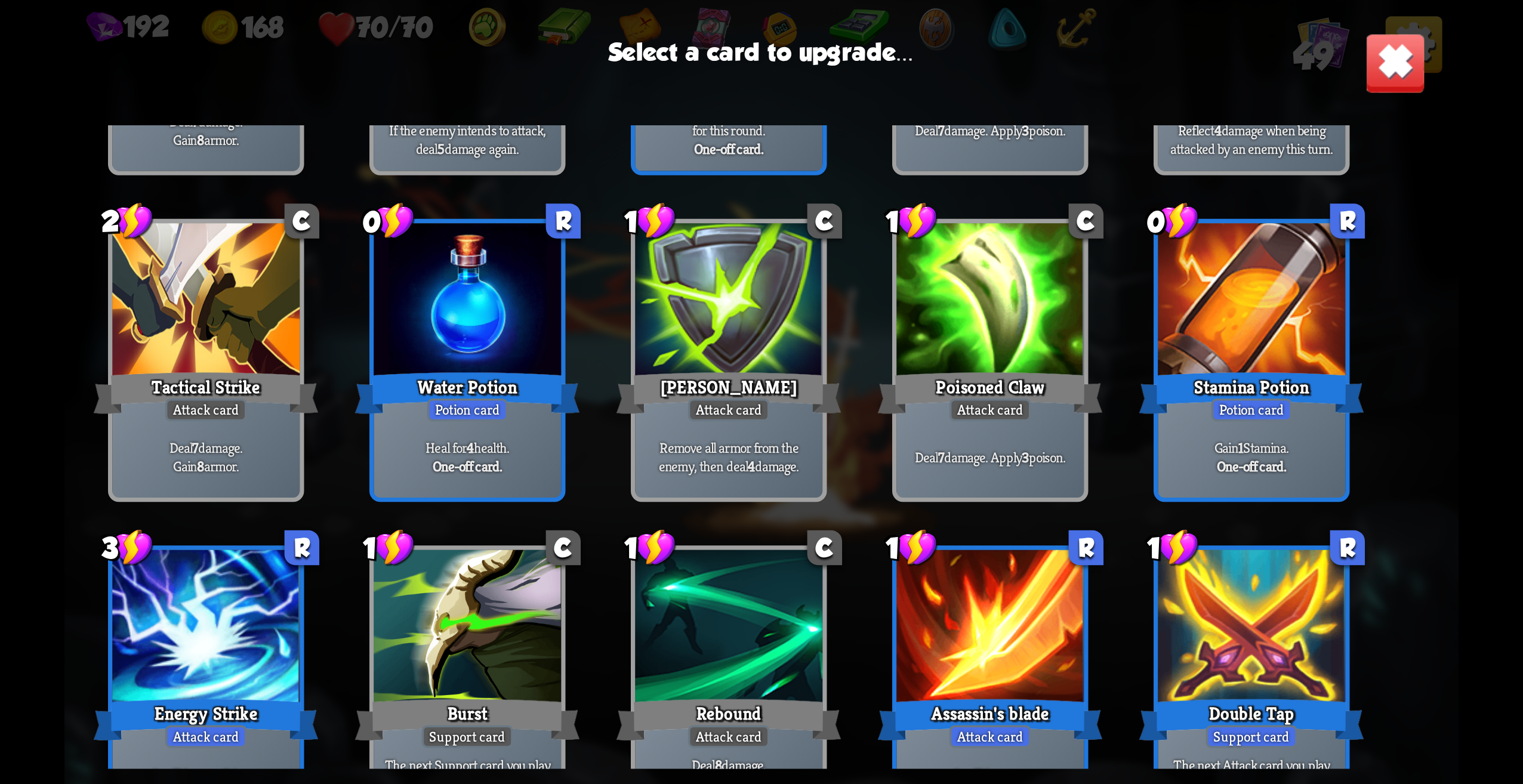
scroll to position [656, 0]
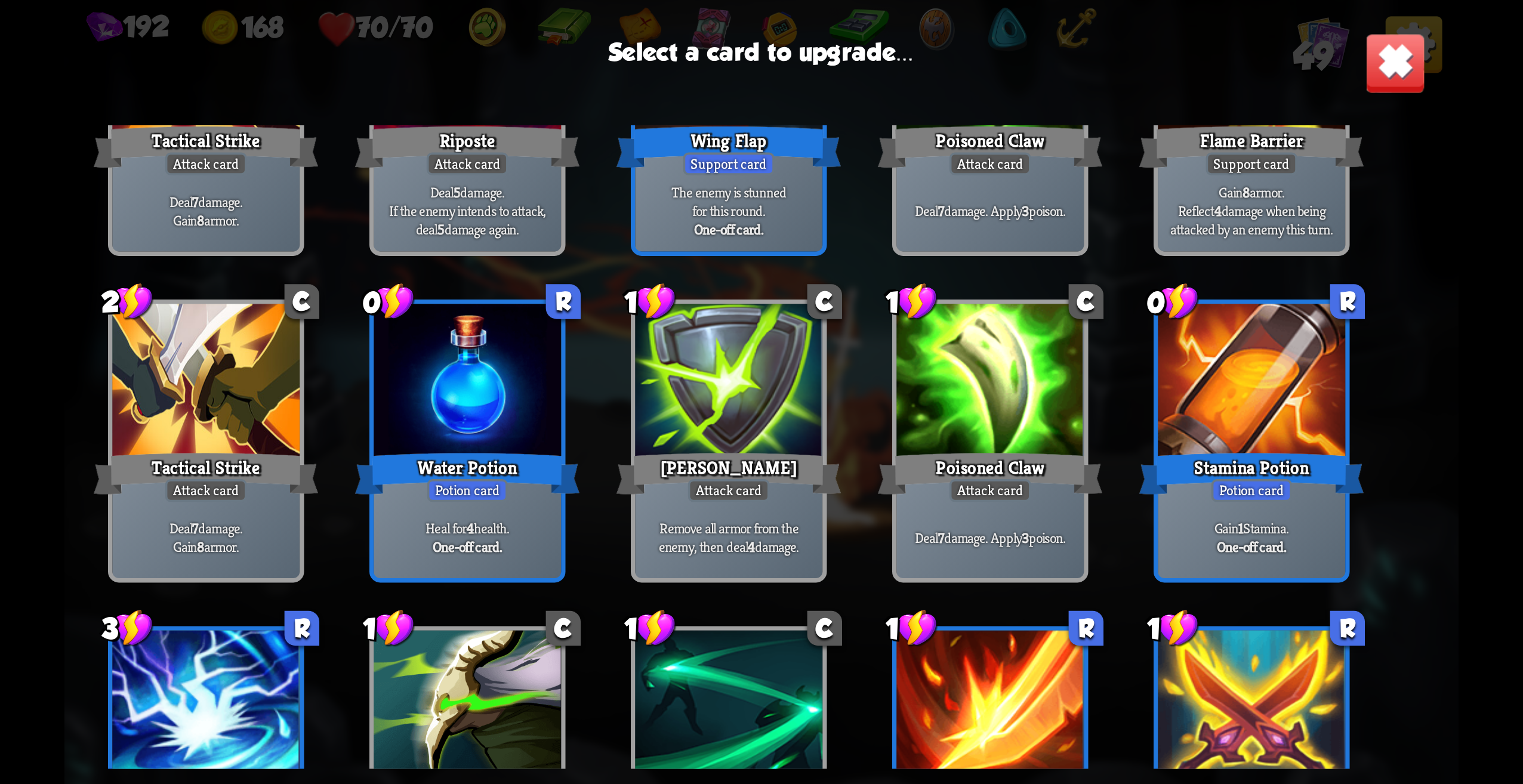
click at [1310, 483] on div "Stamina Potion" at bounding box center [1251, 474] width 225 height 50
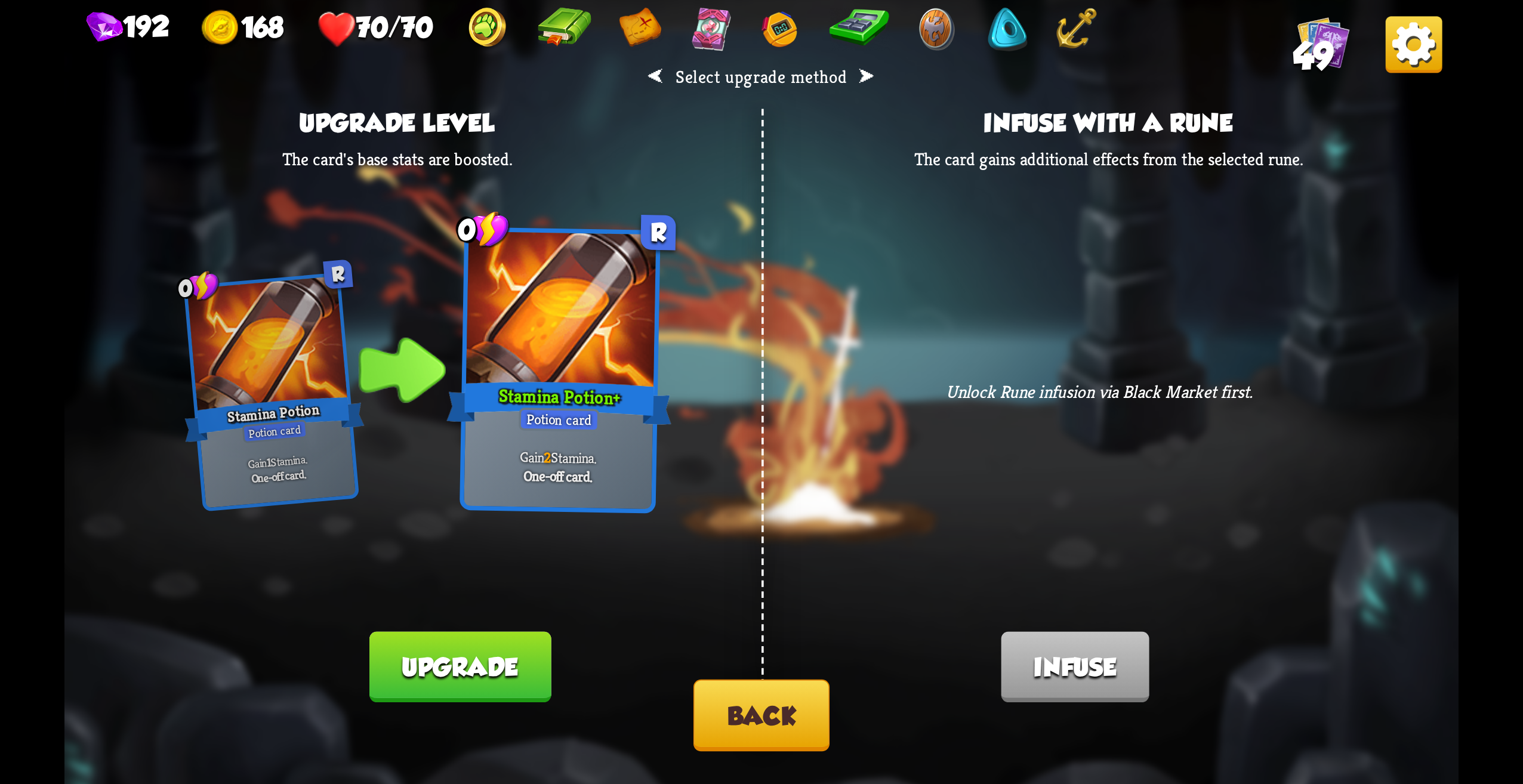
click at [520, 674] on button "Upgrade" at bounding box center [460, 667] width 182 height 71
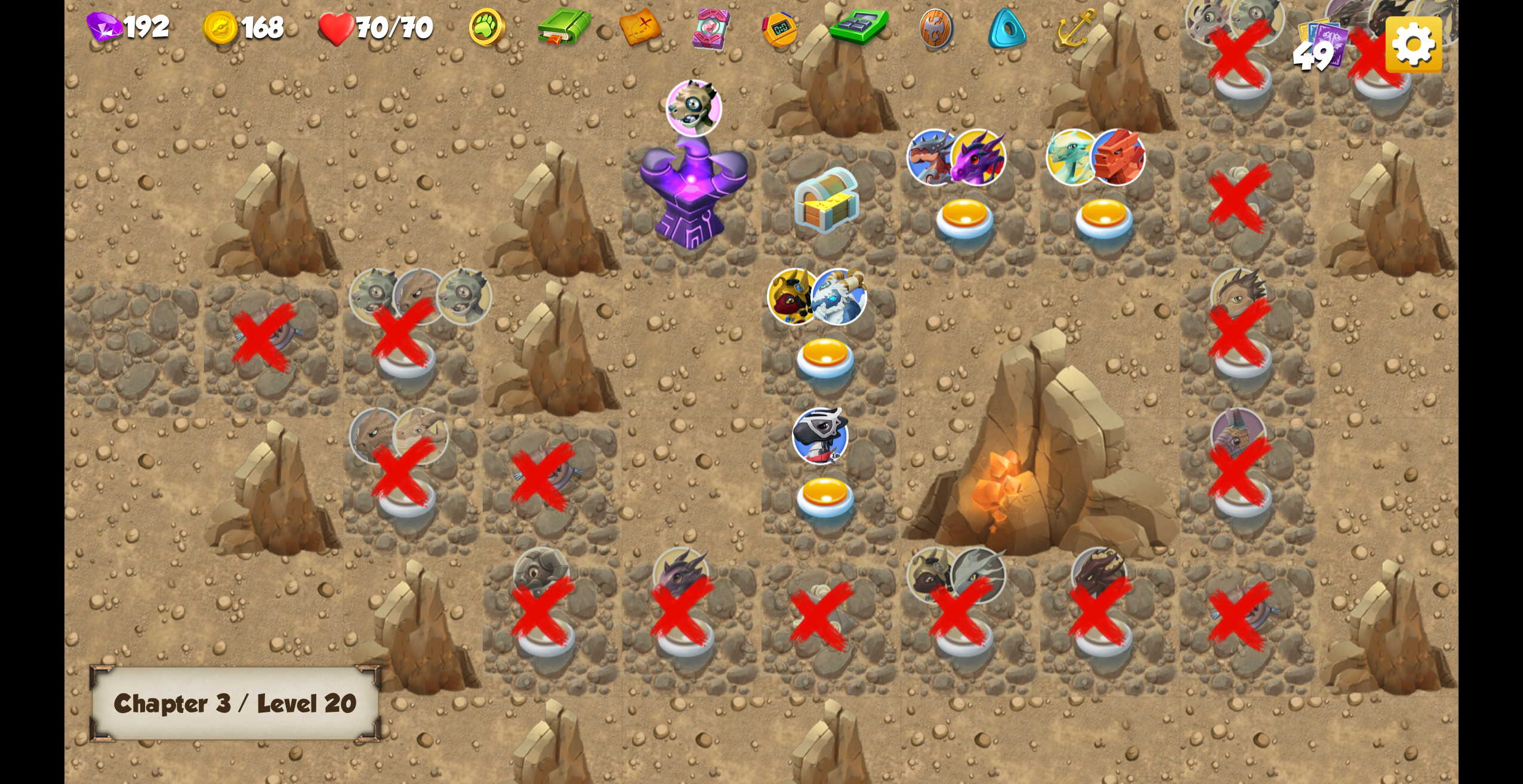
scroll to position [0, 229]
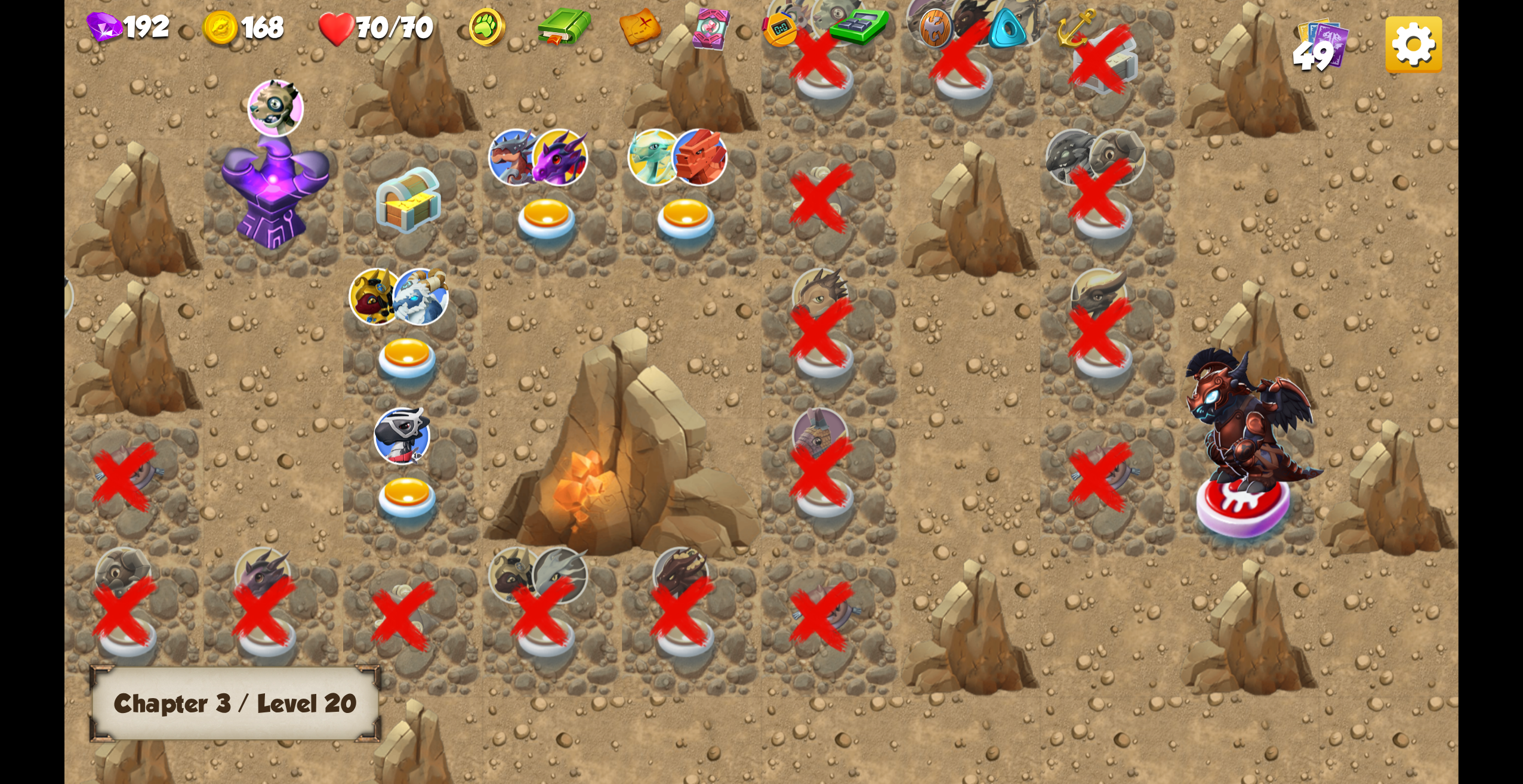
click at [1214, 495] on img at bounding box center [1246, 507] width 104 height 90
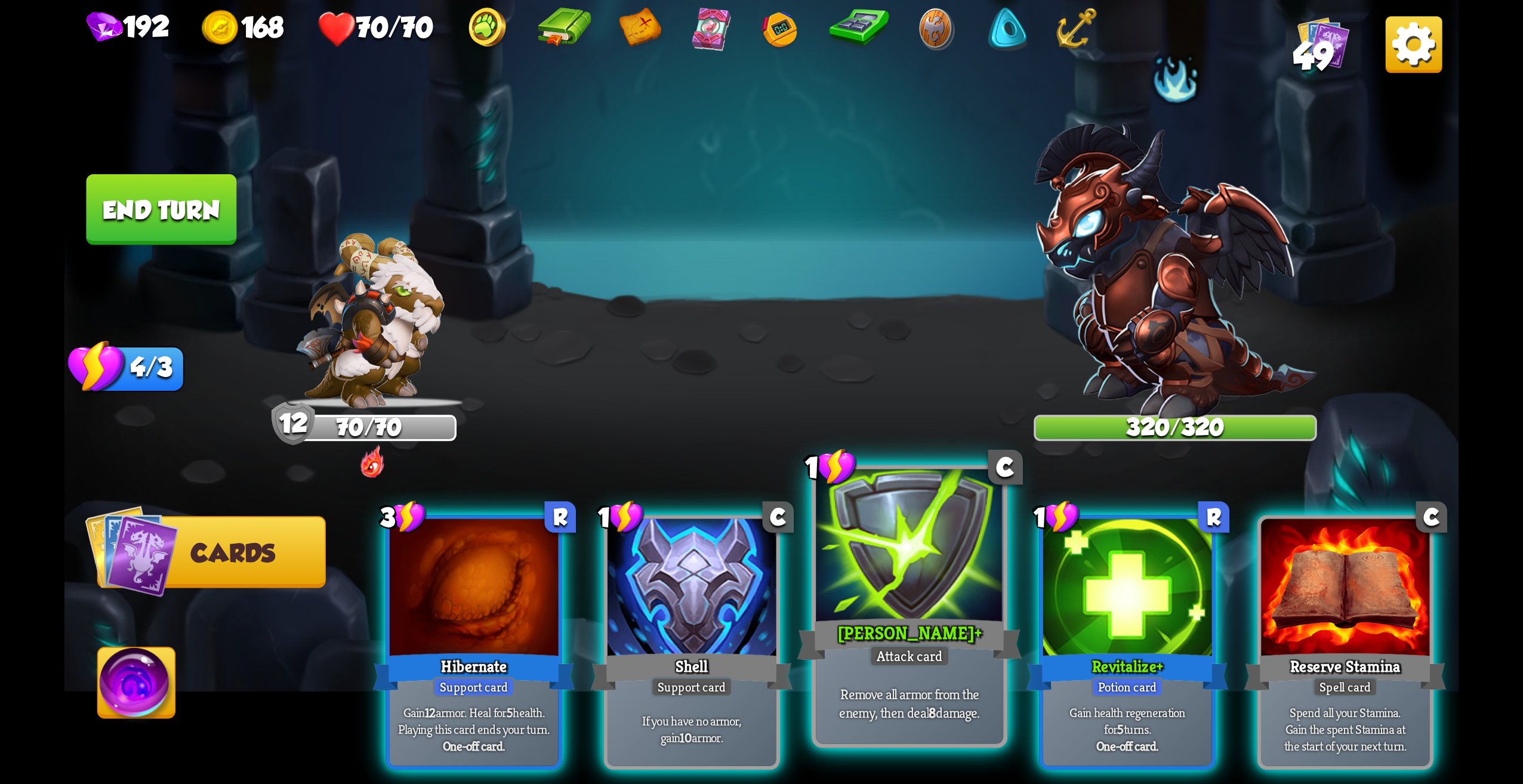
click at [882, 676] on div "Remove all armor from the enemy, then deal 8 damage." at bounding box center [909, 703] width 187 height 82
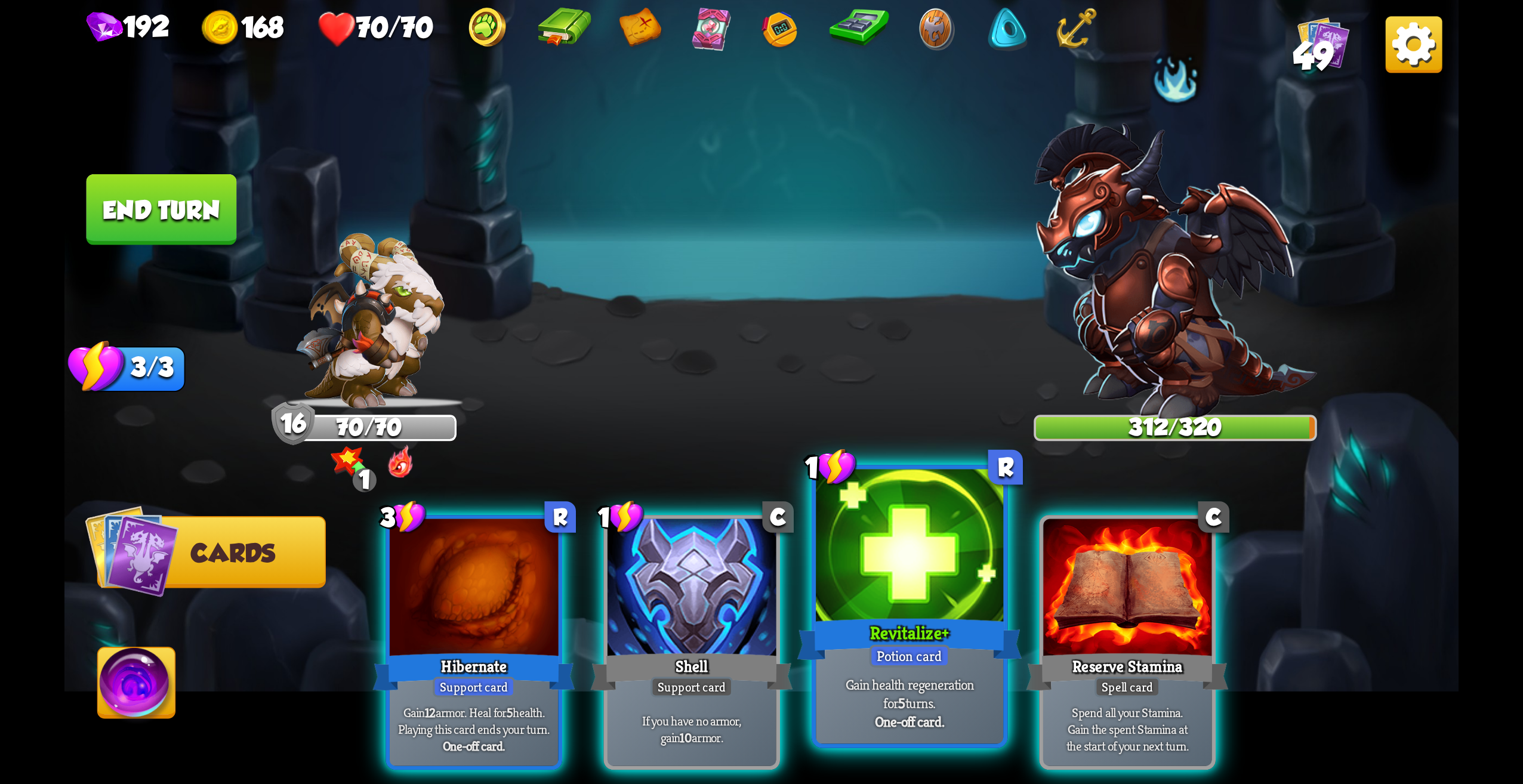
click at [888, 645] on div "1 R Revitalize + Potion card Gain health regeneration for 5 turns. One-off card." at bounding box center [910, 606] width 197 height 283
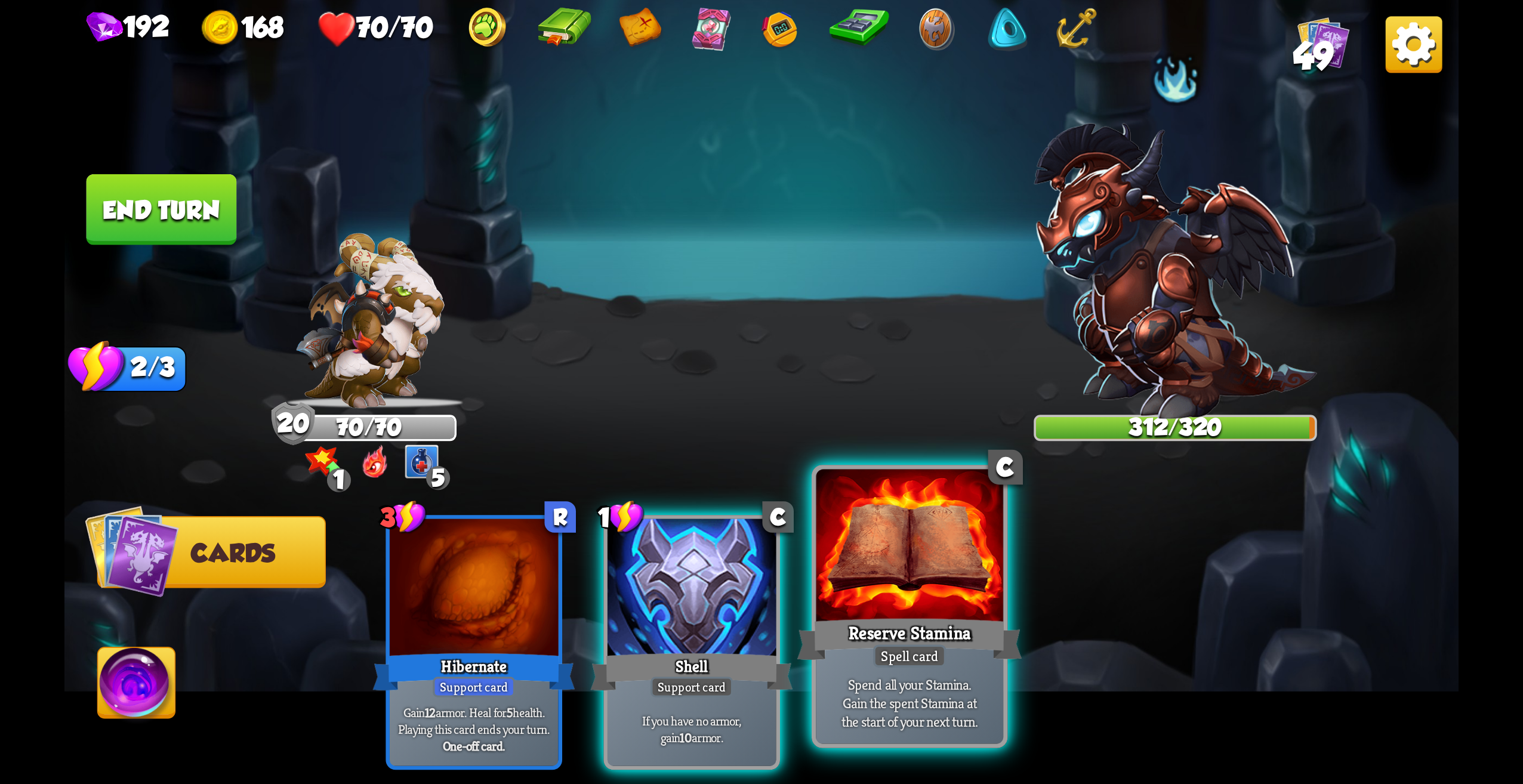
click at [950, 681] on p "Spend all your Stamina. [PERSON_NAME] the spent Stamina at the start of your ne…" at bounding box center [909, 703] width 178 height 55
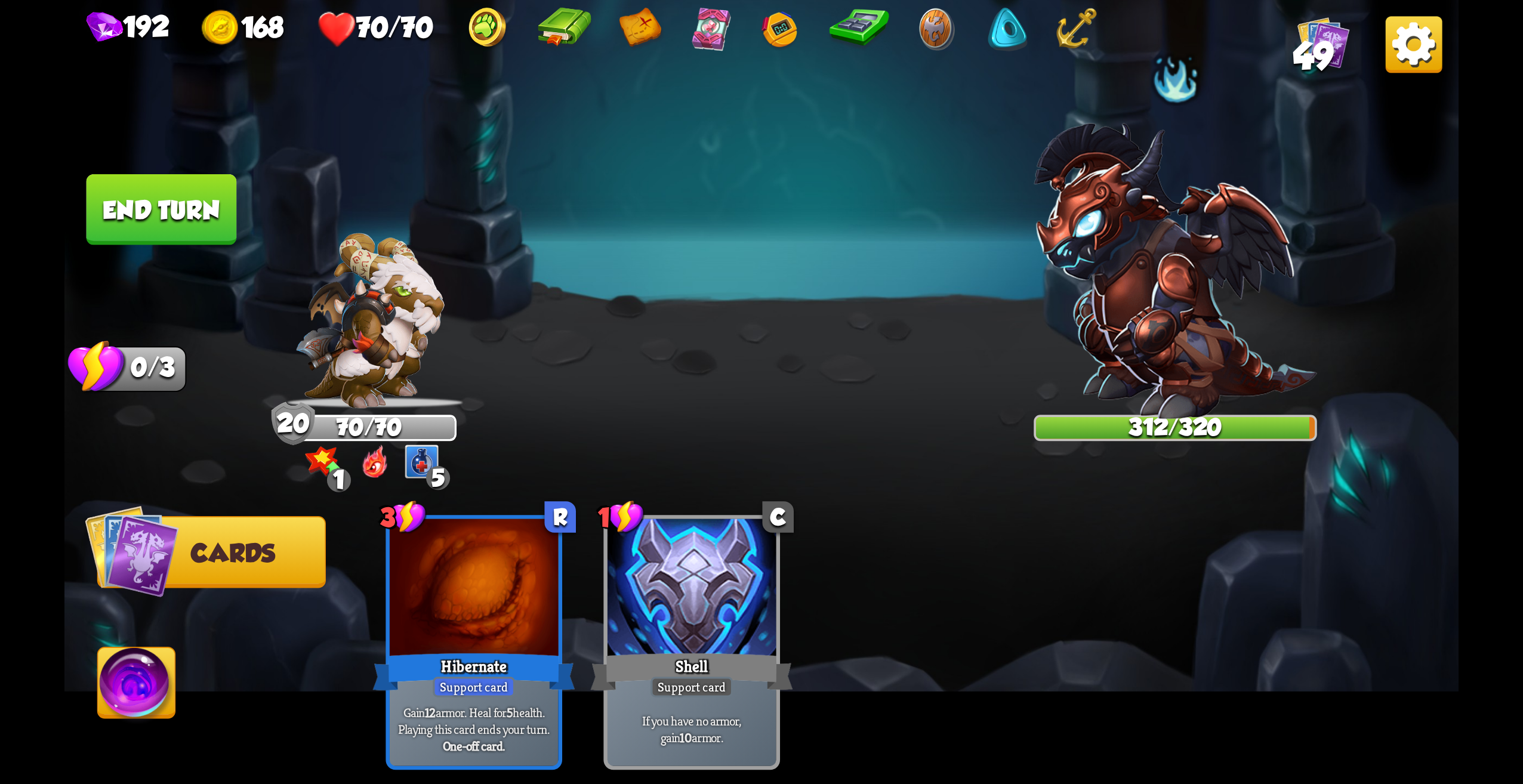
click at [147, 232] on button "End turn" at bounding box center [161, 209] width 151 height 71
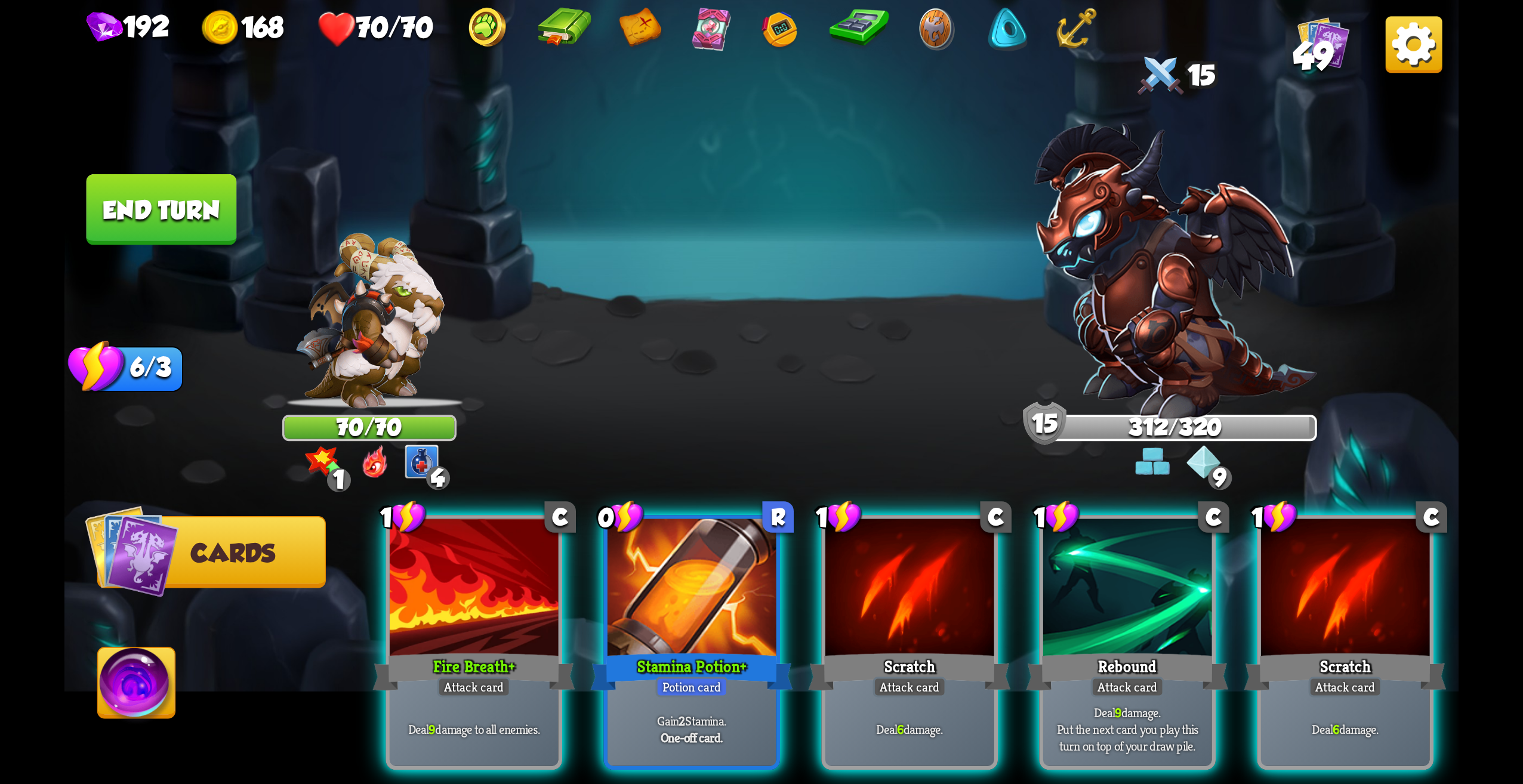
click at [1177, 344] on img at bounding box center [1175, 271] width 284 height 296
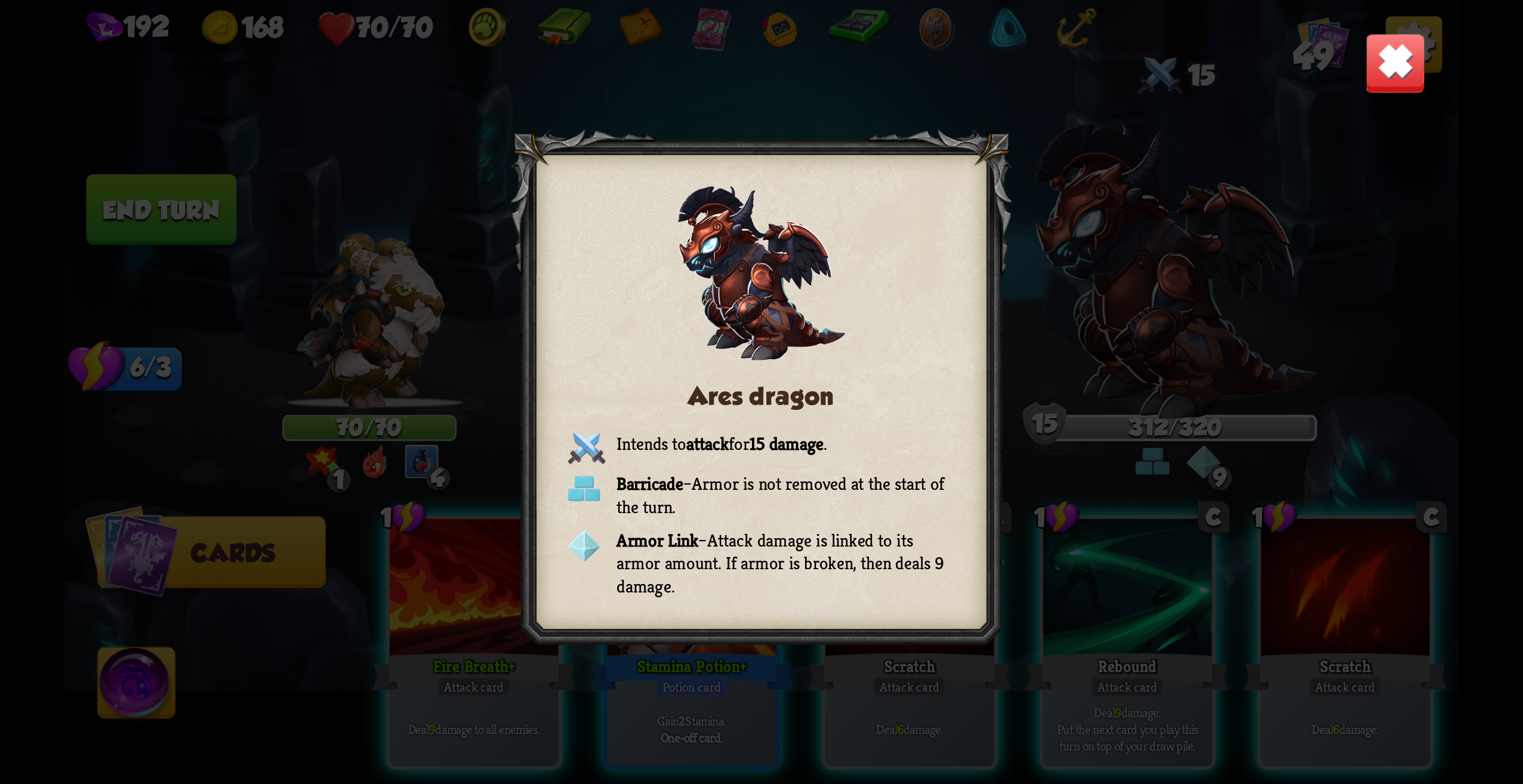
click at [1409, 75] on img at bounding box center [1395, 63] width 61 height 61
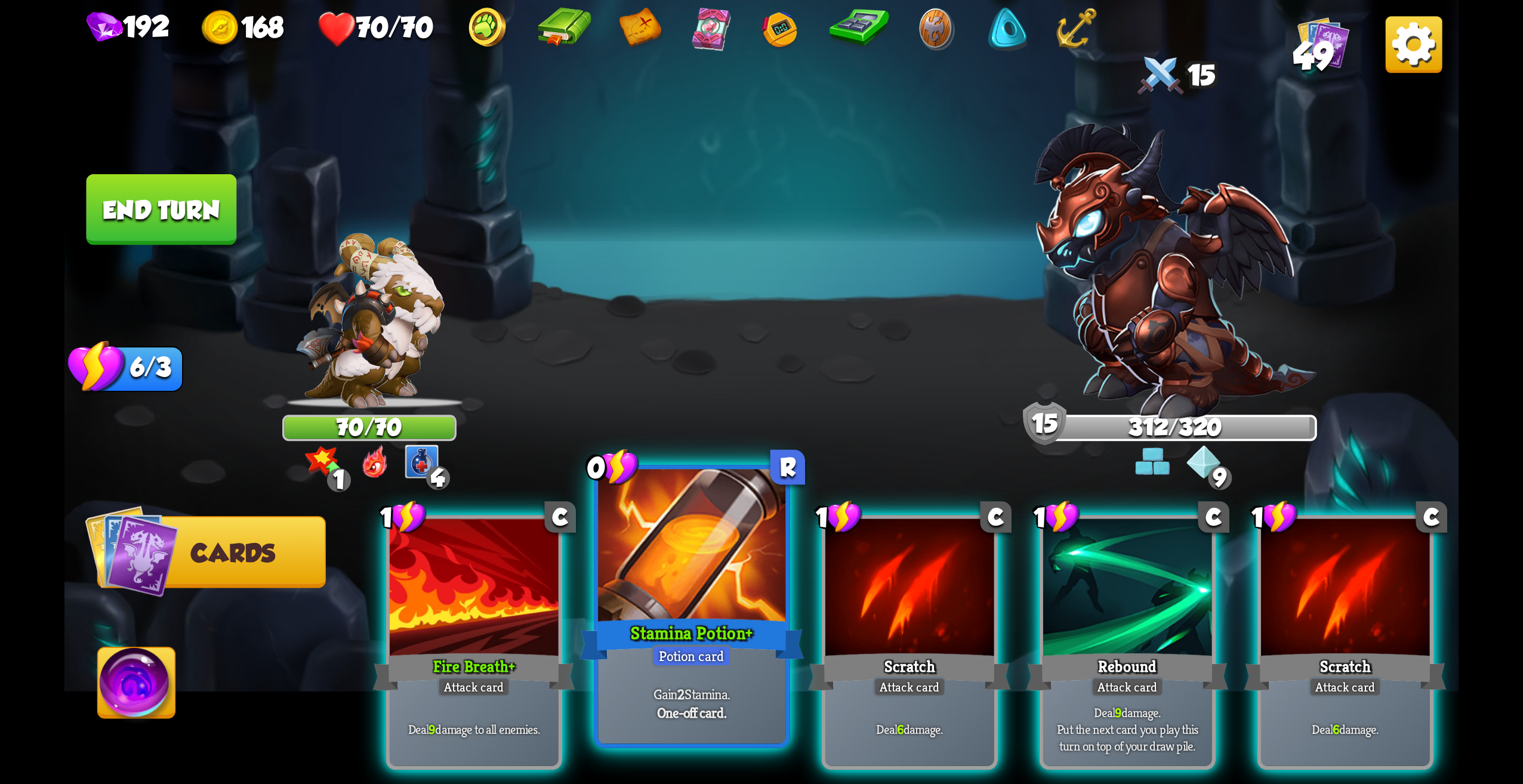
click at [752, 590] on div at bounding box center [691, 549] width 187 height 159
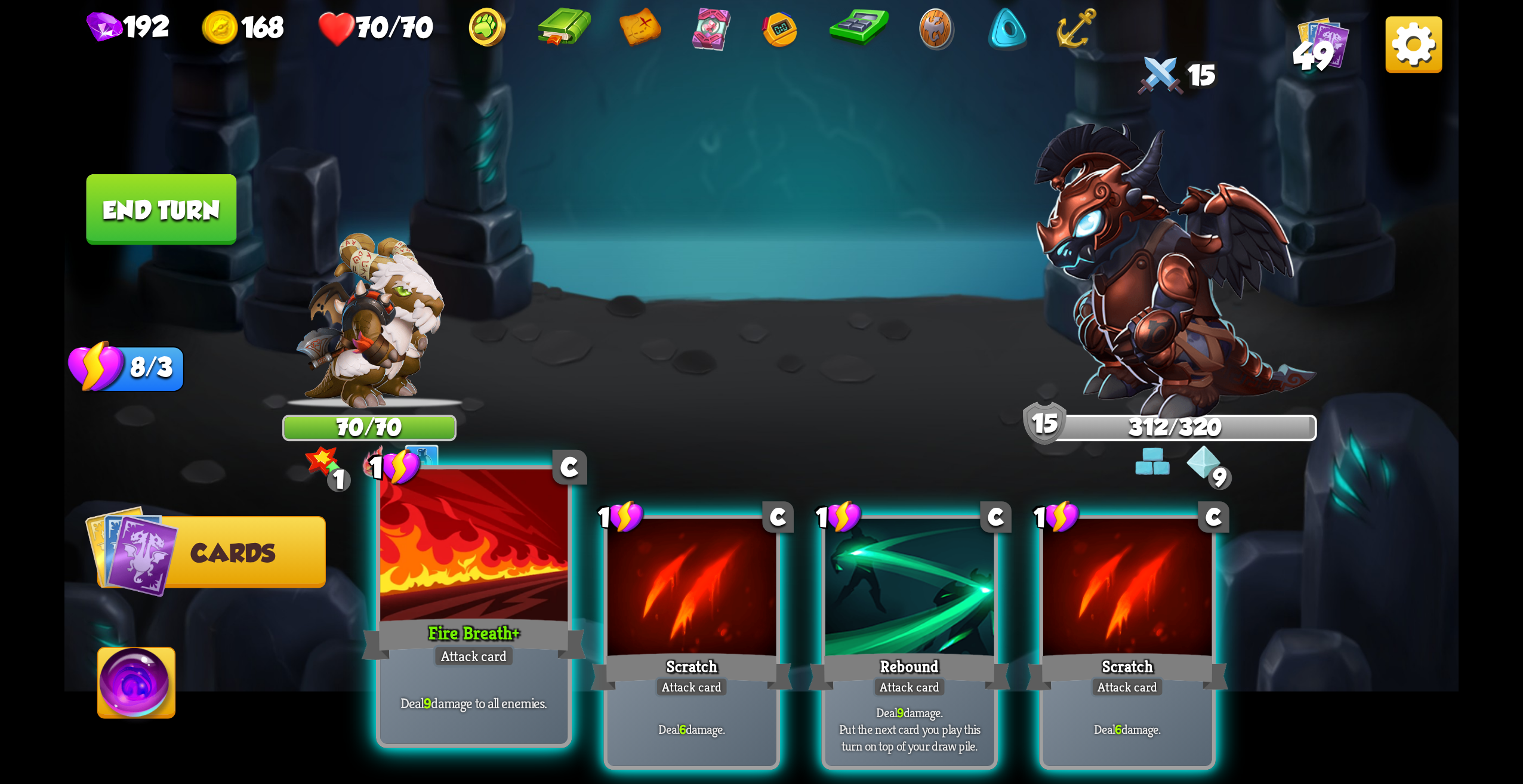
click at [504, 558] on div at bounding box center [473, 549] width 187 height 159
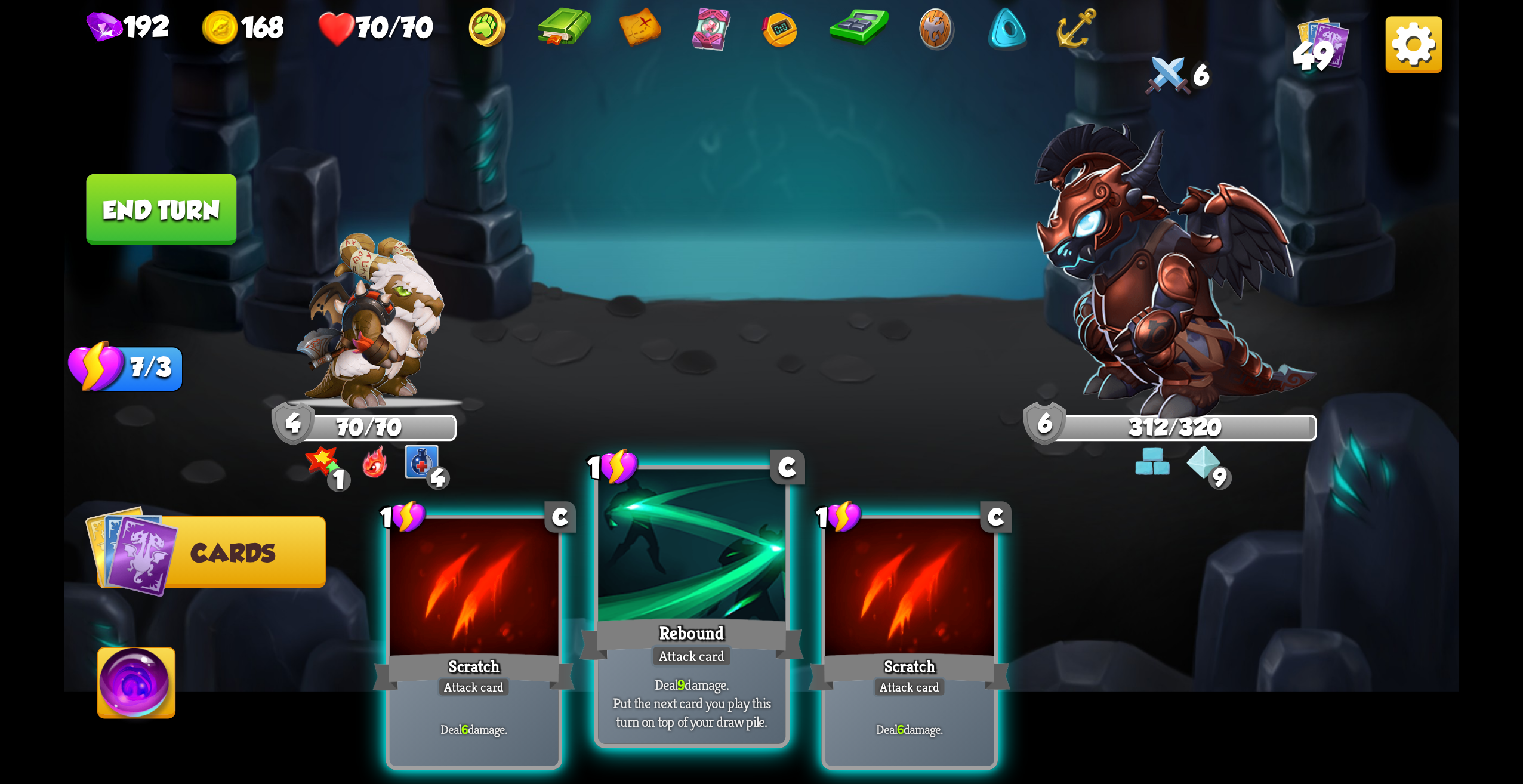
click at [740, 646] on div "Rebound" at bounding box center [691, 639] width 225 height 50
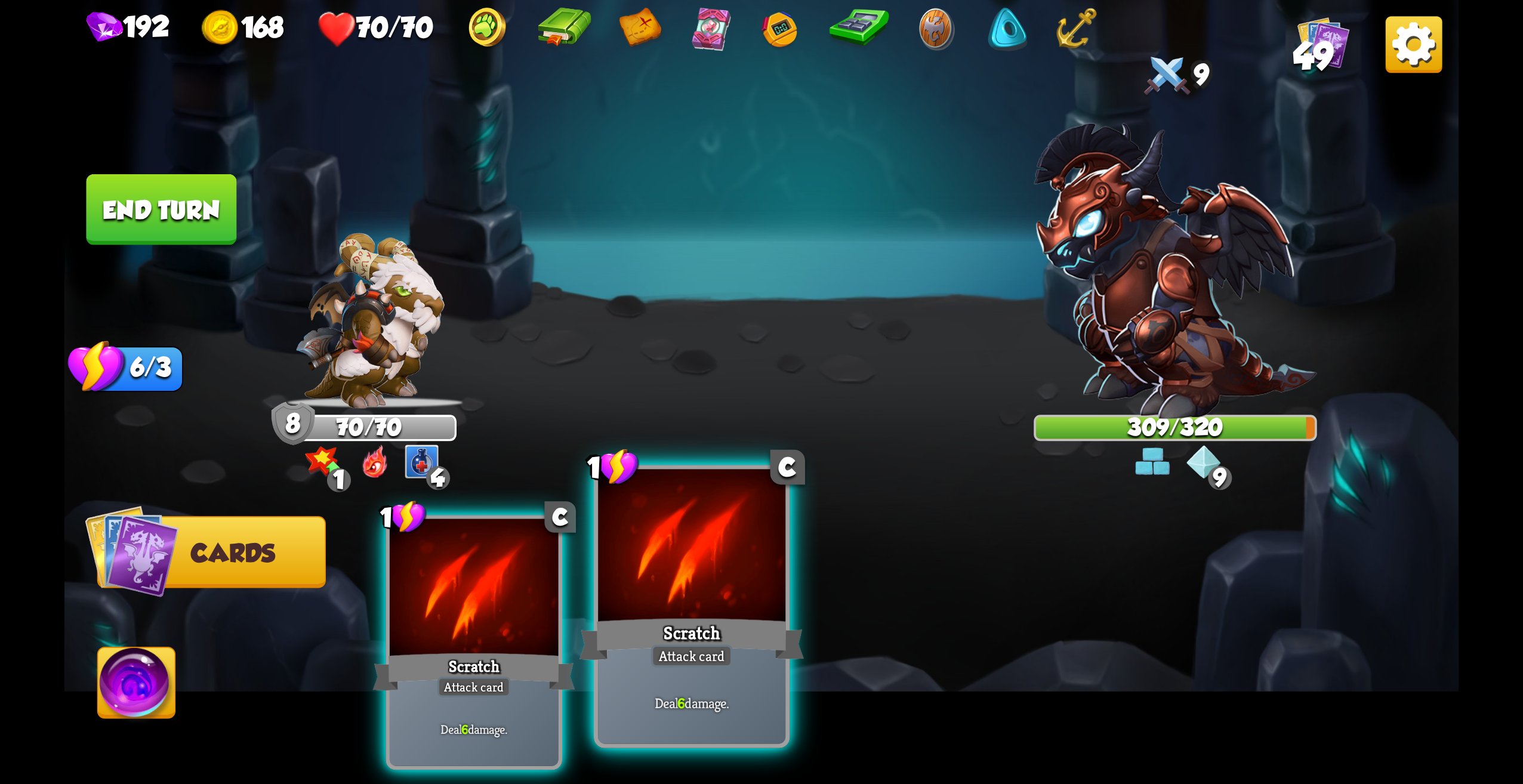
click at [681, 630] on div "Scratch" at bounding box center [691, 639] width 225 height 50
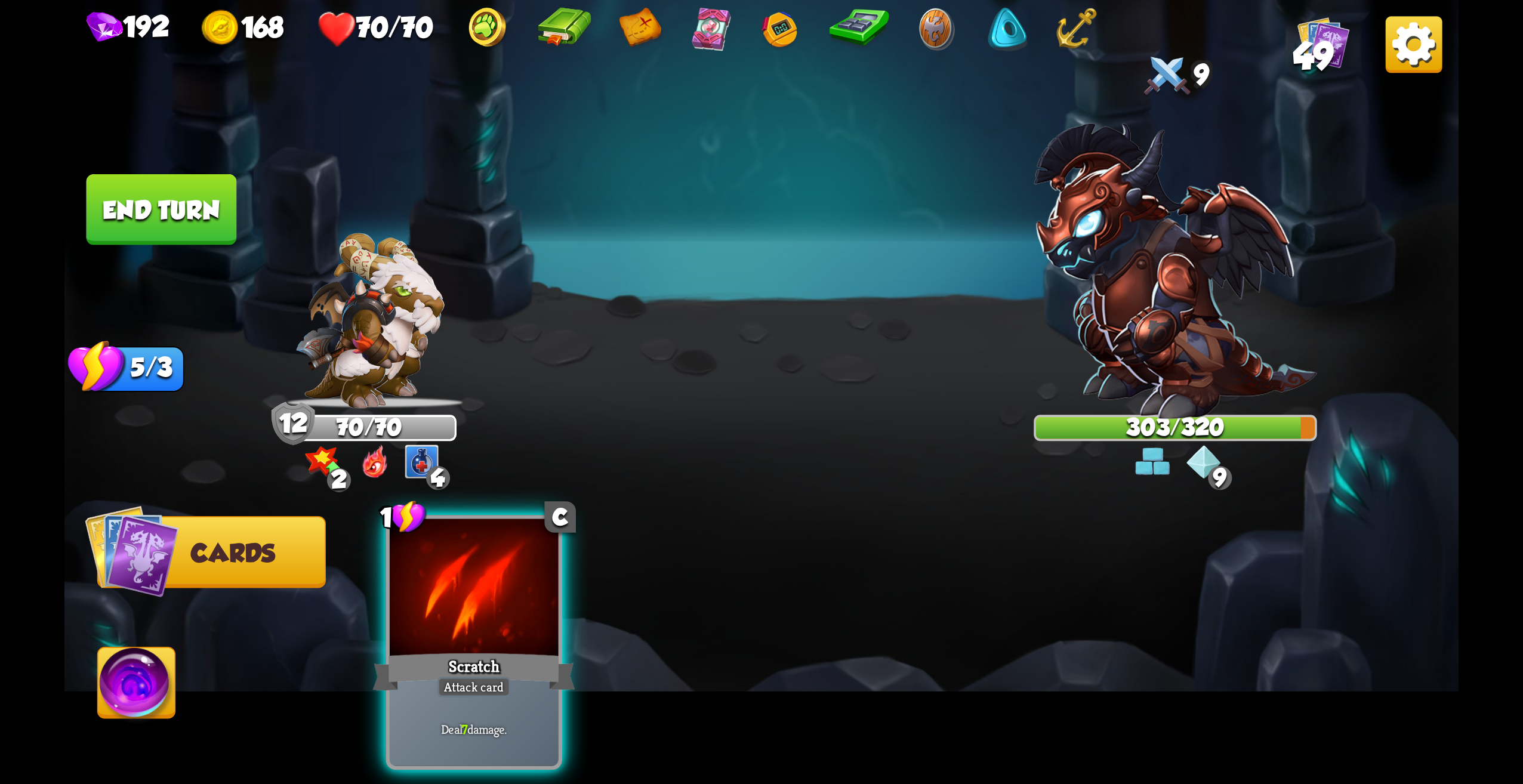
click at [512, 605] on div at bounding box center [474, 589] width 169 height 142
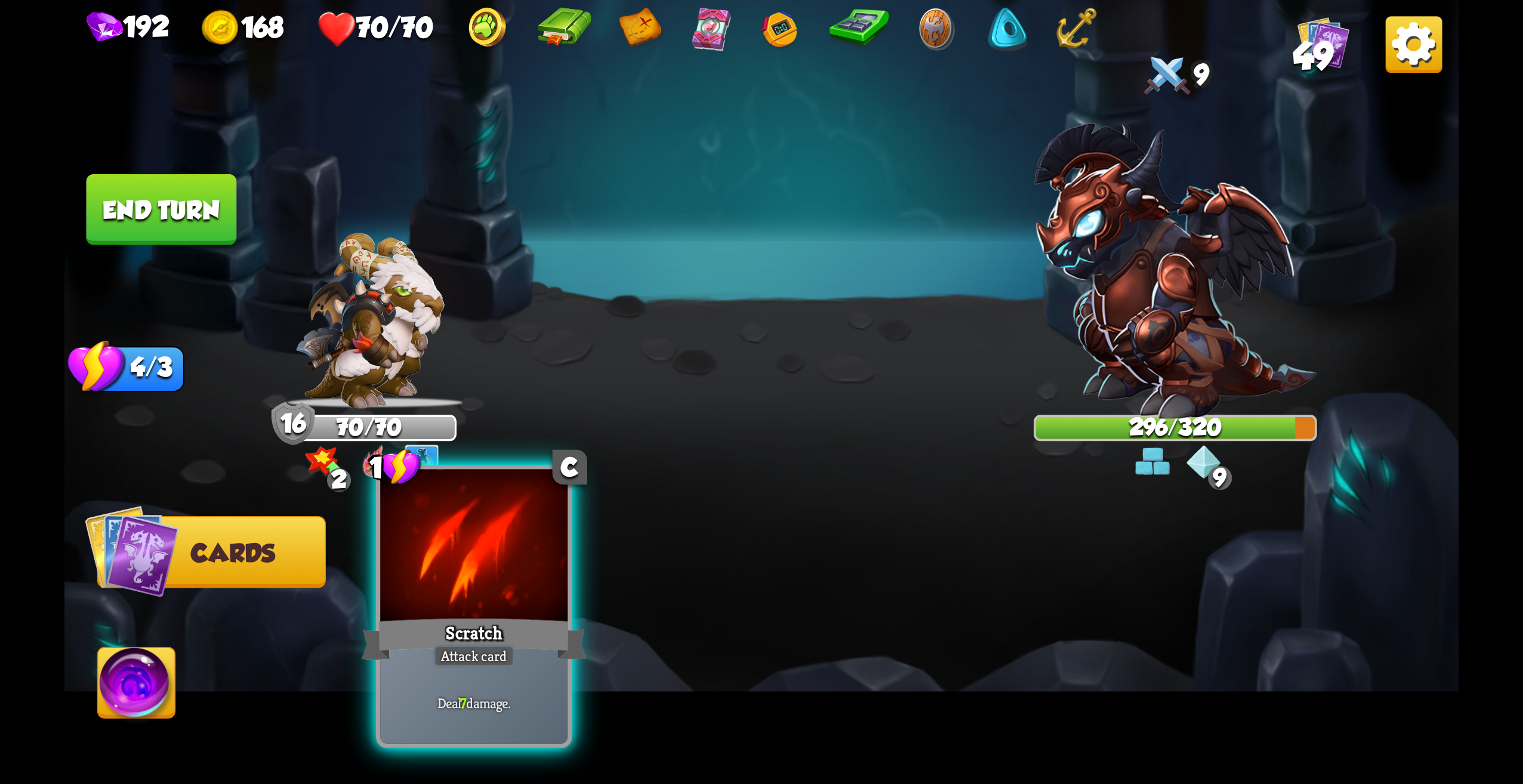
click at [519, 604] on div at bounding box center [473, 549] width 187 height 159
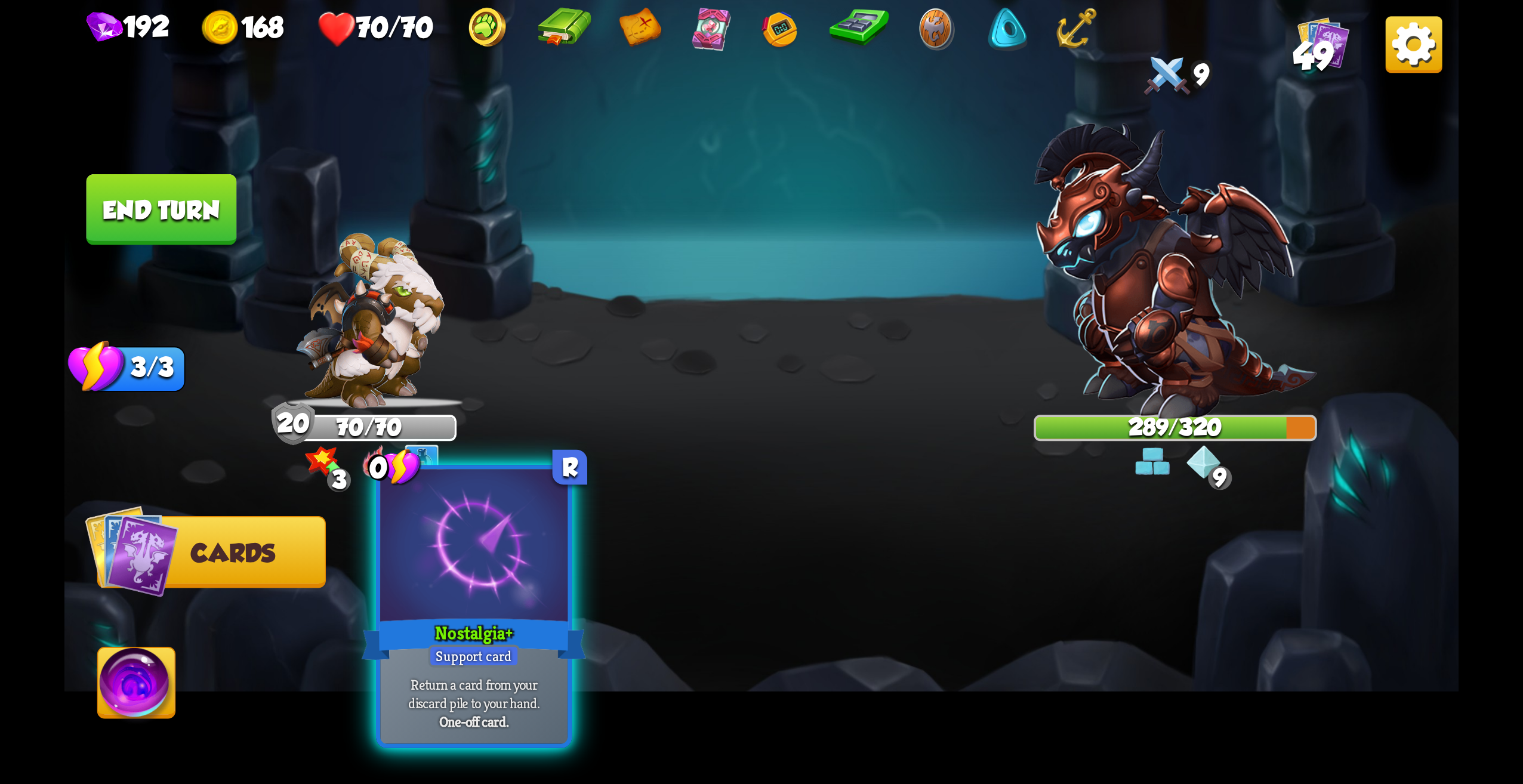
click at [568, 607] on div at bounding box center [473, 549] width 187 height 159
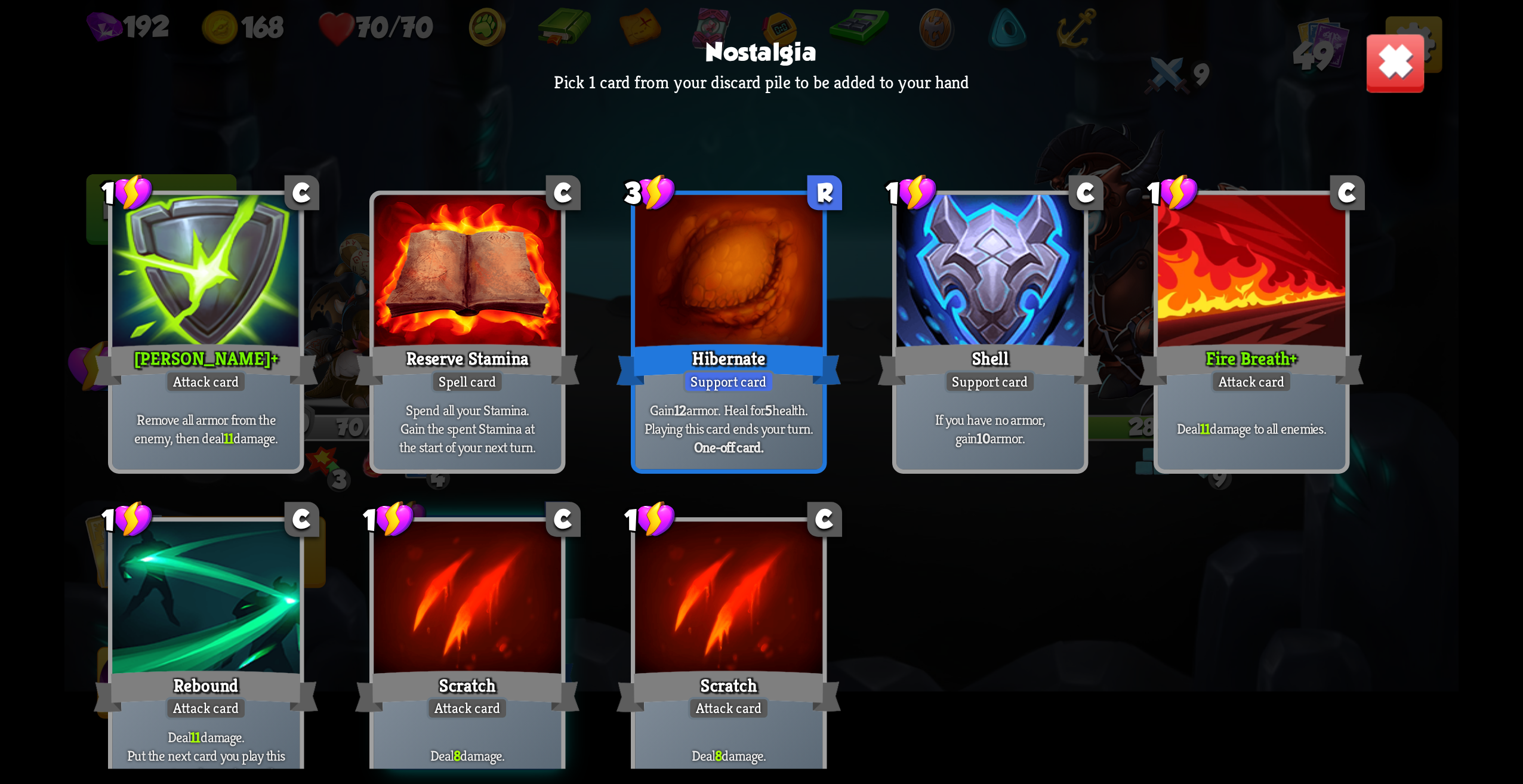
scroll to position [17, 0]
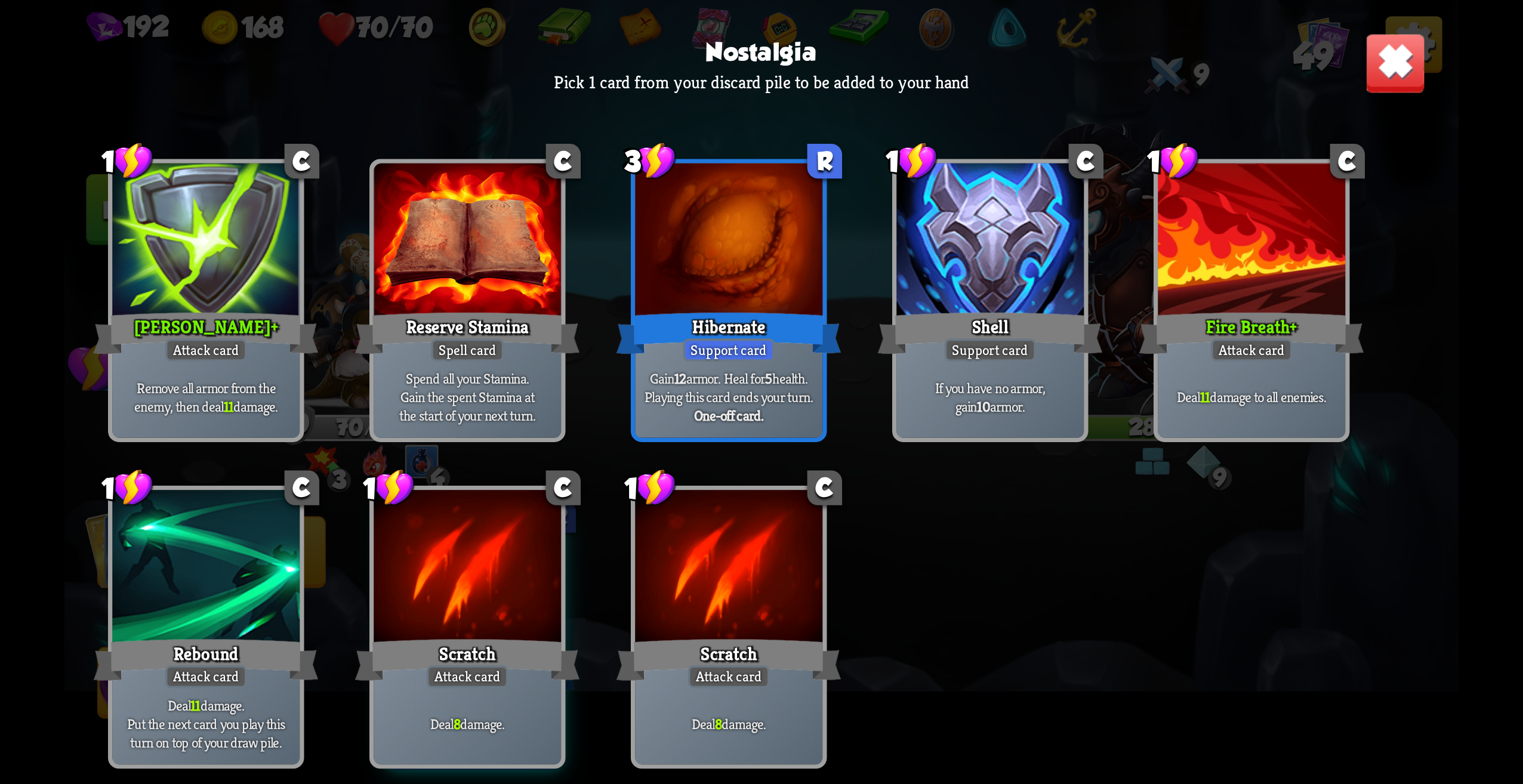
click at [273, 594] on div at bounding box center [205, 569] width 187 height 159
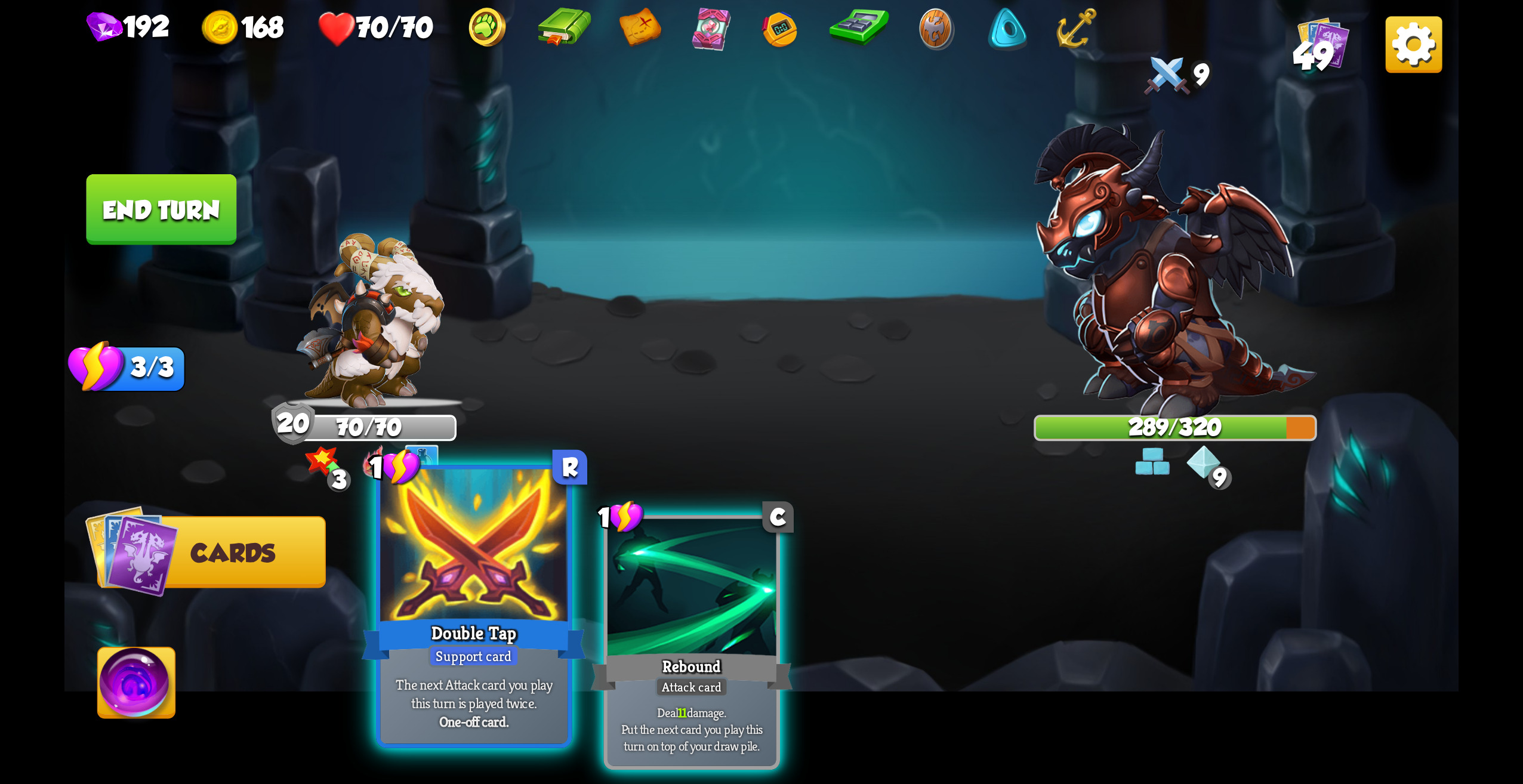
click at [540, 648] on div "Double Tap" at bounding box center [474, 639] width 225 height 50
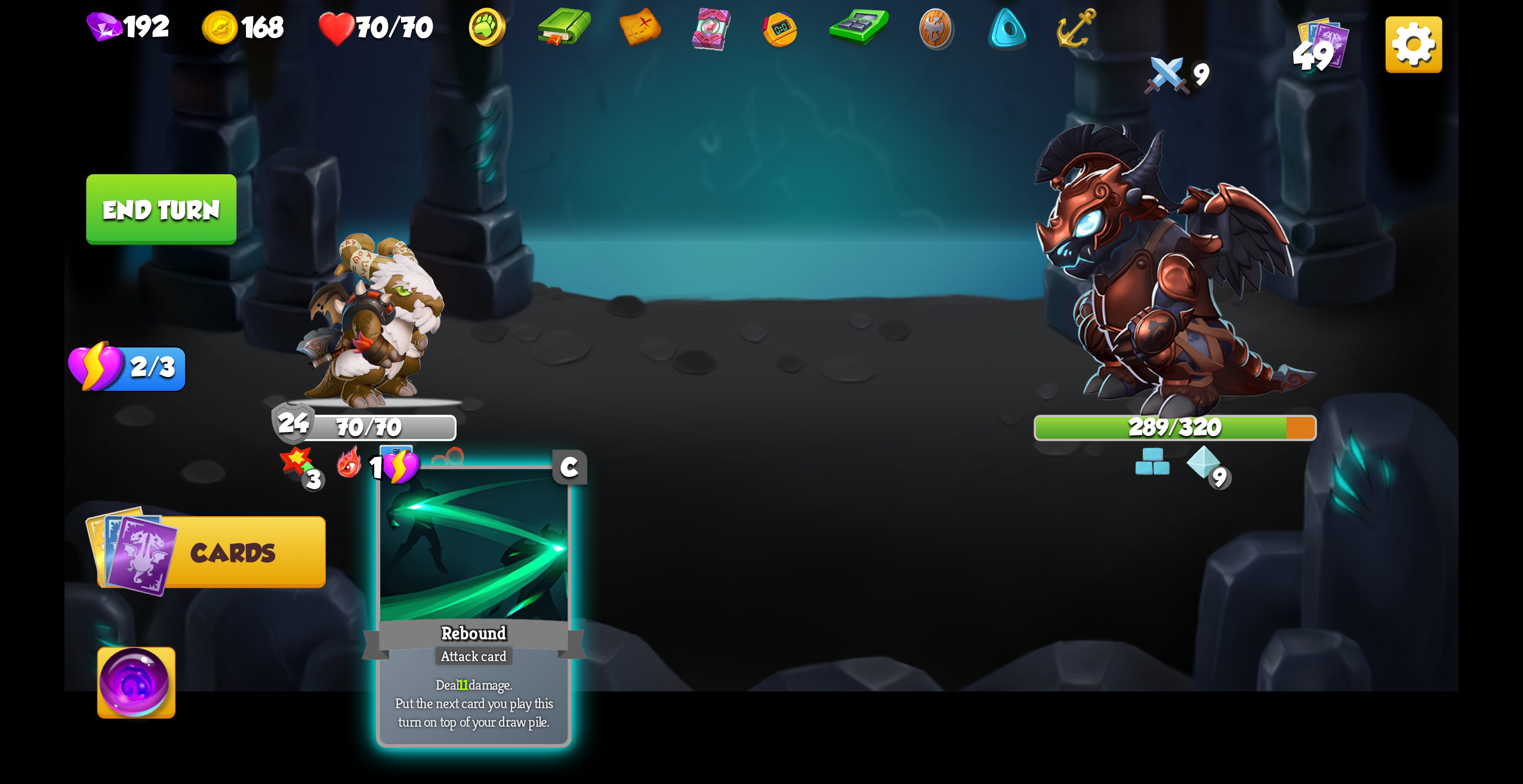
click at [506, 654] on div "Attack card" at bounding box center [474, 656] width 82 height 22
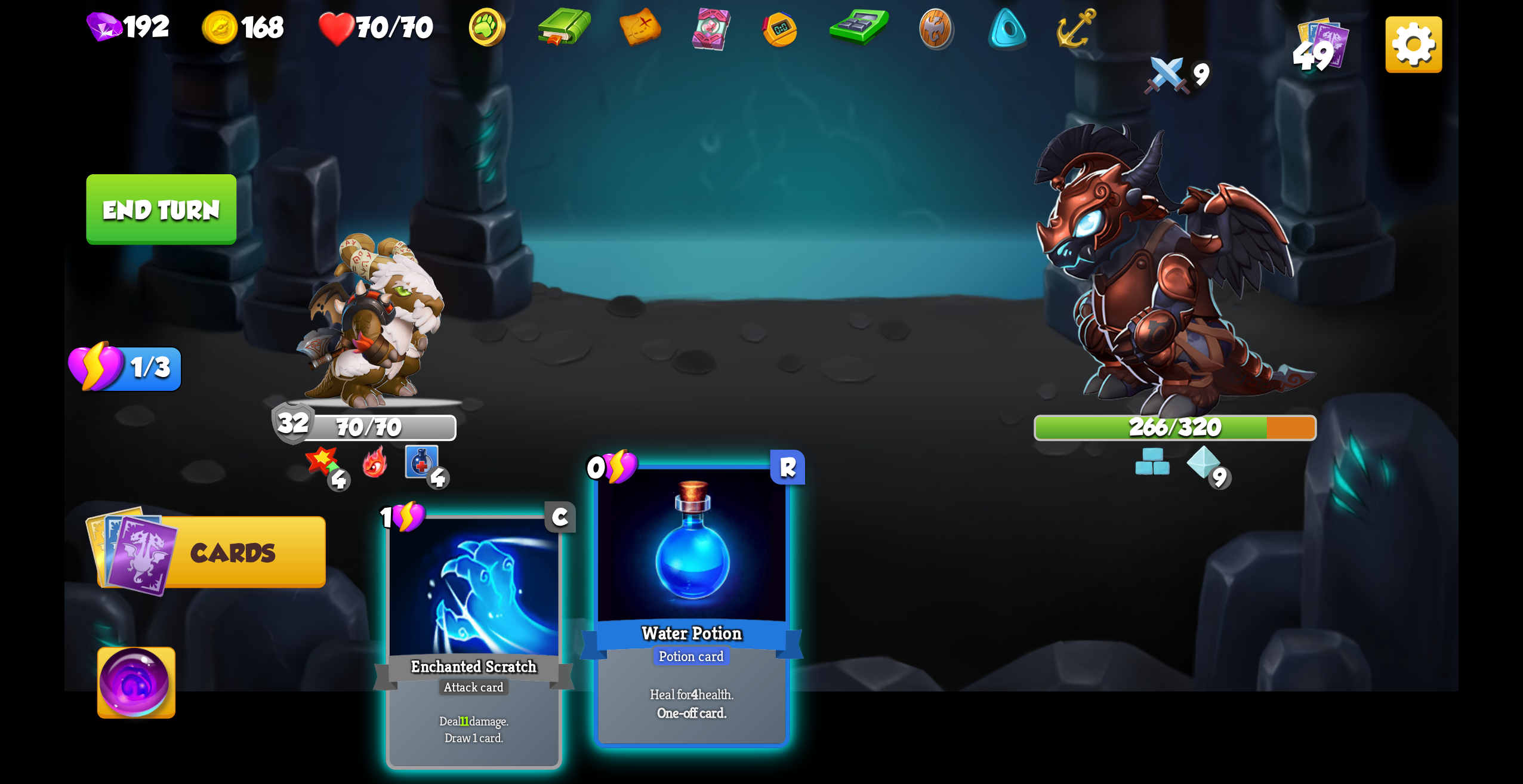
click at [683, 612] on div at bounding box center [691, 549] width 187 height 159
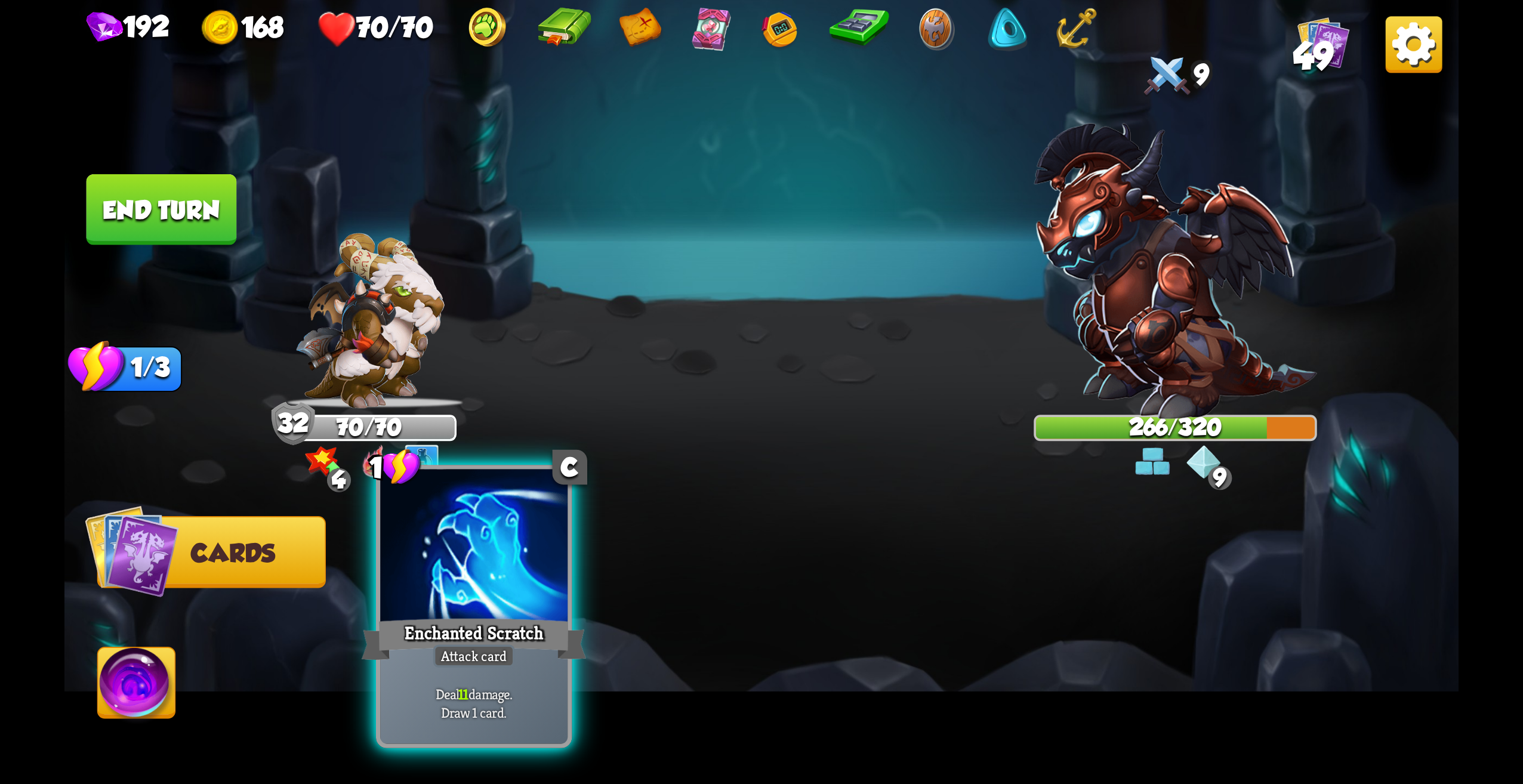
click at [490, 633] on div "Enchanted Scratch" at bounding box center [474, 639] width 225 height 50
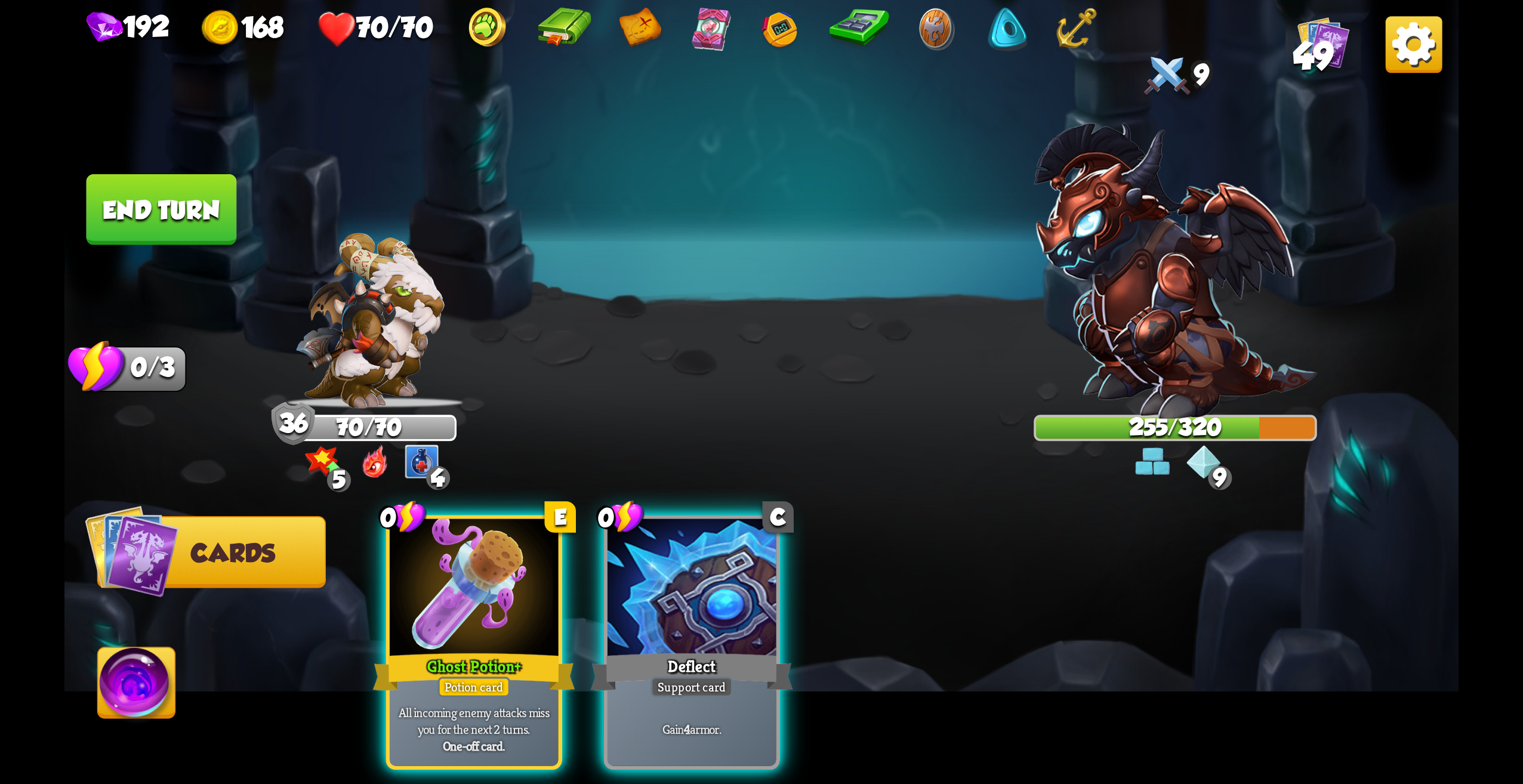
click at [727, 581] on div at bounding box center [692, 589] width 169 height 142
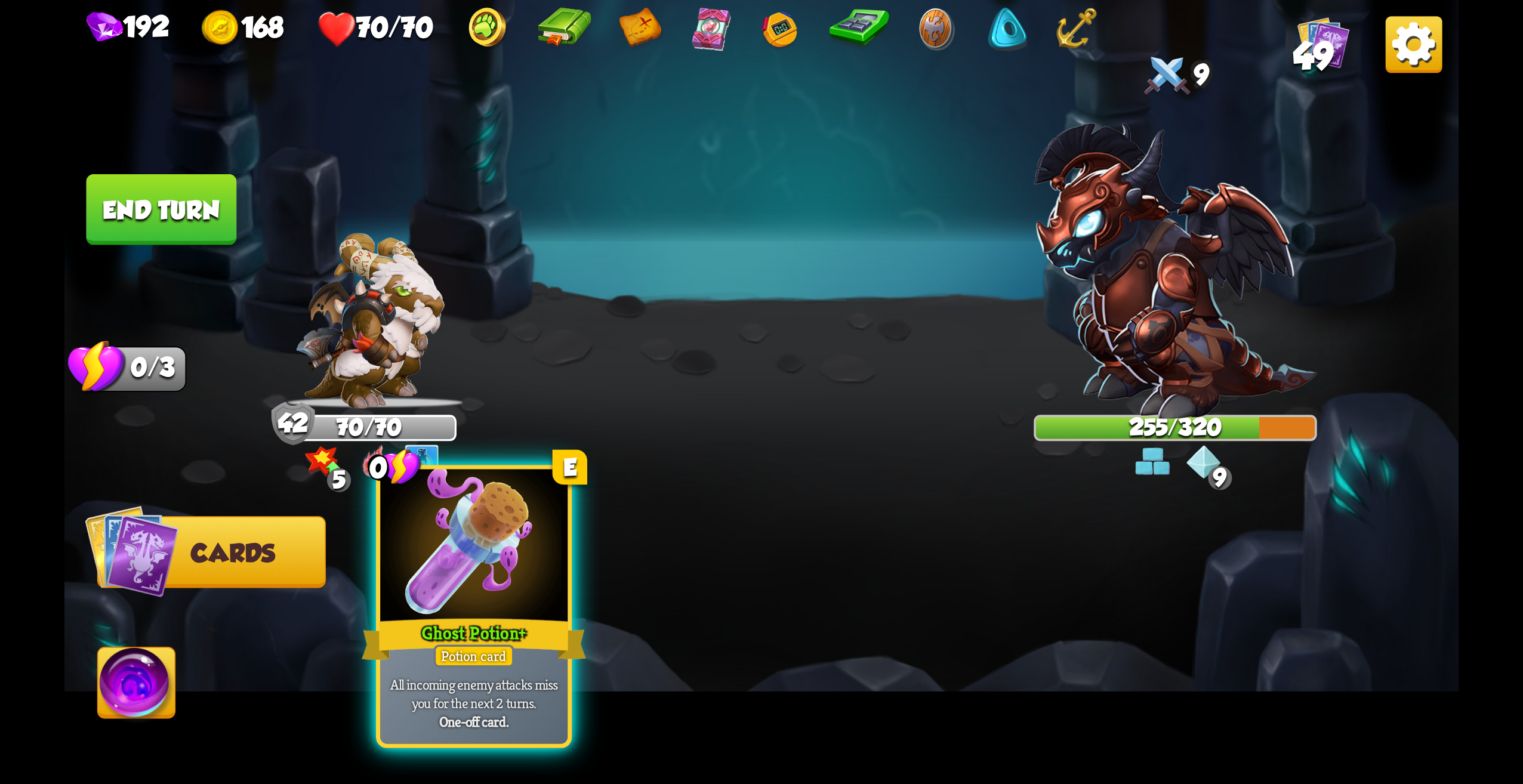
click at [477, 645] on div "Potion card" at bounding box center [473, 656] width 80 height 22
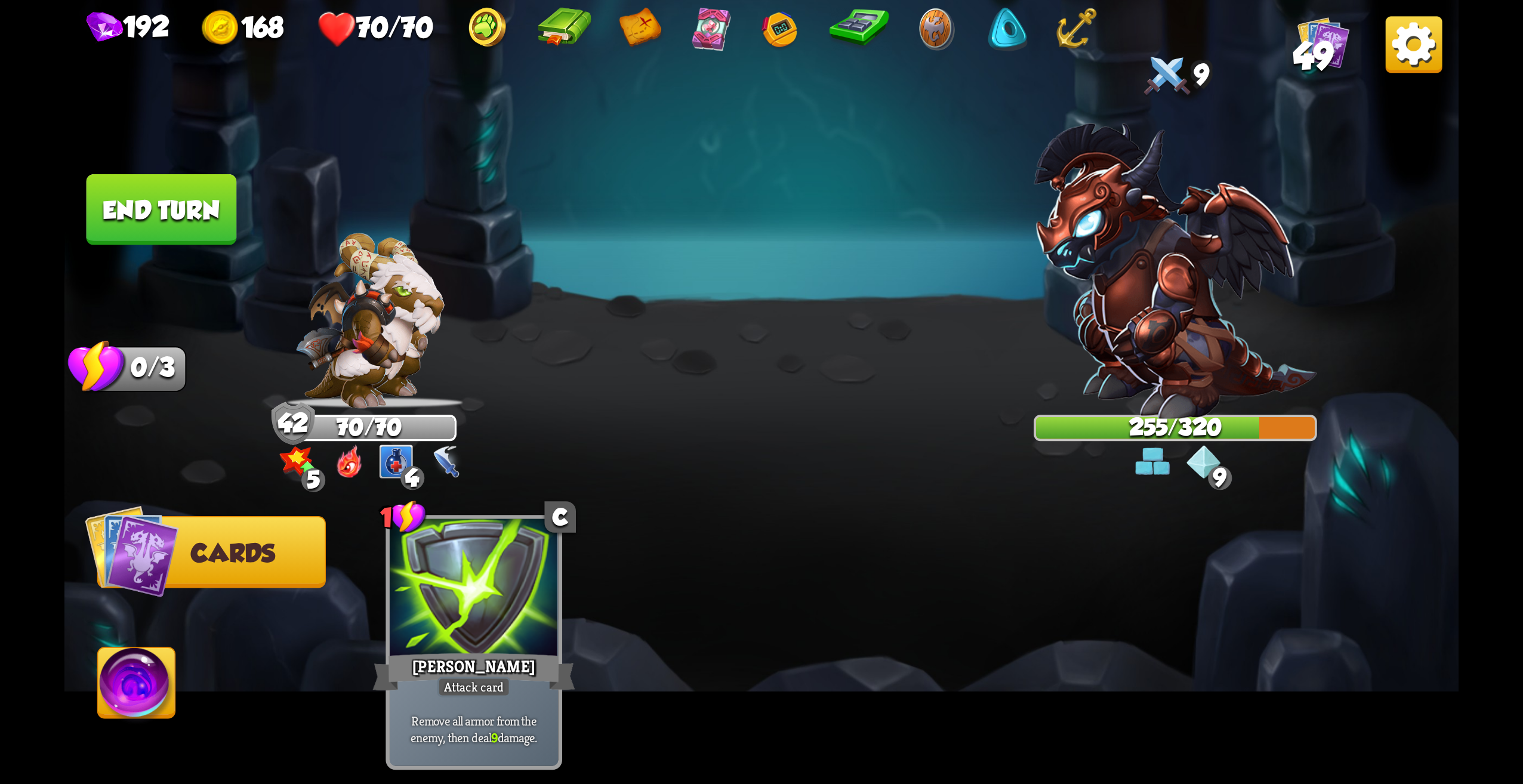
click at [213, 218] on button "End turn" at bounding box center [161, 209] width 151 height 71
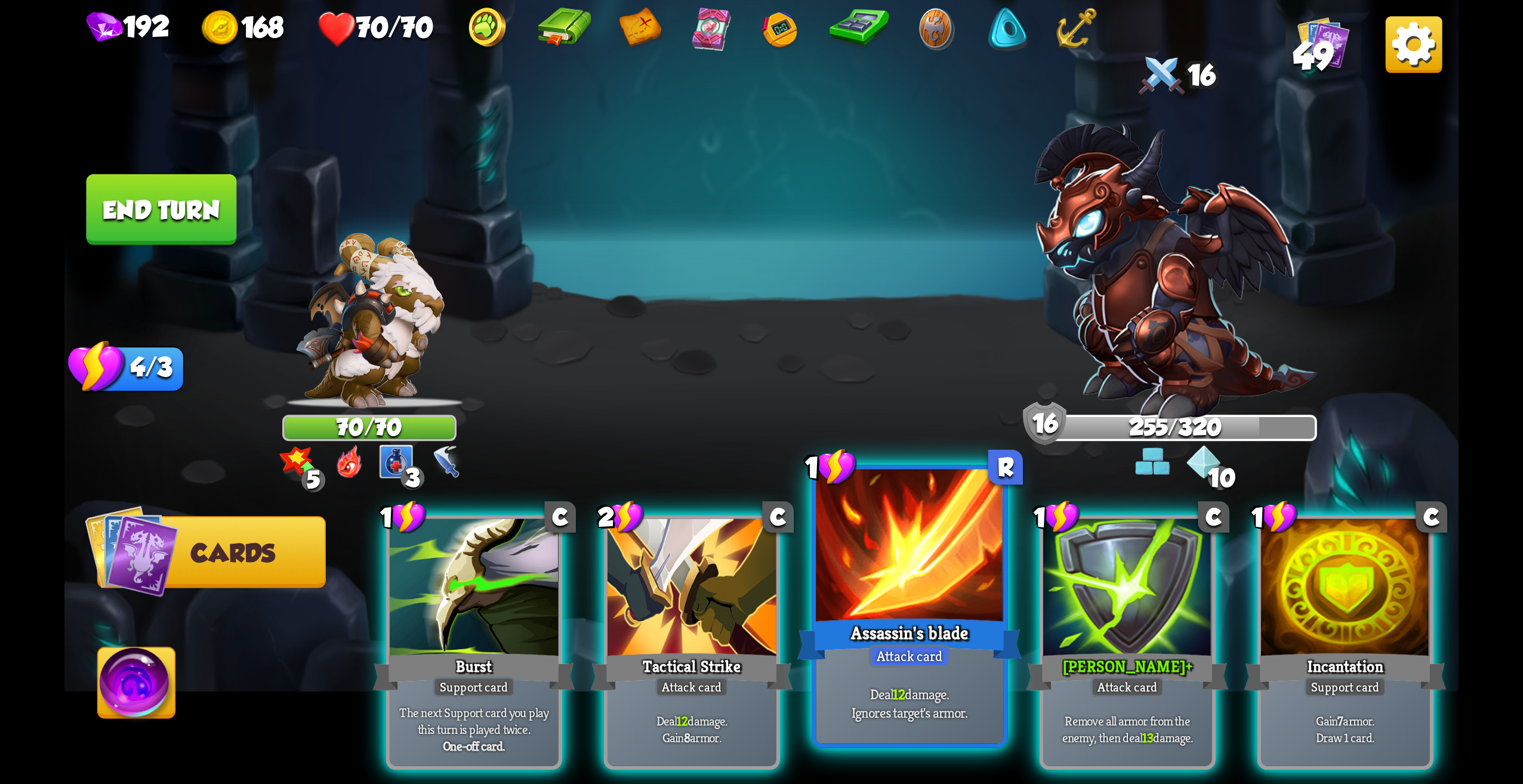
click at [863, 626] on div "Assassin's blade" at bounding box center [909, 639] width 225 height 50
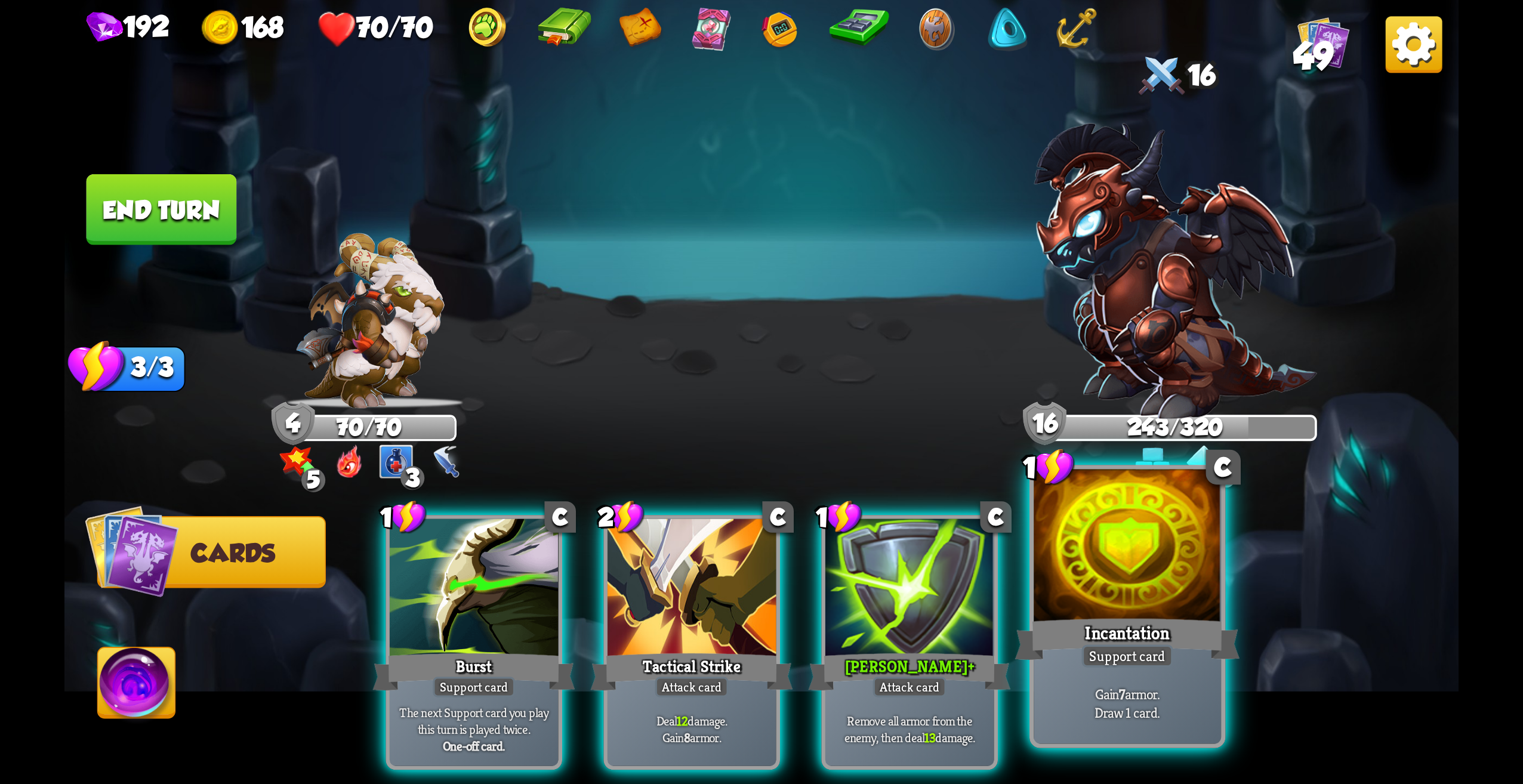
click at [1131, 674] on div "Gain 7 armor. Draw 1 card." at bounding box center [1127, 703] width 187 height 82
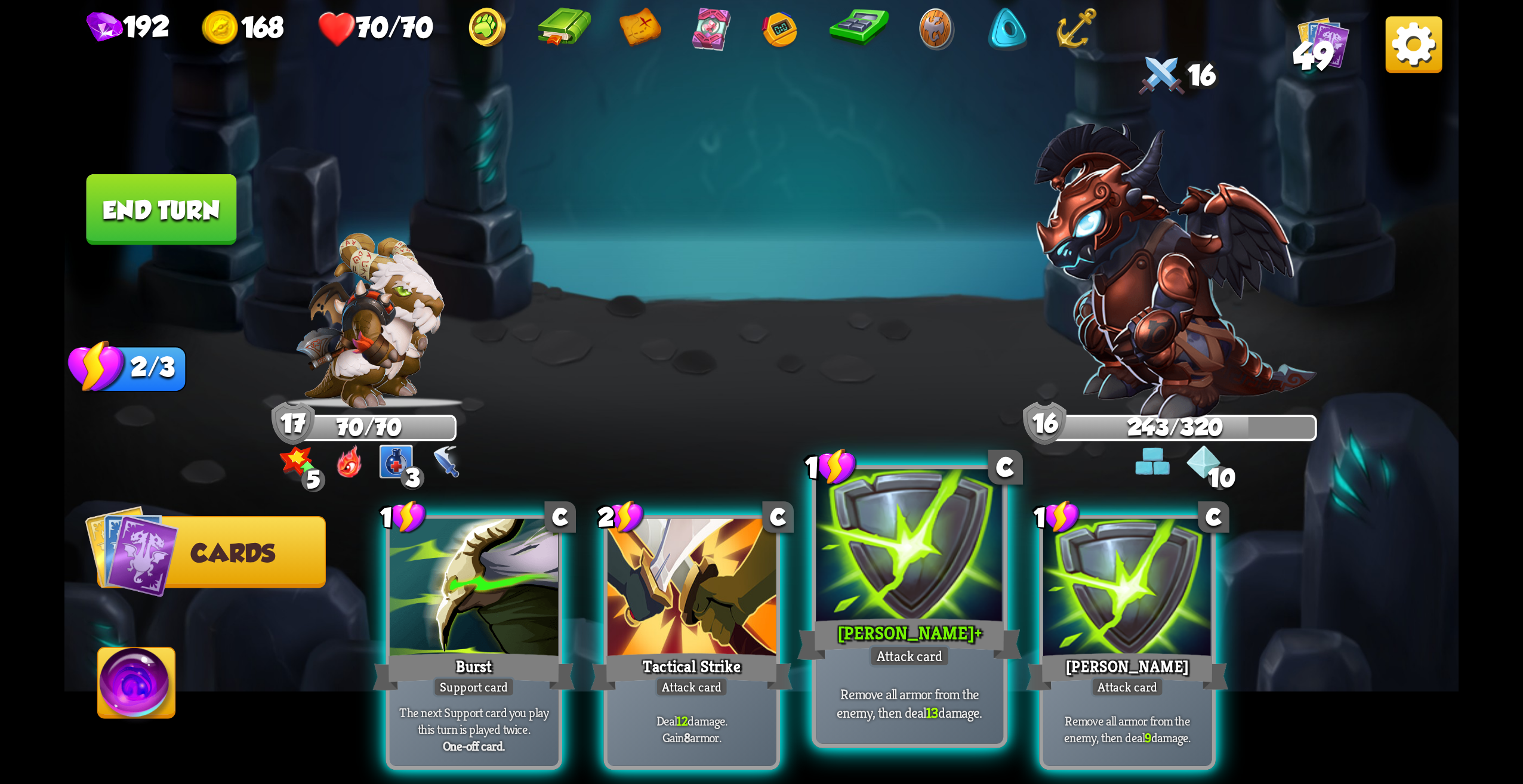
click at [932, 656] on div "Attack card" at bounding box center [909, 656] width 82 height 22
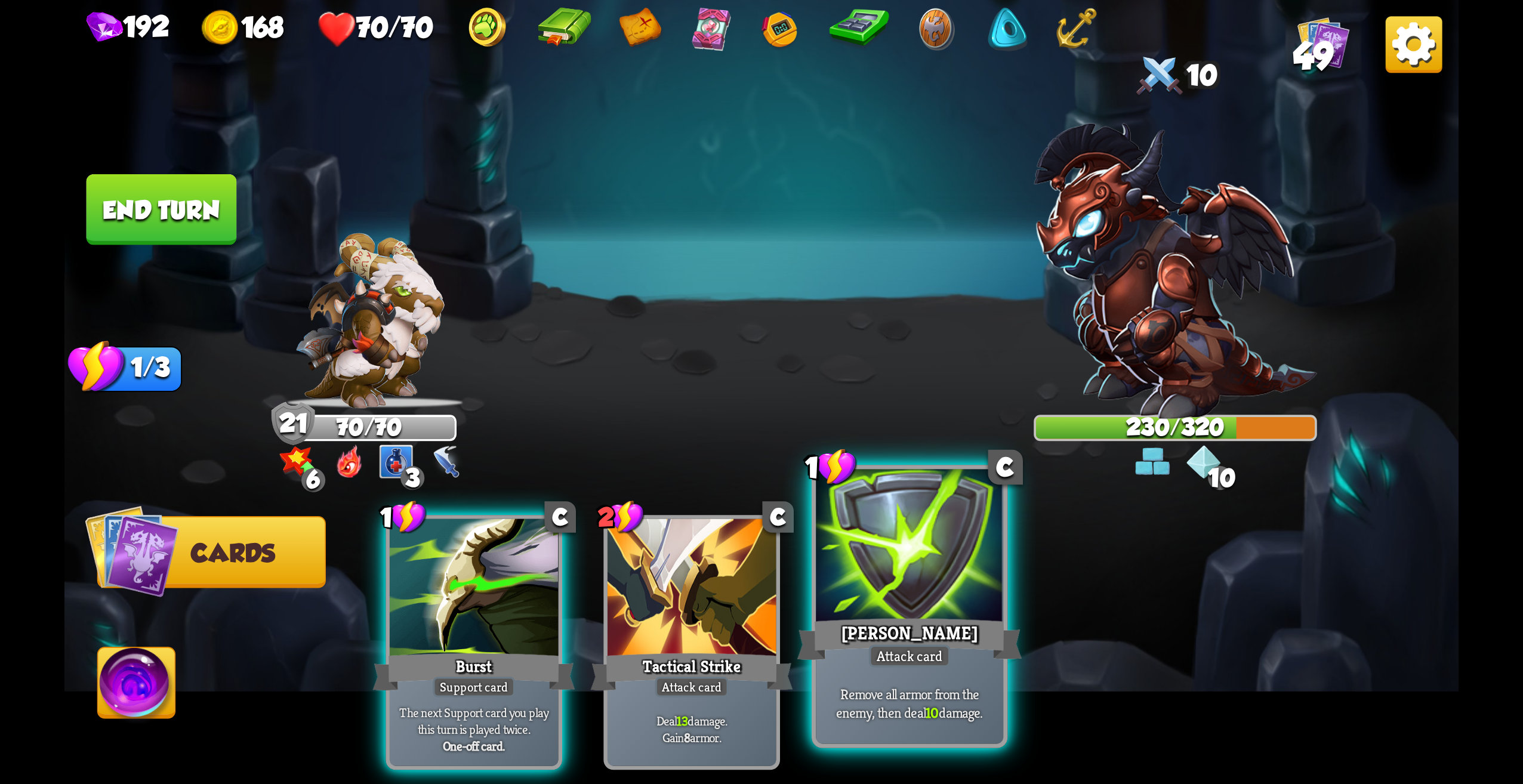
click at [939, 563] on div at bounding box center [909, 549] width 187 height 159
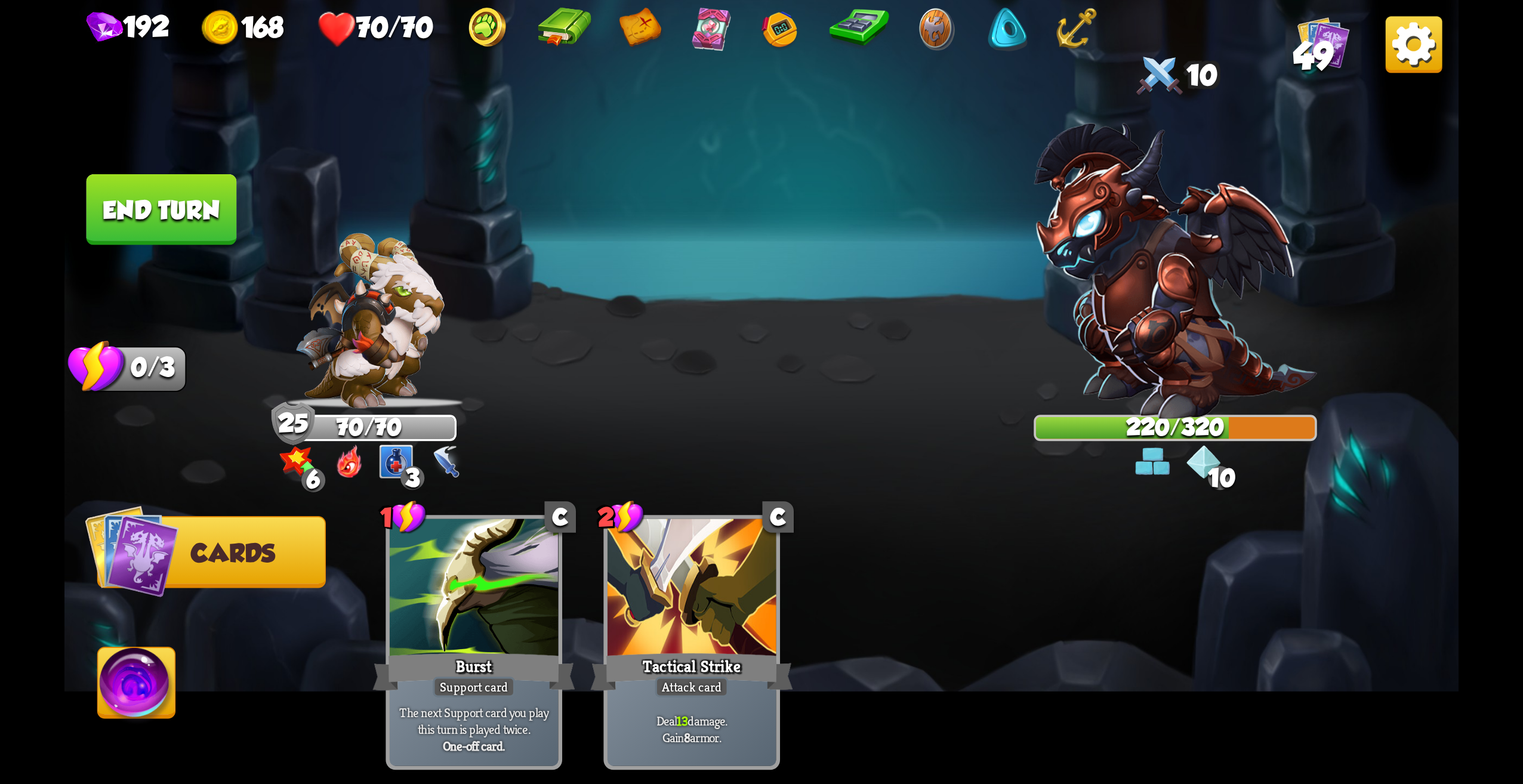
click at [159, 193] on button "End turn" at bounding box center [161, 209] width 151 height 71
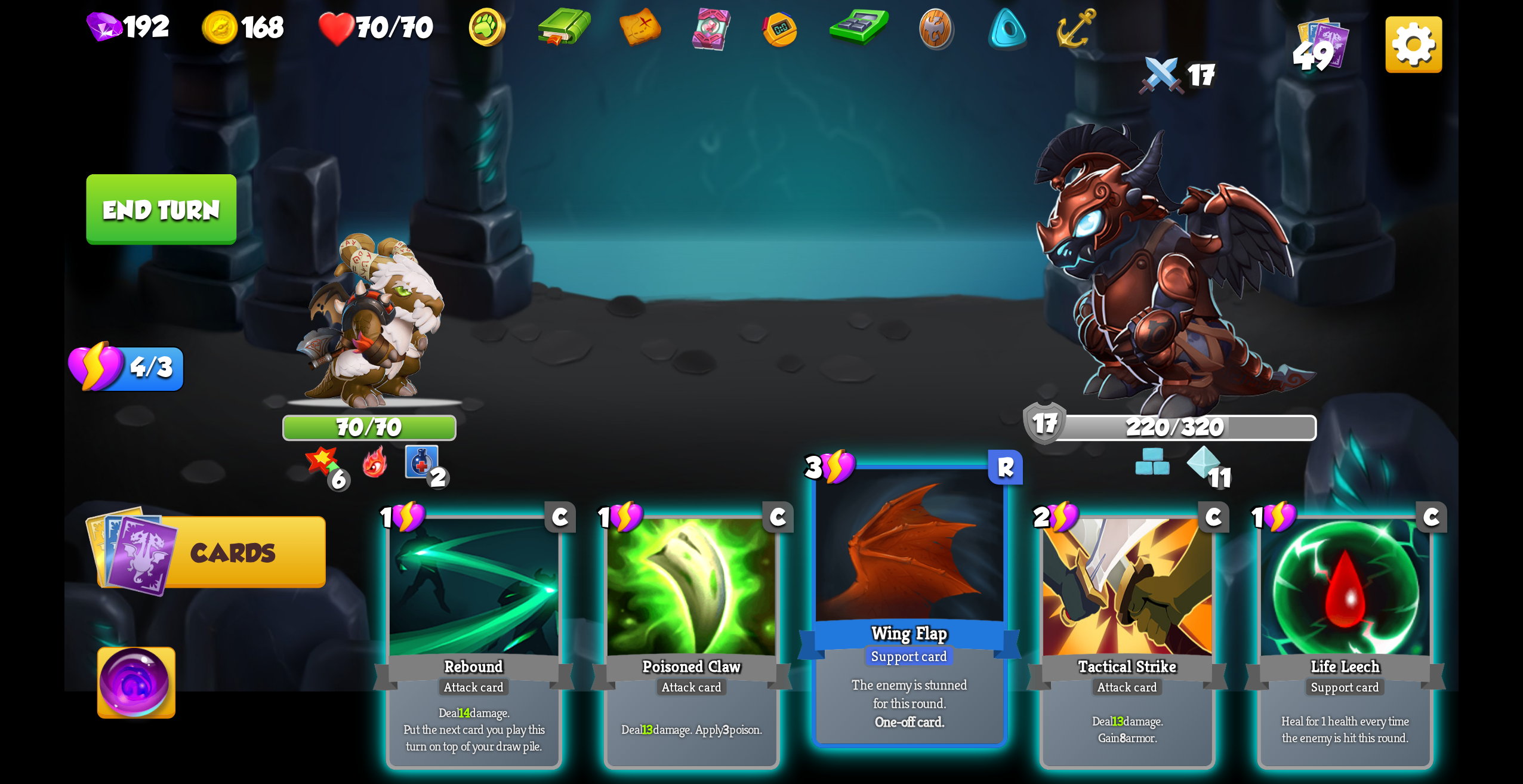
click at [946, 615] on div "Wing Flap" at bounding box center [909, 639] width 225 height 50
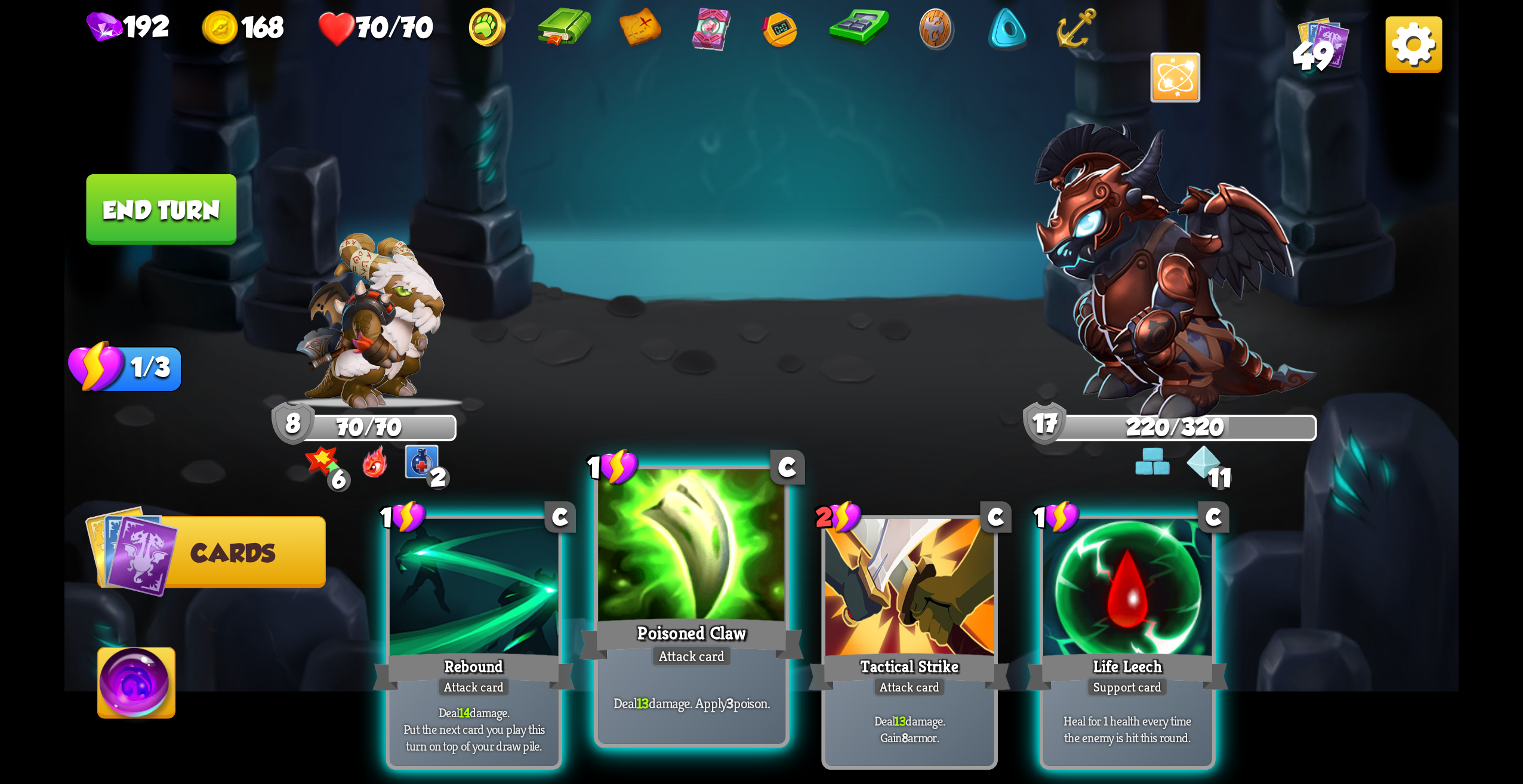
click at [728, 622] on div "Poisoned Claw" at bounding box center [691, 639] width 225 height 50
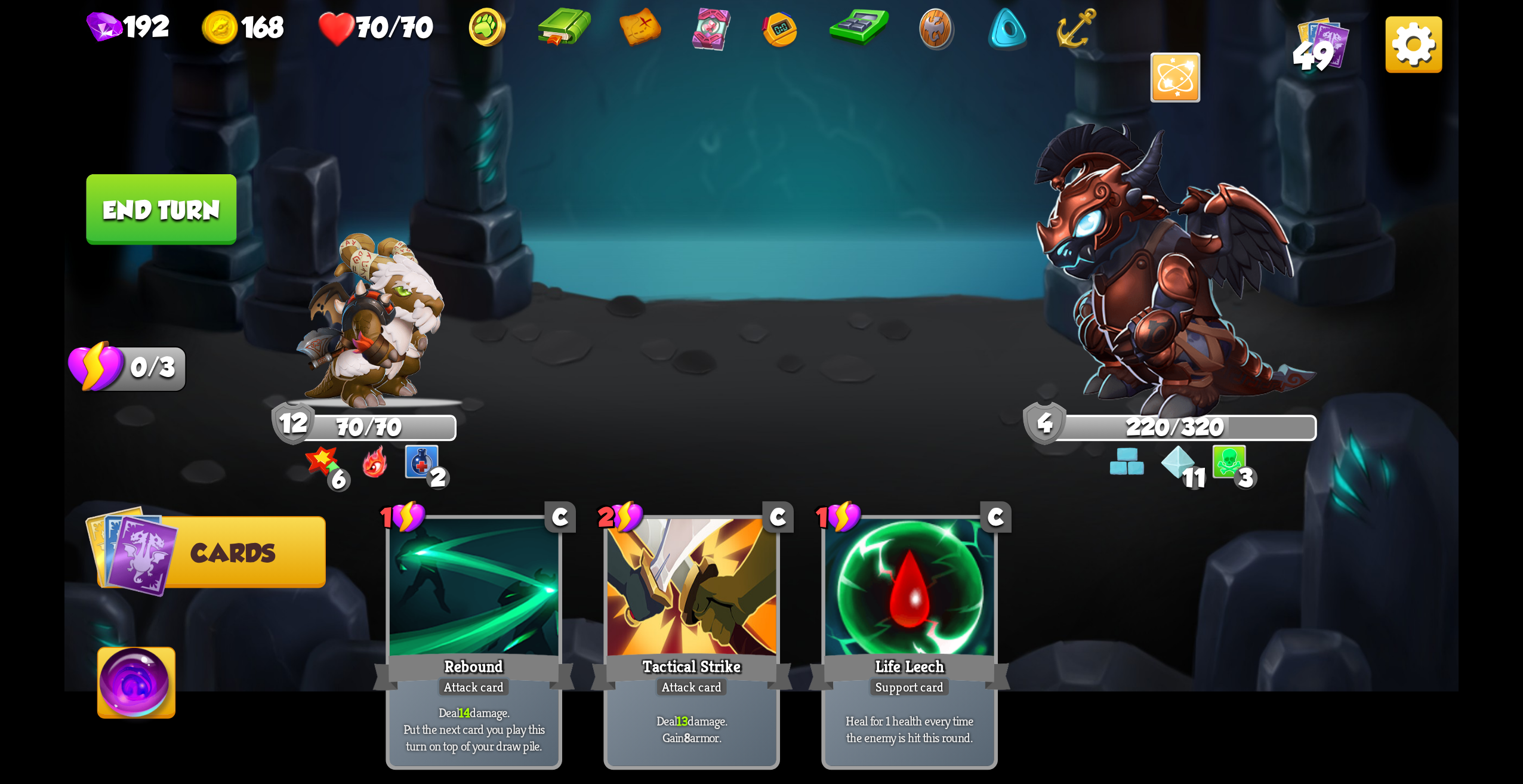
click at [172, 227] on button "End turn" at bounding box center [161, 209] width 153 height 72
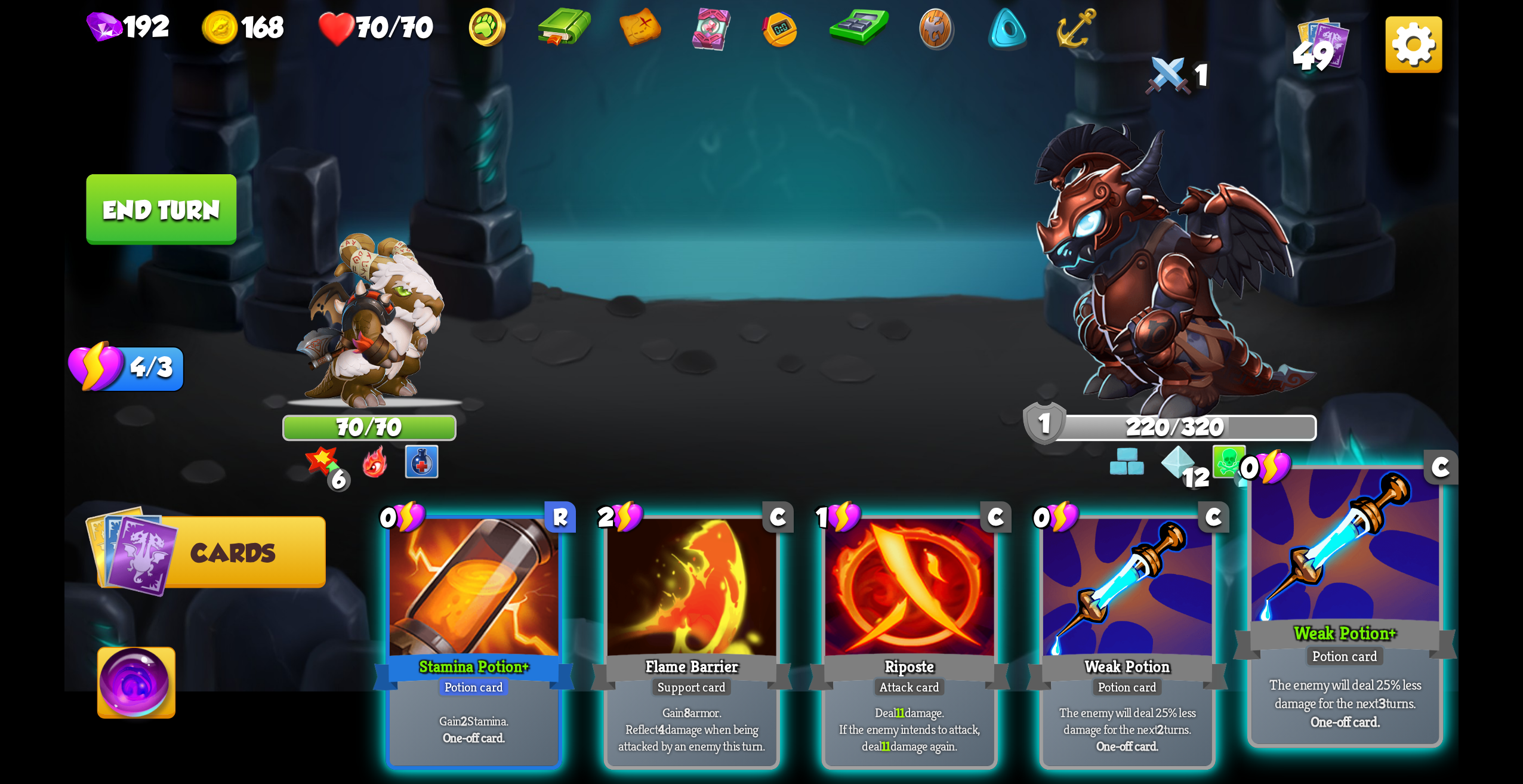
click at [1339, 638] on div "Weak Potion +" at bounding box center [1345, 639] width 225 height 50
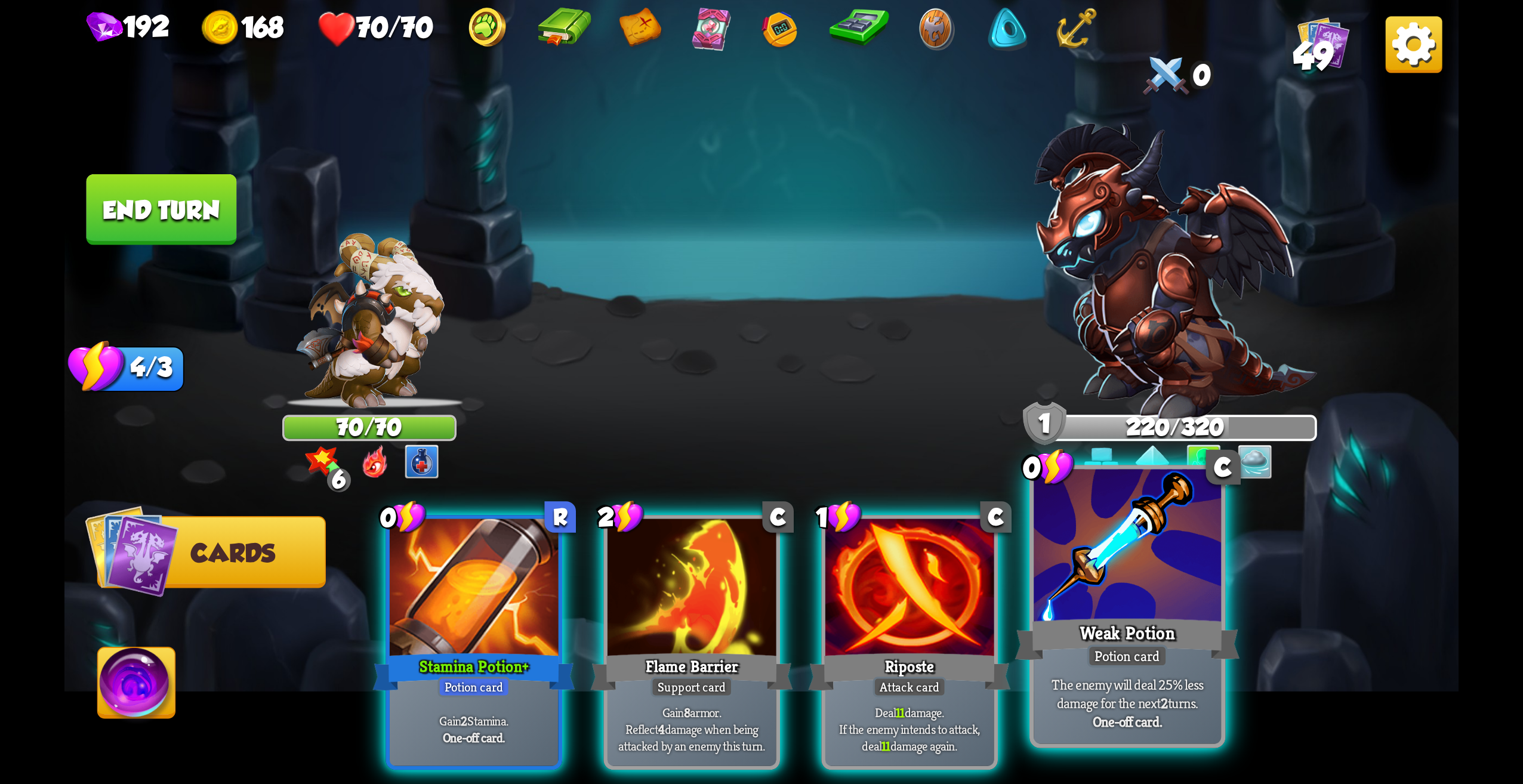
click at [1167, 619] on div "Weak Potion" at bounding box center [1127, 639] width 225 height 50
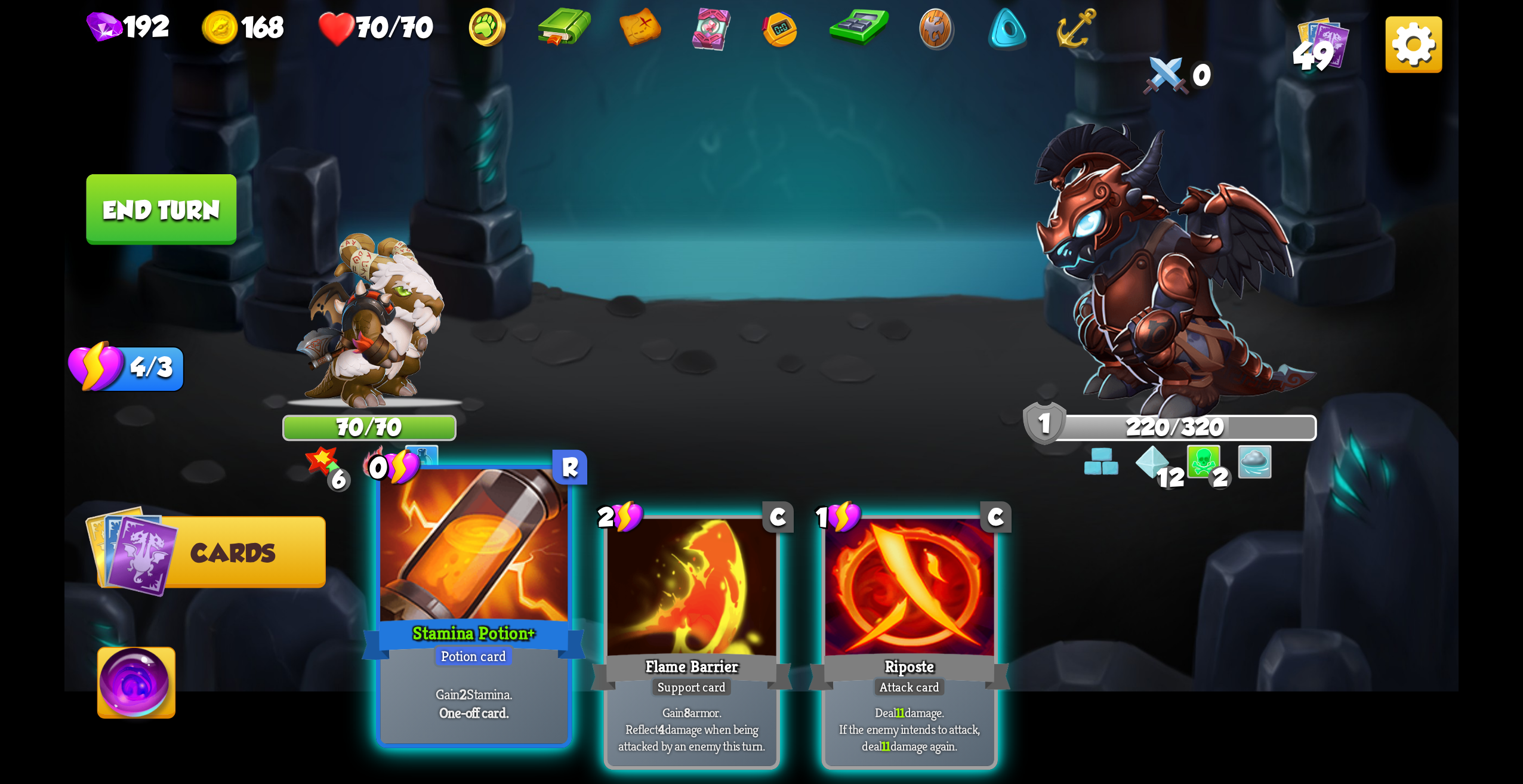
click at [461, 643] on div "Stamina Potion +" at bounding box center [474, 639] width 225 height 50
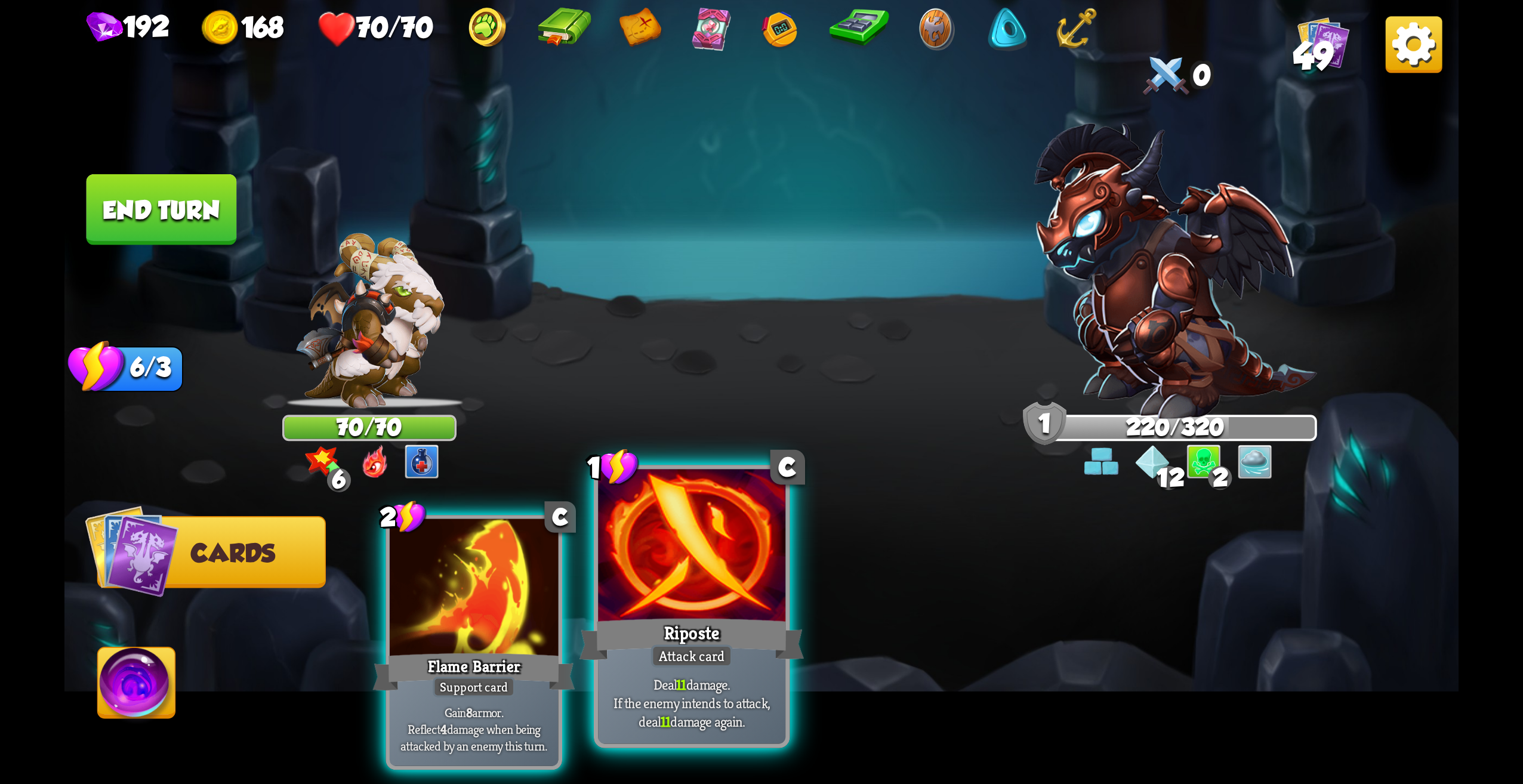
click at [651, 630] on div "Riposte" at bounding box center [691, 639] width 225 height 50
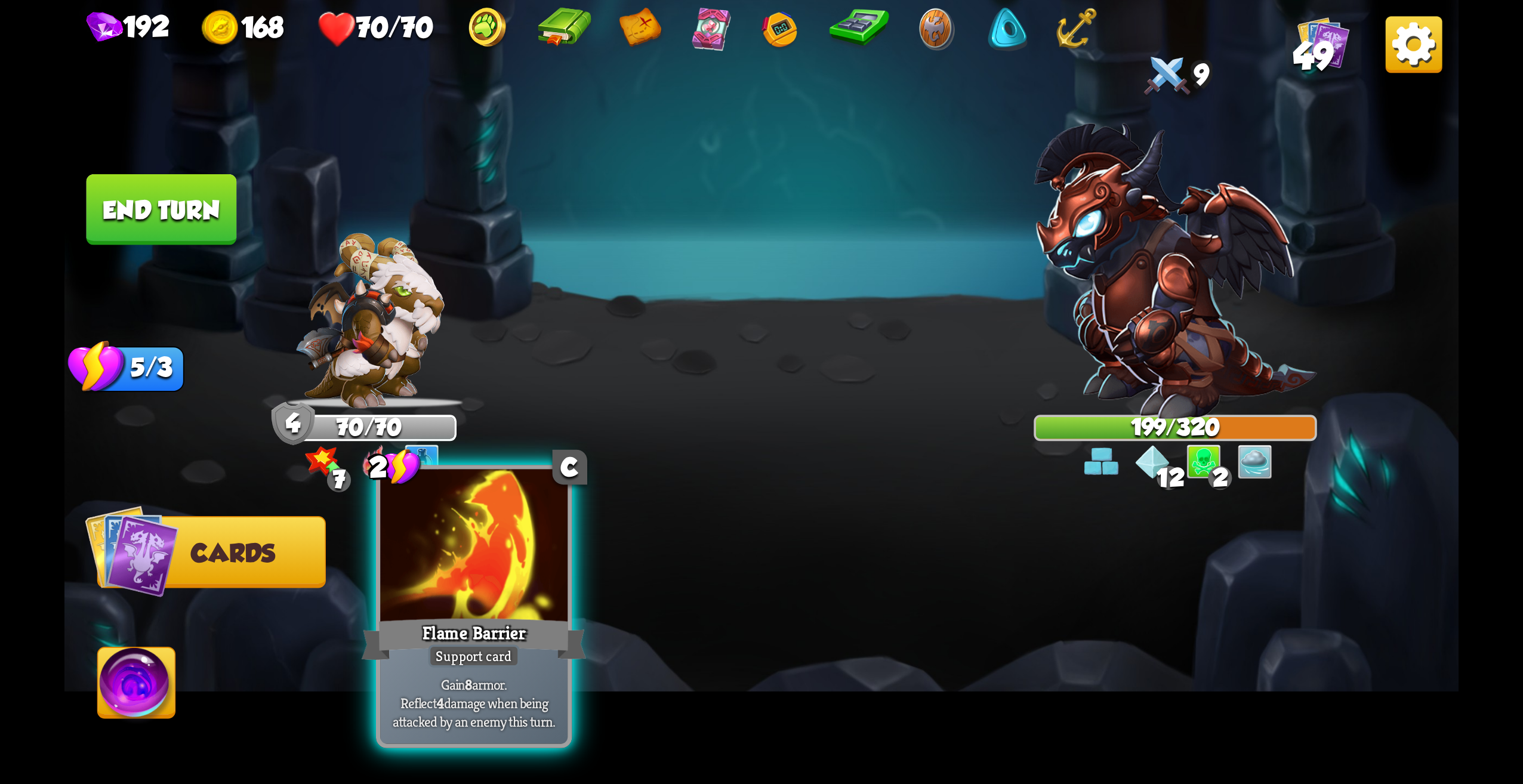
click at [491, 645] on div "Support card" at bounding box center [474, 656] width 91 height 22
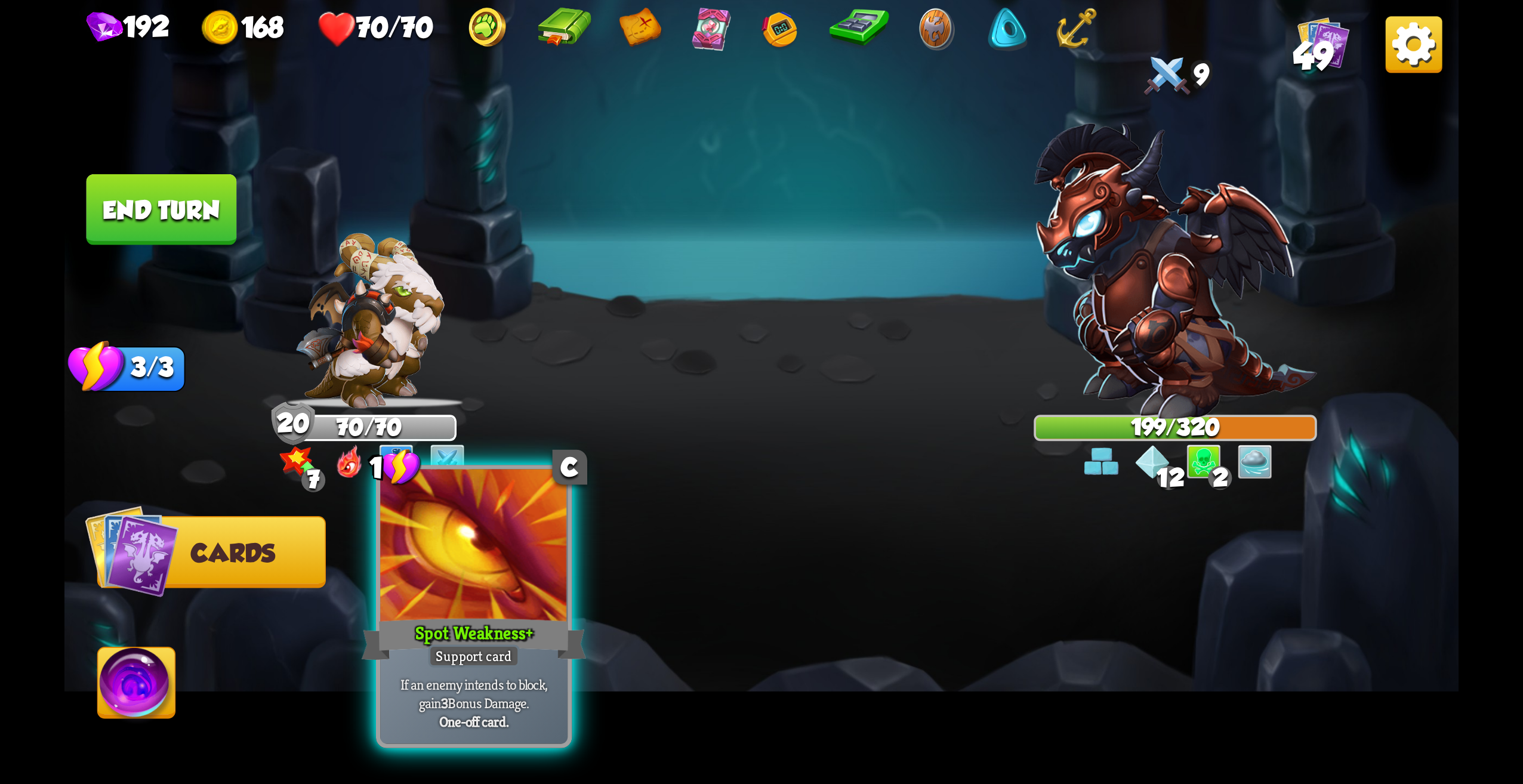
click at [537, 635] on div "Spot Weakness +" at bounding box center [474, 639] width 225 height 50
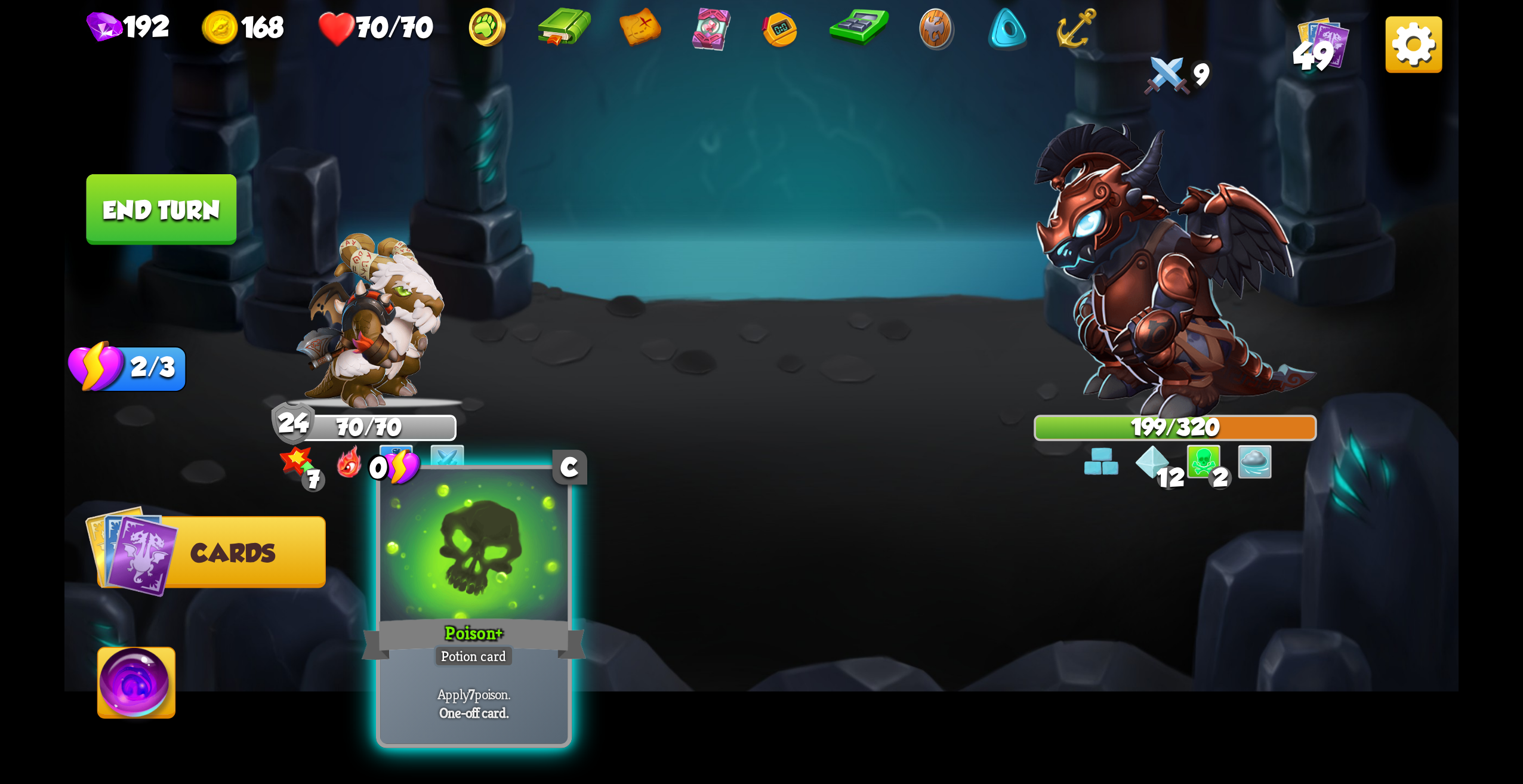
click at [527, 608] on div at bounding box center [473, 549] width 187 height 159
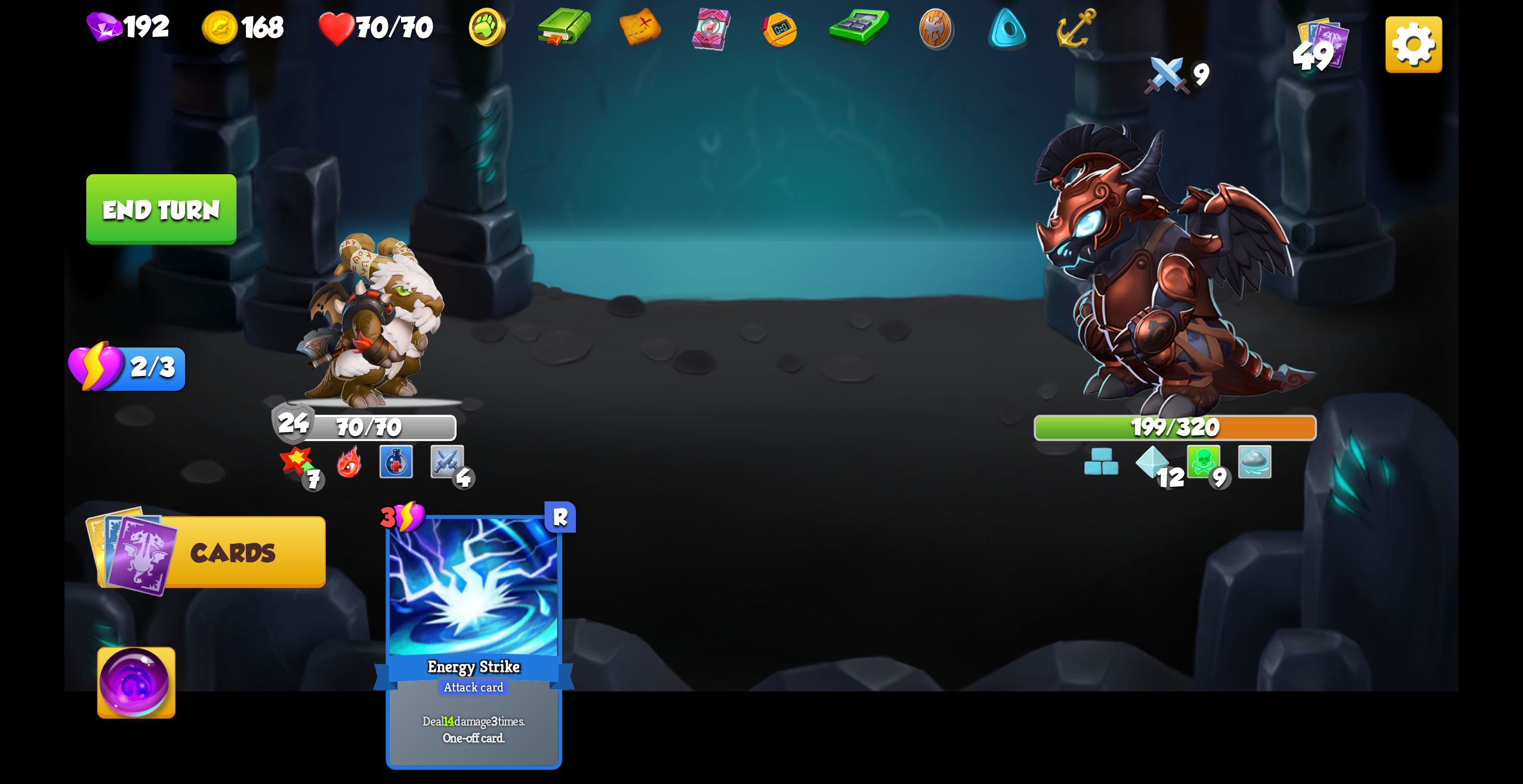
click at [205, 225] on button "End turn" at bounding box center [161, 210] width 154 height 72
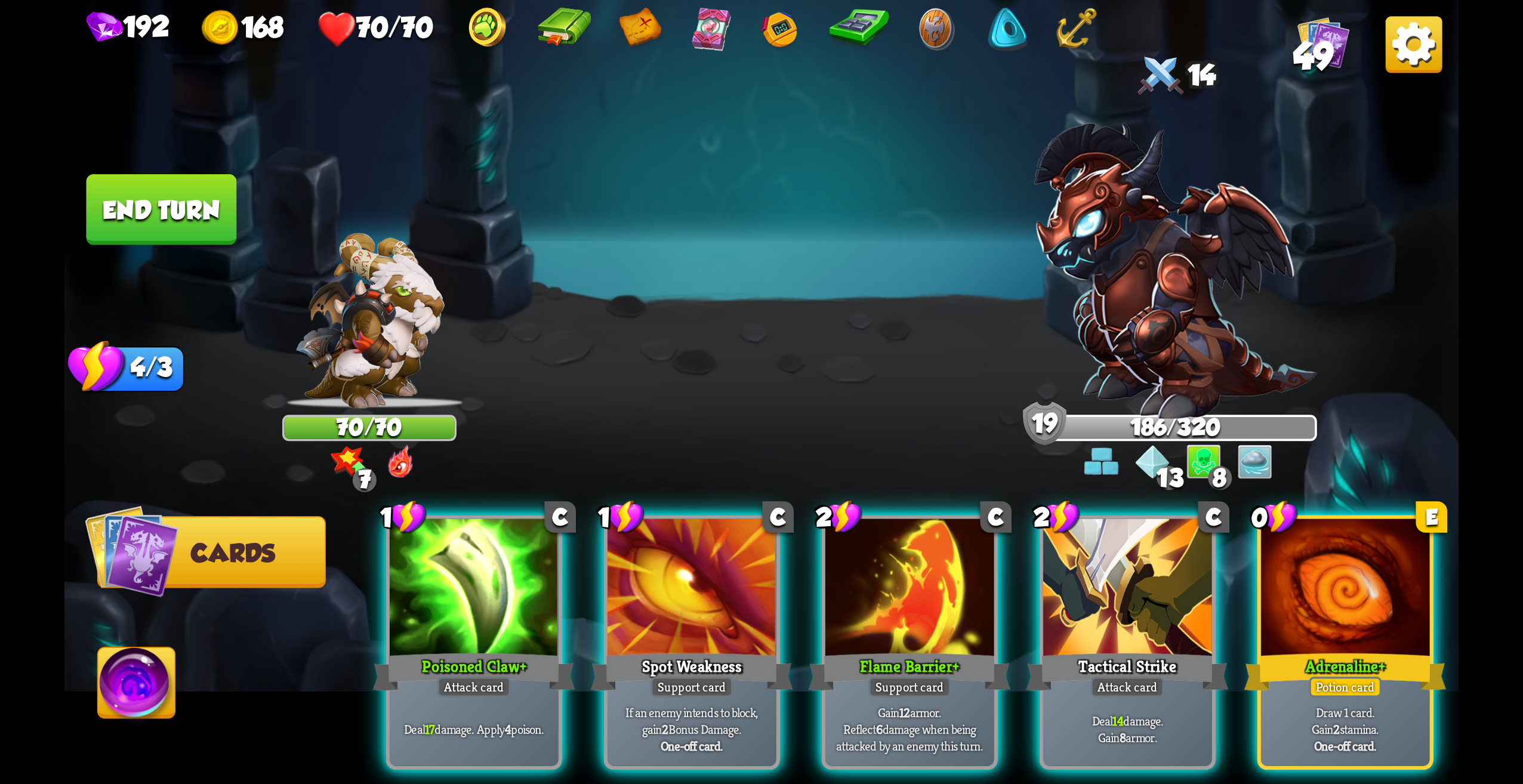
click at [1340, 649] on div "Adrenaline +" at bounding box center [1345, 671] width 203 height 46
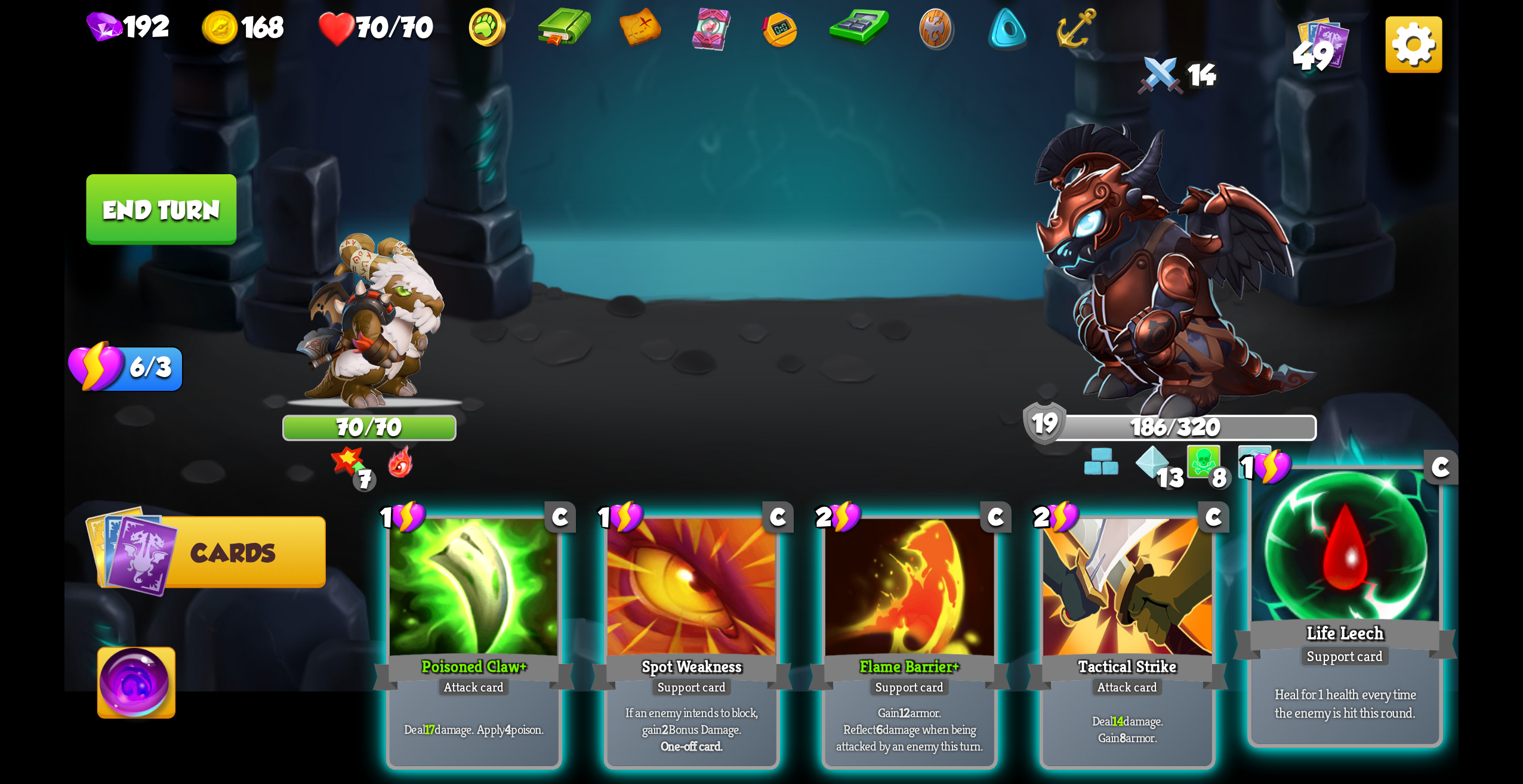
click at [1378, 644] on div "1 C Life Leech Support card Heal for 1 health every time the enemy is hit this …" at bounding box center [1345, 606] width 196 height 283
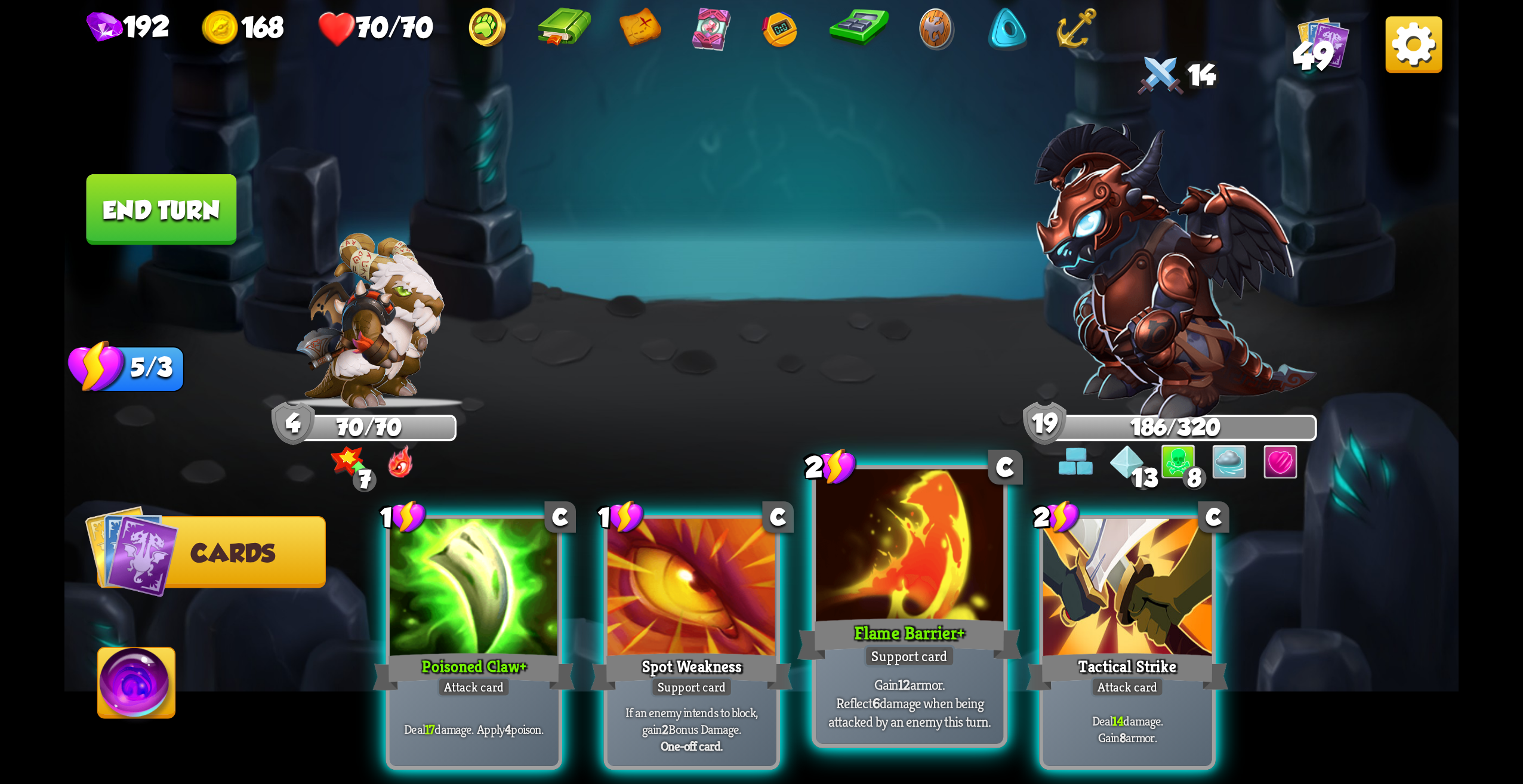
click at [908, 645] on div "Support card" at bounding box center [910, 656] width 91 height 22
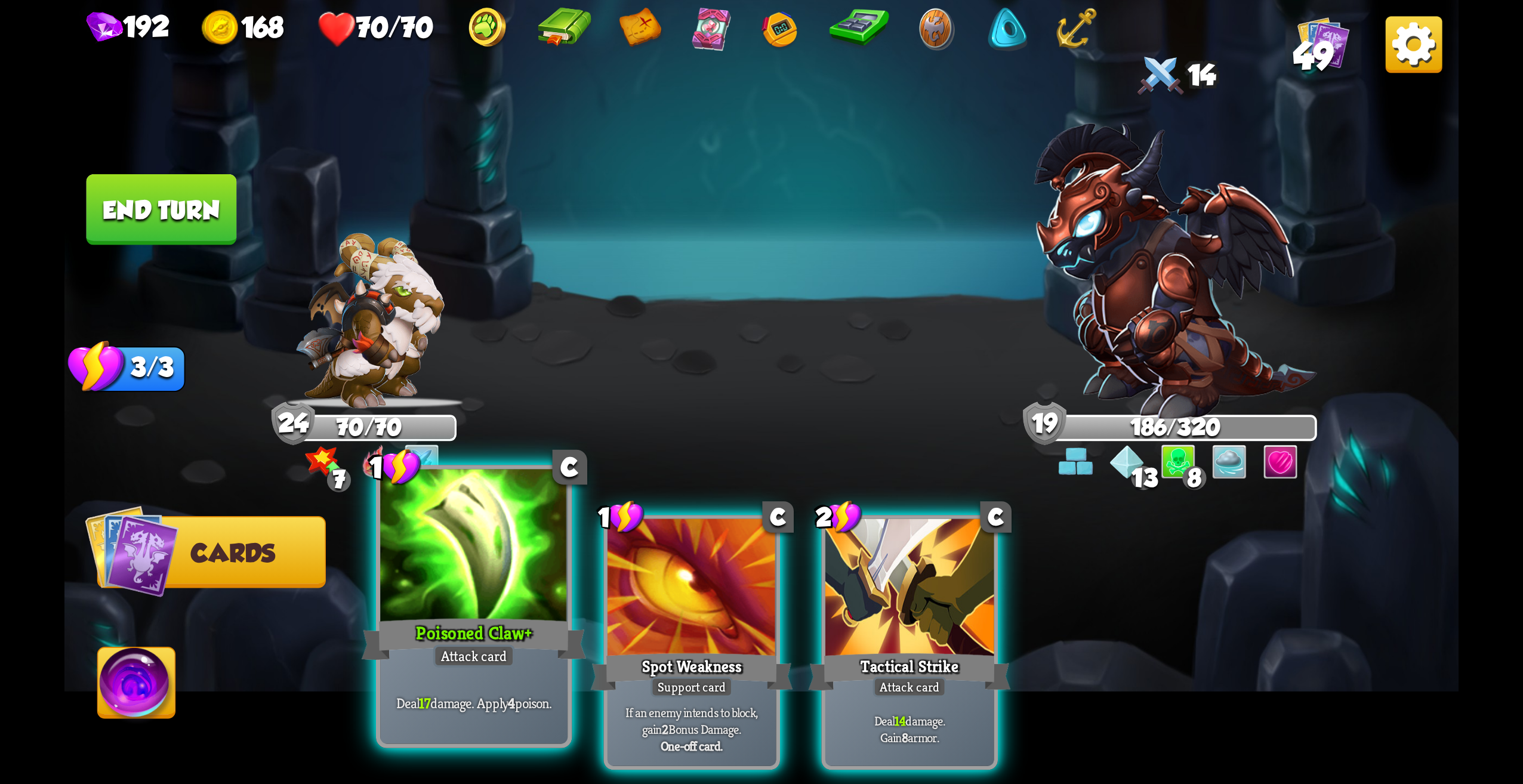
click at [502, 642] on div "Poisoned Claw +" at bounding box center [474, 639] width 225 height 50
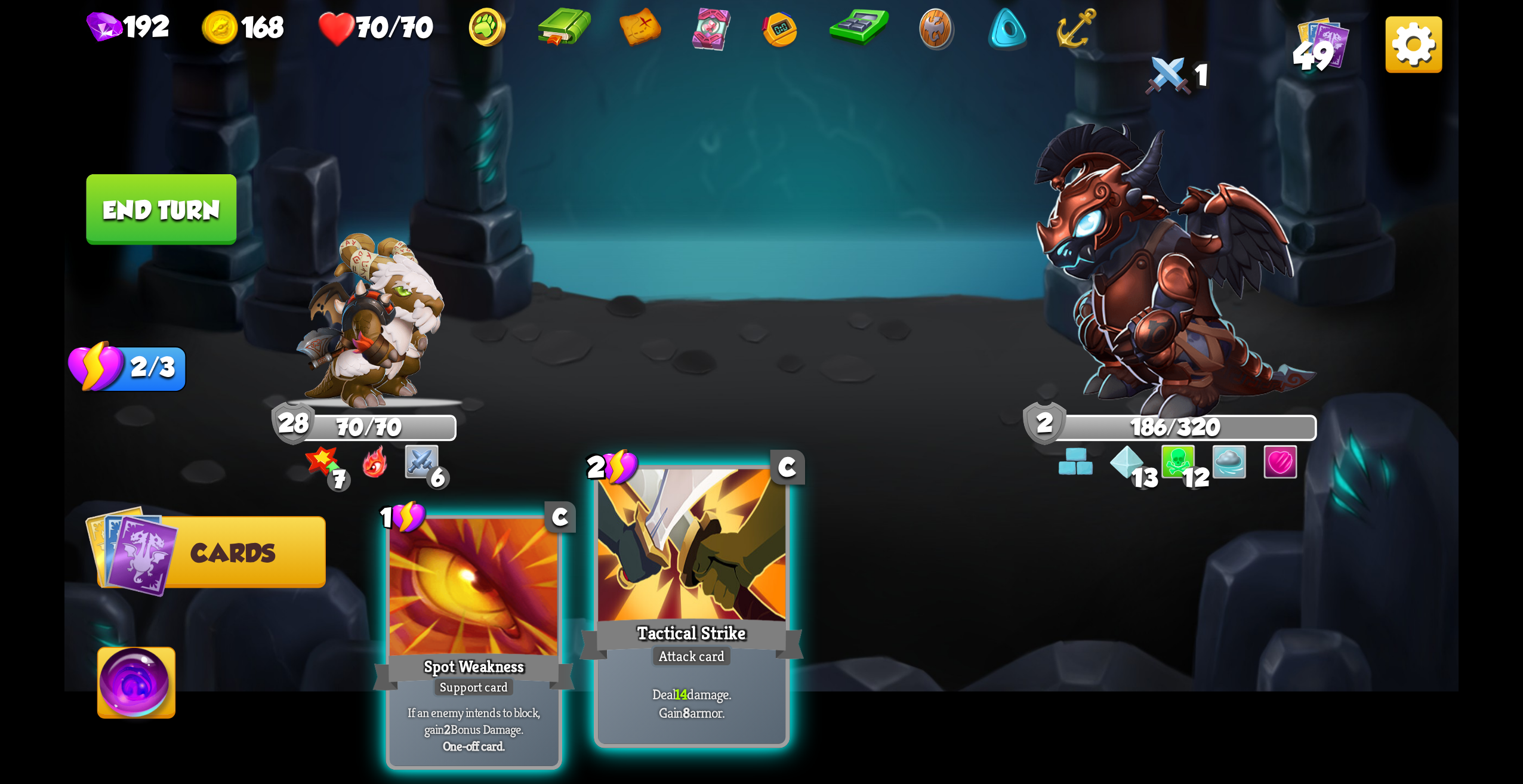
click at [681, 705] on p "Deal 14 damage. Gain 8 armor." at bounding box center [691, 702] width 178 height 37
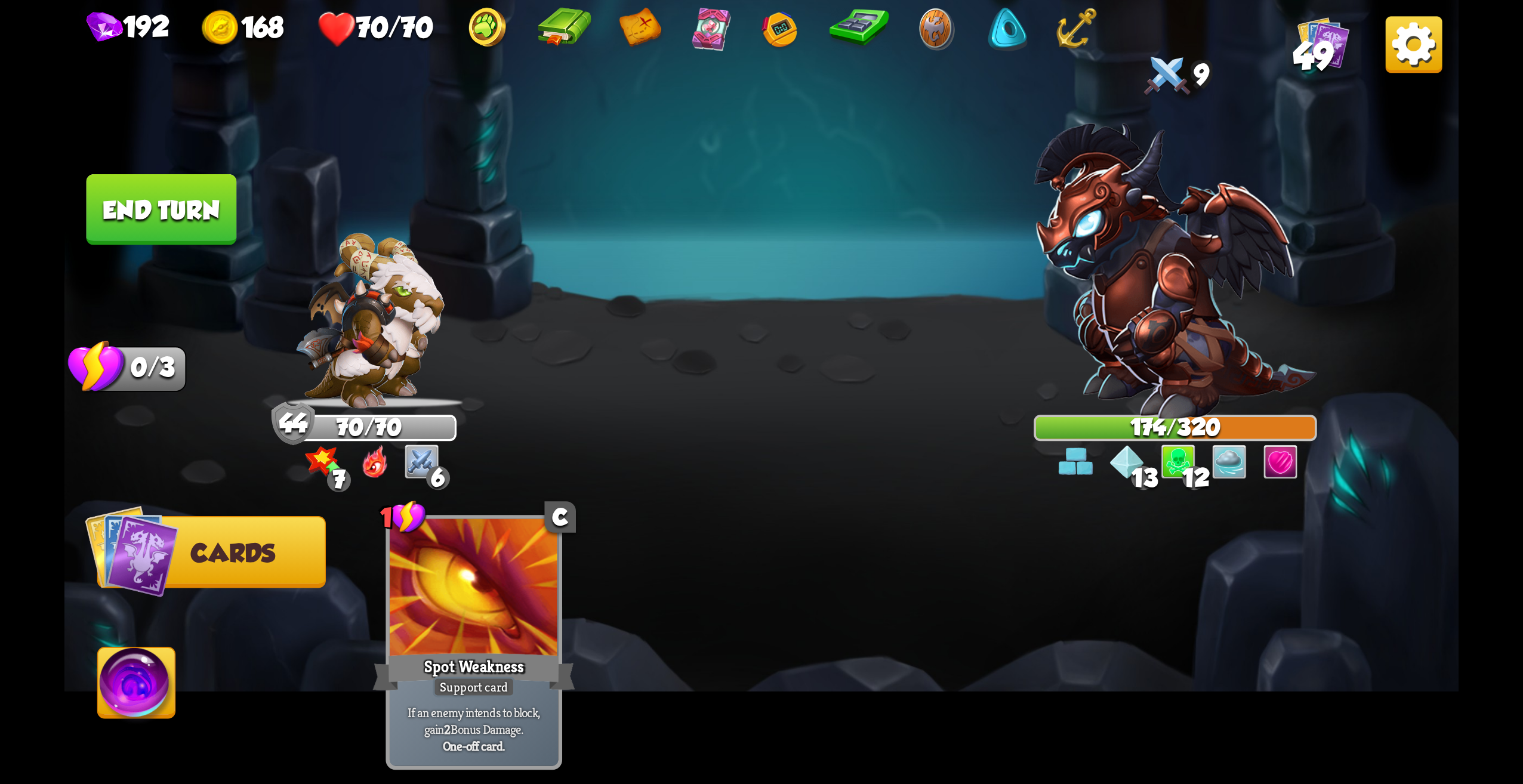
click at [174, 227] on button "End turn" at bounding box center [161, 210] width 153 height 72
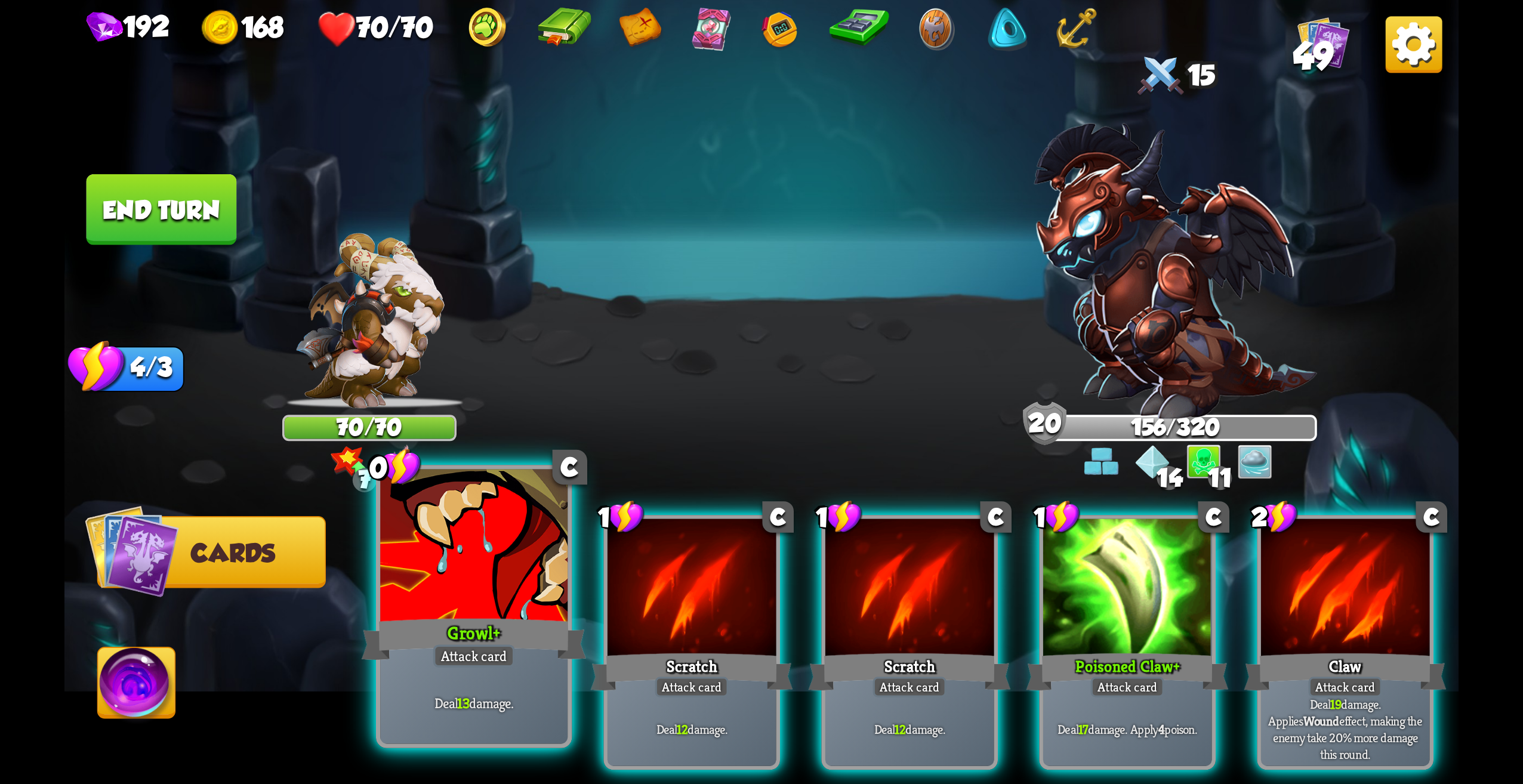
click at [479, 645] on div "Attack card" at bounding box center [474, 656] width 82 height 22
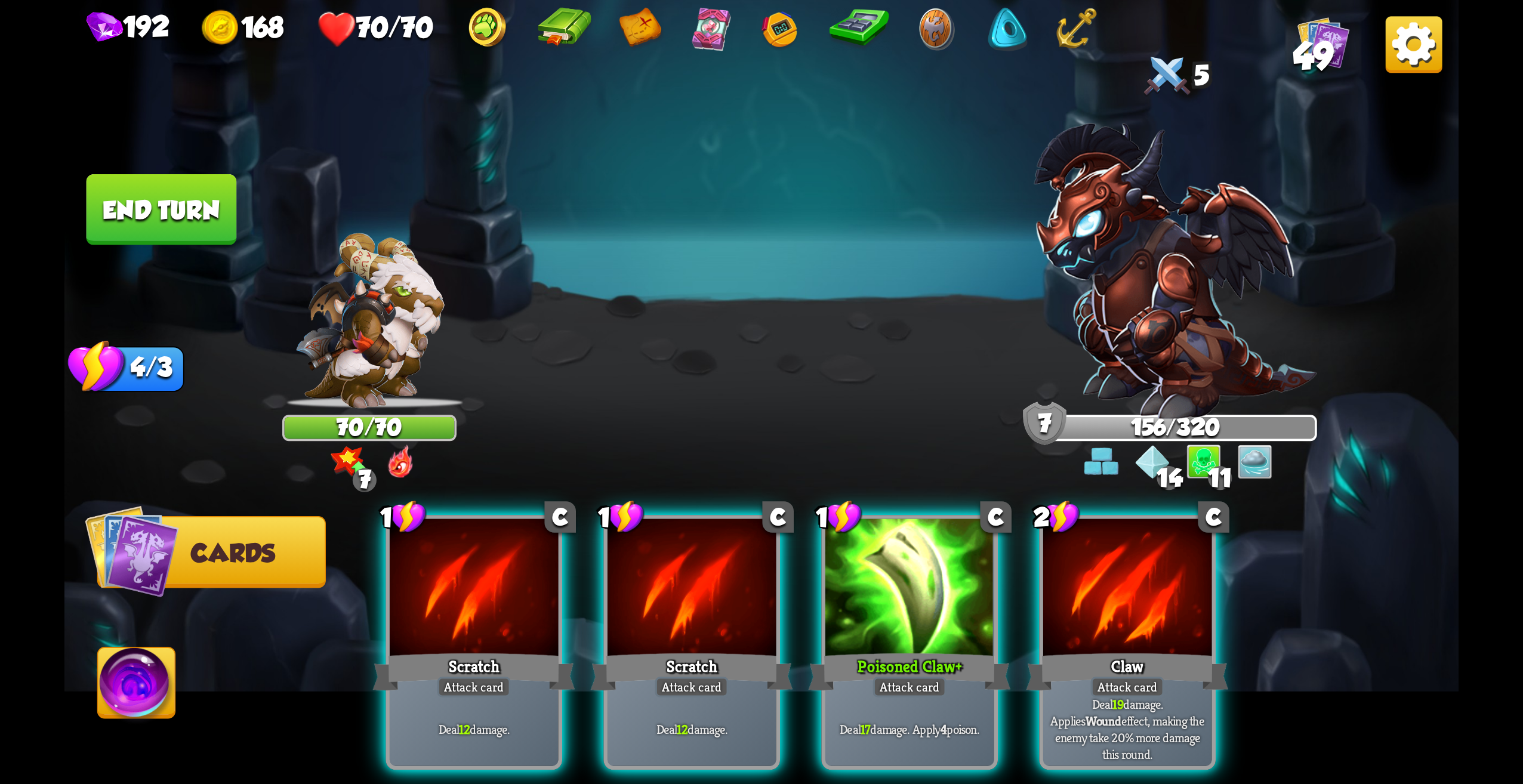
click at [157, 699] on img at bounding box center [137, 687] width 78 height 78
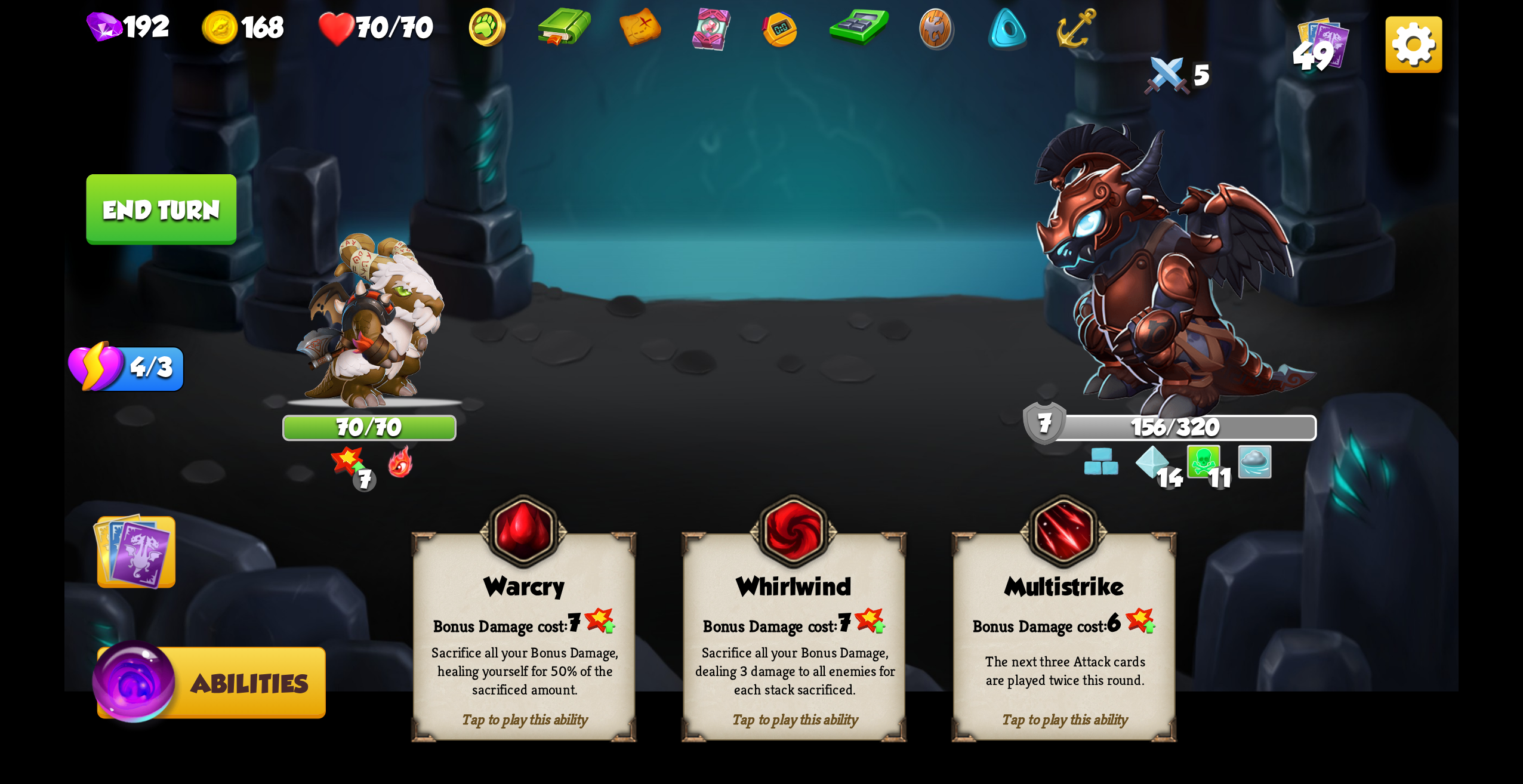
click at [133, 568] on img at bounding box center [131, 551] width 78 height 78
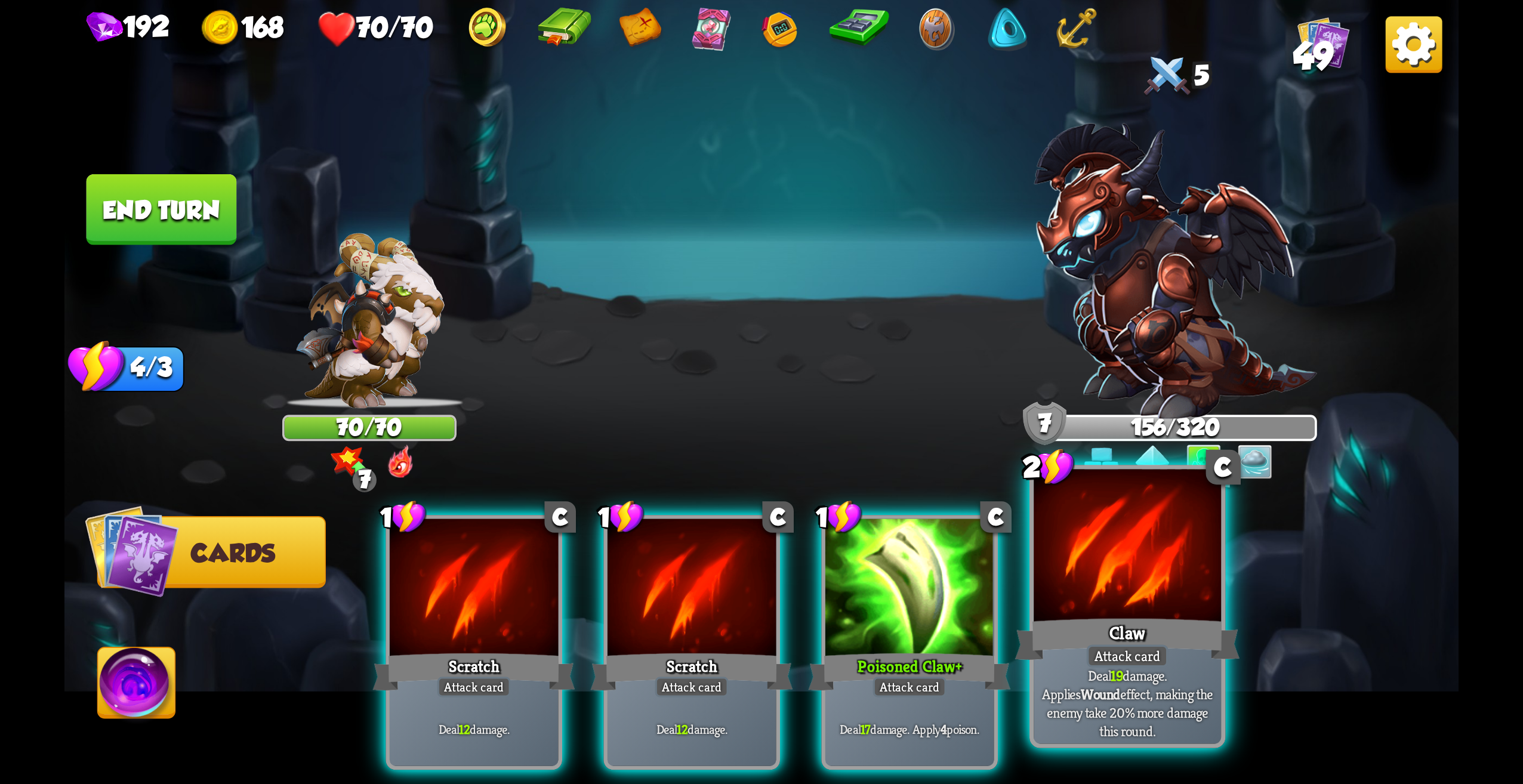
click at [1150, 697] on p "Deal 19 damage. Applies Wound effect, making the enemy take 20% more damage thi…" at bounding box center [1127, 703] width 178 height 74
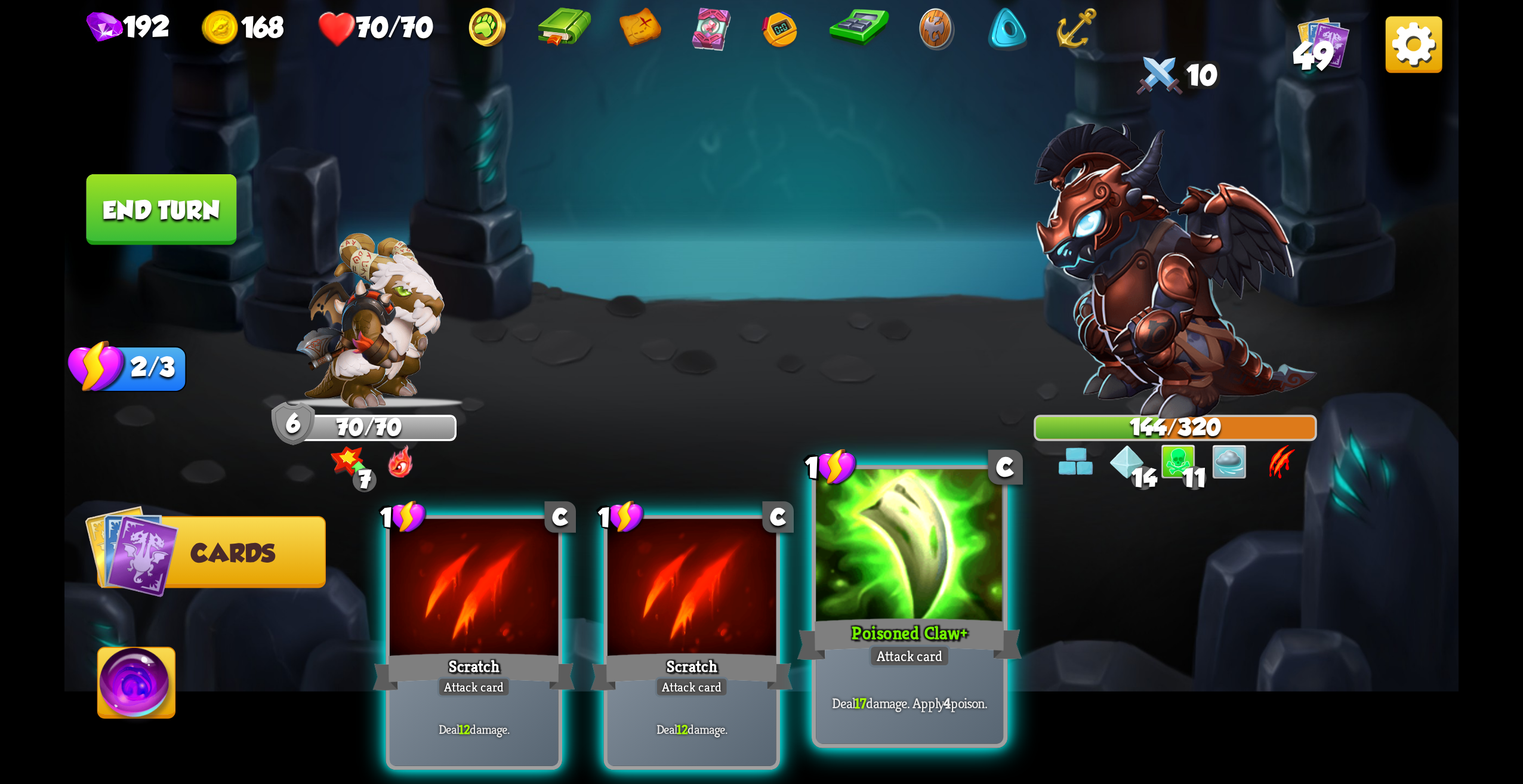
click at [888, 634] on div "Poisoned Claw +" at bounding box center [909, 639] width 225 height 50
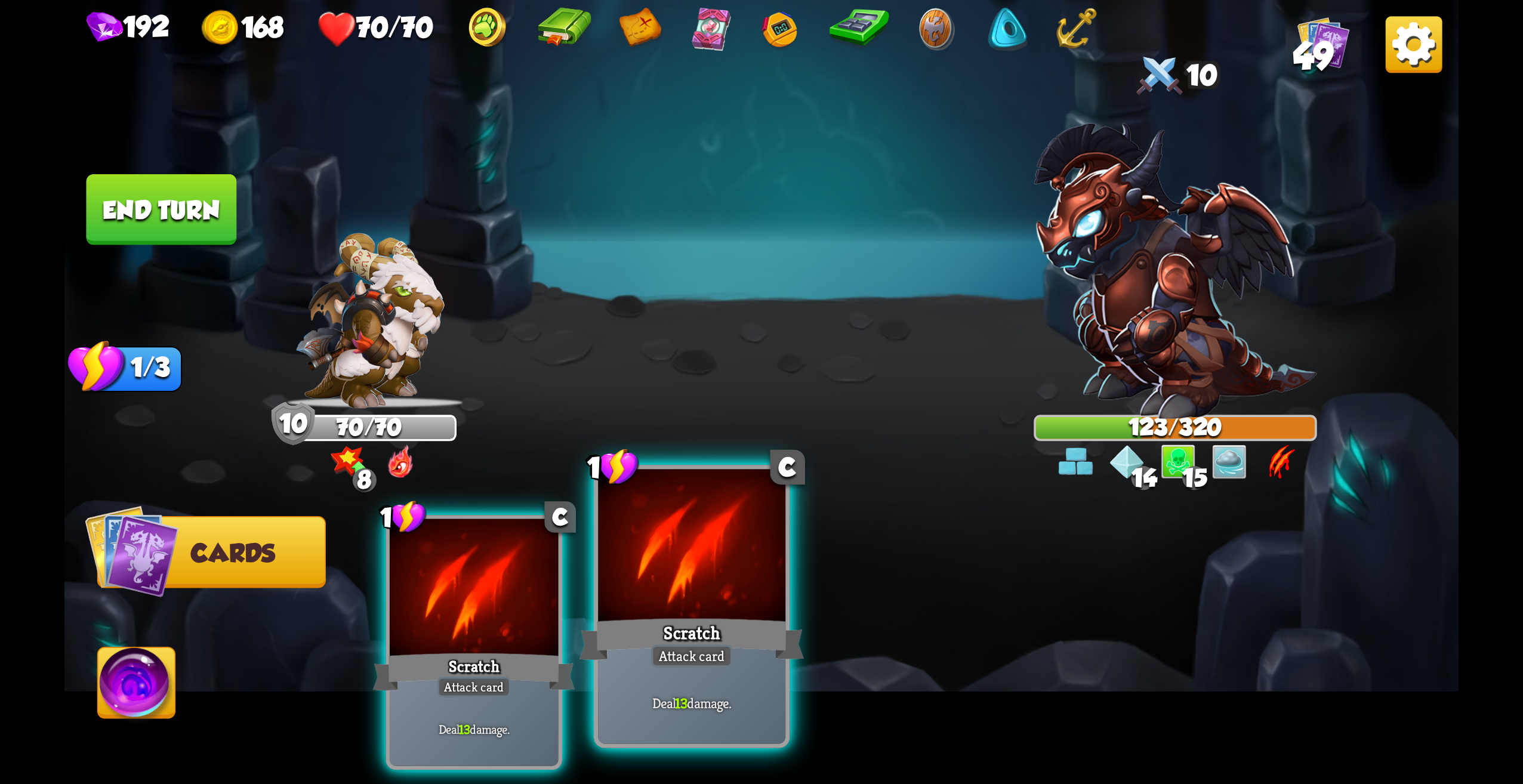
click at [683, 592] on div at bounding box center [691, 549] width 187 height 159
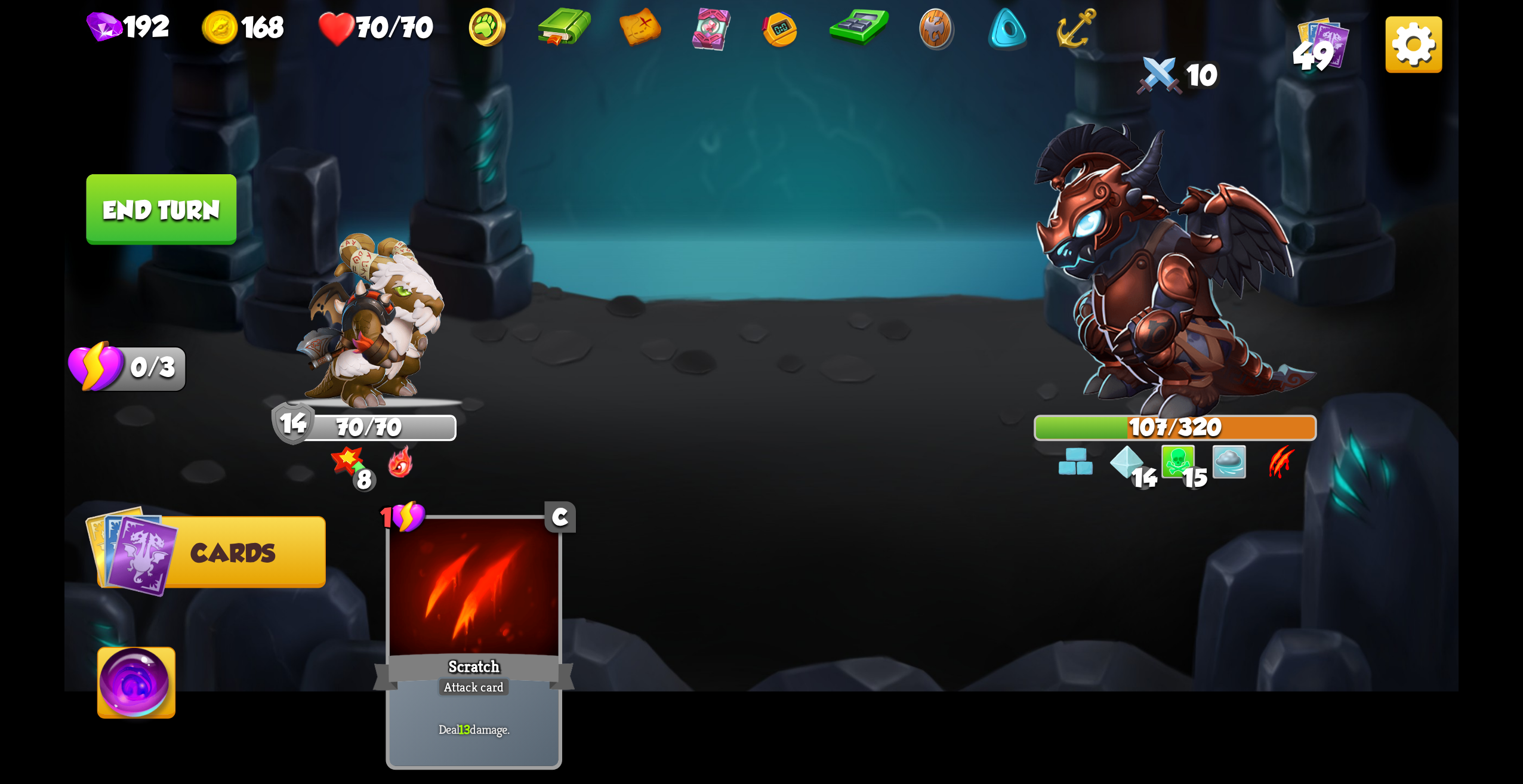
click at [209, 235] on button "End turn" at bounding box center [161, 209] width 151 height 71
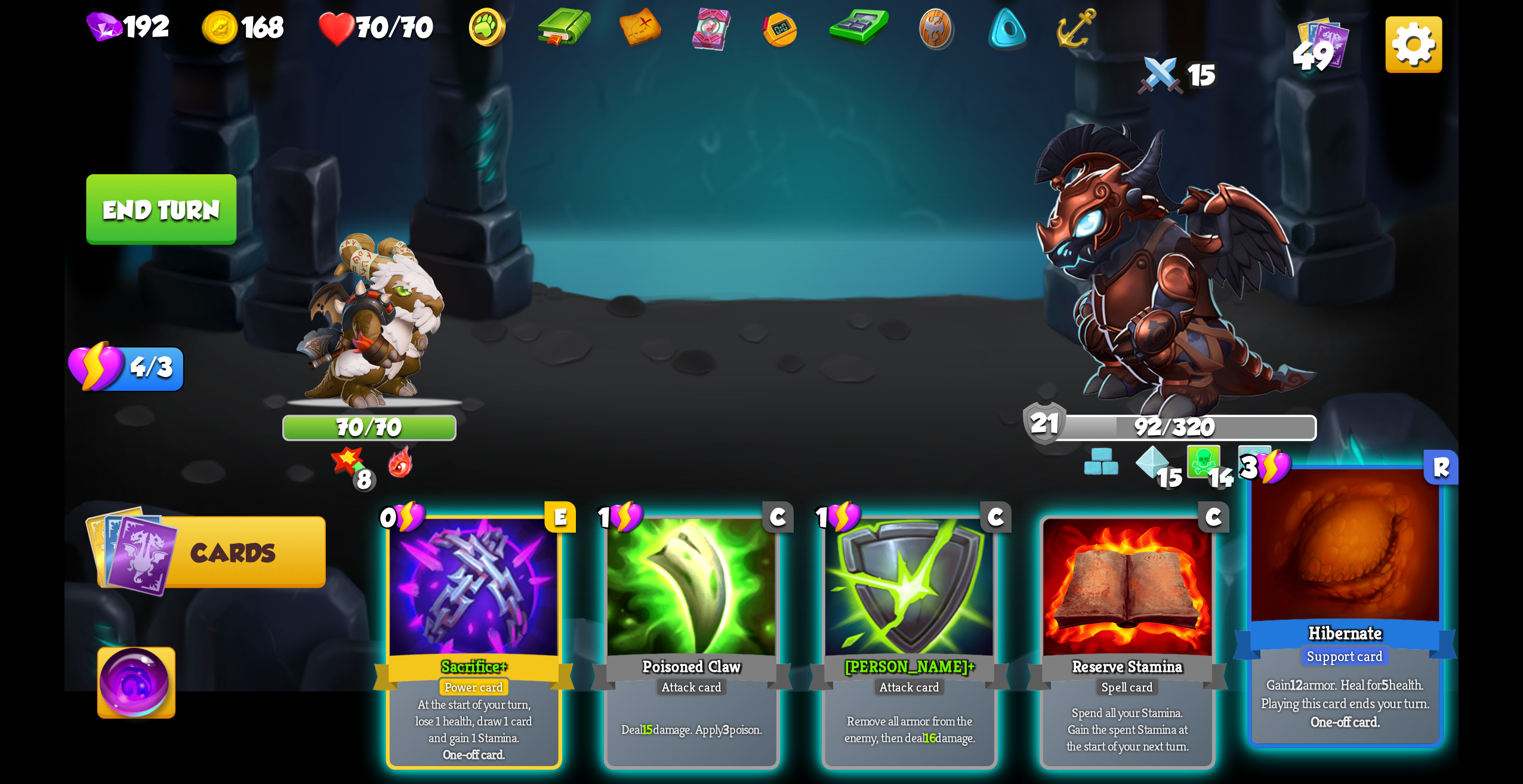
click at [1344, 625] on div "Hibernate" at bounding box center [1345, 639] width 225 height 50
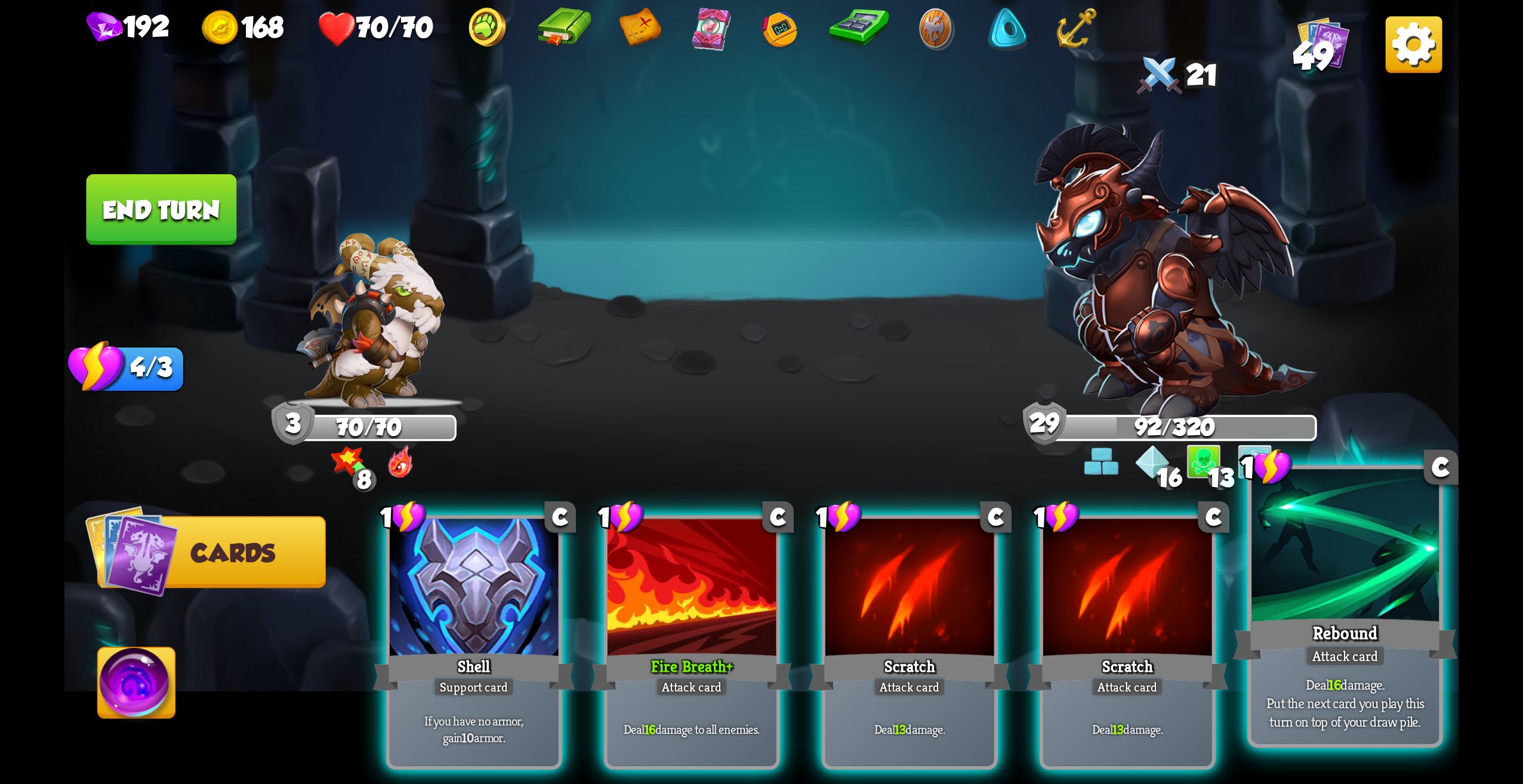
click at [1351, 680] on p "Deal 16 damage. Put the next card you play this turn on top of your draw pile." at bounding box center [1345, 703] width 178 height 55
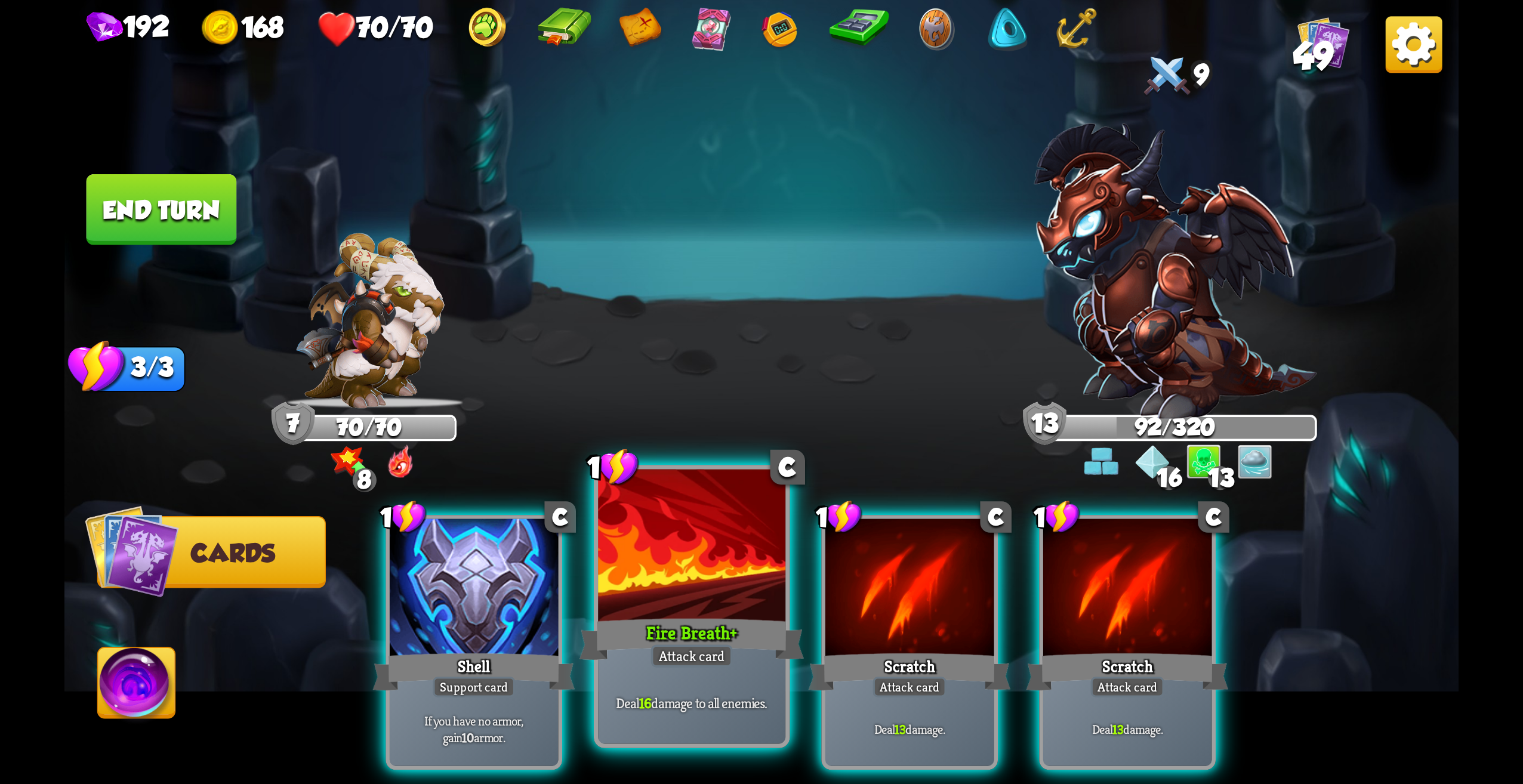
click at [721, 604] on div at bounding box center [691, 549] width 187 height 159
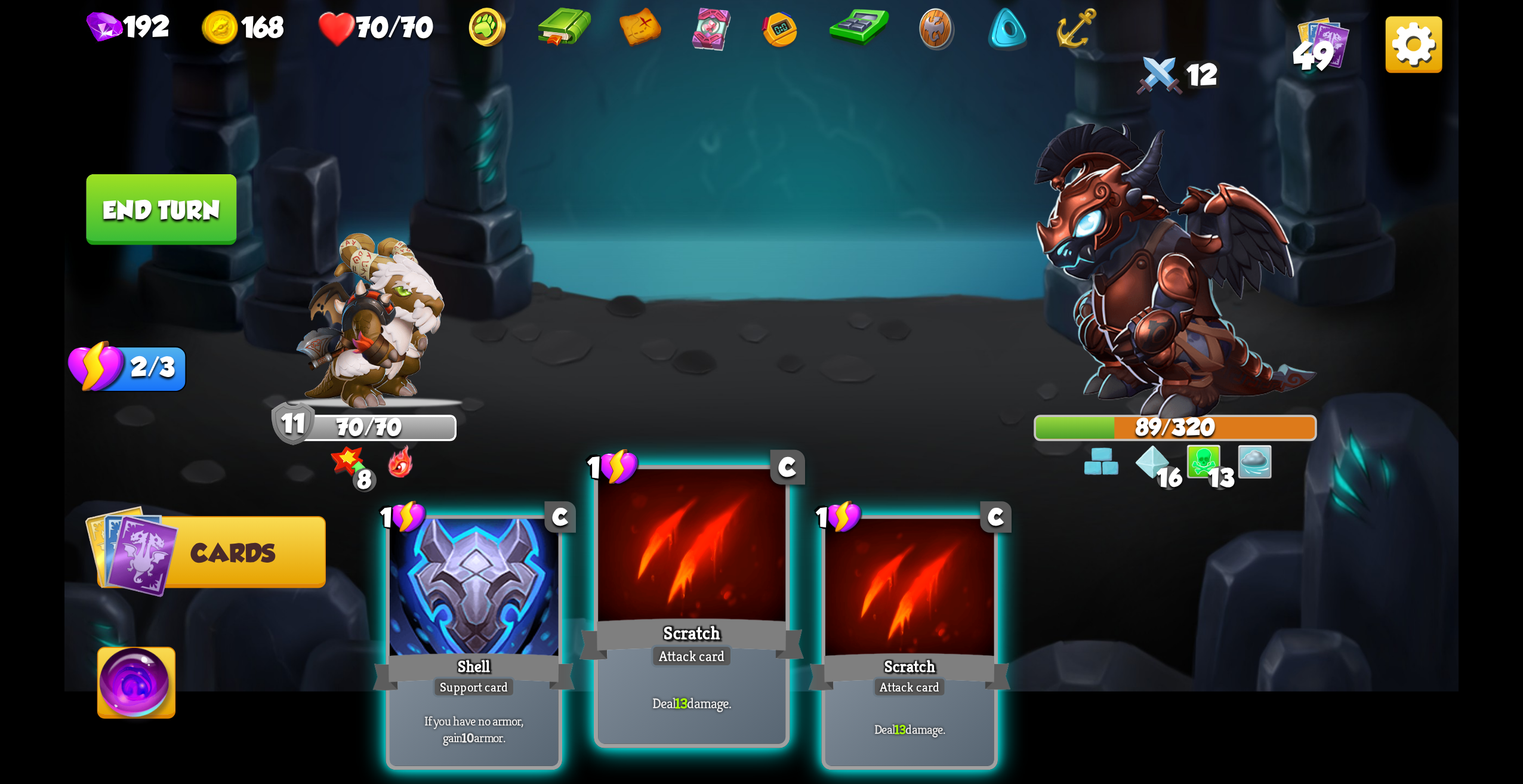
click at [715, 599] on div at bounding box center [691, 549] width 187 height 159
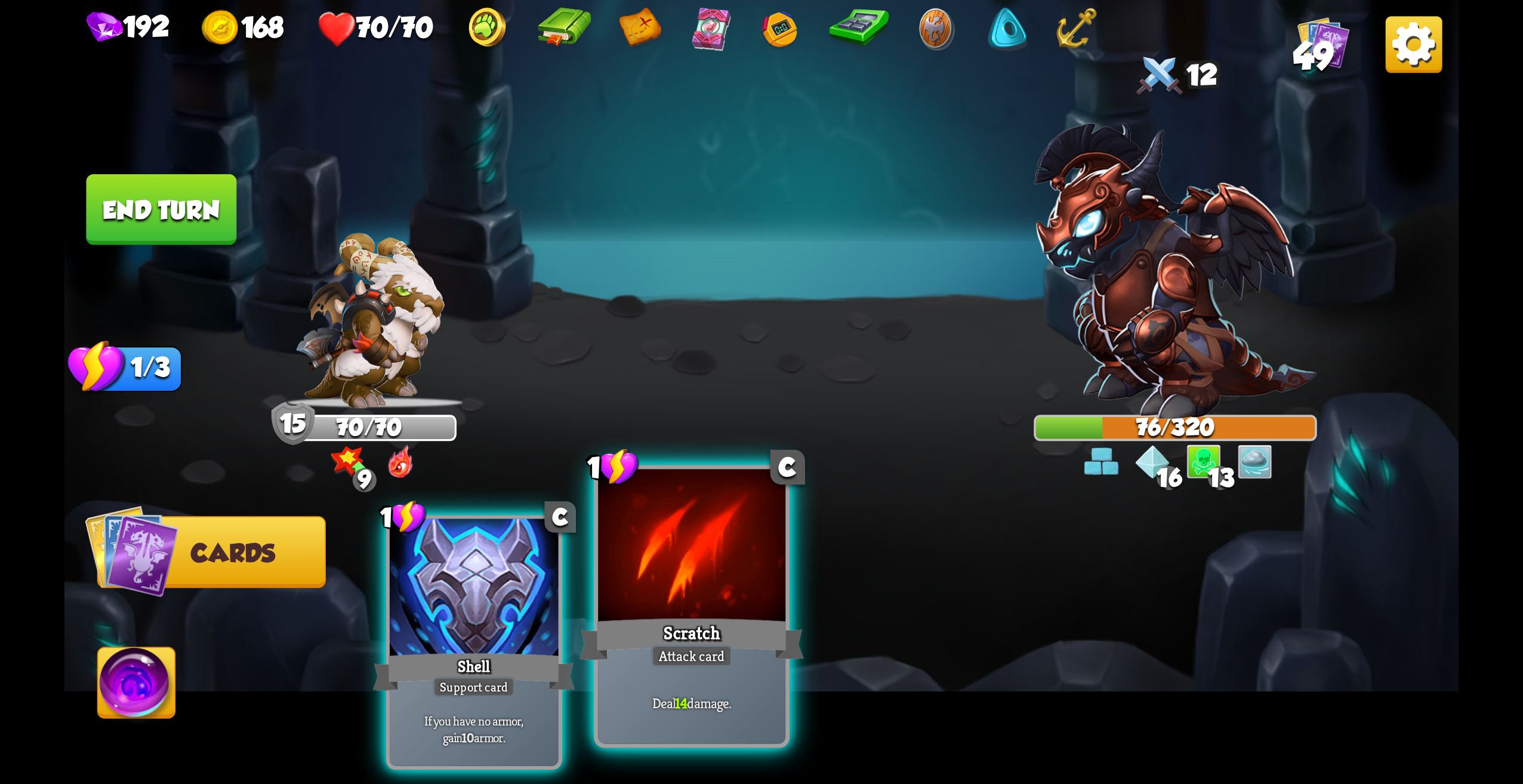
click at [735, 619] on div "Scratch" at bounding box center [691, 639] width 225 height 50
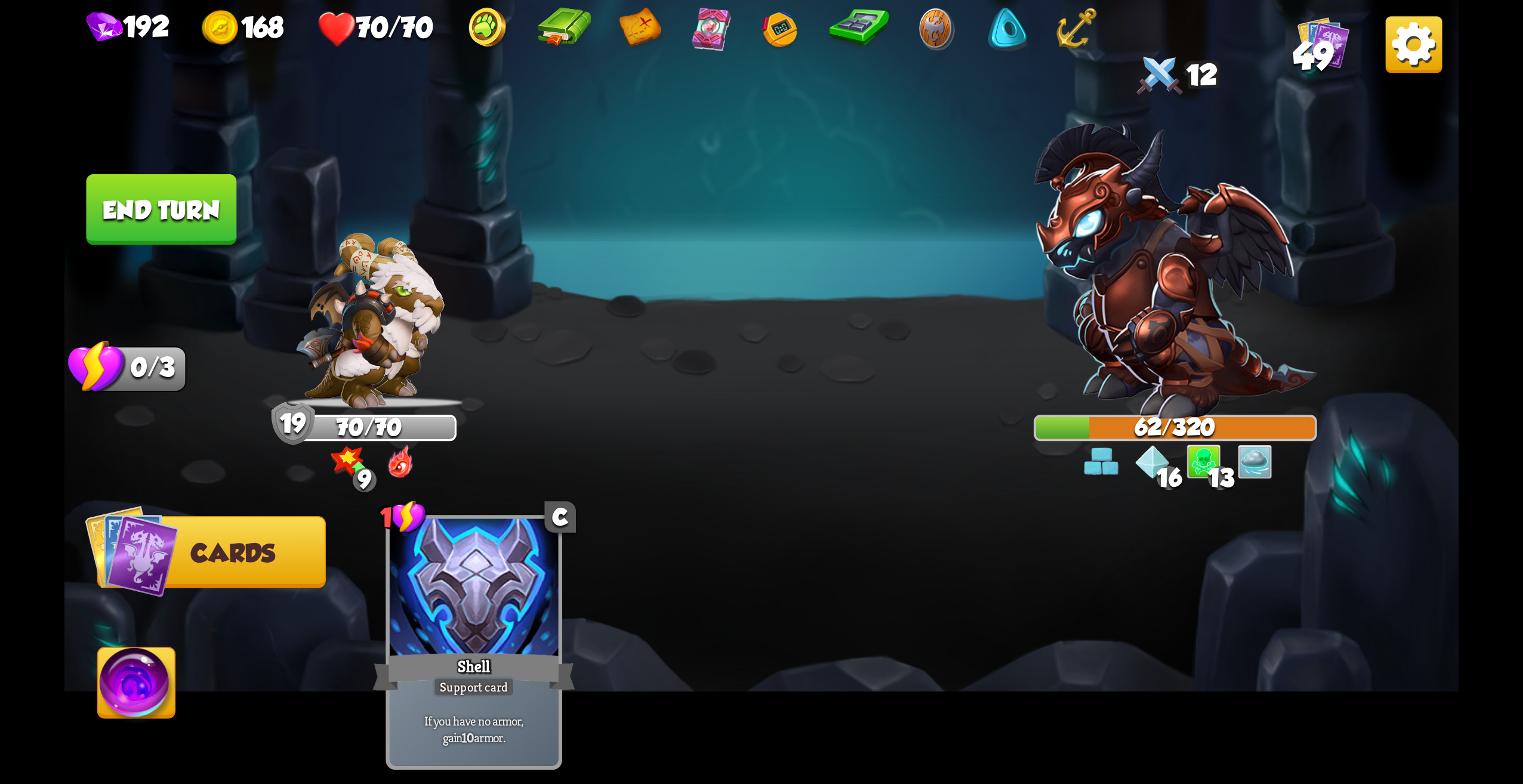
drag, startPoint x: 182, startPoint y: 691, endPoint x: 159, endPoint y: 704, distance: 26.4
click at [174, 699] on button "Abilities" at bounding box center [136, 682] width 78 height 72
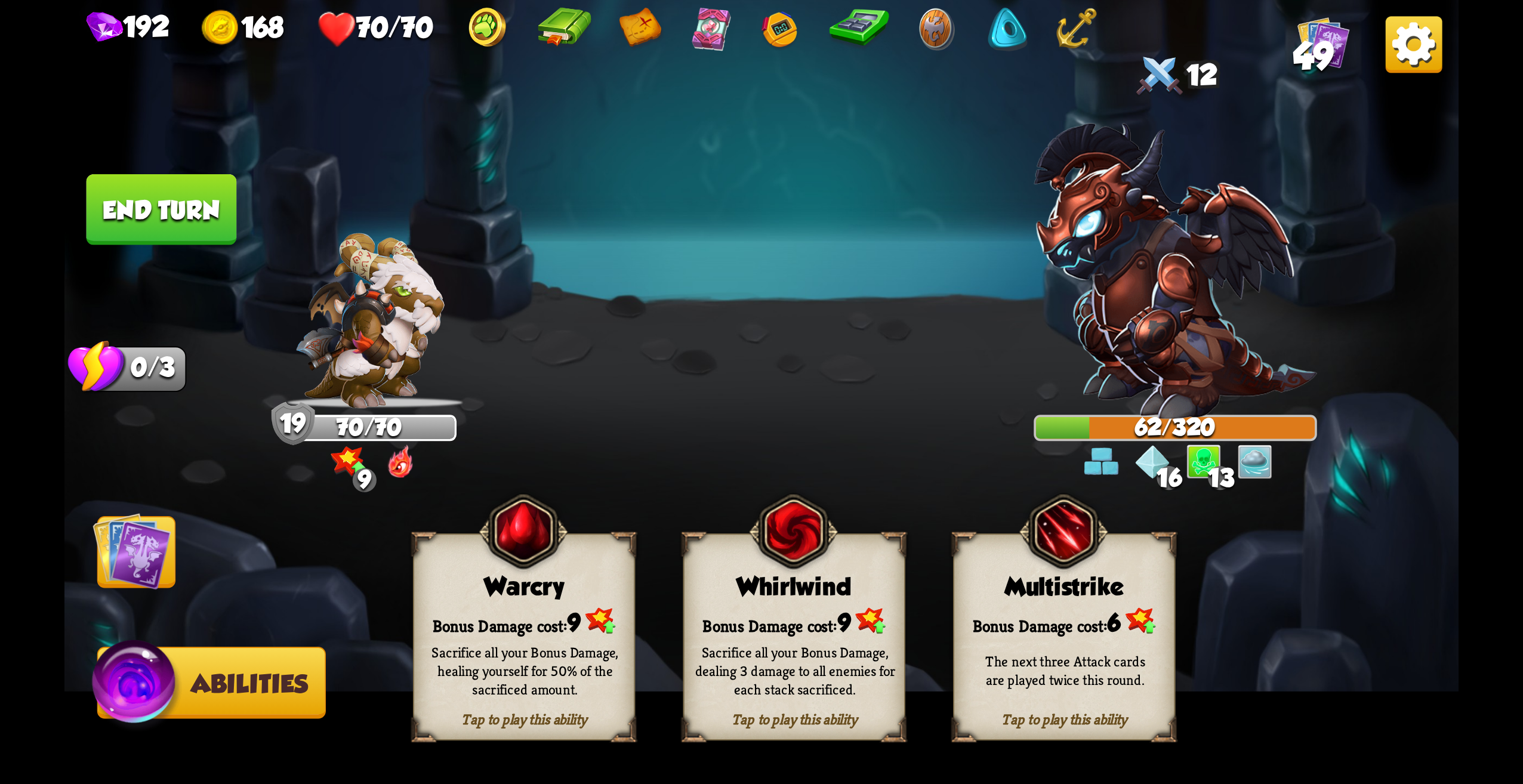
click at [177, 547] on span "Cards" at bounding box center [140, 552] width 84 height 28
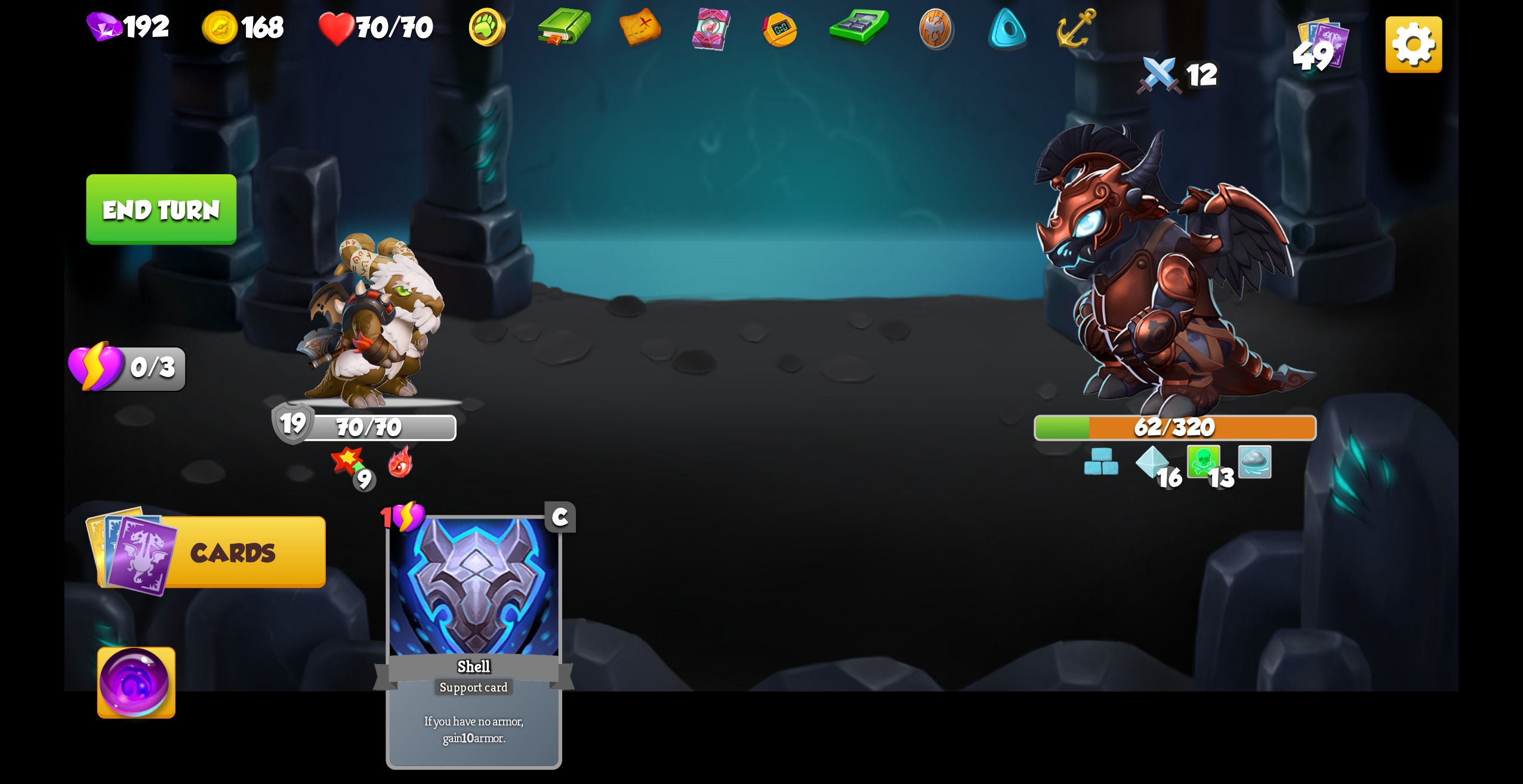
click at [174, 243] on button "End turn" at bounding box center [161, 209] width 151 height 71
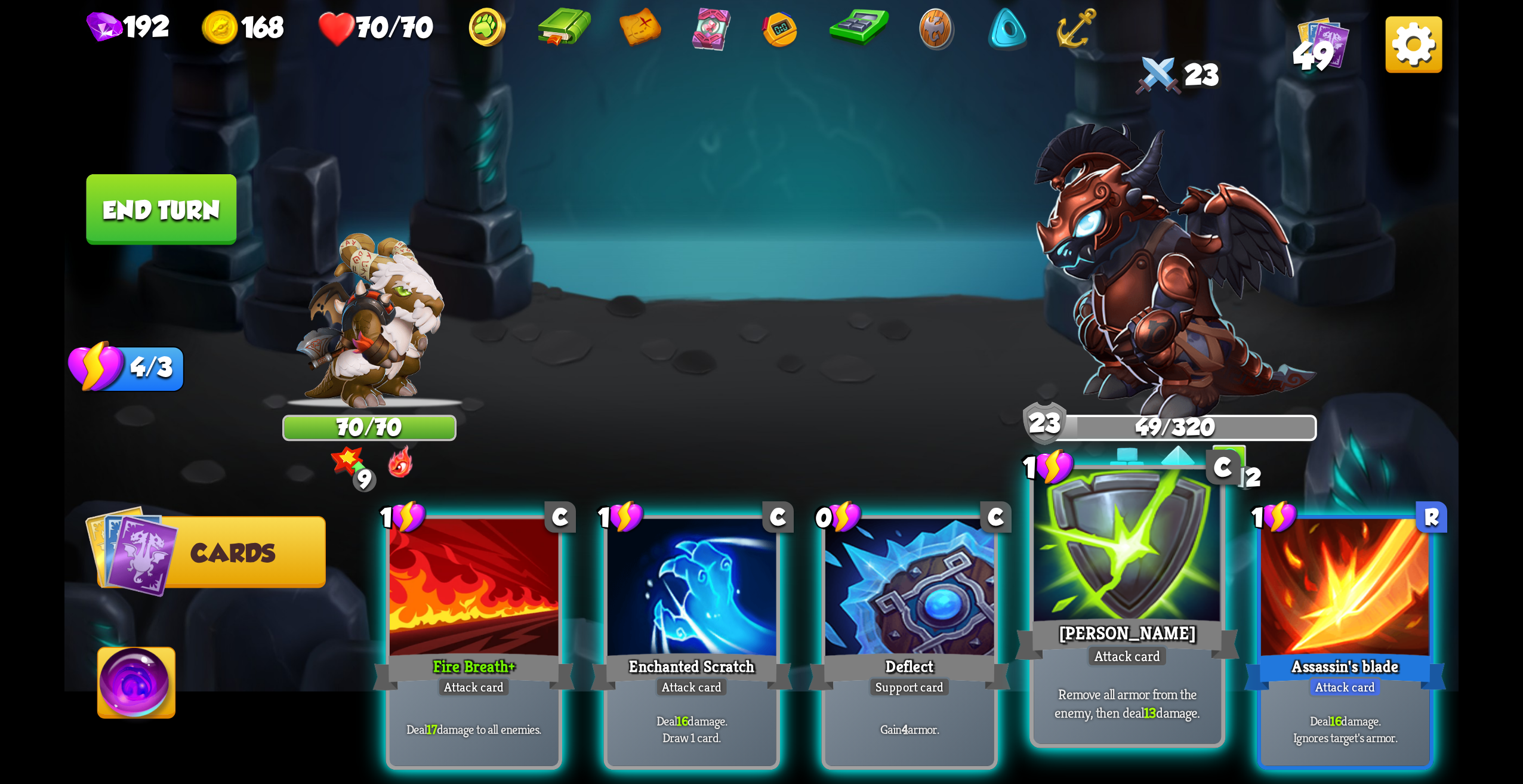
click at [1164, 537] on div at bounding box center [1127, 549] width 187 height 159
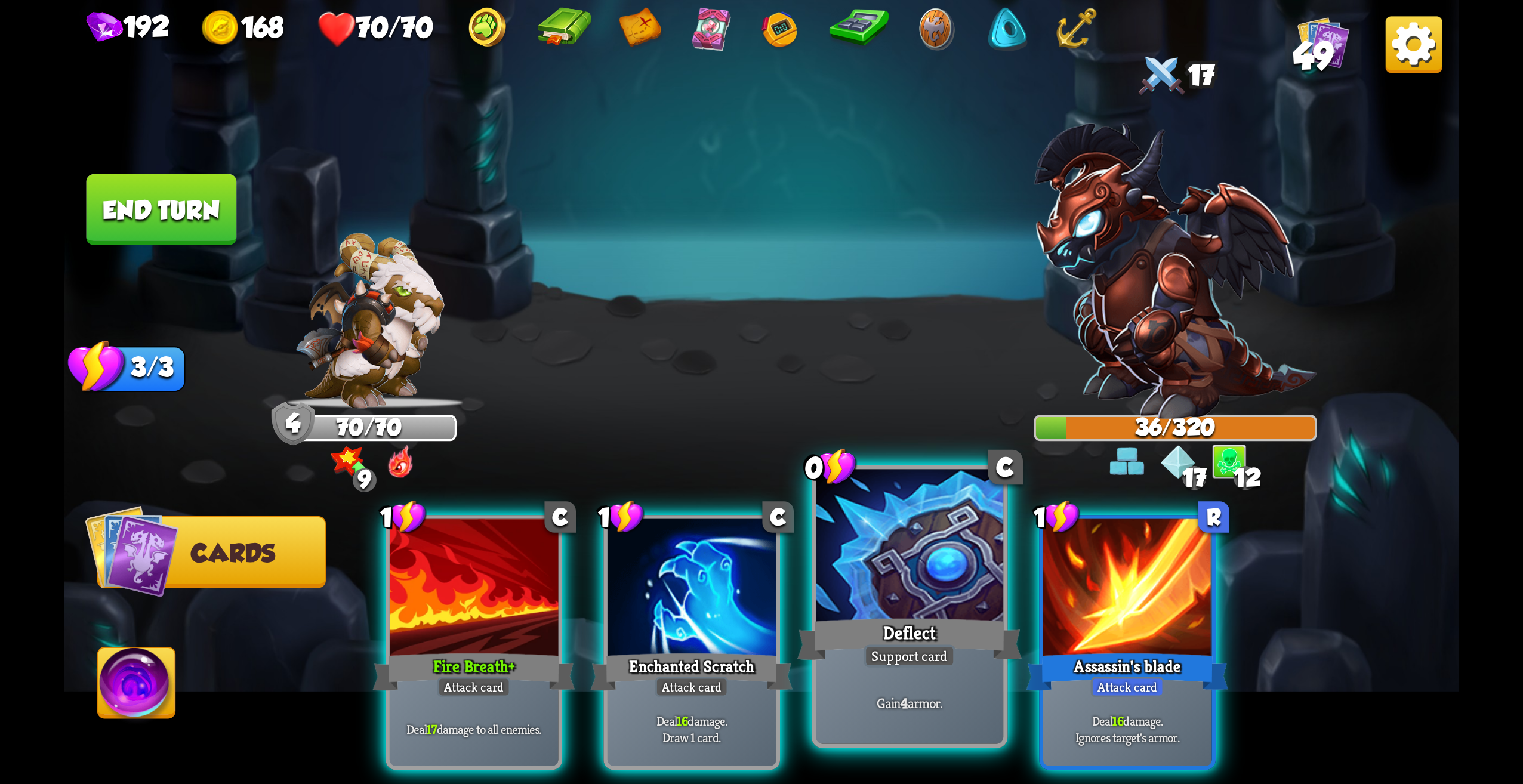
click at [930, 635] on div "Deflect" at bounding box center [909, 639] width 225 height 50
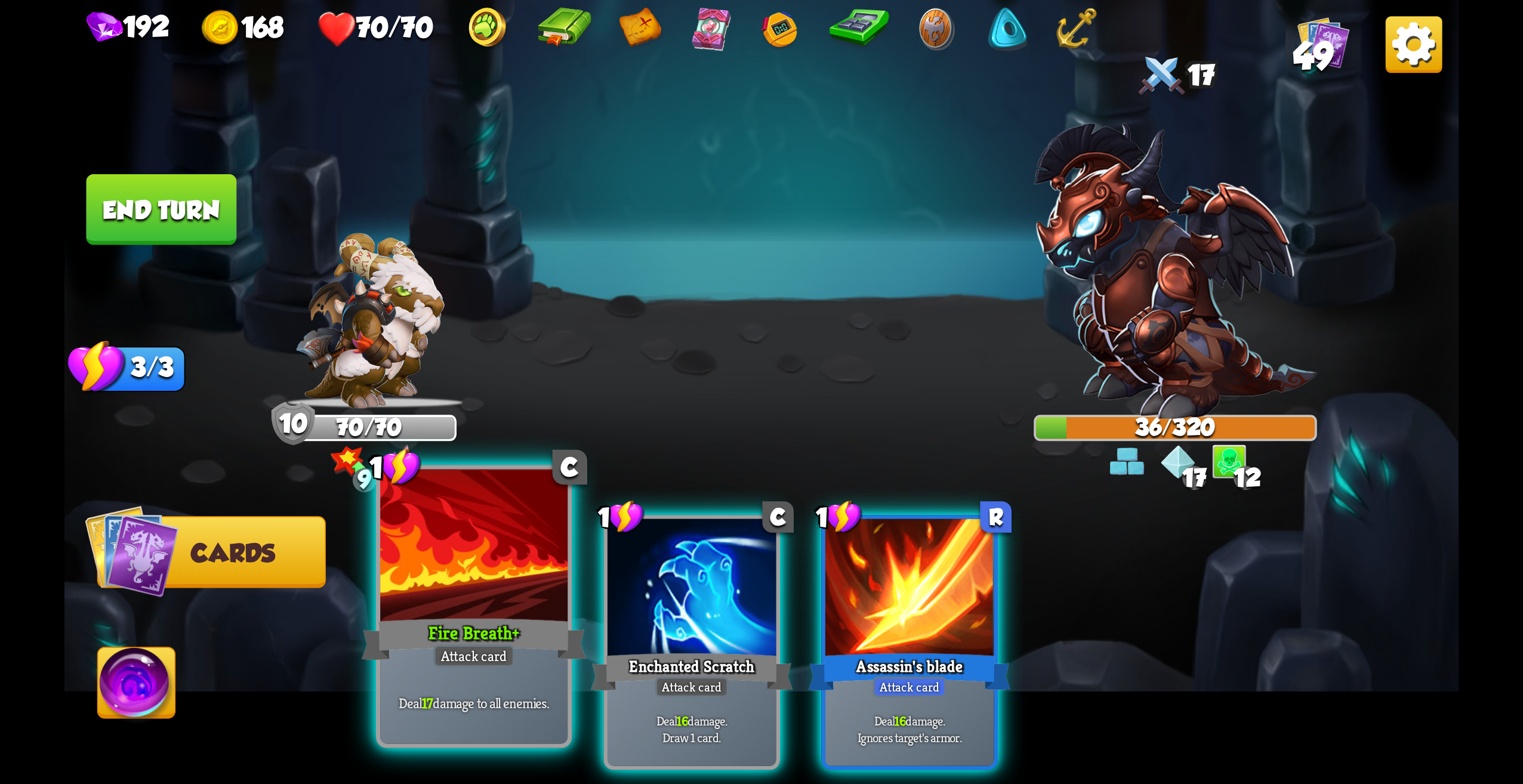
click at [508, 618] on div "Fire Breath +" at bounding box center [474, 639] width 225 height 50
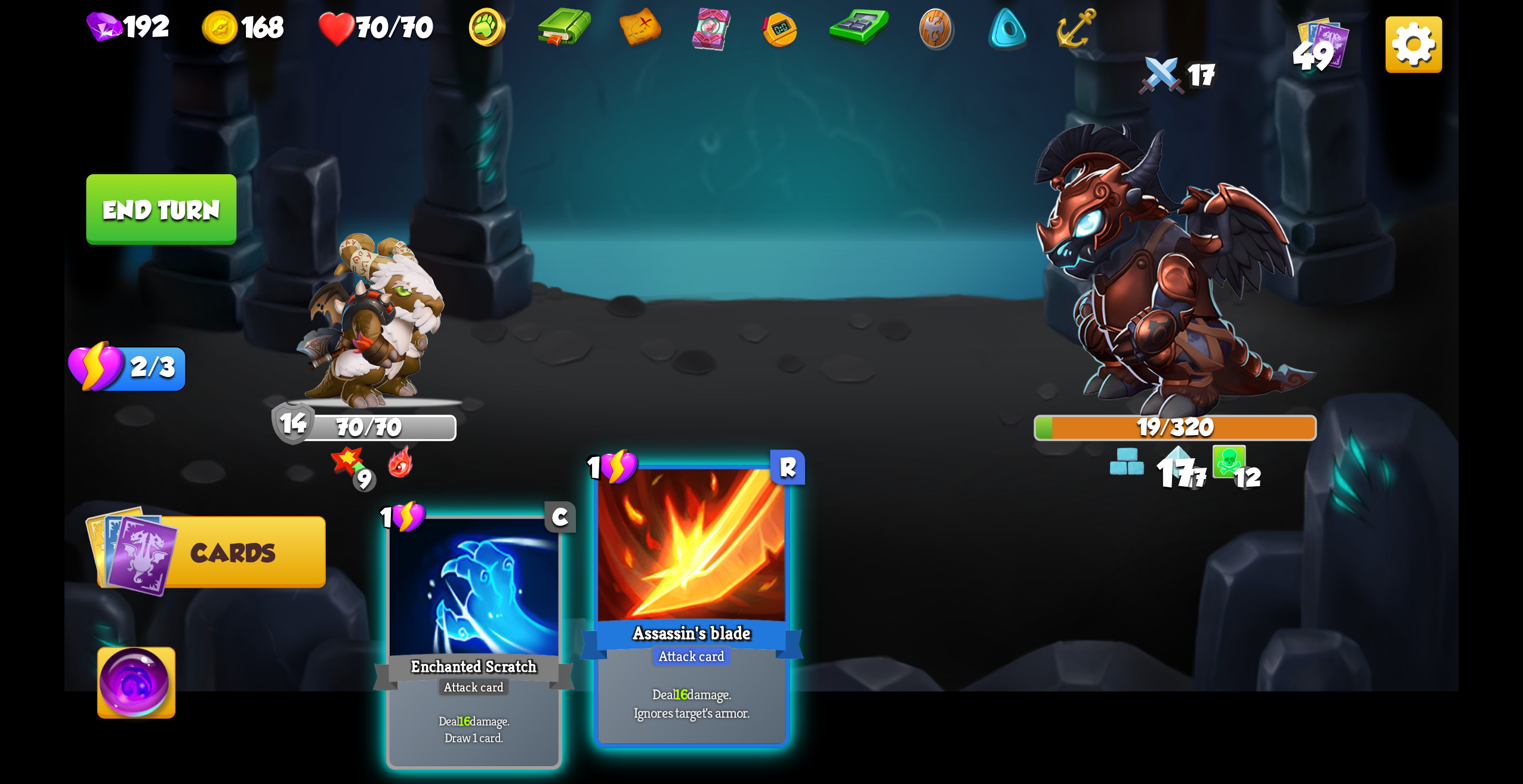
click at [638, 606] on div at bounding box center [691, 549] width 187 height 159
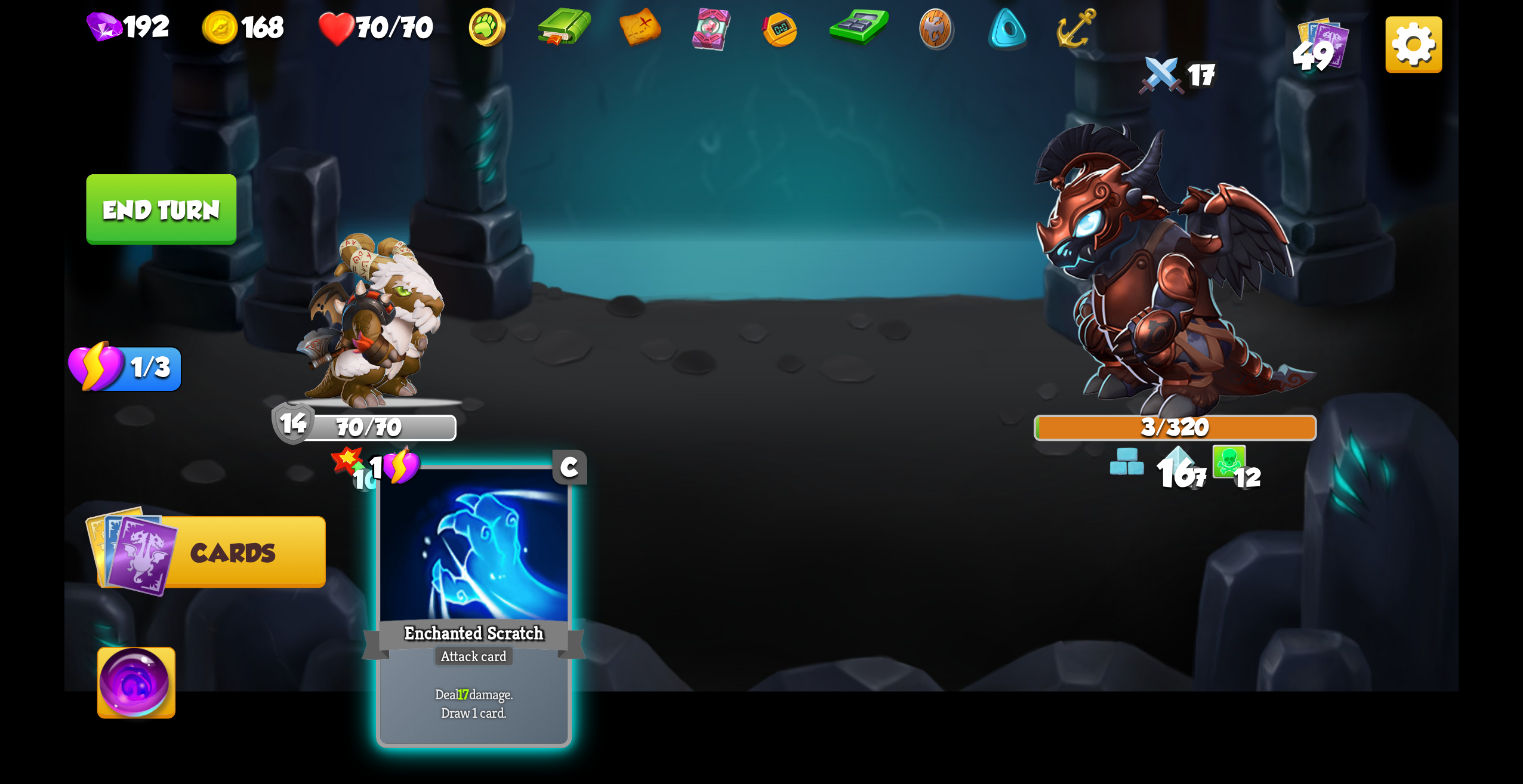
click at [503, 611] on div at bounding box center [473, 549] width 187 height 159
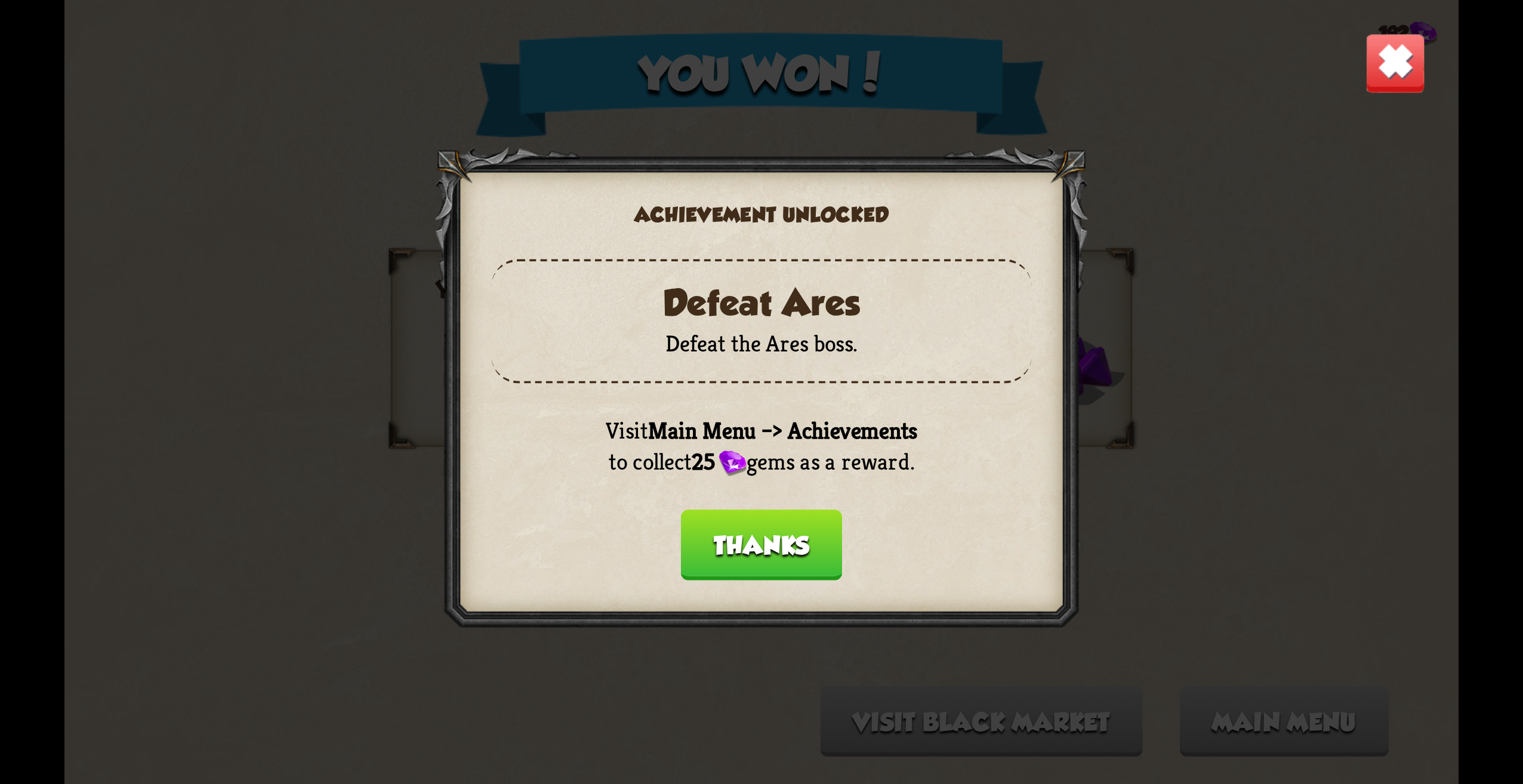
click at [802, 533] on button "Thanks" at bounding box center [761, 544] width 161 height 71
click at [777, 552] on button "Thanks" at bounding box center [761, 544] width 161 height 71
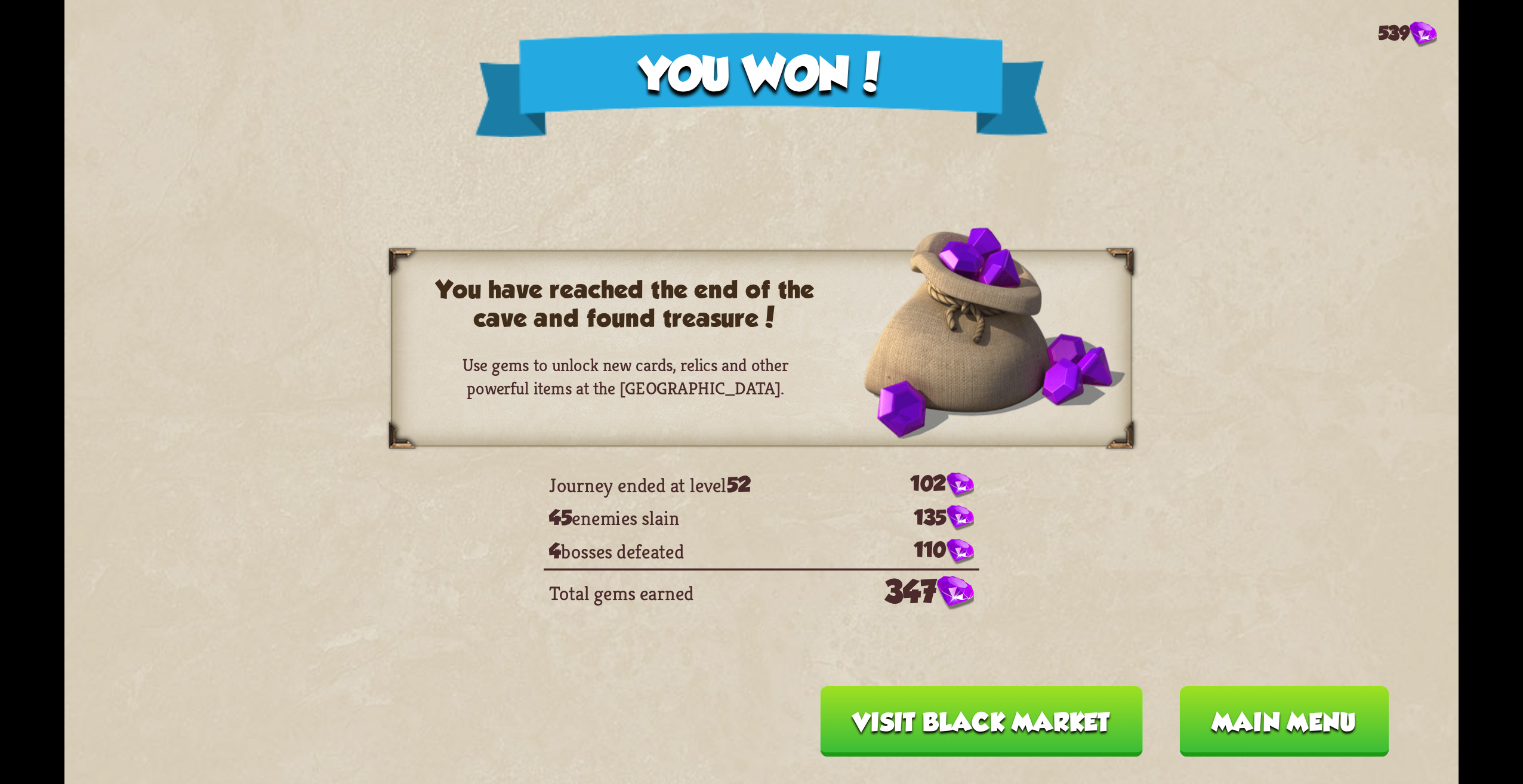
drag, startPoint x: 896, startPoint y: 615, endPoint x: 959, endPoint y: 592, distance: 67.1
click at [958, 609] on div "You won! 539 You have reached the end of the cave and found treasure! Use gems …" at bounding box center [762, 392] width 1395 height 784
drag, startPoint x: 896, startPoint y: 577, endPoint x: 700, endPoint y: 518, distance: 204.7
click at [700, 518] on table "Journey ended at level 52 102 45 enemies slain 135 4 bosses defeated 110 Total …" at bounding box center [762, 542] width 436 height 146
drag, startPoint x: 601, startPoint y: 390, endPoint x: 708, endPoint y: 405, distance: 108.0
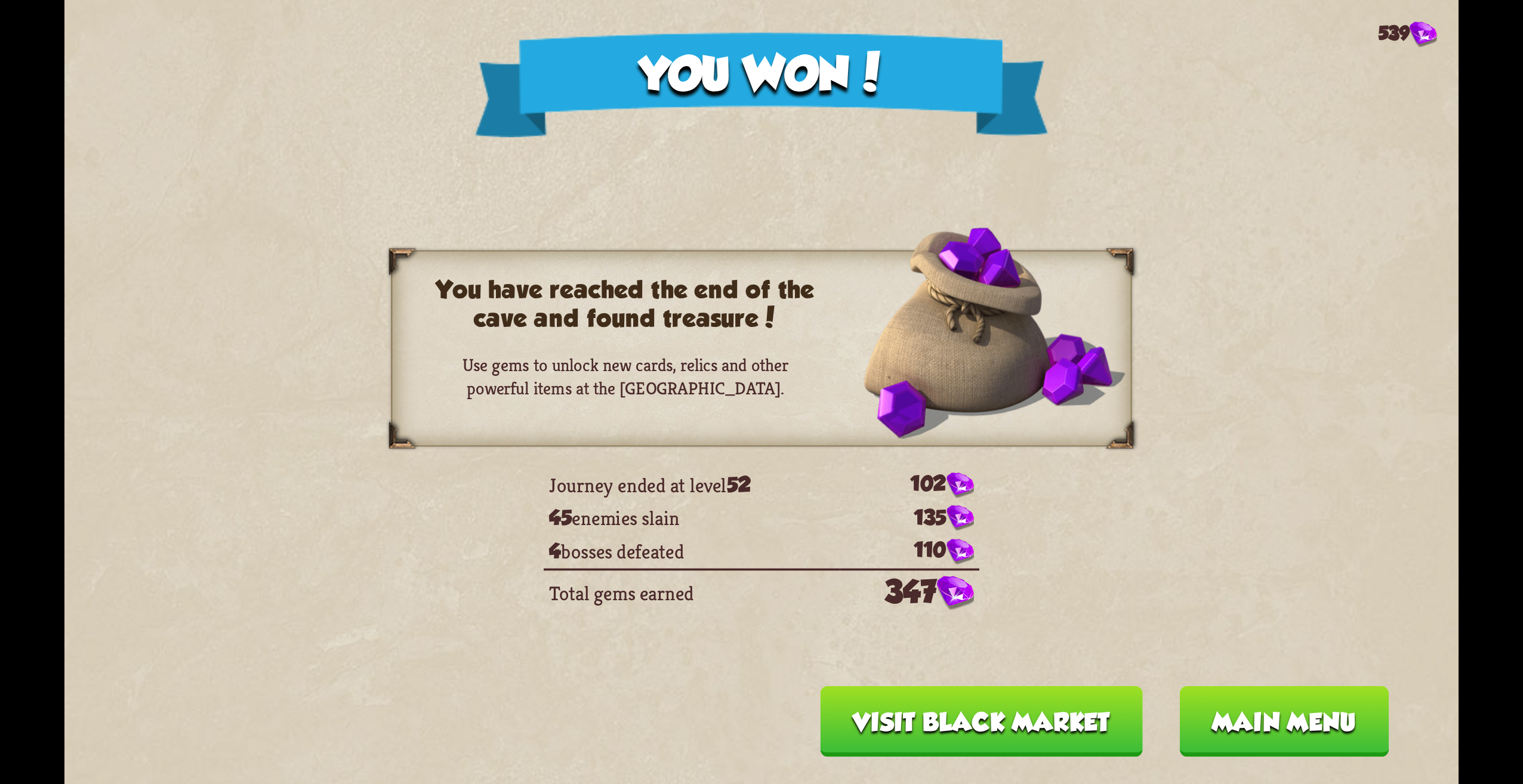
click at [708, 405] on div "You have reached the end of the cave and found treasure! Use gems to unlock new…" at bounding box center [761, 349] width 740 height 196
drag, startPoint x: 621, startPoint y: 544, endPoint x: 615, endPoint y: 572, distance: 28.6
click at [615, 571] on table "Journey ended at level 52 102 45 enemies slain 135 4 bosses defeated 110 Total …" at bounding box center [762, 542] width 436 height 146
drag, startPoint x: 615, startPoint y: 559, endPoint x: 638, endPoint y: 534, distance: 34.0
click at [633, 538] on td "4 bosses defeated" at bounding box center [691, 551] width 296 height 34
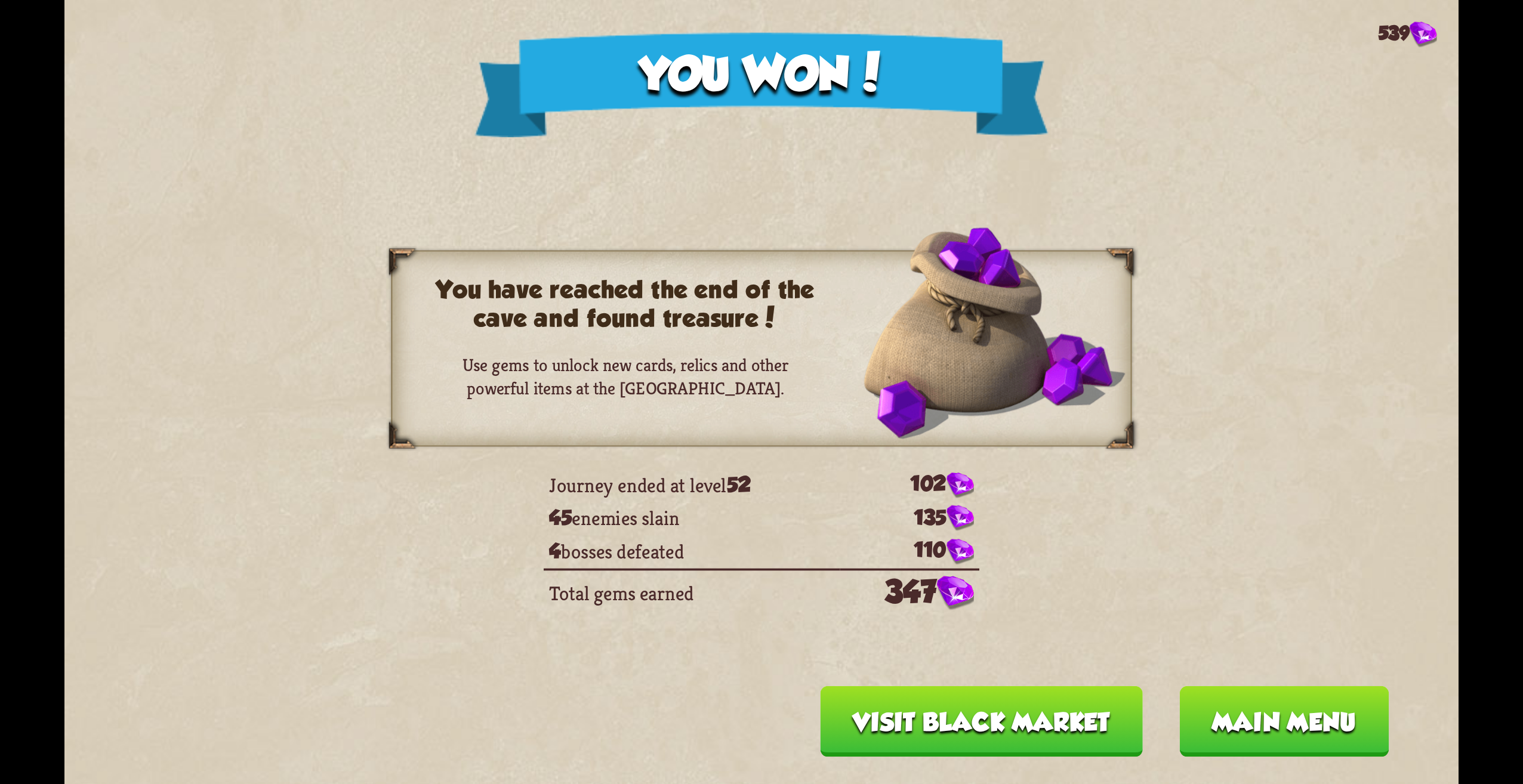
drag, startPoint x: 684, startPoint y: 533, endPoint x: 734, endPoint y: 543, distance: 51.0
click at [734, 543] on table "Journey ended at level 52 102 45 enemies slain 135 4 bosses defeated 110 Total …" at bounding box center [762, 542] width 436 height 146
drag, startPoint x: 692, startPoint y: 364, endPoint x: 818, endPoint y: 404, distance: 132.2
click at [699, 370] on p "Use gems to unlock new cards, relics and other powerful items at the [GEOGRAPHI…" at bounding box center [626, 376] width 379 height 46
click at [1320, 735] on button "Main menu" at bounding box center [1283, 721] width 209 height 71
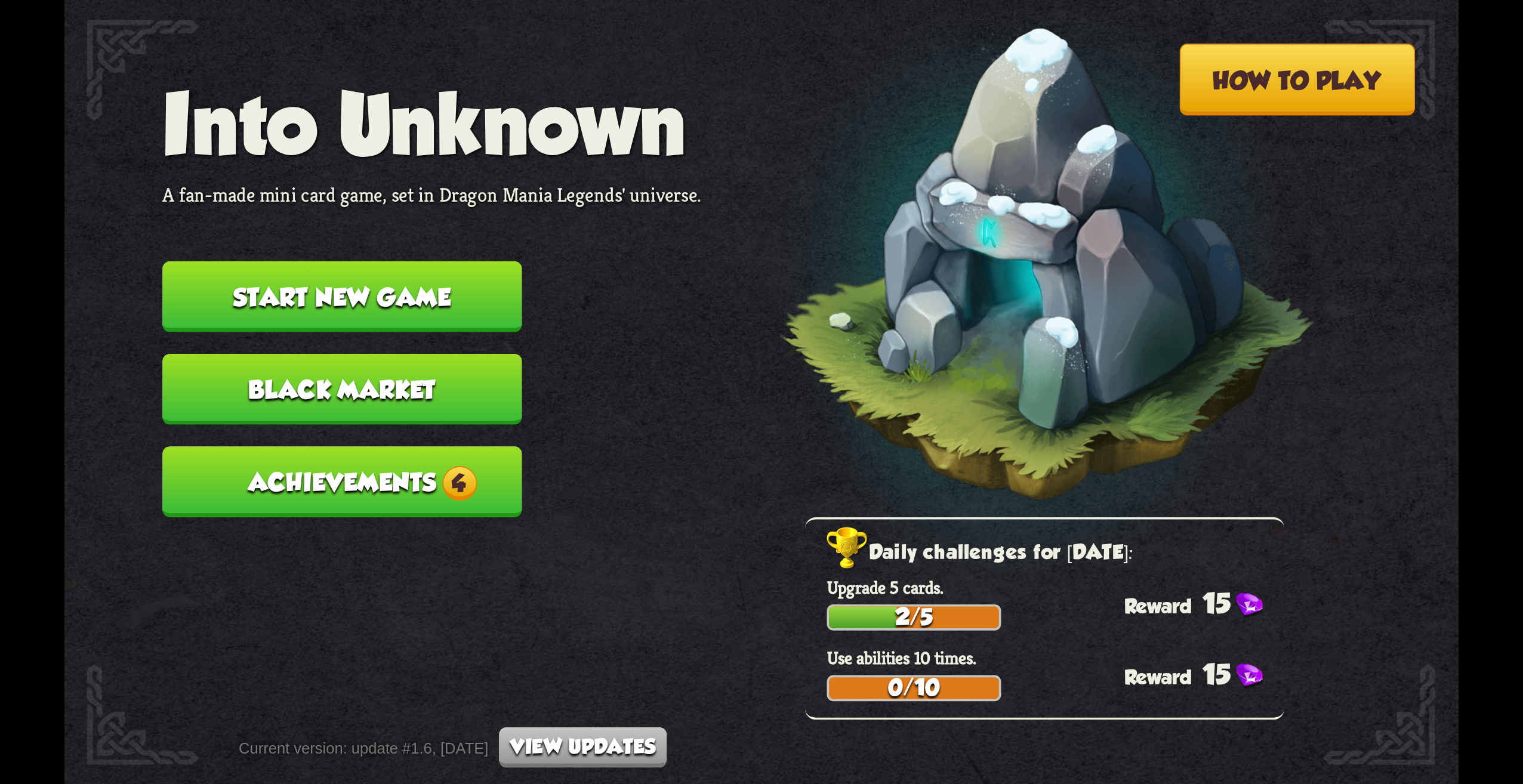
click at [500, 492] on button "Achievements 4" at bounding box center [341, 482] width 359 height 71
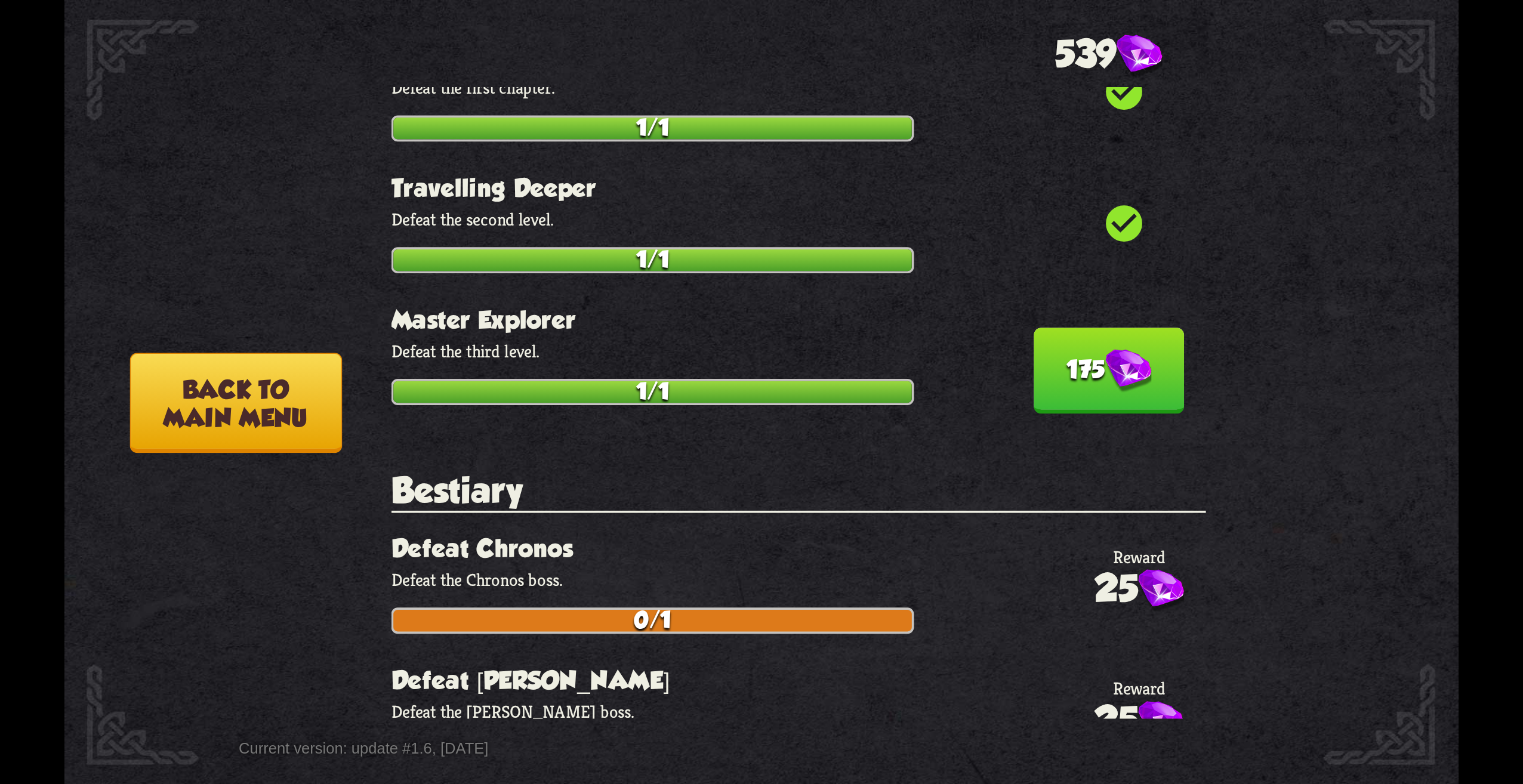
drag, startPoint x: 1051, startPoint y: 323, endPoint x: 1061, endPoint y: 337, distance: 17.2
click at [1051, 327] on button "175" at bounding box center [1108, 370] width 151 height 86
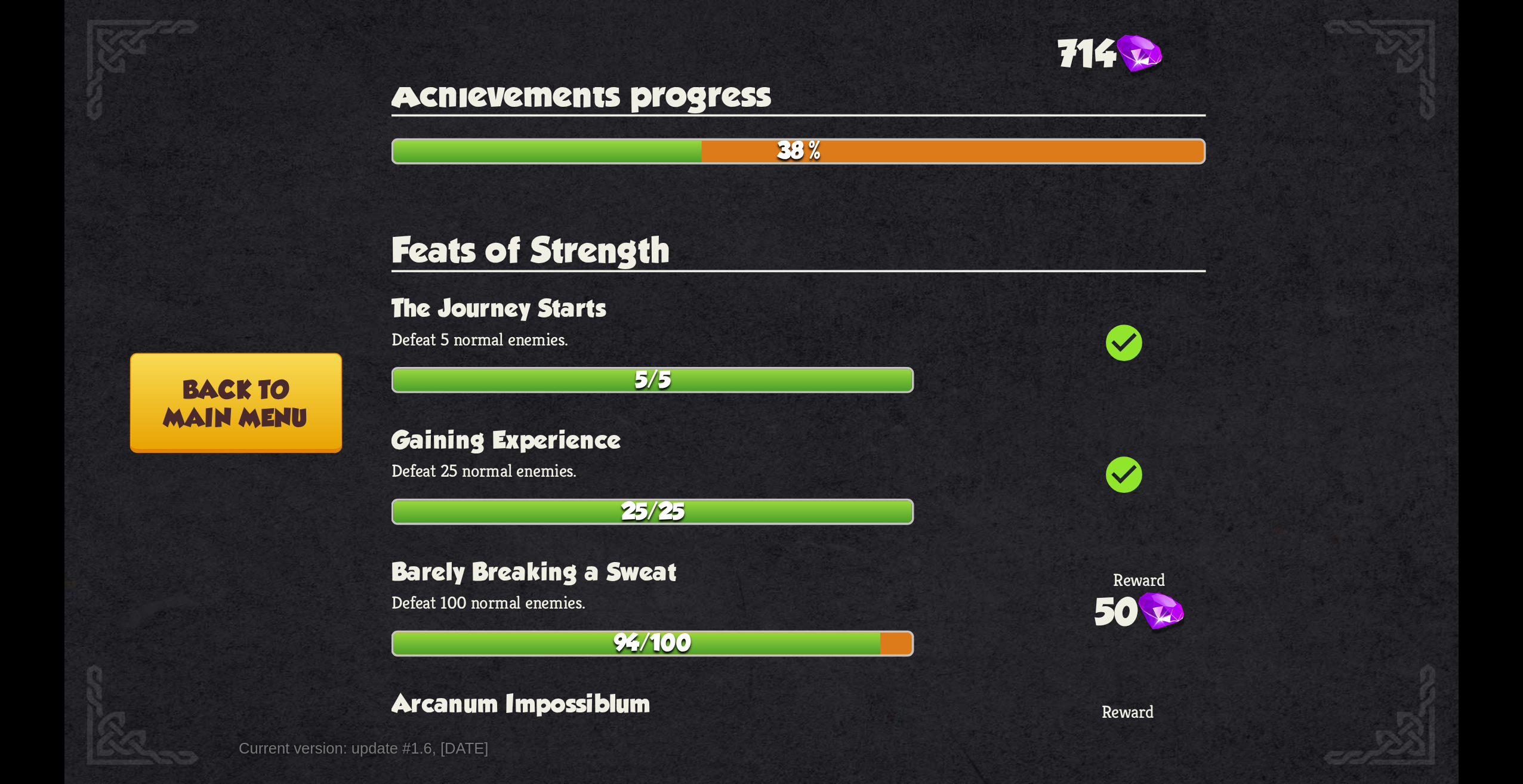
scroll to position [0, 0]
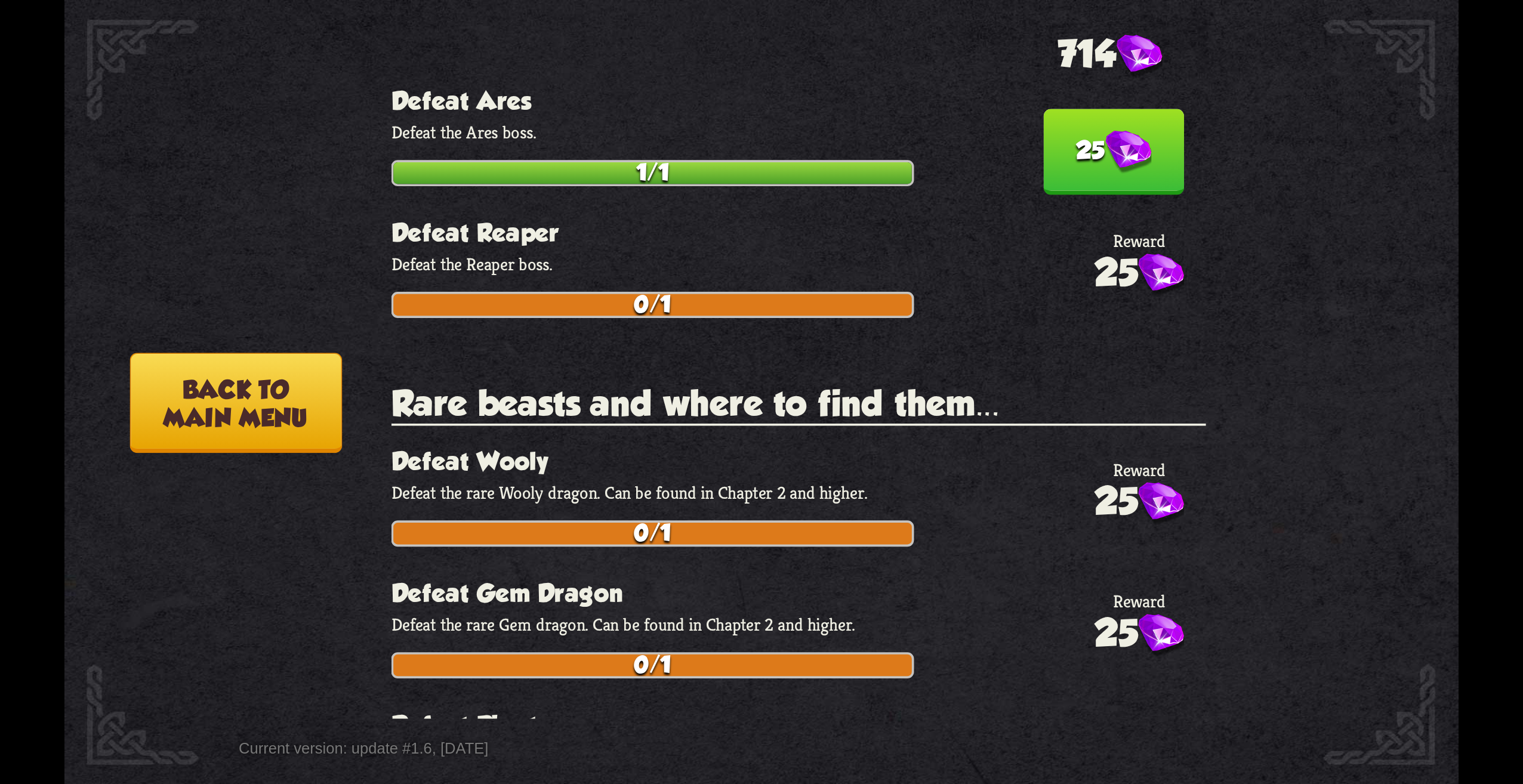
click at [1073, 146] on button "25" at bounding box center [1113, 152] width 140 height 86
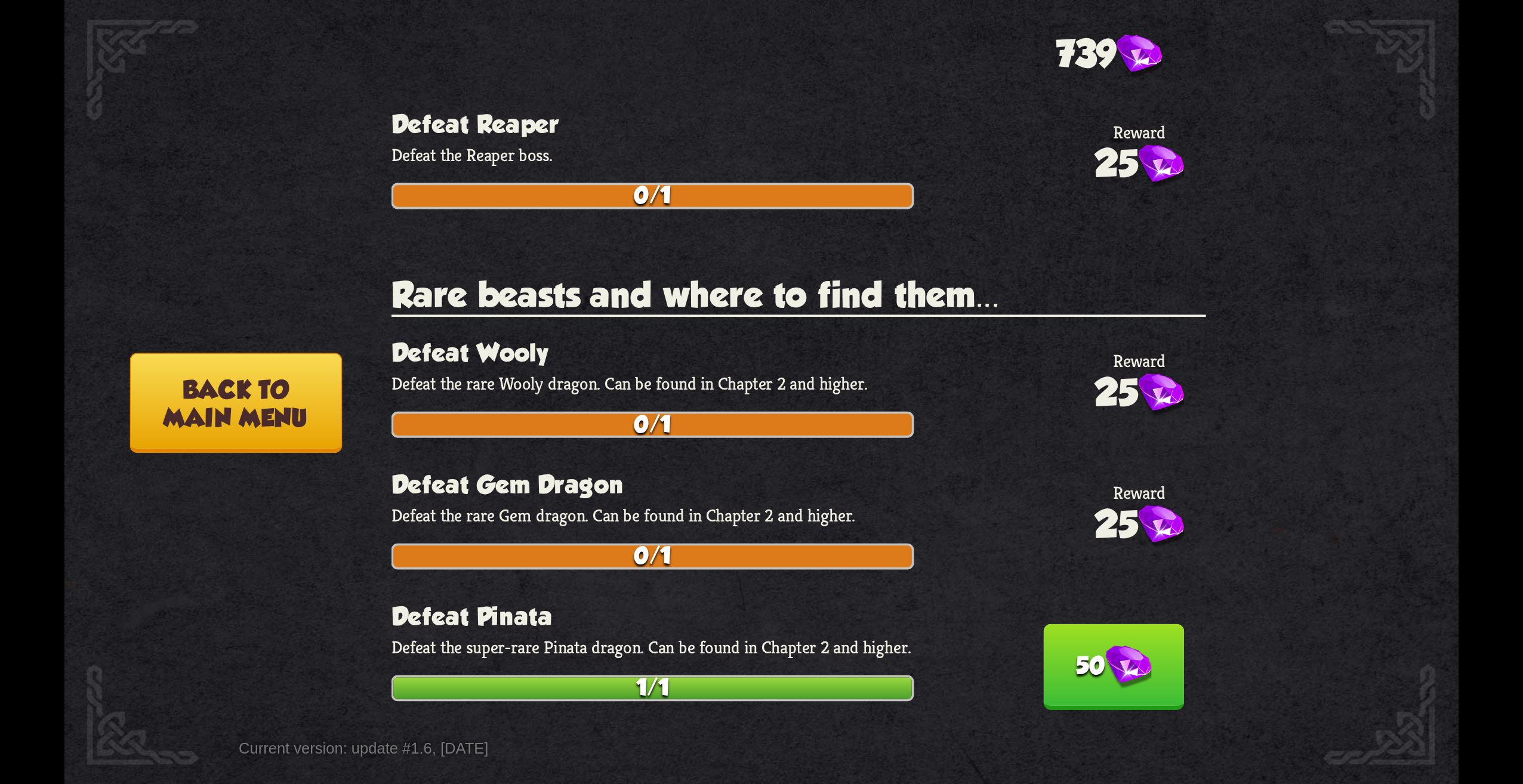
drag, startPoint x: 1088, startPoint y: 608, endPoint x: 1077, endPoint y: 591, distance: 20.2
click at [1086, 624] on button "50" at bounding box center [1113, 667] width 140 height 86
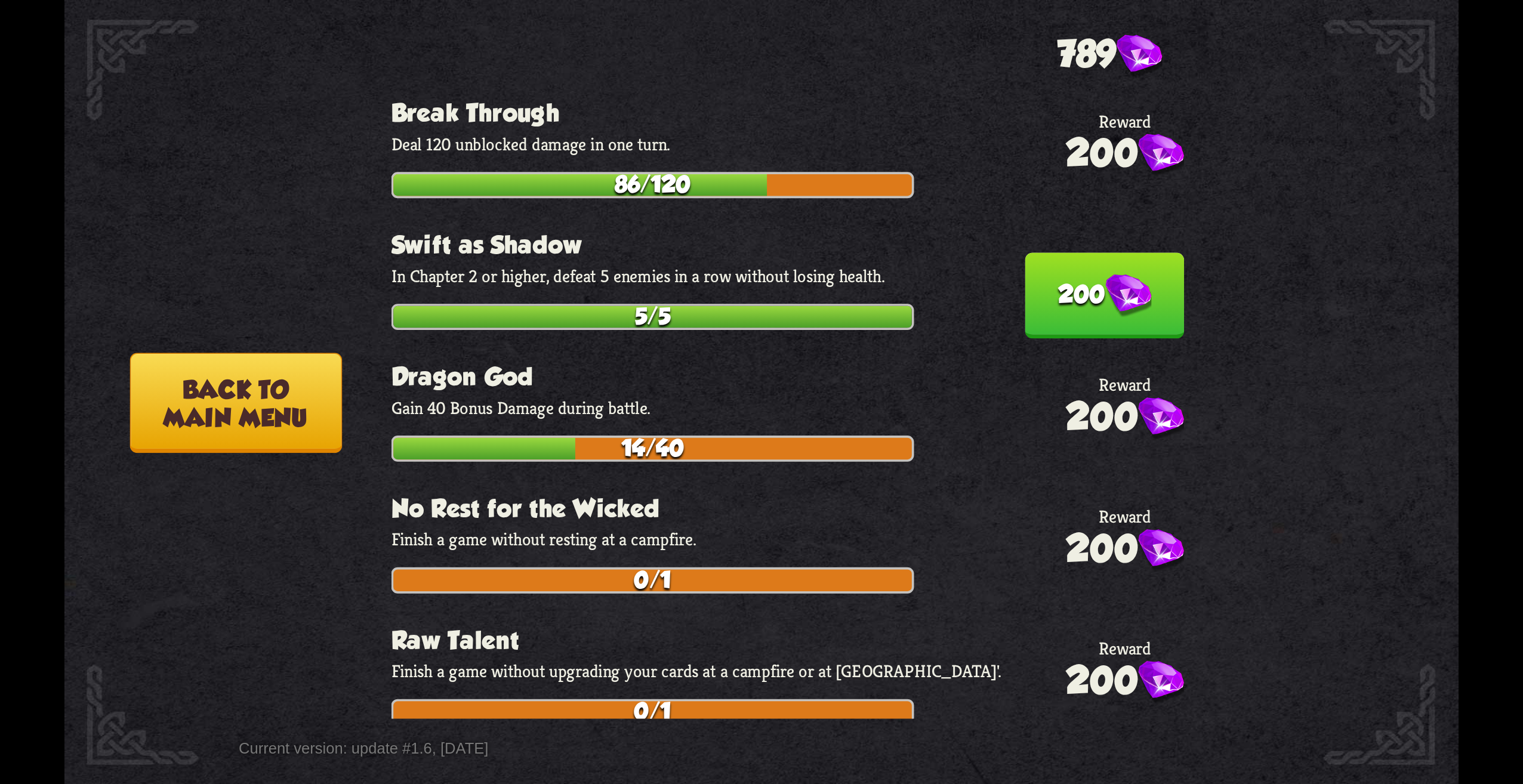
click at [1105, 275] on img at bounding box center [1127, 296] width 46 height 44
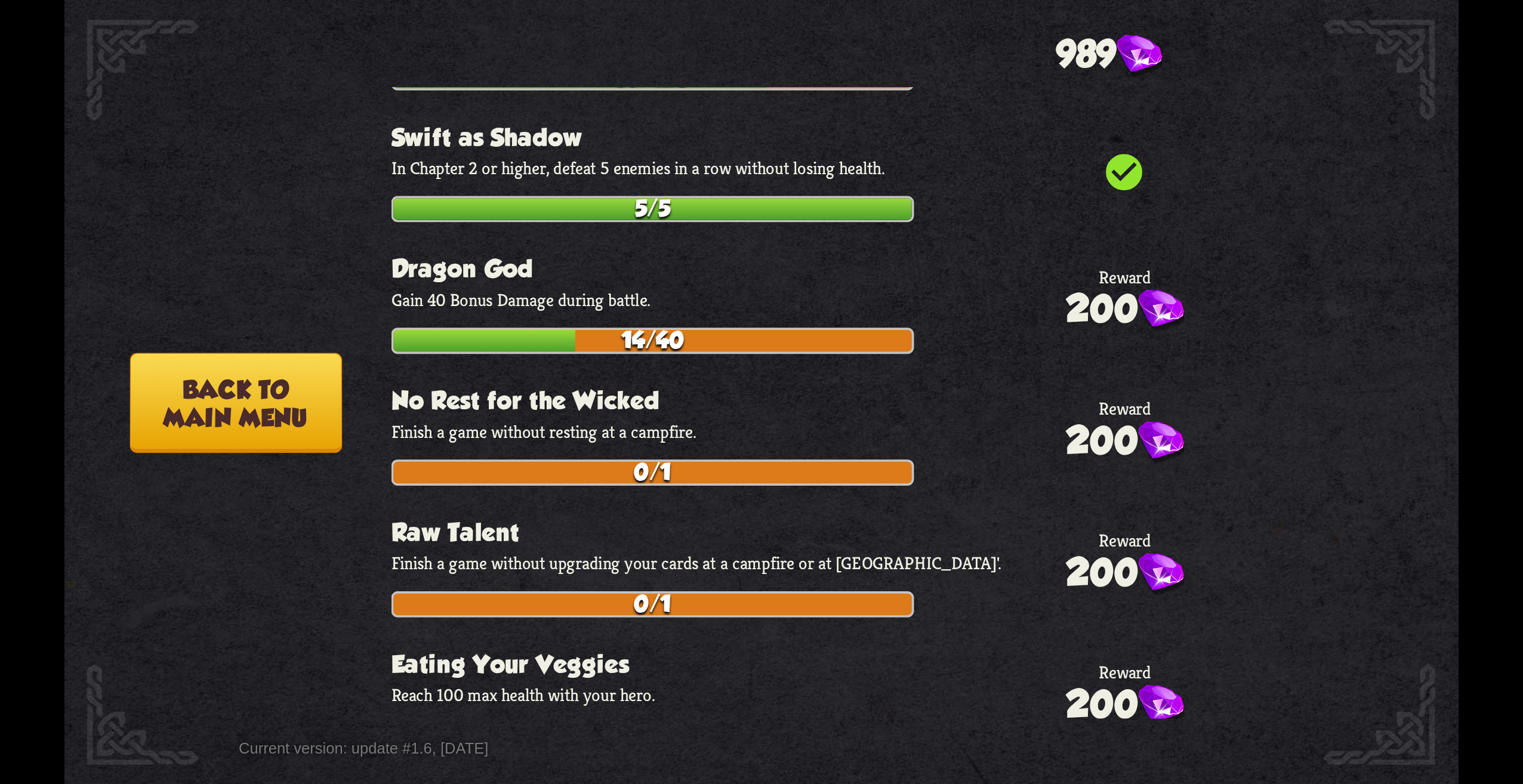
scroll to position [4237, 0]
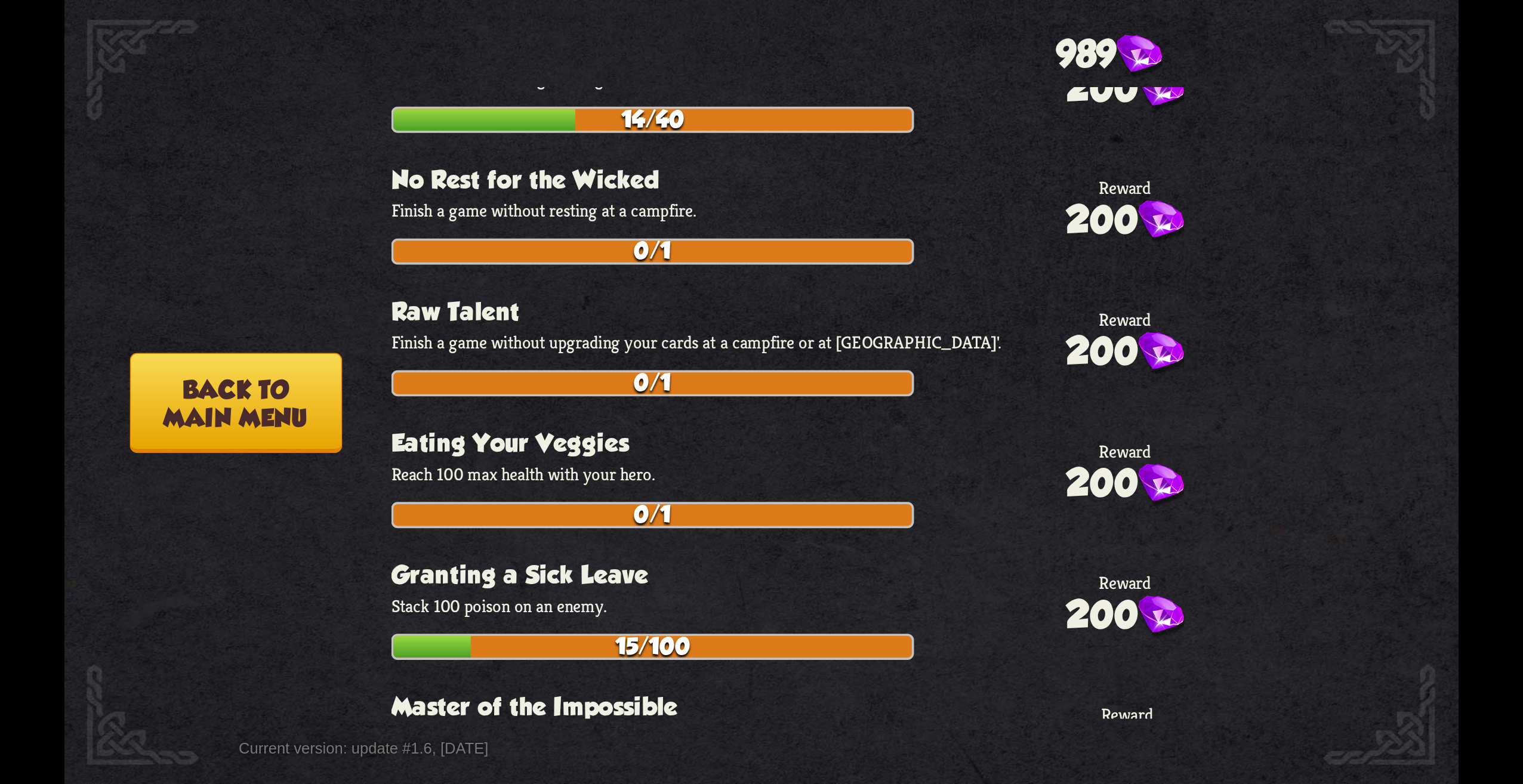
click at [228, 403] on button "Back to main menu" at bounding box center [236, 402] width 212 height 100
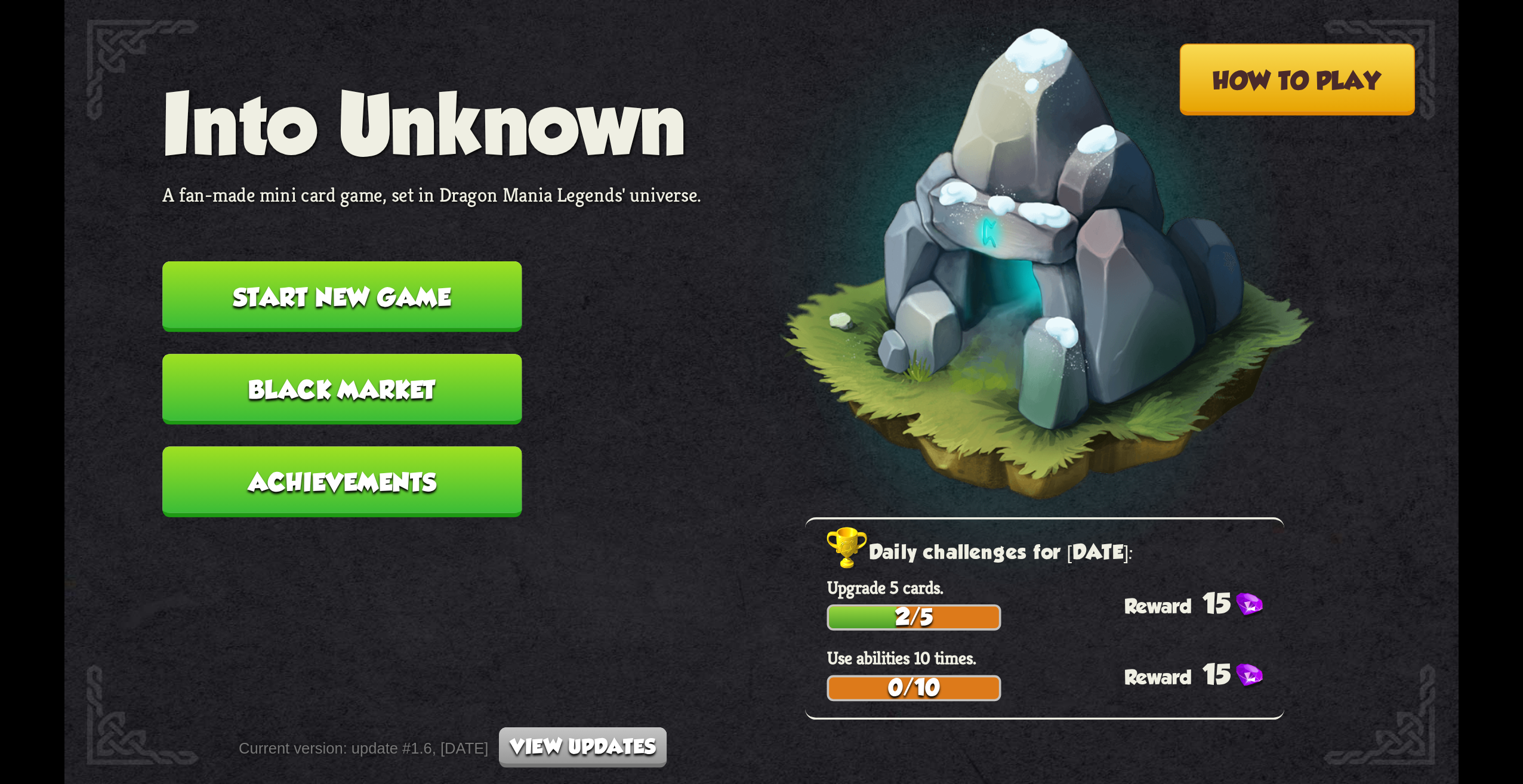
click at [408, 396] on button "Black Market" at bounding box center [341, 389] width 359 height 71
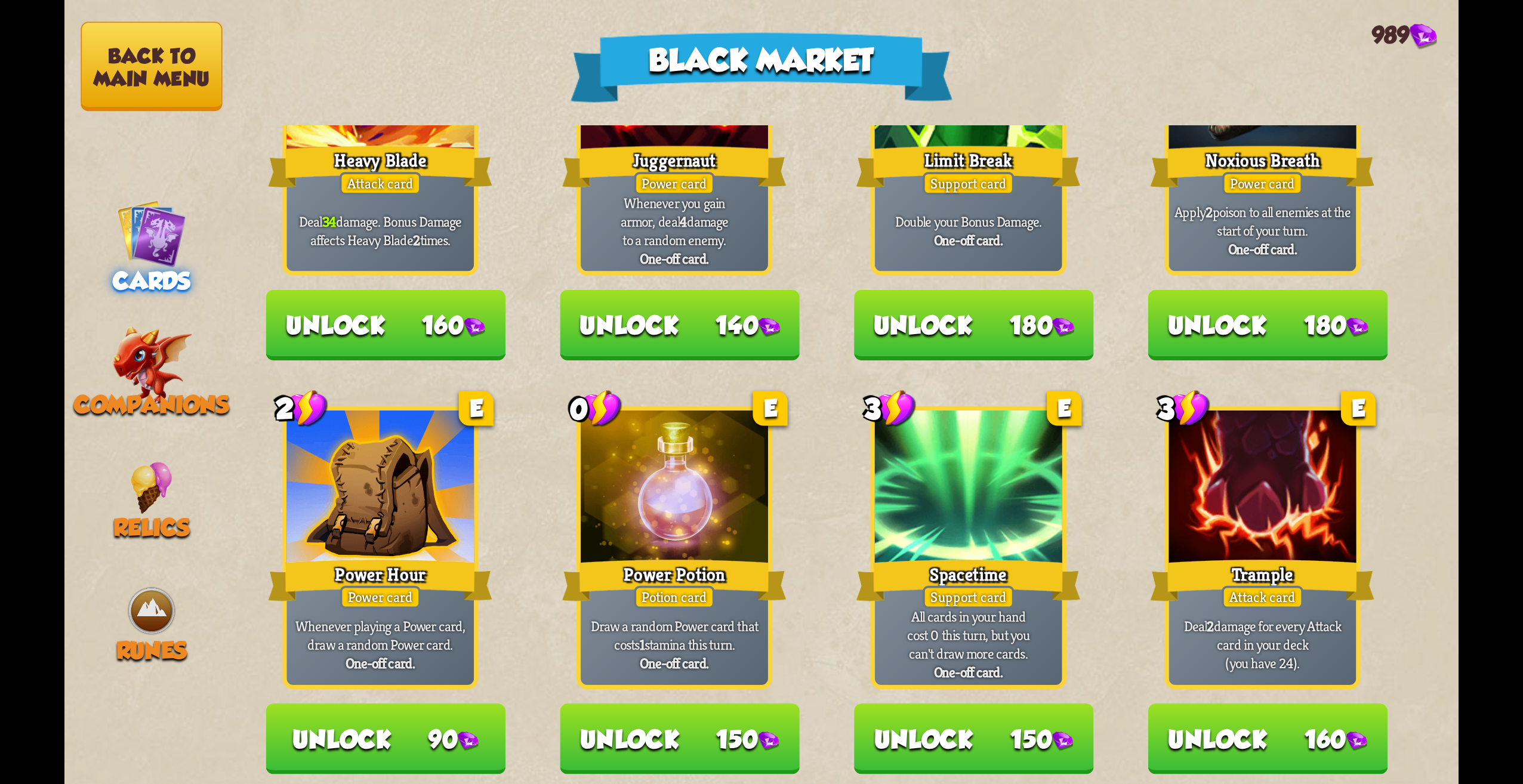
scroll to position [1241, 0]
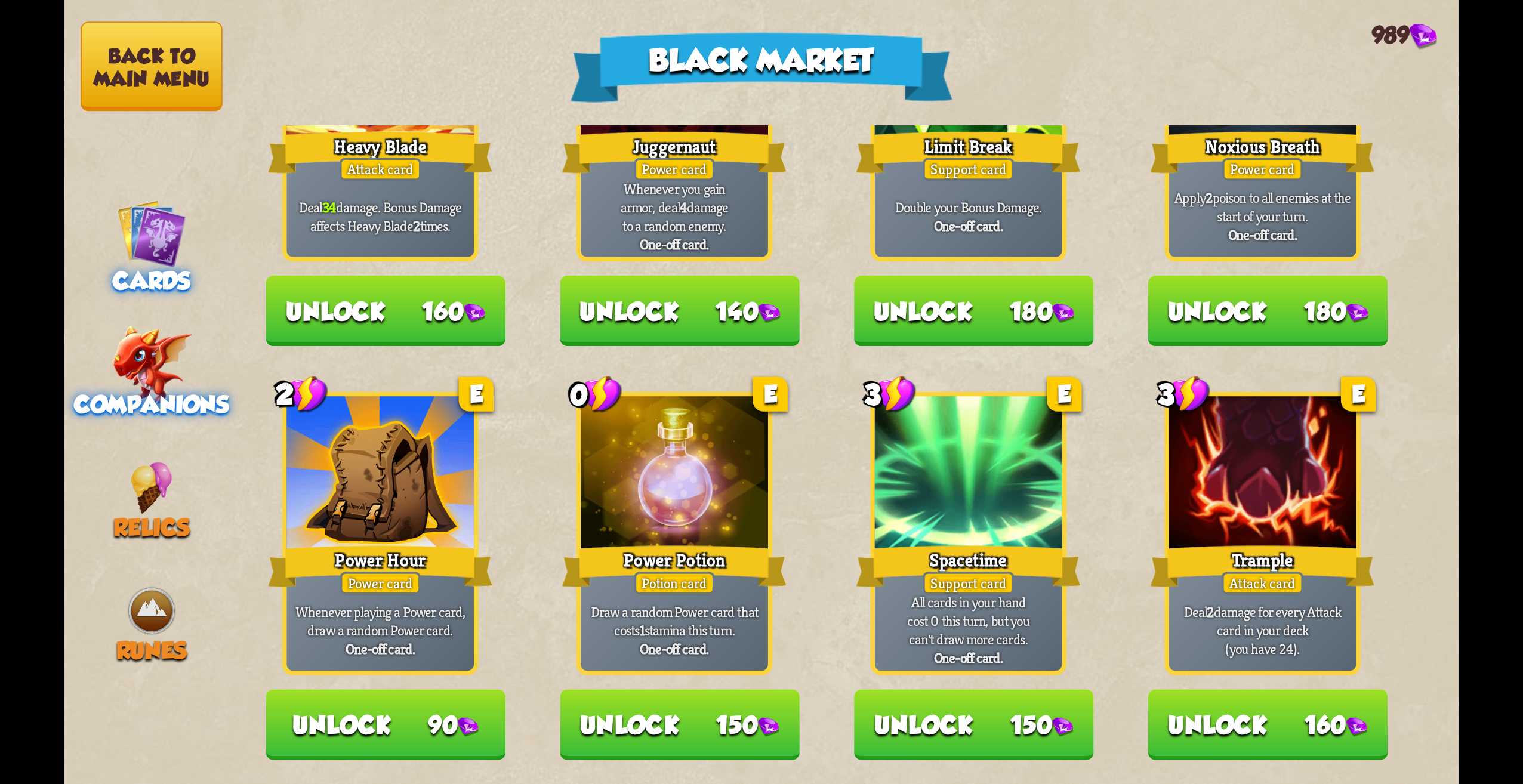
click at [150, 349] on img at bounding box center [151, 364] width 80 height 78
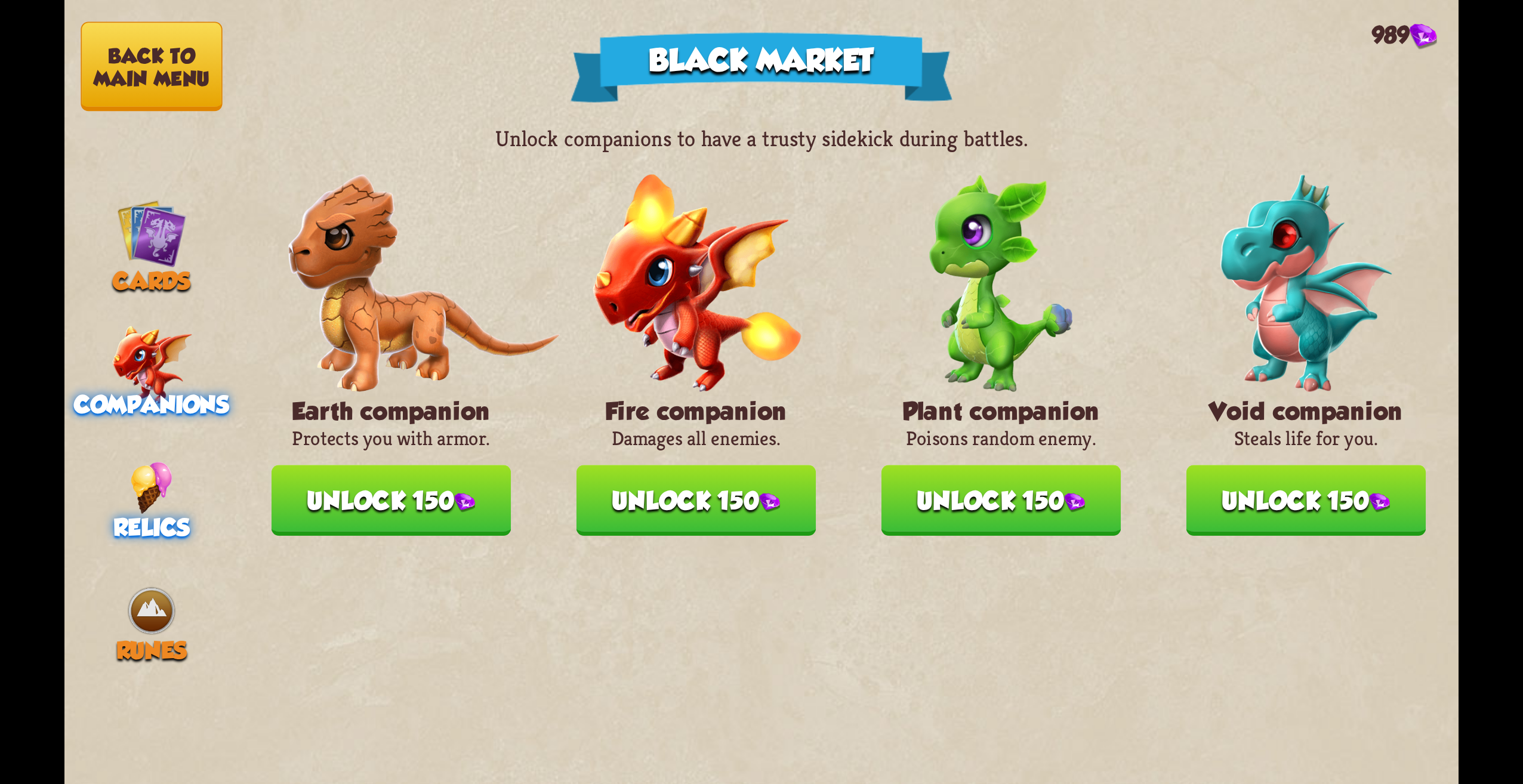
click at [127, 499] on div "Relics" at bounding box center [152, 501] width 174 height 79
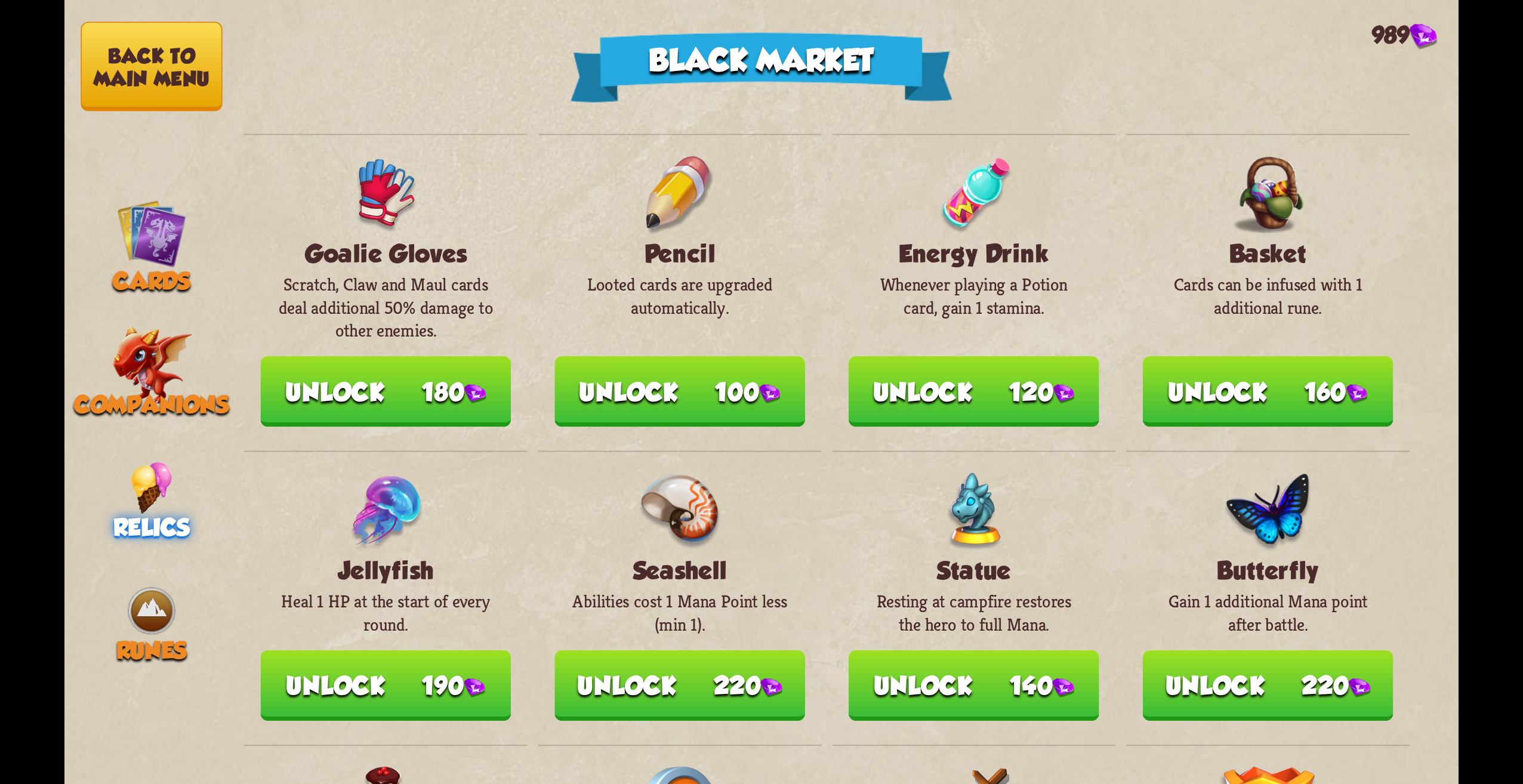
scroll to position [0, 0]
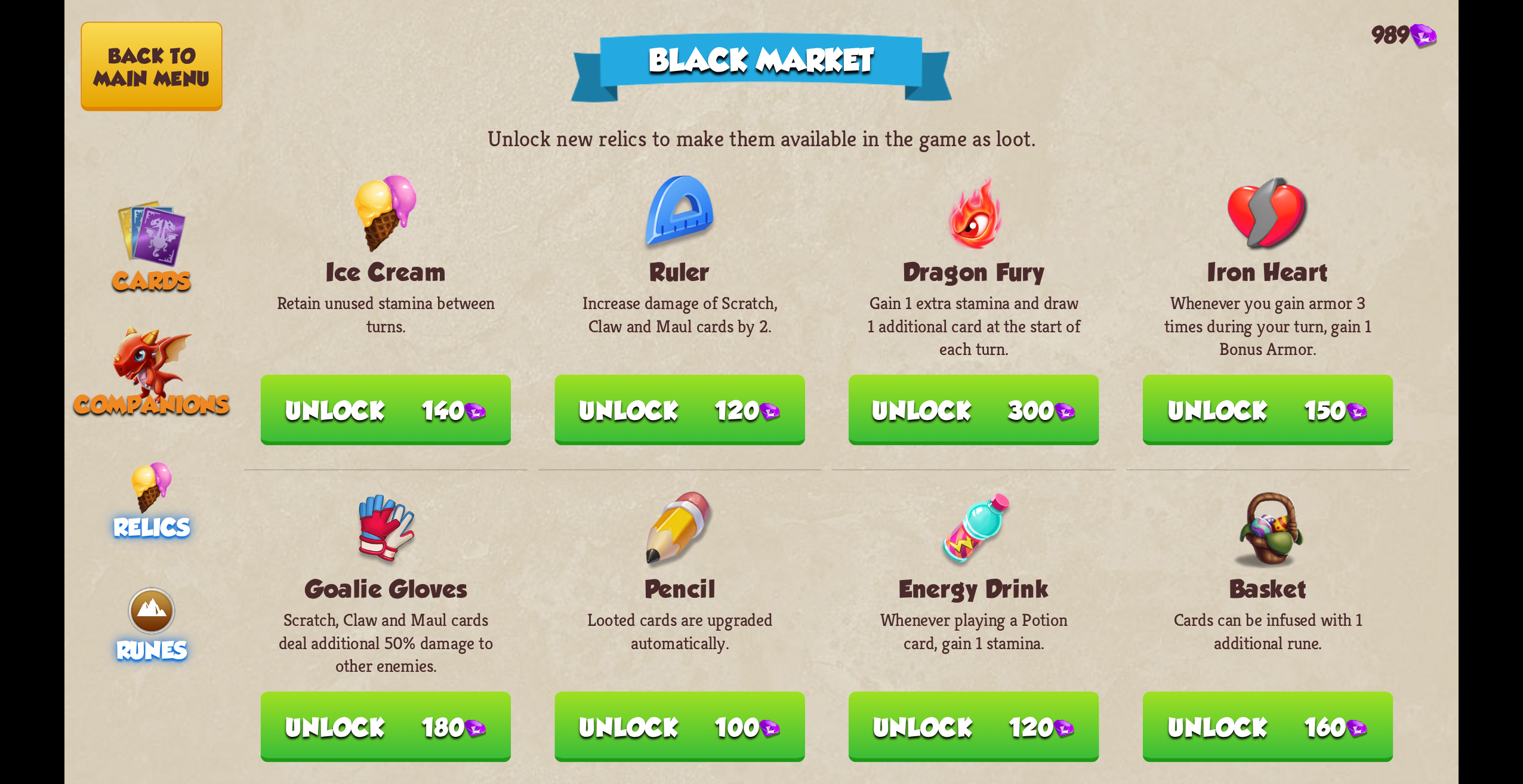
click at [145, 618] on img at bounding box center [151, 611] width 53 height 53
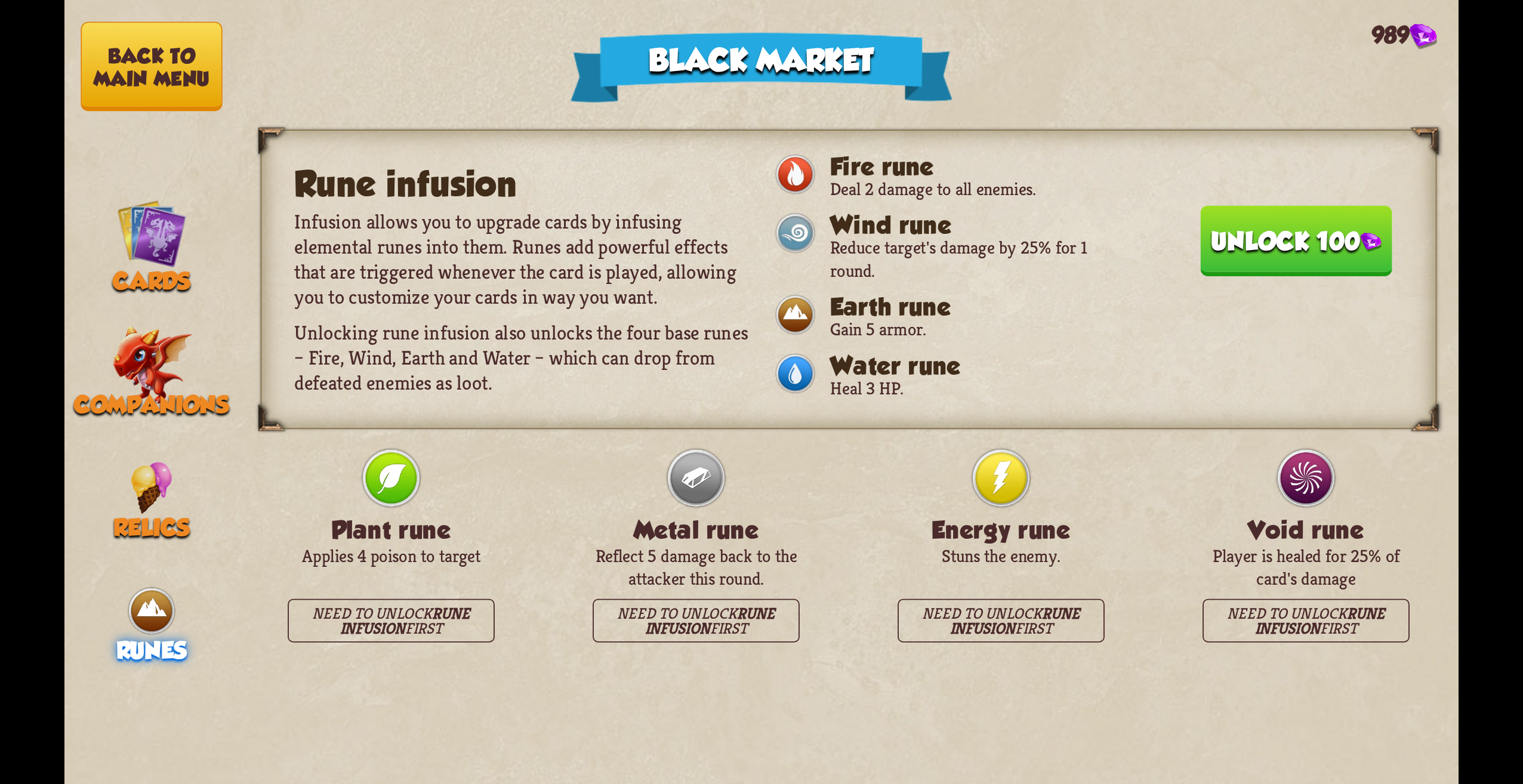
click at [1235, 218] on button "Unlock 100" at bounding box center [1296, 240] width 191 height 71
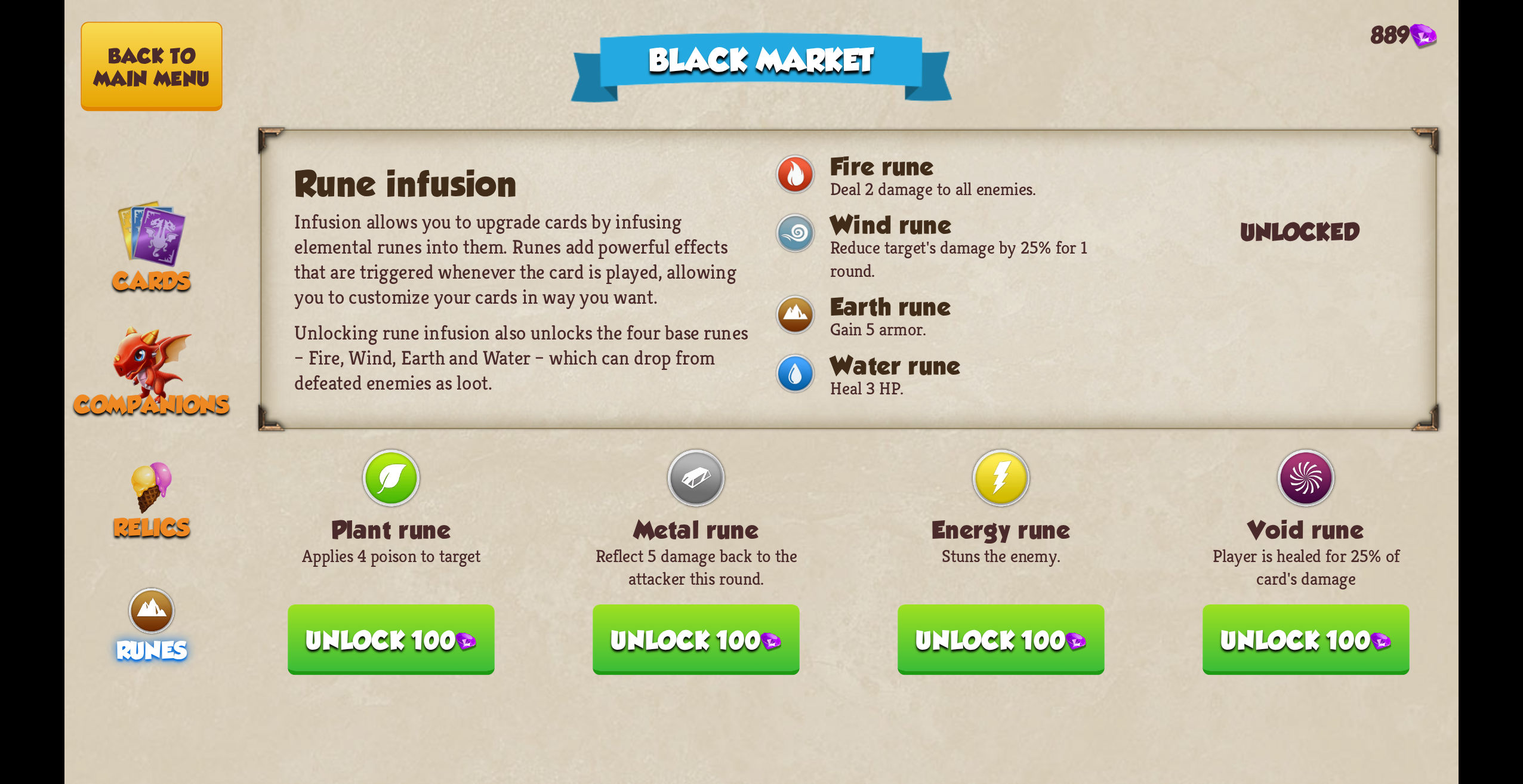
click at [396, 635] on button "Unlock 100" at bounding box center [391, 639] width 207 height 71
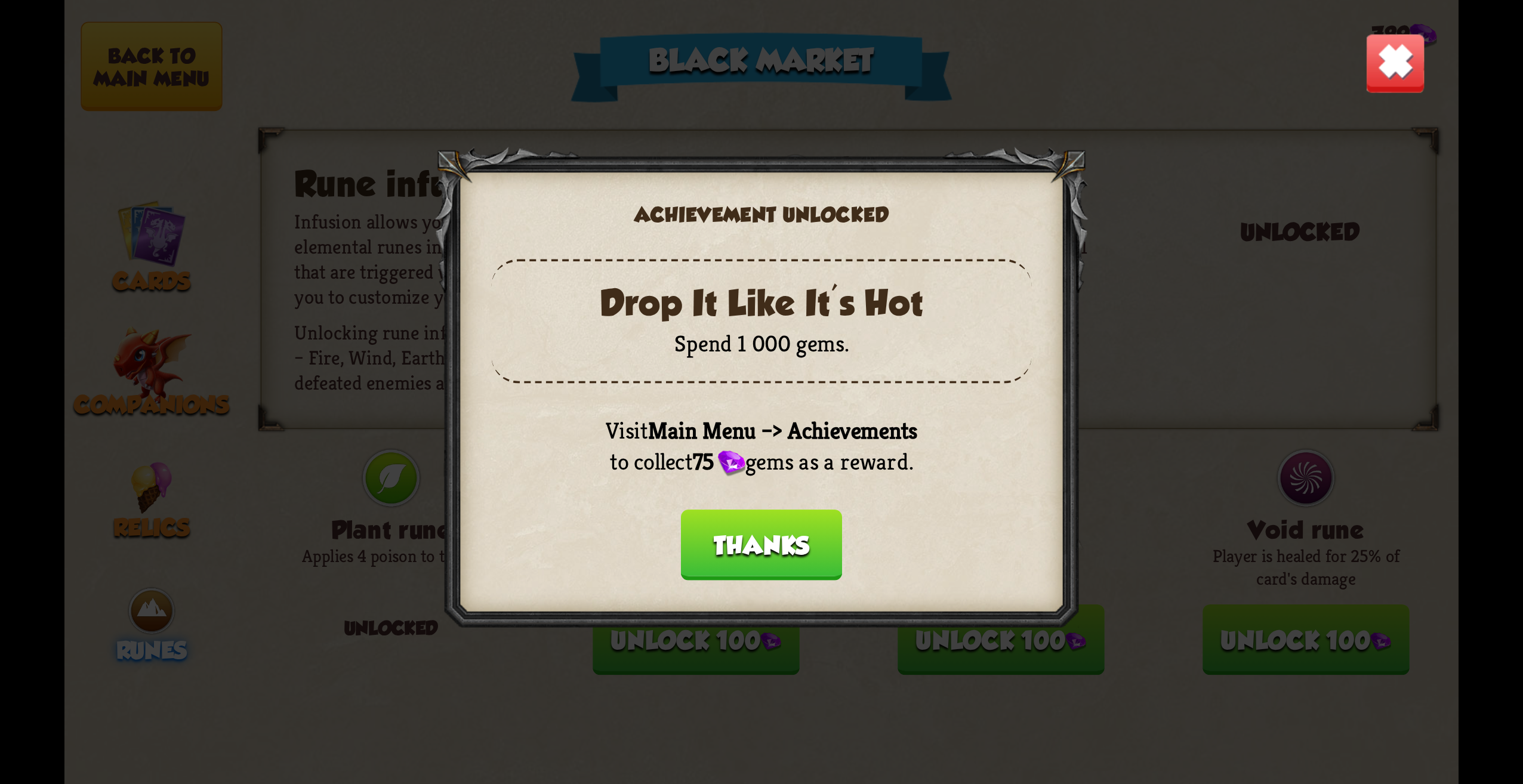
click at [797, 548] on button "Thanks" at bounding box center [761, 544] width 161 height 71
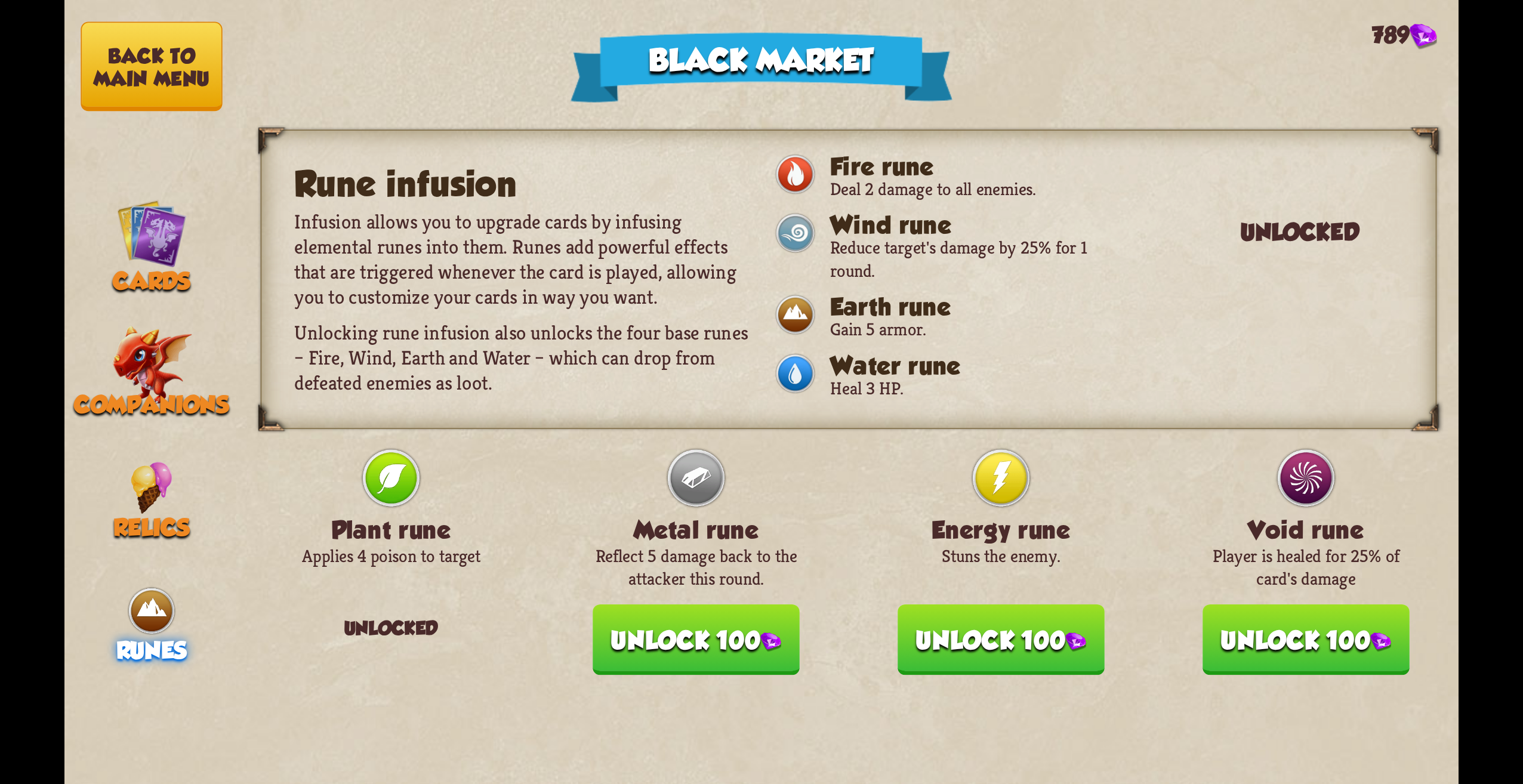
click at [750, 613] on button "Unlock 100" at bounding box center [696, 639] width 207 height 71
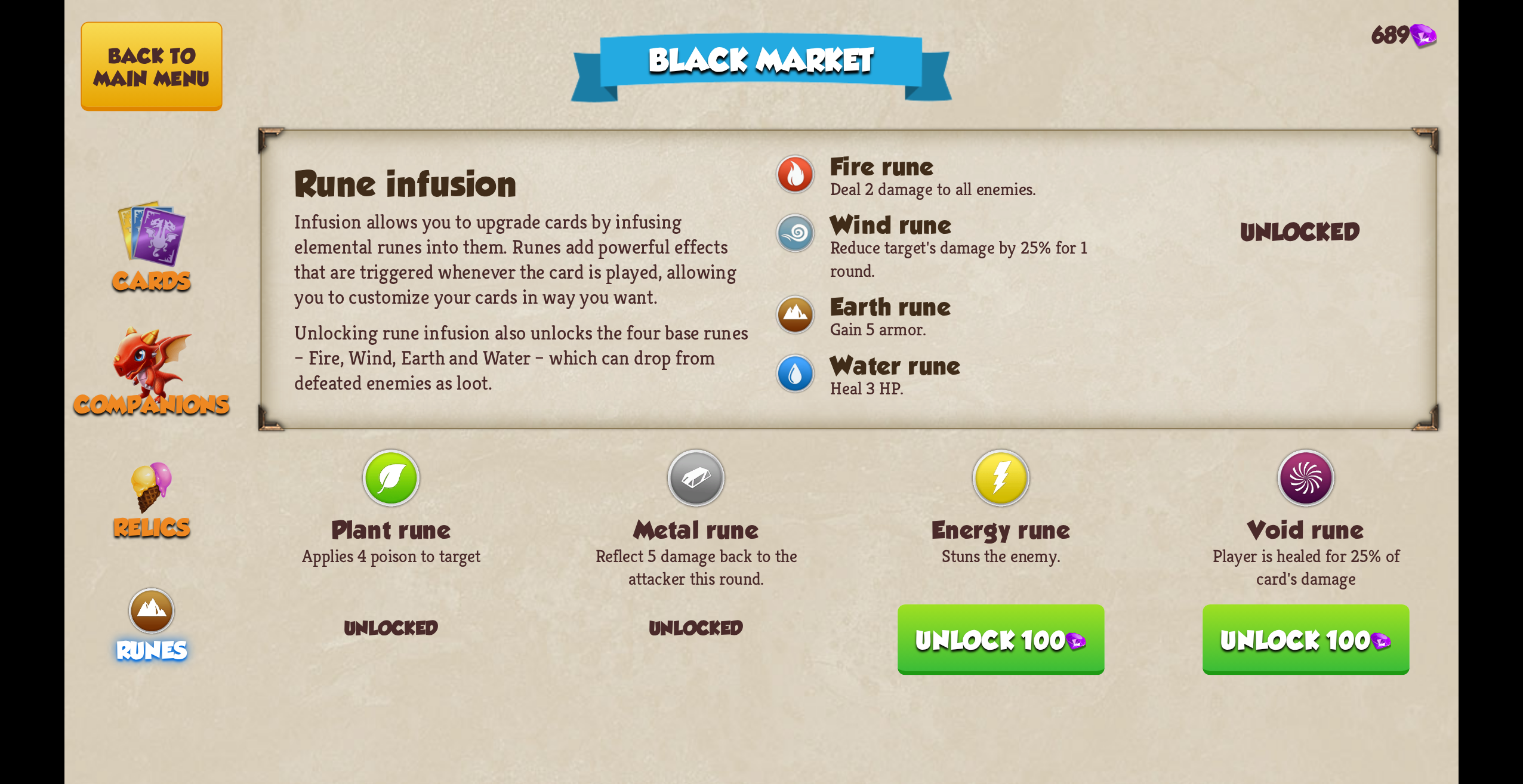
drag, startPoint x: 1008, startPoint y: 647, endPoint x: 1226, endPoint y: 669, distance: 219.1
click at [1014, 647] on button "Unlock 100" at bounding box center [1001, 639] width 207 height 71
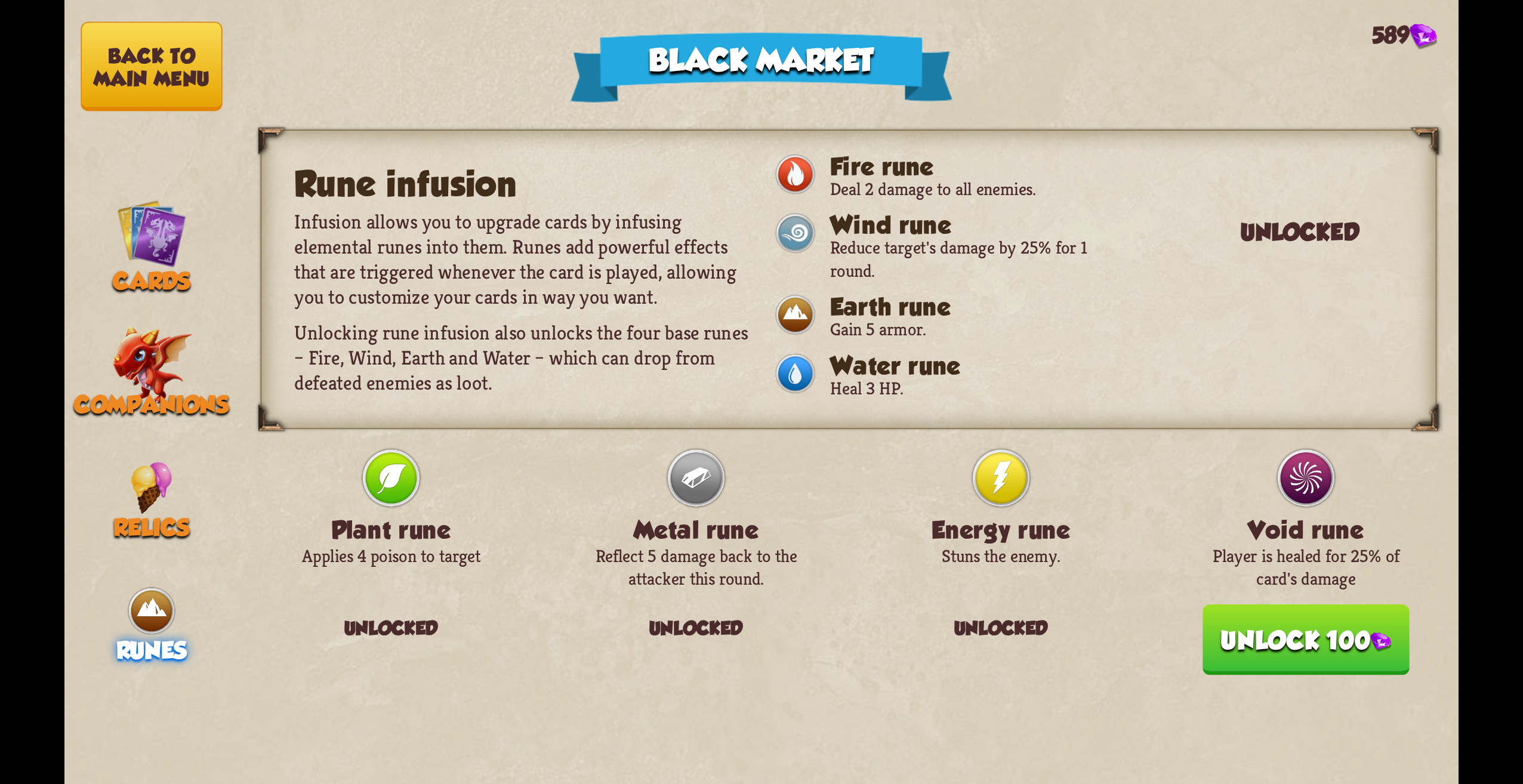
click at [1429, 681] on div "Rune infusion Infusion allows you to upgrade cards by infusing elemental runes …" at bounding box center [848, 454] width 1220 height 658
click at [1308, 645] on button "Unlock 100" at bounding box center [1306, 639] width 207 height 71
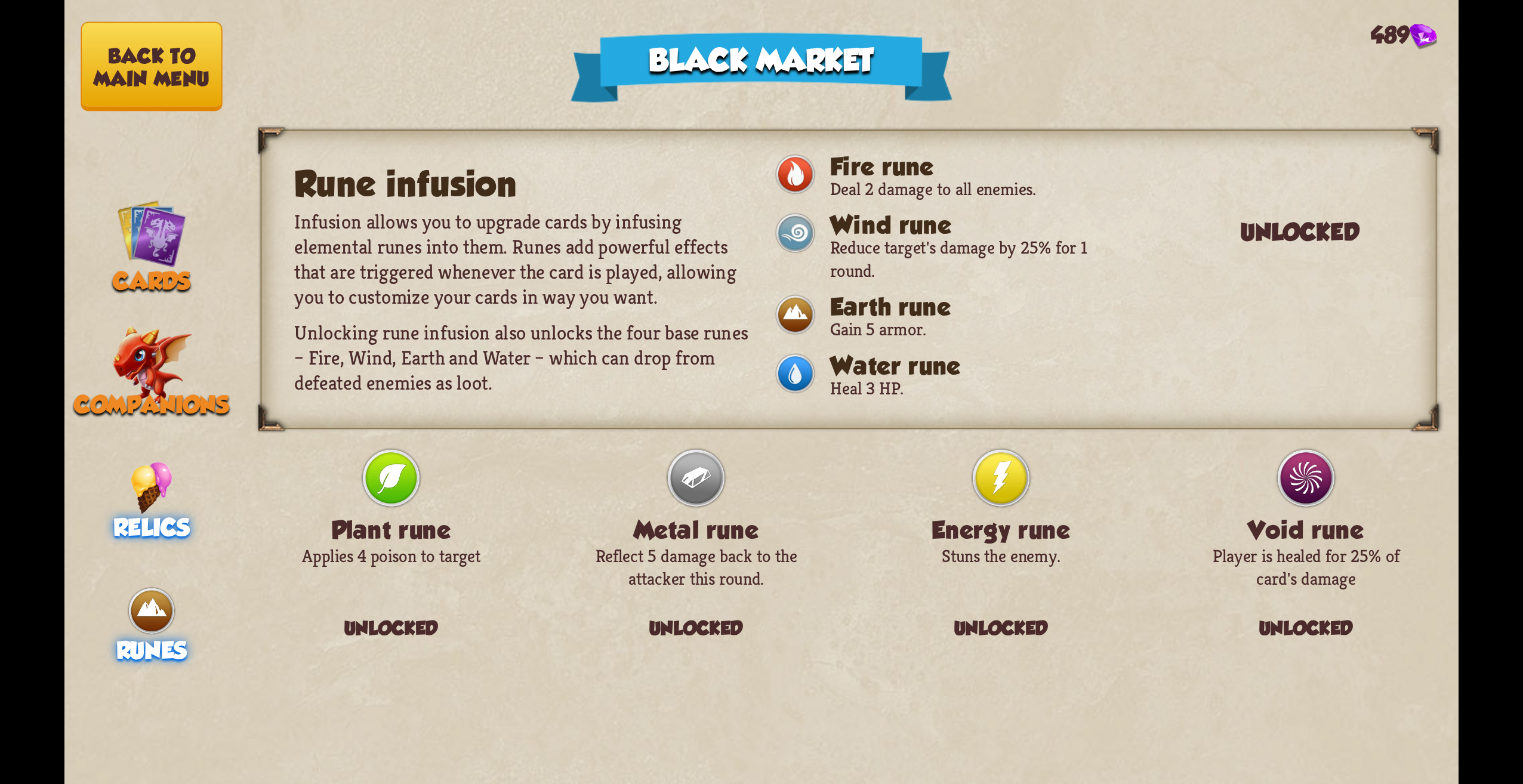
click at [136, 519] on span "Relics" at bounding box center [152, 527] width 77 height 28
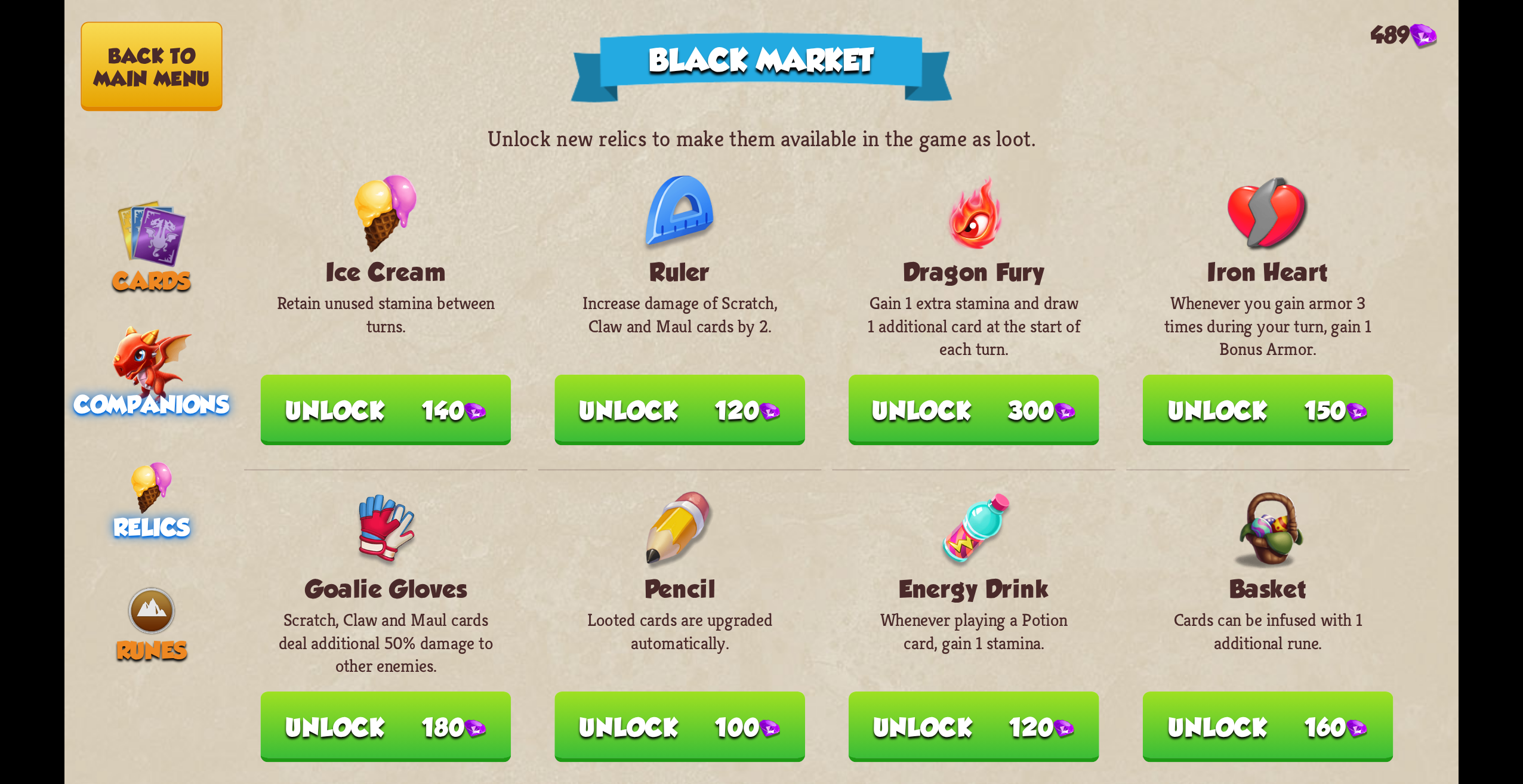
click at [160, 377] on img at bounding box center [151, 364] width 80 height 78
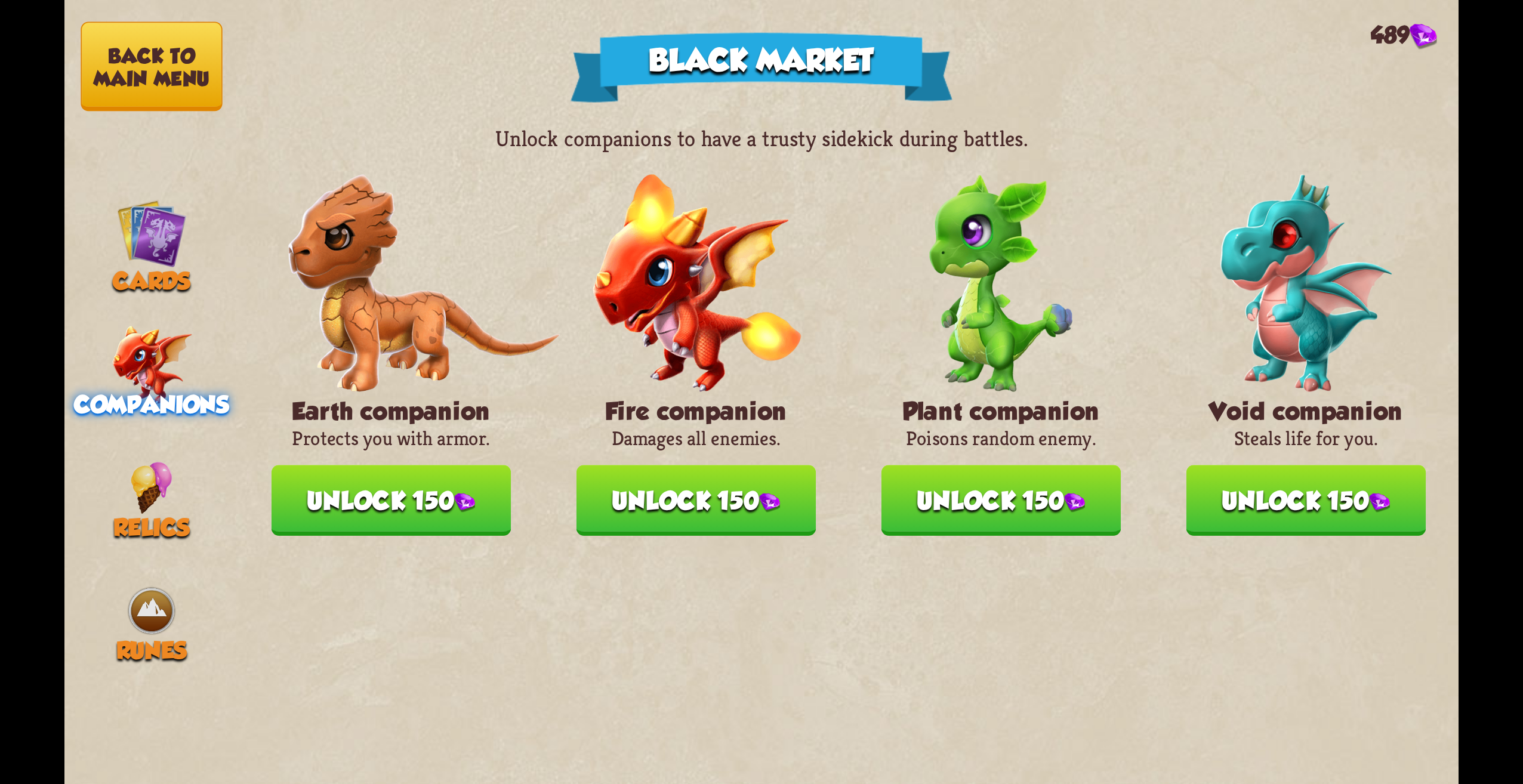
click at [441, 506] on button "Unlock 150" at bounding box center [391, 500] width 240 height 71
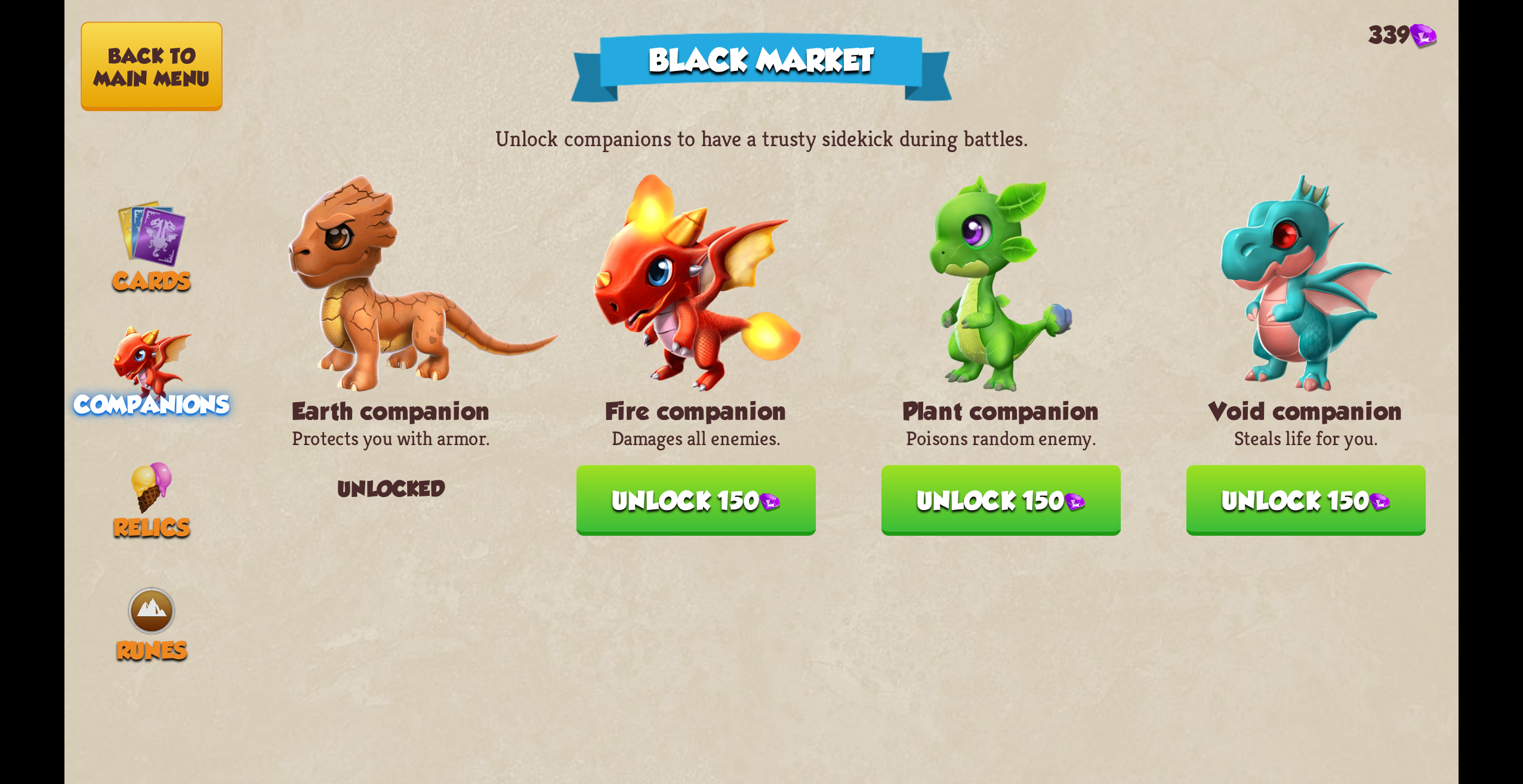
click at [717, 530] on button "Unlock 150" at bounding box center [696, 500] width 240 height 71
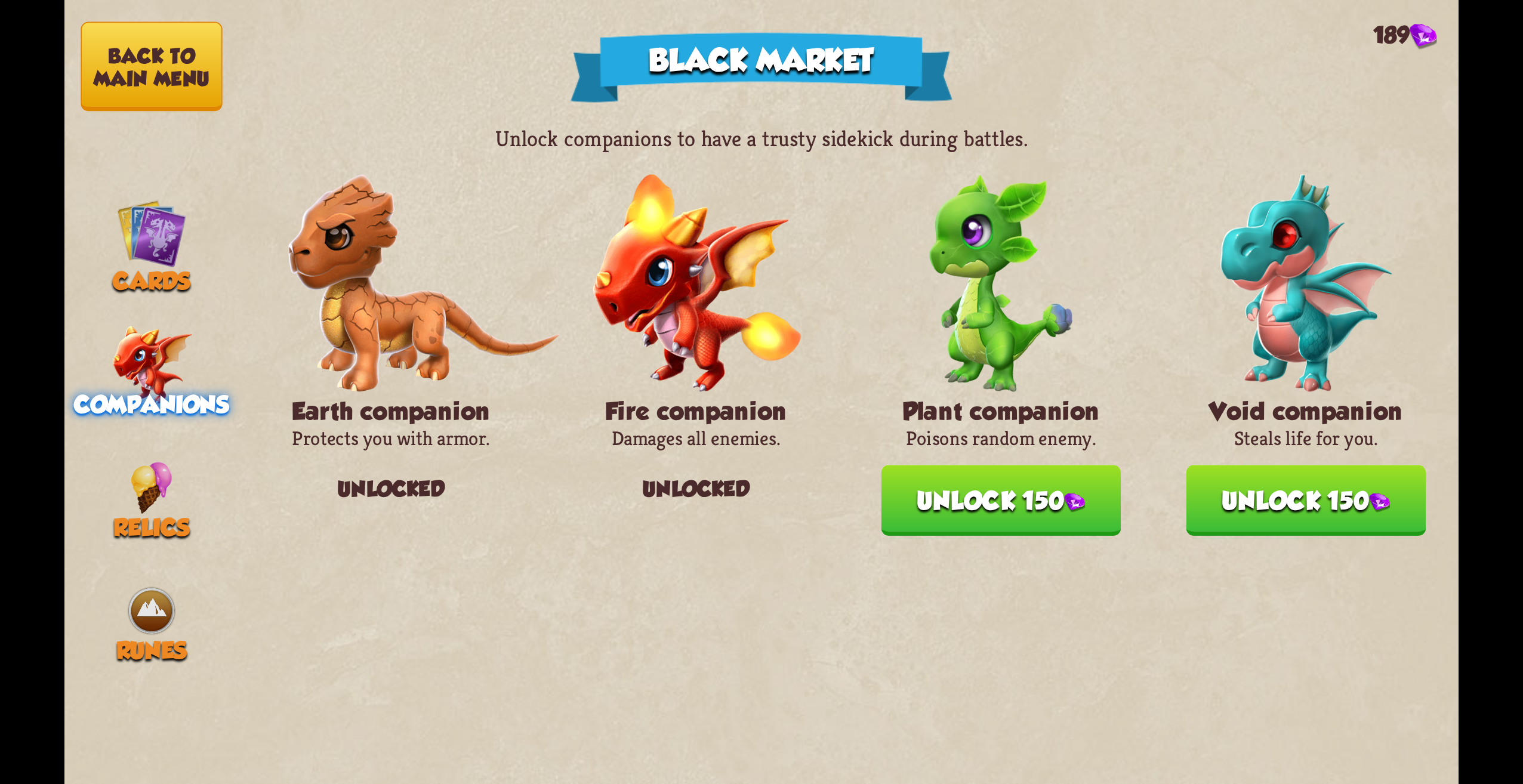
click at [1027, 488] on button "Unlock 150" at bounding box center [1002, 500] width 240 height 71
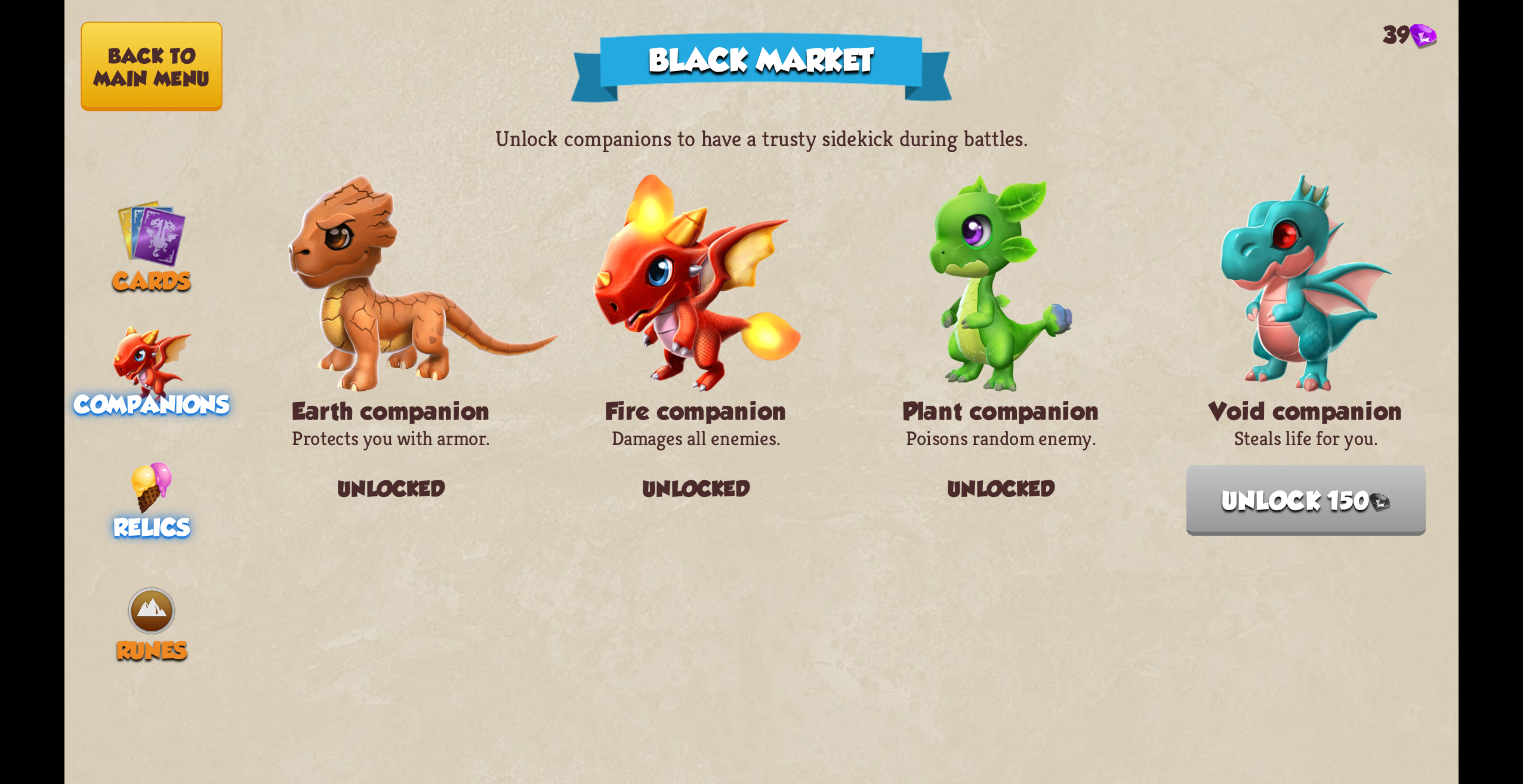
click at [108, 511] on div "Relics" at bounding box center [152, 501] width 174 height 79
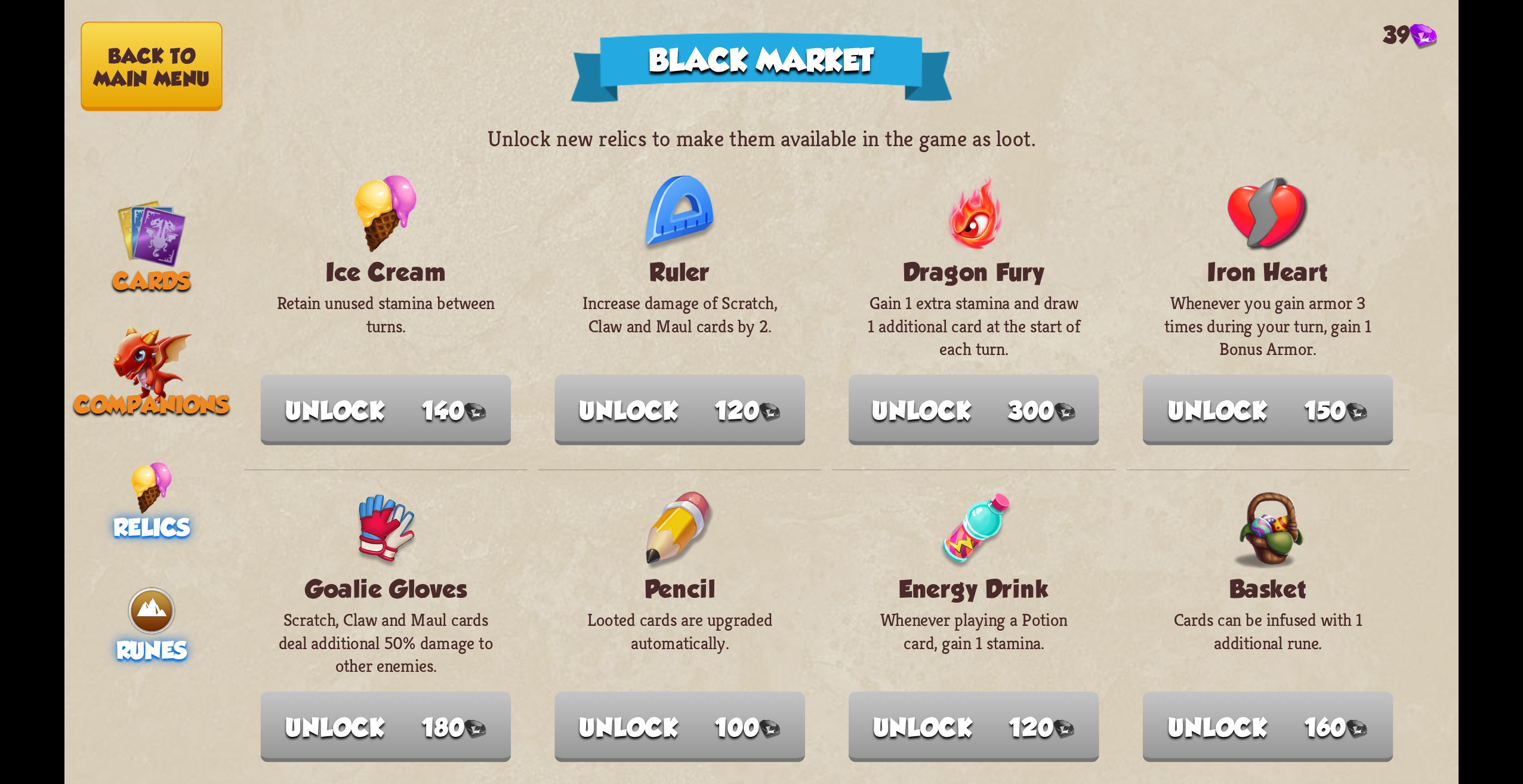
drag, startPoint x: 190, startPoint y: 599, endPoint x: 197, endPoint y: 588, distance: 13.0
click at [190, 599] on div "Runes" at bounding box center [152, 625] width 174 height 79
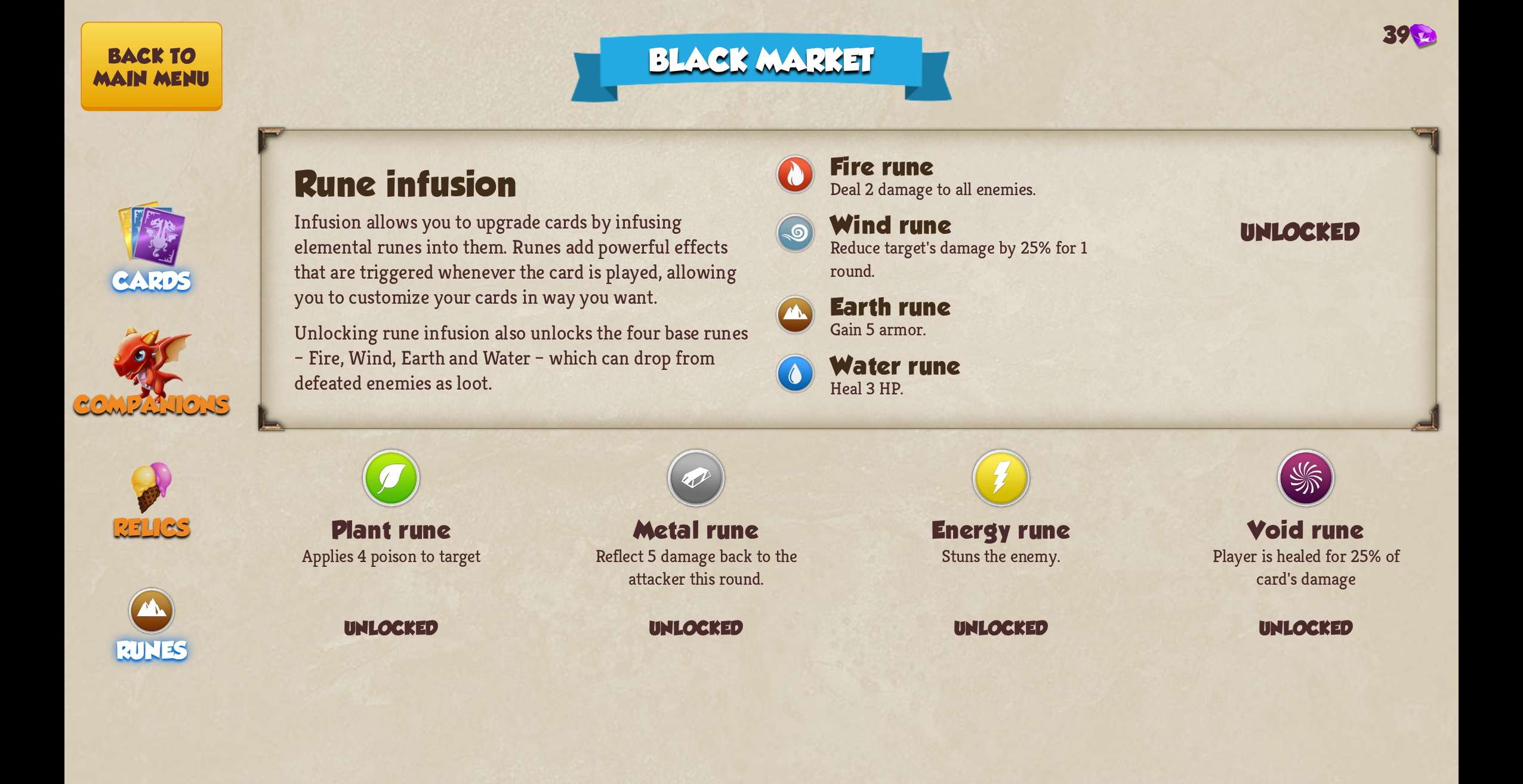
click at [162, 264] on img at bounding box center [152, 233] width 70 height 70
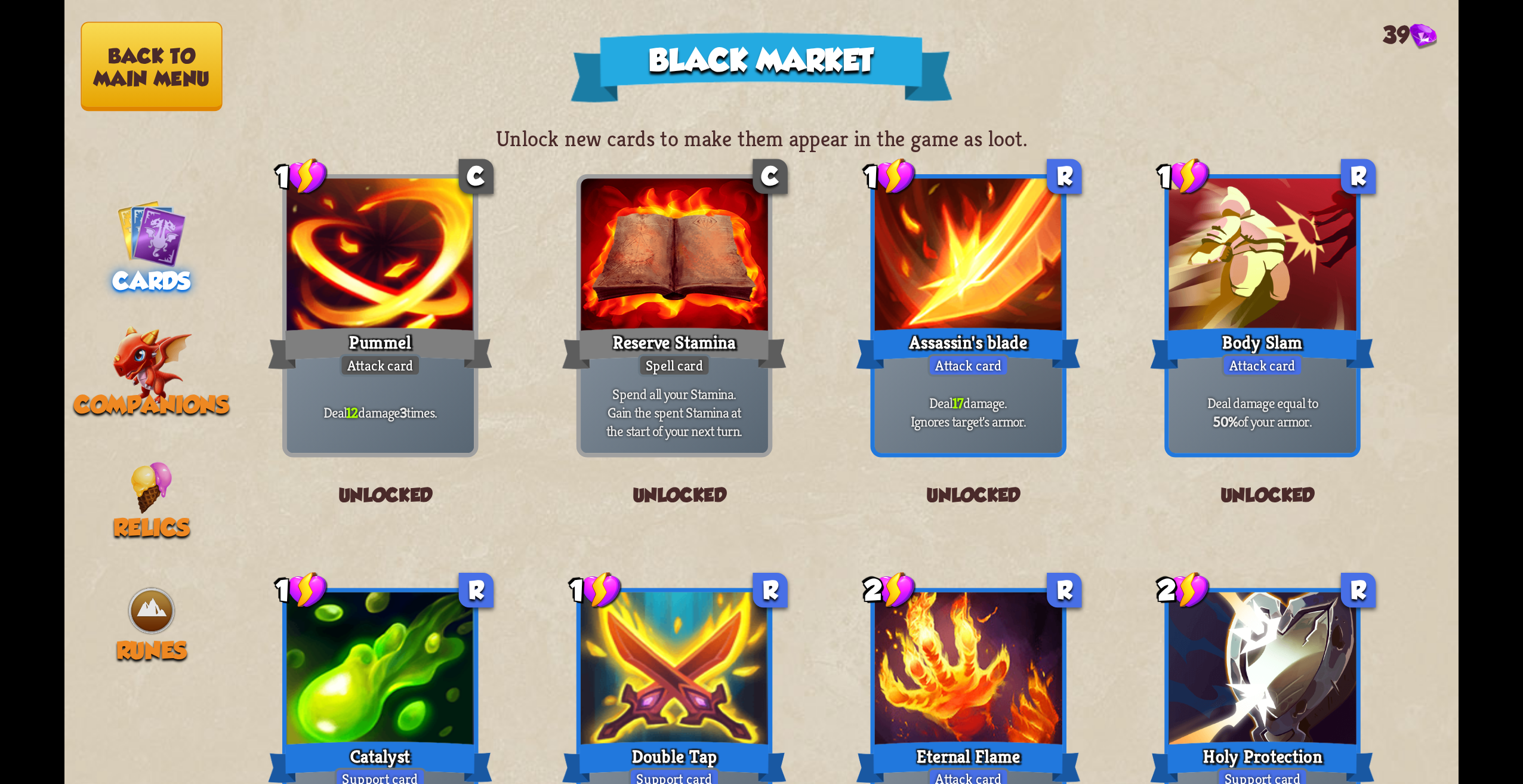
click at [190, 105] on button "Back to main menu" at bounding box center [151, 67] width 141 height 90
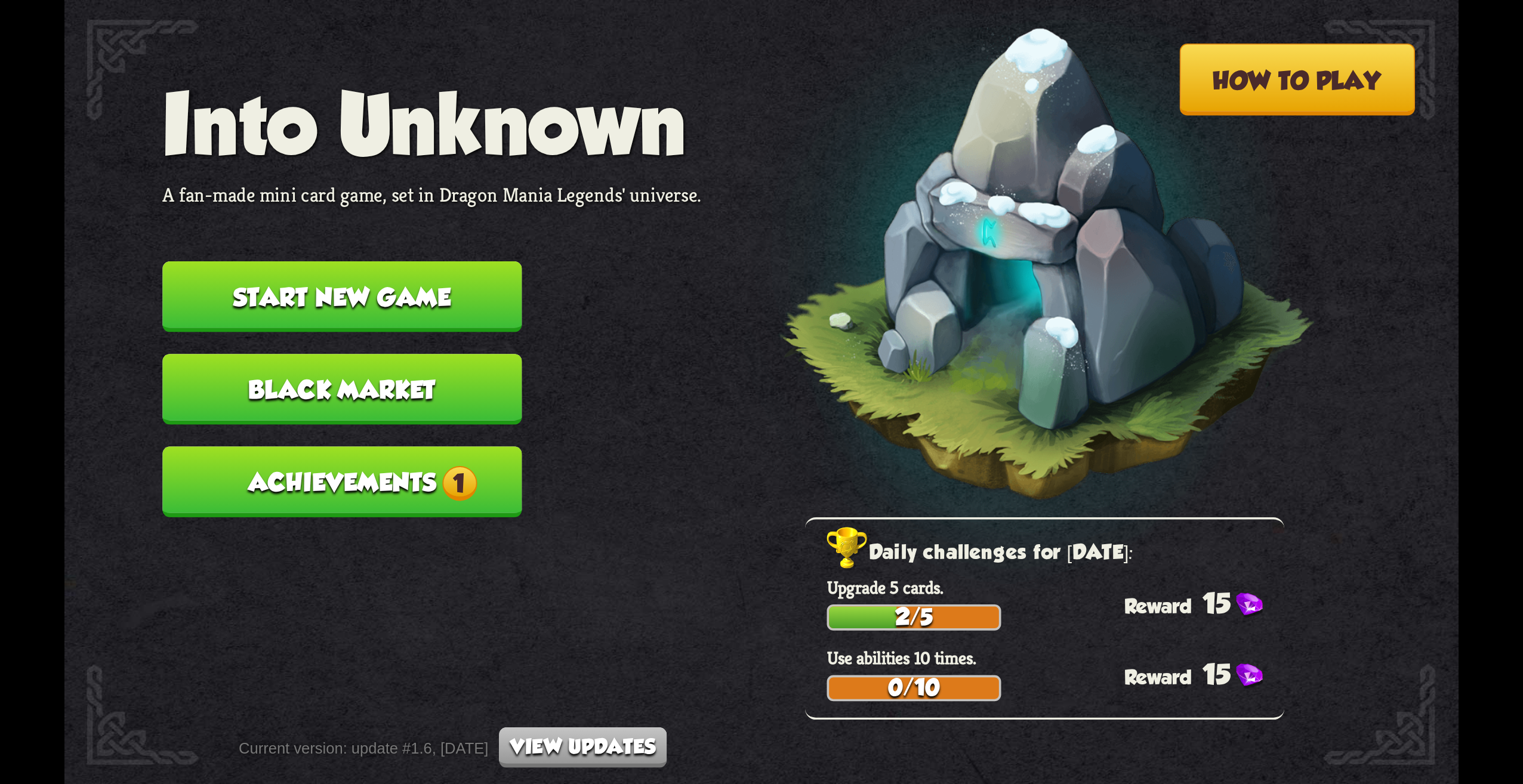
click at [398, 476] on button "Achievements 1" at bounding box center [341, 482] width 359 height 71
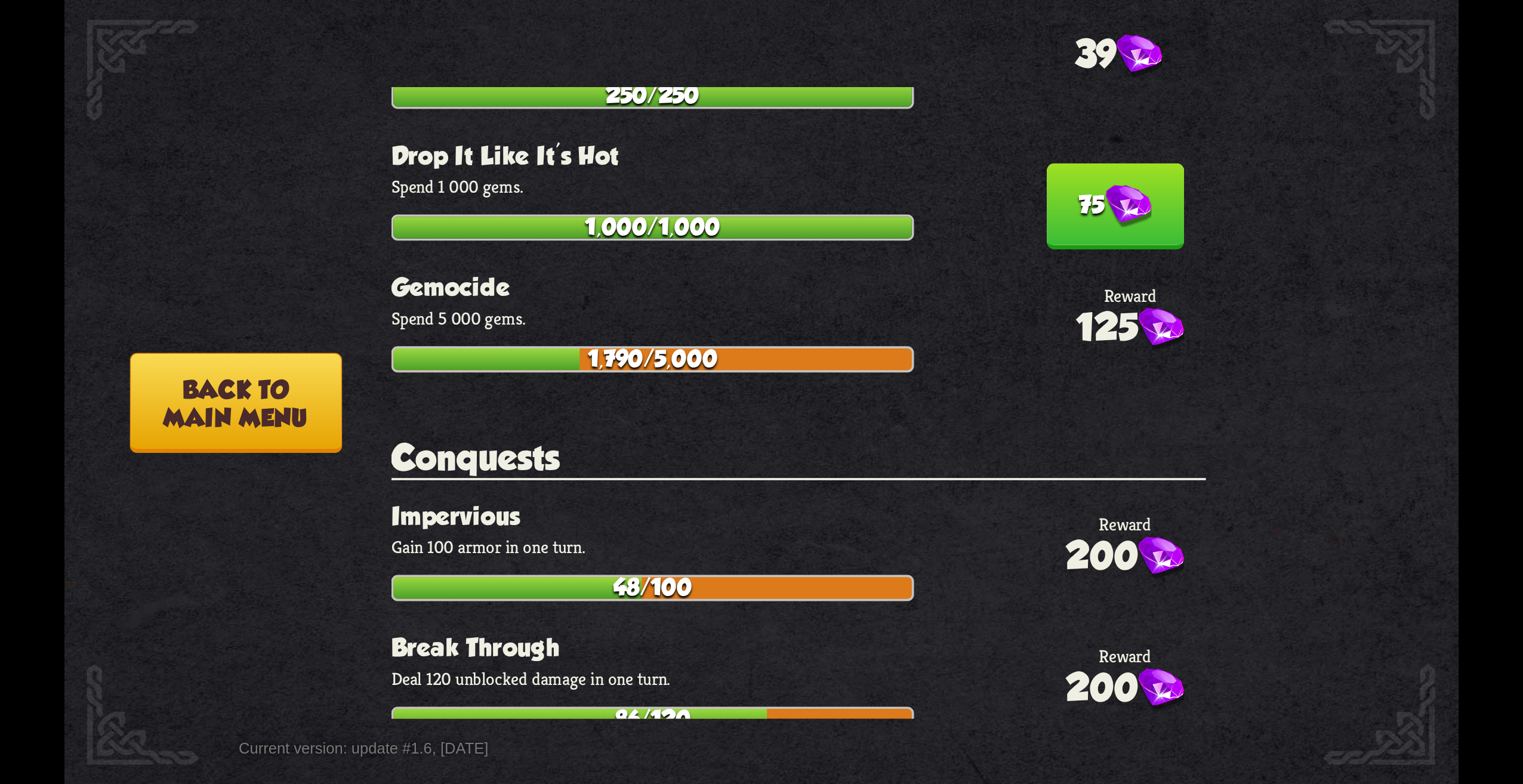
scroll to position [3639, 0]
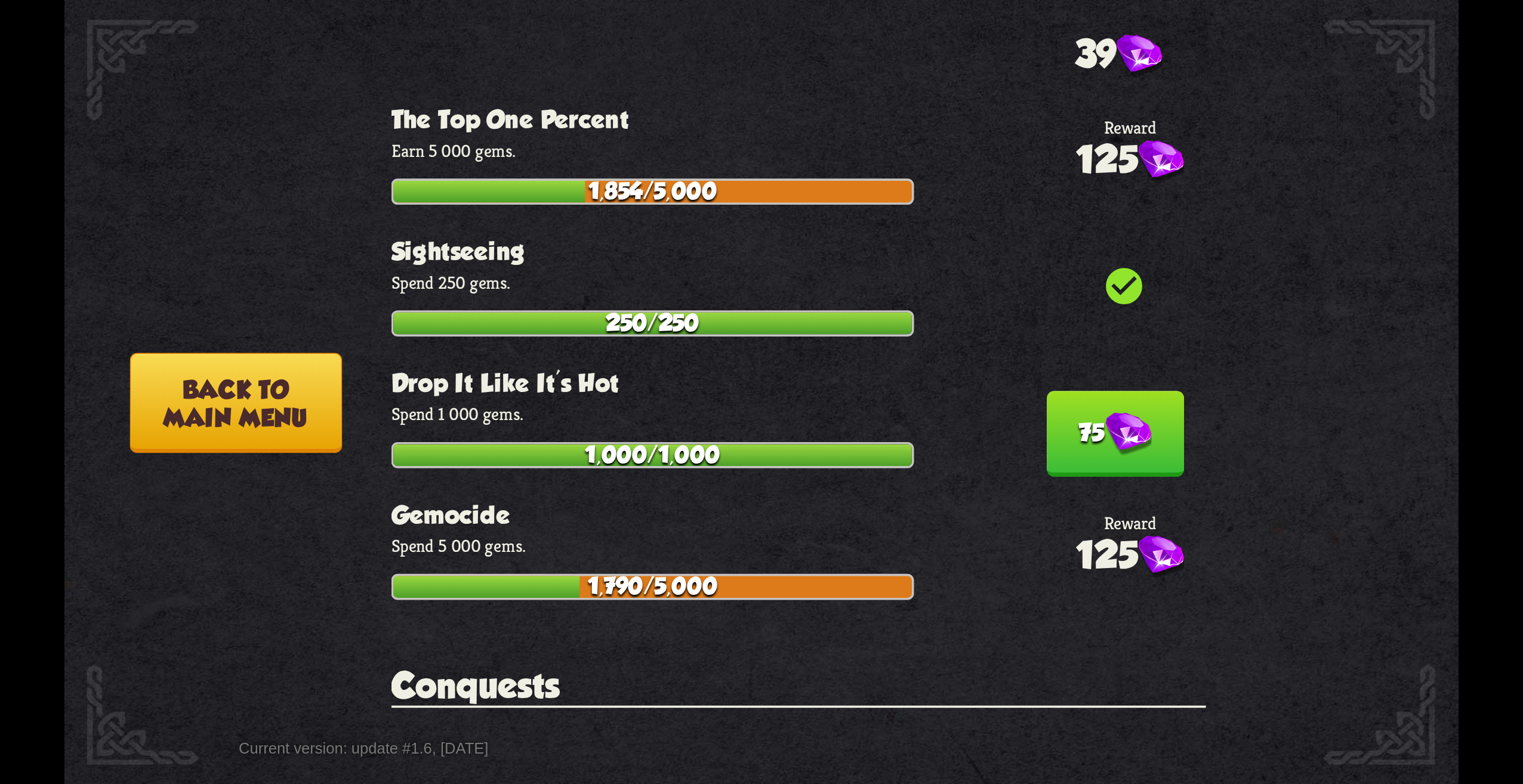
click at [1082, 397] on button "75" at bounding box center [1115, 434] width 138 height 86
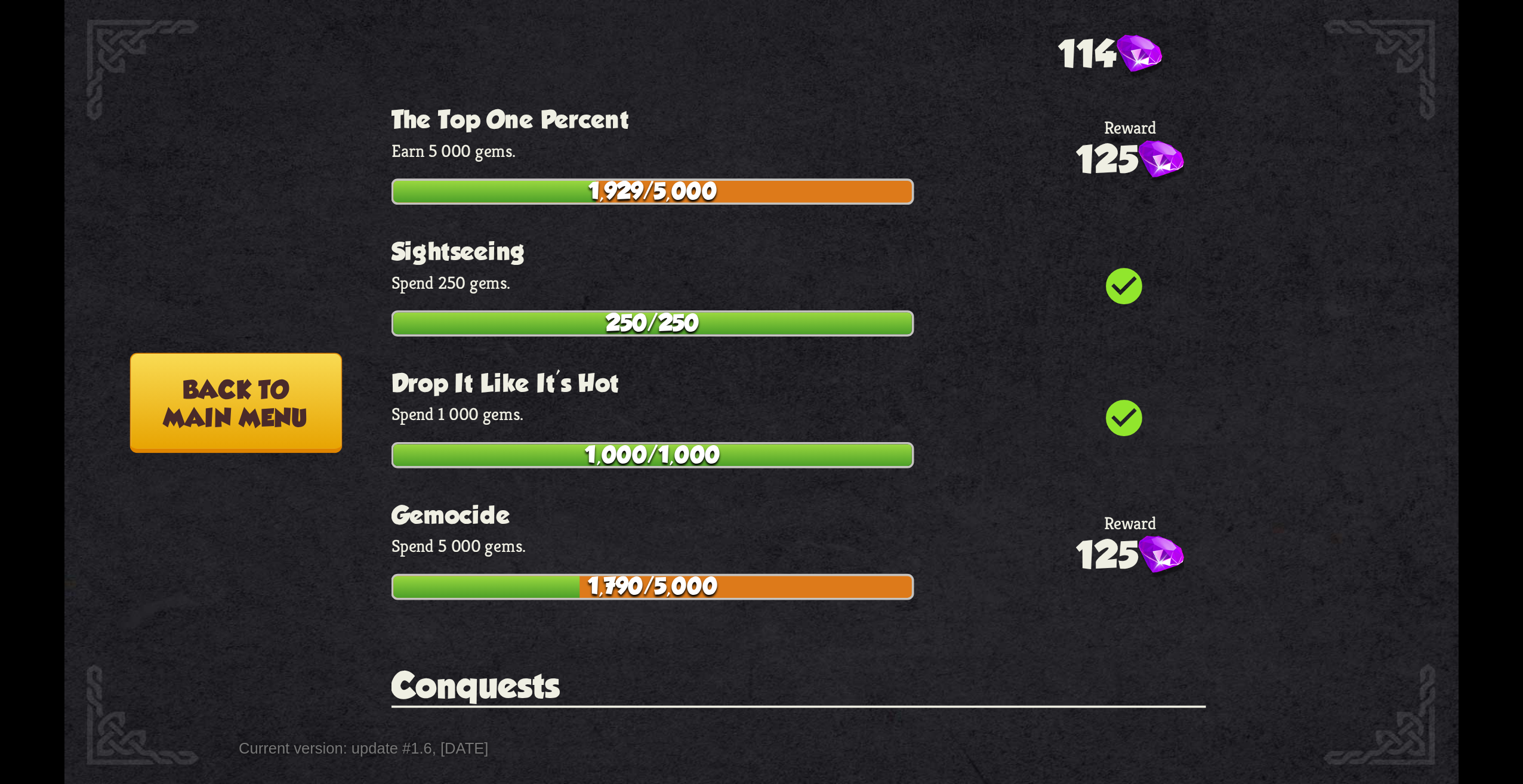
click at [288, 377] on button "Back to main menu" at bounding box center [236, 402] width 212 height 100
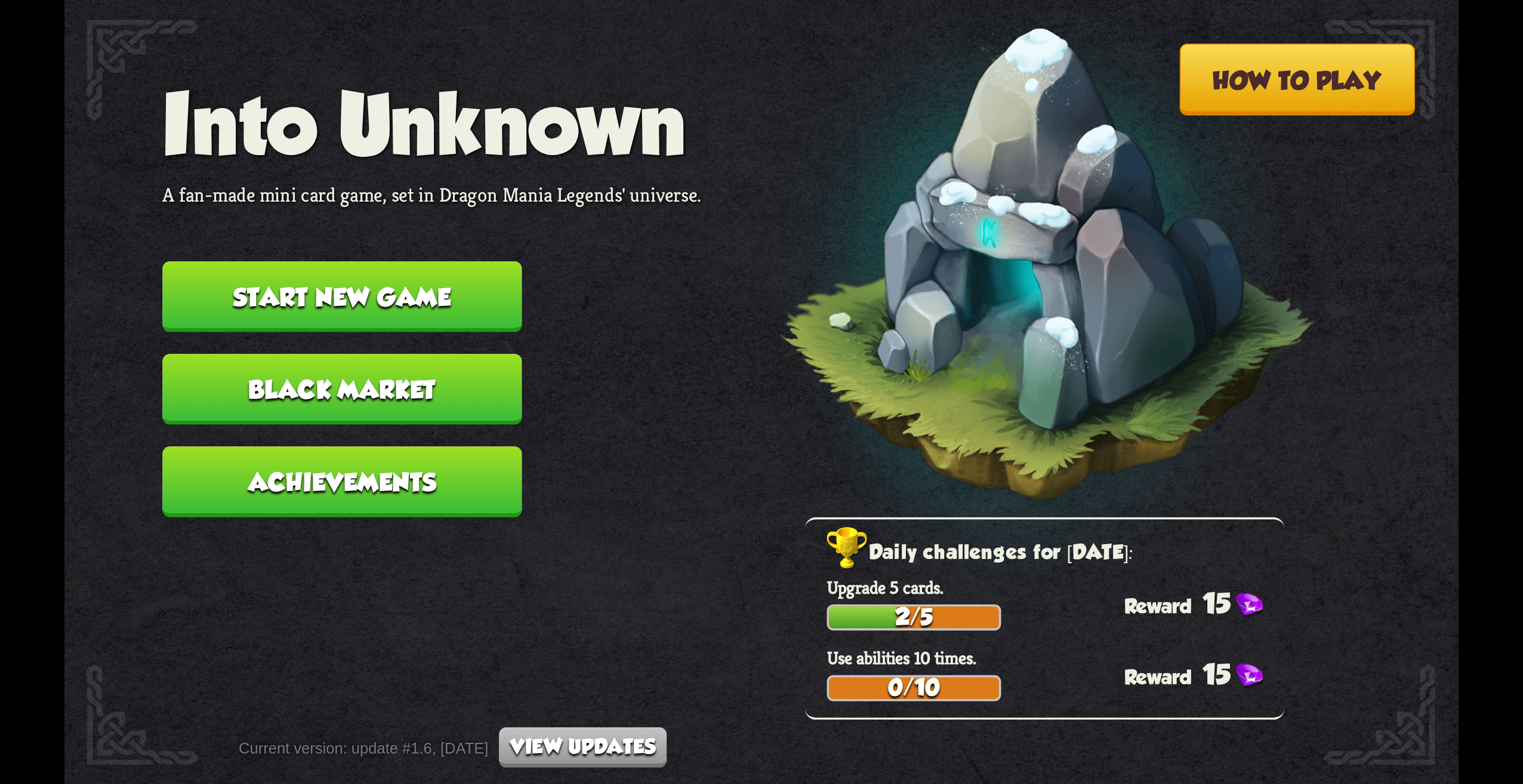
click at [278, 515] on nav "Into Unknown A fan-made mini card game, set in Dragon Mania Legends' universe. …" at bounding box center [431, 308] width 539 height 463
click at [365, 457] on button "Achievements" at bounding box center [341, 482] width 359 height 71
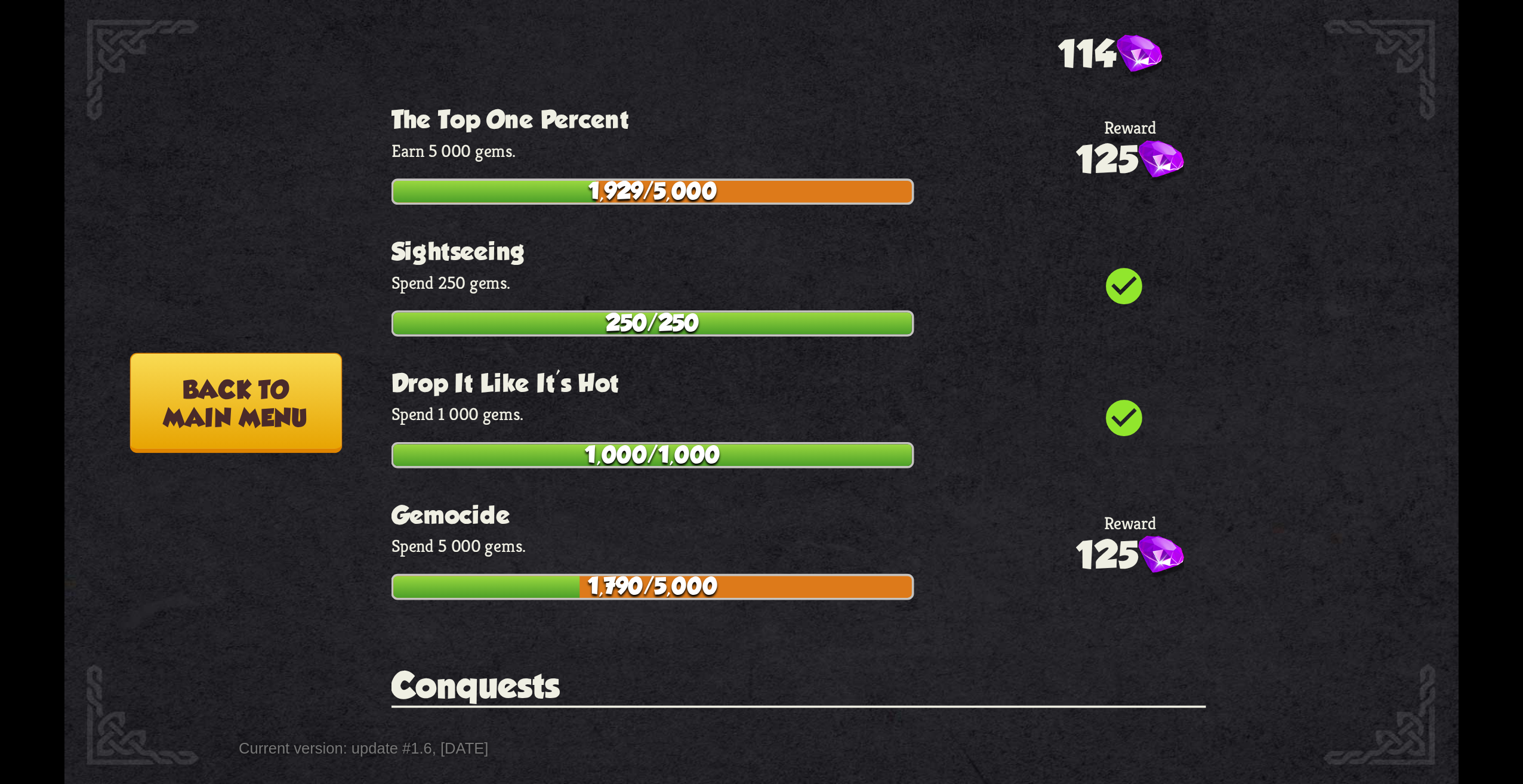
click at [300, 422] on button "Back to main menu" at bounding box center [236, 402] width 212 height 100
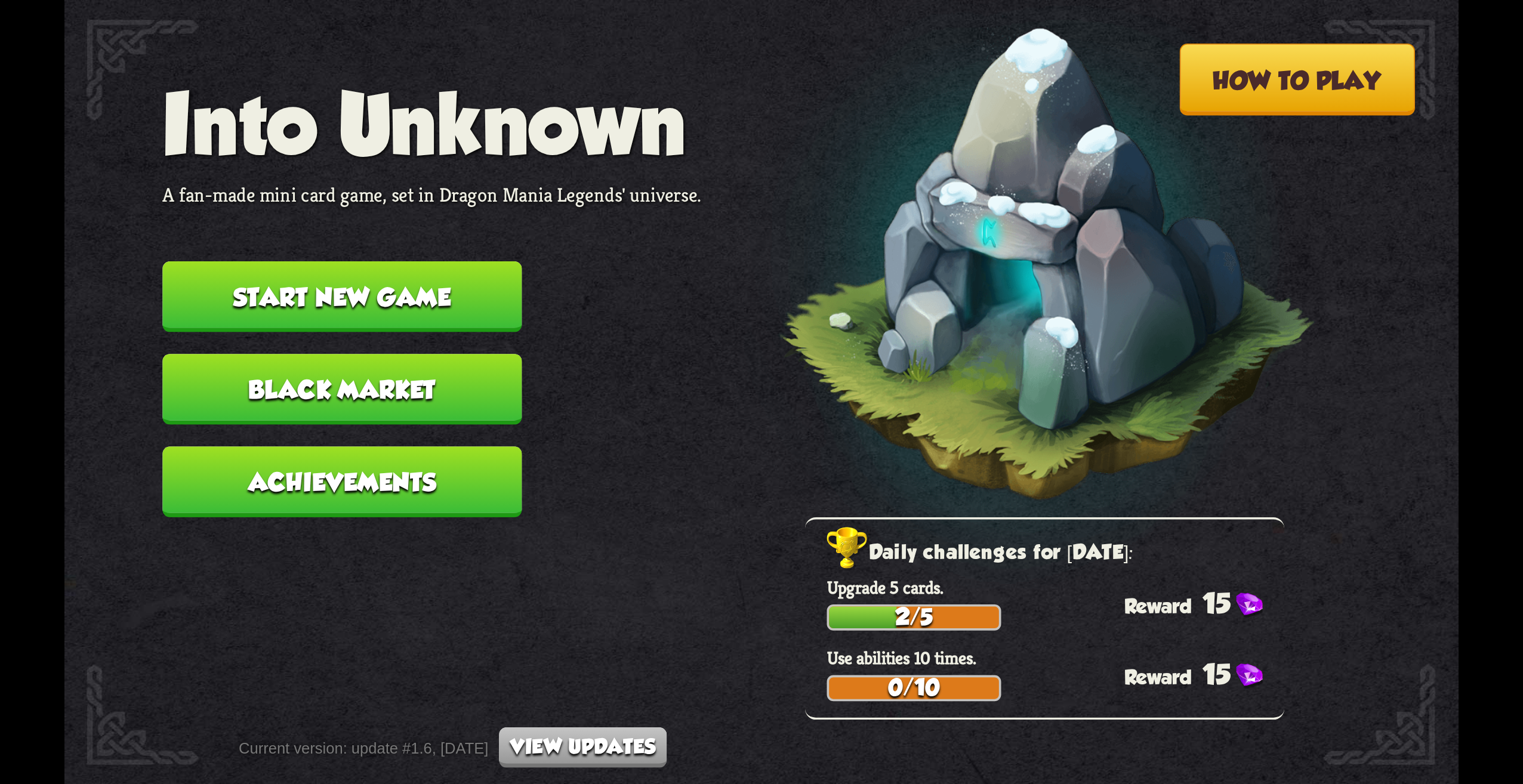
click at [461, 414] on button "Black Market" at bounding box center [341, 389] width 359 height 71
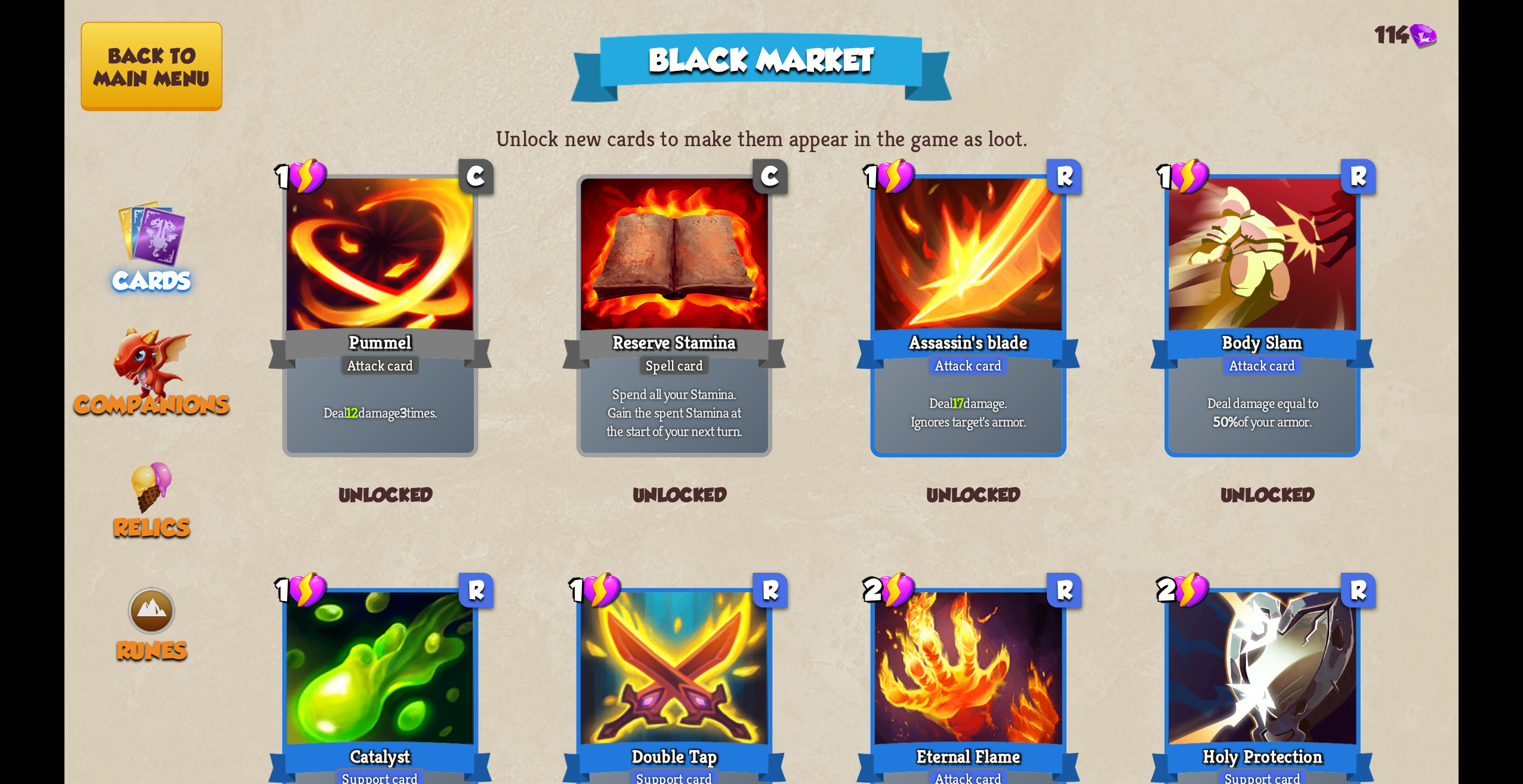
click at [160, 423] on nav "Back to main menu Cards Companions Relics Runes" at bounding box center [152, 392] width 174 height 784
click at [153, 387] on img at bounding box center [151, 364] width 80 height 78
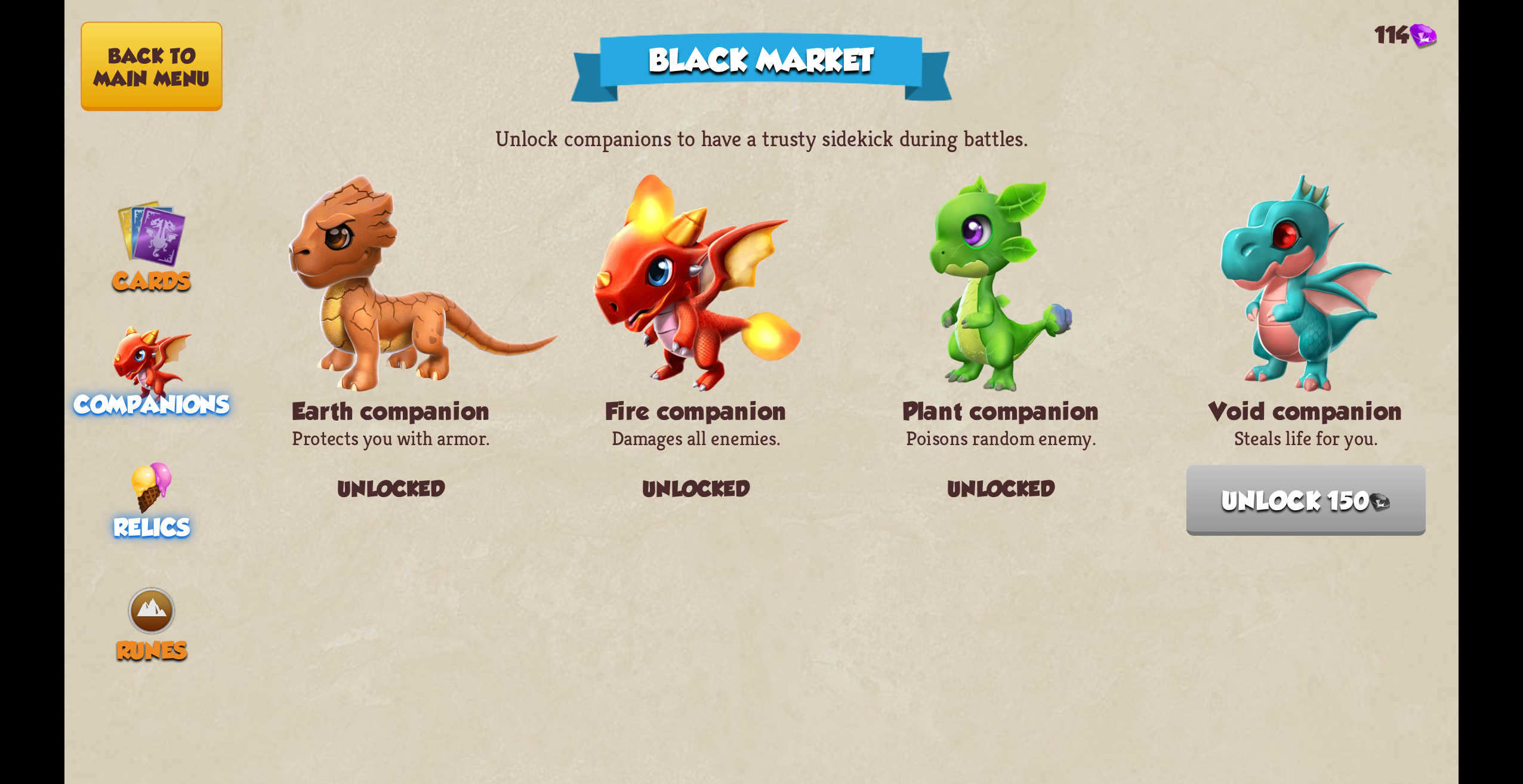
click at [162, 484] on img at bounding box center [152, 488] width 41 height 53
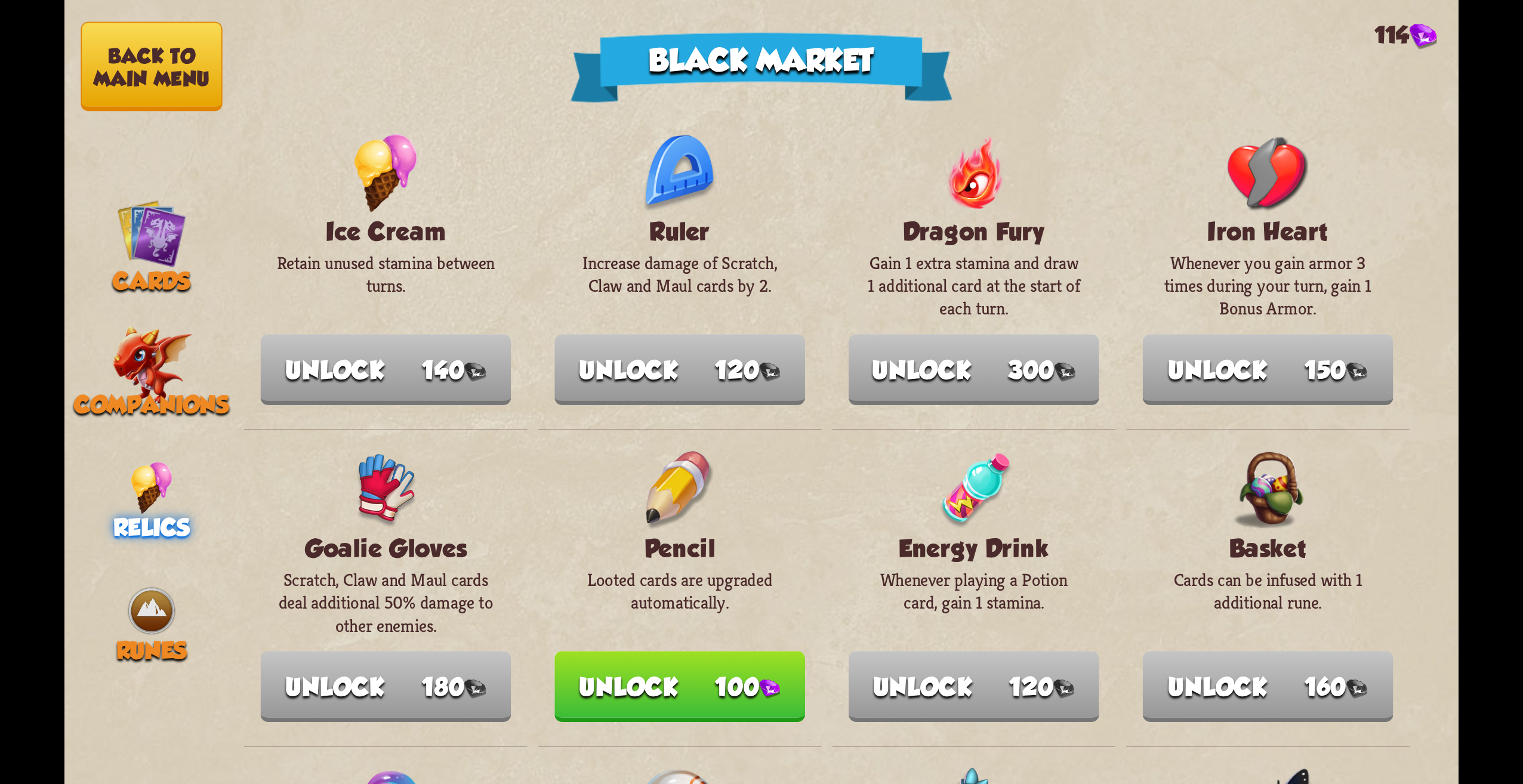
scroll to position [59, 0]
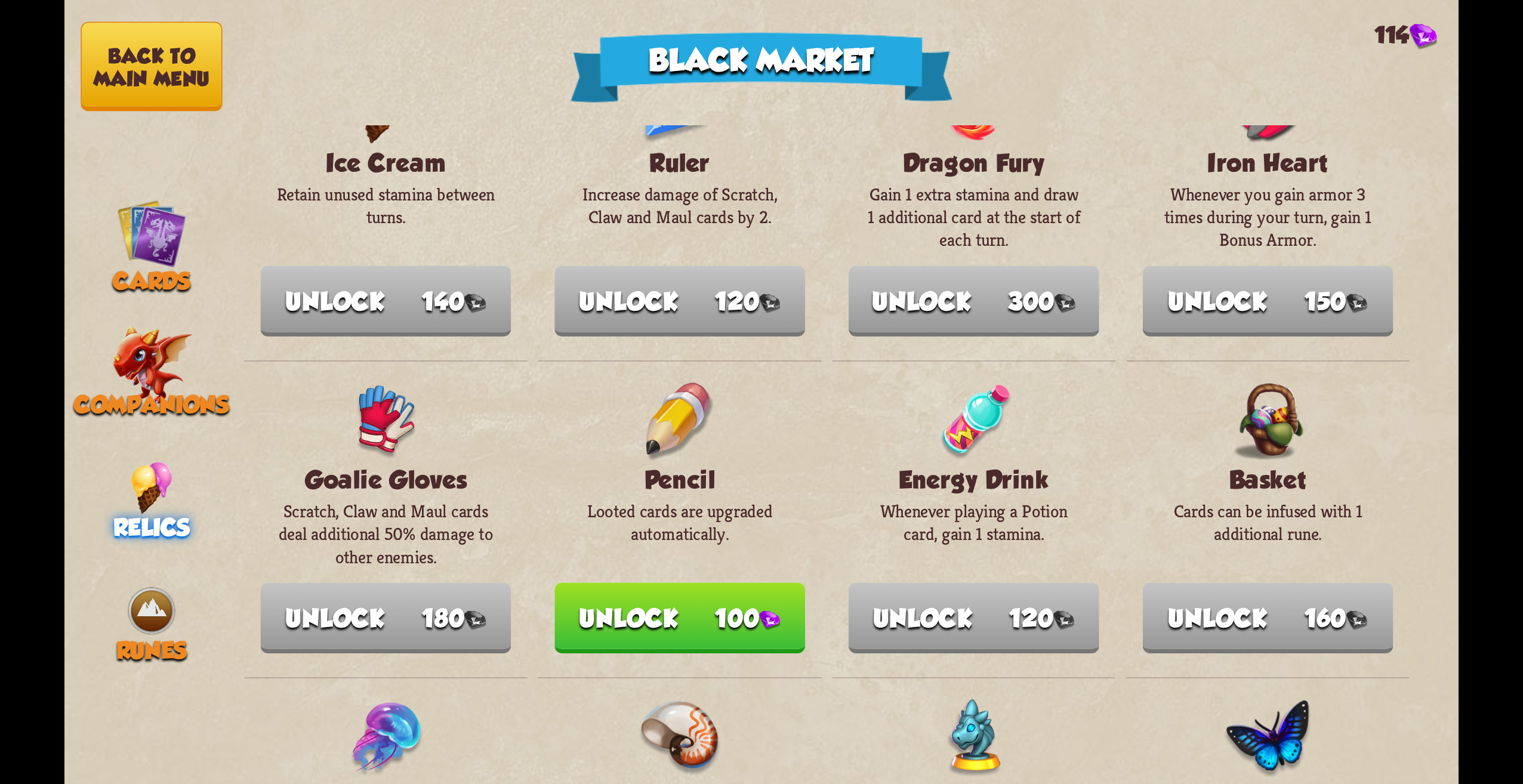
click at [688, 626] on button "Unlock 100" at bounding box center [679, 618] width 251 height 71
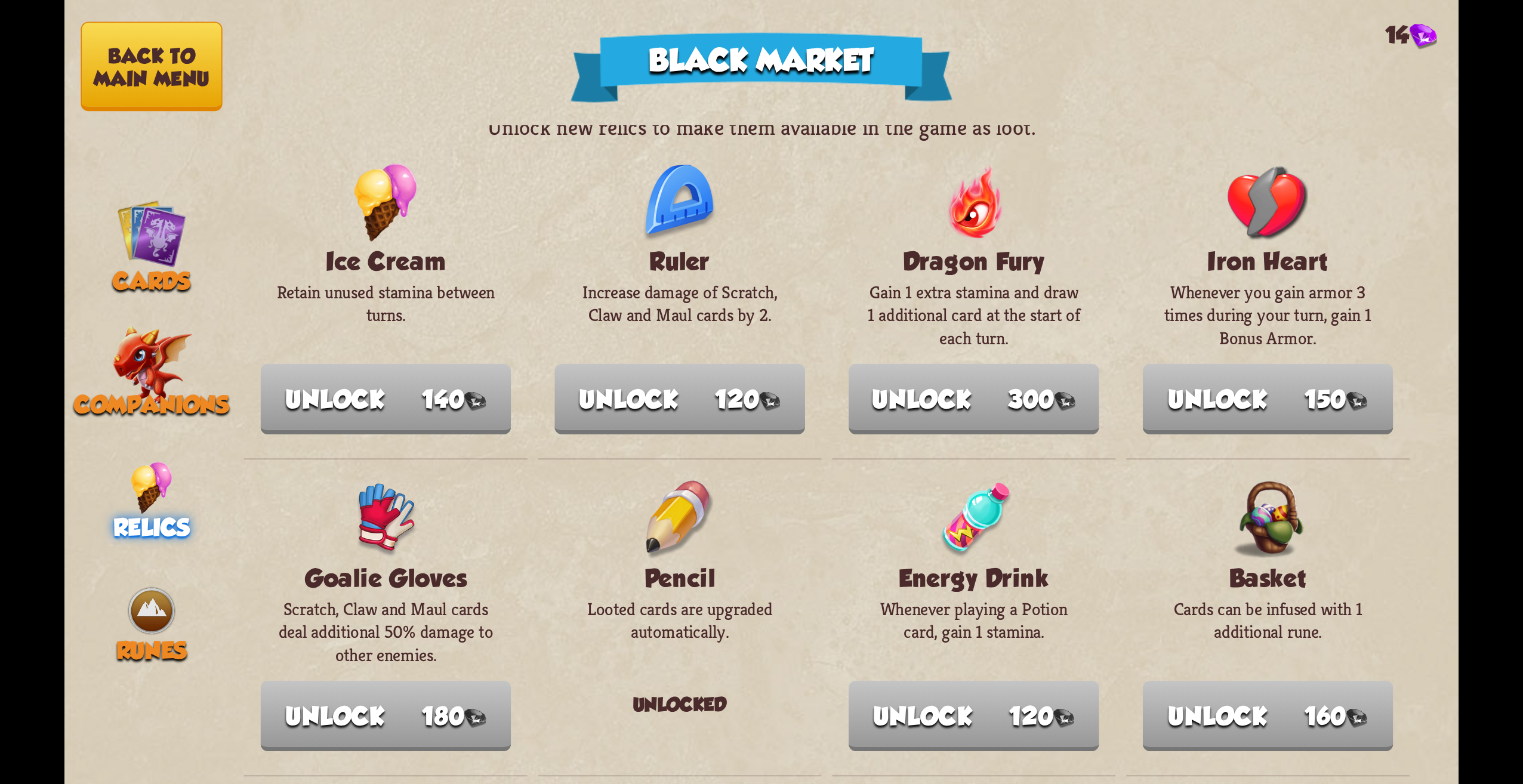
scroll to position [0, 0]
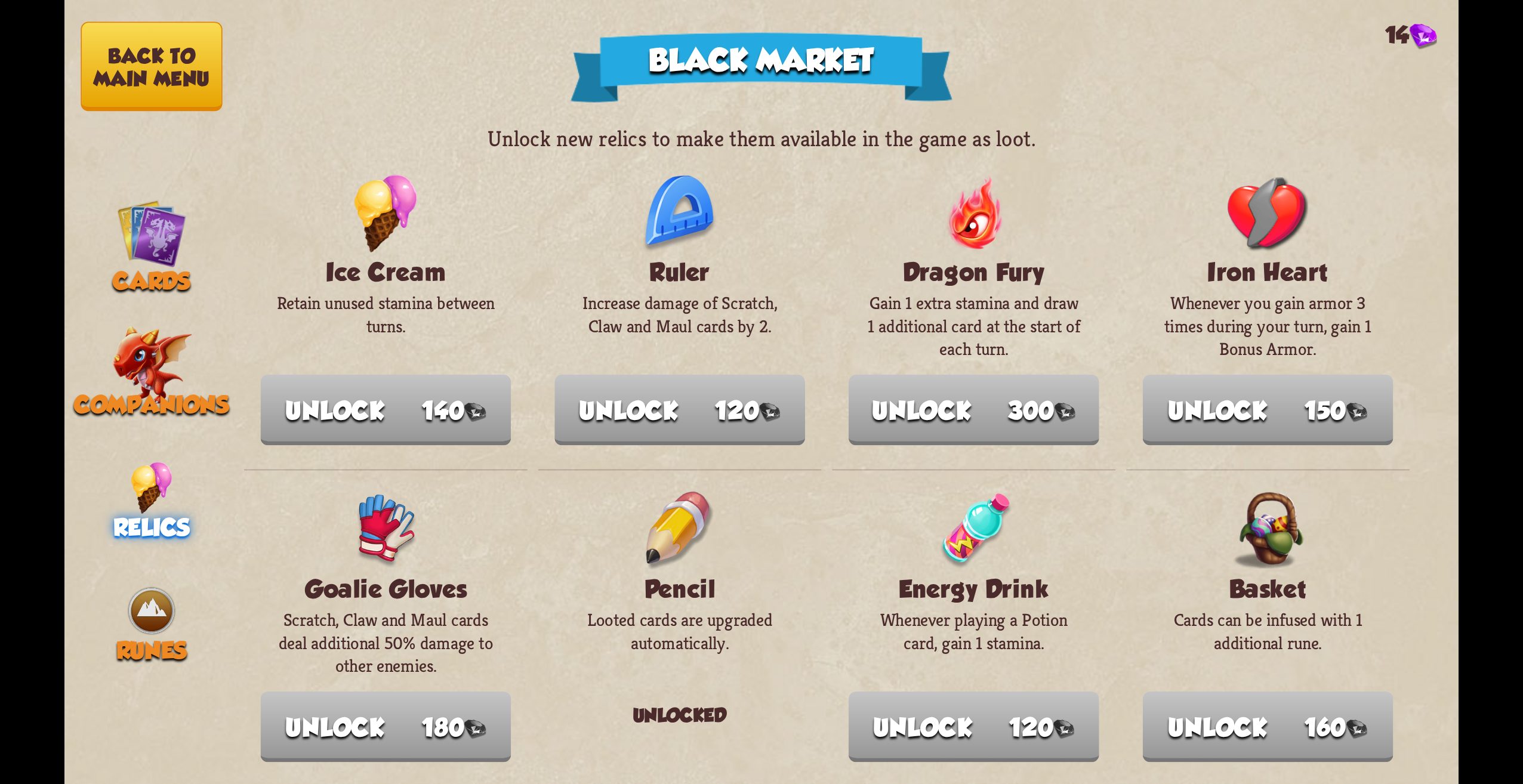
click at [147, 505] on img at bounding box center [152, 488] width 41 height 53
click at [167, 527] on span "Relics" at bounding box center [152, 527] width 77 height 28
click at [159, 481] on img at bounding box center [152, 488] width 41 height 53
click at [127, 409] on span "Companions" at bounding box center [151, 405] width 154 height 28
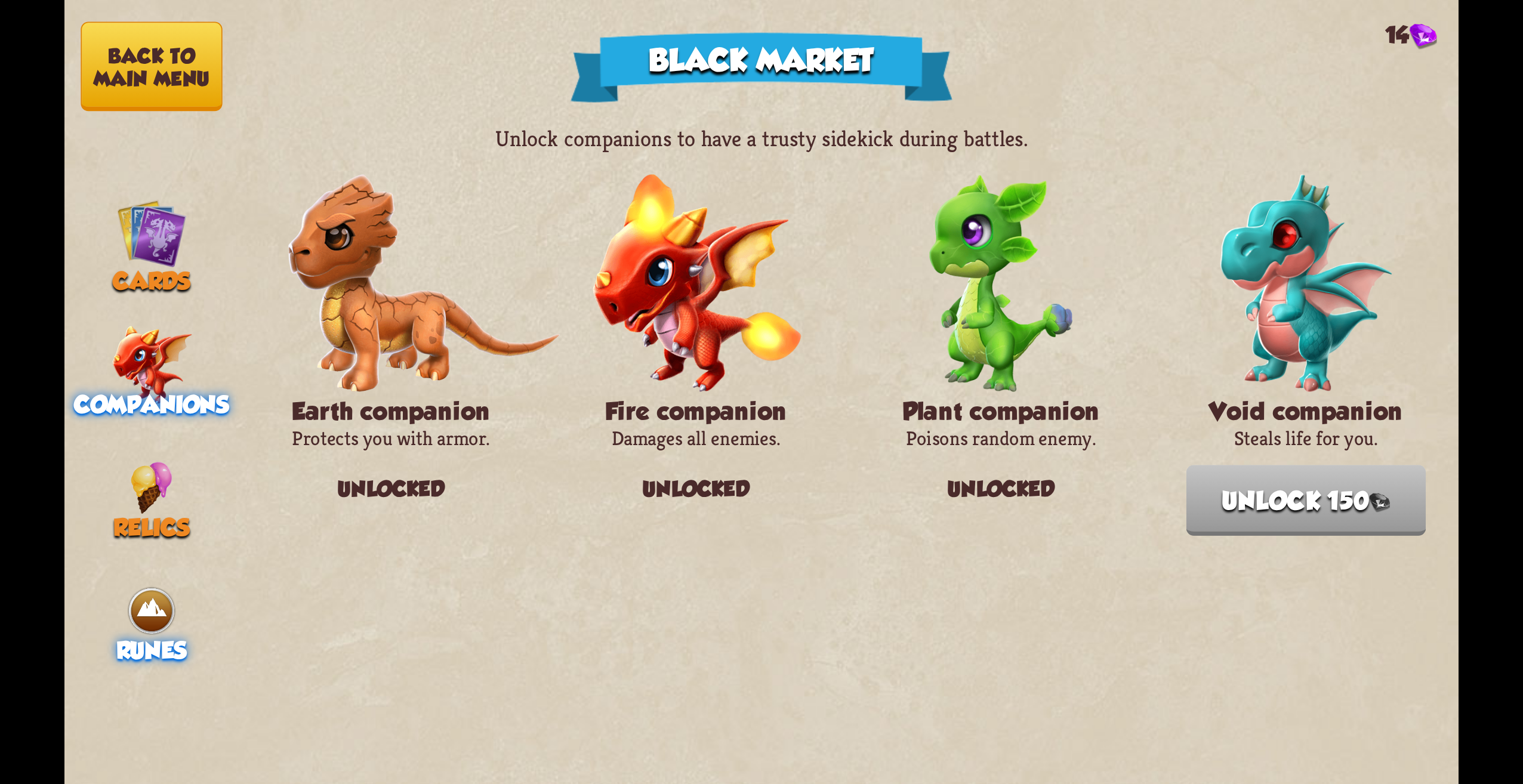
click at [153, 625] on img at bounding box center [151, 611] width 53 height 53
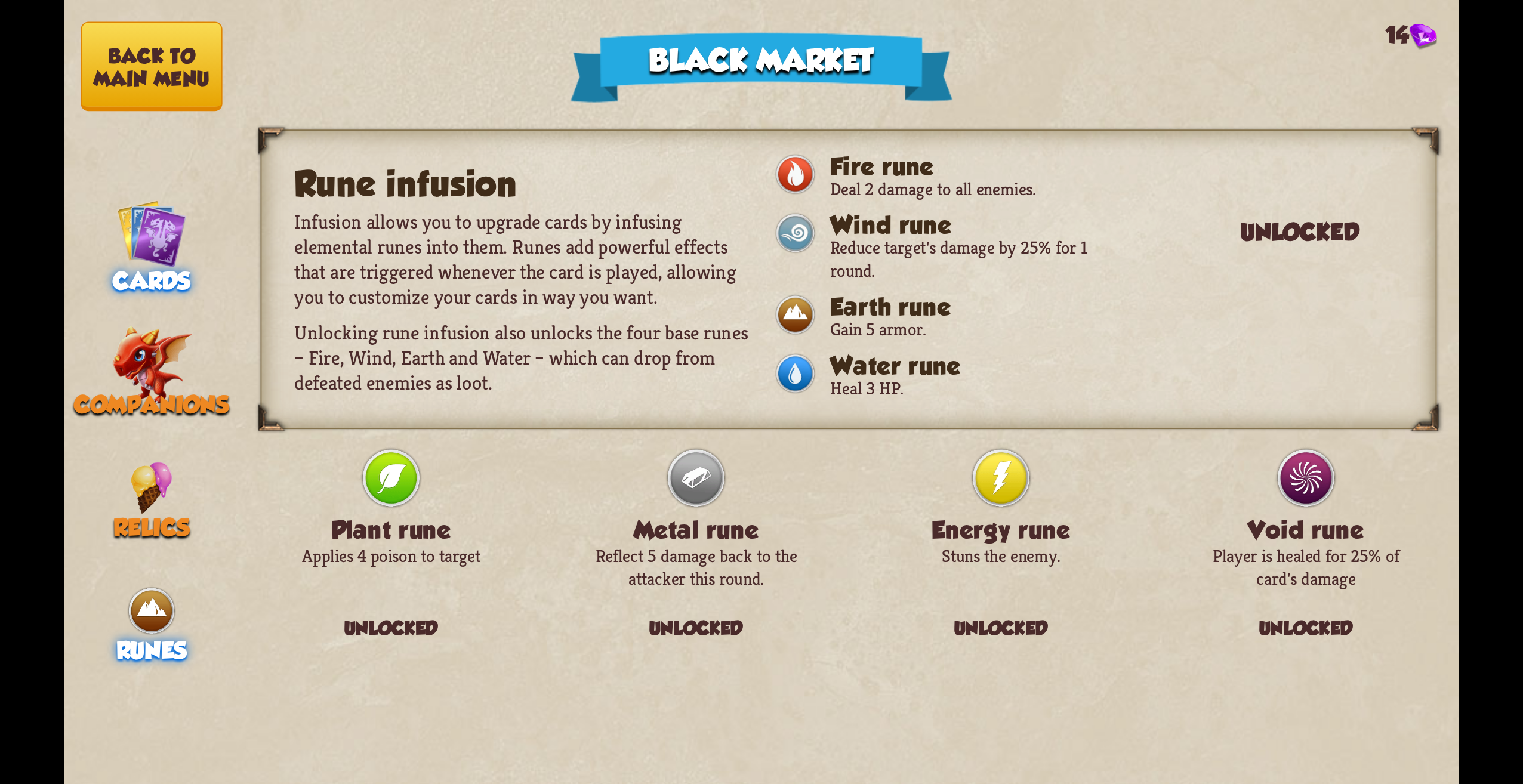
drag, startPoint x: 86, startPoint y: 191, endPoint x: 127, endPoint y: 212, distance: 46.1
click at [92, 193] on nav "Back to main menu Cards Companions Relics Runes" at bounding box center [152, 392] width 174 height 784
click at [153, 222] on img at bounding box center [152, 233] width 70 height 70
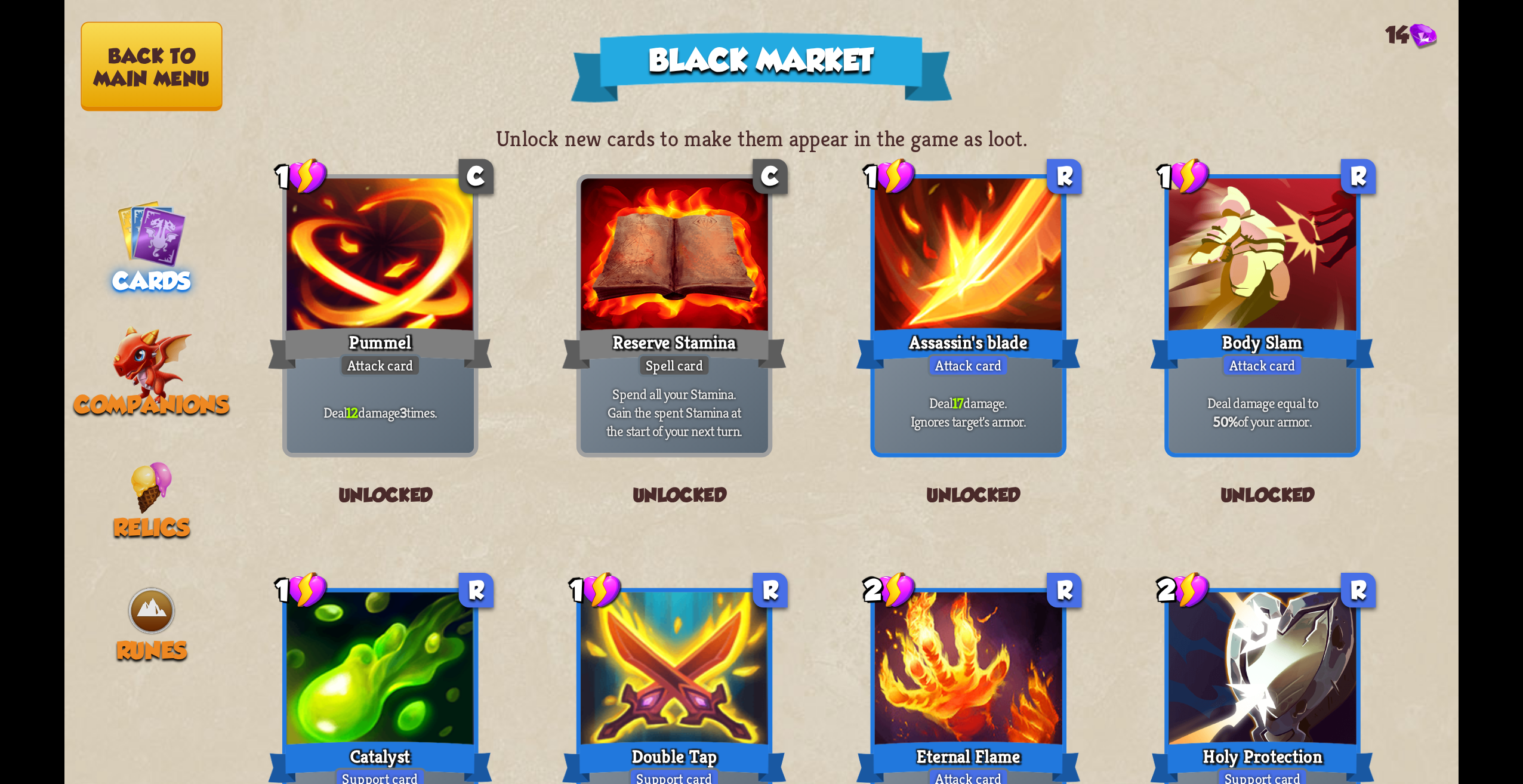
click at [139, 78] on button "Back to main menu" at bounding box center [151, 67] width 141 height 90
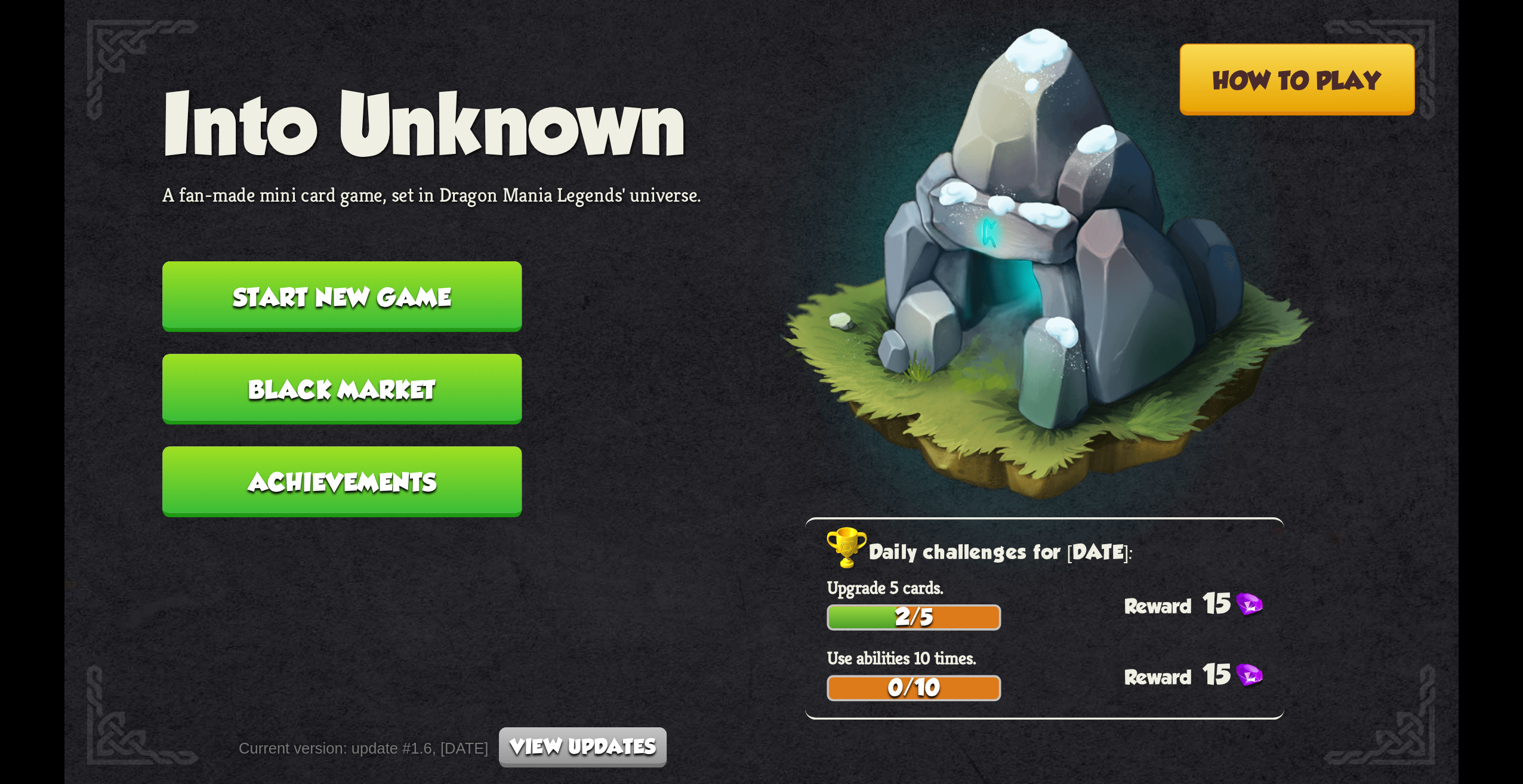
click at [449, 529] on nav "Into Unknown A fan-made mini card game, set in Dragon Mania Legends' universe. …" at bounding box center [431, 308] width 539 height 463
click at [444, 495] on button "Achievements" at bounding box center [341, 482] width 359 height 71
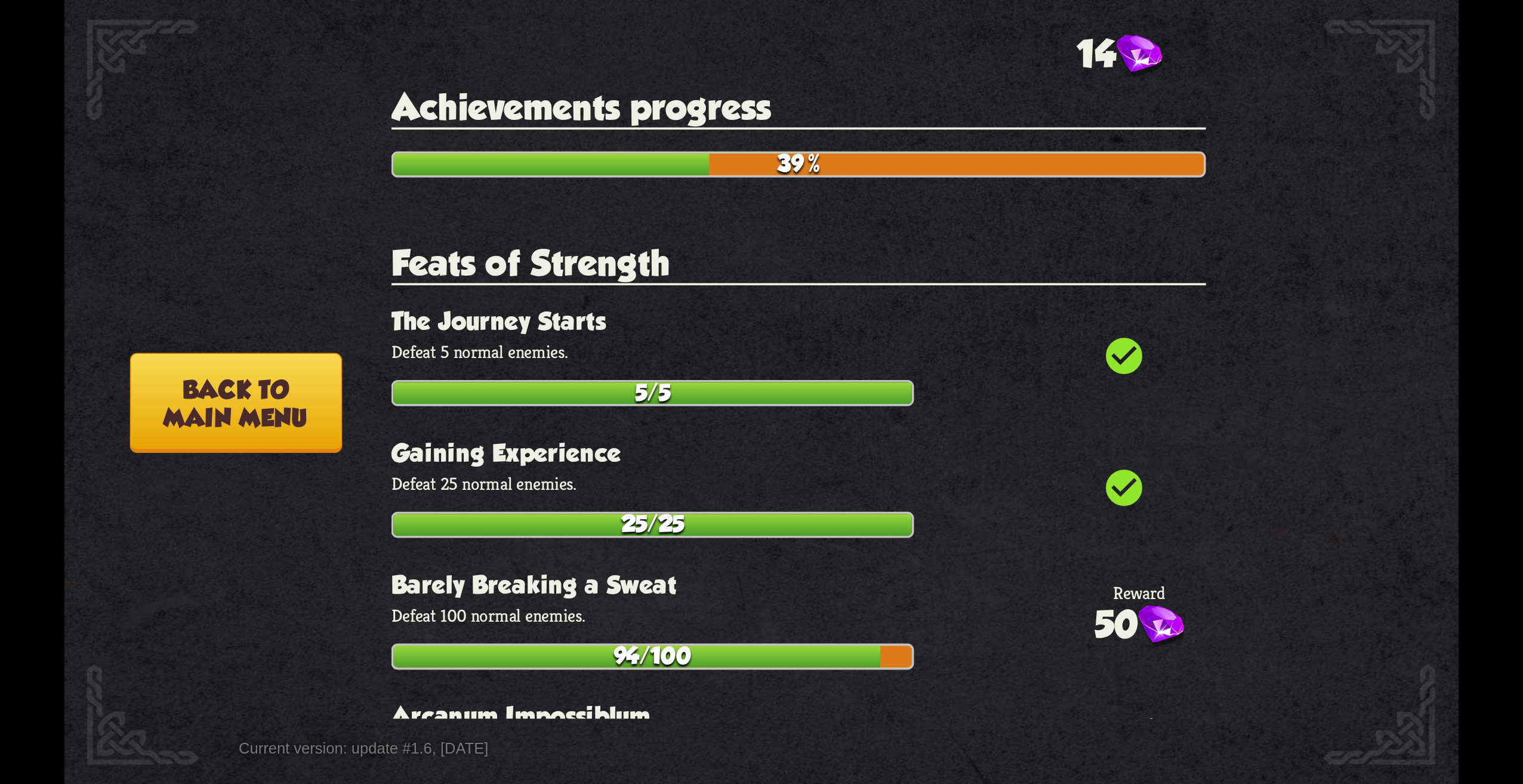
drag, startPoint x: 232, startPoint y: 384, endPoint x: 238, endPoint y: 383, distance: 6.1
click at [238, 383] on button "Back to main menu" at bounding box center [236, 402] width 212 height 100
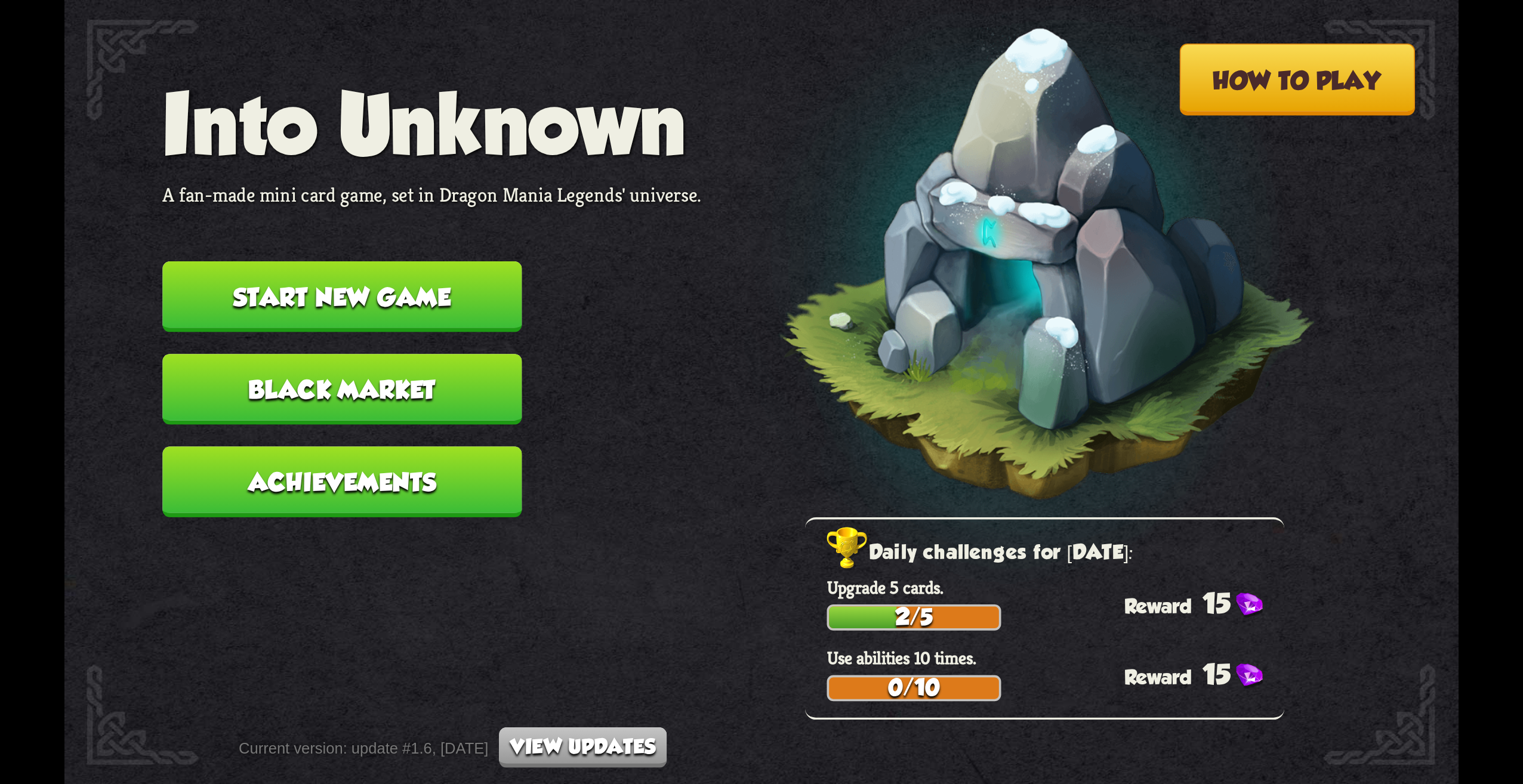
click at [363, 292] on button "Start new game" at bounding box center [341, 296] width 359 height 71
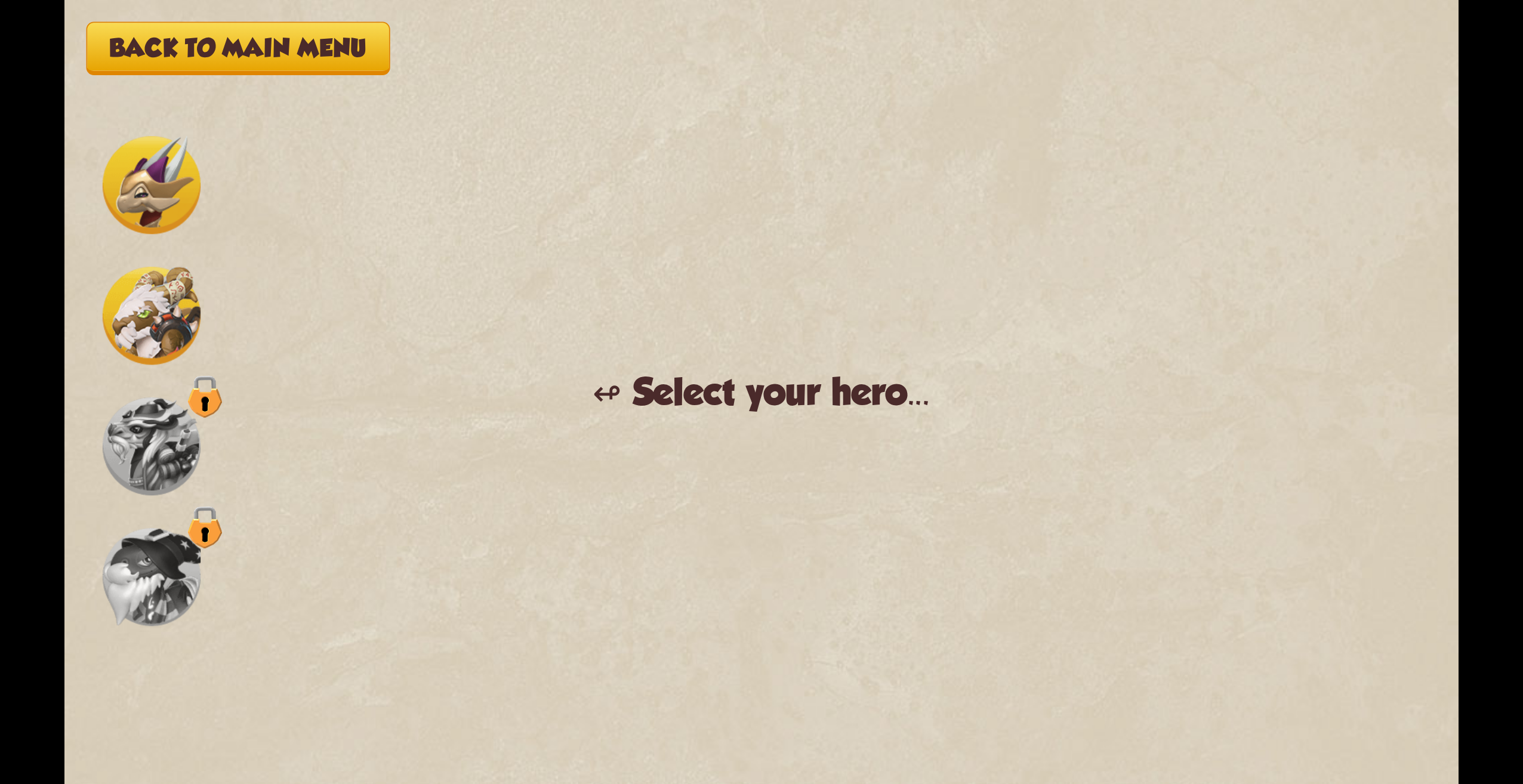
click at [164, 303] on img at bounding box center [152, 316] width 98 height 98
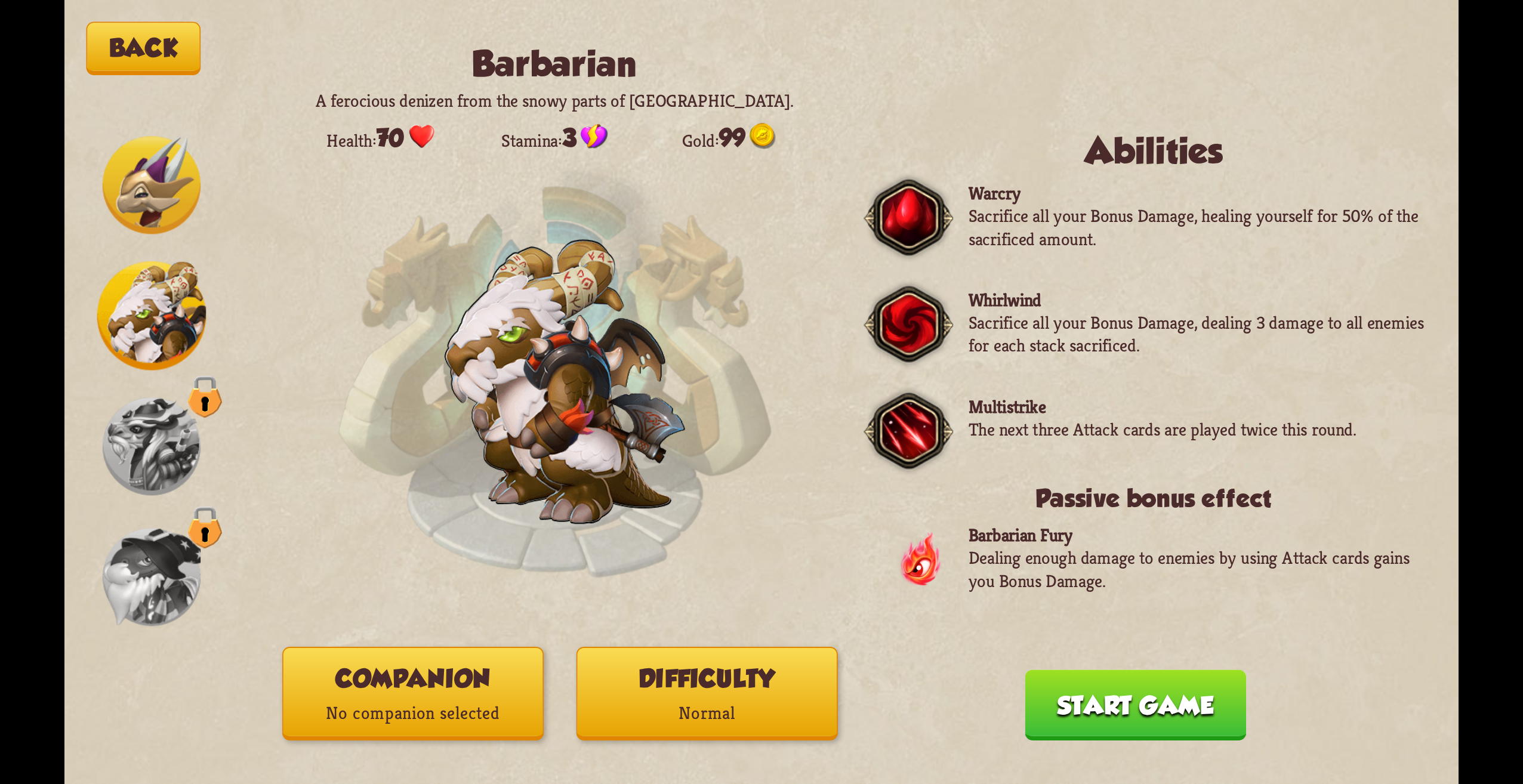
click at [136, 182] on img at bounding box center [152, 185] width 98 height 98
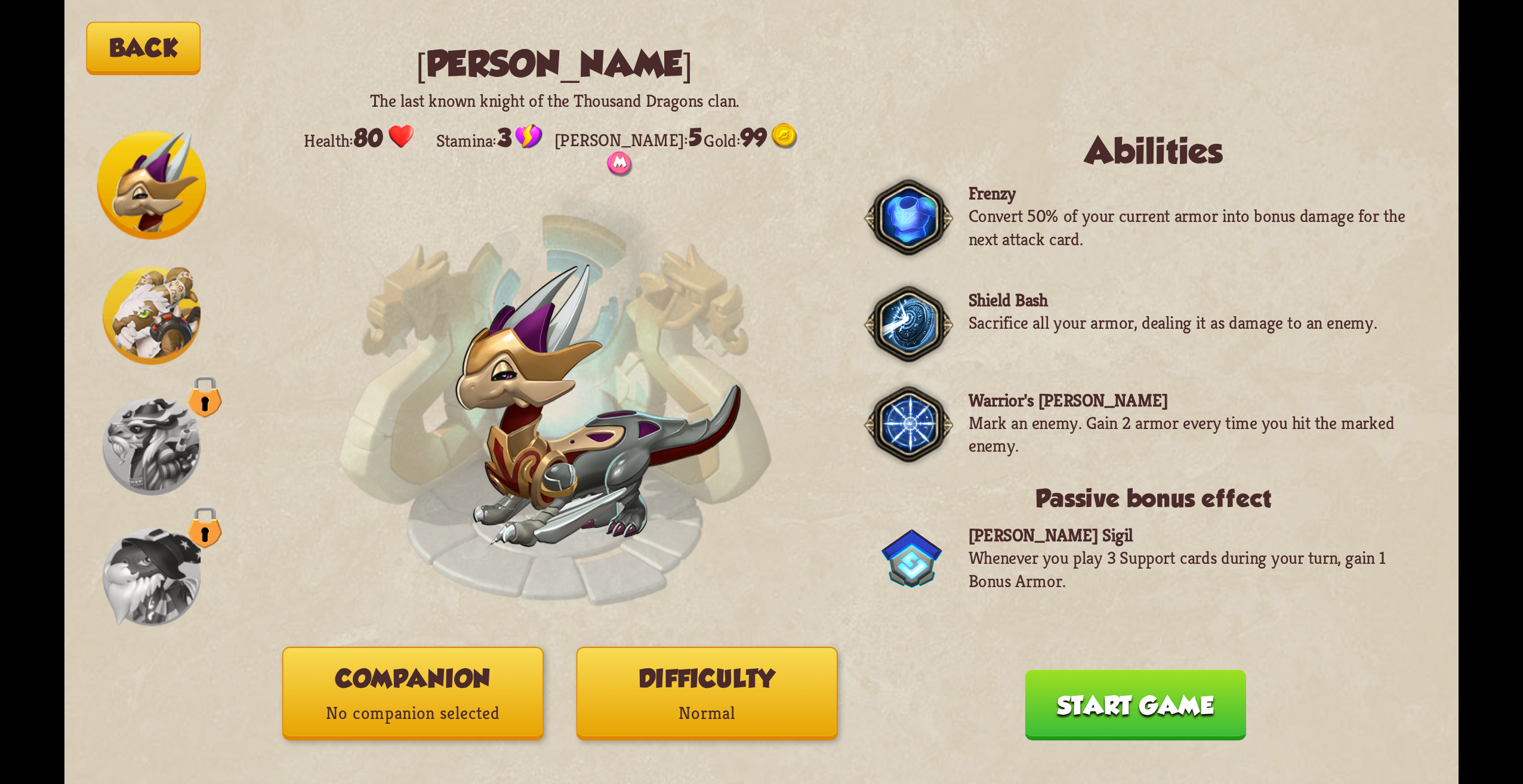
click at [137, 302] on img at bounding box center [152, 316] width 98 height 98
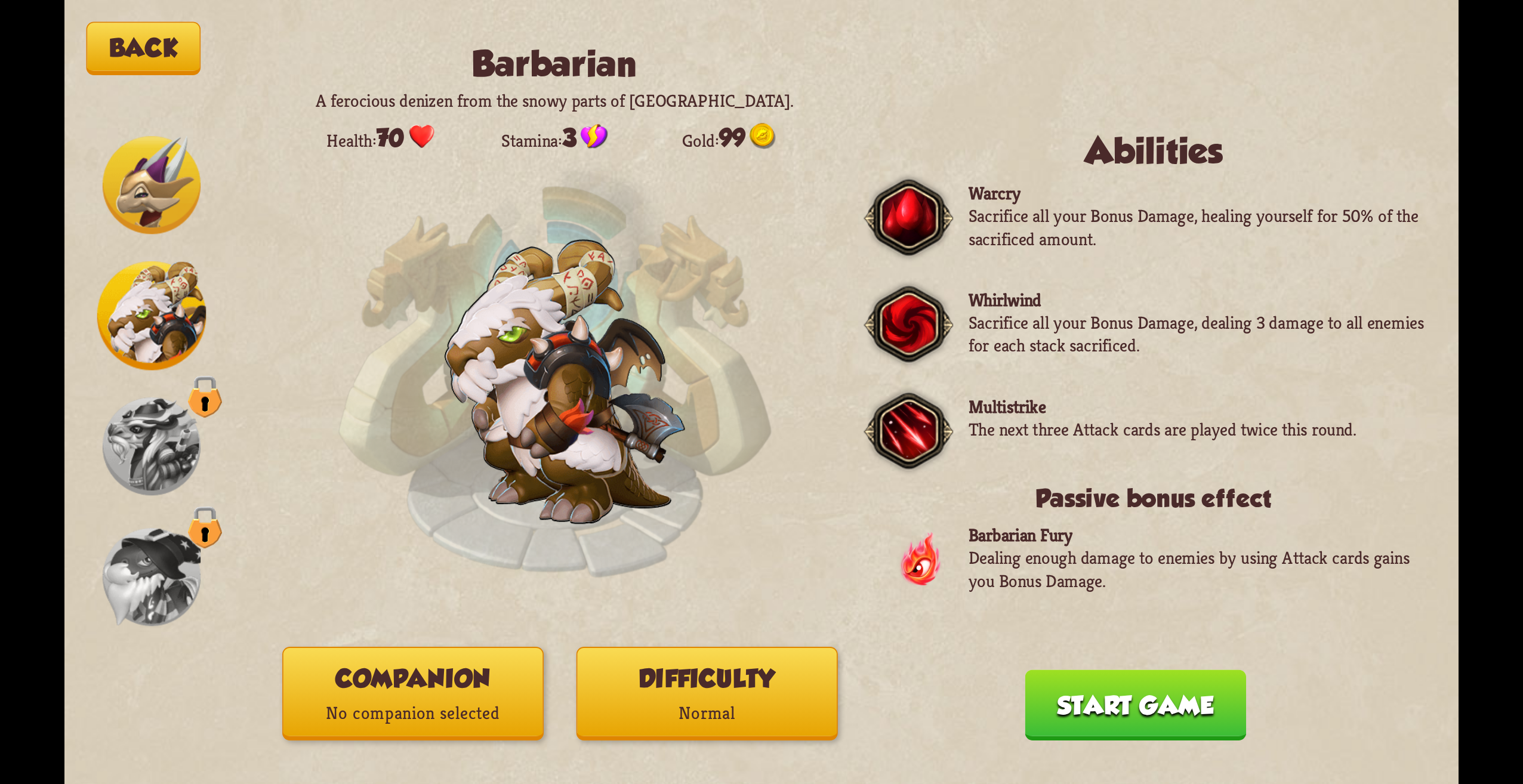
click at [147, 203] on img at bounding box center [152, 185] width 98 height 98
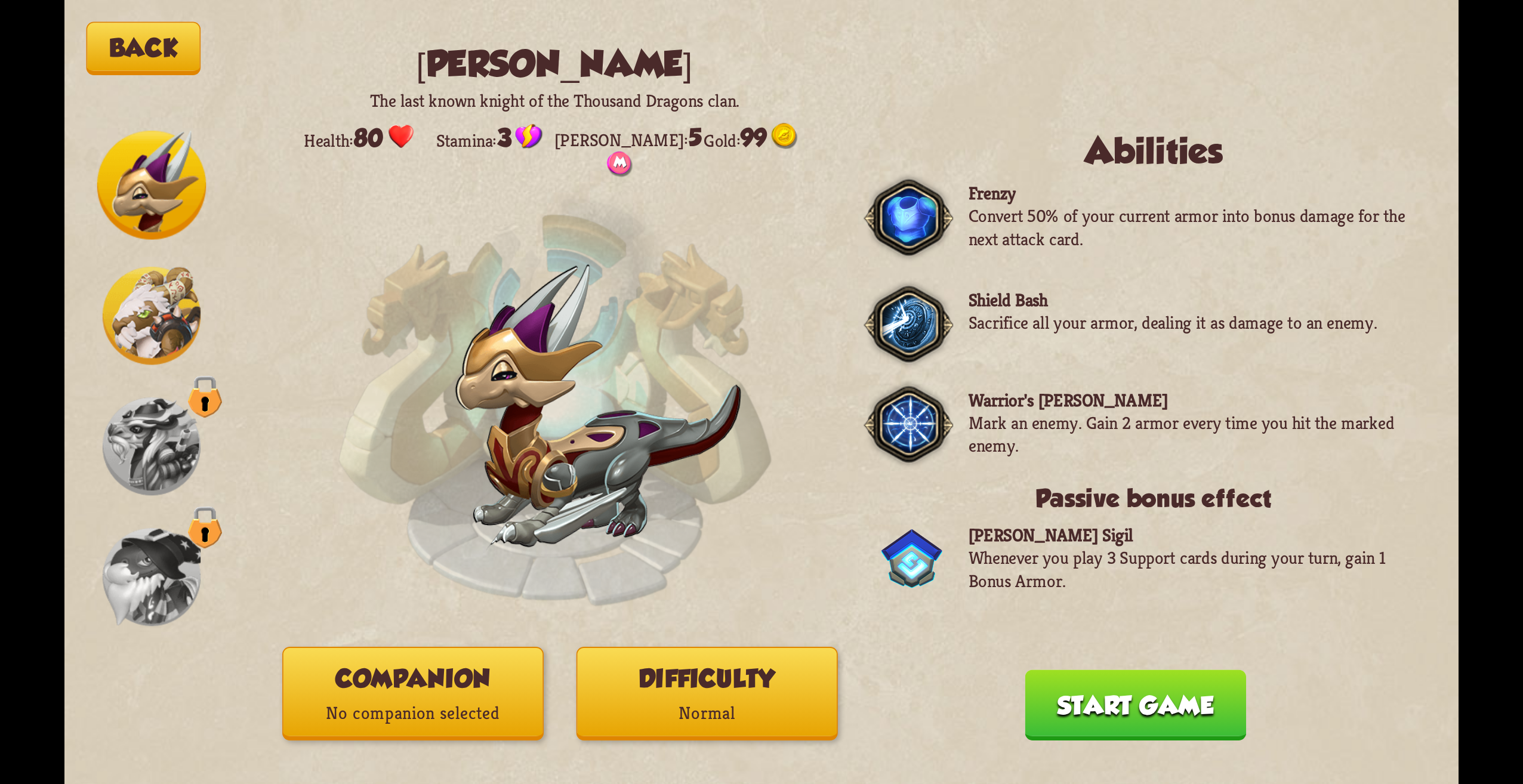
click at [132, 447] on img at bounding box center [152, 446] width 98 height 98
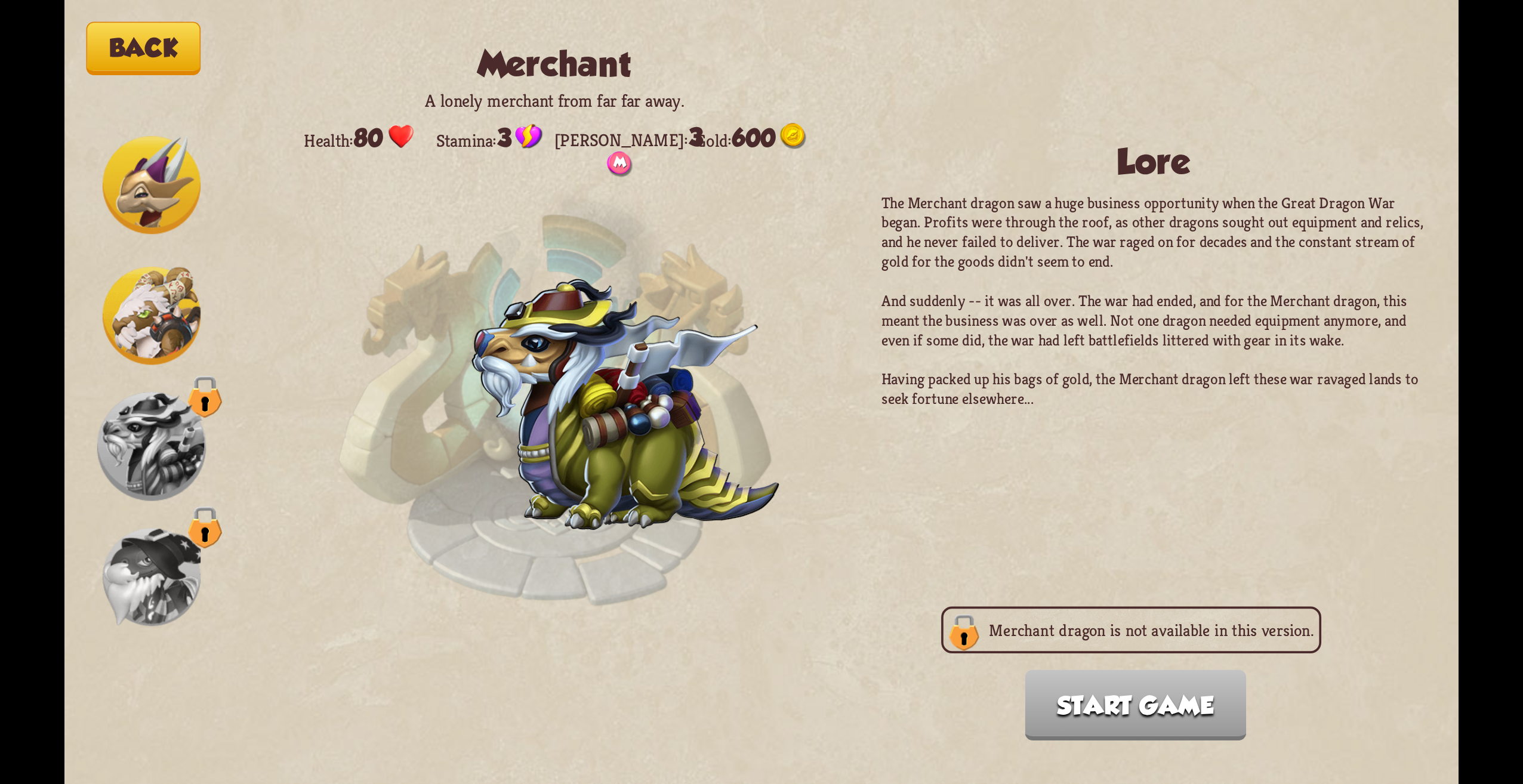
click at [183, 571] on img at bounding box center [152, 577] width 98 height 98
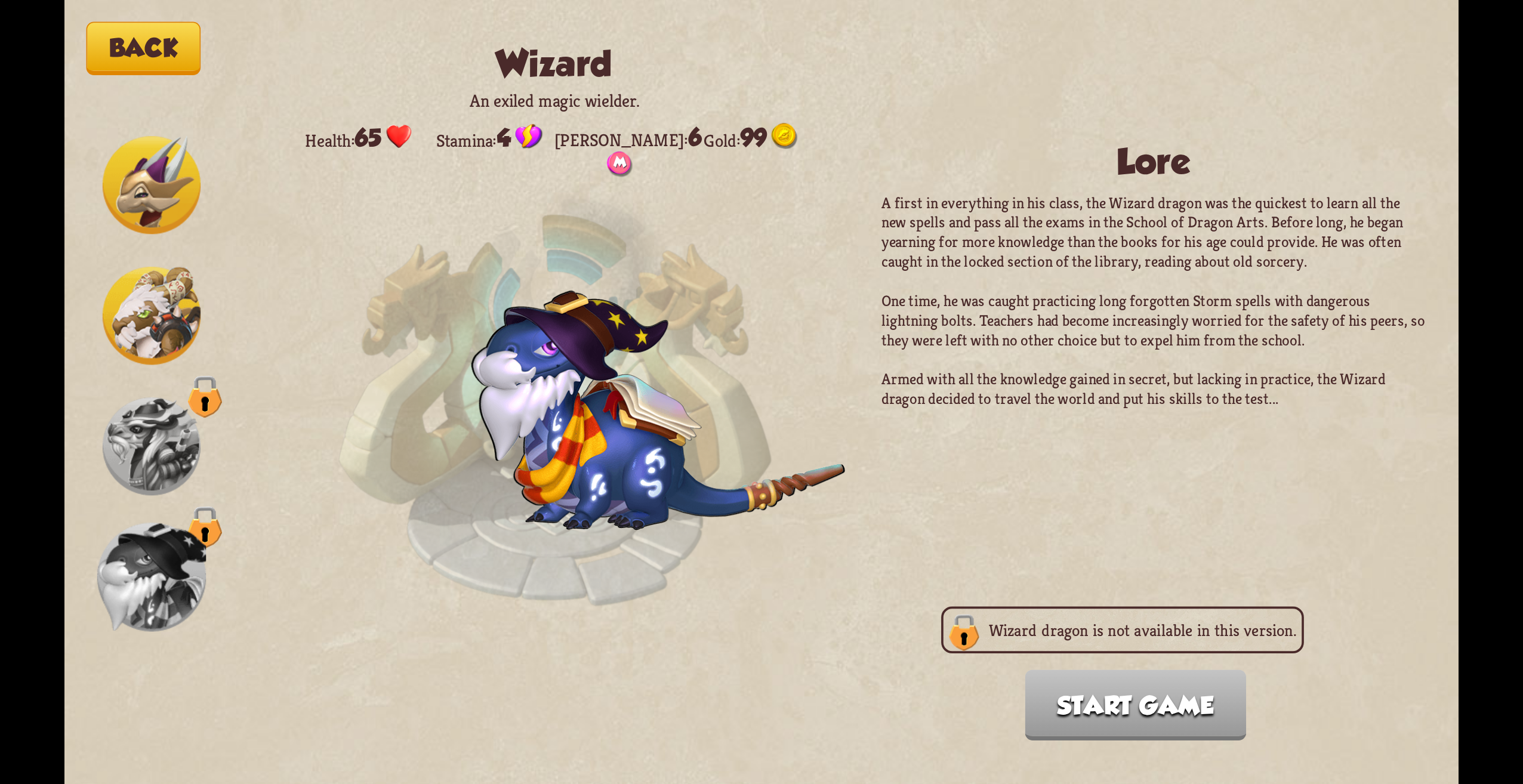
click at [134, 315] on img at bounding box center [152, 316] width 98 height 98
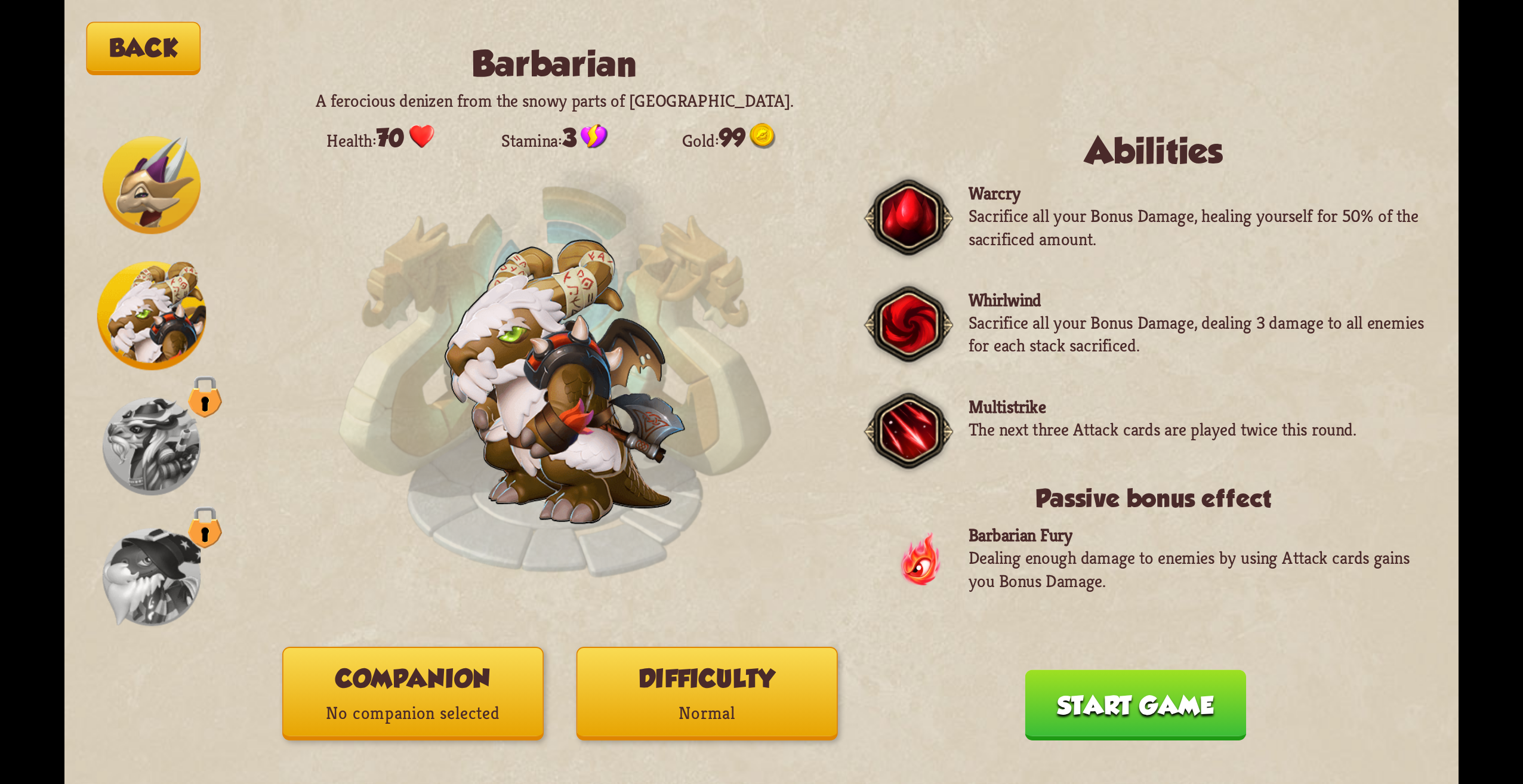
click at [131, 407] on img at bounding box center [152, 446] width 98 height 98
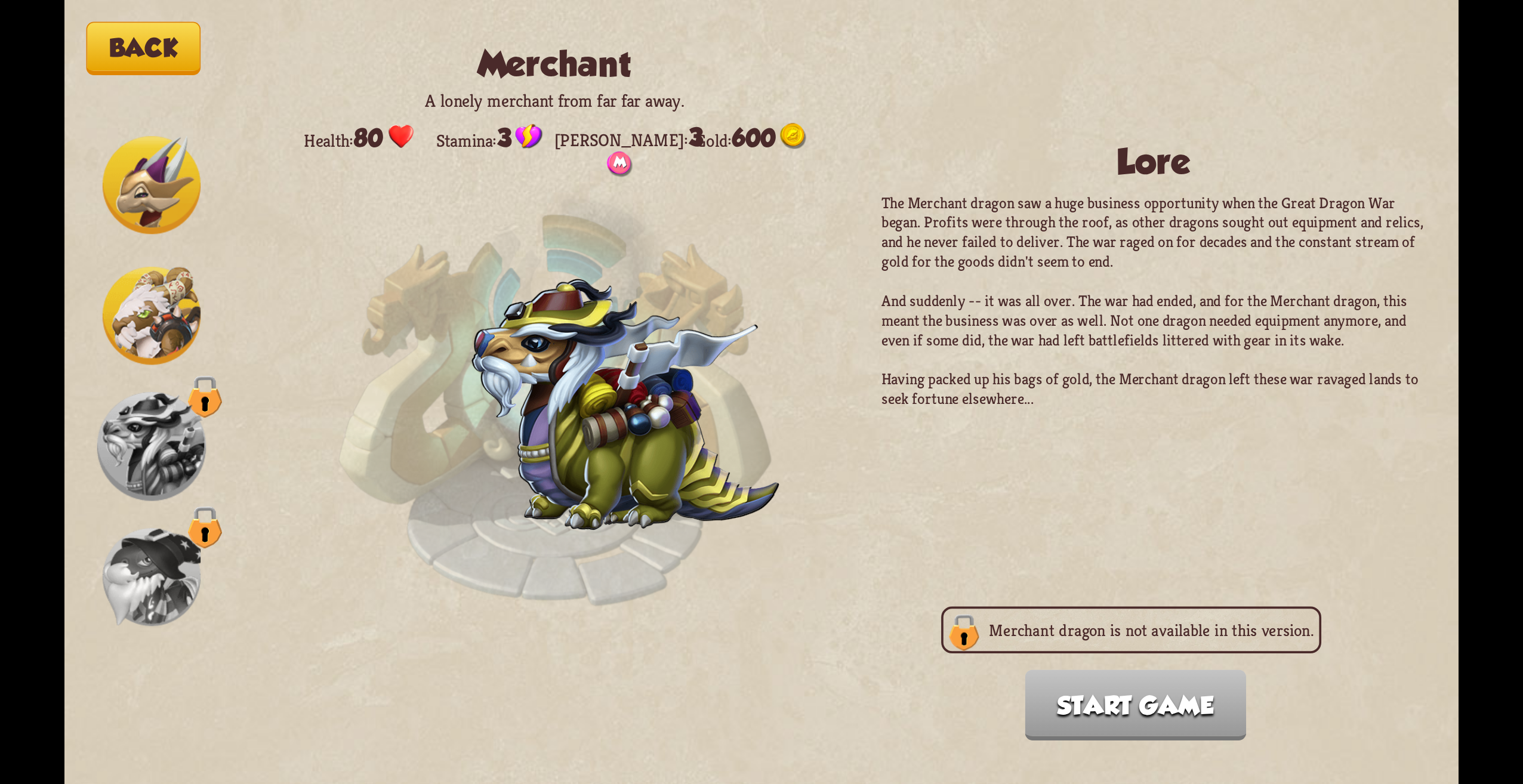
click at [165, 513] on div at bounding box center [152, 392] width 109 height 523
click at [147, 528] on div at bounding box center [152, 392] width 109 height 523
click at [145, 551] on img at bounding box center [152, 577] width 98 height 98
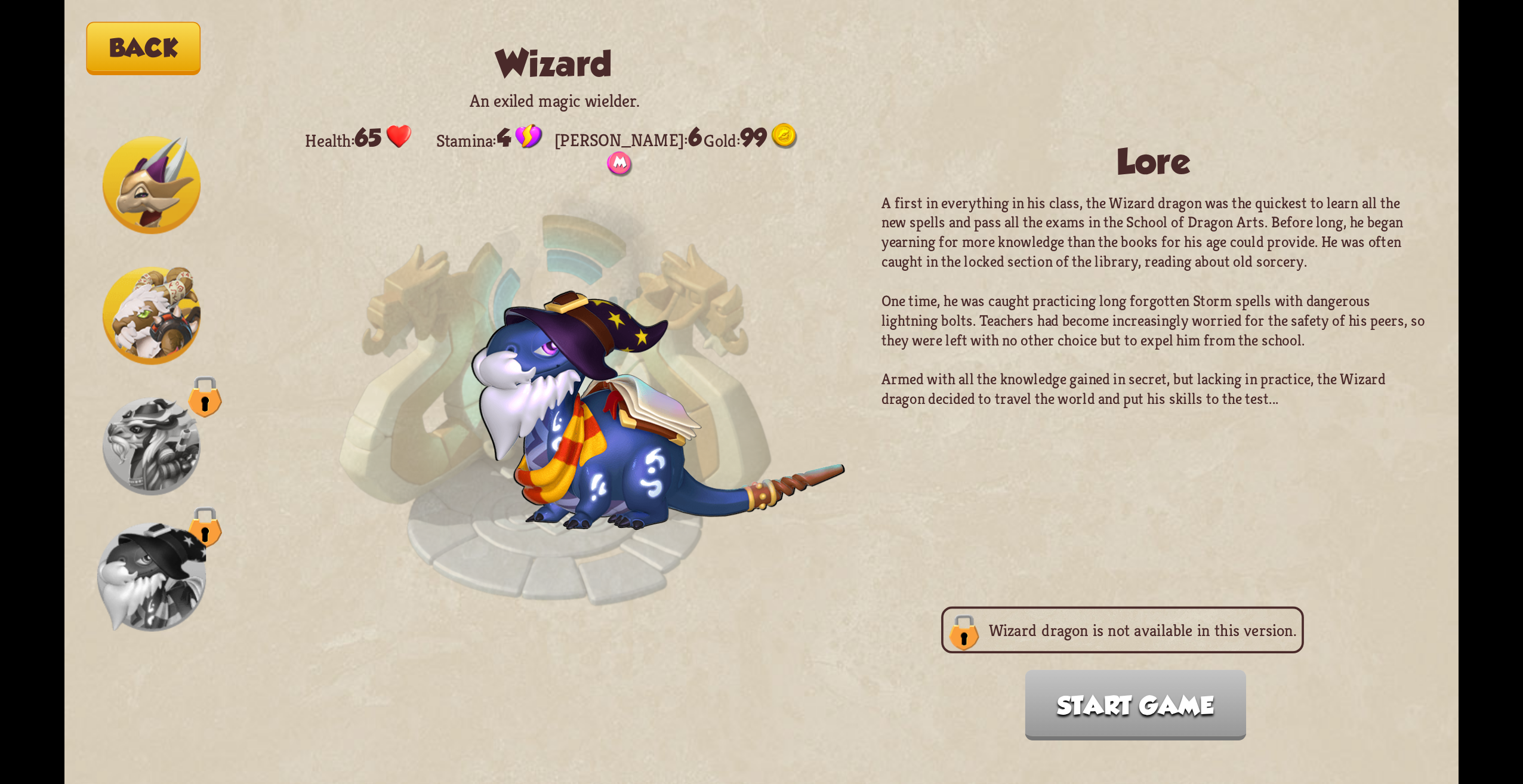
click at [153, 283] on img at bounding box center [152, 316] width 98 height 98
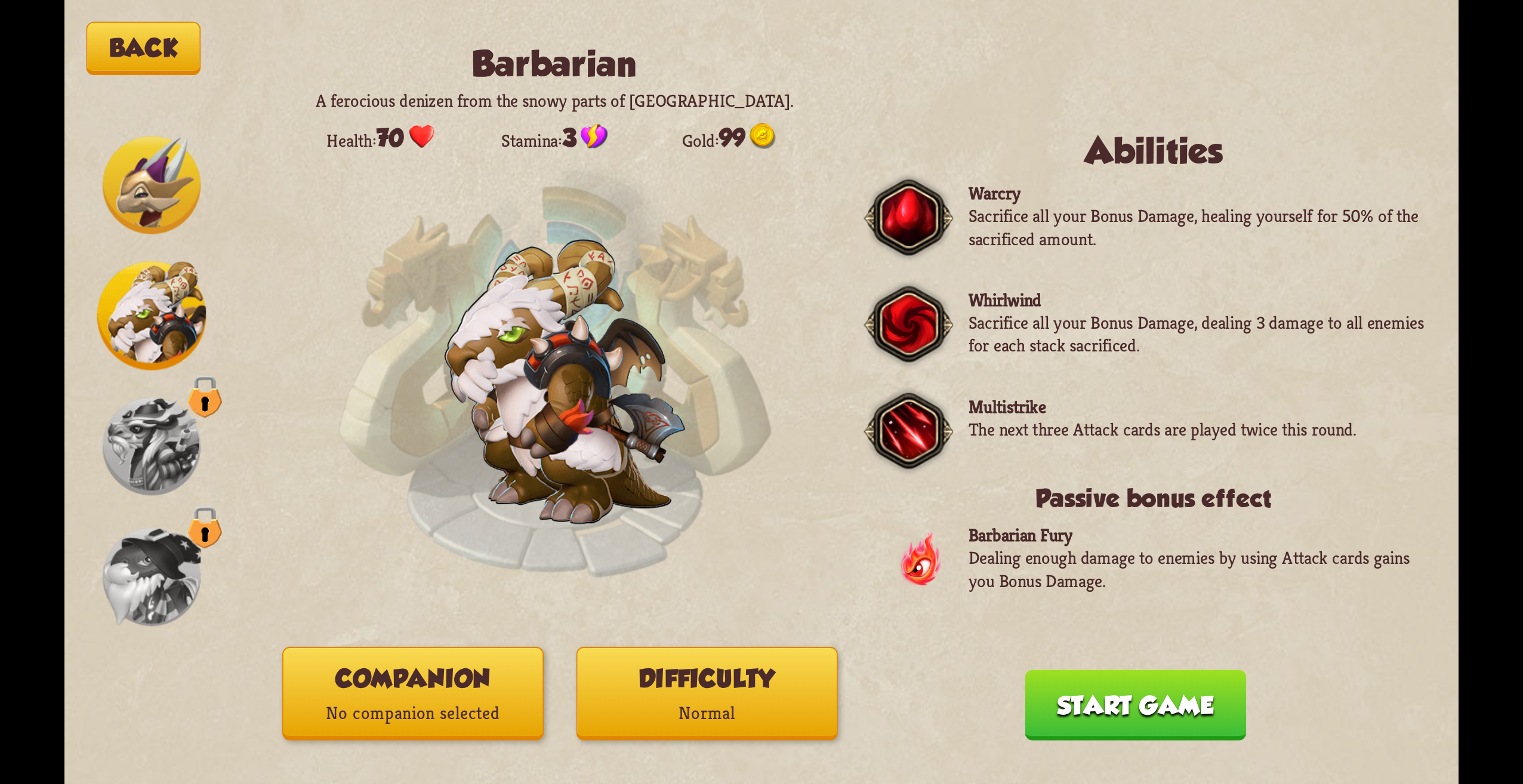
drag, startPoint x: 564, startPoint y: 687, endPoint x: 566, endPoint y: 681, distance: 6.3
click at [564, 683] on div "Back Barbarian A ferocious denizen from the snowy parts of [GEOGRAPHIC_DATA]. H…" at bounding box center [762, 392] width 1395 height 784
click at [708, 674] on button "Difficulty Normal" at bounding box center [707, 694] width 261 height 94
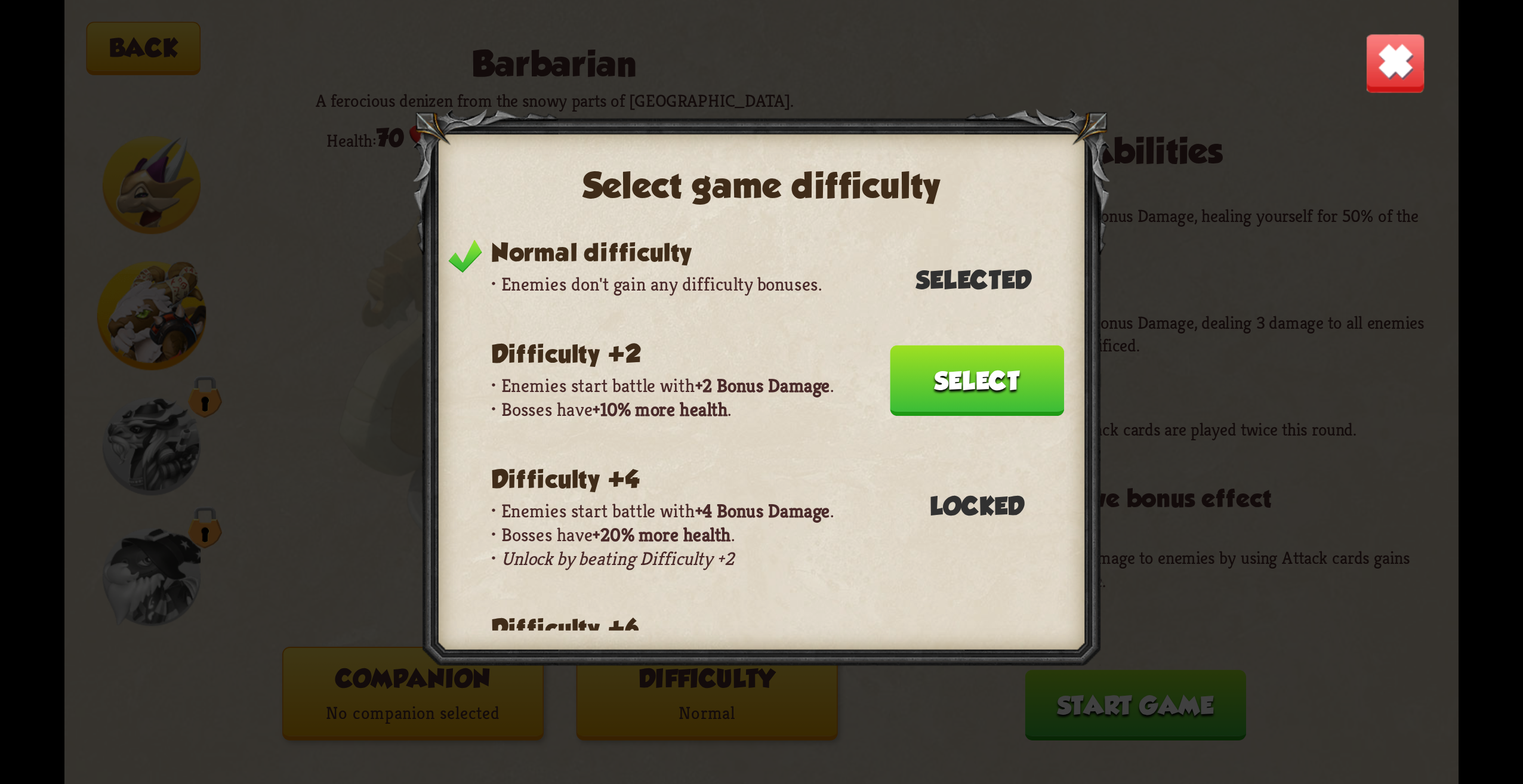
click at [960, 393] on button "Select" at bounding box center [977, 381] width 174 height 71
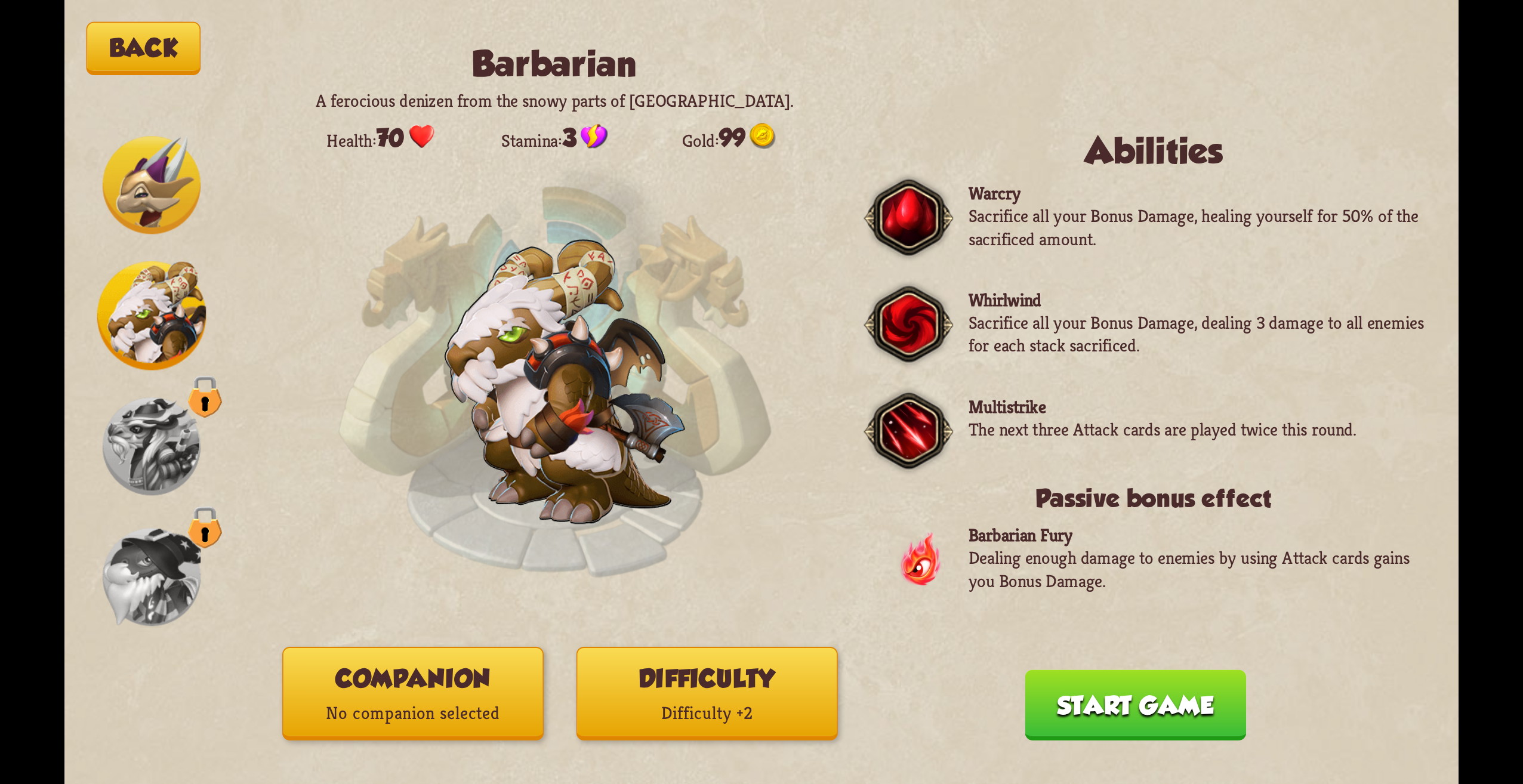
click at [700, 670] on button "Difficulty Difficulty +2" at bounding box center [707, 694] width 261 height 94
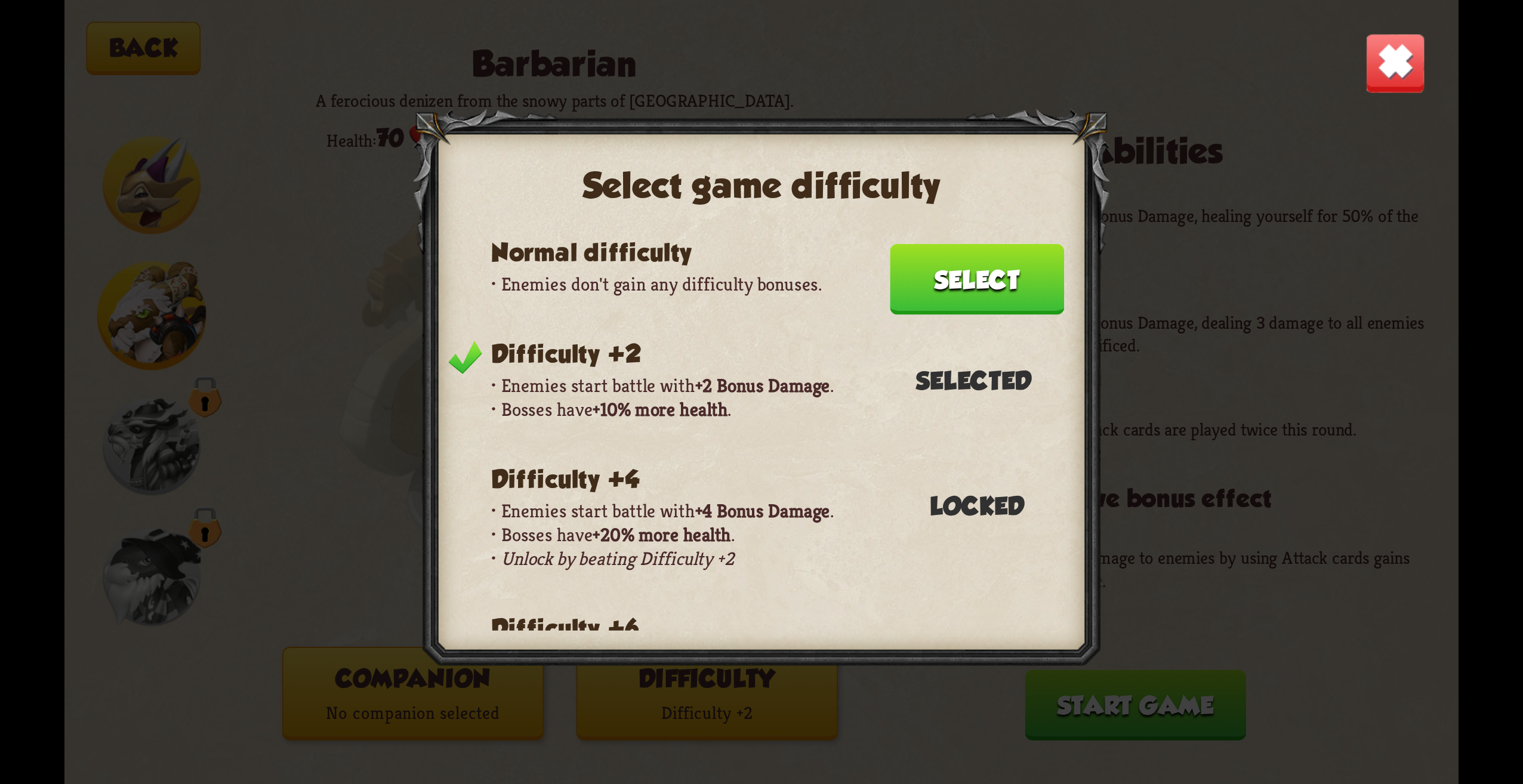
click at [937, 280] on button "Select" at bounding box center [977, 279] width 174 height 71
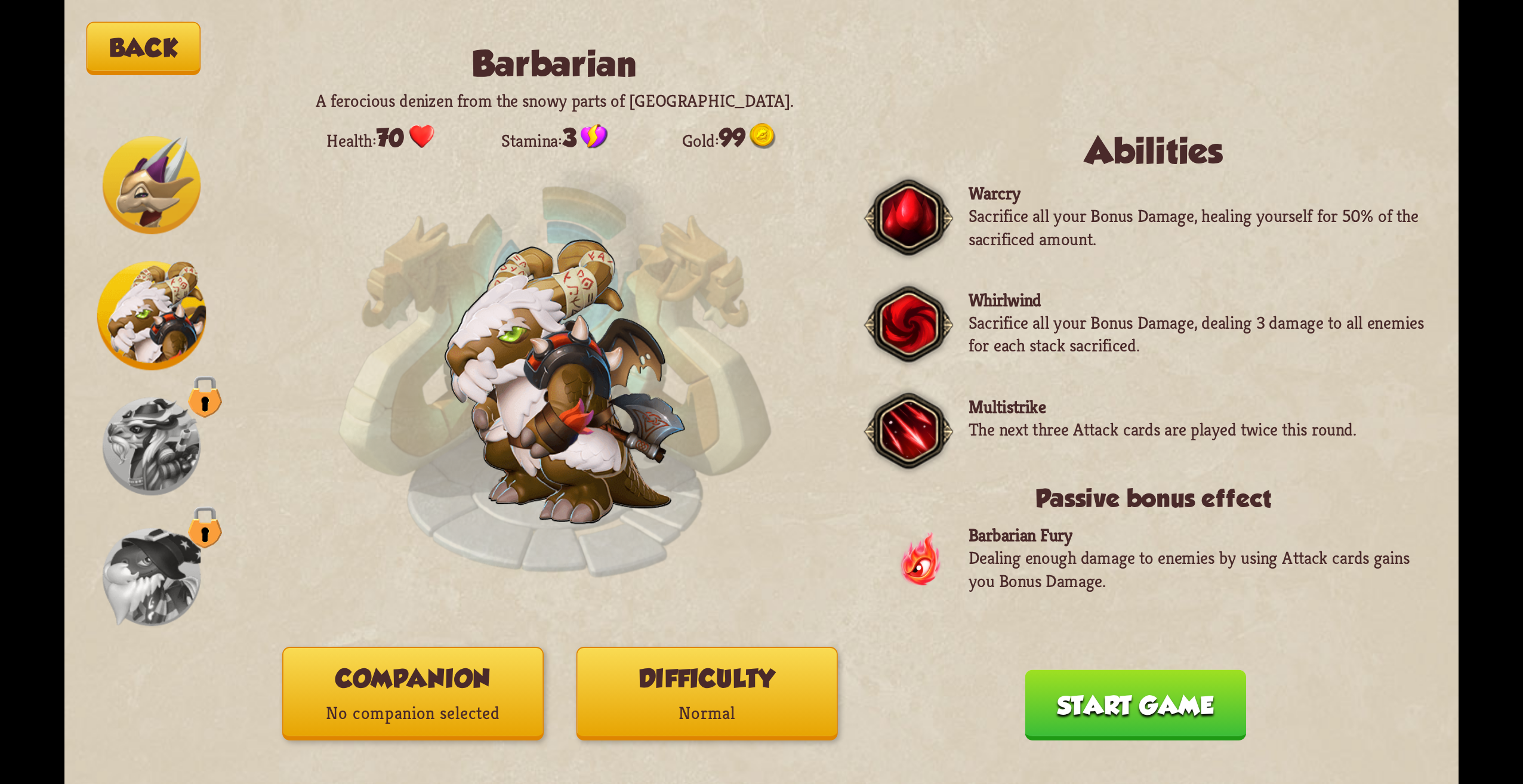
drag, startPoint x: 408, startPoint y: 697, endPoint x: 401, endPoint y: 694, distance: 7.6
click at [401, 694] on button "Companion No companion selected" at bounding box center [413, 694] width 261 height 94
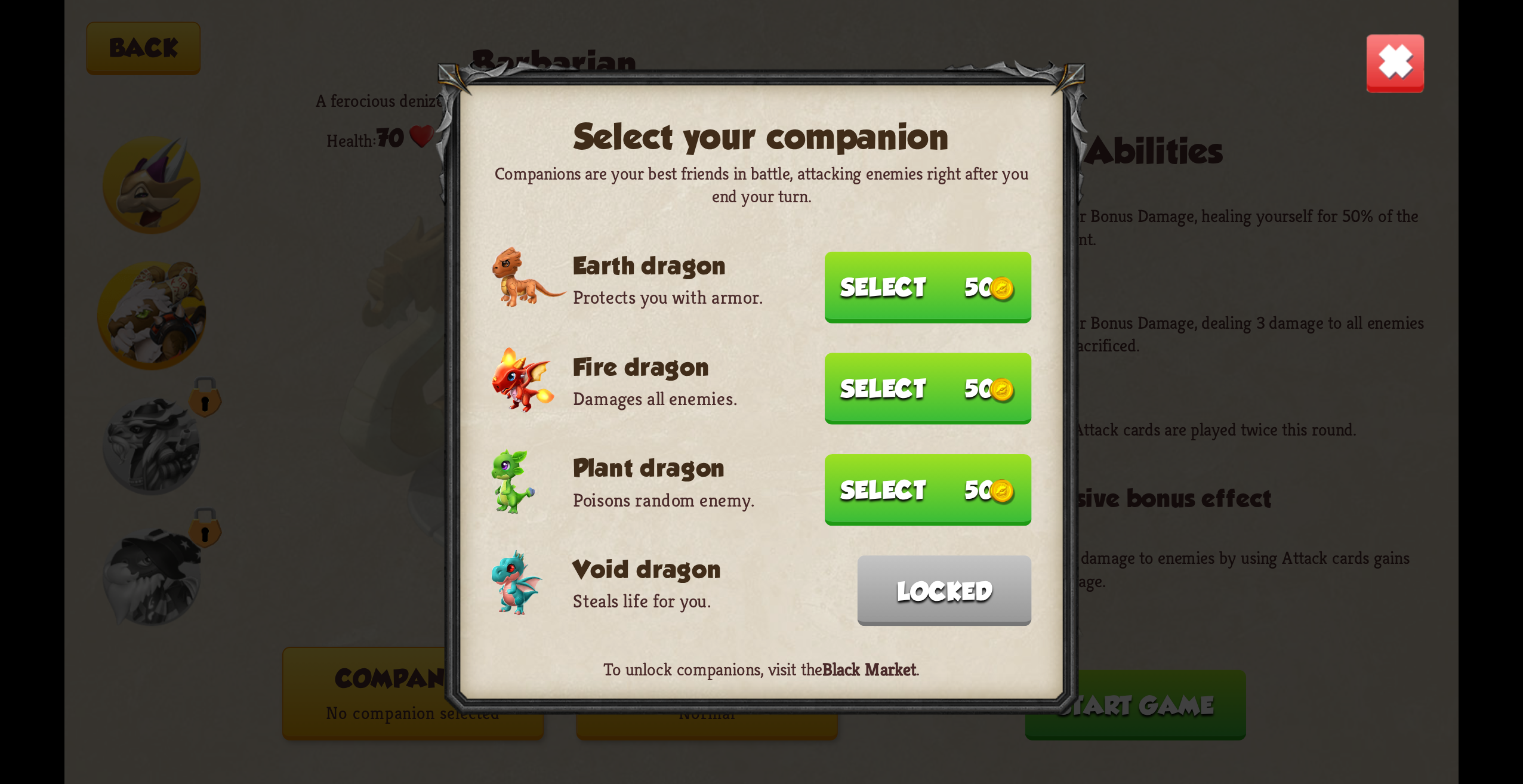
click at [943, 290] on button "Select 50" at bounding box center [928, 287] width 207 height 72
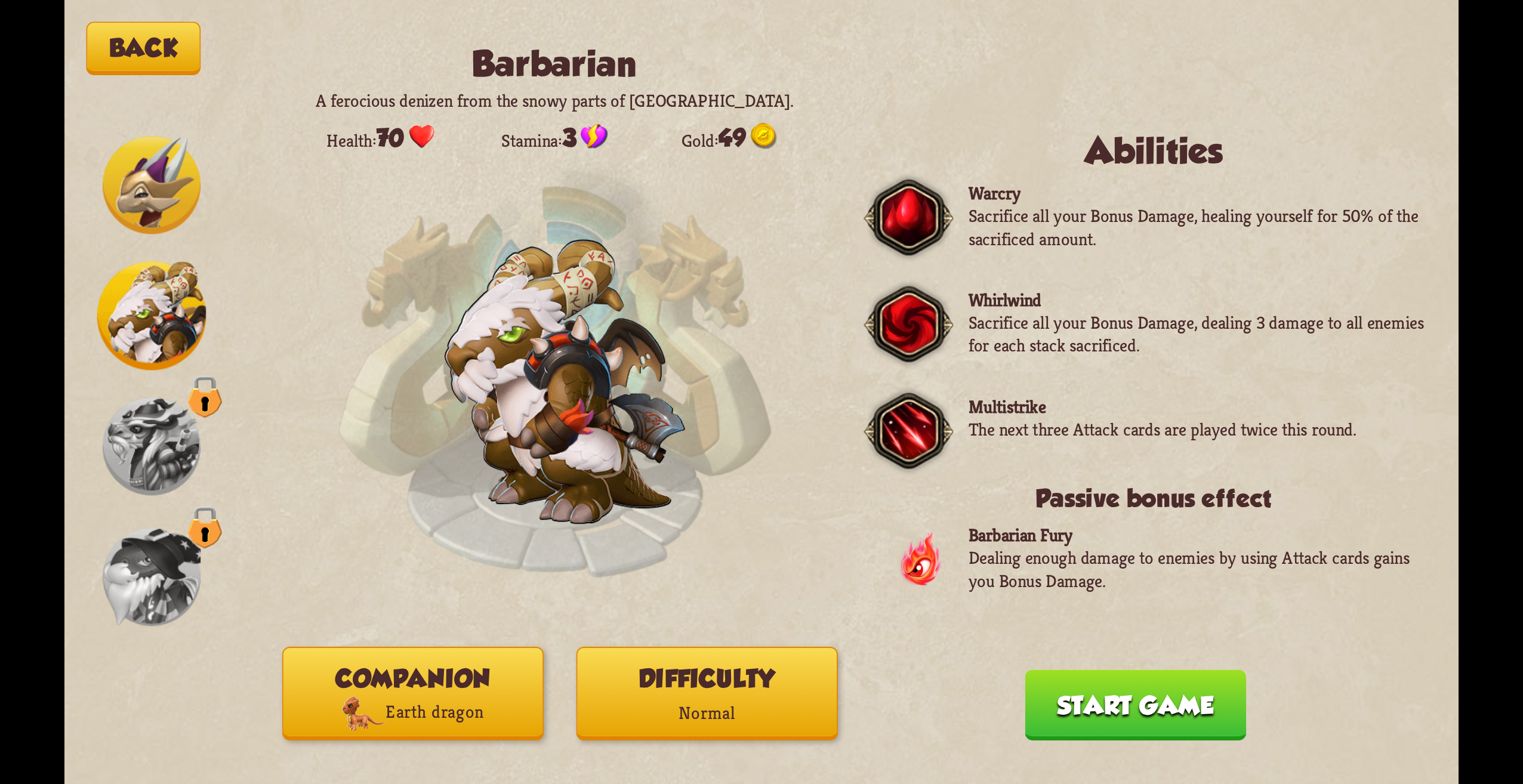
click at [489, 684] on button "Companion Earth dragon" at bounding box center [413, 694] width 261 height 94
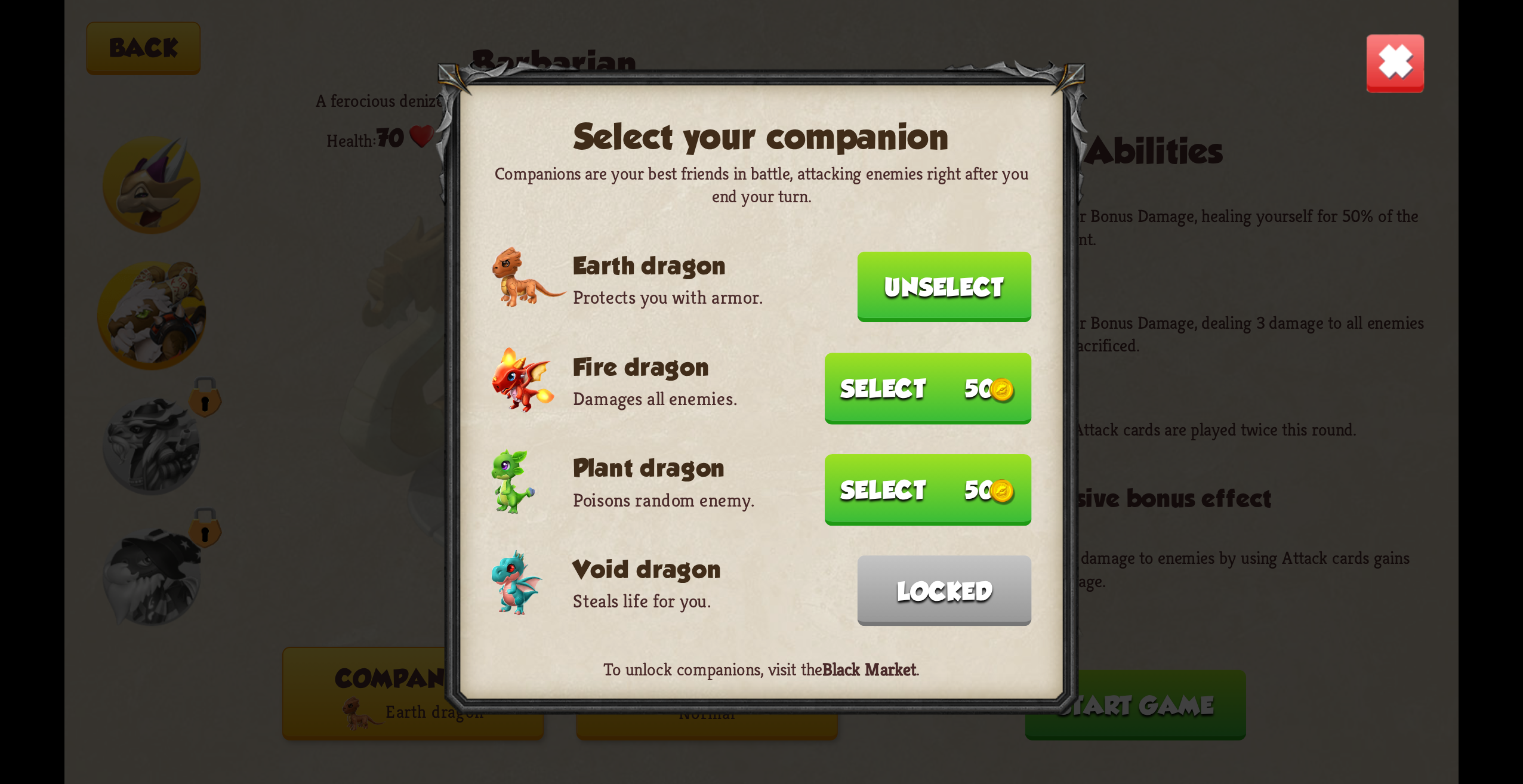
click at [999, 250] on div at bounding box center [762, 391] width 653 height 664
click at [999, 269] on button "Unselect" at bounding box center [945, 287] width 174 height 71
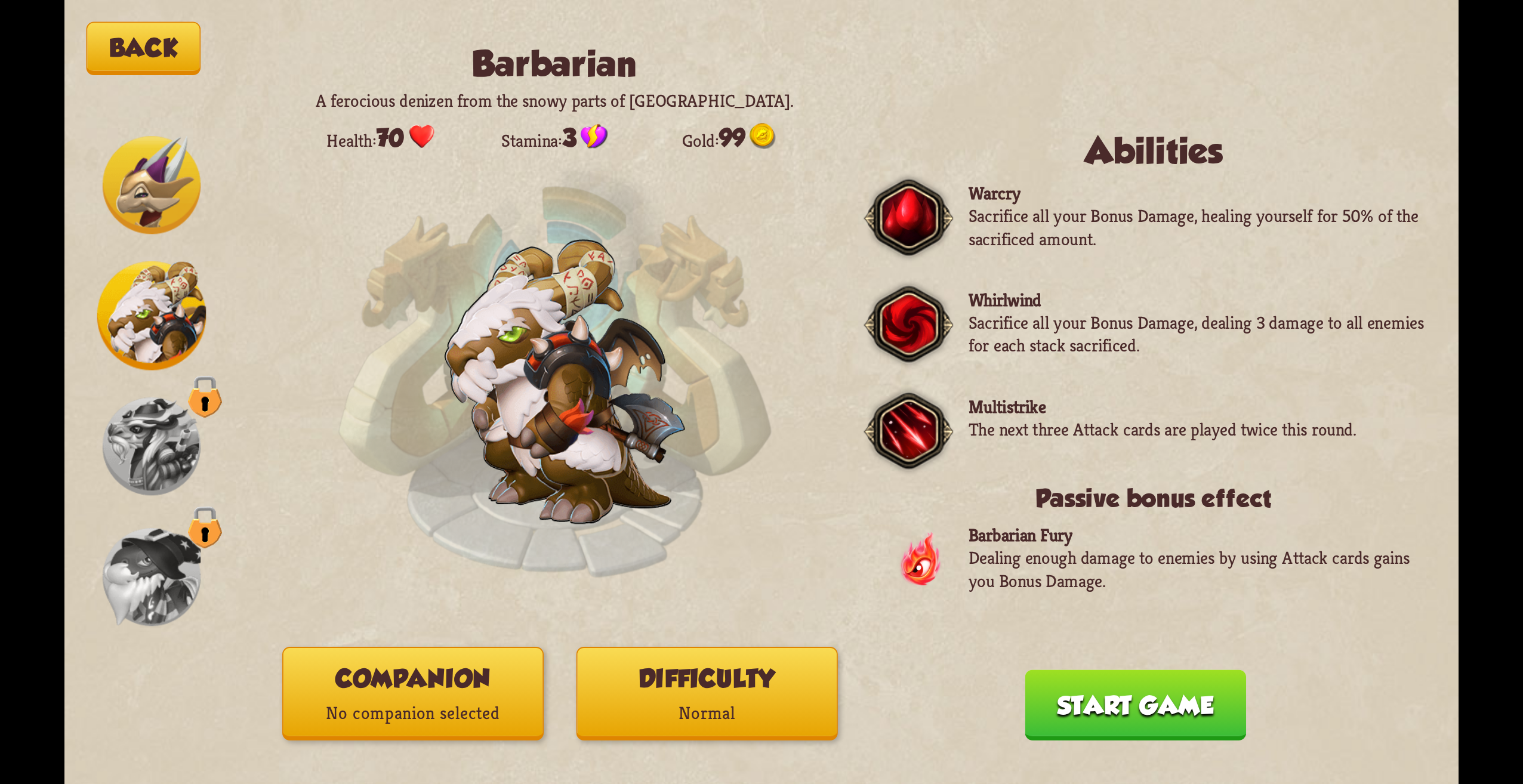
click at [484, 678] on button "Companion No companion selected" at bounding box center [413, 694] width 261 height 94
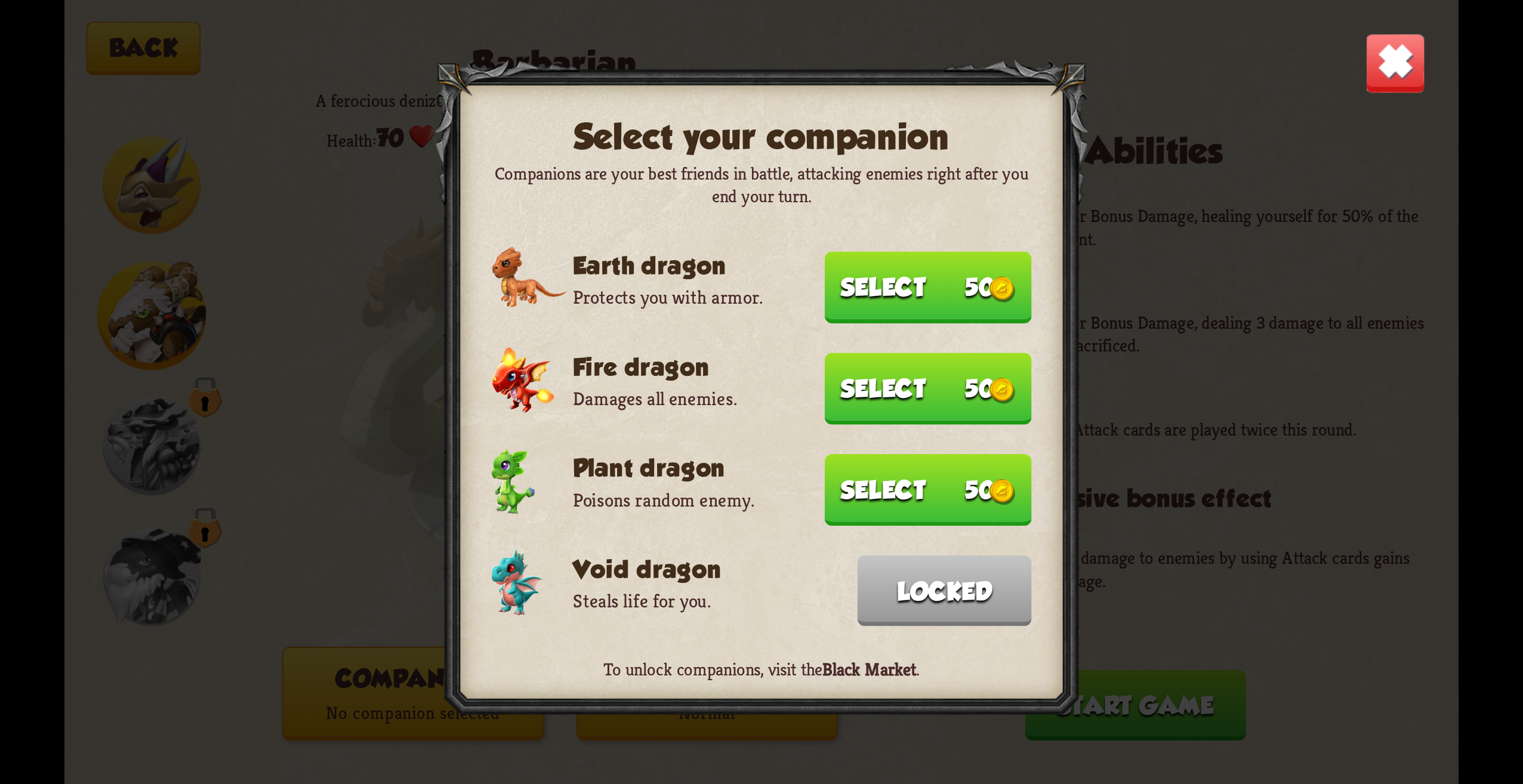
click at [954, 303] on button "Select 50" at bounding box center [928, 287] width 207 height 72
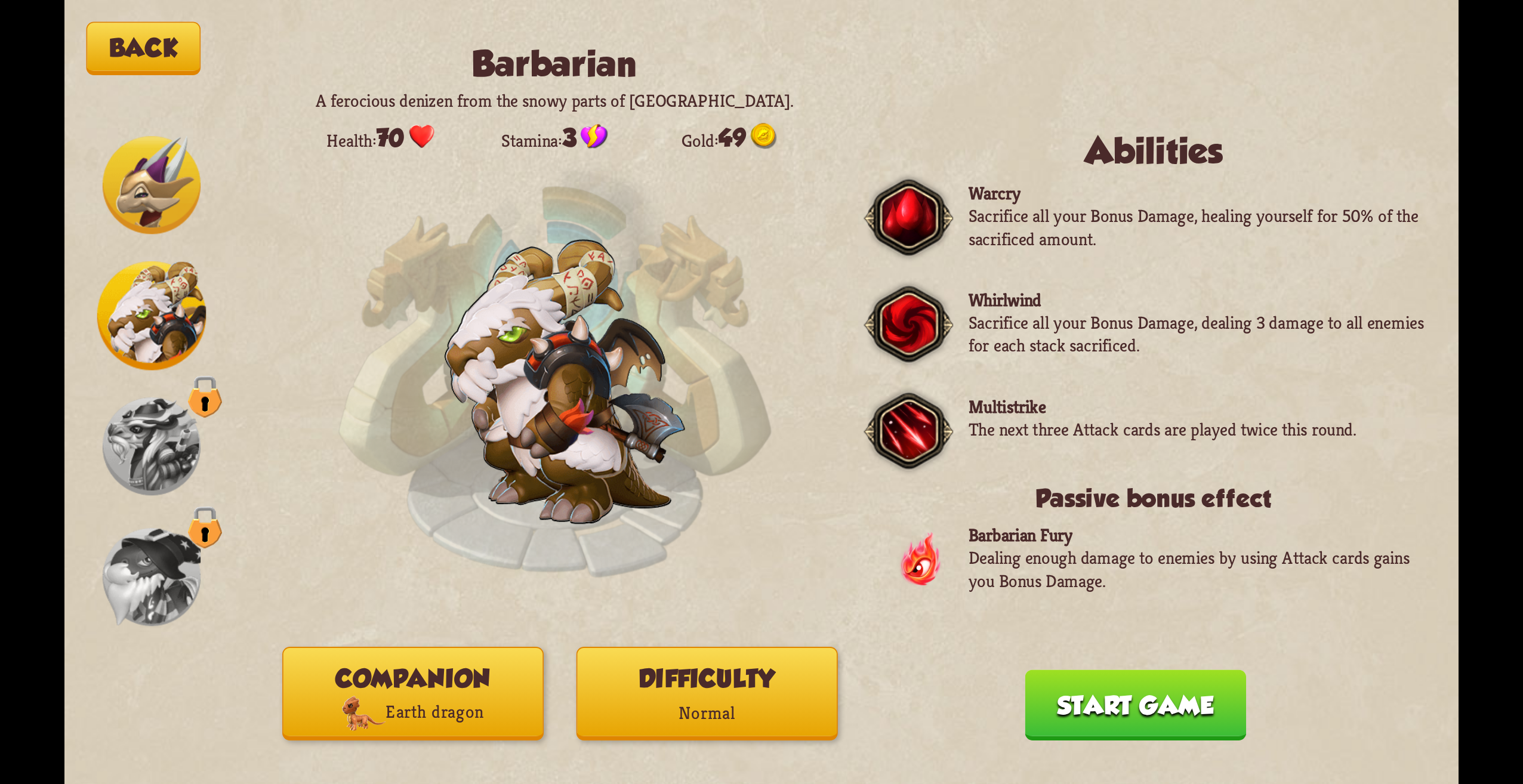
click at [702, 683] on button "Difficulty Normal" at bounding box center [707, 694] width 261 height 94
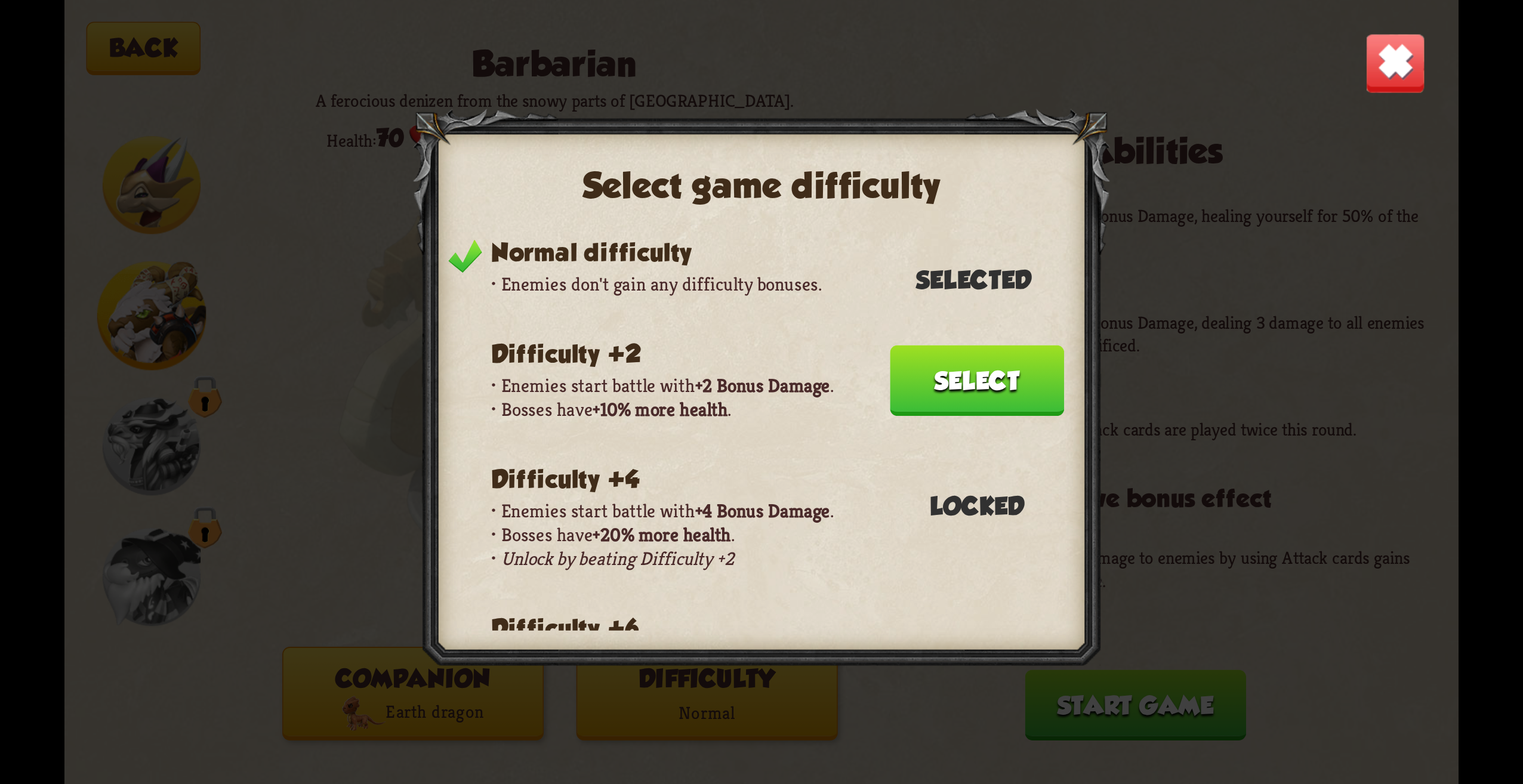
click at [948, 381] on button "Select" at bounding box center [977, 381] width 174 height 71
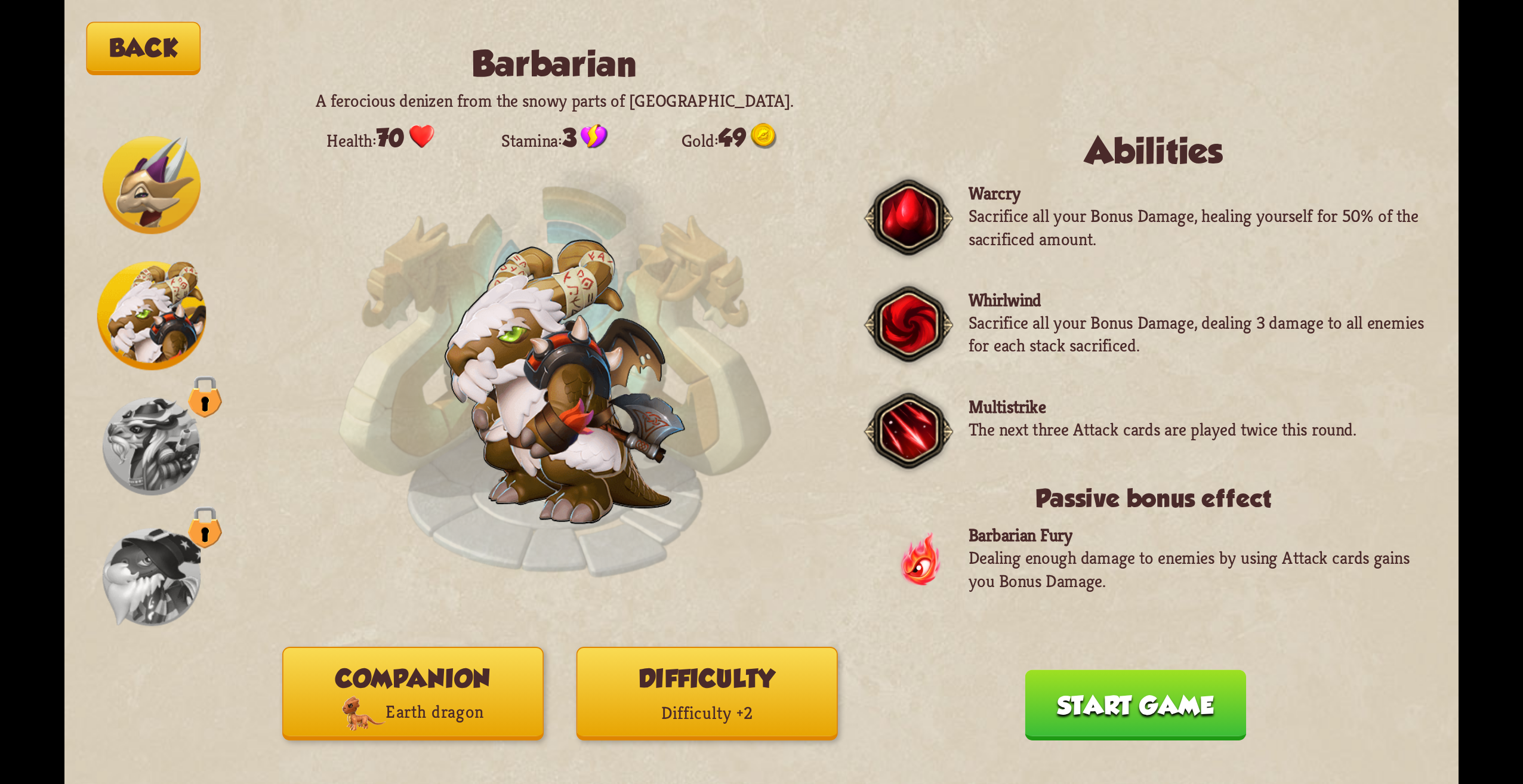
click at [783, 673] on button "Difficulty Difficulty +2" at bounding box center [707, 694] width 261 height 94
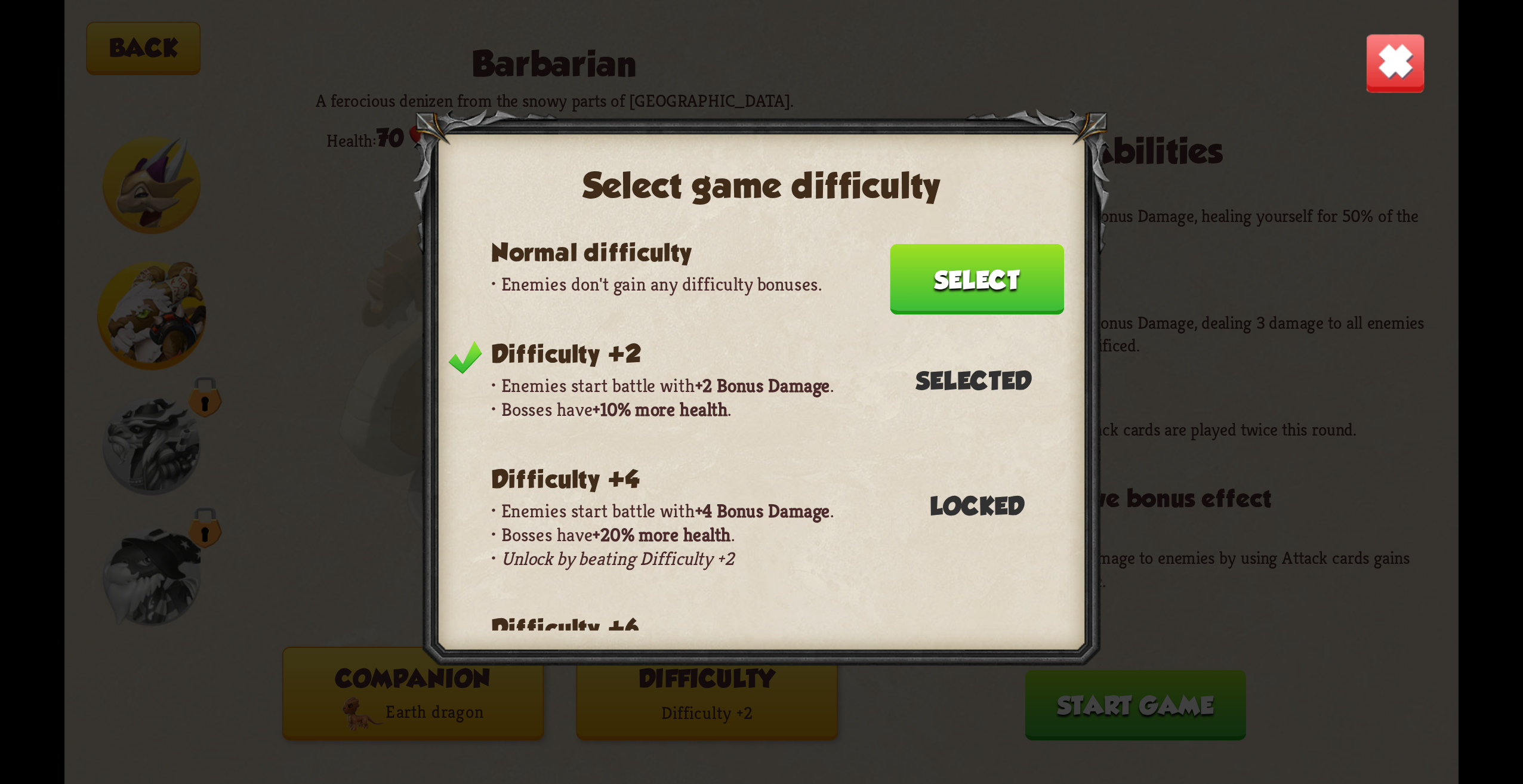
drag, startPoint x: 972, startPoint y: 273, endPoint x: 979, endPoint y: 268, distance: 8.6
click at [979, 268] on button "Select" at bounding box center [977, 279] width 174 height 71
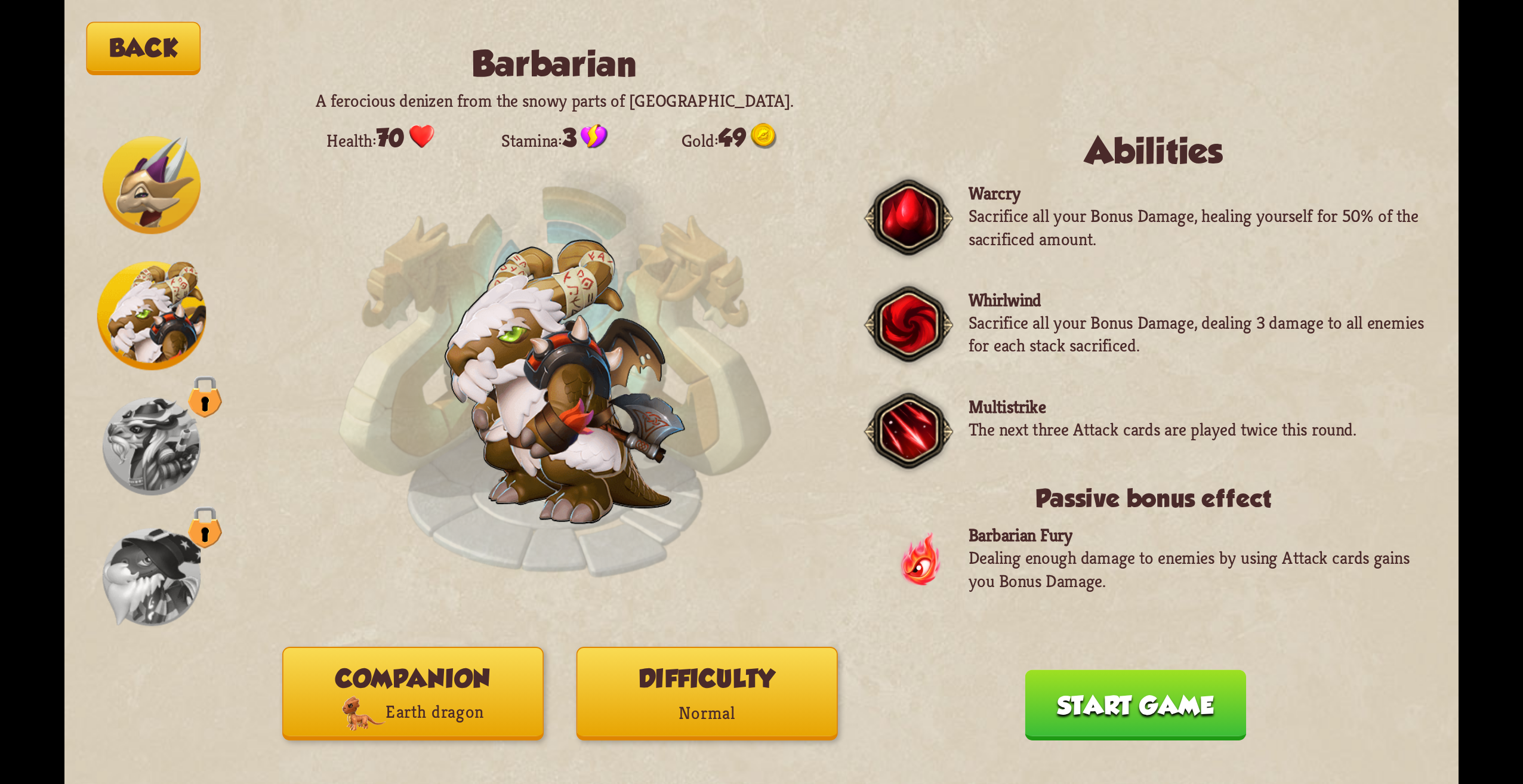
click at [165, 187] on img at bounding box center [152, 185] width 98 height 98
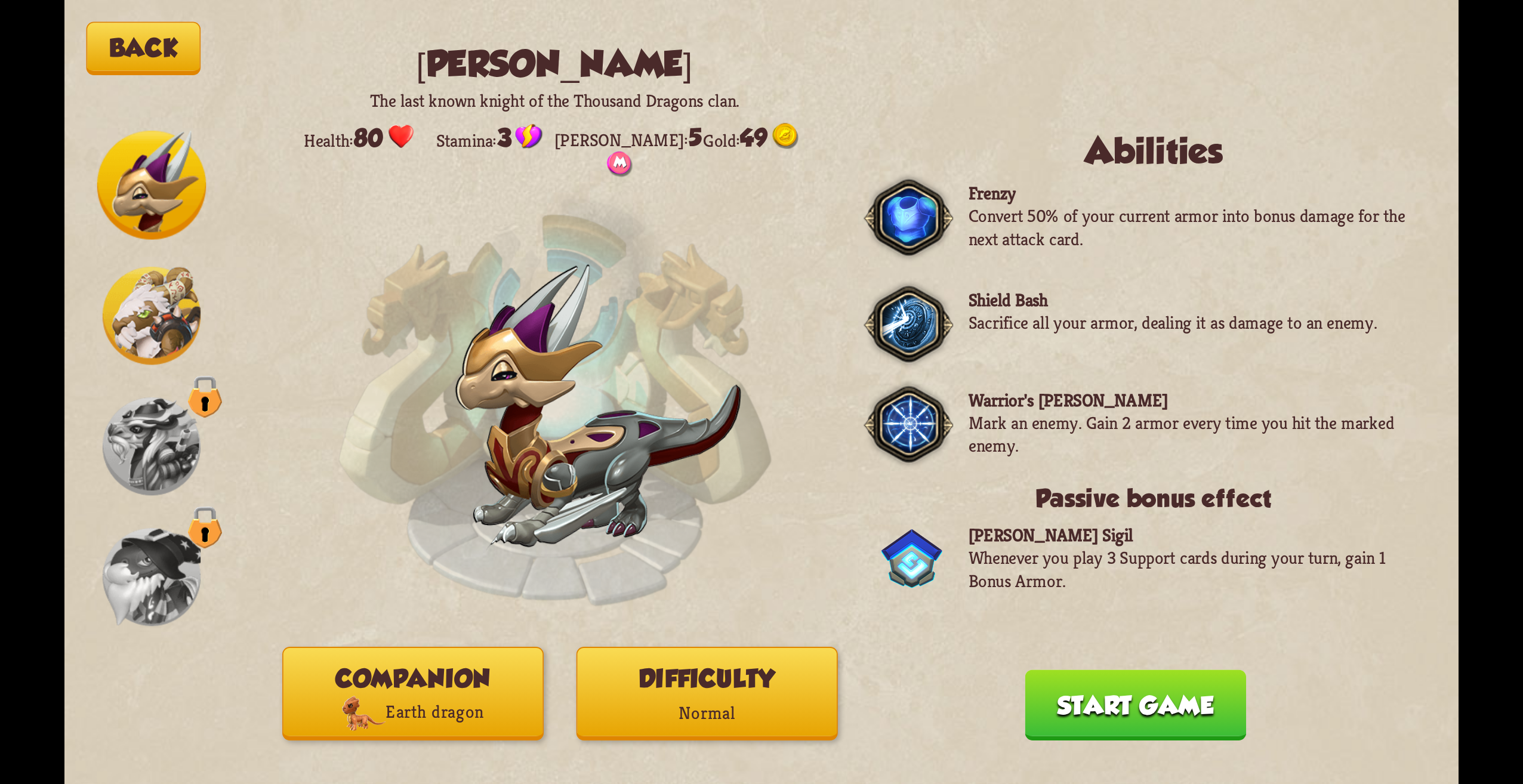
click at [157, 277] on img at bounding box center [152, 316] width 98 height 98
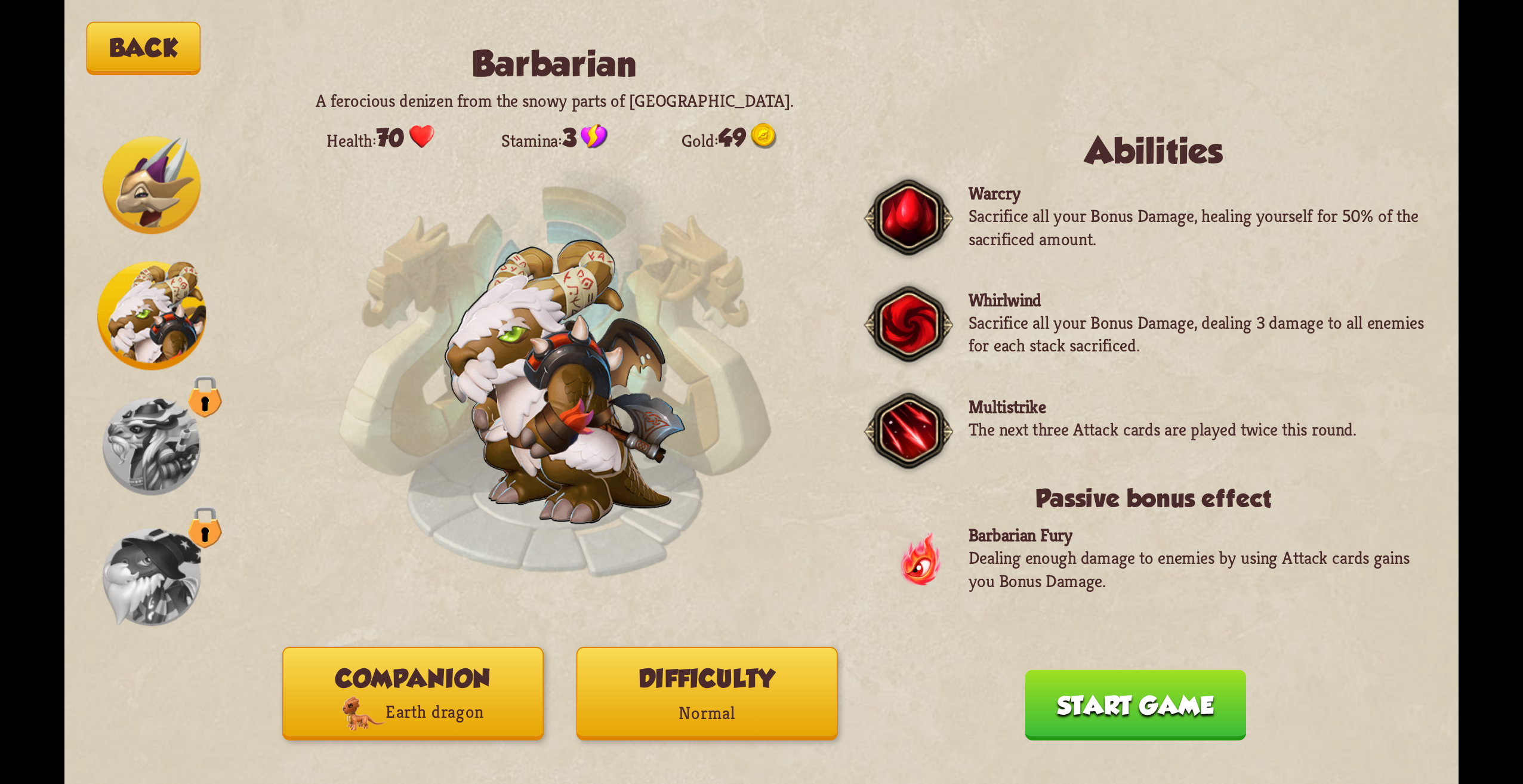
click at [1170, 701] on button "Start game" at bounding box center [1136, 705] width 221 height 71
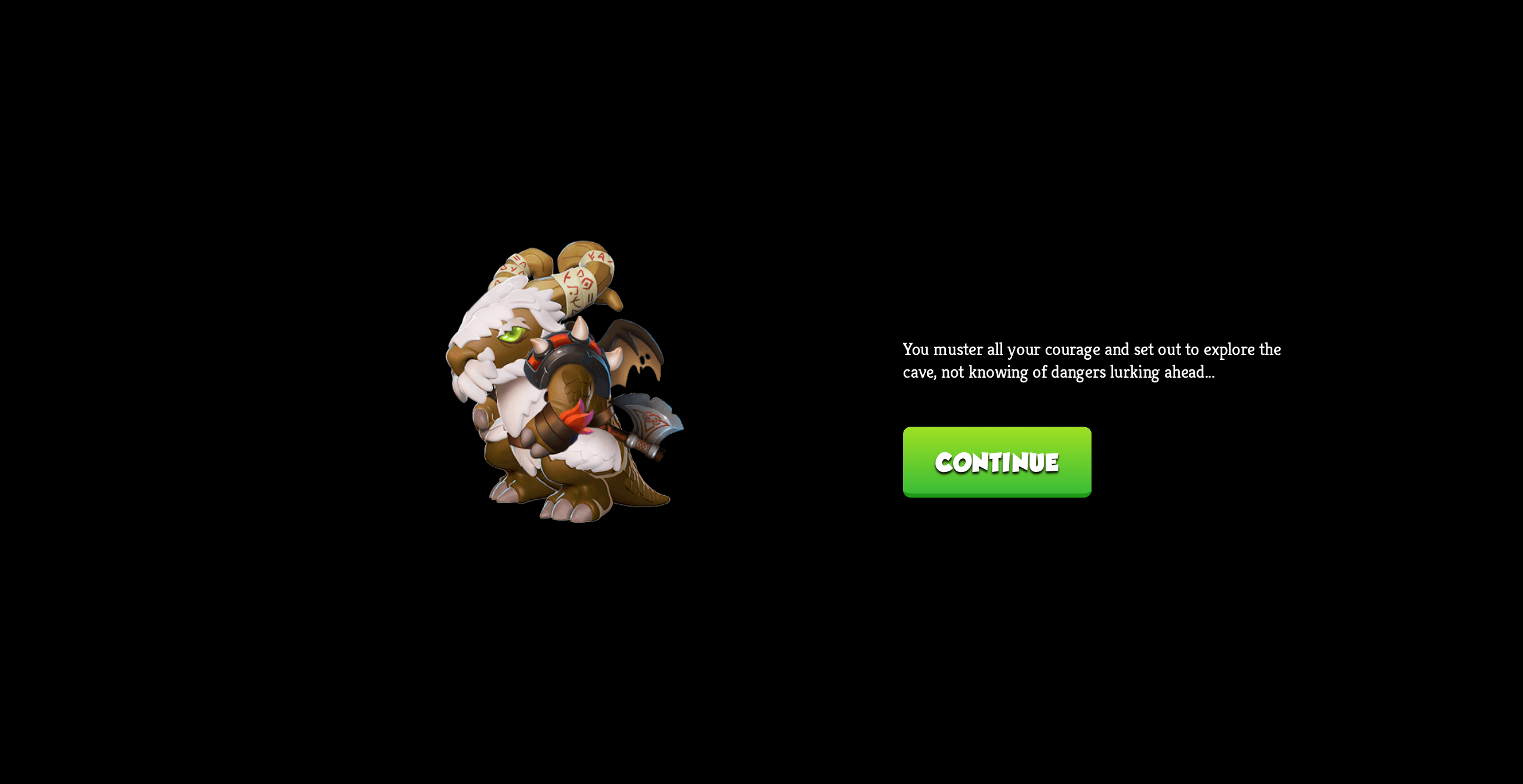
click at [933, 470] on button "Continue" at bounding box center [997, 462] width 189 height 71
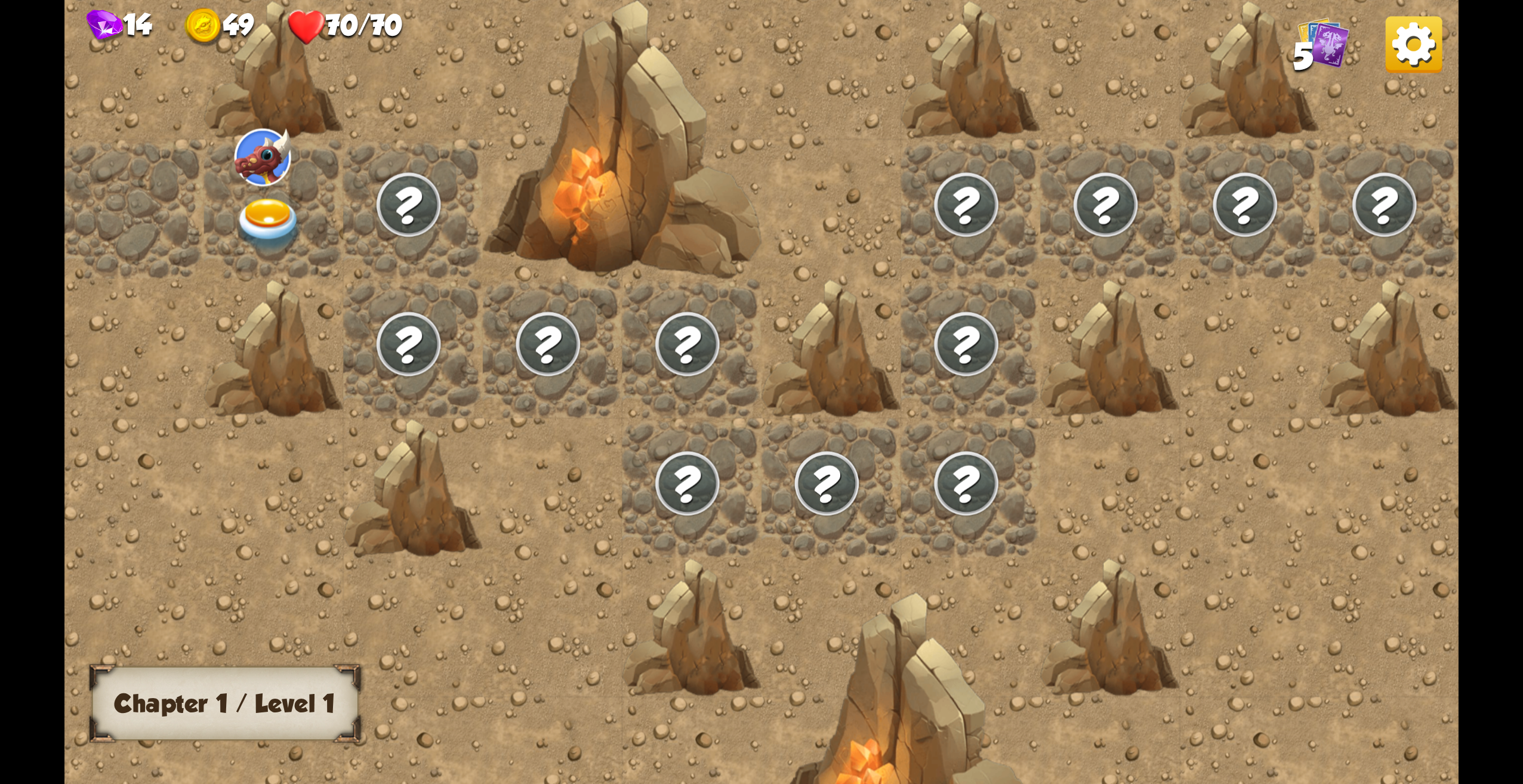
click at [1325, 34] on img at bounding box center [1323, 42] width 53 height 53
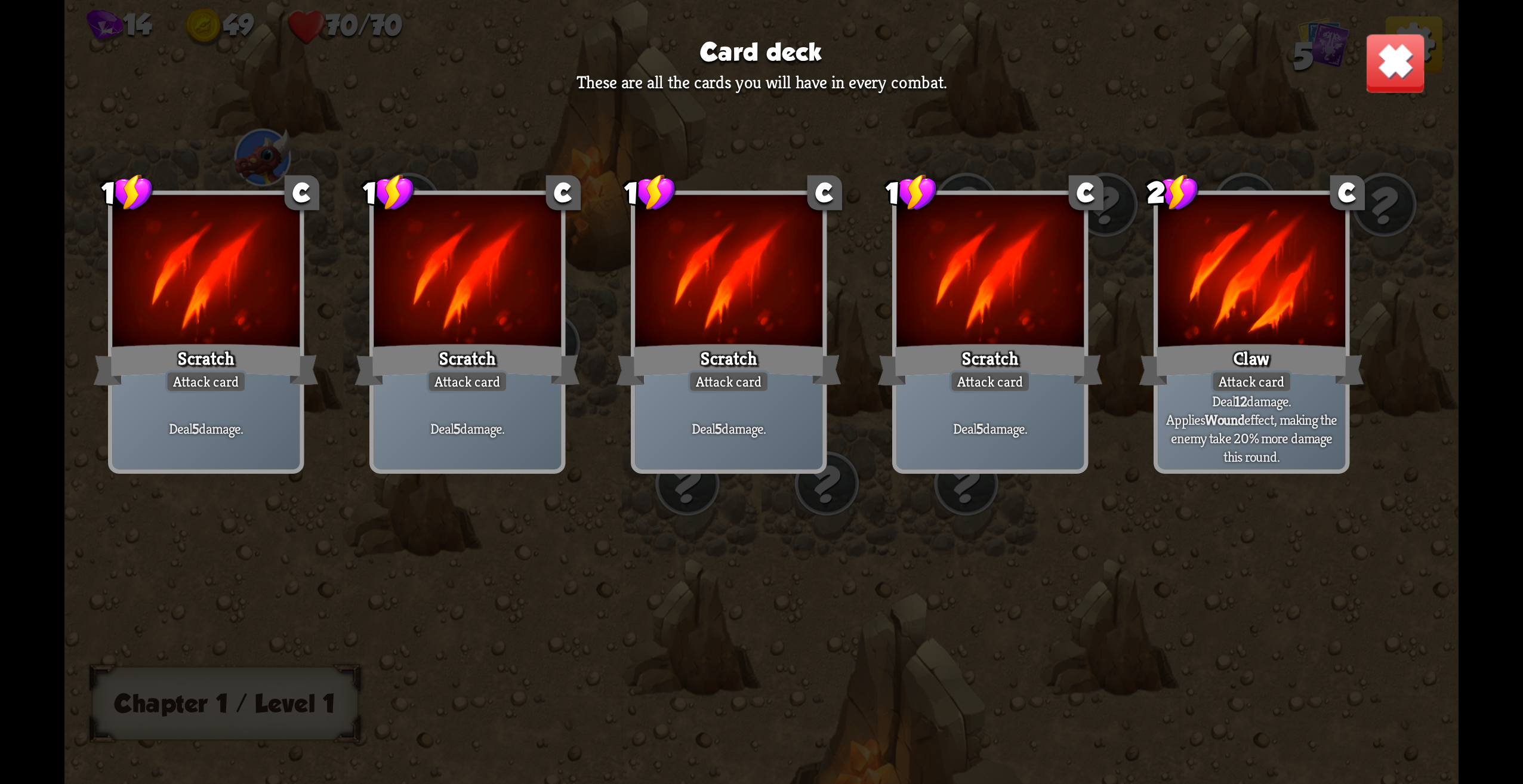
drag, startPoint x: 1325, startPoint y: 90, endPoint x: 1348, endPoint y: 66, distance: 33.2
click at [1348, 66] on div "Card deck These are all the cards you will have in every combat. 1 C Scratch At…" at bounding box center [762, 392] width 1395 height 784
click at [1373, 61] on img at bounding box center [1395, 63] width 61 height 61
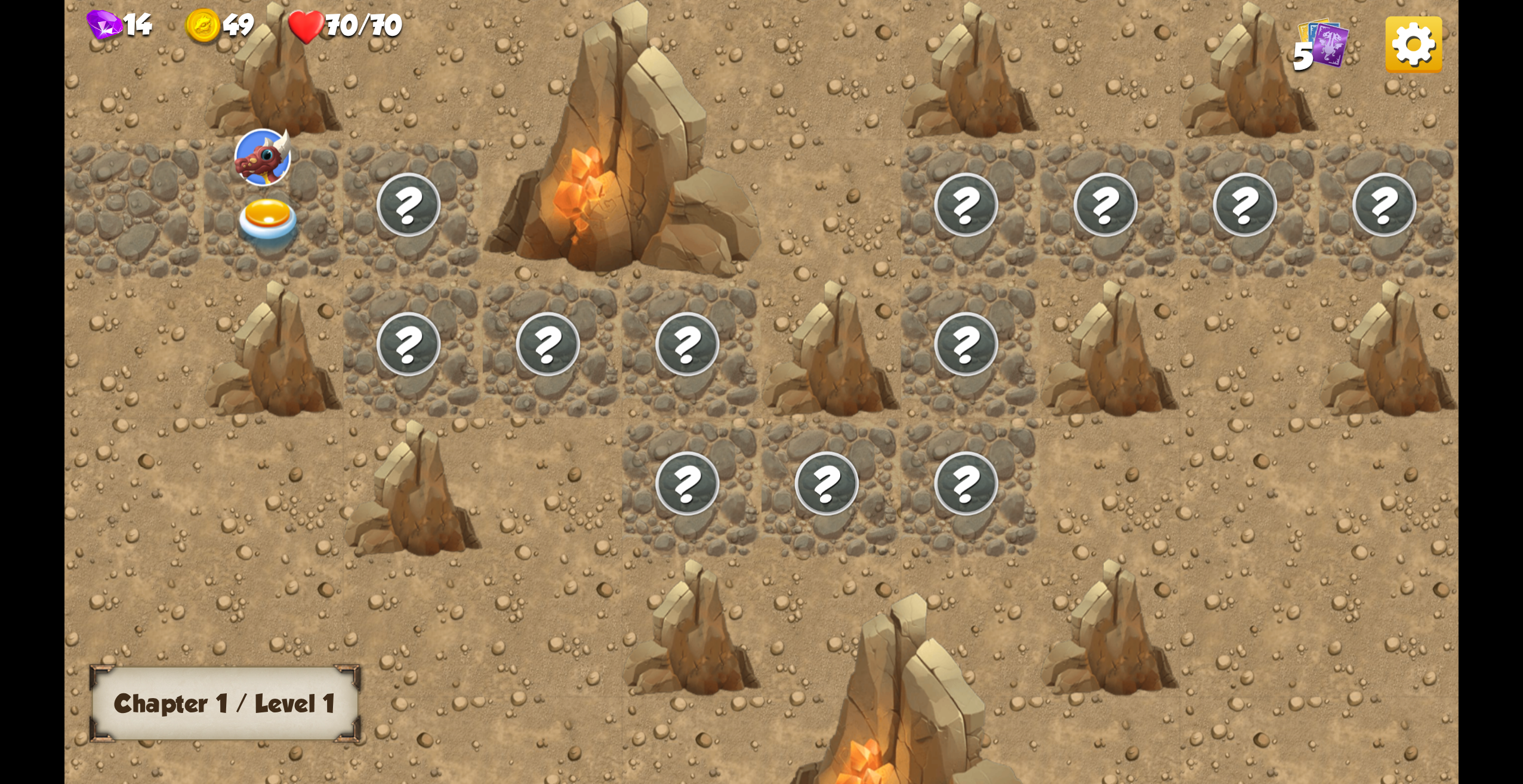
click at [1377, 61] on div at bounding box center [971, 391] width 1813 height 1062
click at [1389, 60] on img at bounding box center [1414, 45] width 57 height 57
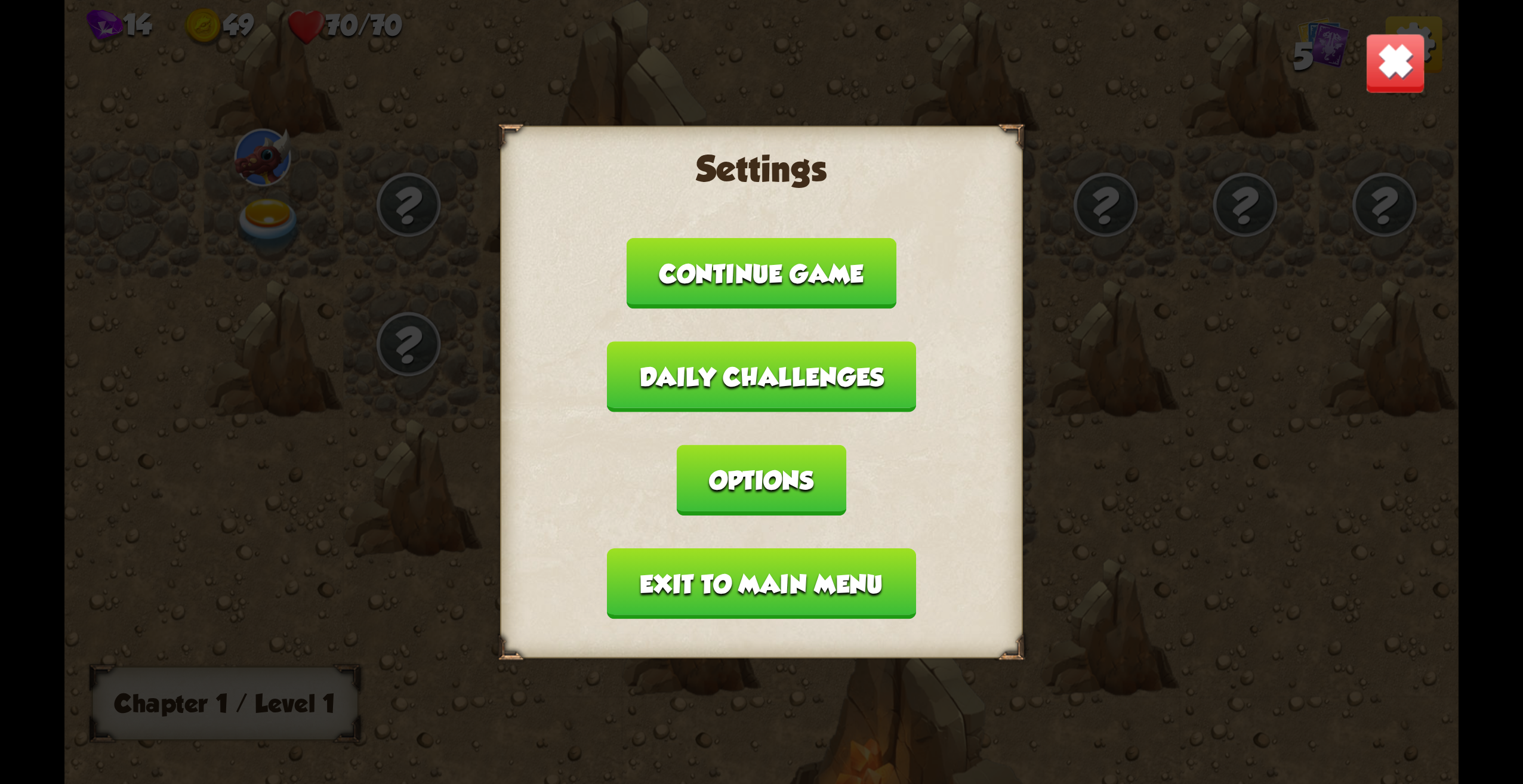
click at [793, 571] on button "Exit to main menu" at bounding box center [761, 583] width 309 height 71
